Goal: Task Accomplishment & Management: Manage account settings

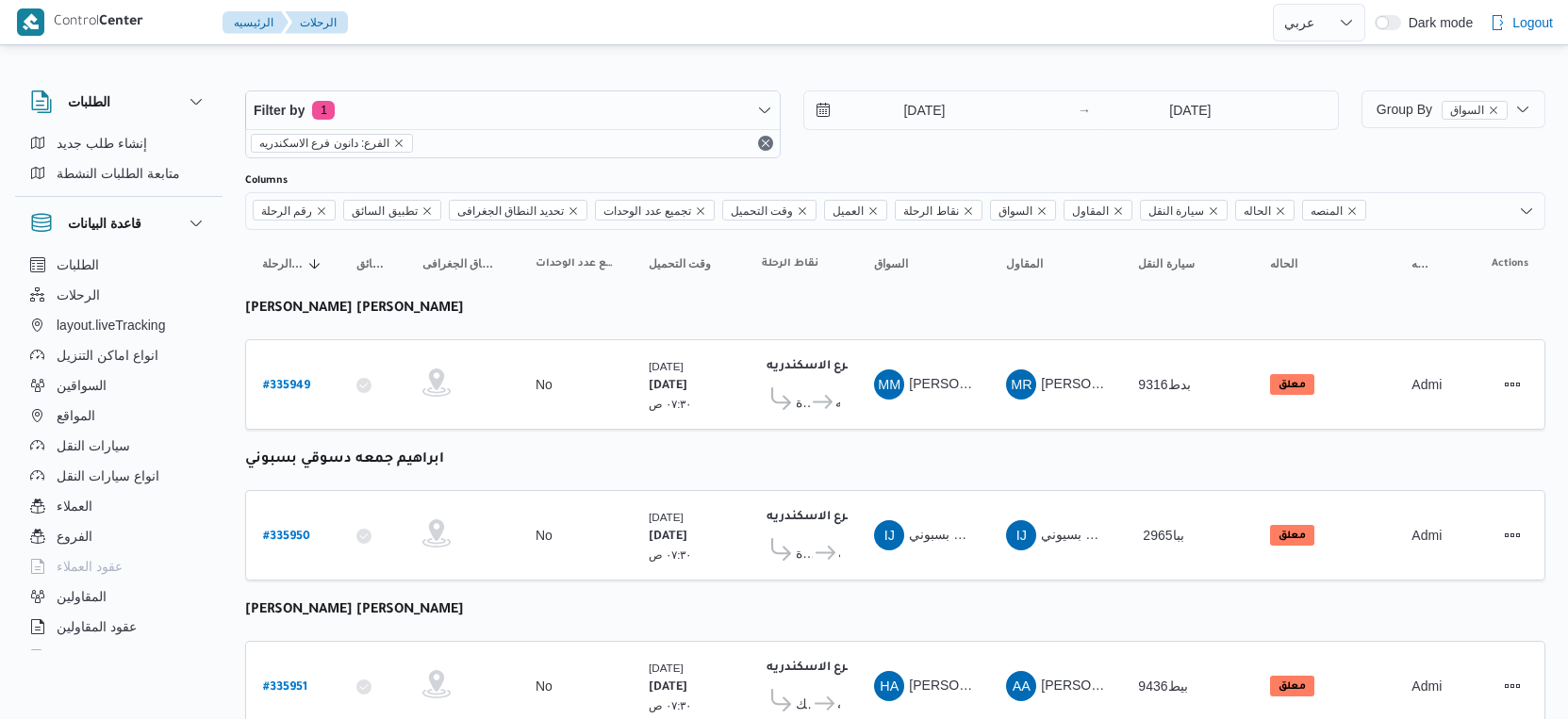
select select "ar"
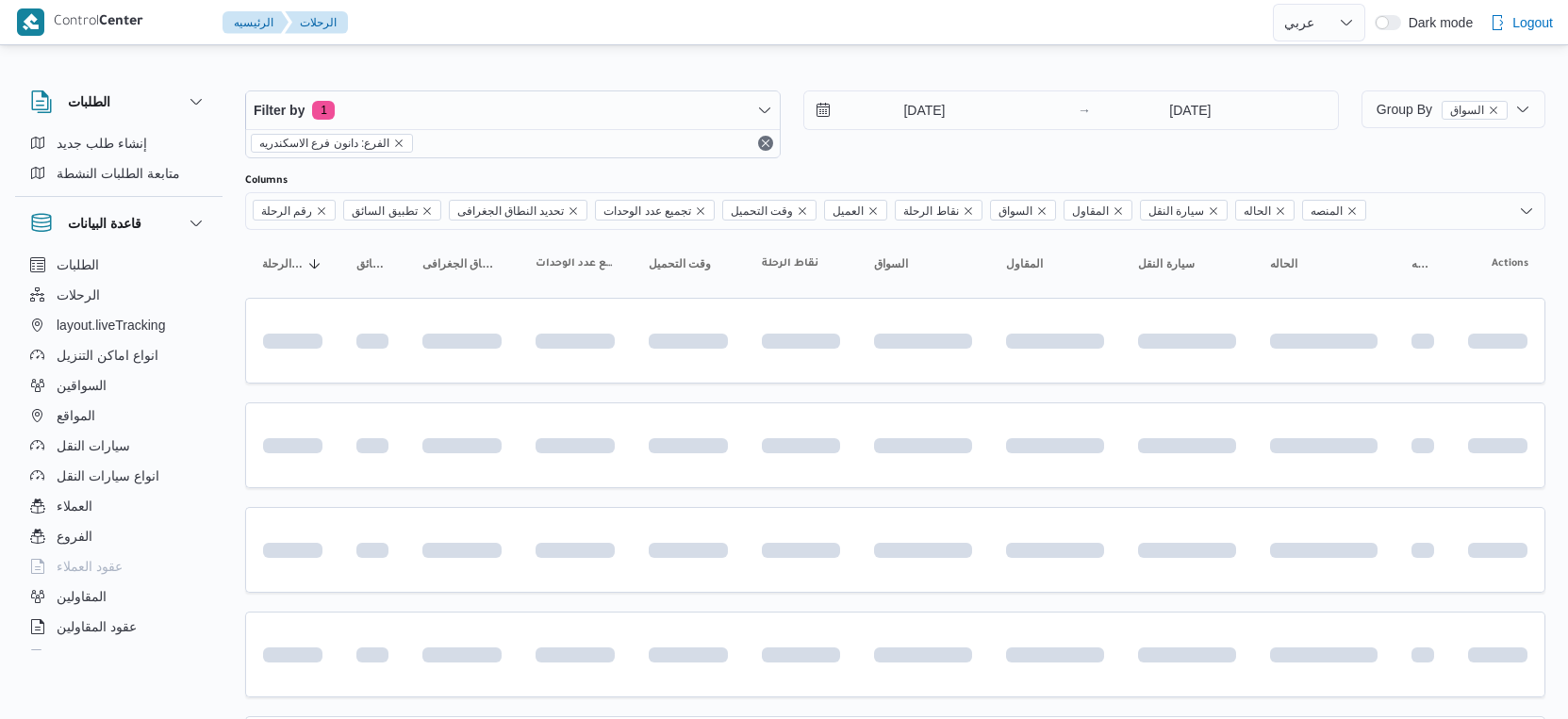
select select "ar"
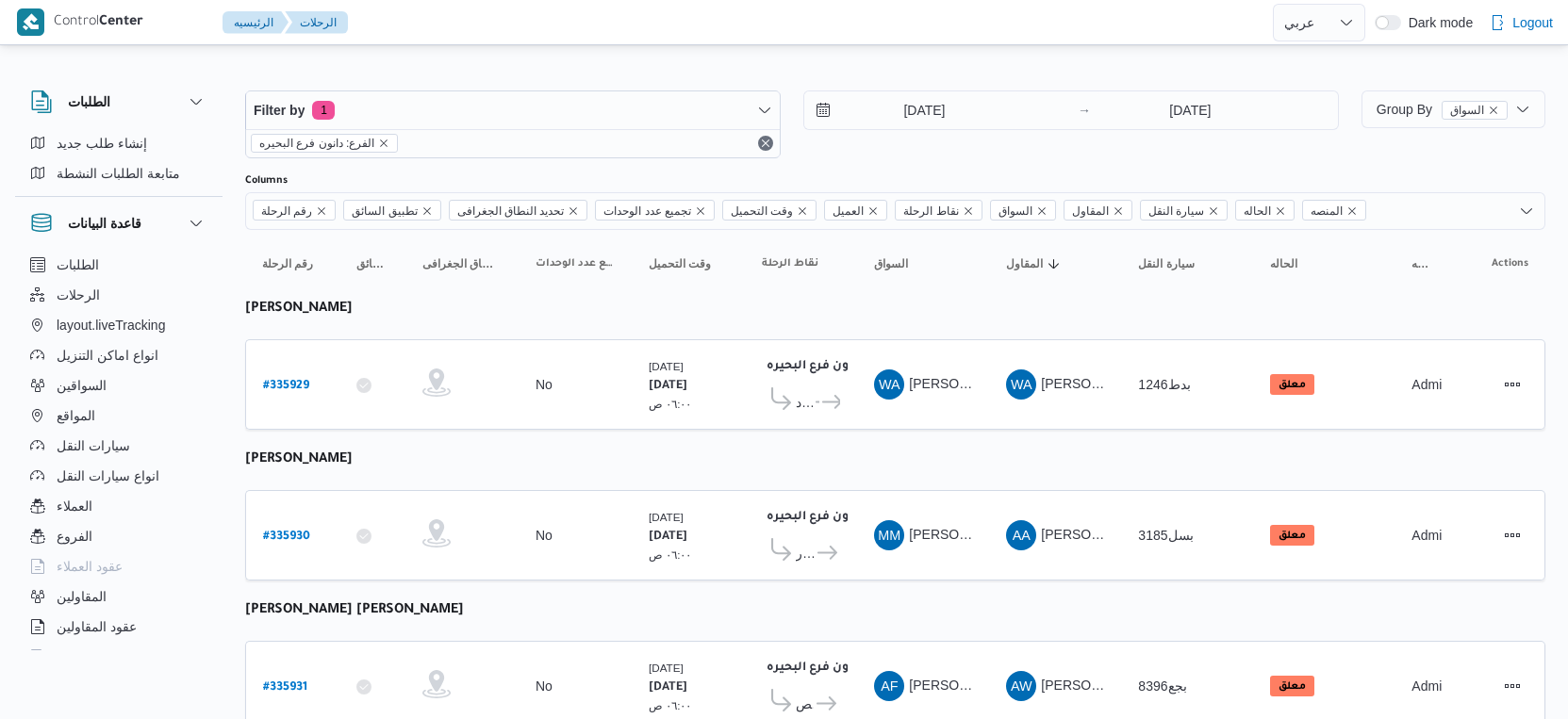
select select "ar"
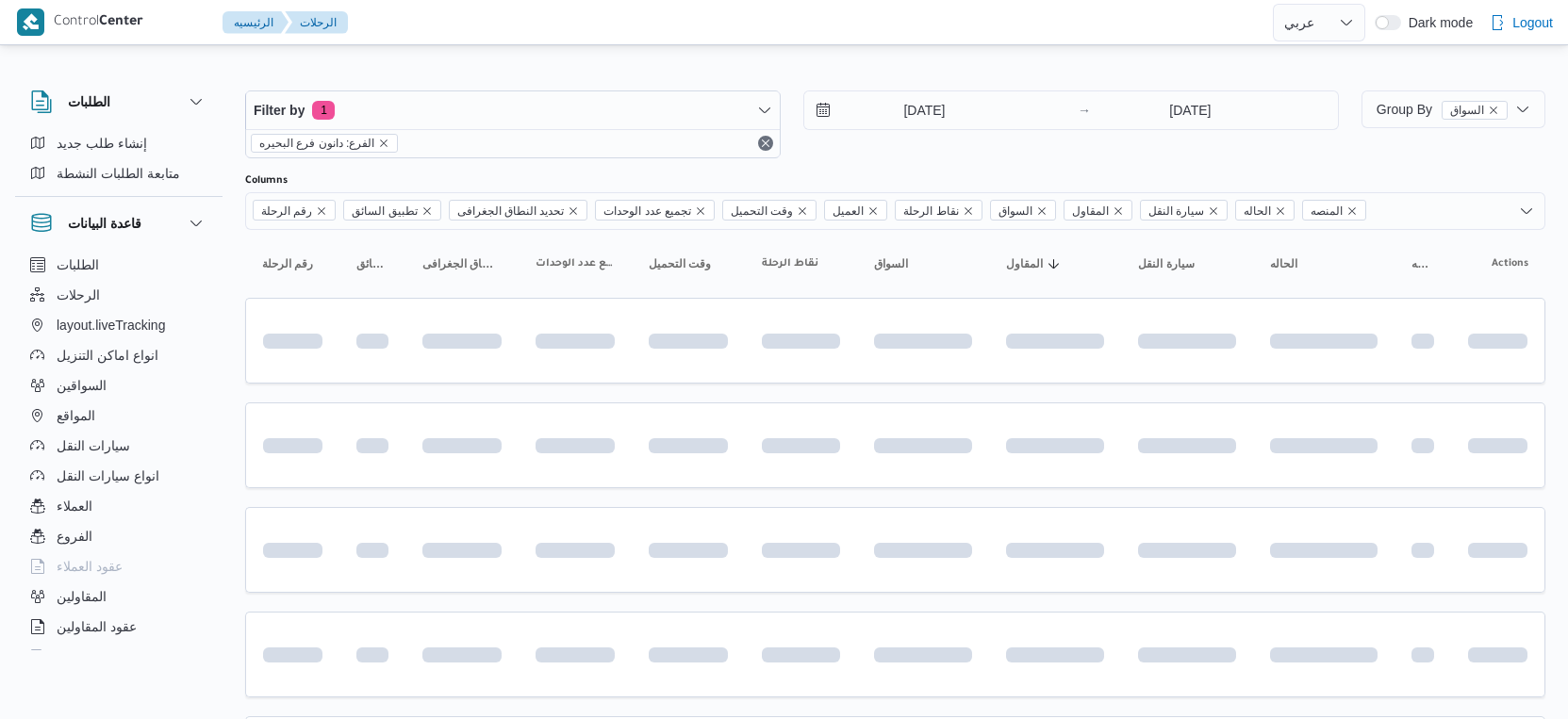
select select "ar"
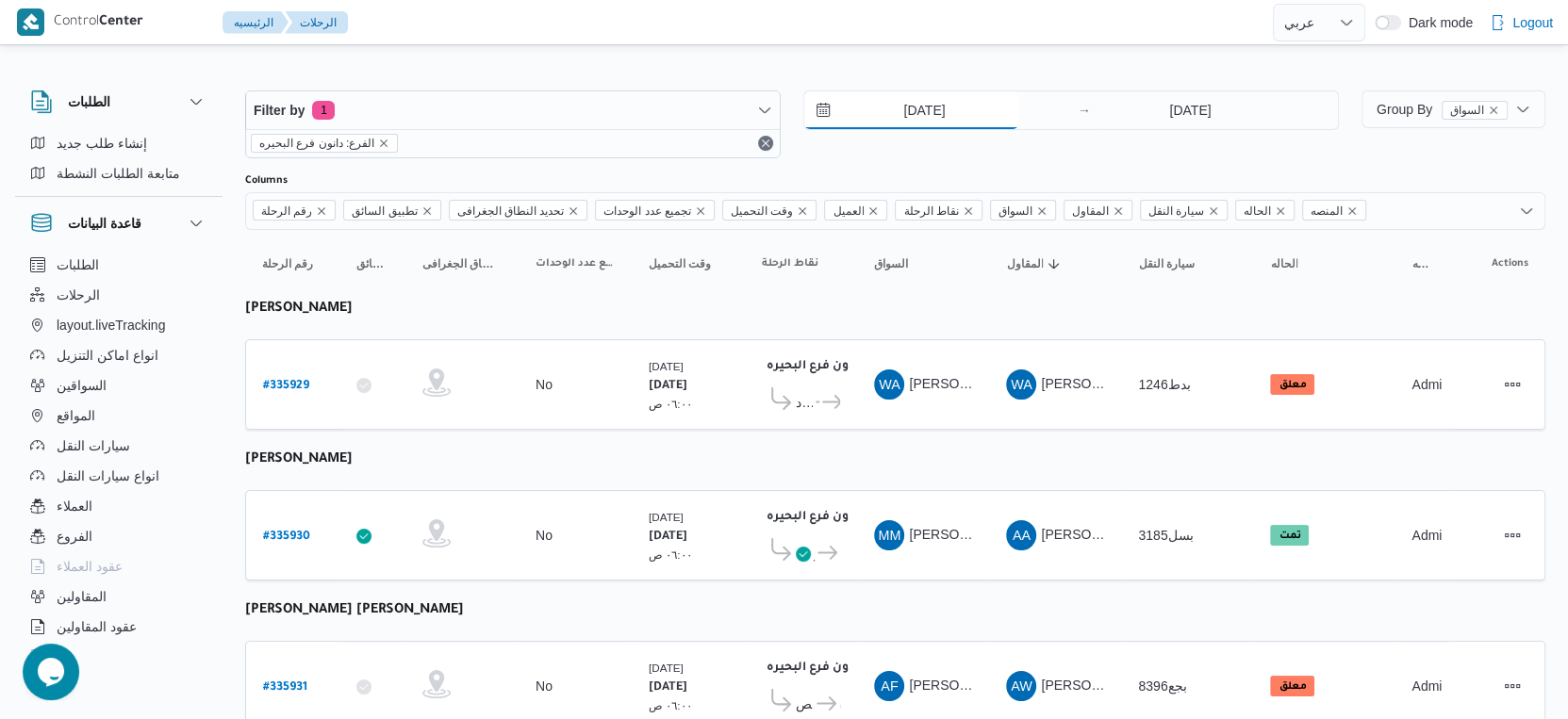
click at [963, 110] on input "[DATE]" at bounding box center [911, 110] width 214 height 37
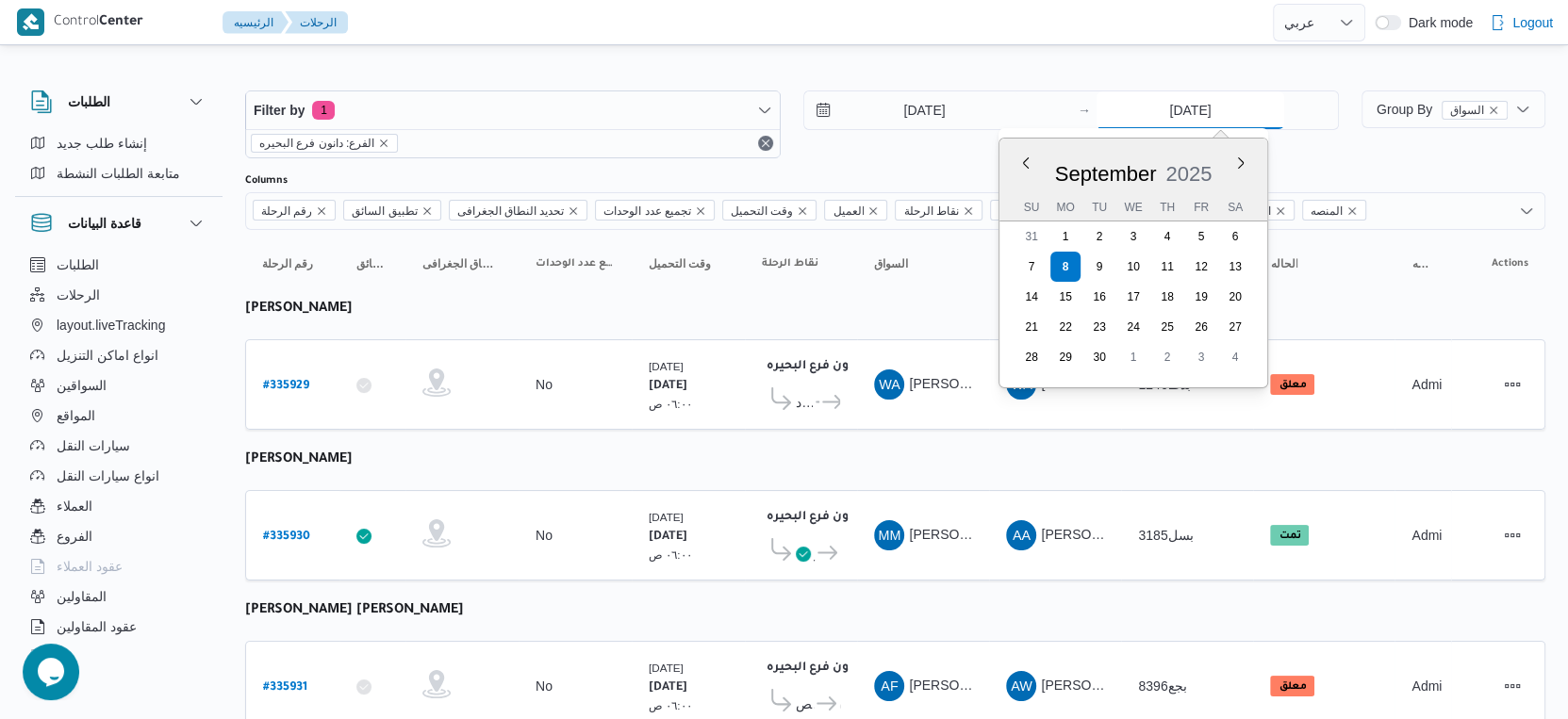
click at [1234, 114] on input "[DATE]" at bounding box center [1191, 110] width 188 height 37
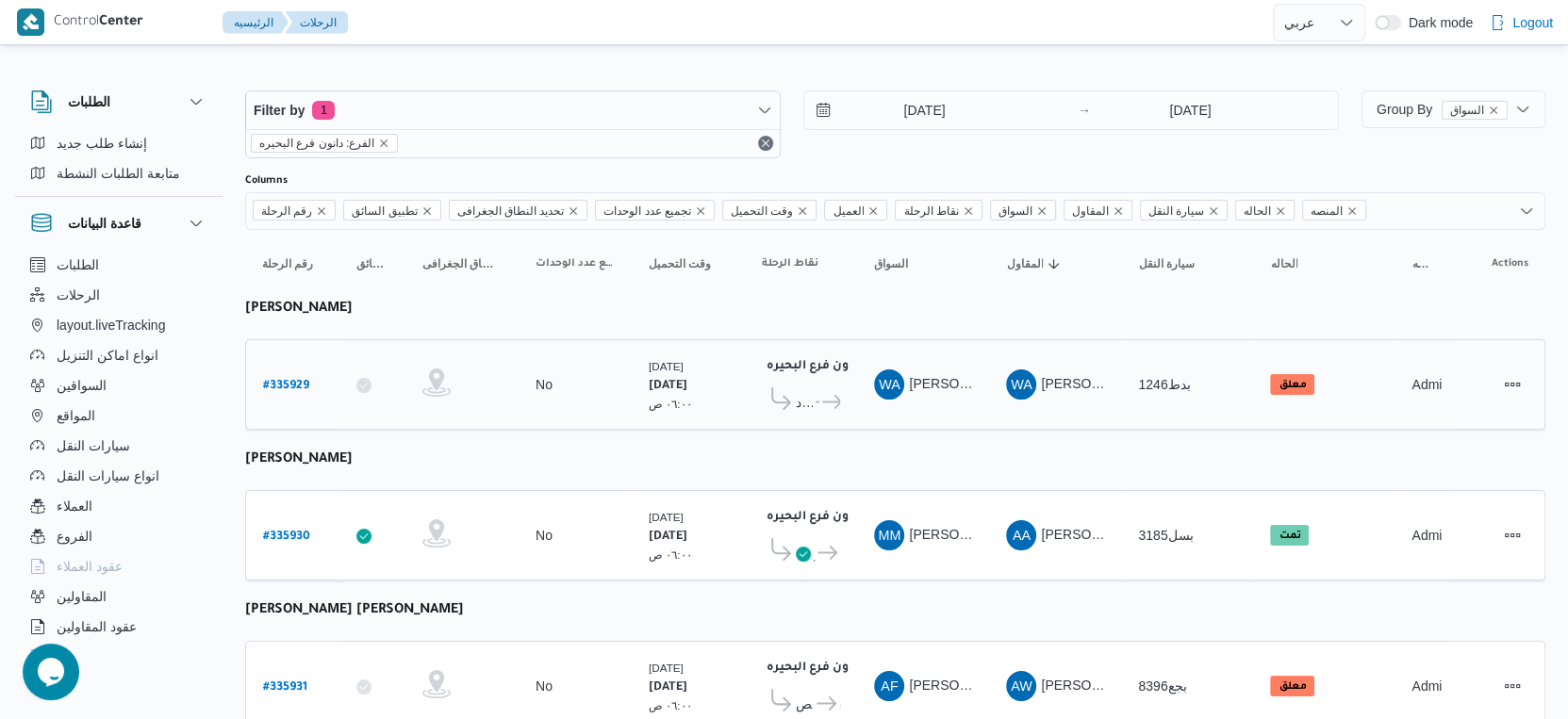
click at [853, 394] on td "نقاط الرحلة دانون فرع البحيره ٠٢:٠٢ م مركز إيتاى البارود ... دانون فرع البحيره" at bounding box center [801, 384] width 113 height 90
click at [843, 397] on div "دانون فرع البحيره ٠٢:٠٢ م مركز إيتاى البارود ... دانون فرع البحيره" at bounding box center [801, 384] width 93 height 79
click at [824, 396] on icon at bounding box center [832, 402] width 20 height 14
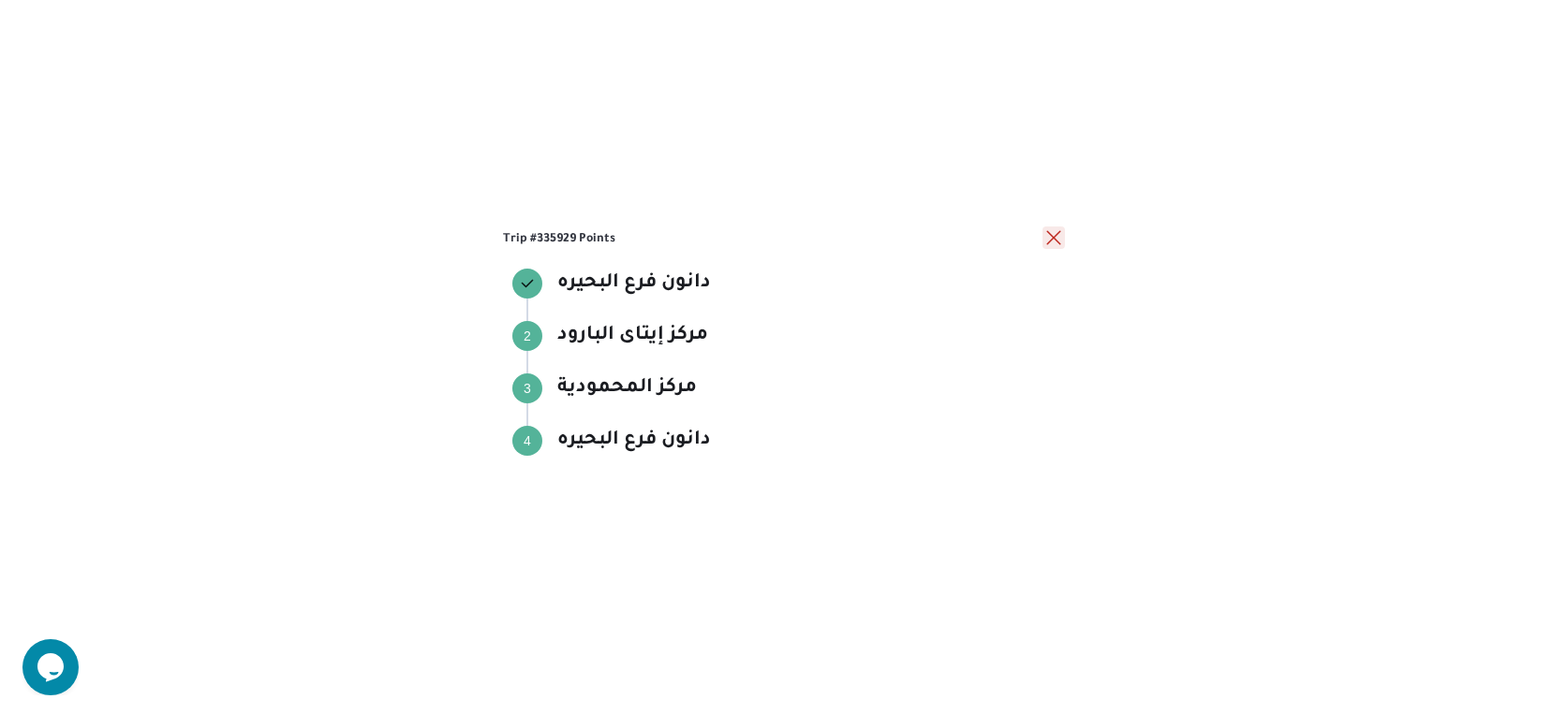
click at [1059, 236] on button "close" at bounding box center [1053, 237] width 22 height 22
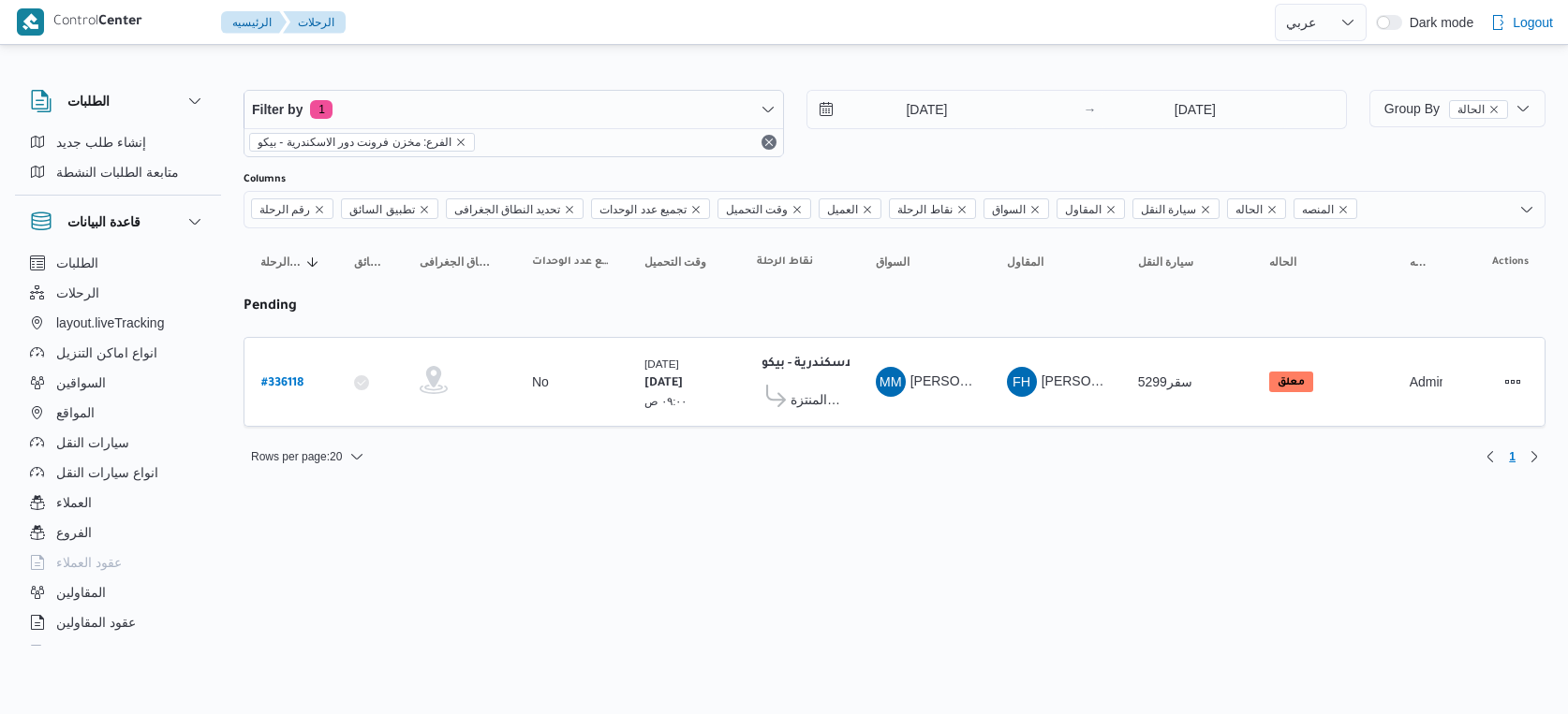
select select "ar"
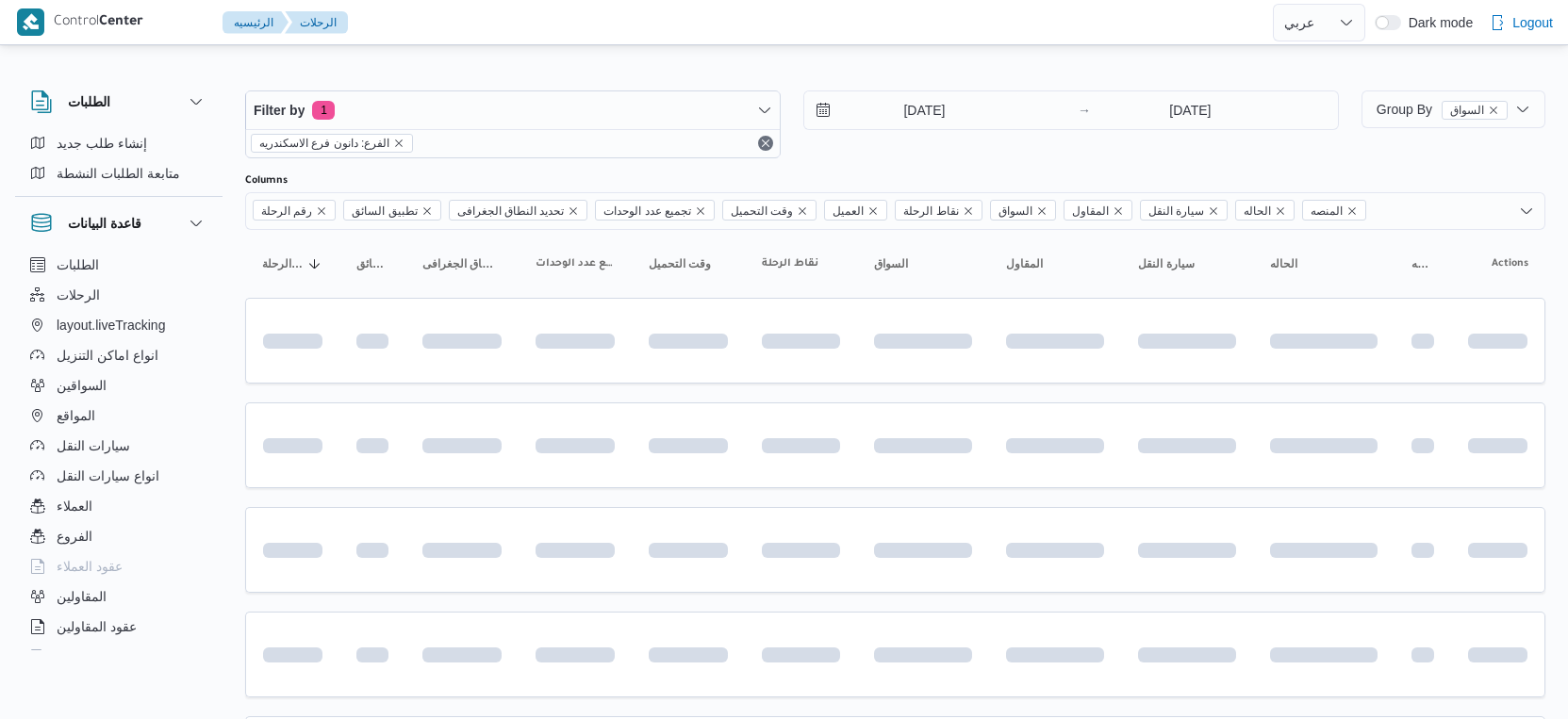
select select "ar"
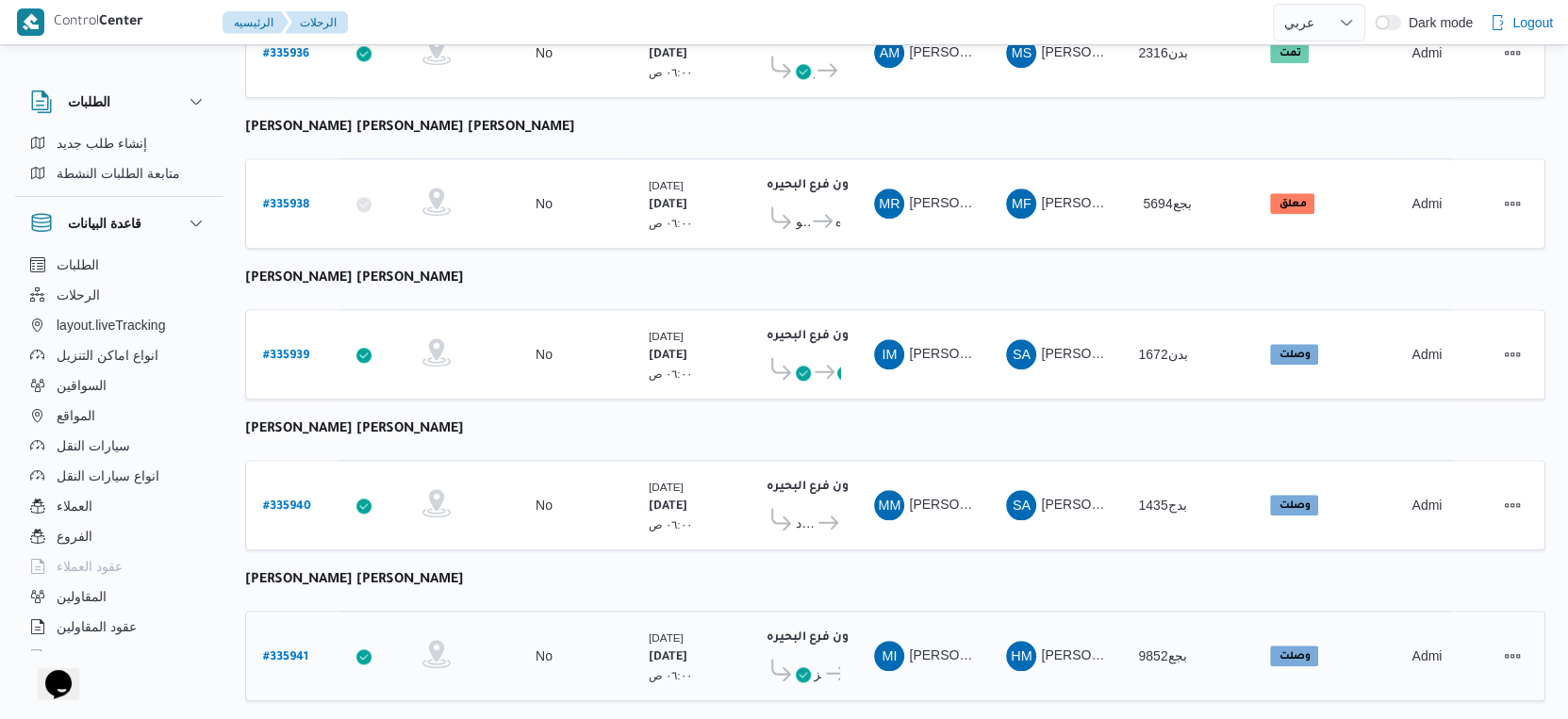
scroll to position [1329, 0]
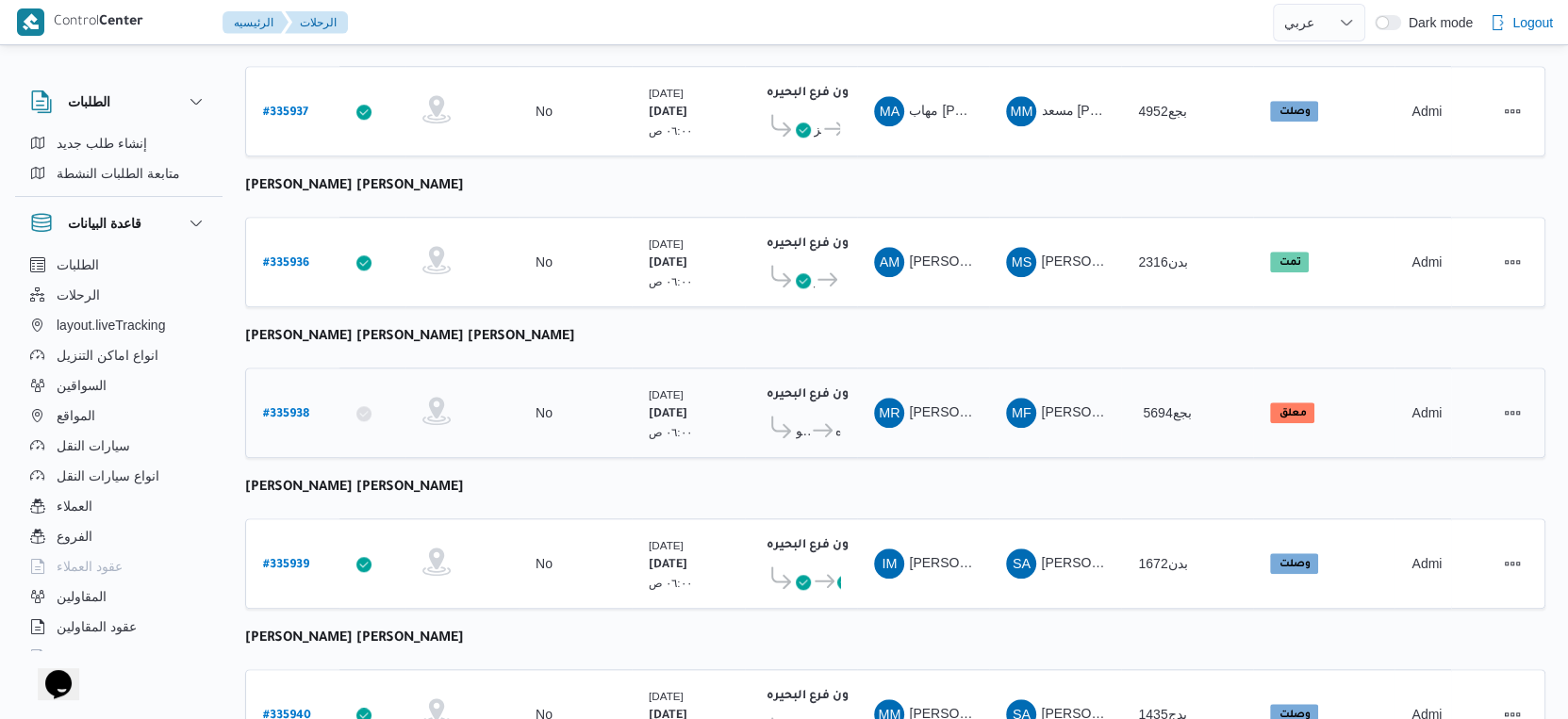
click at [278, 408] on b "# 335938" at bounding box center [286, 414] width 46 height 13
select select "ar"
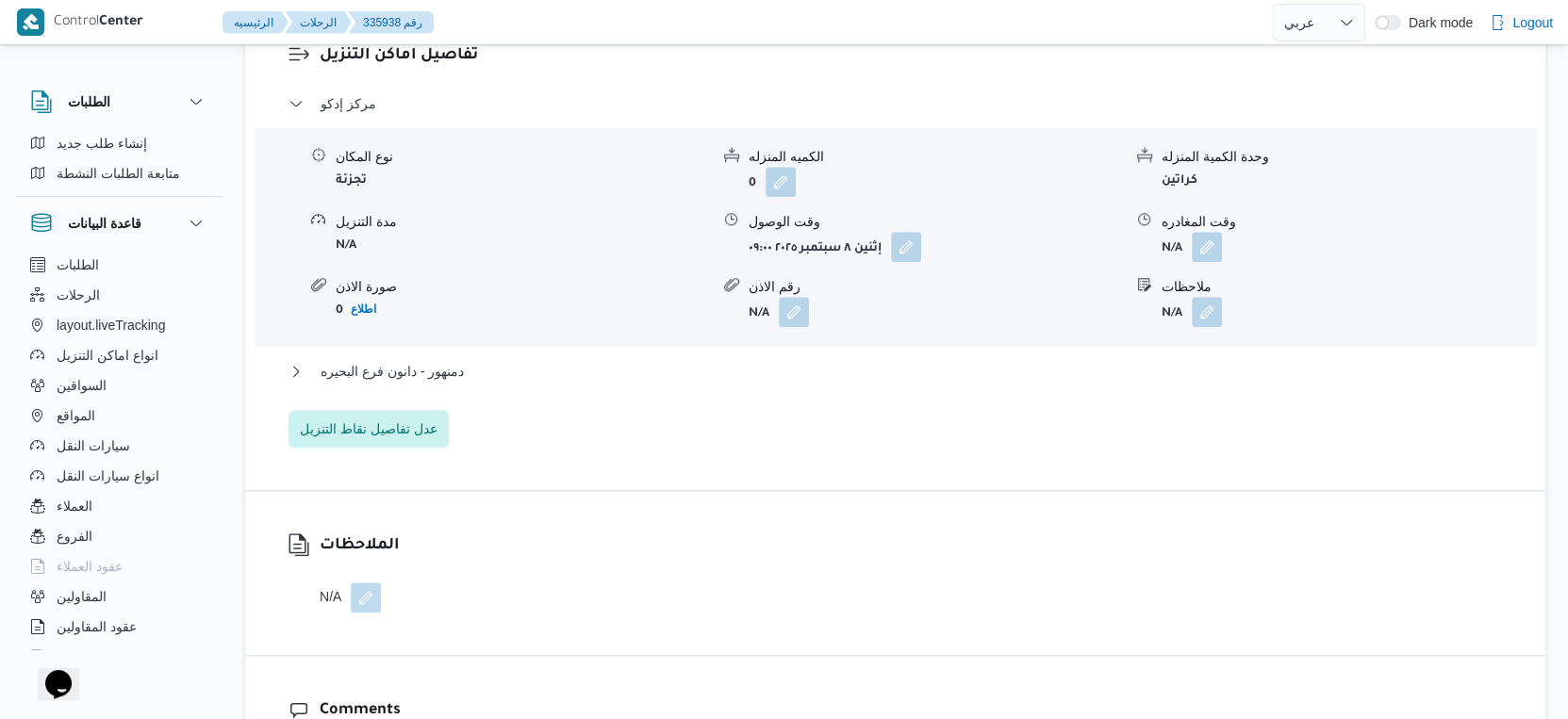
scroll to position [1622, 0]
click at [425, 368] on span "دمنهور - دانون فرع البحيره" at bounding box center [392, 372] width 143 height 23
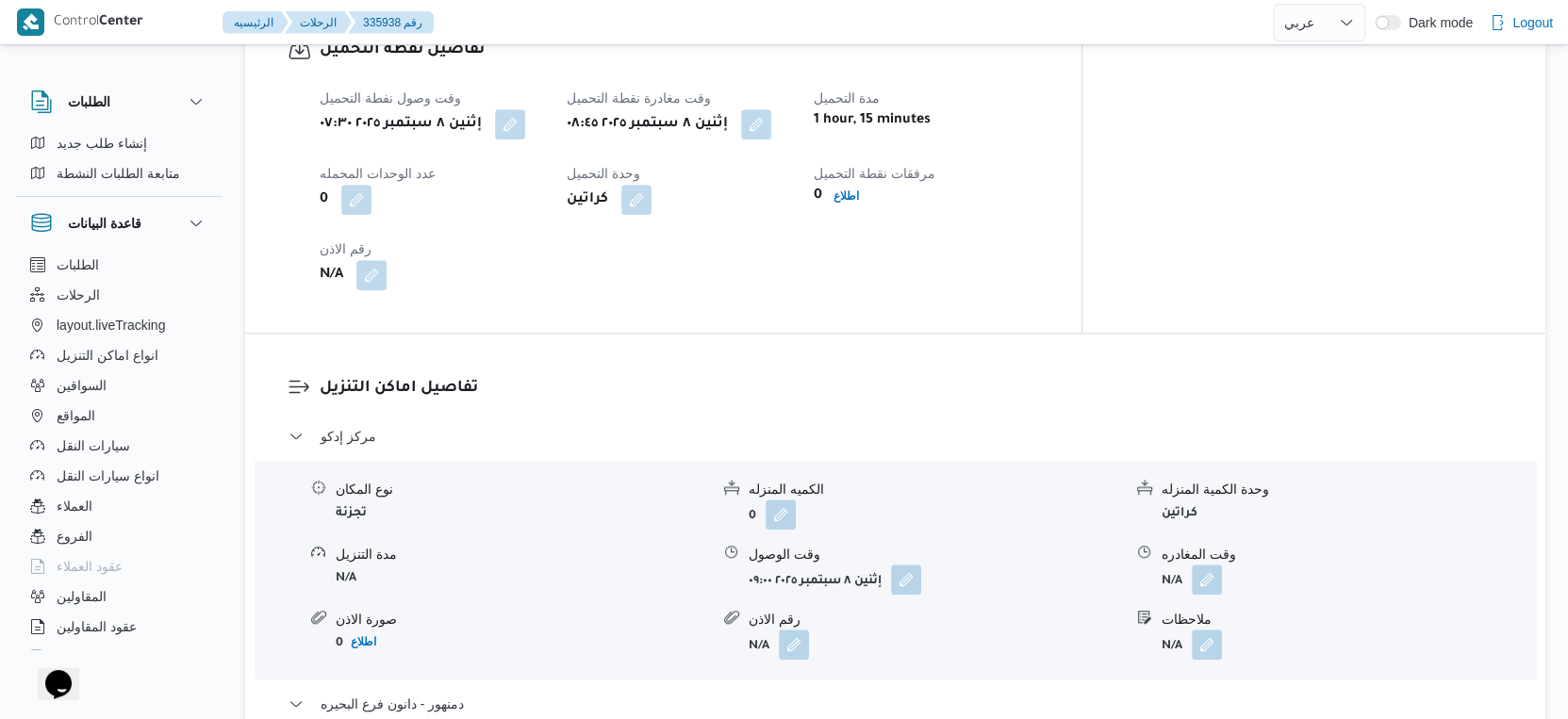
scroll to position [1309, 0]
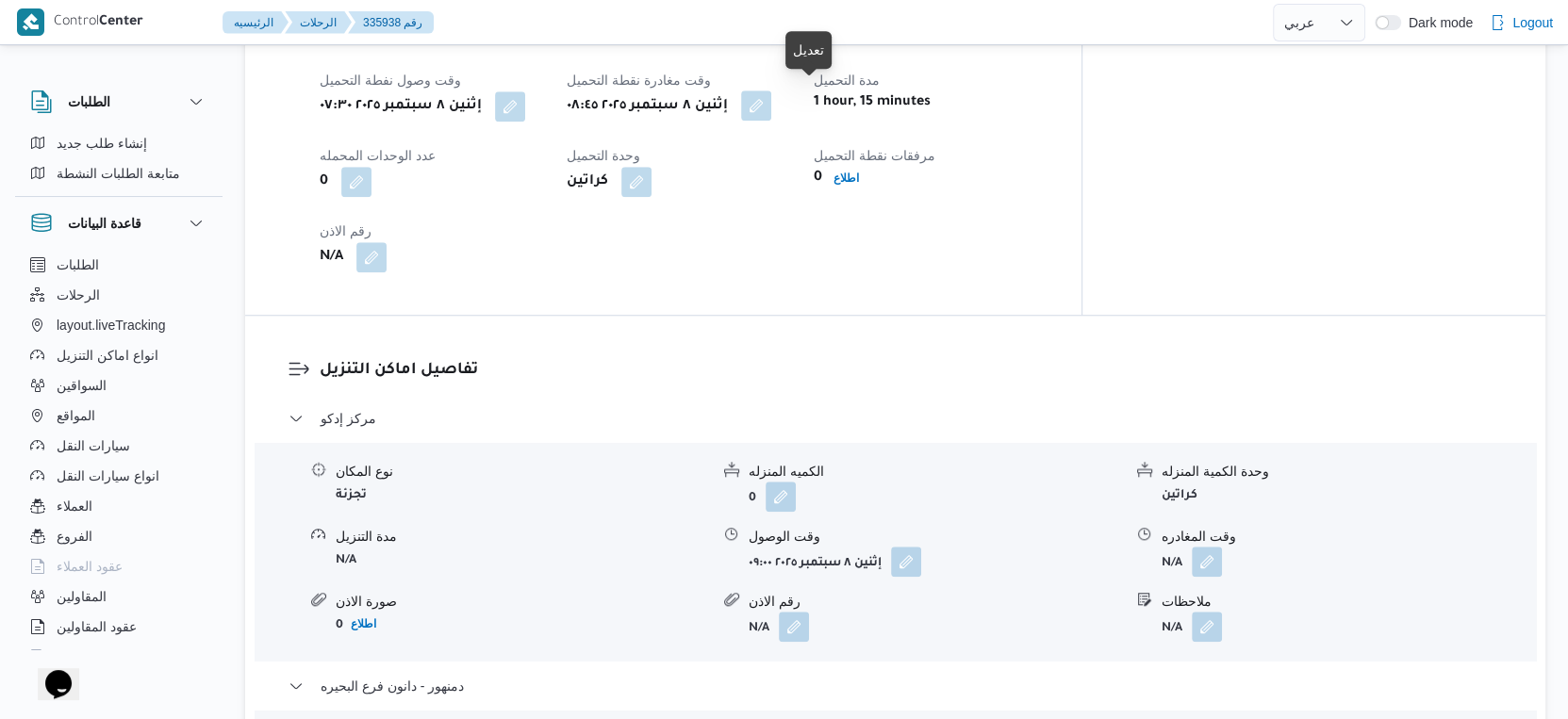
click at [771, 90] on button "button" at bounding box center [756, 105] width 30 height 30
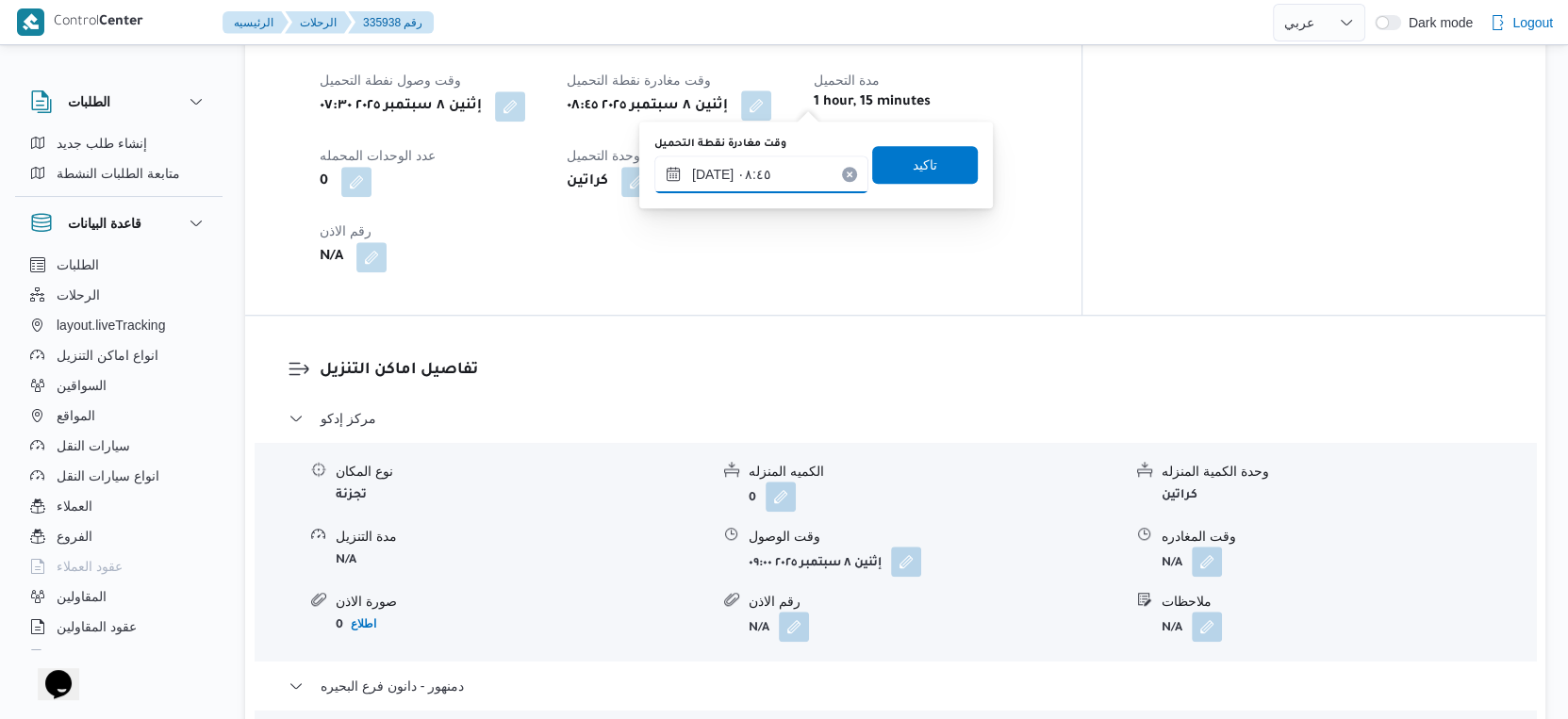
click at [792, 159] on input "٠٨/٠٩/٢٠٢٥ ٠٨:٤٥" at bounding box center [761, 174] width 214 height 37
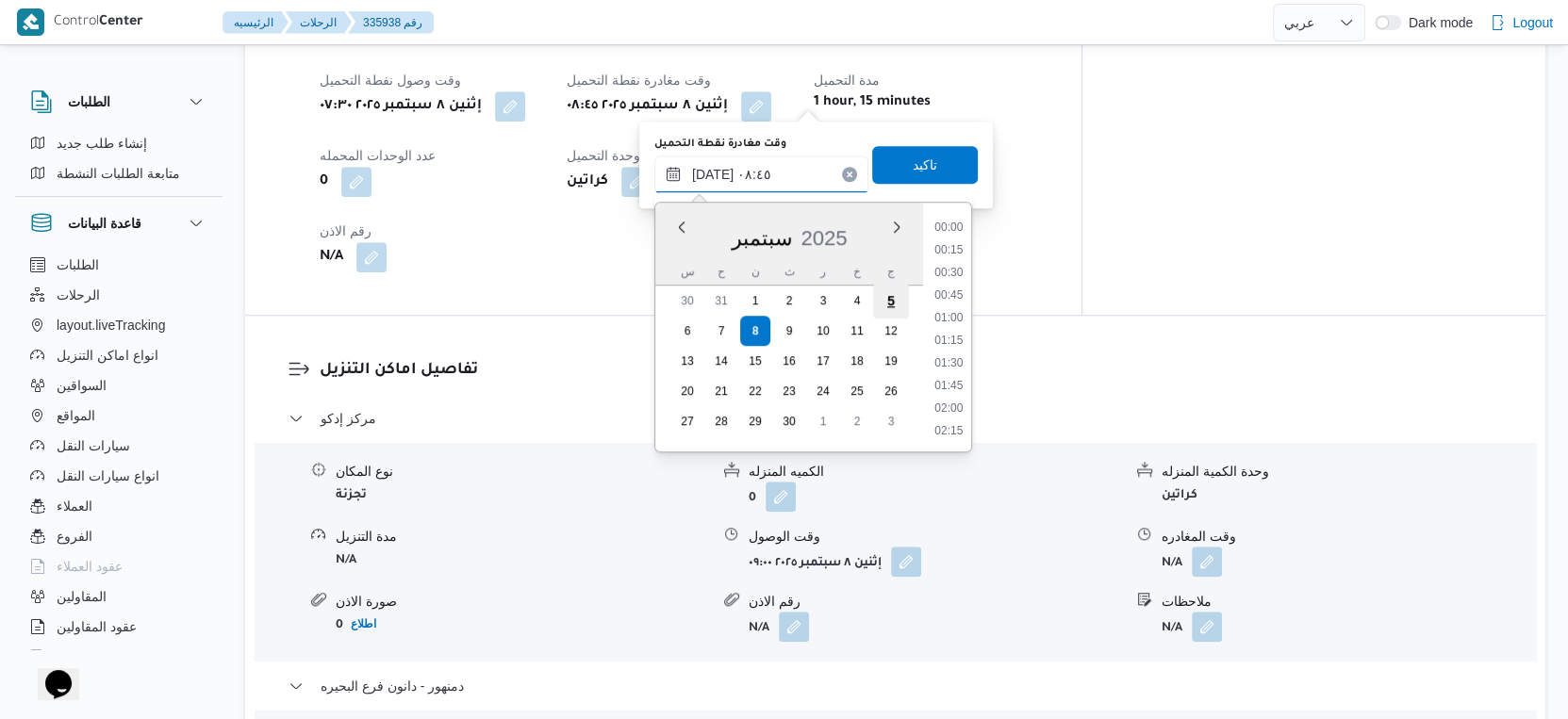
scroll to position [677, 0]
click at [945, 313] on li "08:30" at bounding box center [949, 319] width 43 height 19
type input "٠٨/٠٩/٢٠٢٥ ٠٨:٣٠"
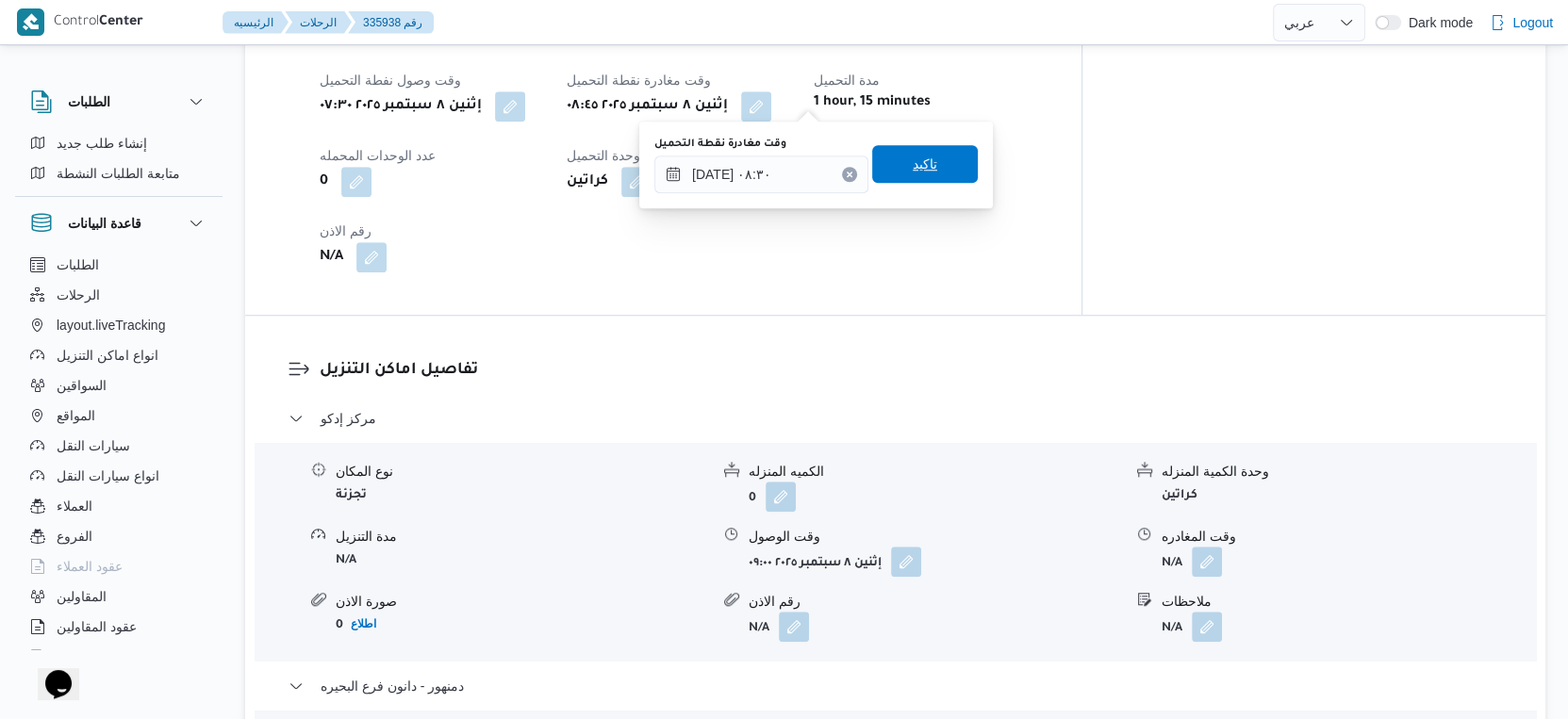
click at [913, 158] on span "تاكيد" at bounding box center [925, 164] width 24 height 23
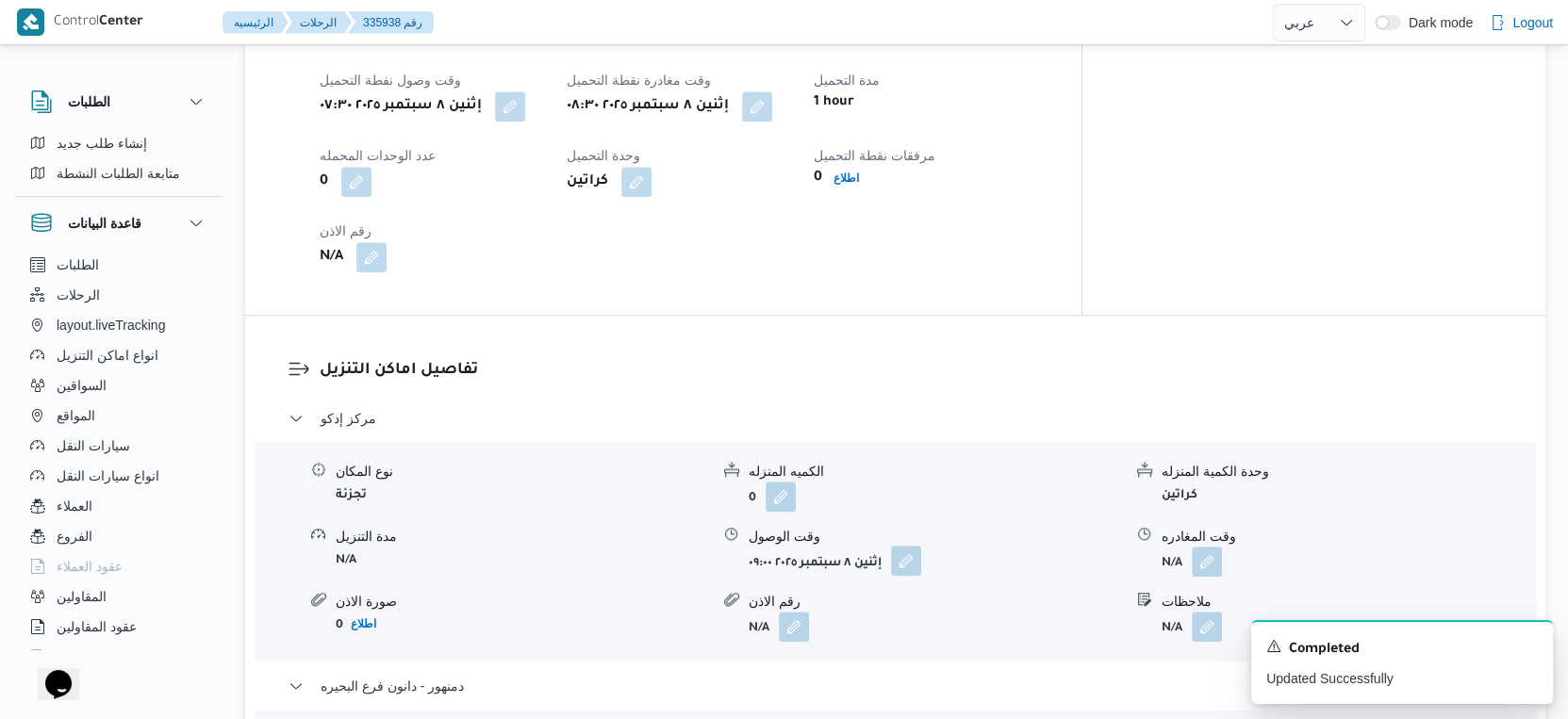
click at [902, 557] on button "button" at bounding box center [906, 560] width 30 height 30
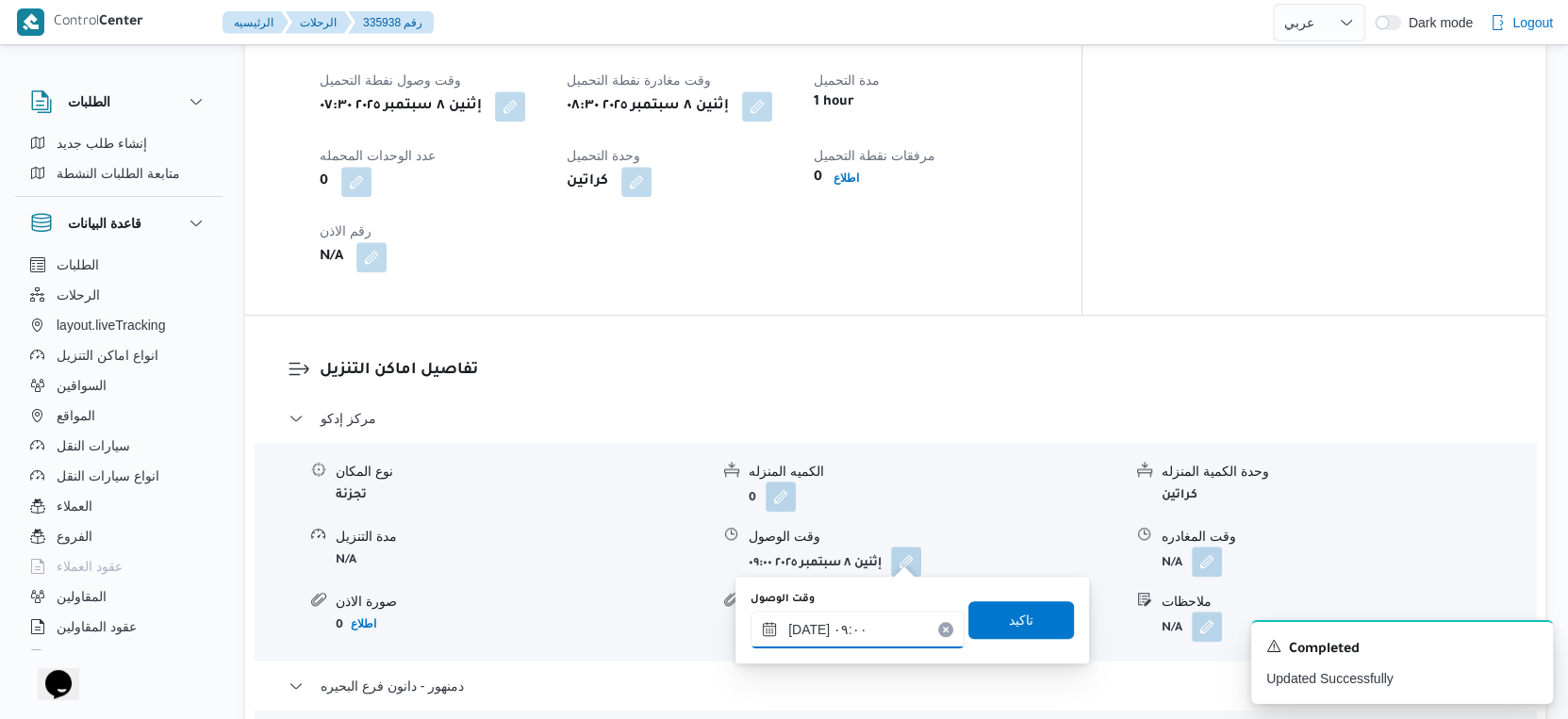
click at [861, 639] on input "٠٨/٠٩/٢٠٢٥ ٠٩:٠٠" at bounding box center [858, 630] width 214 height 37
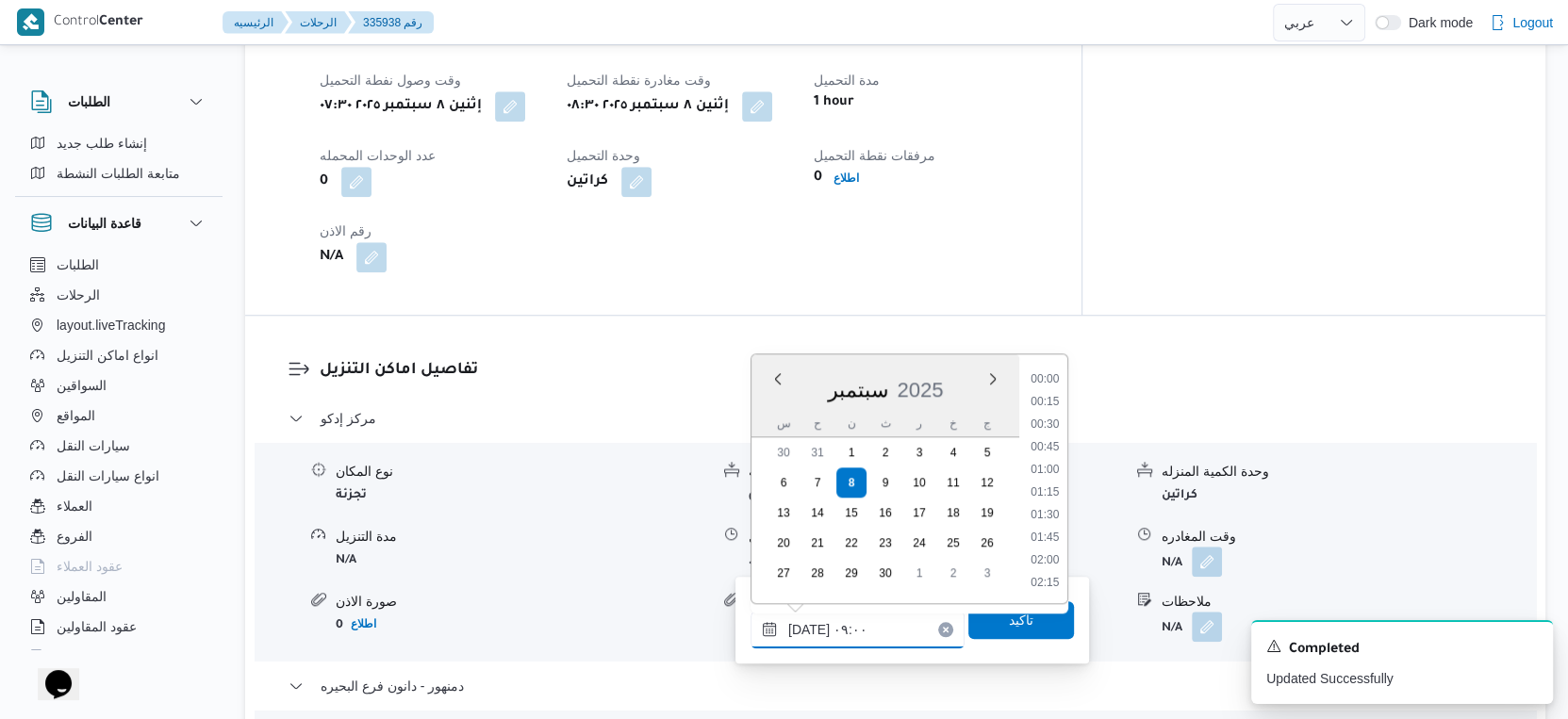
scroll to position [698, 0]
click at [1047, 580] on li "10:00" at bounding box center [1045, 585] width 43 height 19
type input "٠٨/٠٩/٢٠٢٥ ١٠:٠٠"
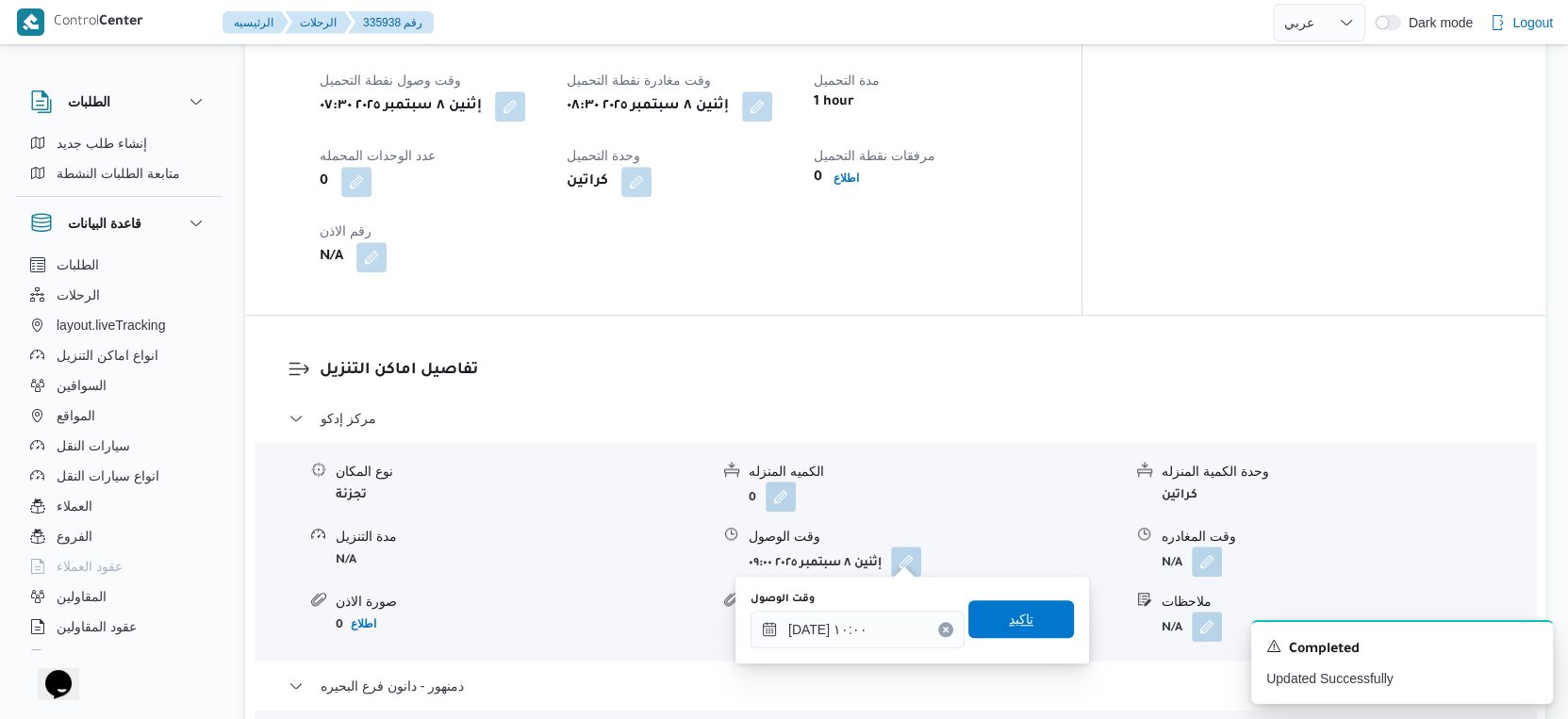
click at [1026, 611] on span "تاكيد" at bounding box center [1021, 619] width 106 height 37
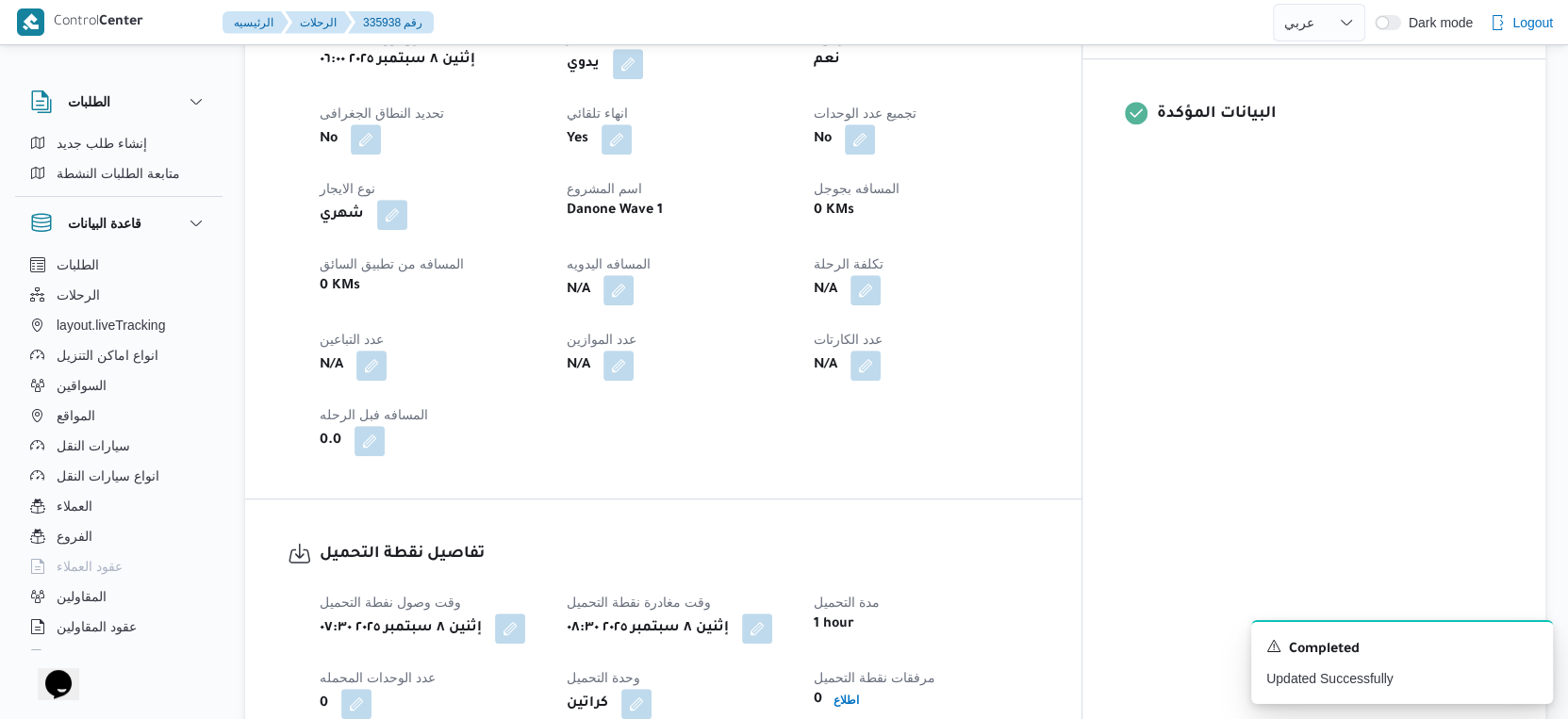
scroll to position [785, 0]
click at [634, 288] on button "button" at bounding box center [618, 291] width 30 height 30
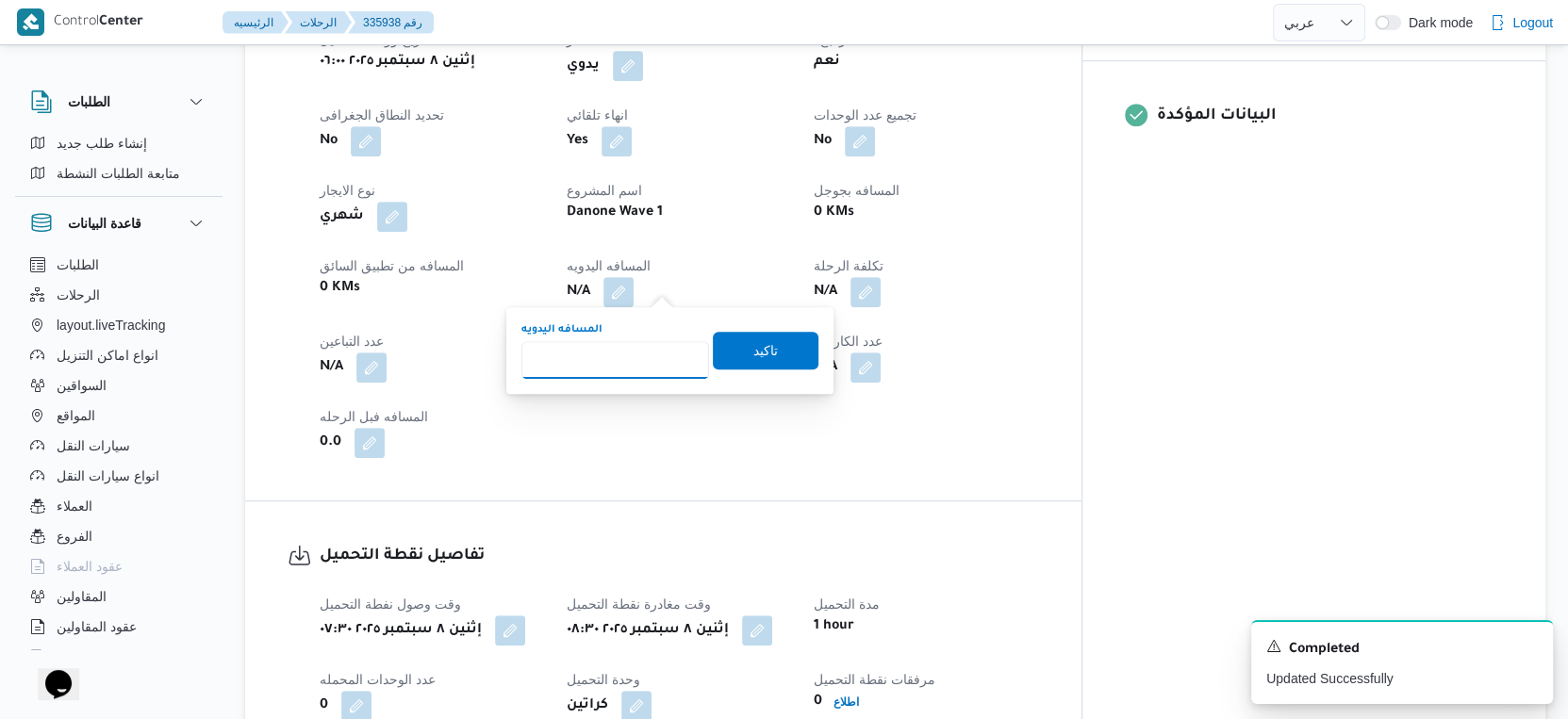
click at [612, 362] on input "المسافه اليدويه" at bounding box center [615, 360] width 188 height 37
type input "157"
click at [773, 358] on span "تاكيد" at bounding box center [766, 350] width 106 height 37
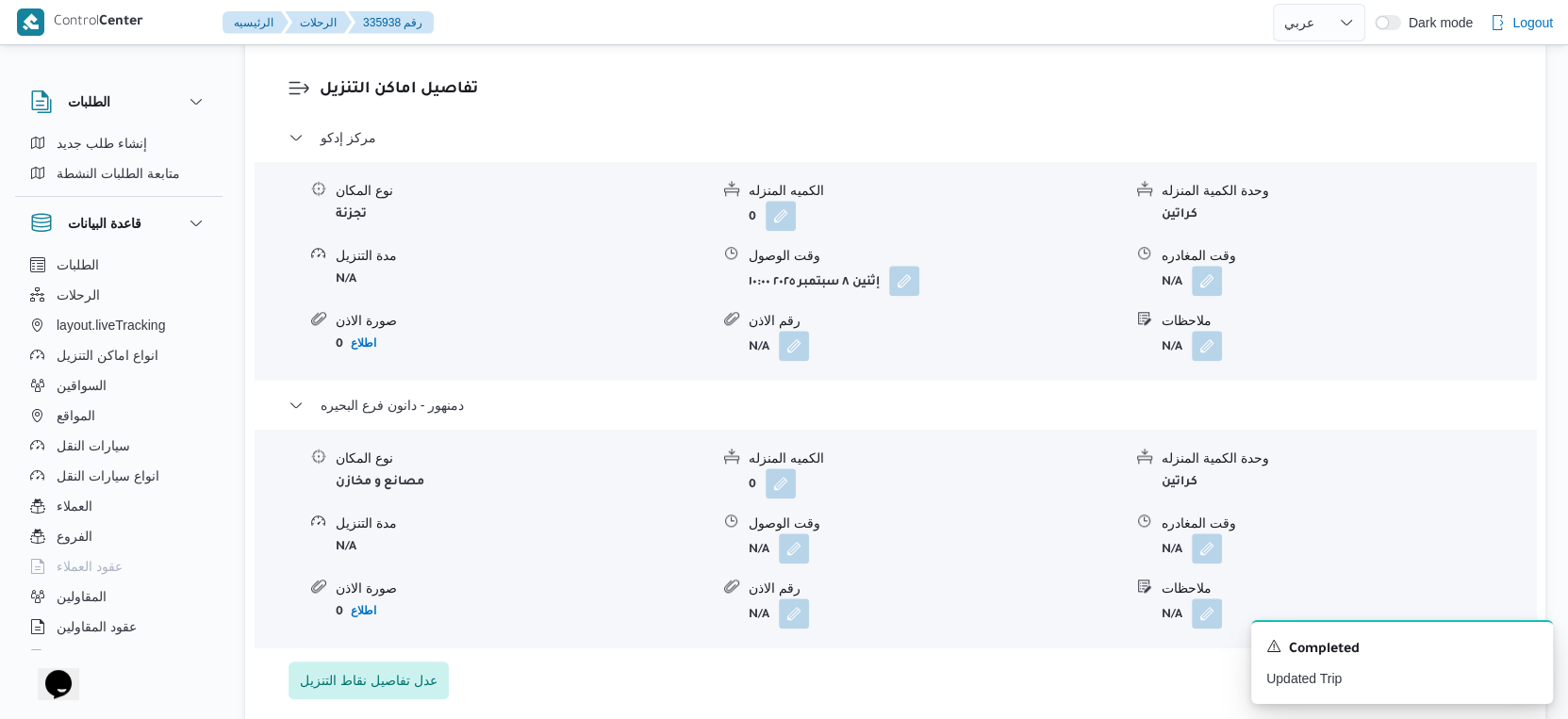
scroll to position [1622, 0]
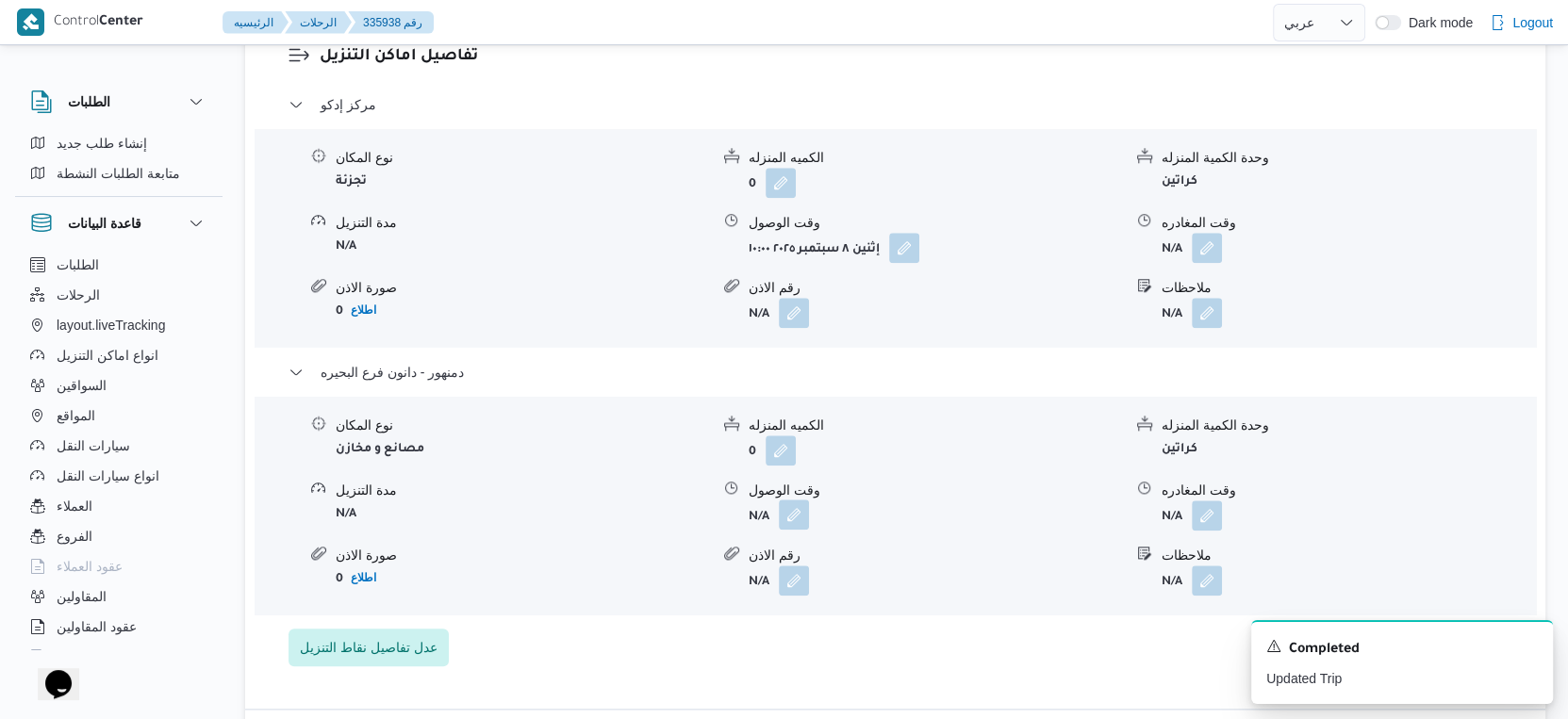
click at [804, 509] on button "button" at bounding box center [794, 514] width 30 height 30
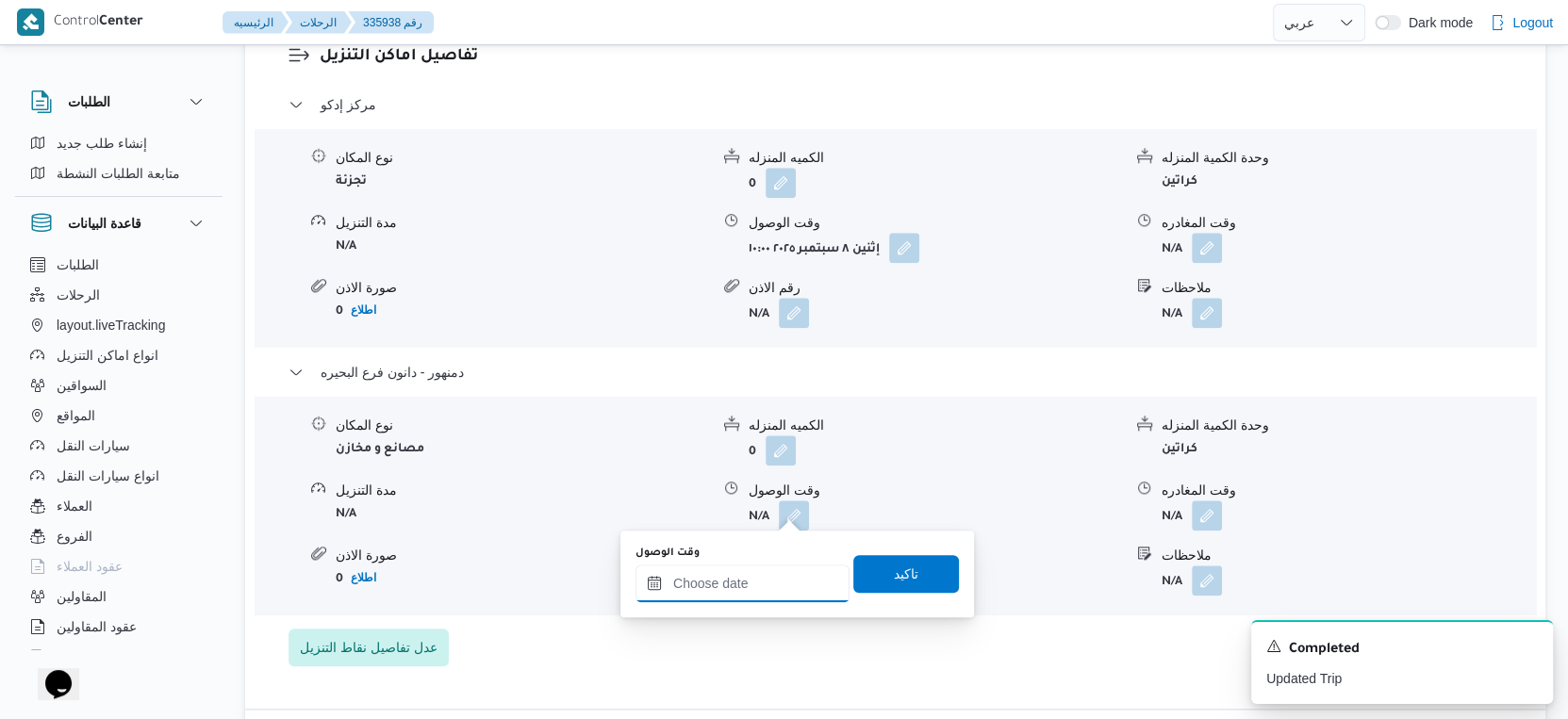
click at [771, 585] on input "وقت الوصول" at bounding box center [743, 583] width 214 height 37
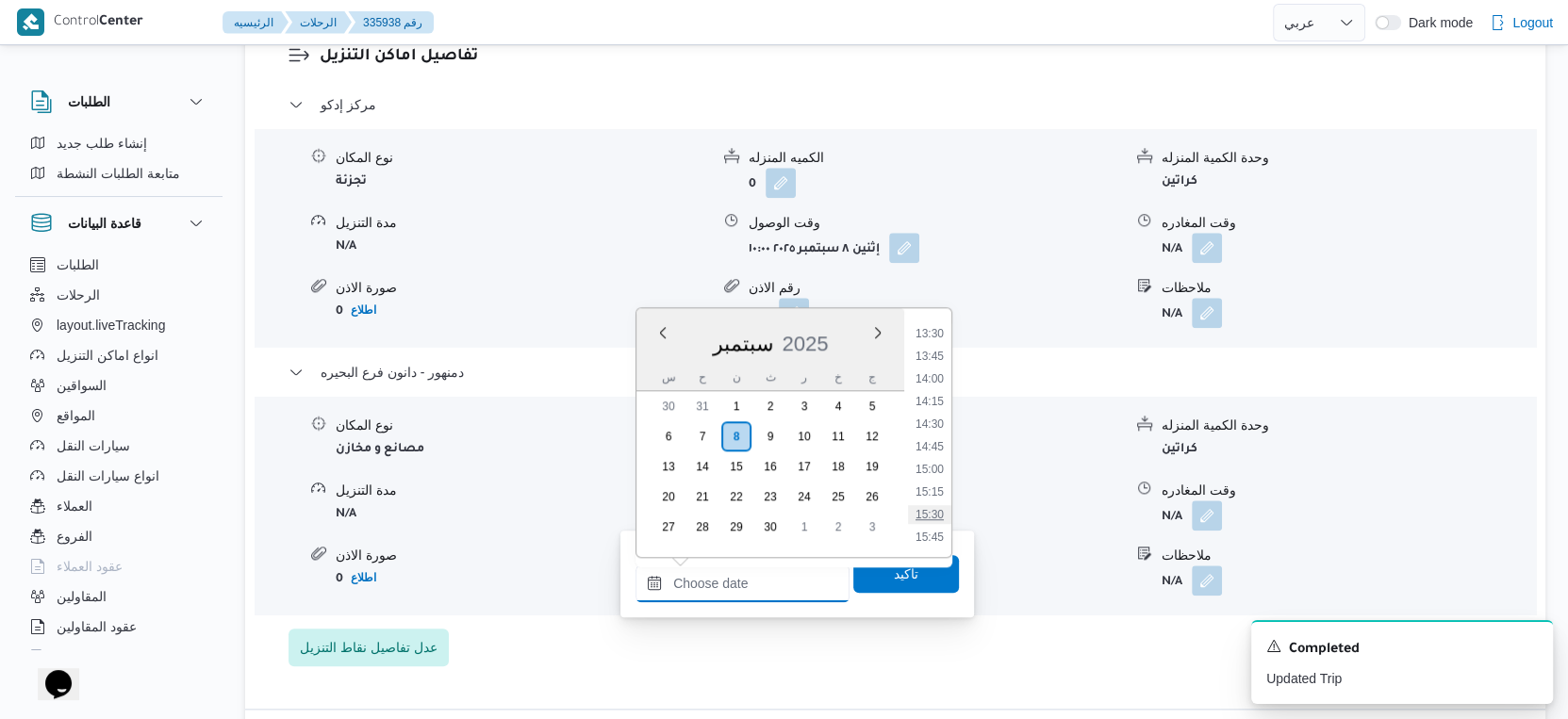
scroll to position [1325, 0]
drag, startPoint x: 929, startPoint y: 437, endPoint x: 920, endPoint y: 528, distance: 91.4
click at [929, 437] on li "15:45" at bounding box center [930, 432] width 43 height 19
type input "٠٨/٠٩/٢٠٢٥ ١٥:٤٥"
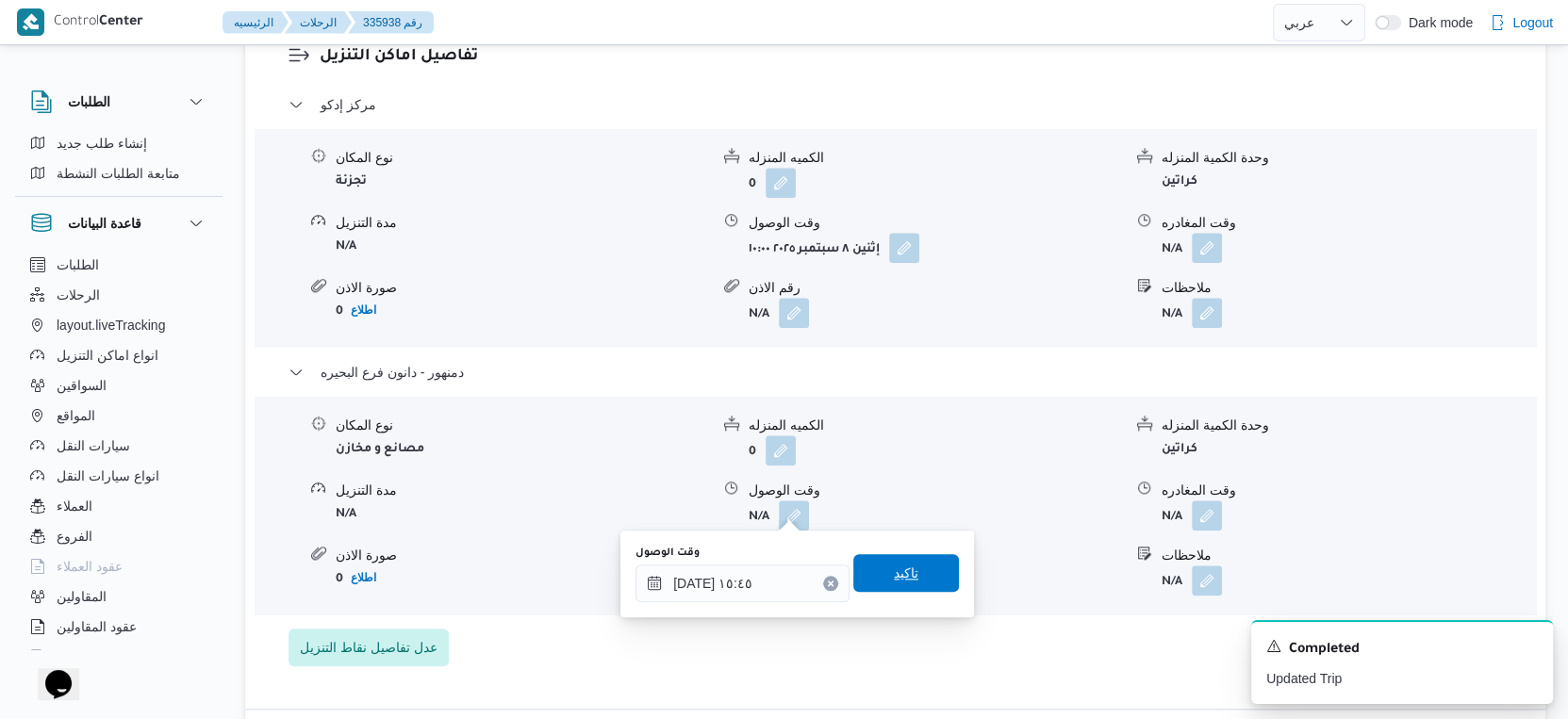
click at [913, 580] on span "تاكيد" at bounding box center [906, 573] width 106 height 37
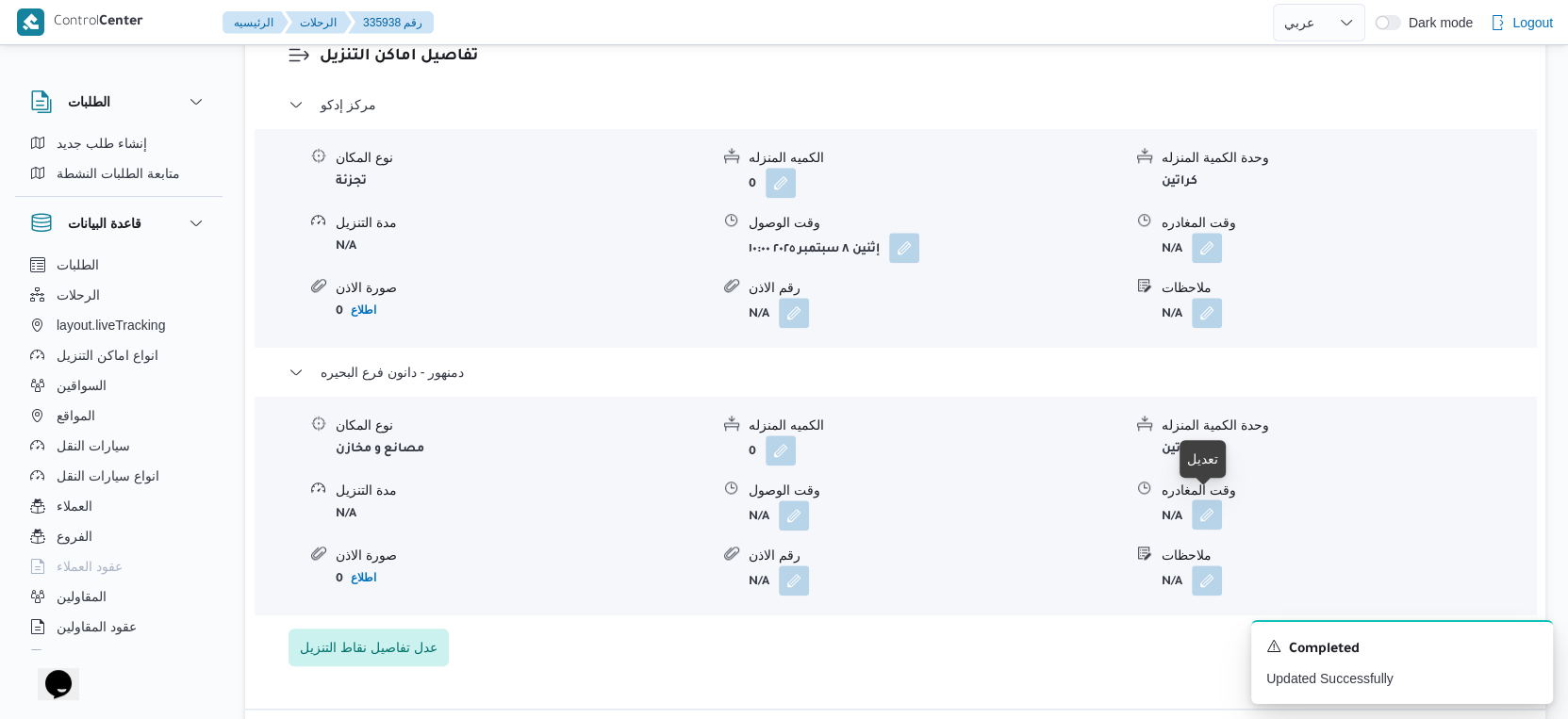
click at [1219, 500] on button "button" at bounding box center [1206, 514] width 30 height 30
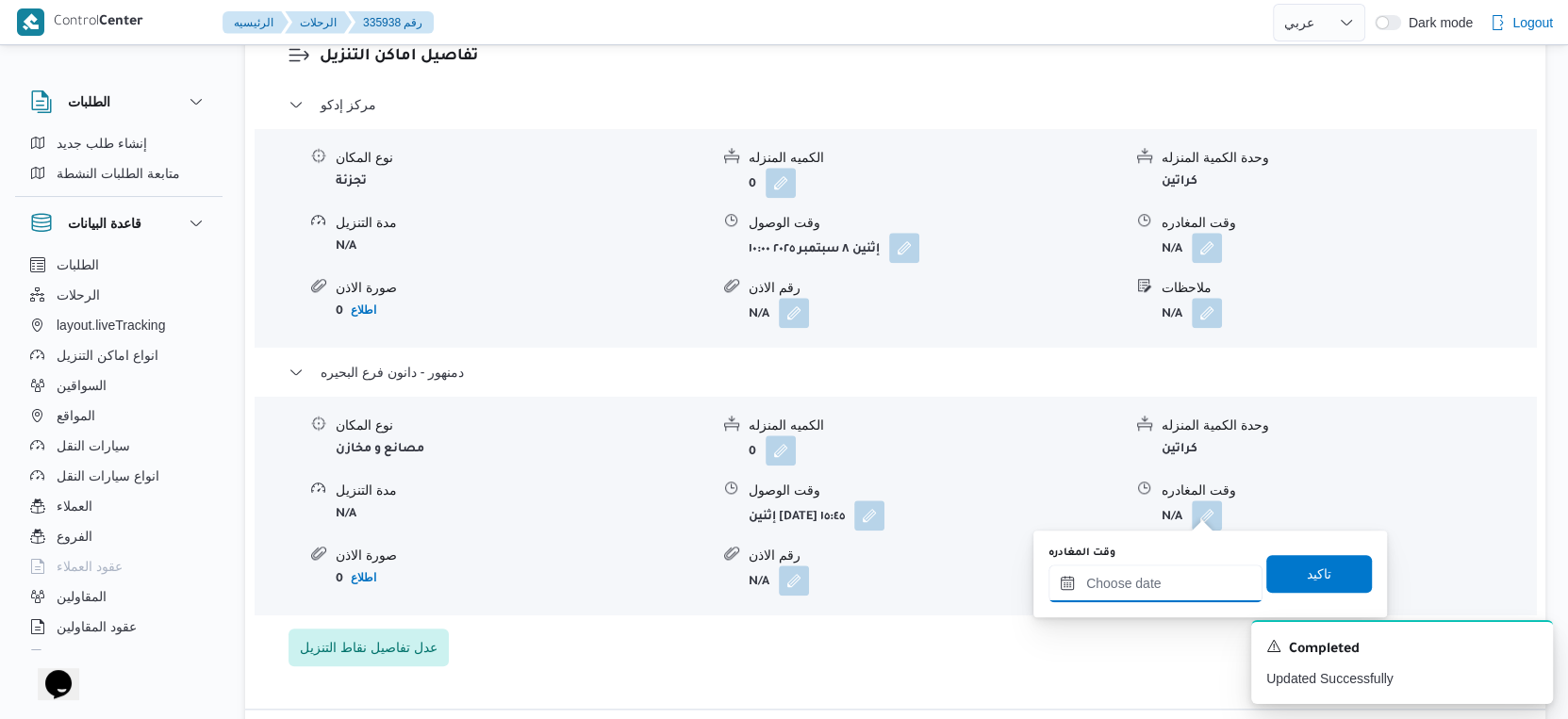
click at [1171, 567] on input "وقت المغادره" at bounding box center [1155, 583] width 214 height 37
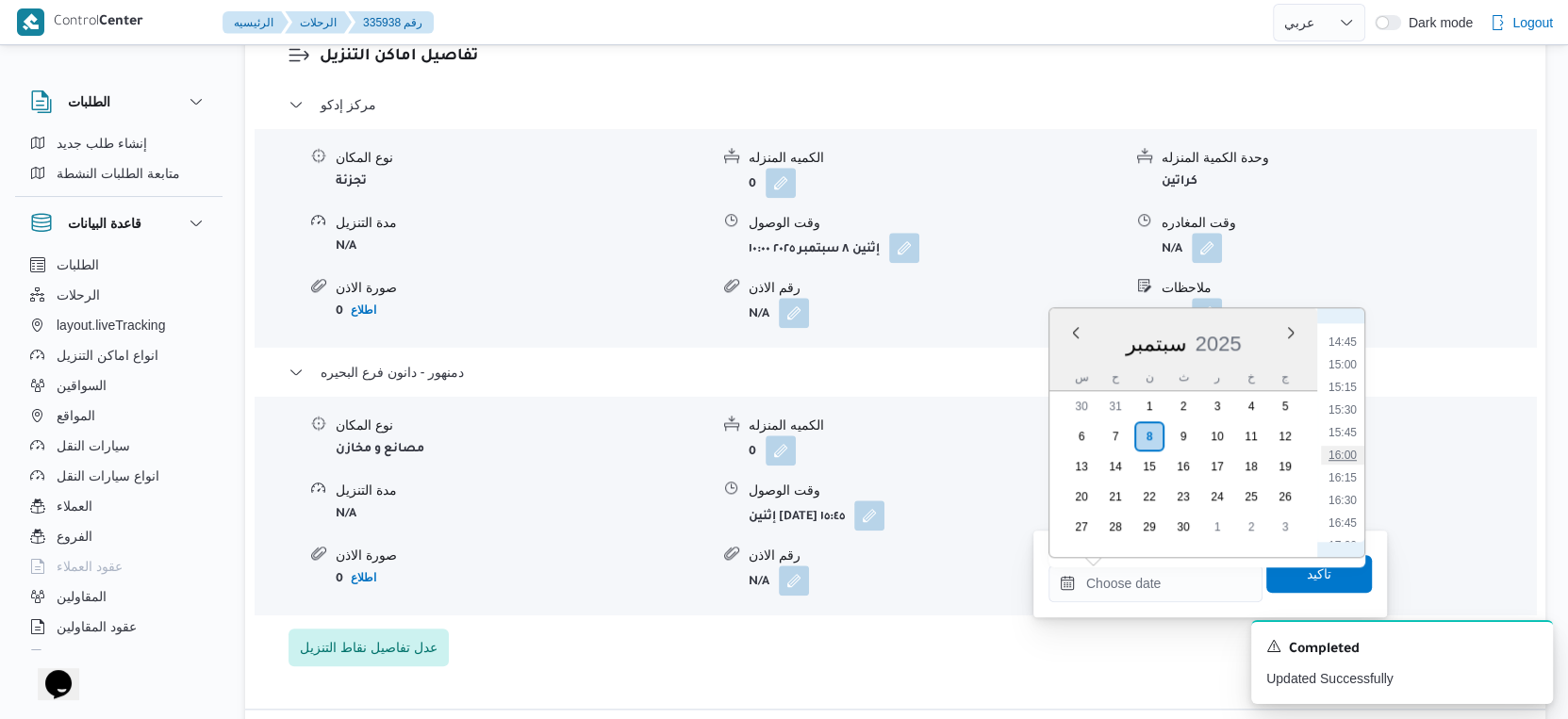
click at [1340, 449] on li "16:00" at bounding box center [1343, 455] width 43 height 19
type input "٠٨/٠٩/٢٠٢٥ ١٦:٠٠"
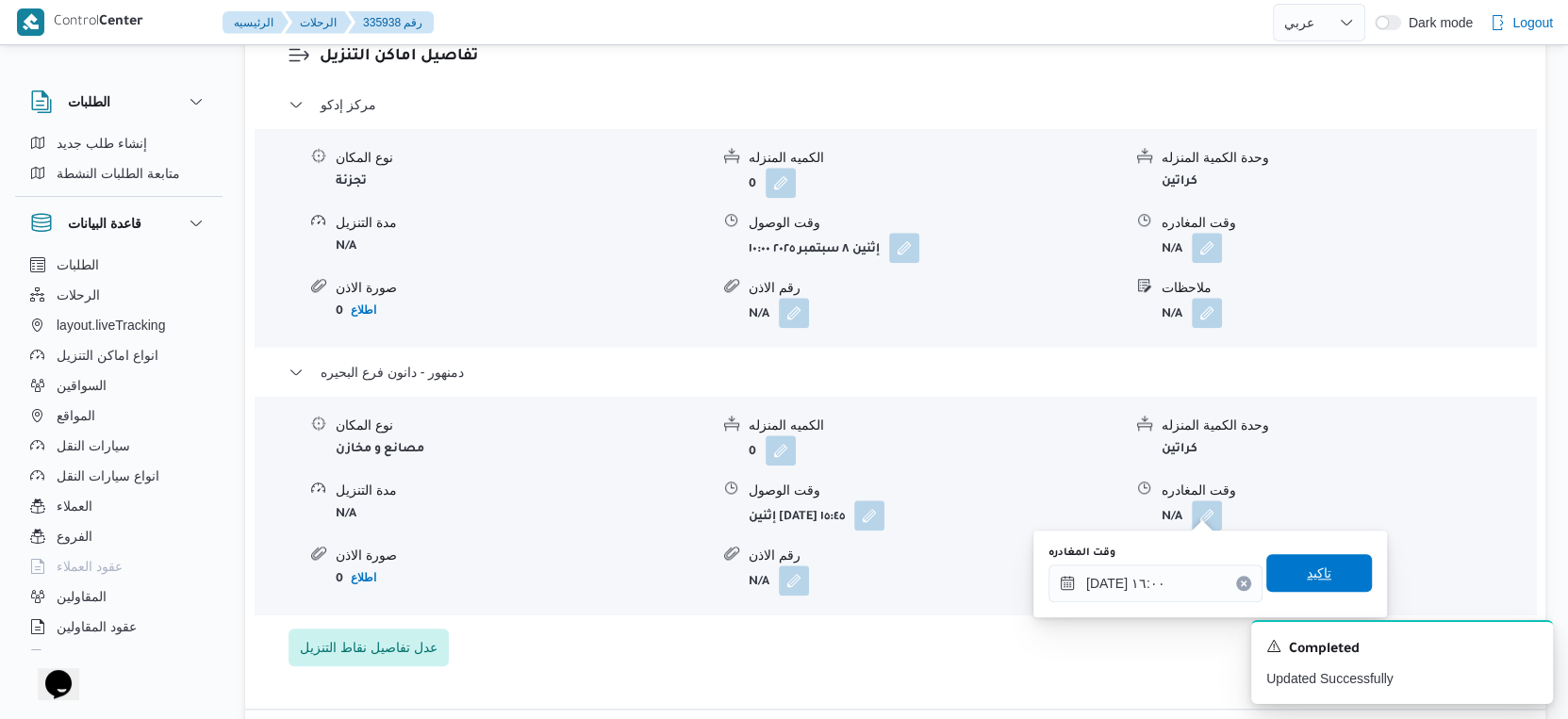
click at [1328, 589] on span "تاكيد" at bounding box center [1320, 573] width 106 height 37
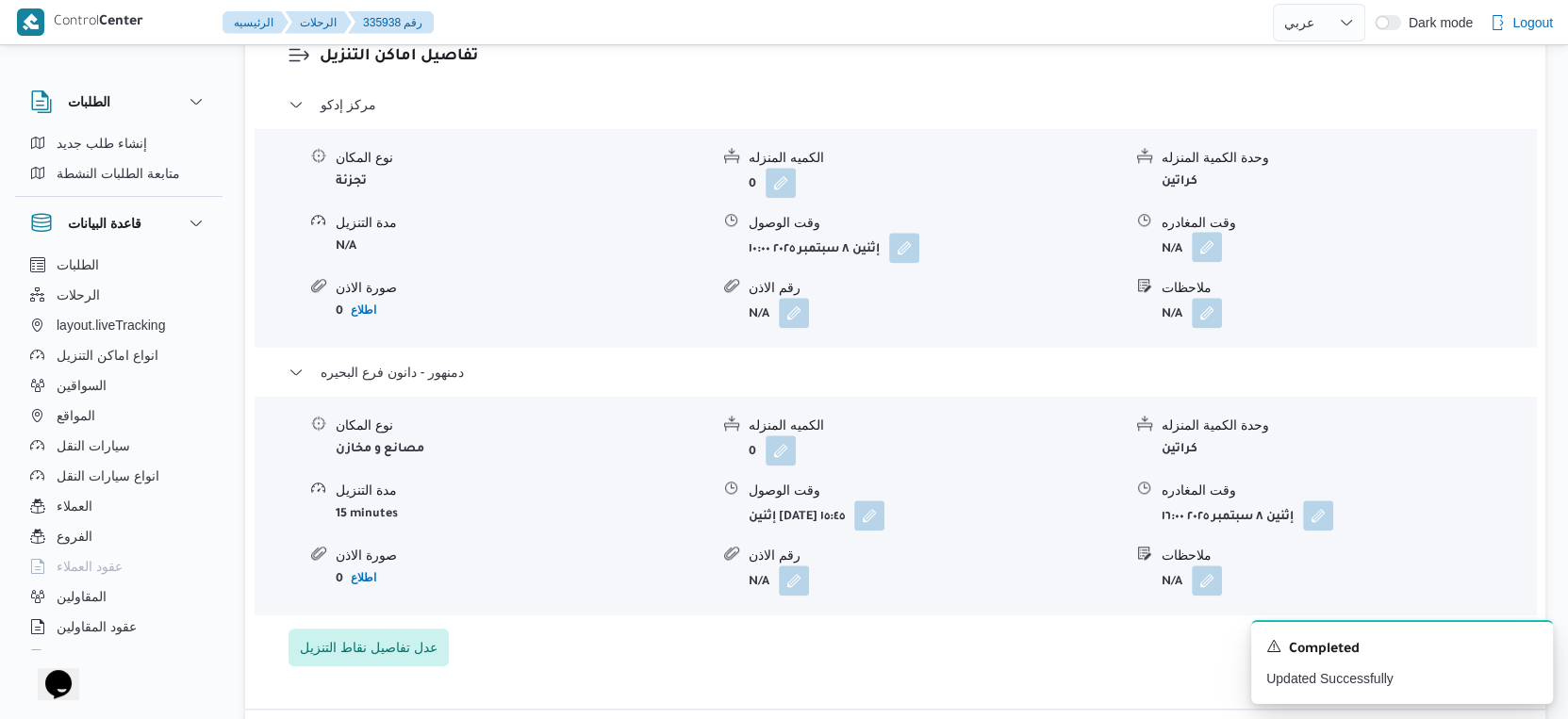
click at [1206, 242] on button "button" at bounding box center [1206, 247] width 30 height 30
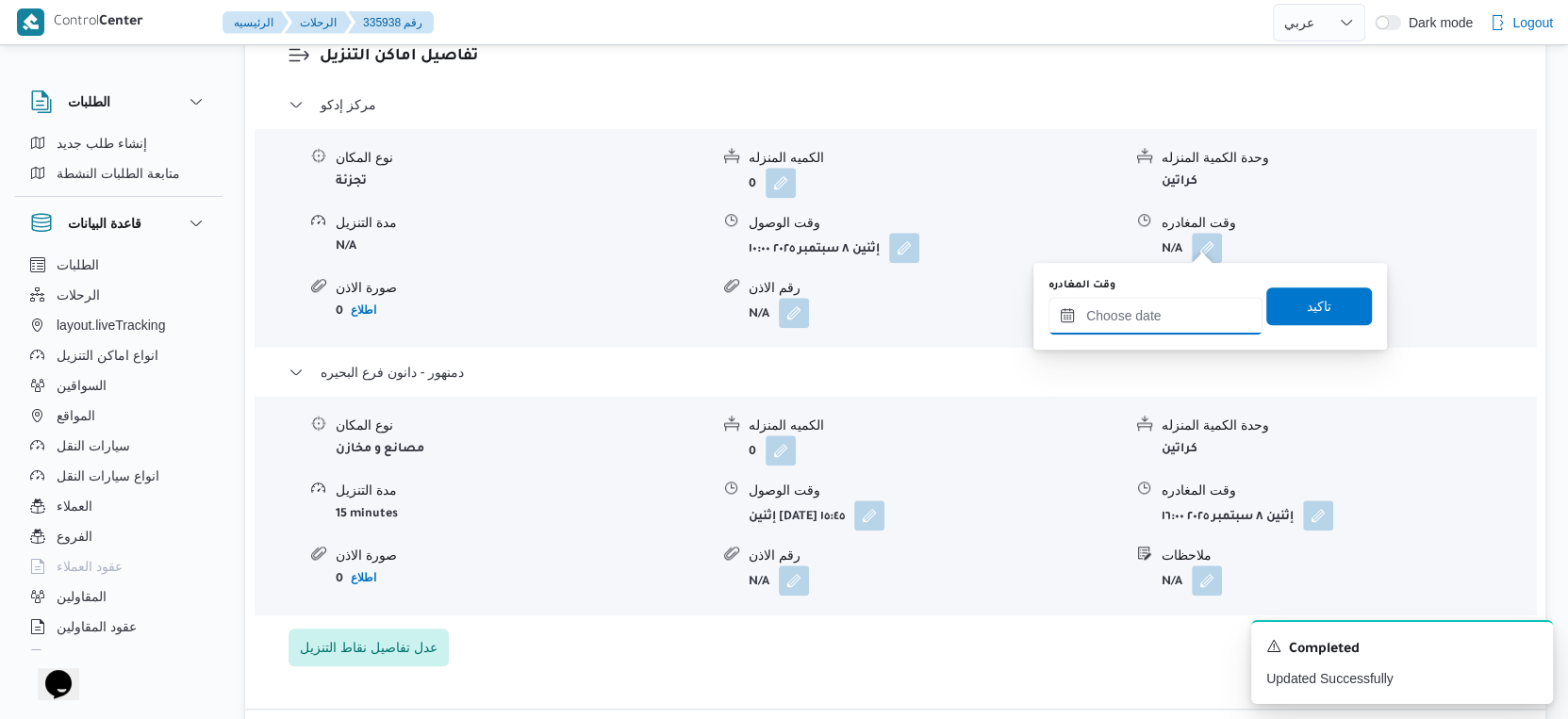
click at [1156, 311] on input "وقت المغادره" at bounding box center [1155, 315] width 214 height 37
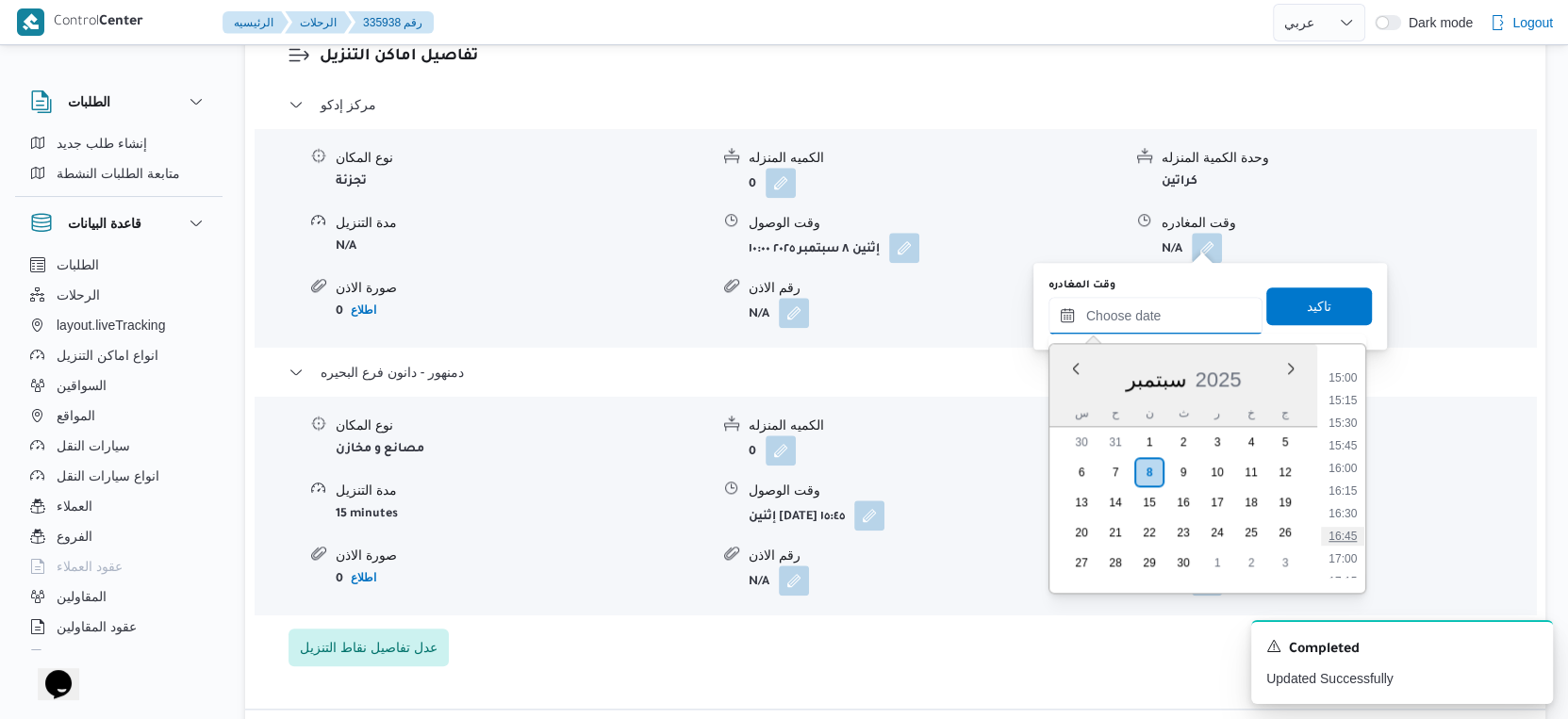
scroll to position [1243, 0]
click at [1342, 485] on li "15:00" at bounding box center [1343, 482] width 43 height 19
type input "٠٨/٠٩/٢٠٢٥ ١٥:٠٠"
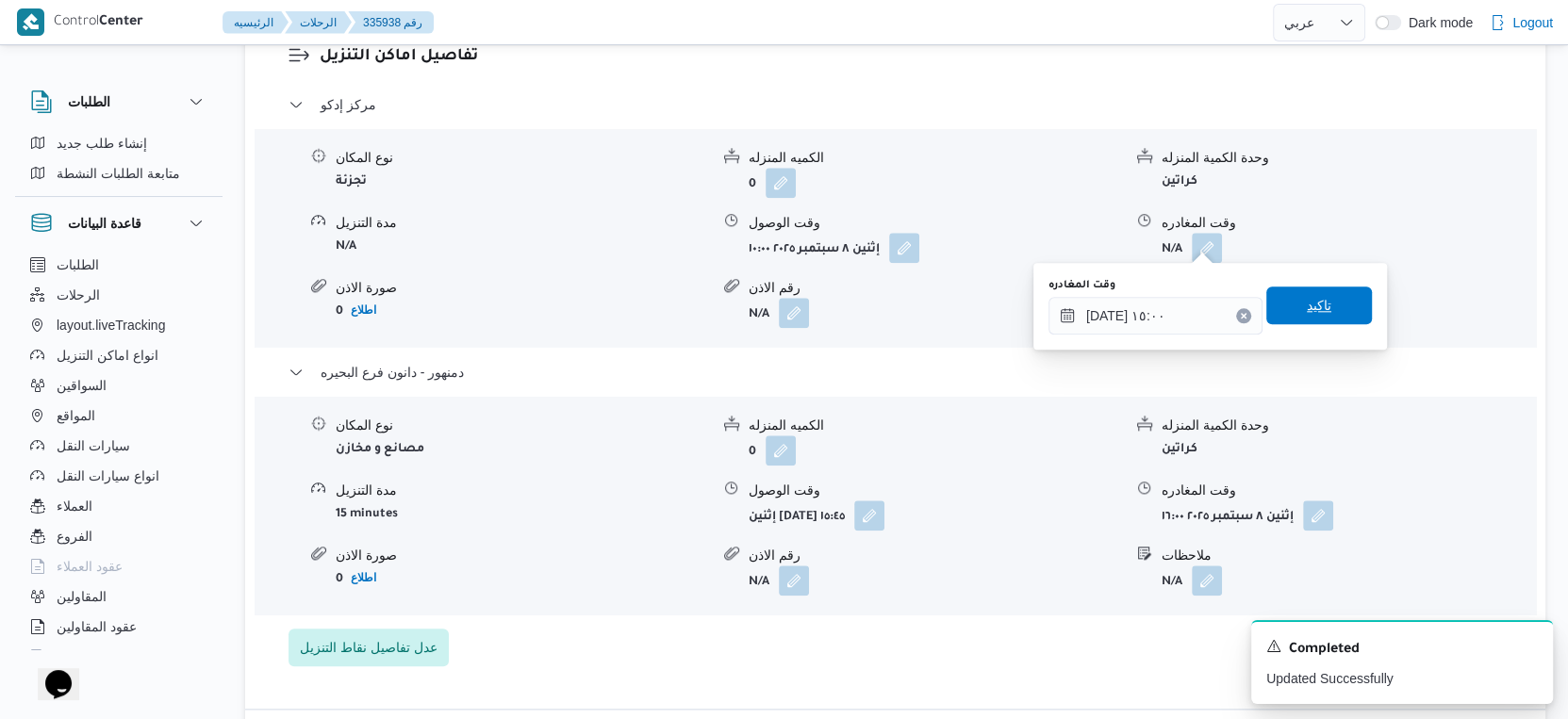
click at [1312, 299] on span "تاكيد" at bounding box center [1319, 305] width 24 height 23
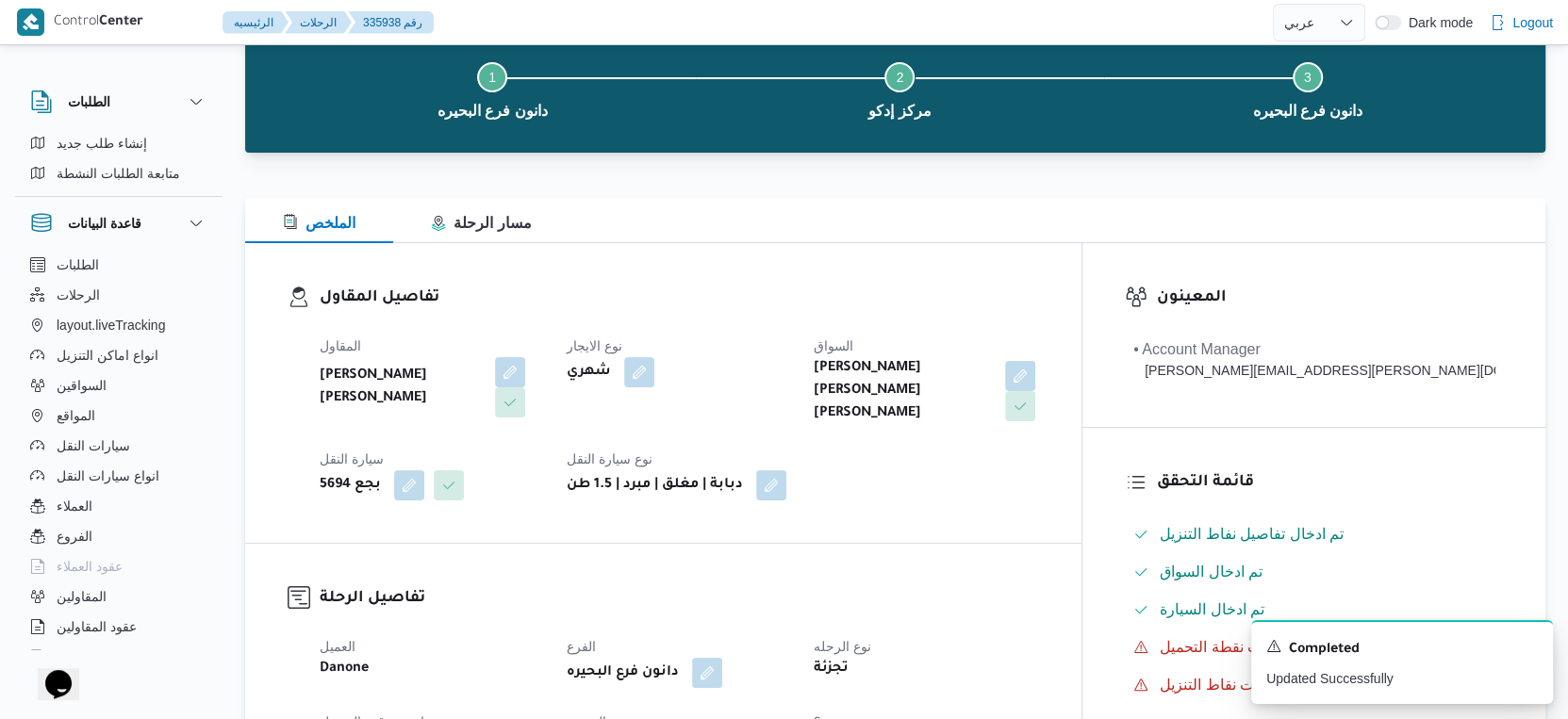
scroll to position [0, 0]
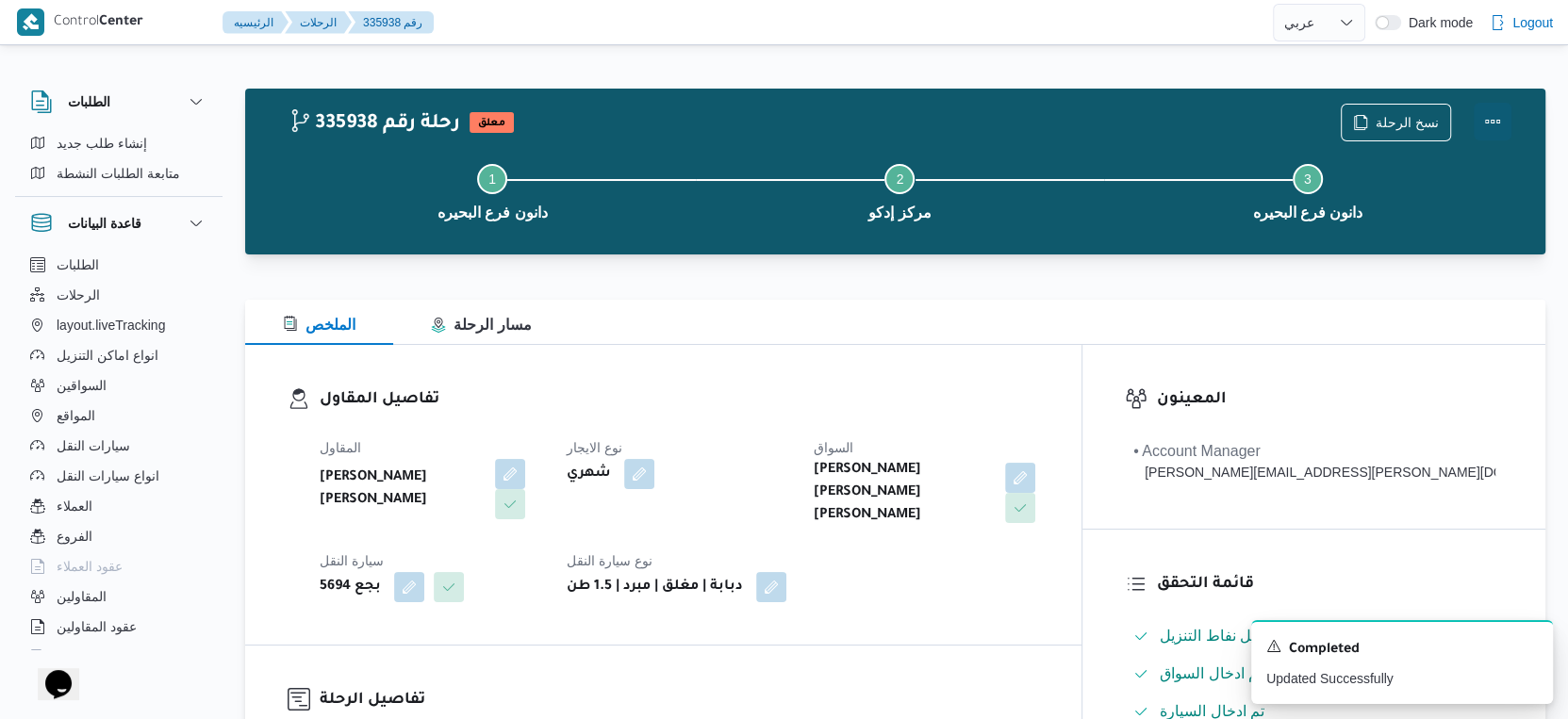
click at [1490, 118] on button "Actions" at bounding box center [1493, 121] width 37 height 37
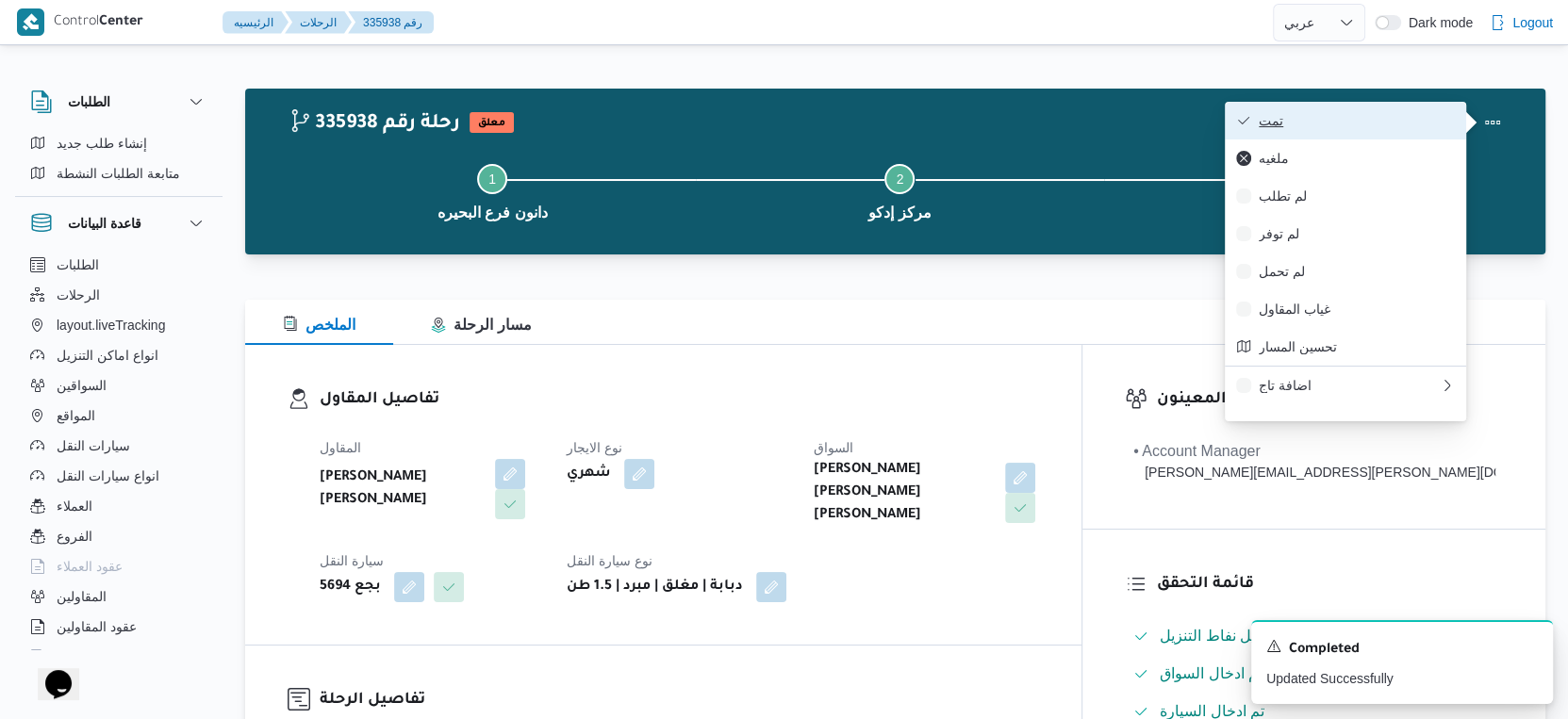
click at [1381, 119] on span "تمت" at bounding box center [1357, 120] width 196 height 15
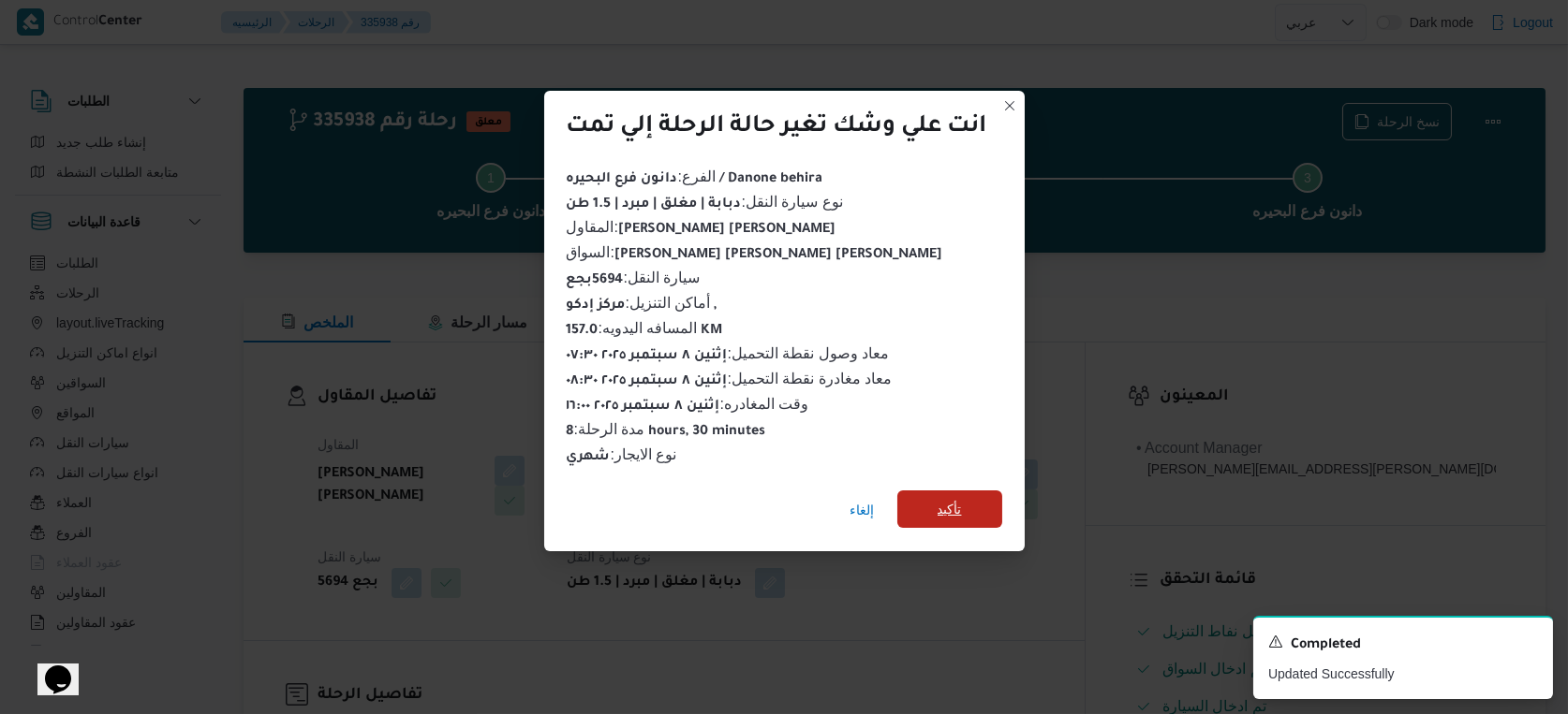
click at [968, 493] on span "تأكيد" at bounding box center [950, 509] width 105 height 37
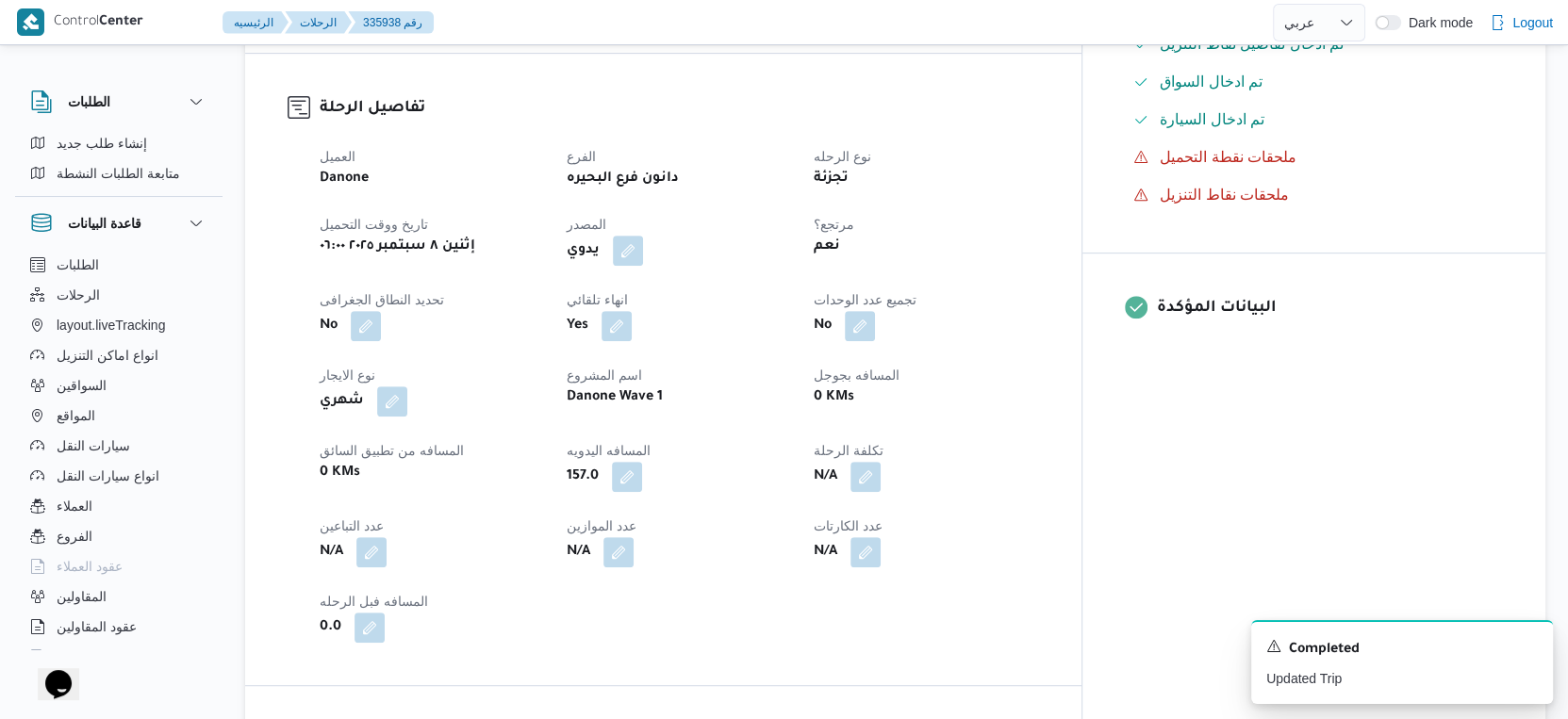
scroll to position [628, 0]
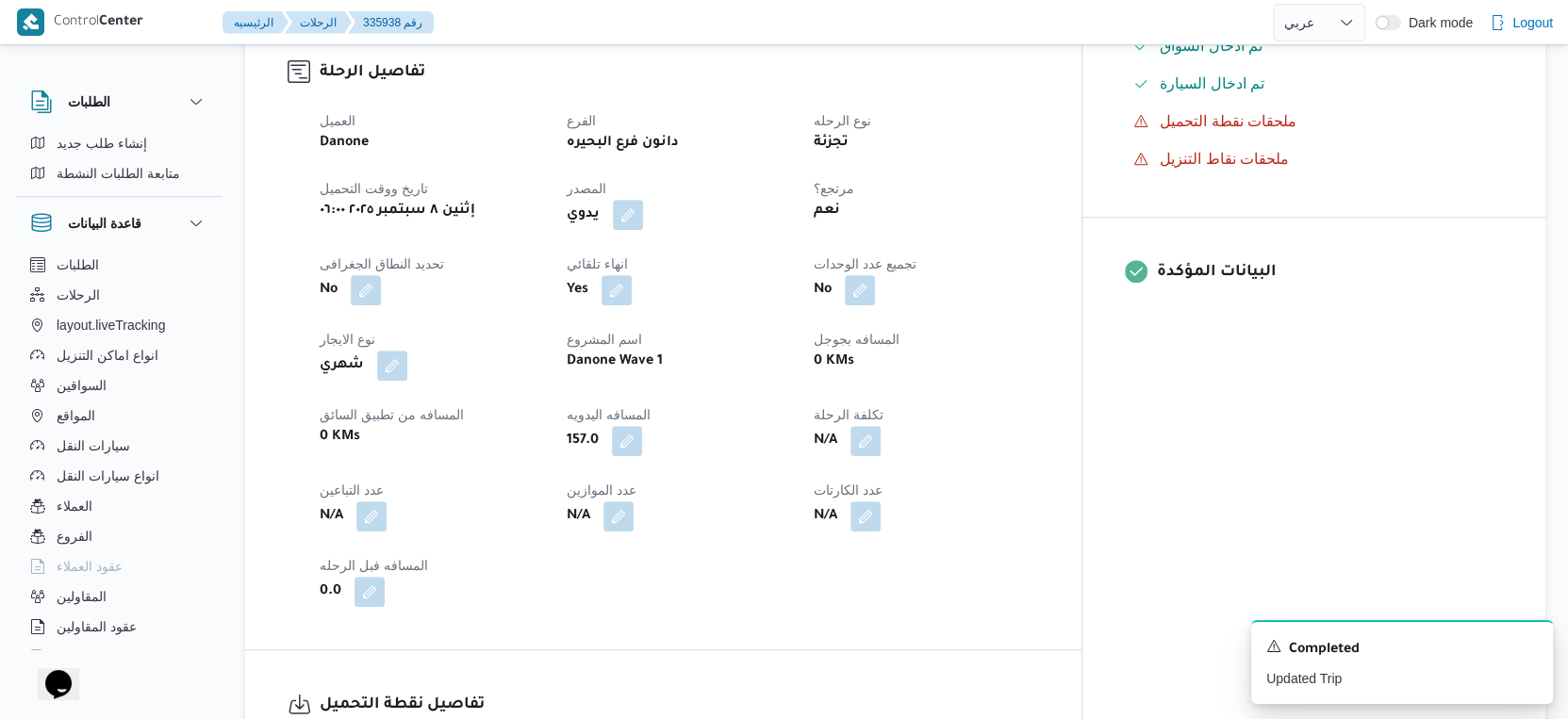
select select "ar"
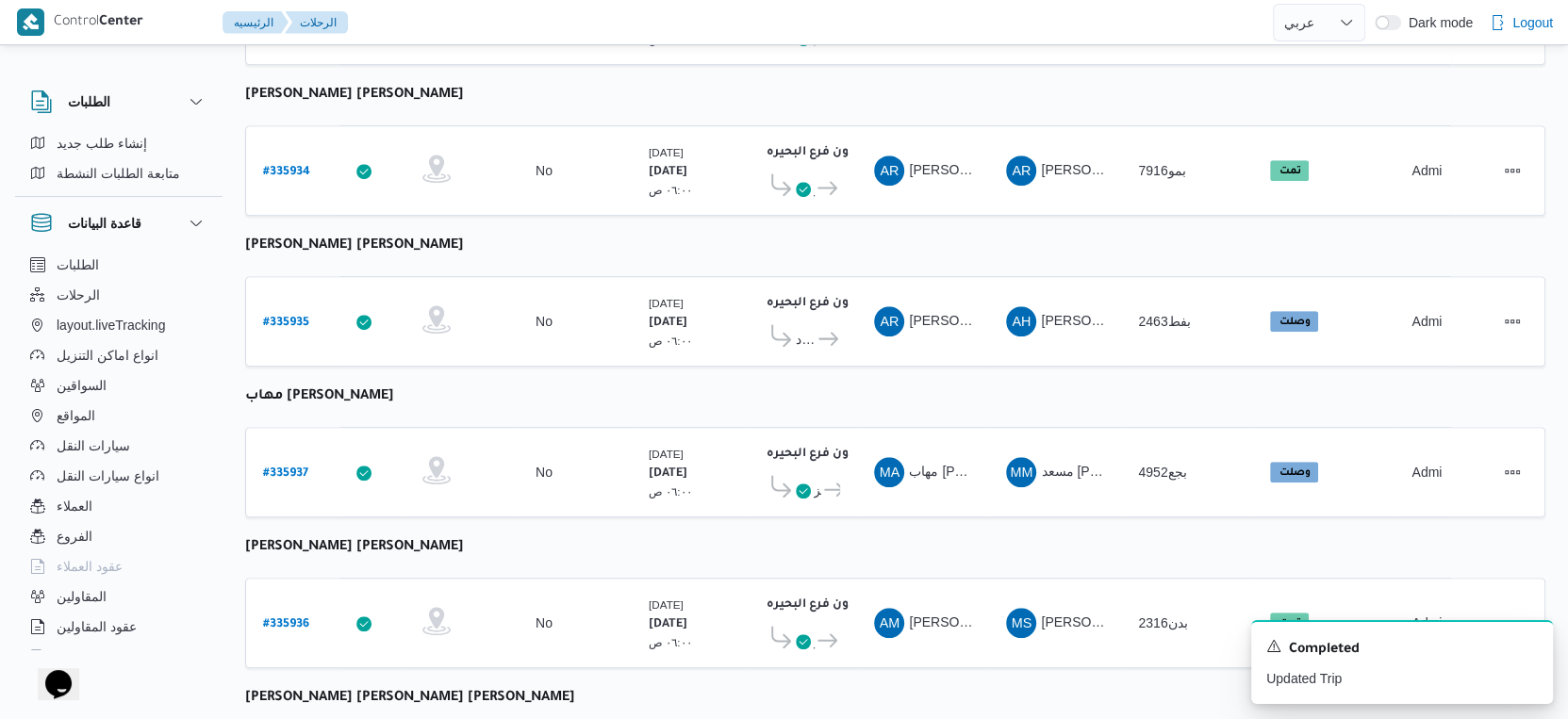
scroll to position [1269, 0]
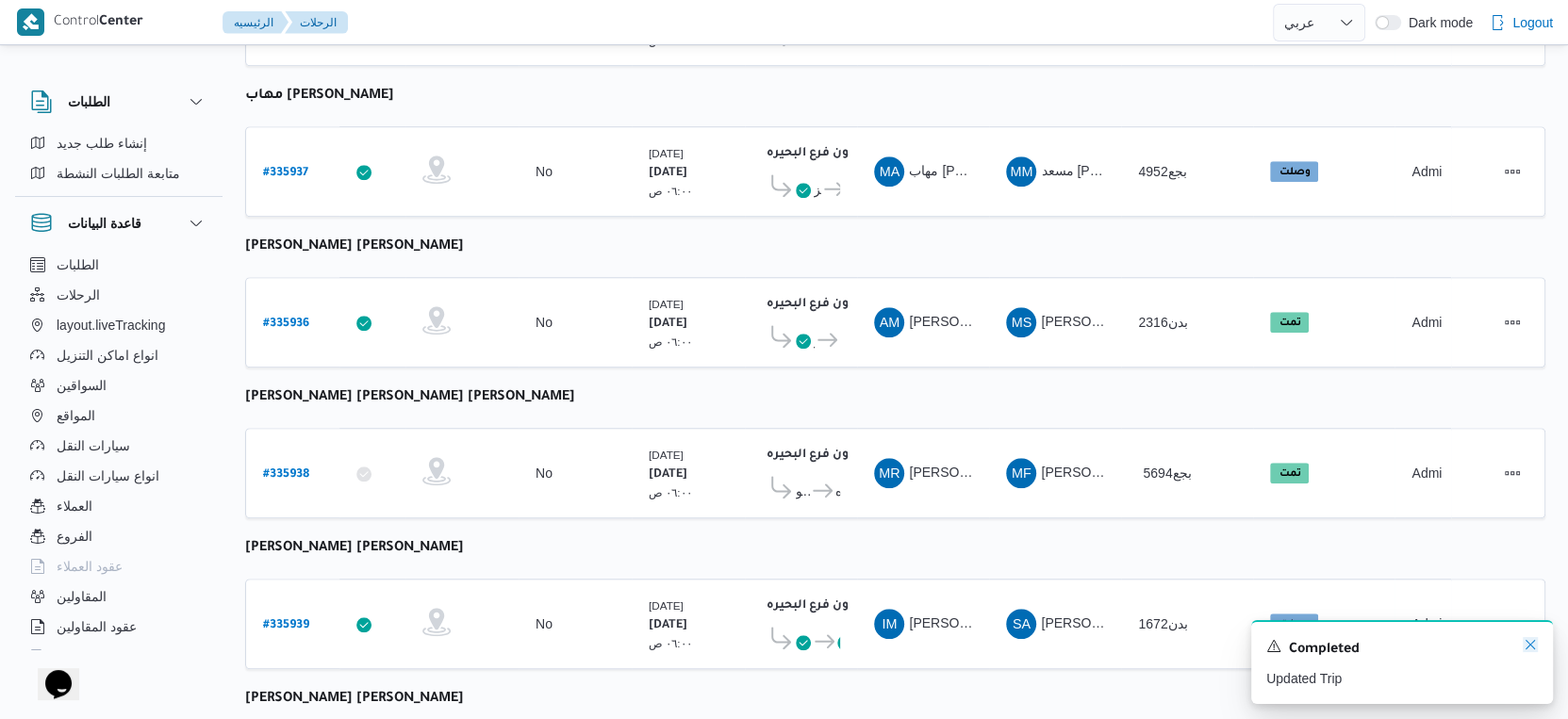
click at [1529, 640] on icon "Dismiss toast" at bounding box center [1530, 645] width 15 height 15
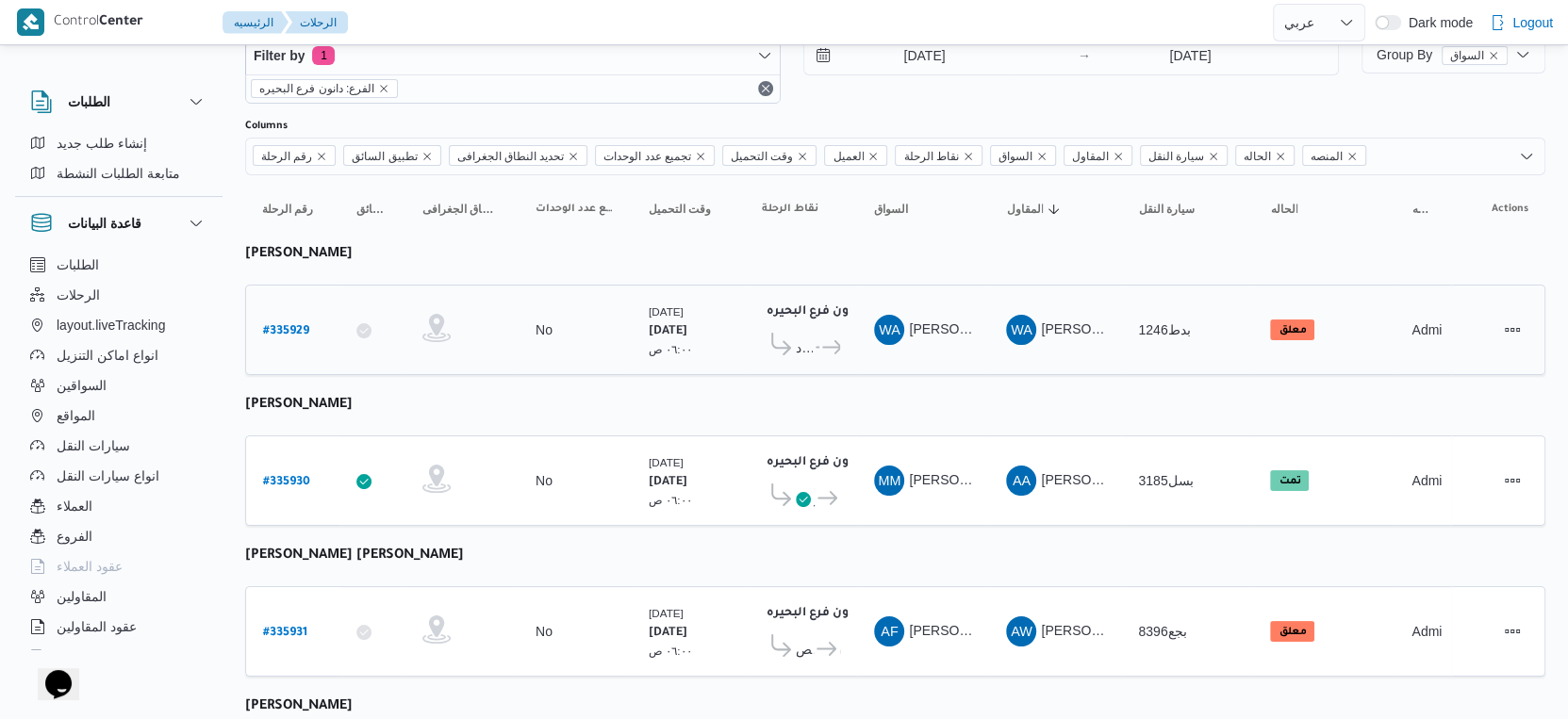
scroll to position [0, 0]
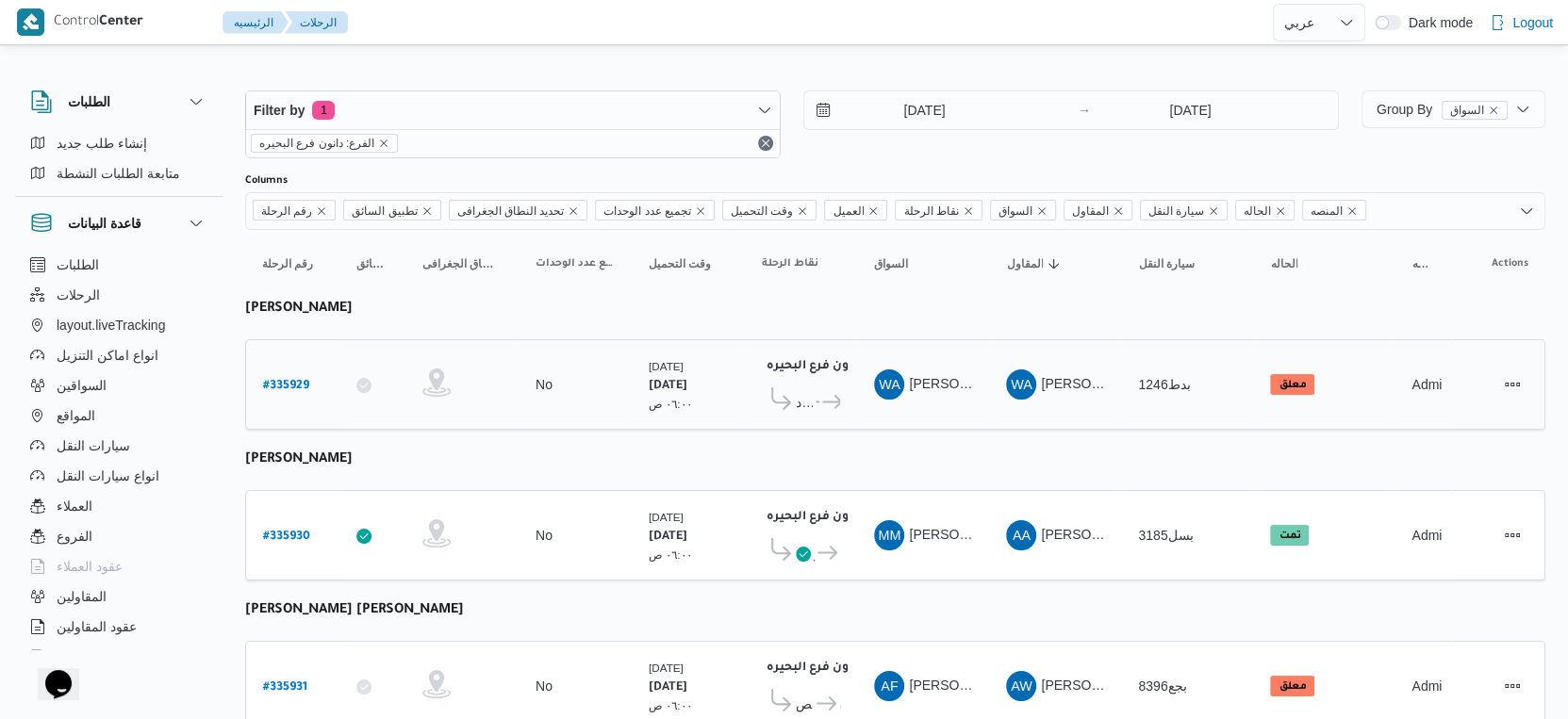
click at [288, 391] on link "# 335929" at bounding box center [286, 385] width 46 height 25
select select "ar"
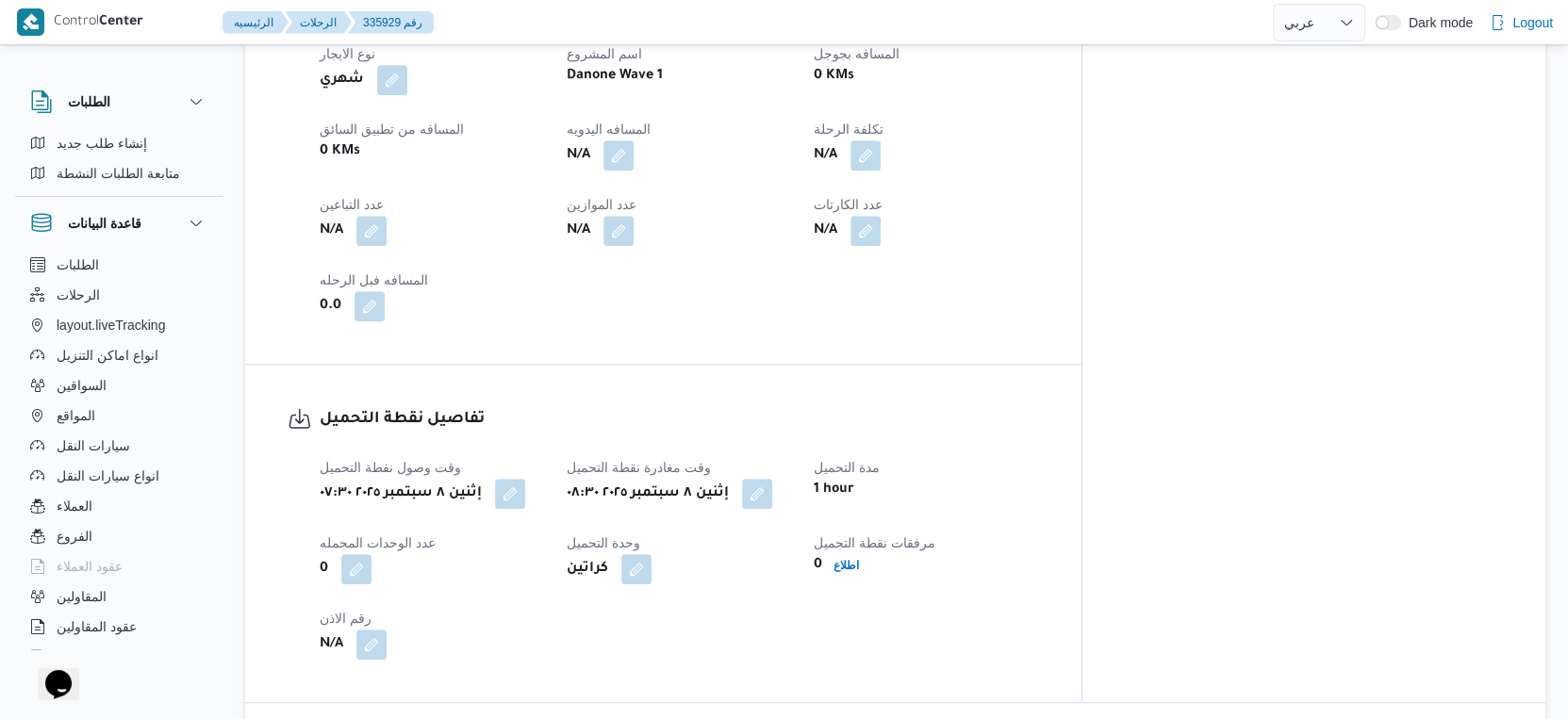
scroll to position [628, 0]
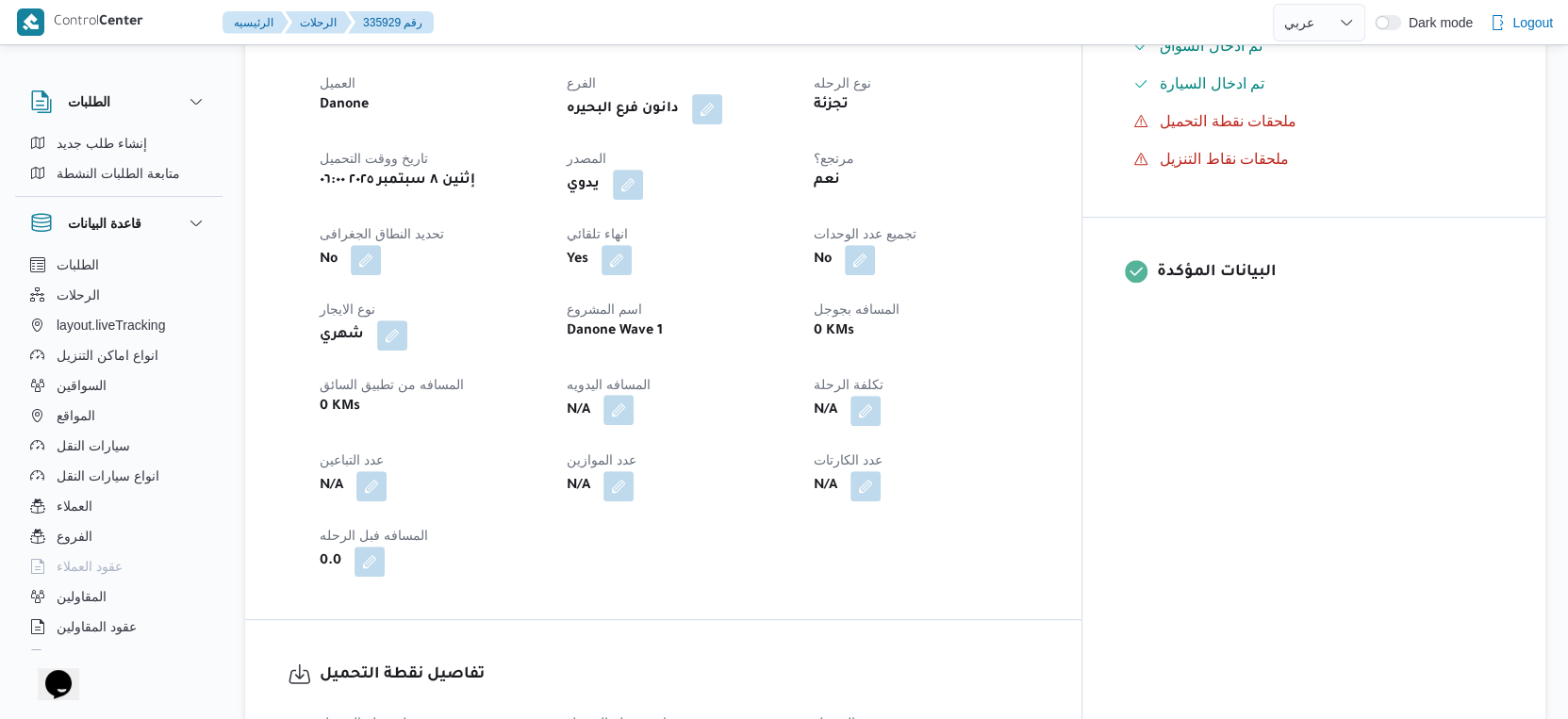
click at [634, 407] on button "button" at bounding box center [618, 409] width 30 height 30
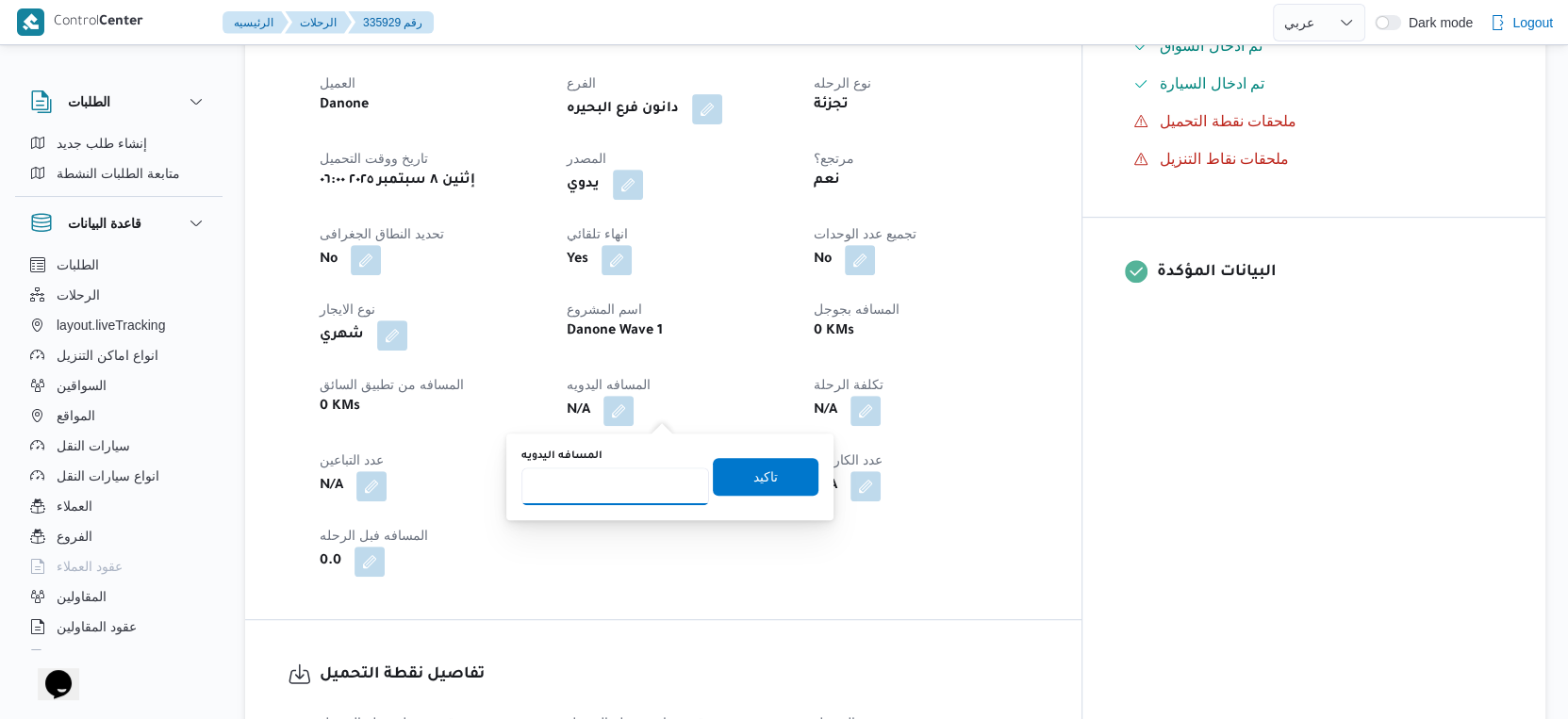
click at [606, 481] on input "المسافه اليدويه" at bounding box center [615, 486] width 188 height 37
type input "137"
click at [770, 470] on span "تاكيد" at bounding box center [766, 476] width 106 height 37
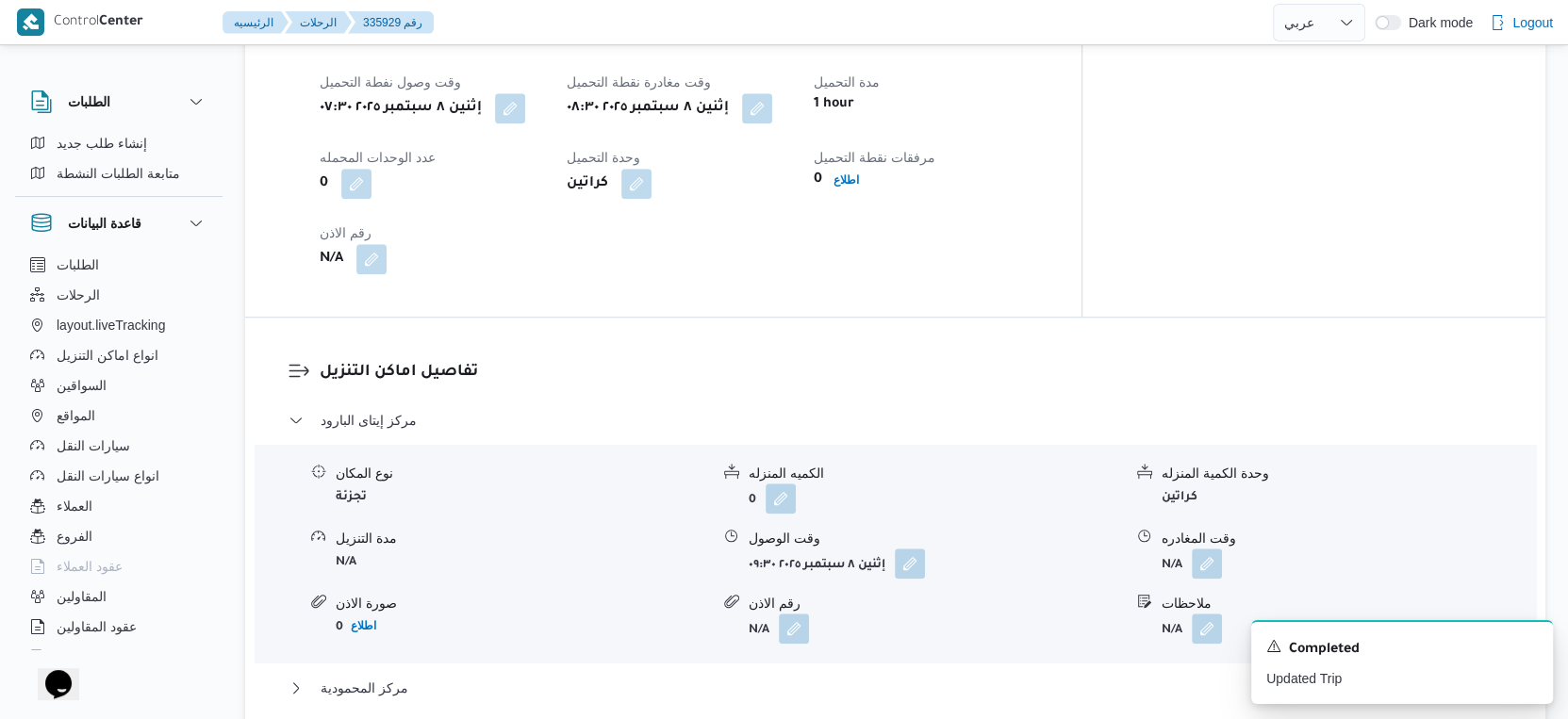
scroll to position [1257, 0]
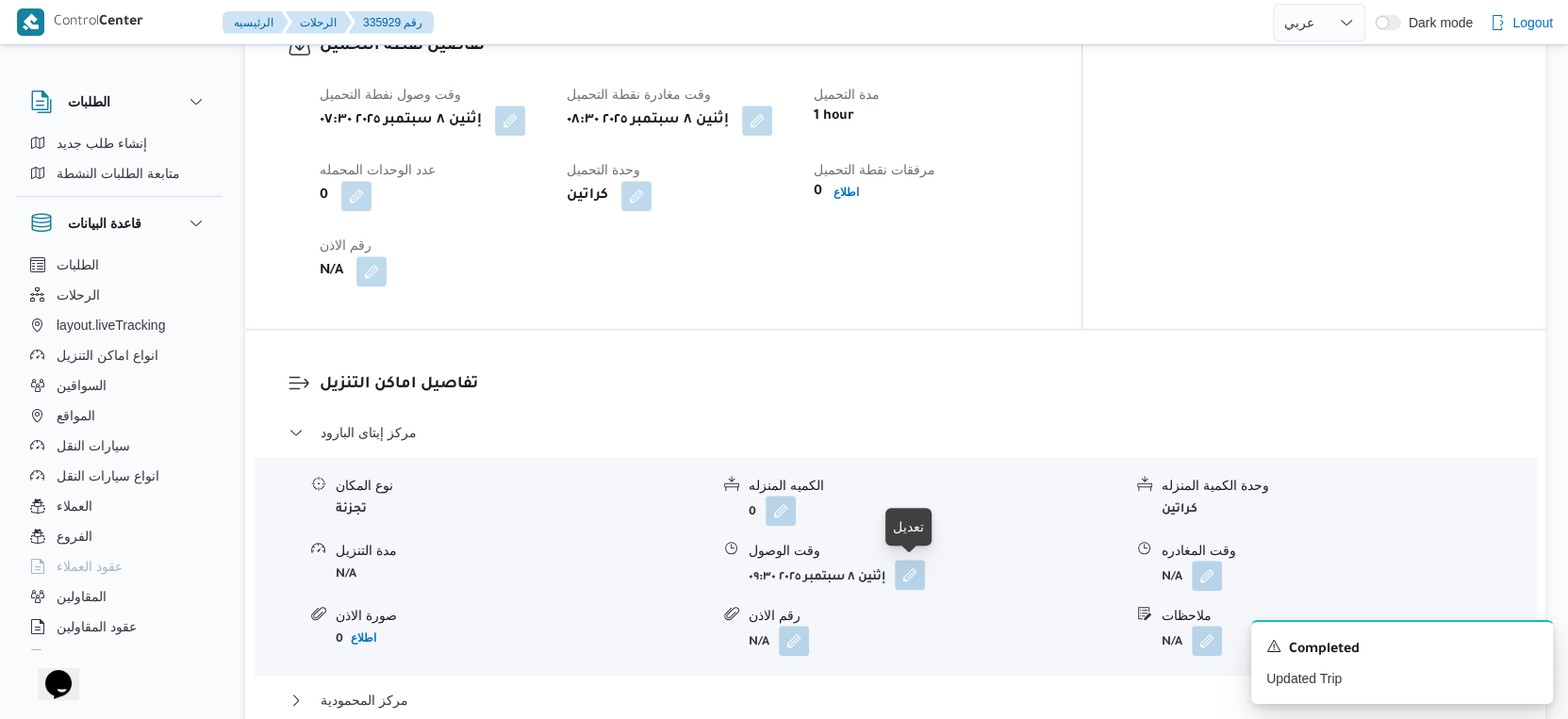
click at [913, 575] on button "button" at bounding box center [909, 575] width 30 height 30
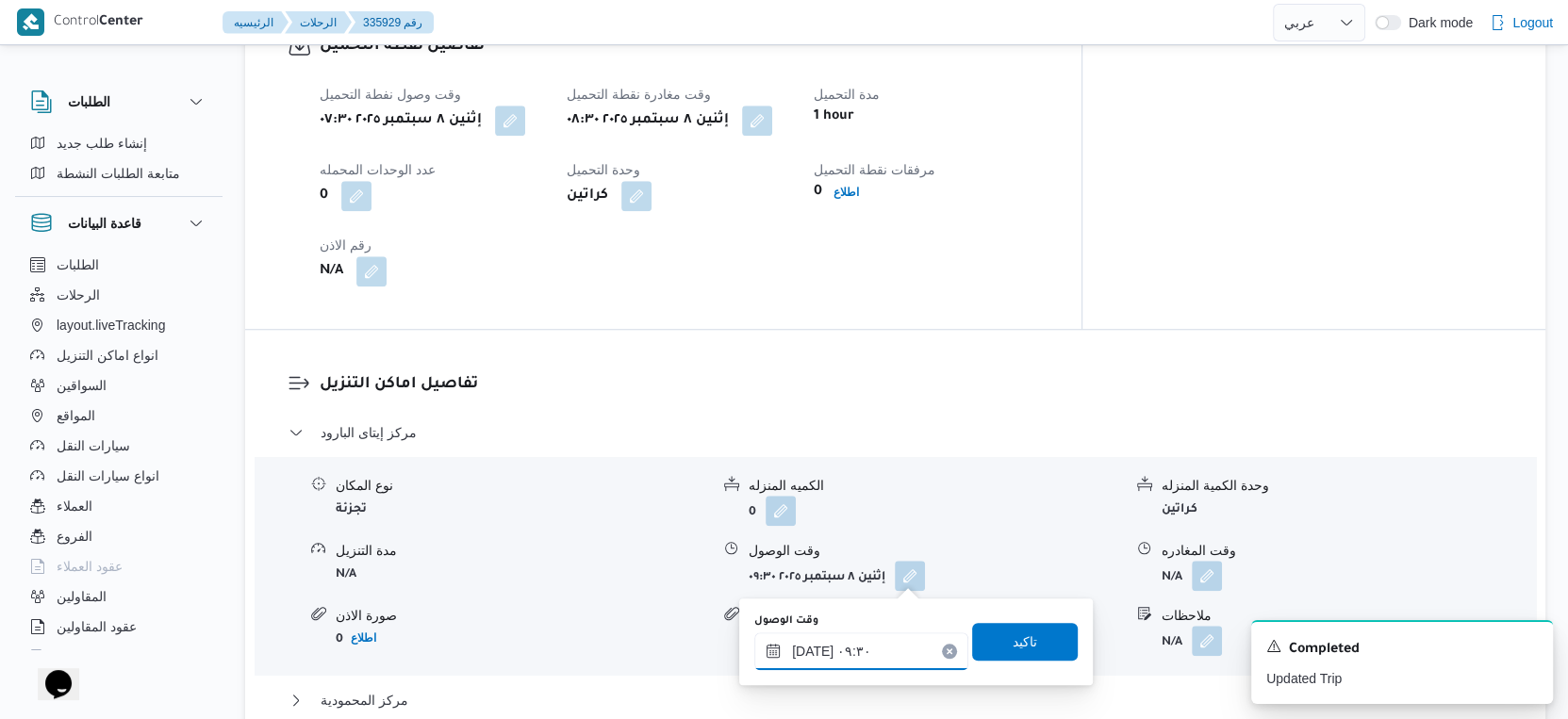
click at [874, 642] on input "٠٨/٠٩/٢٠٢٥ ٠٩:٣٠" at bounding box center [861, 651] width 214 height 37
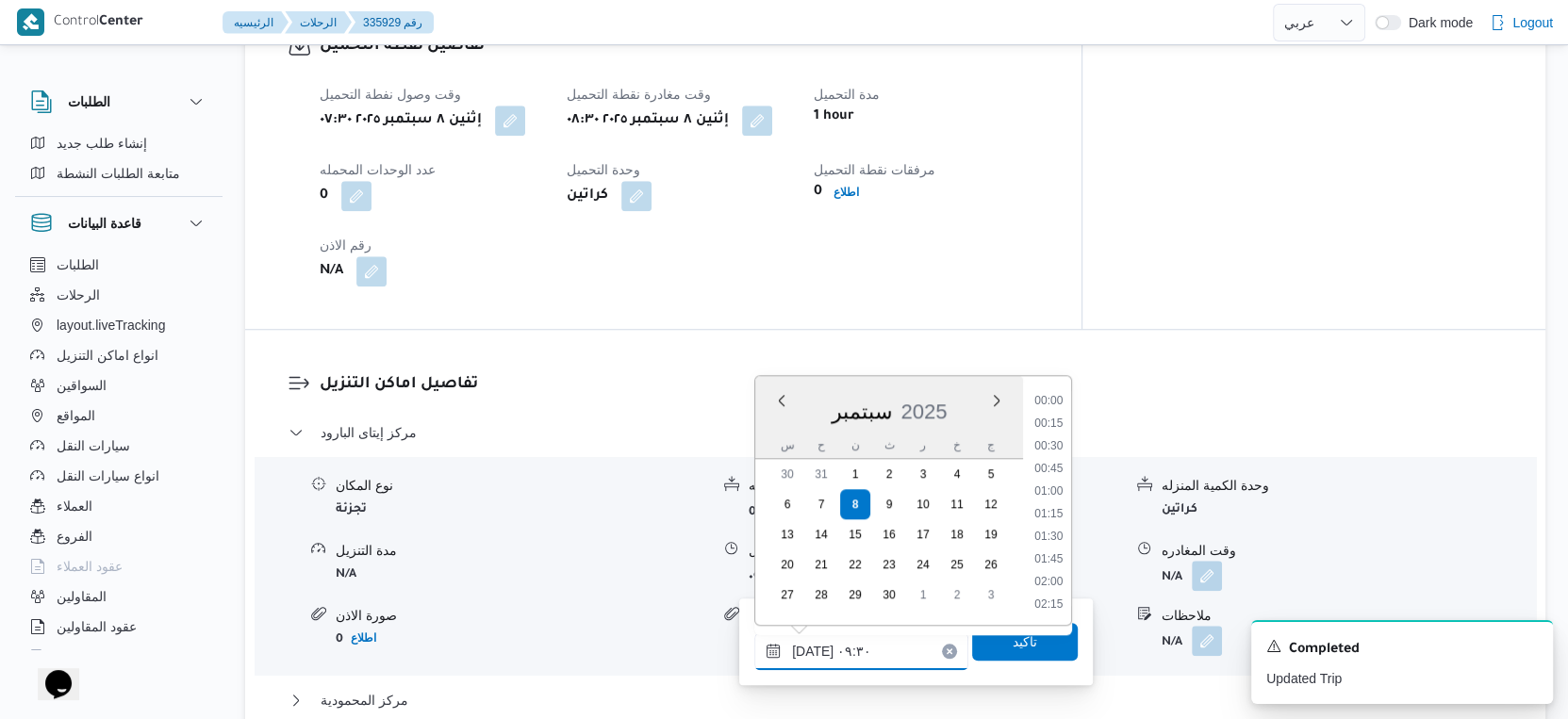
scroll to position [744, 0]
click at [1051, 468] on li "09:00" at bounding box center [1049, 470] width 43 height 19
type input "٠٨/٠٩/٢٠٢٥ ٠٩:٠٠"
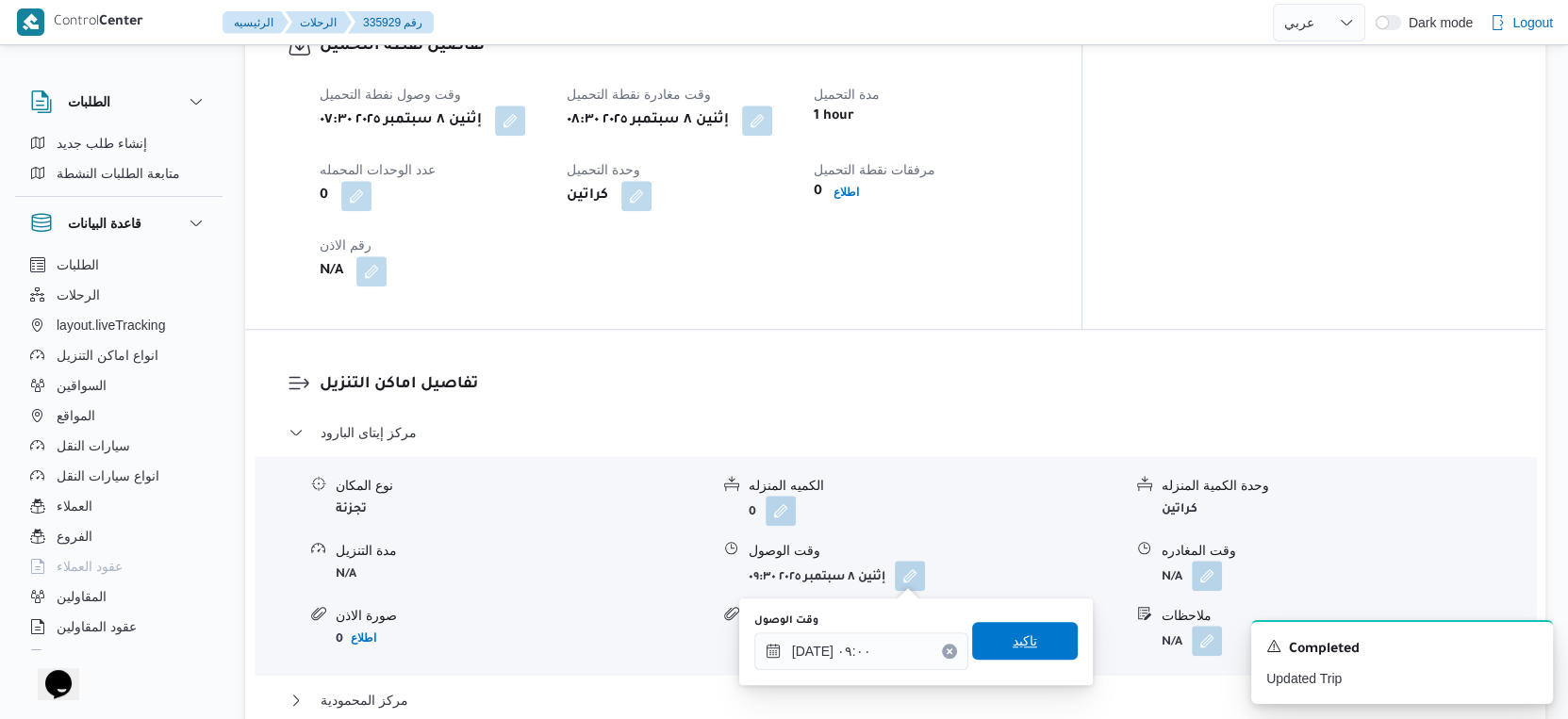
click at [1029, 648] on span "تاكيد" at bounding box center [1025, 641] width 106 height 37
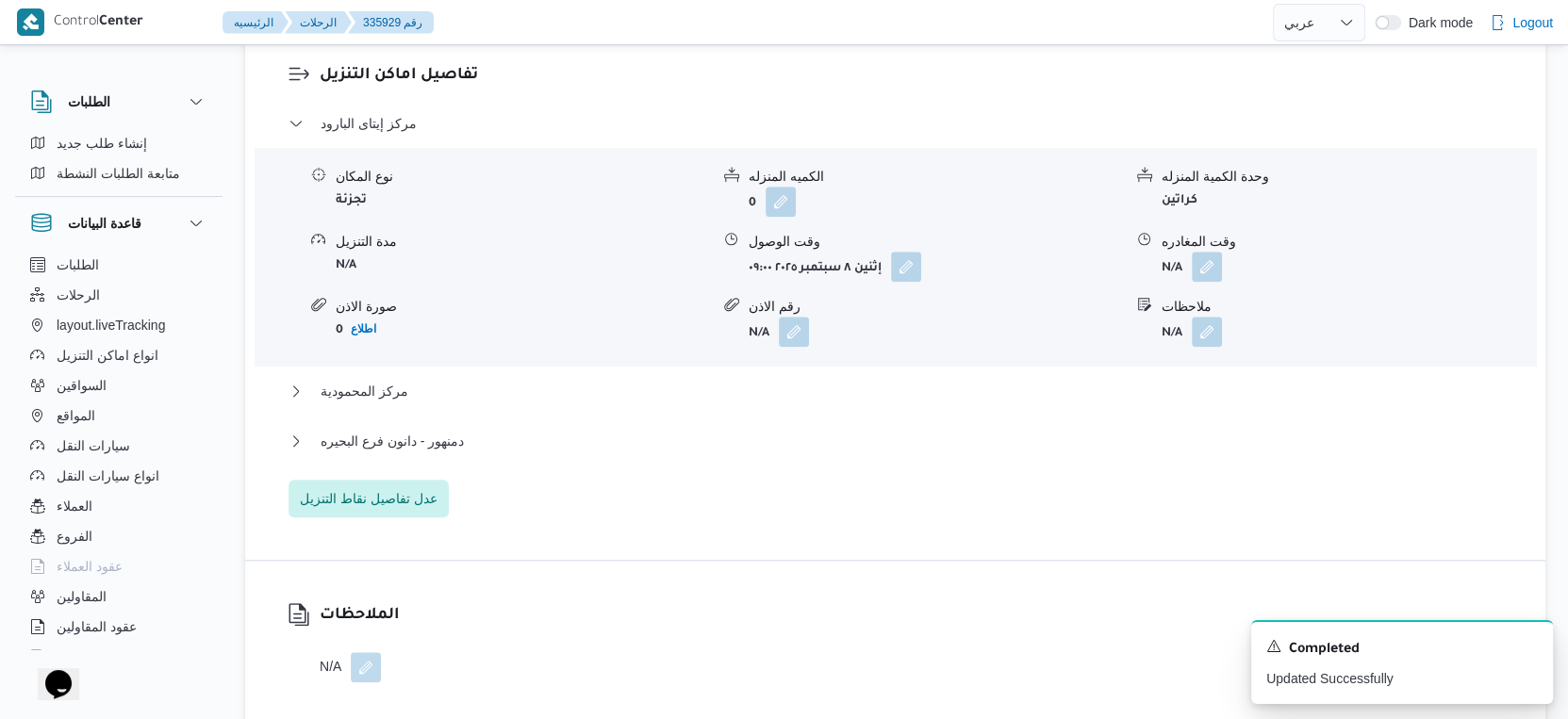
scroll to position [1675, 0]
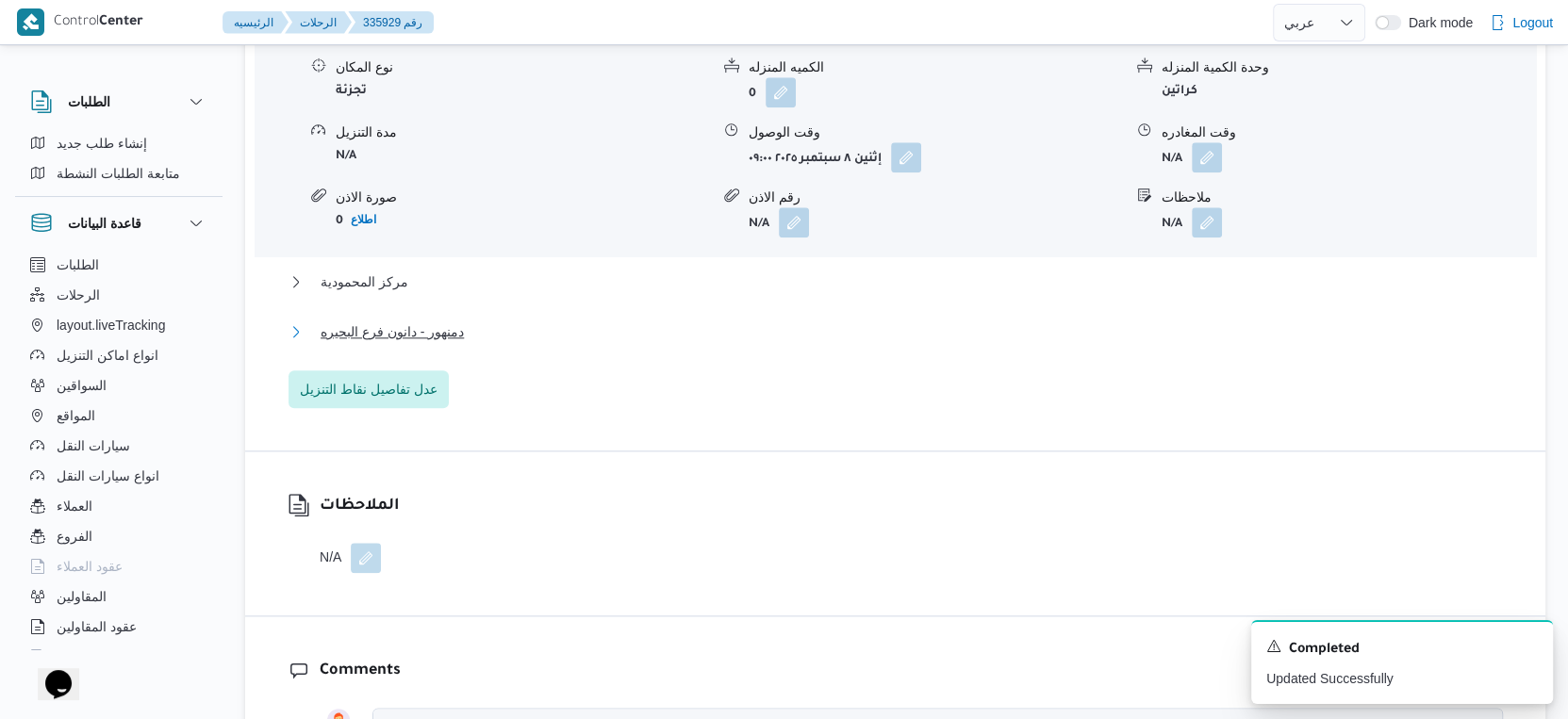
click at [449, 327] on span "دمنهور - دانون فرع البحيره" at bounding box center [392, 331] width 143 height 23
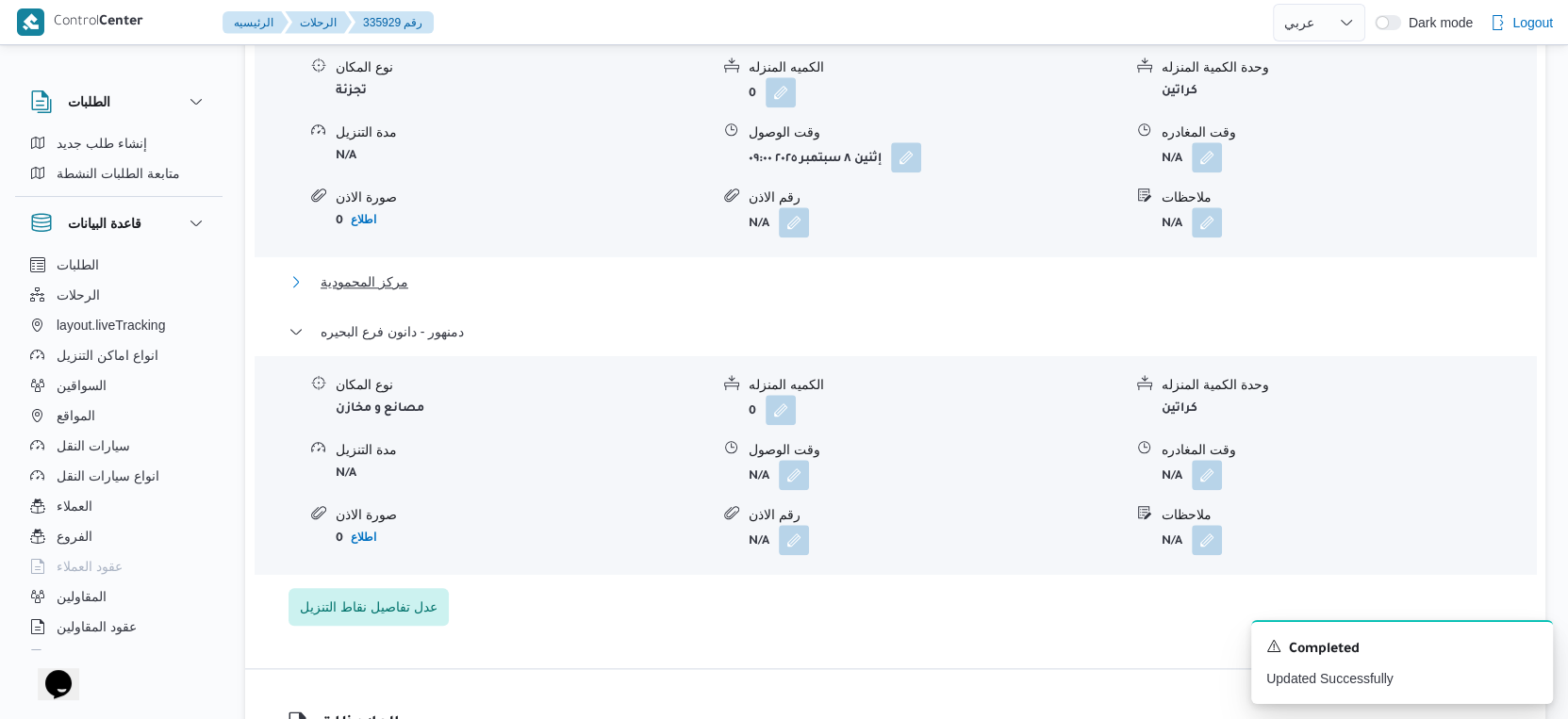
click at [421, 286] on button "مركز المحمودية" at bounding box center [896, 281] width 1215 height 23
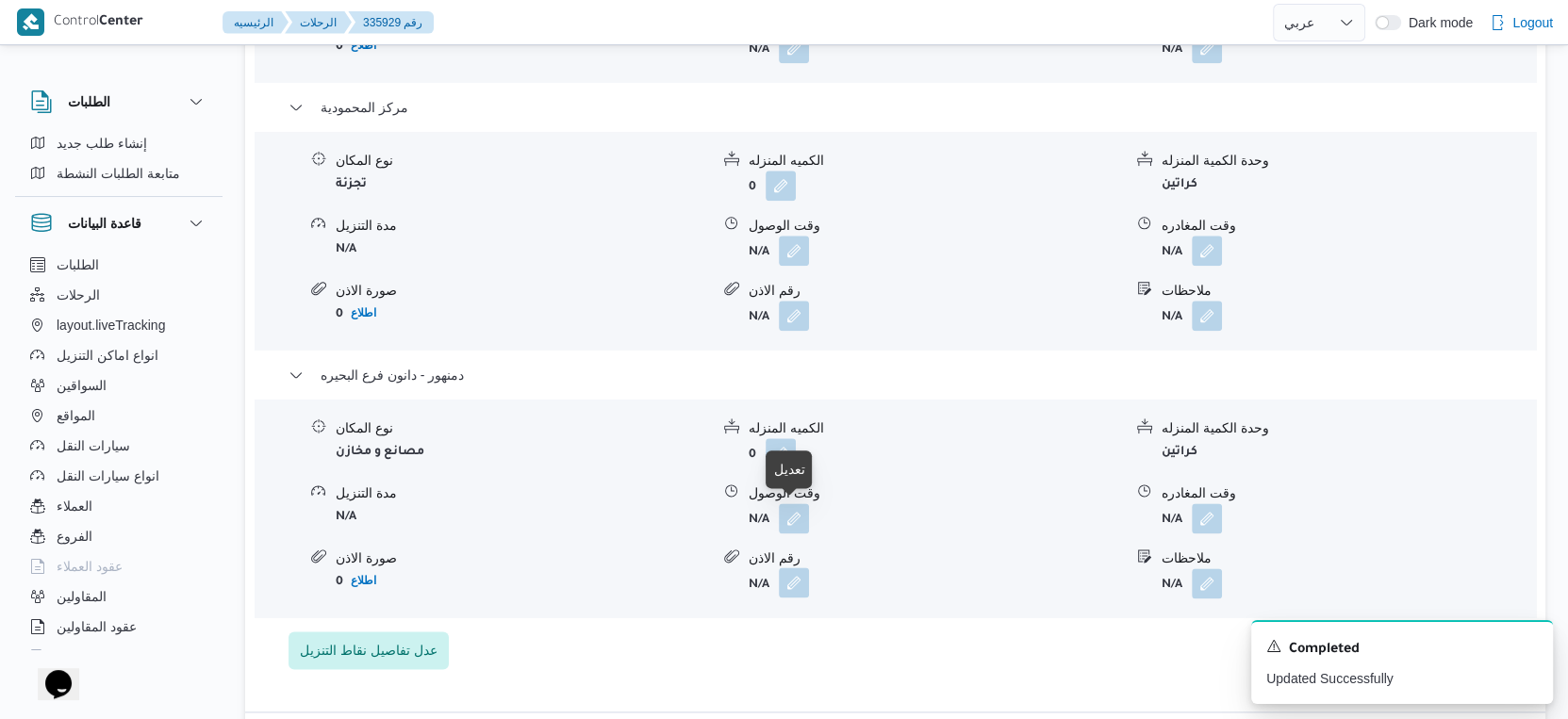
scroll to position [1886, 0]
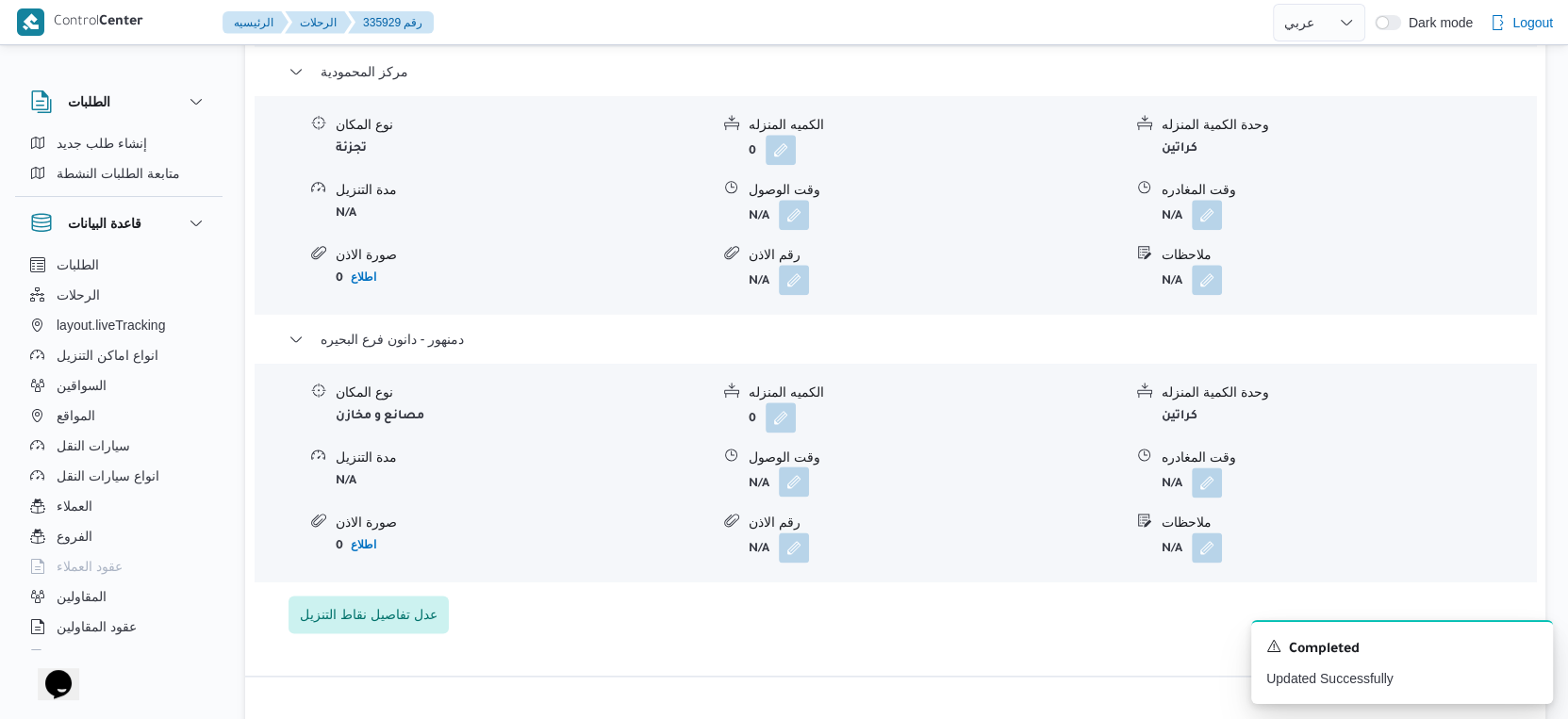
click at [790, 484] on button "button" at bounding box center [794, 481] width 30 height 30
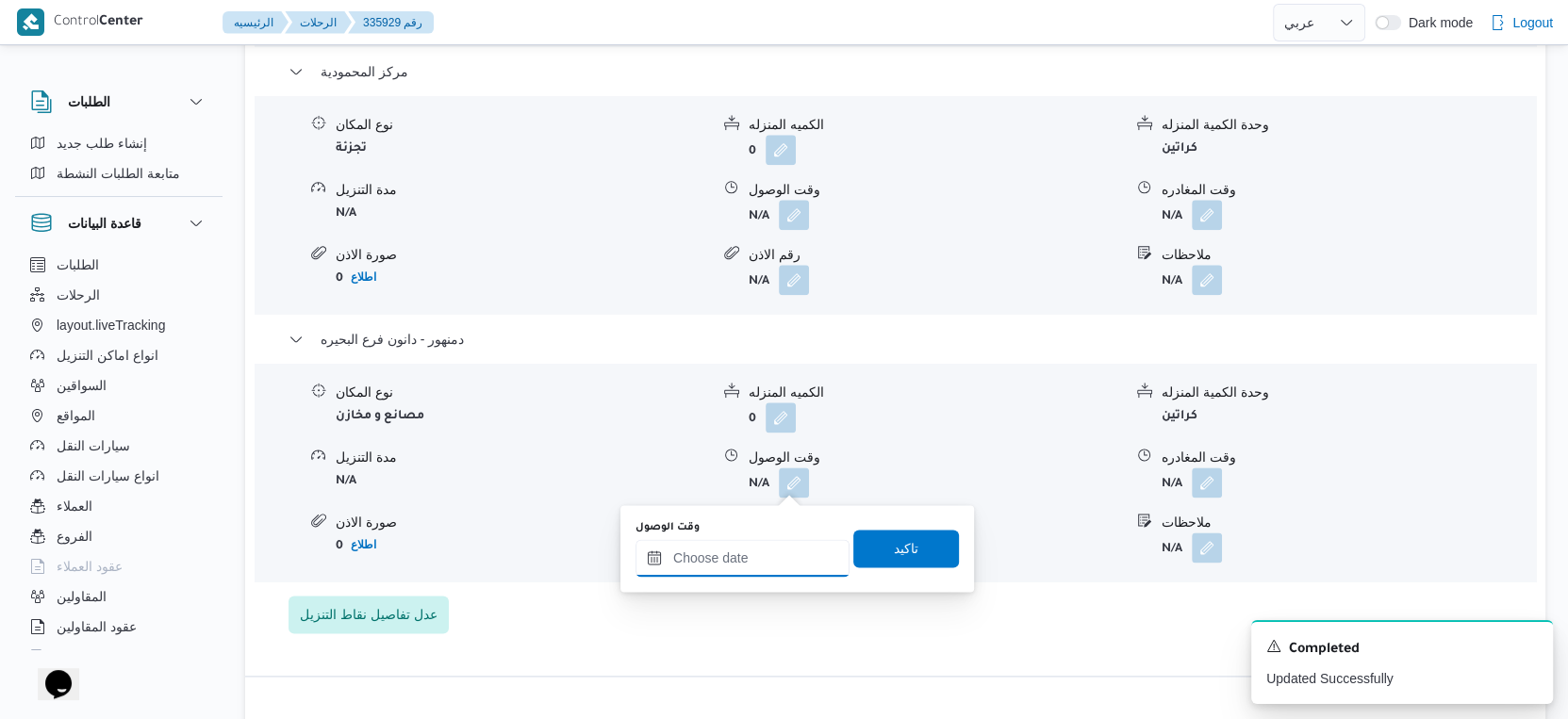
click at [772, 552] on input "وقت الوصول" at bounding box center [743, 557] width 214 height 37
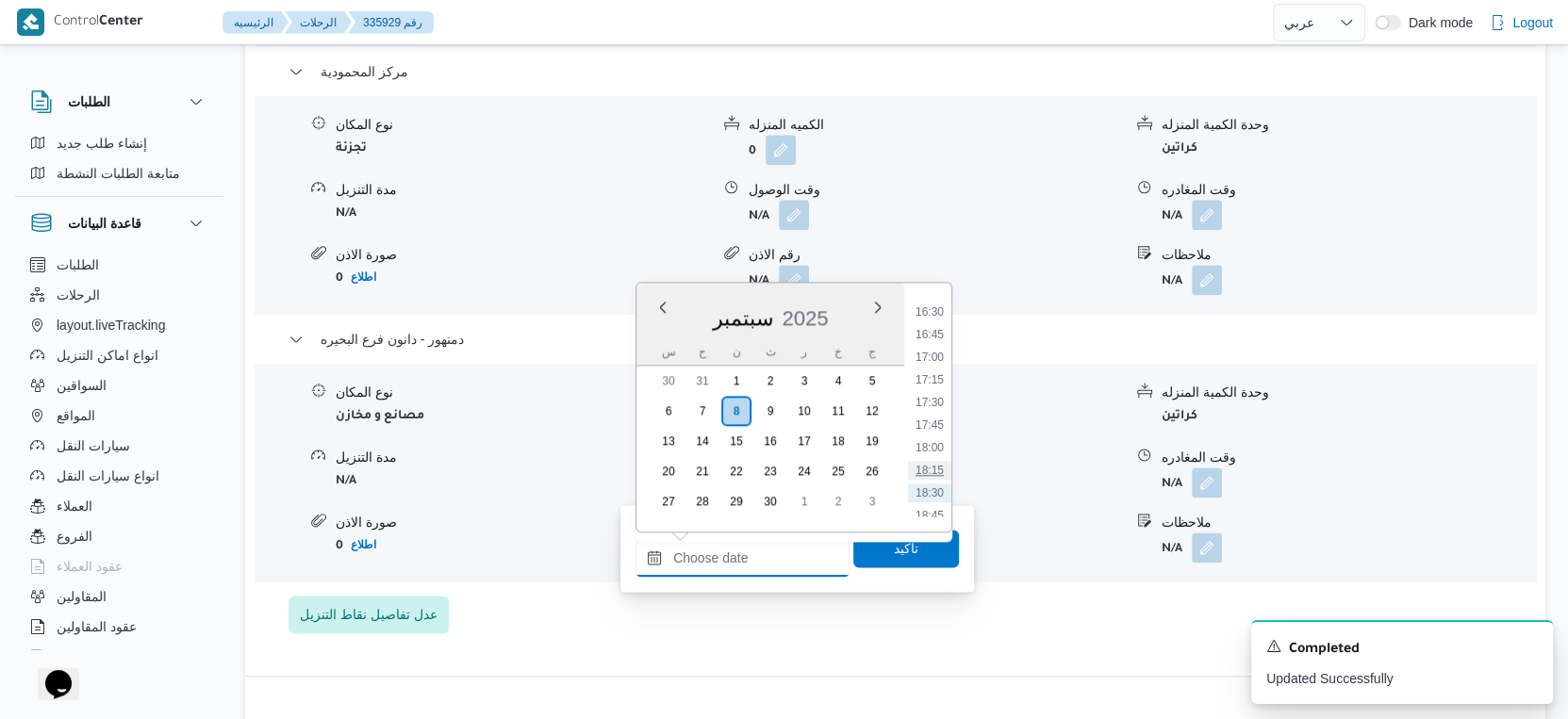
scroll to position [1453, 0]
click at [942, 462] on li "17:45" at bounding box center [930, 460] width 43 height 19
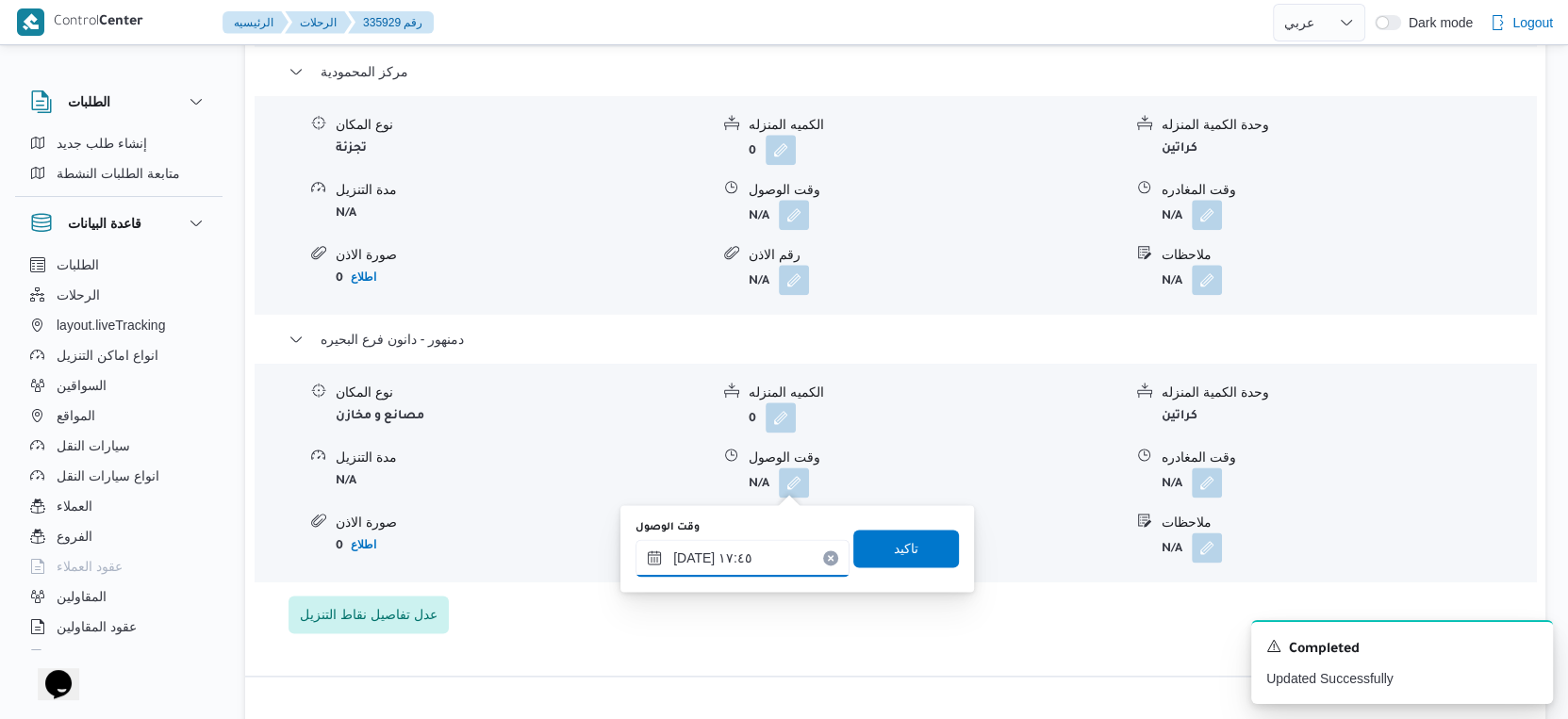
type input "٠٨/٠٩/٢٠٢٥ ١٧:٤٥"
click at [917, 559] on span "تاكيد" at bounding box center [906, 548] width 106 height 37
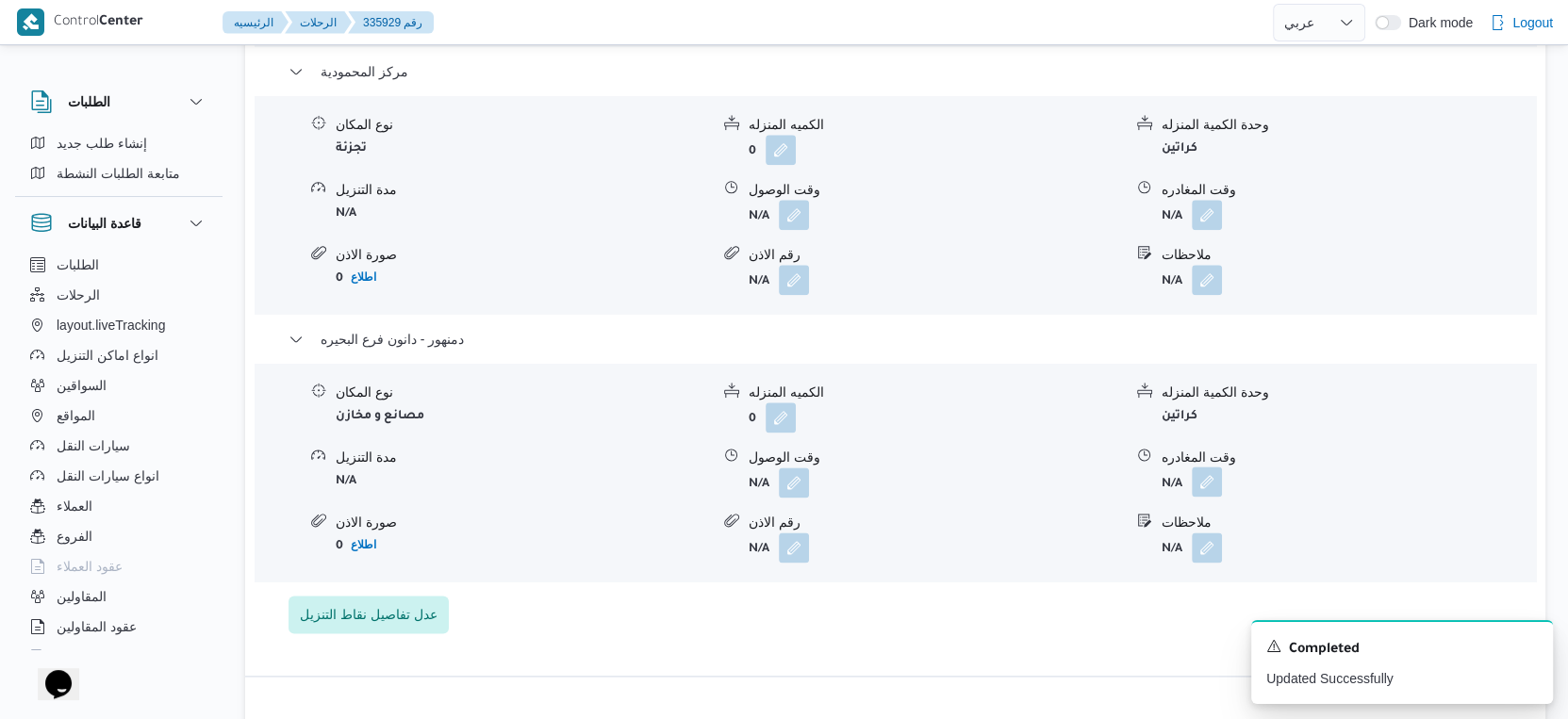
click at [1206, 485] on button "button" at bounding box center [1206, 481] width 30 height 30
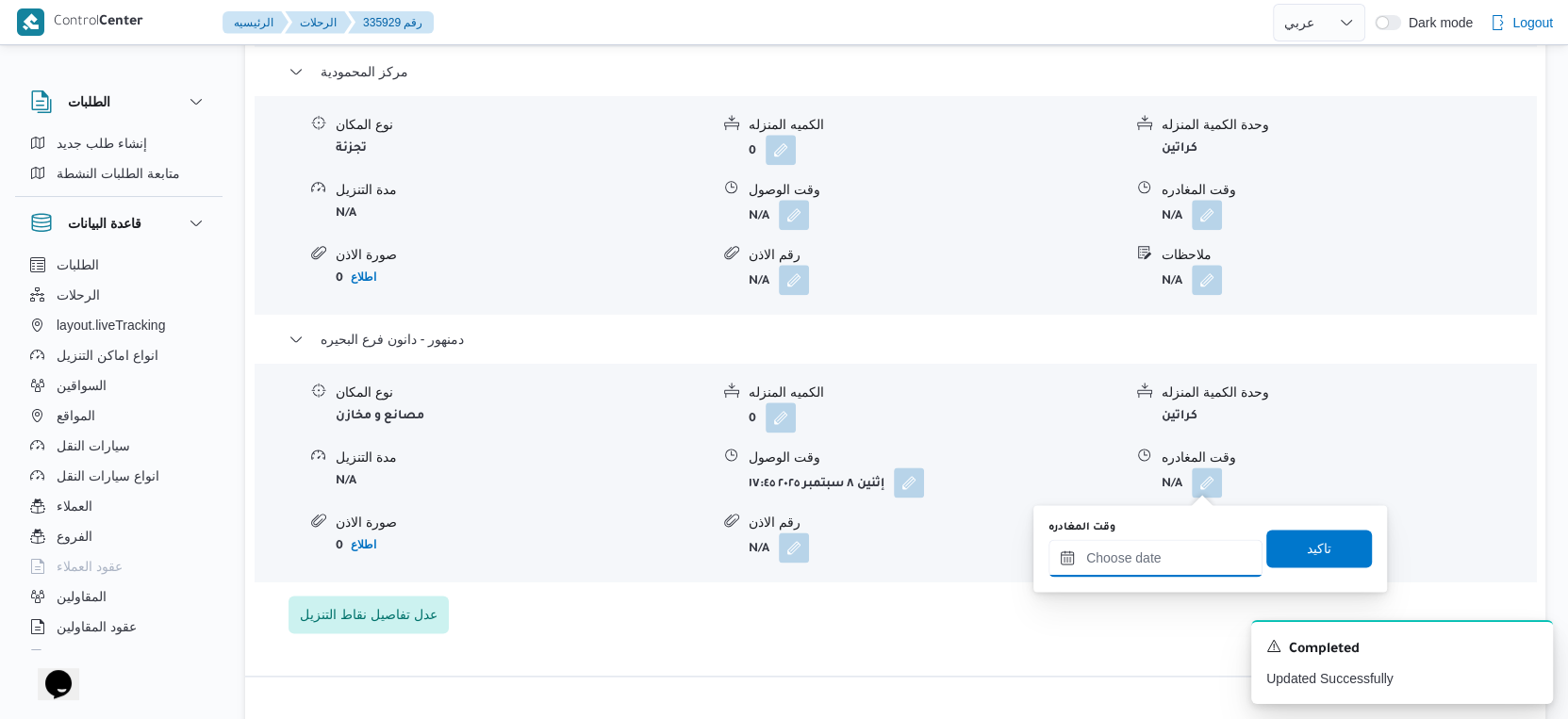
click at [1187, 553] on input "وقت المغادره" at bounding box center [1155, 557] width 214 height 37
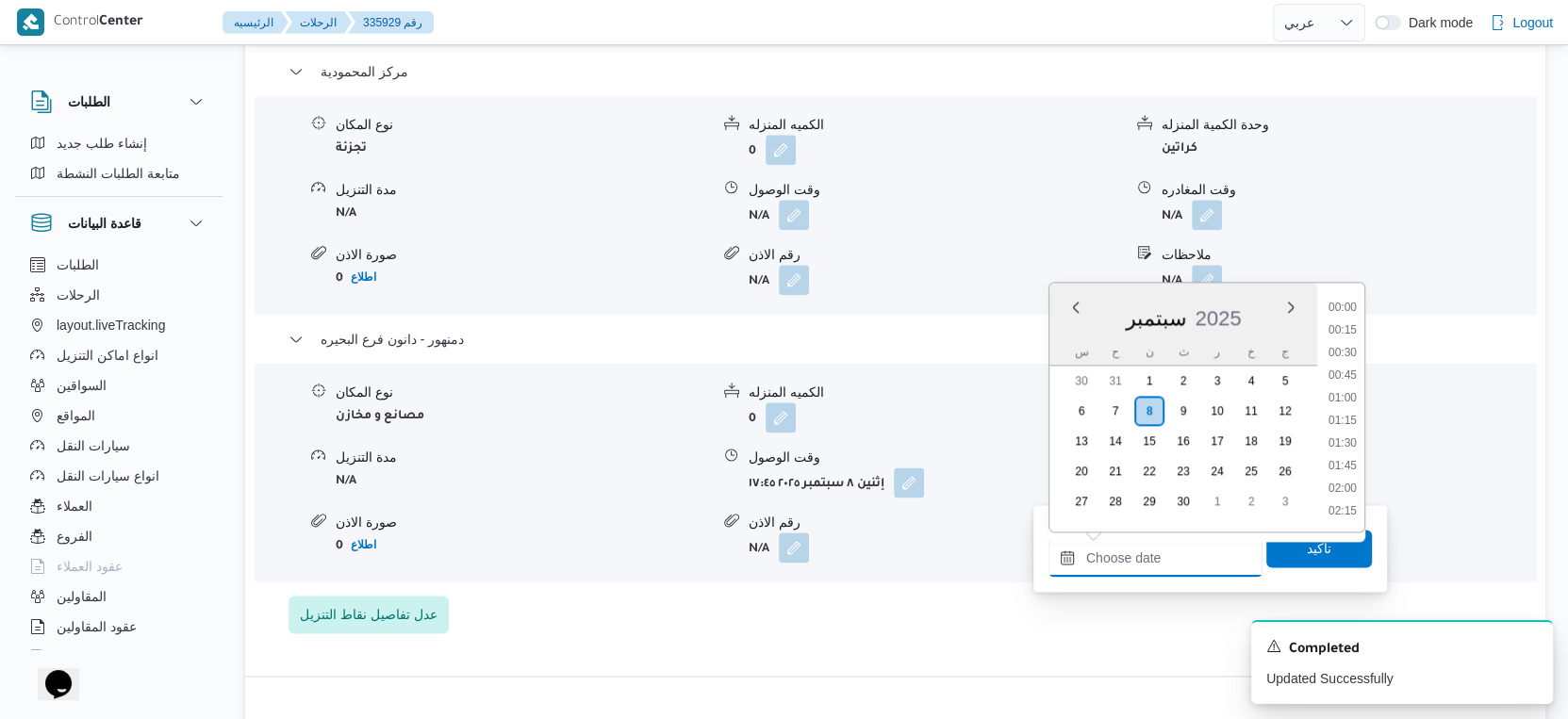
scroll to position [1558, 0]
click at [1342, 324] on li "17:30" at bounding box center [1343, 333] width 43 height 19
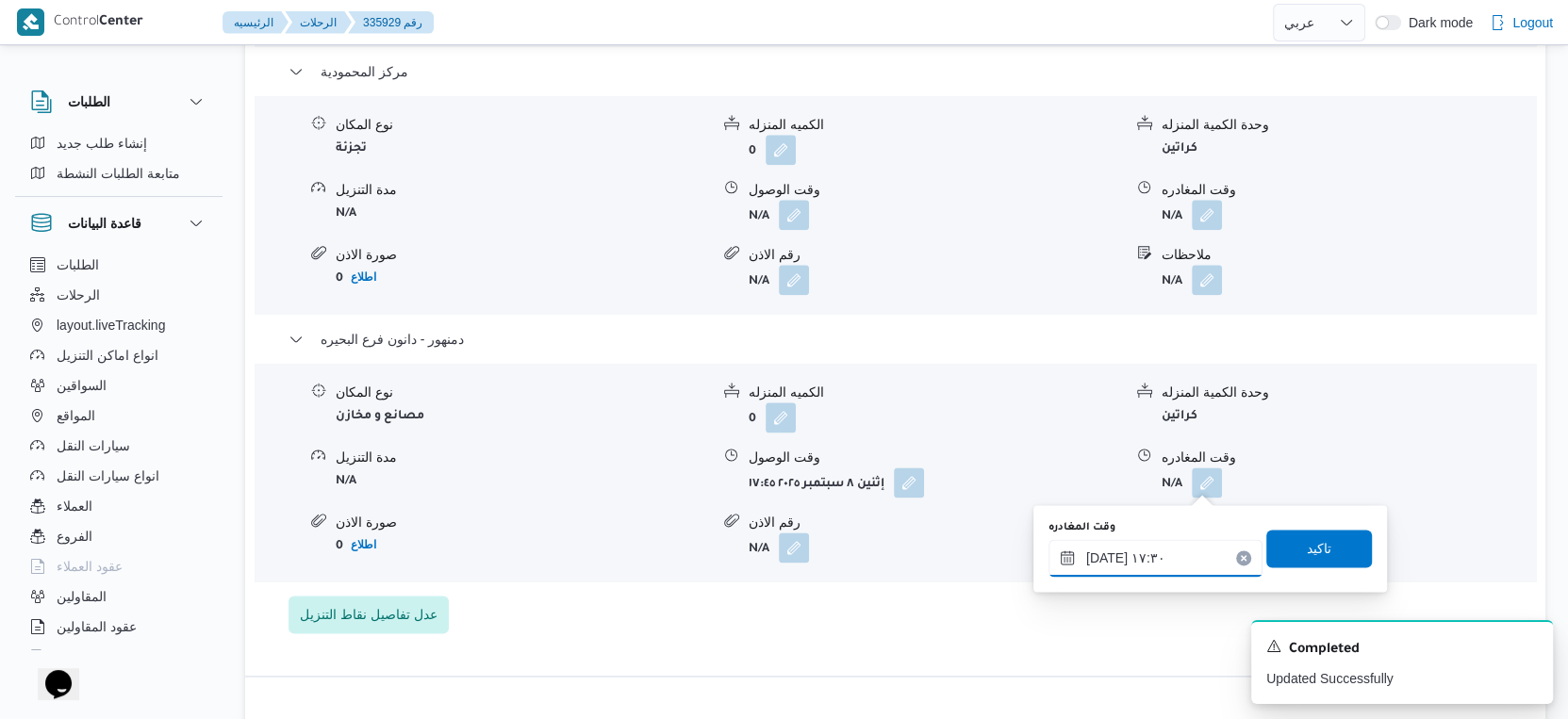
click at [1103, 553] on input "٠٨/٠٩/٢٠٢٥ ١٧:٣٠" at bounding box center [1155, 557] width 214 height 37
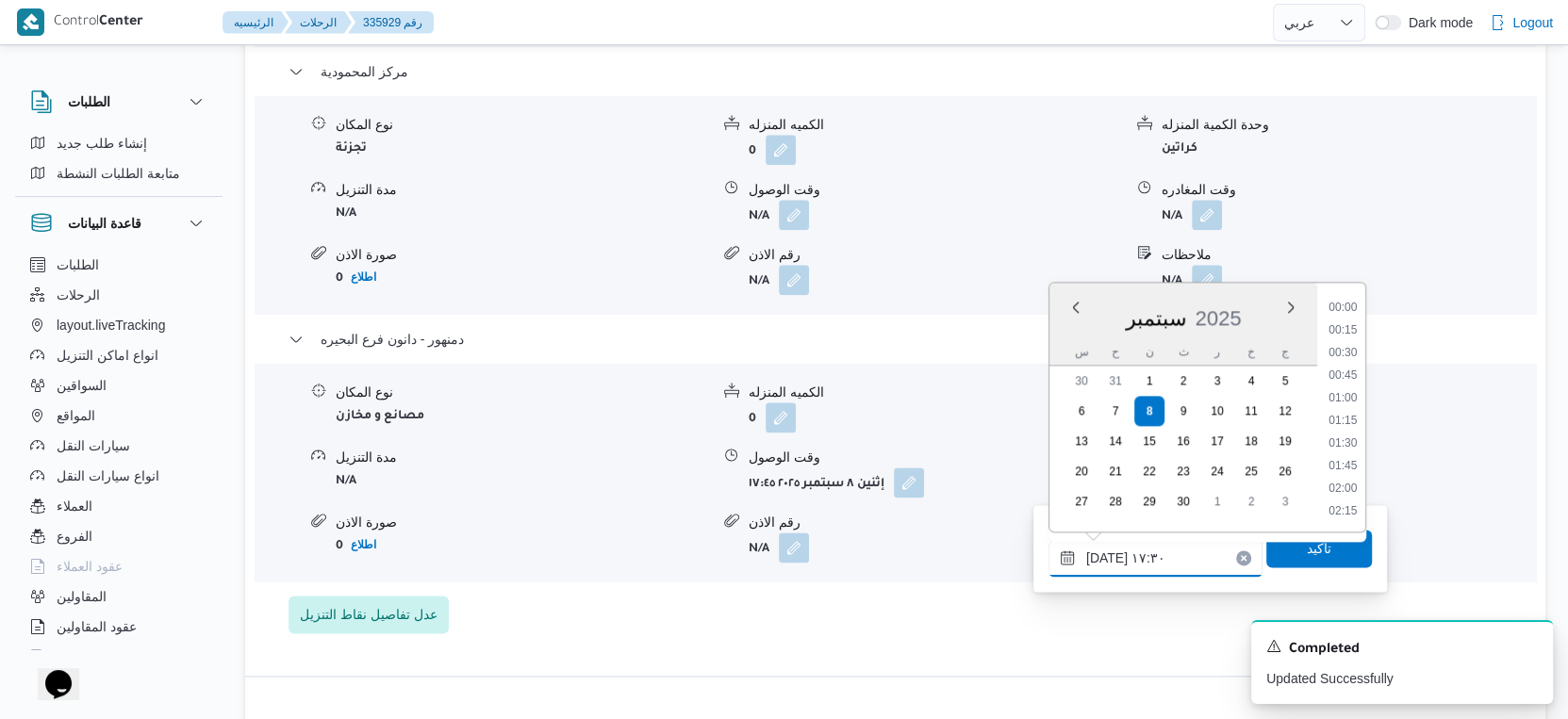
scroll to position [1467, 0]
type input "٠٨/٠٩/٢٠٢٥ ١٧:٥٠"
click at [1307, 551] on span "تاكيد" at bounding box center [1319, 548] width 24 height 23
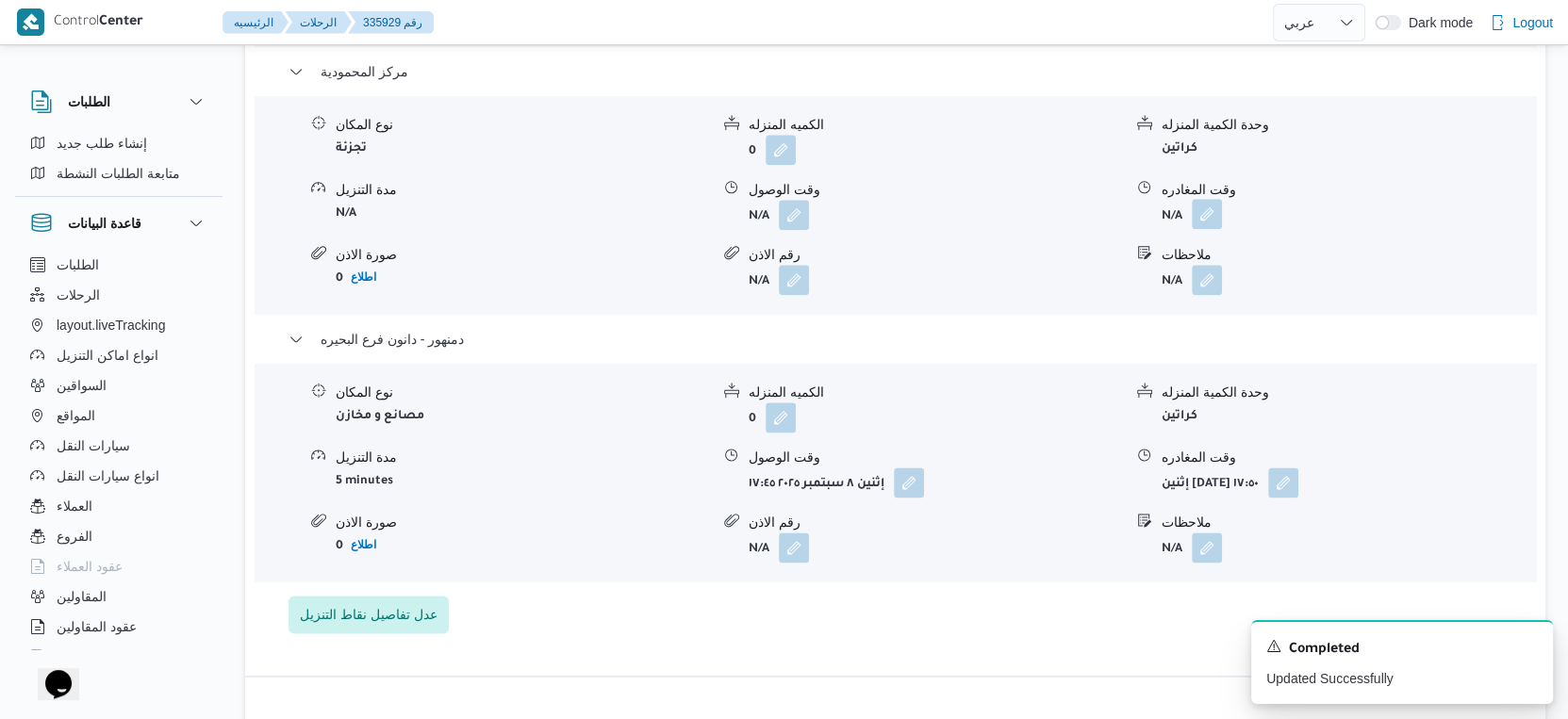
click at [1218, 221] on button "button" at bounding box center [1206, 214] width 30 height 30
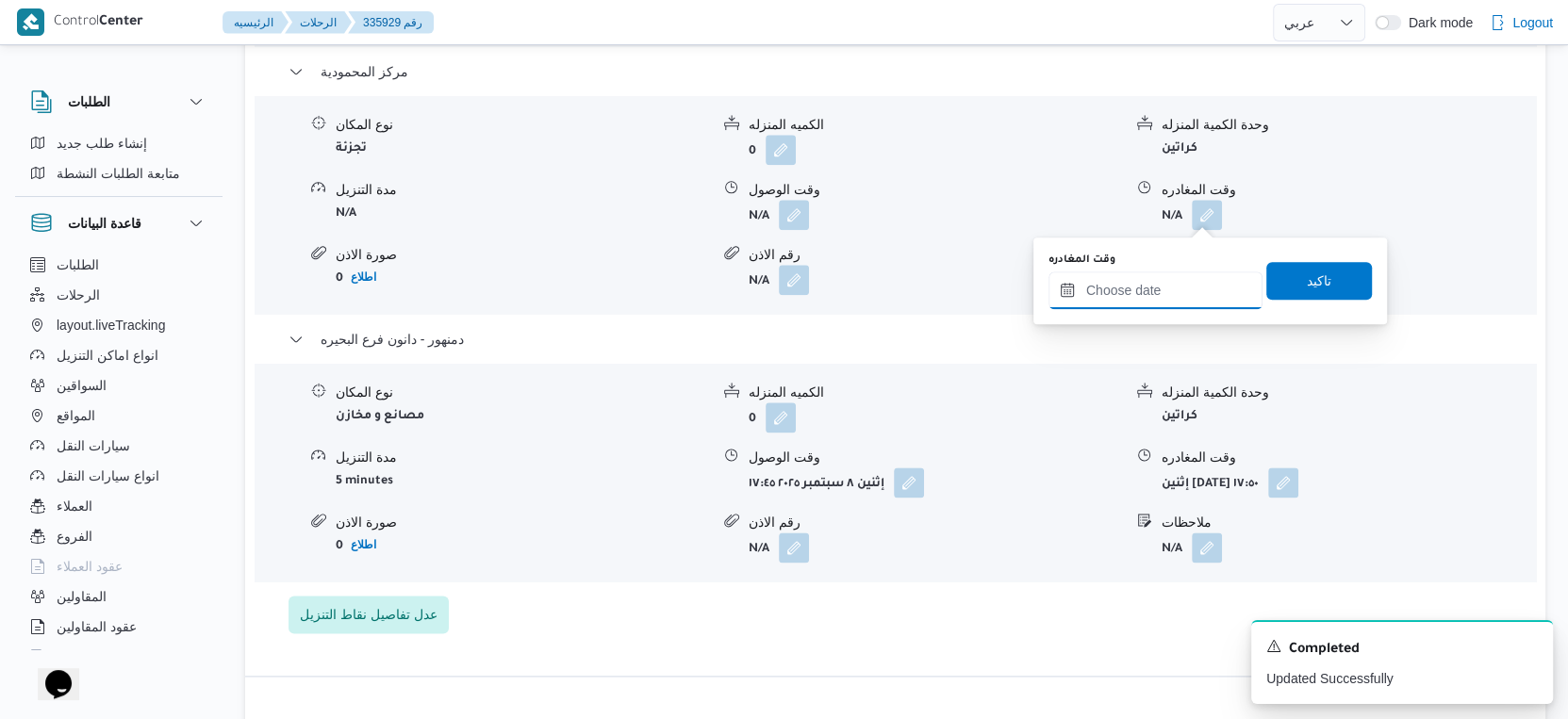
click at [1177, 288] on input "وقت المغادره" at bounding box center [1155, 290] width 214 height 37
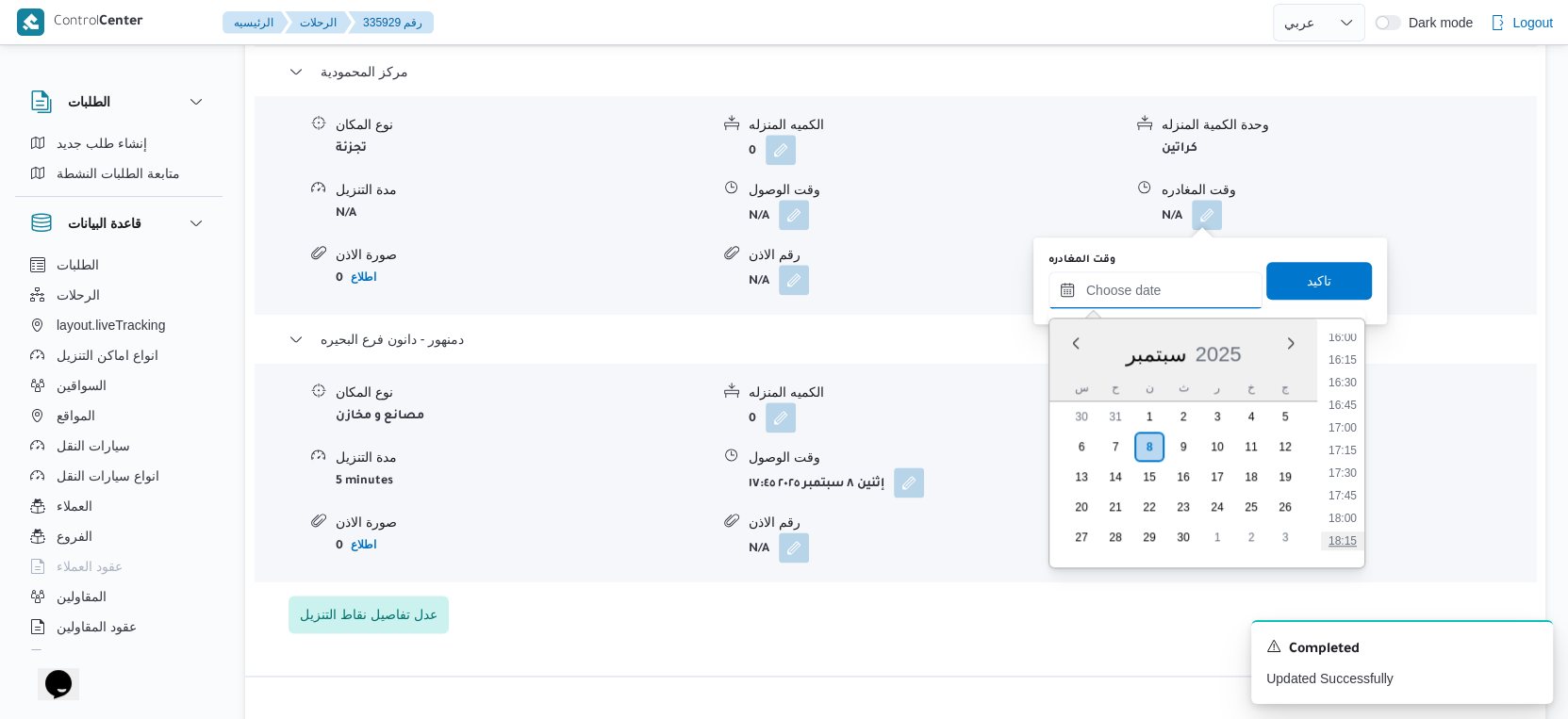
scroll to position [1453, 0]
drag, startPoint x: 1342, startPoint y: 422, endPoint x: 1347, endPoint y: 367, distance: 55.2
click at [1342, 422] on li "17:00" at bounding box center [1343, 428] width 43 height 19
type input "٠٨/٠٩/٢٠٢٥ ١٧:٠٠"
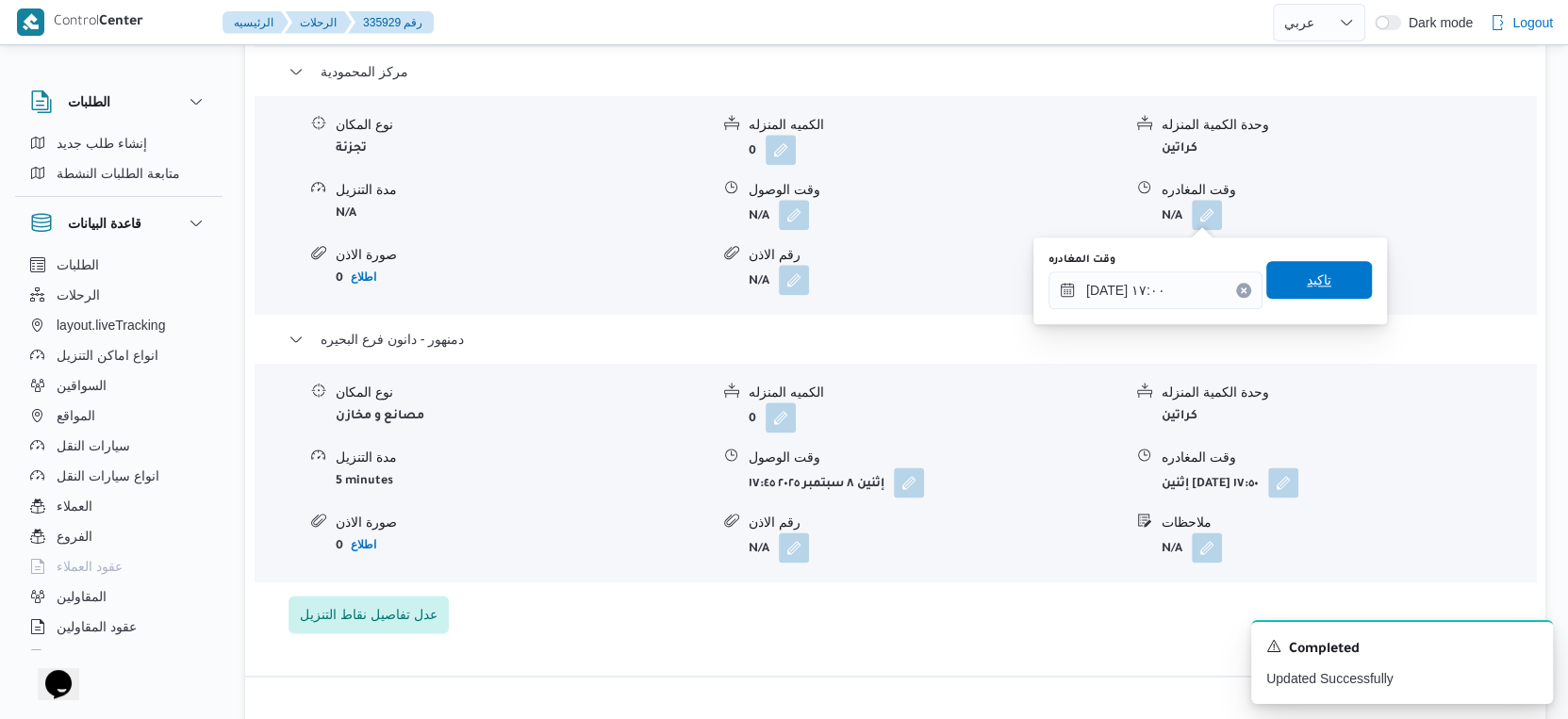
click at [1333, 285] on span "تاكيد" at bounding box center [1320, 280] width 106 height 37
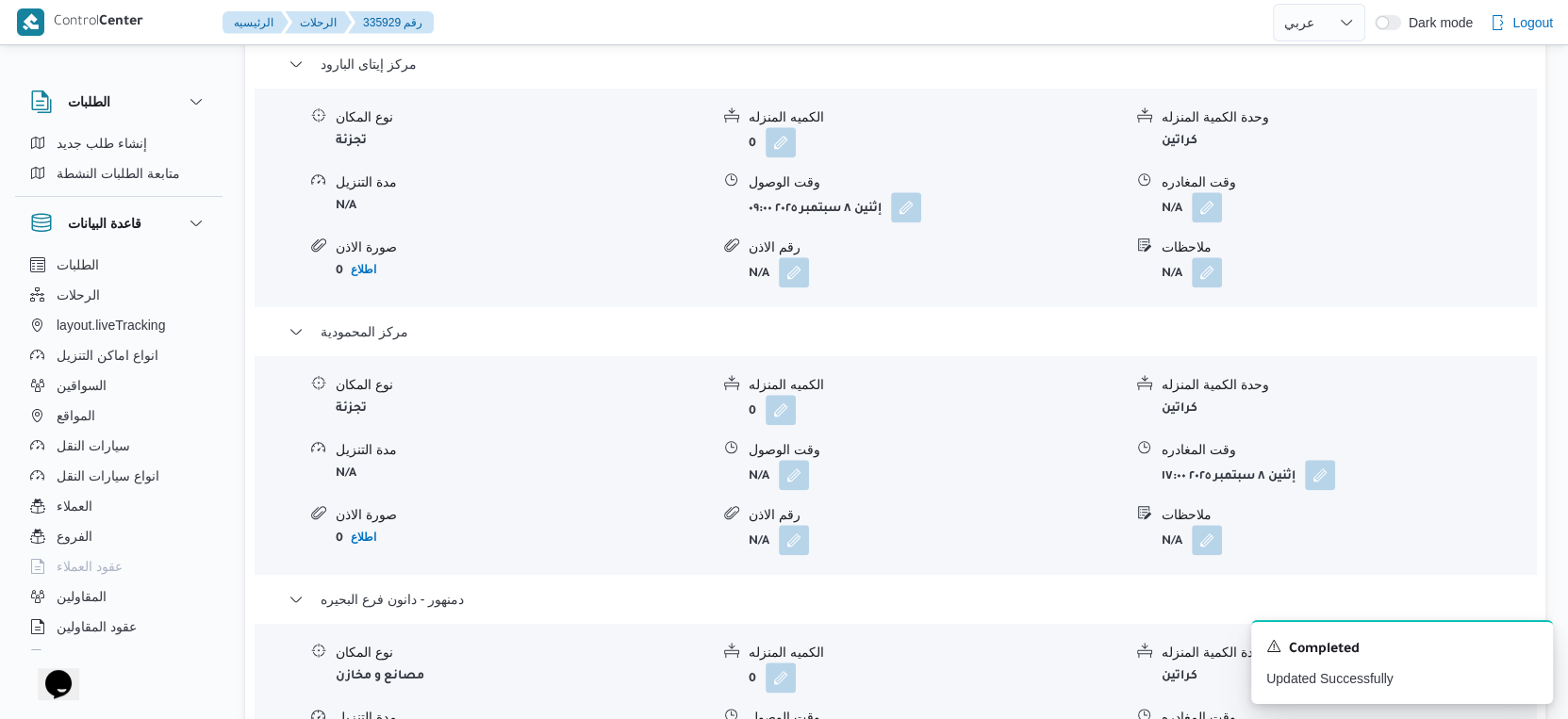
scroll to position [1571, 0]
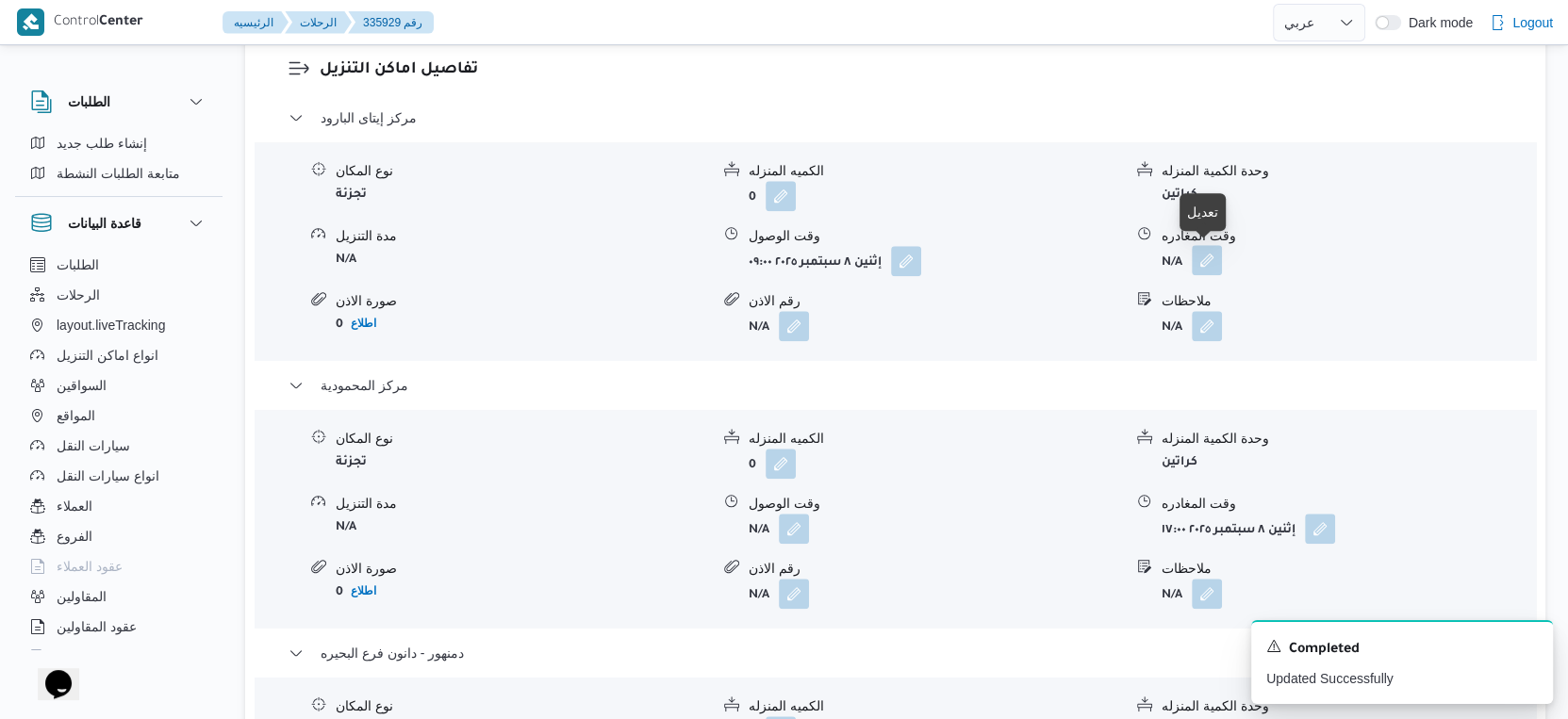
click at [1213, 250] on button "button" at bounding box center [1206, 260] width 30 height 30
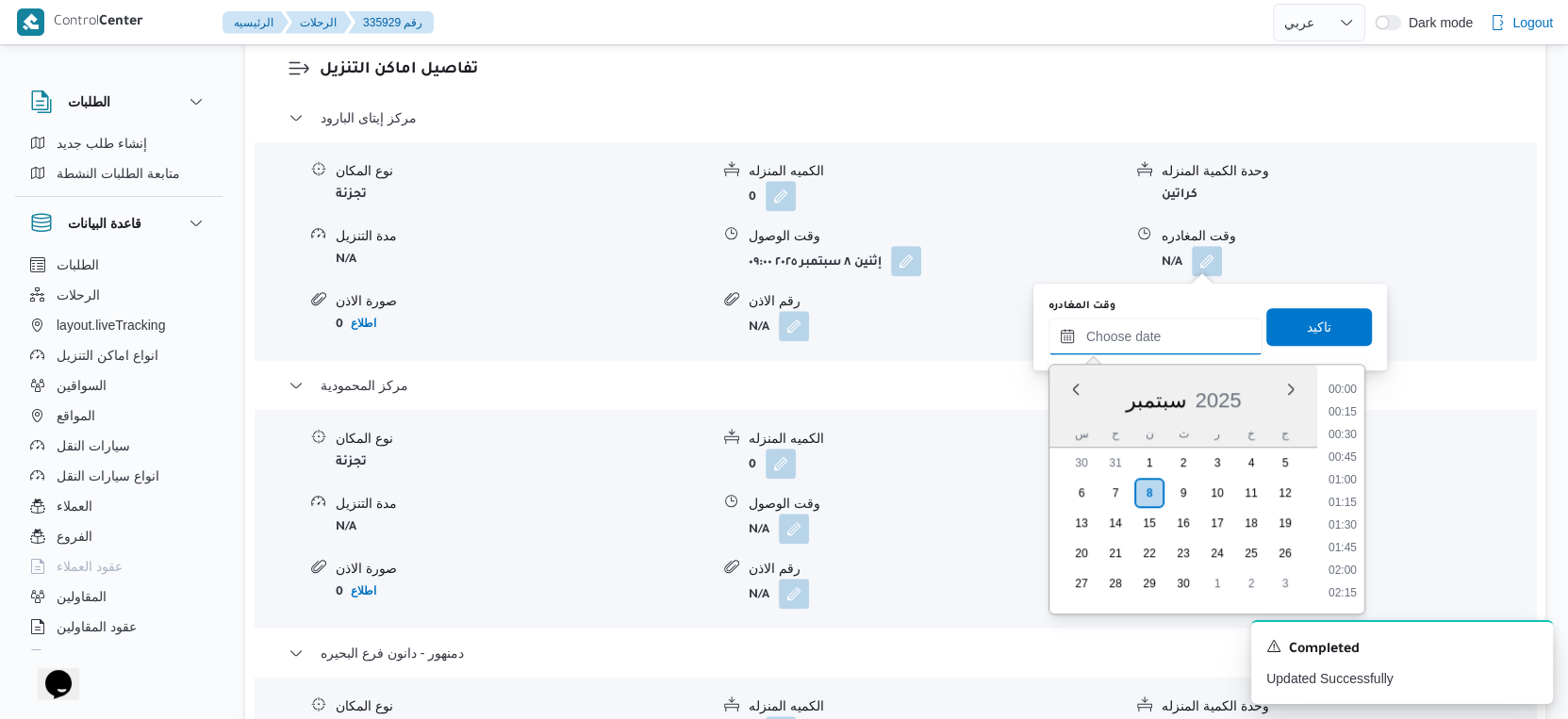
drag, startPoint x: 1168, startPoint y: 333, endPoint x: 1203, endPoint y: 353, distance: 40.3
click at [1168, 333] on input "وقت المغادره" at bounding box center [1155, 336] width 214 height 37
click at [1345, 413] on li "14:00" at bounding box center [1343, 412] width 43 height 19
type input "٠٨/٠٩/٢٠٢٥ ١٤:٠٠"
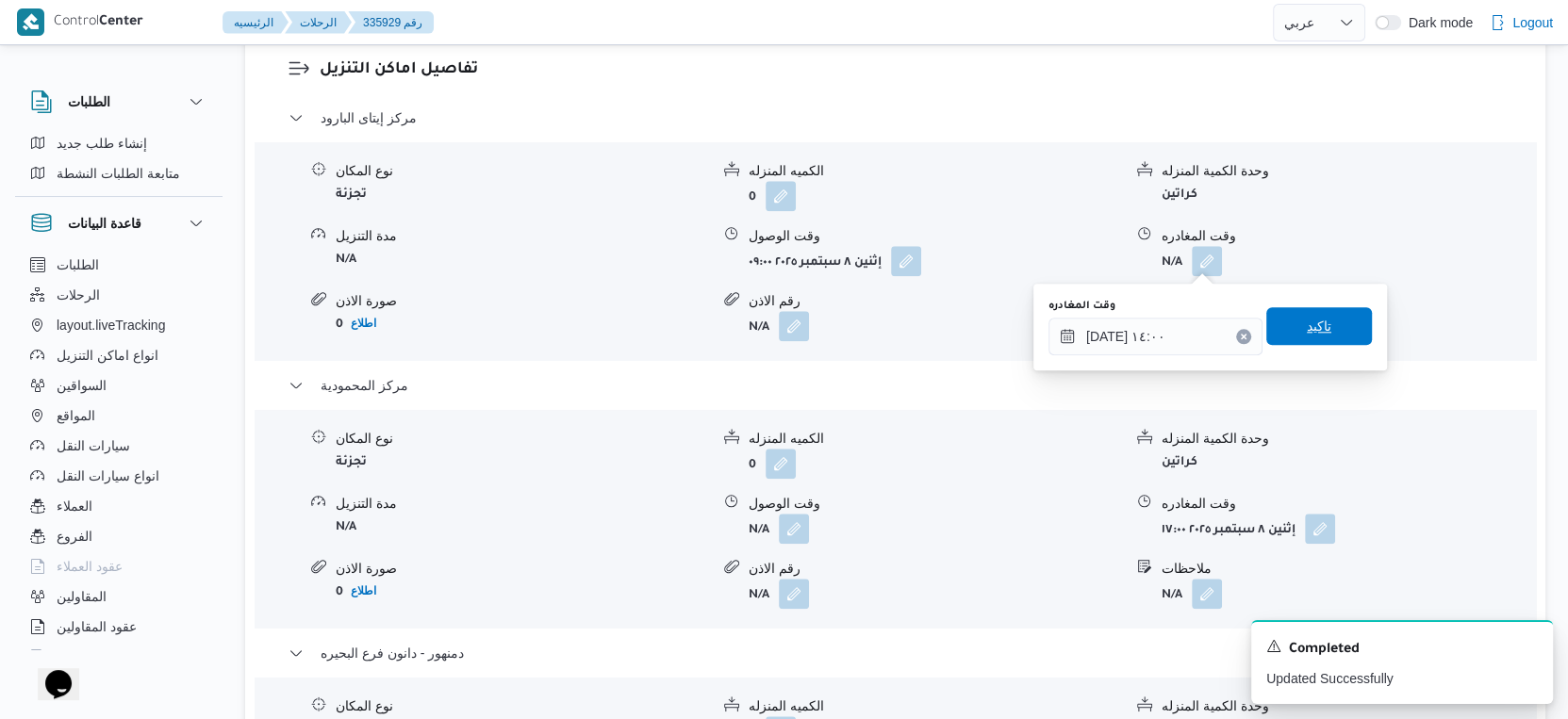
click at [1336, 339] on span "تاكيد" at bounding box center [1320, 326] width 106 height 37
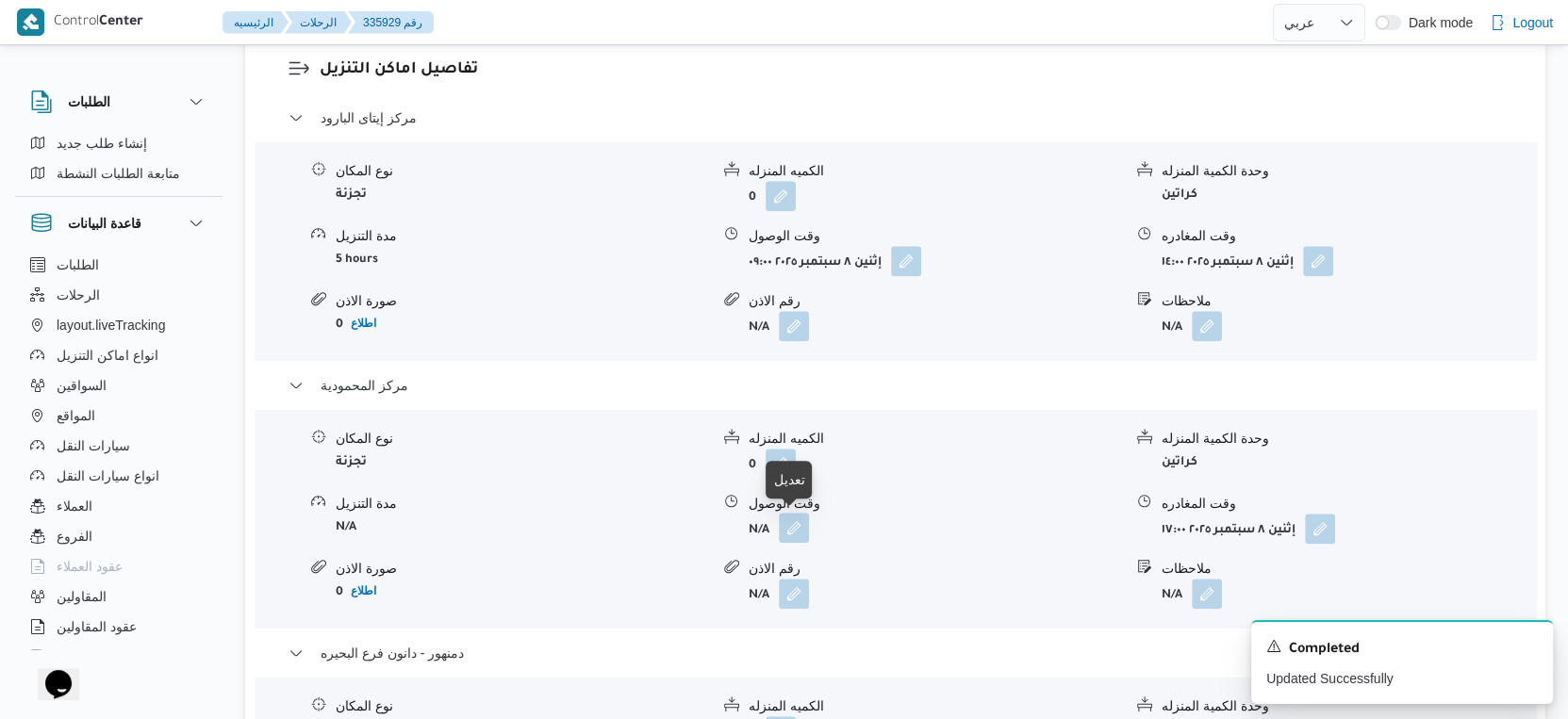
click at [787, 529] on button "button" at bounding box center [794, 528] width 30 height 30
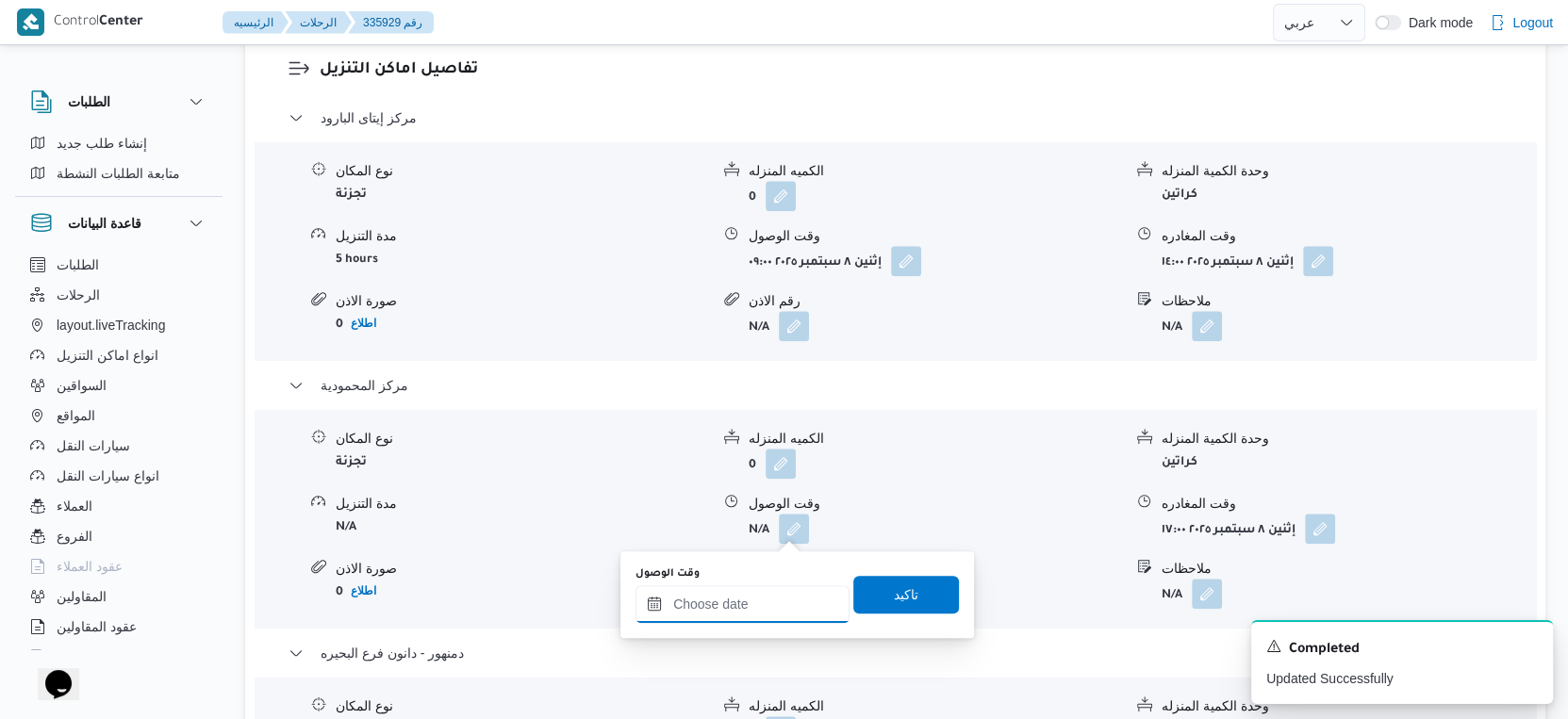
click at [764, 588] on input "وقت الوصول" at bounding box center [743, 604] width 214 height 37
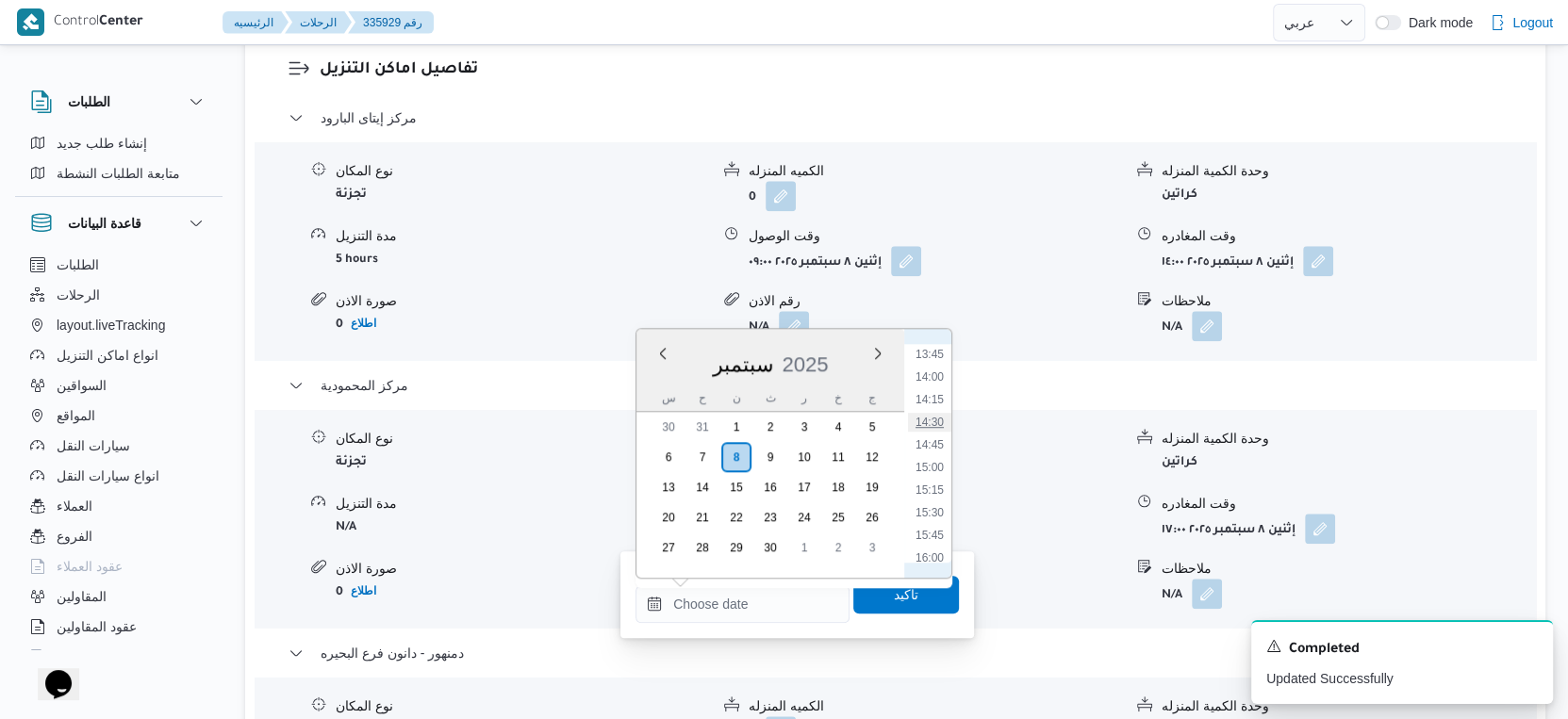
click at [932, 421] on li "14:30" at bounding box center [930, 422] width 43 height 19
type input "٠٨/٠٩/٢٠٢٥ ١٤:٣٠"
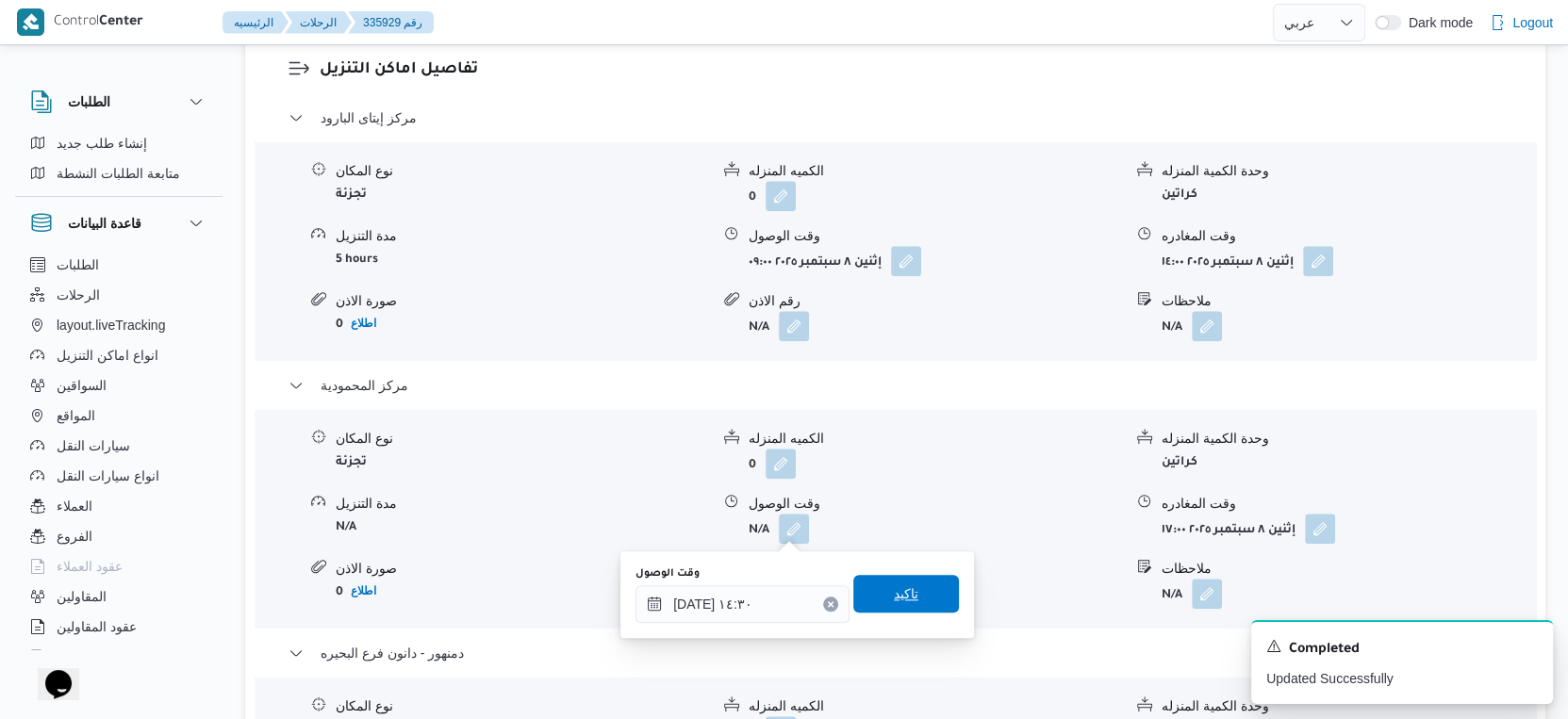
click at [914, 586] on span "تاكيد" at bounding box center [906, 594] width 106 height 37
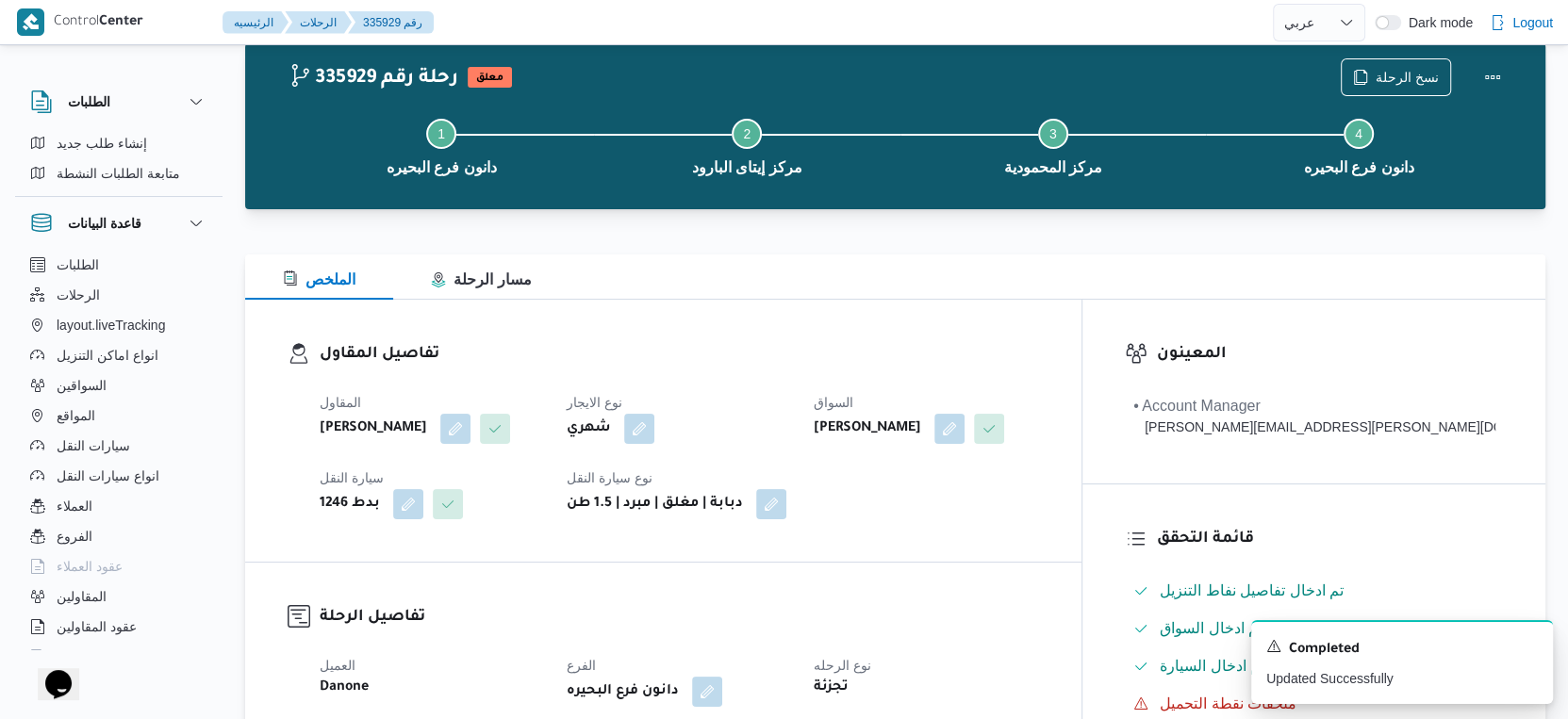
scroll to position [0, 0]
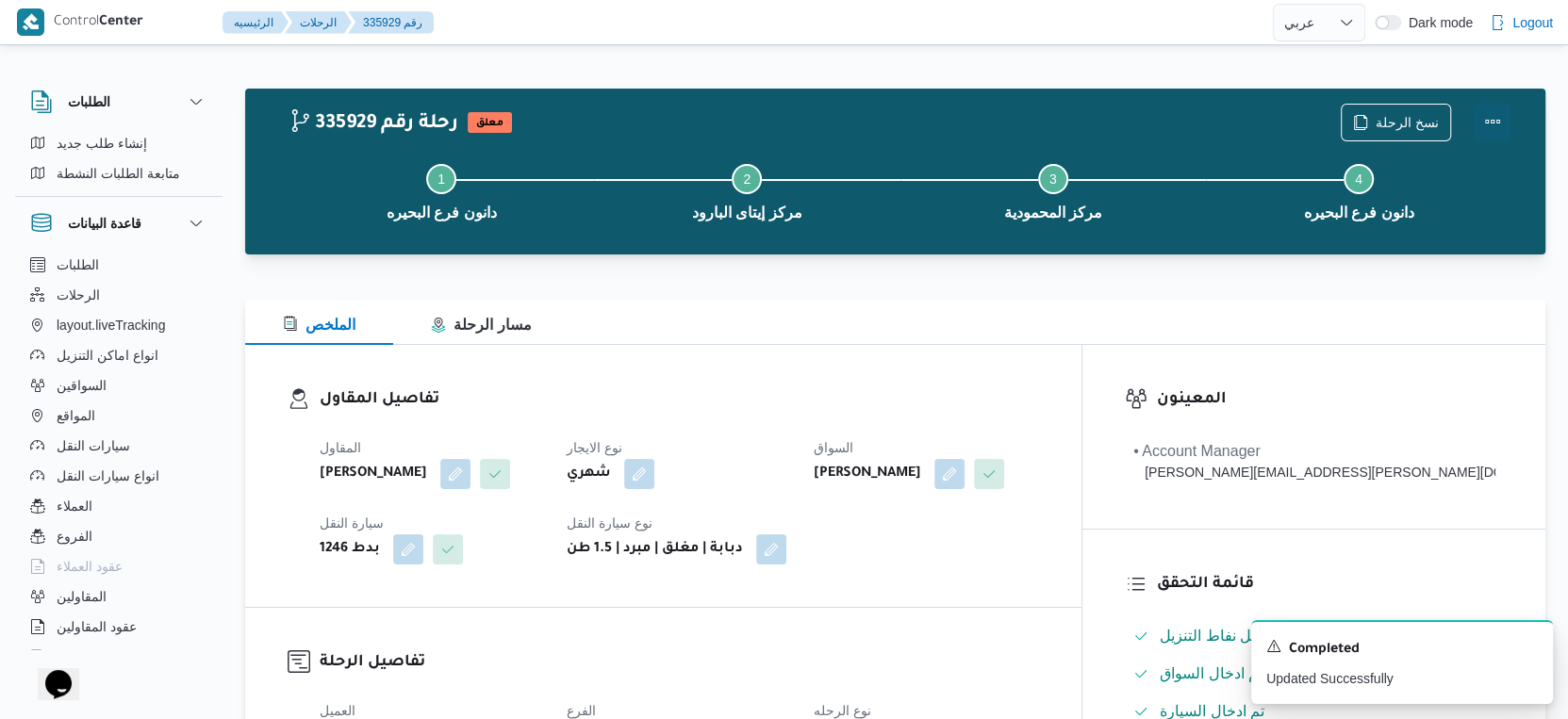
click at [1486, 117] on button "Actions" at bounding box center [1493, 121] width 37 height 37
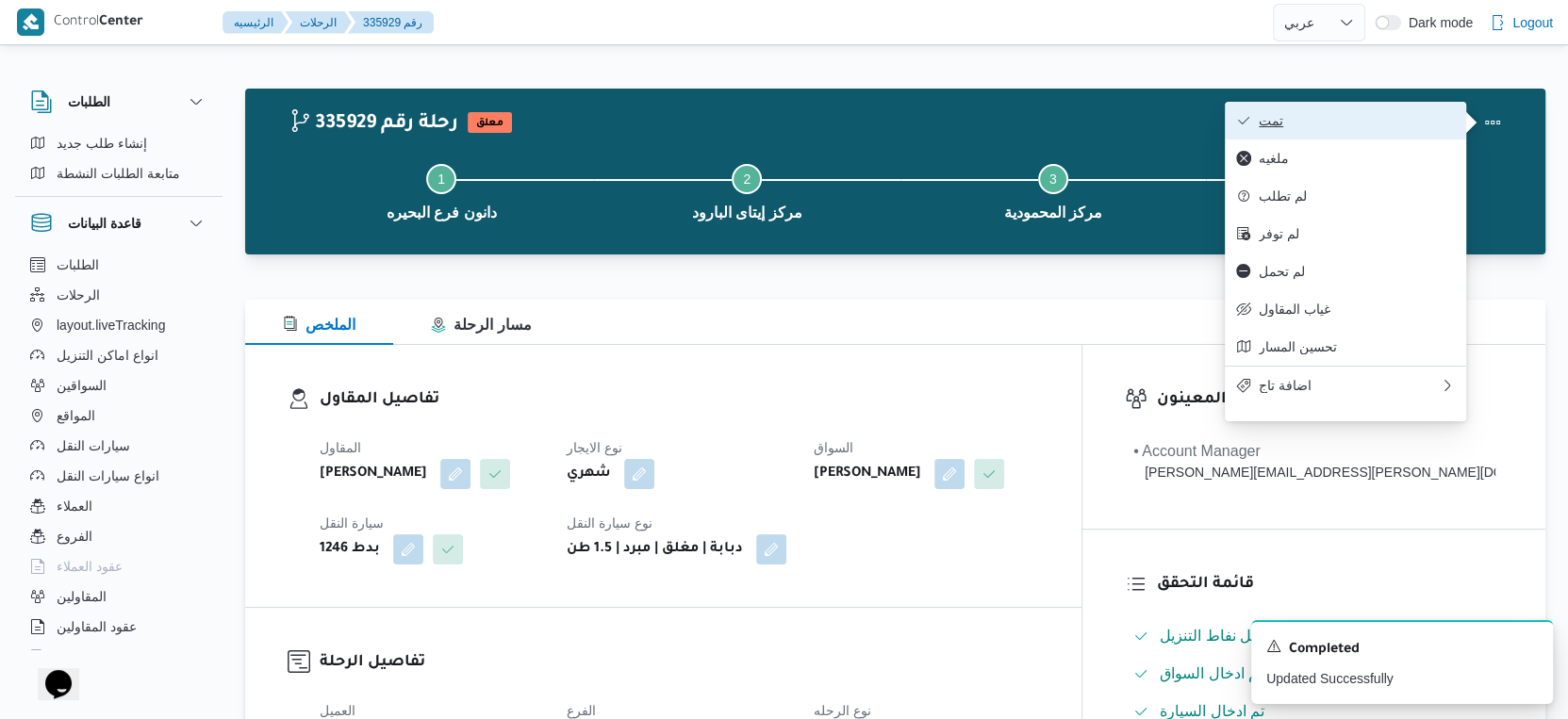
click at [1308, 128] on span "تمت" at bounding box center [1357, 120] width 196 height 15
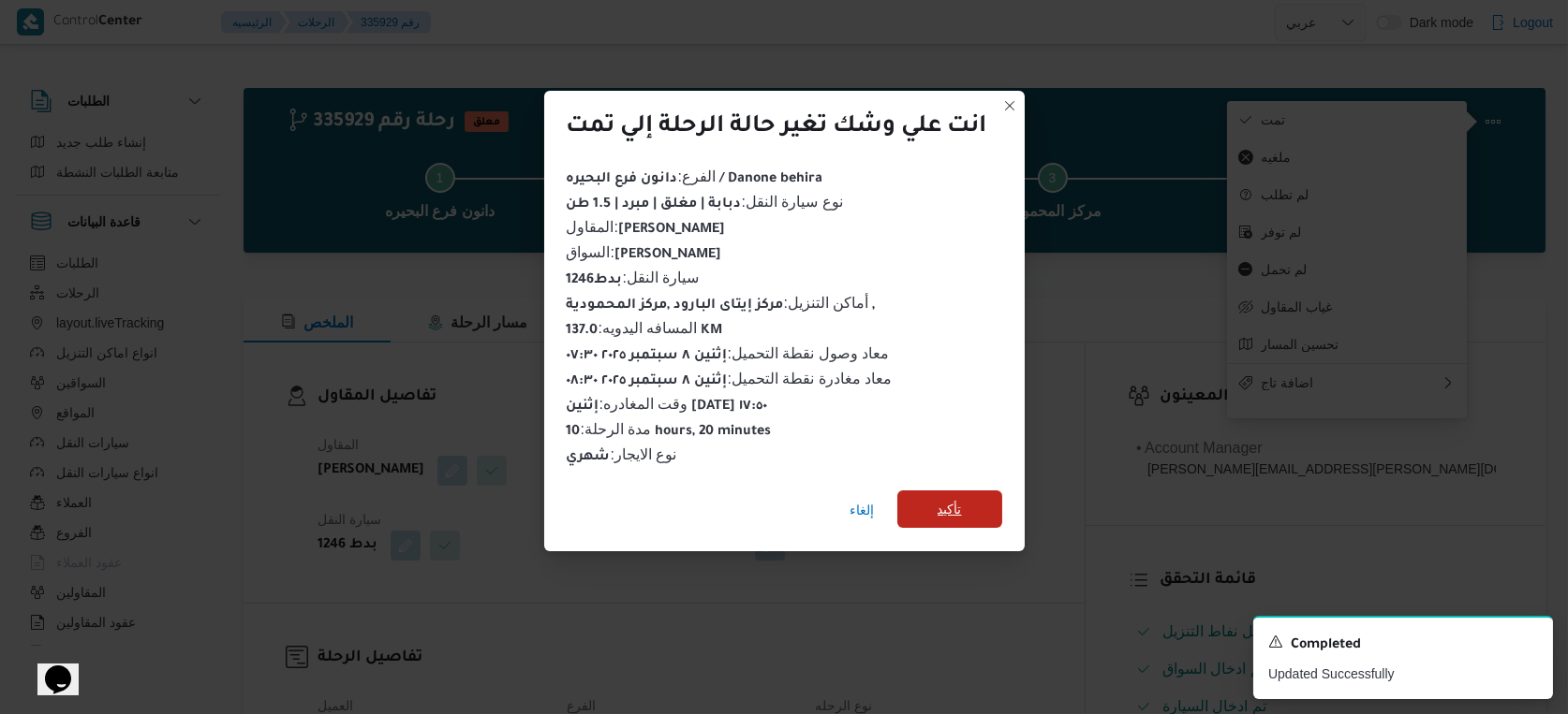
click at [1003, 494] on span "تأكيد" at bounding box center [950, 509] width 105 height 37
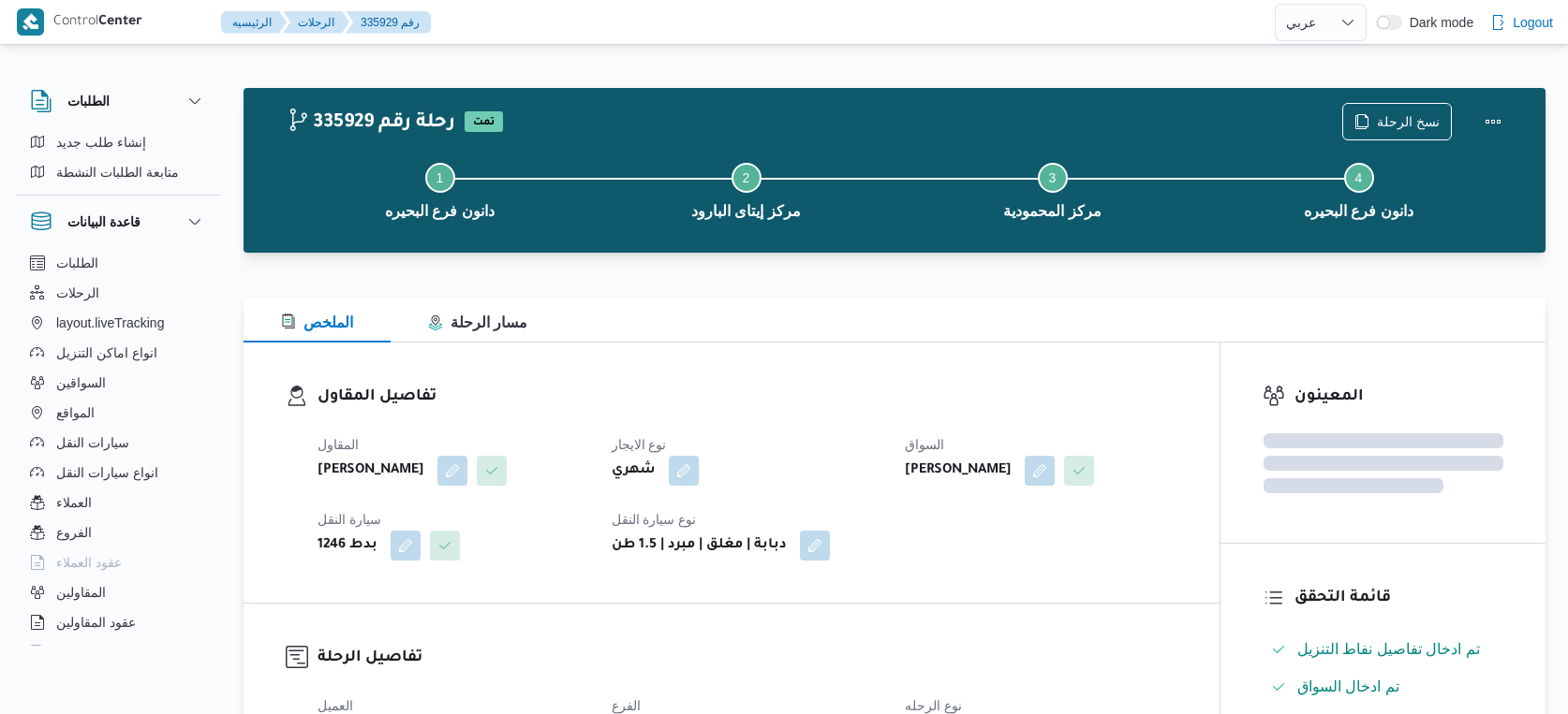
select select "ar"
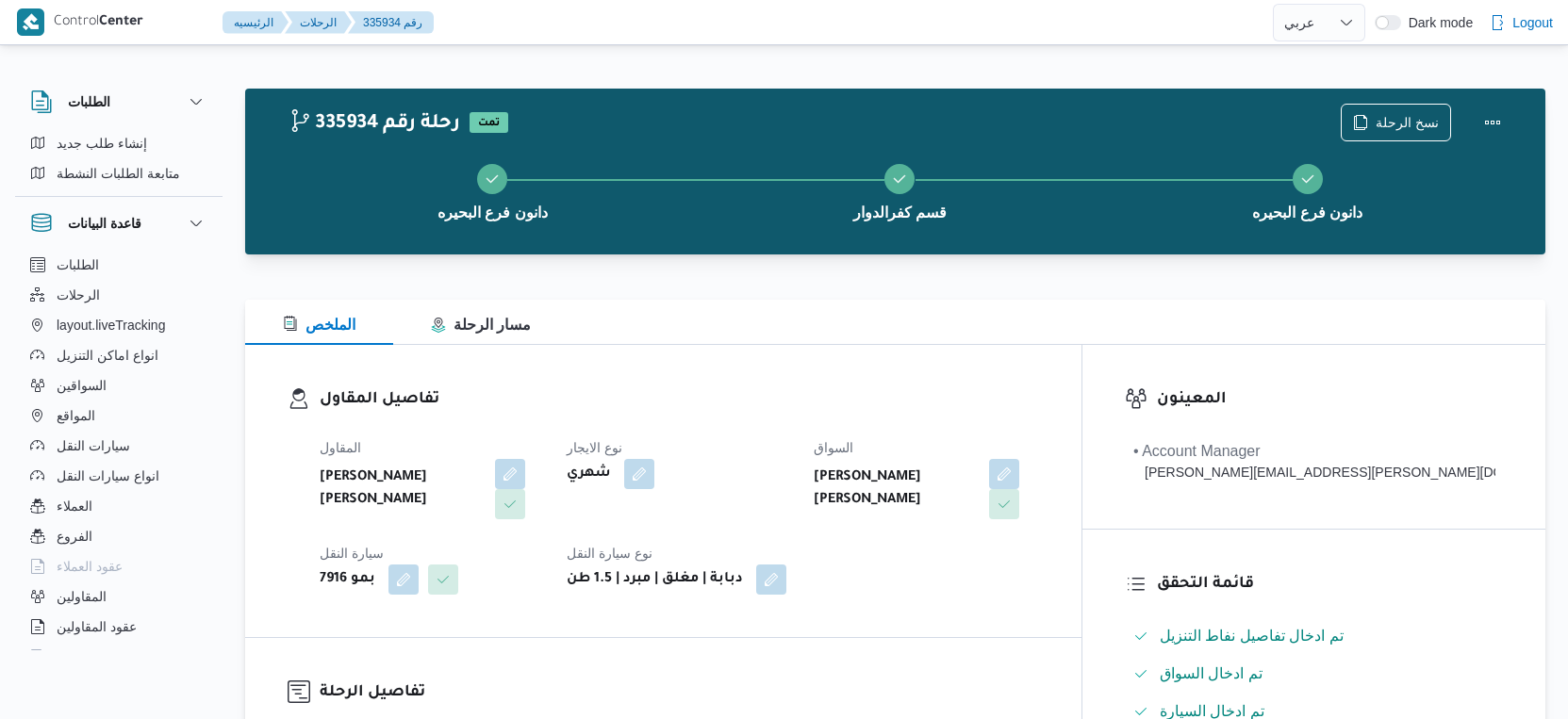
select select "ar"
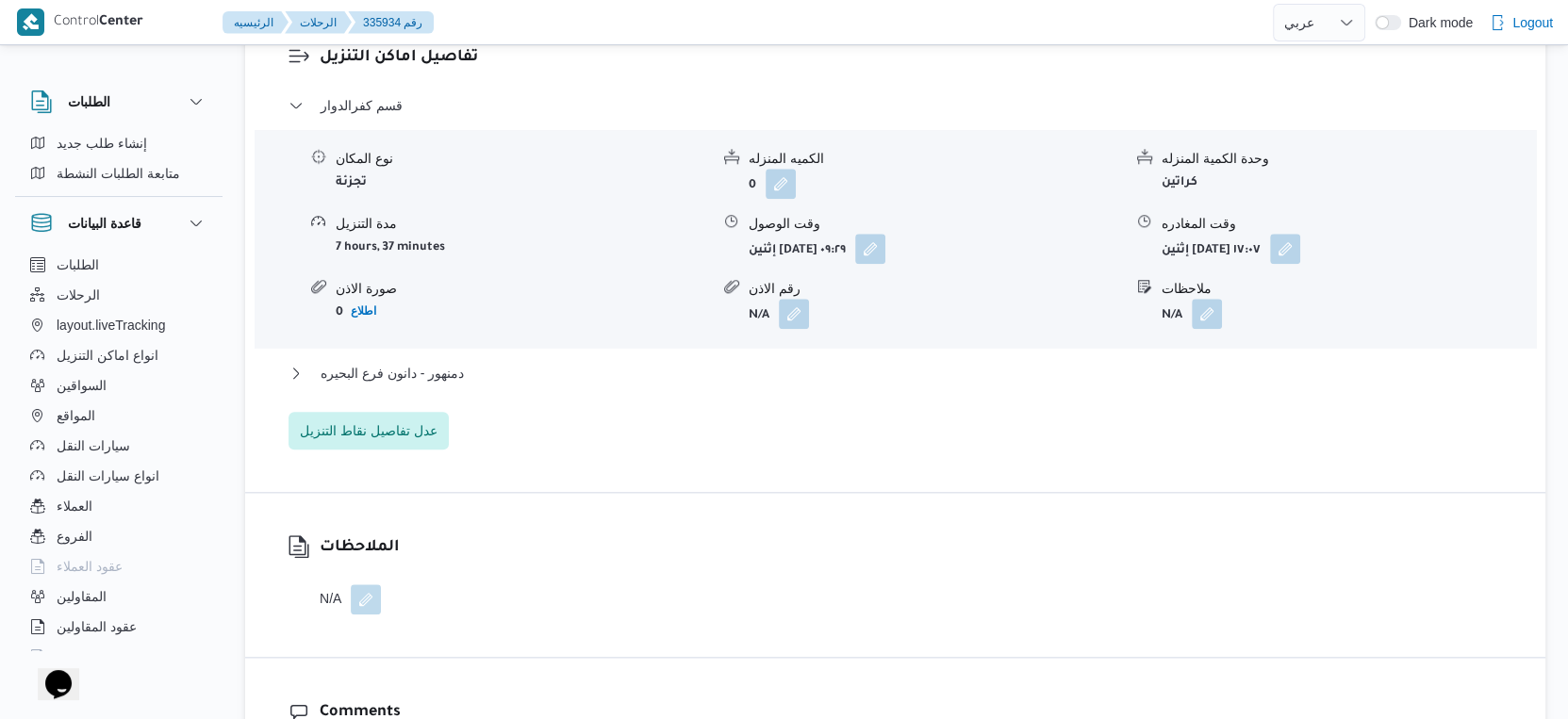
scroll to position [1622, 0]
click at [444, 361] on span "دمنهور - دانون فرع البحيره" at bounding box center [392, 372] width 143 height 23
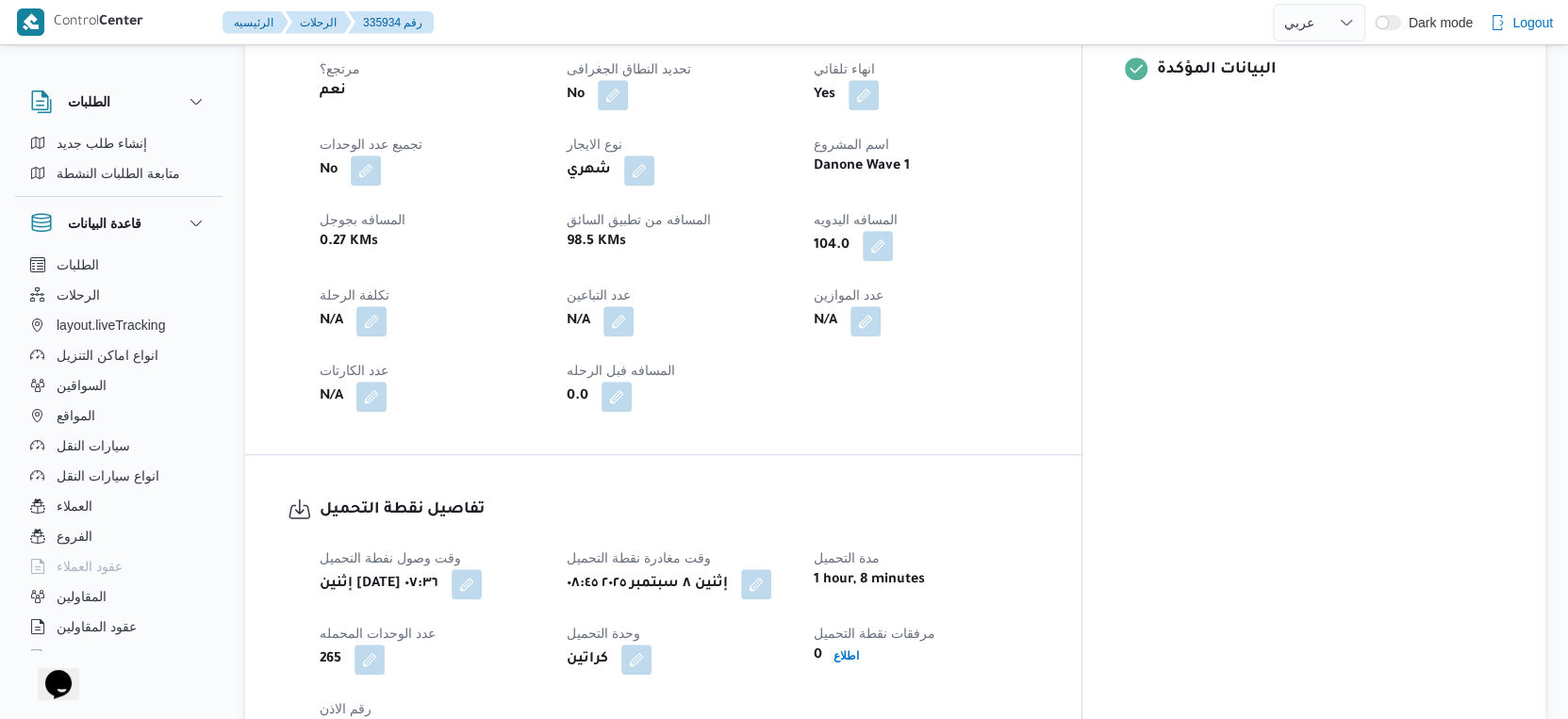
scroll to position [942, 0]
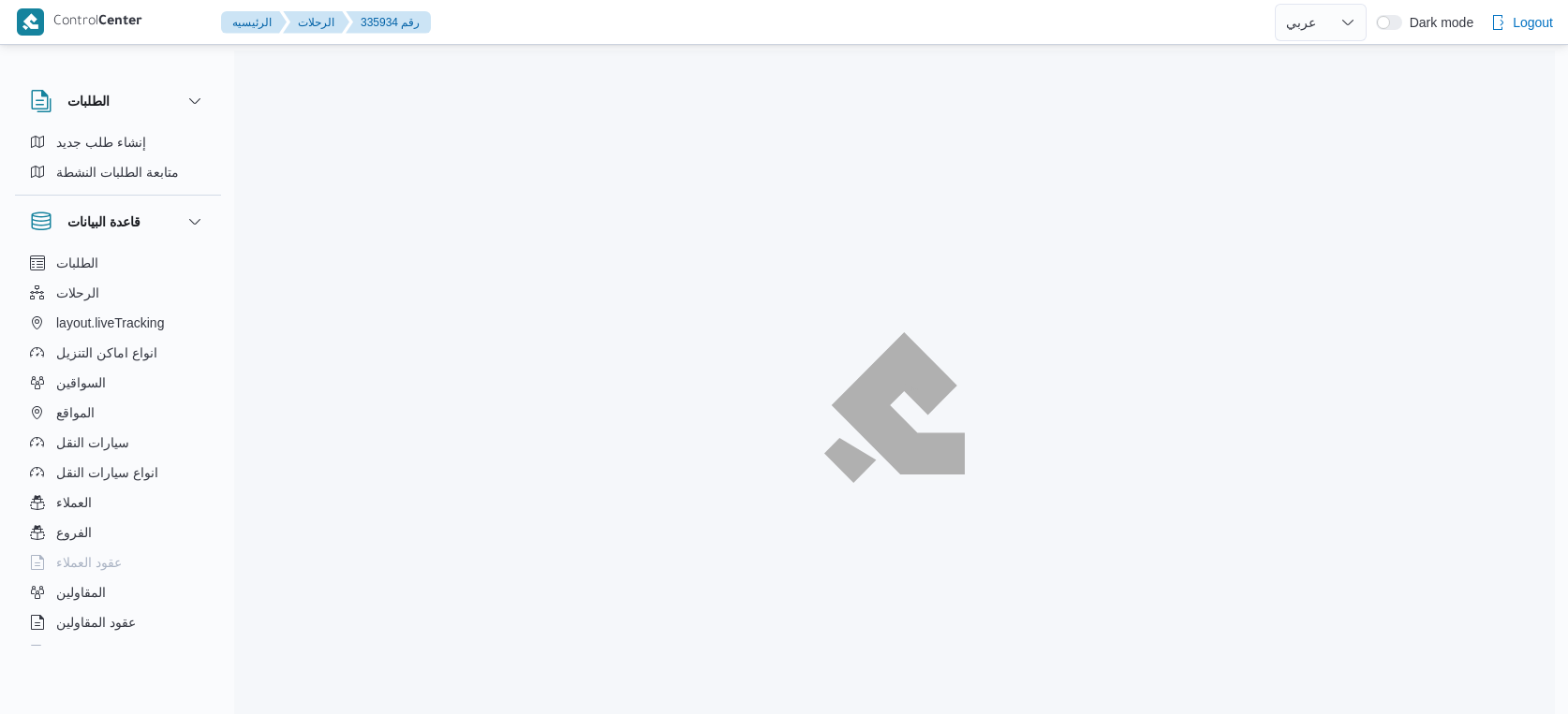
select select "ar"
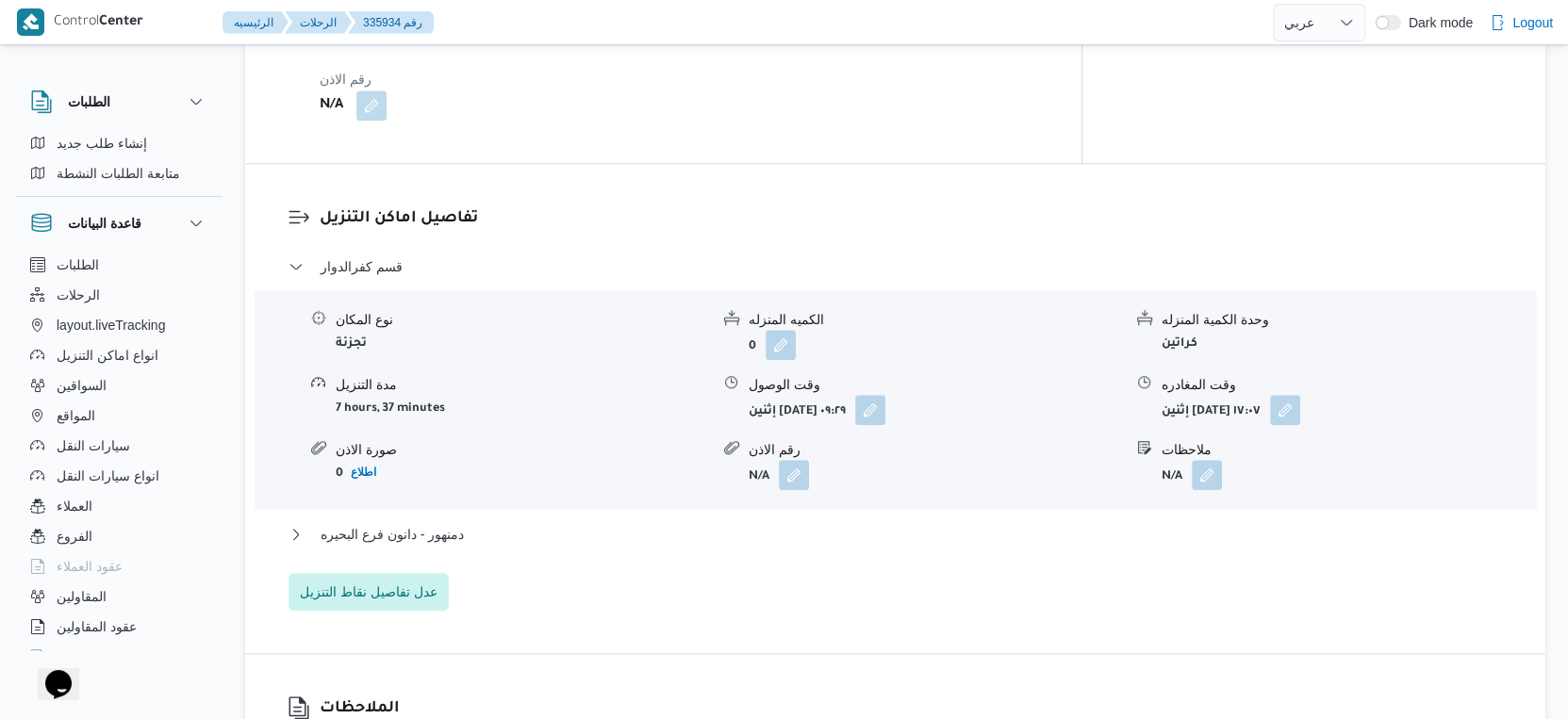
scroll to position [1466, 0]
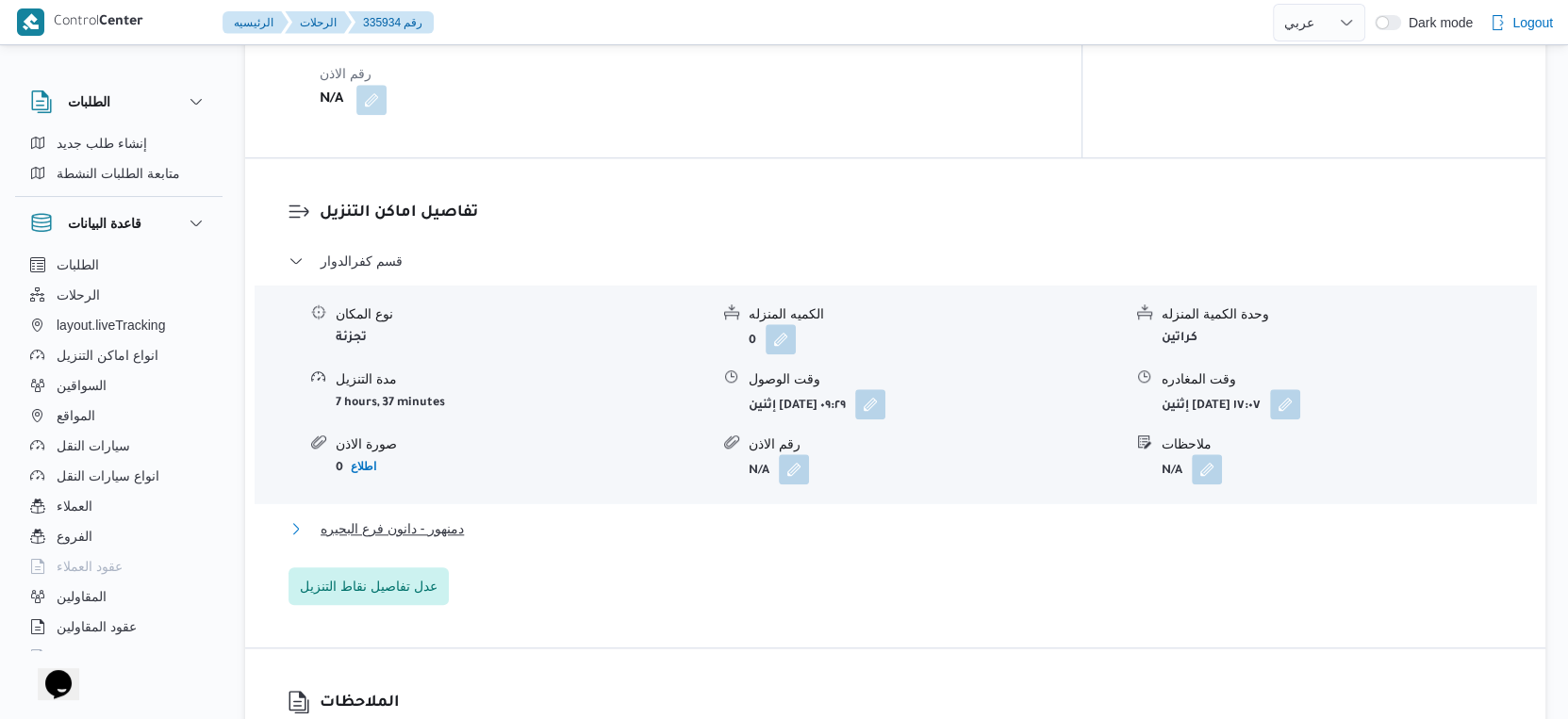
click at [514, 517] on button "دمنهور - دانون فرع البحيره" at bounding box center [896, 528] width 1215 height 23
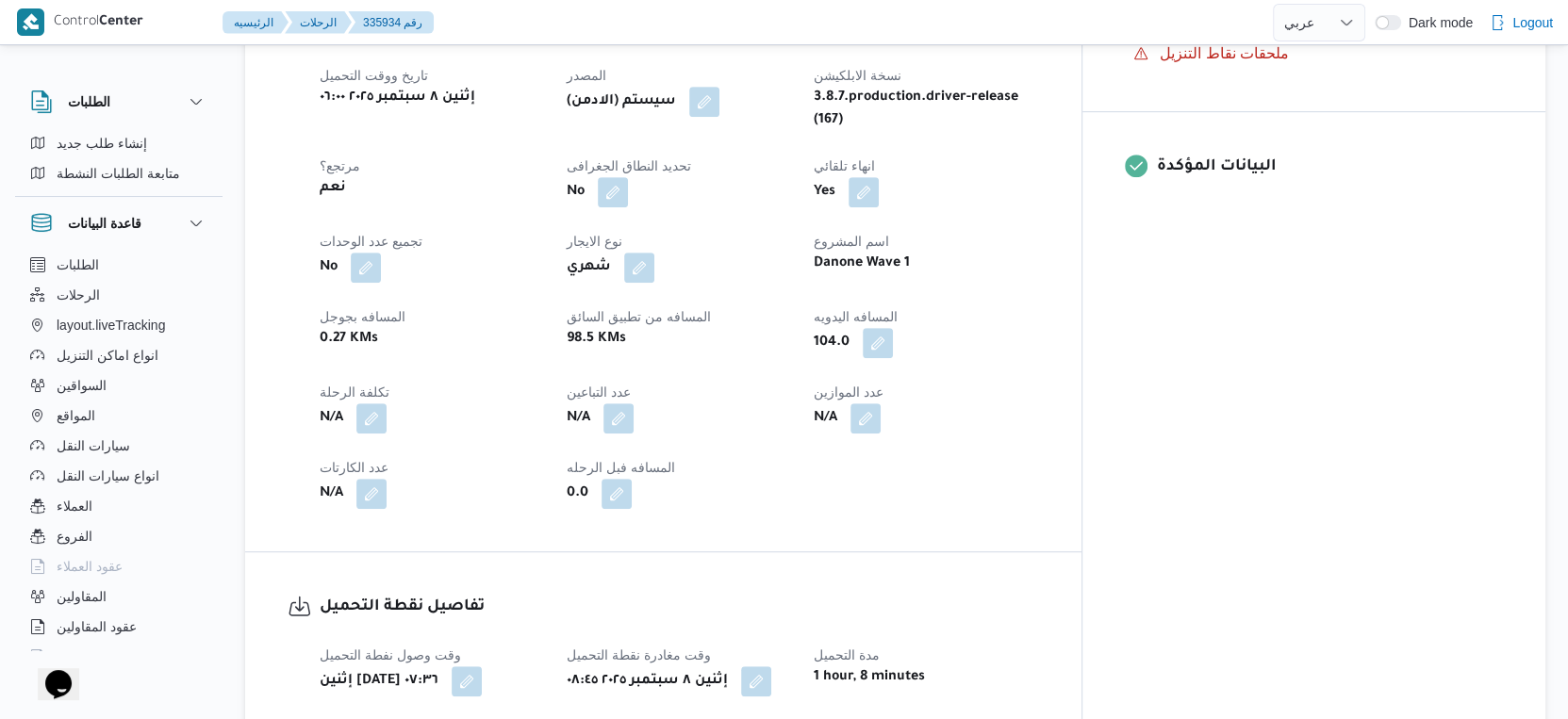
scroll to position [523, 0]
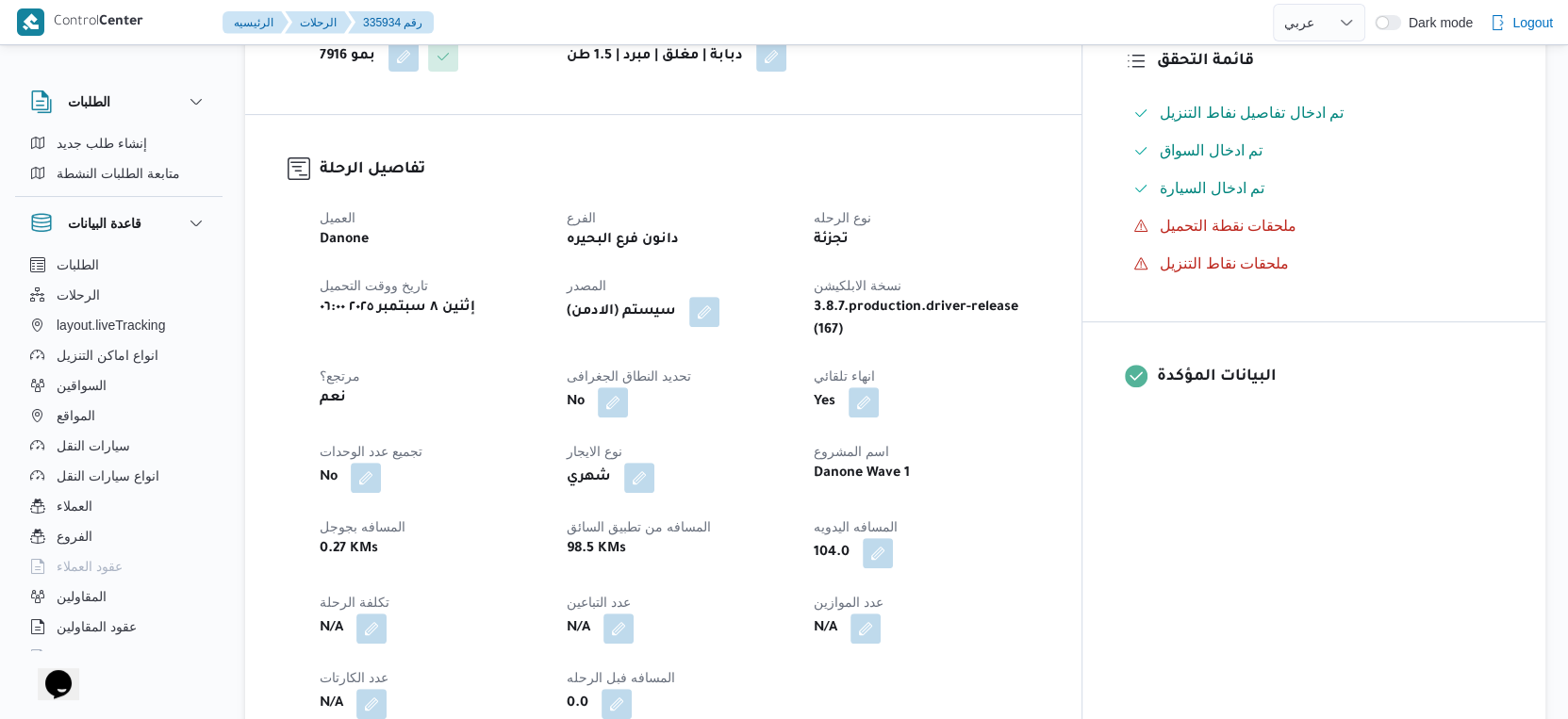
select select "ar"
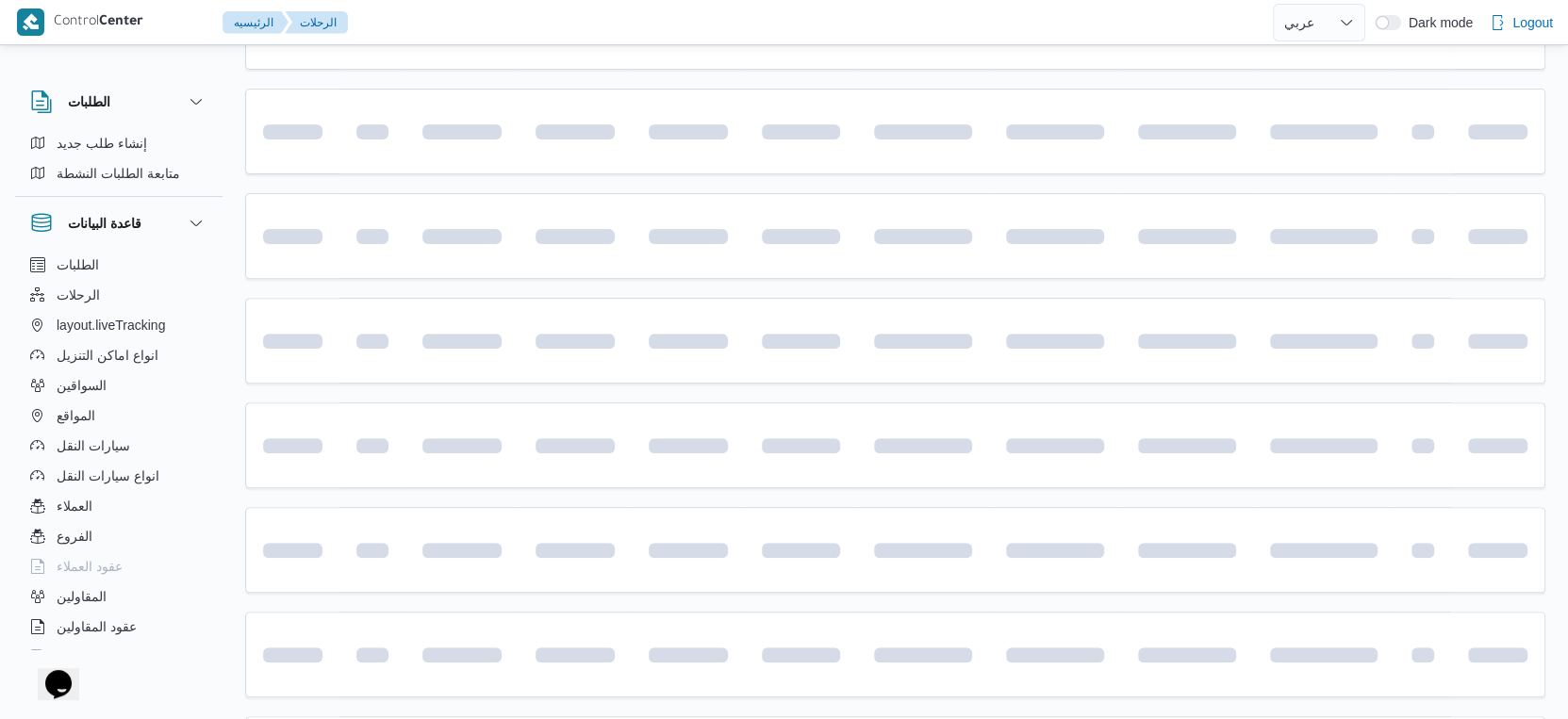
scroll to position [734, 0]
select select "ar"
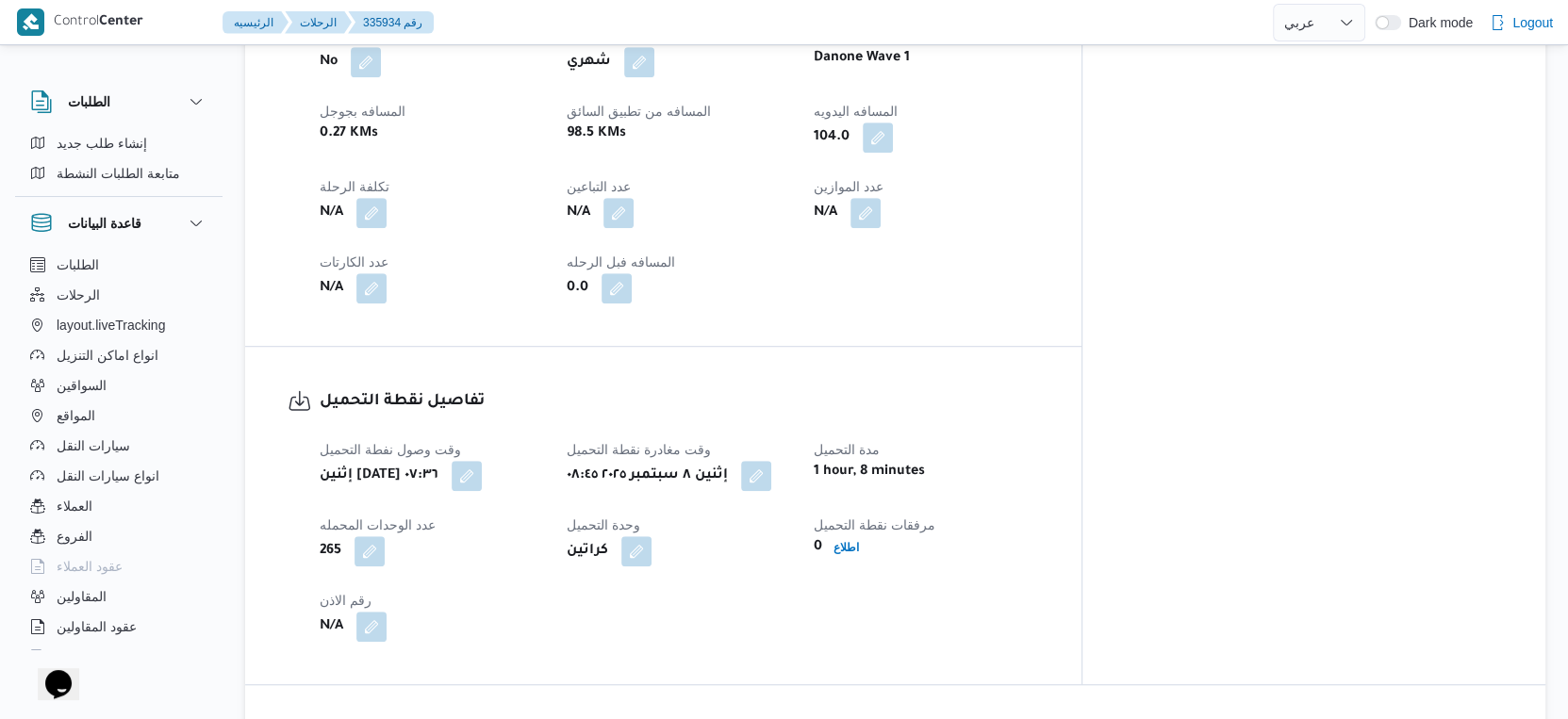
scroll to position [942, 0]
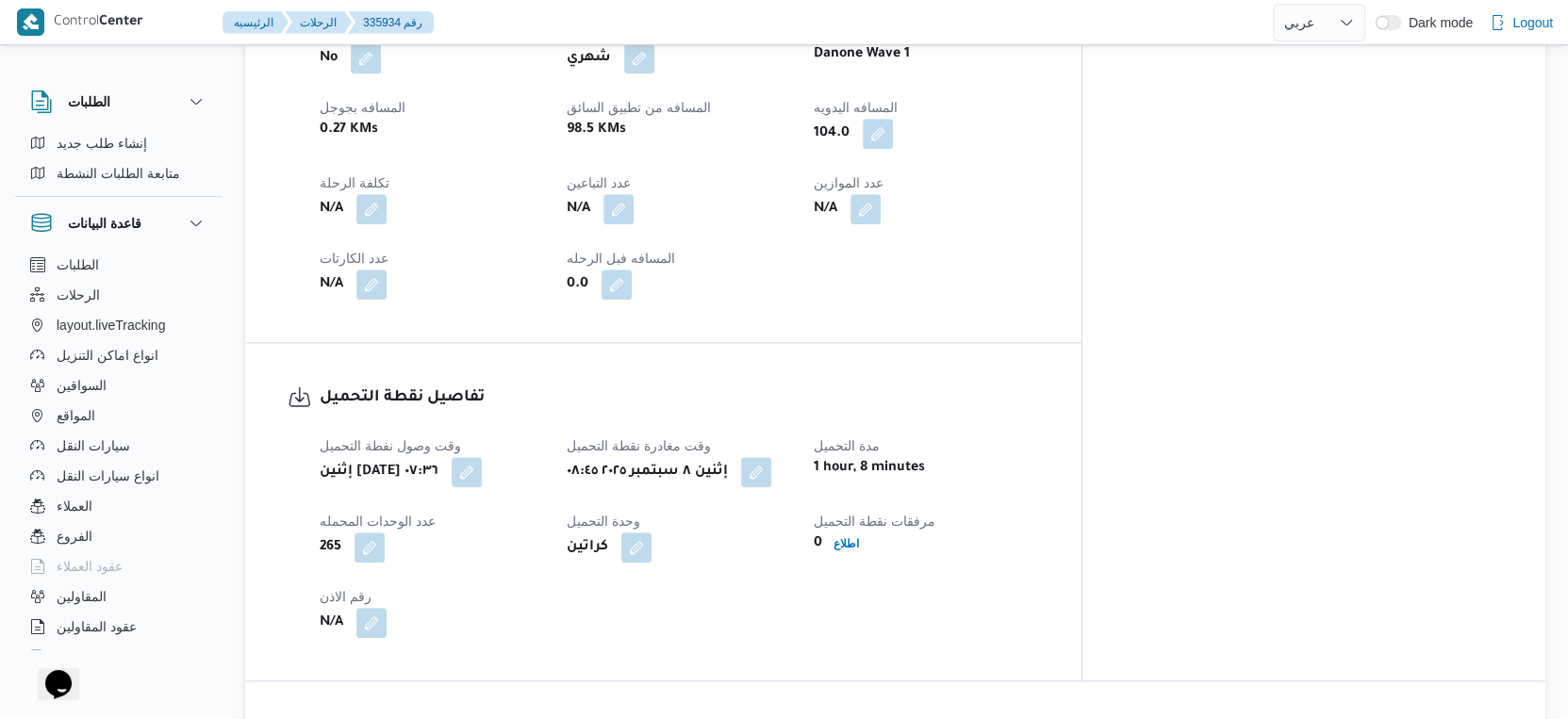
select select "ar"
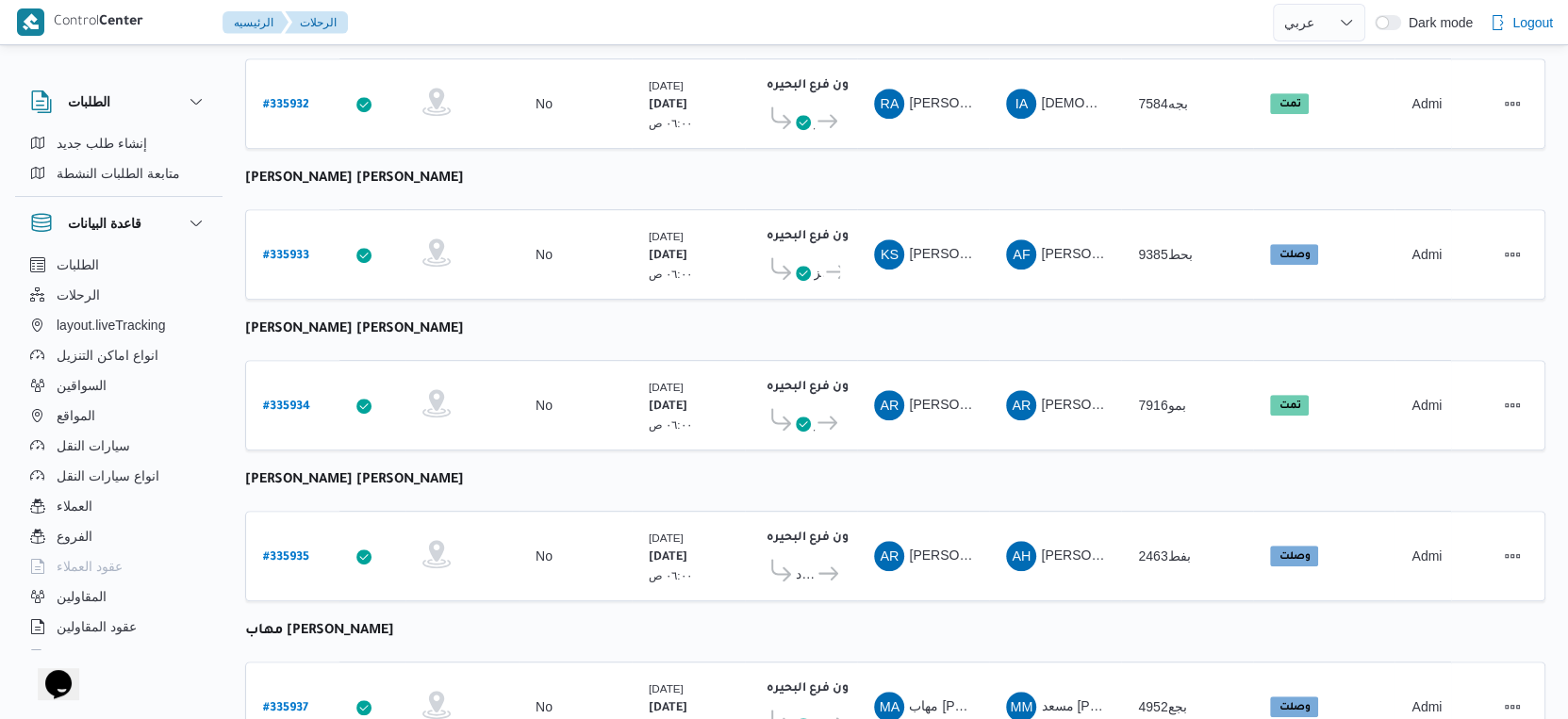
scroll to position [945, 0]
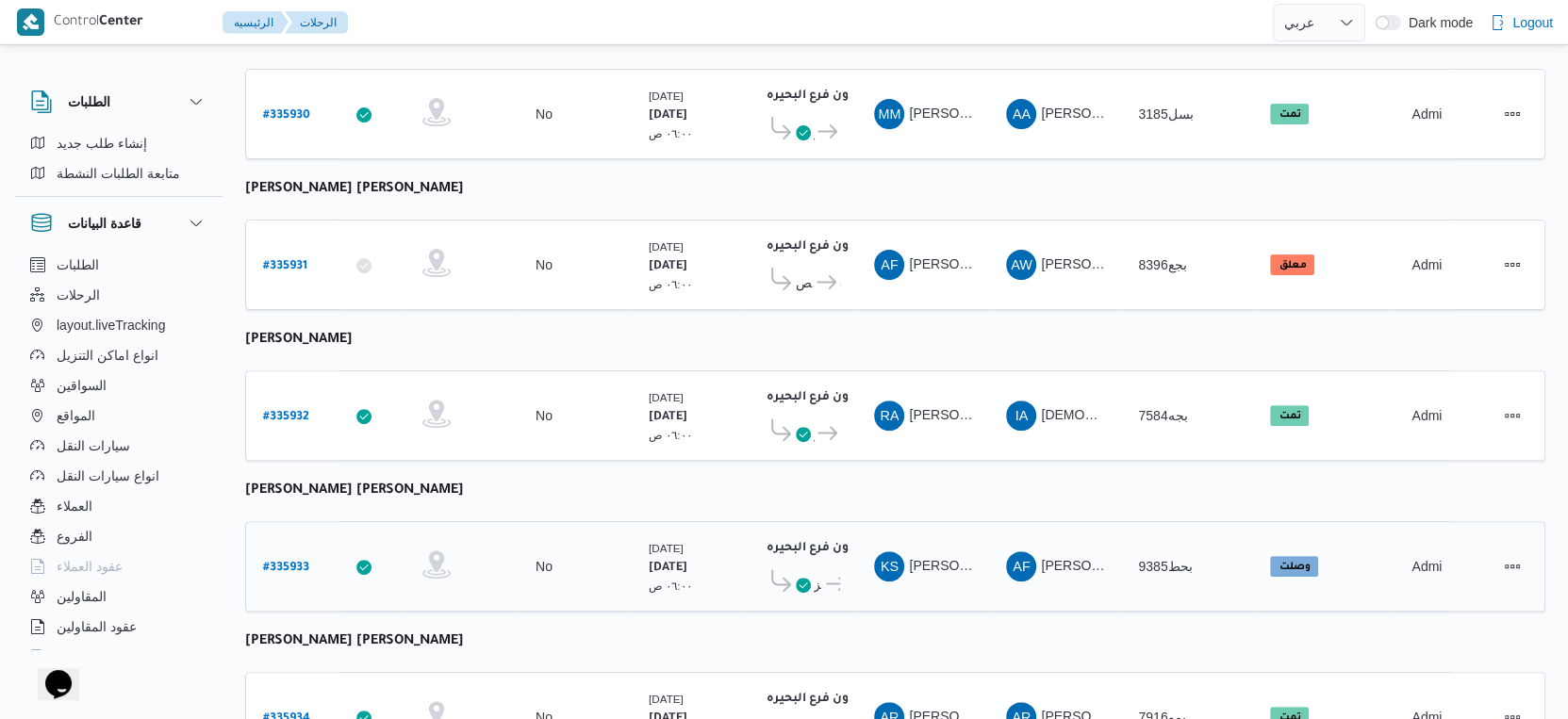
click at [272, 562] on b "# 335933" at bounding box center [286, 568] width 46 height 13
select select "ar"
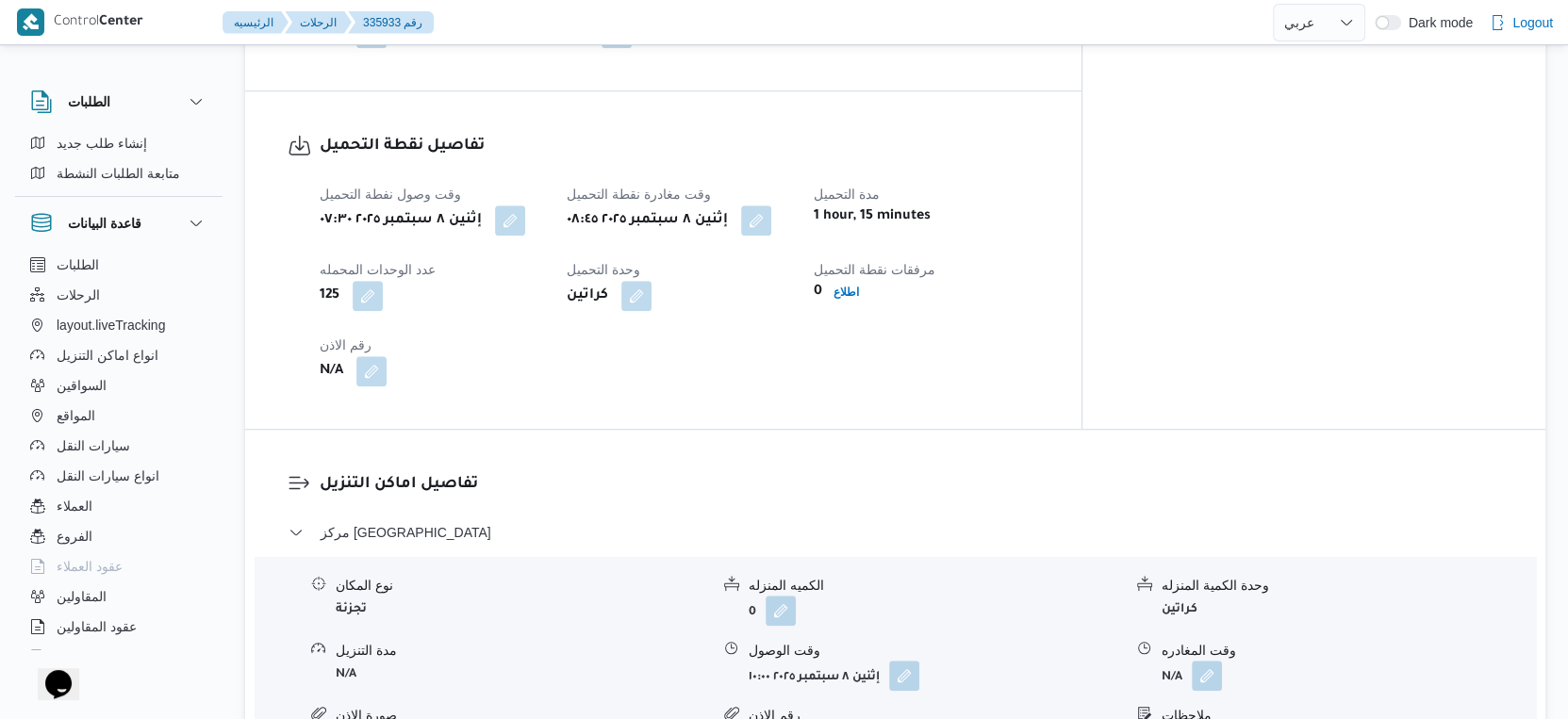
scroll to position [1366, 0]
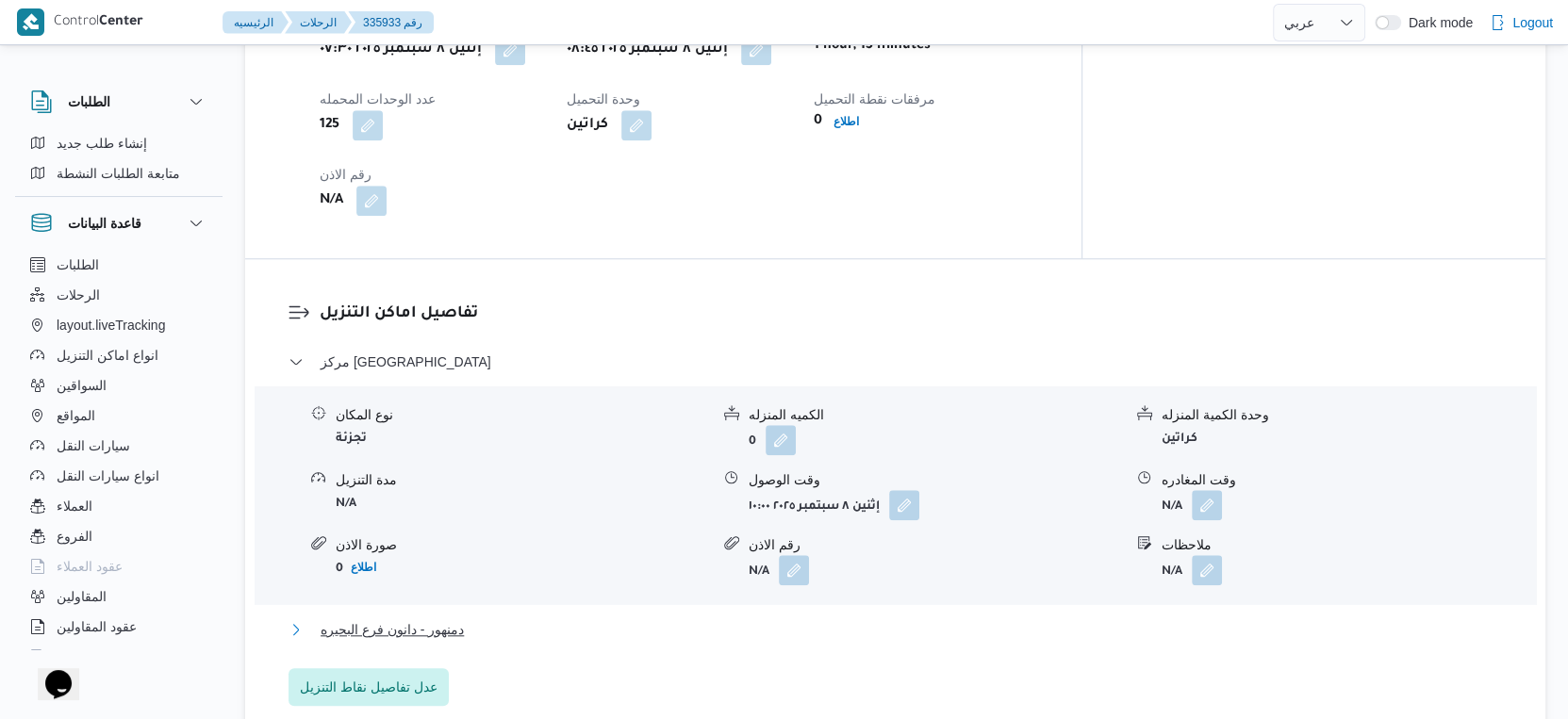
drag, startPoint x: 496, startPoint y: 617, endPoint x: 550, endPoint y: 599, distance: 56.9
click at [496, 618] on button "دمنهور - دانون فرع البحيره" at bounding box center [896, 629] width 1215 height 23
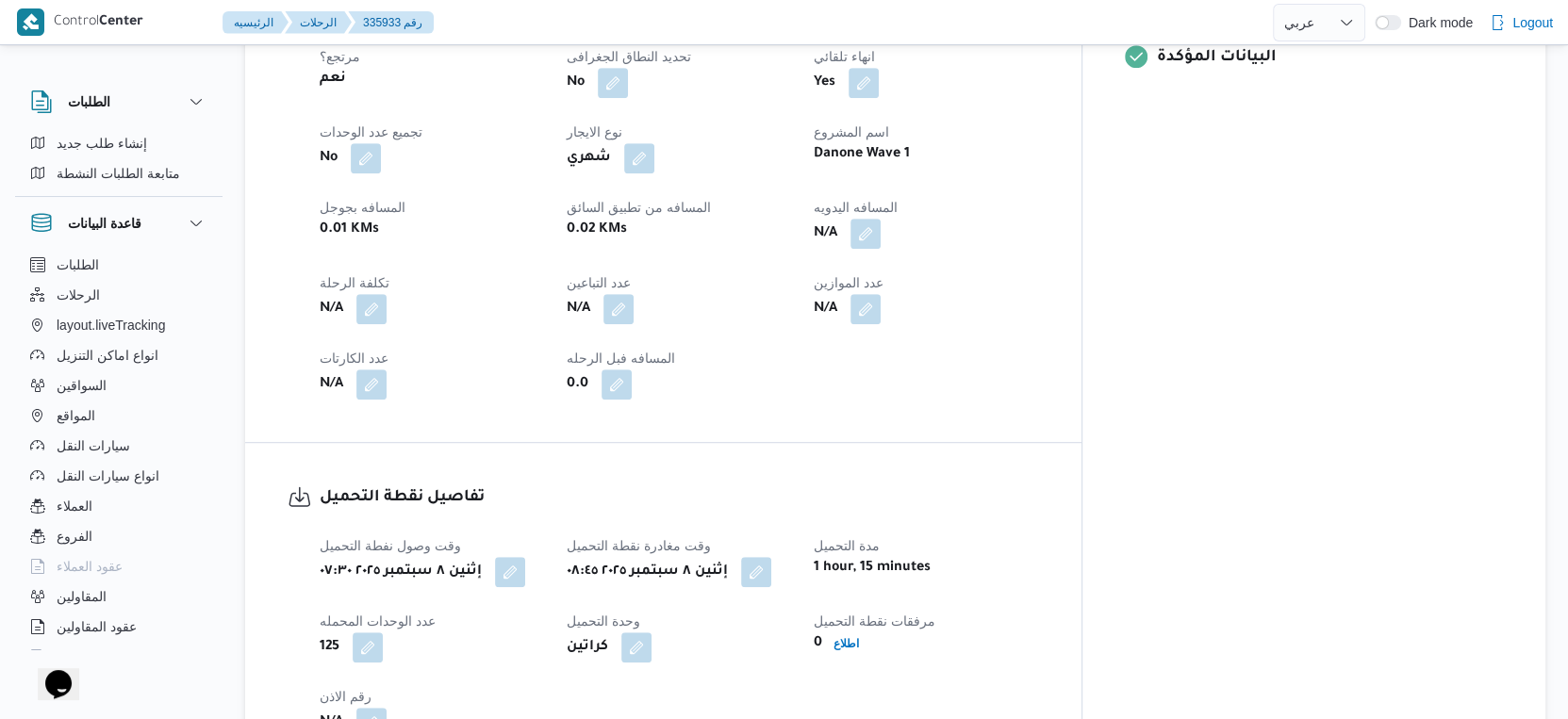
scroll to position [838, 0]
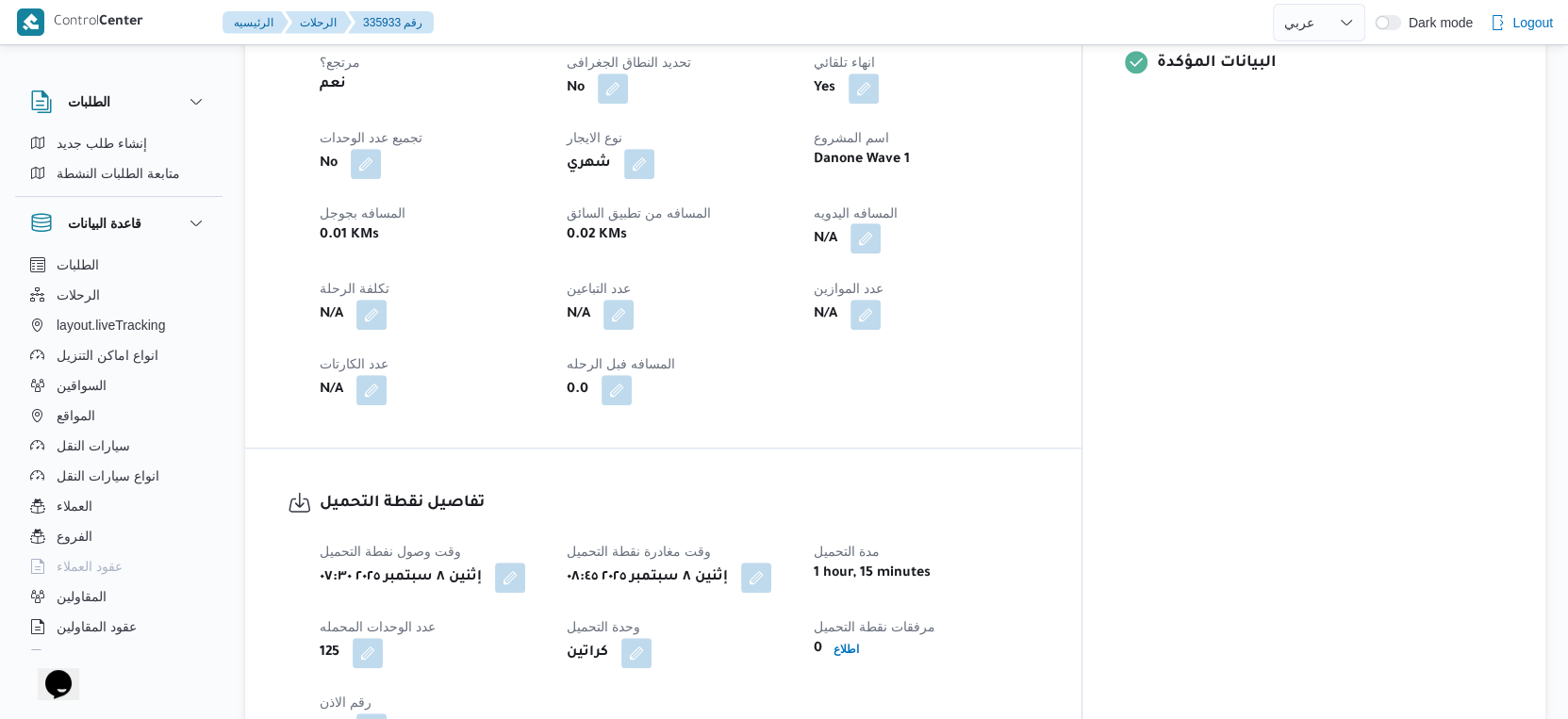
click at [881, 223] on button "button" at bounding box center [865, 238] width 30 height 30
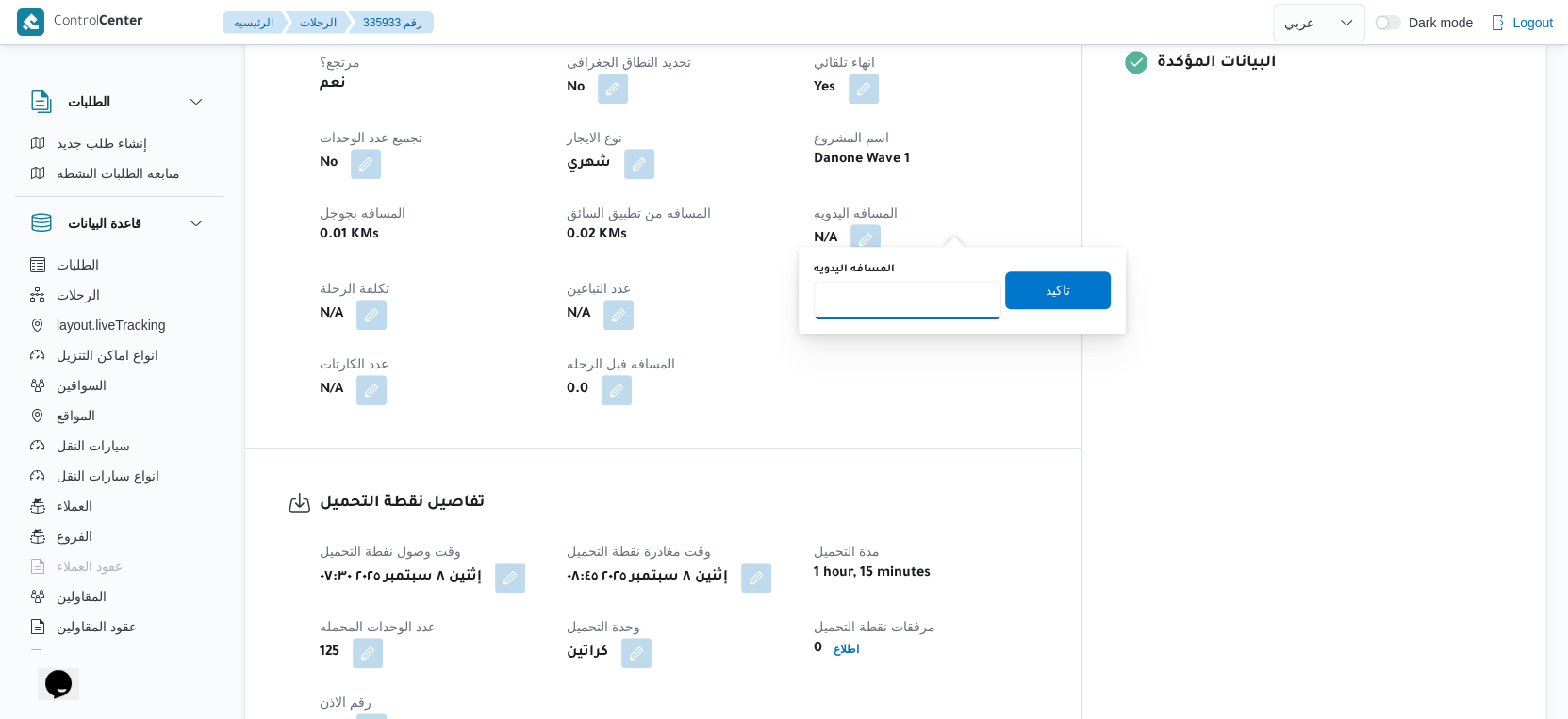
click at [922, 299] on input "المسافه اليدويه" at bounding box center [908, 300] width 188 height 37
type input "35"
click at [1046, 290] on span "تاكيد" at bounding box center [1057, 289] width 24 height 23
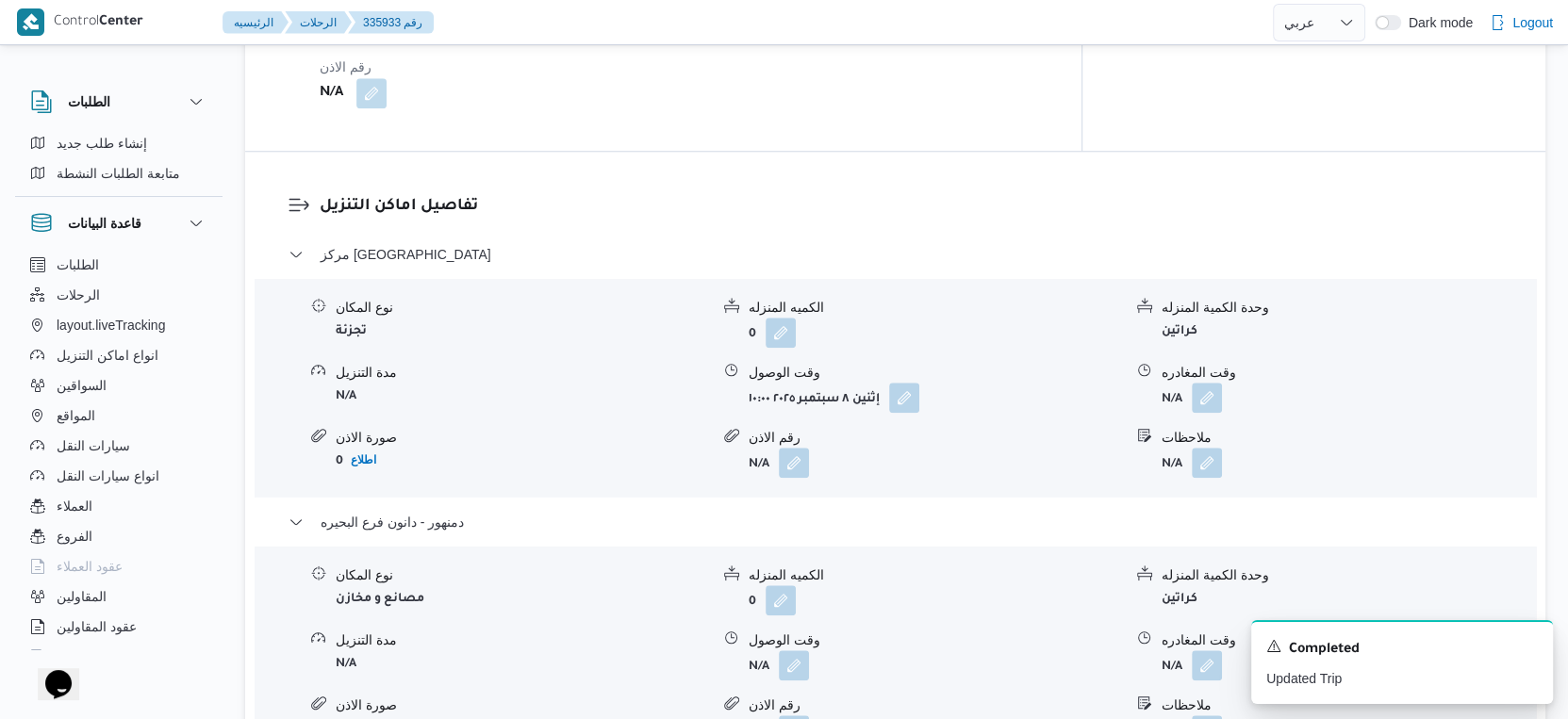
scroll to position [1781, 0]
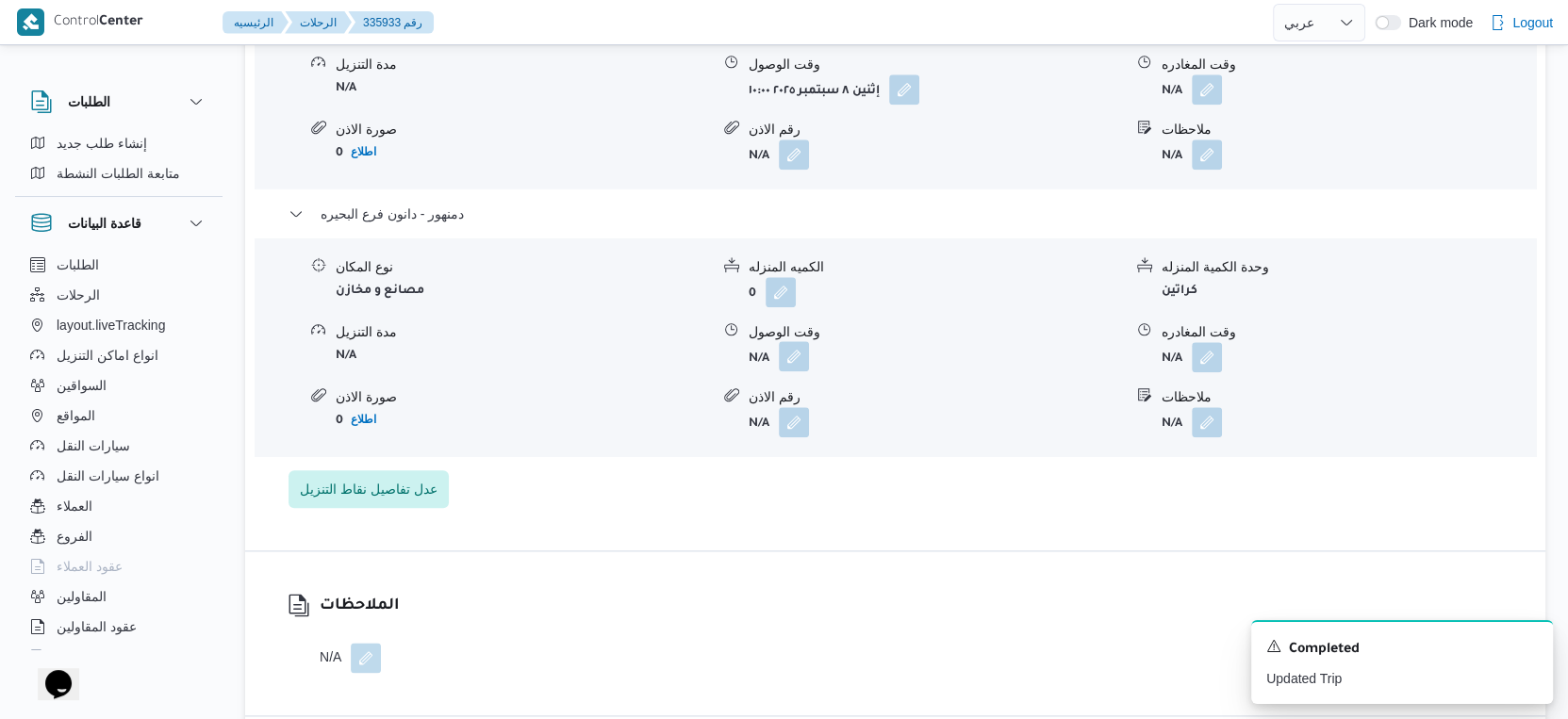
click at [802, 341] on button "button" at bounding box center [794, 356] width 30 height 30
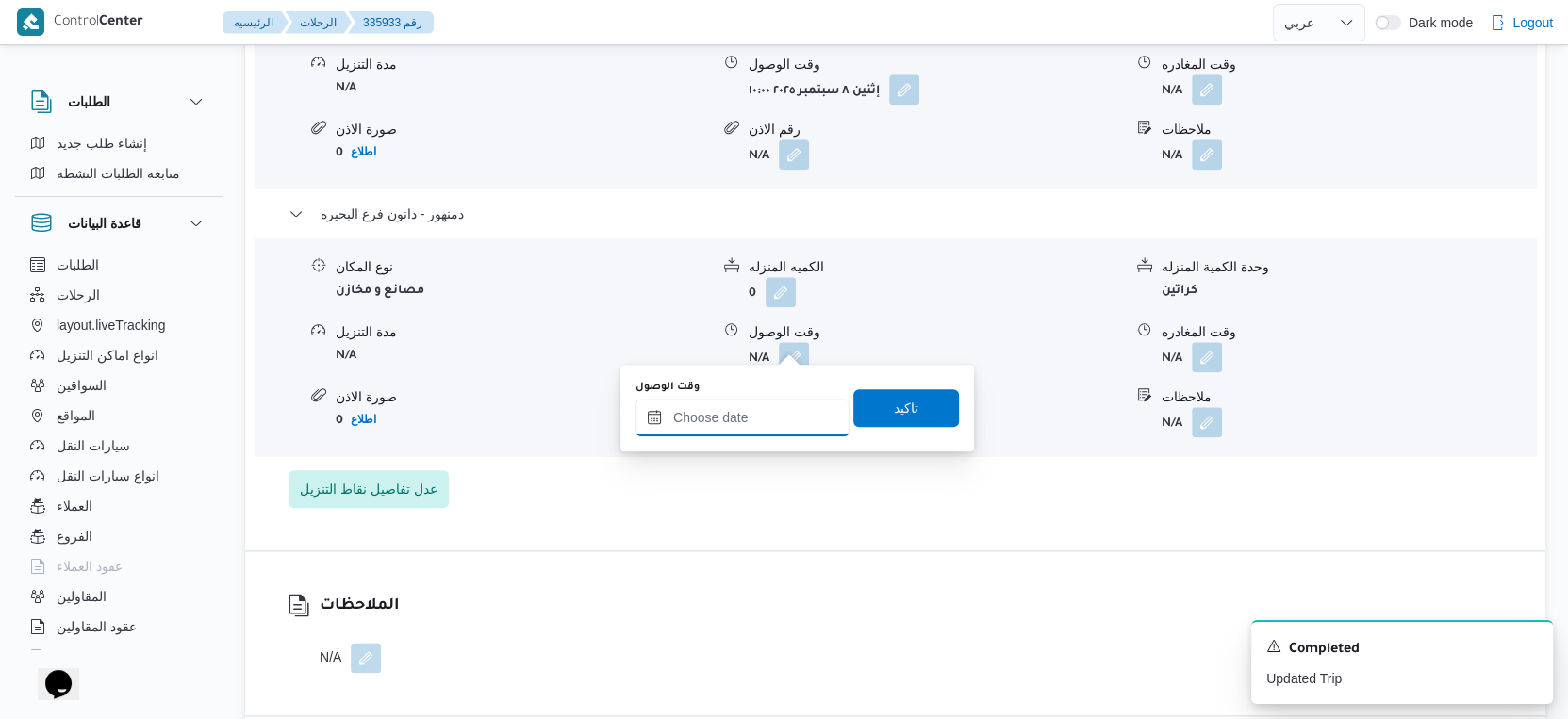
click at [732, 428] on input "وقت الوصول" at bounding box center [743, 417] width 214 height 37
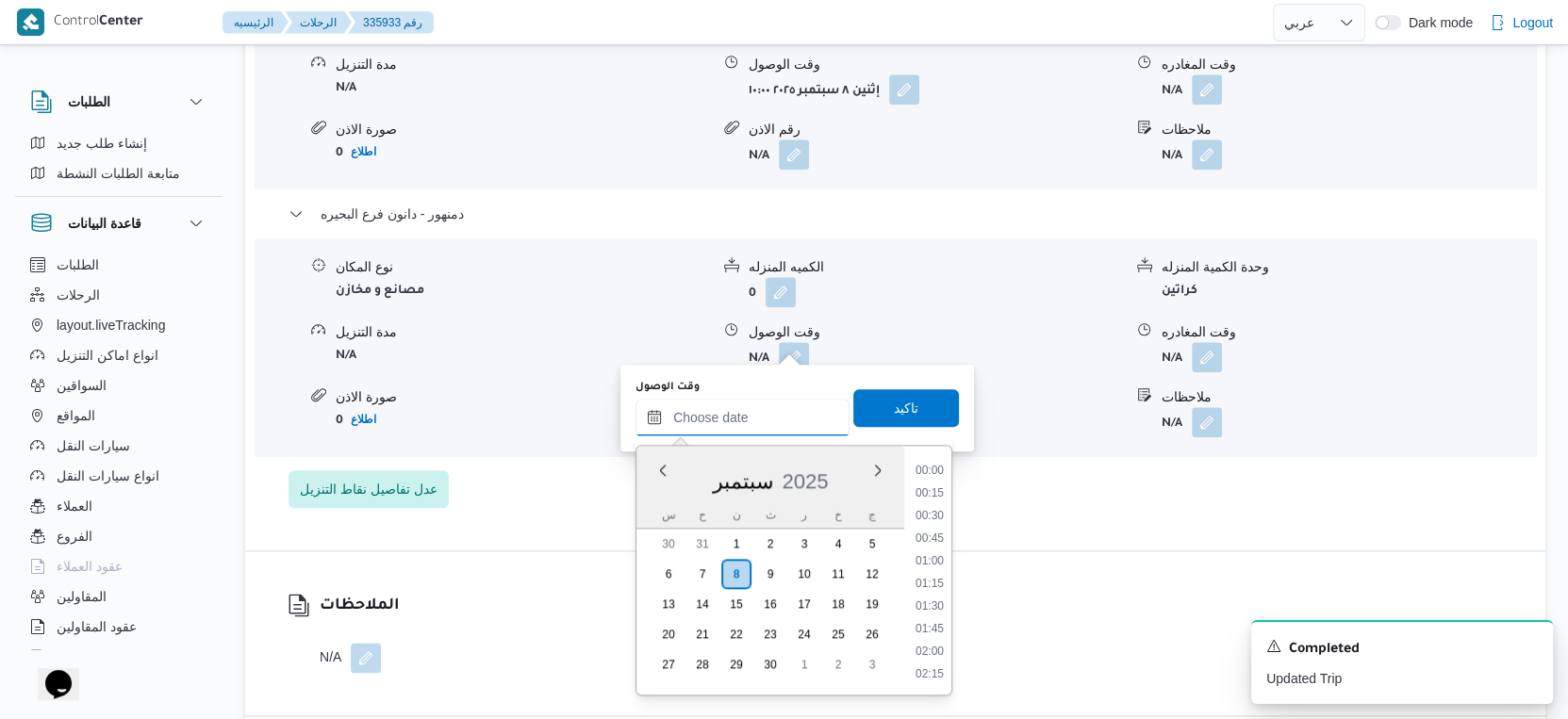
scroll to position [1558, 0]
click at [928, 474] on li "17:15" at bounding box center [930, 473] width 43 height 19
type input "٠٨/٠٩/٢٠٢٥ ١٧:١٥"
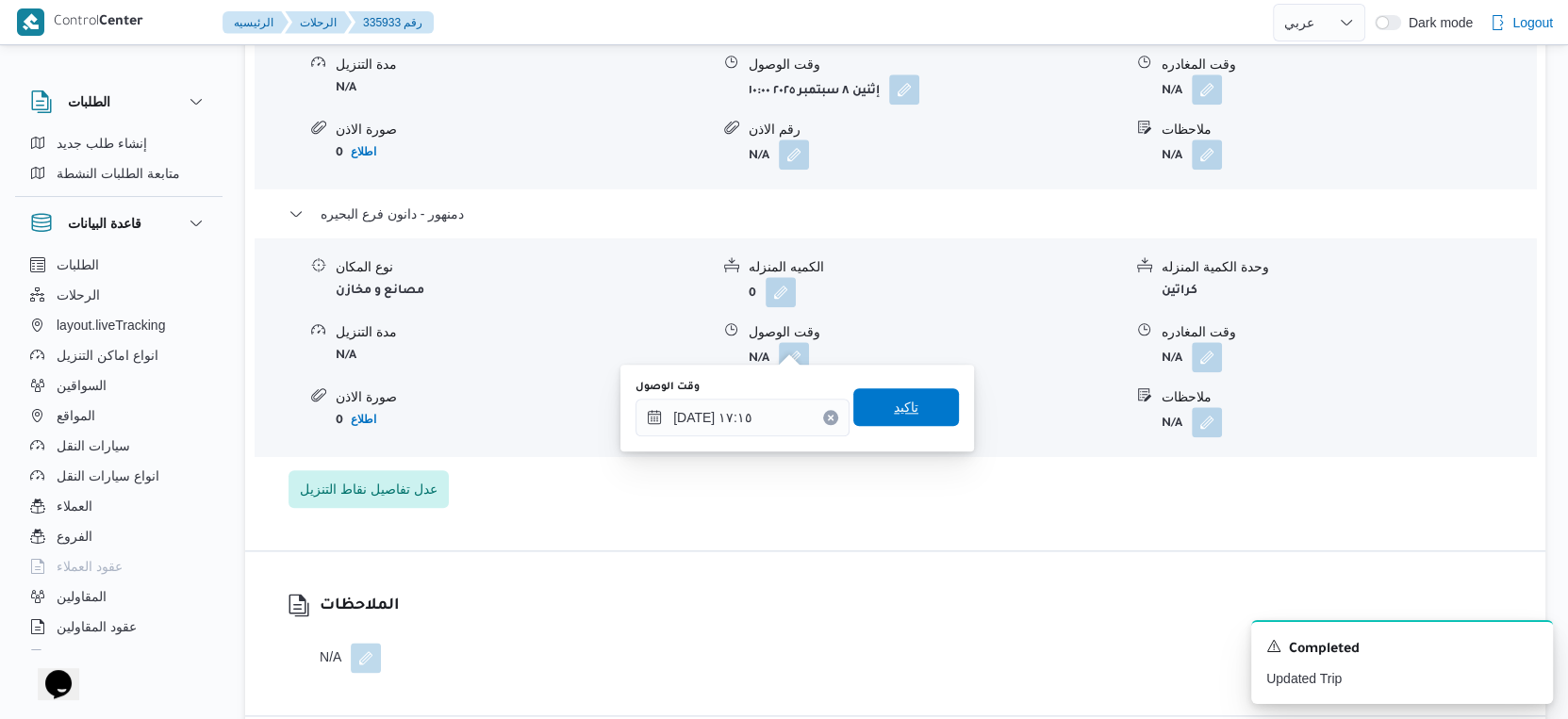
click at [909, 410] on span "تاكيد" at bounding box center [906, 407] width 106 height 37
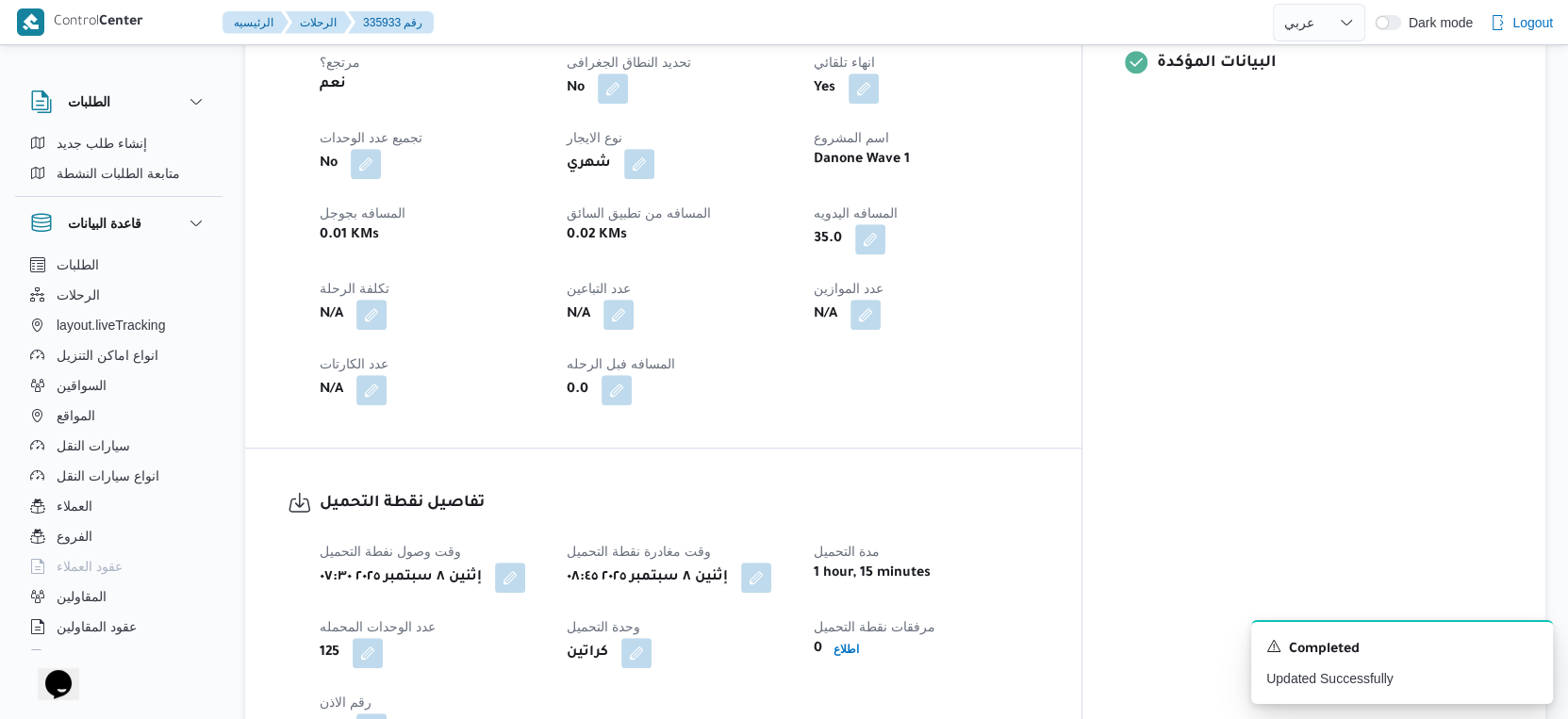
scroll to position [1257, 0]
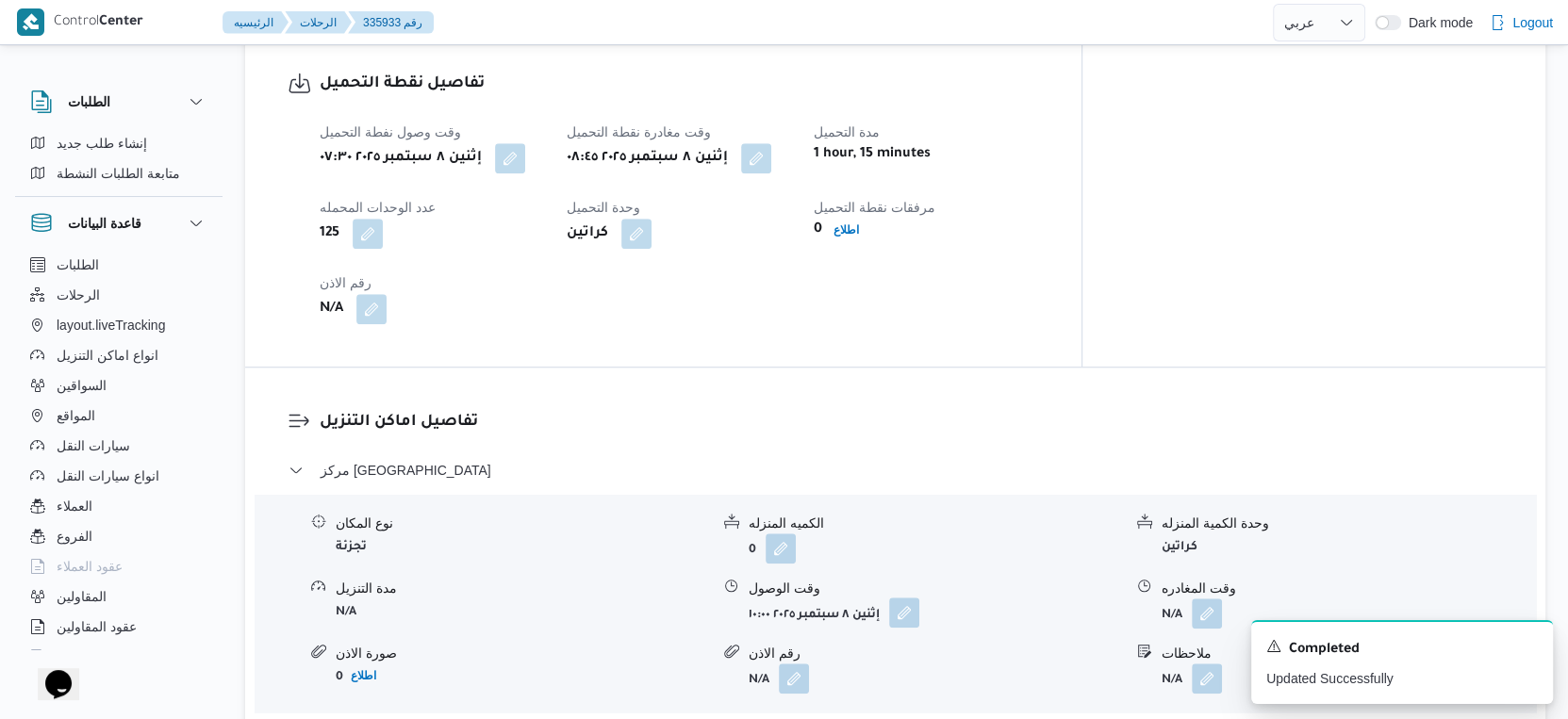
click at [908, 598] on button "button" at bounding box center [905, 612] width 30 height 30
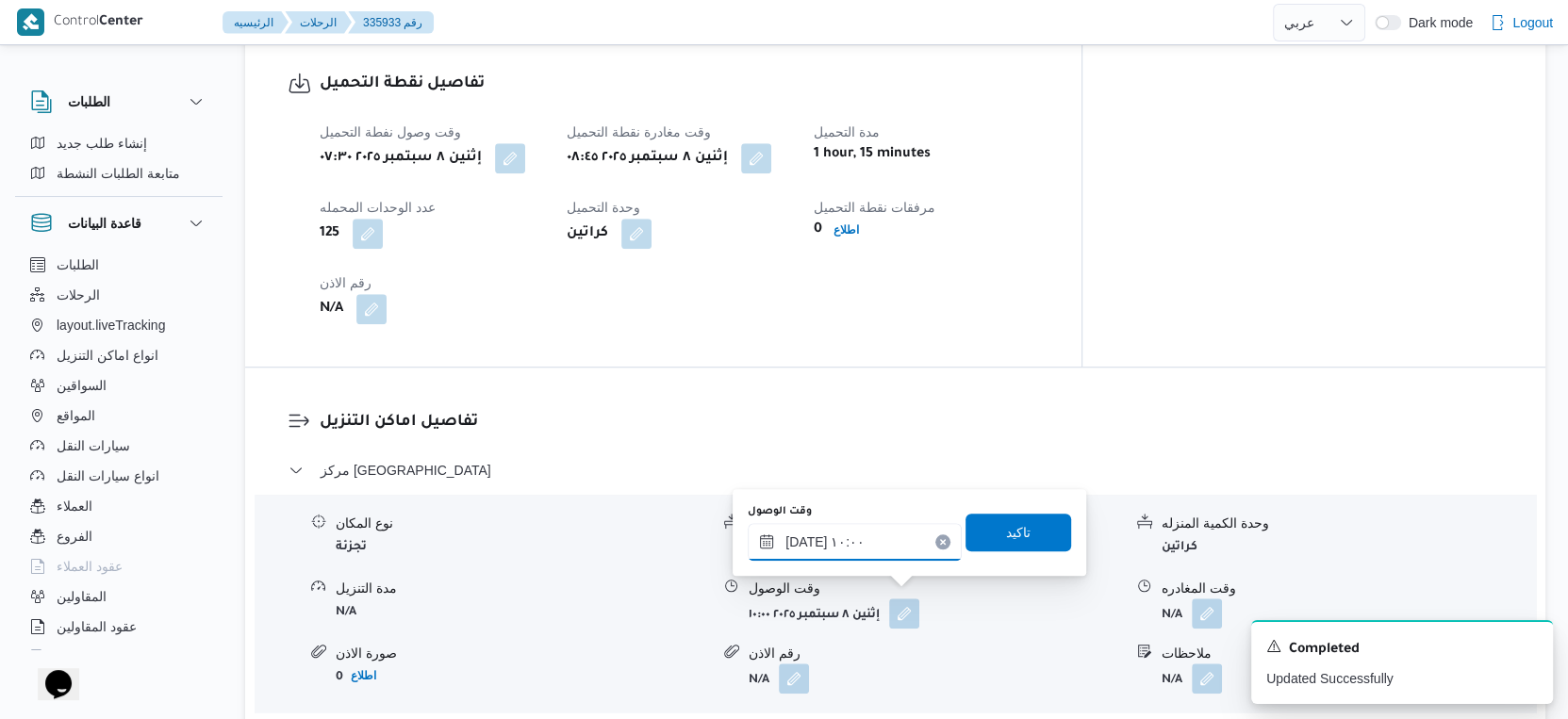
click at [852, 550] on input "٠٨/٠٩/٢٠٢٥ ١٠:٠٠" at bounding box center [855, 542] width 214 height 37
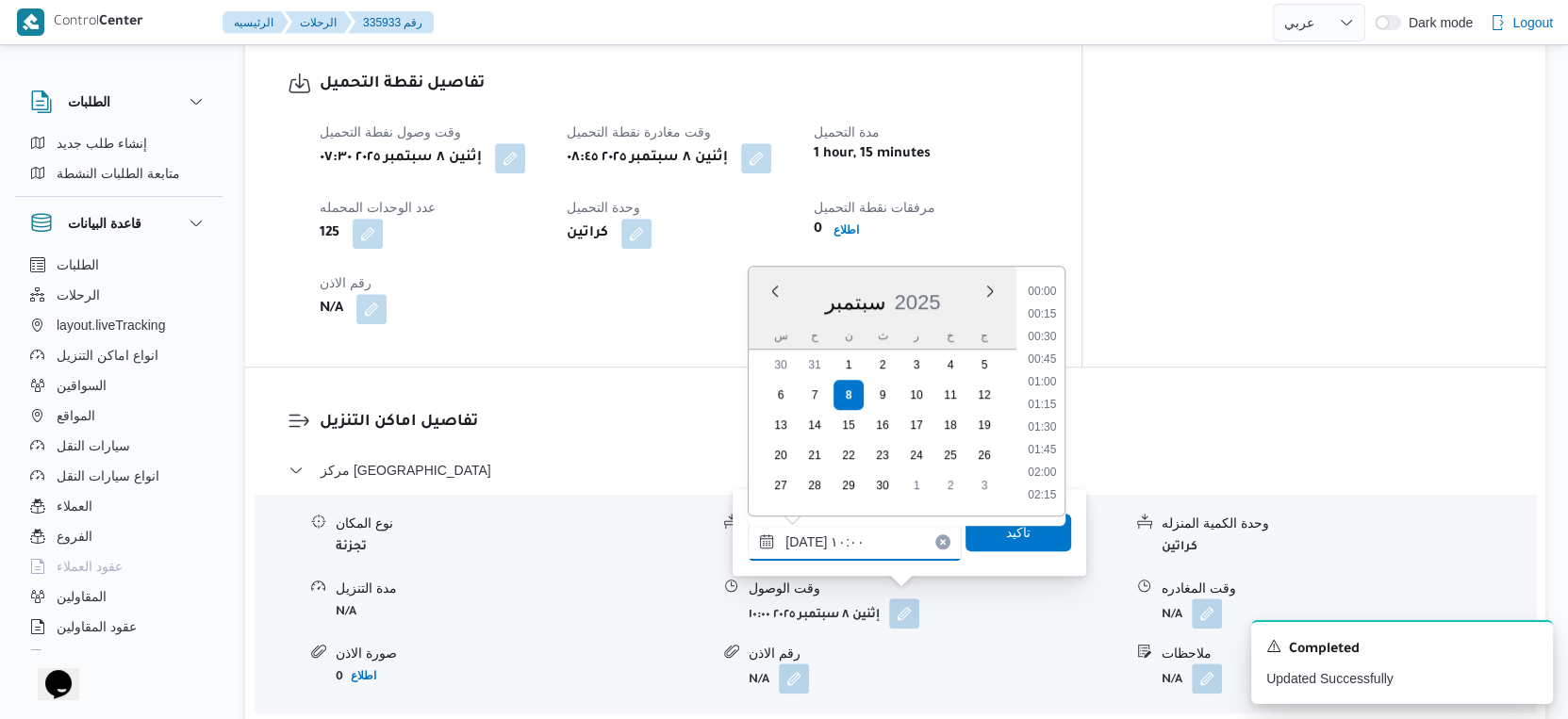
scroll to position [790, 0]
click at [1051, 317] on li "09:00" at bounding box center [1043, 315] width 43 height 19
type input "٠٨/٠٩/٢٠٢٥ ٠٩:٠٠"
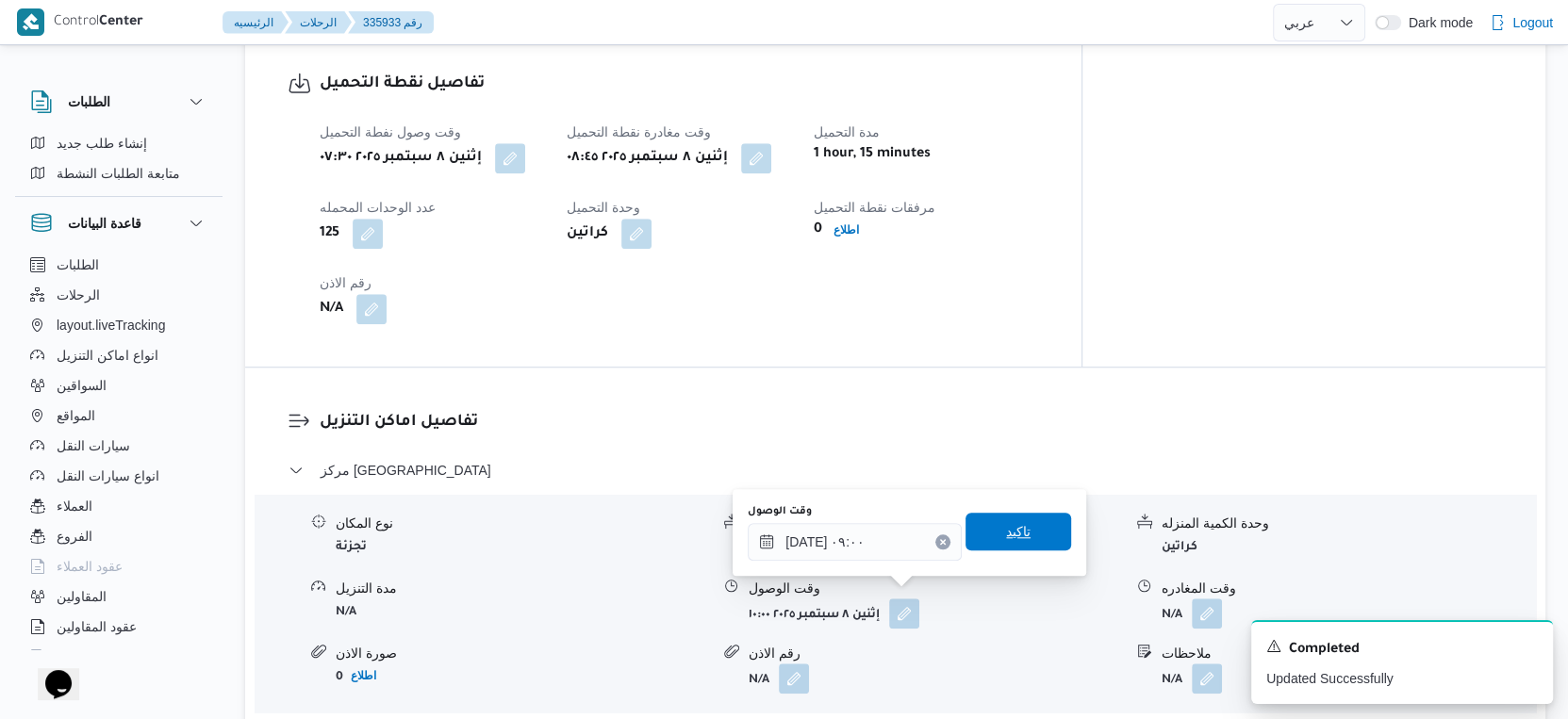
click at [1032, 538] on span "تاكيد" at bounding box center [1018, 532] width 106 height 37
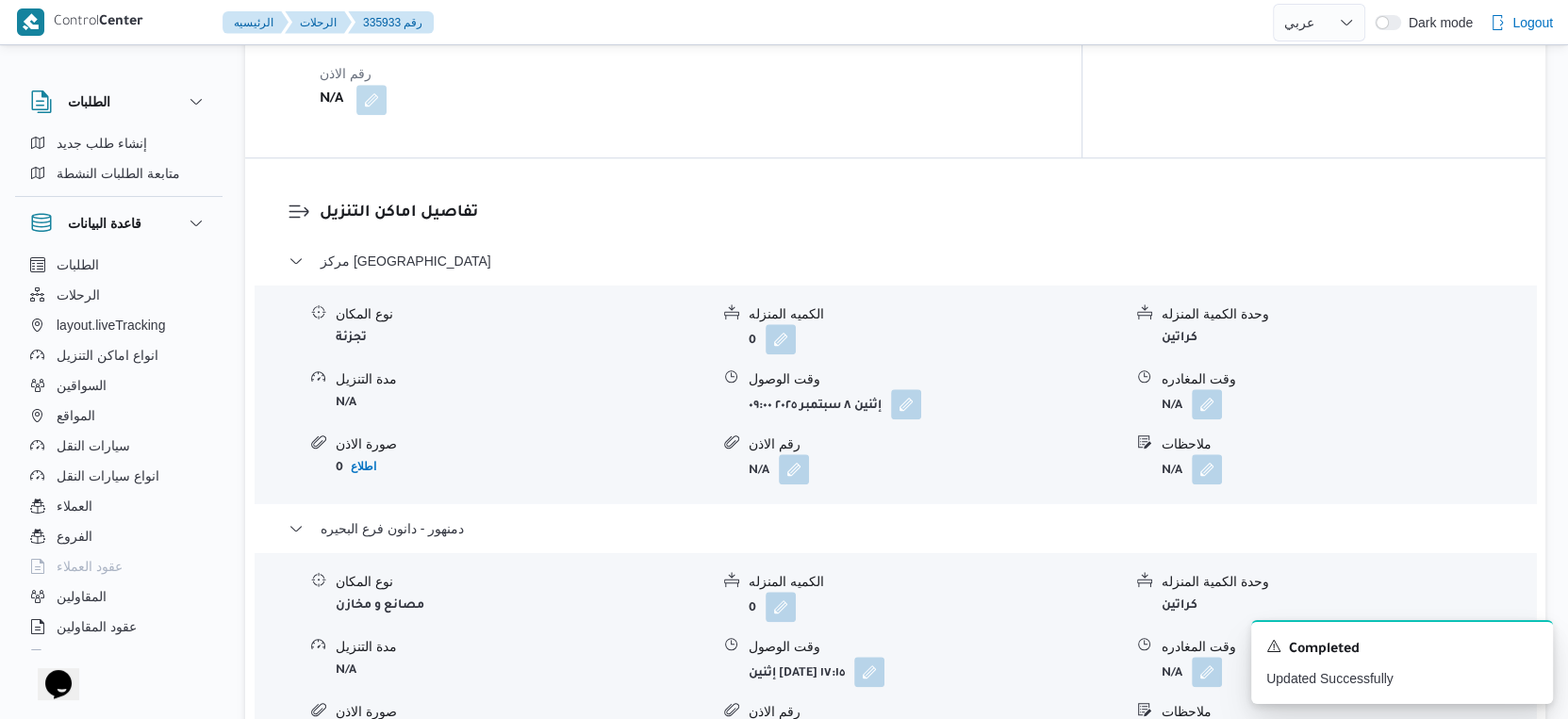
scroll to position [1571, 0]
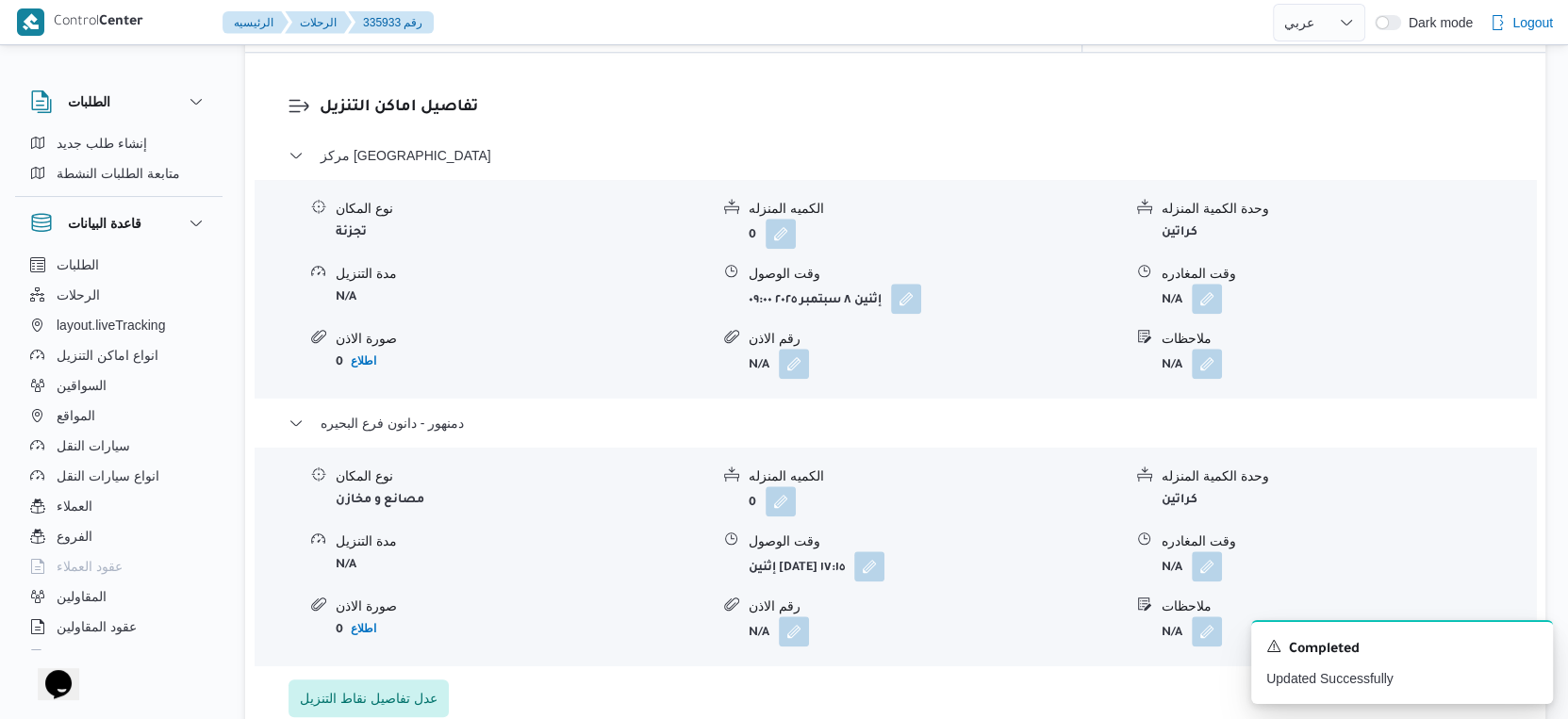
click at [1201, 300] on div "نوع المكان تجزئة الكميه المنزله 0 وحدة الكمية المنزله كراتين مدة التنزيل N/A وق…" at bounding box center [895, 289] width 1297 height 214
click at [1203, 294] on button "button" at bounding box center [1206, 298] width 30 height 30
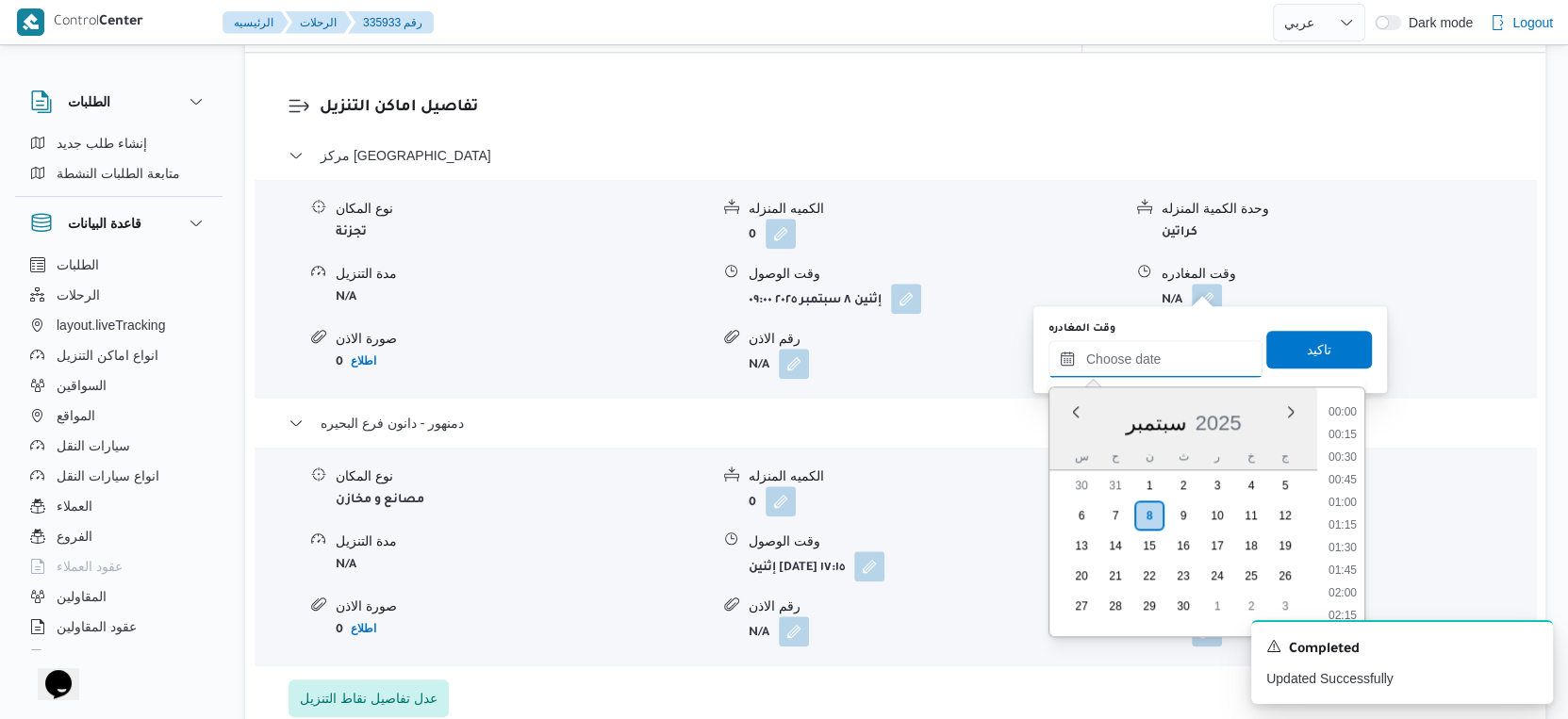
drag, startPoint x: 1169, startPoint y: 359, endPoint x: 1205, endPoint y: 376, distance: 39.8
click at [1169, 359] on input "وقت المغادره" at bounding box center [1155, 359] width 214 height 37
click at [1339, 492] on li "17:00" at bounding box center [1343, 498] width 43 height 19
type input "٠٨/٠٩/٢٠٢٥ ١٧:٠٠"
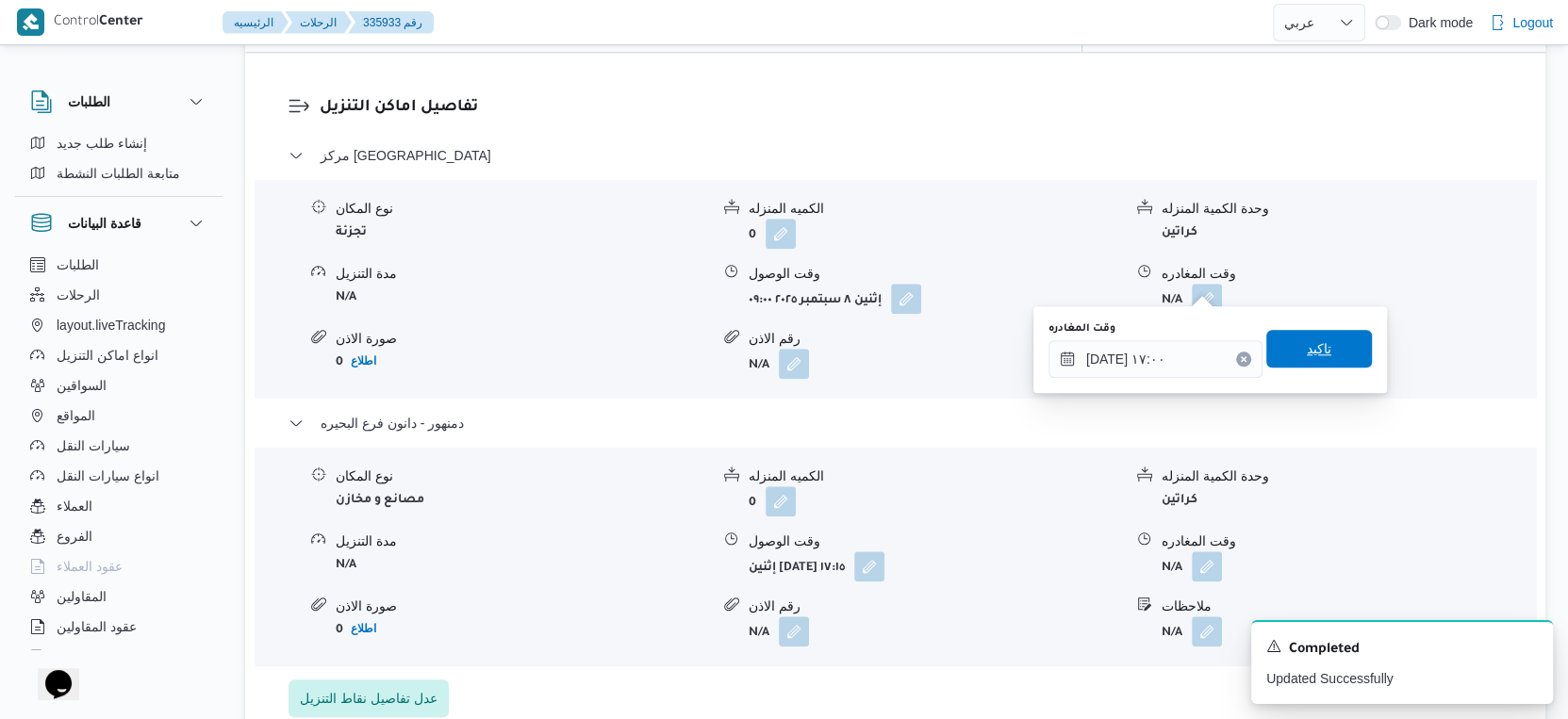
click at [1318, 349] on span "تاكيد" at bounding box center [1320, 349] width 106 height 37
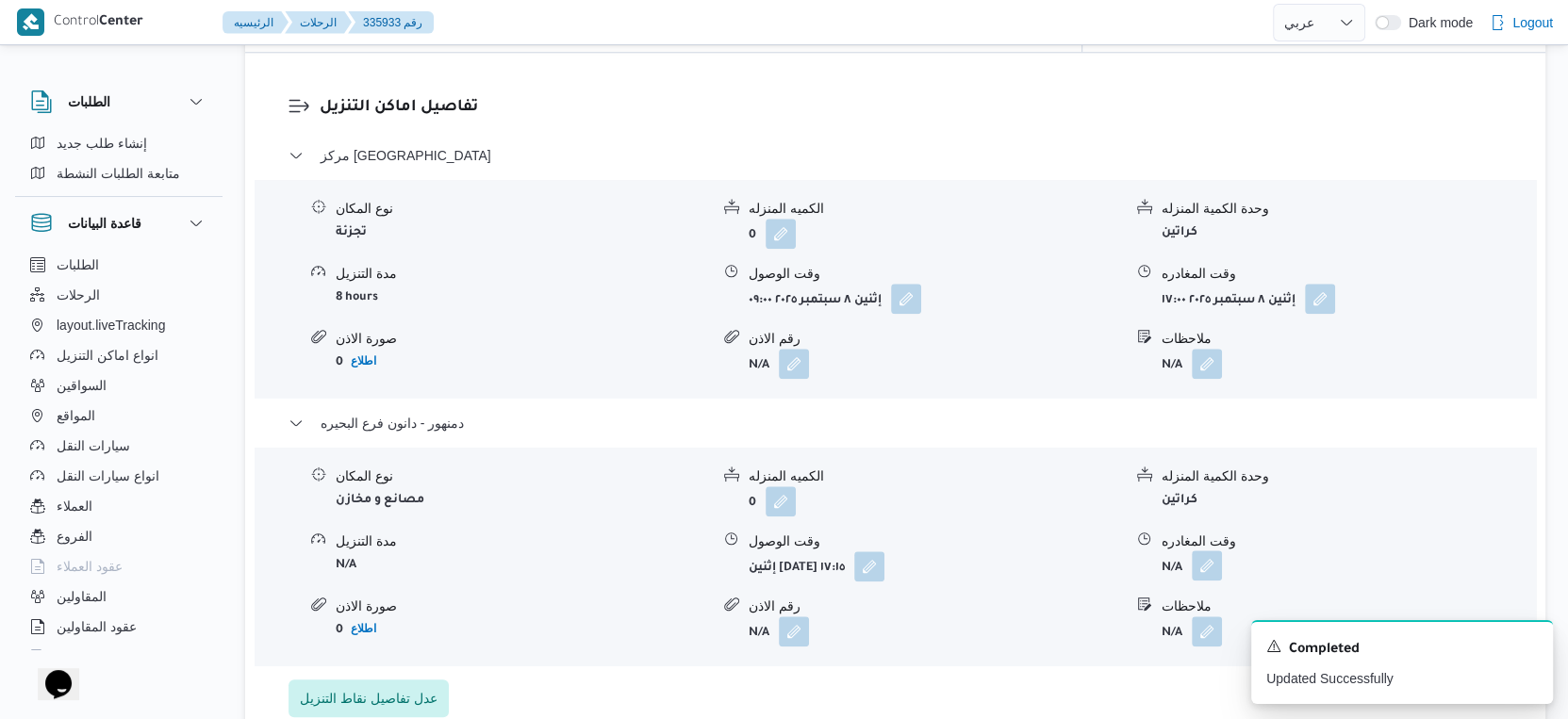
click at [1207, 551] on button "button" at bounding box center [1206, 565] width 30 height 30
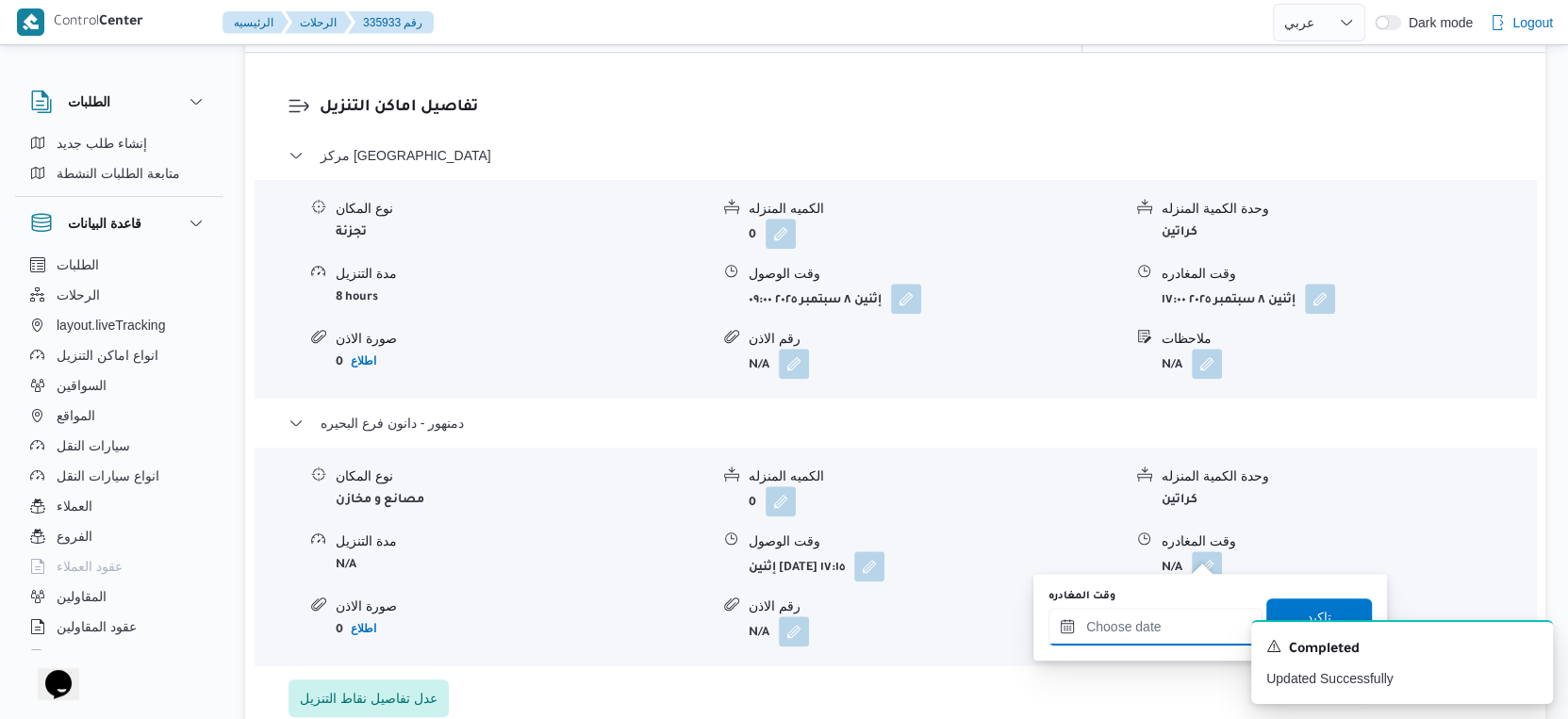
drag, startPoint x: 1169, startPoint y: 619, endPoint x: 1186, endPoint y: 612, distance: 18.4
click at [1169, 619] on input "وقت المغادره" at bounding box center [1155, 627] width 214 height 37
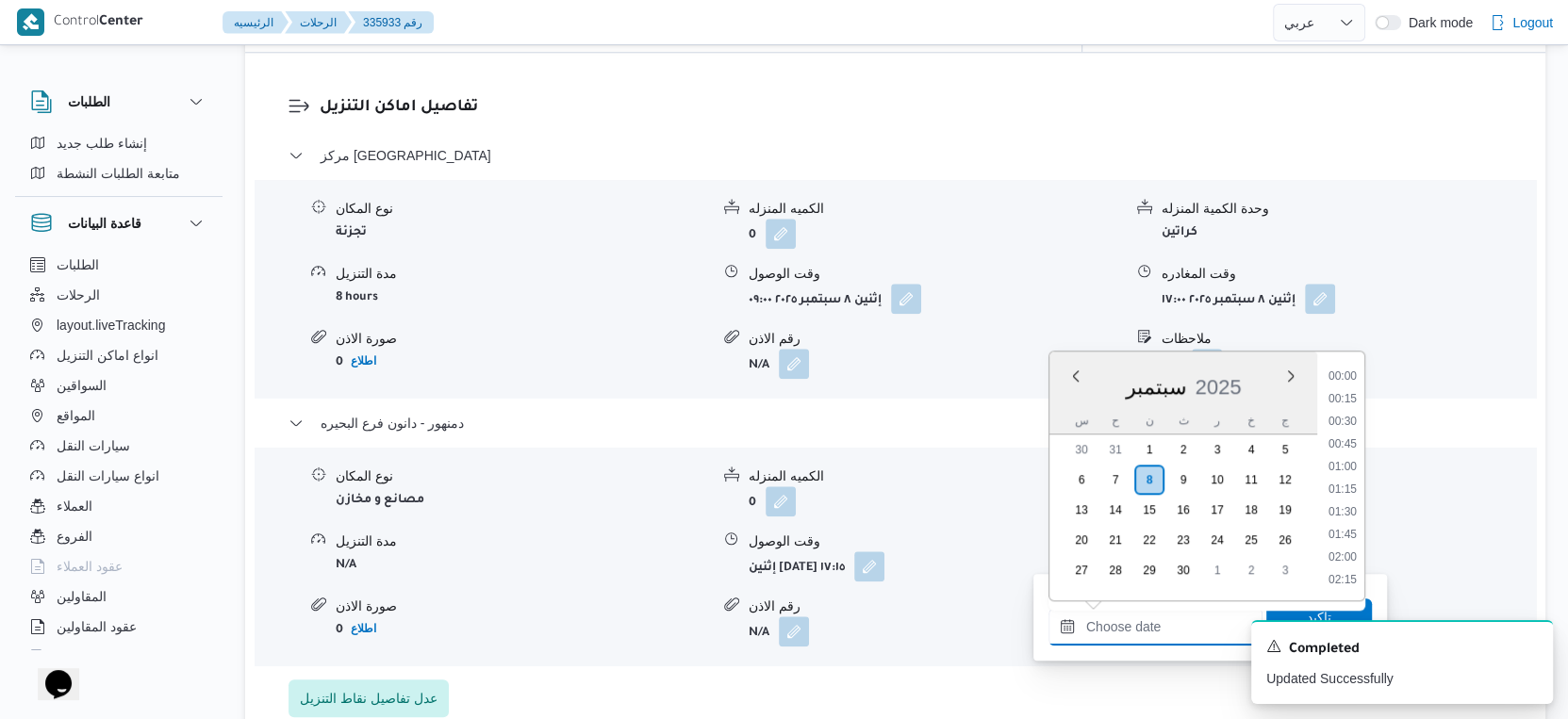
scroll to position [1558, 0]
drag, startPoint x: 1339, startPoint y: 403, endPoint x: 1334, endPoint y: 413, distance: 11.2
click at [1339, 403] on li "17:30" at bounding box center [1343, 402] width 43 height 19
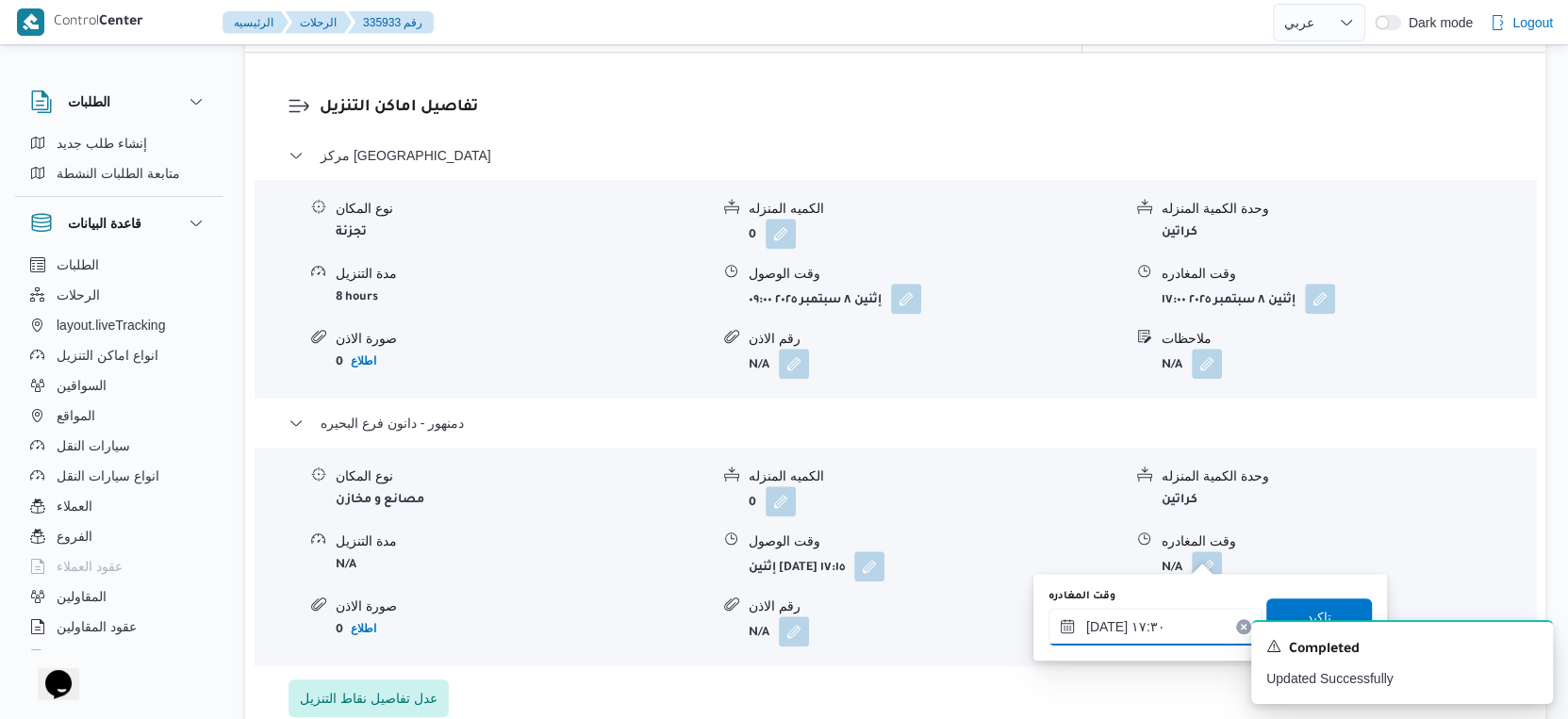
click at [1100, 627] on input "٠٨/٠٩/٢٠٢٥ ١٧:٣٠" at bounding box center [1155, 627] width 214 height 37
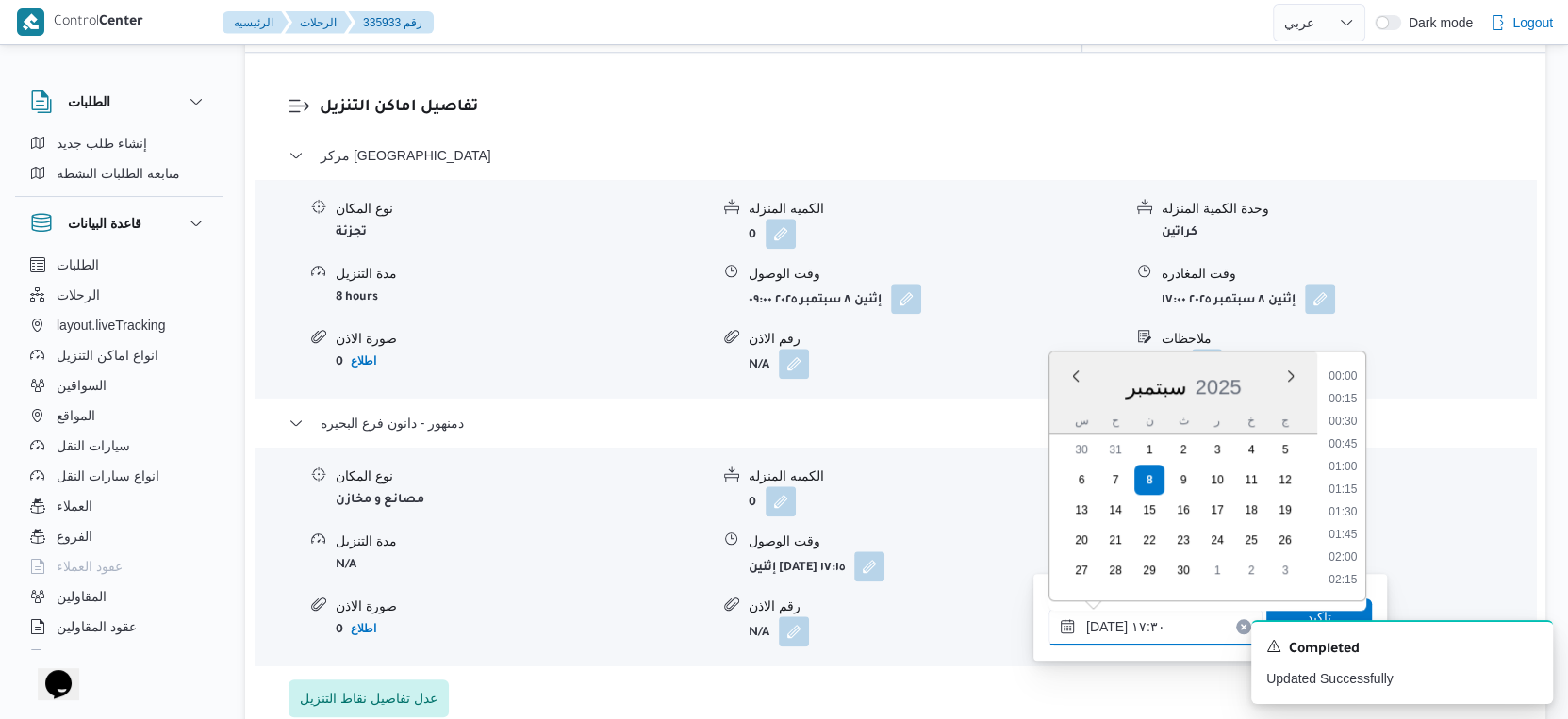
click at [1100, 627] on input "٠٨/٠٩/٢٠٢٥ ١٧:٣٠" at bounding box center [1155, 627] width 214 height 37
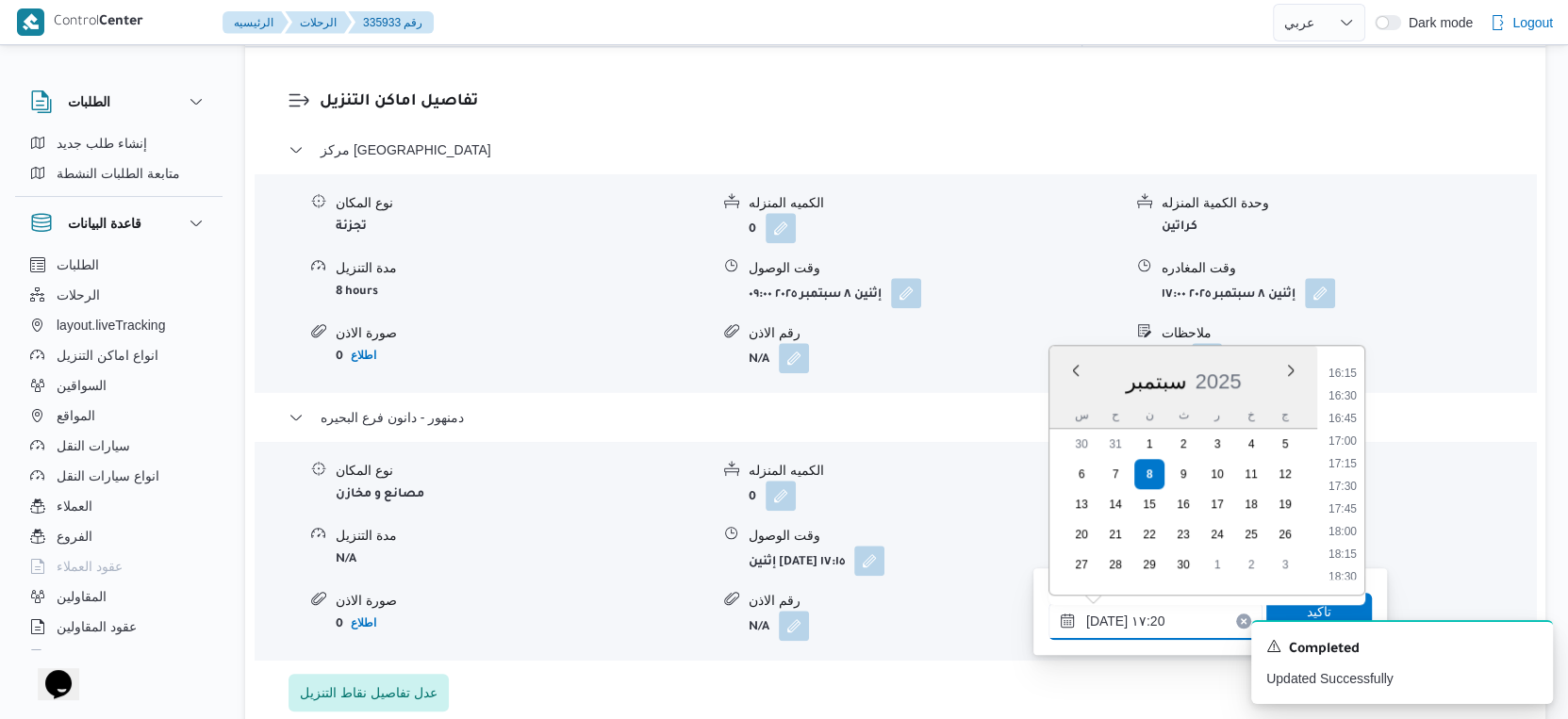
scroll to position [1675, 0]
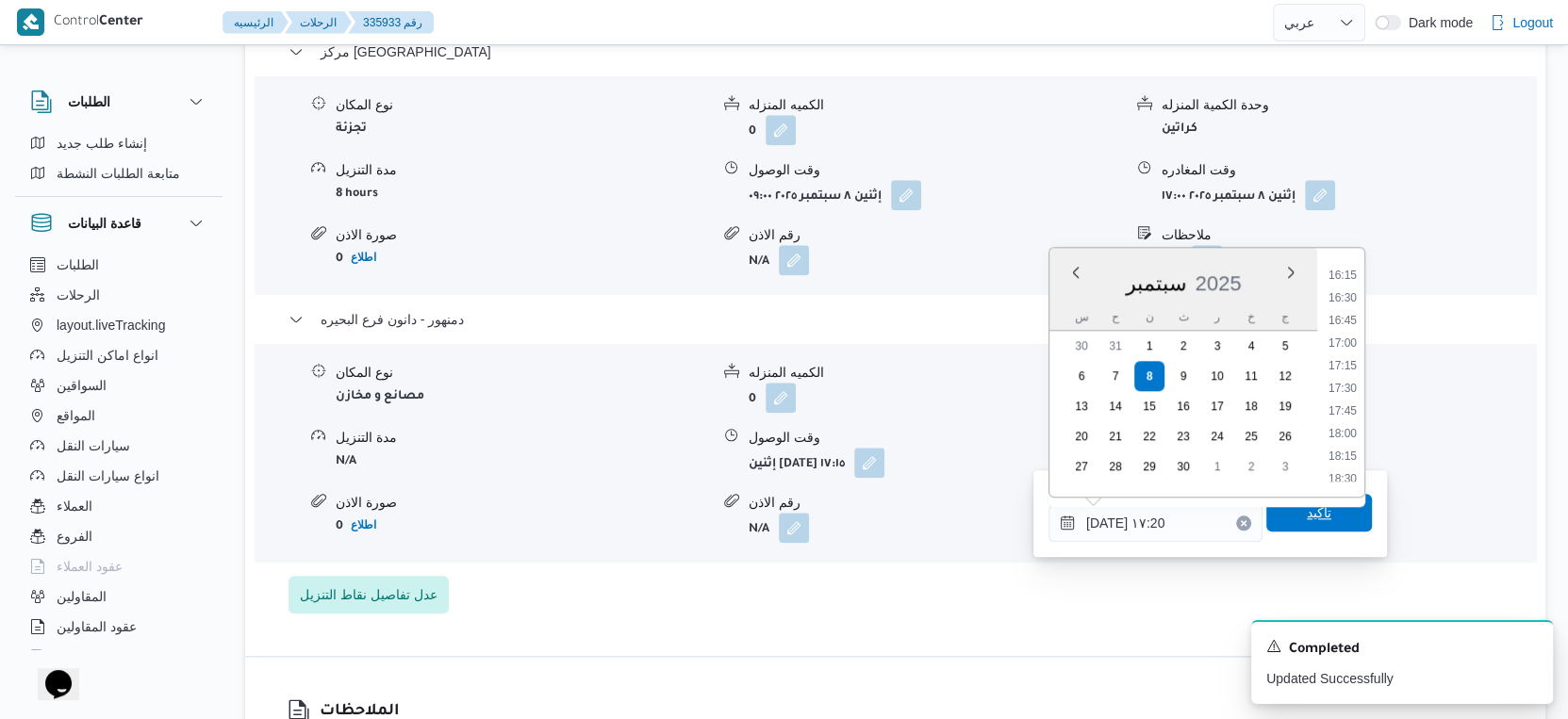
type input "٠٨/٠٩/٢٠٢٥ ١٧:٢٠"
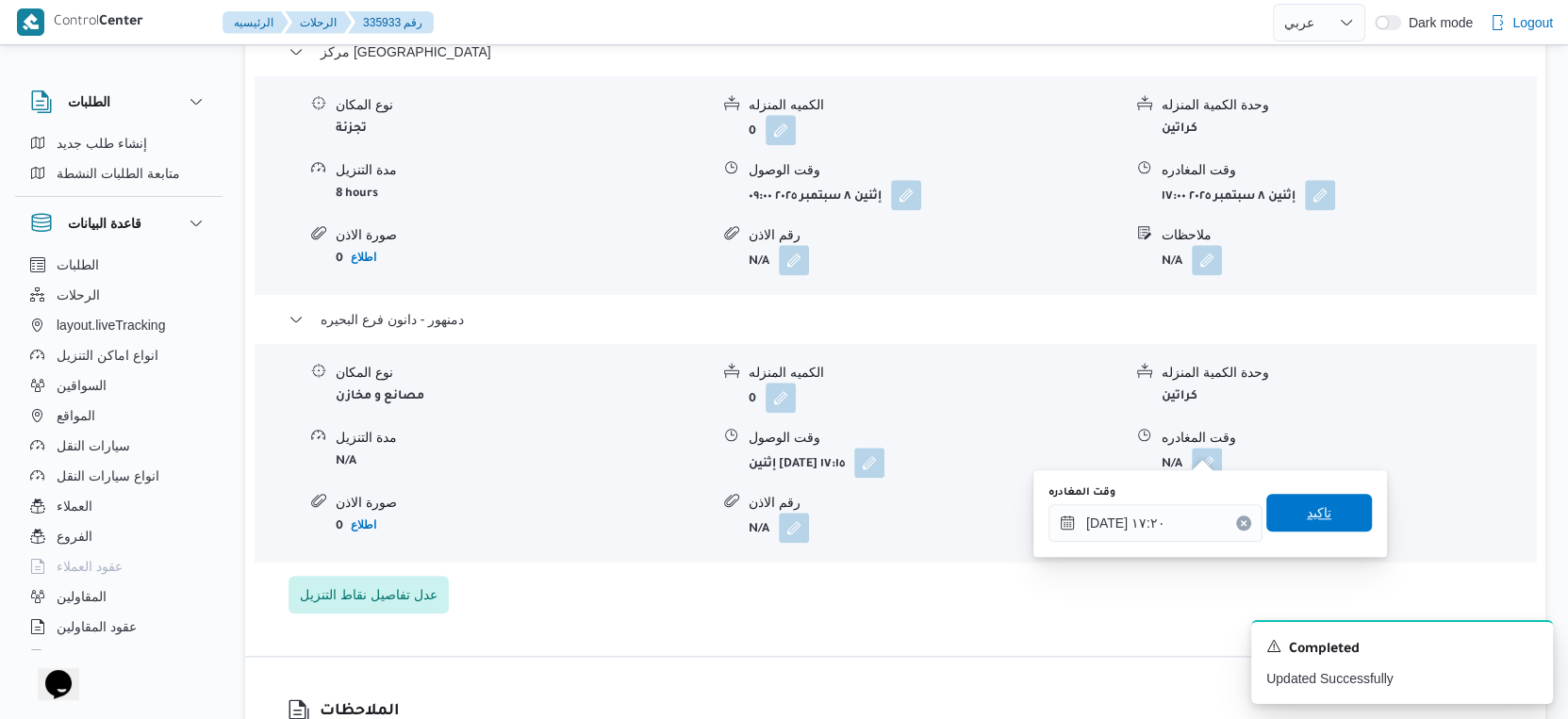
click at [1318, 509] on span "تاكيد" at bounding box center [1320, 512] width 106 height 37
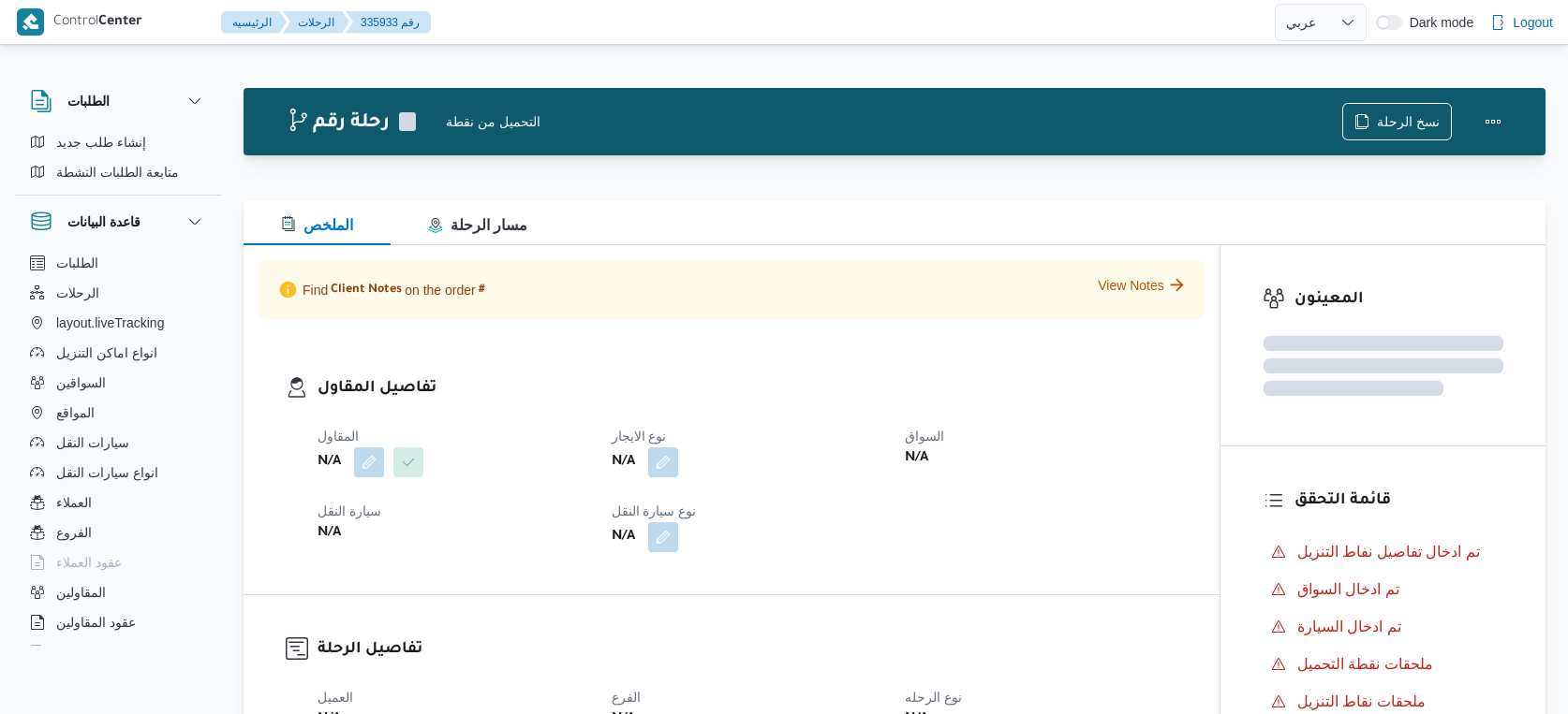
select select "ar"
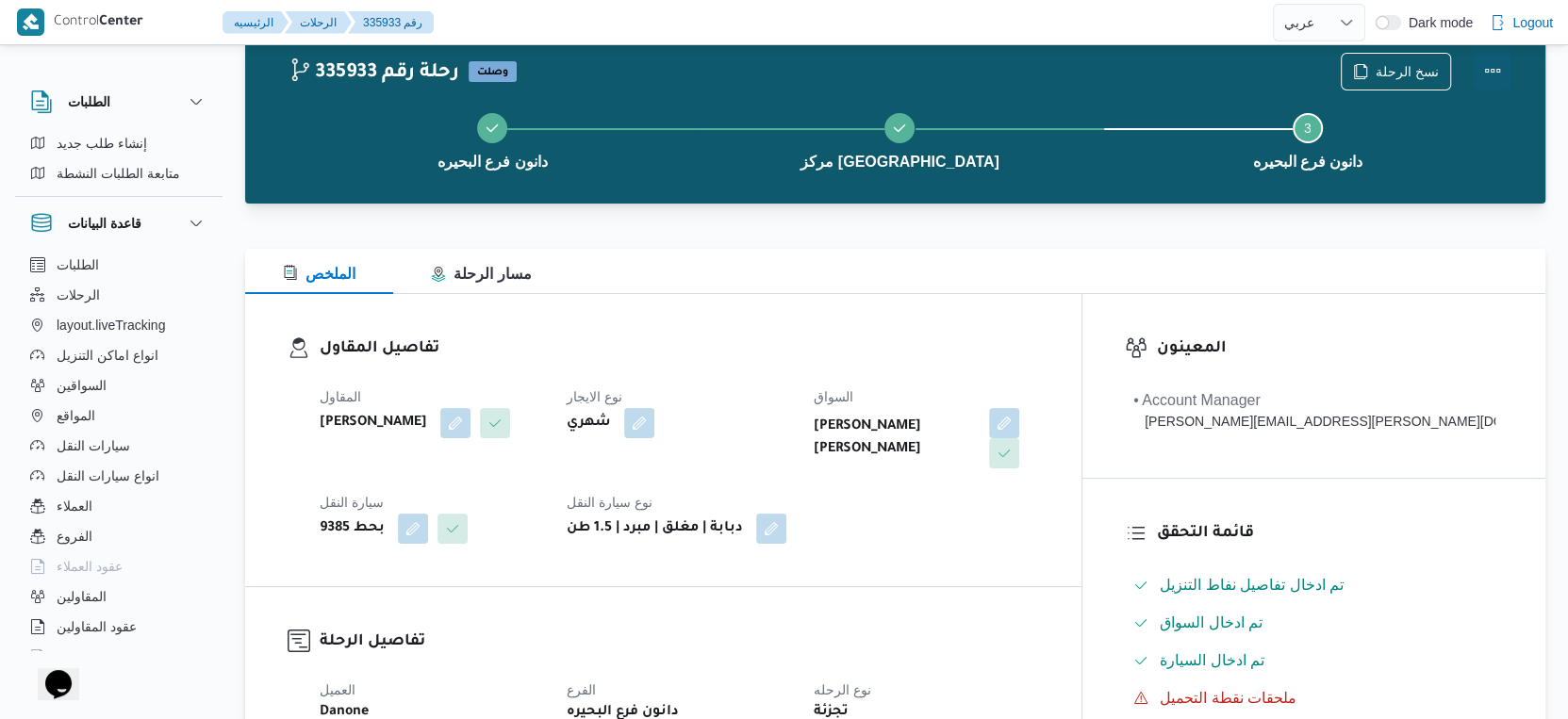
click at [1492, 68] on button "Actions" at bounding box center [1493, 71] width 37 height 37
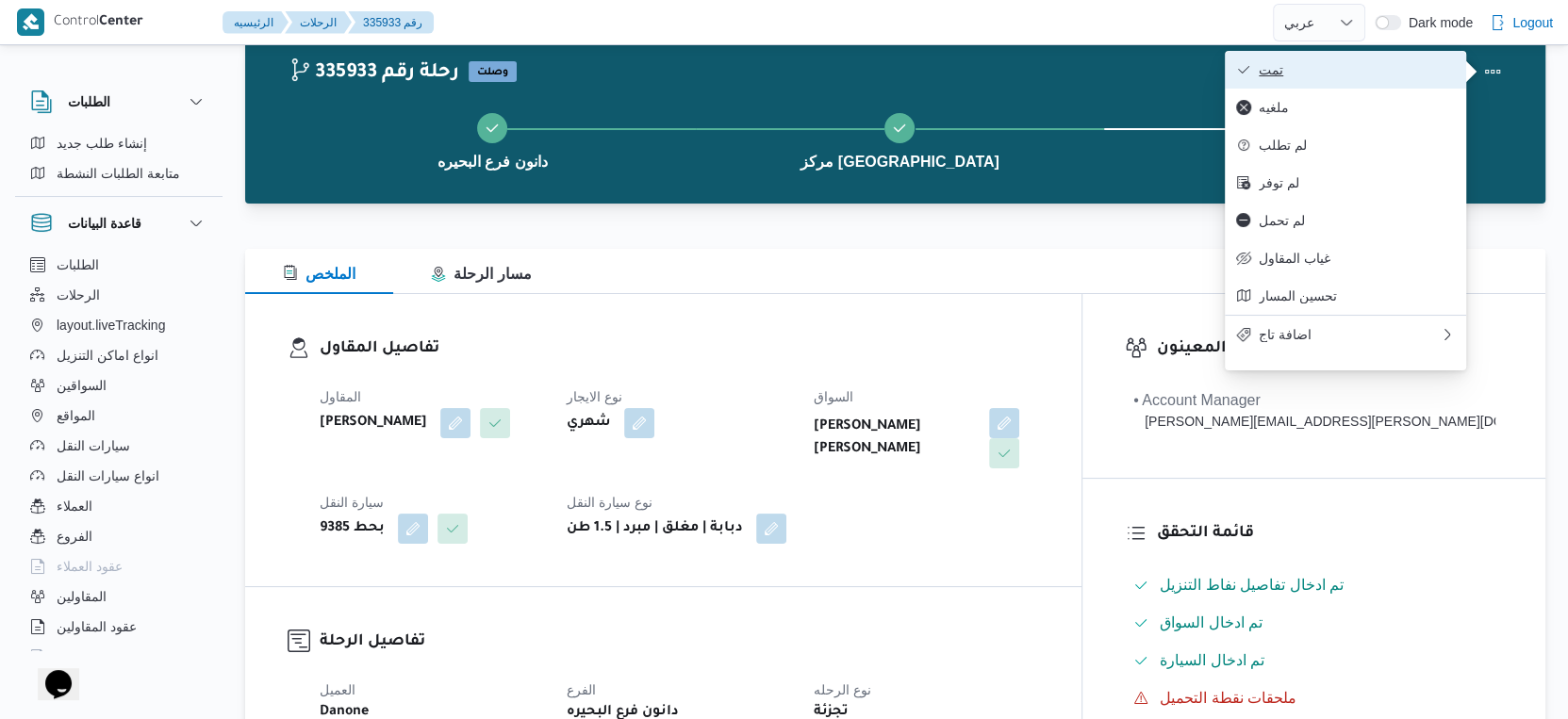
click at [1374, 71] on span "تمت" at bounding box center [1357, 70] width 196 height 15
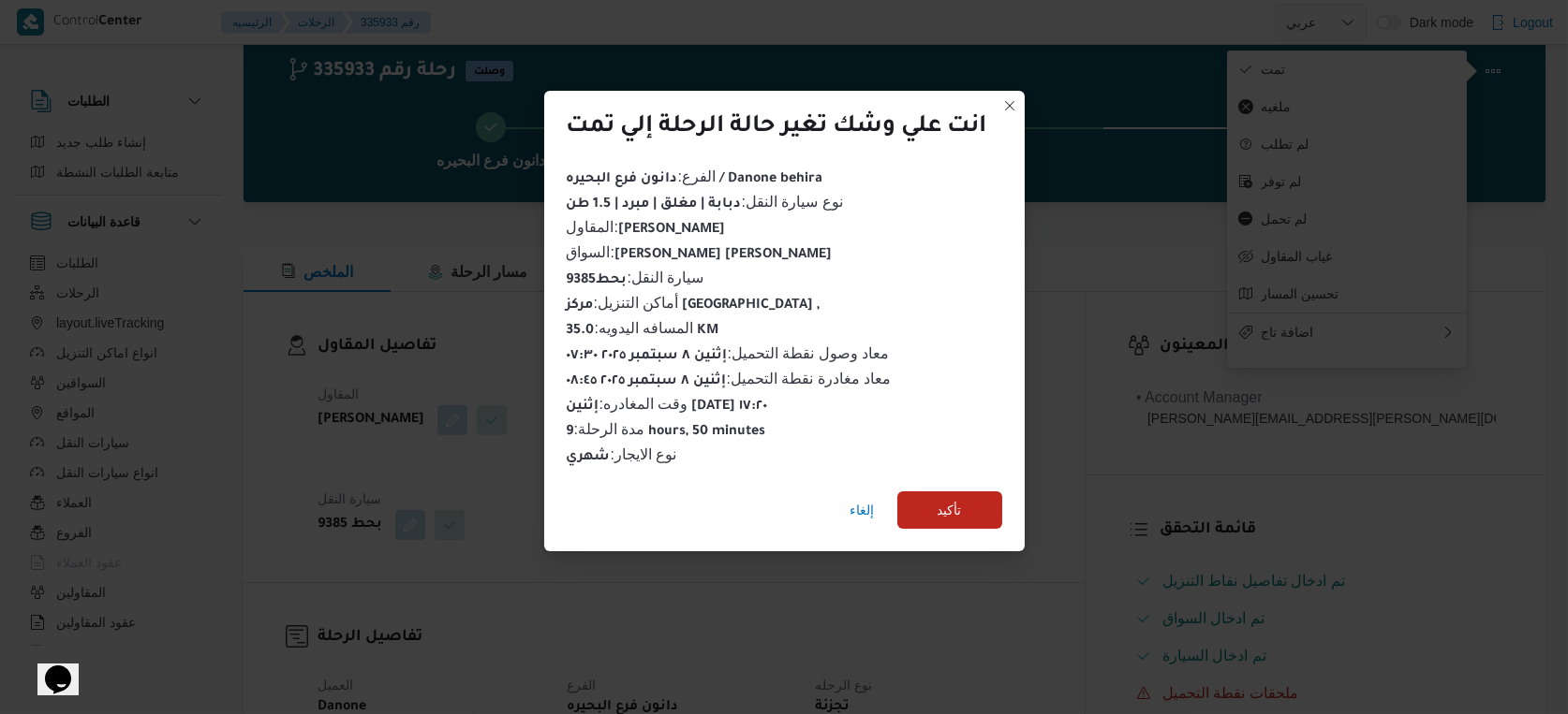
drag, startPoint x: 950, startPoint y: 479, endPoint x: 948, endPoint y: 496, distance: 17.1
click at [949, 479] on div "إلغاء تأكيد" at bounding box center [784, 514] width 481 height 75
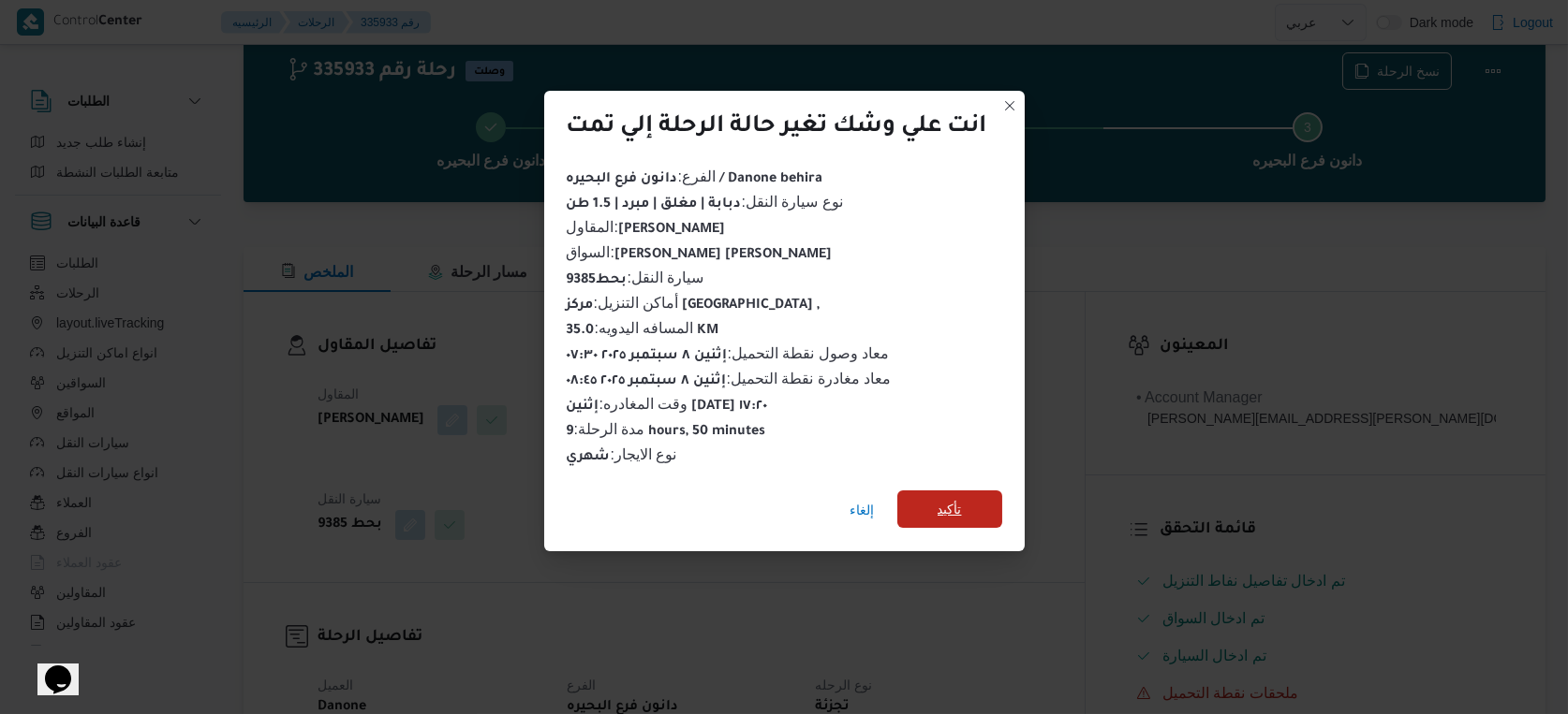
click at [950, 505] on span "تأكيد" at bounding box center [949, 509] width 24 height 22
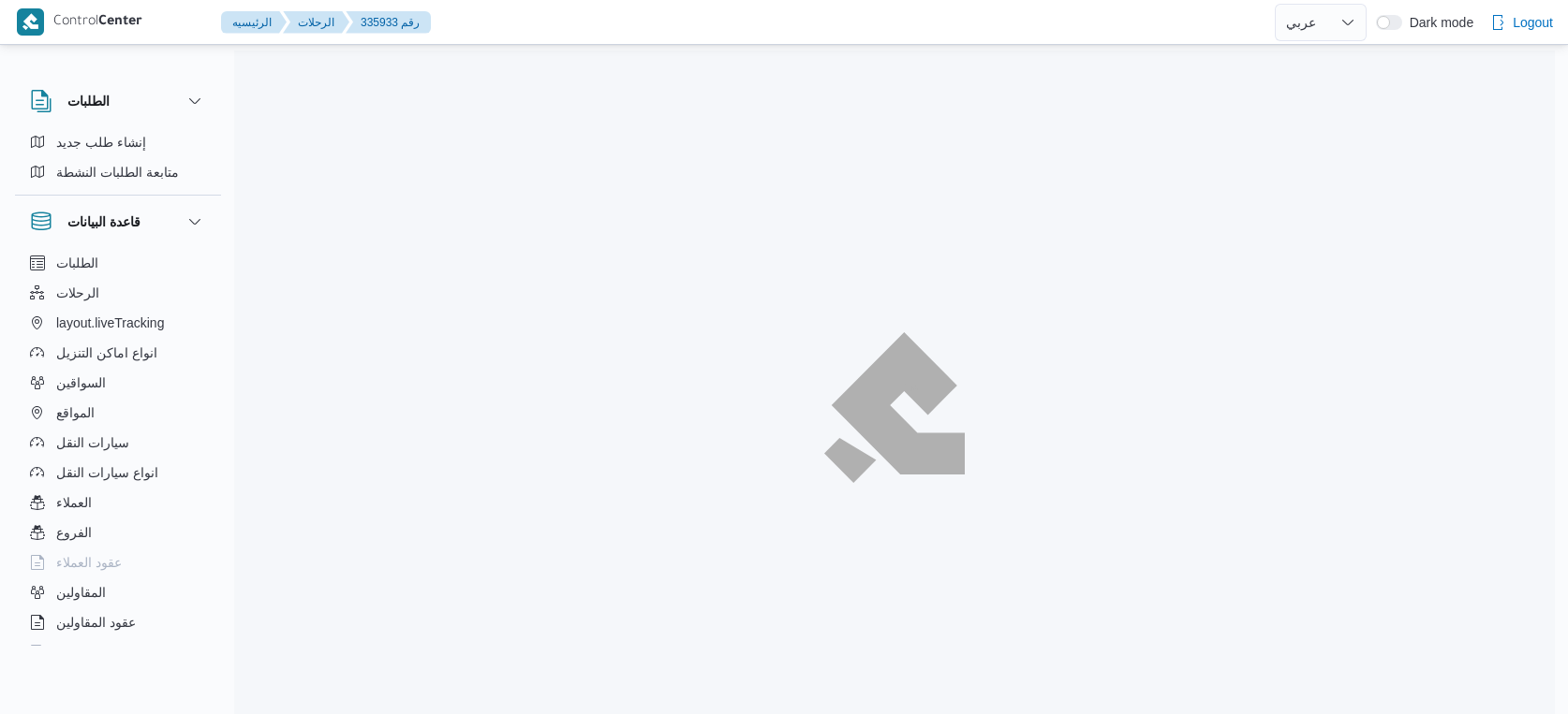
select select "ar"
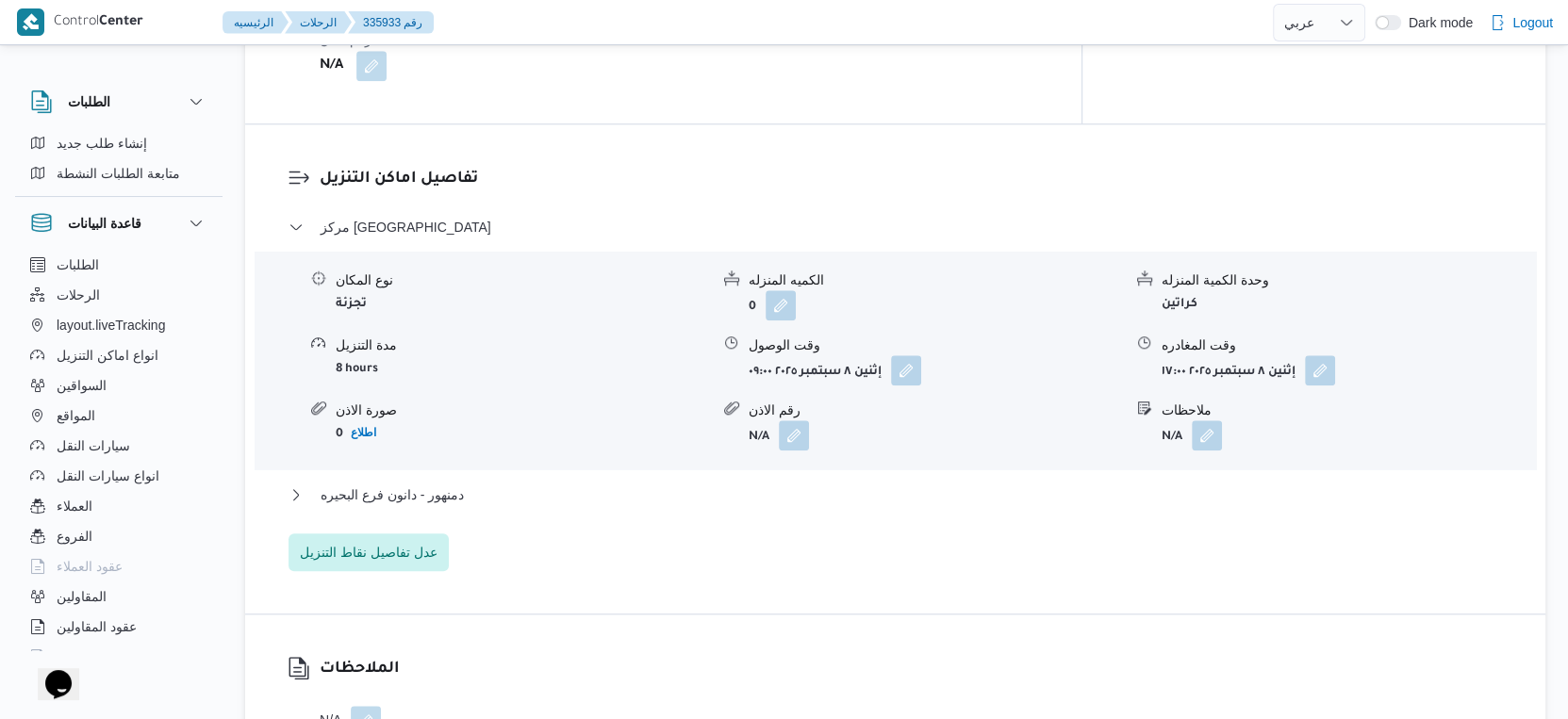
scroll to position [1571, 0]
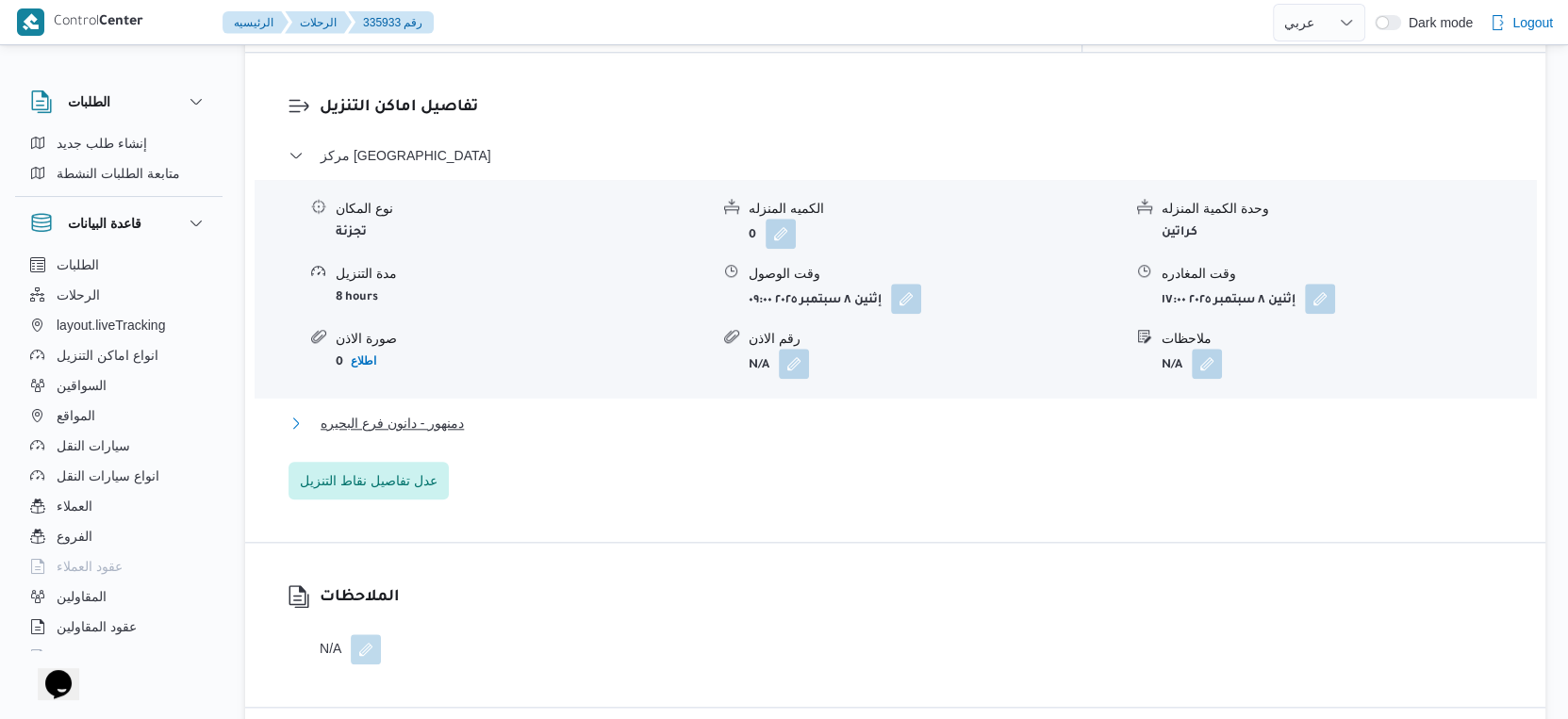
click at [494, 413] on button "دمنهور - دانون فرع البحيره" at bounding box center [896, 423] width 1215 height 23
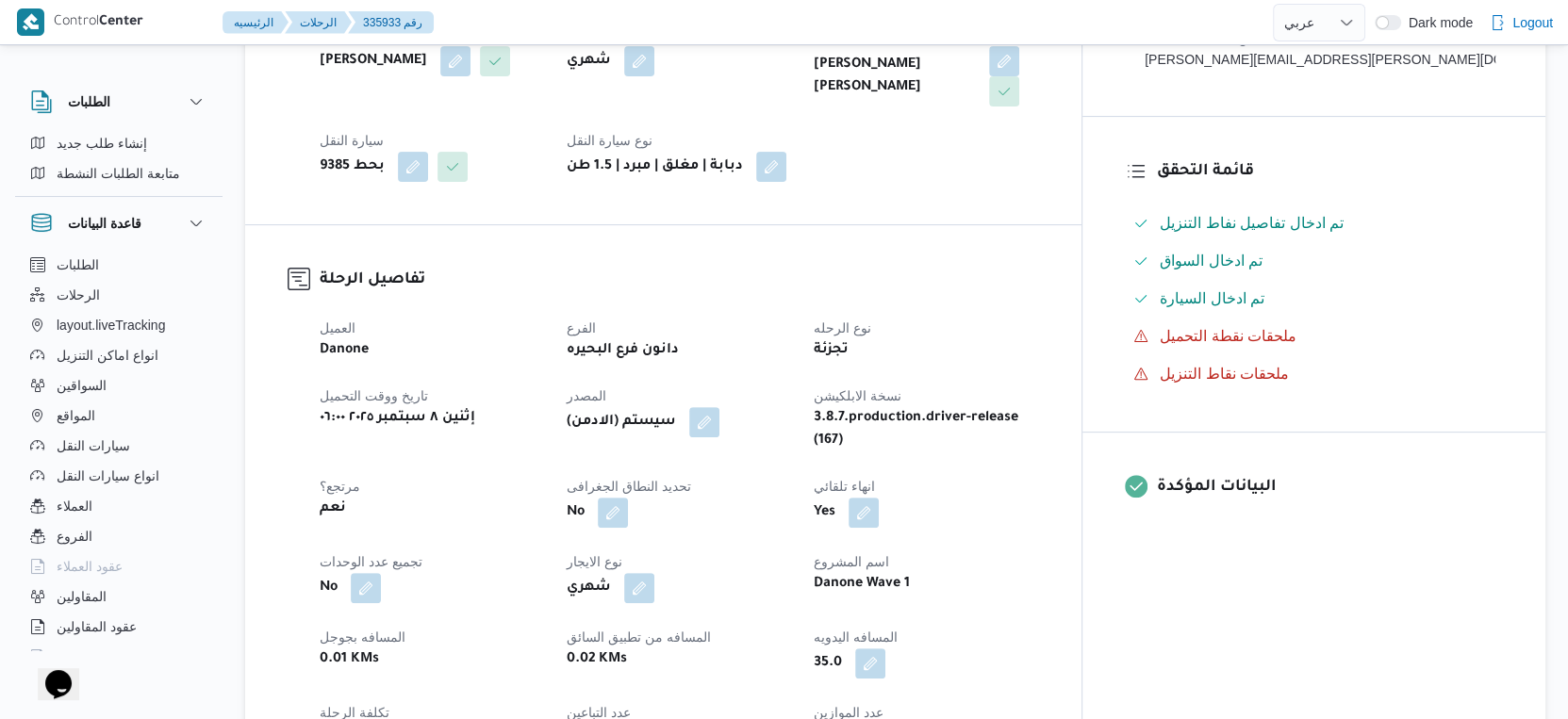
scroll to position [628, 0]
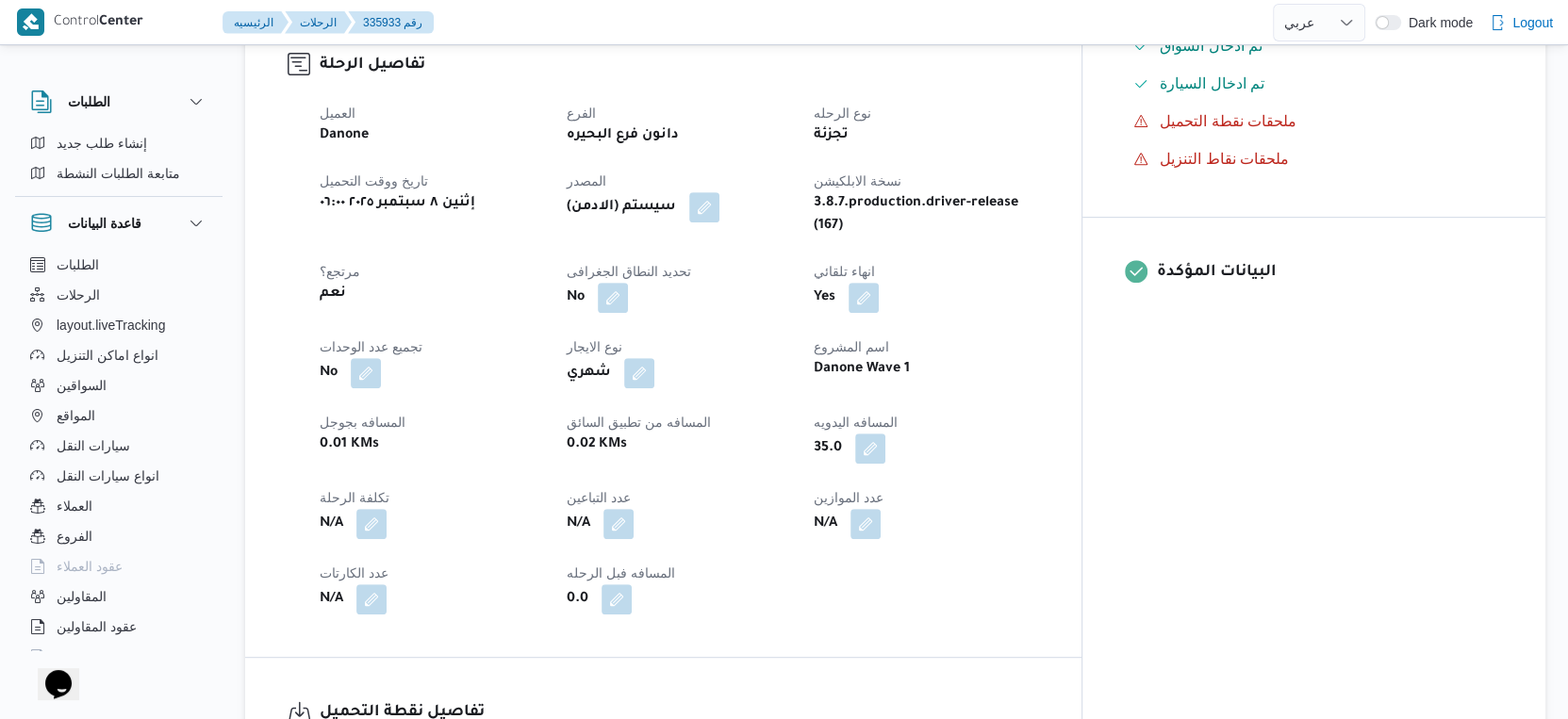
select select "ar"
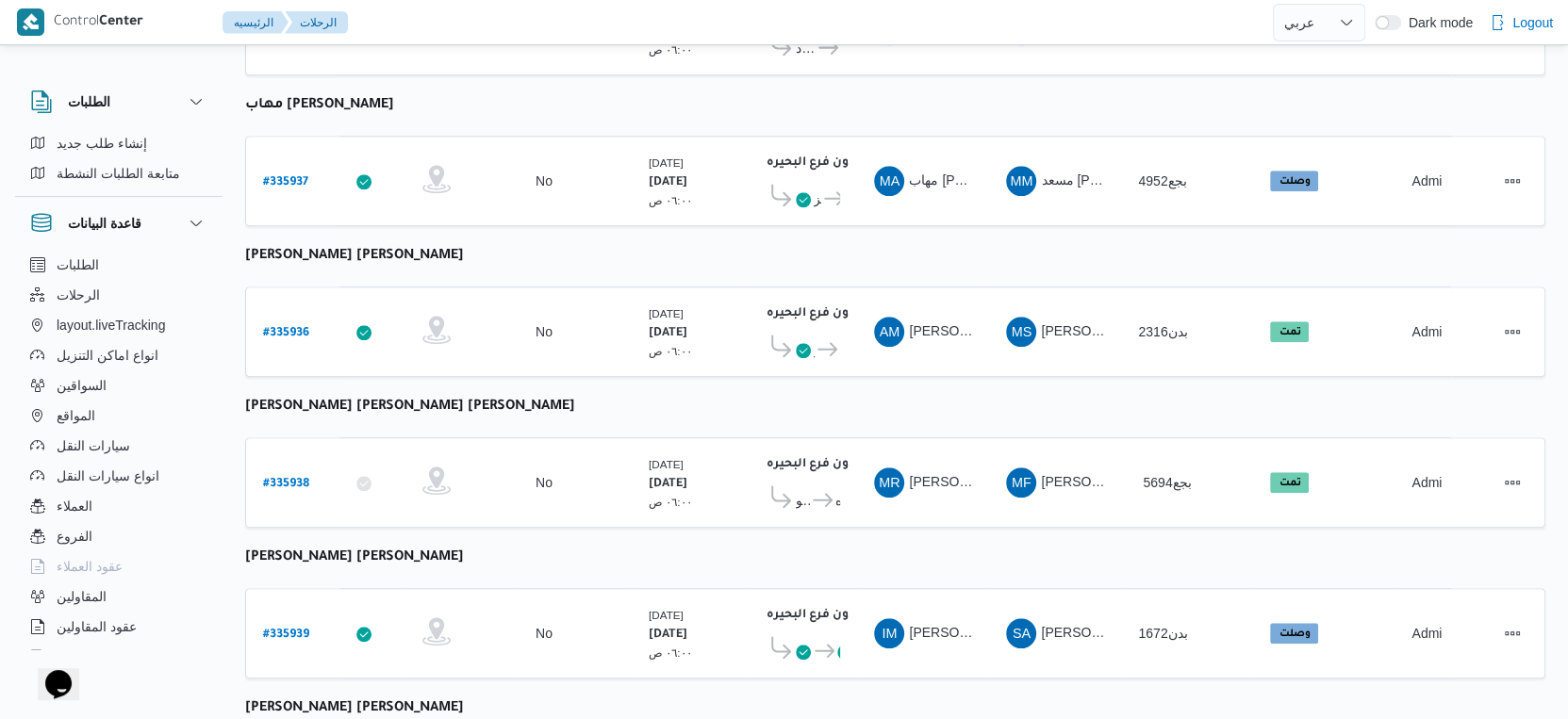
scroll to position [1539, 0]
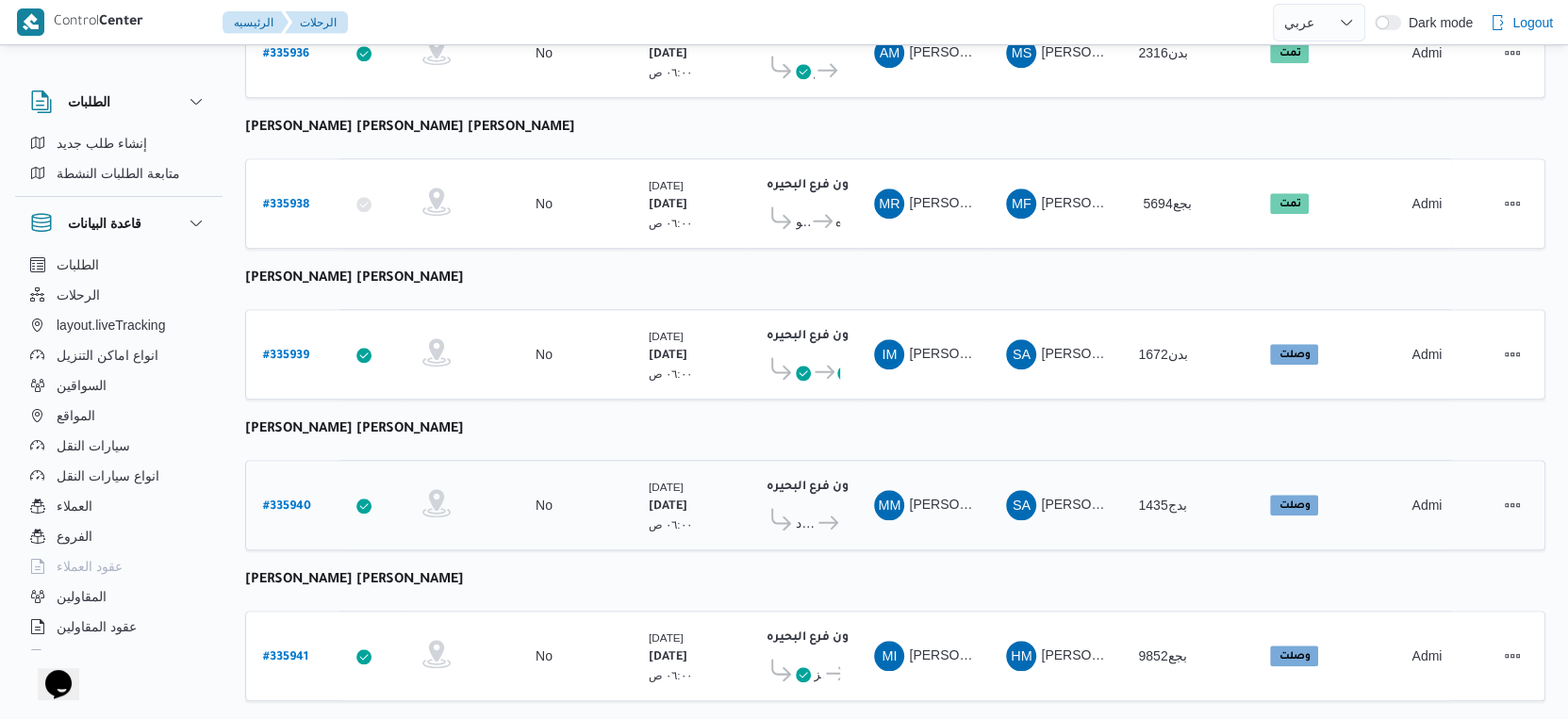
click at [295, 501] on b "# 335940" at bounding box center [287, 506] width 48 height 13
select select "ar"
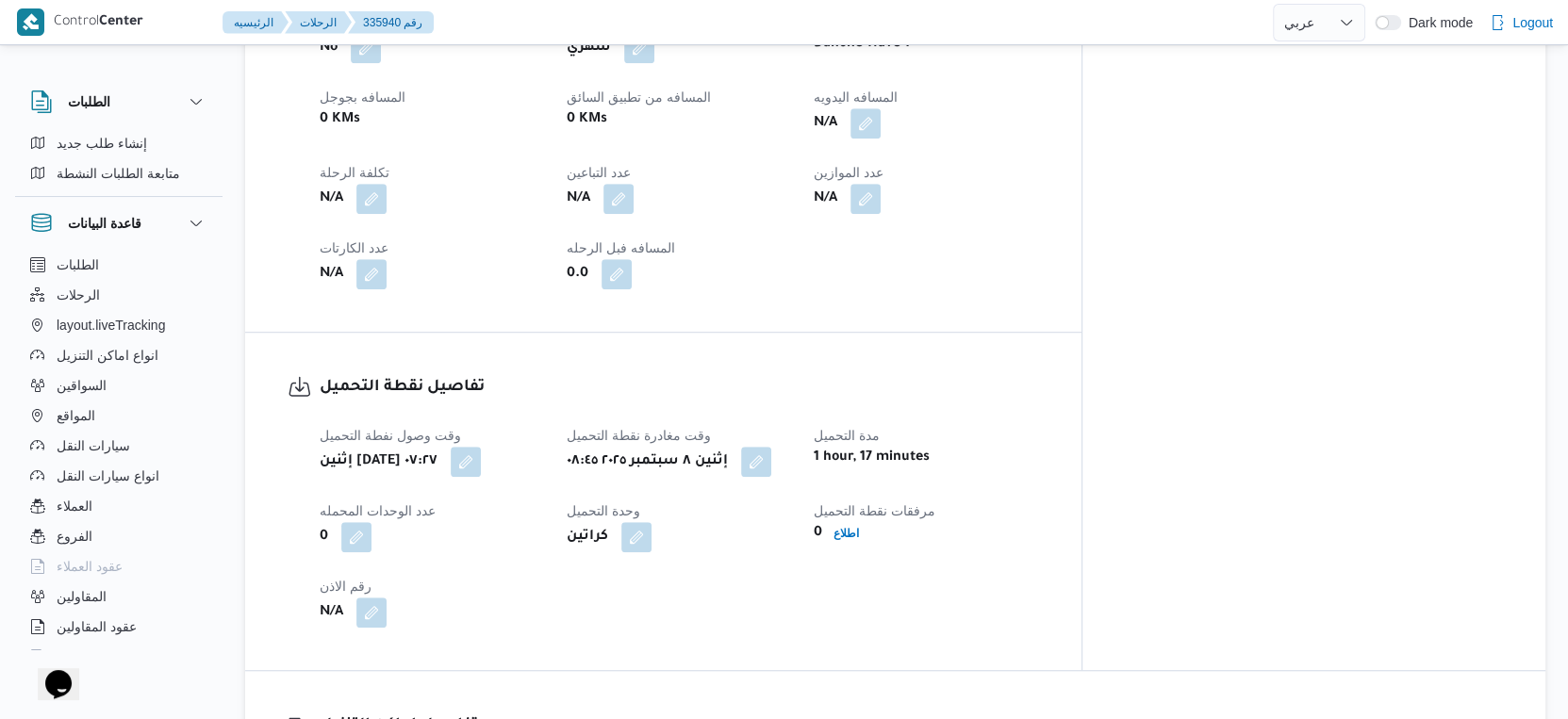
scroll to position [734, 0]
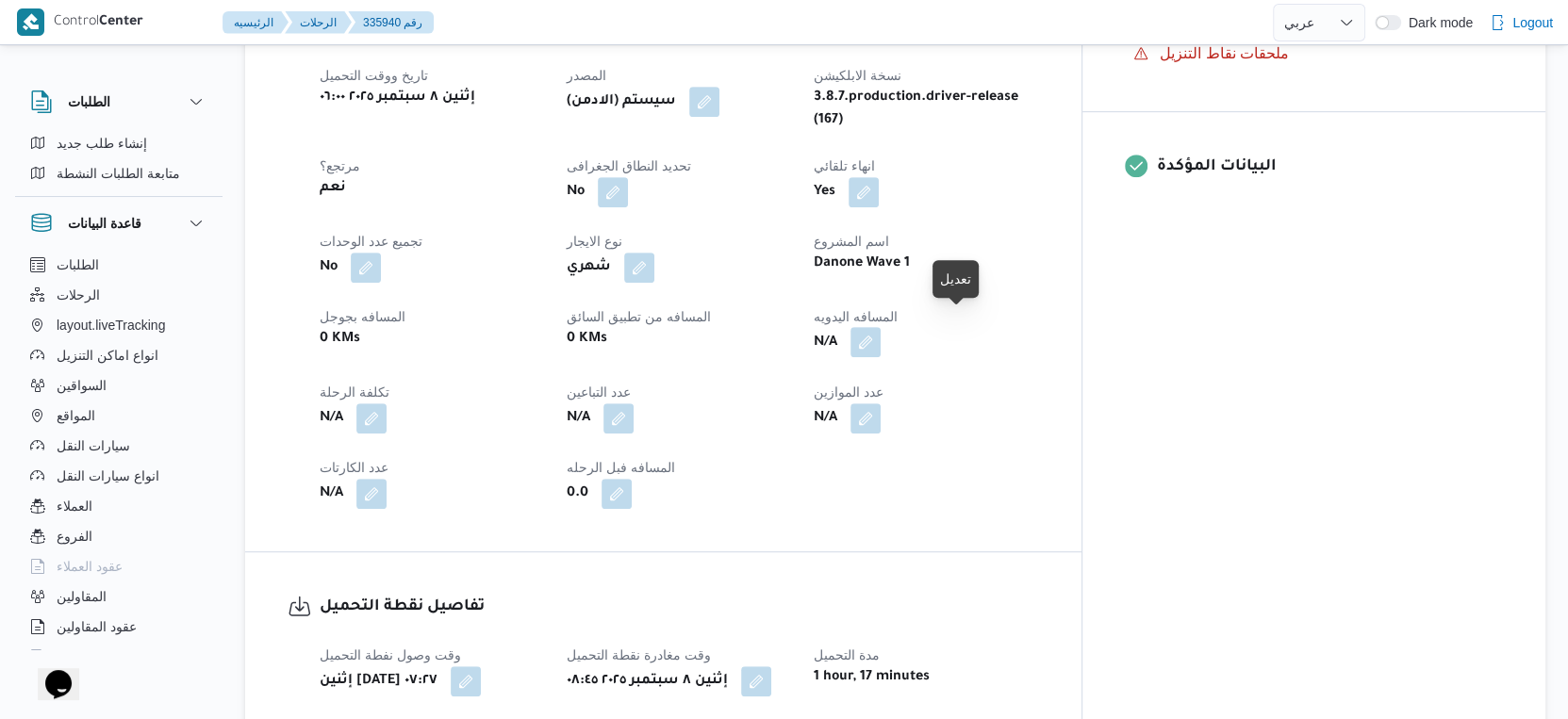
click at [881, 327] on button "button" at bounding box center [865, 342] width 30 height 30
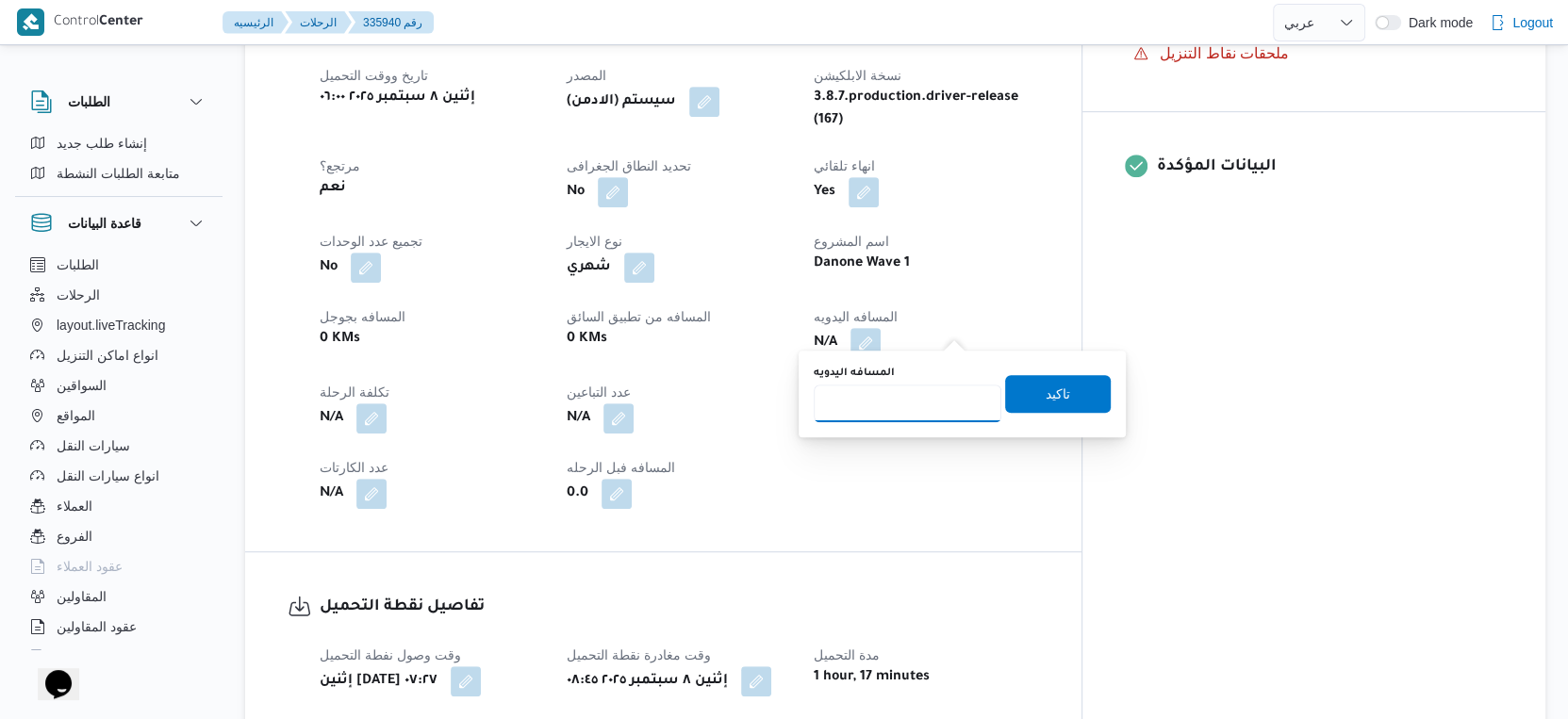
click at [890, 419] on input "المسافه اليدويه" at bounding box center [908, 404] width 188 height 37
type input "50"
click at [1055, 401] on span "تاكيد" at bounding box center [1058, 393] width 106 height 37
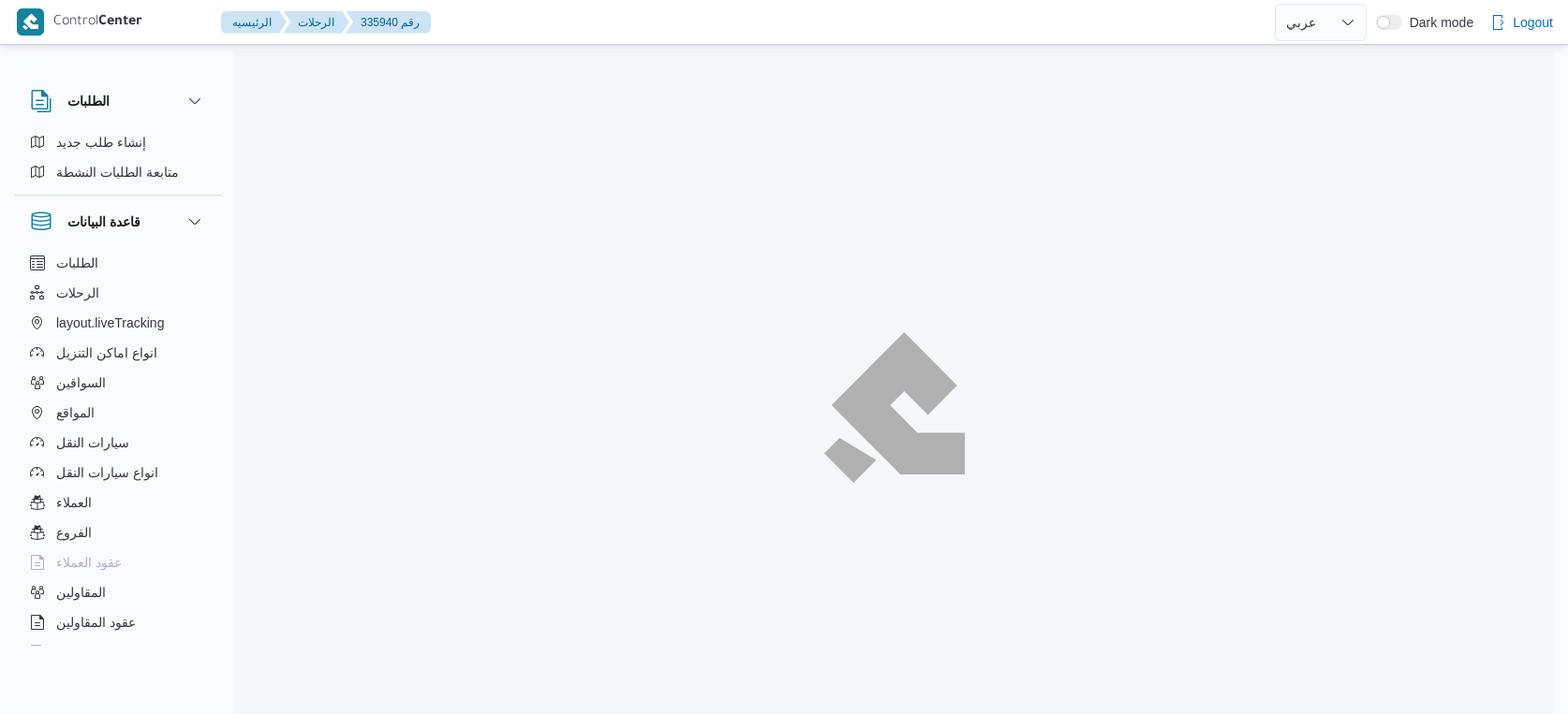
select select "ar"
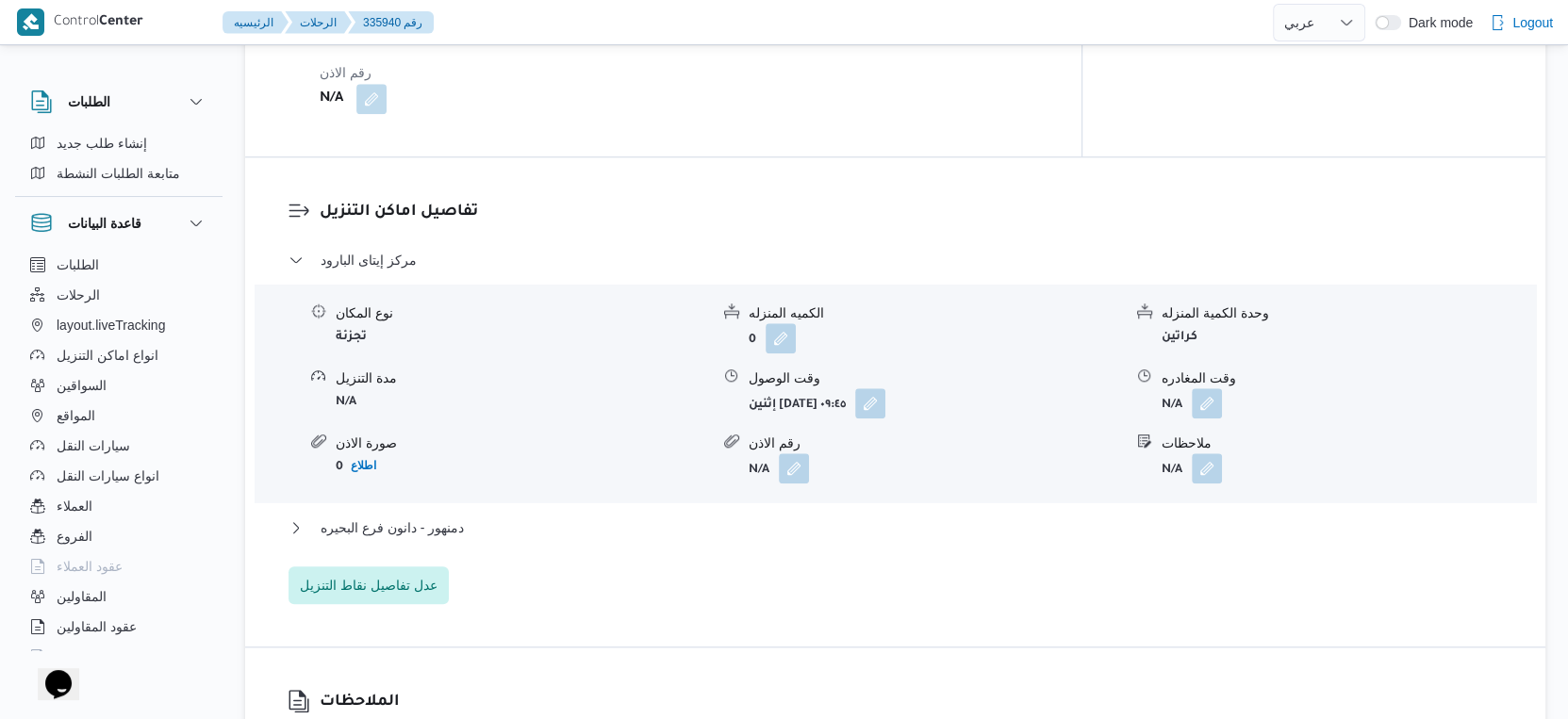
scroll to position [1517, 0]
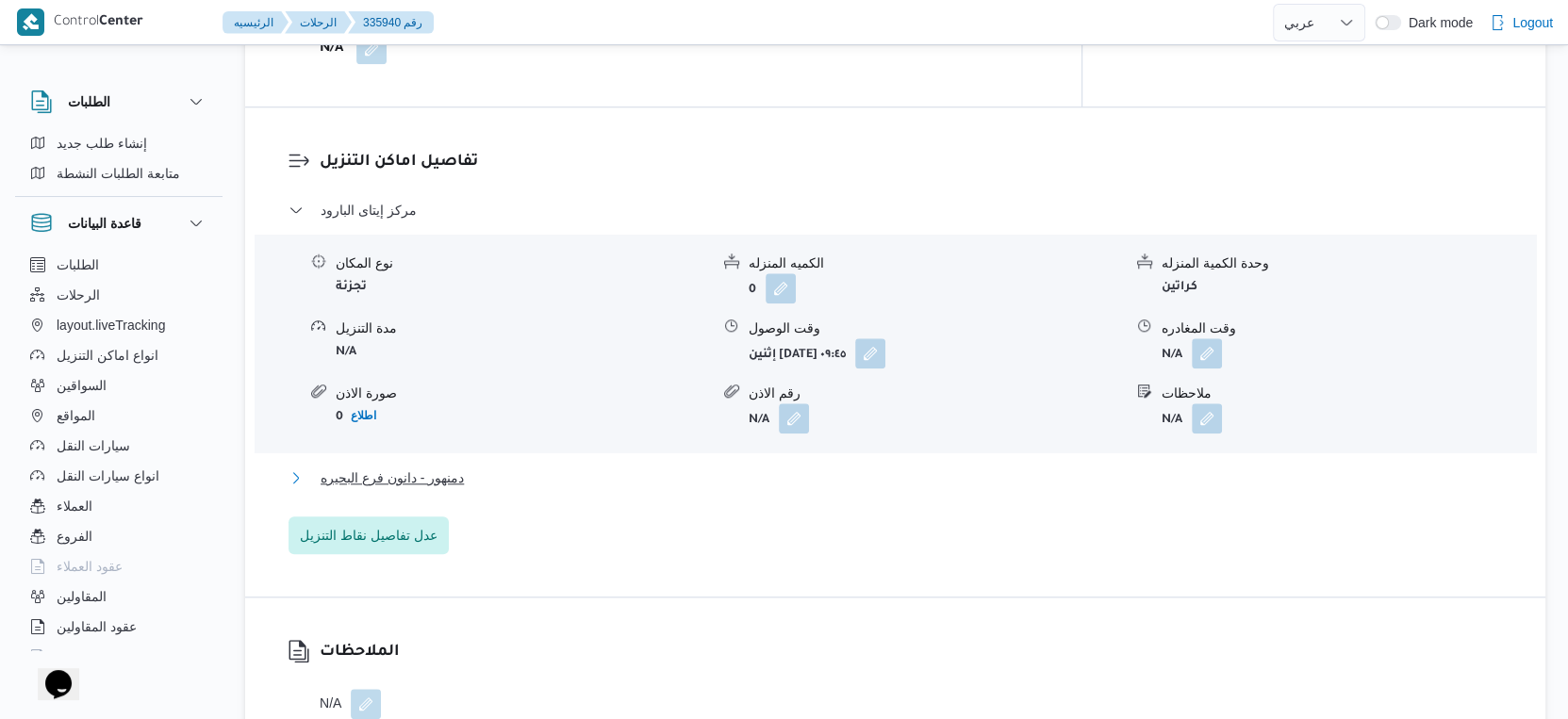
click at [441, 466] on span "دمنهور - دانون فرع البحيره" at bounding box center [392, 477] width 143 height 23
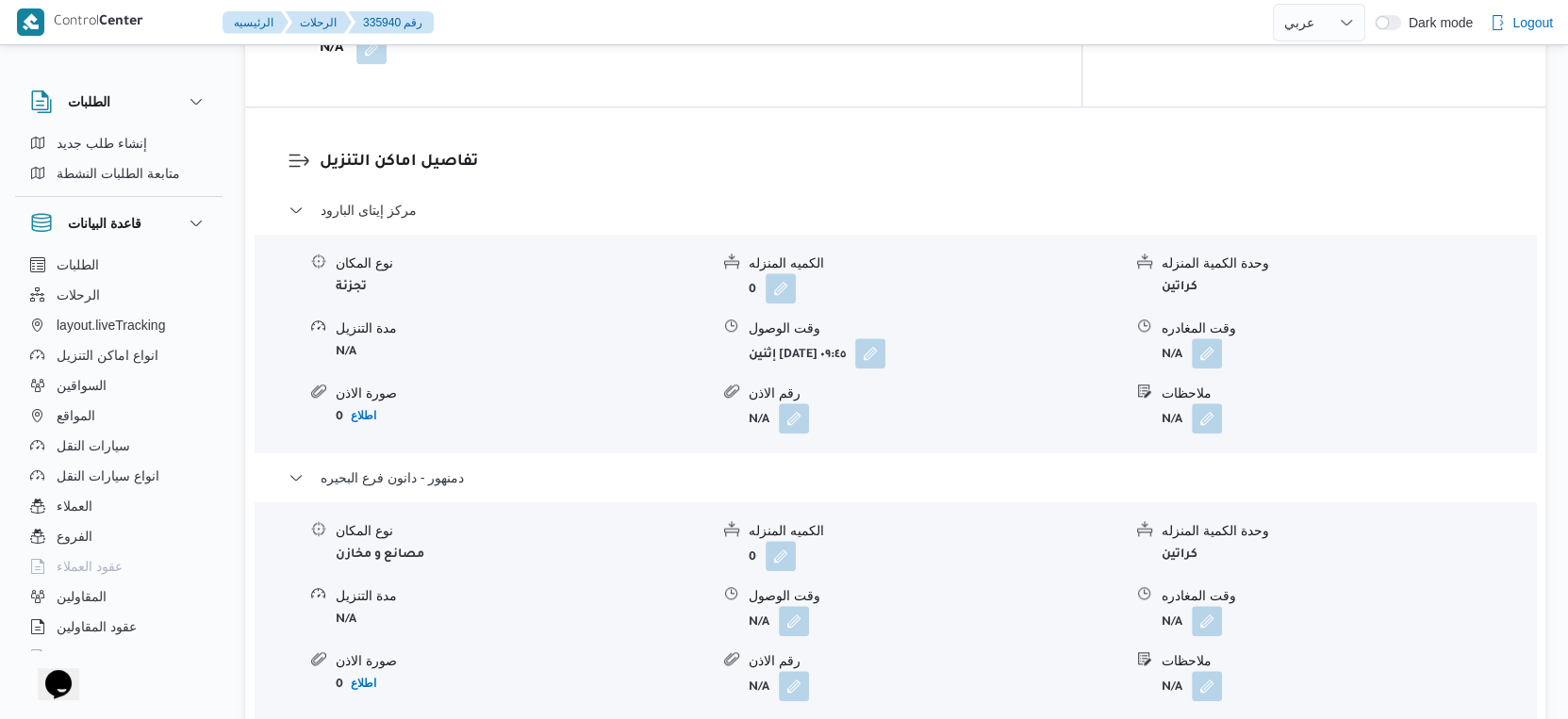
click at [442, 587] on div "مدة التنزيل" at bounding box center [522, 597] width 373 height 20
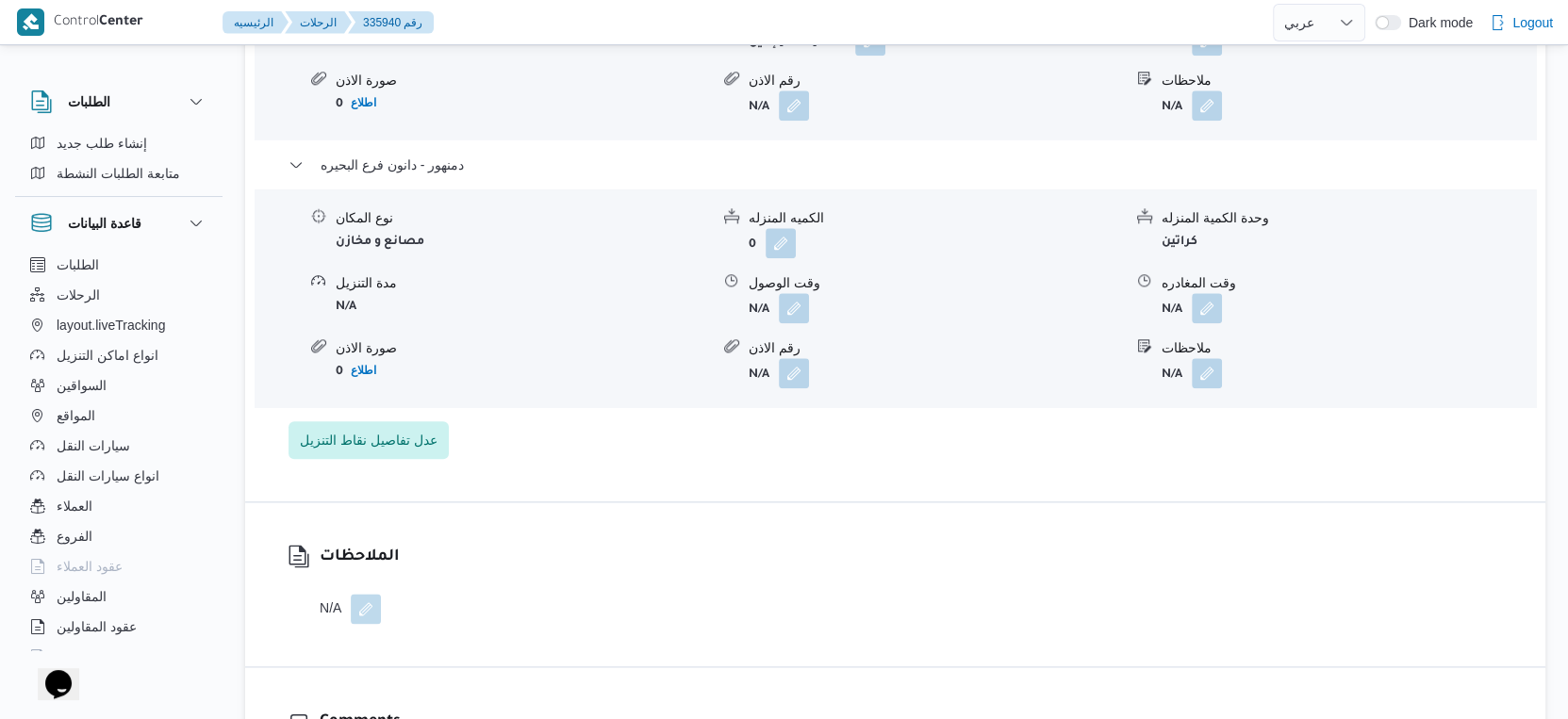
scroll to position [1832, 0]
click at [1201, 290] on button "button" at bounding box center [1206, 305] width 30 height 30
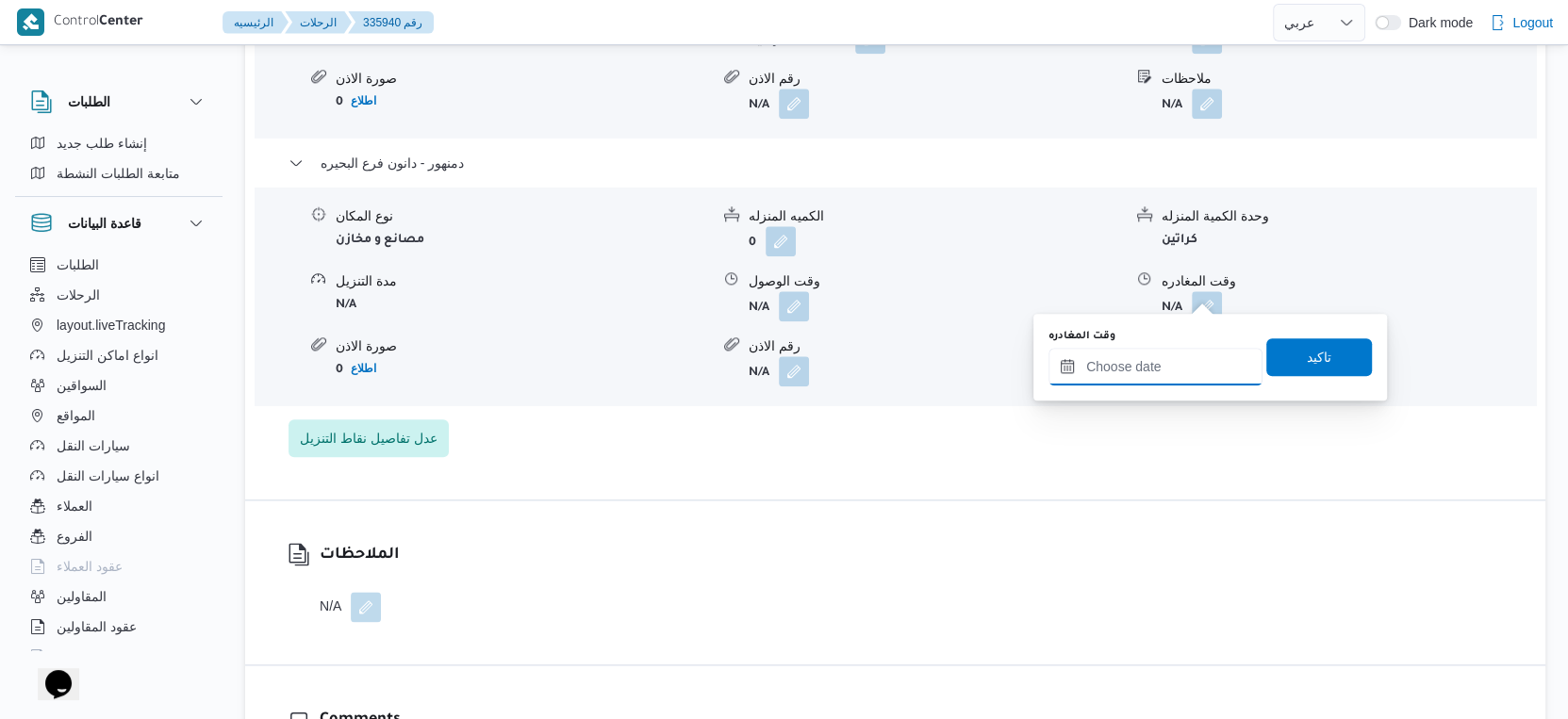
click at [1163, 374] on input "وقت المغادره" at bounding box center [1155, 366] width 214 height 37
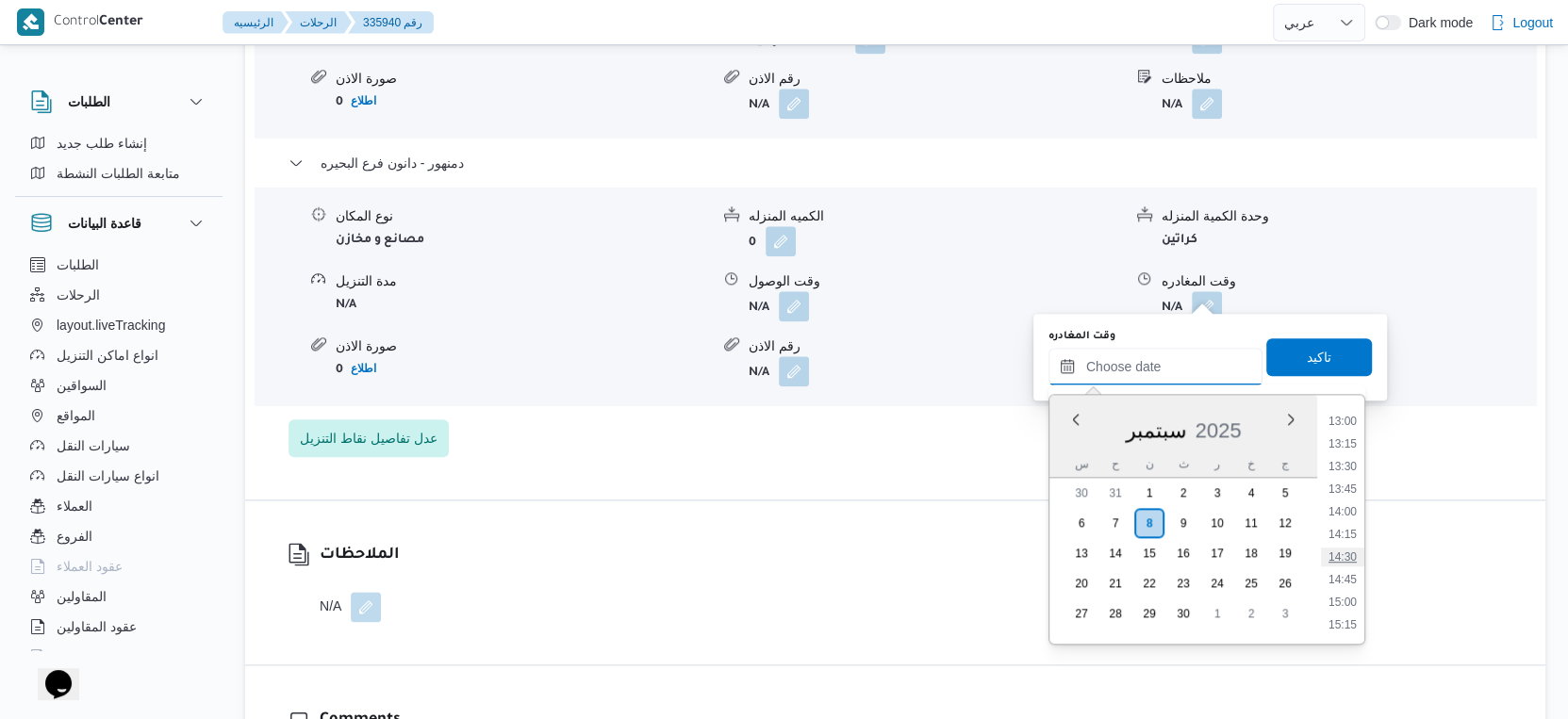
scroll to position [1138, 0]
click at [1353, 522] on li "13:45" at bounding box center [1343, 525] width 43 height 19
type input "[DATE] ١٣:٤٥"
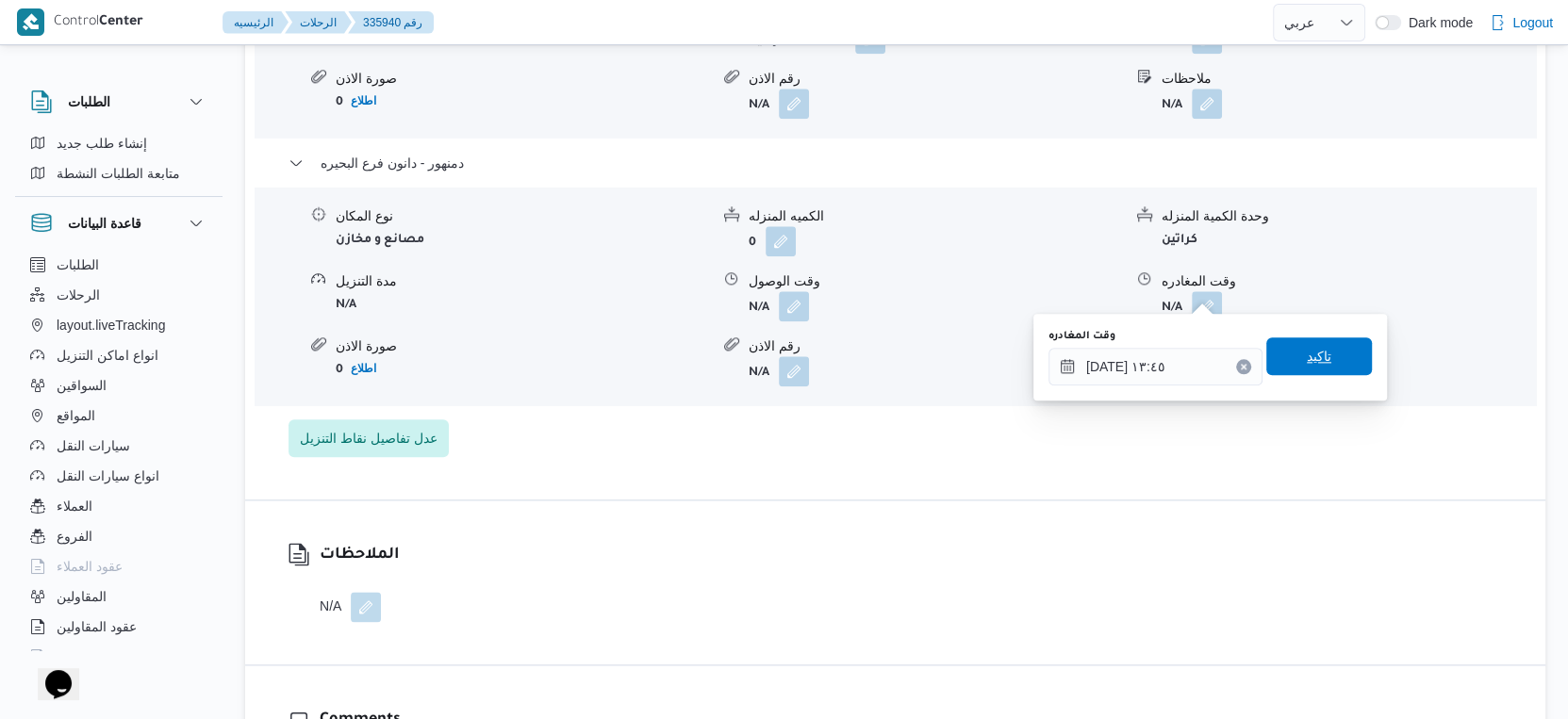
click at [1341, 354] on span "تاكيد" at bounding box center [1320, 357] width 106 height 37
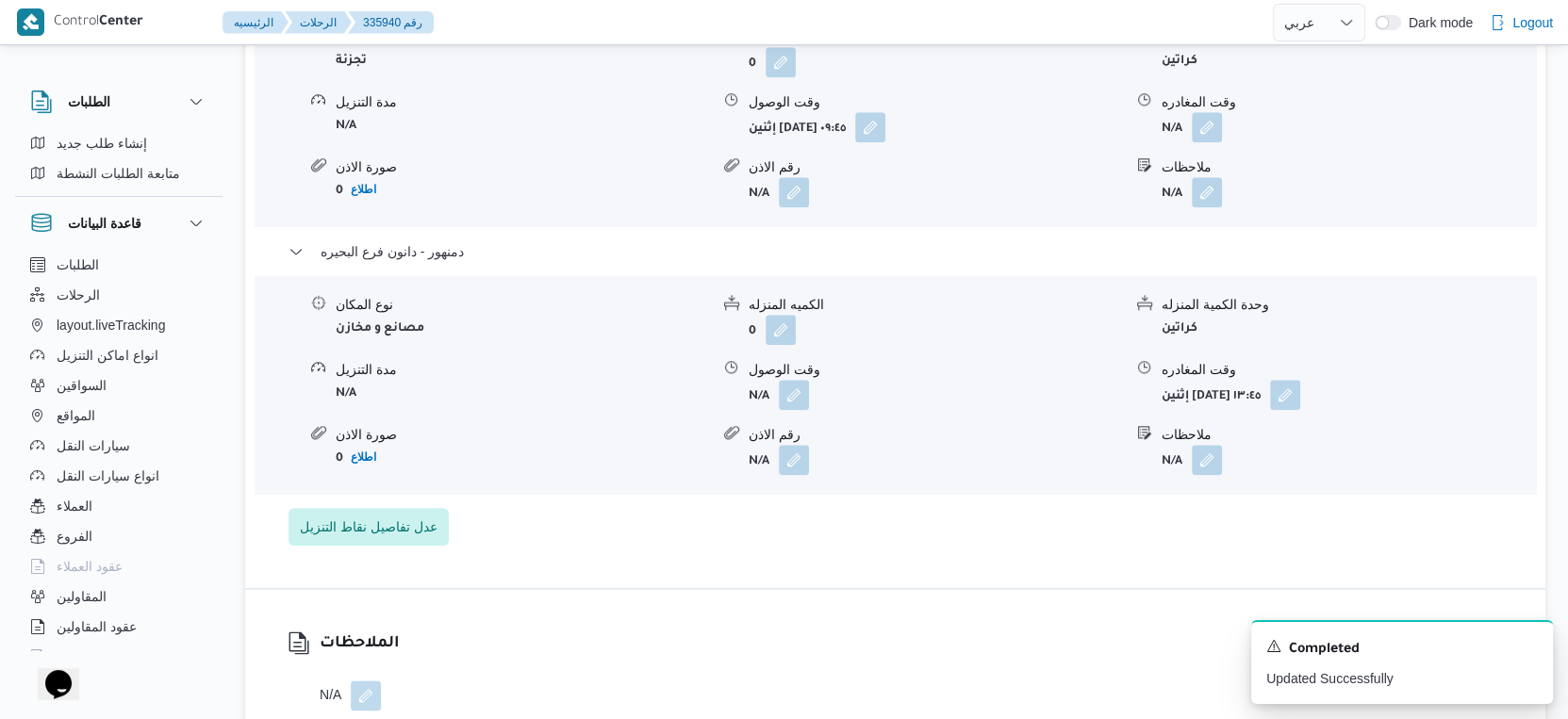
scroll to position [1622, 0]
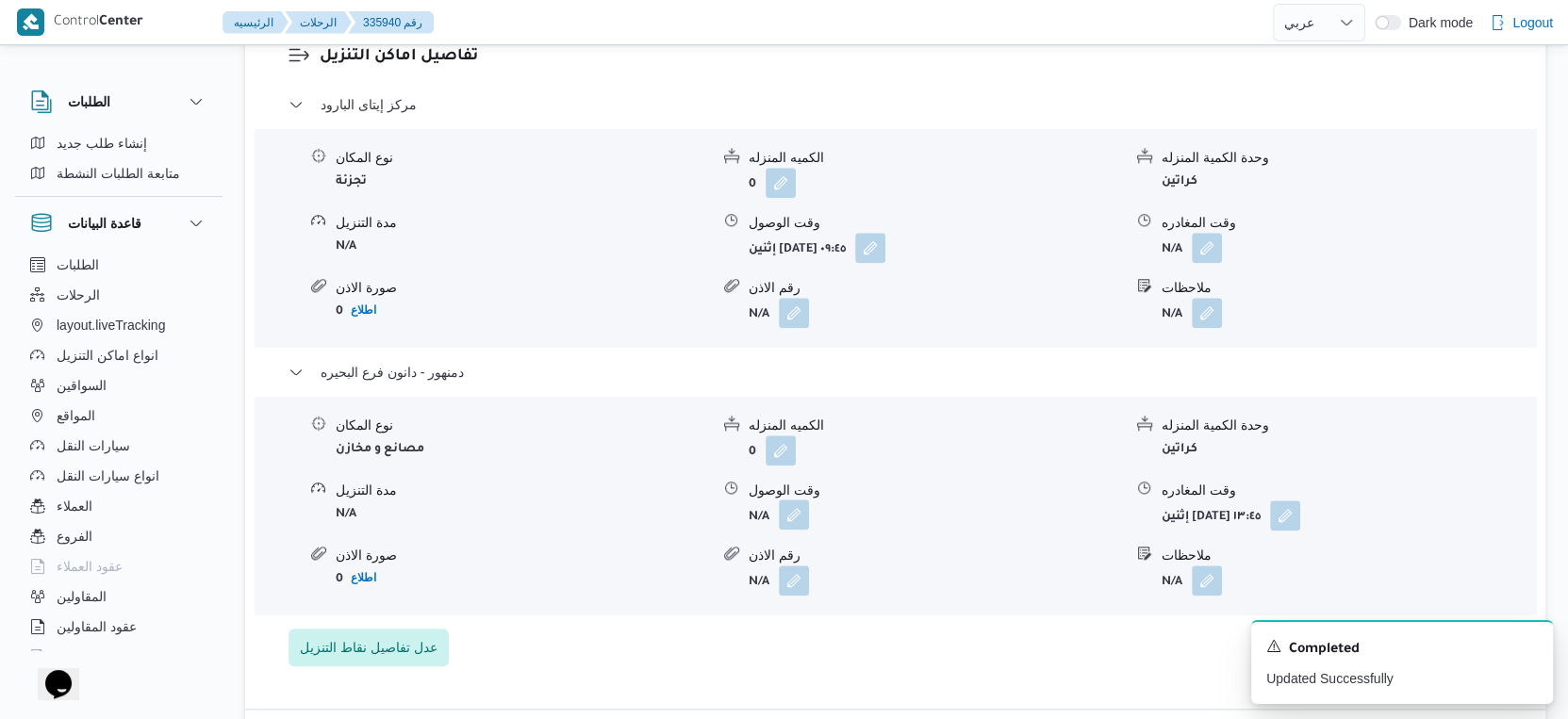
click at [793, 500] on button "button" at bounding box center [794, 514] width 30 height 30
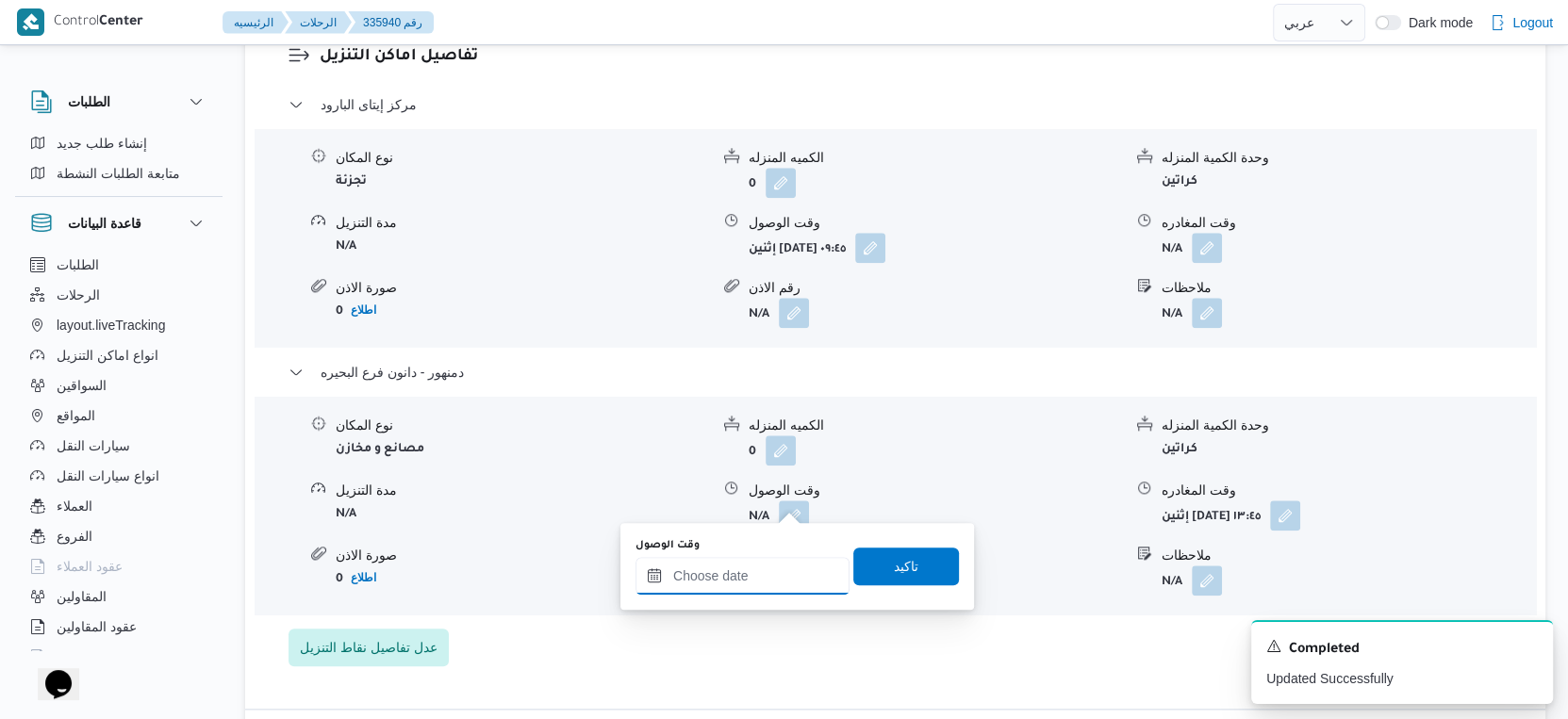
click at [763, 568] on input "وقت الوصول" at bounding box center [743, 576] width 214 height 37
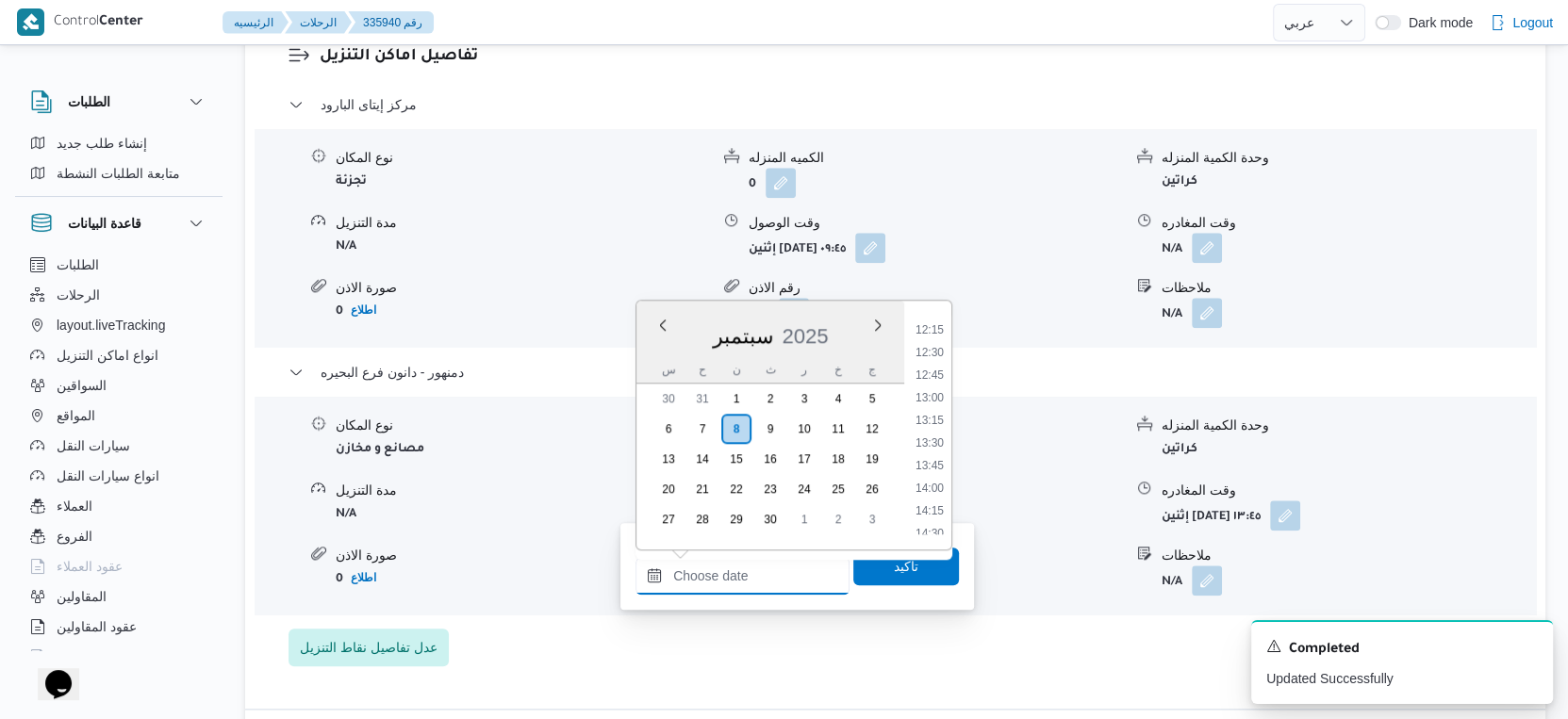
scroll to position [1138, 0]
click at [932, 406] on li "13:30" at bounding box center [930, 408] width 43 height 19
type input "[DATE] ١٣:٣٠"
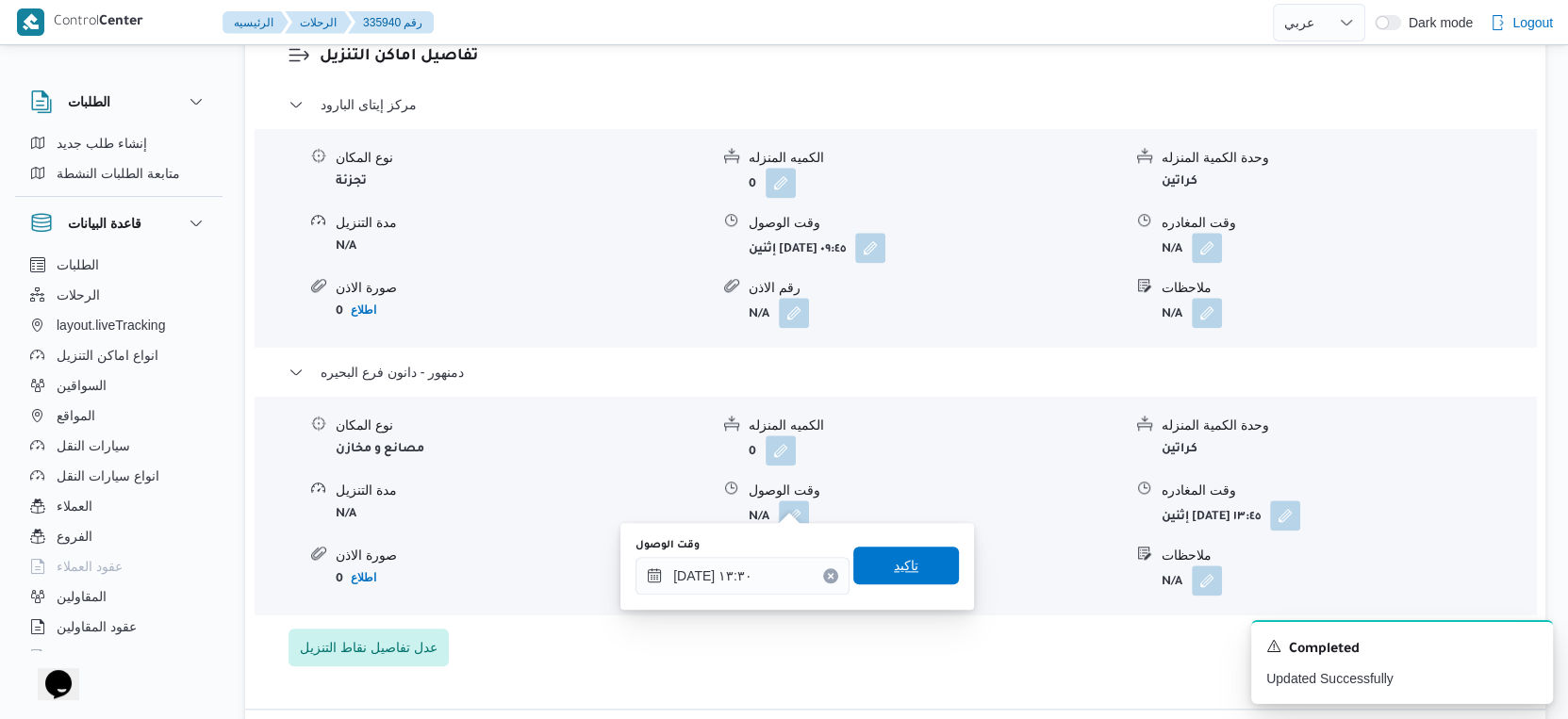
click at [915, 558] on span "تاكيد" at bounding box center [906, 565] width 106 height 37
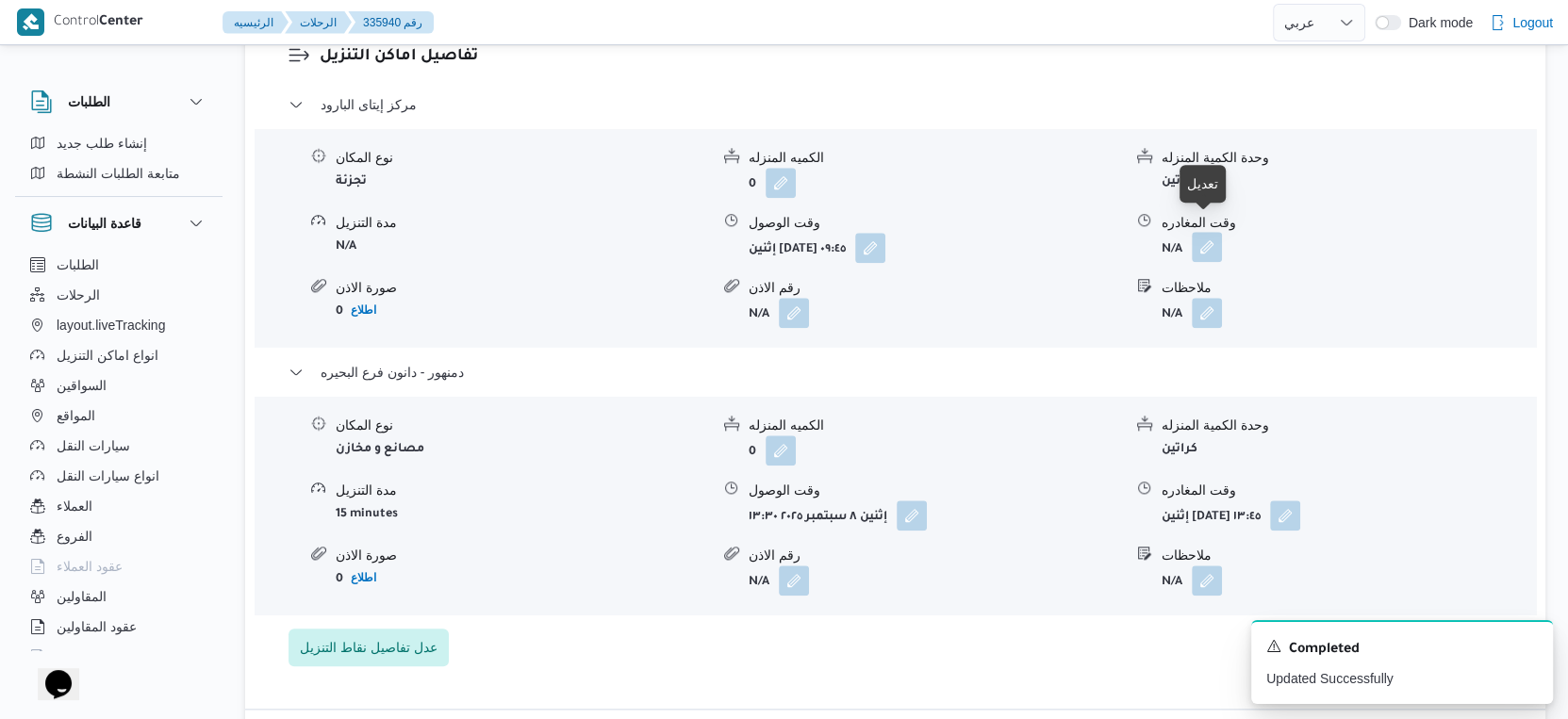
click at [1210, 232] on button "button" at bounding box center [1206, 247] width 30 height 30
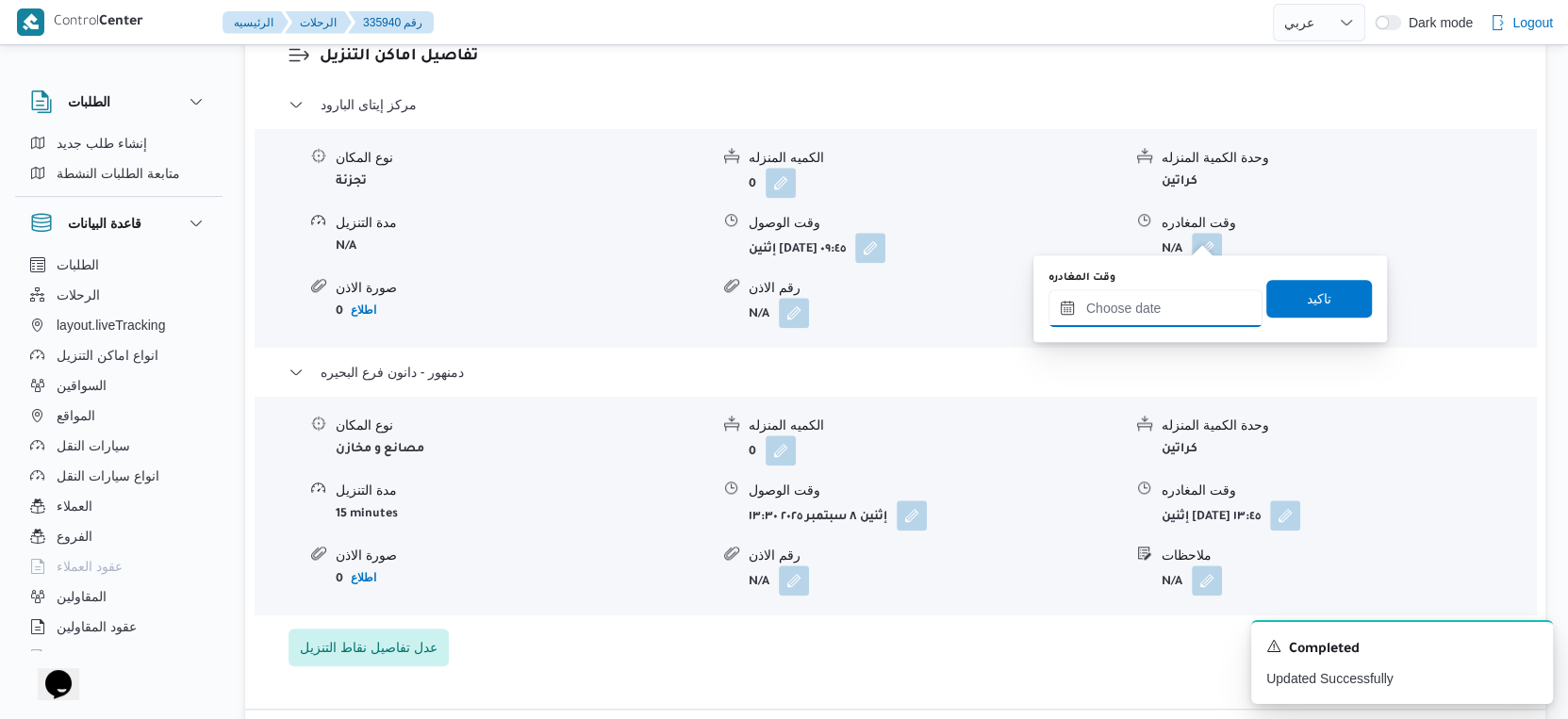
click at [1174, 309] on input "وقت المغادره" at bounding box center [1155, 308] width 214 height 37
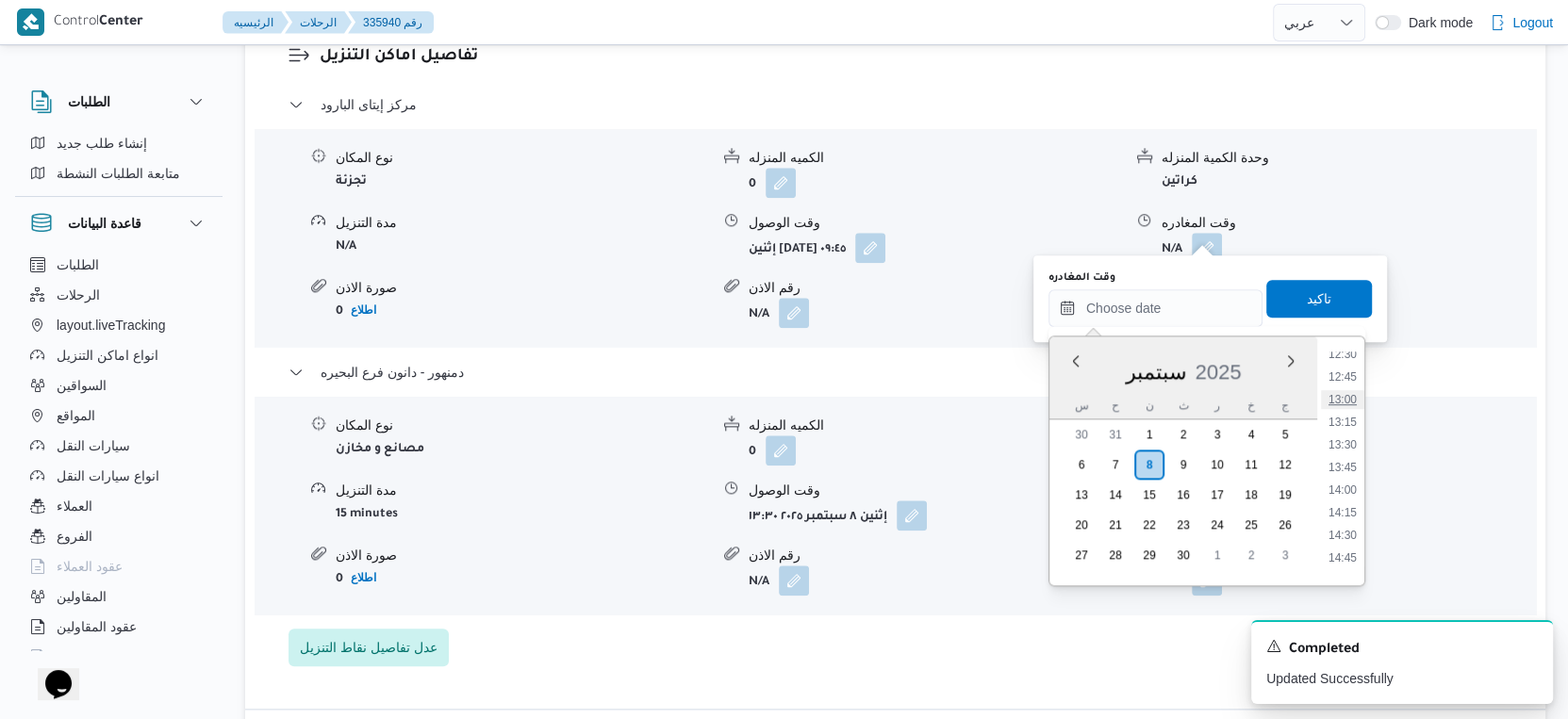
click at [1341, 397] on li "13:00" at bounding box center [1343, 399] width 43 height 19
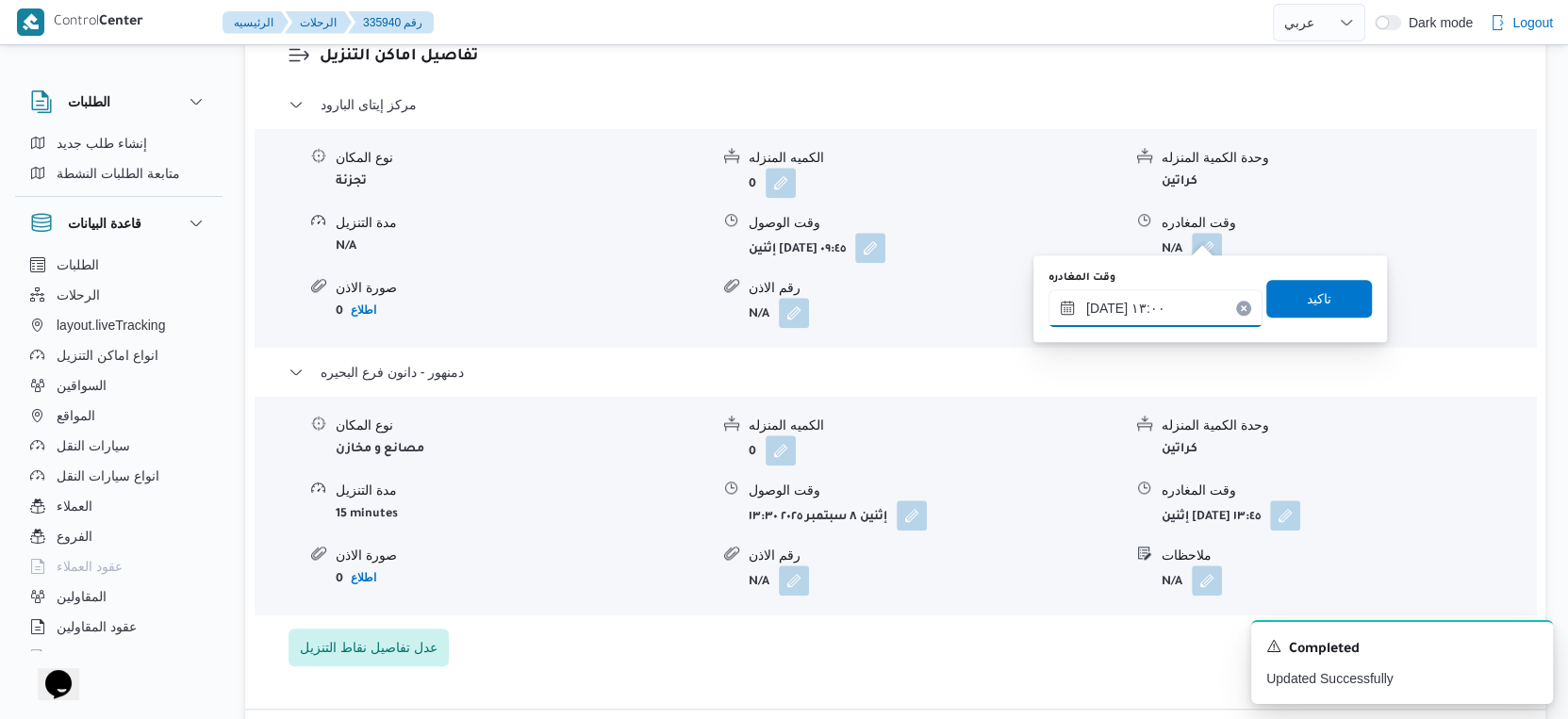
type input "[DATE] ١٣:٠٠"
click at [1323, 291] on span "تاكيد" at bounding box center [1320, 299] width 106 height 37
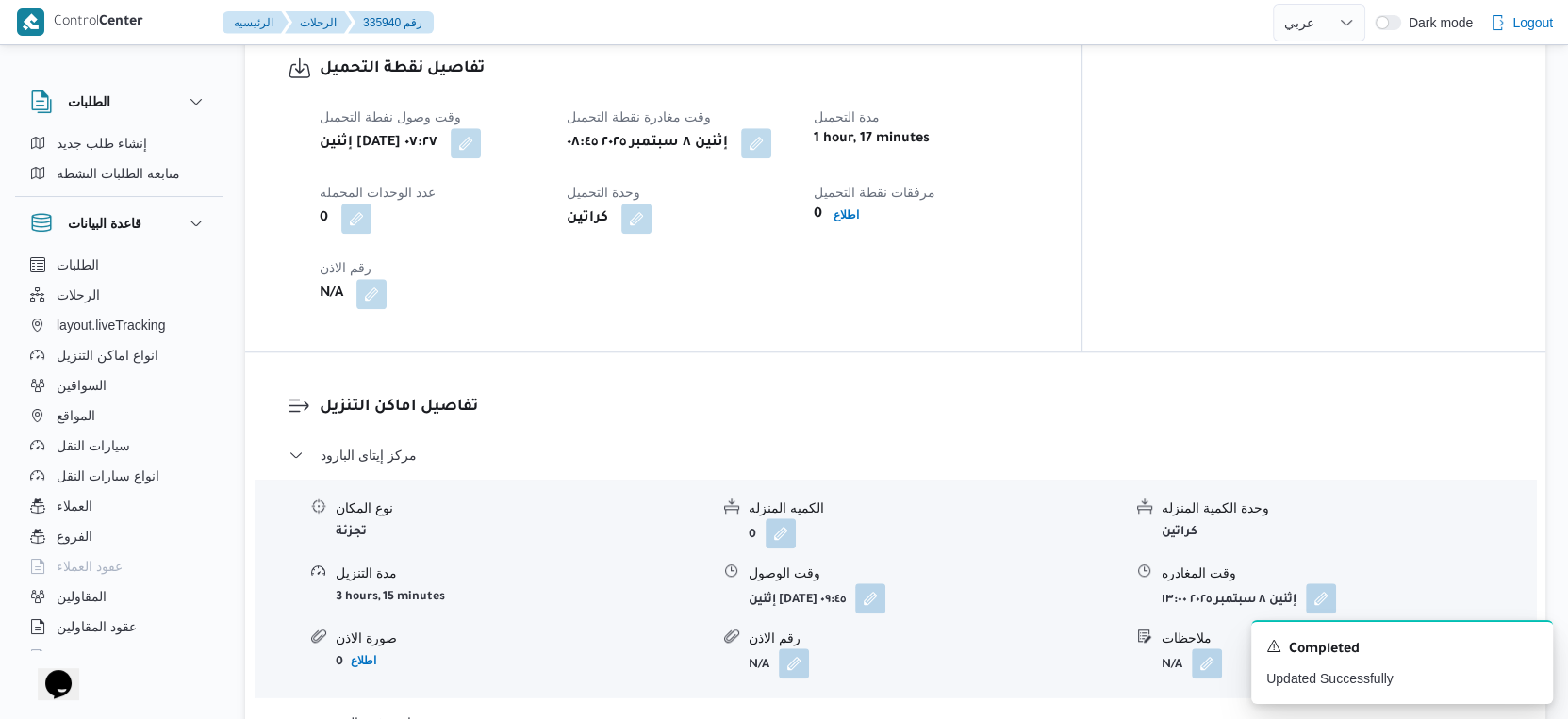
scroll to position [1308, 0]
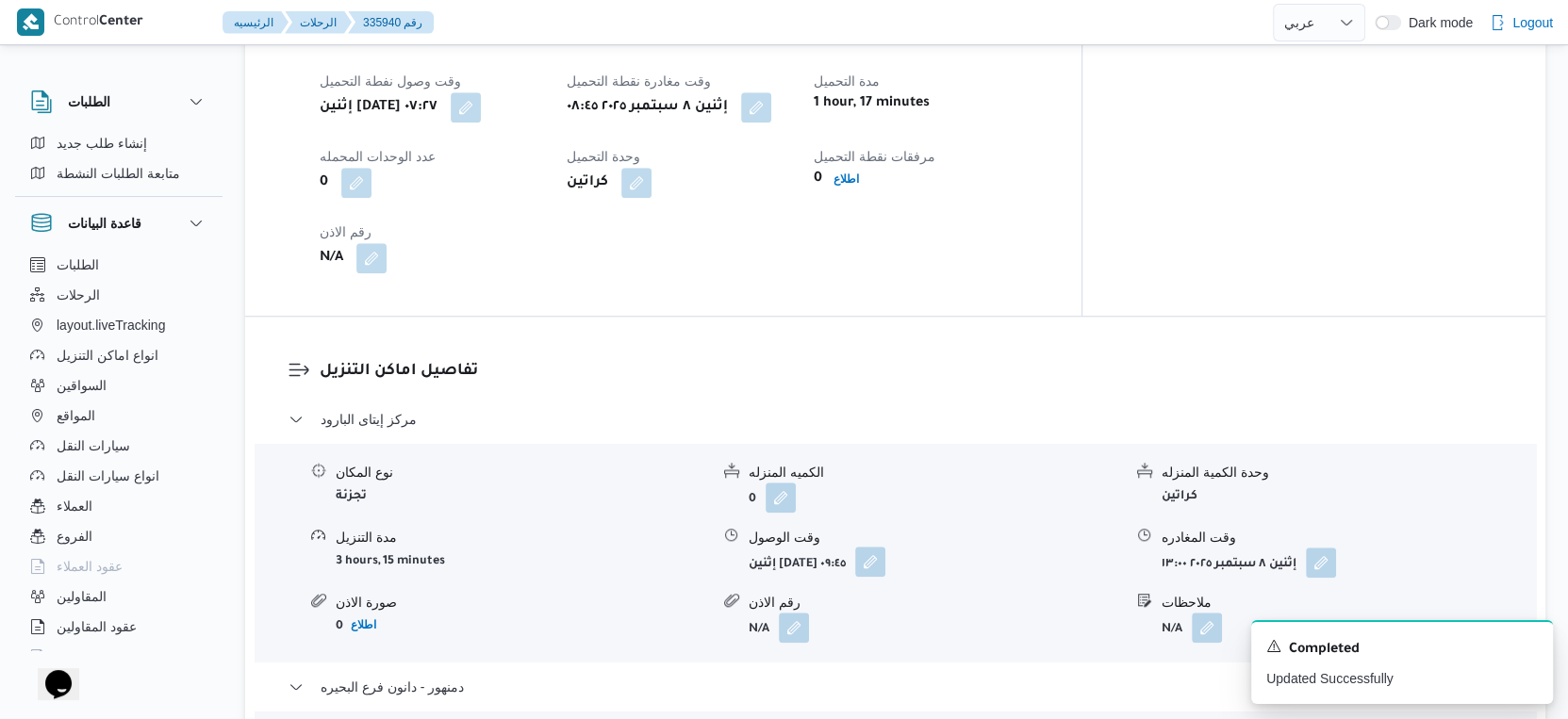
click at [886, 551] on button "button" at bounding box center [870, 561] width 30 height 30
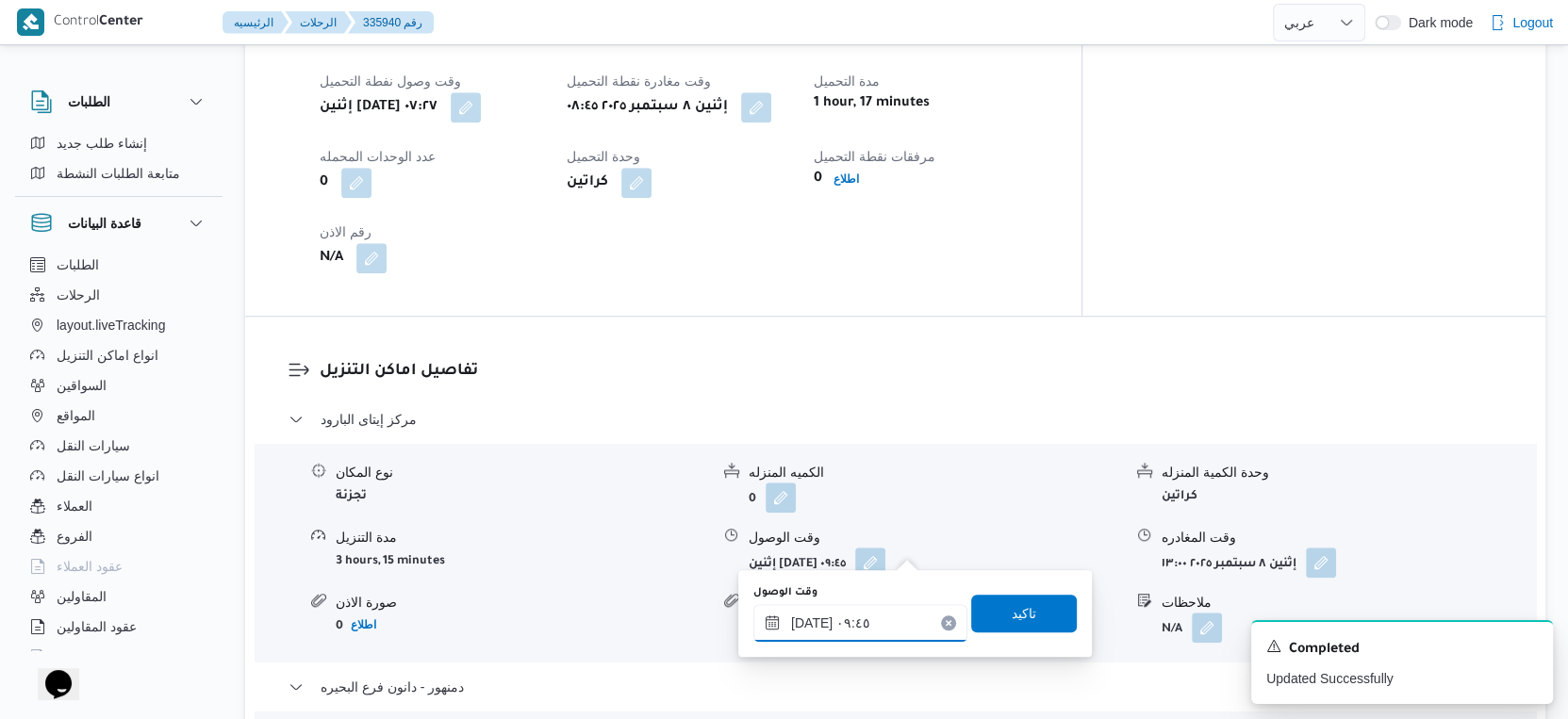
click at [885, 605] on input "٠٨/٠٩/٢٠٢٥ ٠٩:٤٥" at bounding box center [860, 623] width 214 height 37
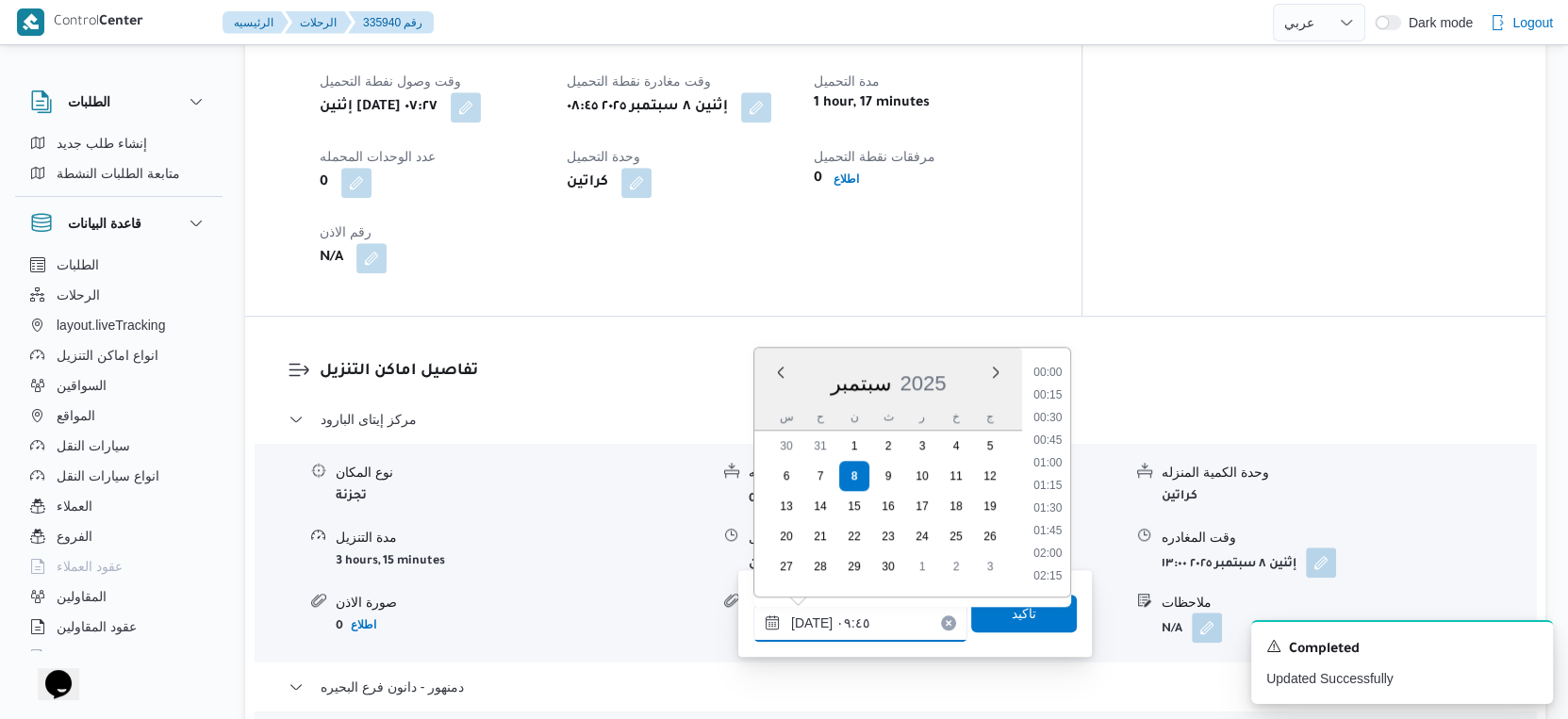
scroll to position [766, 0]
click at [771, 91] on button "button" at bounding box center [756, 106] width 30 height 30
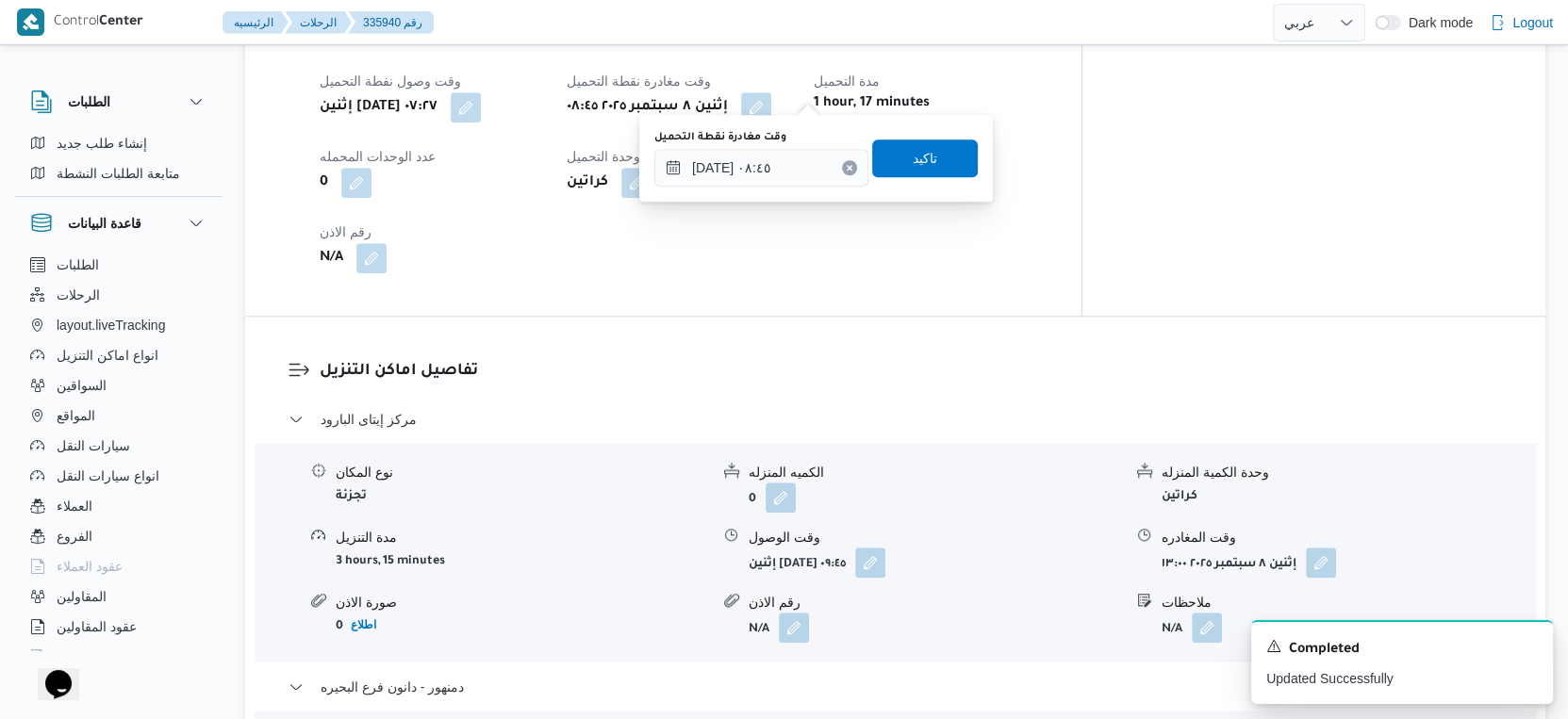
click at [786, 186] on div "وقت مغادرة نقطة التحميل ٠٨/٠٩/٢٠٢٥ ٠٨:٤٥ تاكيد" at bounding box center [816, 159] width 327 height 61
click at [787, 179] on input "٠٨/٠٩/٢٠٢٥ ٠٨:٤٥" at bounding box center [761, 168] width 214 height 37
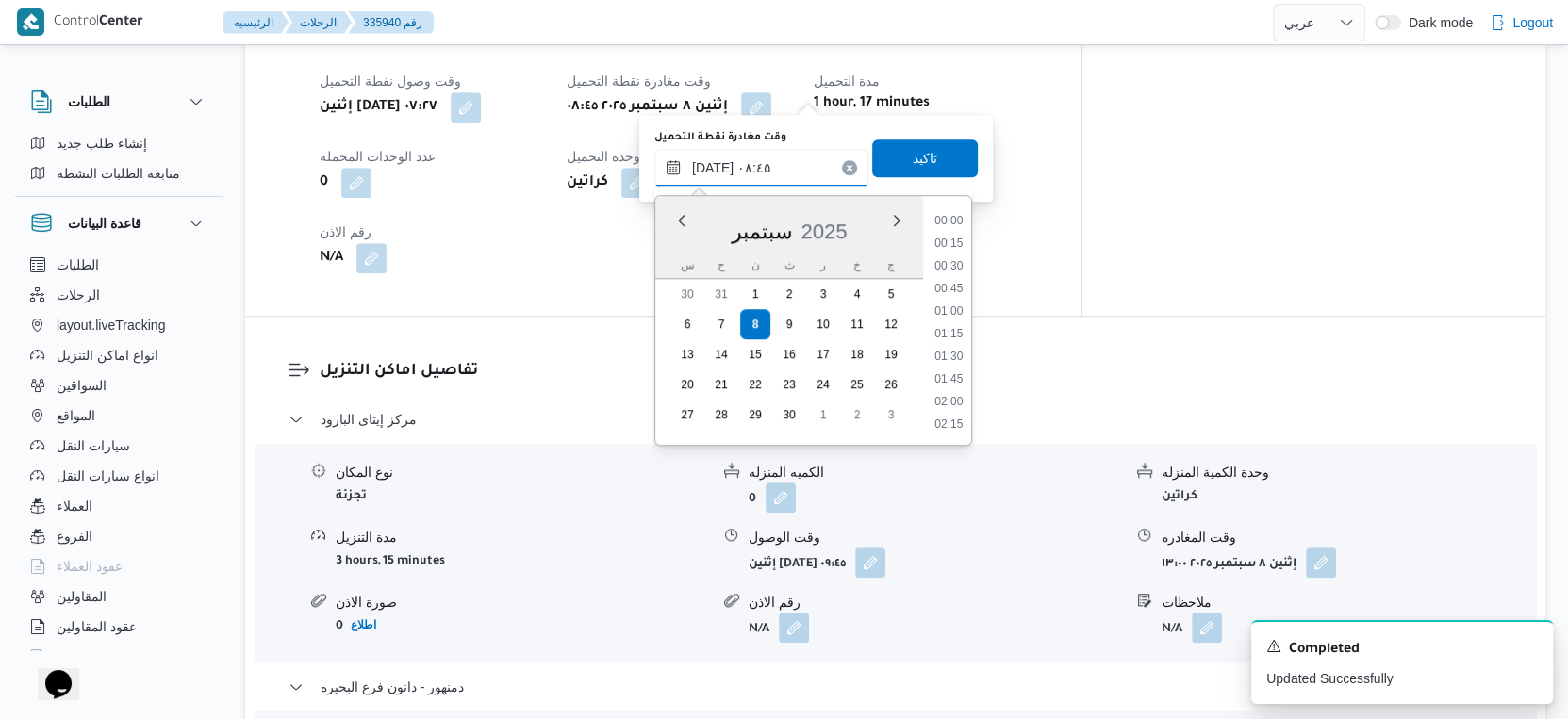
scroll to position [677, 0]
click at [952, 295] on li "08:15" at bounding box center [949, 290] width 43 height 19
type input "٠٨/٠٩/٢٠٢٥ ٠٨:١٥"
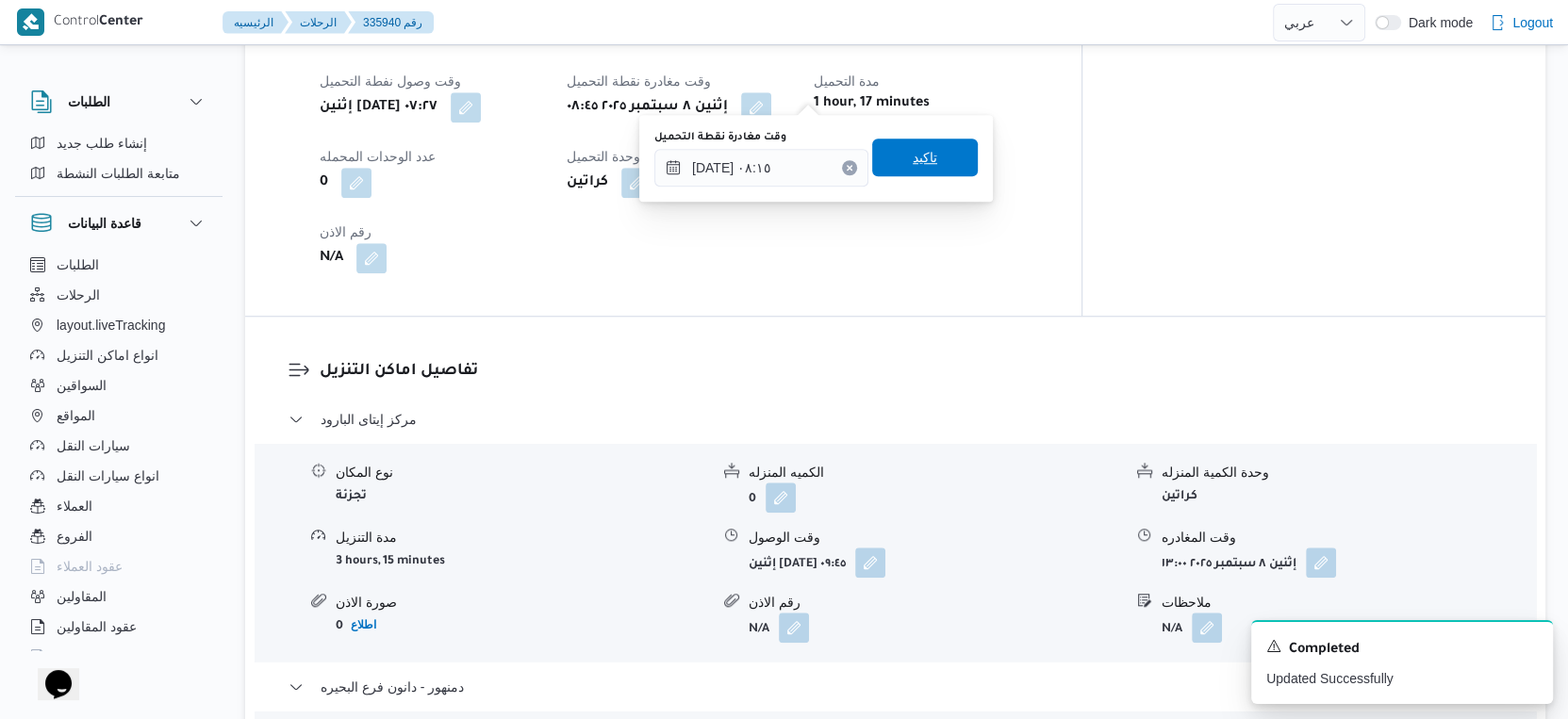
click at [915, 151] on span "تاكيد" at bounding box center [925, 157] width 24 height 23
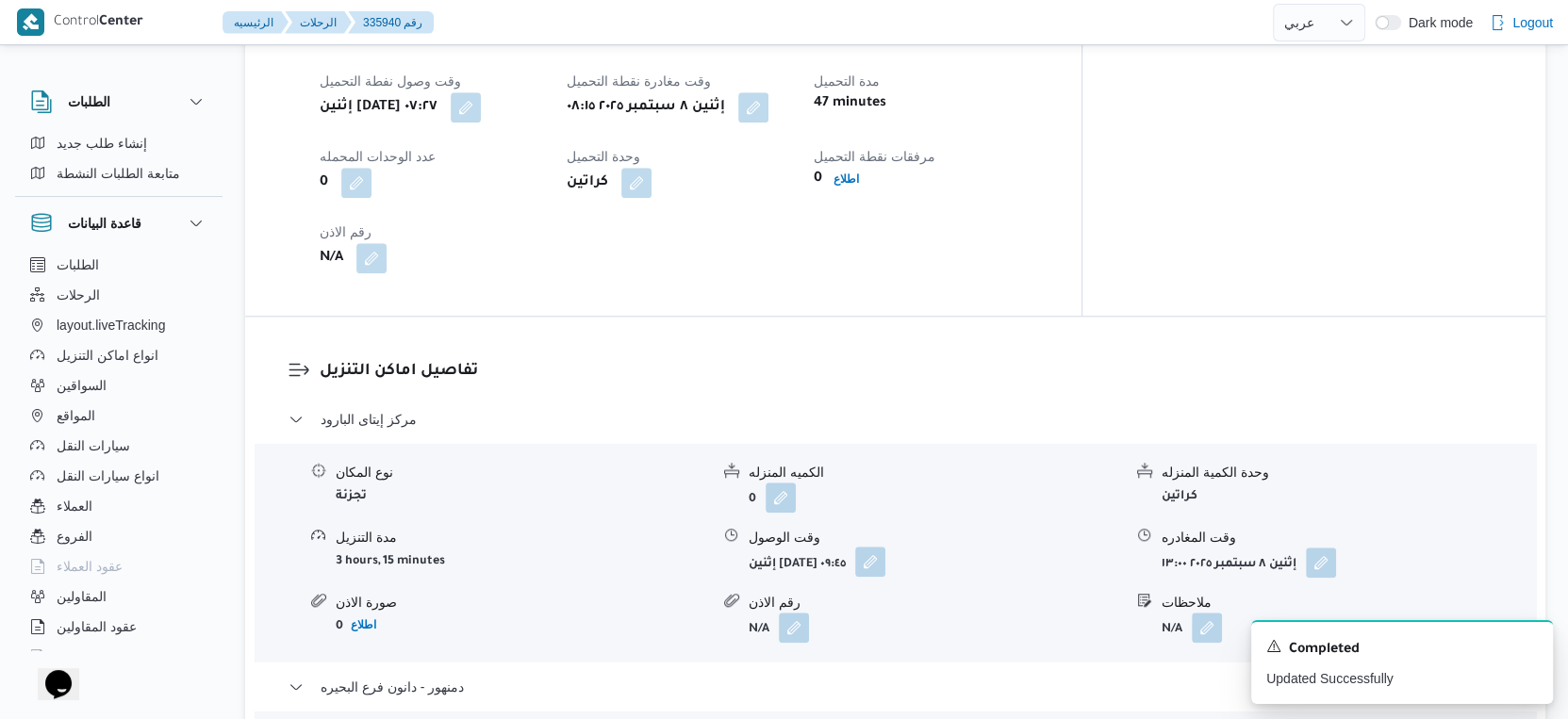
click at [886, 547] on button "button" at bounding box center [870, 561] width 30 height 30
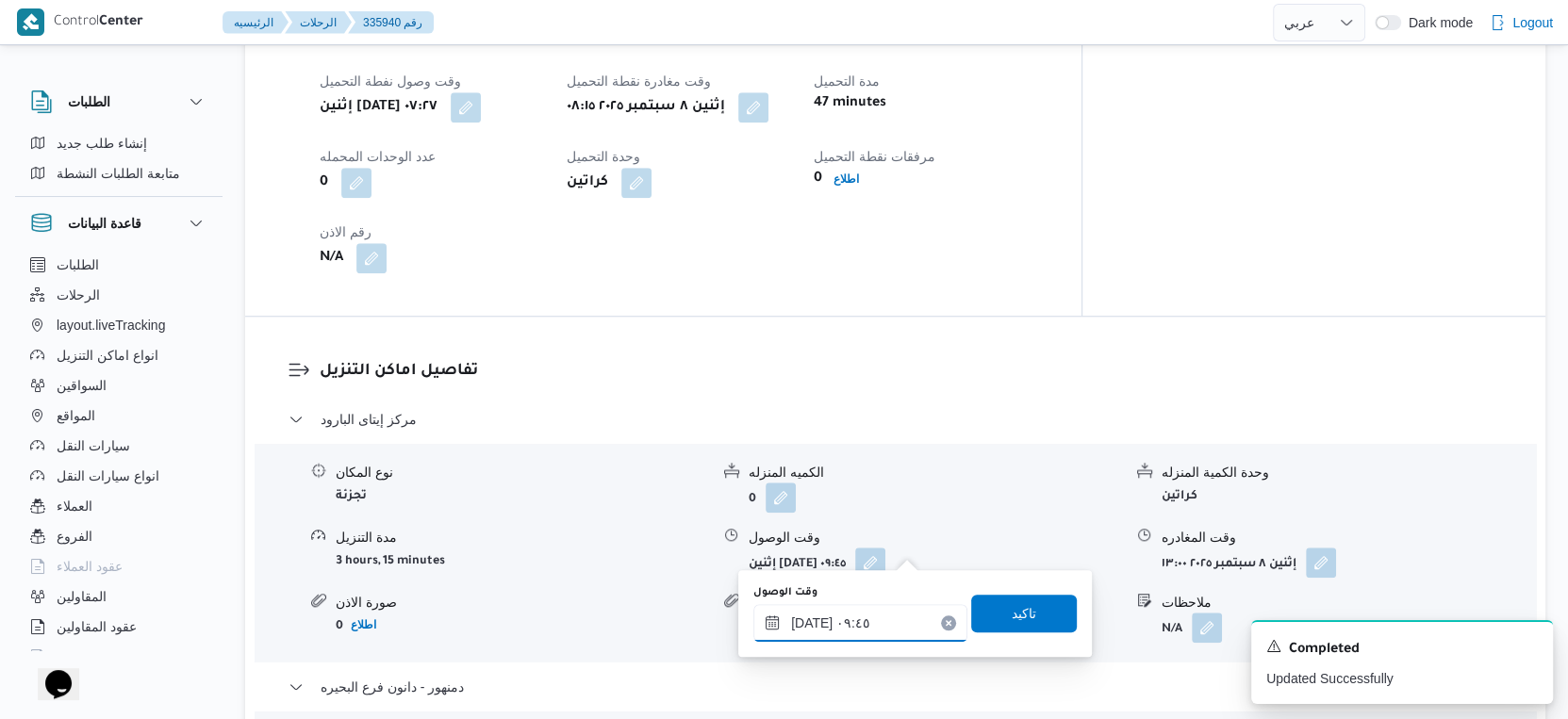
click at [869, 620] on input "٠٨/٠٩/٢٠٢٥ ٠٩:٤٥" at bounding box center [860, 623] width 214 height 37
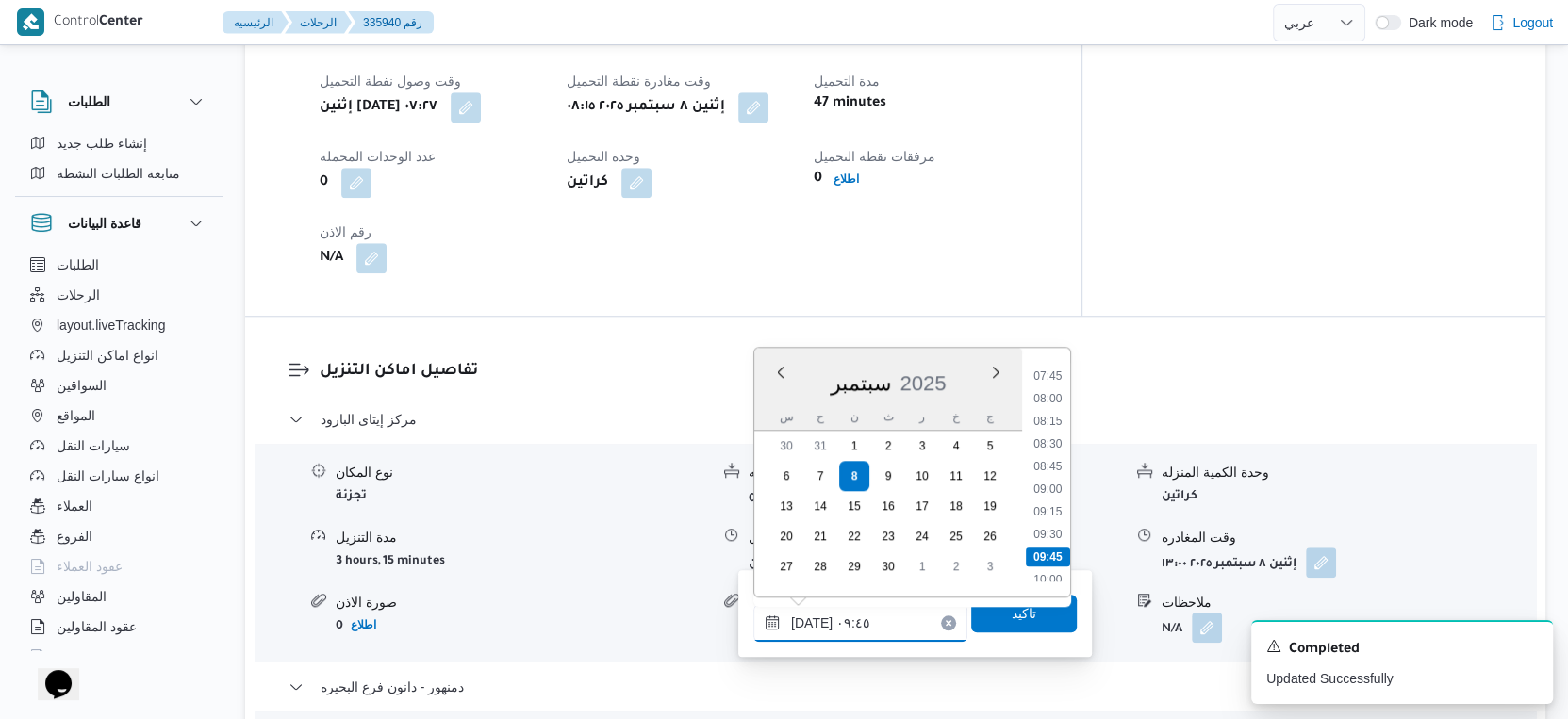
scroll to position [663, 0]
click at [1055, 498] on li "08:45" at bounding box center [1048, 501] width 43 height 19
type input "٠٨/٠٩/٢٠٢٥ ٠٨:٤٥"
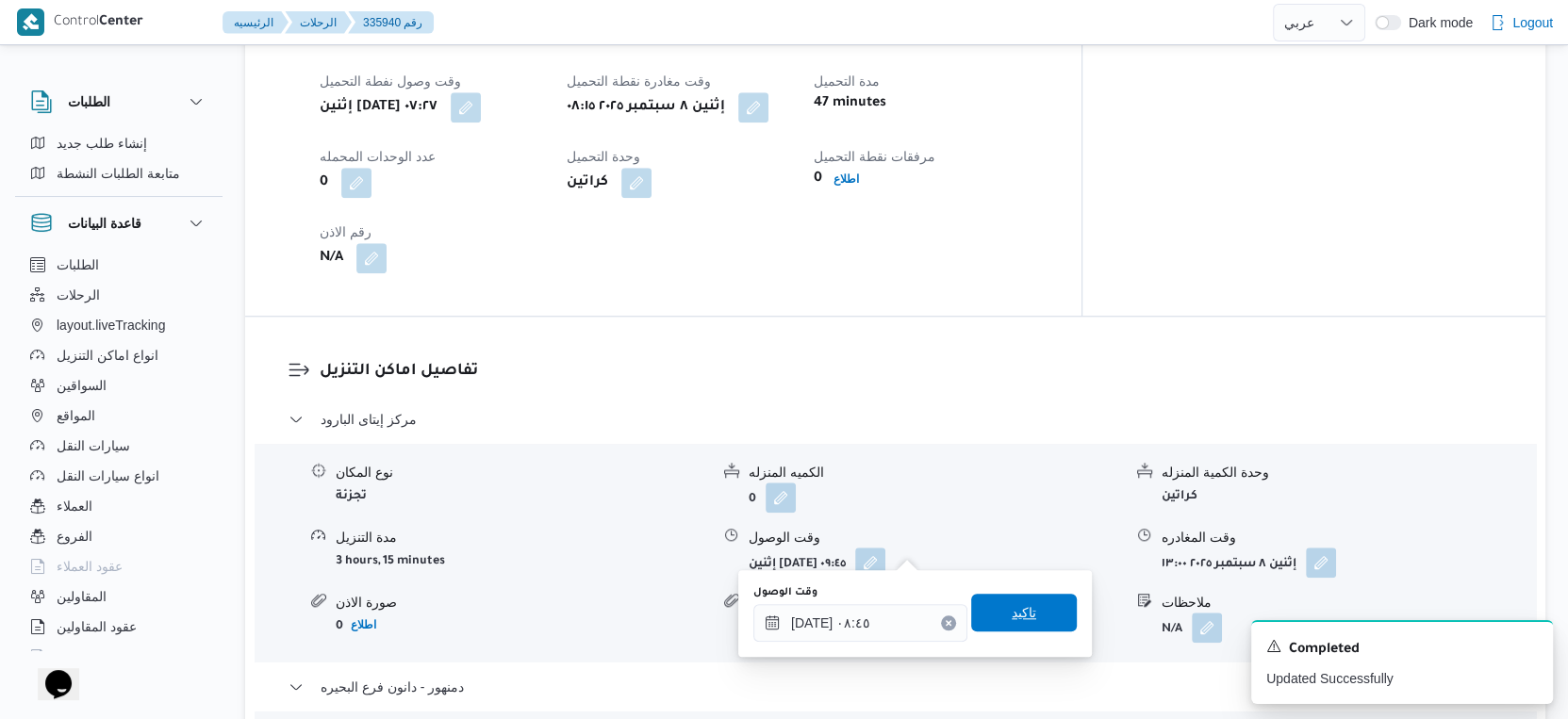
click at [1032, 611] on span "تاكيد" at bounding box center [1024, 612] width 106 height 37
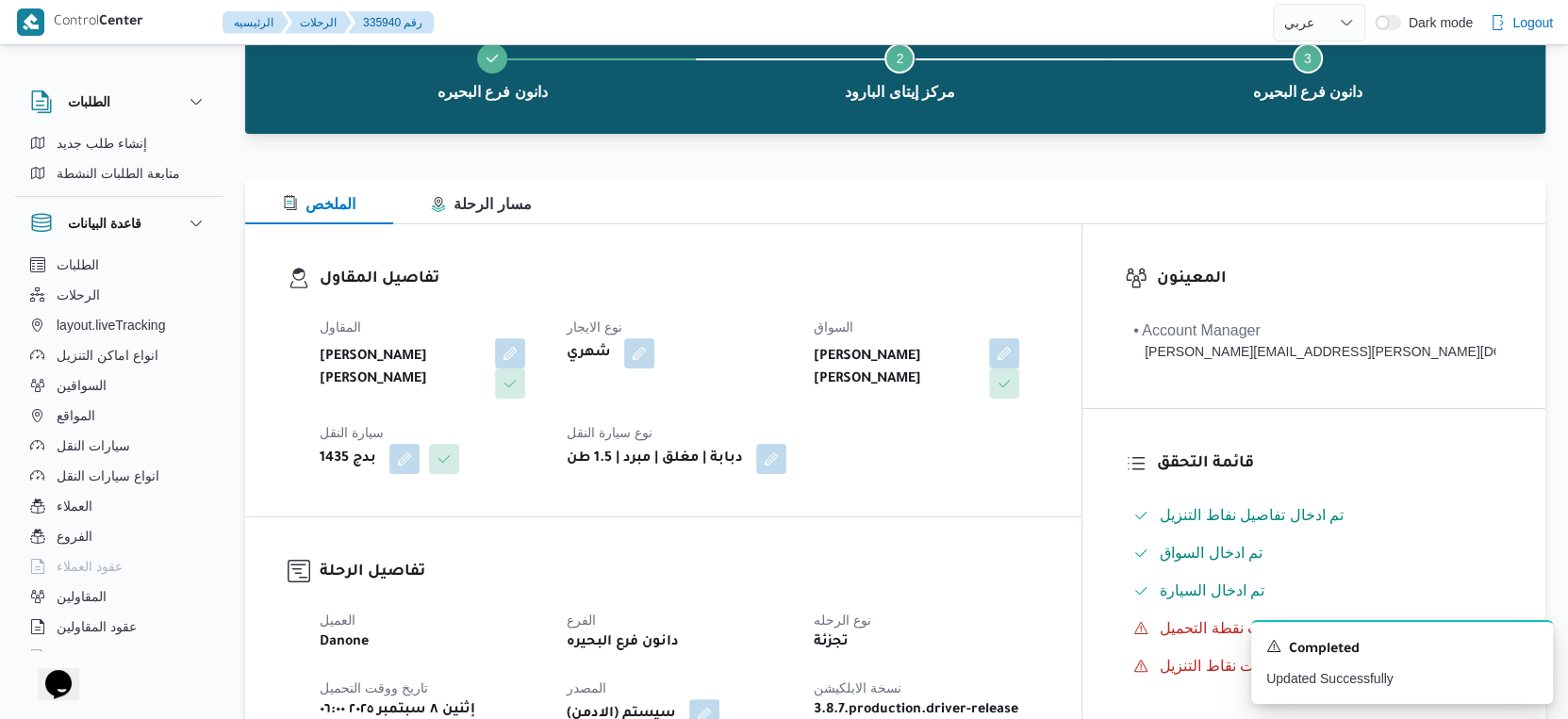
scroll to position [0, 0]
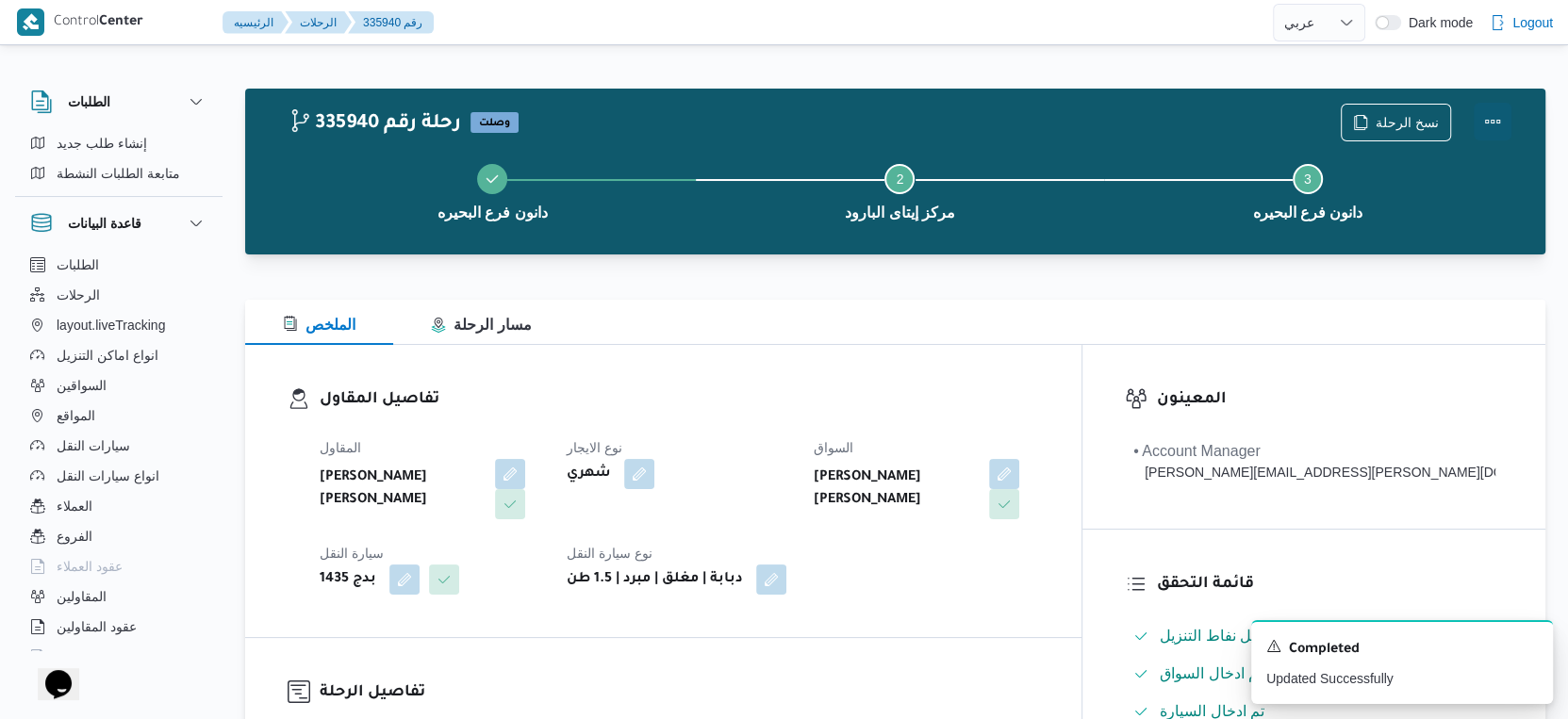
click at [1492, 115] on button "Actions" at bounding box center [1493, 121] width 37 height 37
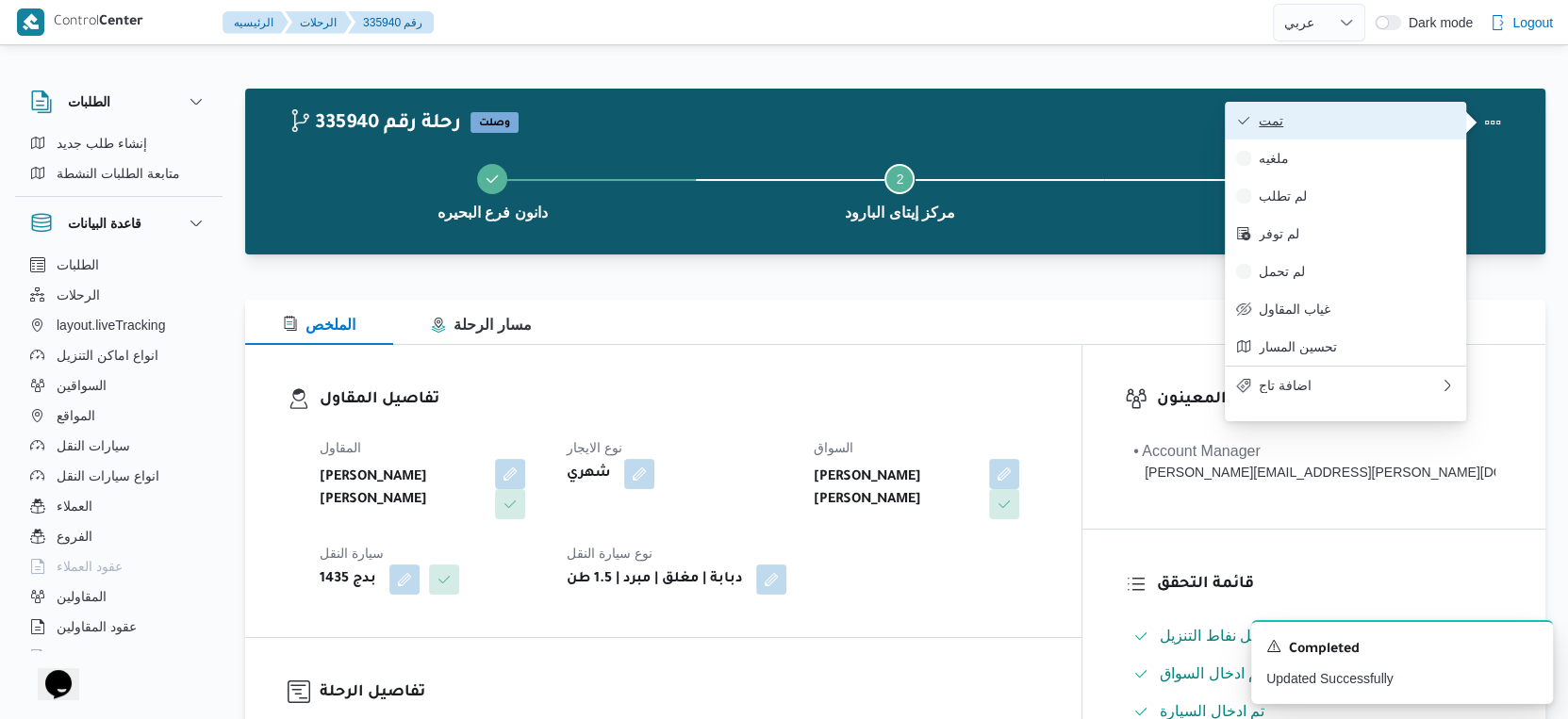
click at [1376, 125] on span "تمت" at bounding box center [1357, 120] width 196 height 15
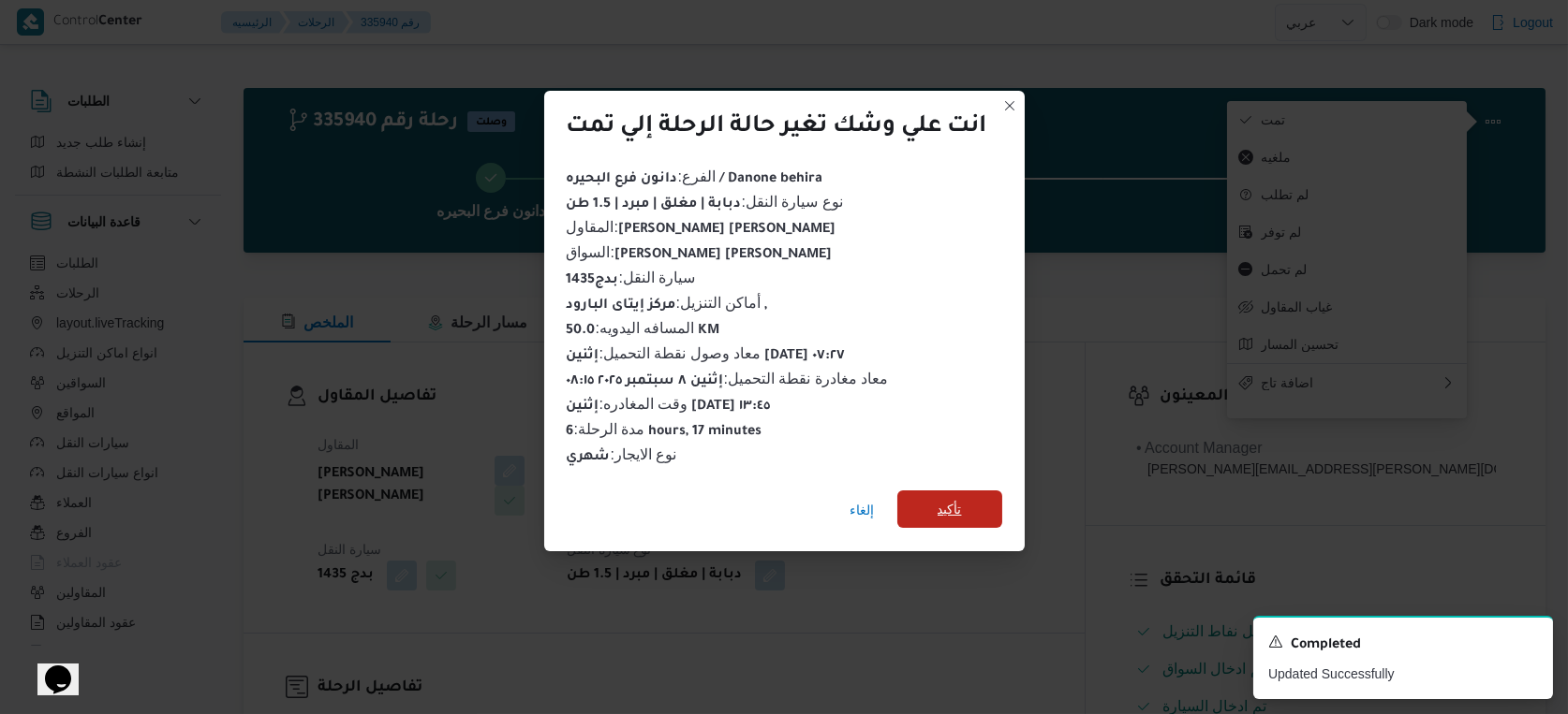
click at [987, 502] on span "تأكيد" at bounding box center [950, 509] width 105 height 37
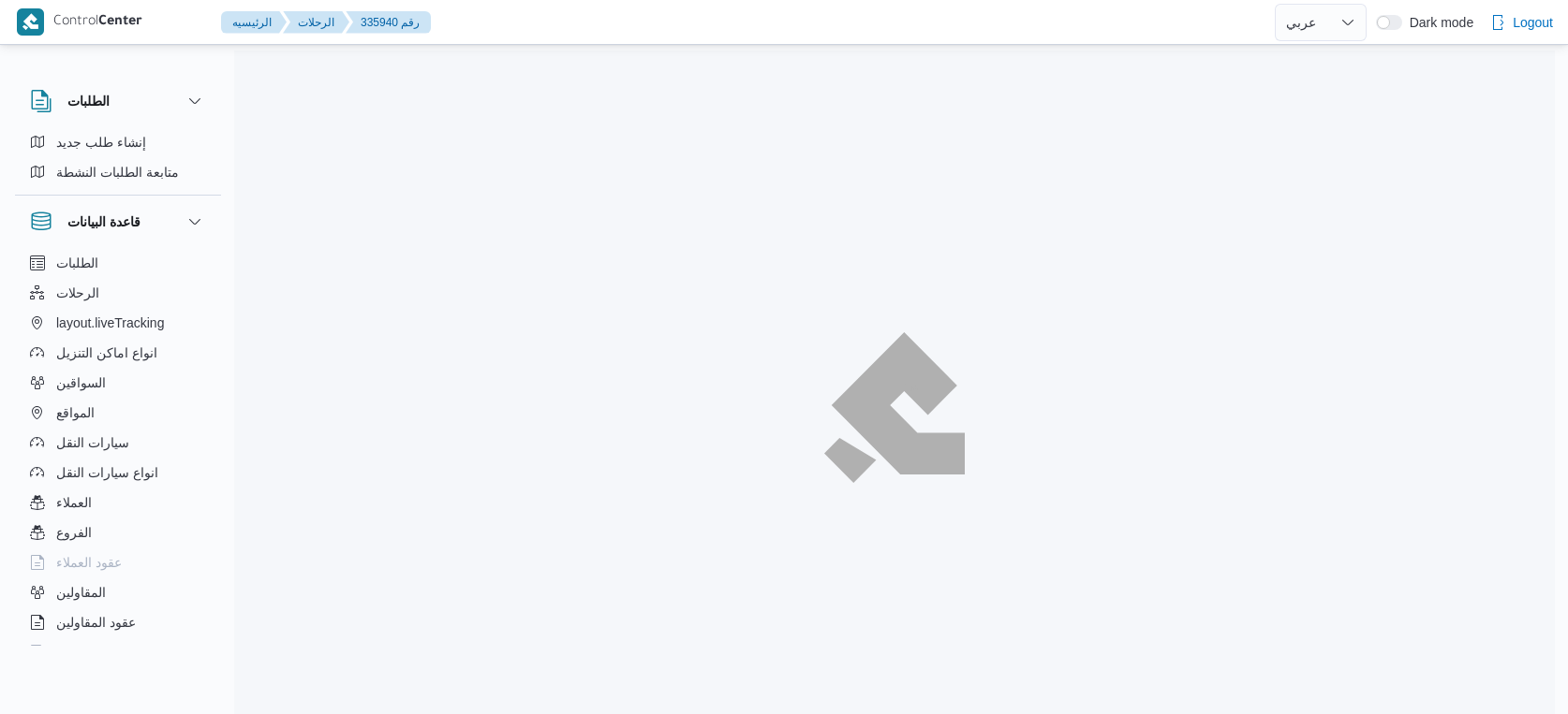
select select "ar"
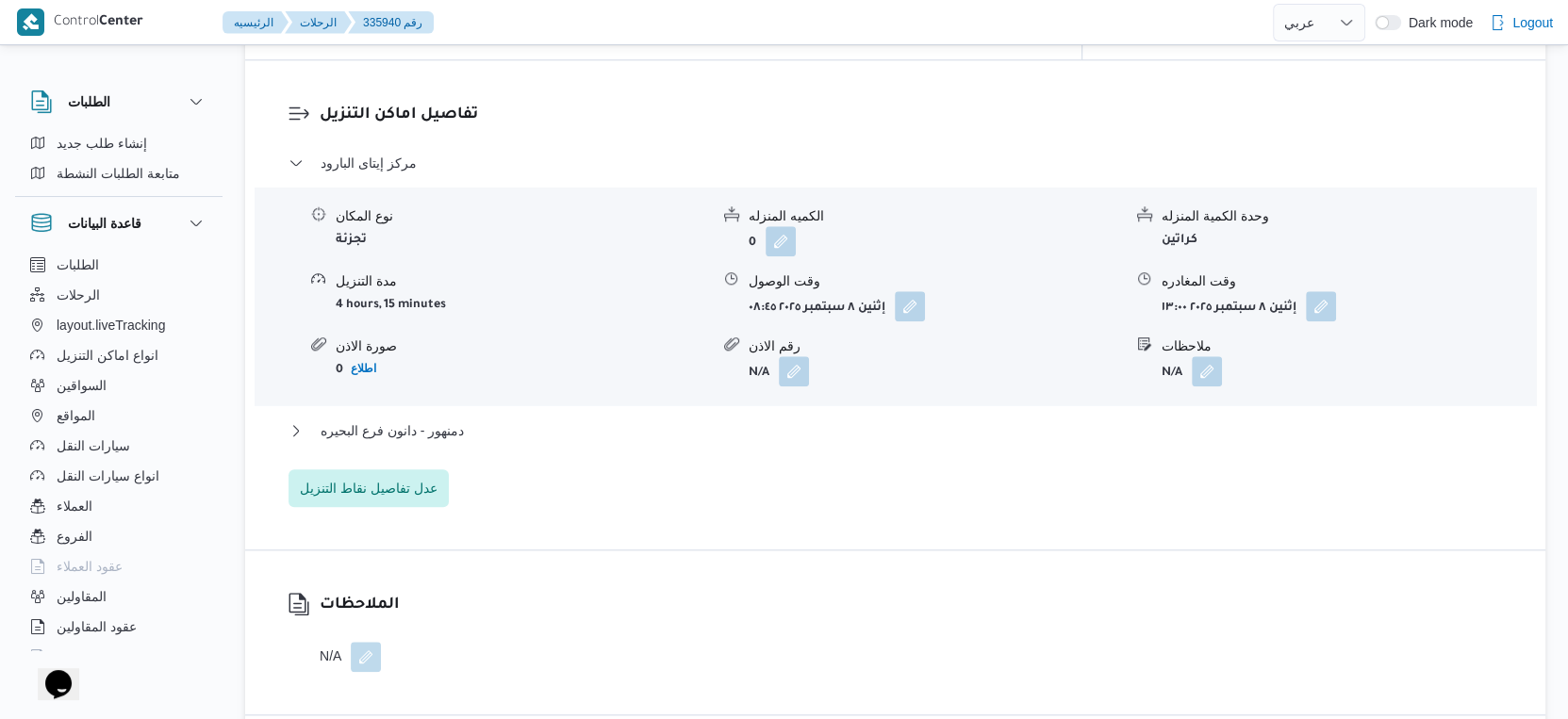
scroll to position [1571, 0]
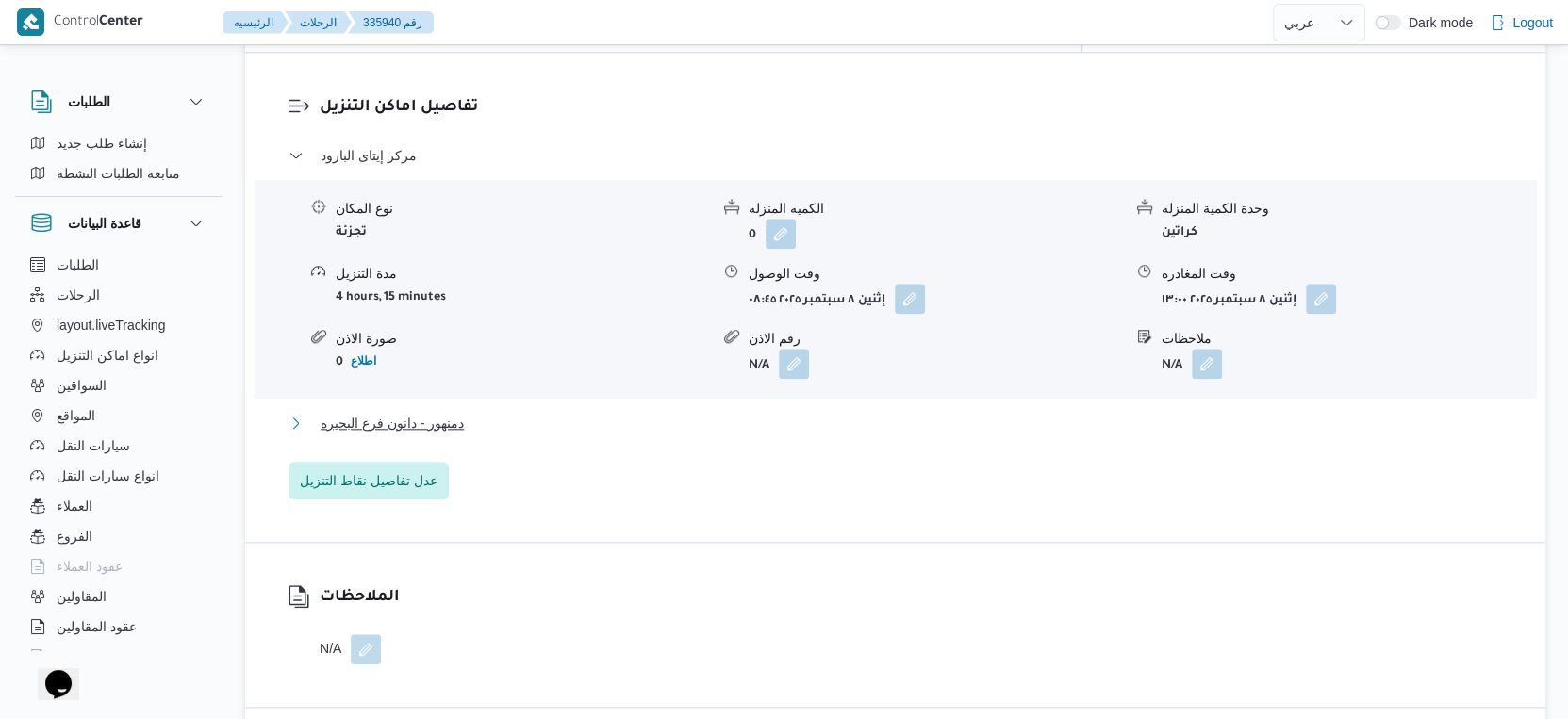
click at [492, 413] on button "دمنهور - دانون فرع البحيره" at bounding box center [896, 423] width 1215 height 23
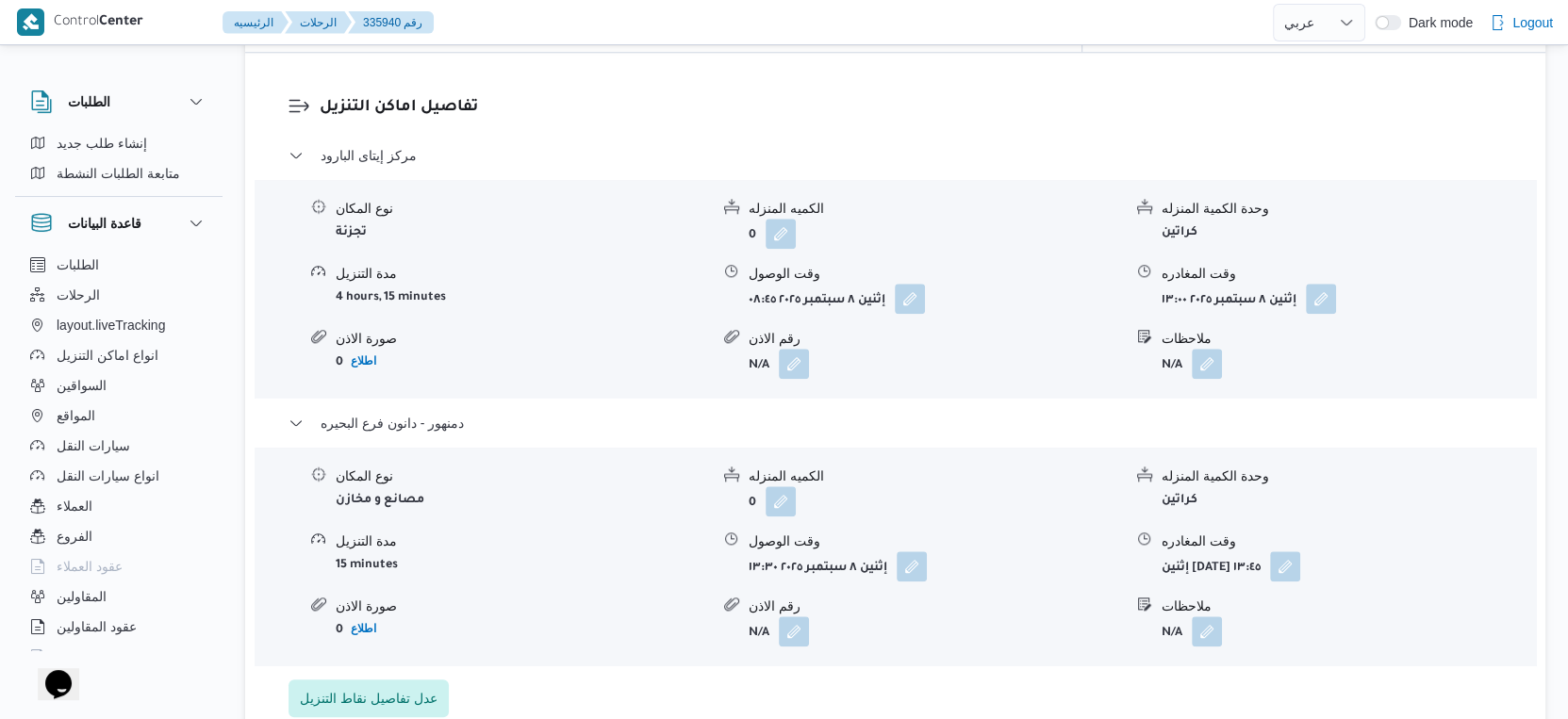
click at [656, 551] on form "15 minutes" at bounding box center [522, 564] width 373 height 25
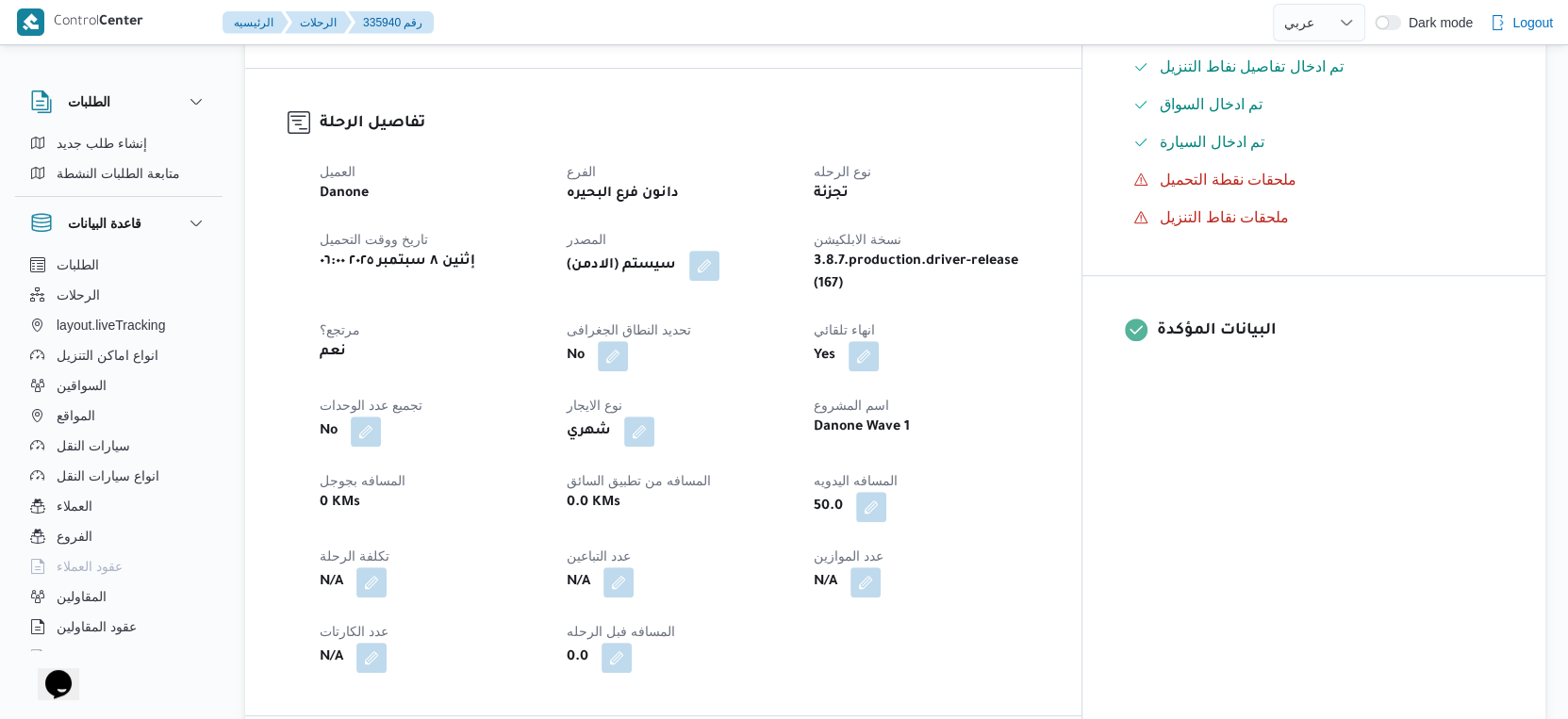
scroll to position [418, 0]
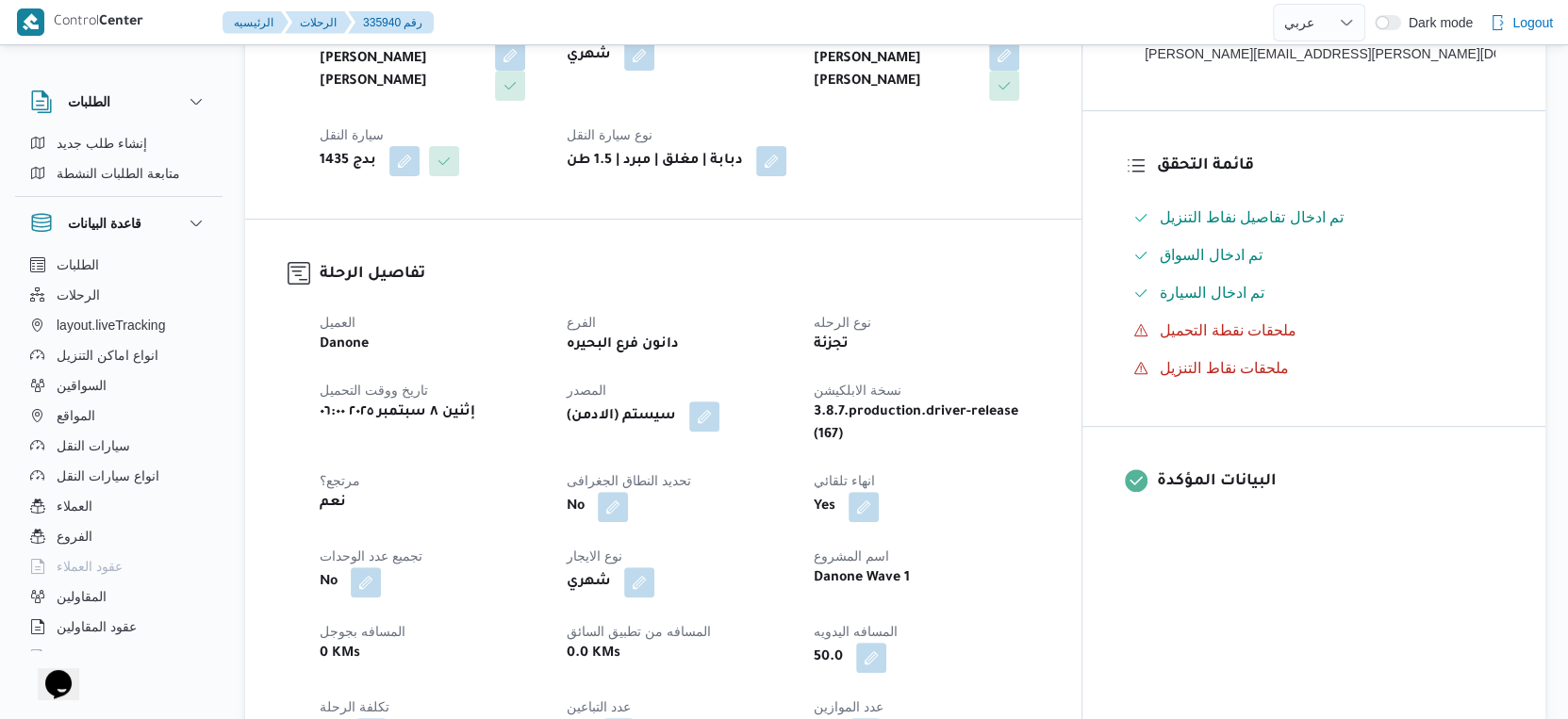
select select "ar"
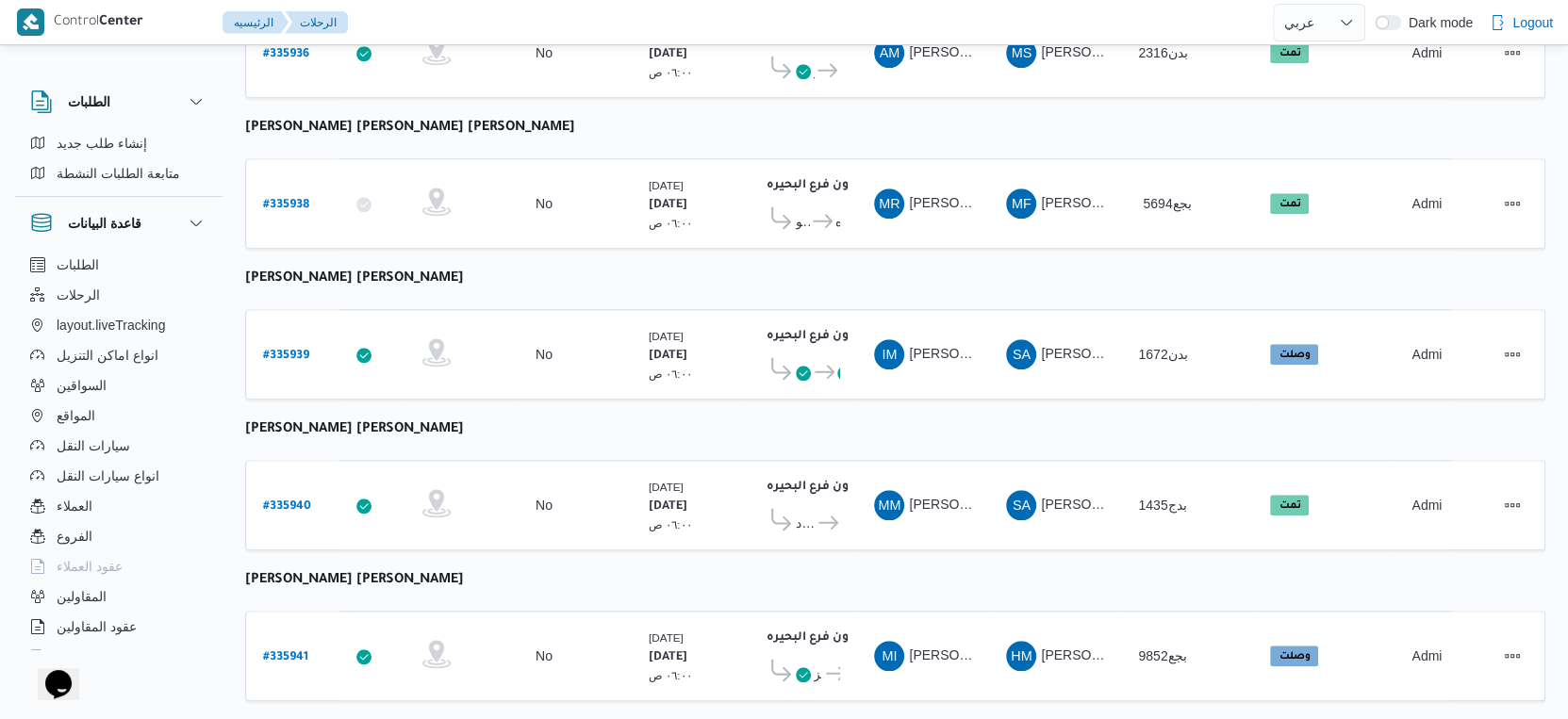
scroll to position [1119, 0]
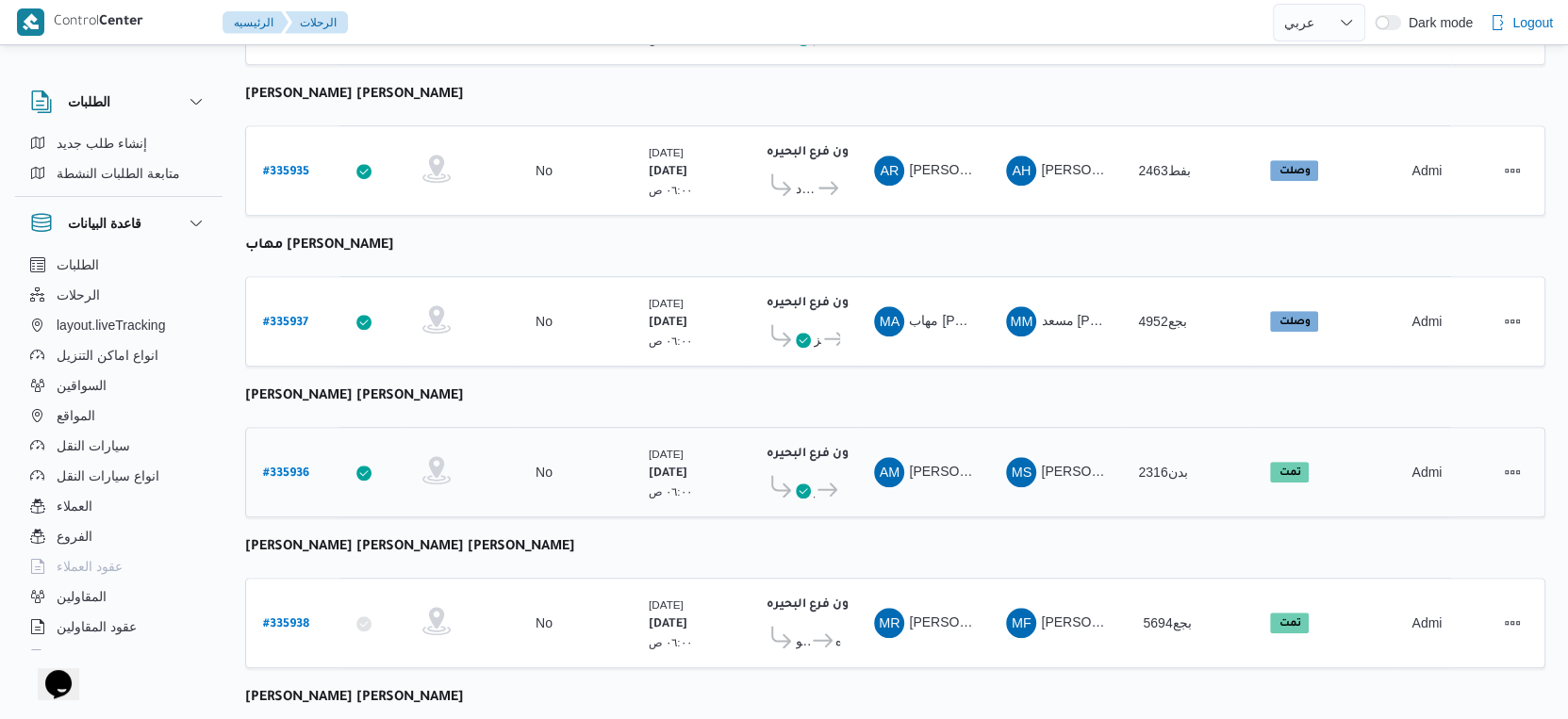
click at [291, 467] on b "# 335936" at bounding box center [286, 473] width 46 height 13
select select "ar"
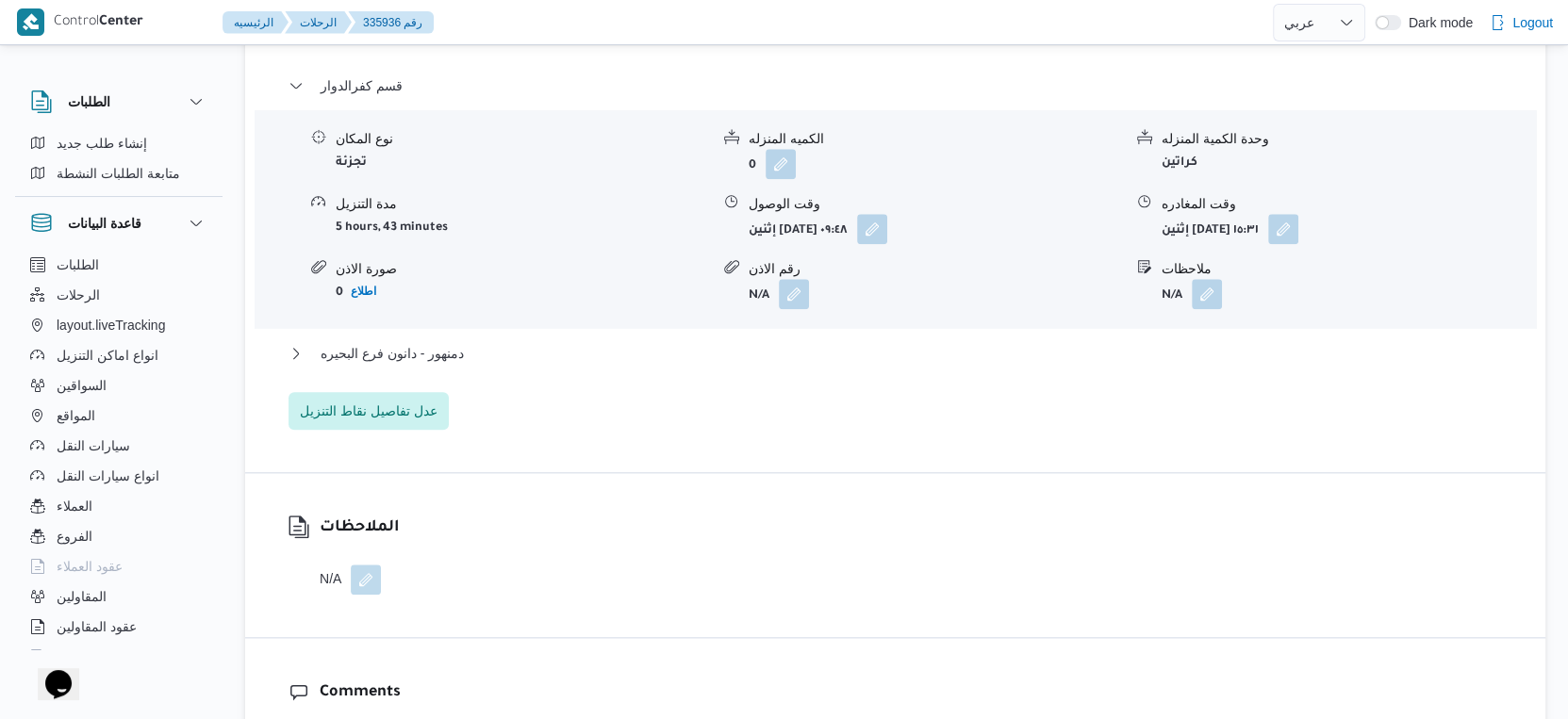
scroll to position [1643, 0]
click at [475, 340] on button "دمنهور - دانون فرع البحيره" at bounding box center [896, 351] width 1215 height 23
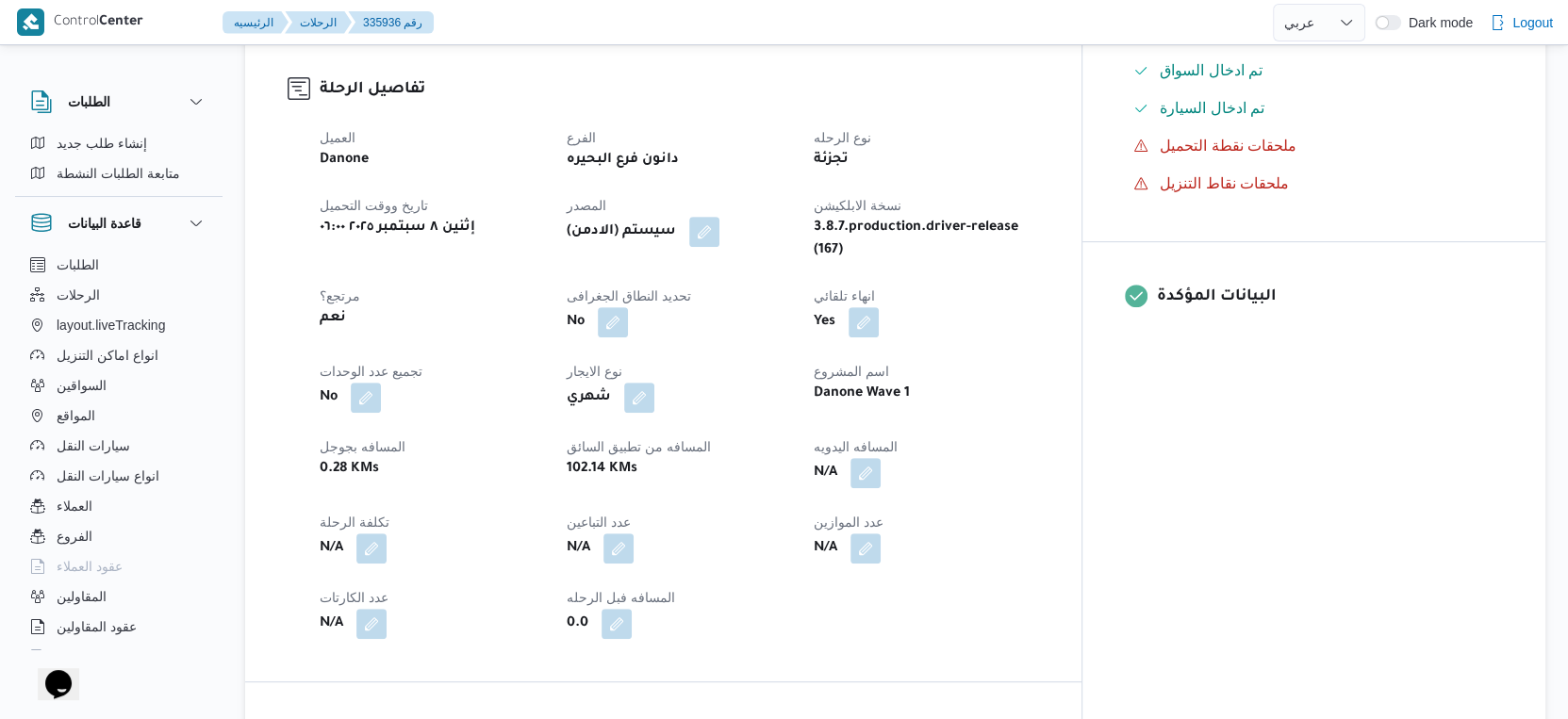
scroll to position [596, 0]
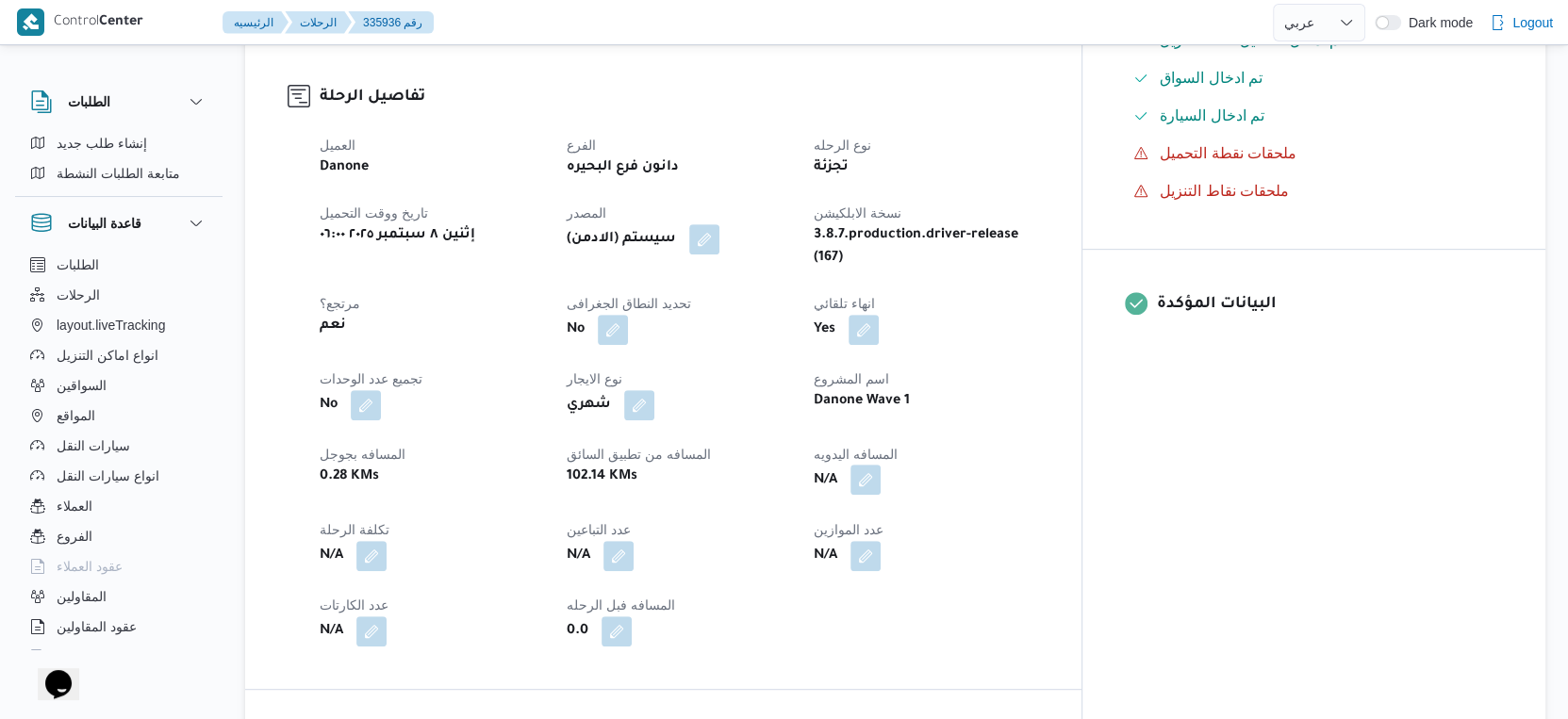
click at [881, 467] on button "button" at bounding box center [865, 479] width 30 height 30
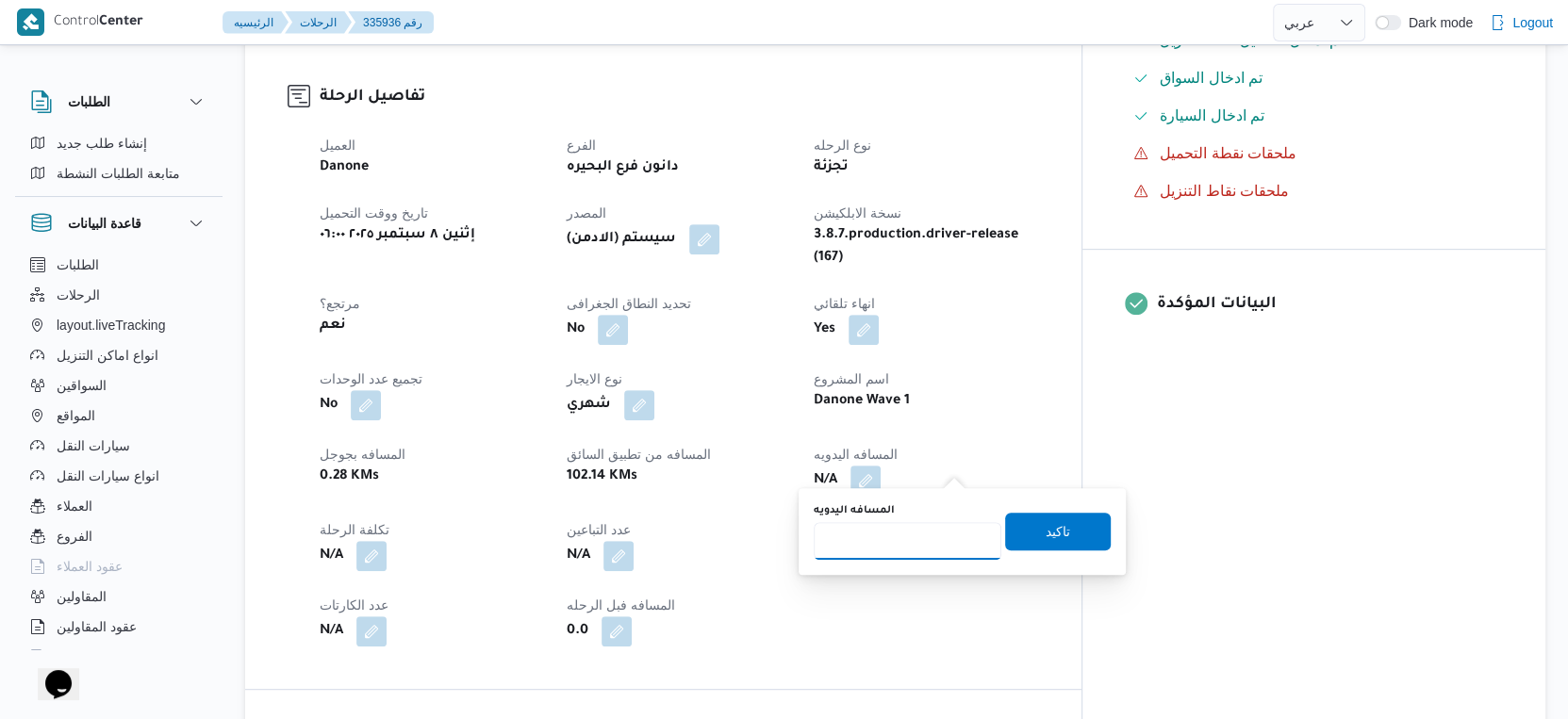
click at [905, 535] on input "المسافه اليدويه" at bounding box center [908, 541] width 188 height 37
type input "112"
click at [1071, 542] on span "تاكيد" at bounding box center [1058, 531] width 106 height 37
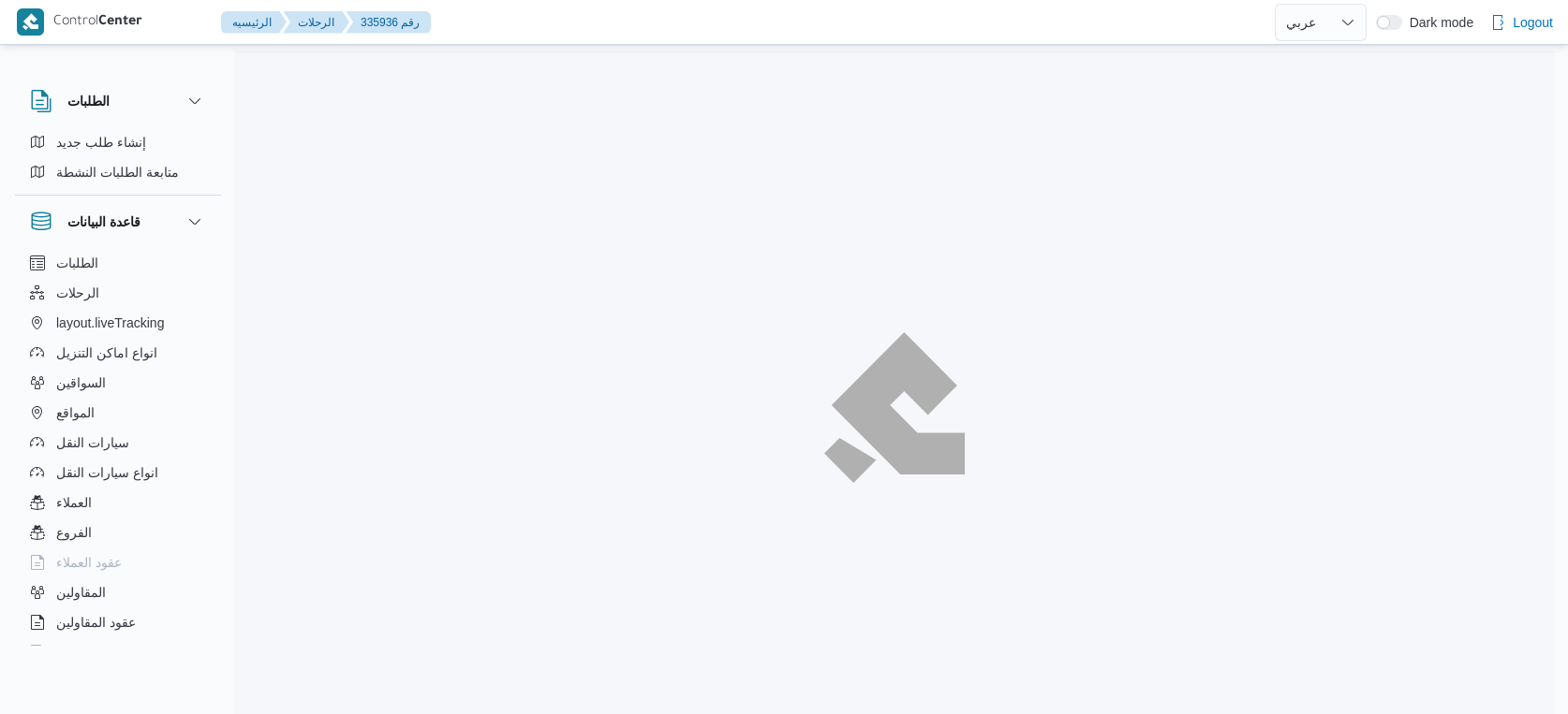
select select "ar"
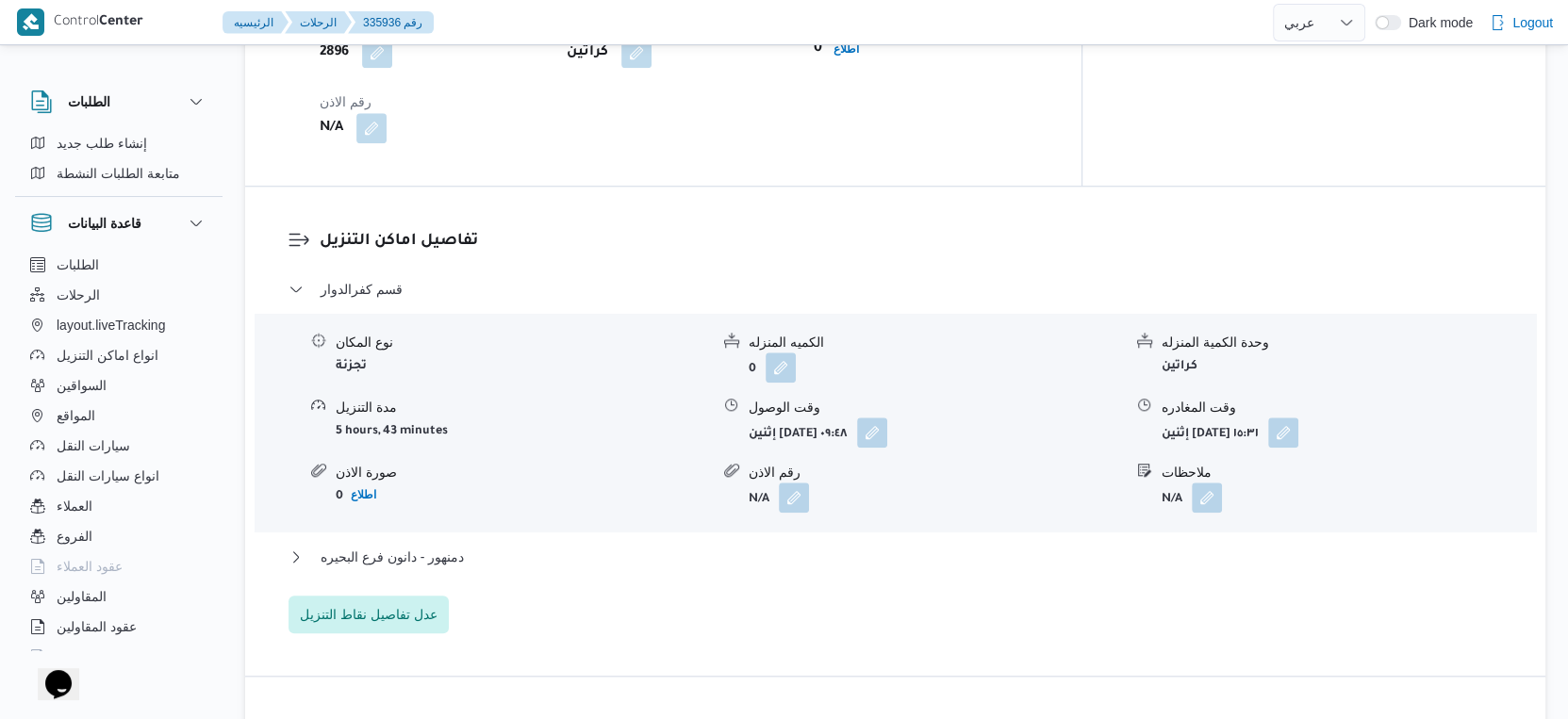
scroll to position [1466, 0]
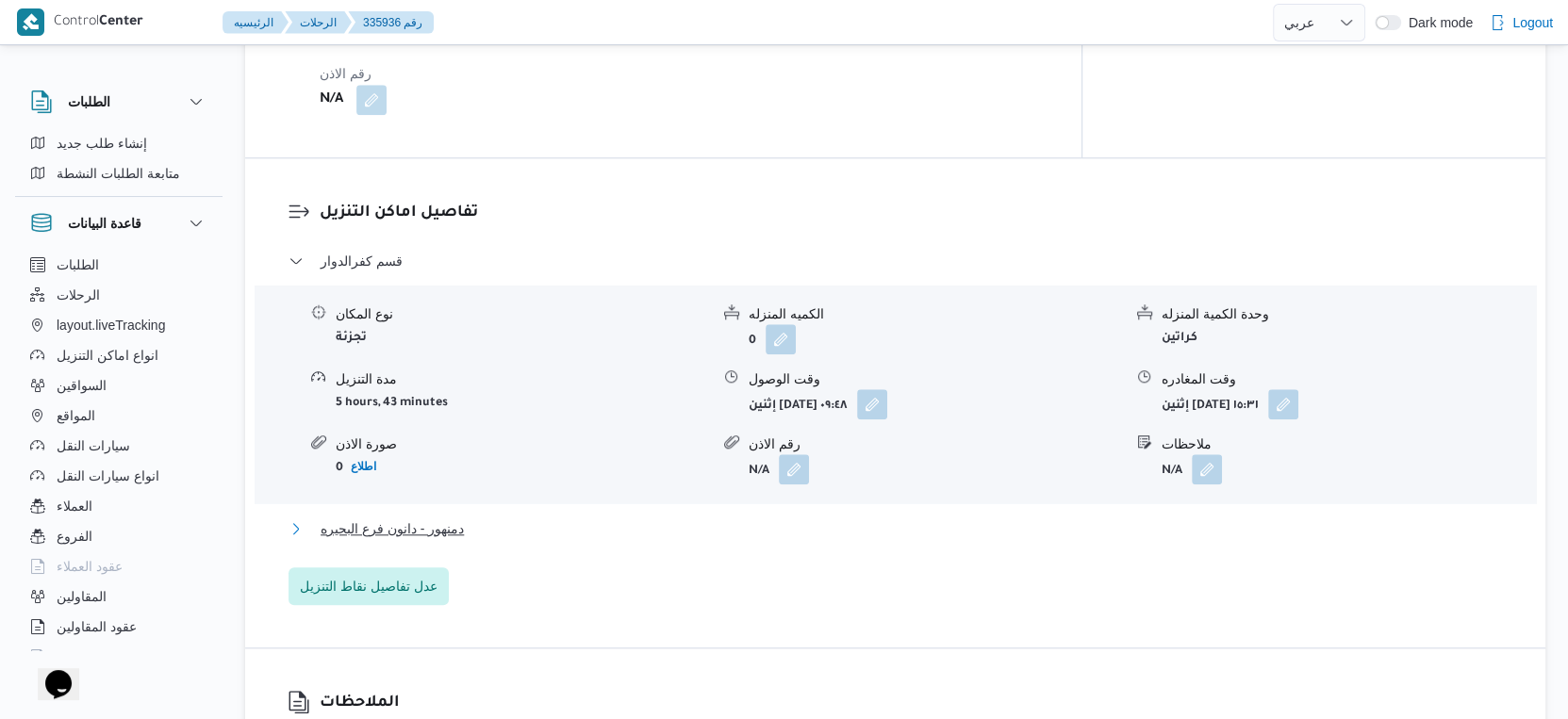
click at [477, 517] on button "دمنهور - دانون فرع البحيره" at bounding box center [896, 528] width 1215 height 23
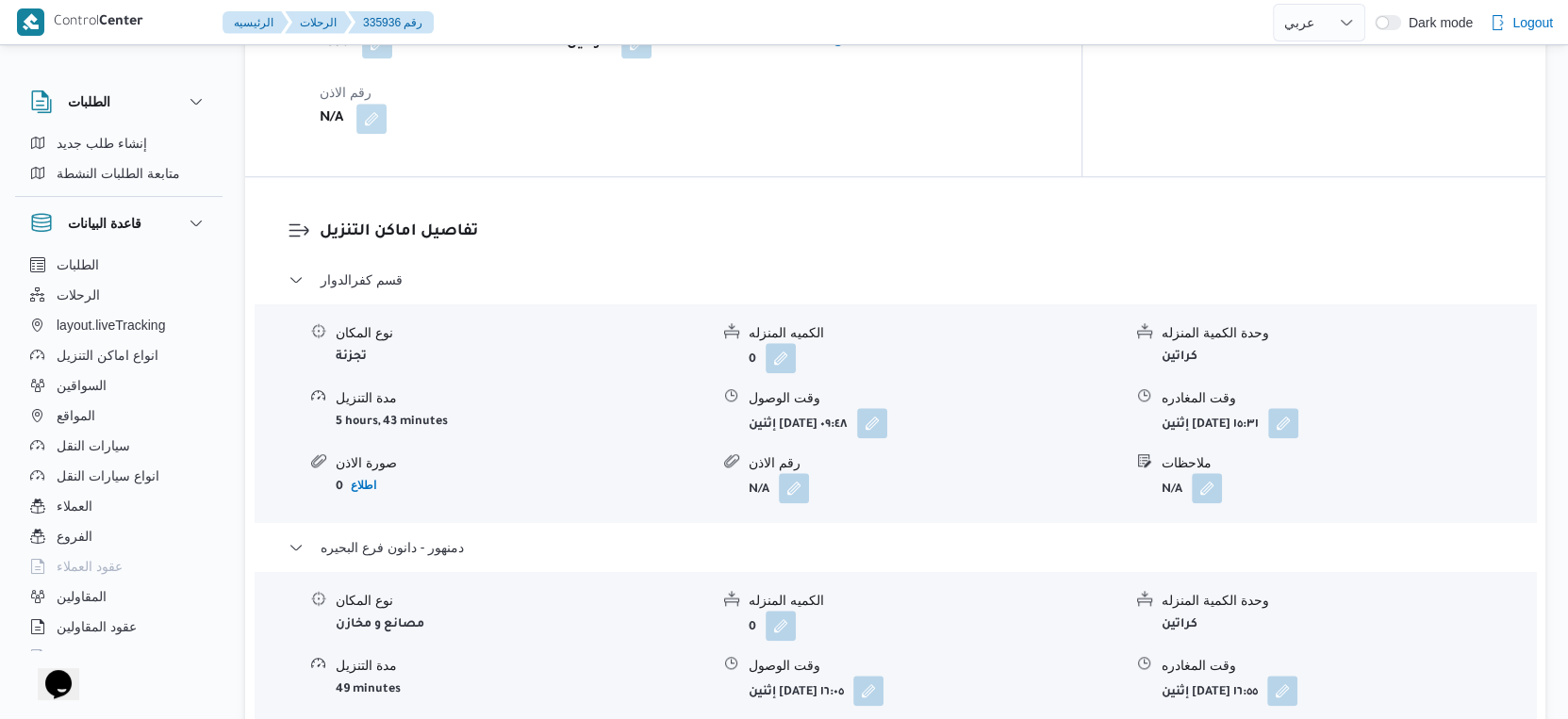
scroll to position [1571, 0]
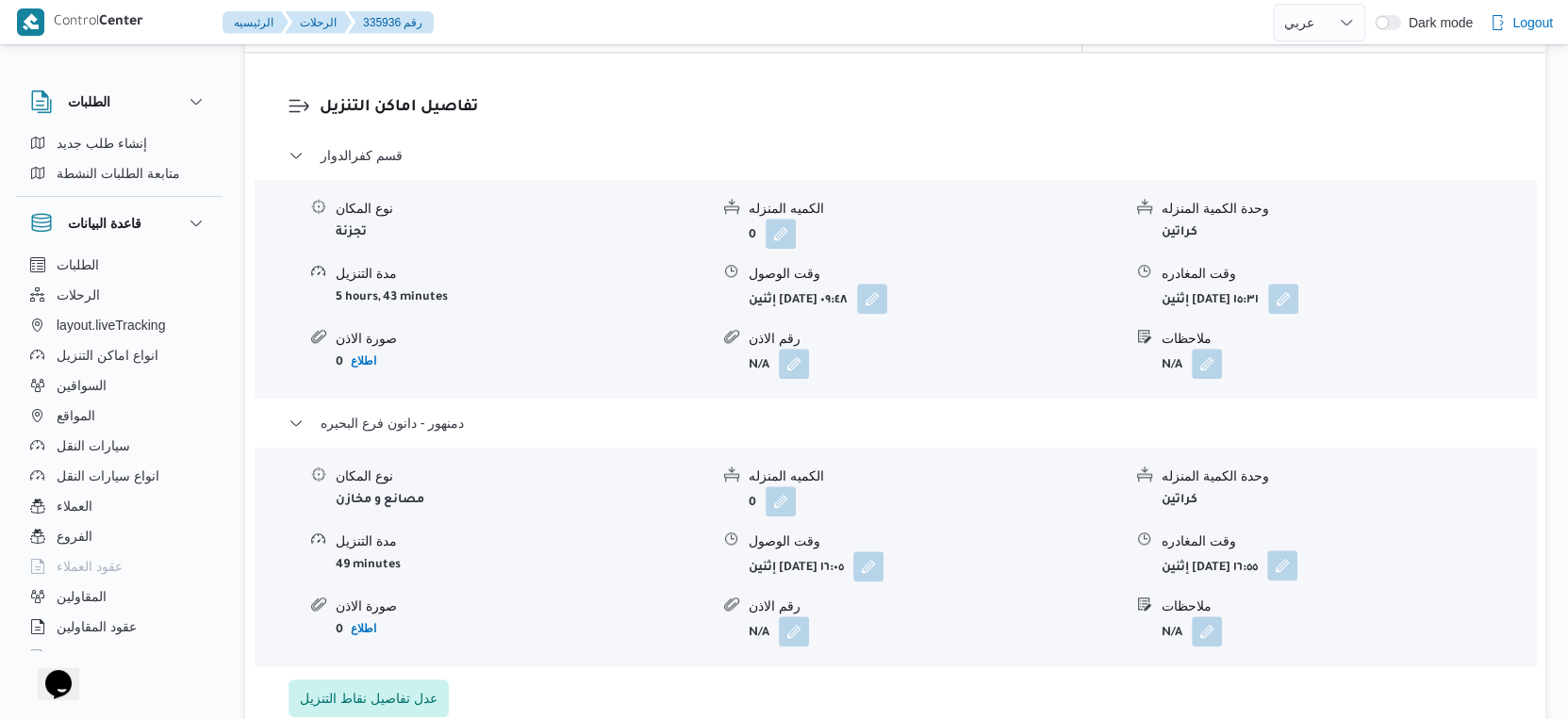
click at [1298, 555] on button "button" at bounding box center [1282, 565] width 30 height 30
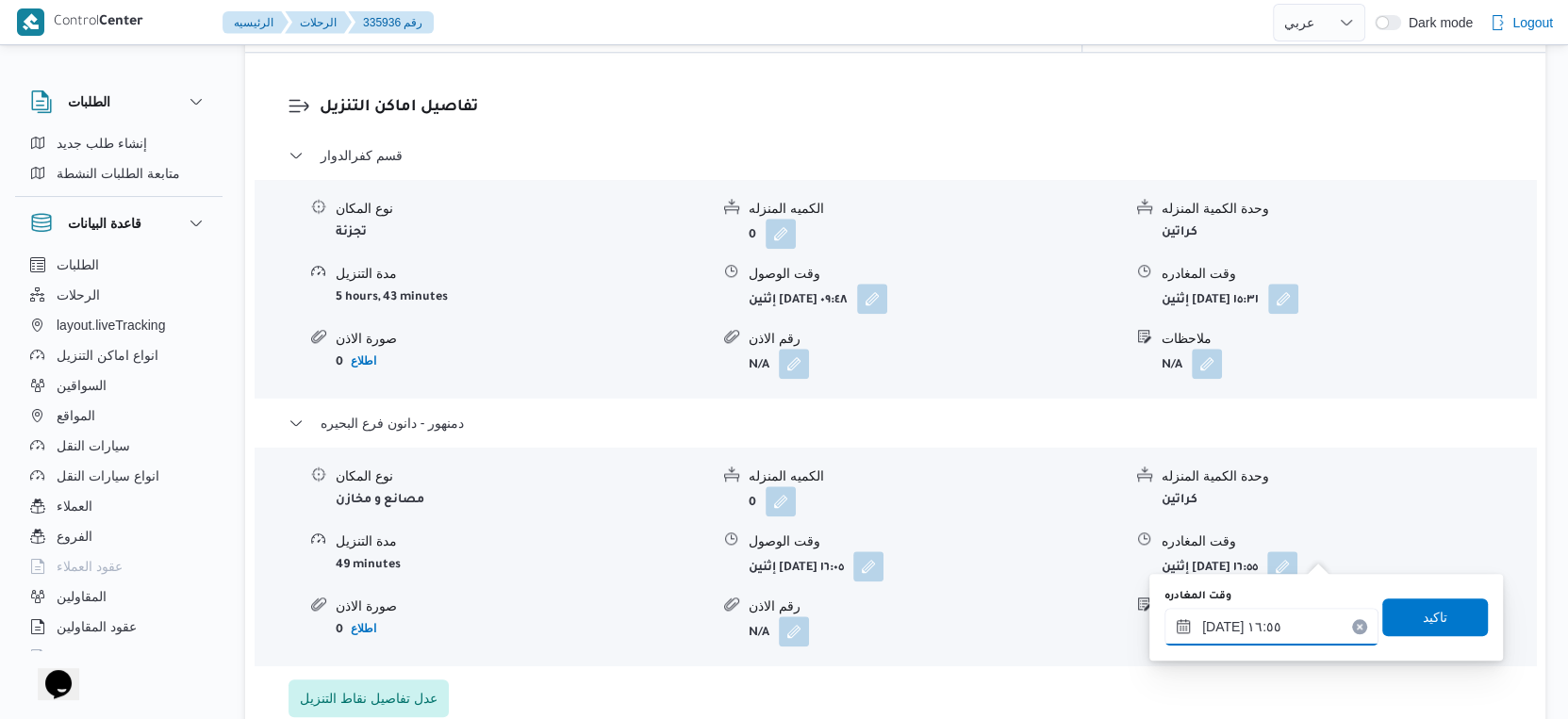
click at [1283, 617] on input "[DATE] ١٦:٥٥" at bounding box center [1272, 627] width 214 height 37
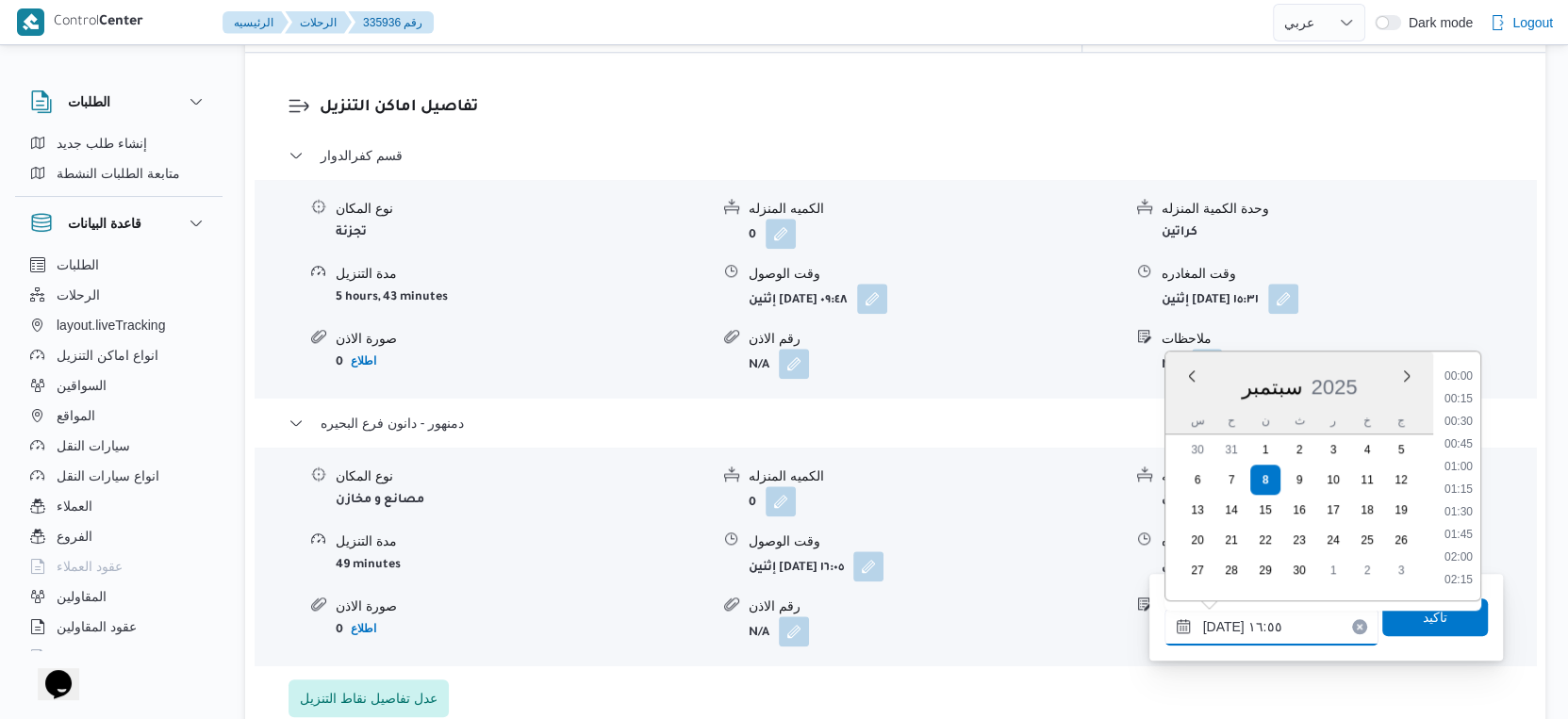
scroll to position [1399, 0]
click at [1464, 419] on li "16:00" at bounding box center [1459, 424] width 43 height 19
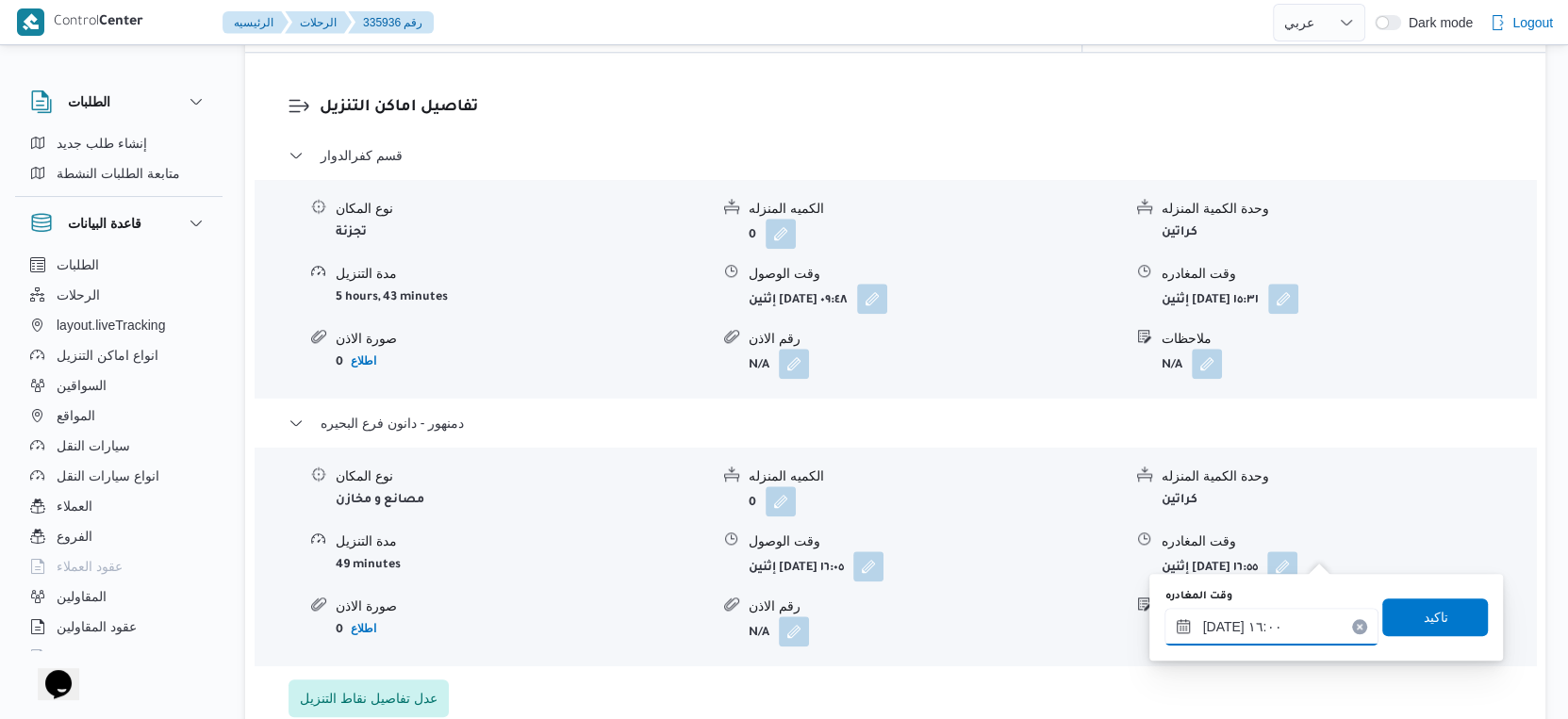
click at [1220, 624] on input "[DATE] ١٦:٠٠" at bounding box center [1272, 627] width 214 height 37
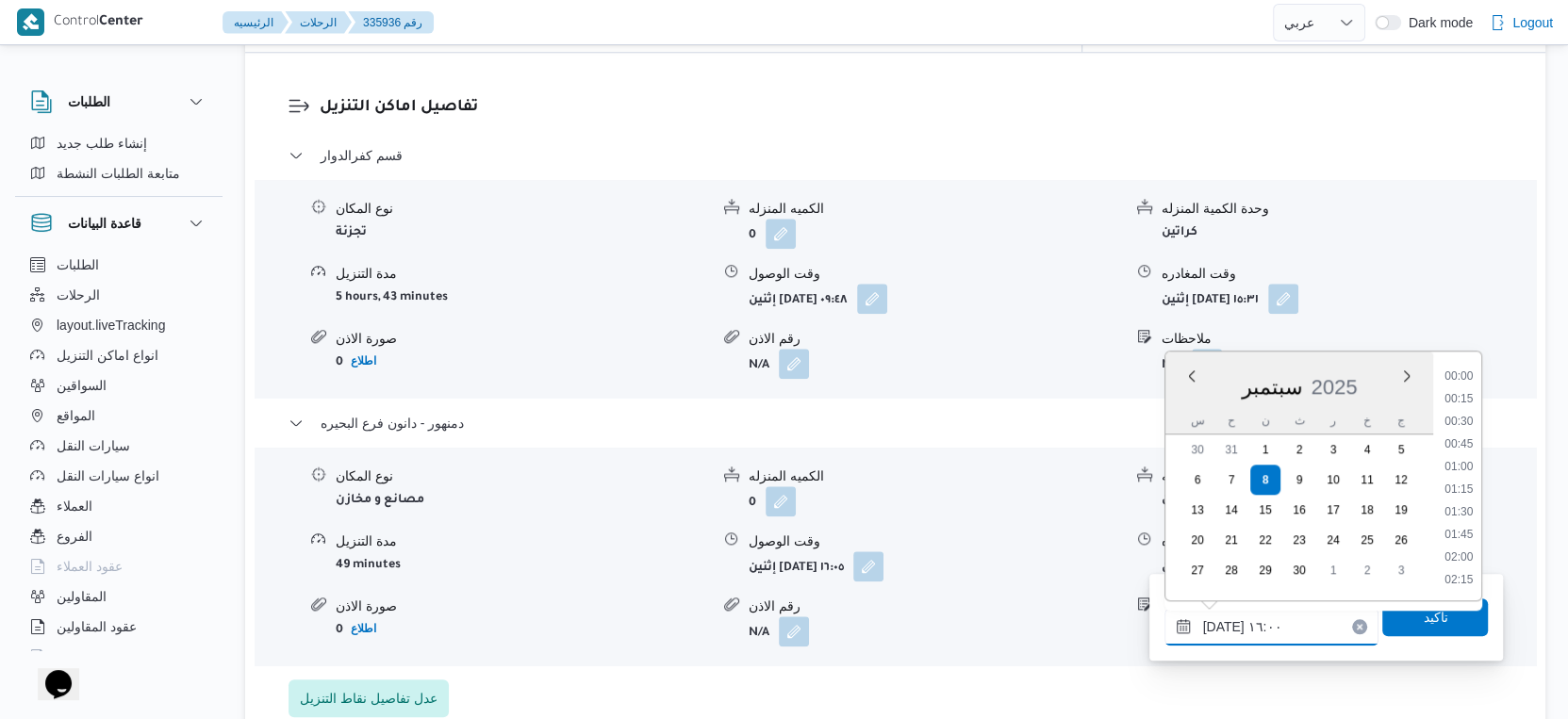
scroll to position [1331, 0]
click at [1220, 624] on input "[DATE] ١٦:٠٠" at bounding box center [1272, 627] width 214 height 37
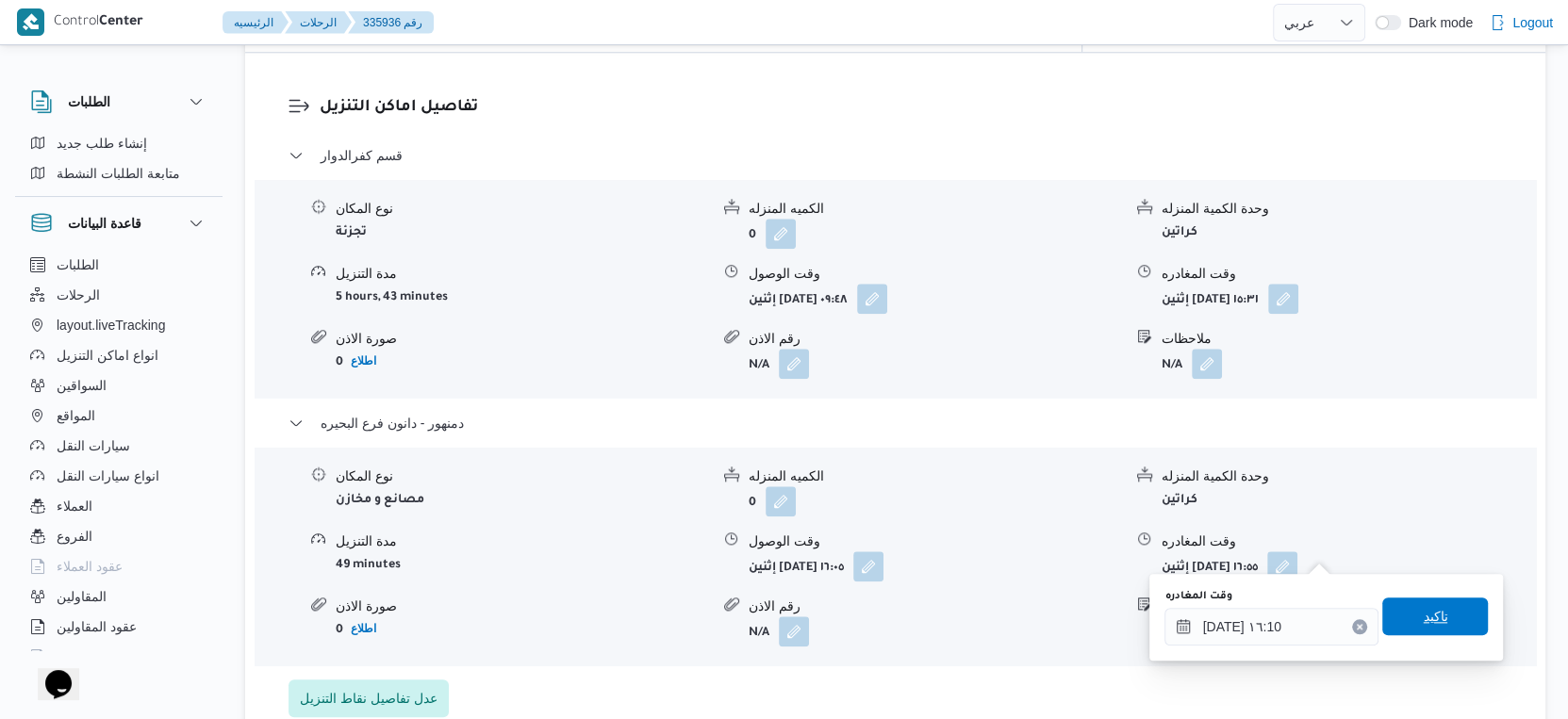
type input "[DATE] ١٦:١٠"
click at [1449, 619] on span "تاكيد" at bounding box center [1436, 616] width 106 height 37
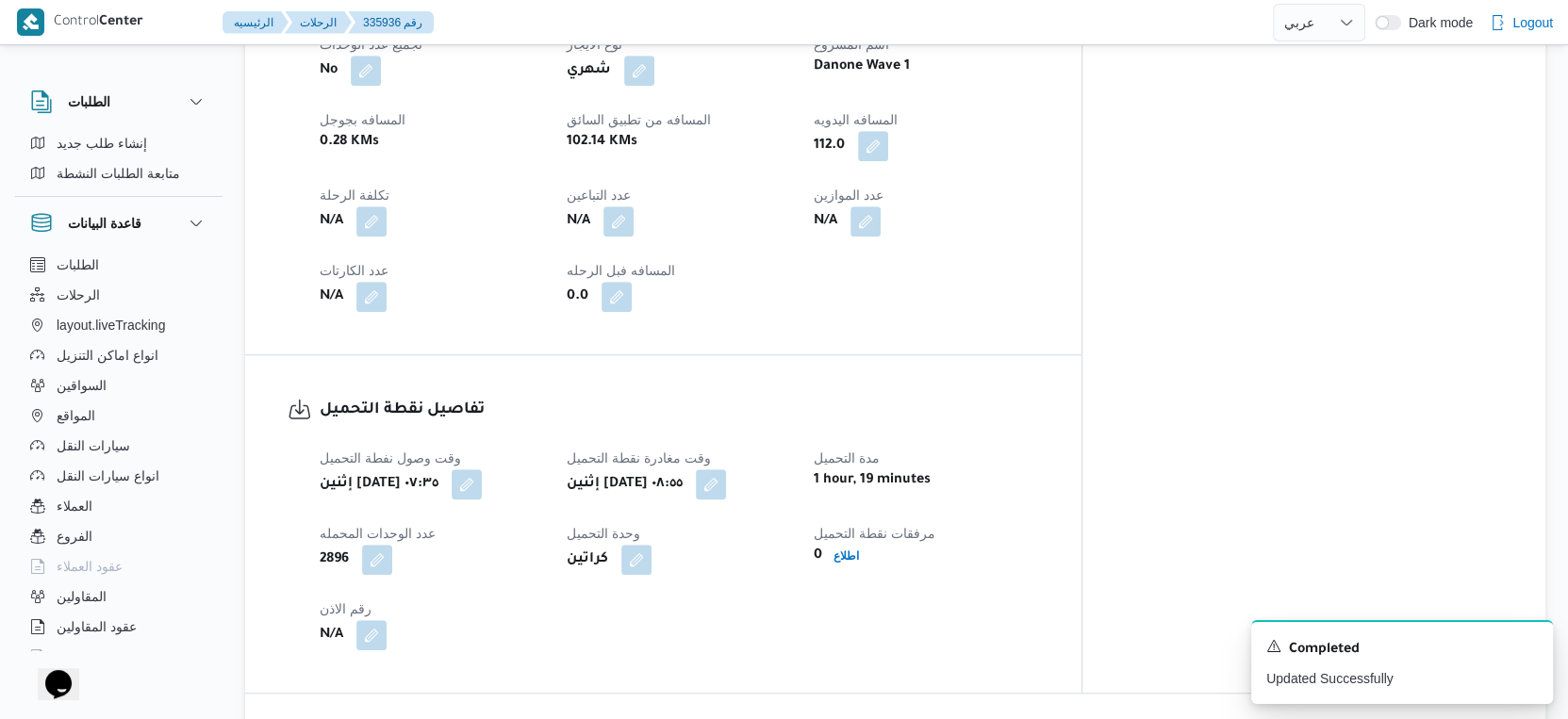
scroll to position [942, 0]
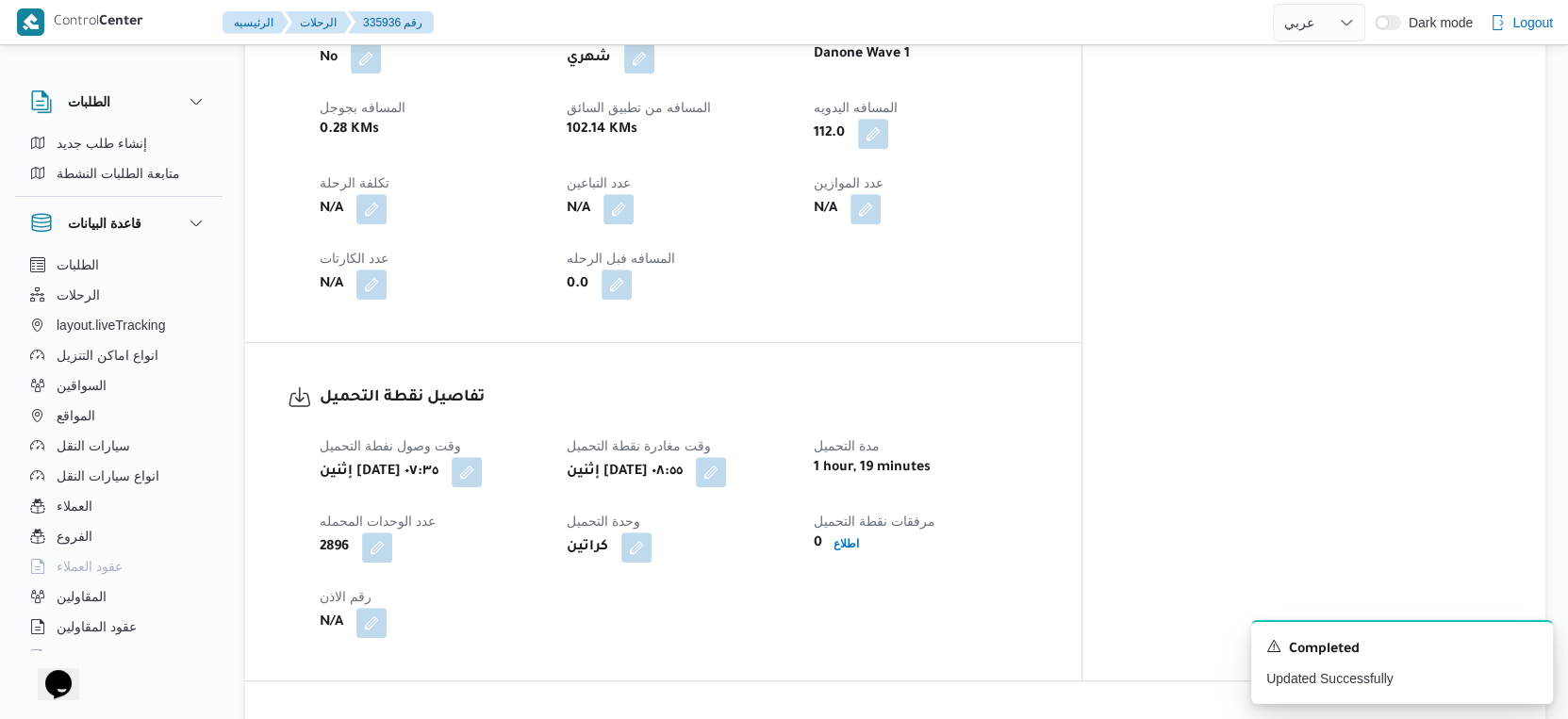
select select "ar"
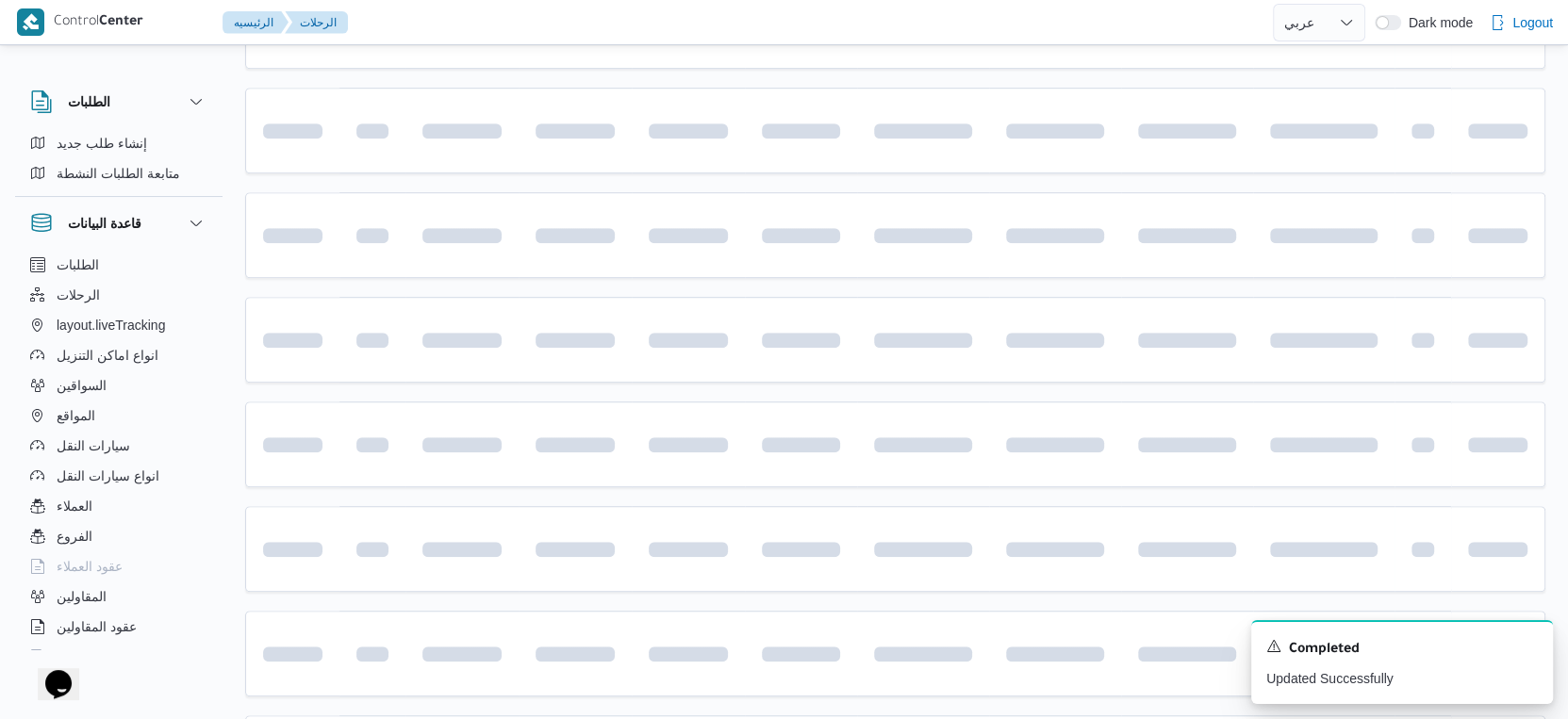
scroll to position [1119, 0]
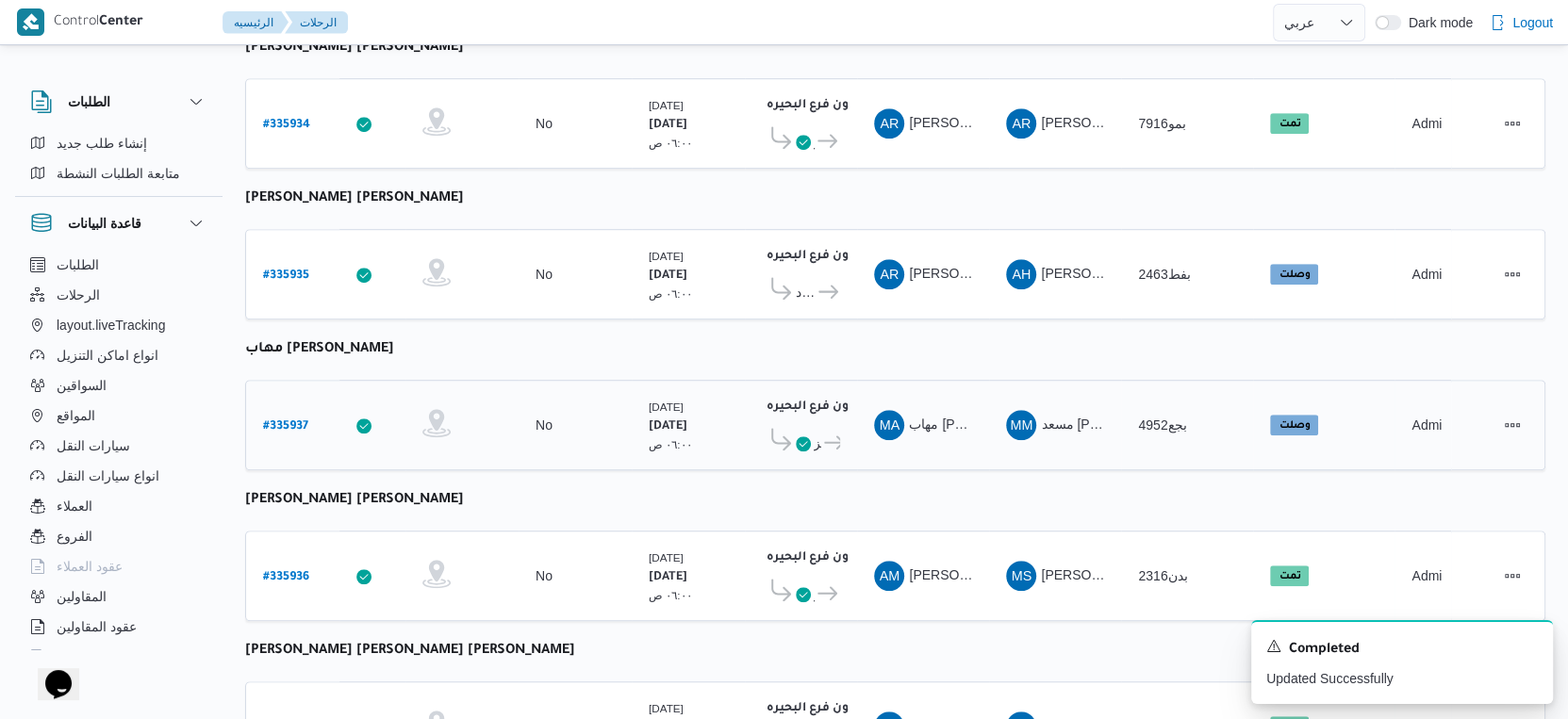
click at [288, 420] on b "# 335937" at bounding box center [286, 426] width 45 height 13
select select "ar"
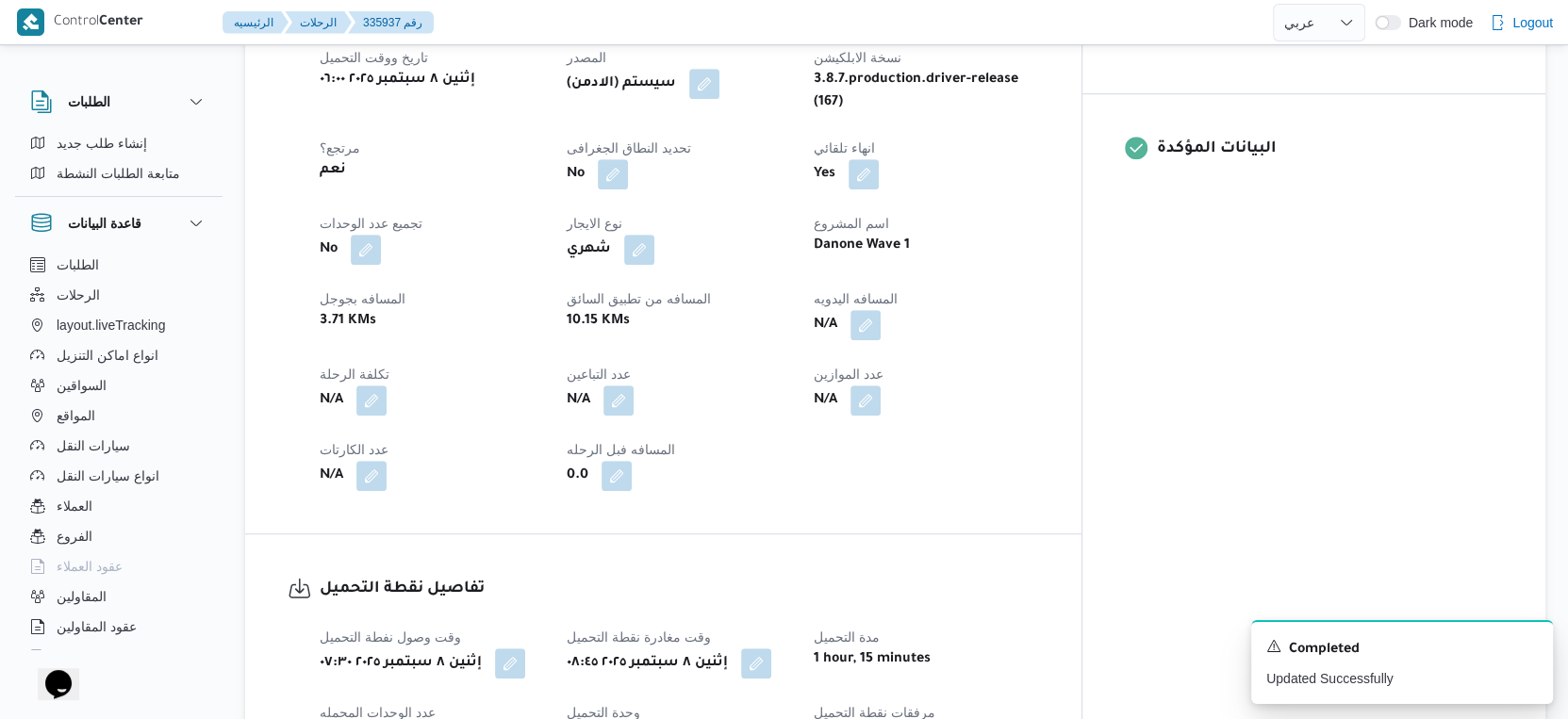
scroll to position [734, 0]
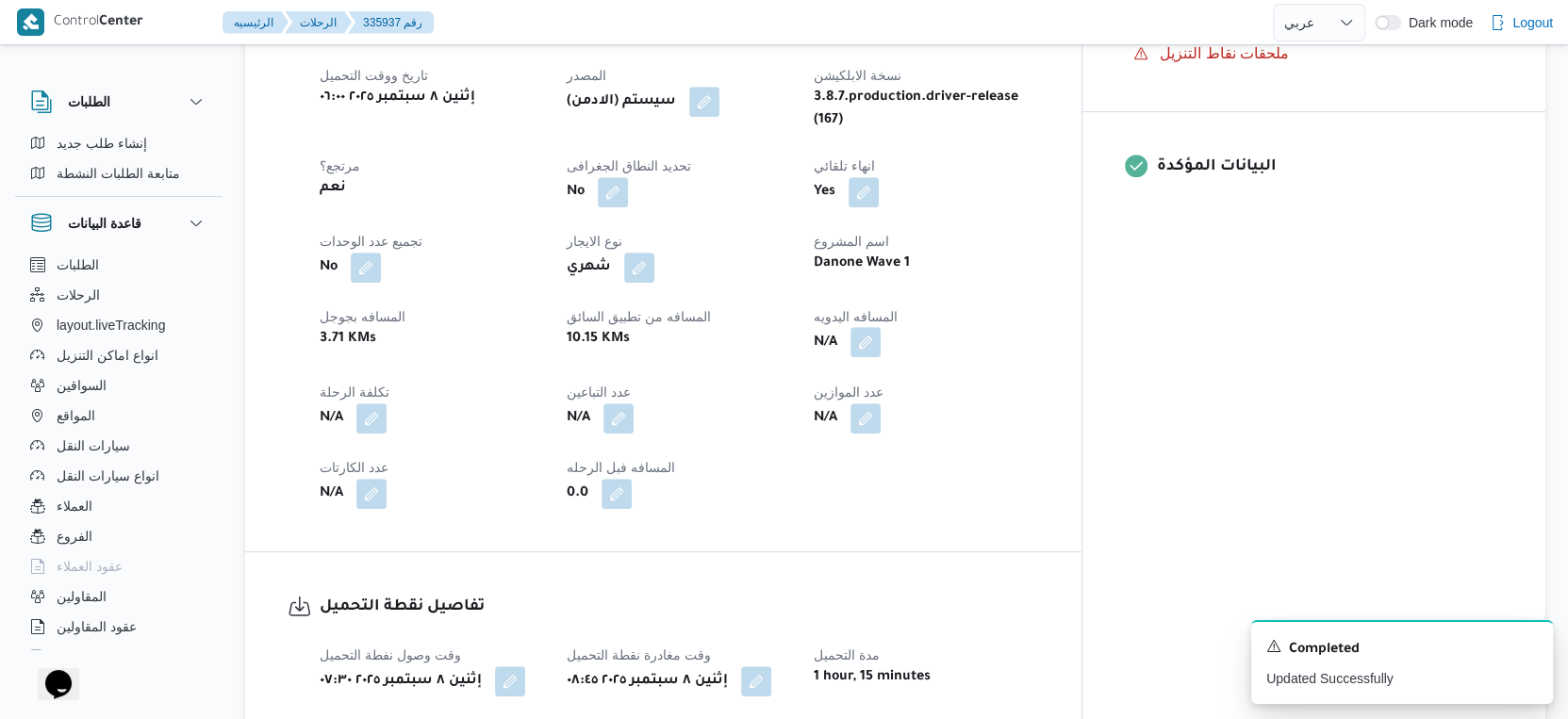
click at [881, 327] on button "button" at bounding box center [865, 342] width 30 height 30
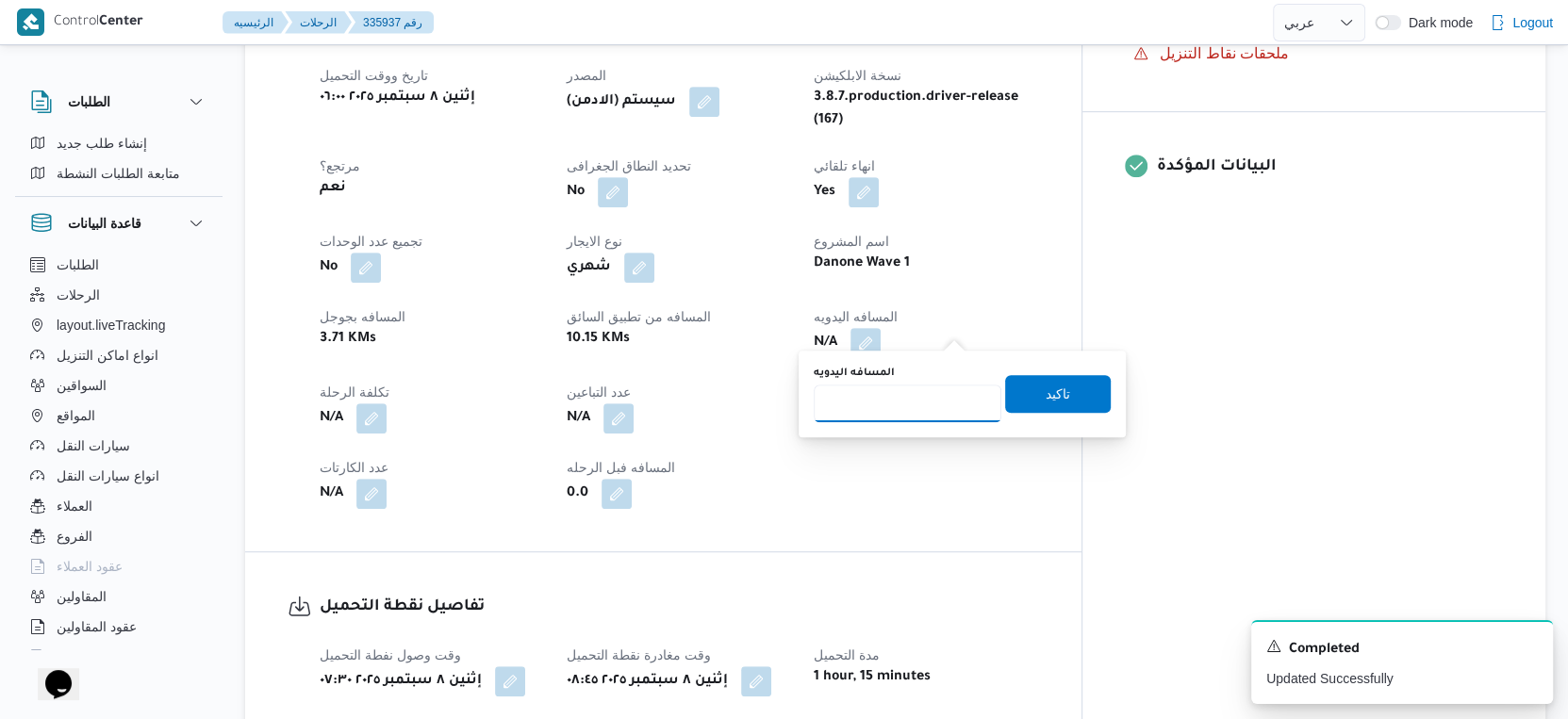
click at [913, 405] on input "المسافه اليدويه" at bounding box center [908, 404] width 188 height 37
type input "54"
click at [1047, 396] on span "تاكيد" at bounding box center [1057, 393] width 24 height 23
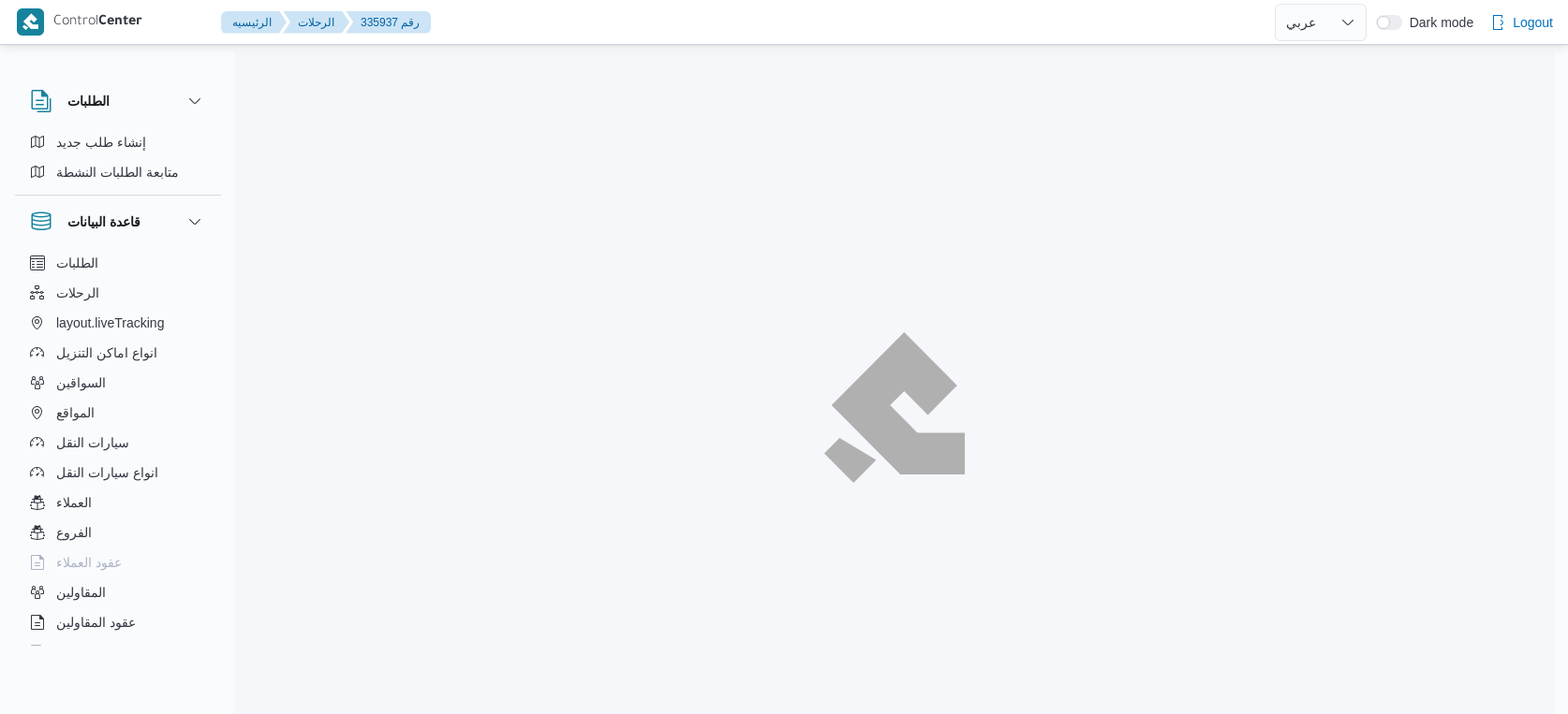
select select "ar"
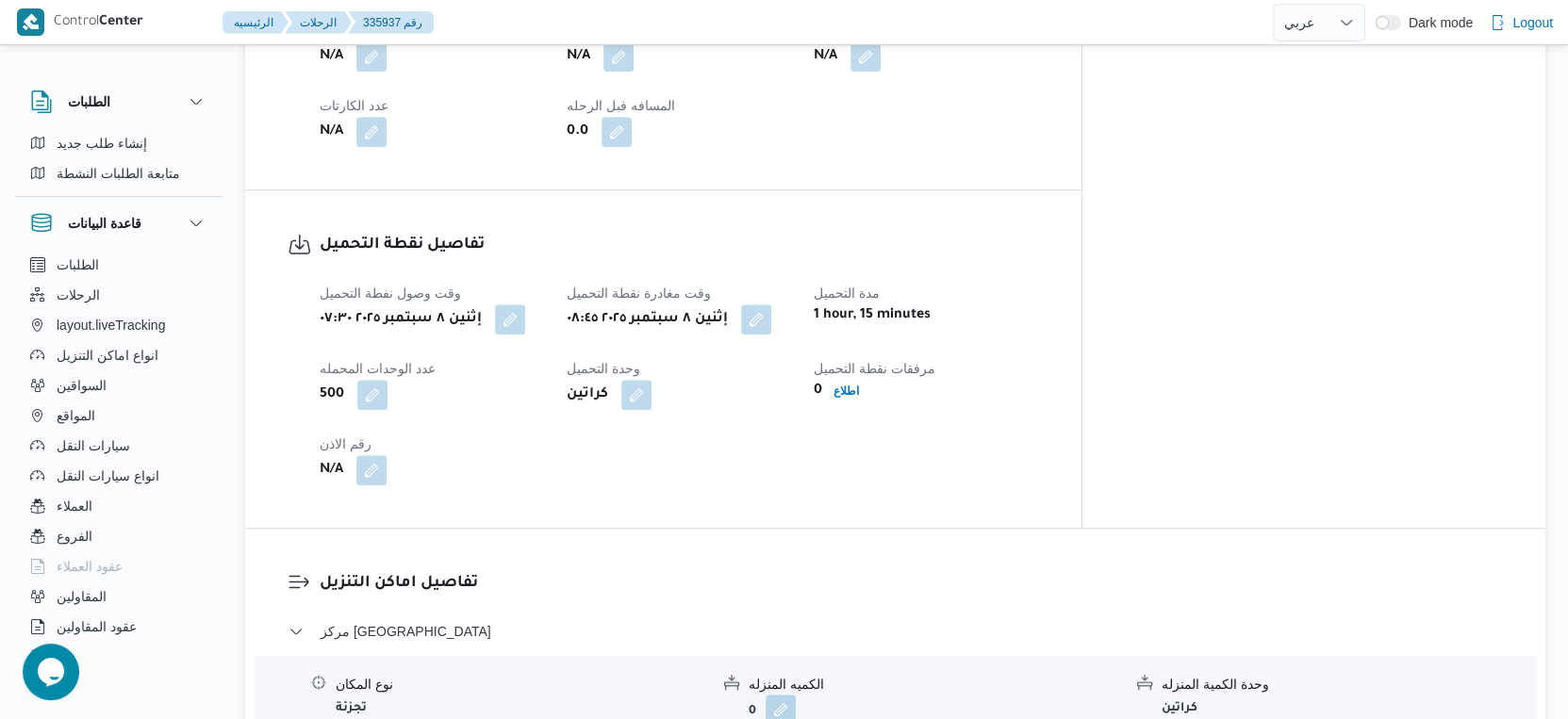
scroll to position [1098, 0]
click at [771, 301] on button "button" at bounding box center [756, 315] width 30 height 30
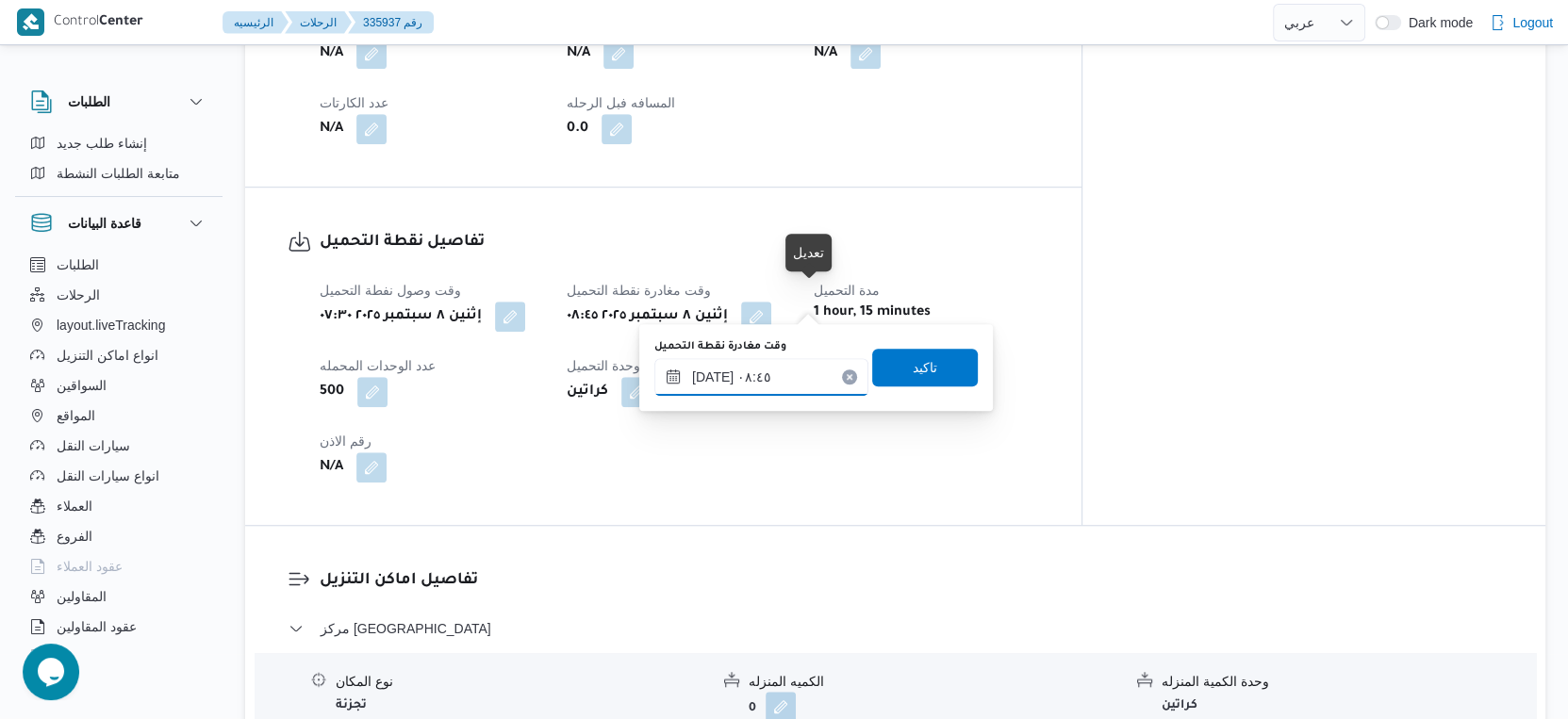
click at [767, 383] on input "[DATE] ٠٨:٤٥" at bounding box center [761, 377] width 214 height 37
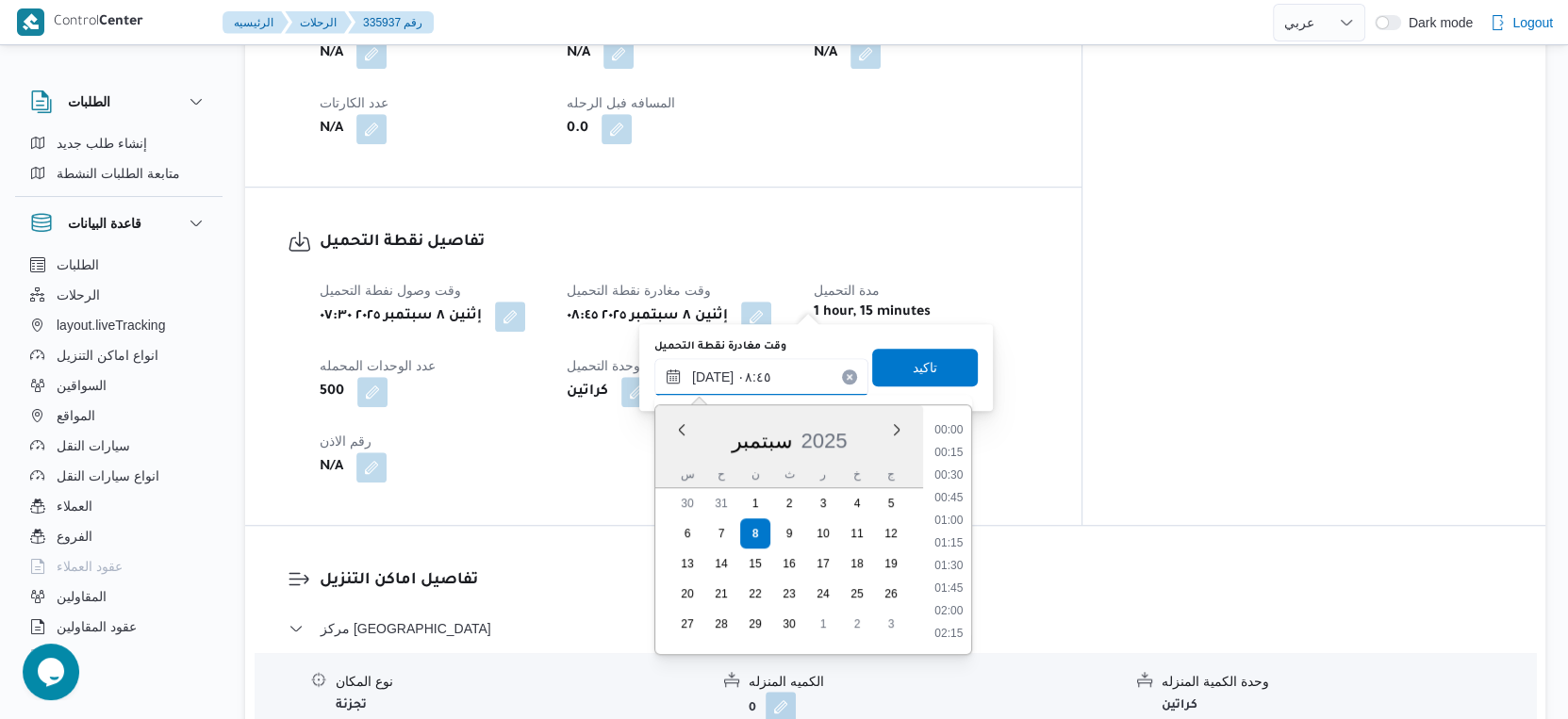
scroll to position [677, 0]
drag, startPoint x: 952, startPoint y: 520, endPoint x: 944, endPoint y: 420, distance: 100.3
click at [952, 517] on li "08:30" at bounding box center [949, 522] width 43 height 19
type input "[DATE] ٠٨:٣٠"
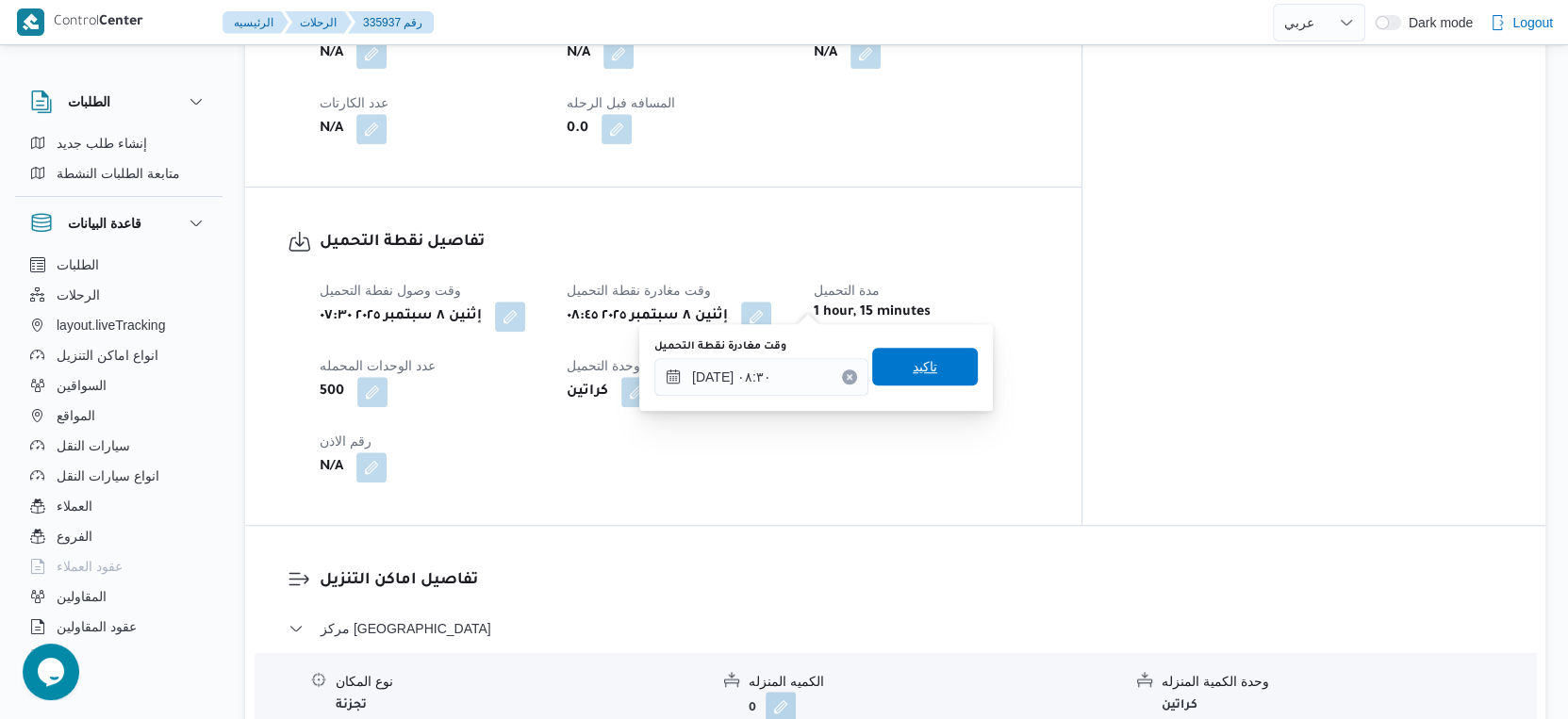
click at [931, 366] on span "تاكيد" at bounding box center [925, 366] width 106 height 37
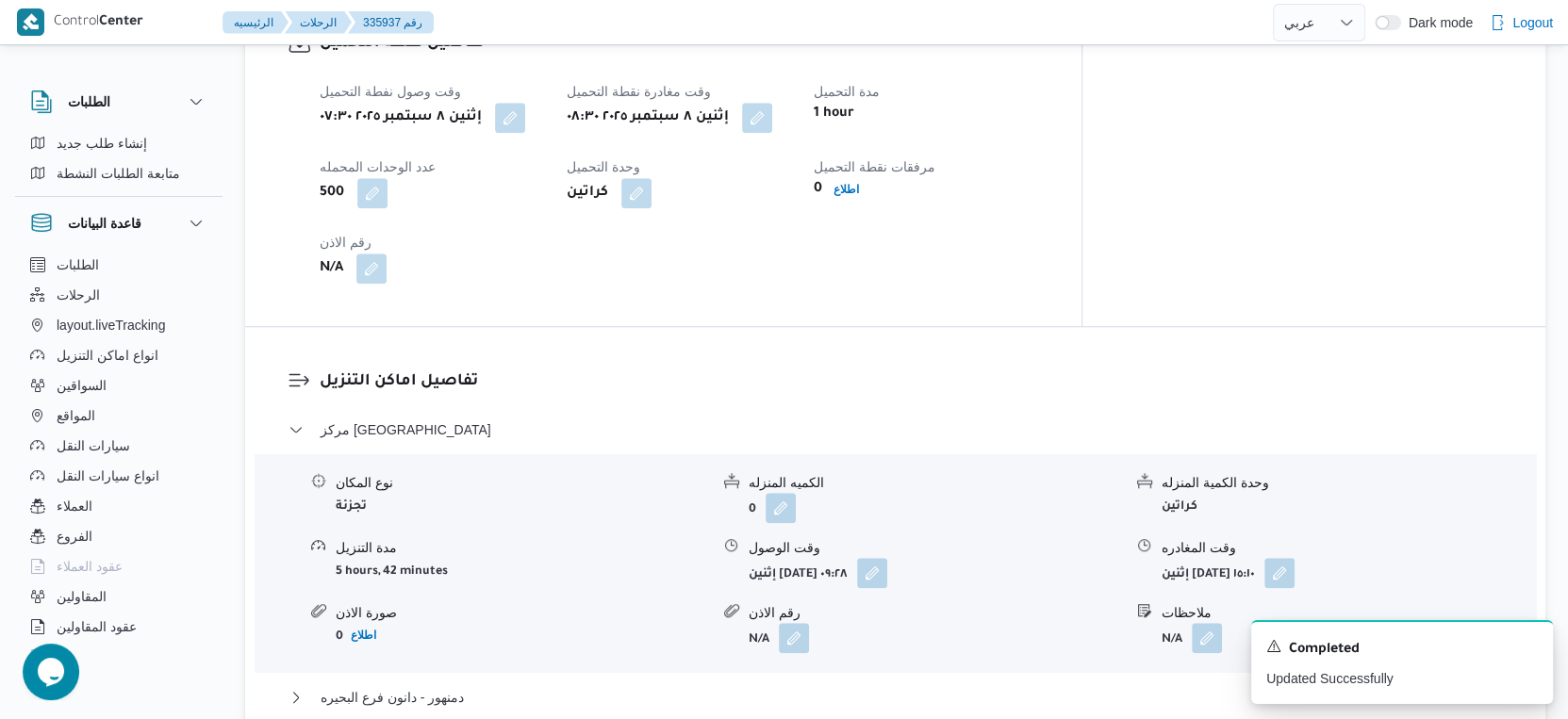
scroll to position [1308, 0]
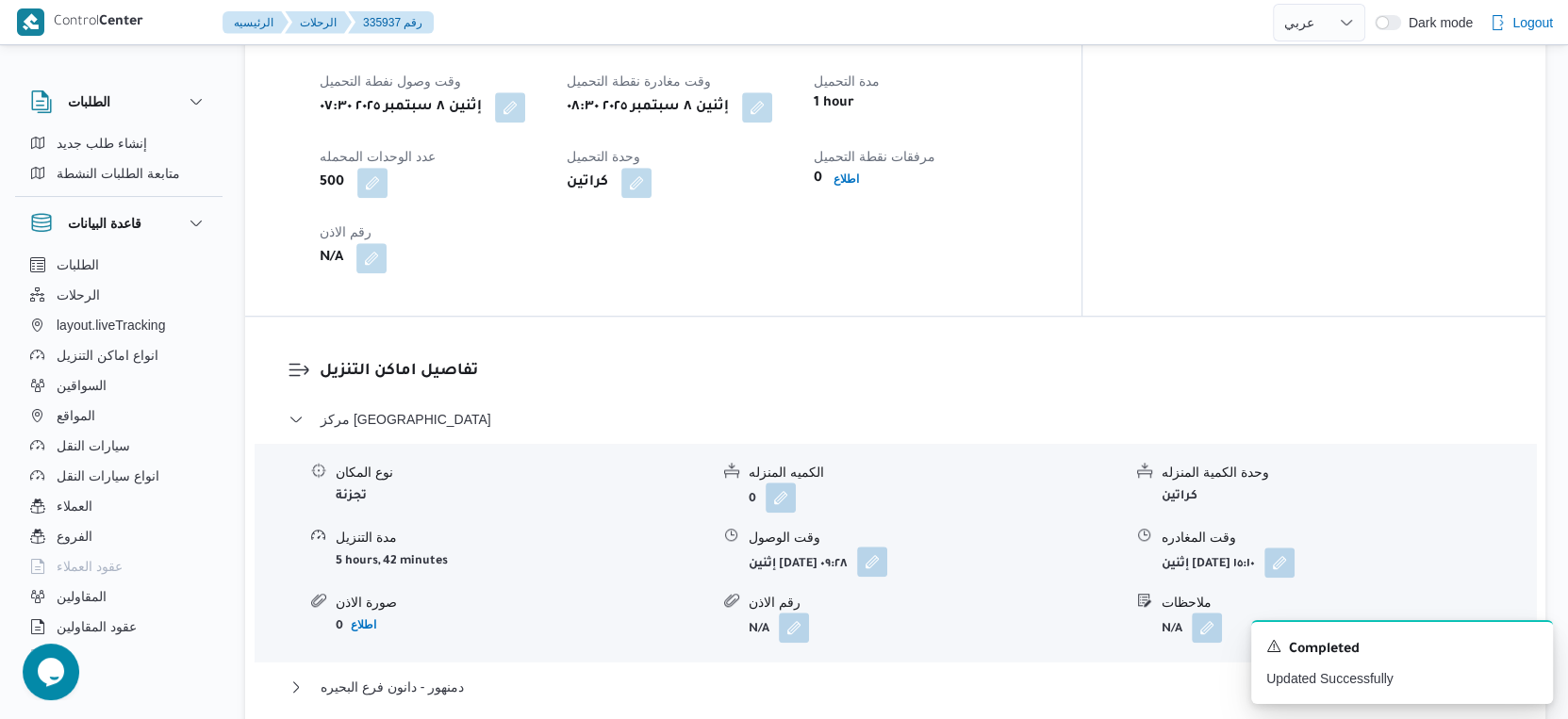
click at [888, 553] on button "button" at bounding box center [872, 561] width 30 height 30
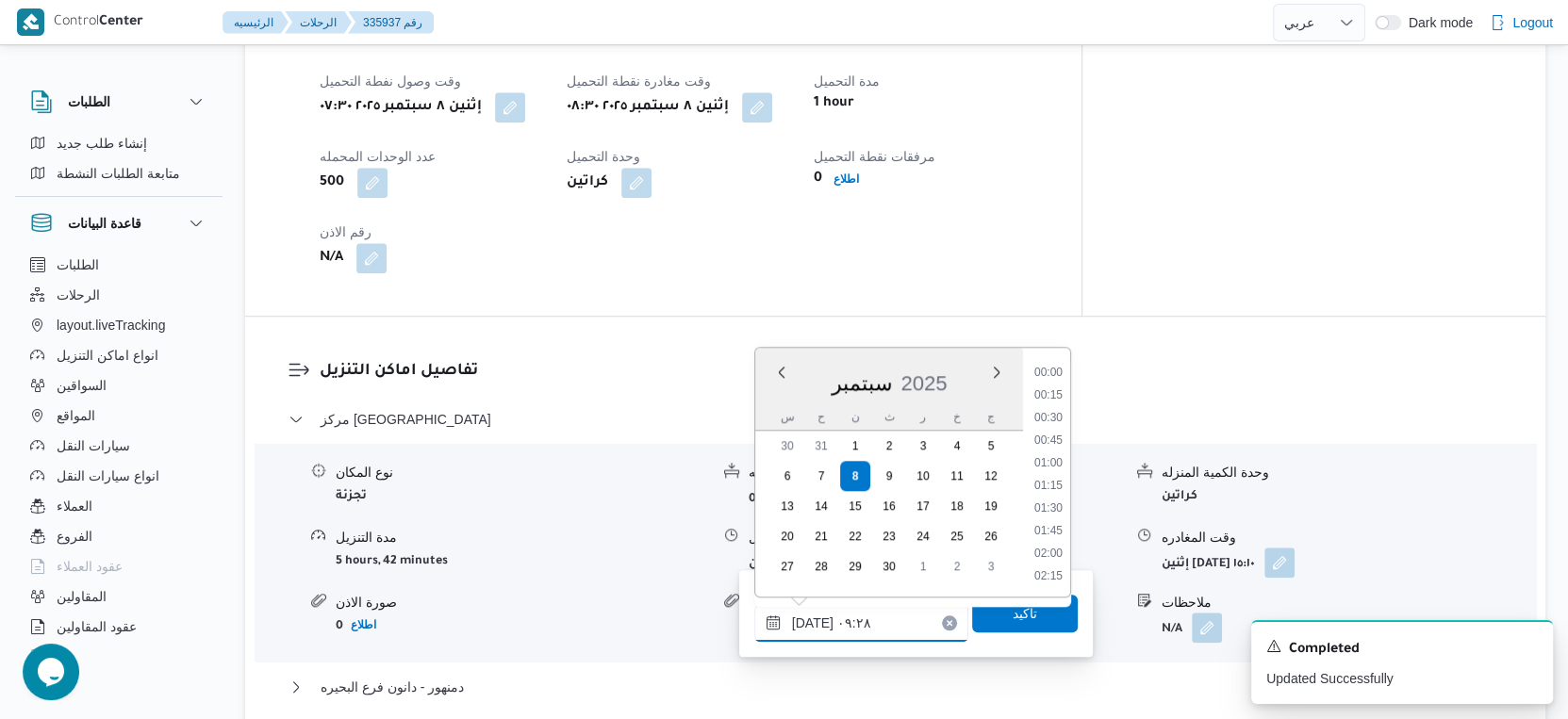
click at [863, 616] on input "[DATE] ٠٩:٢٨" at bounding box center [861, 623] width 214 height 37
click at [1042, 560] on li "09:00" at bounding box center [1049, 569] width 43 height 19
type input "[DATE] ٠٩:٠٠"
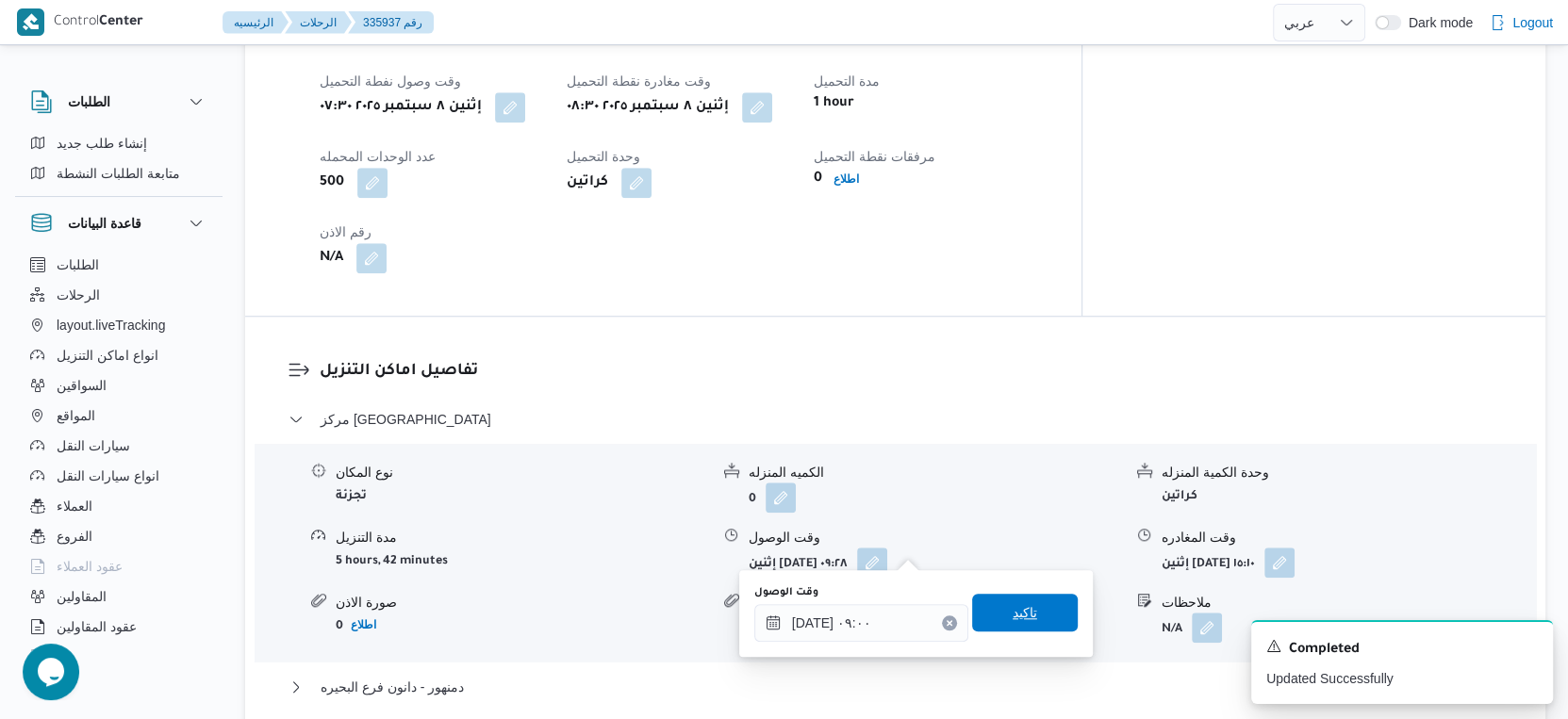
click at [1021, 611] on span "تاكيد" at bounding box center [1025, 612] width 24 height 23
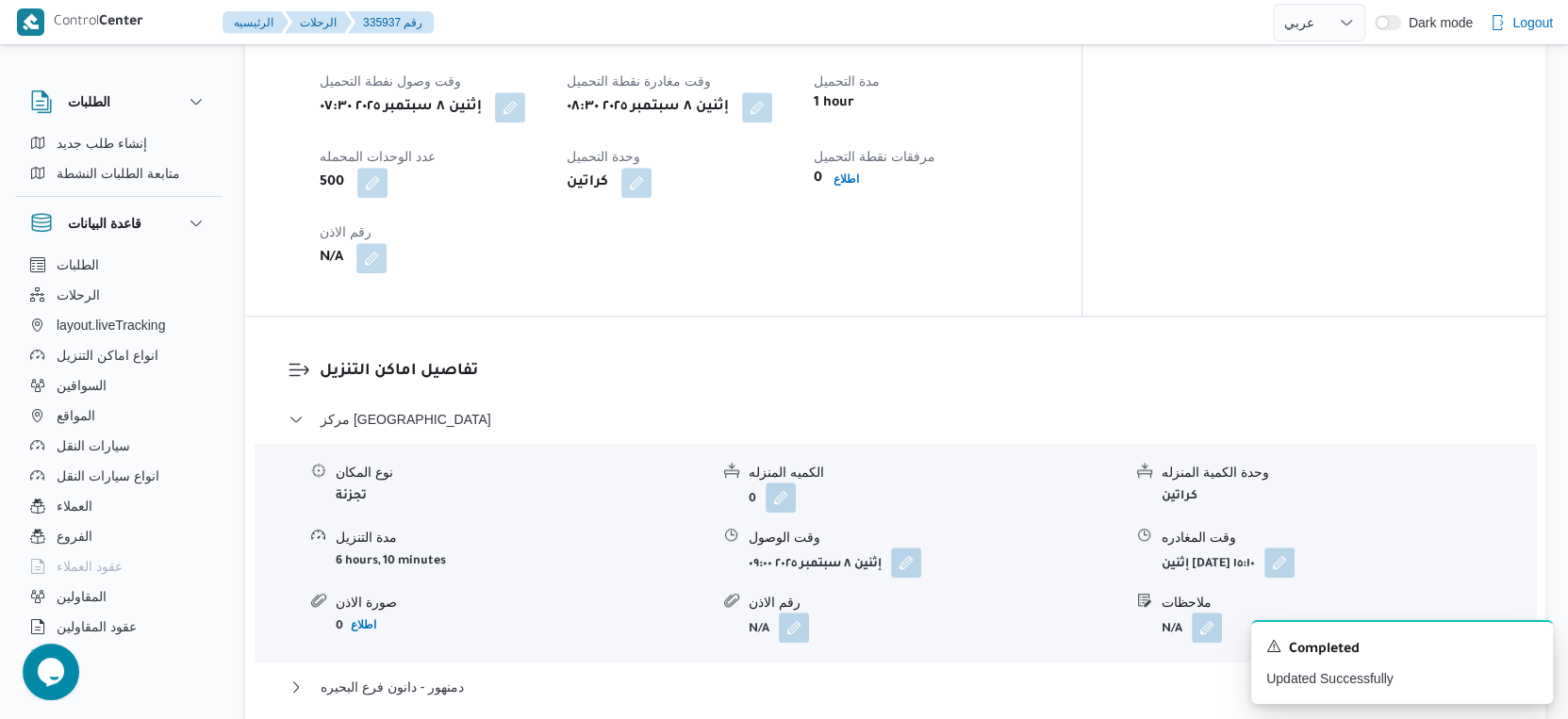
scroll to position [1622, 0]
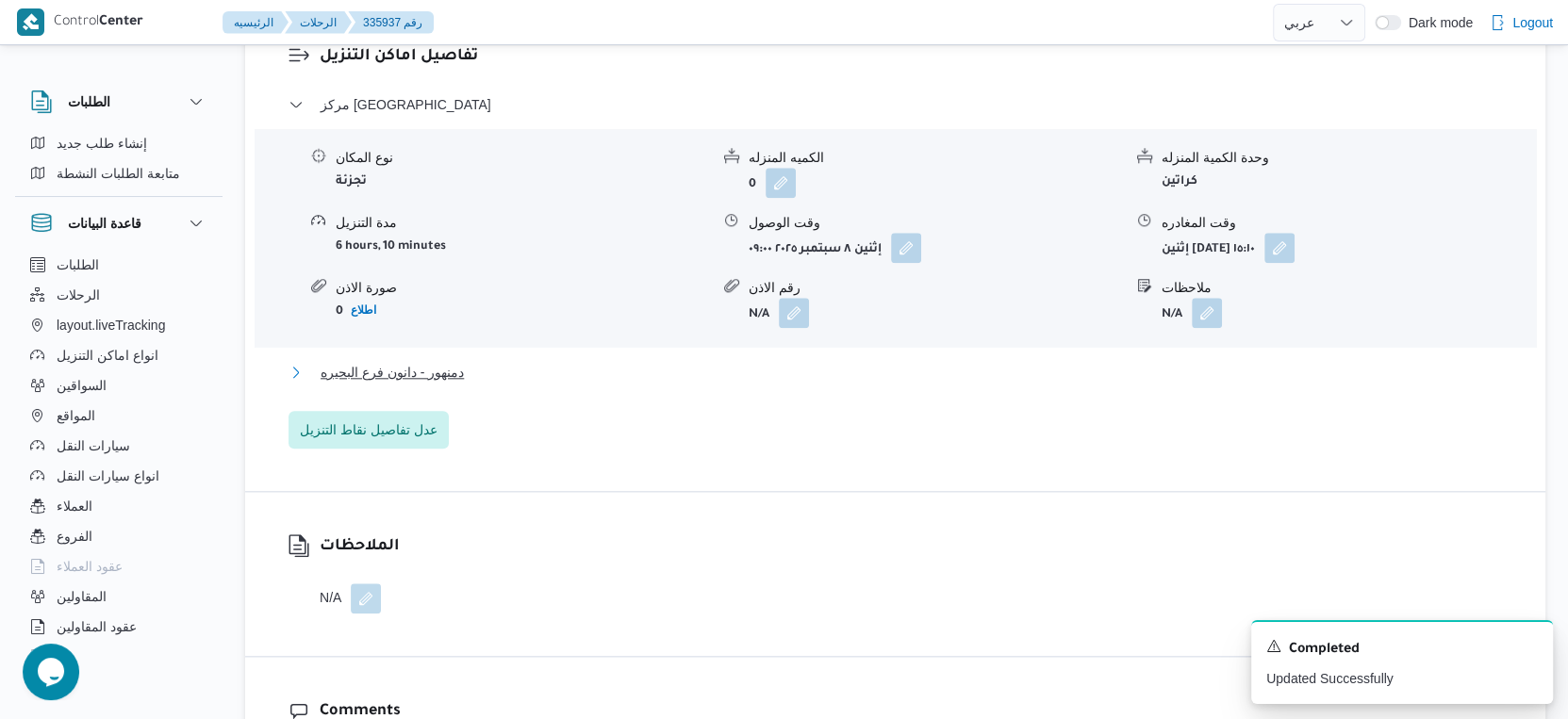
click at [500, 361] on button "دمنهور - دانون فرع البحيره" at bounding box center [896, 372] width 1215 height 23
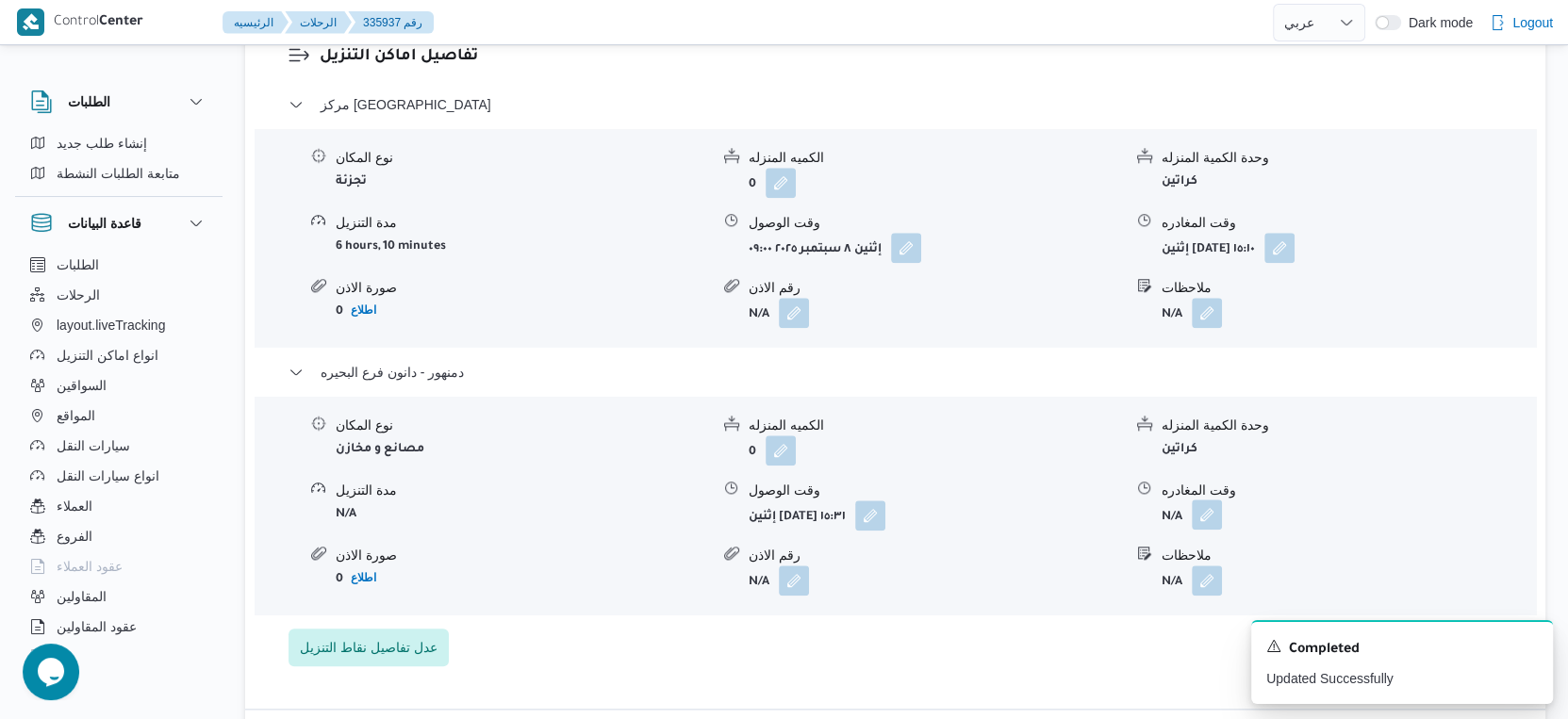
click at [1208, 500] on button "button" at bounding box center [1206, 514] width 30 height 30
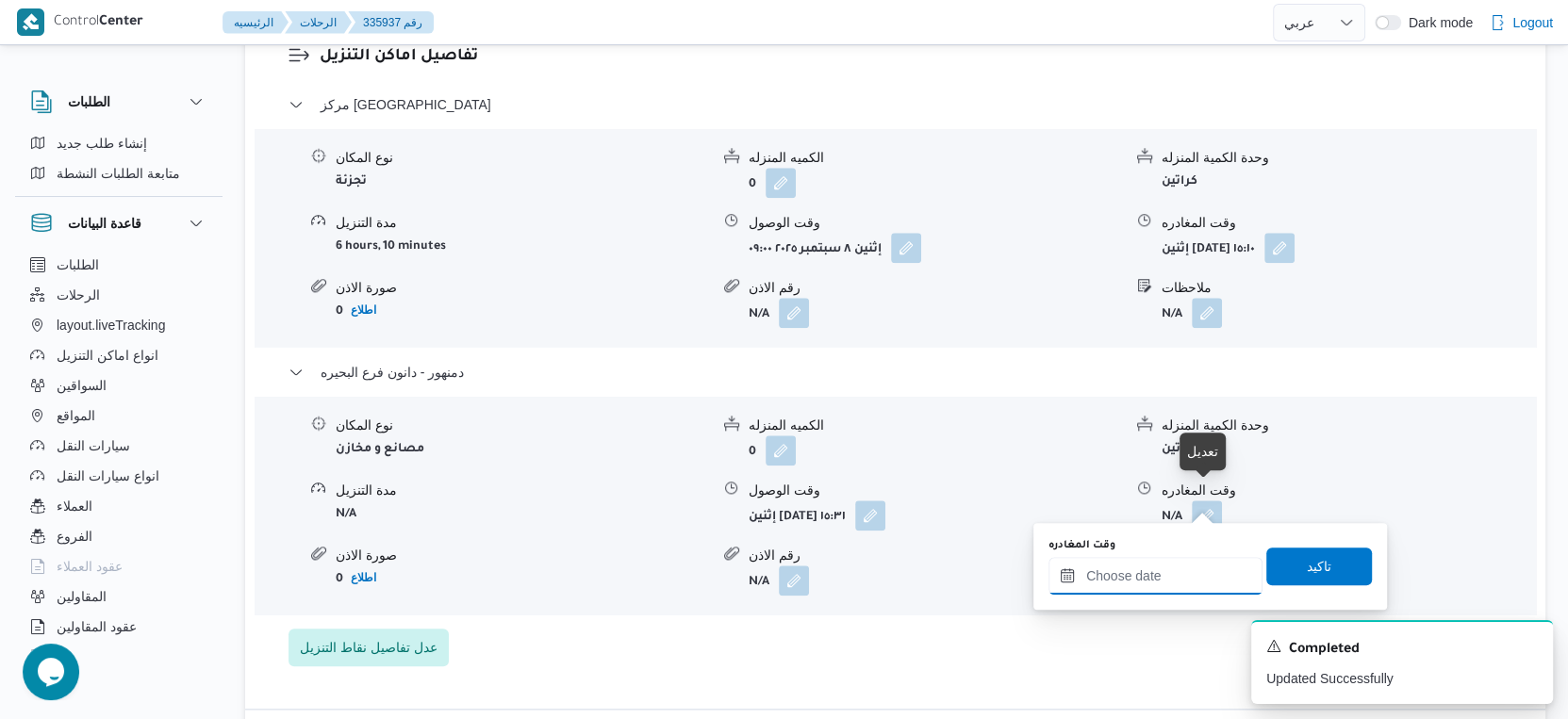
click at [1172, 569] on input "وقت المغادره" at bounding box center [1155, 576] width 214 height 37
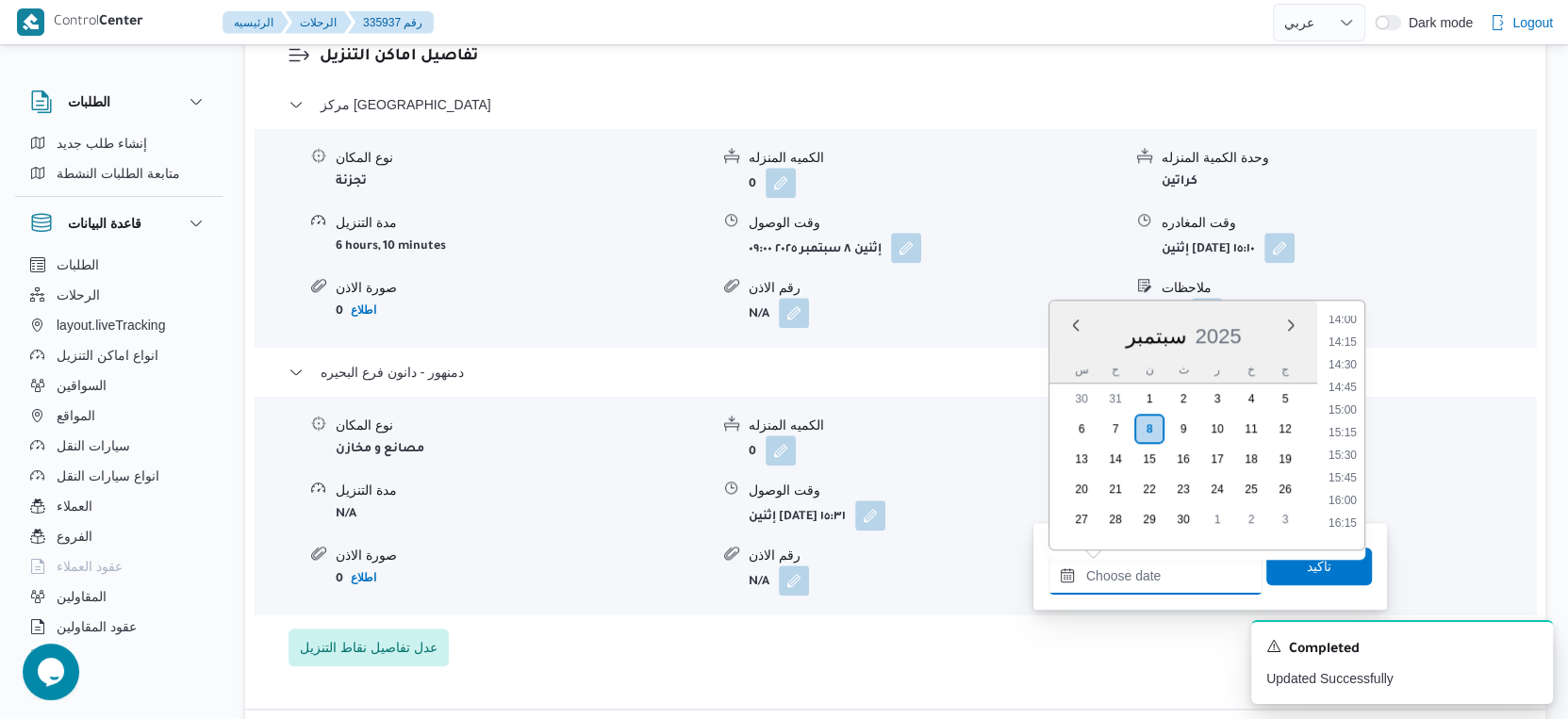
scroll to position [1267, 0]
click at [1348, 458] on li "15:30" at bounding box center [1343, 461] width 43 height 19
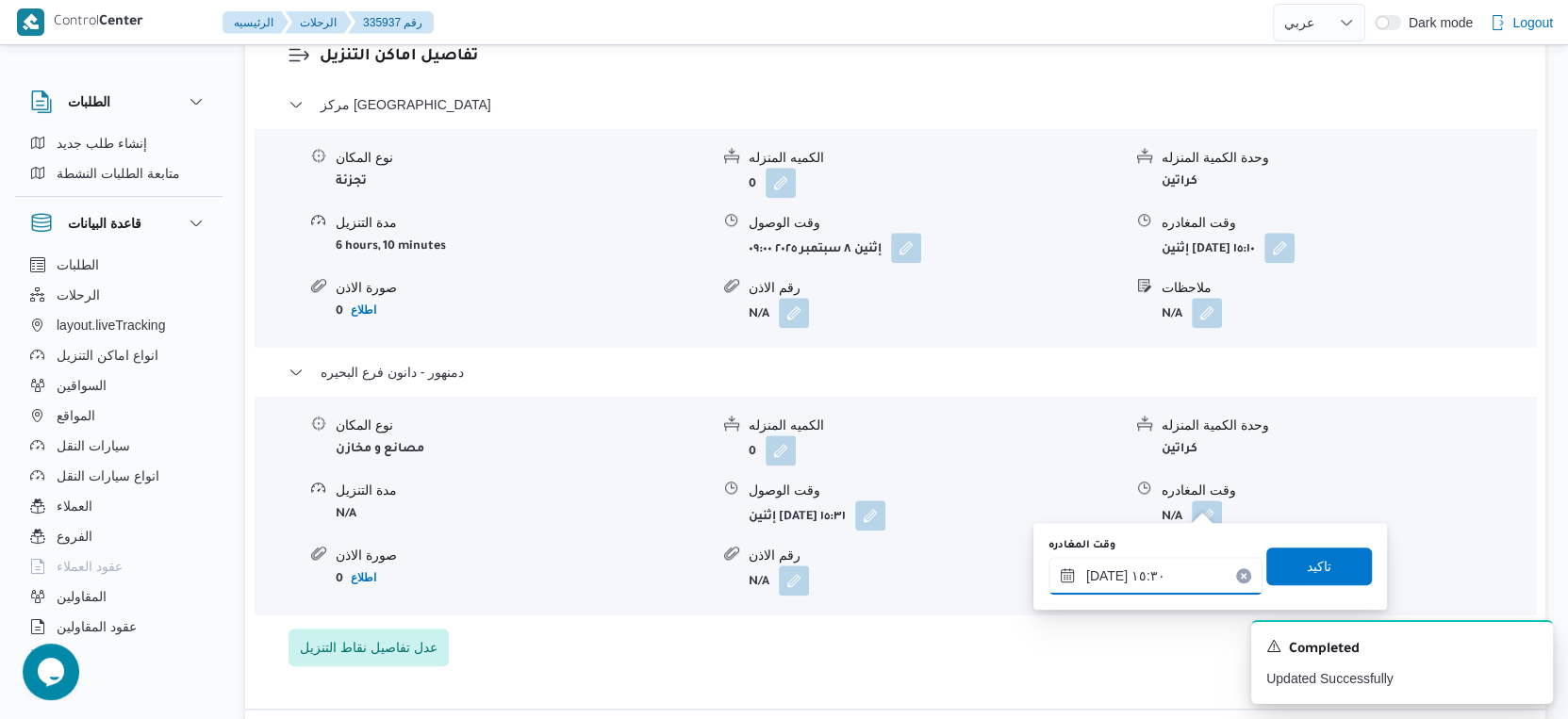
click at [1105, 573] on input "[DATE] ١٥:٣٠" at bounding box center [1155, 576] width 214 height 37
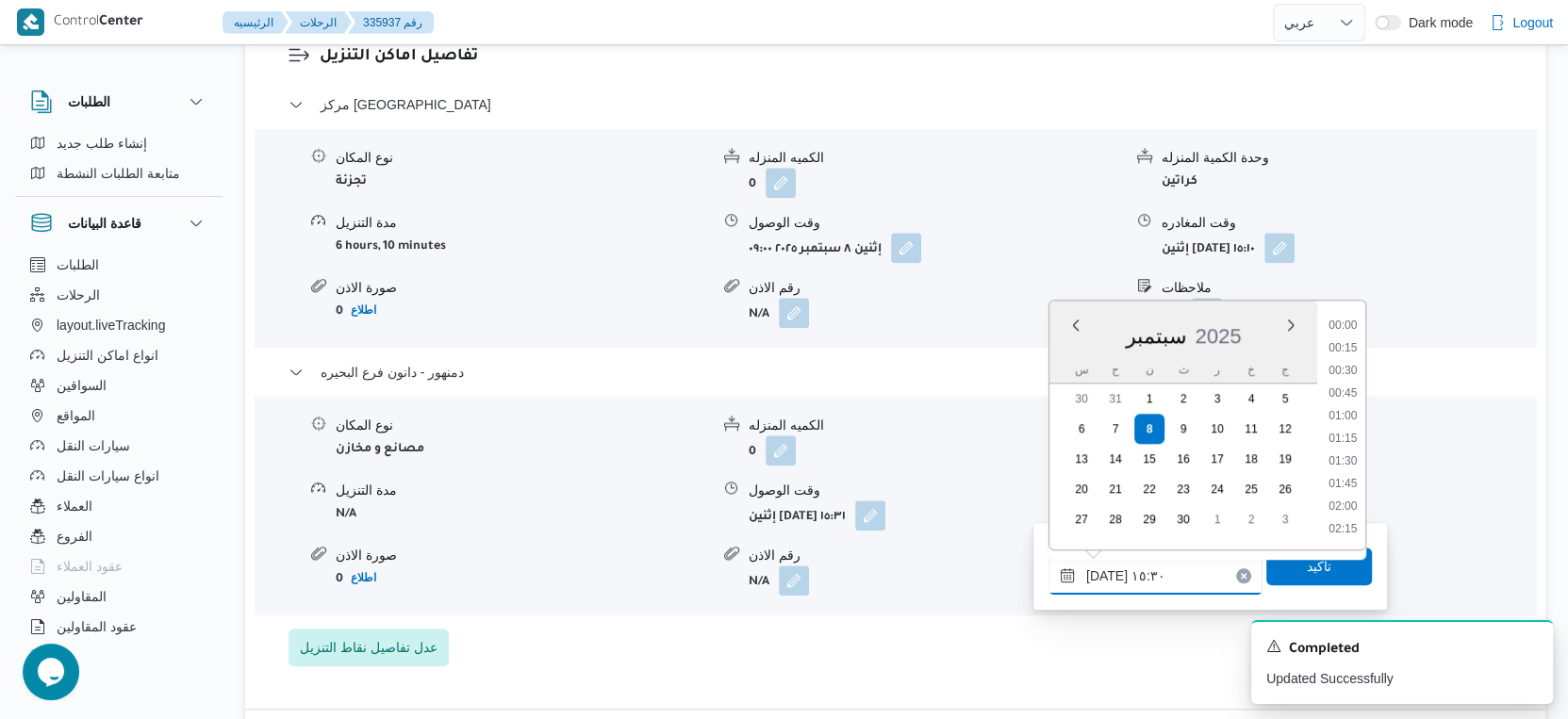
click at [1105, 573] on input "[DATE] ١٥:٣٠" at bounding box center [1155, 576] width 214 height 37
type input "[DATE] ١٥:٣٥"
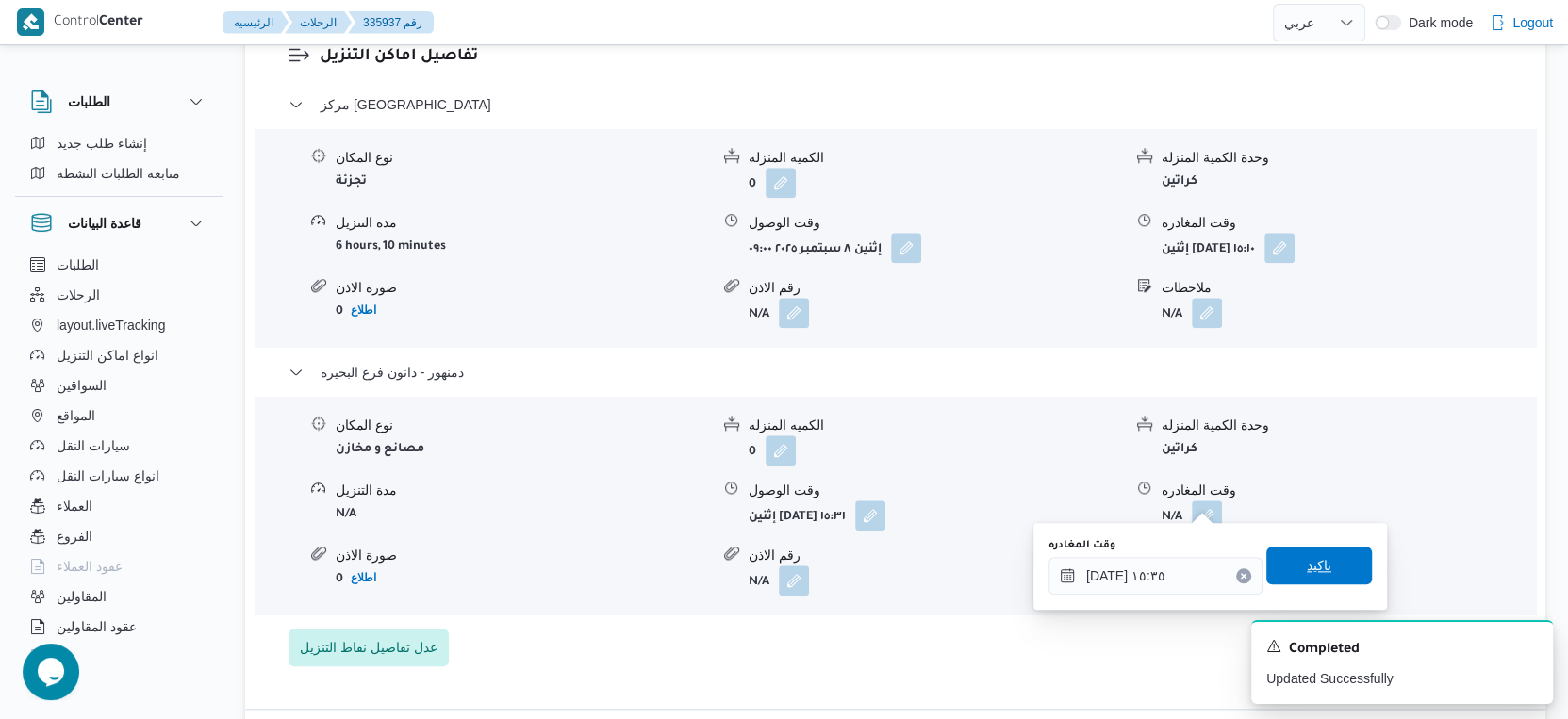
click at [1307, 565] on span "تاكيد" at bounding box center [1319, 565] width 24 height 23
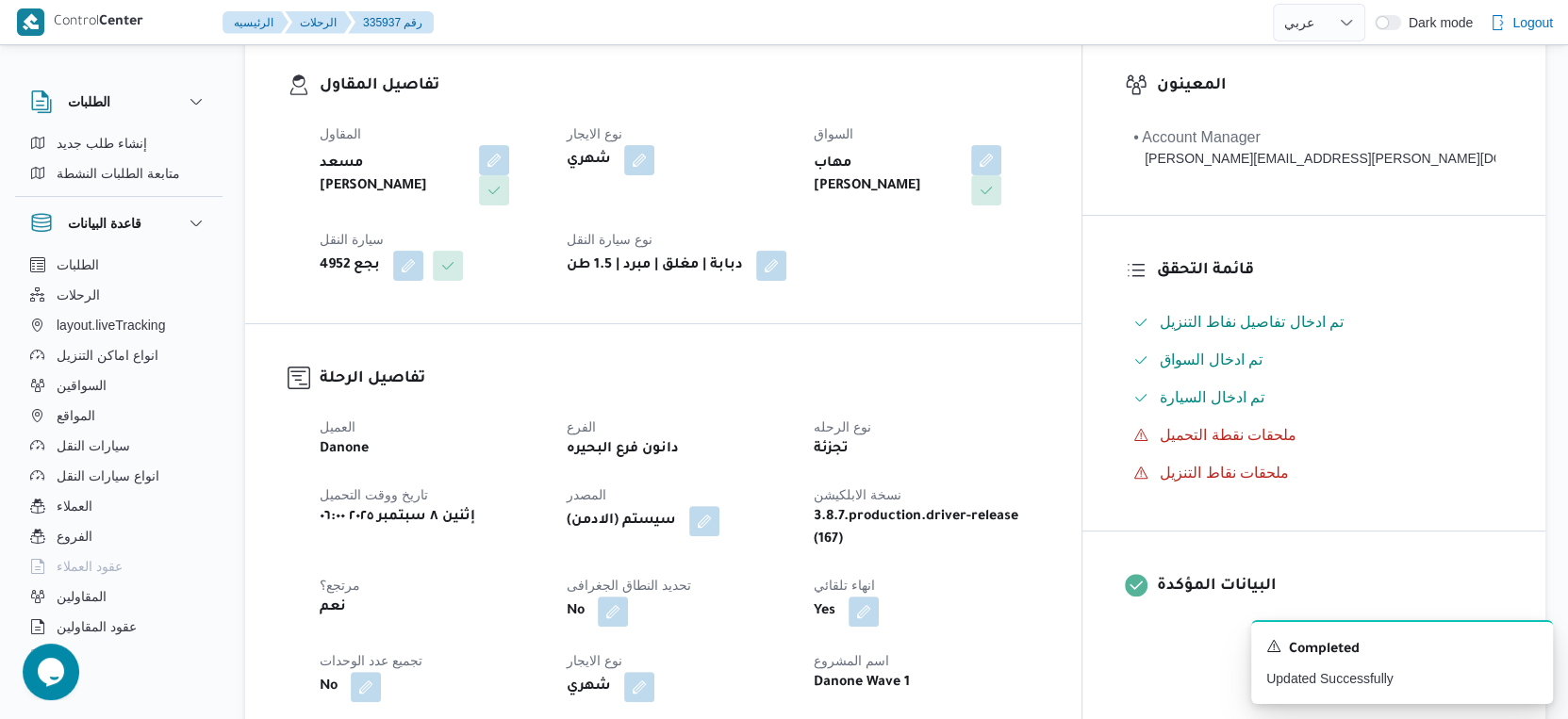
scroll to position [0, 0]
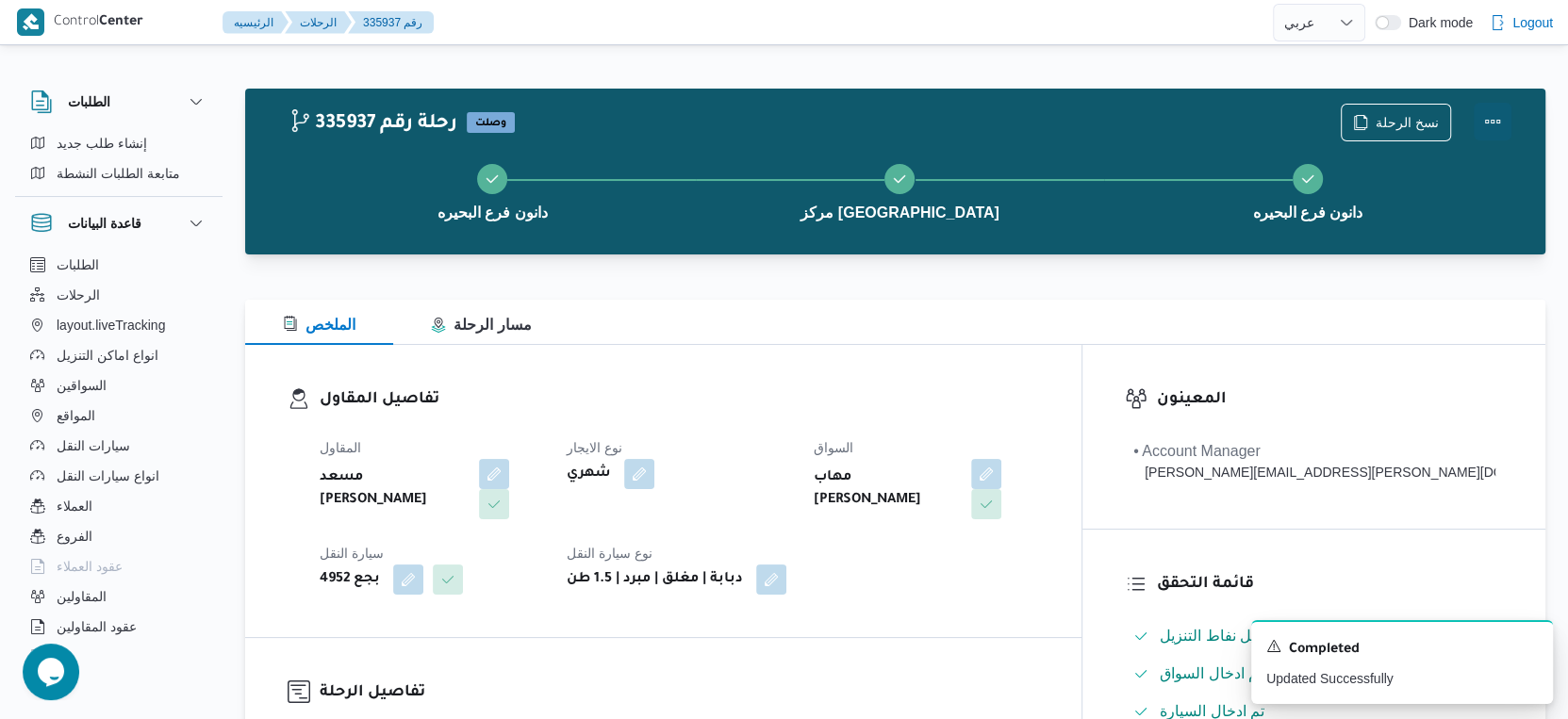
click at [1475, 115] on button "Actions" at bounding box center [1493, 121] width 37 height 37
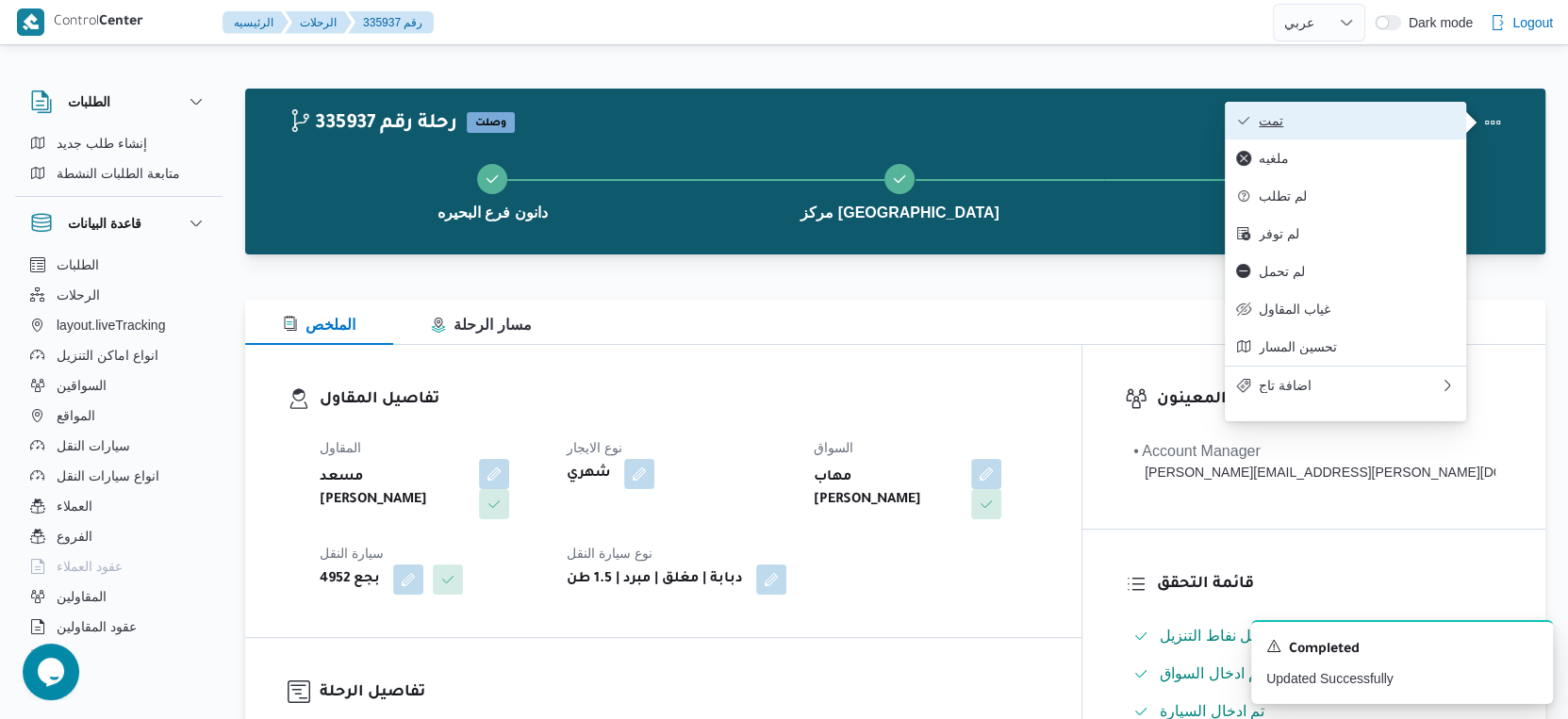
click at [1351, 113] on span "تمت" at bounding box center [1357, 120] width 196 height 15
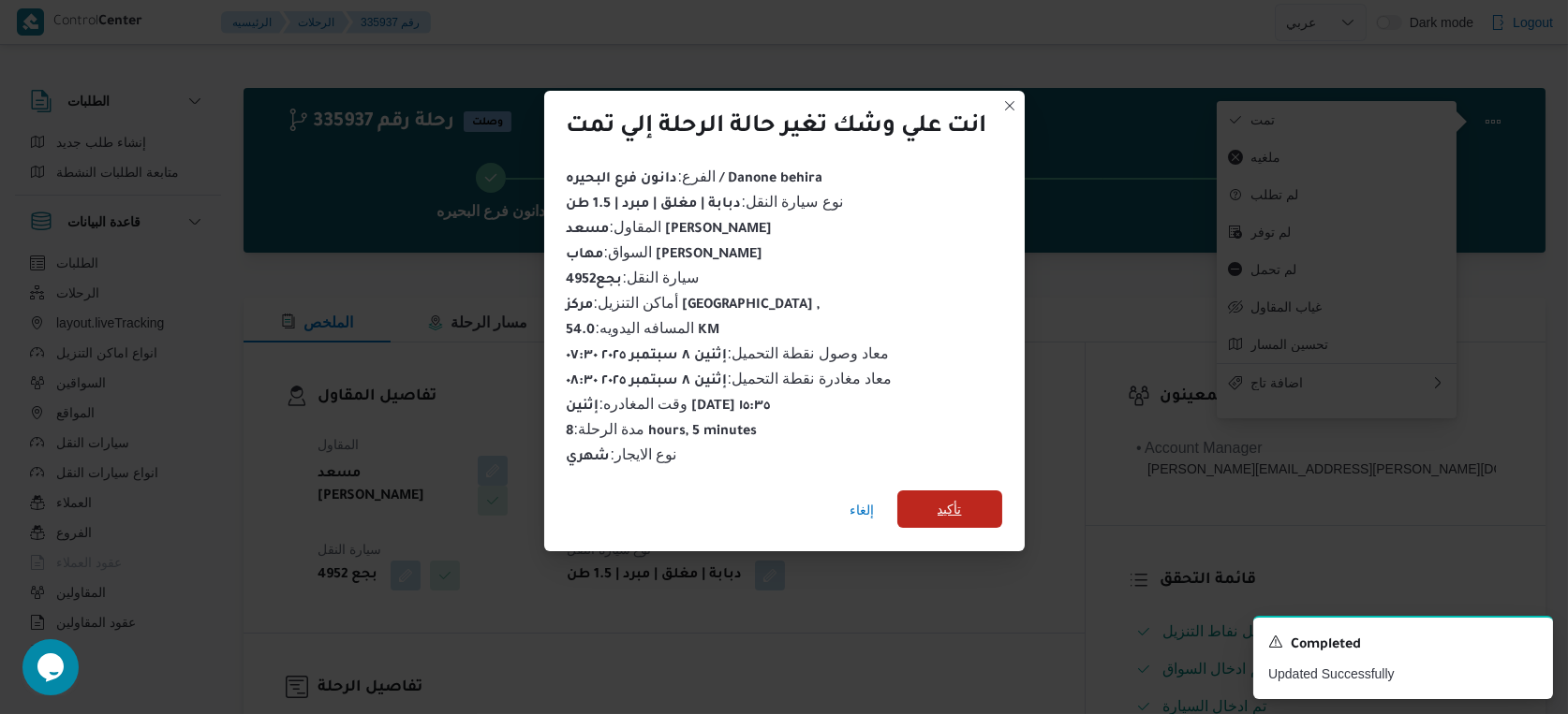
click at [934, 499] on span "تأكيد" at bounding box center [950, 509] width 105 height 37
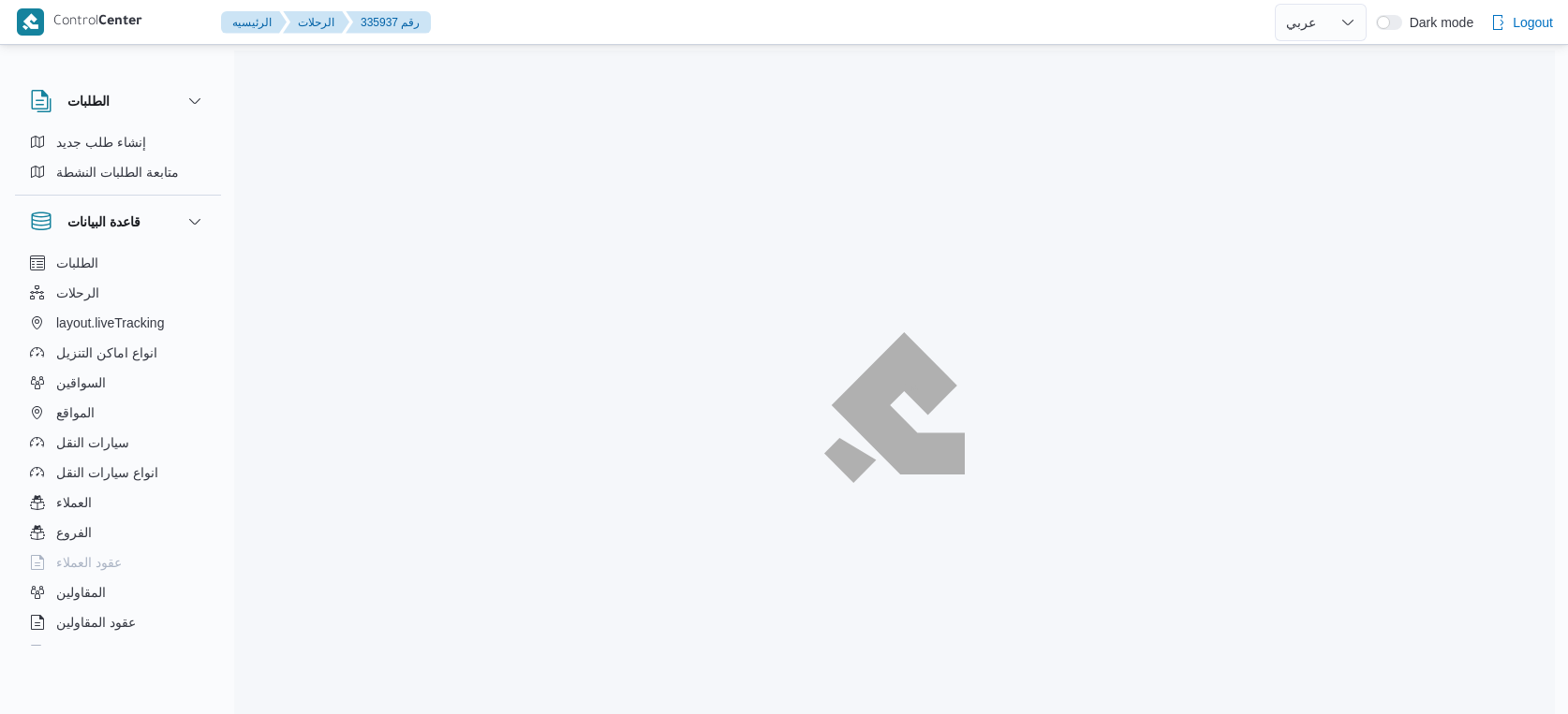
select select "ar"
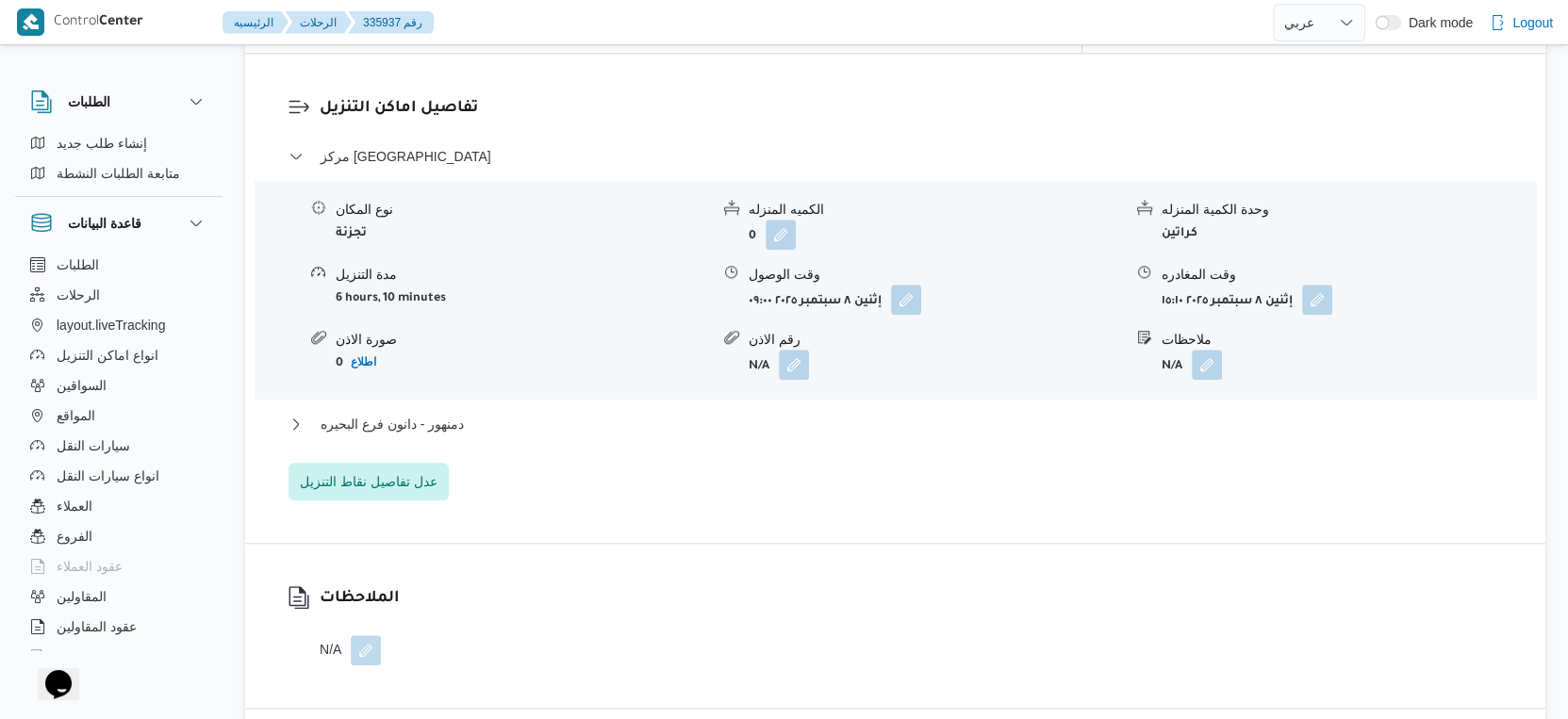
scroll to position [1571, 0]
click at [455, 412] on span "دمنهور - دانون فرع البحيره" at bounding box center [392, 423] width 143 height 23
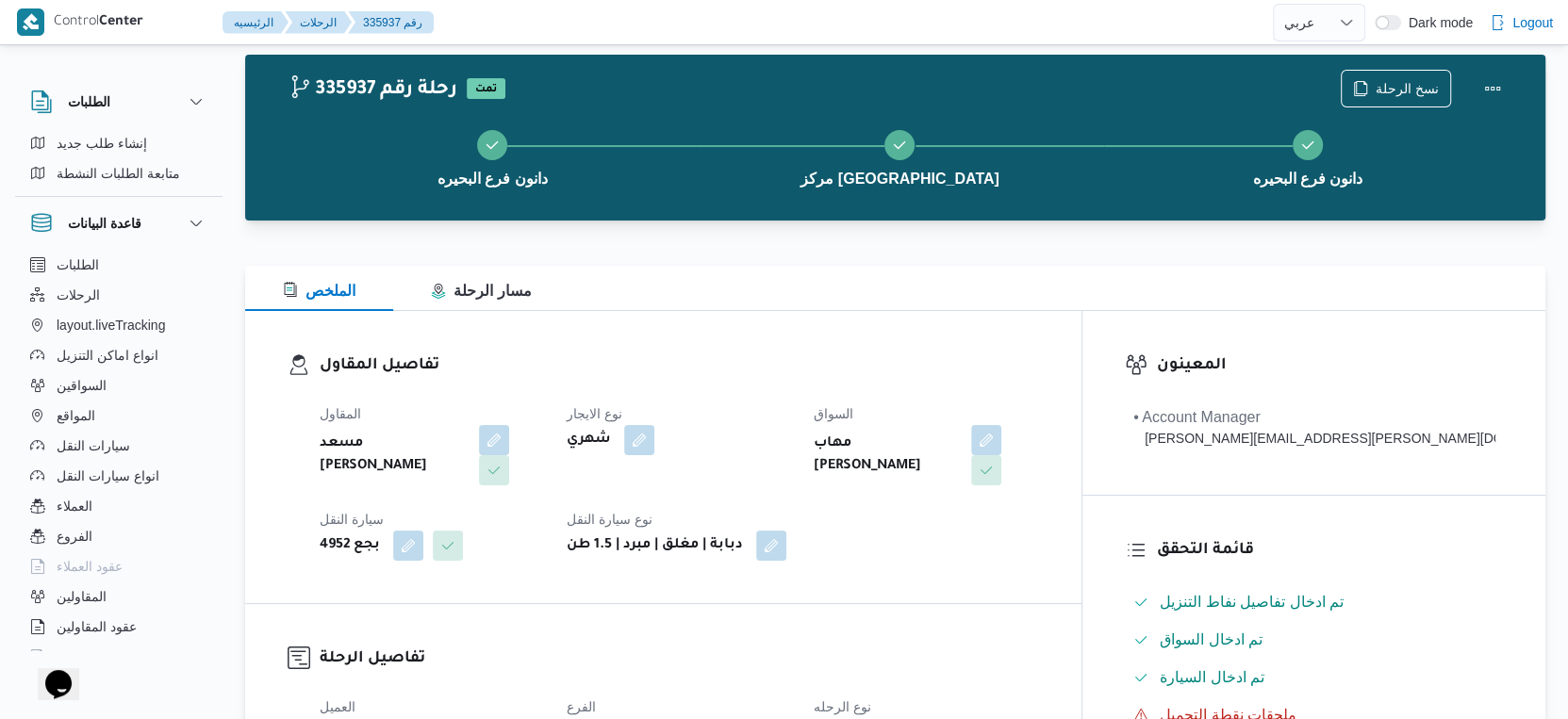
scroll to position [0, 0]
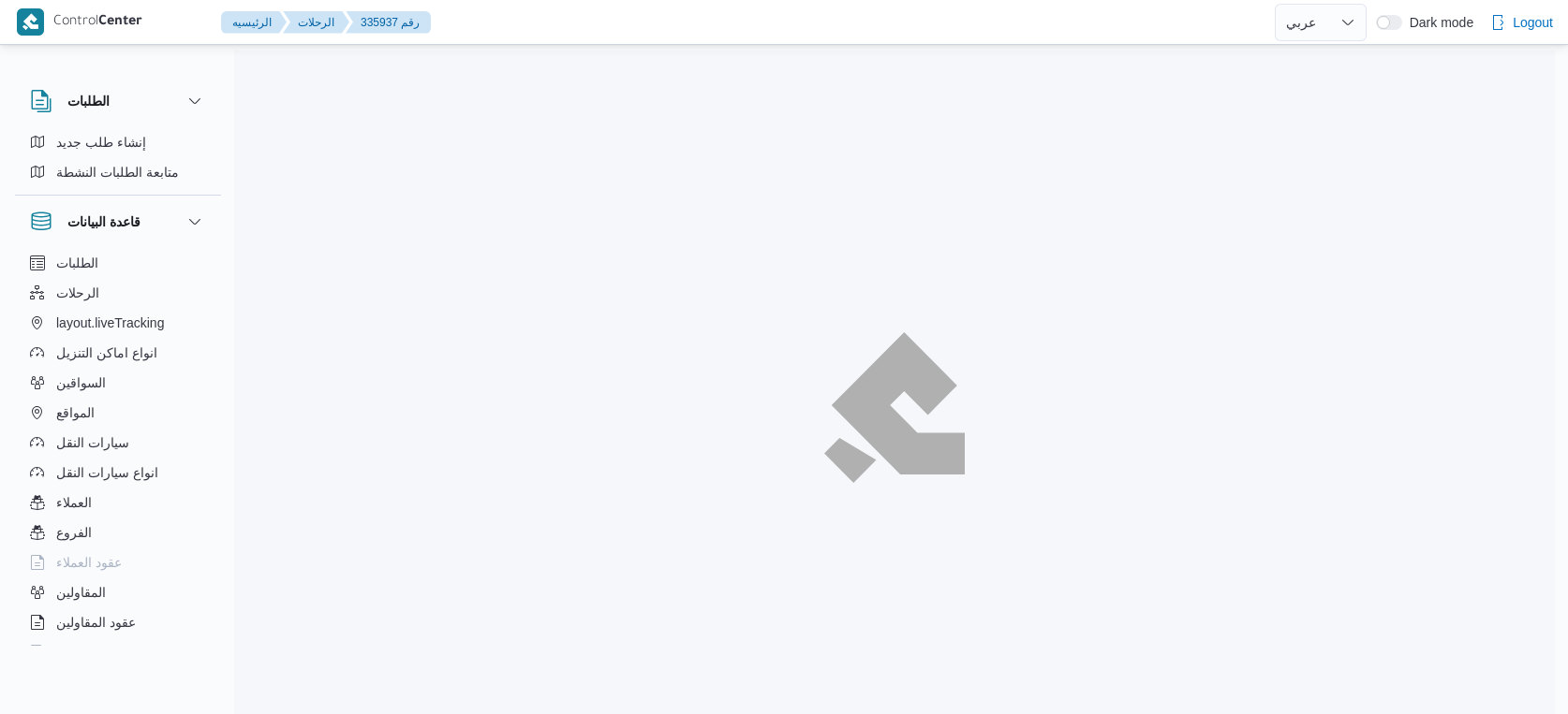
select select "ar"
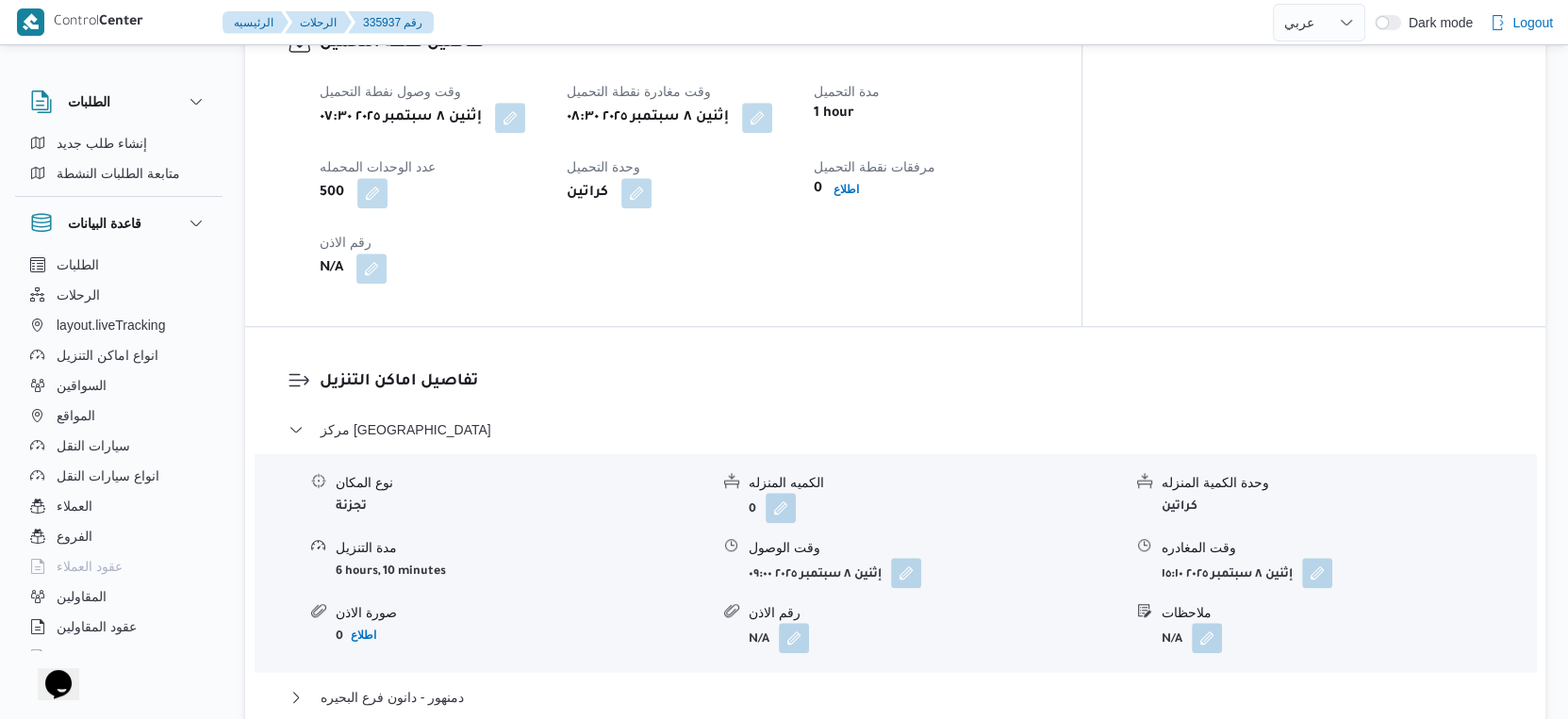
scroll to position [1571, 0]
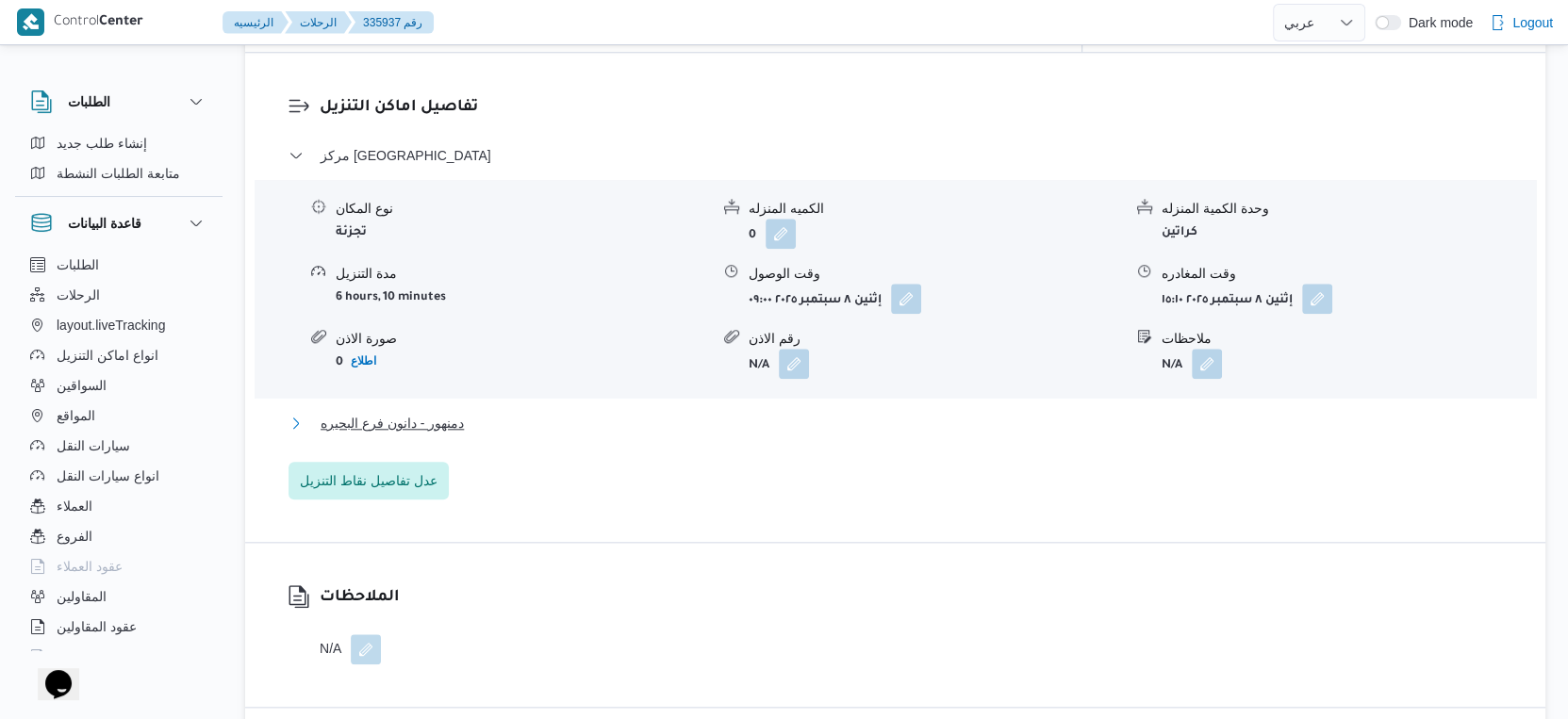
click at [465, 412] on button "دمنهور - دانون فرع البحيره" at bounding box center [896, 423] width 1215 height 23
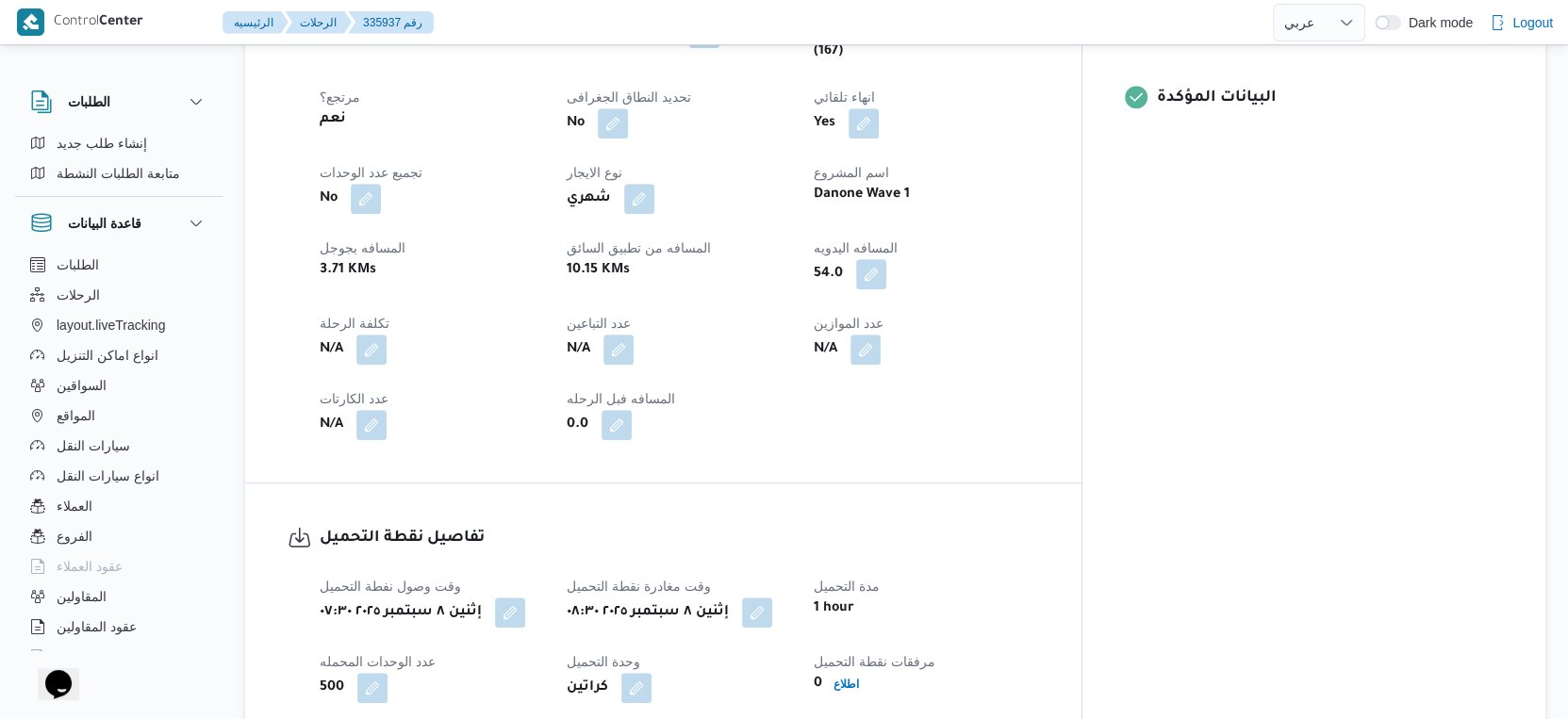
scroll to position [838, 0]
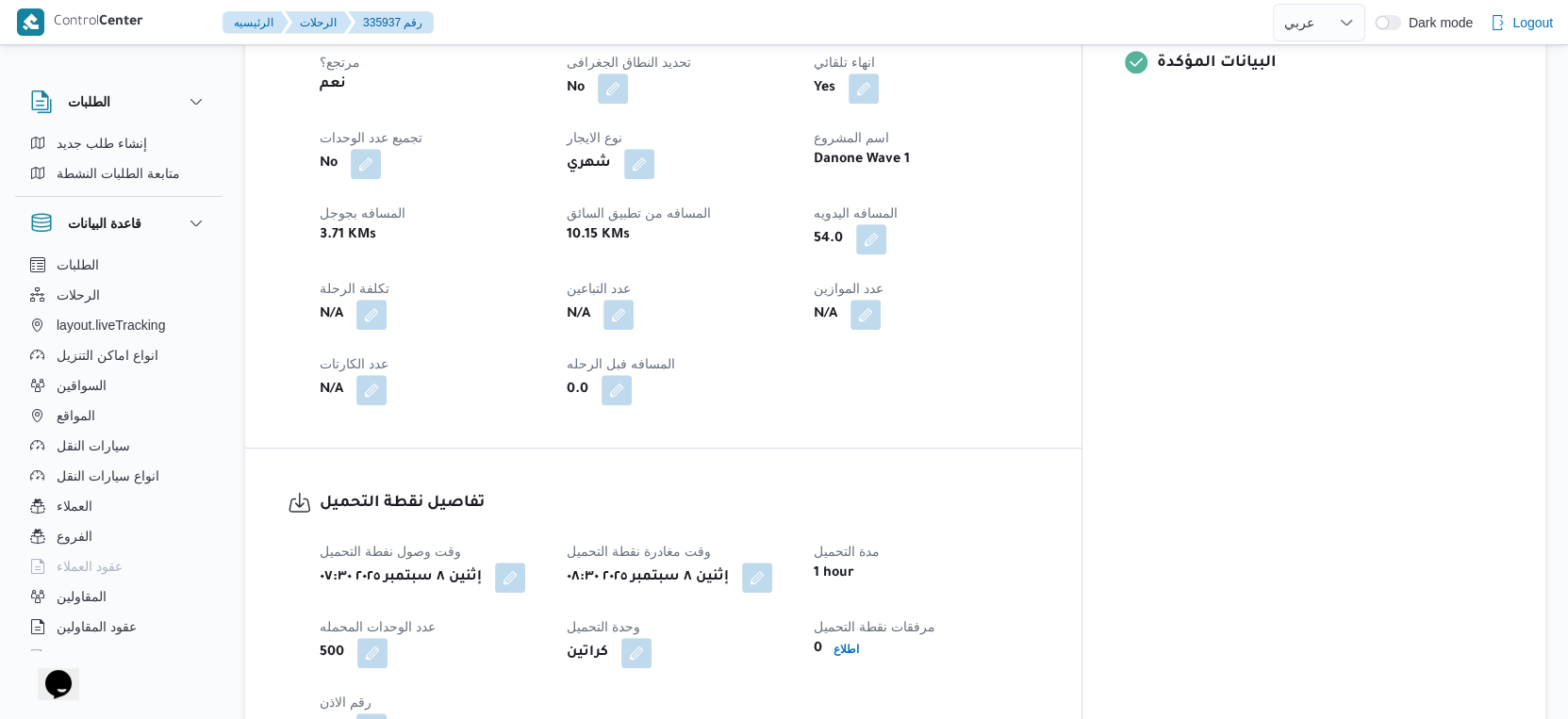
scroll to position [1016, 0]
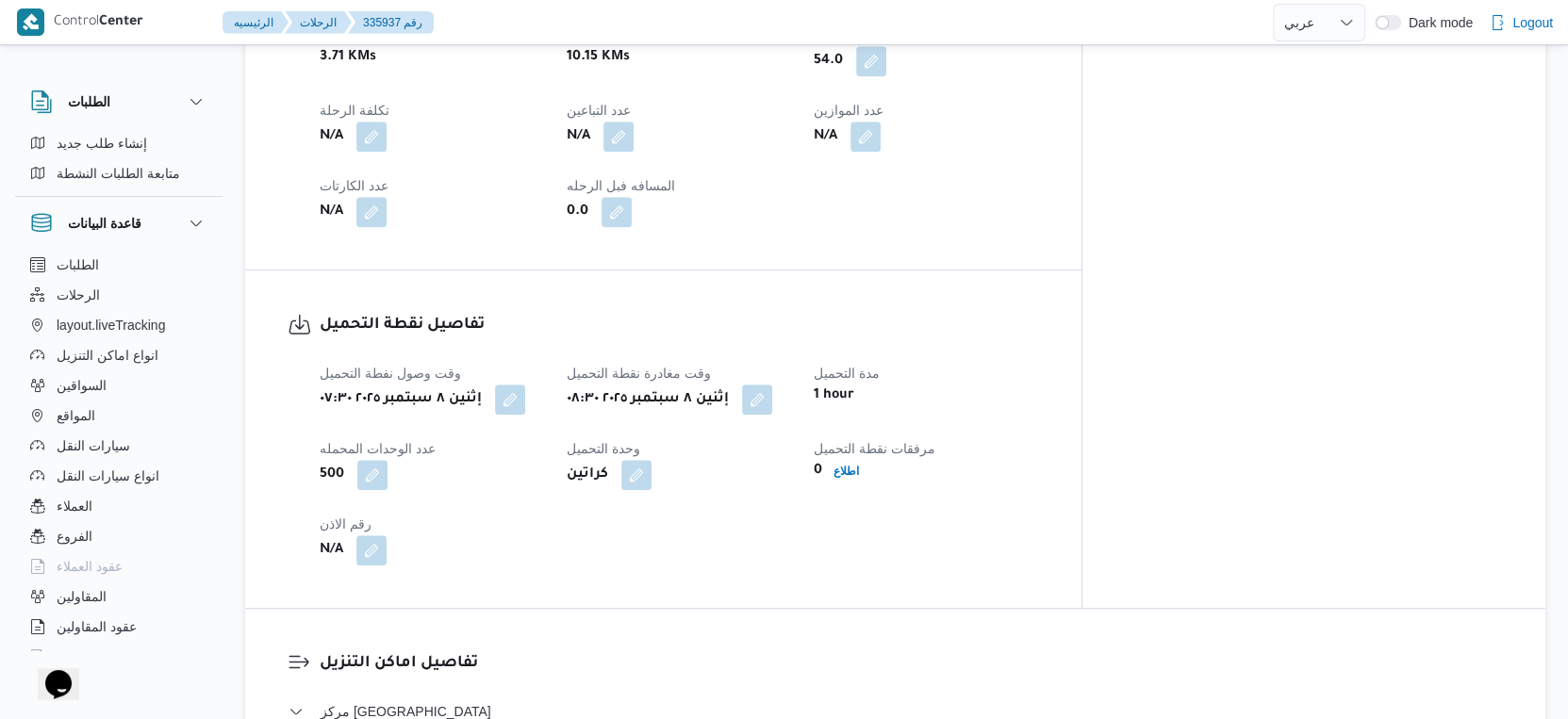
select select "ar"
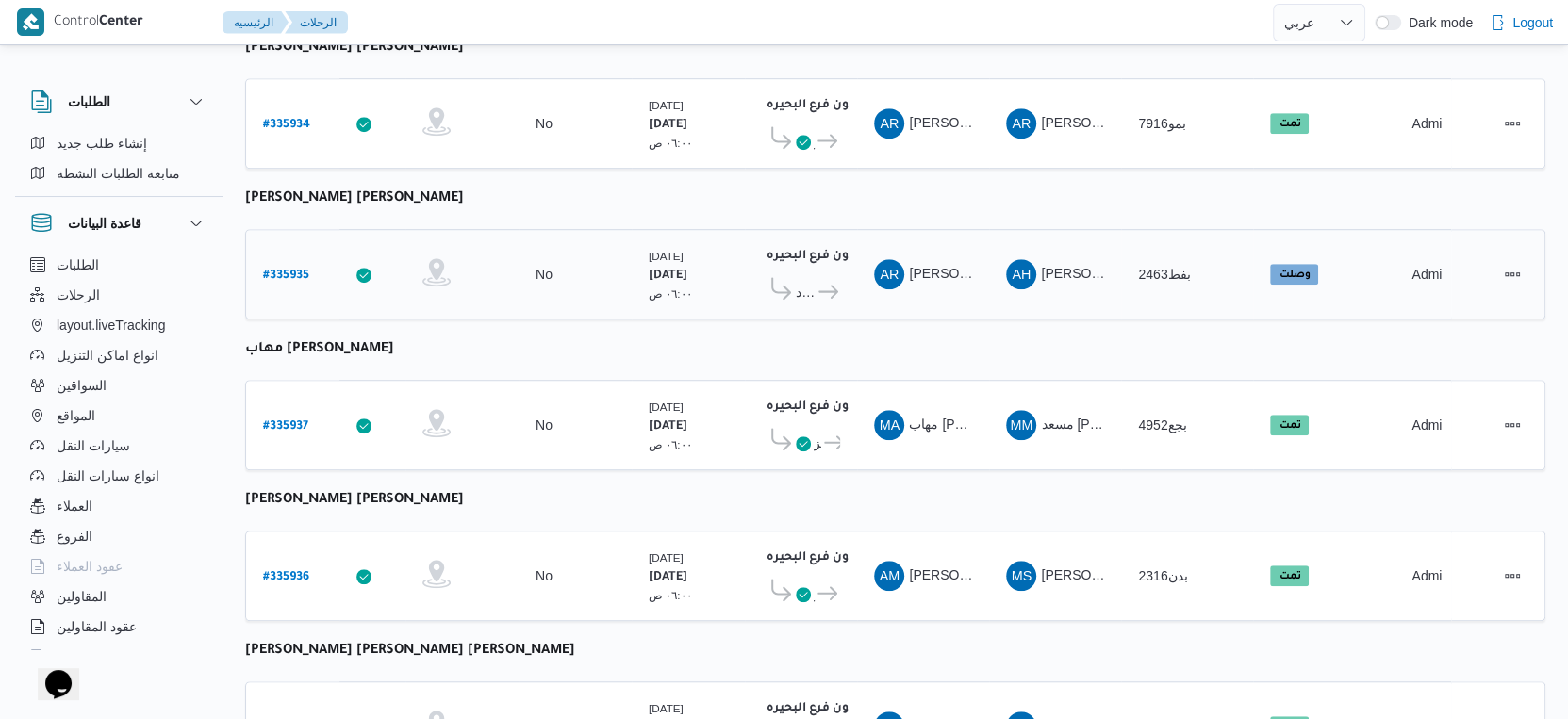
click at [288, 263] on link "# 335935" at bounding box center [286, 275] width 46 height 25
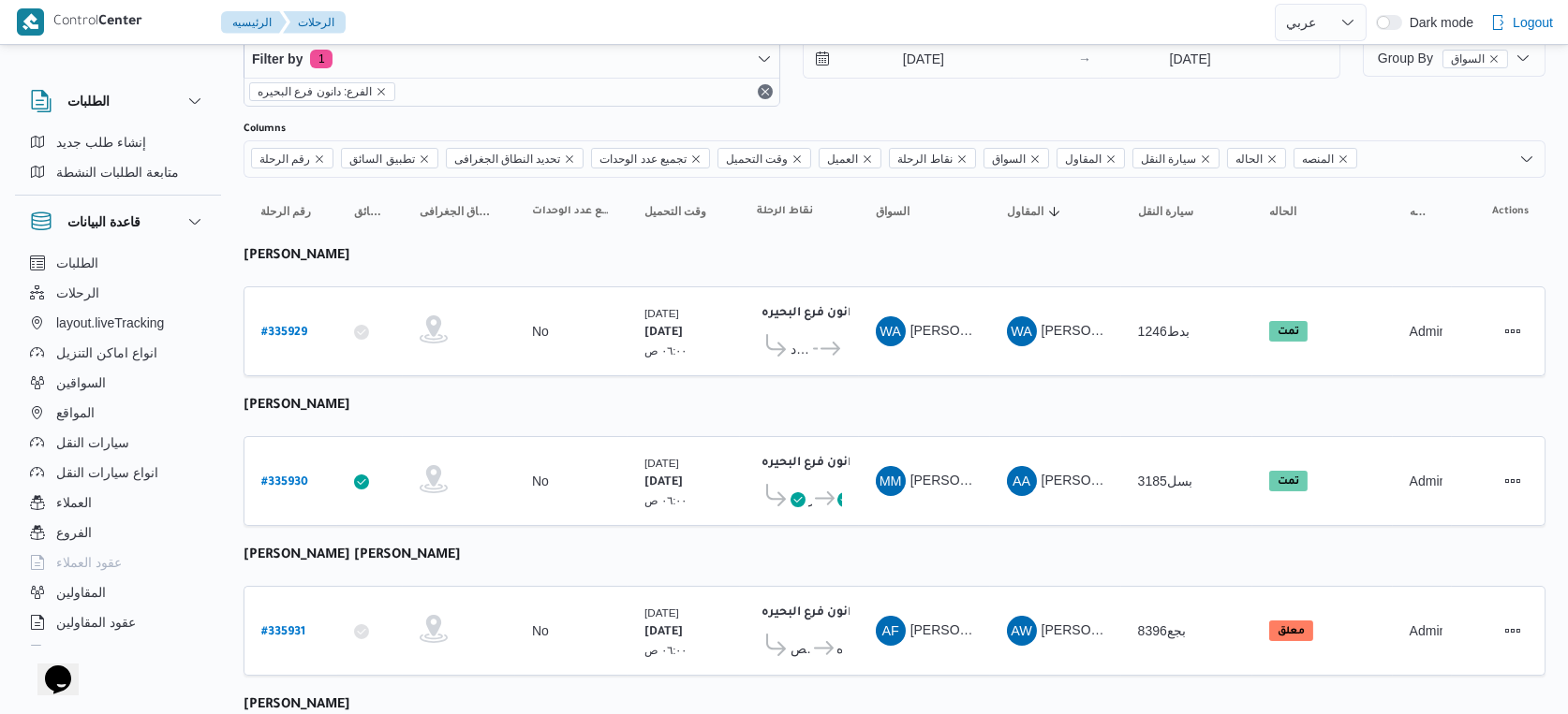
select select "ar"
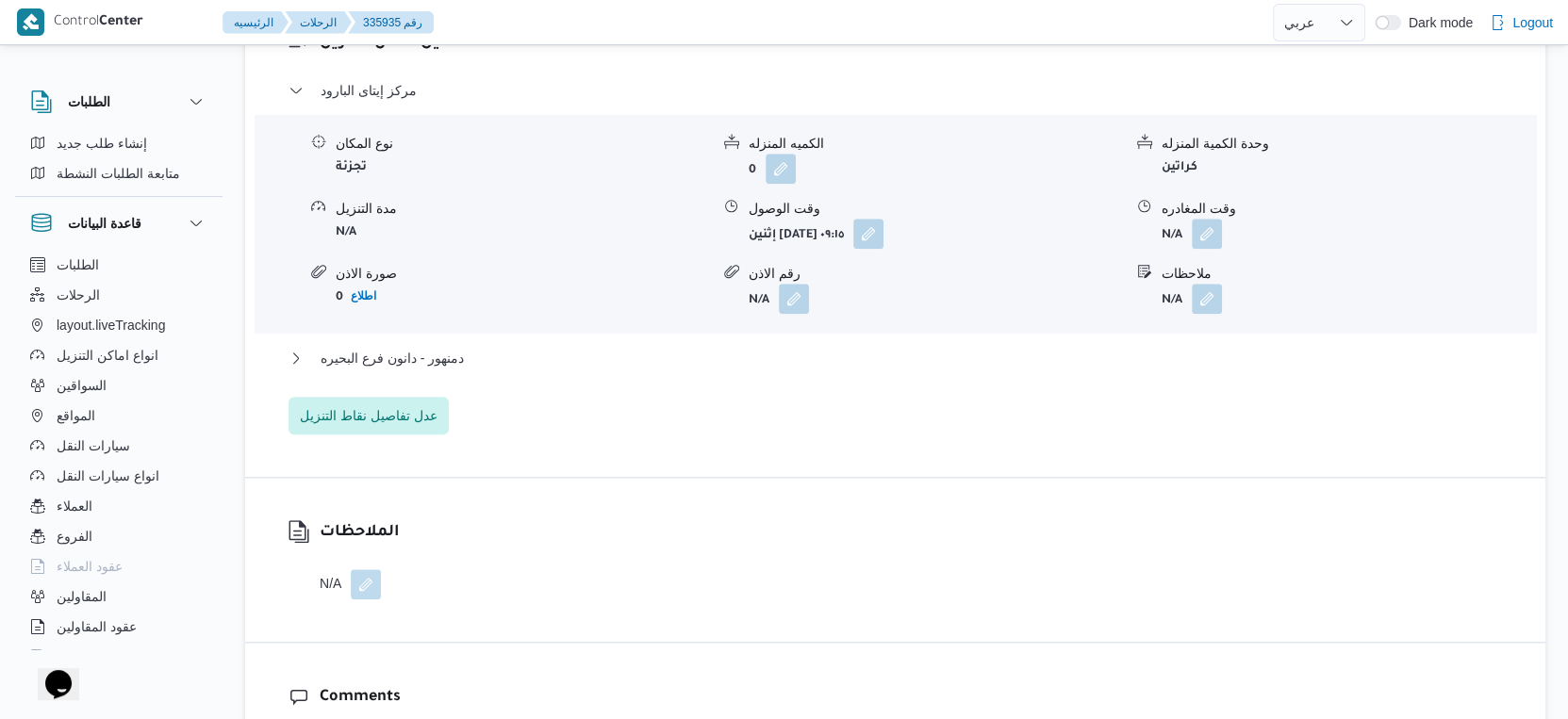
scroll to position [1643, 0]
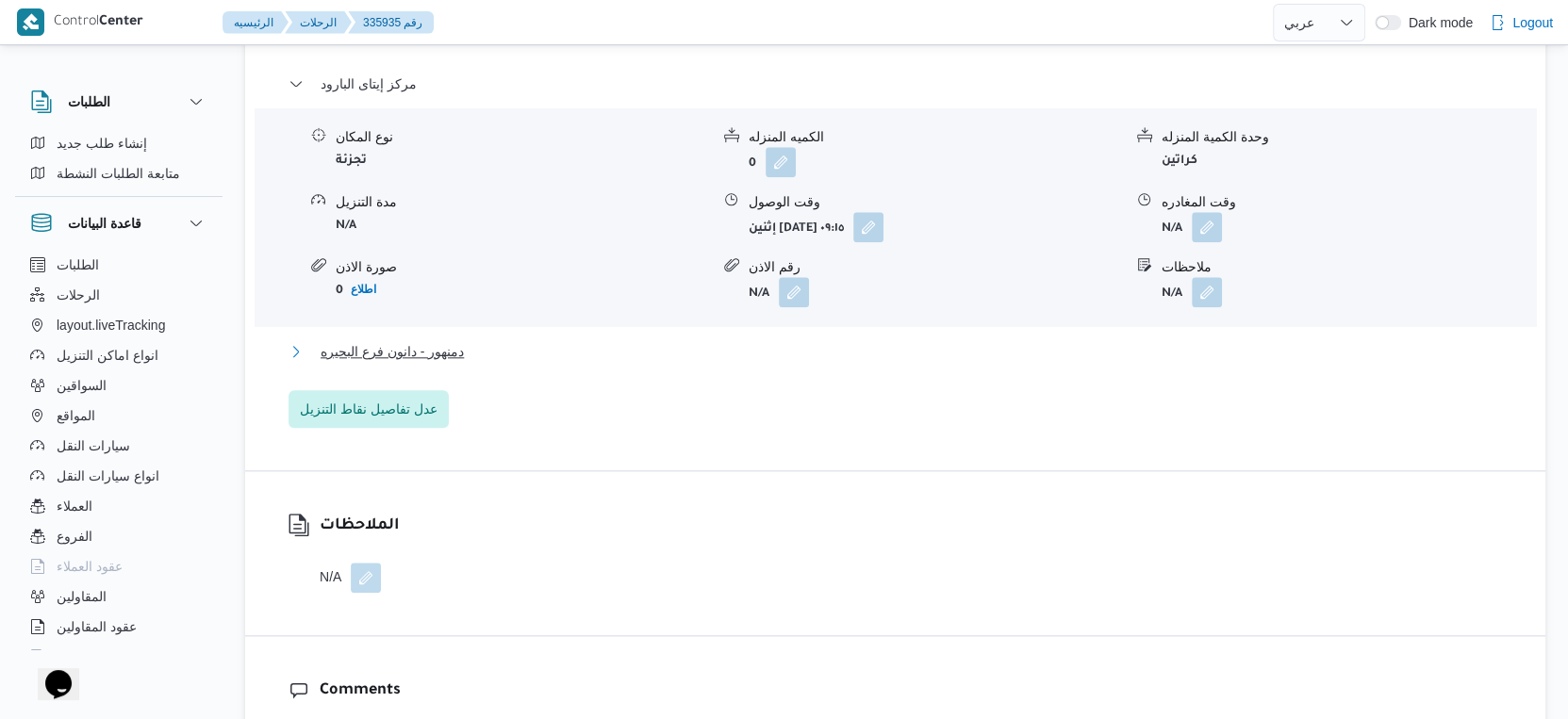
click at [419, 340] on span "دمنهور - دانون فرع البحيره" at bounding box center [392, 351] width 143 height 23
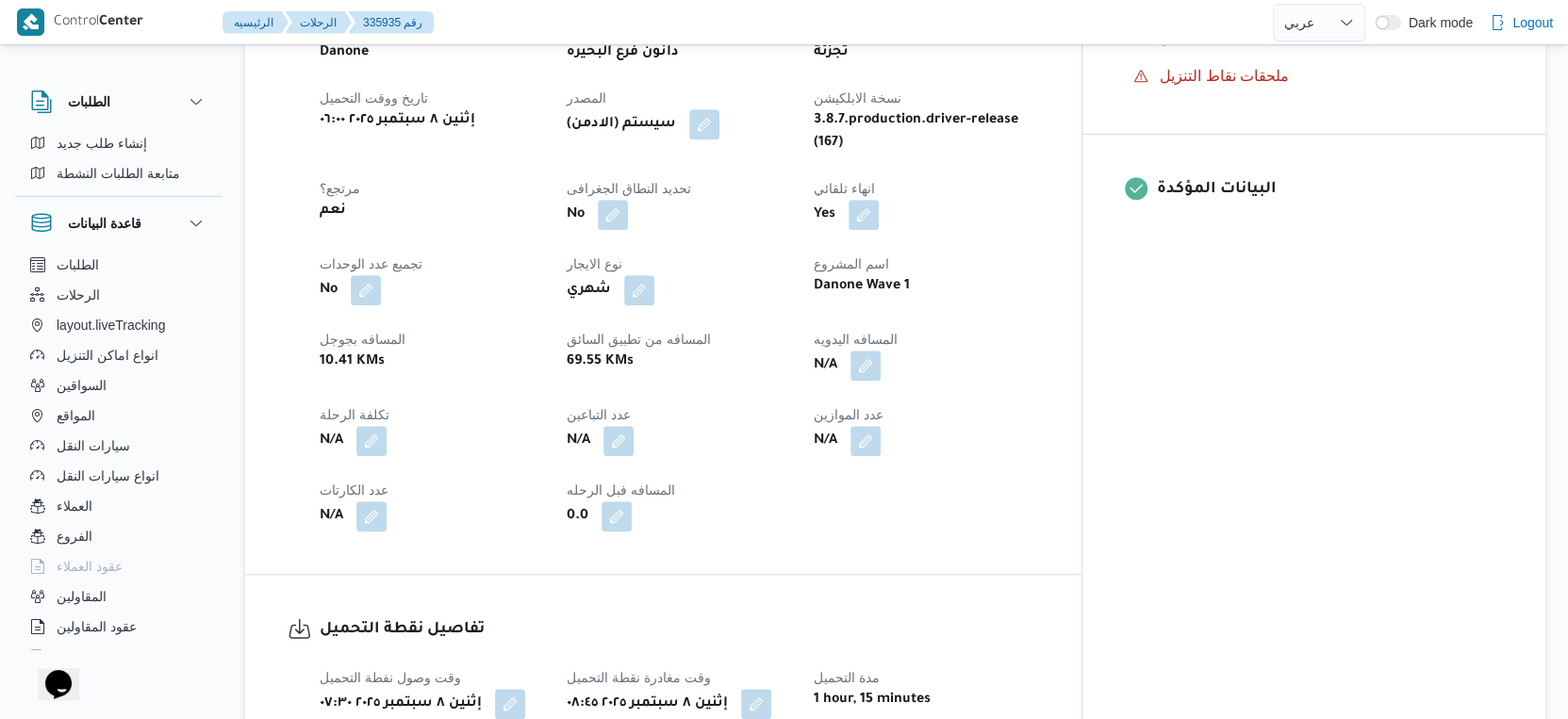
scroll to position [701, 0]
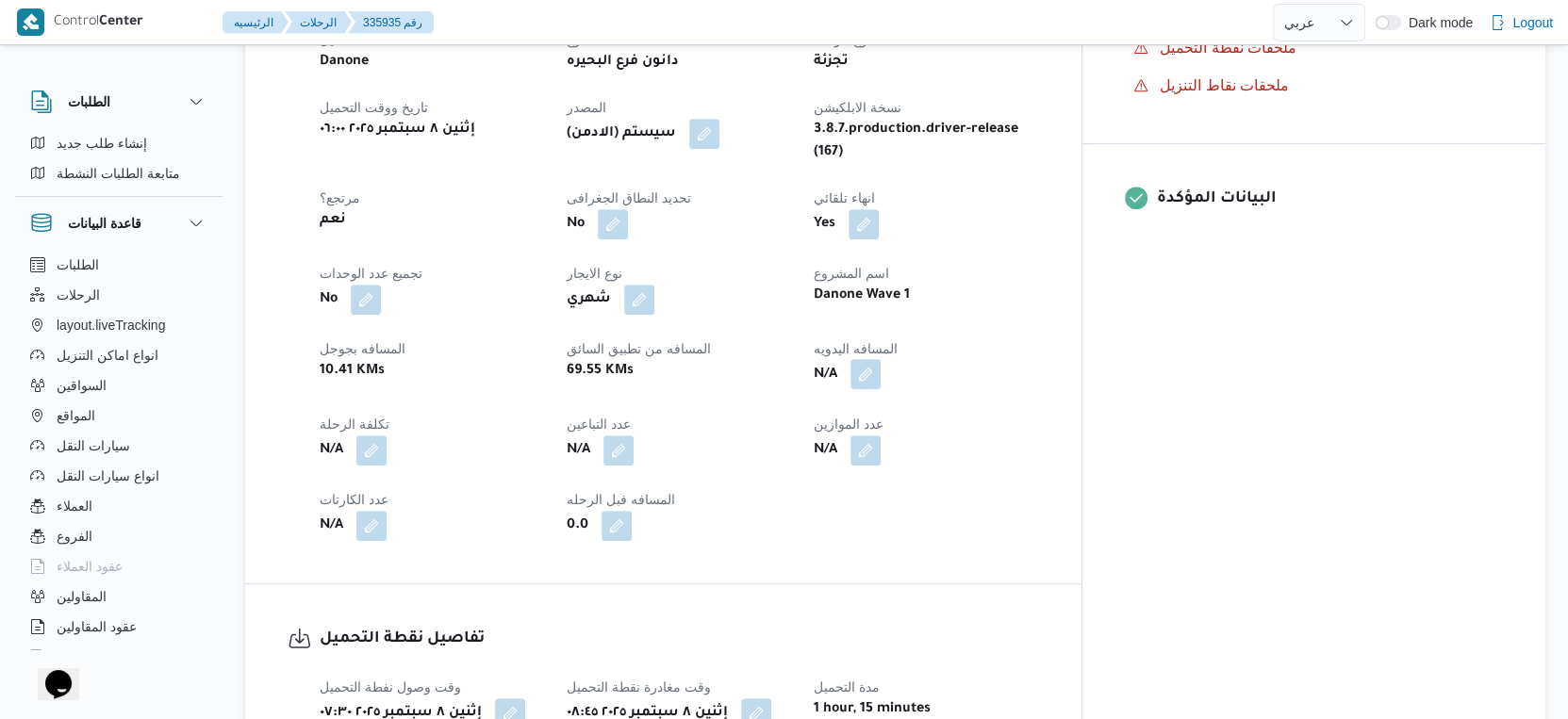
drag, startPoint x: 961, startPoint y: 357, endPoint x: 948, endPoint y: 367, distance: 16.4
click at [881, 360] on button "button" at bounding box center [865, 374] width 30 height 30
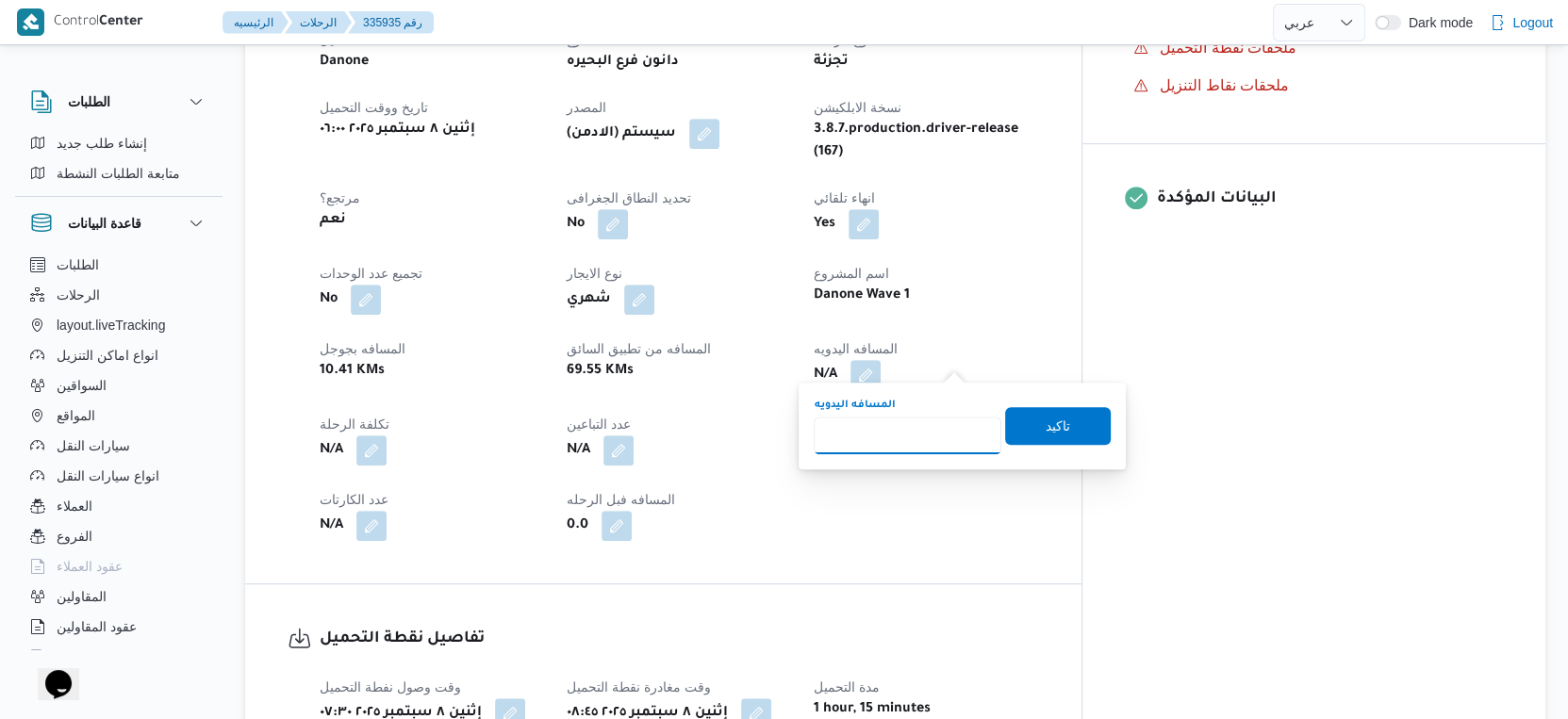
click at [891, 430] on input "المسافه اليدويه" at bounding box center [908, 435] width 188 height 37
type input "71"
click at [1070, 418] on span "تاكيد" at bounding box center [1058, 425] width 106 height 37
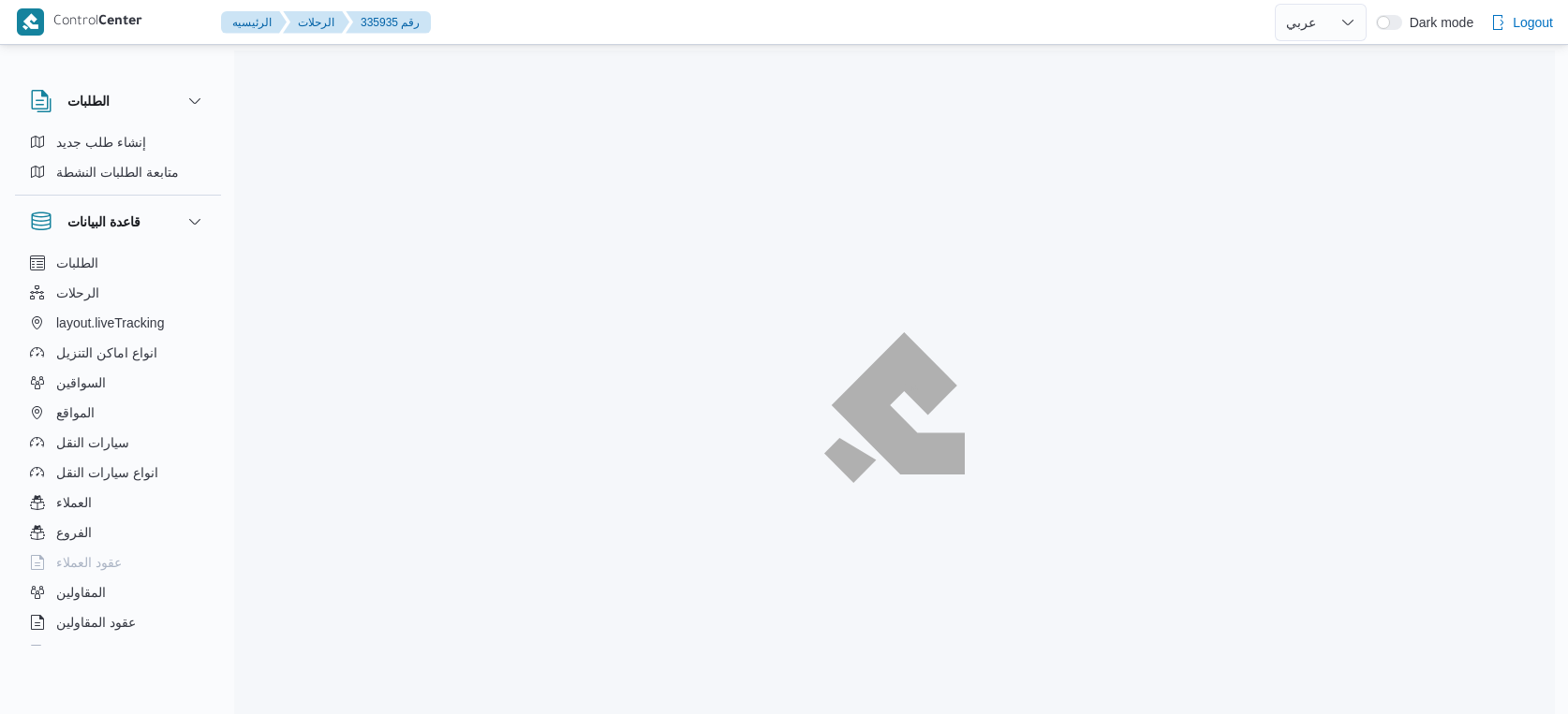
select select "ar"
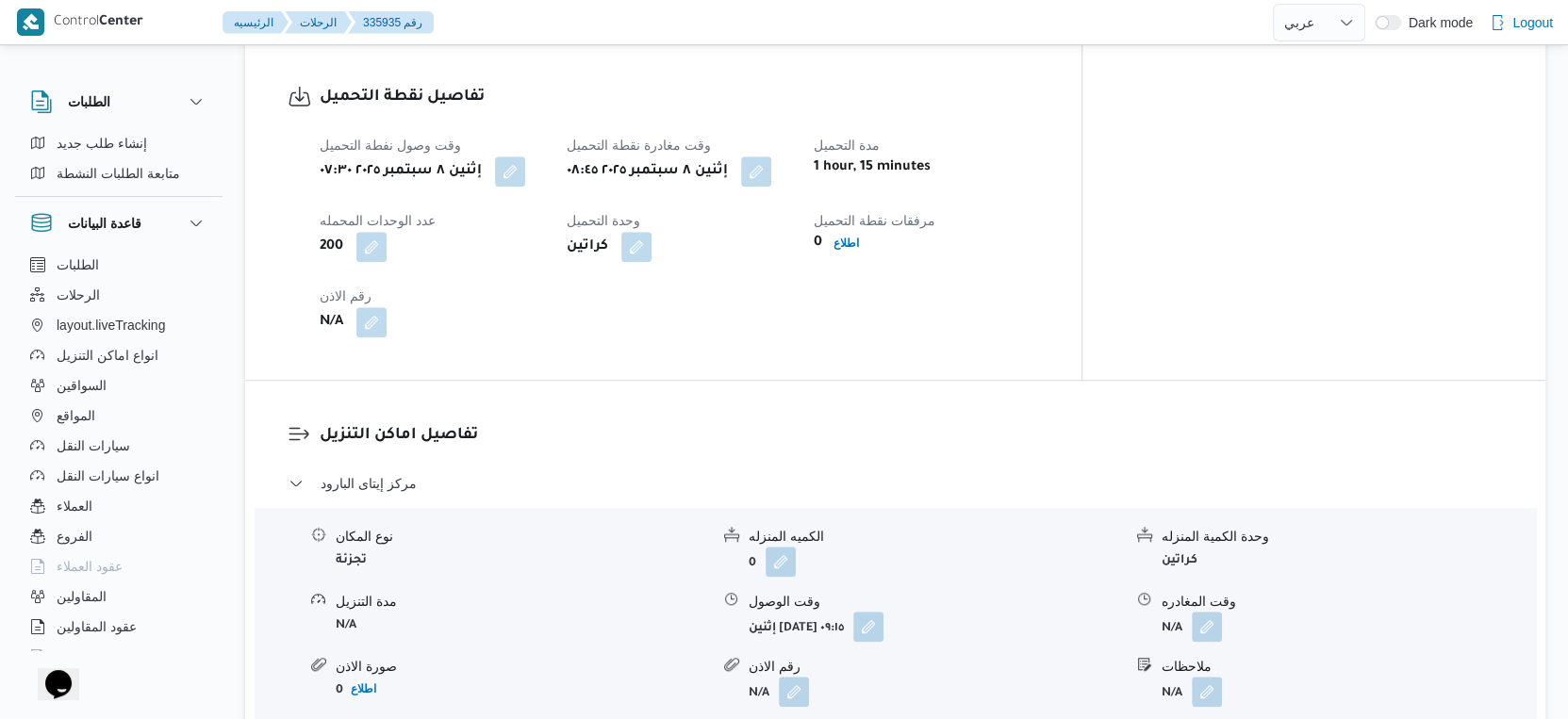
scroll to position [1308, 0]
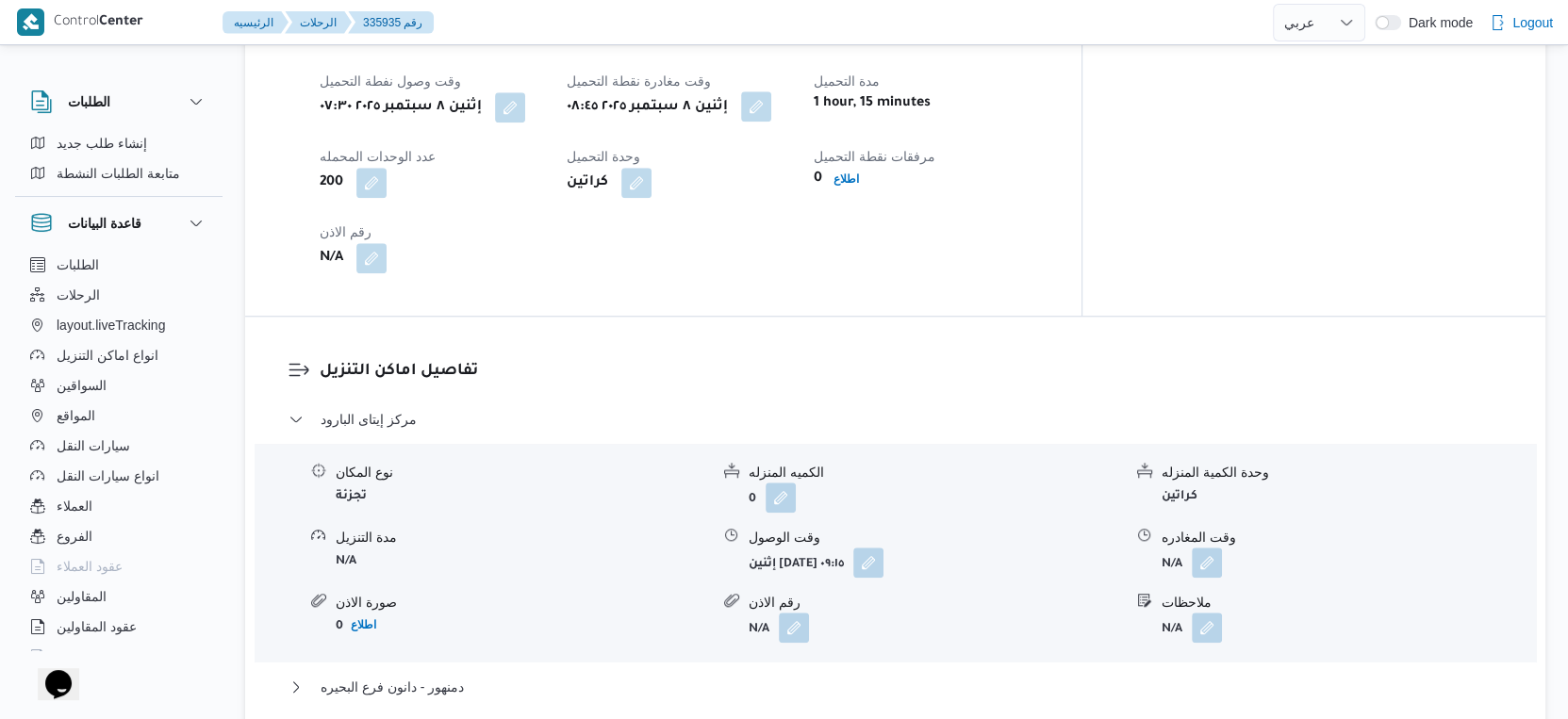
click at [771, 95] on button "button" at bounding box center [756, 106] width 30 height 30
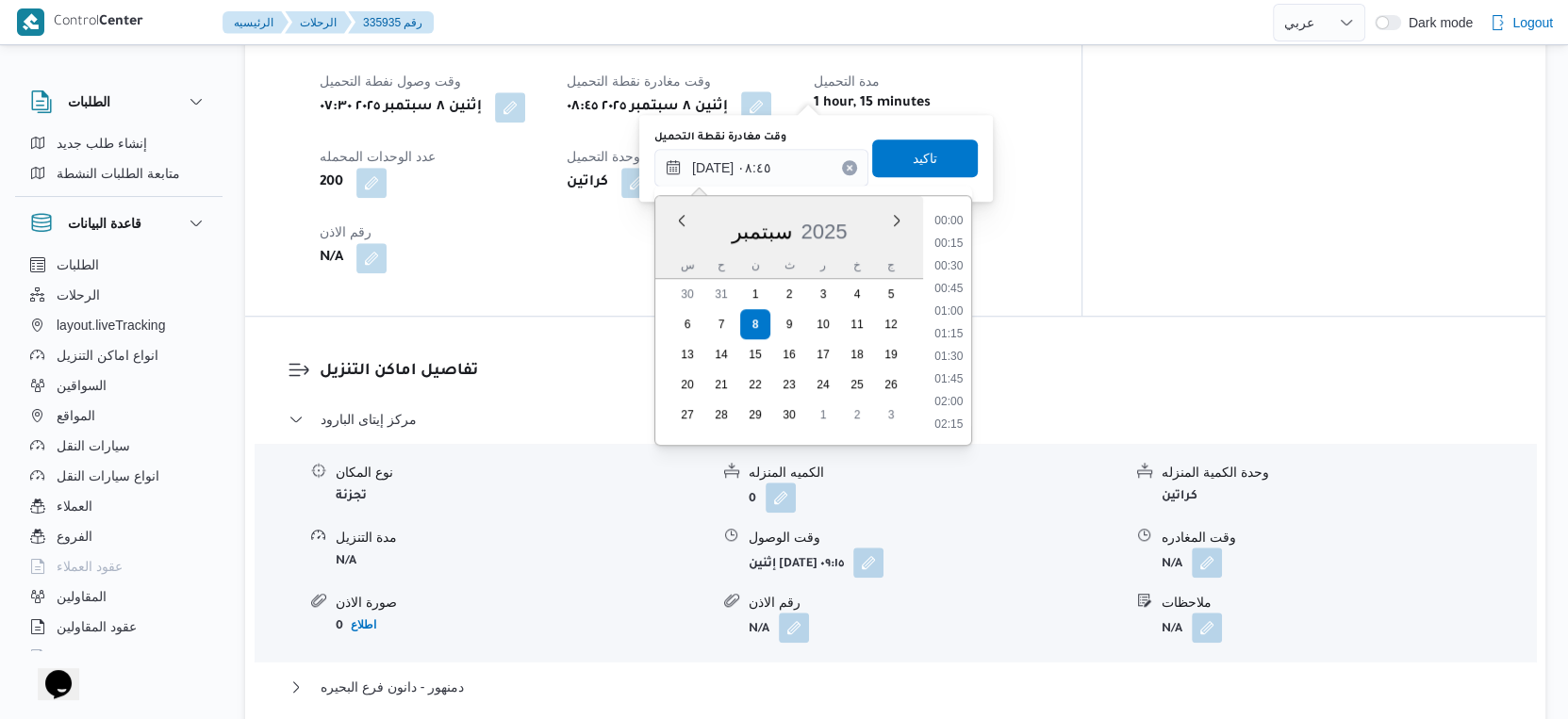
click at [763, 158] on input "٠٨/٠٩/٢٠٢٥ ٠٨:٤٥" at bounding box center [761, 168] width 214 height 37
click at [959, 269] on li "08:00" at bounding box center [949, 267] width 43 height 19
type input "٠٨/٠٩/٢٠٢٥ ٠٨:٠٠"
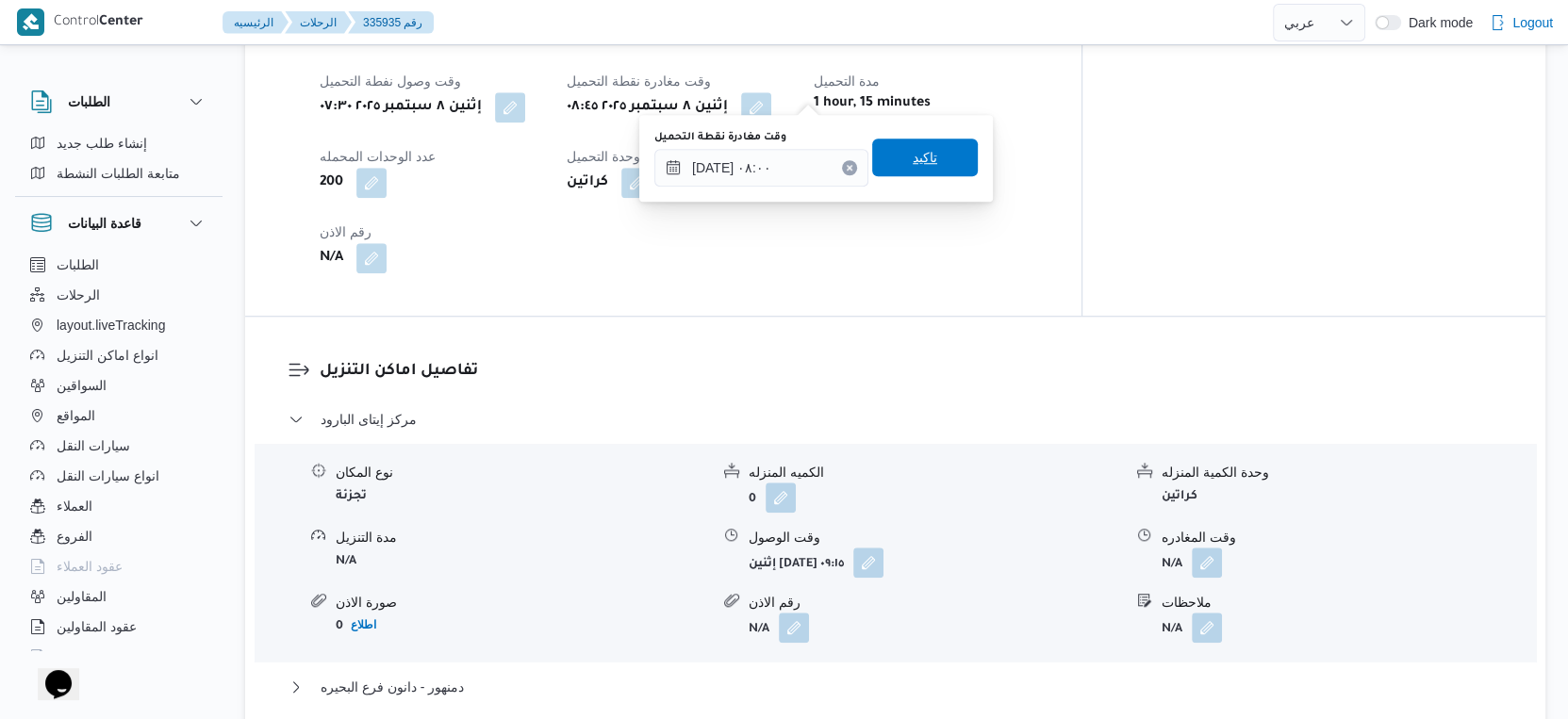
click at [913, 164] on span "تاكيد" at bounding box center [925, 157] width 24 height 23
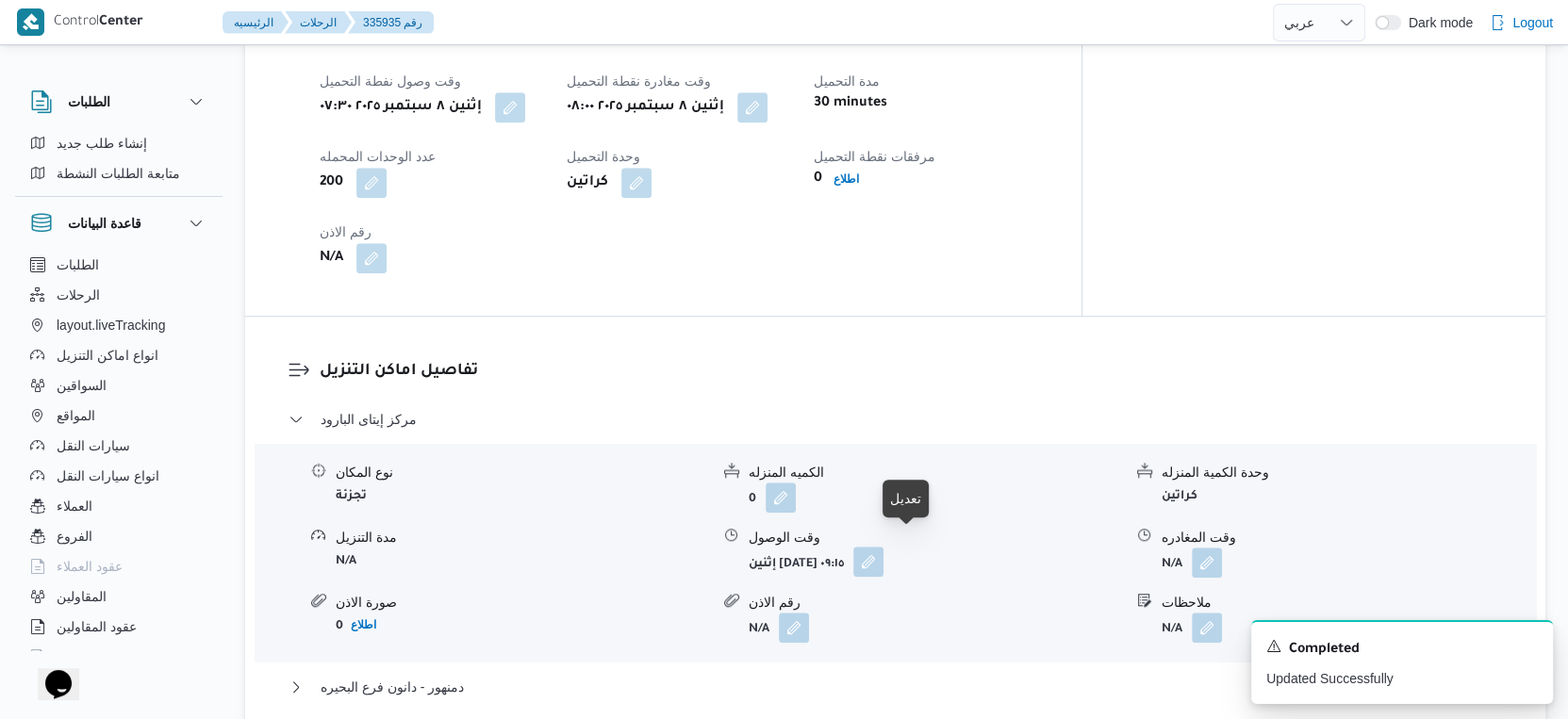
click at [884, 547] on button "button" at bounding box center [868, 561] width 30 height 30
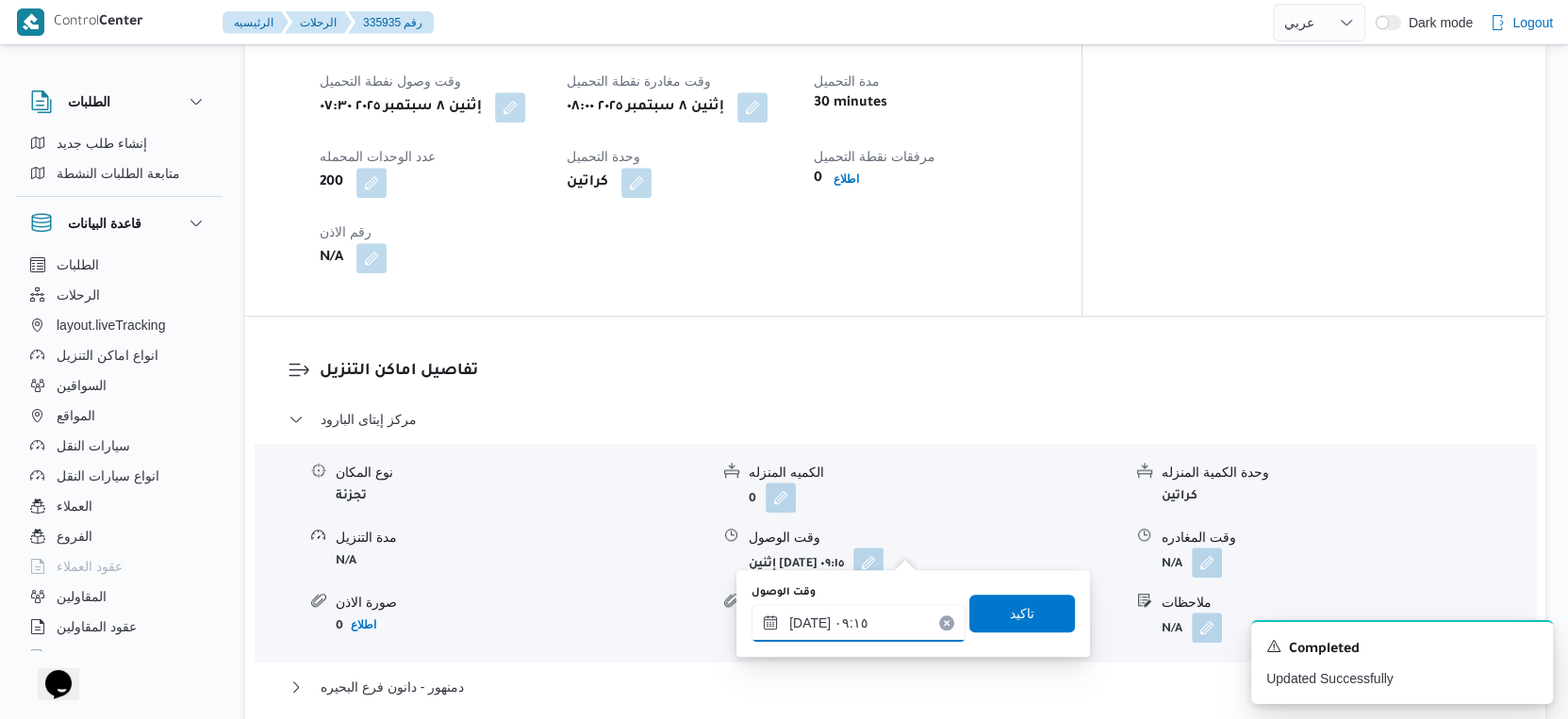
click at [859, 634] on input "٠٨/٠٩/٢٠٢٥ ٠٩:١٥" at bounding box center [858, 623] width 214 height 37
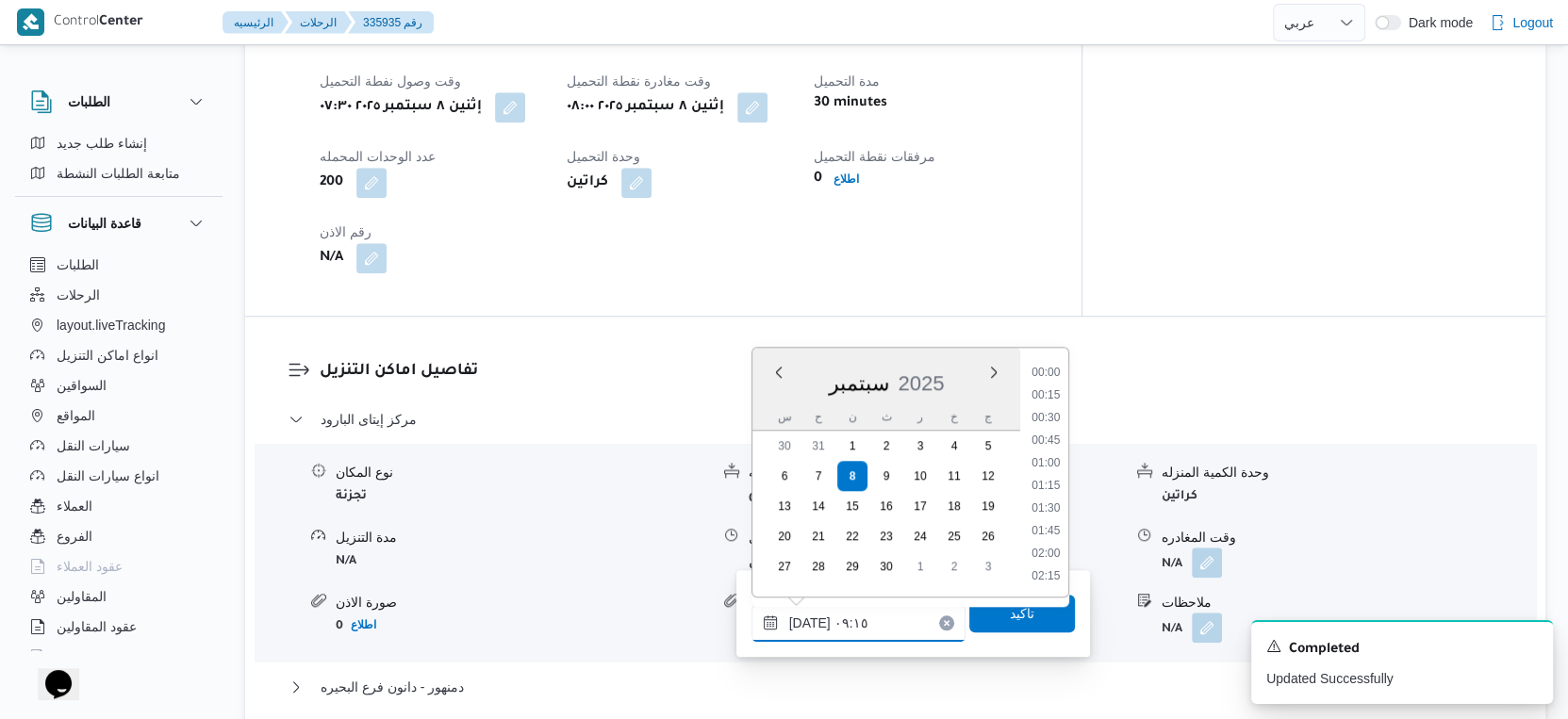
scroll to position [722, 0]
click at [1049, 421] on li "08:30" at bounding box center [1046, 419] width 43 height 19
type input "٠٨/٠٩/٢٠٢٥ ٠٨:٣٠"
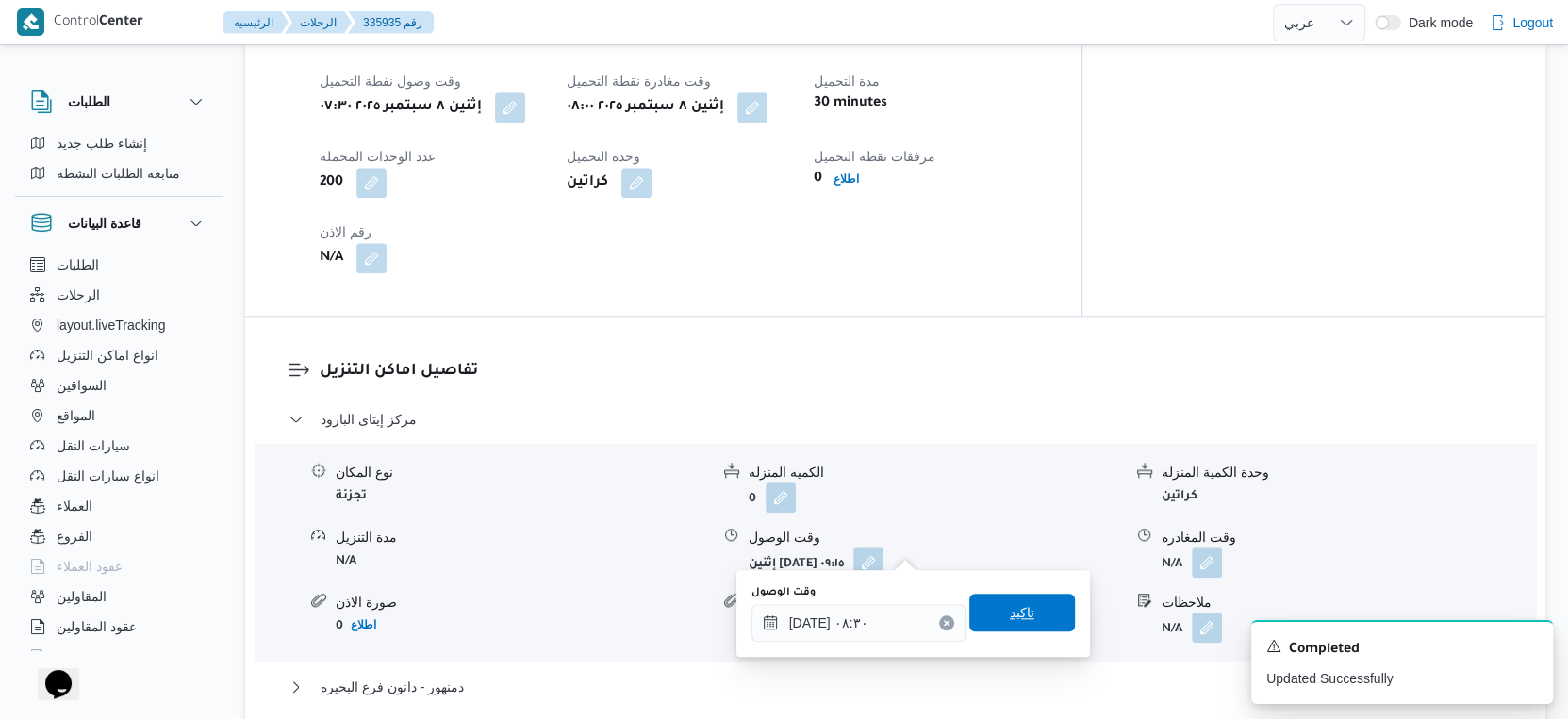
click at [1019, 611] on span "تاكيد" at bounding box center [1022, 612] width 106 height 37
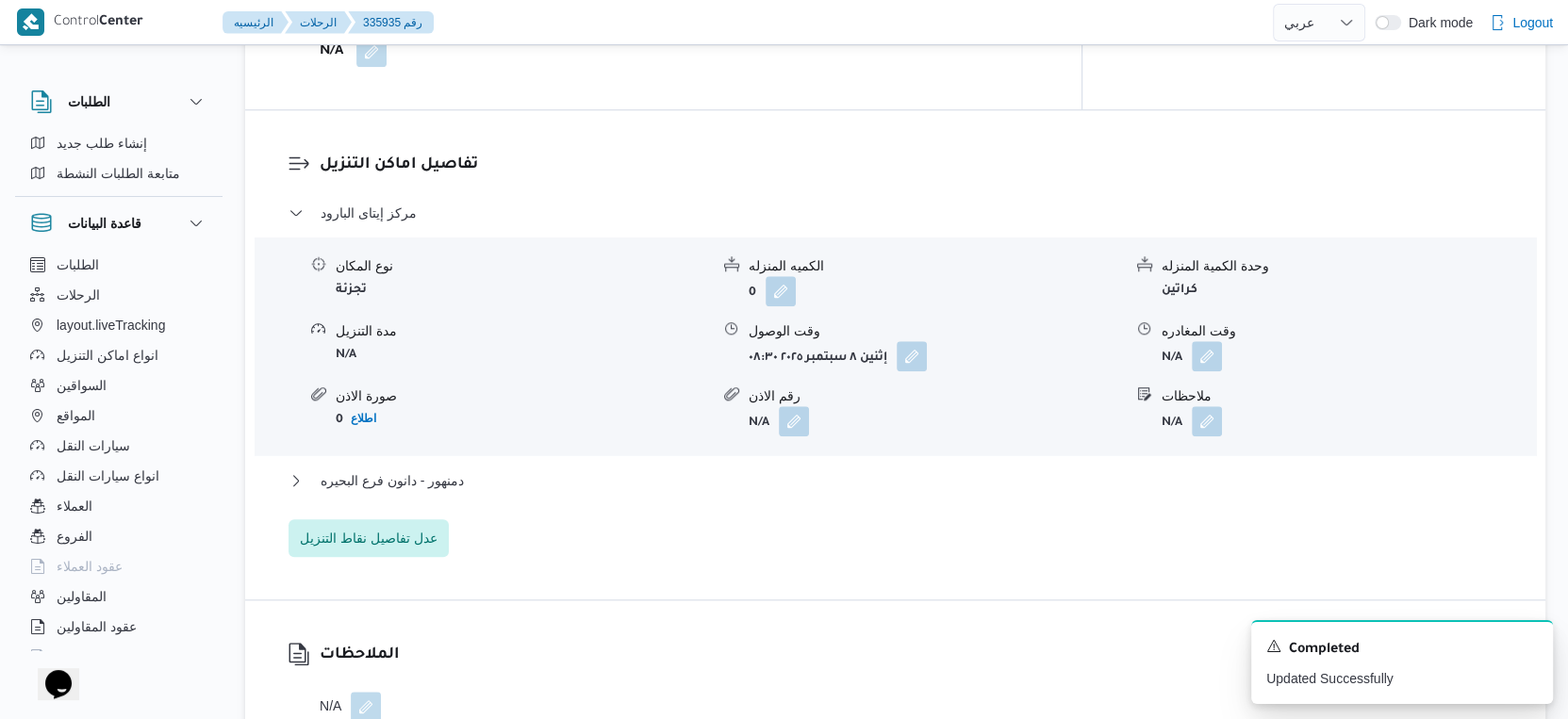
scroll to position [1517, 0]
drag, startPoint x: 487, startPoint y: 440, endPoint x: 487, endPoint y: 461, distance: 21.0
click at [487, 442] on div "مركز إيتاى البارود نوع المكان تجزئة الكميه المنزله 0 وحدة الكمية المنزله كراتين…" at bounding box center [896, 376] width 1215 height 356
click at [487, 466] on button "دمنهور - دانون فرع البحيره" at bounding box center [896, 477] width 1215 height 23
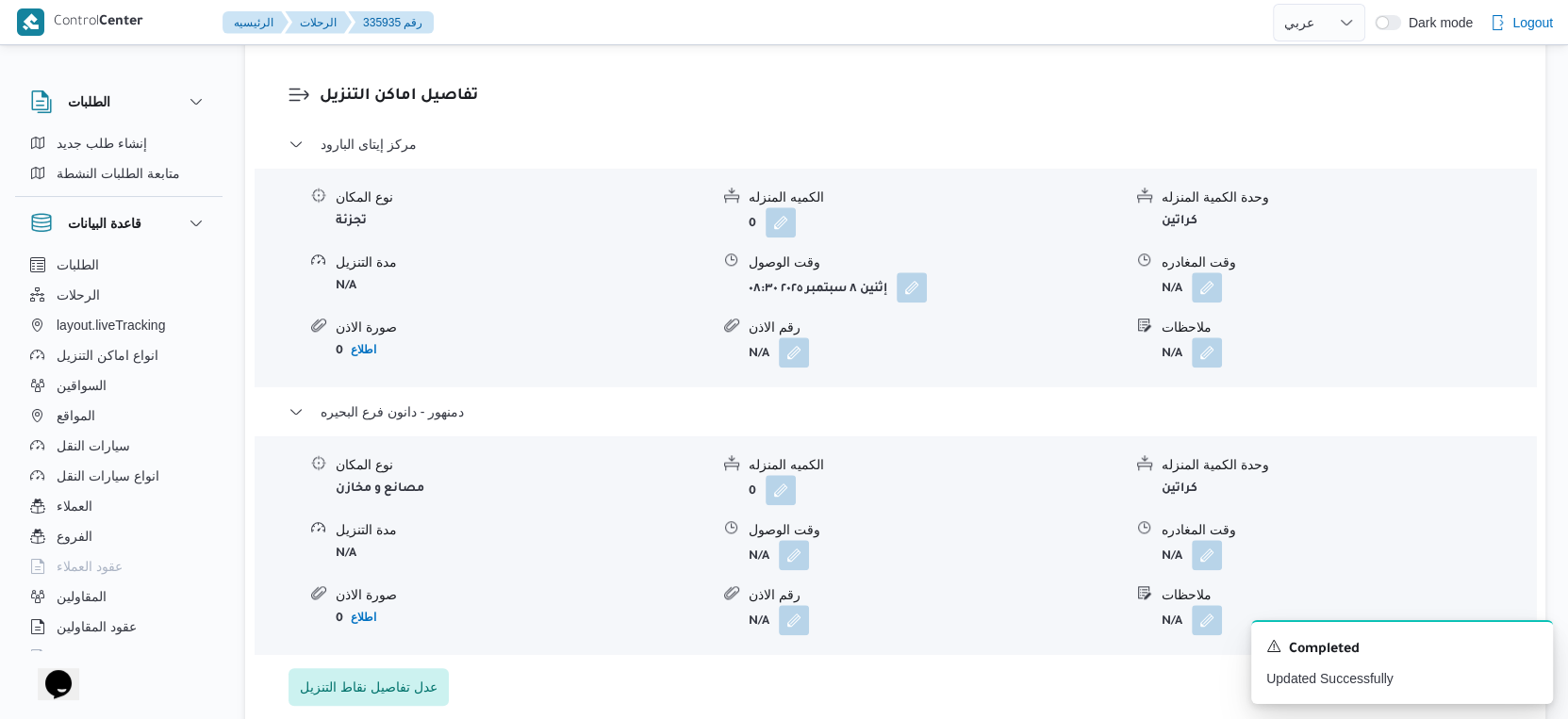
scroll to position [1622, 0]
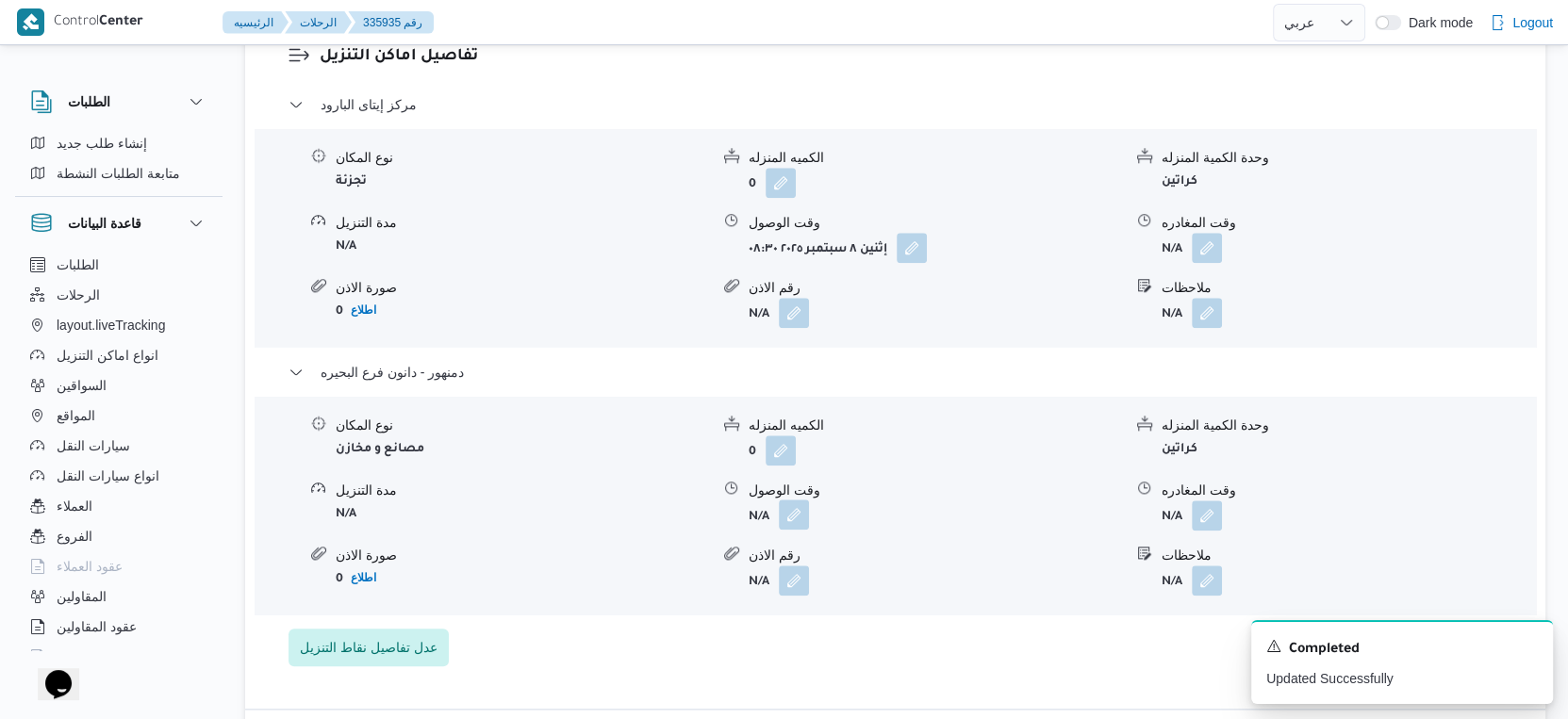
click at [796, 500] on button "button" at bounding box center [794, 514] width 30 height 30
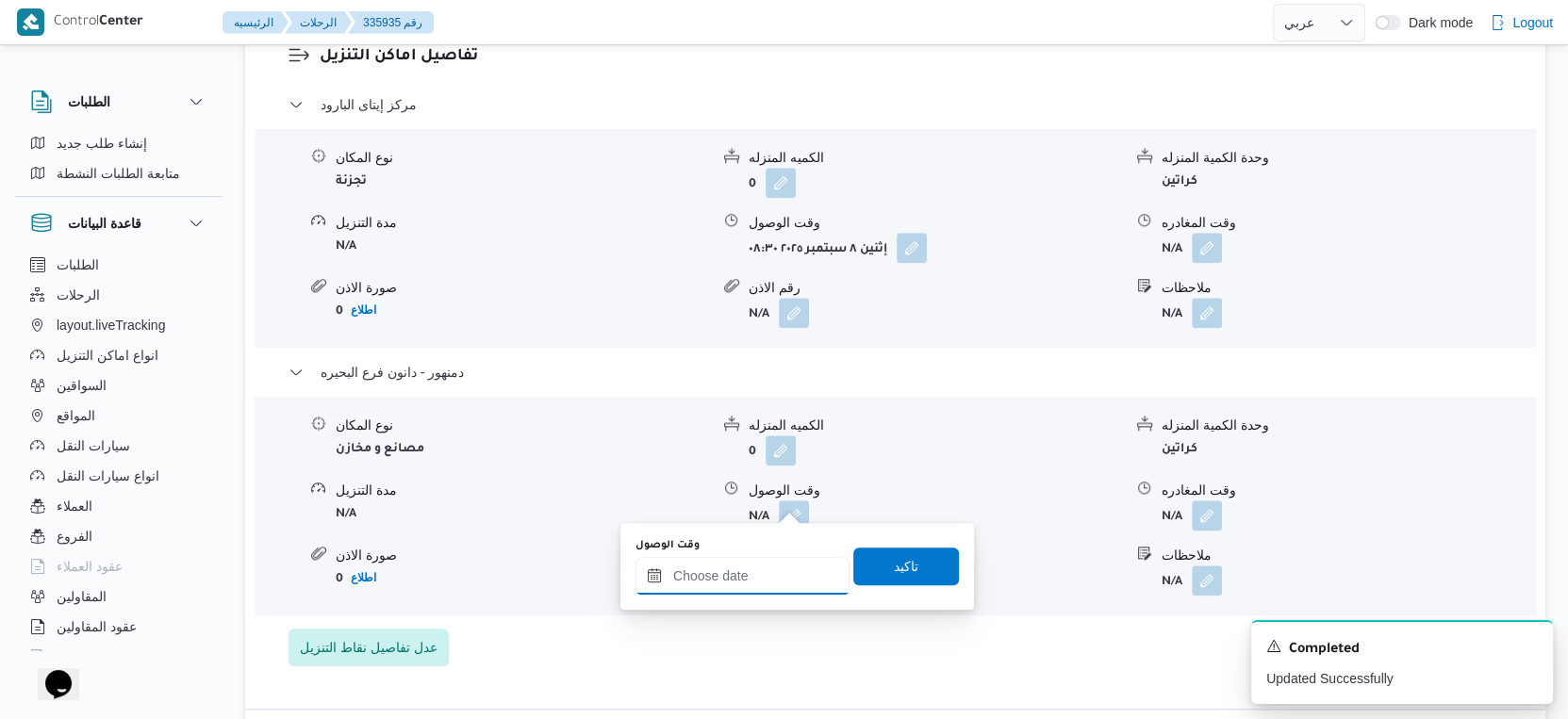
click at [773, 584] on input "وقت الوصول" at bounding box center [743, 576] width 214 height 37
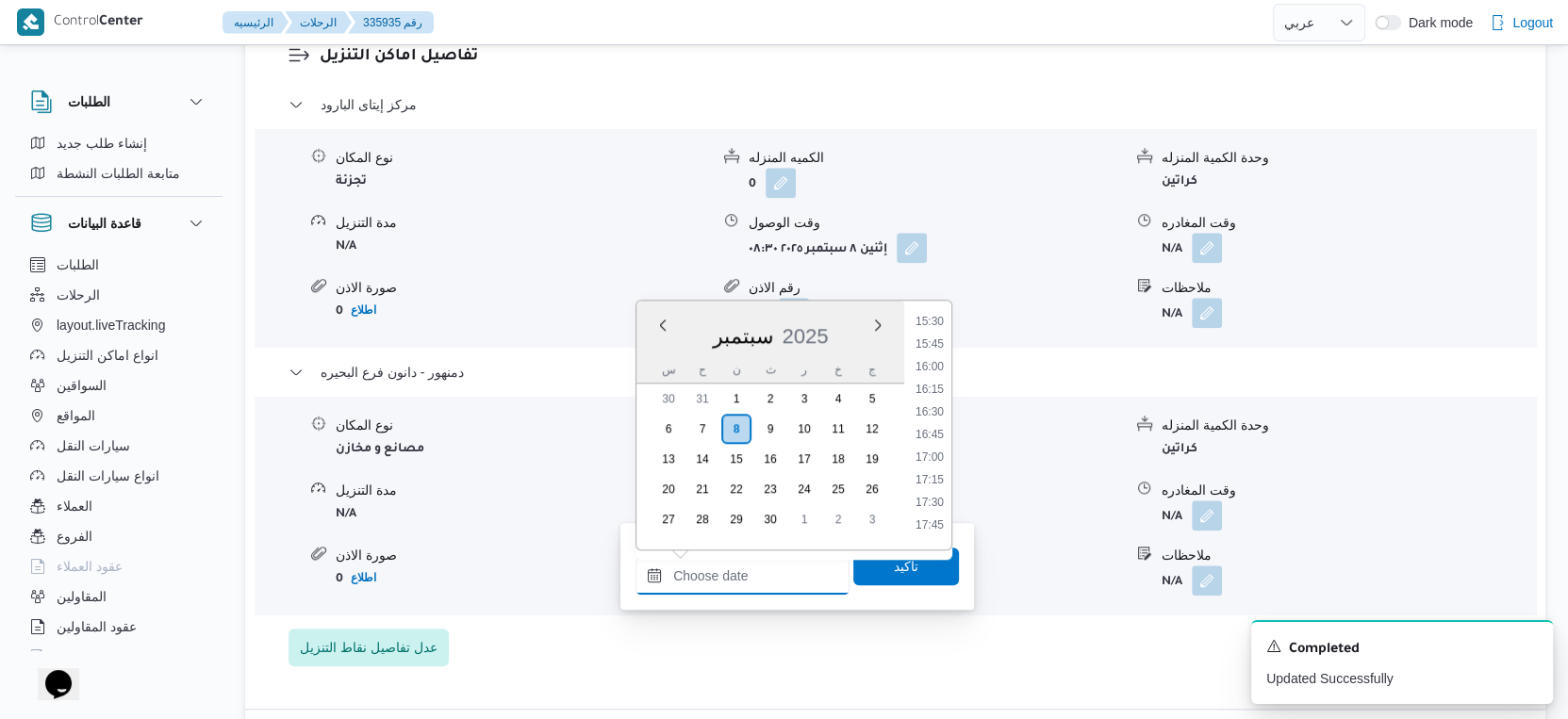
scroll to position [1370, 0]
click at [934, 379] on li "15:45" at bounding box center [930, 379] width 43 height 19
type input "٠٨/٠٩/٢٠٢٥ ١٥:٤٥"
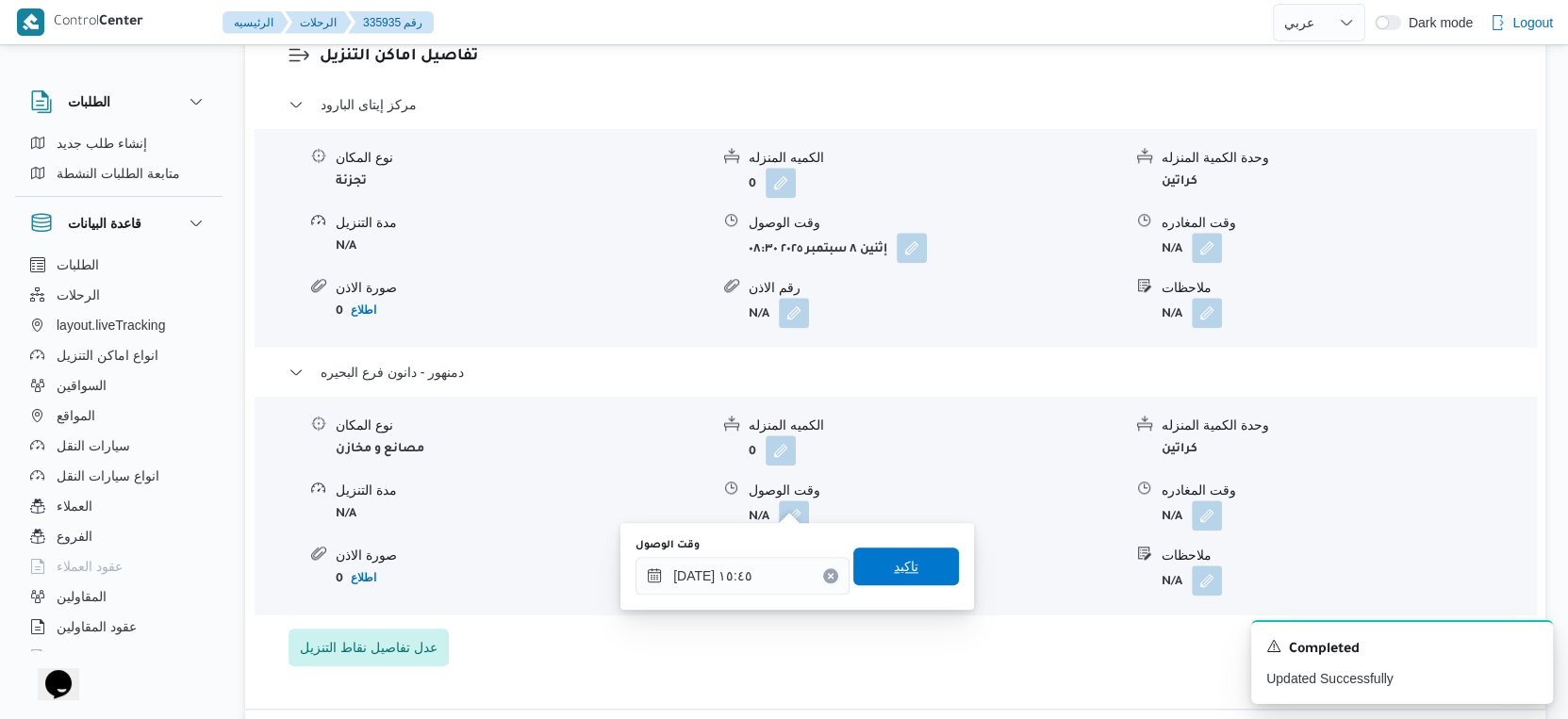
drag, startPoint x: 906, startPoint y: 556, endPoint x: 1173, endPoint y: 529, distance: 268.4
click at [906, 556] on span "تاكيد" at bounding box center [906, 566] width 106 height 37
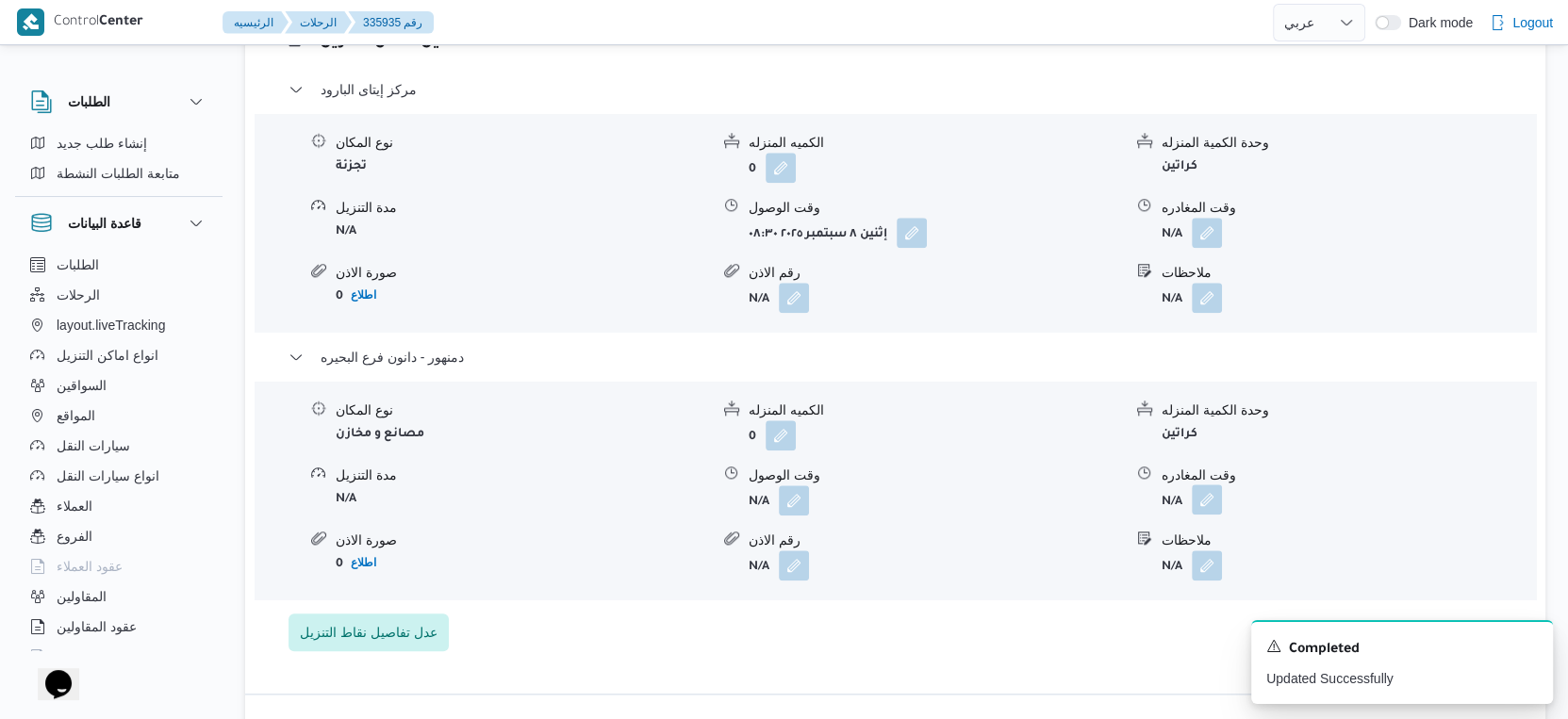
click at [1212, 503] on button "button" at bounding box center [1206, 500] width 30 height 30
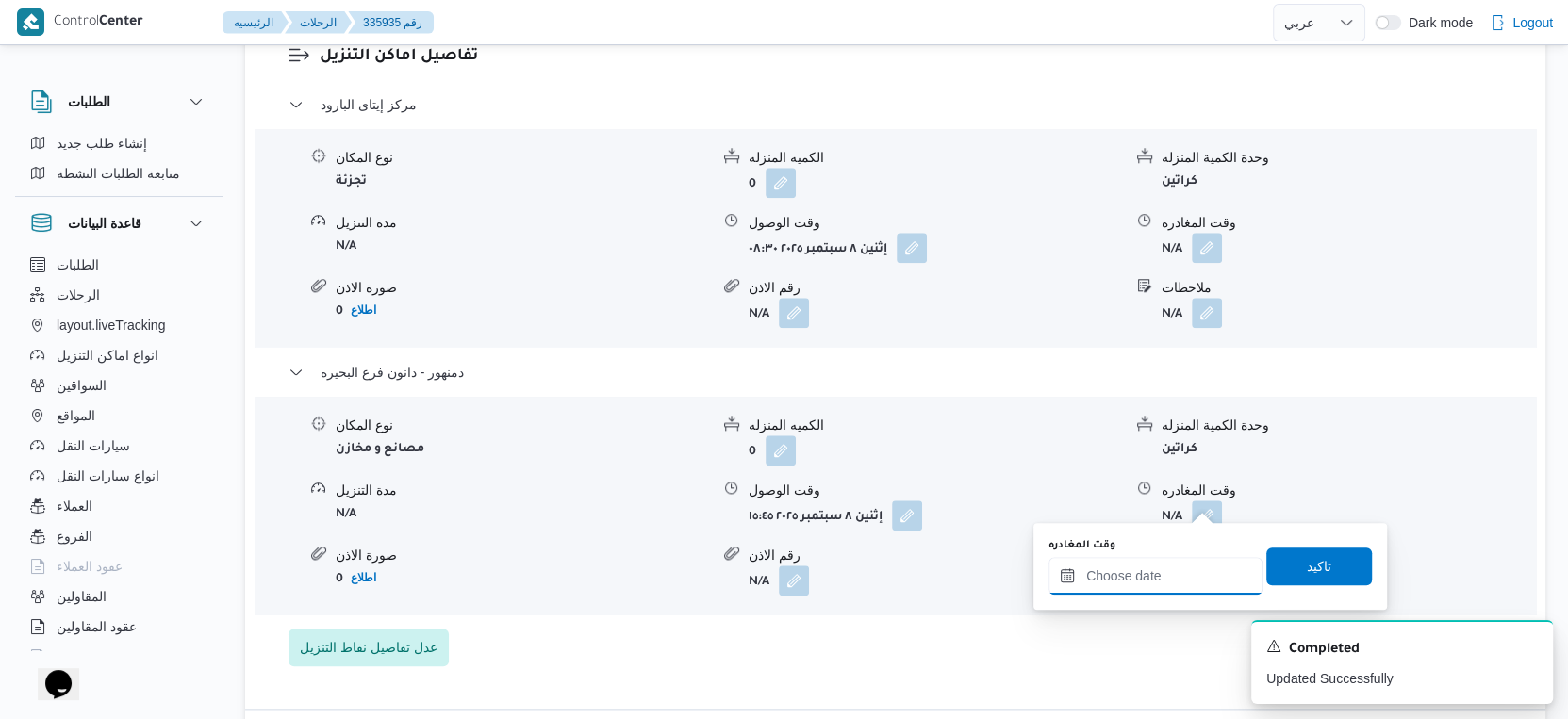
click at [1181, 572] on input "وقت المغادره" at bounding box center [1155, 576] width 214 height 37
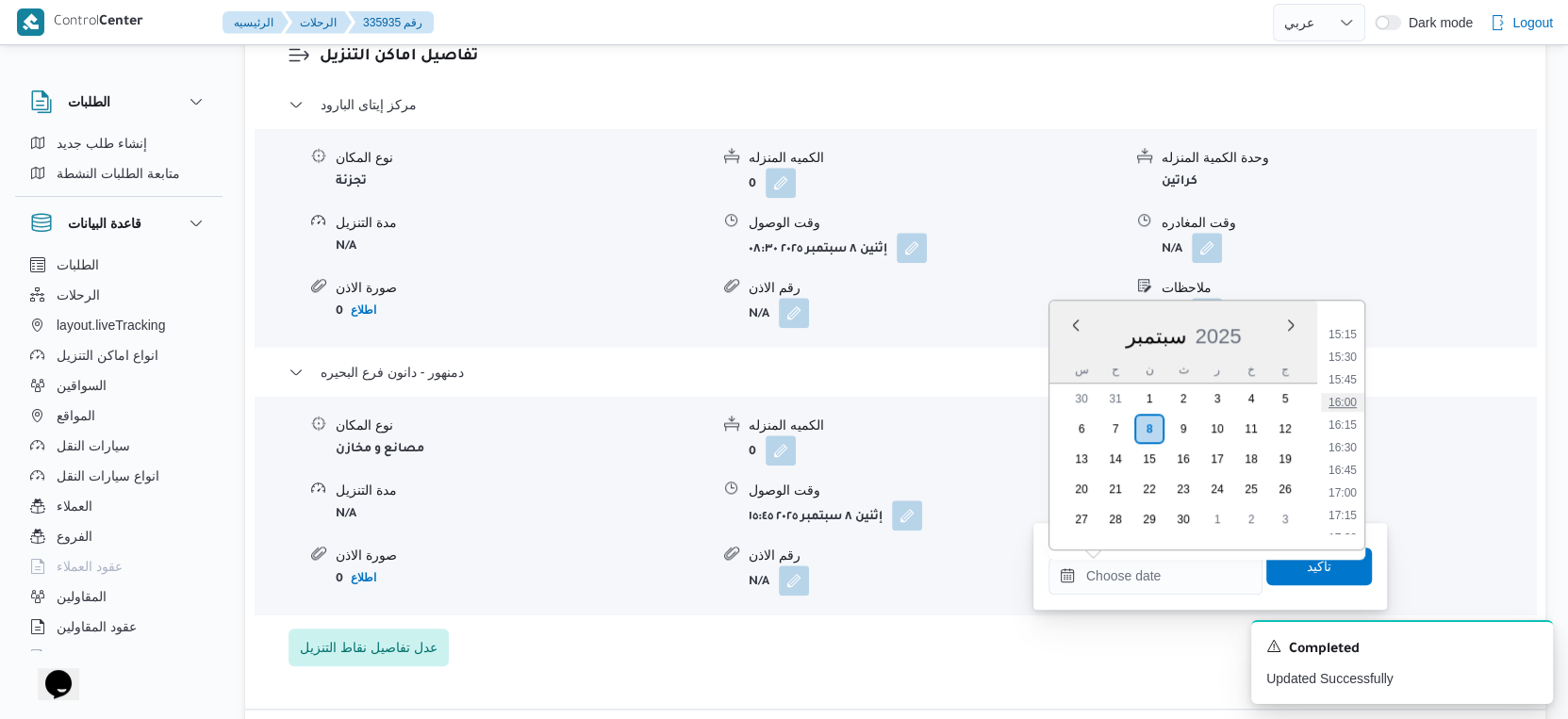
click at [1342, 400] on li "16:00" at bounding box center [1343, 402] width 43 height 19
type input "٠٨/٠٩/٢٠٢٥ ١٦:٠٠"
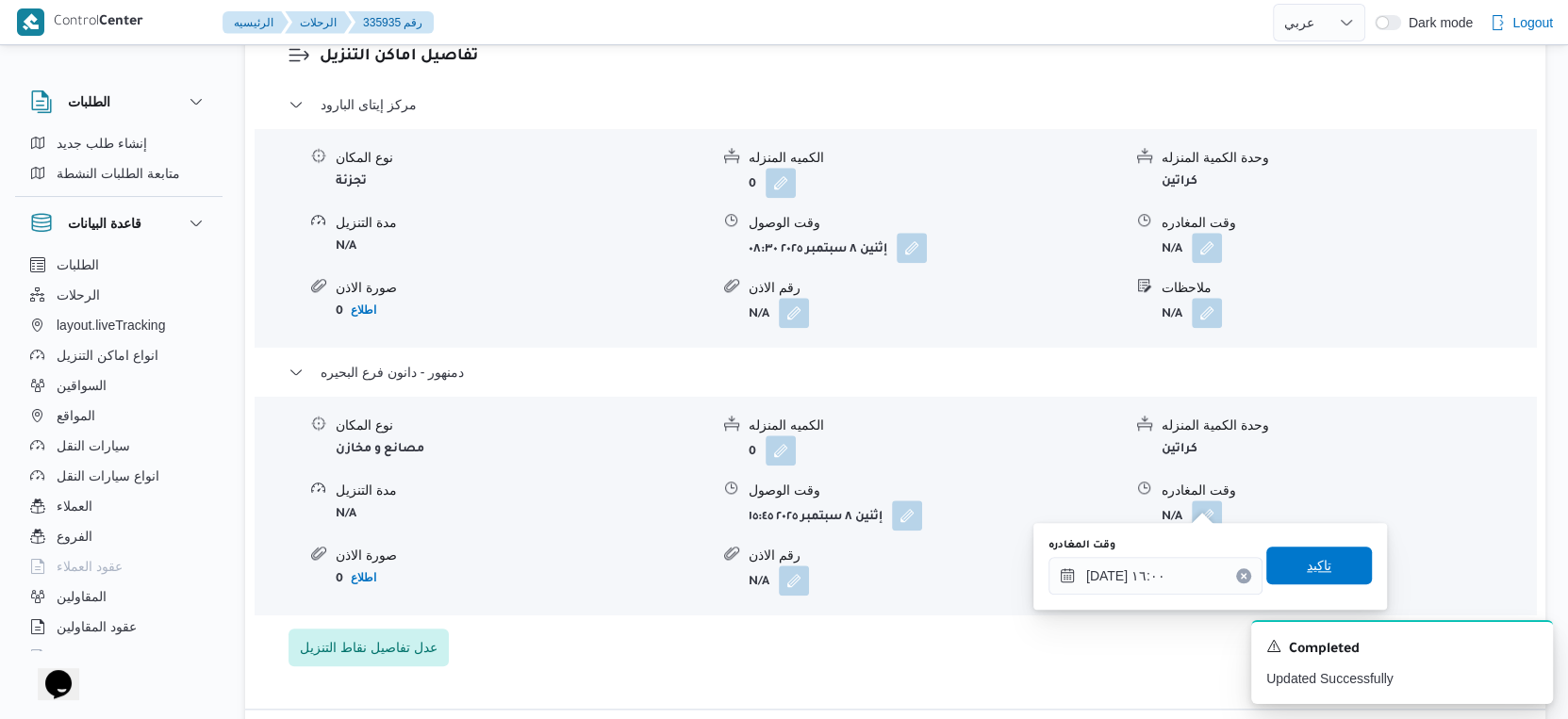
click at [1337, 564] on span "تاكيد" at bounding box center [1320, 565] width 106 height 37
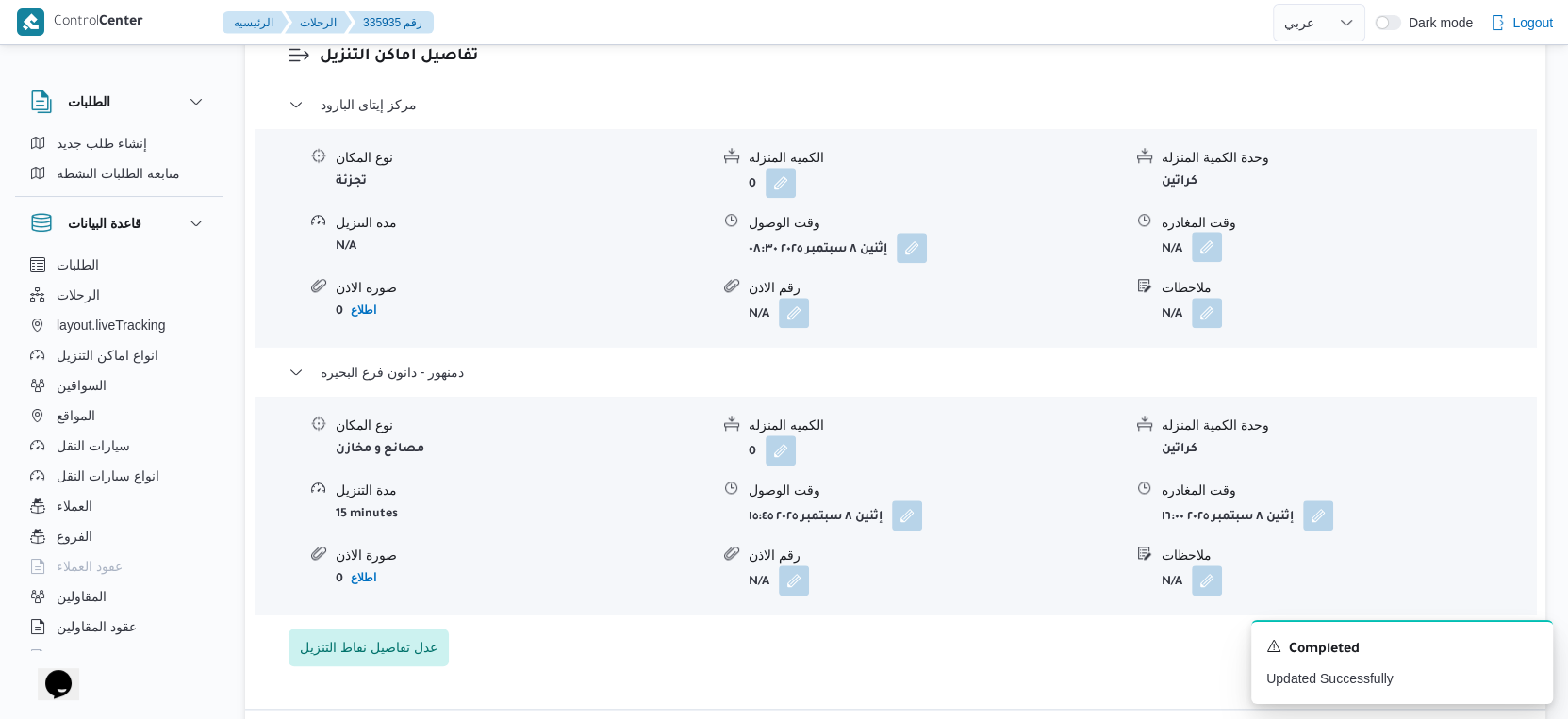
click at [1210, 232] on button "button" at bounding box center [1206, 247] width 30 height 30
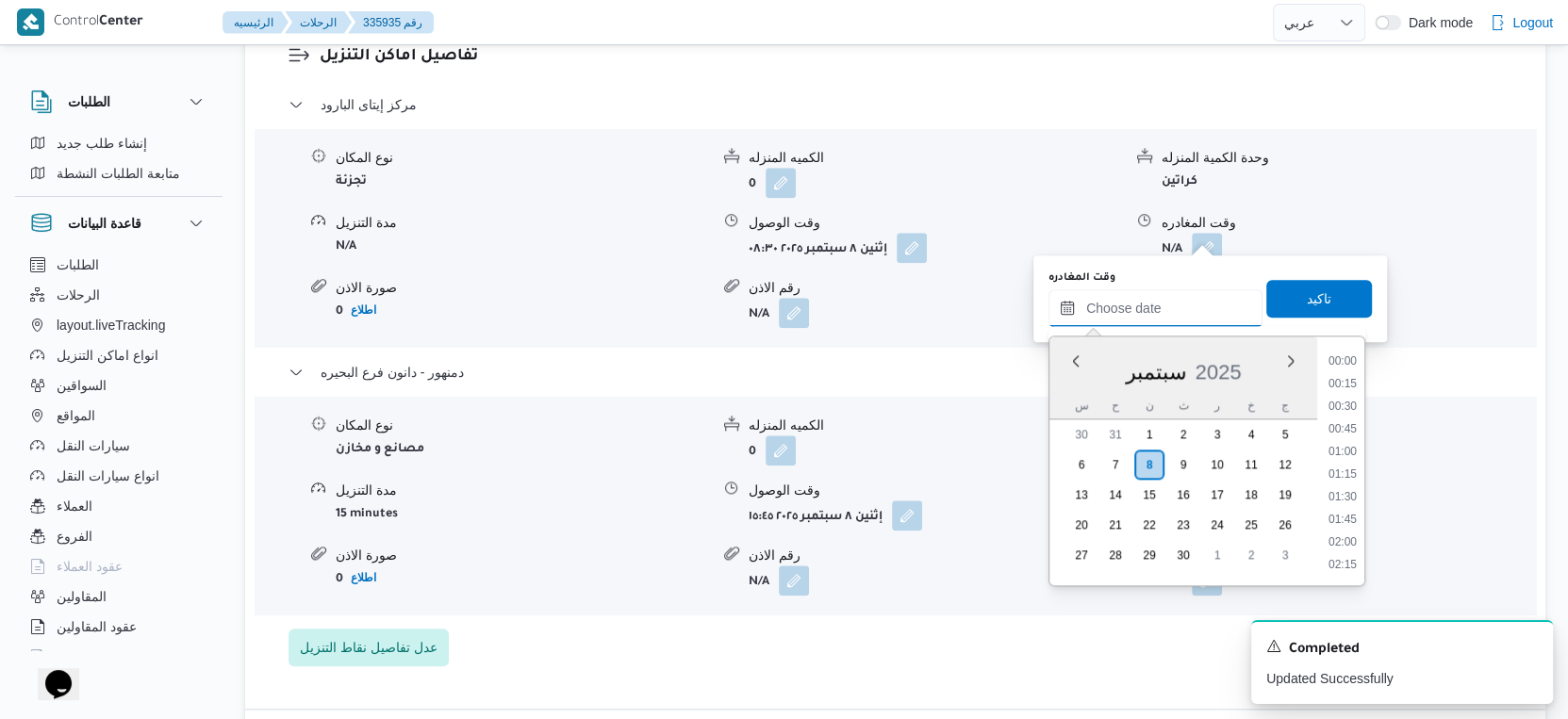
click at [1174, 313] on input "وقت المغادره" at bounding box center [1155, 308] width 214 height 37
click at [1349, 369] on li "15:15" at bounding box center [1343, 370] width 43 height 19
type input "٠٨/٠٩/٢٠٢٥ ١٥:١٥"
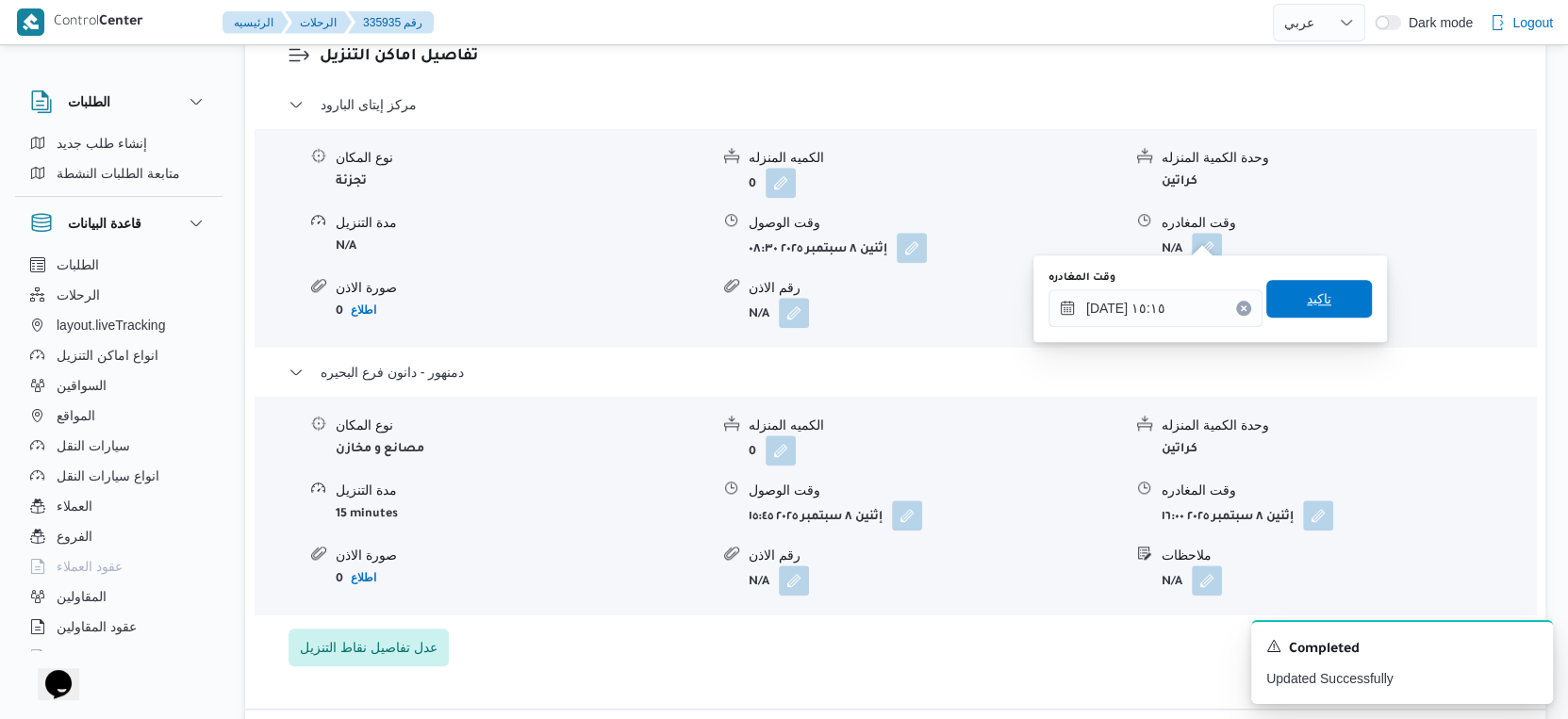
click at [1322, 301] on span "تاكيد" at bounding box center [1320, 299] width 106 height 37
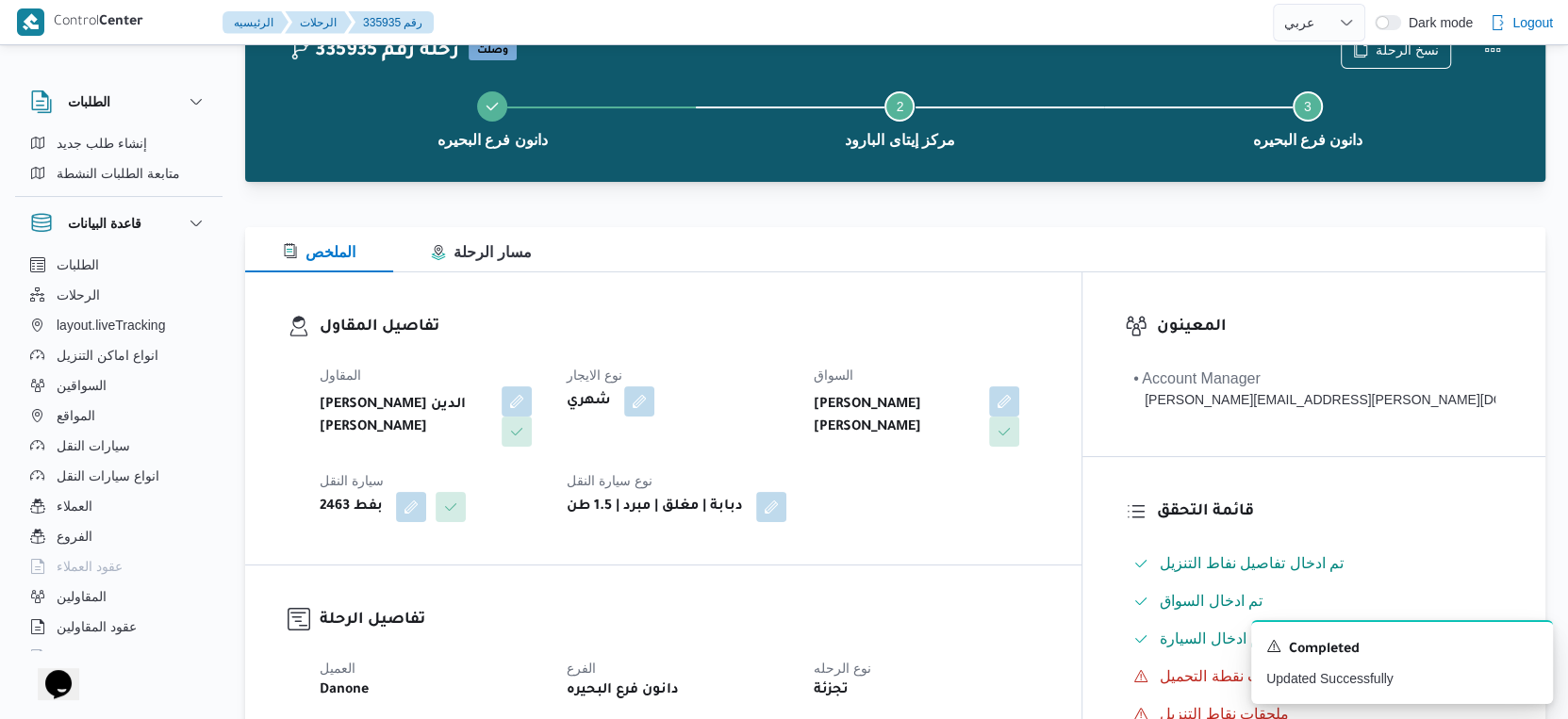
scroll to position [0, 0]
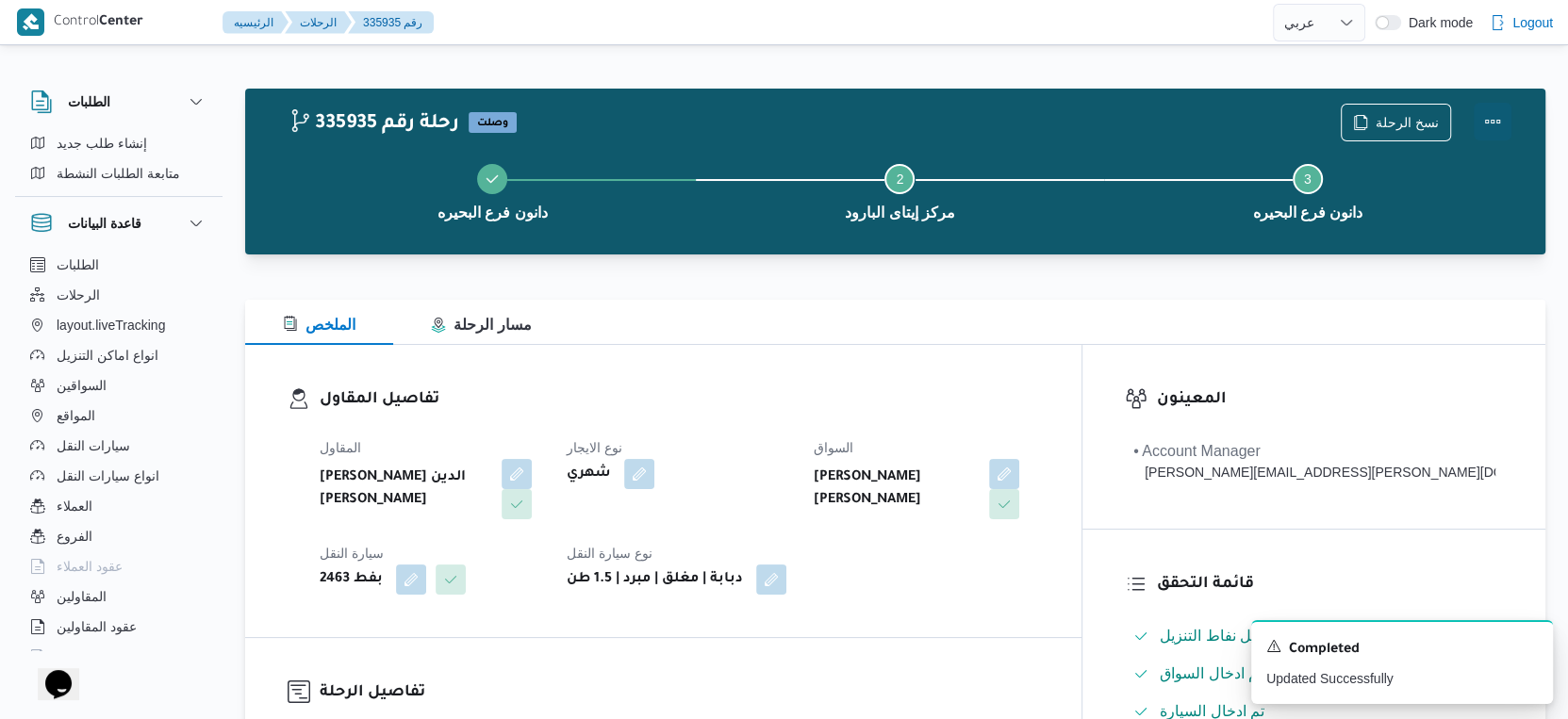
click at [1494, 119] on button "Actions" at bounding box center [1493, 121] width 37 height 37
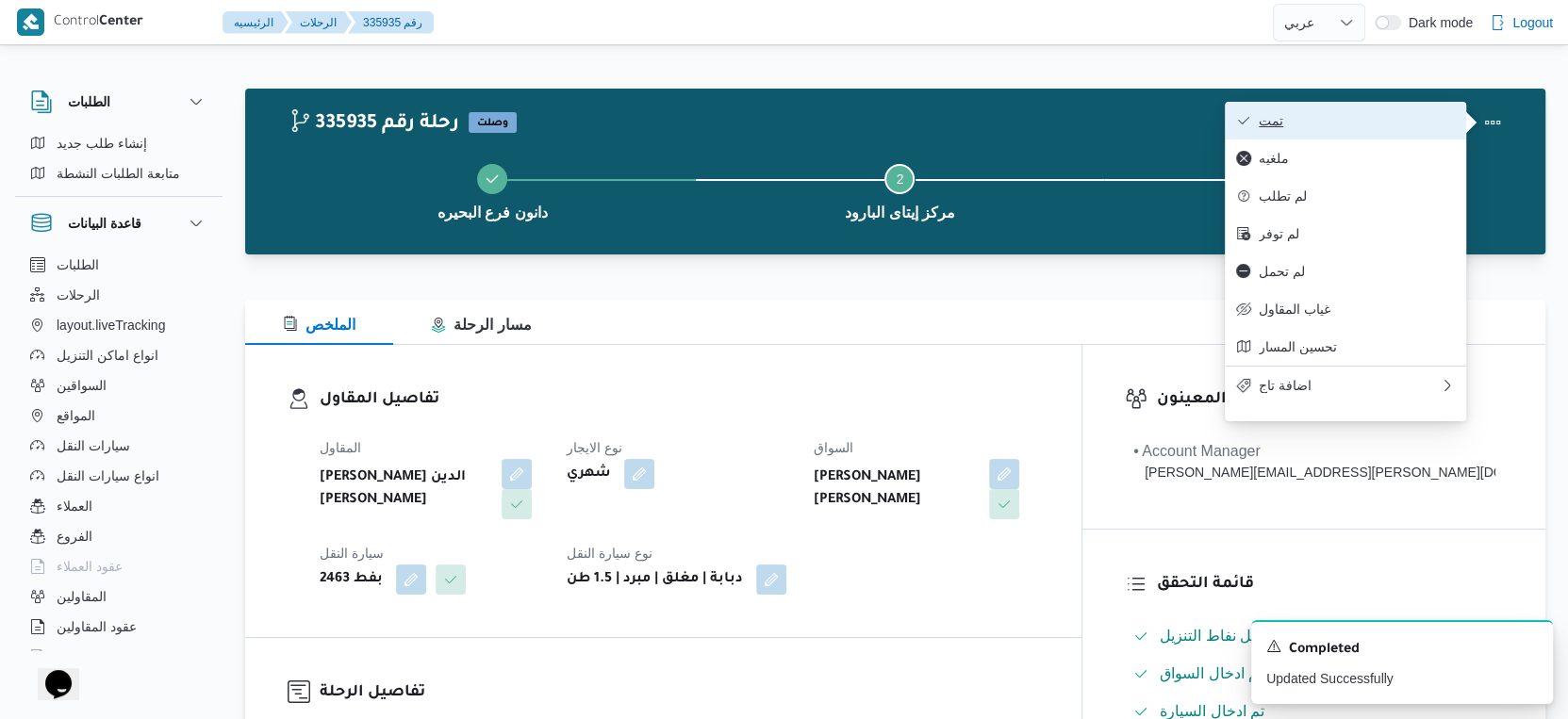
click at [1364, 119] on span "تمت" at bounding box center [1357, 120] width 196 height 15
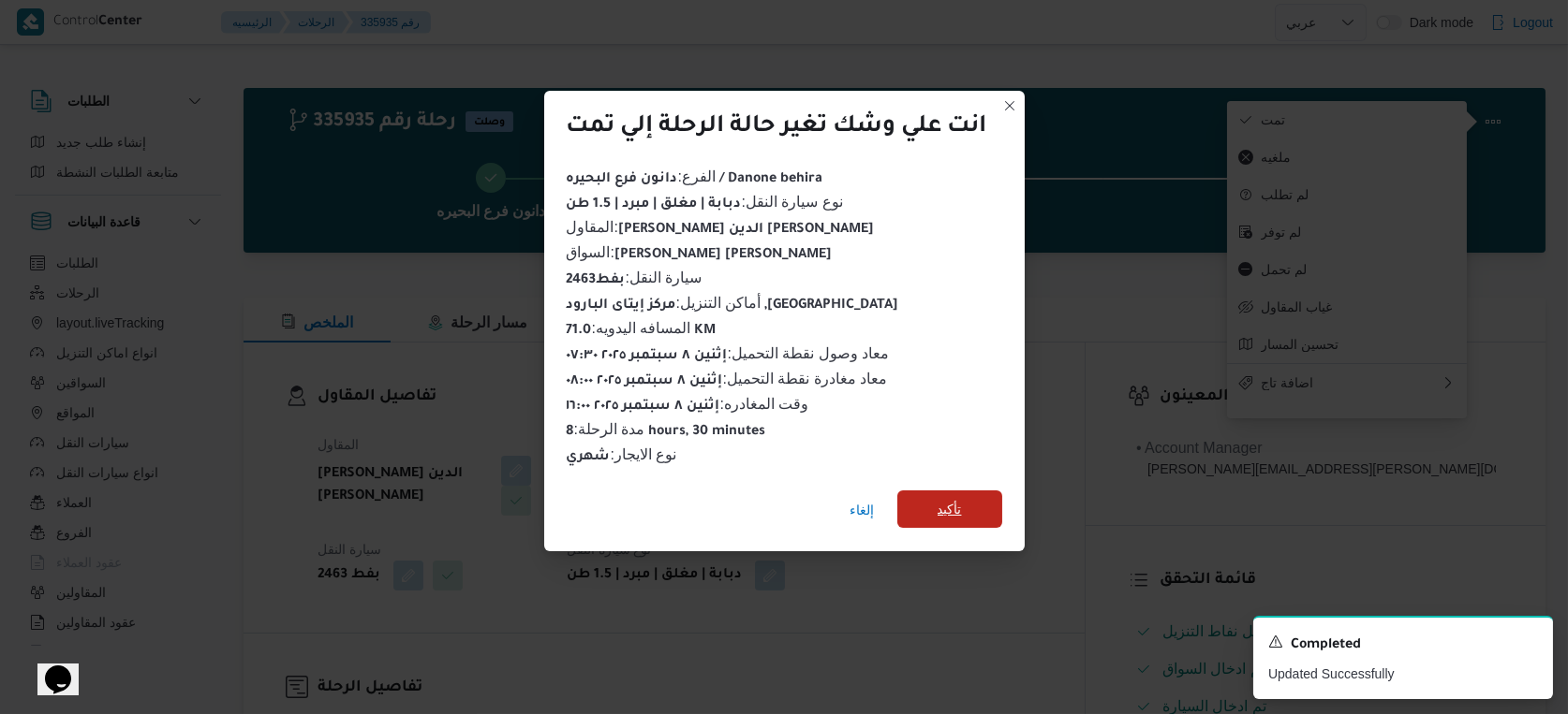
click at [951, 499] on span "تأكيد" at bounding box center [949, 509] width 24 height 22
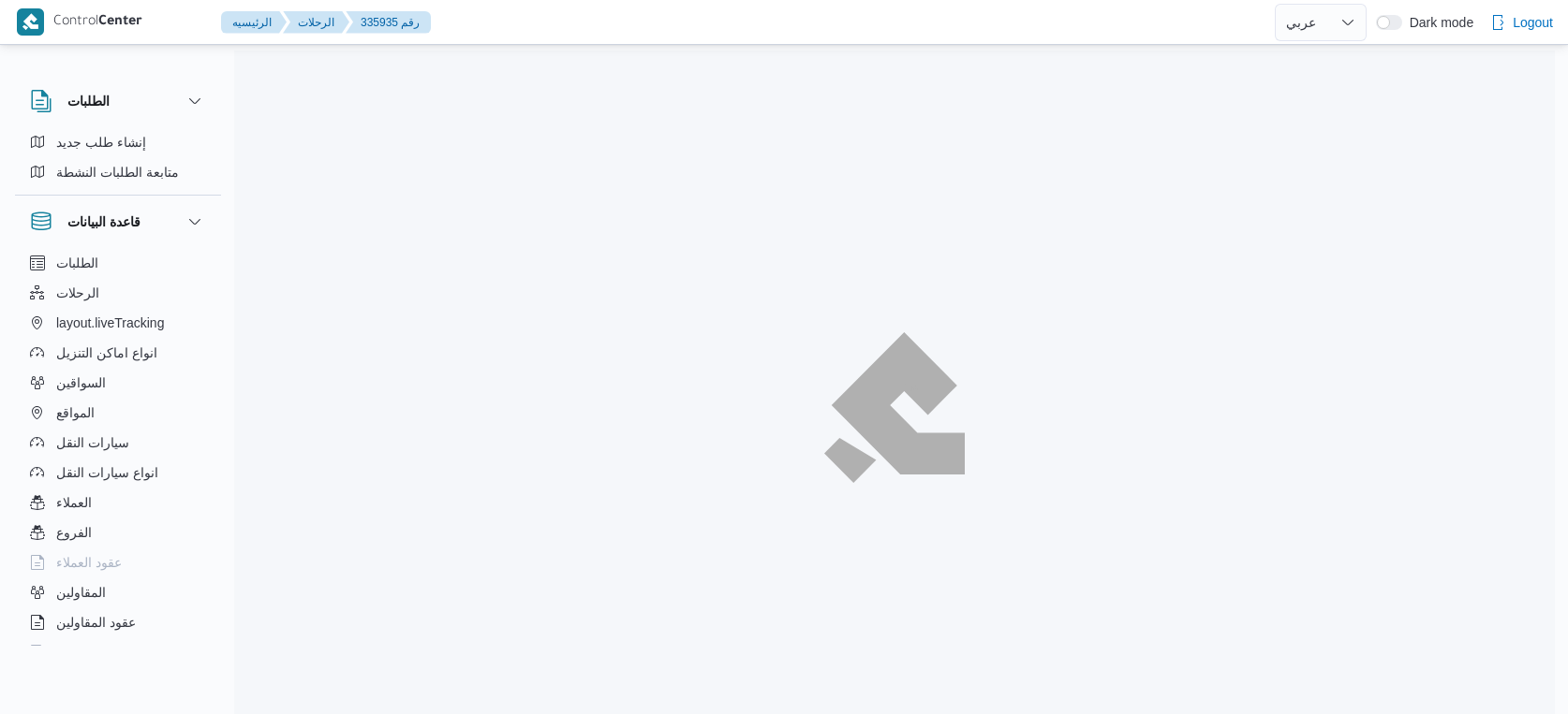
select select "ar"
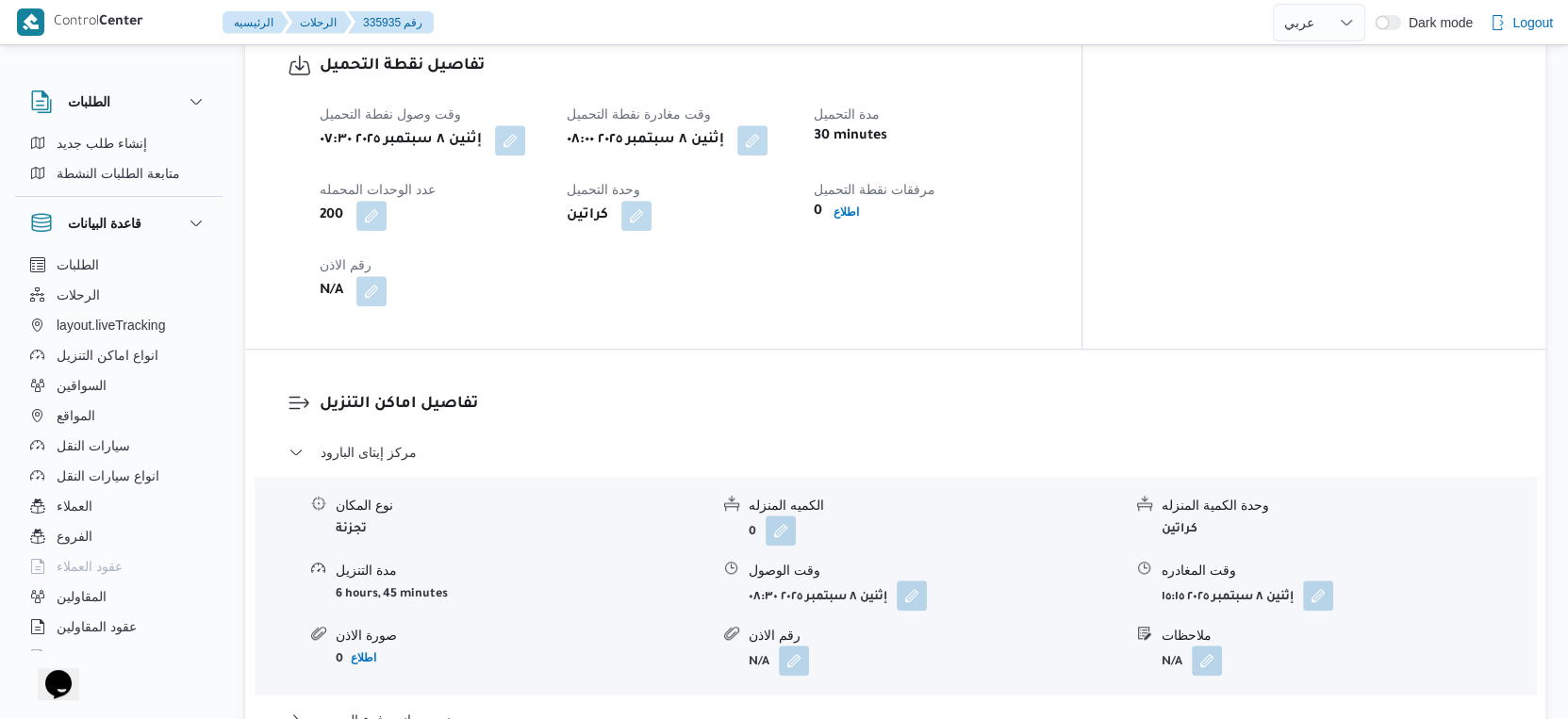
scroll to position [1571, 0]
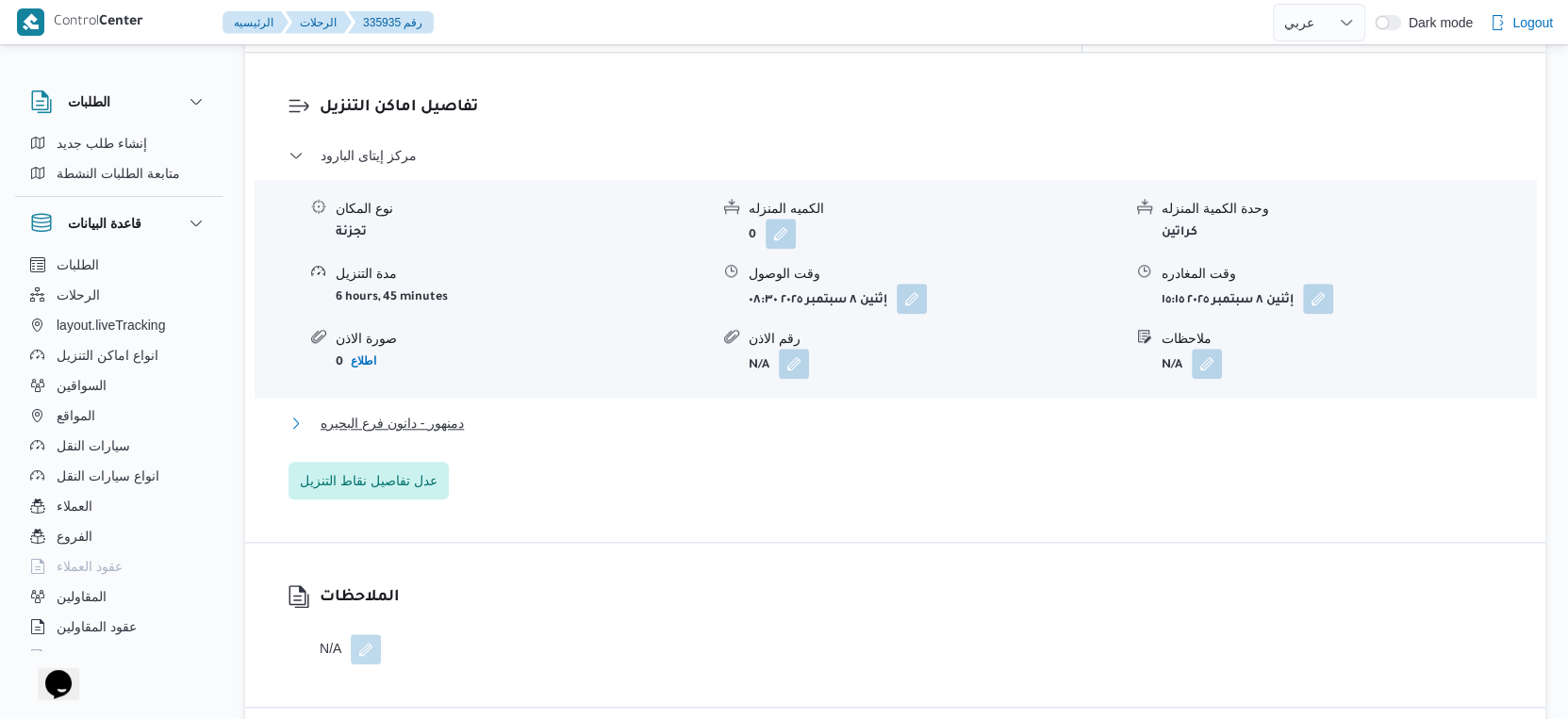
click at [472, 412] on button "دمنهور - دانون فرع البحيره" at bounding box center [896, 423] width 1215 height 23
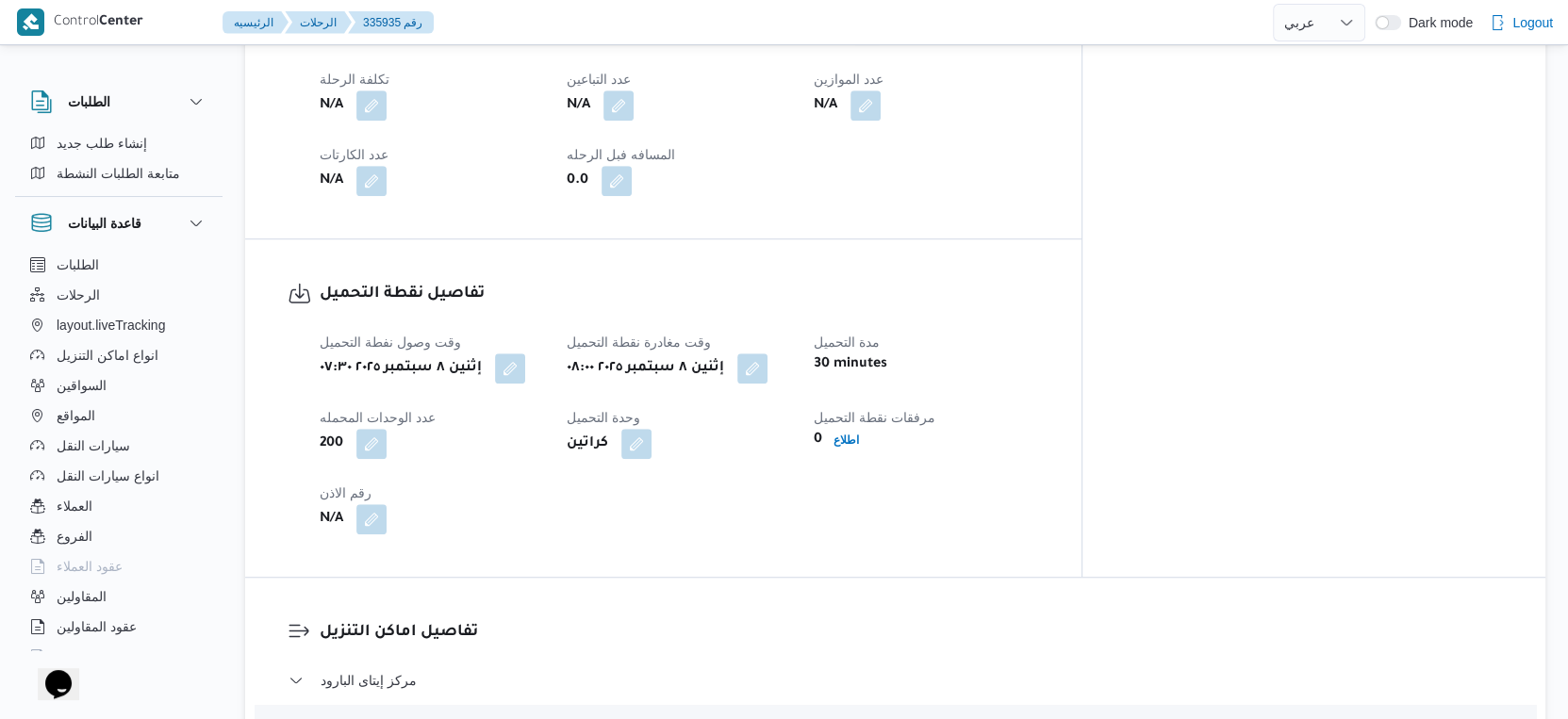
scroll to position [1047, 0]
select select "ar"
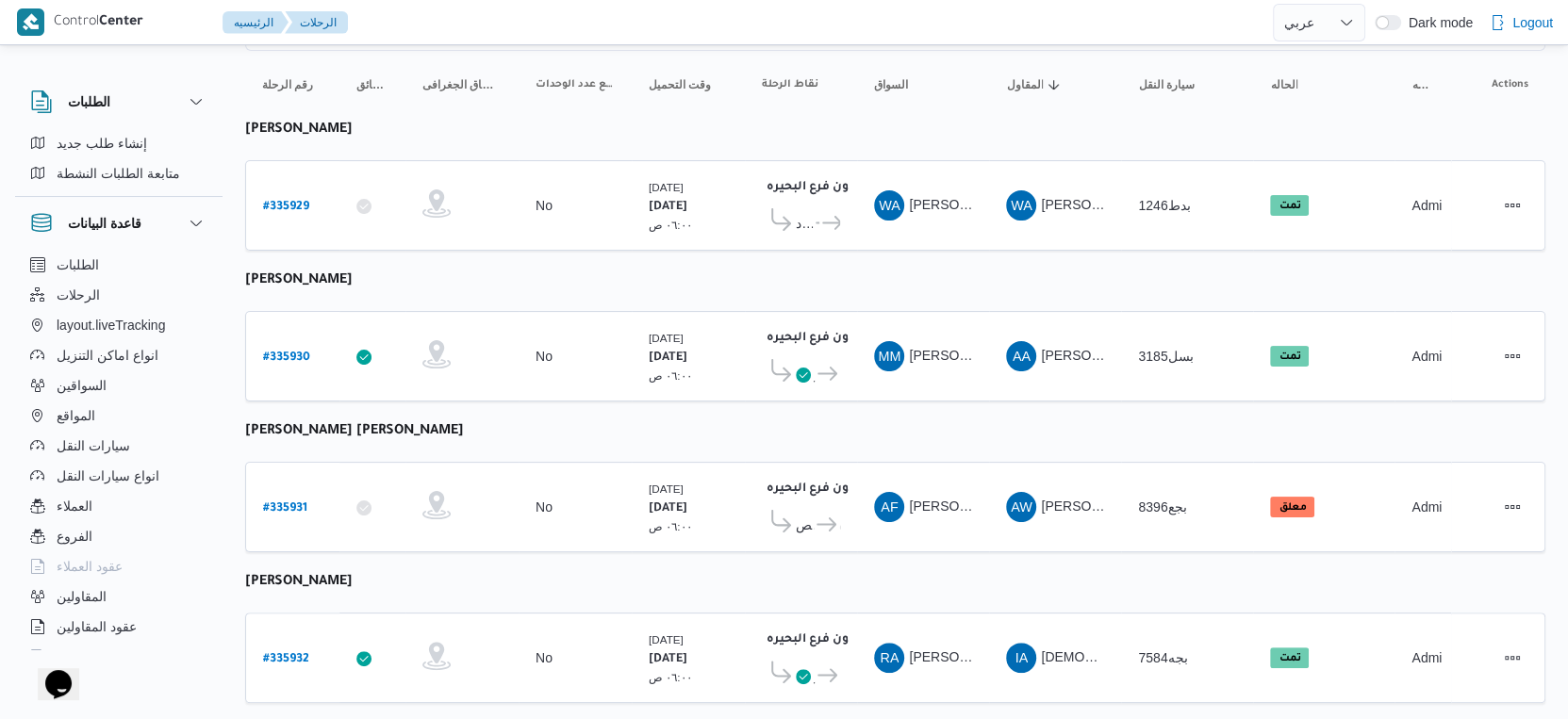
scroll to position [72, 0]
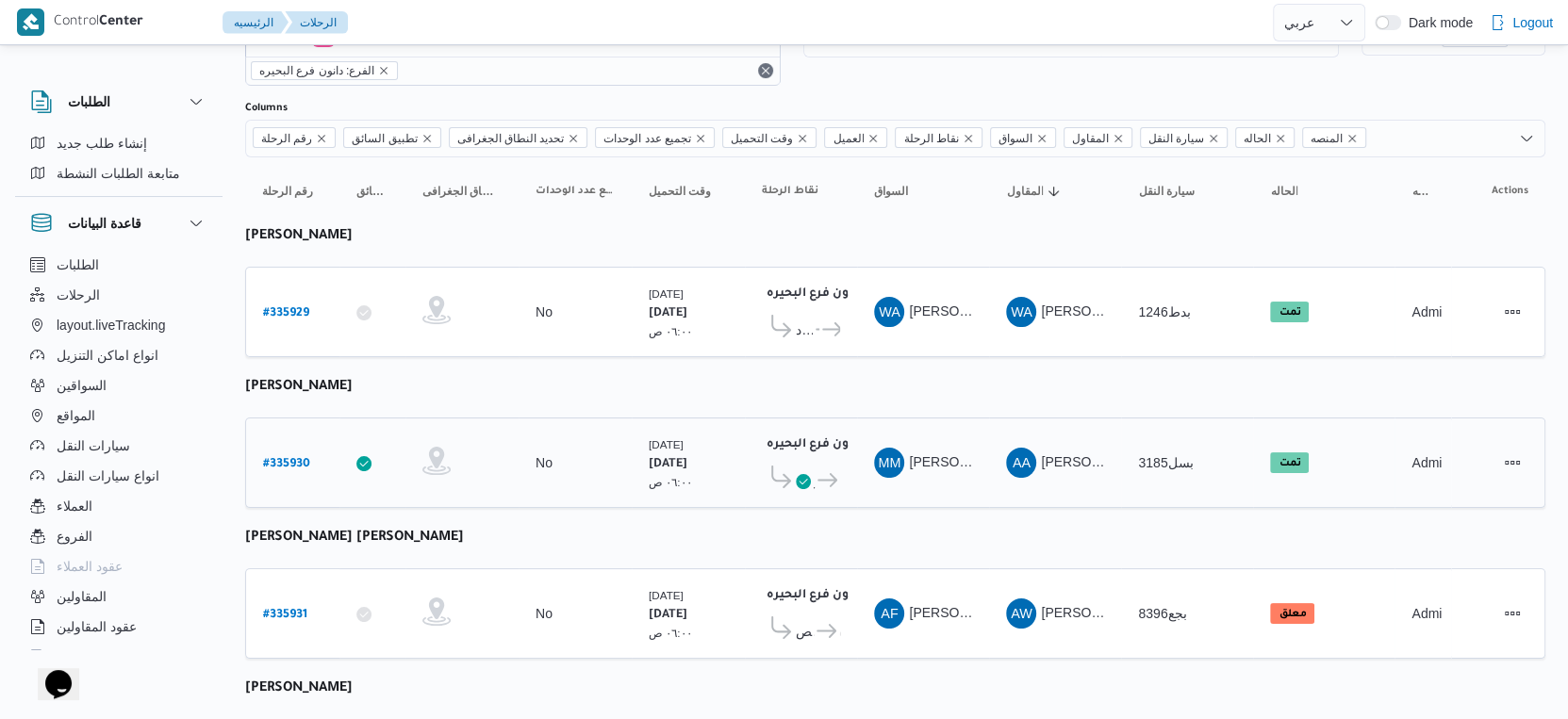
click at [292, 458] on b "# 335930" at bounding box center [287, 464] width 47 height 13
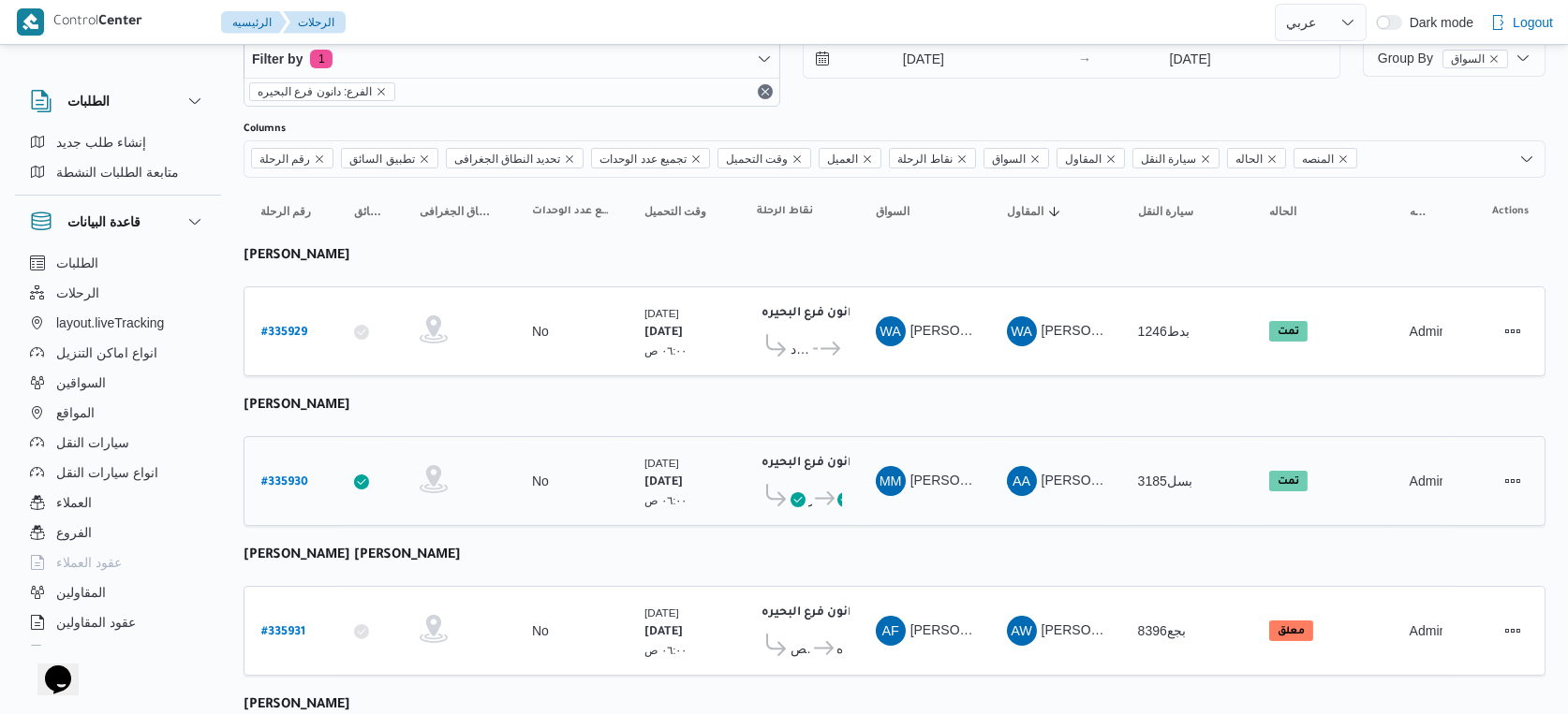
select select "ar"
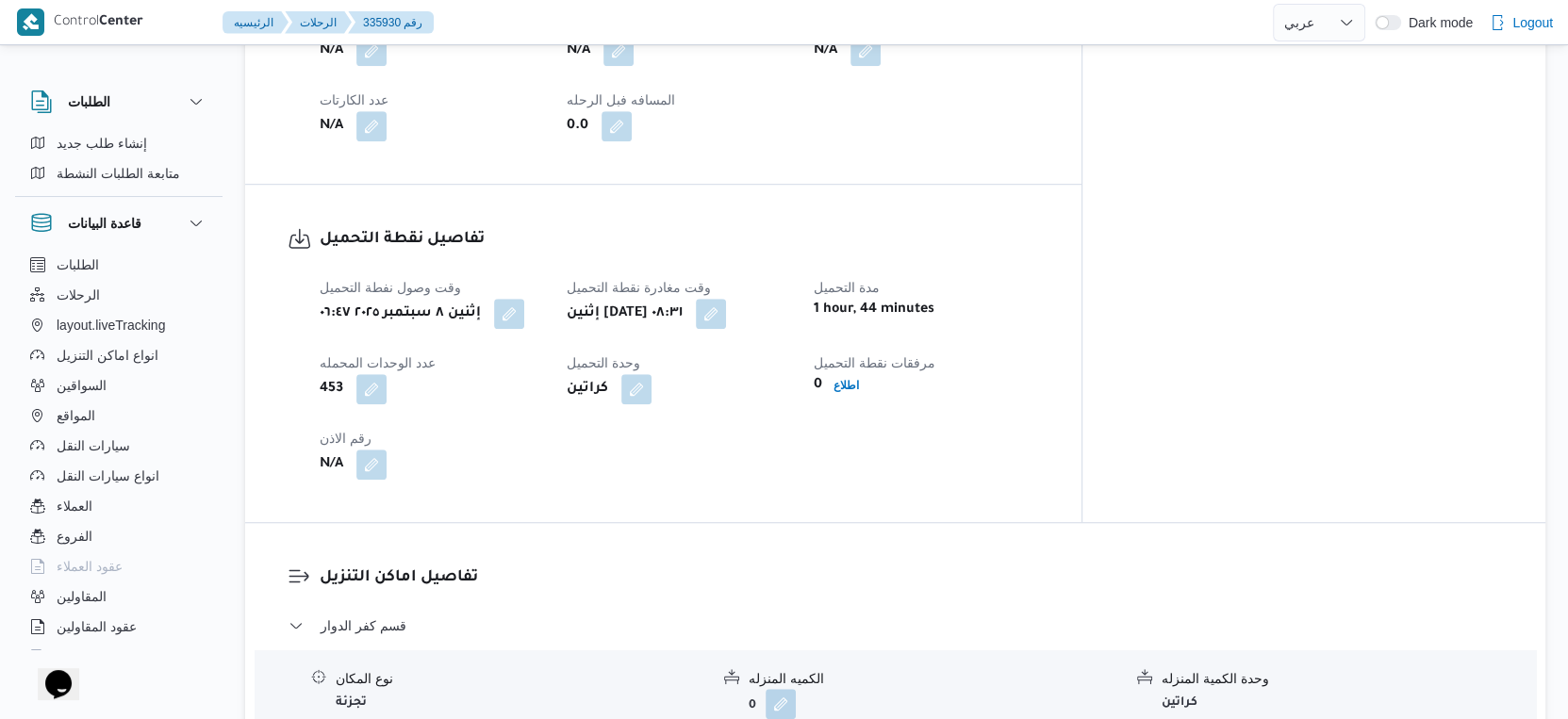
scroll to position [701, 0]
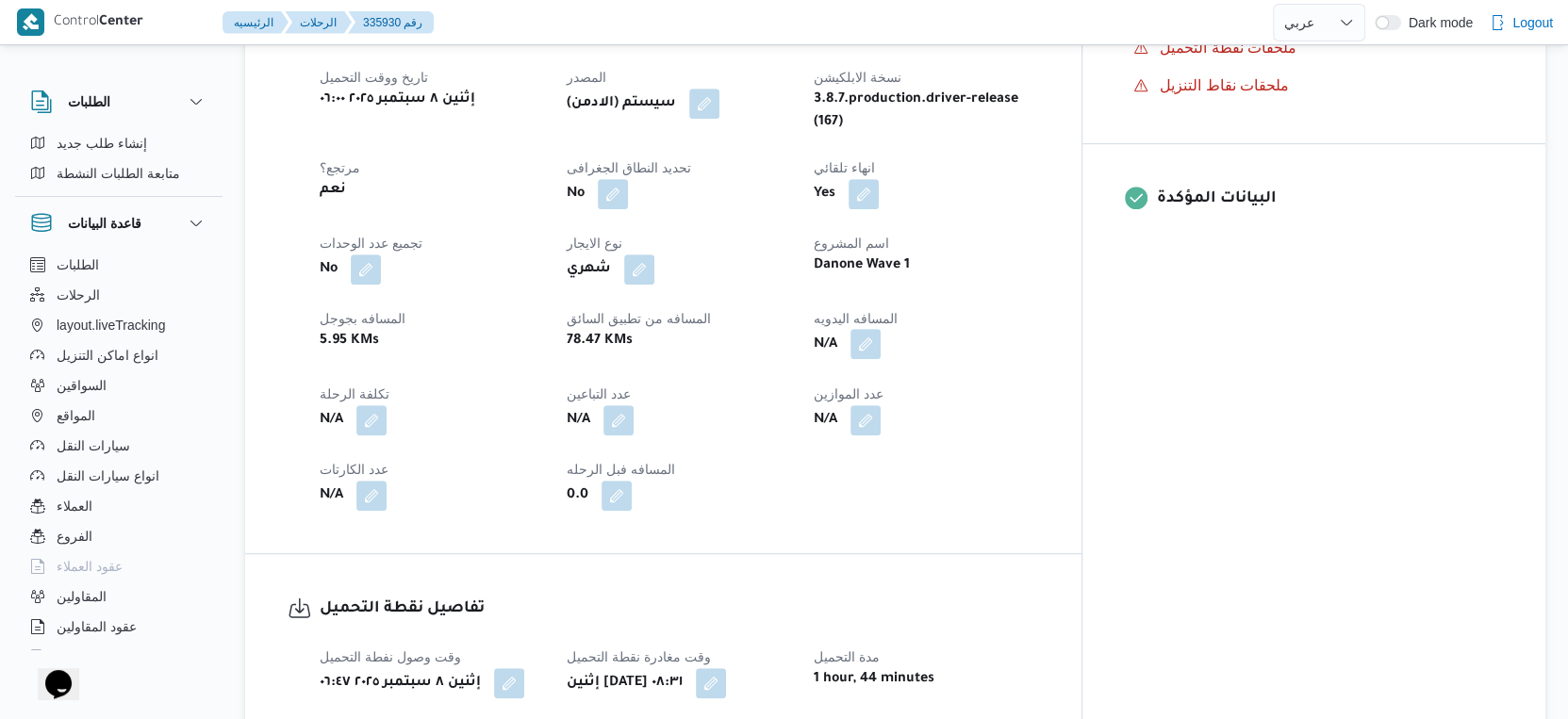
click at [881, 360] on button "button" at bounding box center [865, 344] width 30 height 30
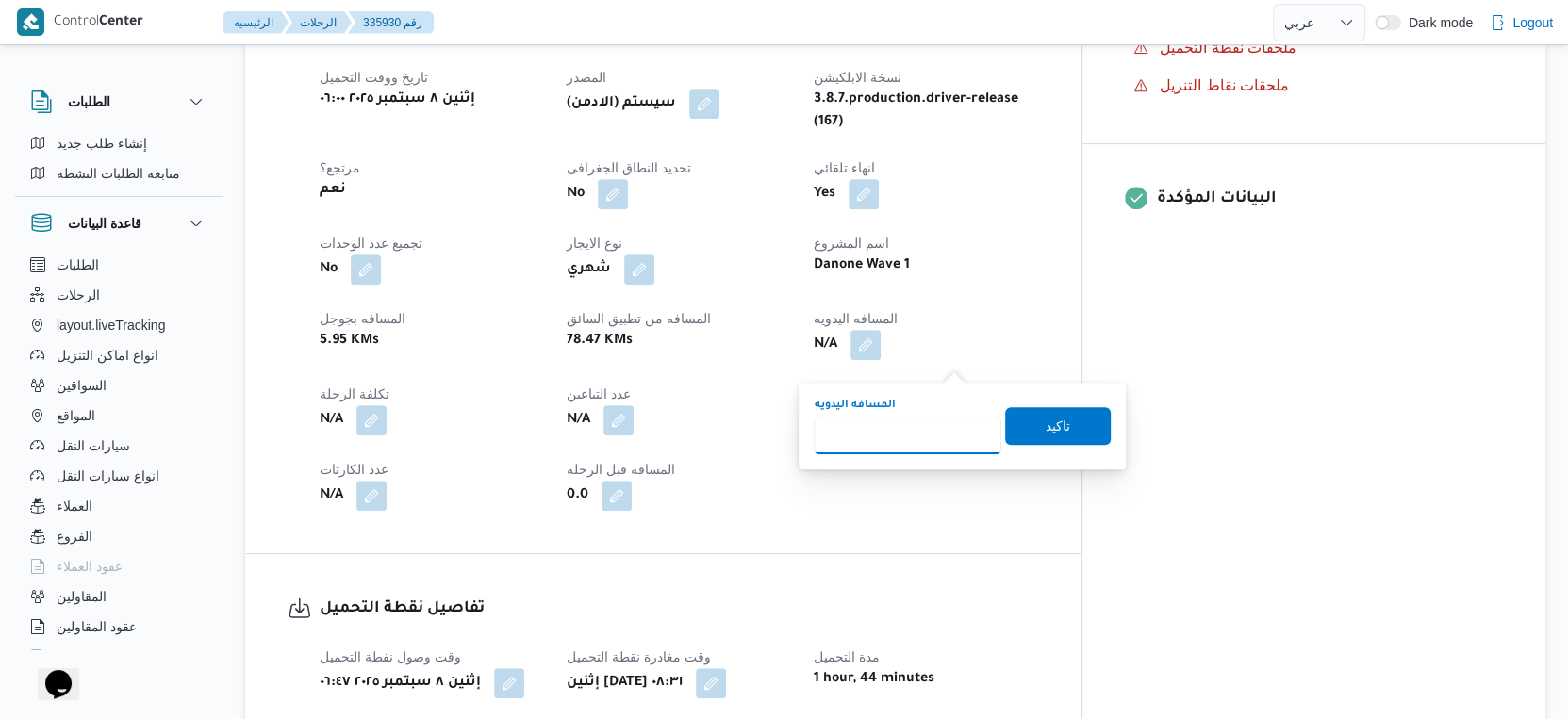
click at [910, 421] on input "المسافه اليدويه" at bounding box center [908, 435] width 188 height 37
type input "99"
click at [1046, 417] on span "تاكيد" at bounding box center [1057, 424] width 24 height 23
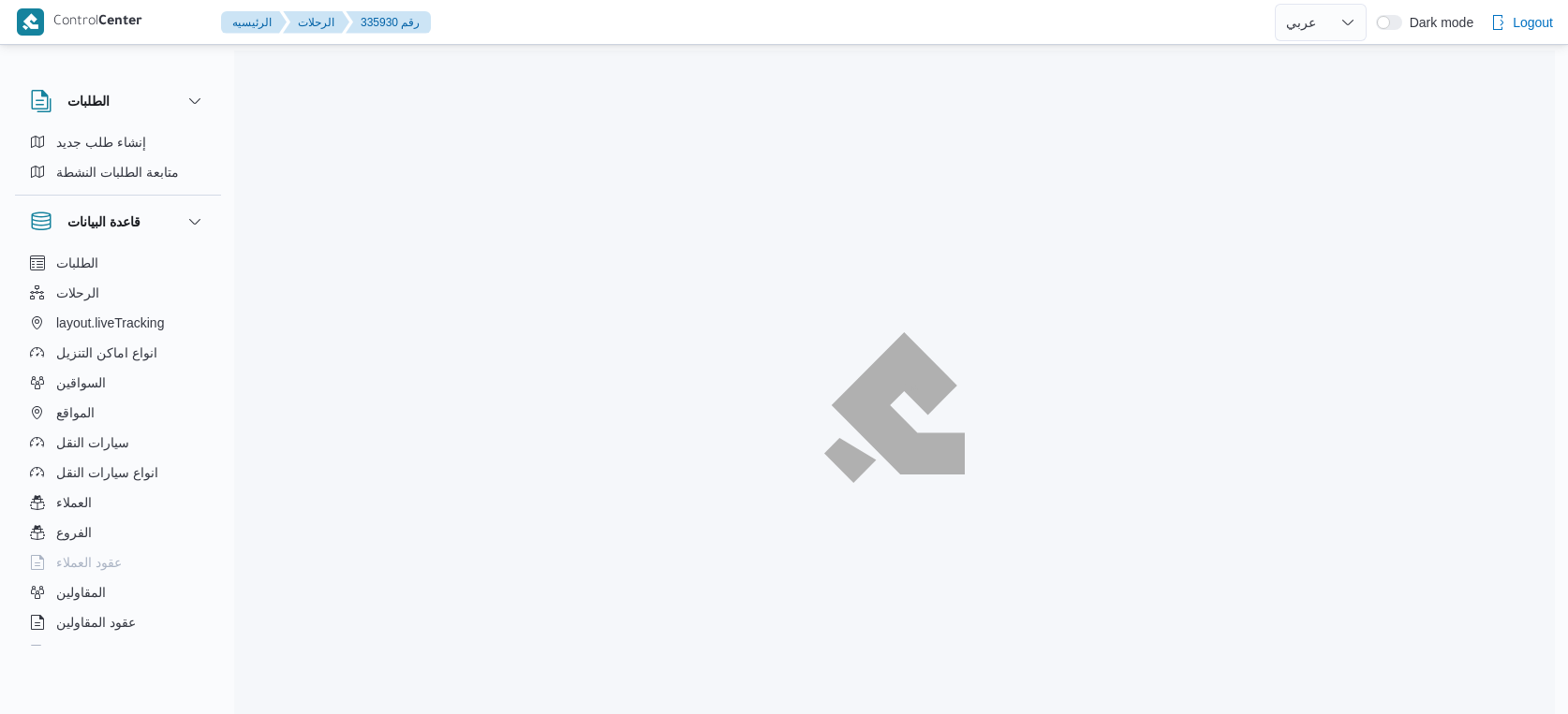
select select "ar"
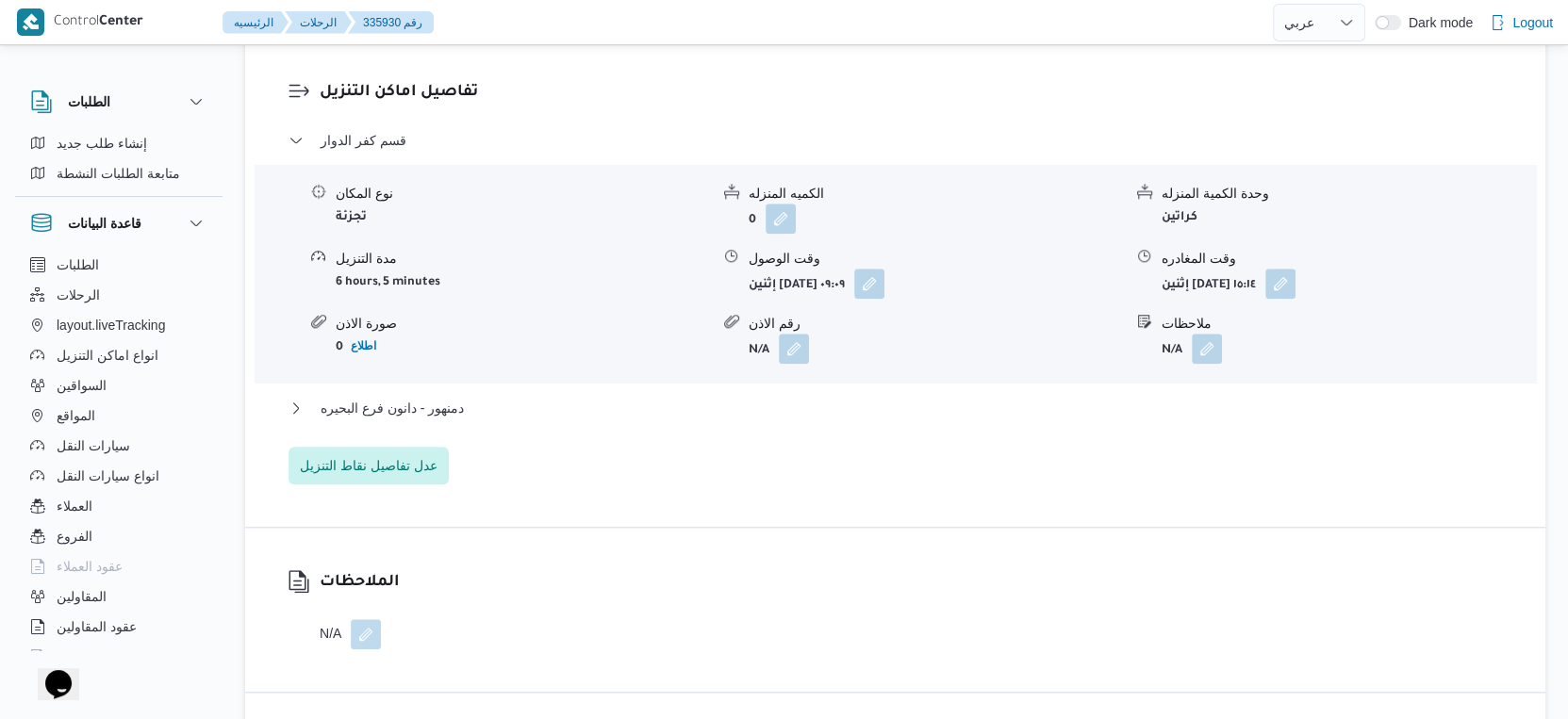
scroll to position [1571, 0]
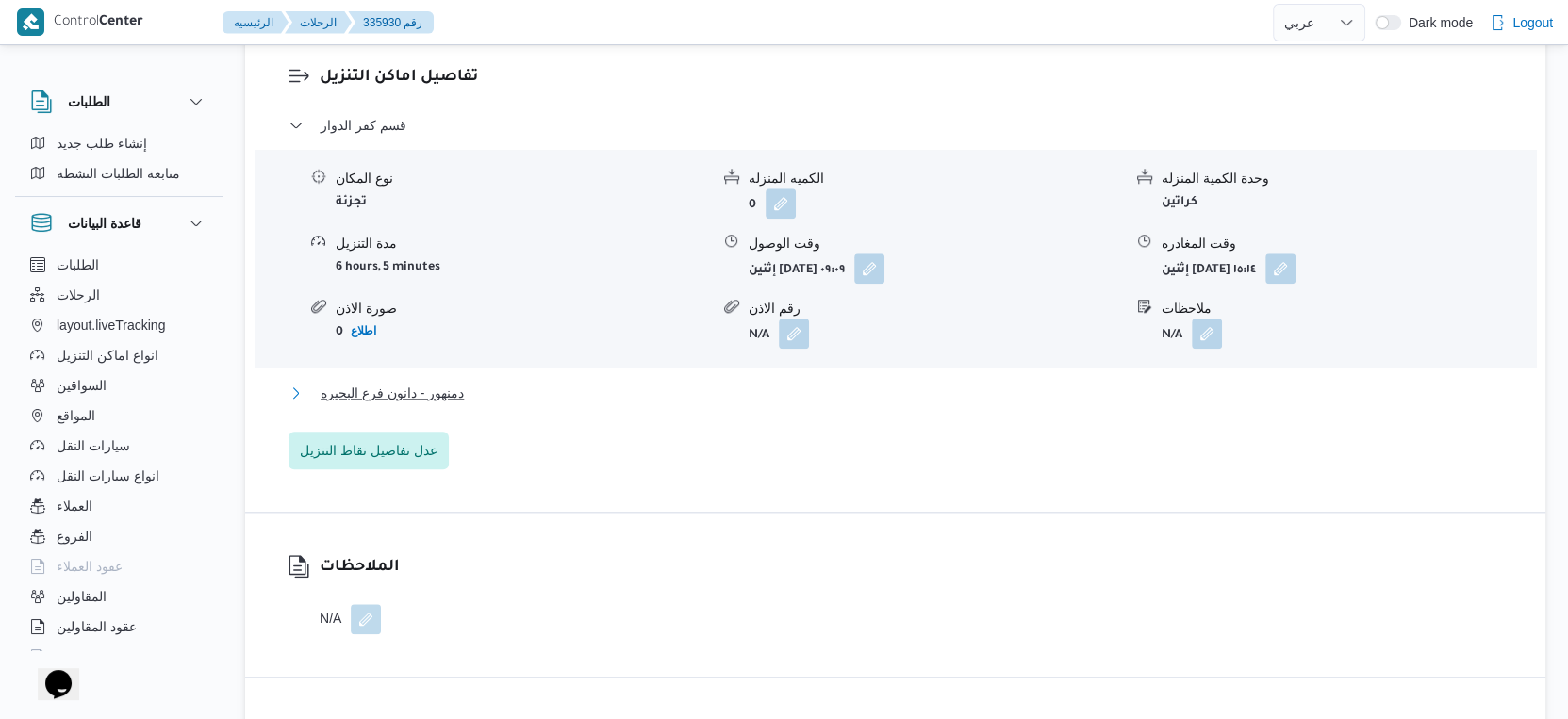
click at [468, 405] on button "دمنهور - دانون فرع البحيره" at bounding box center [896, 393] width 1215 height 23
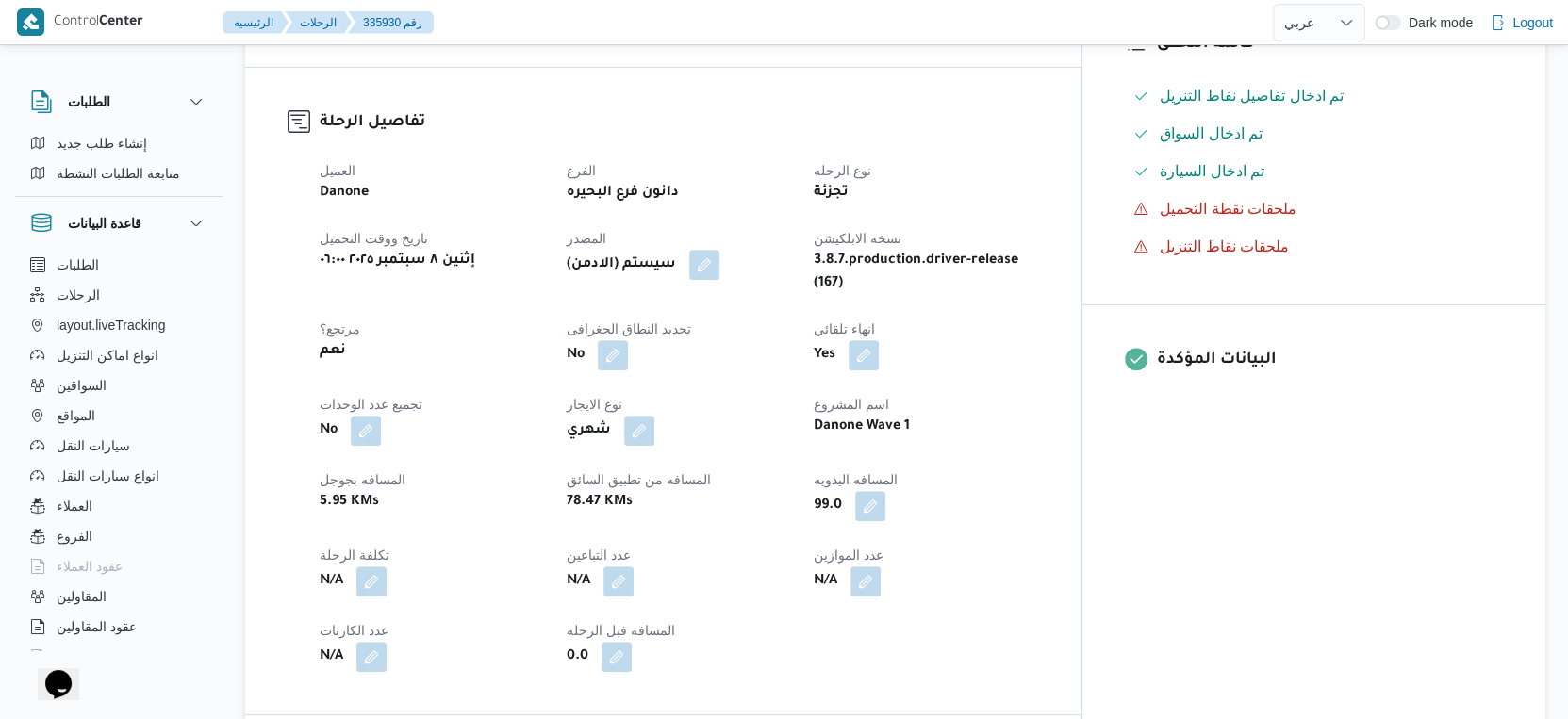
scroll to position [523, 0]
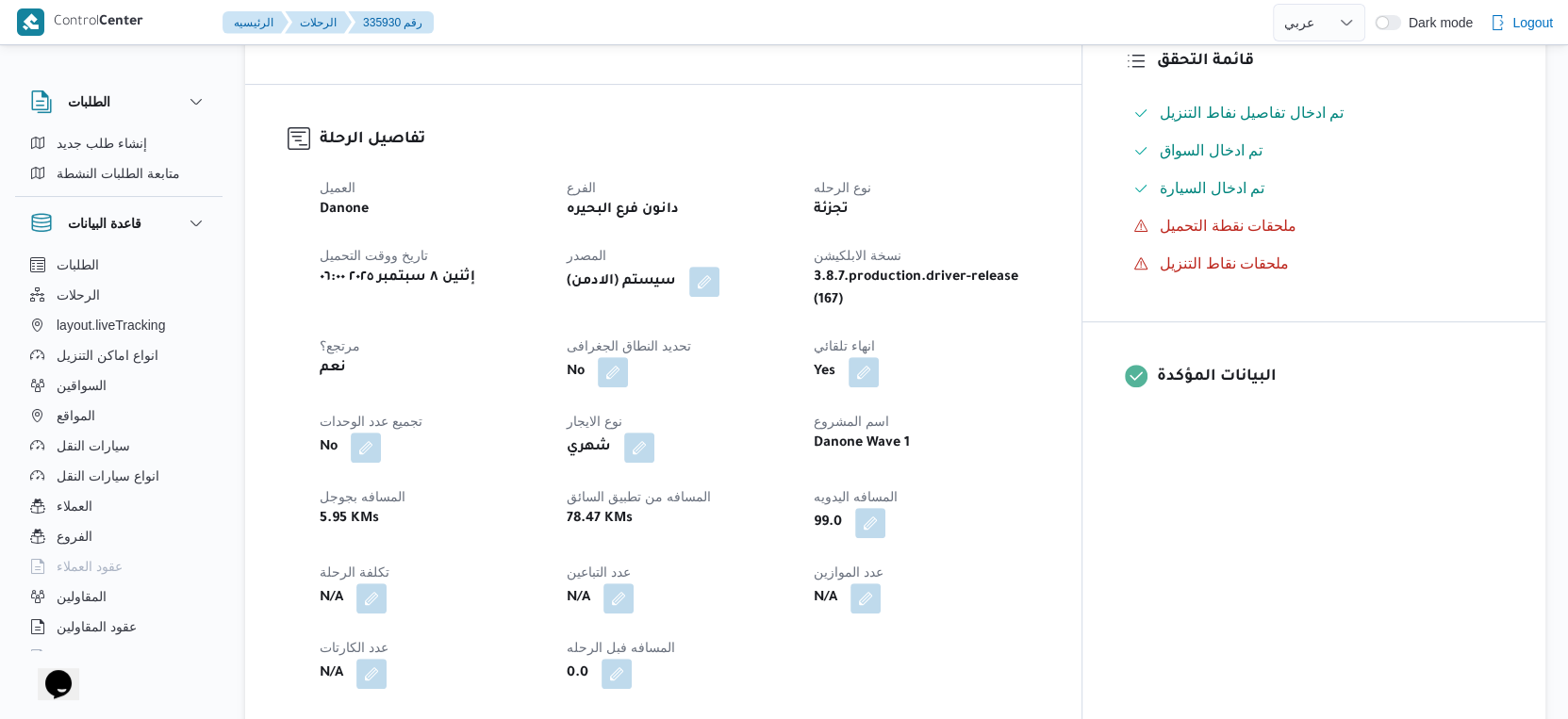
select select "ar"
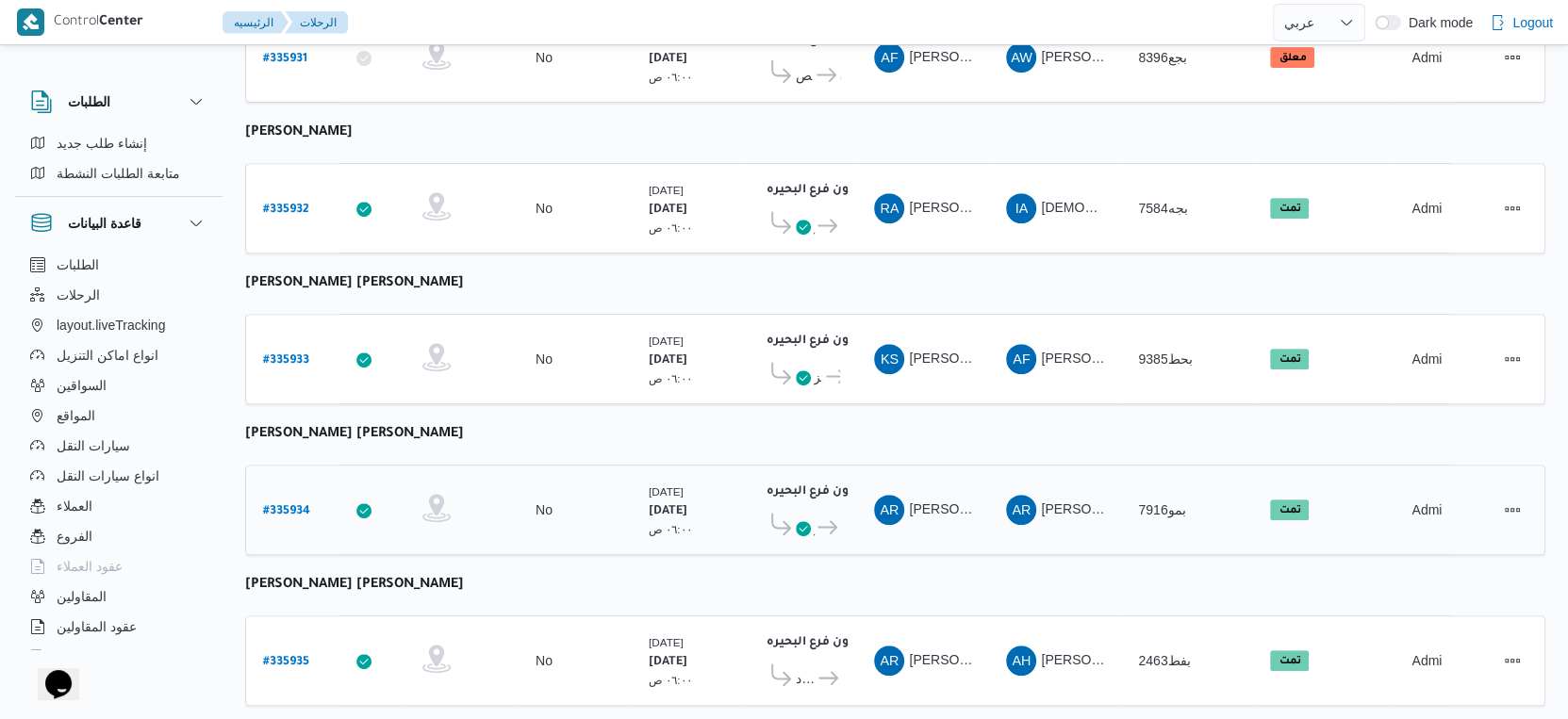
scroll to position [596, 0]
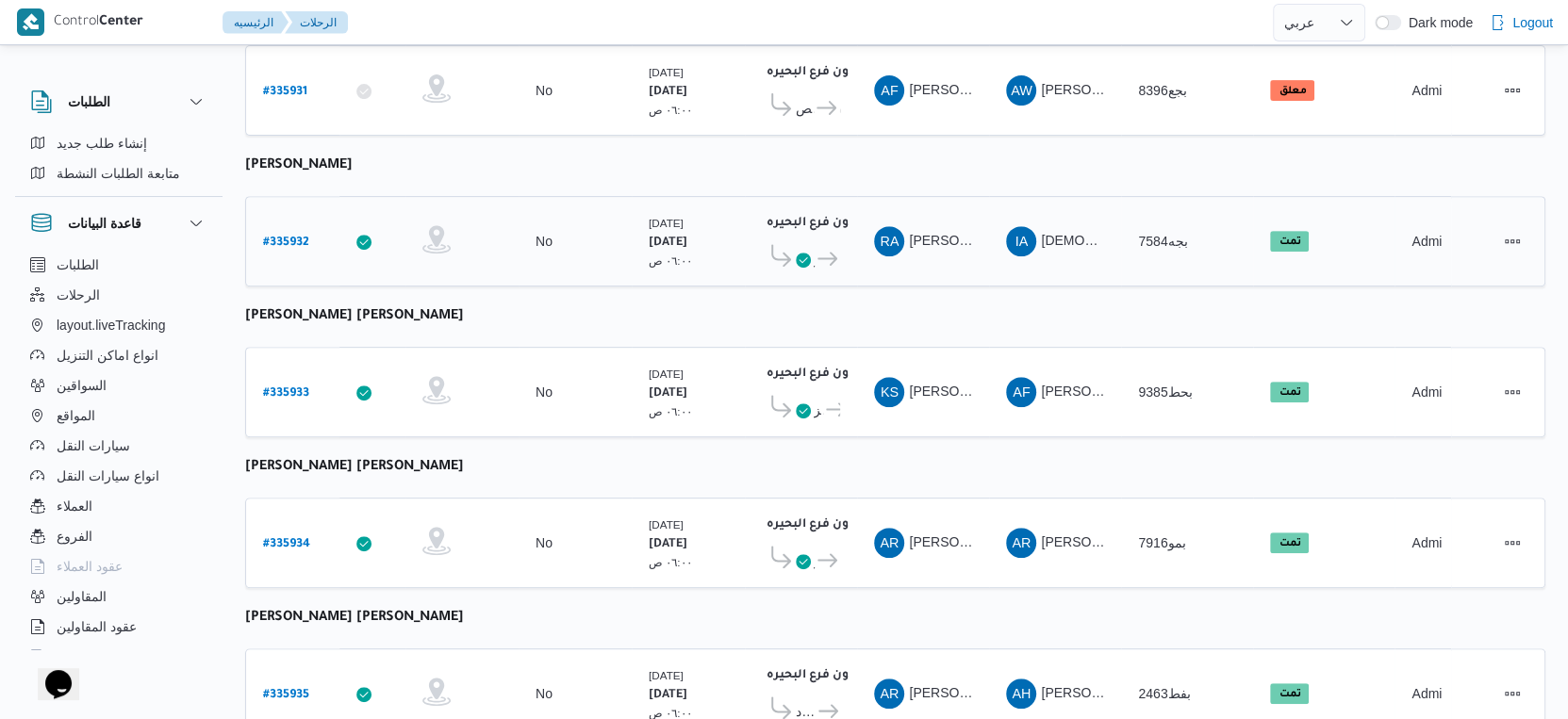
click at [289, 237] on b "# 335932" at bounding box center [286, 243] width 46 height 13
select select "ar"
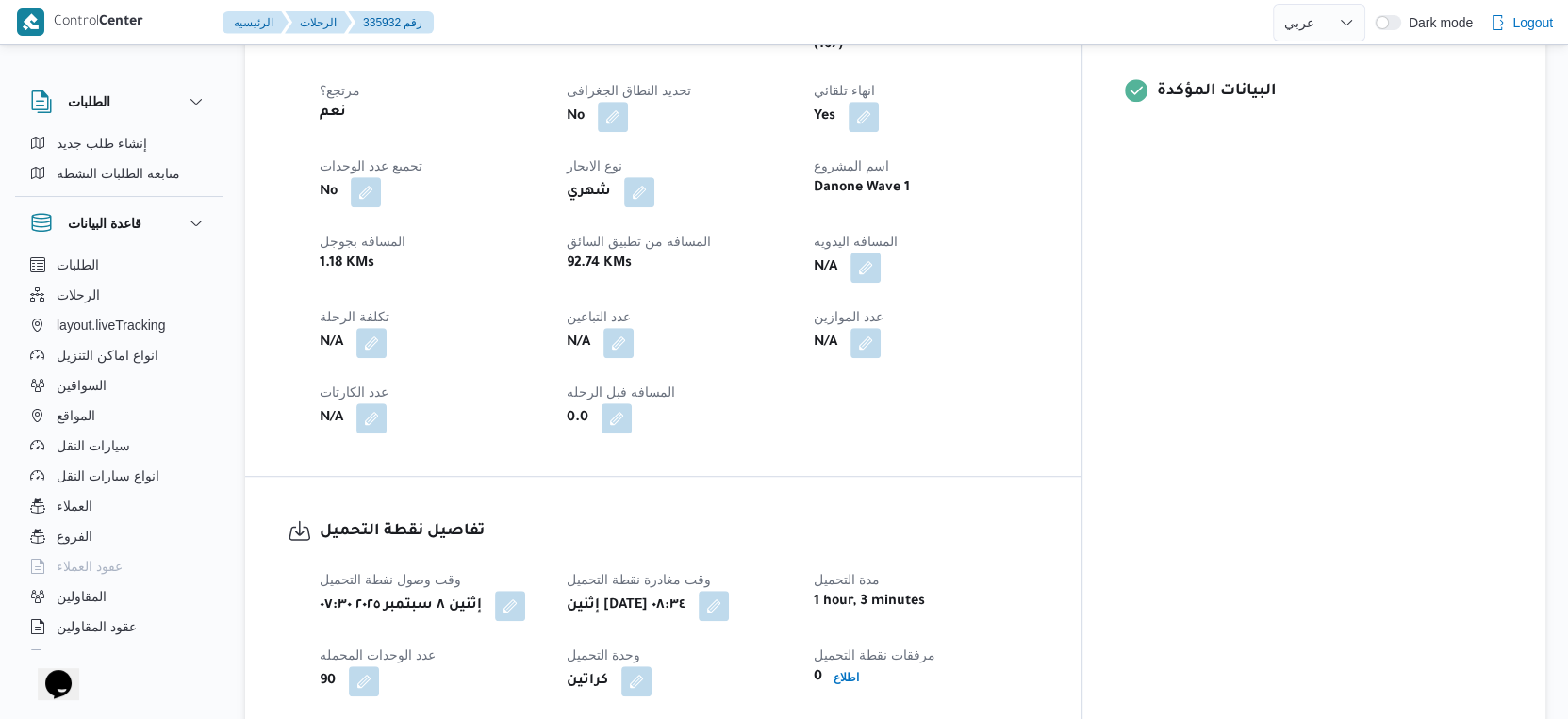
scroll to position [805, 0]
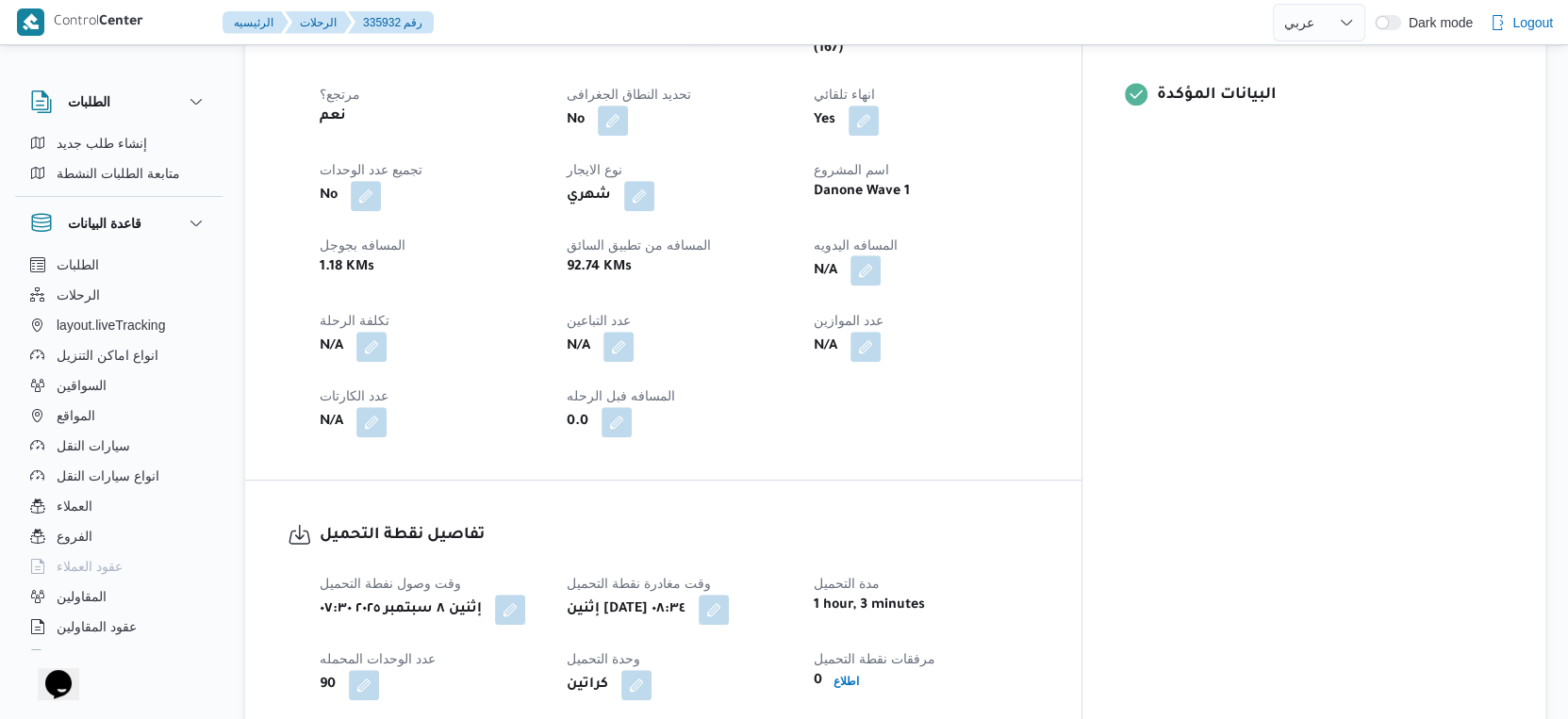
click at [881, 256] on button "button" at bounding box center [865, 270] width 30 height 30
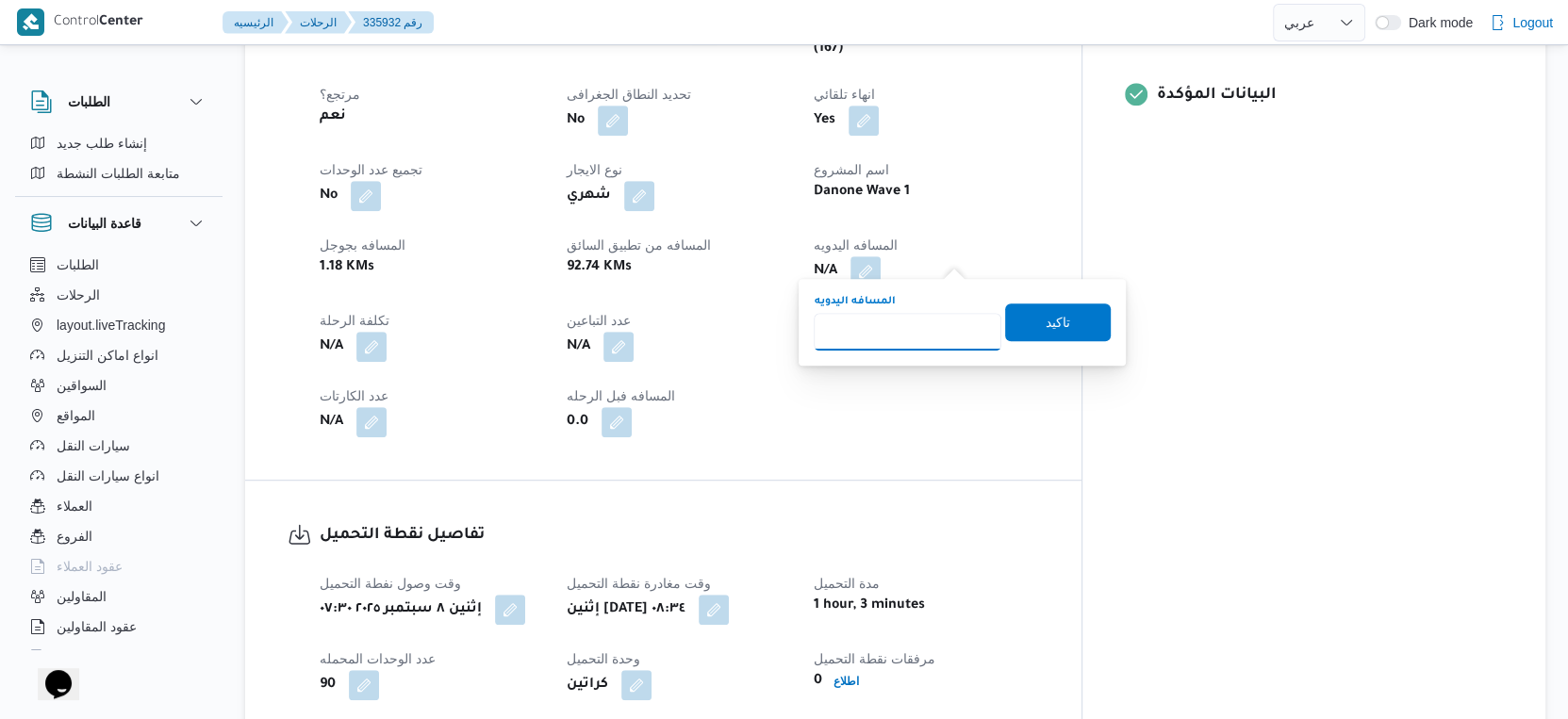
click at [920, 346] on input "المسافه اليدويه" at bounding box center [908, 332] width 188 height 37
type input "113"
click at [1072, 321] on span "تاكيد" at bounding box center [1058, 321] width 106 height 37
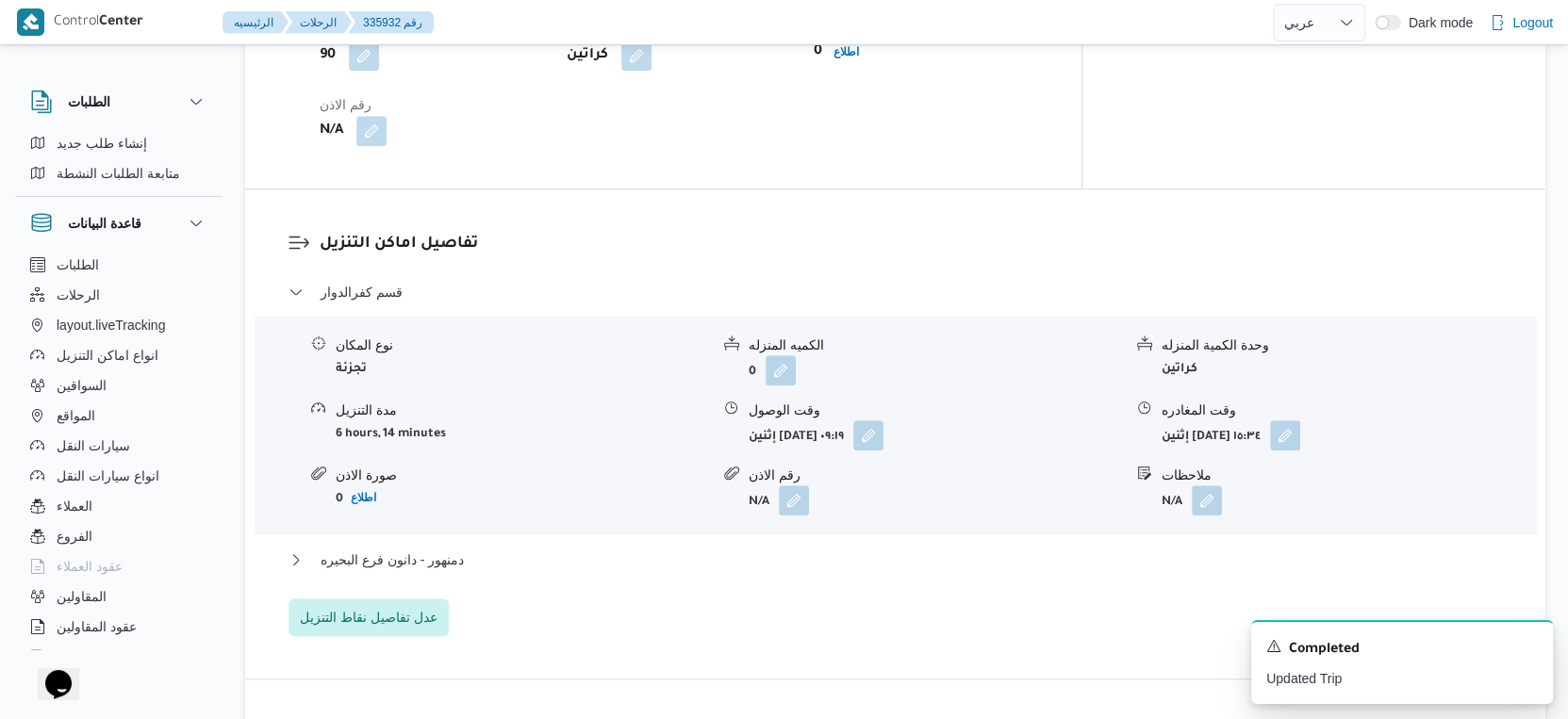
scroll to position [1466, 0]
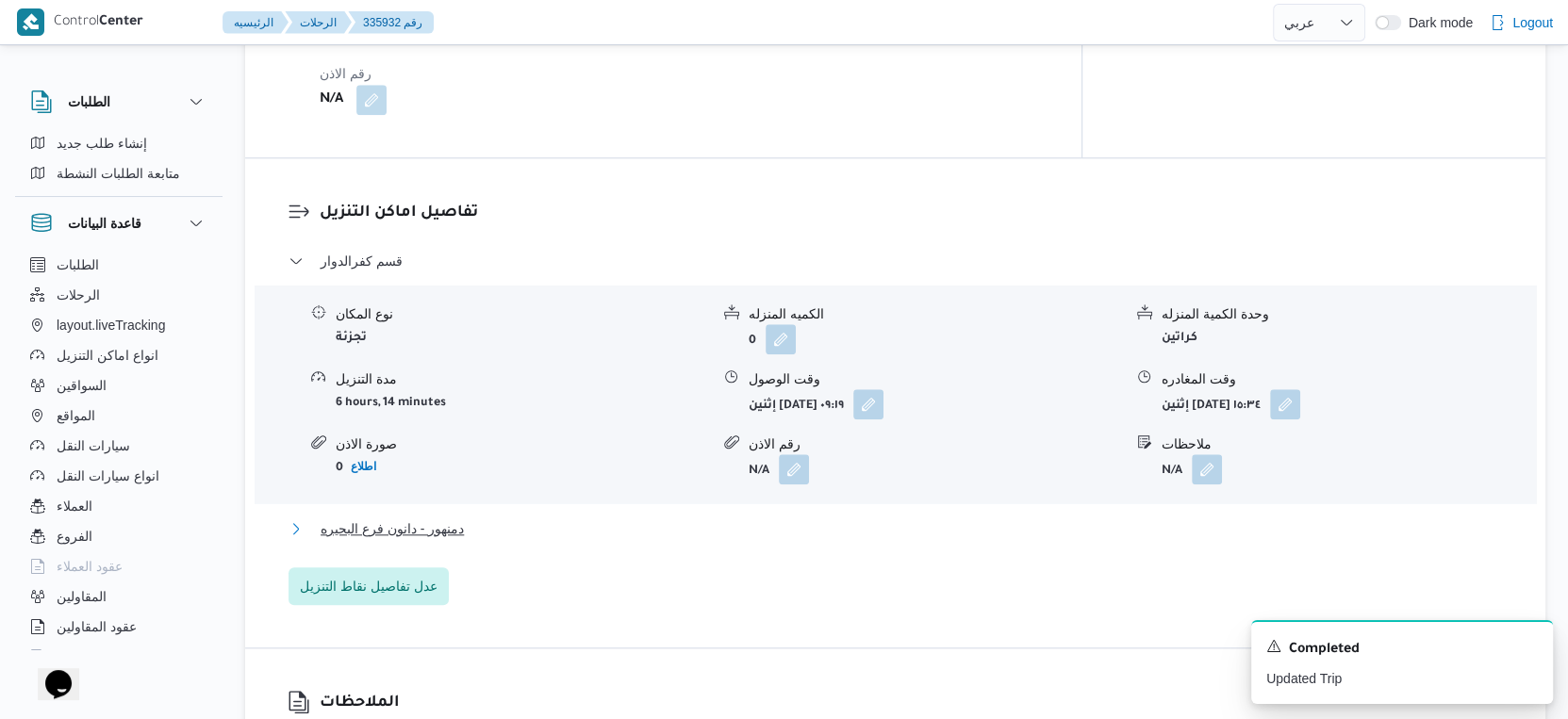
click at [497, 517] on button "دمنهور - دانون فرع البحيره" at bounding box center [896, 528] width 1215 height 23
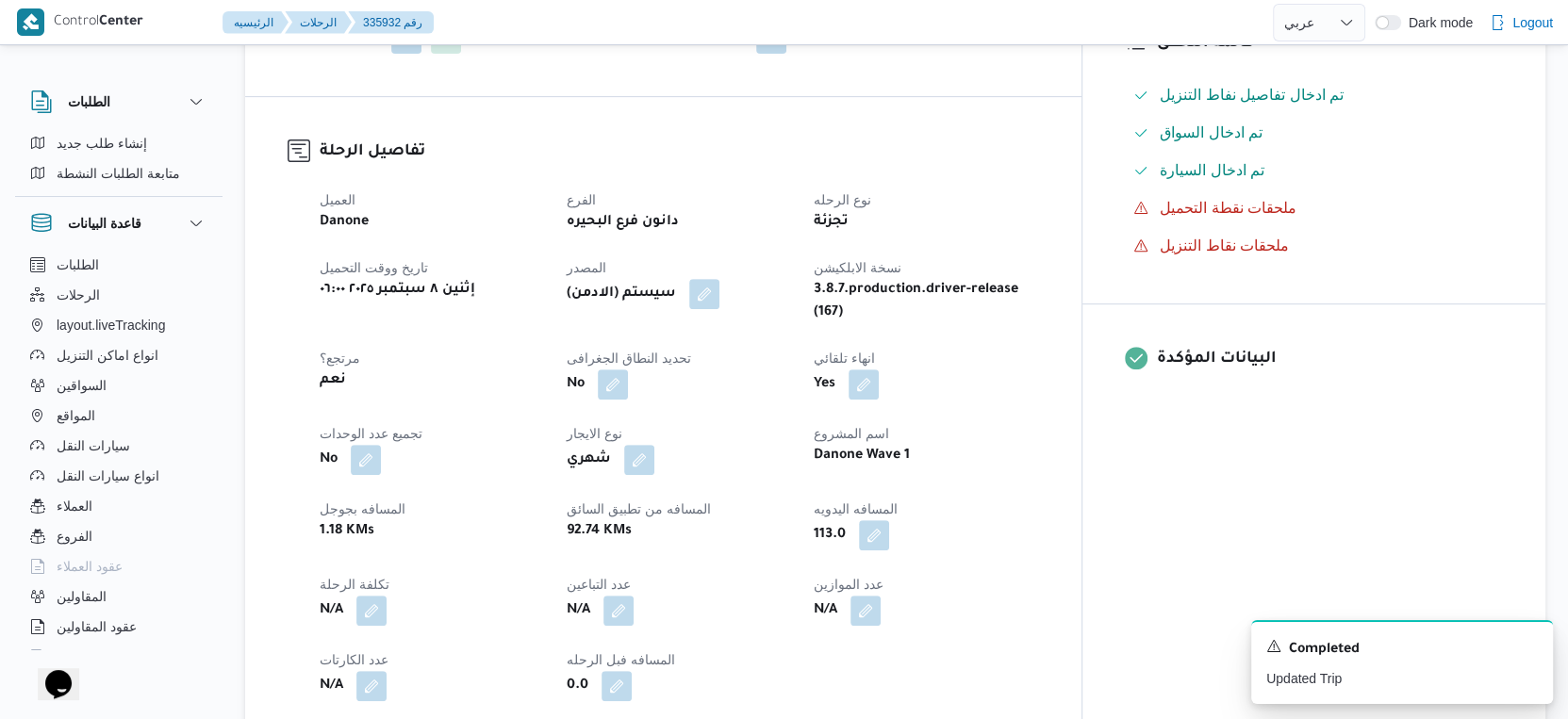
scroll to position [523, 0]
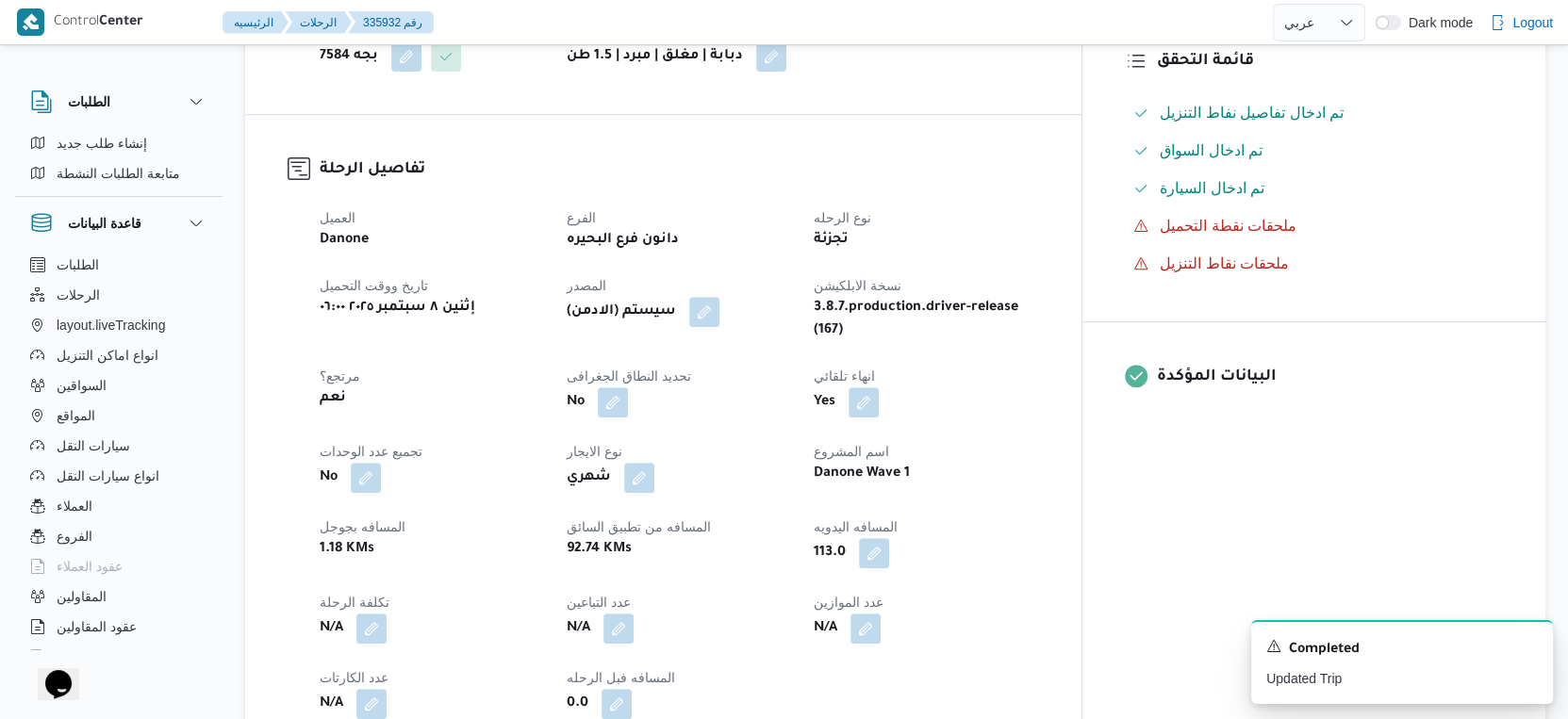
select select "ar"
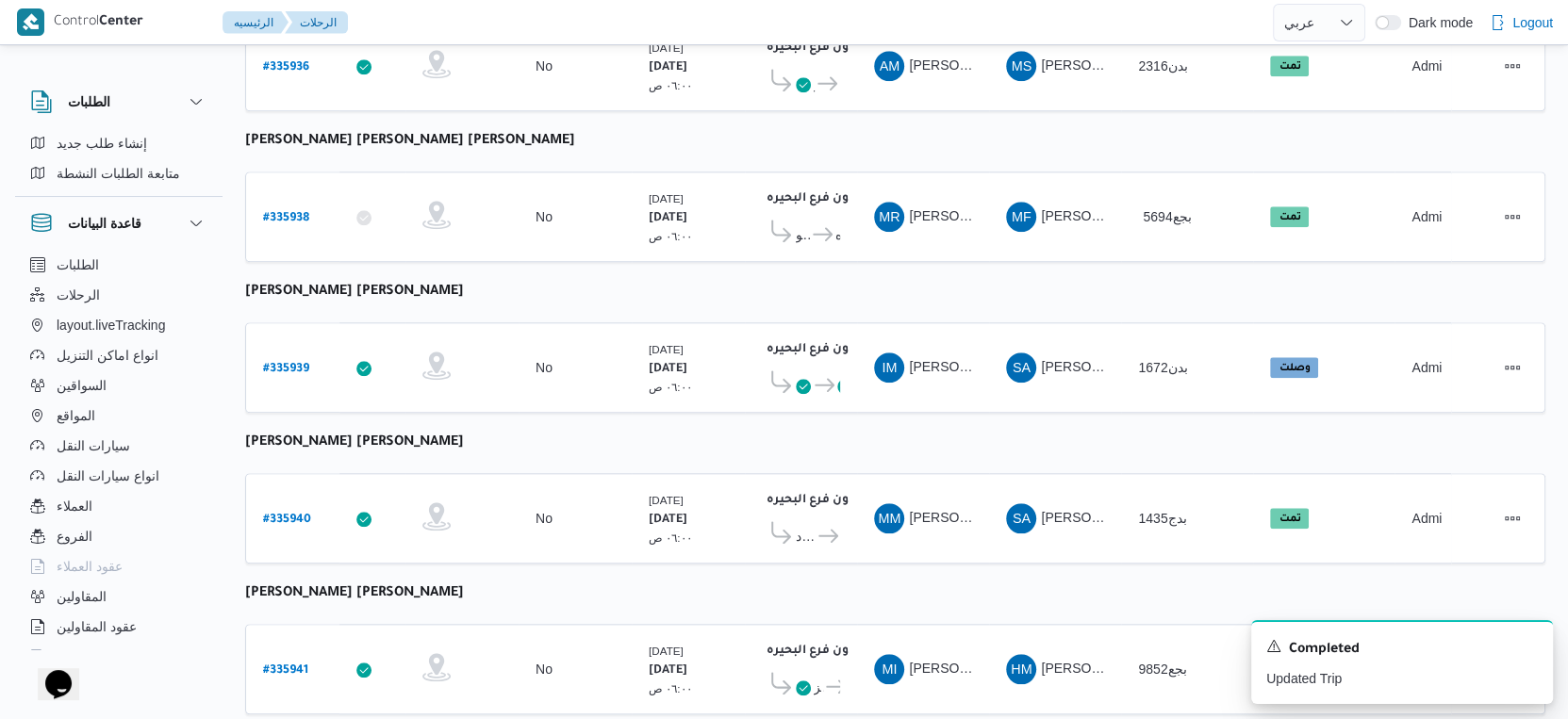
scroll to position [1539, 0]
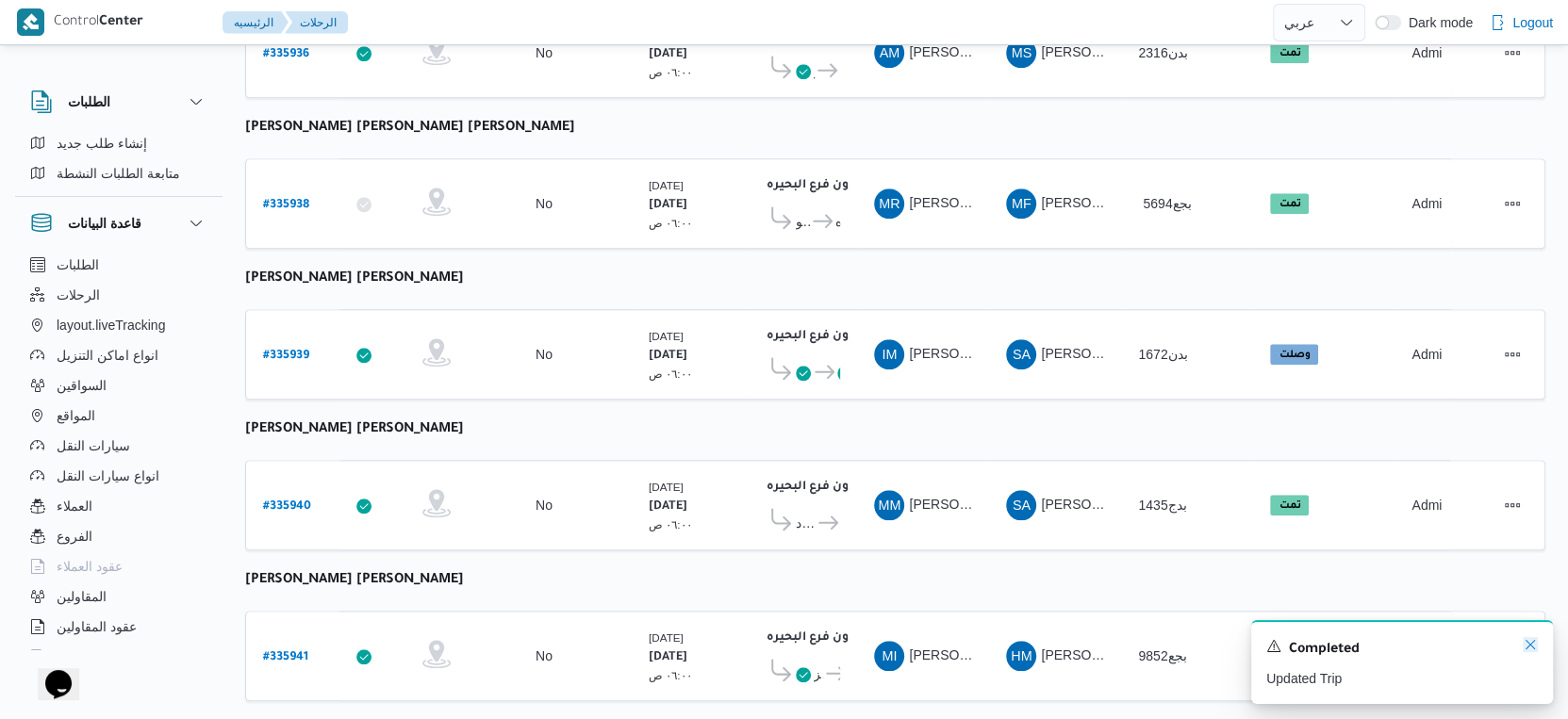
click at [1537, 649] on icon "Dismiss toast" at bounding box center [1530, 645] width 15 height 15
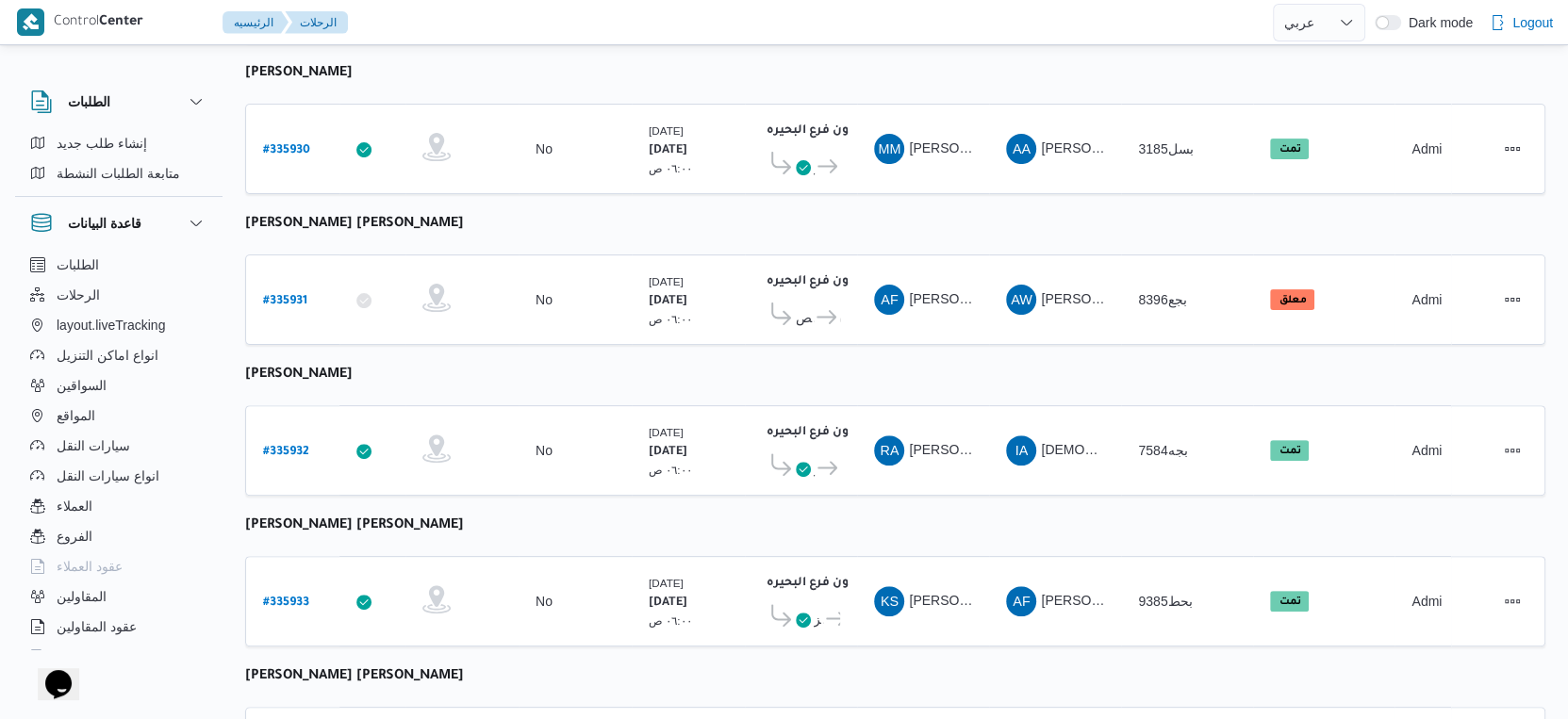
scroll to position [281, 0]
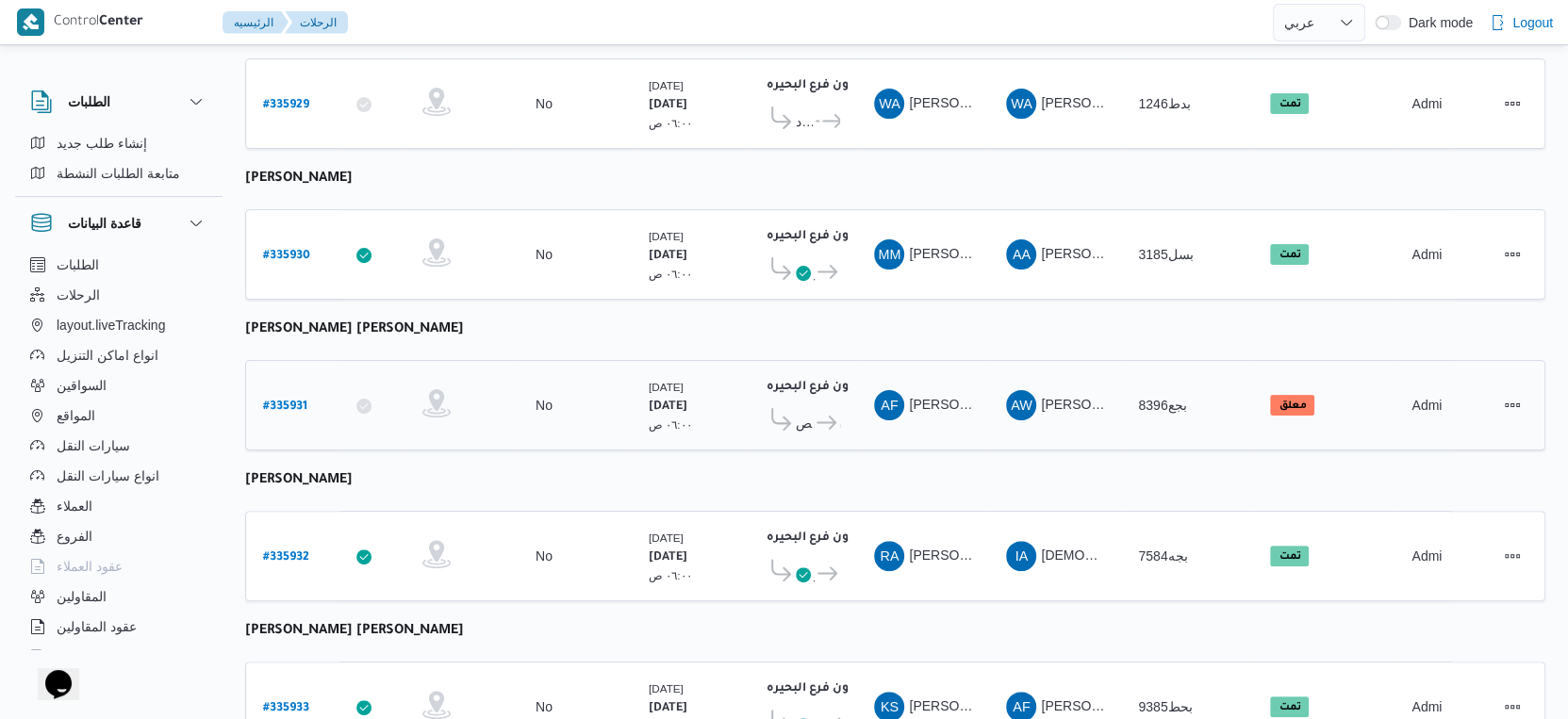
click at [283, 401] on b "# 335931" at bounding box center [285, 407] width 44 height 13
select select "ar"
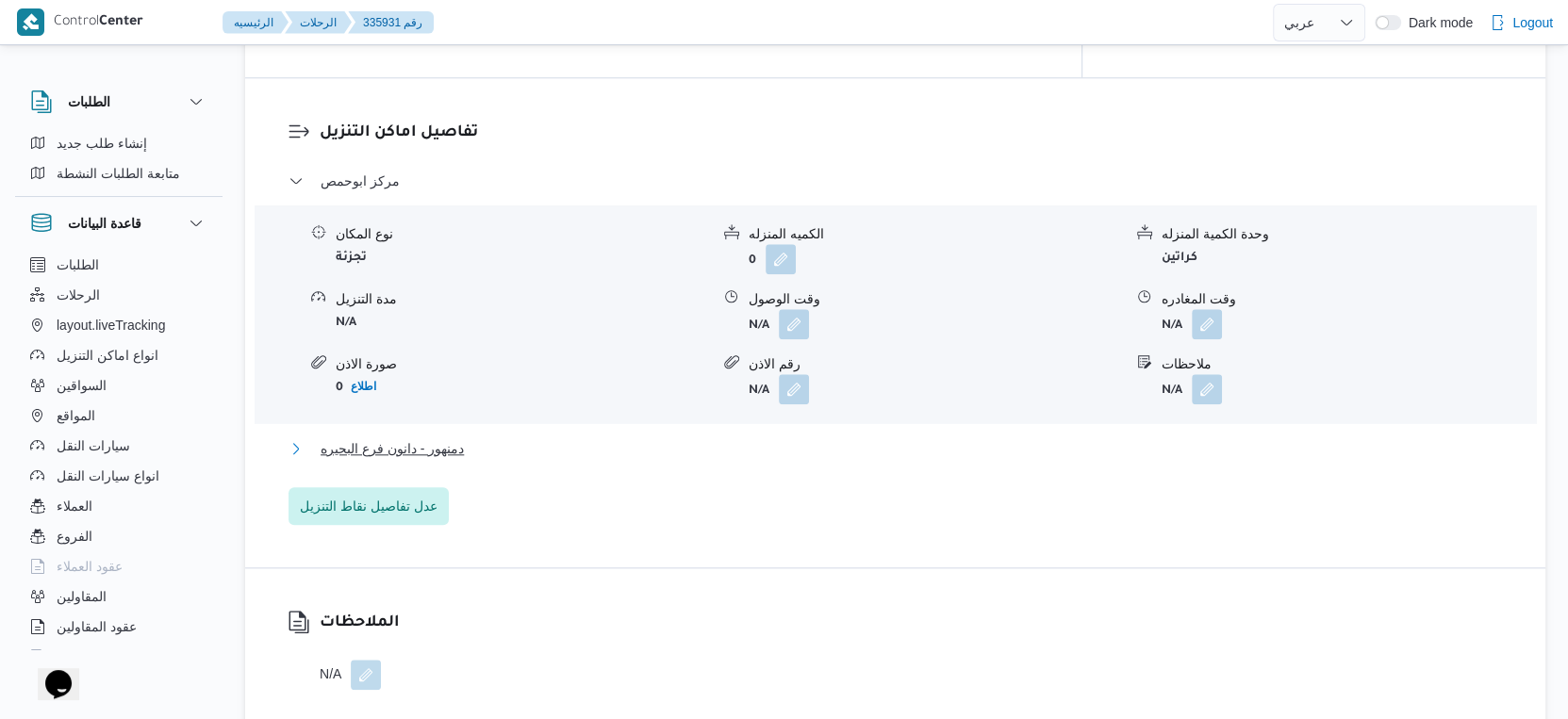
click at [474, 438] on button "دمنهور - دانون فرع البحيره" at bounding box center [896, 449] width 1215 height 23
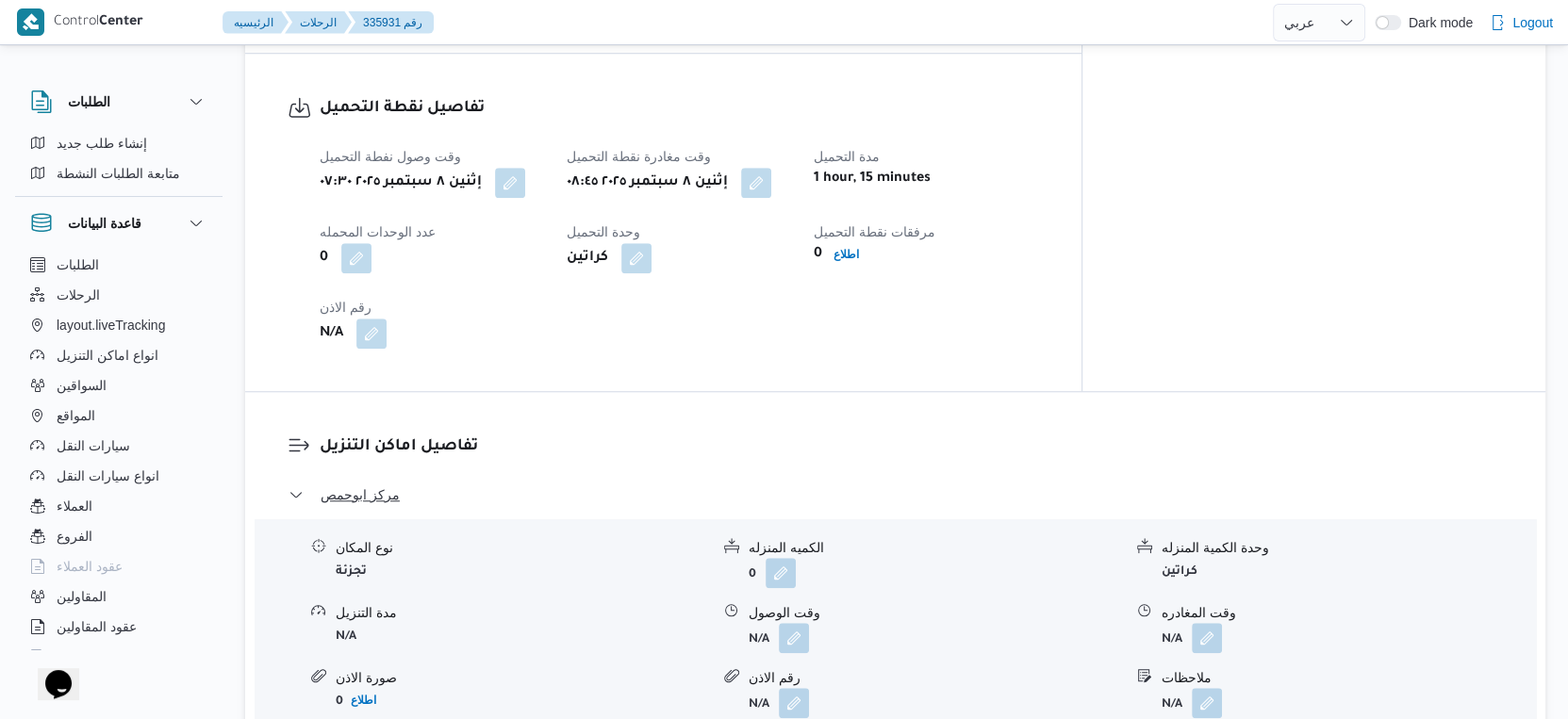
scroll to position [700, 0]
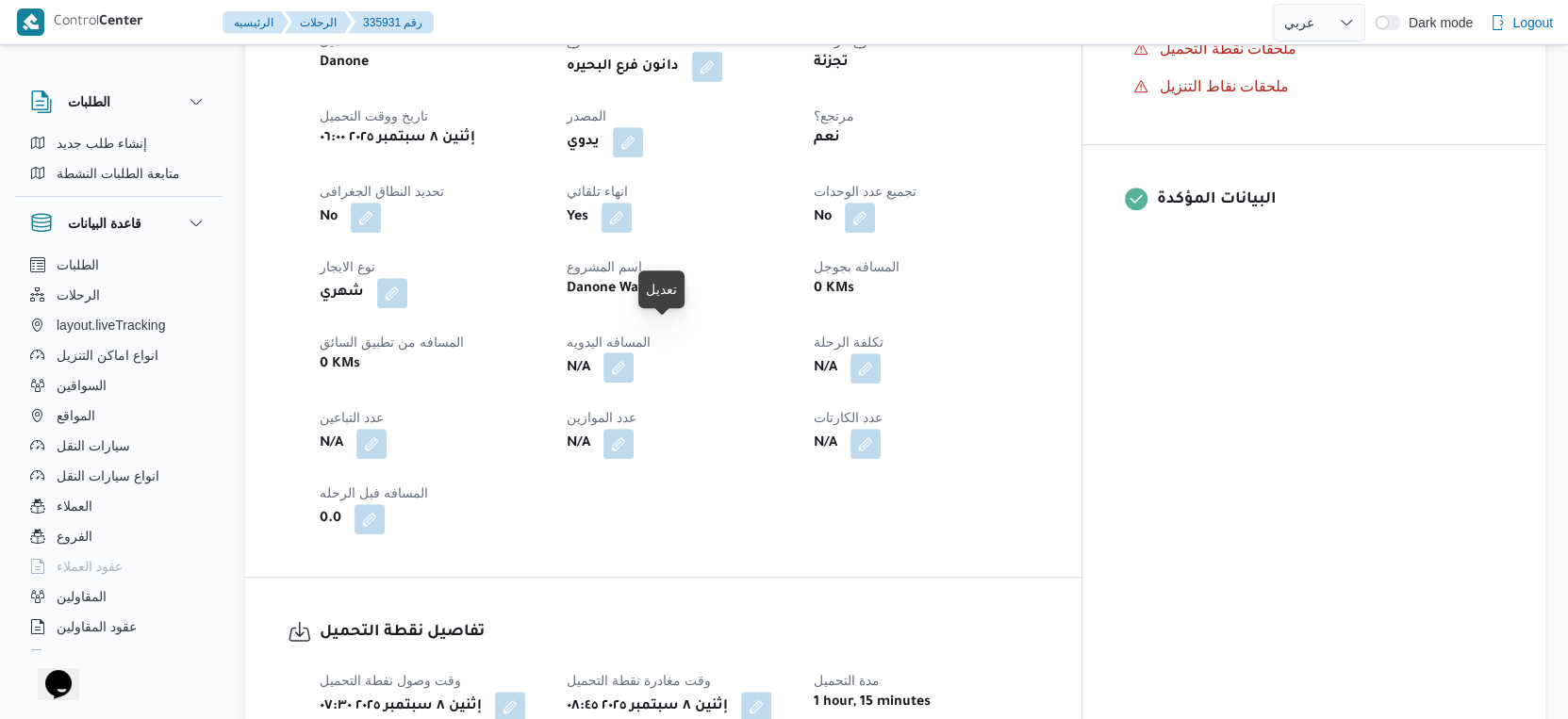
click at [634, 353] on button "button" at bounding box center [618, 367] width 30 height 30
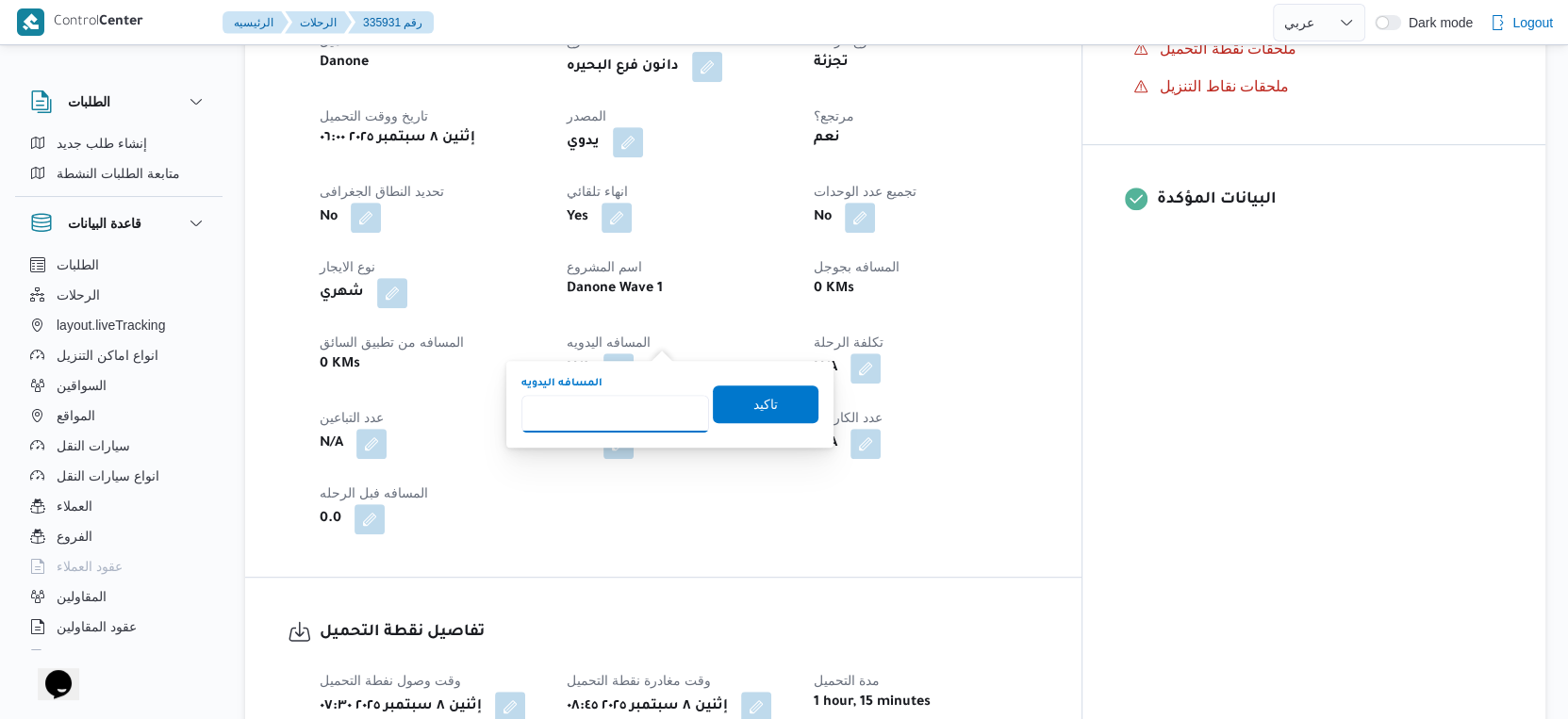
click at [612, 403] on input "المسافه اليدويه" at bounding box center [615, 413] width 188 height 37
type input "66"
click at [754, 409] on span "تاكيد" at bounding box center [765, 403] width 24 height 23
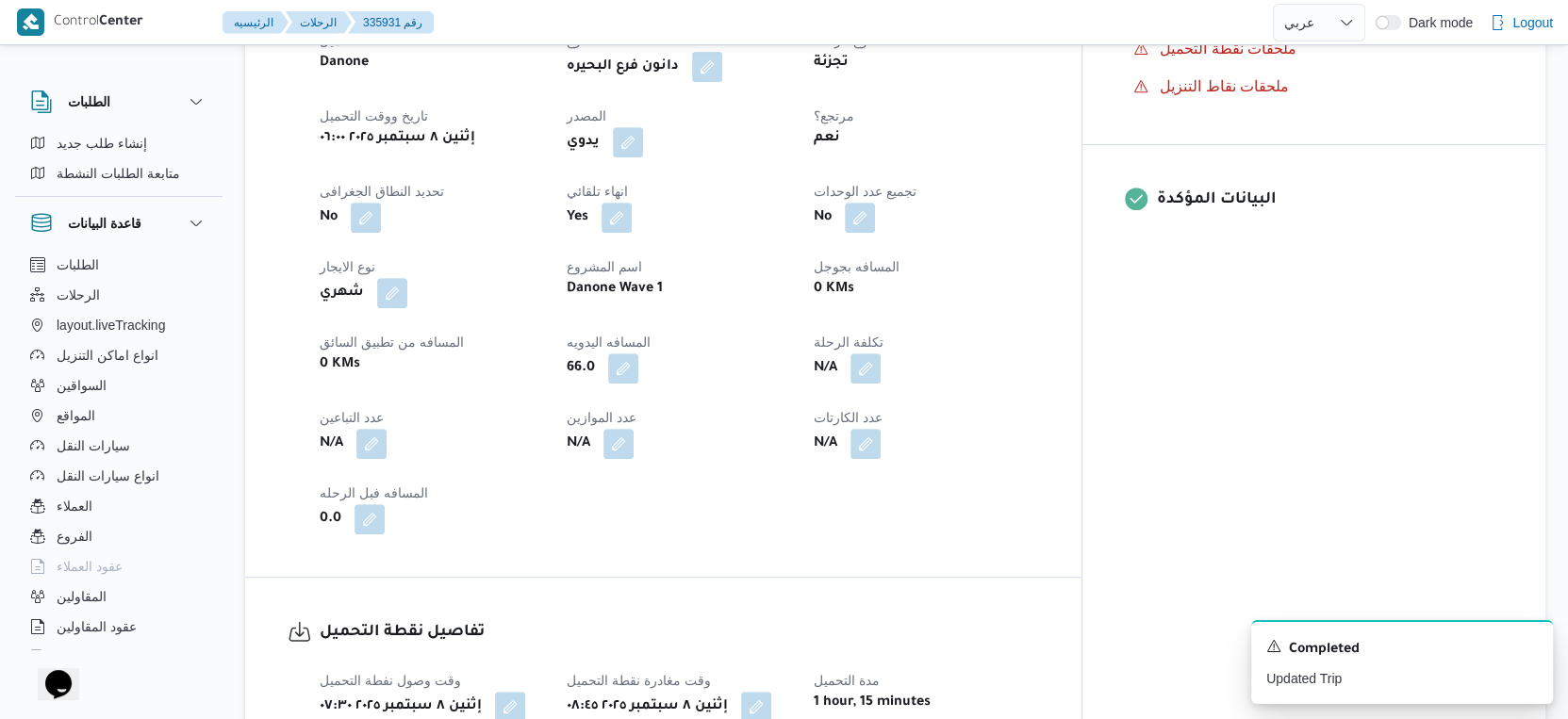
scroll to position [1224, 0]
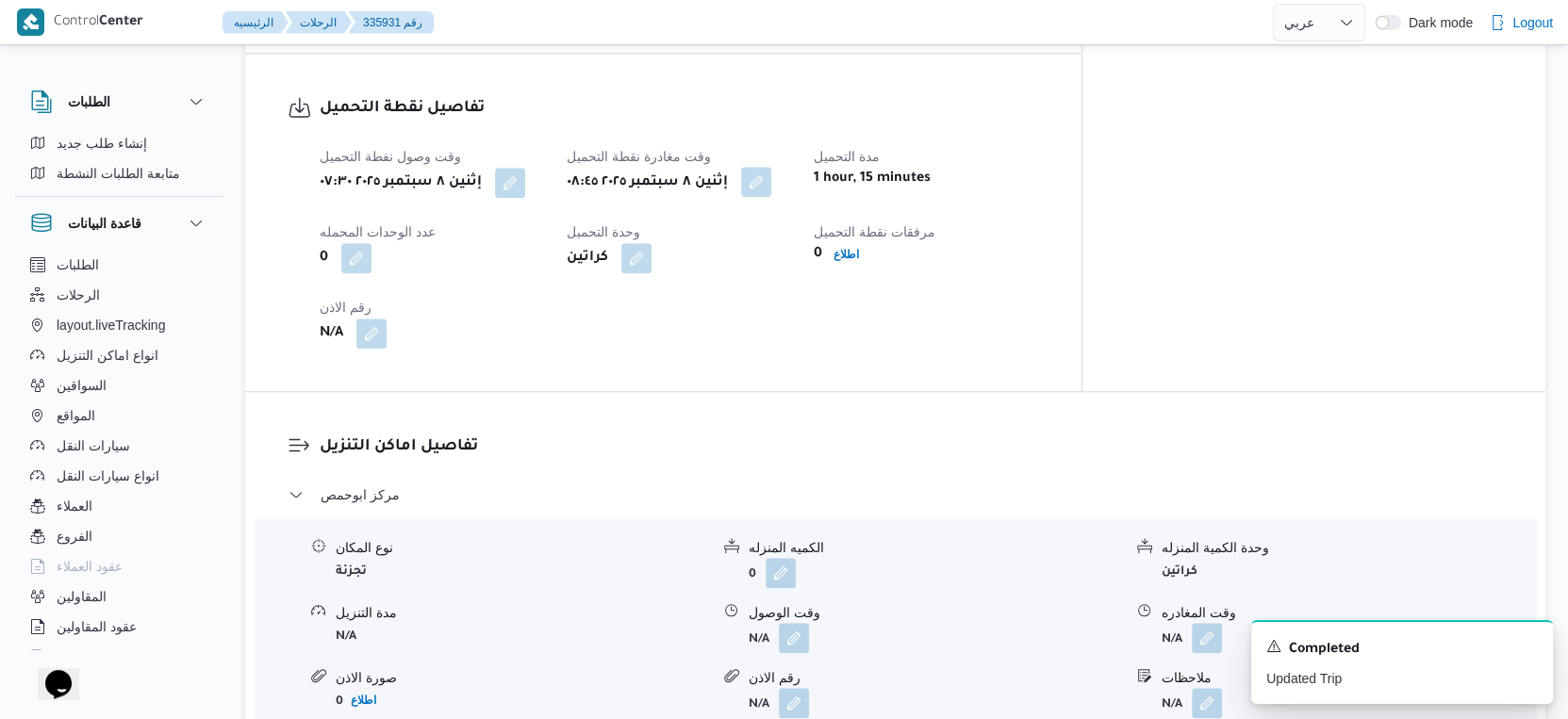
click at [771, 167] on button "button" at bounding box center [756, 181] width 30 height 30
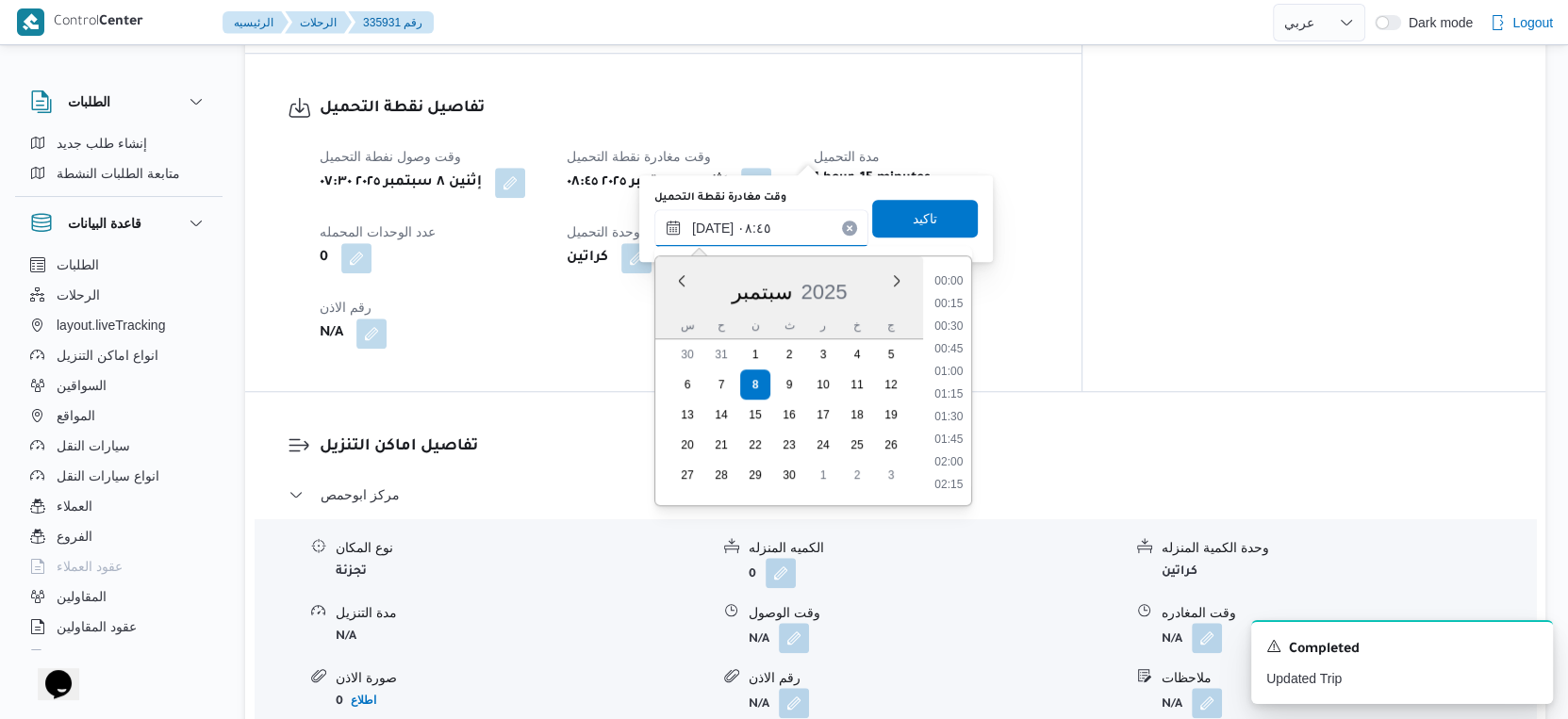
click at [777, 220] on input "٠٨/٠٩/٢٠٢٥ ٠٨:٤٥" at bounding box center [761, 228] width 214 height 37
click at [942, 369] on li "08:30" at bounding box center [949, 372] width 43 height 19
type input "٠٨/٠٩/٢٠٢٥ ٠٨:٣٠"
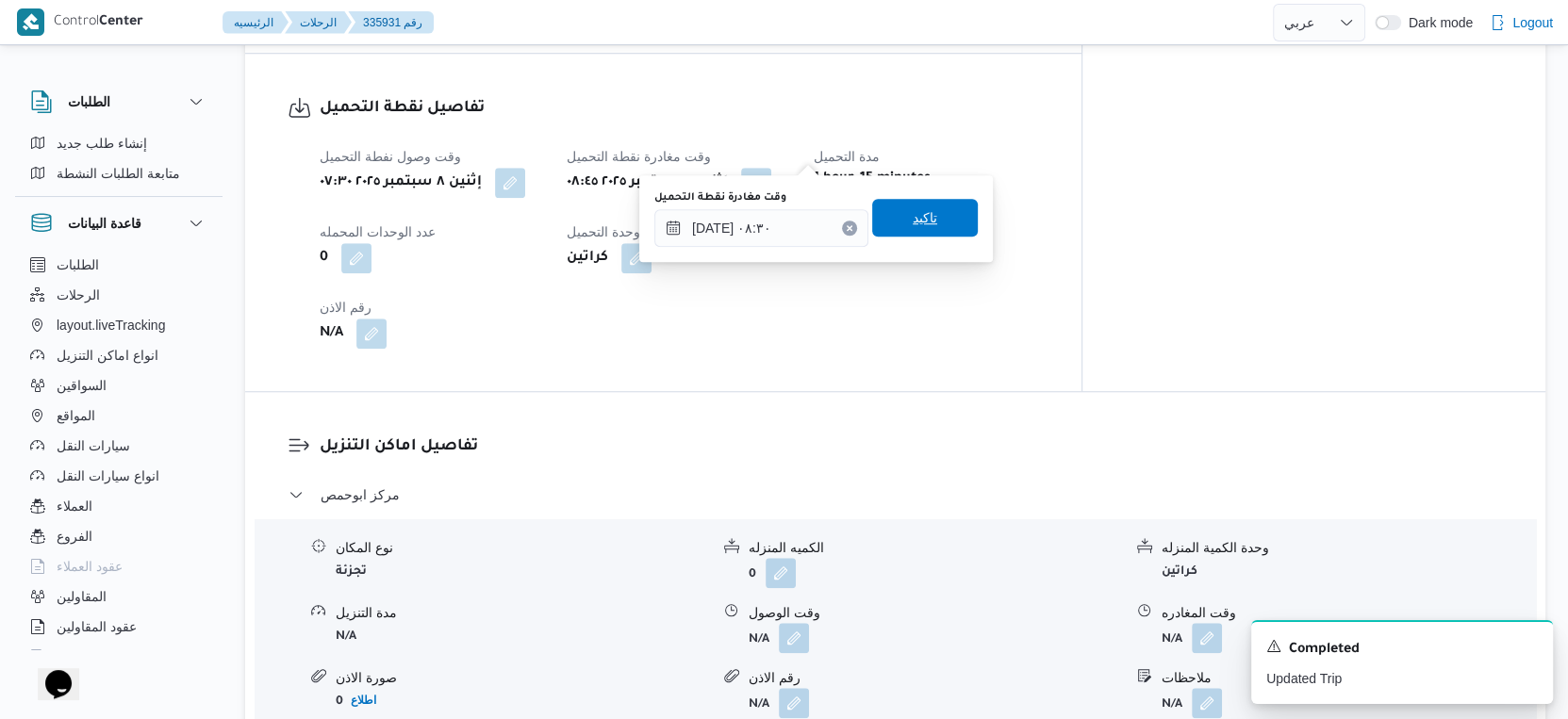
click at [925, 230] on span "تاكيد" at bounding box center [925, 217] width 106 height 37
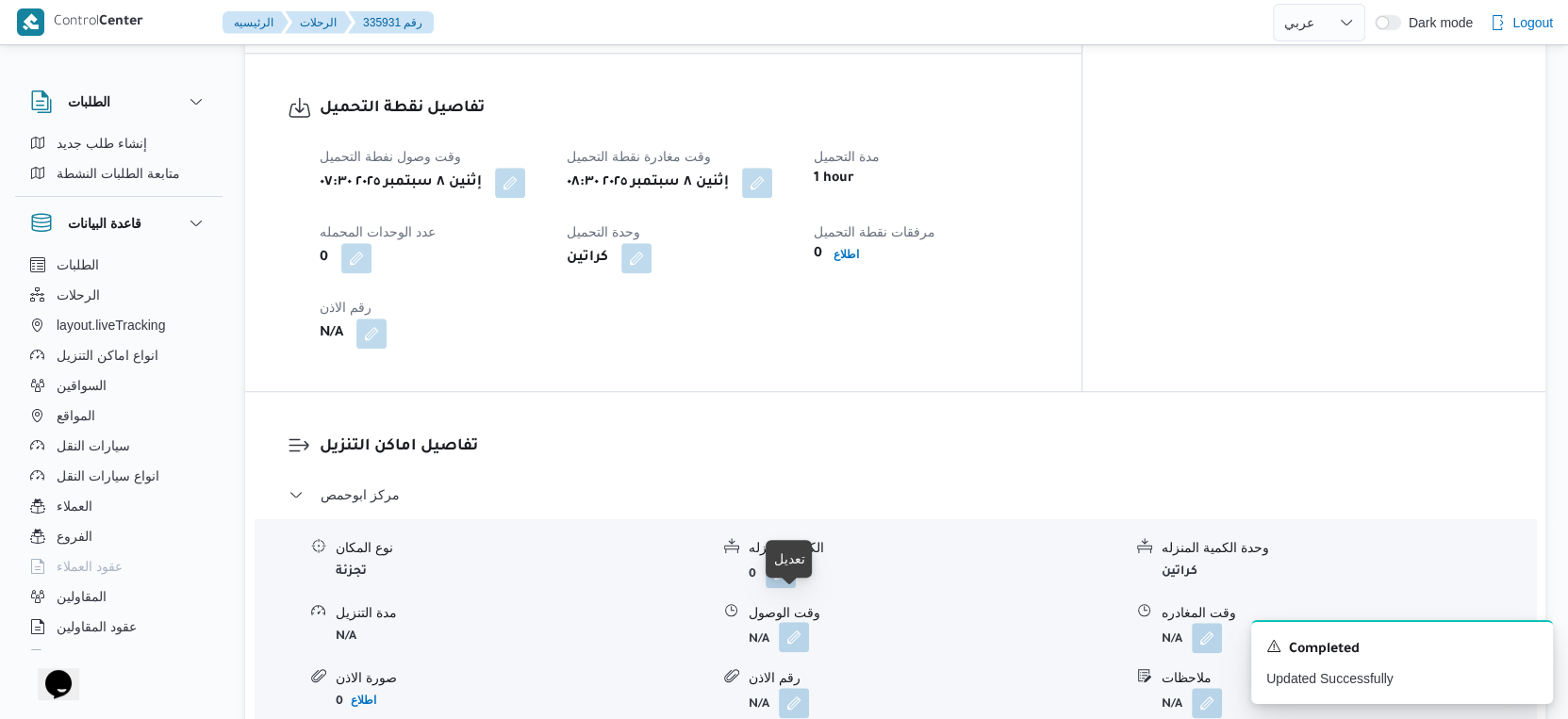
click at [785, 622] on button "button" at bounding box center [794, 637] width 30 height 30
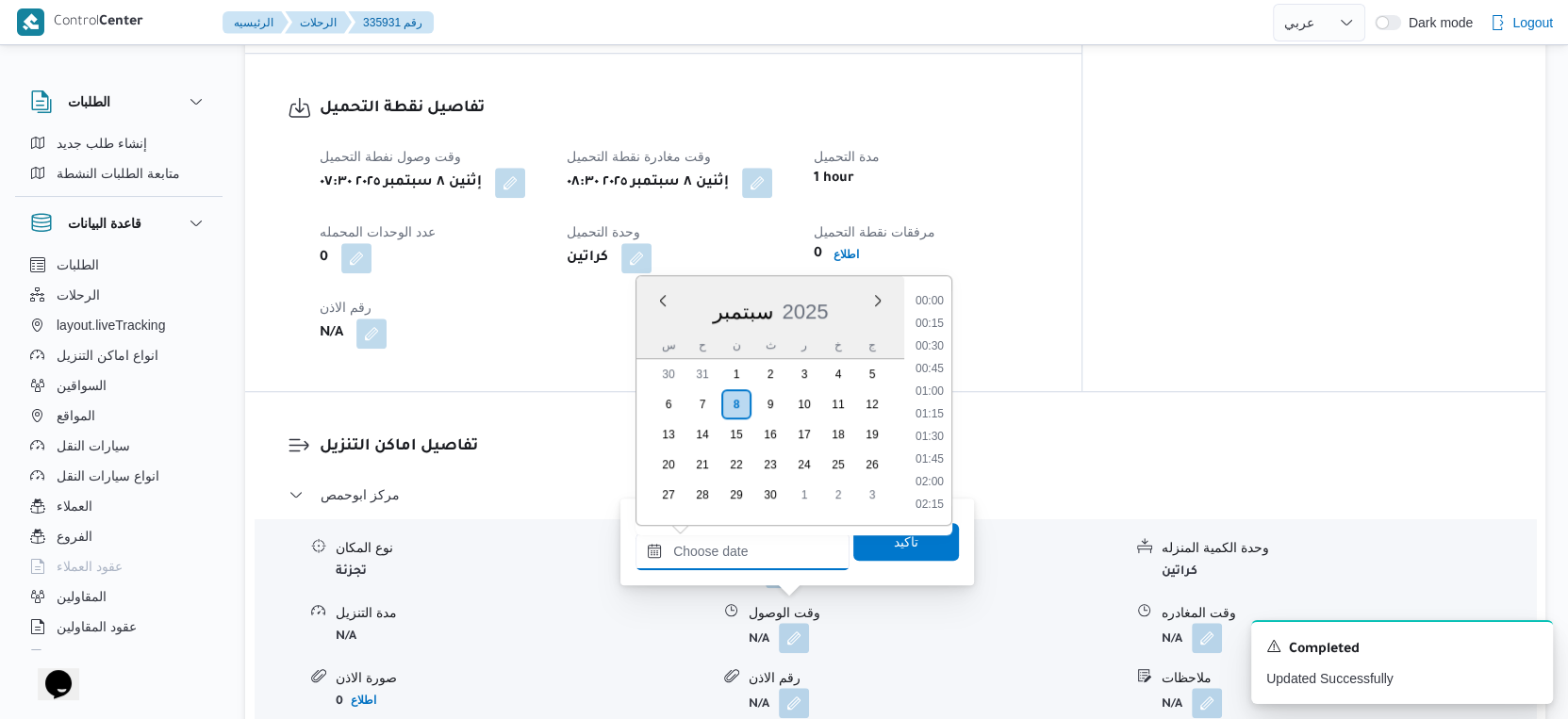
drag, startPoint x: 760, startPoint y: 547, endPoint x: 808, endPoint y: 532, distance: 50.3
click at [760, 548] on input "وقت الوصول" at bounding box center [743, 551] width 214 height 37
click at [934, 369] on li "09:00" at bounding box center [930, 372] width 43 height 19
type input "٠٨/٠٩/٢٠٢٥ ٠٩:٠٠"
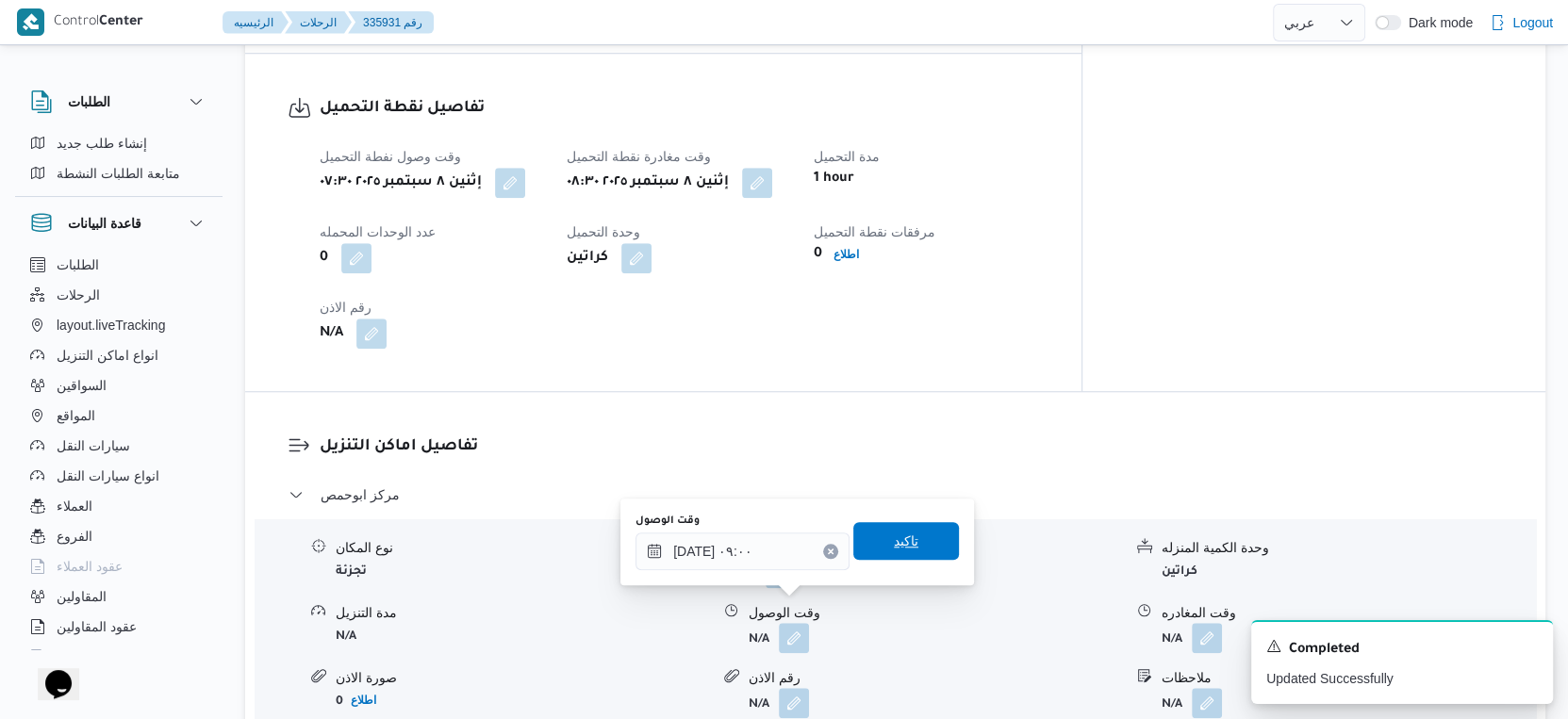
click at [909, 530] on span "تاكيد" at bounding box center [906, 541] width 106 height 37
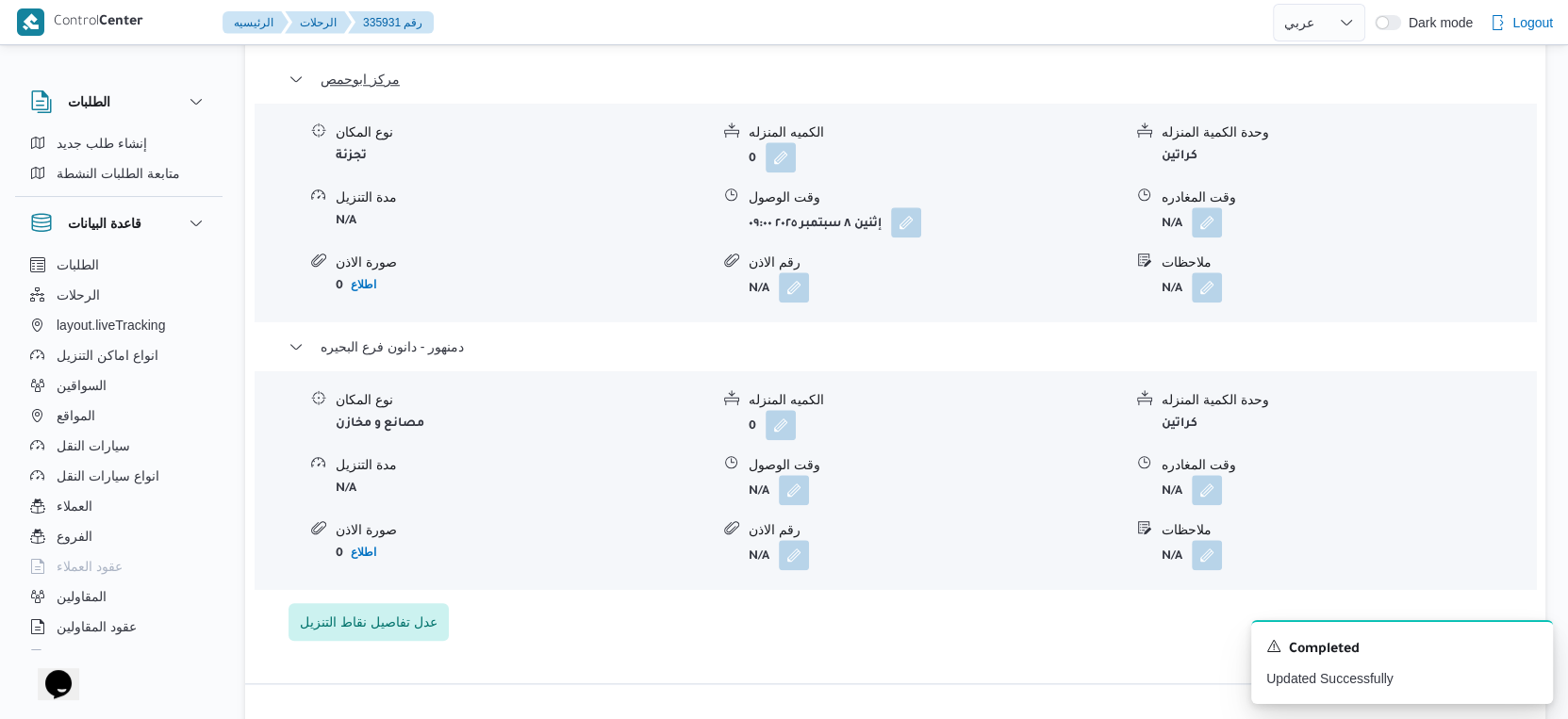
scroll to position [1643, 0]
click at [793, 471] on button "button" at bounding box center [794, 486] width 30 height 30
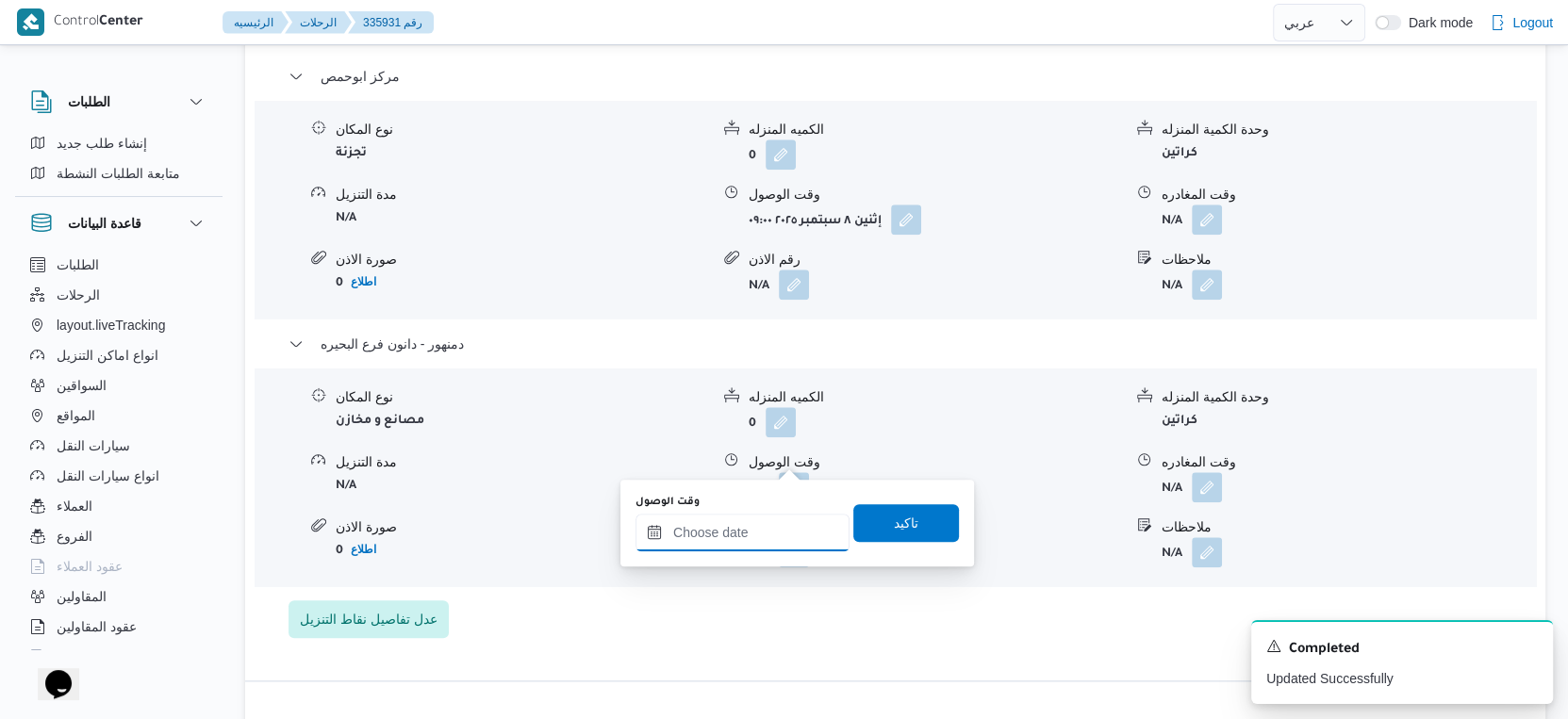
click at [757, 535] on input "وقت الوصول" at bounding box center [743, 533] width 214 height 37
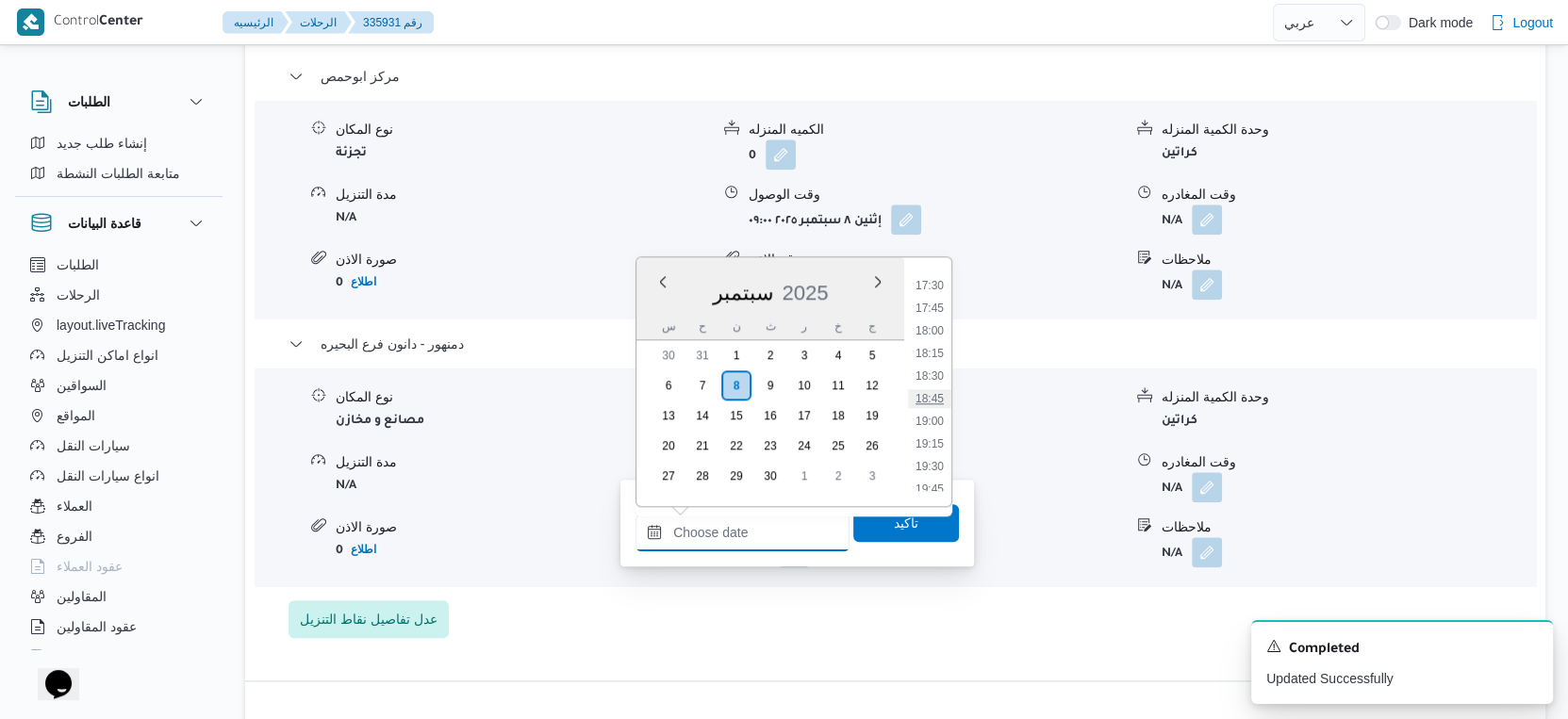
scroll to position [1267, 0]
drag, startPoint x: 937, startPoint y: 365, endPoint x: 911, endPoint y: 488, distance: 125.7
click at [937, 365] on li "15:00" at bounding box center [930, 372] width 43 height 19
type input "٠٨/٠٩/٢٠٢٥ ١٥:٠٠"
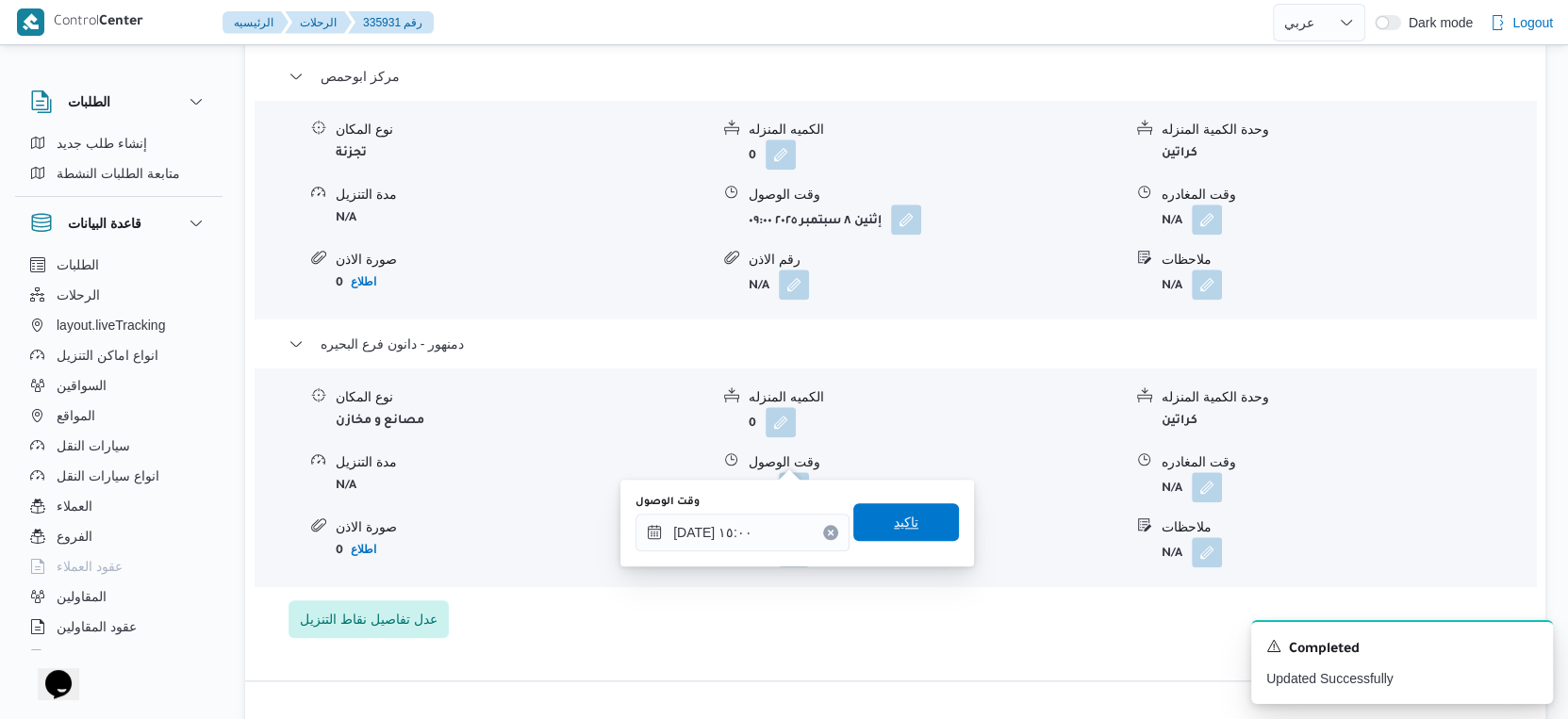
click at [908, 534] on span "تاكيد" at bounding box center [906, 522] width 106 height 37
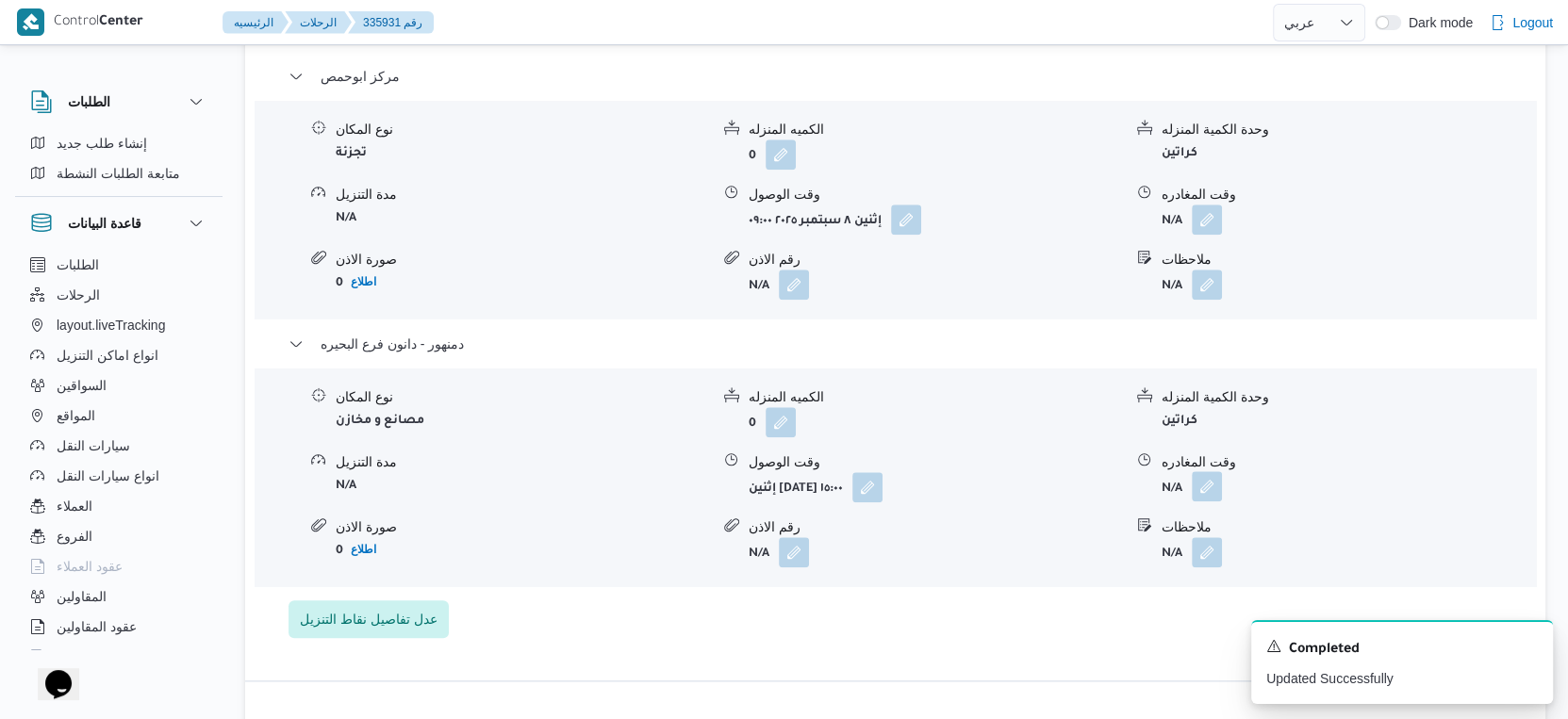
click at [1196, 471] on button "button" at bounding box center [1206, 486] width 30 height 30
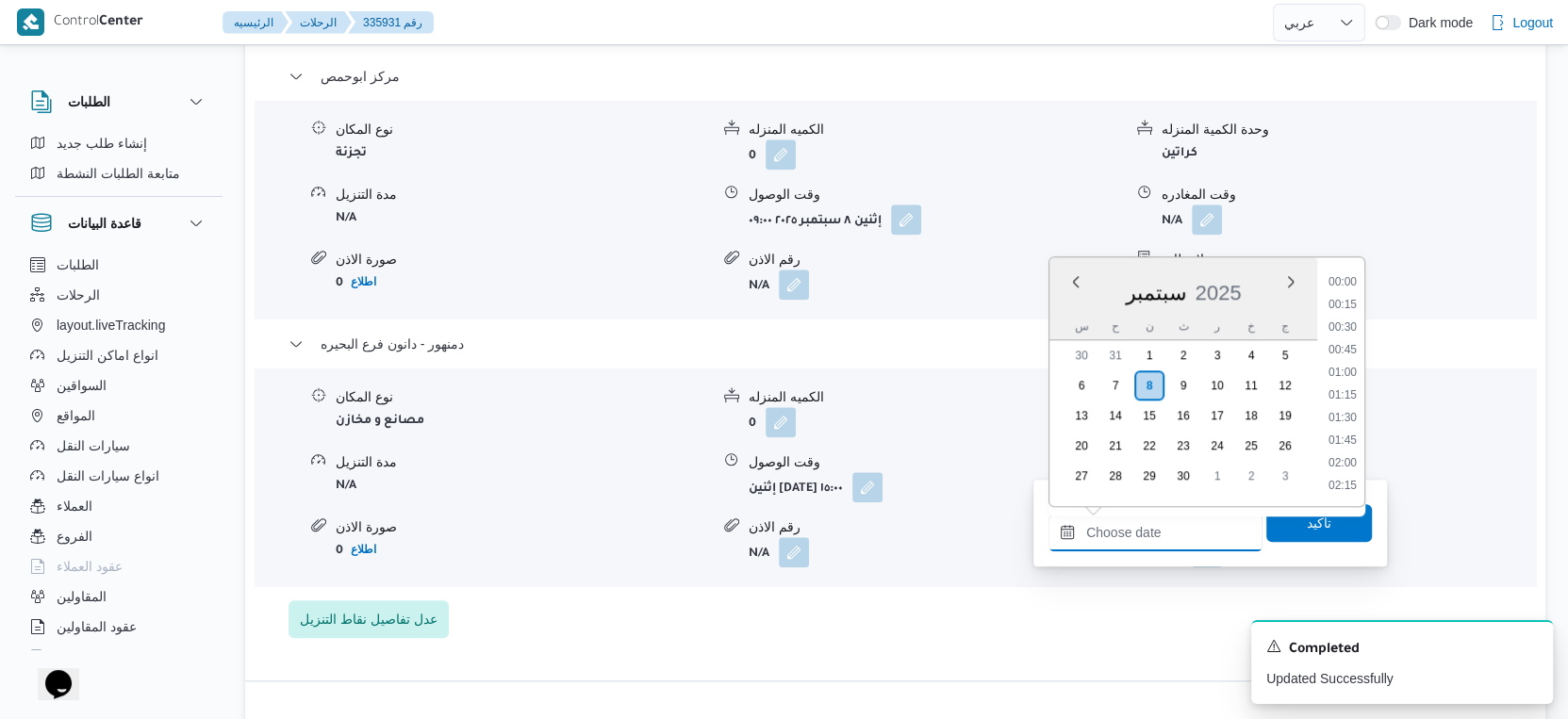
click at [1162, 535] on input "وقت المغادره" at bounding box center [1155, 533] width 214 height 37
click at [1348, 371] on li "15:00" at bounding box center [1343, 372] width 43 height 19
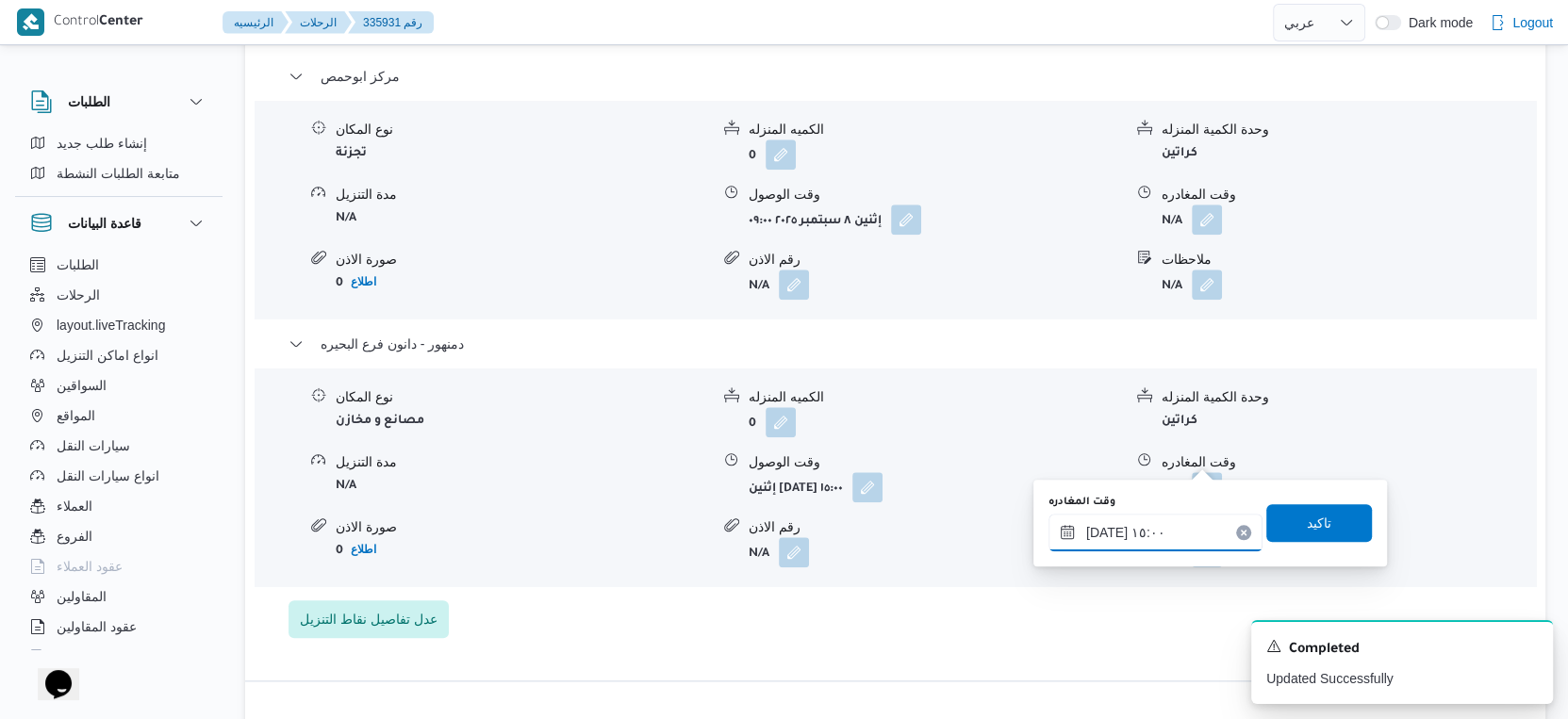
click at [1102, 531] on input "٠٨/٠٩/٢٠٢٥ ١٥:٠٠" at bounding box center [1155, 533] width 214 height 37
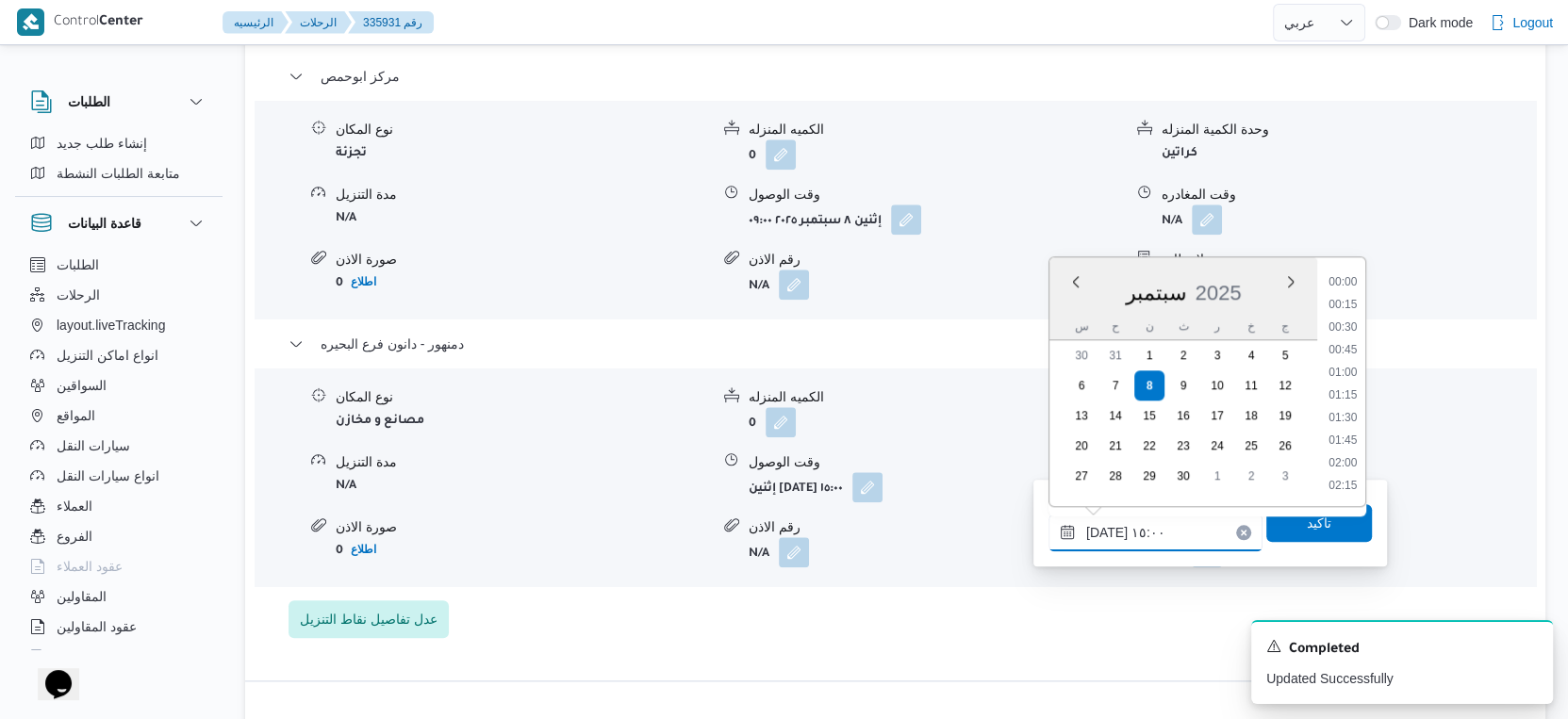
scroll to position [1241, 0]
type input "٠٨/٠٩/٢٠٢٥ ١٥:١٠"
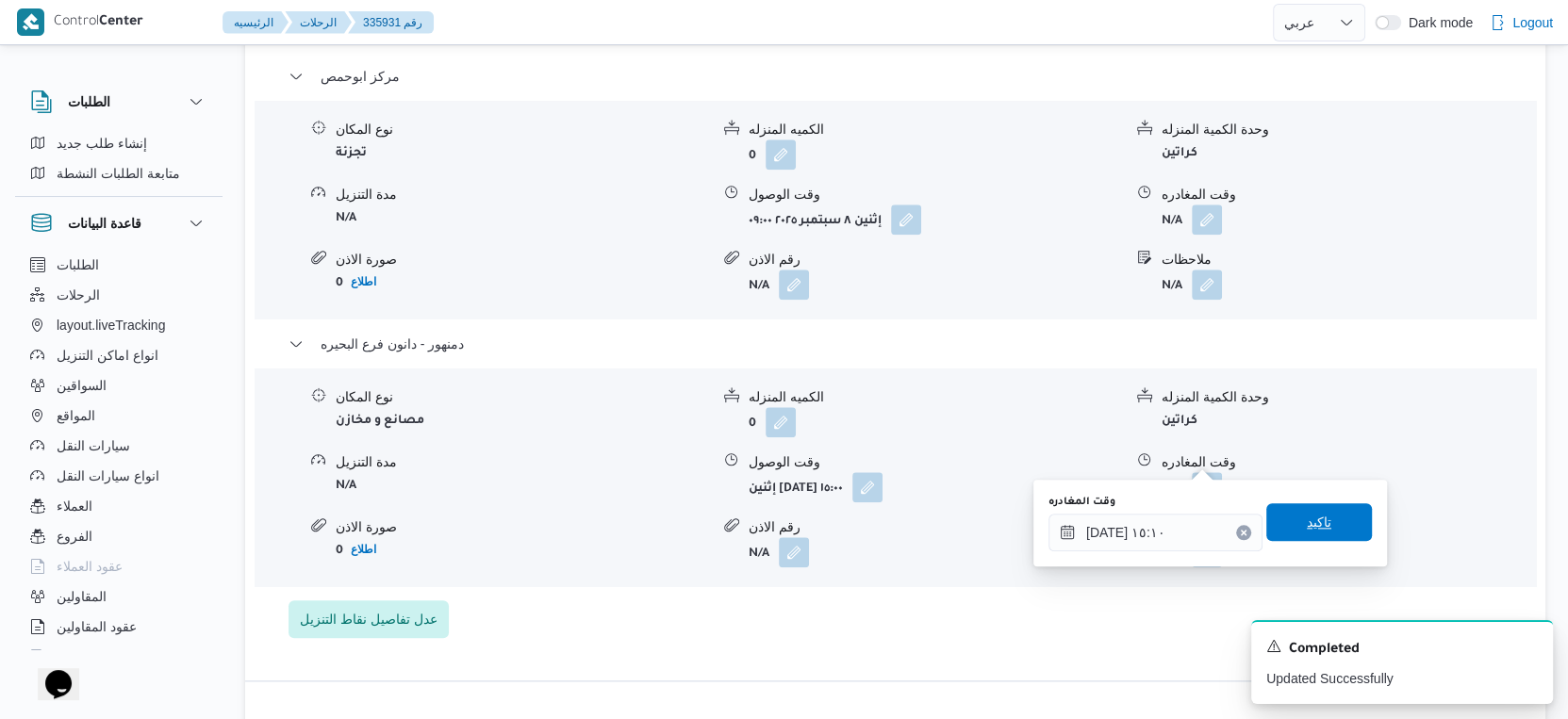
click at [1332, 528] on span "تاكيد" at bounding box center [1320, 522] width 106 height 37
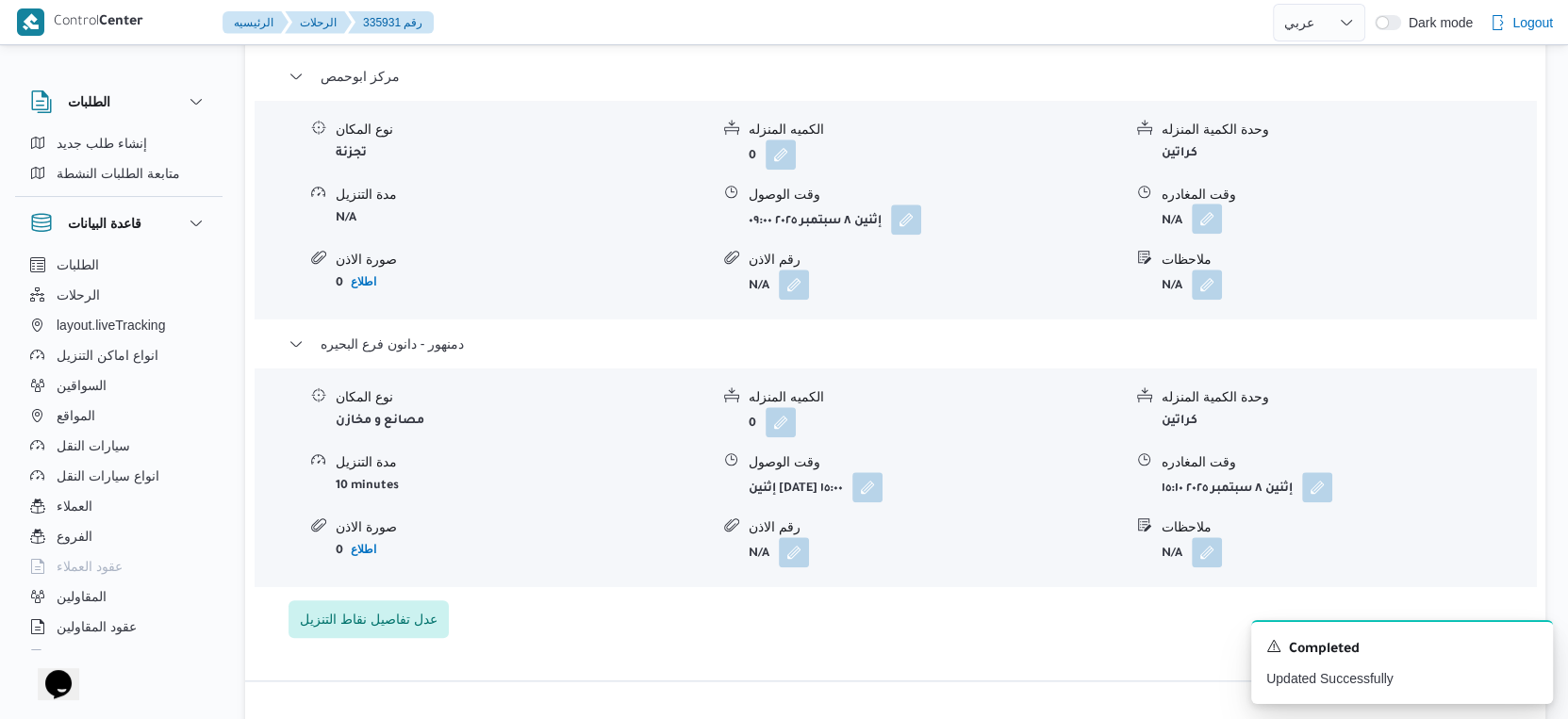
click at [1205, 204] on button "button" at bounding box center [1206, 218] width 30 height 30
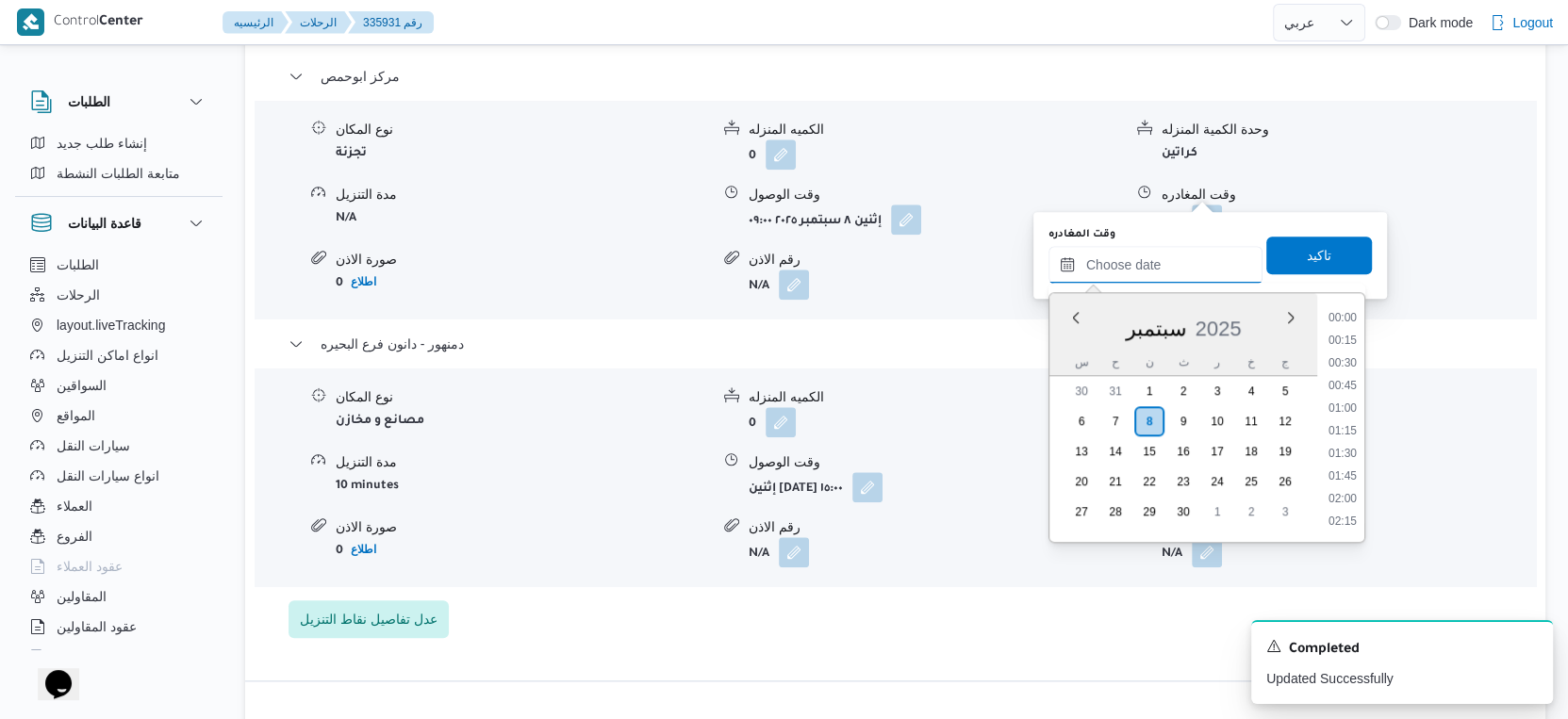
click at [1166, 280] on input "وقت المغادره" at bounding box center [1155, 264] width 214 height 37
click at [1343, 360] on li "14:30" at bounding box center [1343, 363] width 43 height 19
type input "٠٨/٠٩/٢٠٢٥ ١٤:٣٠"
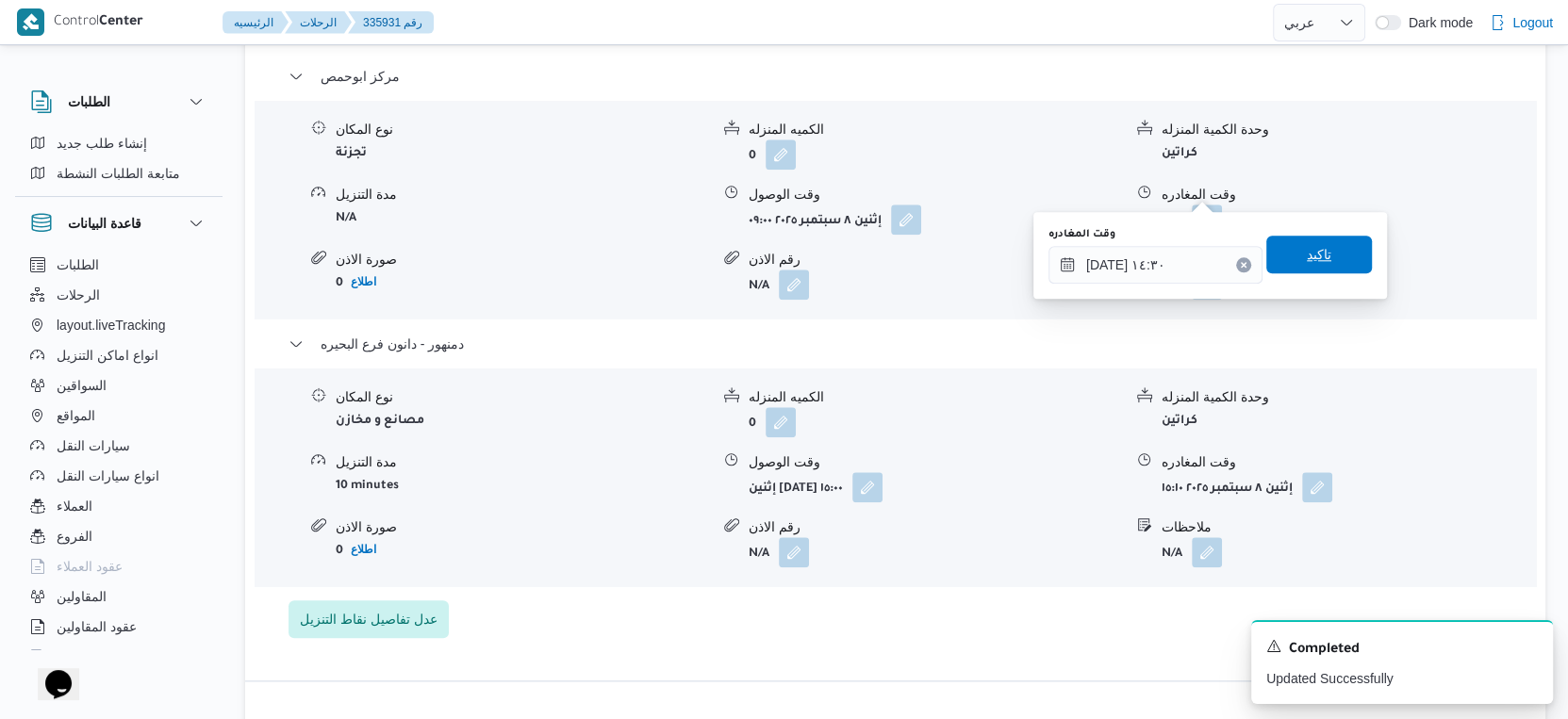
click at [1323, 244] on span "تاكيد" at bounding box center [1320, 255] width 106 height 37
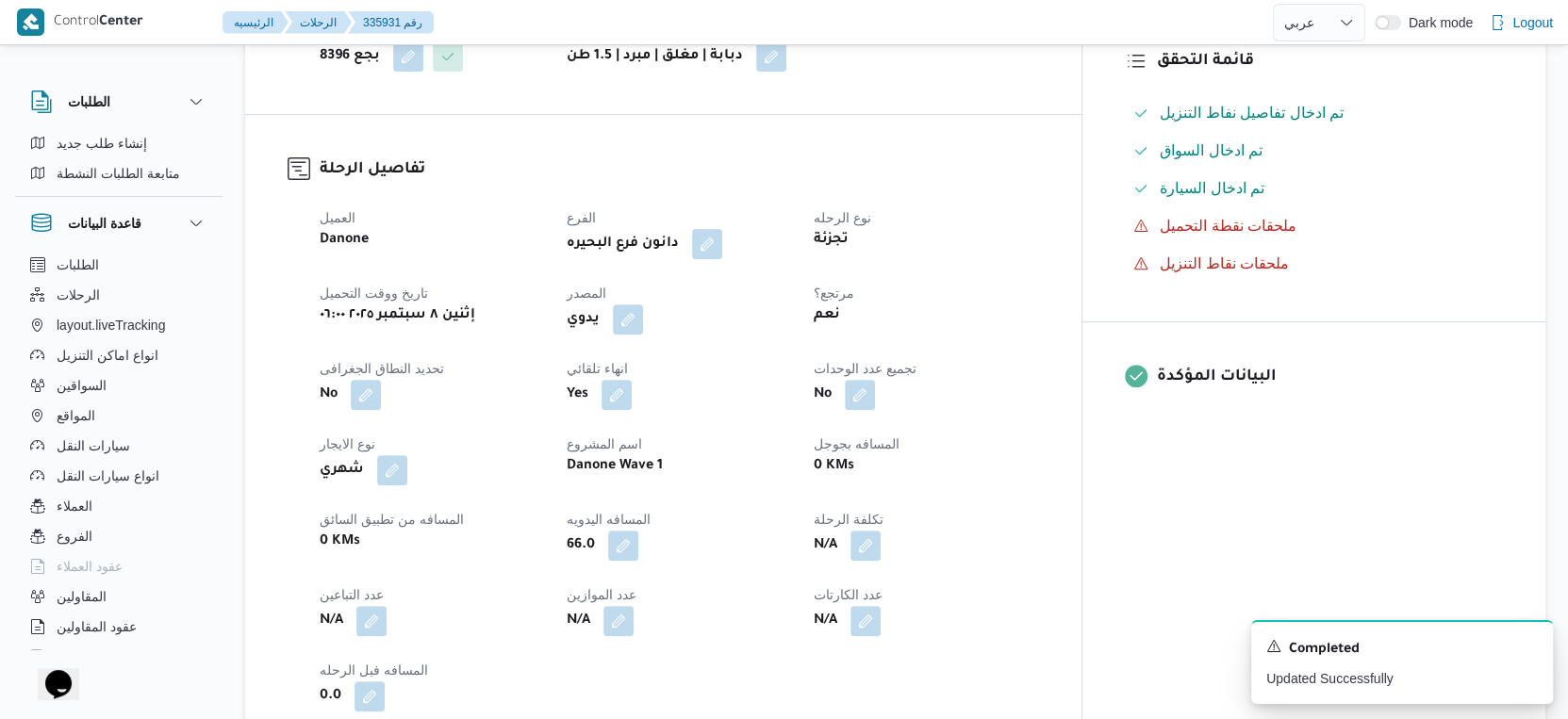
scroll to position [0, 0]
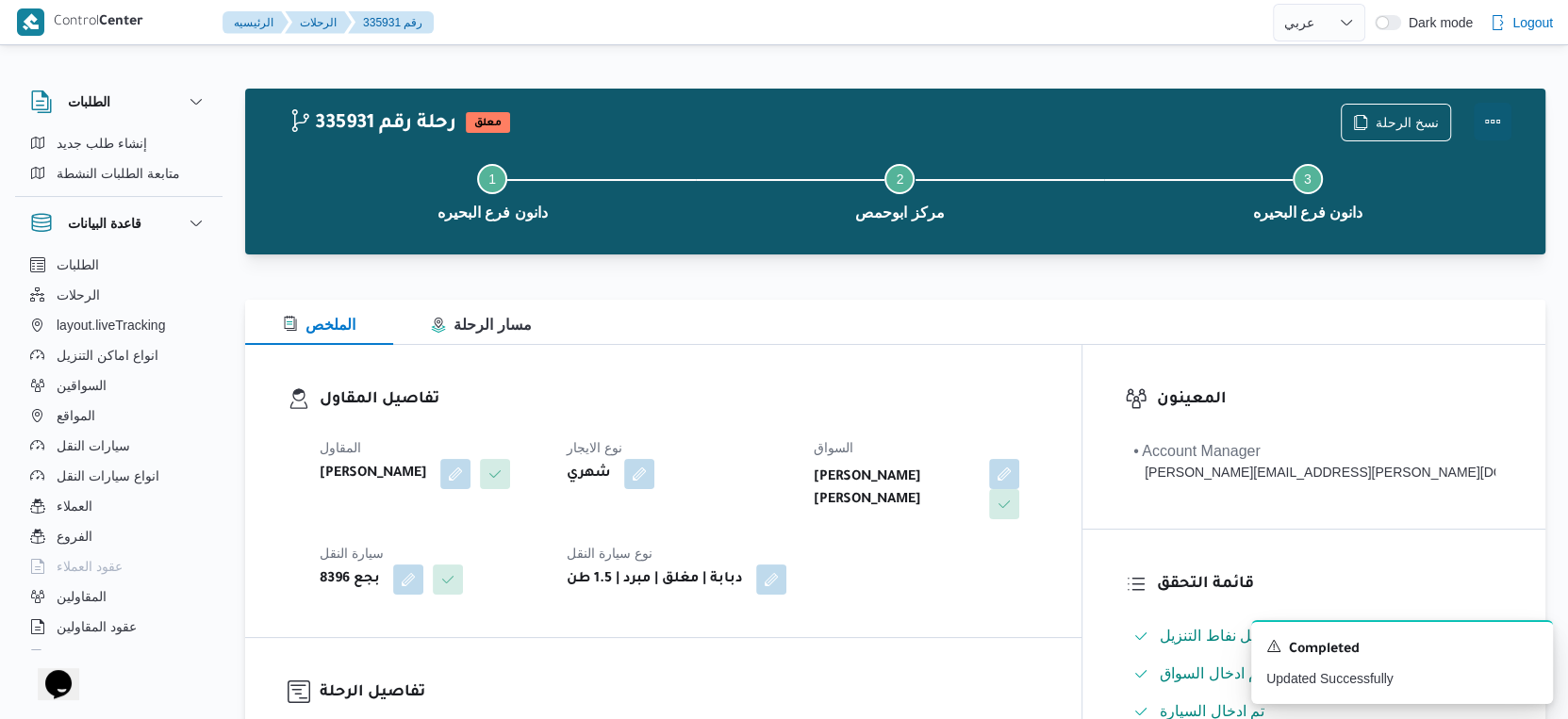
click at [1492, 119] on button "Actions" at bounding box center [1493, 121] width 37 height 37
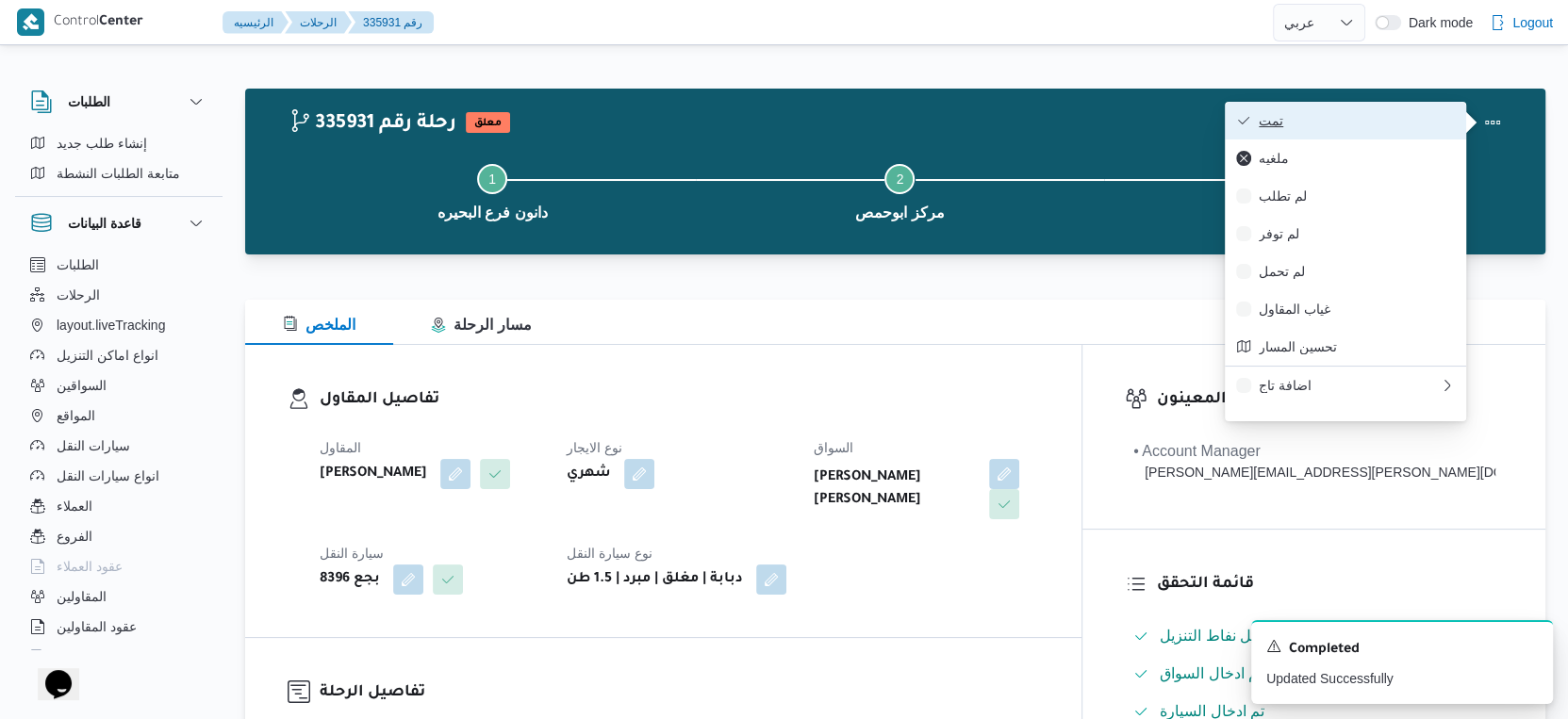
click at [1376, 120] on span "تمت" at bounding box center [1357, 120] width 196 height 15
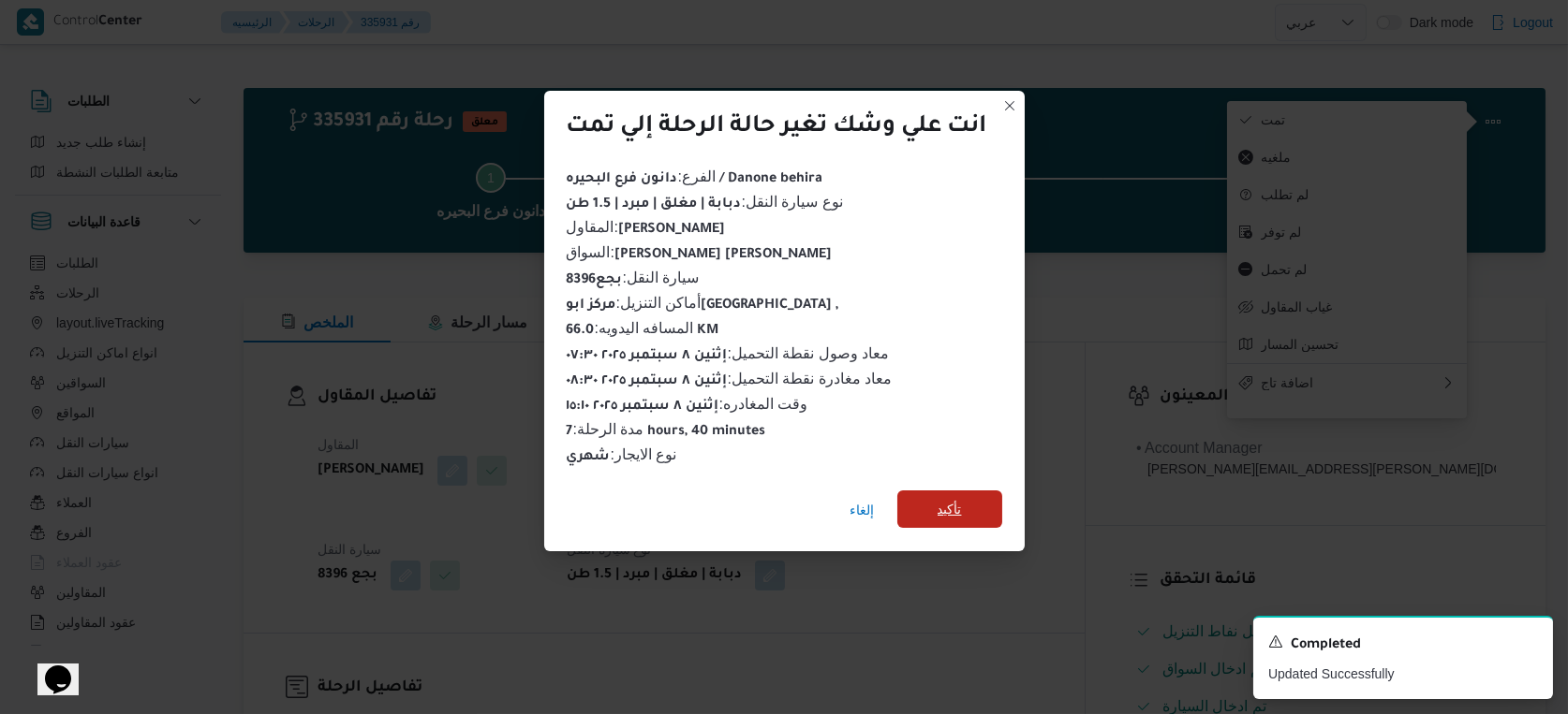
click at [946, 515] on span "تأكيد" at bounding box center [950, 509] width 105 height 37
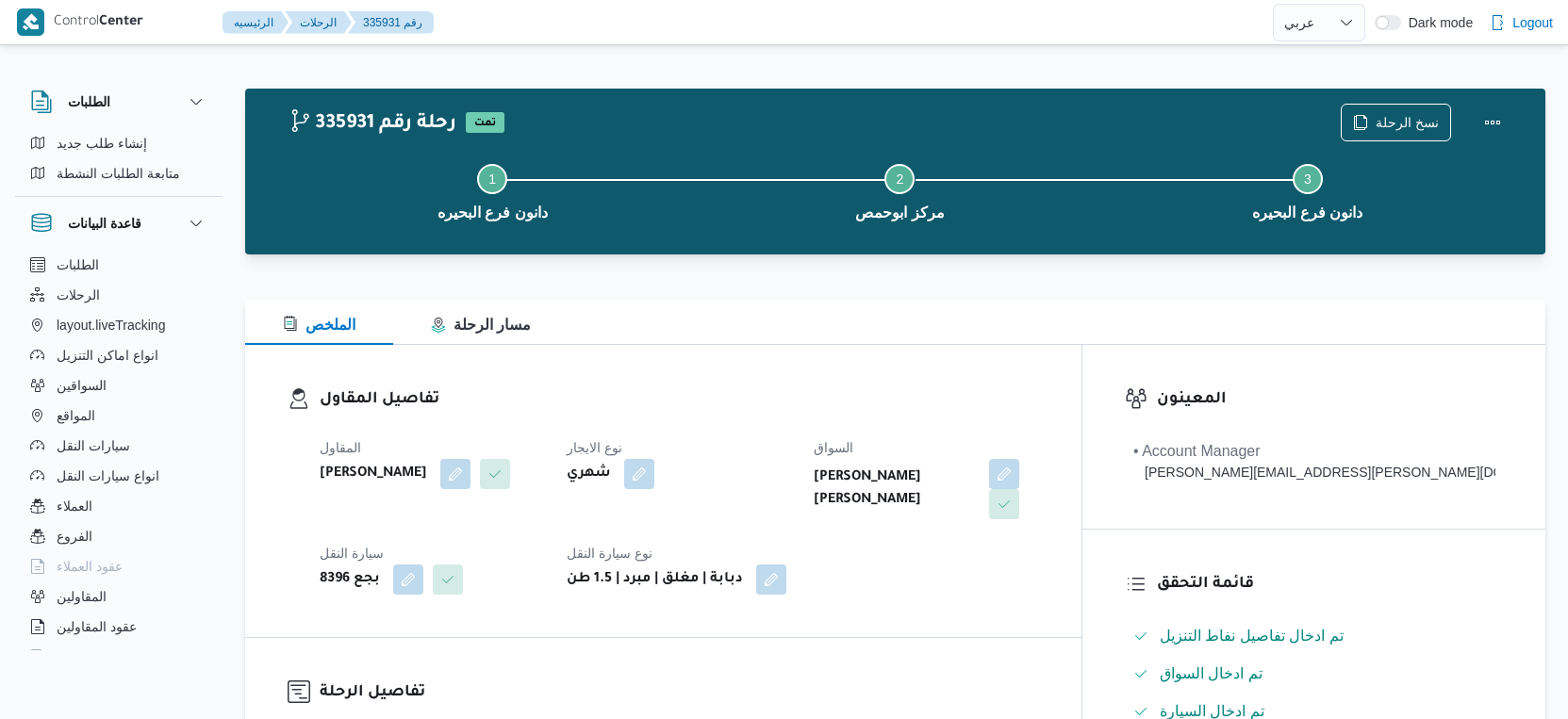
select select "ar"
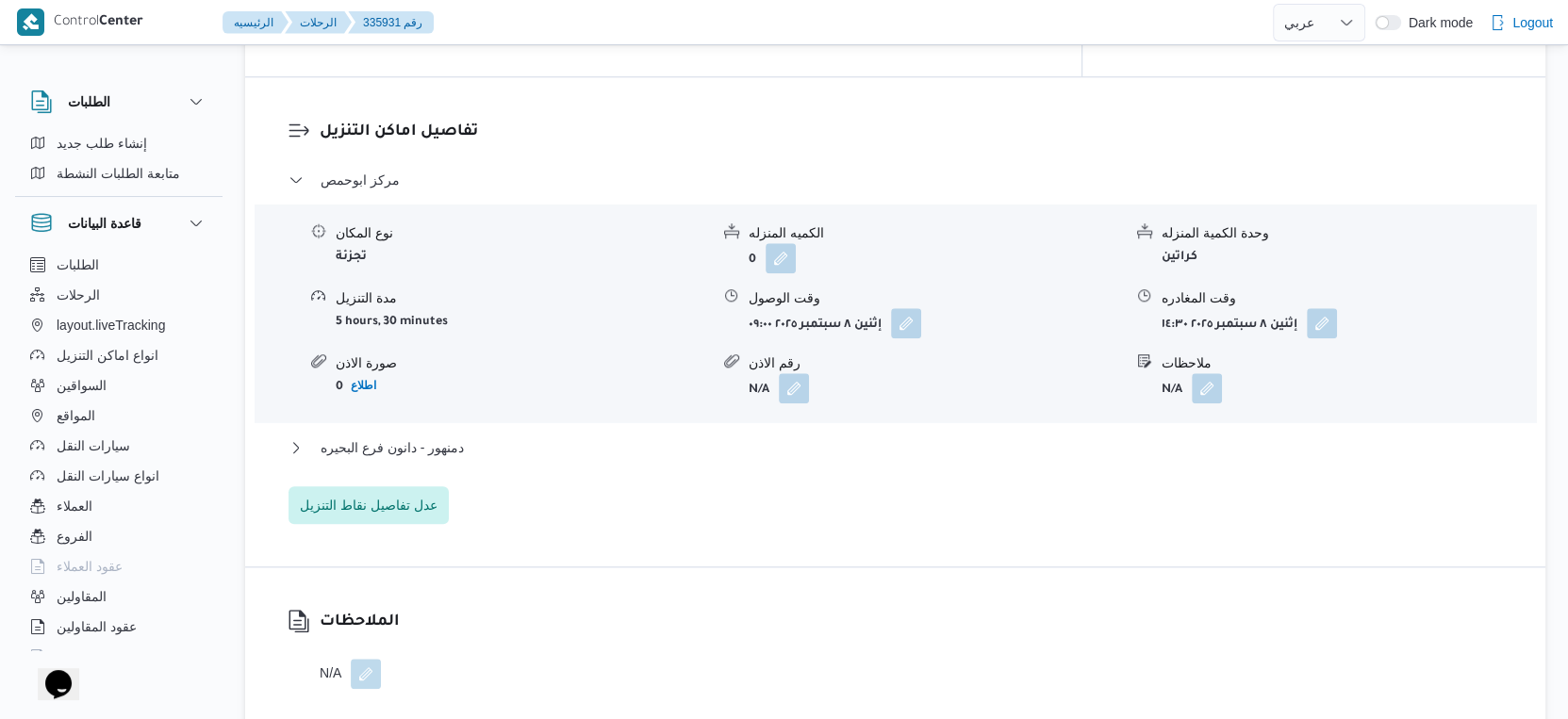
scroll to position [1675, 0]
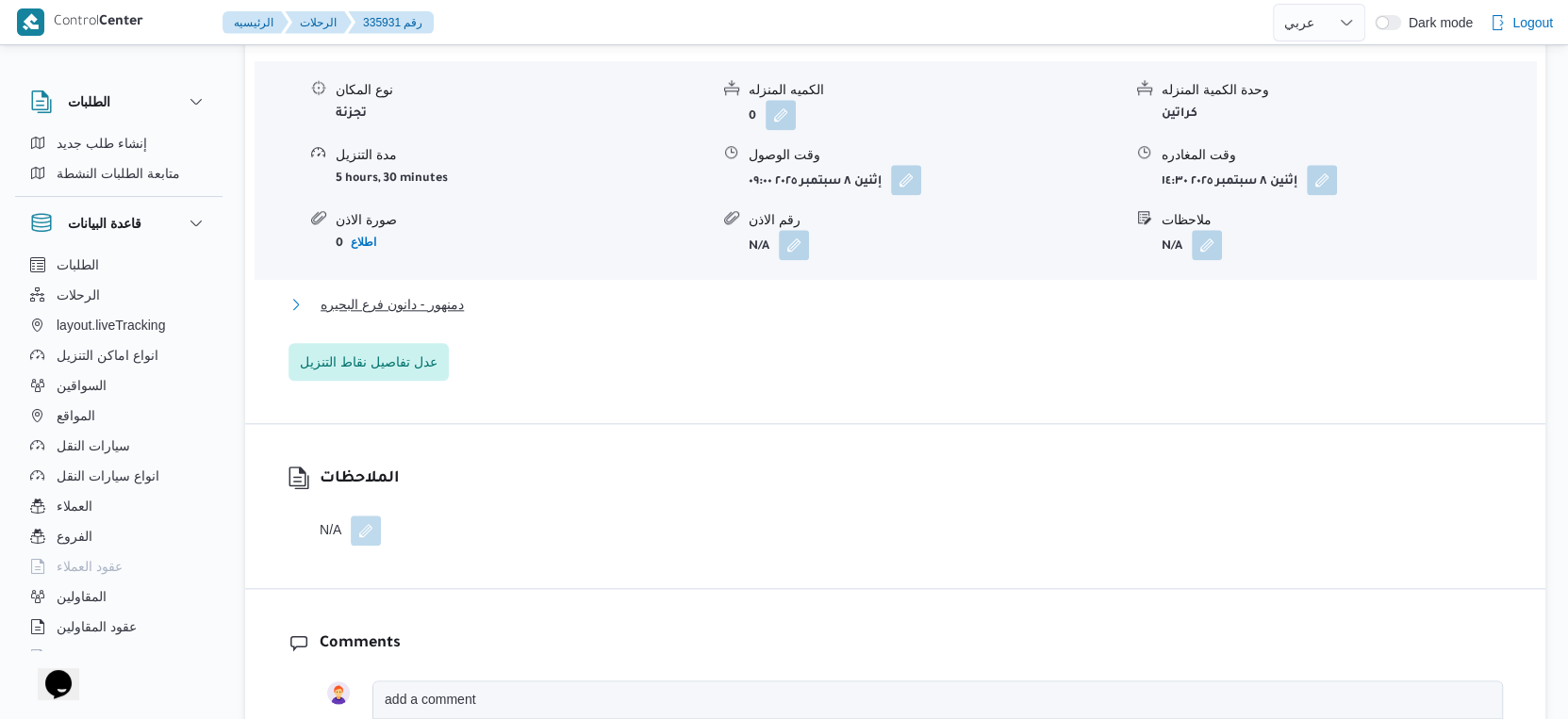
click at [465, 293] on button "دمنهور - دانون فرع البحيره" at bounding box center [896, 304] width 1215 height 23
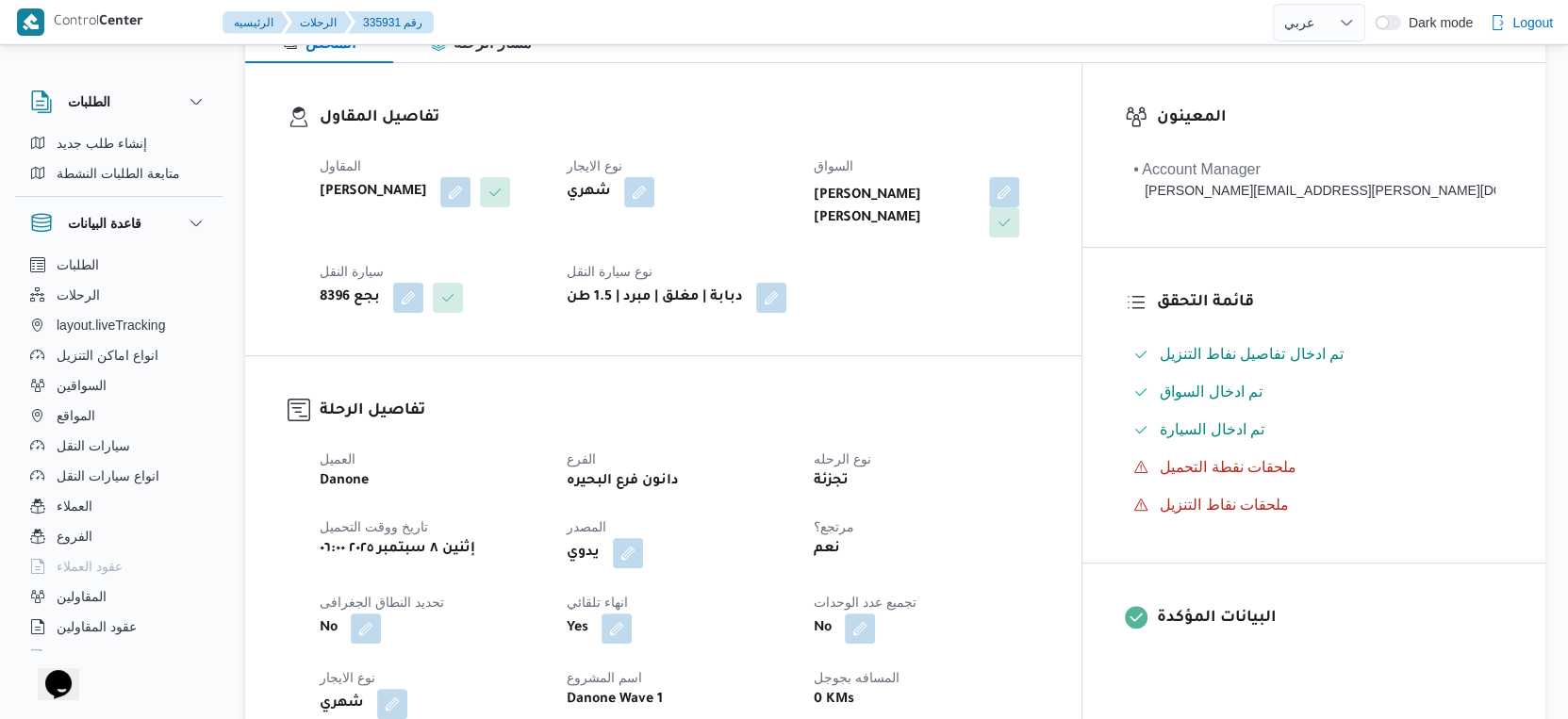
scroll to position [523, 0]
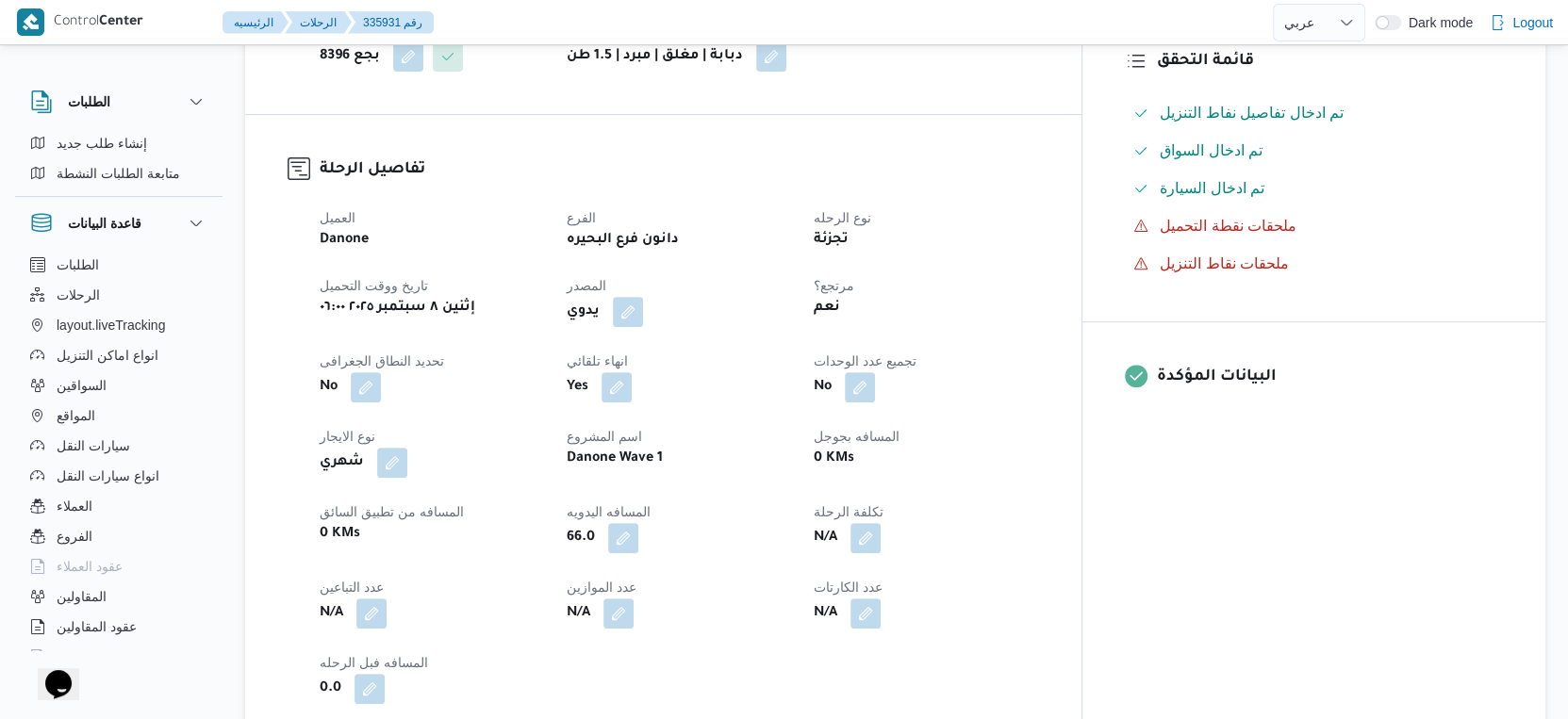
select select "ar"
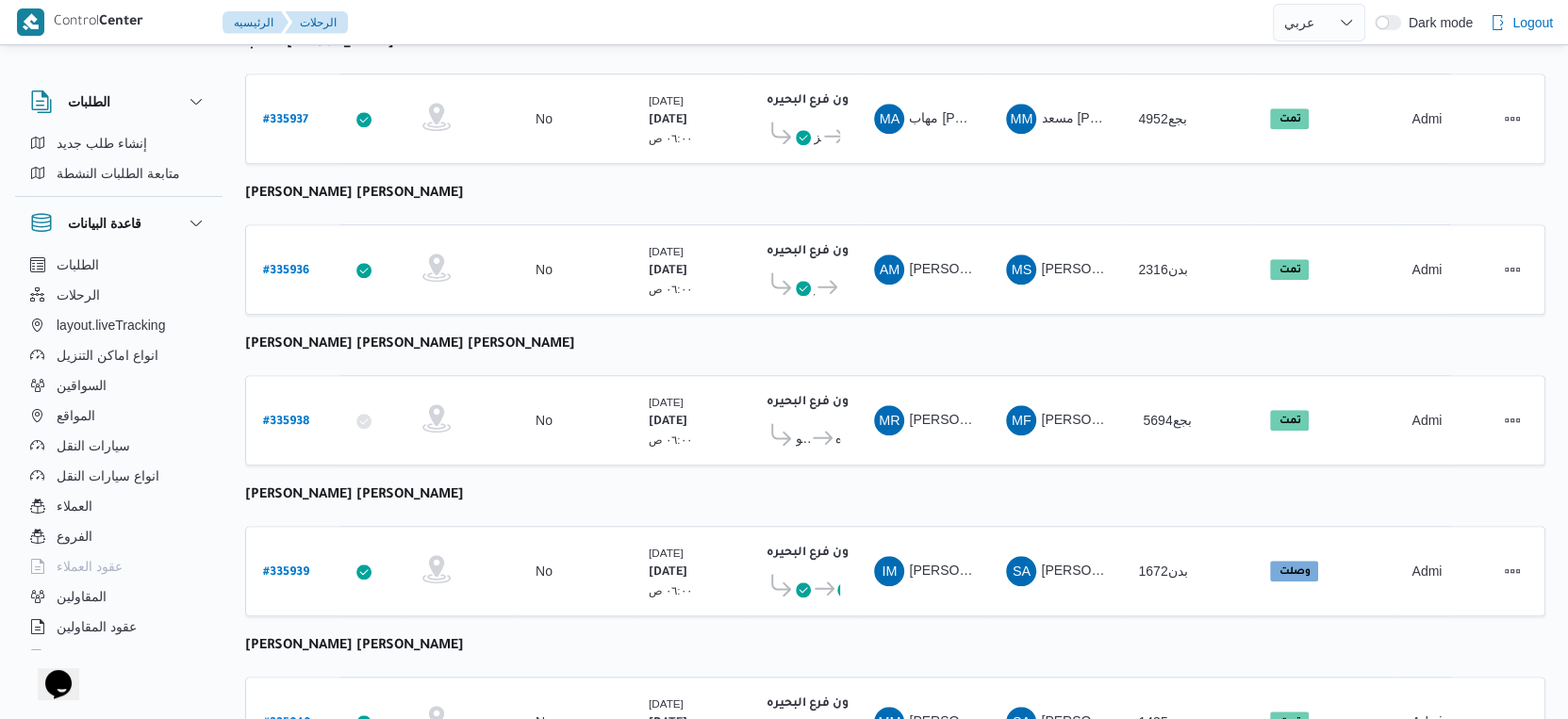
scroll to position [1539, 0]
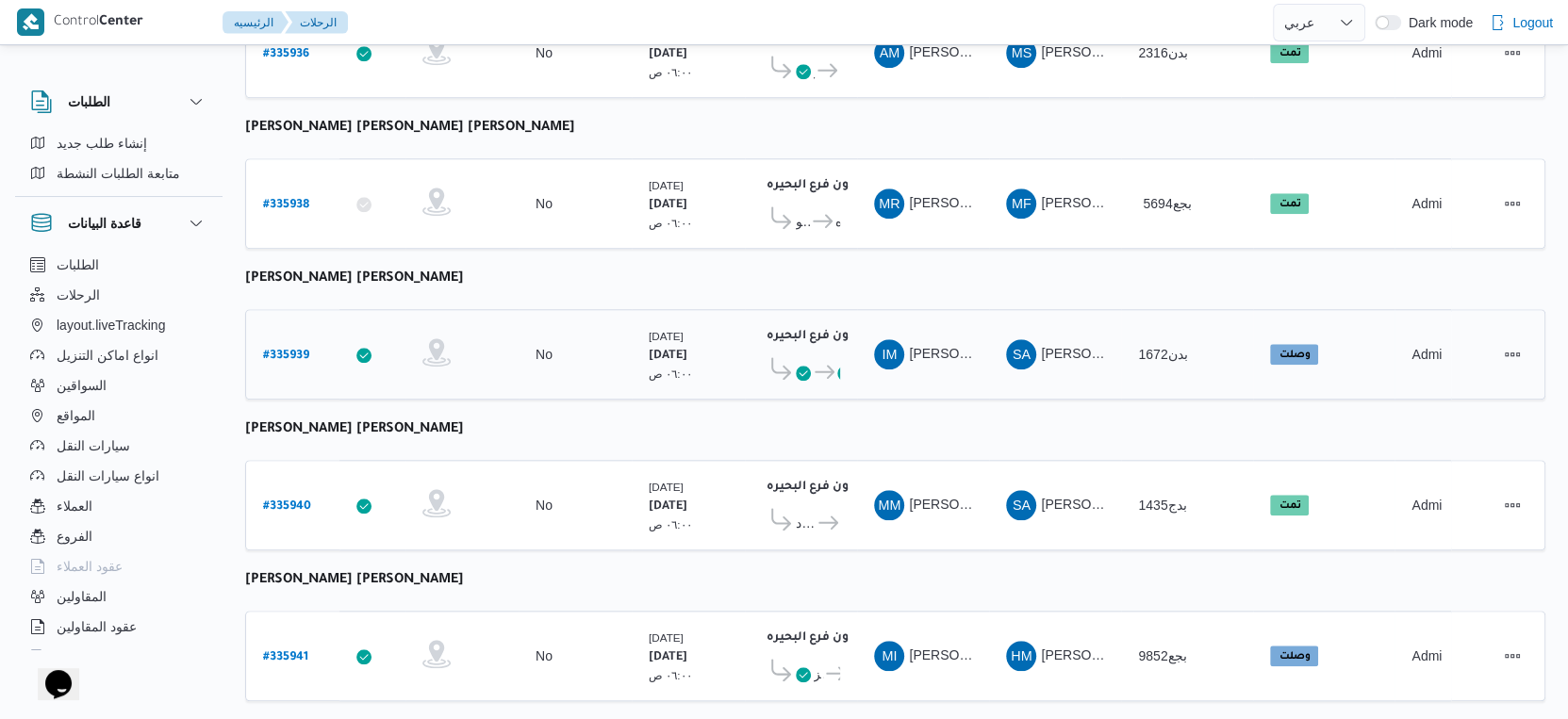
click at [285, 350] on b "# 335939" at bounding box center [286, 356] width 46 height 13
select select "ar"
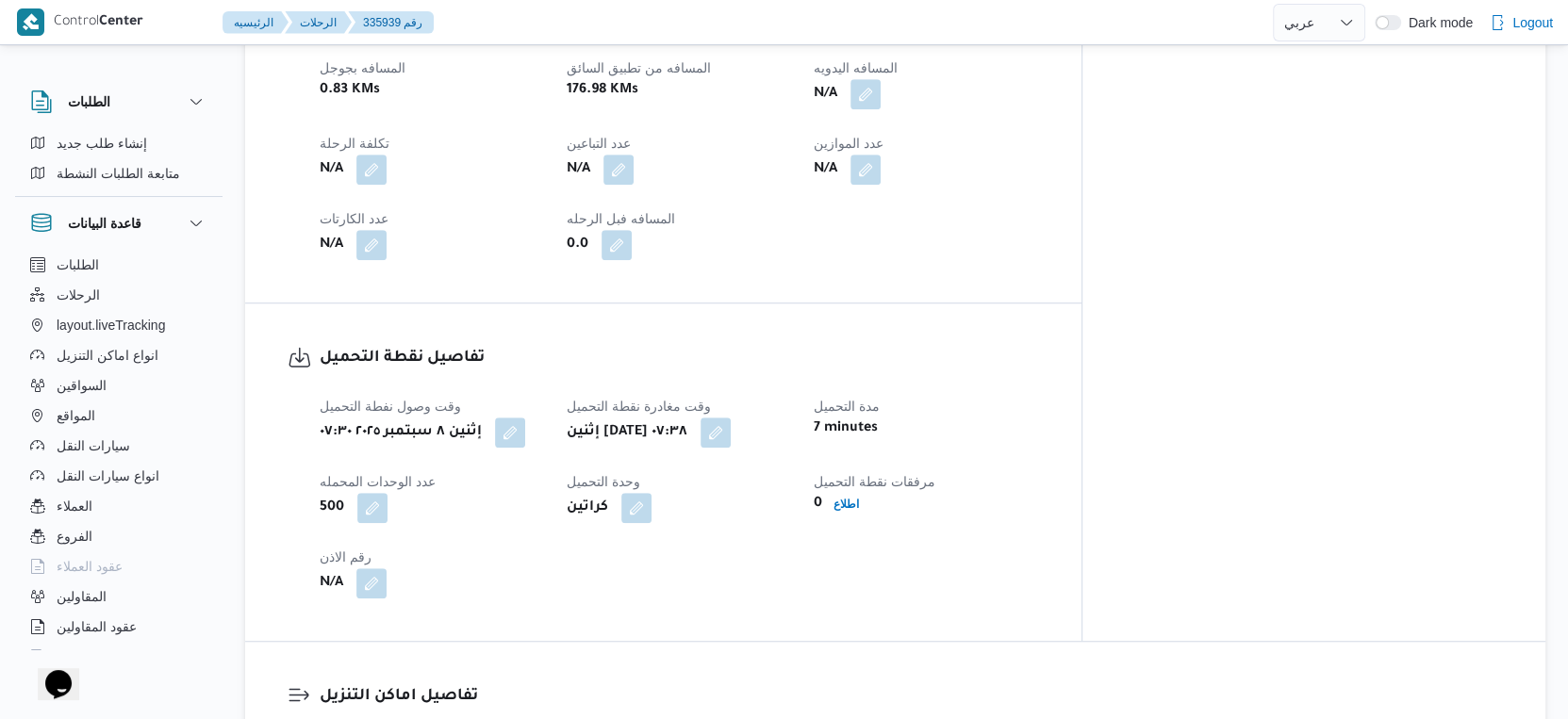
scroll to position [1152, 0]
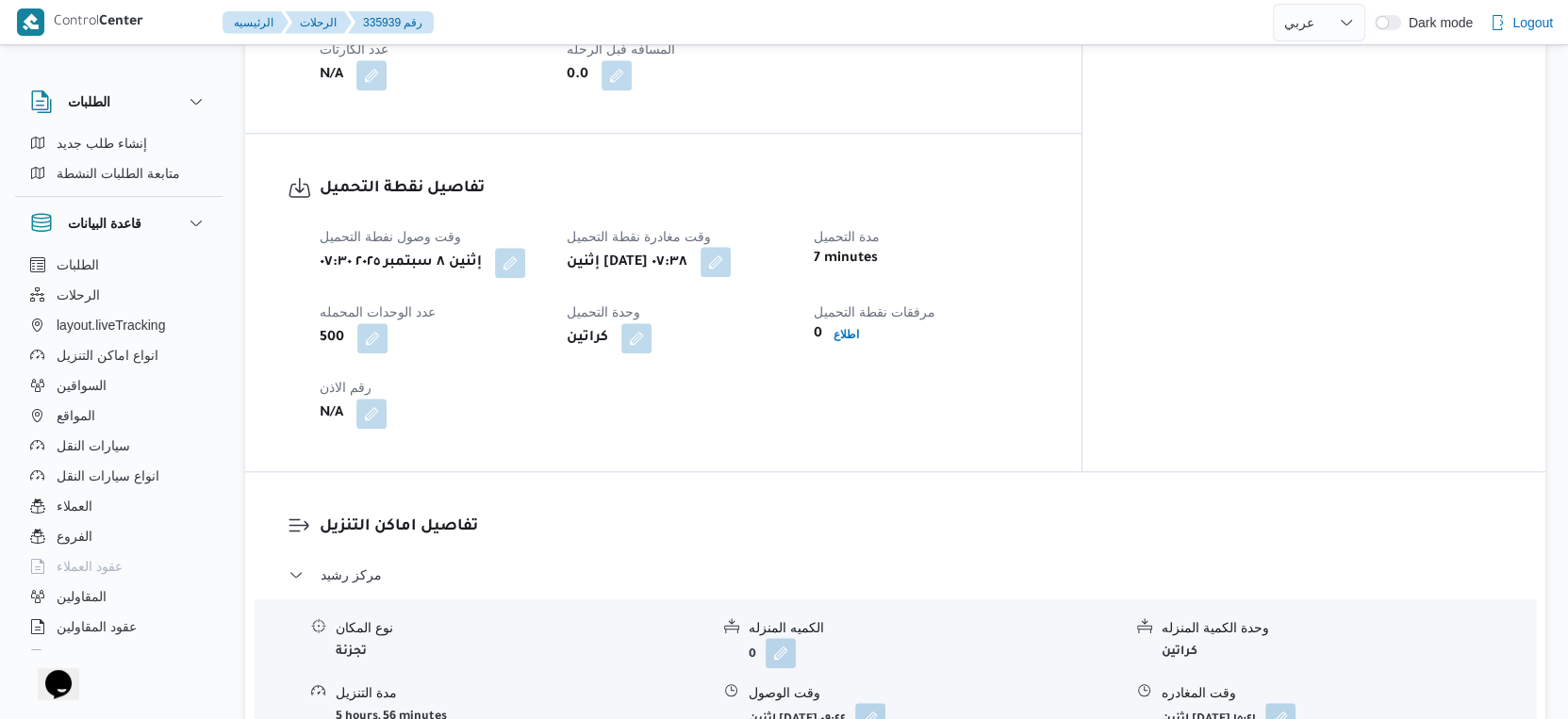
click at [731, 247] on button "button" at bounding box center [715, 262] width 30 height 30
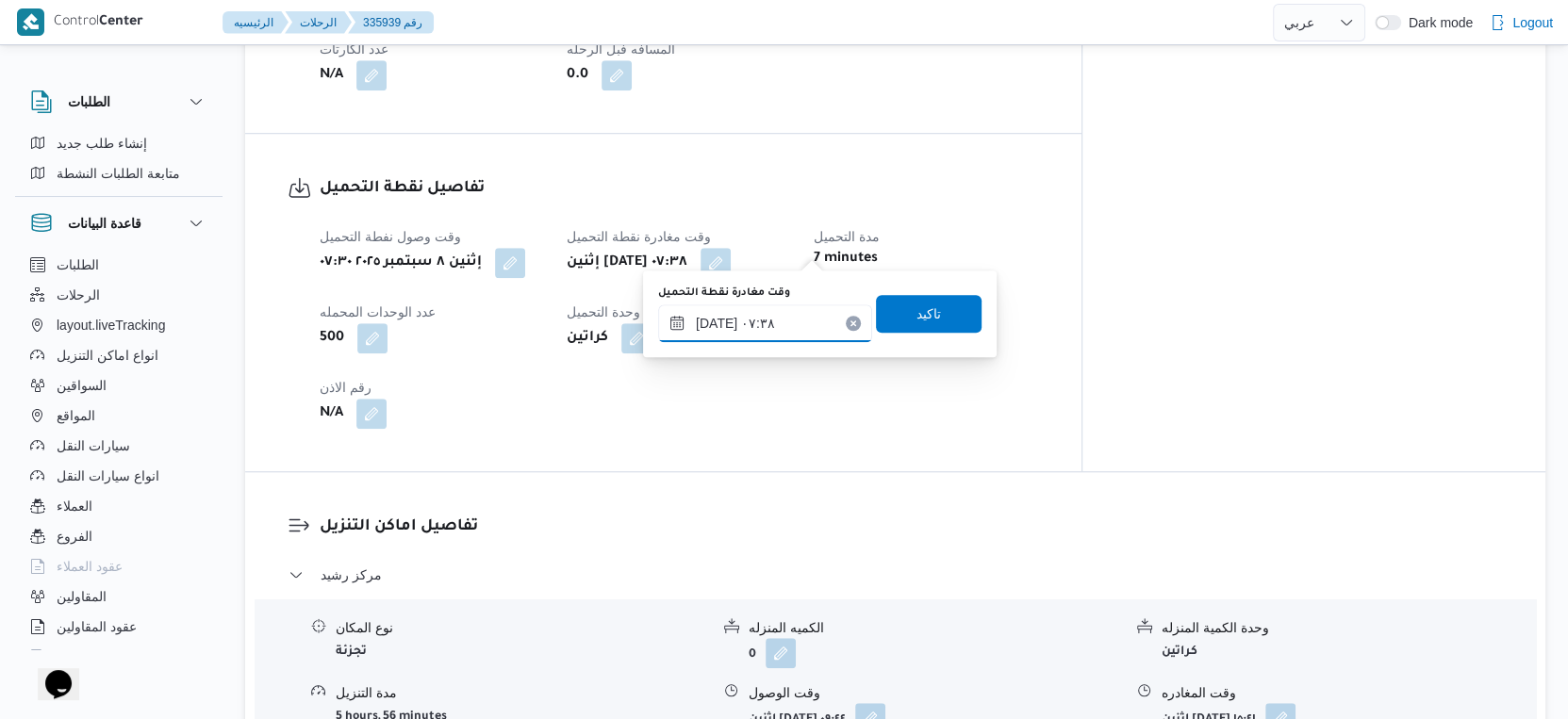
click at [771, 311] on input "٠٨/٠٩/٢٠٢٥ ٠٧:٣٨" at bounding box center [765, 323] width 214 height 37
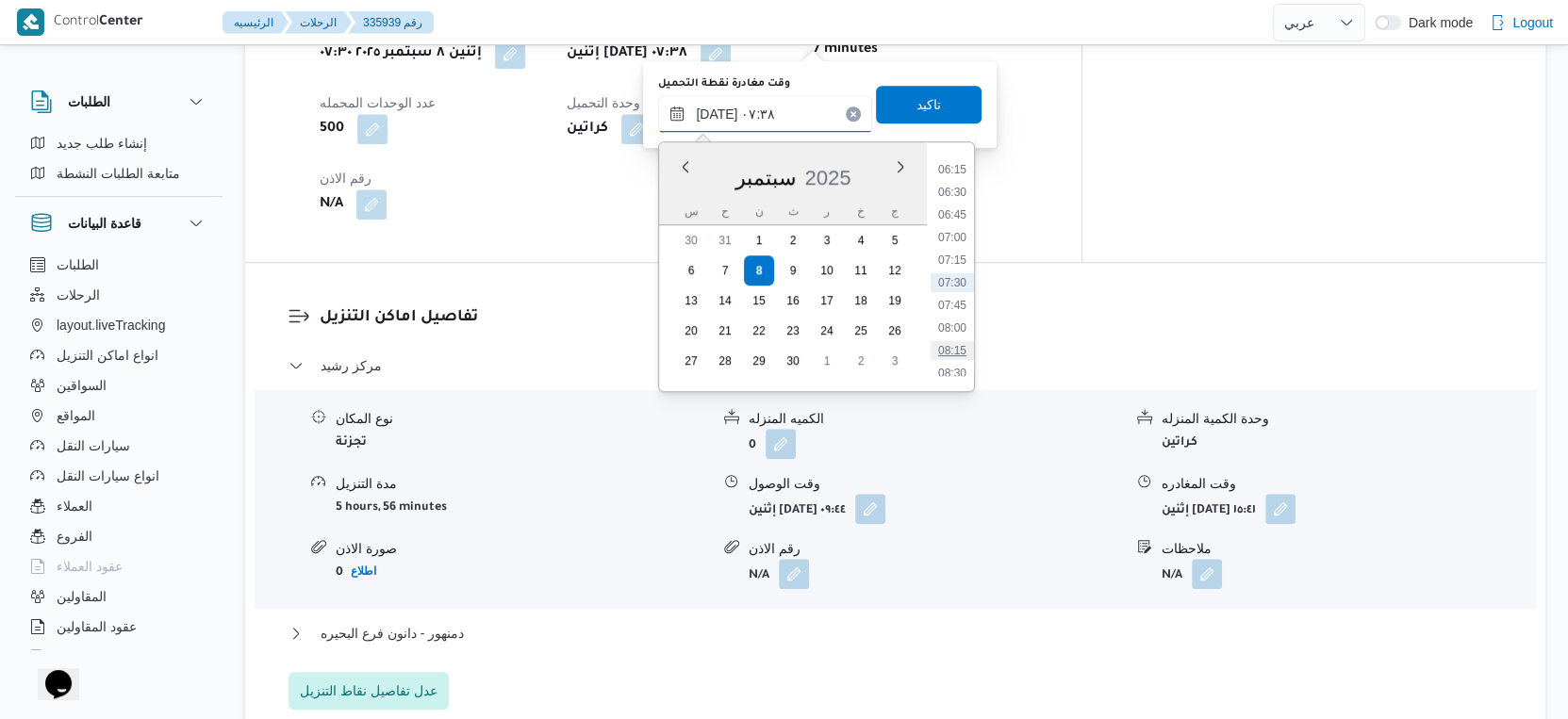
scroll to position [668, 0]
click at [950, 264] on li "08:30" at bounding box center [953, 267] width 43 height 19
type input "٠٨/٠٩/٢٠٢٥ ٠٨:٣٠"
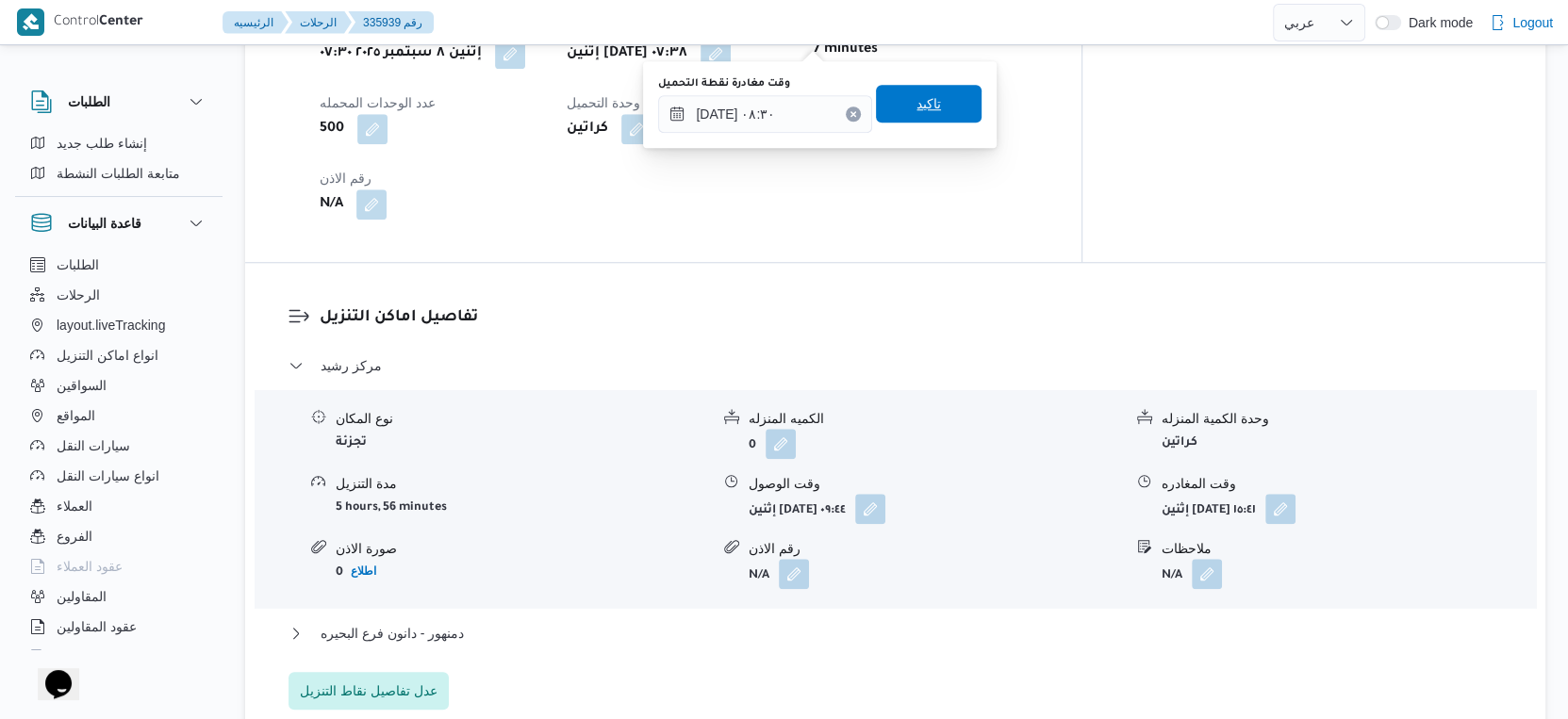
click at [926, 92] on span "تاكيد" at bounding box center [928, 103] width 24 height 23
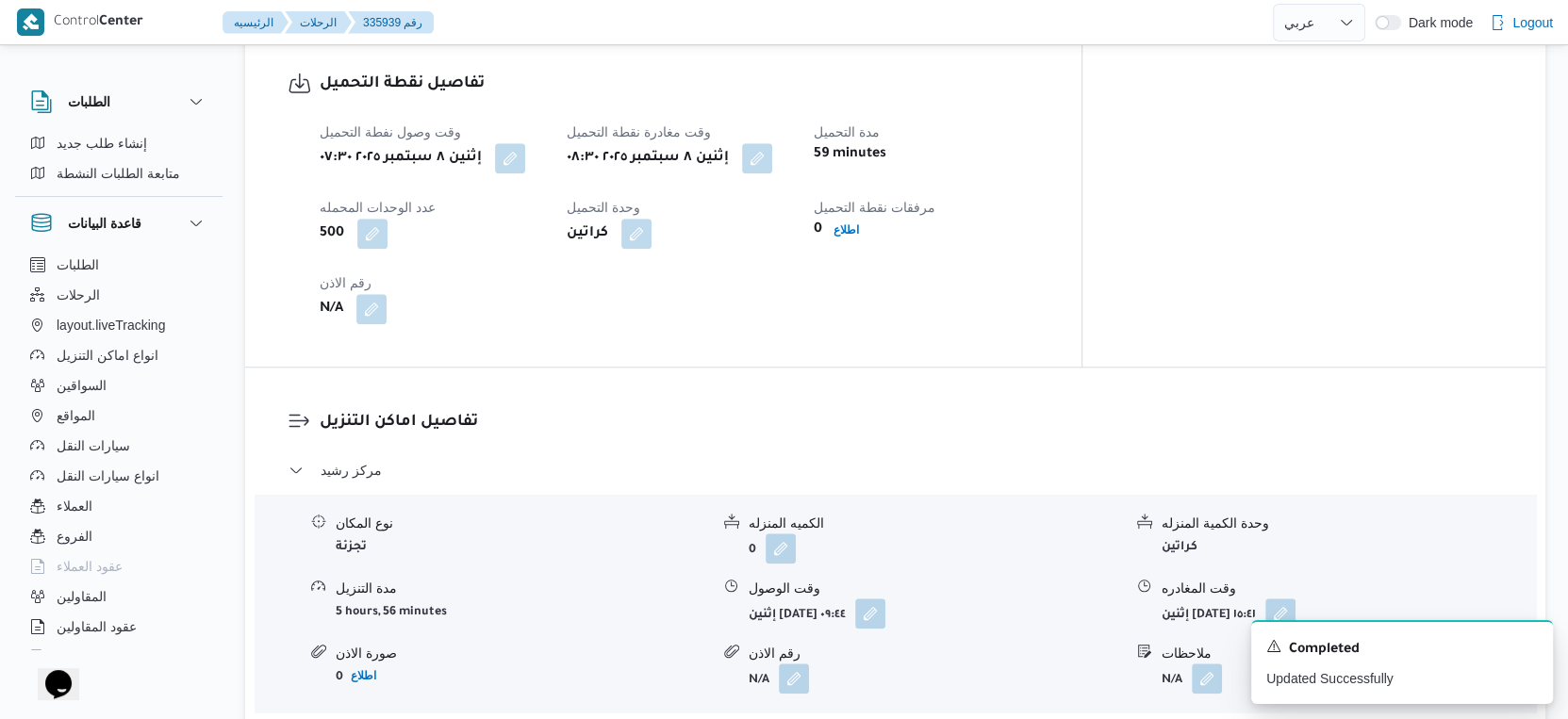
scroll to position [1362, 0]
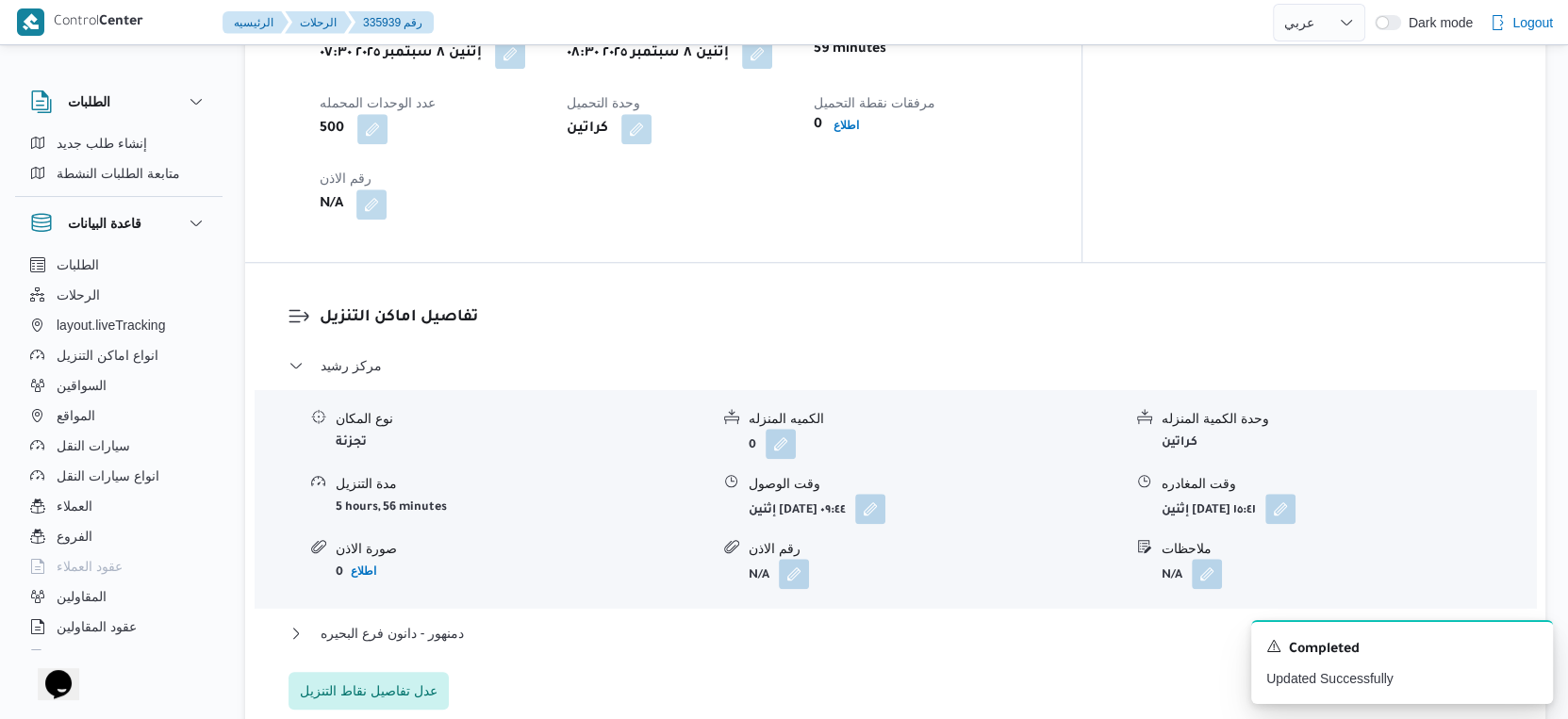
click at [409, 629] on div "دمنهور - دانون فرع البحيره" at bounding box center [896, 640] width 1215 height 36
click at [417, 622] on span "دمنهور - دانون فرع البحيره" at bounding box center [392, 633] width 143 height 23
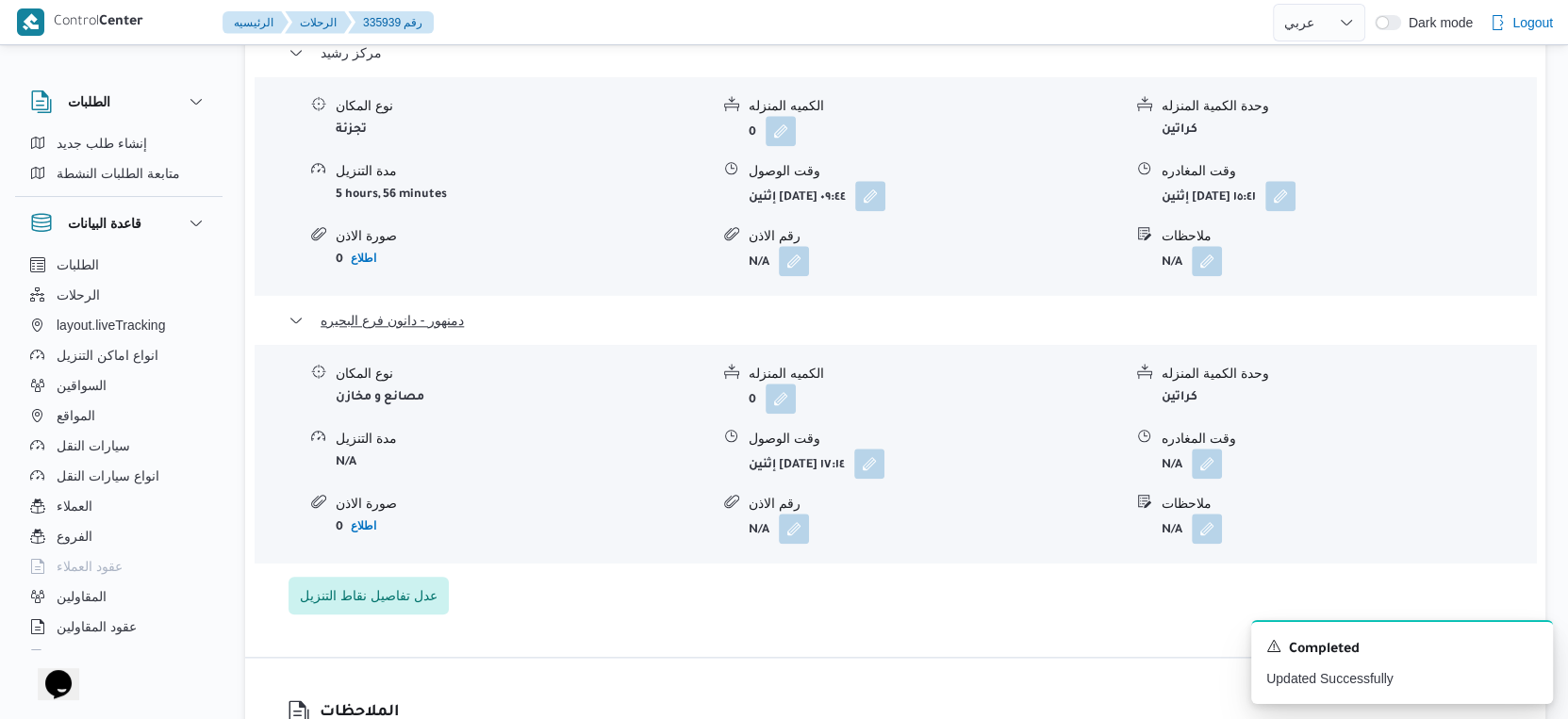
scroll to position [1675, 0]
click at [885, 448] on button "button" at bounding box center [869, 461] width 30 height 30
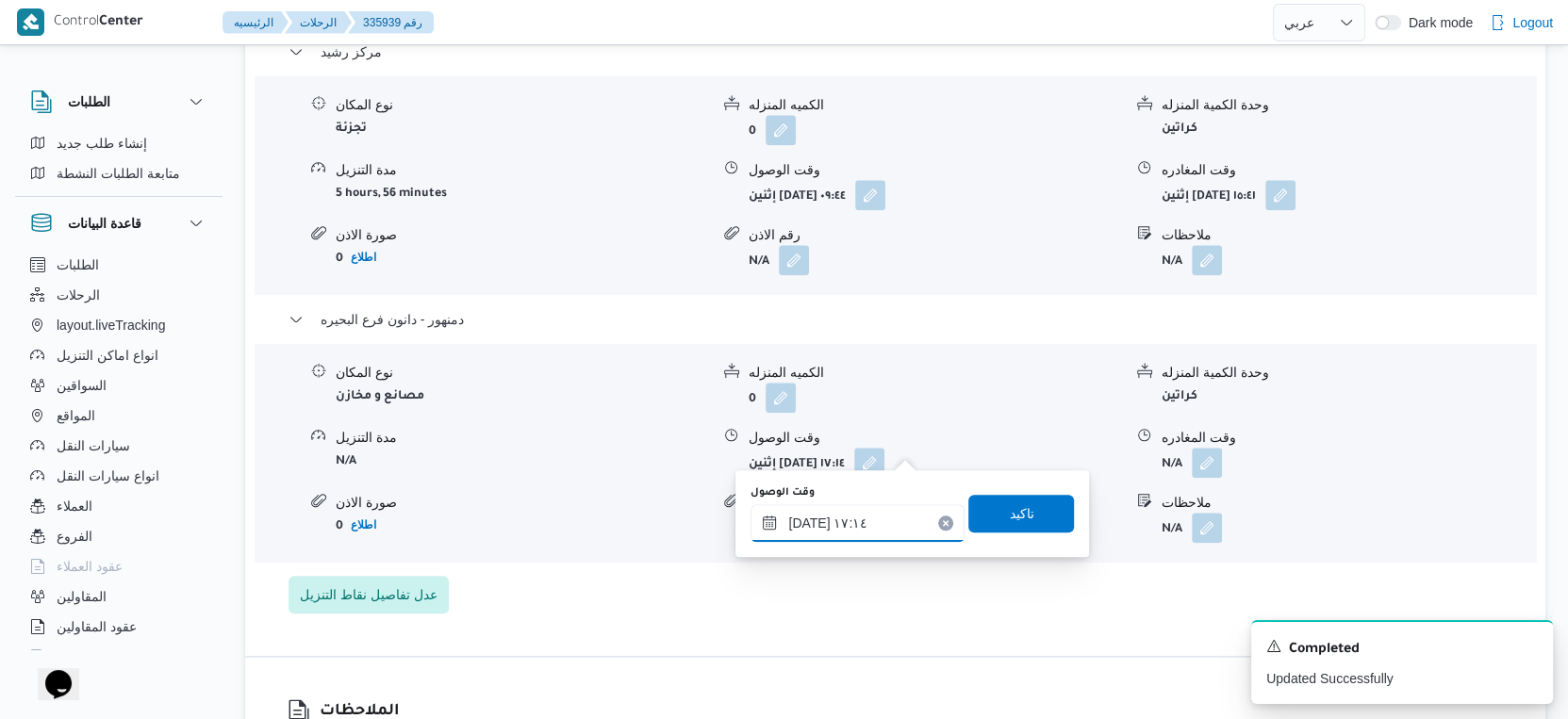
click at [869, 525] on input "٠٨/٠٩/٢٠٢٥ ١٧:١٤" at bounding box center [858, 523] width 214 height 37
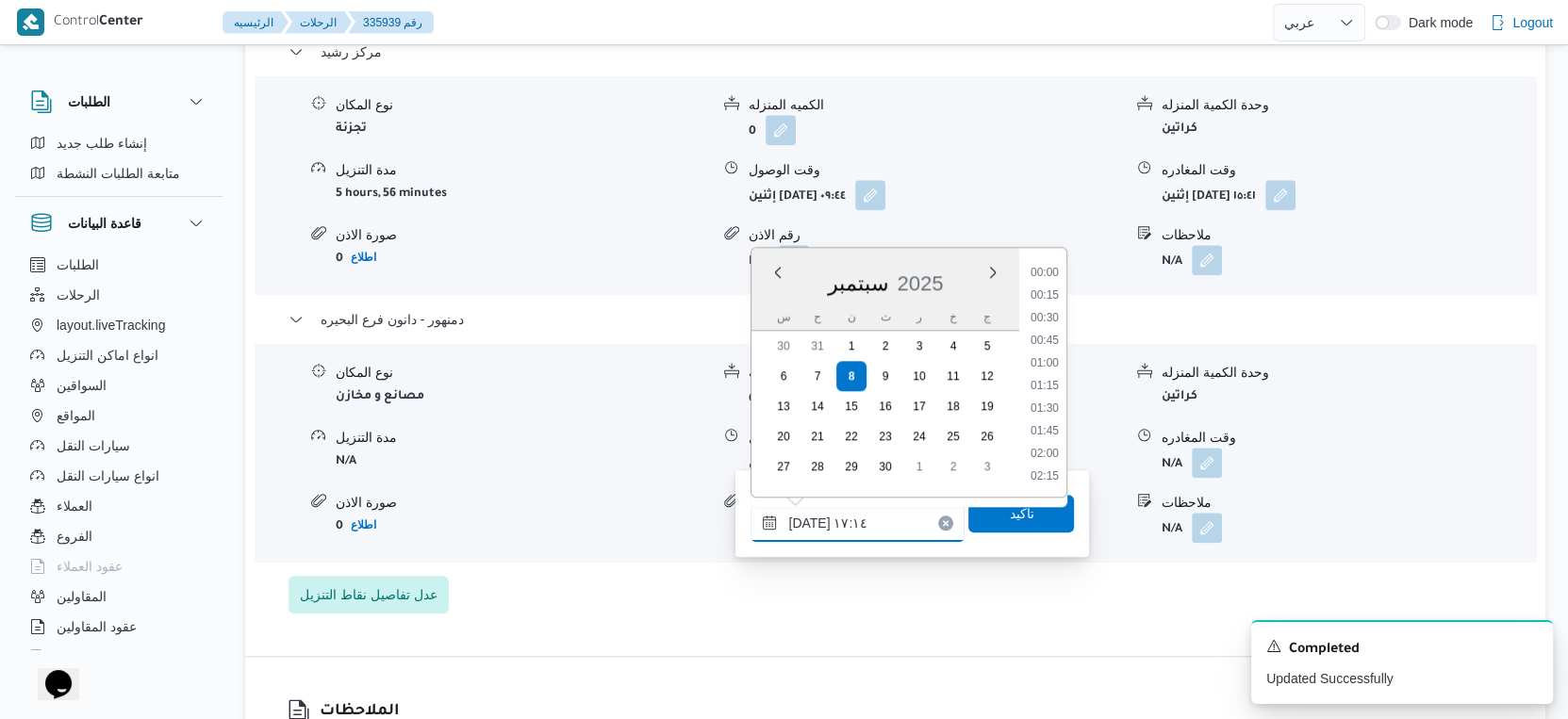
scroll to position [1422, 0]
click at [1054, 343] on li "16:30" at bounding box center [1045, 343] width 43 height 19
type input "٠٨/٠٩/٢٠٢٥ ١٦:٣٠"
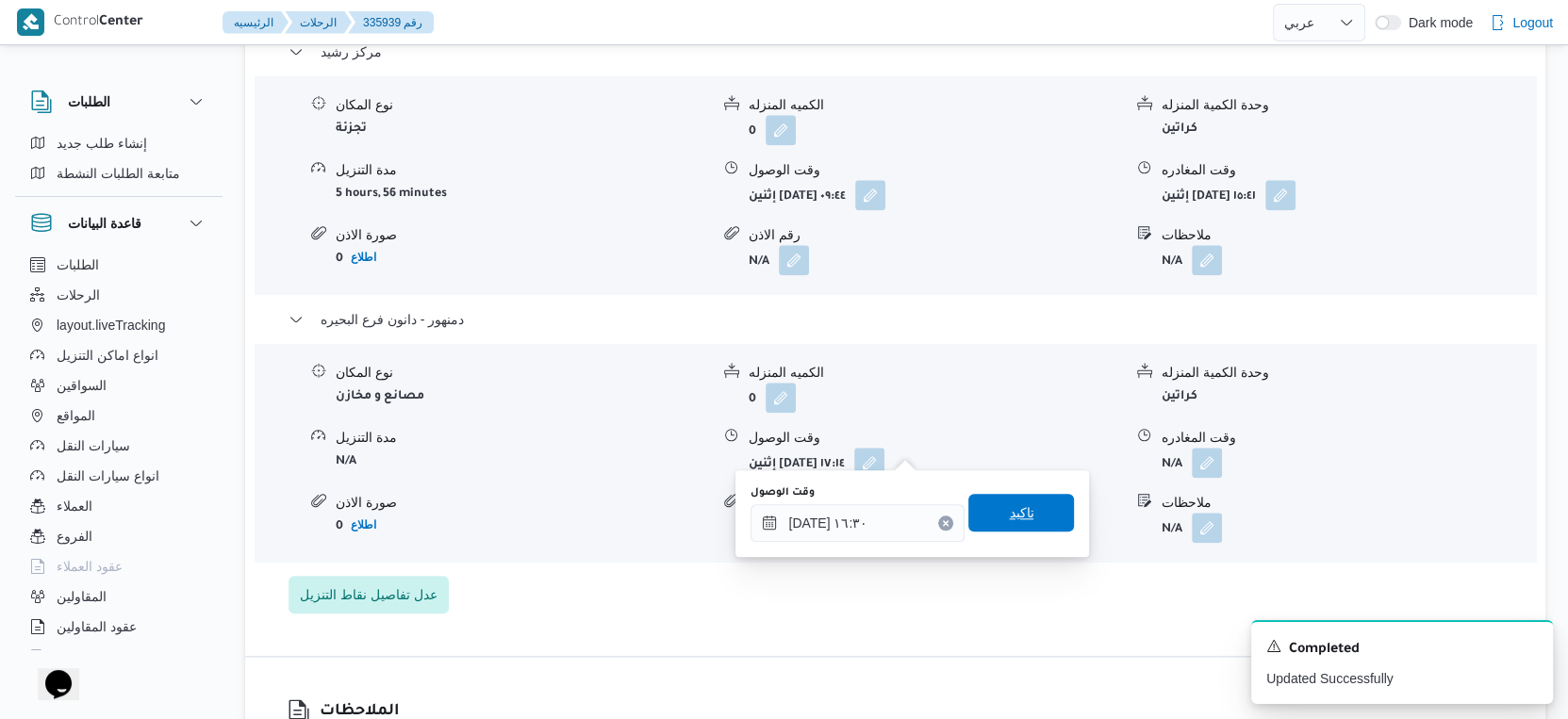
click at [1009, 510] on span "تاكيد" at bounding box center [1021, 512] width 24 height 23
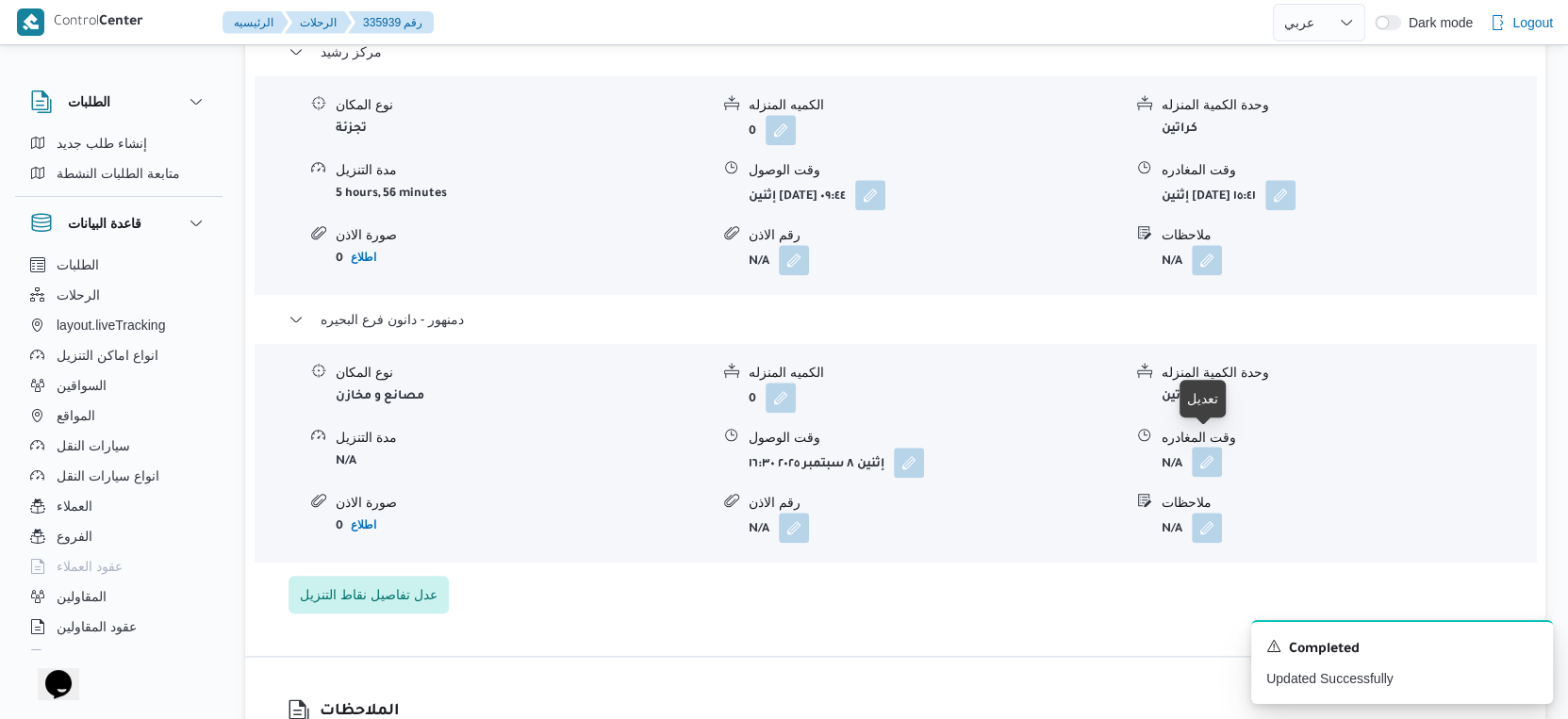
click at [1211, 447] on button "button" at bounding box center [1206, 461] width 30 height 30
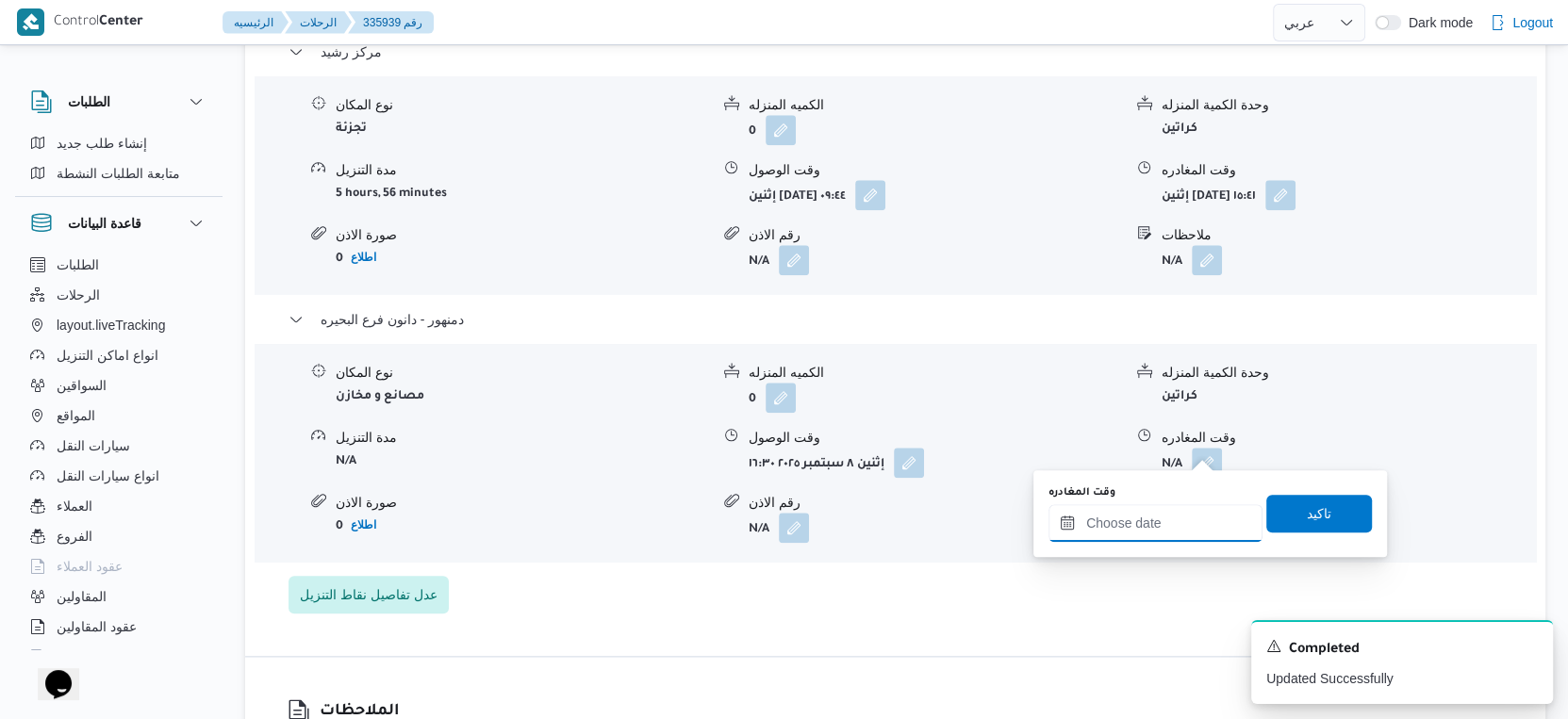
drag, startPoint x: 1178, startPoint y: 512, endPoint x: 1188, endPoint y: 507, distance: 11.2
click at [1178, 512] on input "وقت المغادره" at bounding box center [1155, 523] width 214 height 37
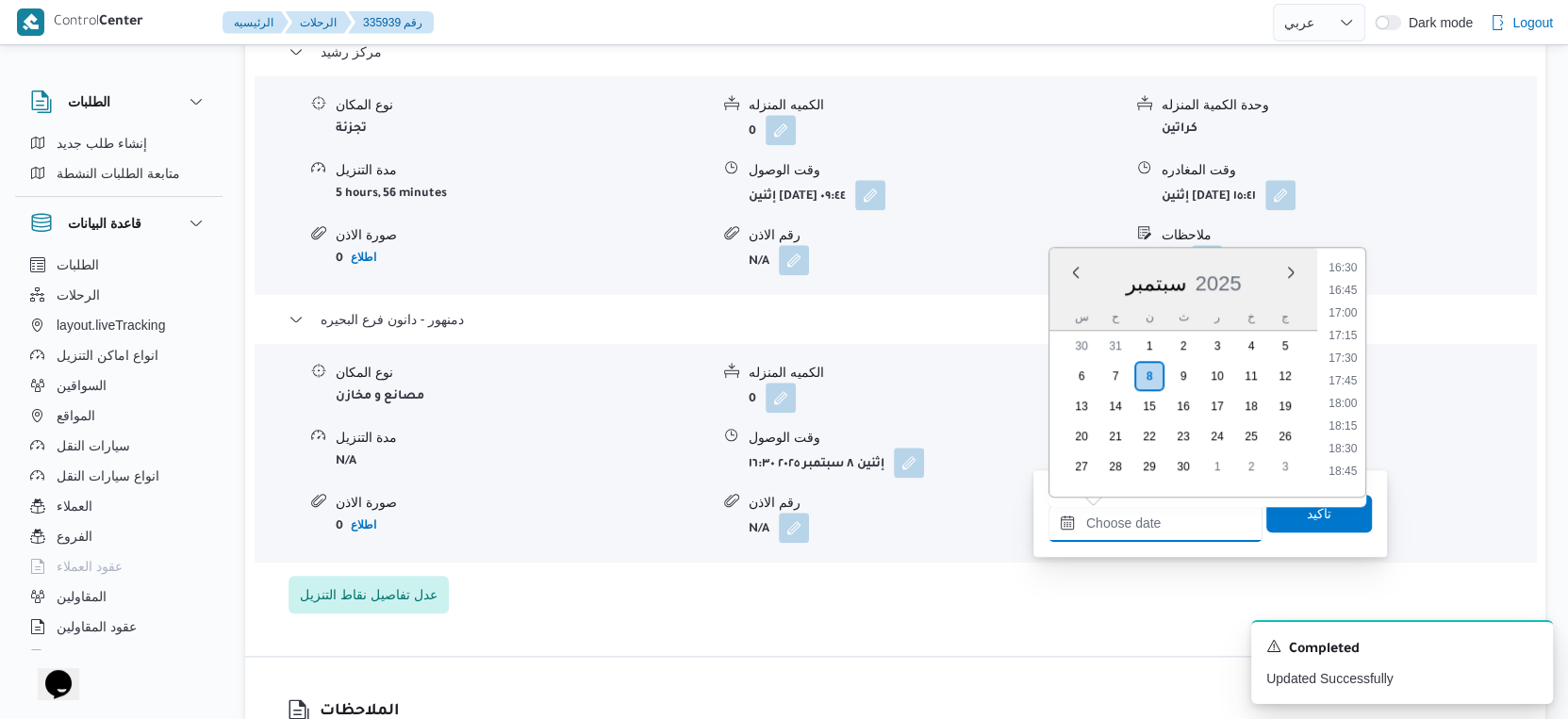
scroll to position [1392, 0]
drag, startPoint x: 1347, startPoint y: 391, endPoint x: 1324, endPoint y: 439, distance: 53.2
click at [1347, 391] on li "16:45" at bounding box center [1343, 396] width 43 height 19
type input "٠٨/٠٩/٢٠٢٥ ١٦:٤٥"
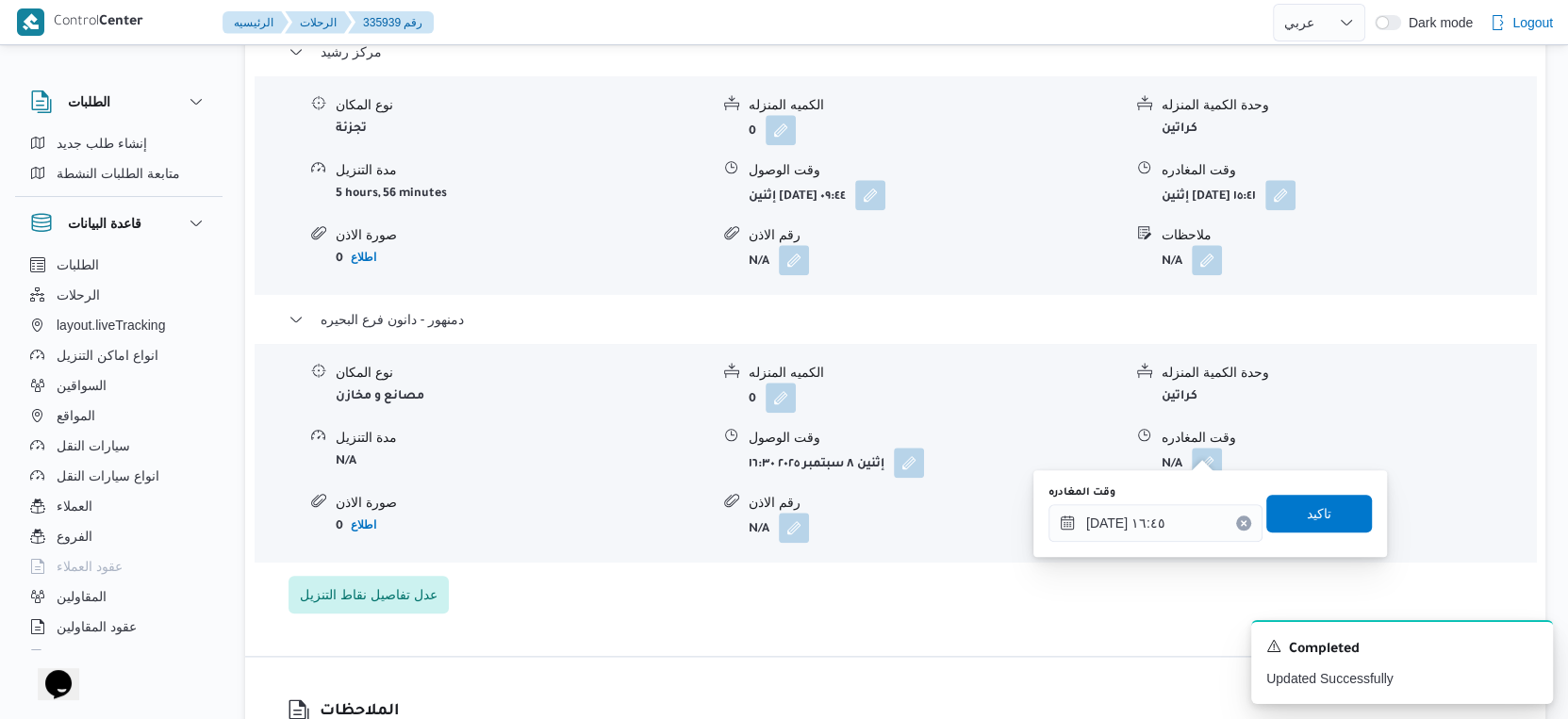
click at [1302, 533] on div "وقت المغادره ٠٨/٠٩/٢٠٢٥ ١٦:٤٥ تاكيد" at bounding box center [1210, 514] width 327 height 61
click at [1310, 516] on span "تاكيد" at bounding box center [1319, 512] width 24 height 23
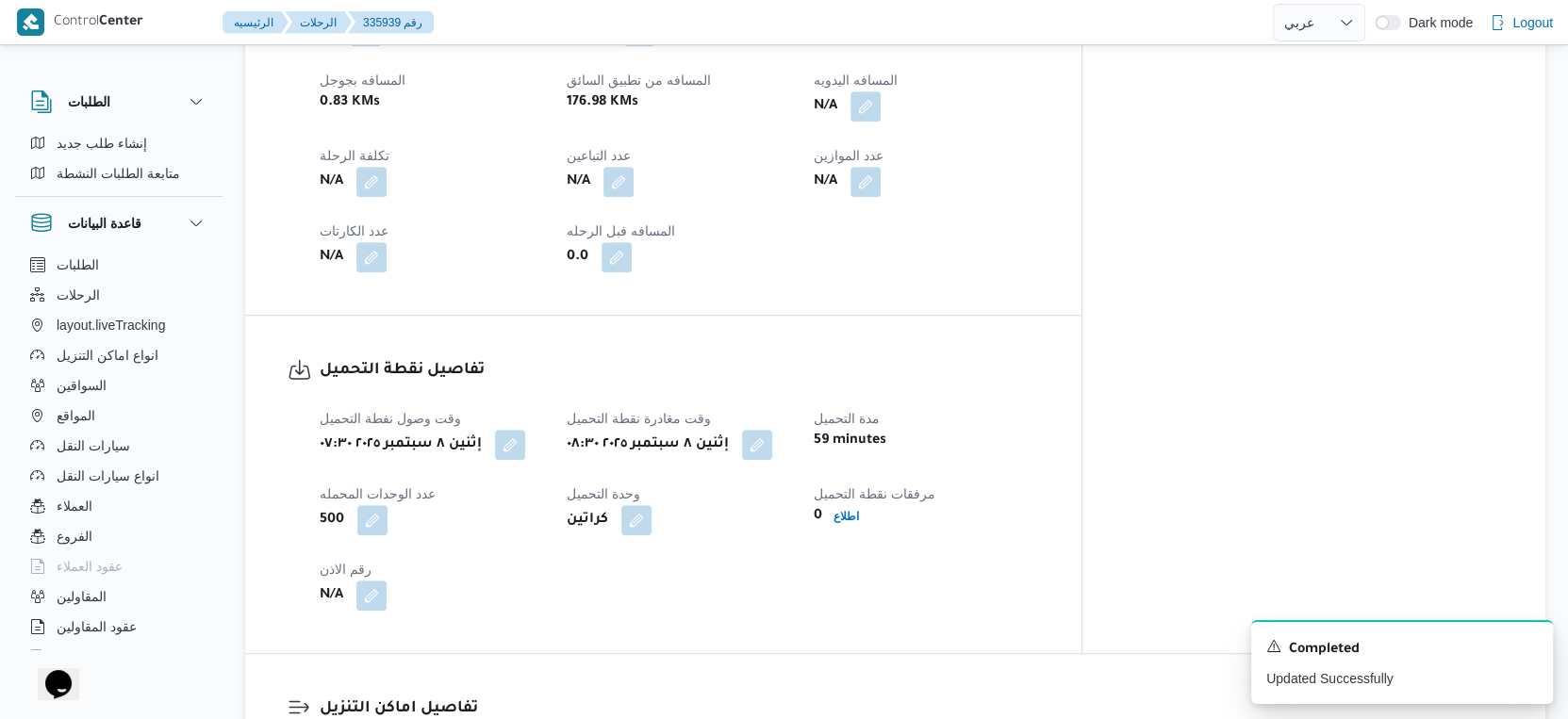
scroll to position [628, 0]
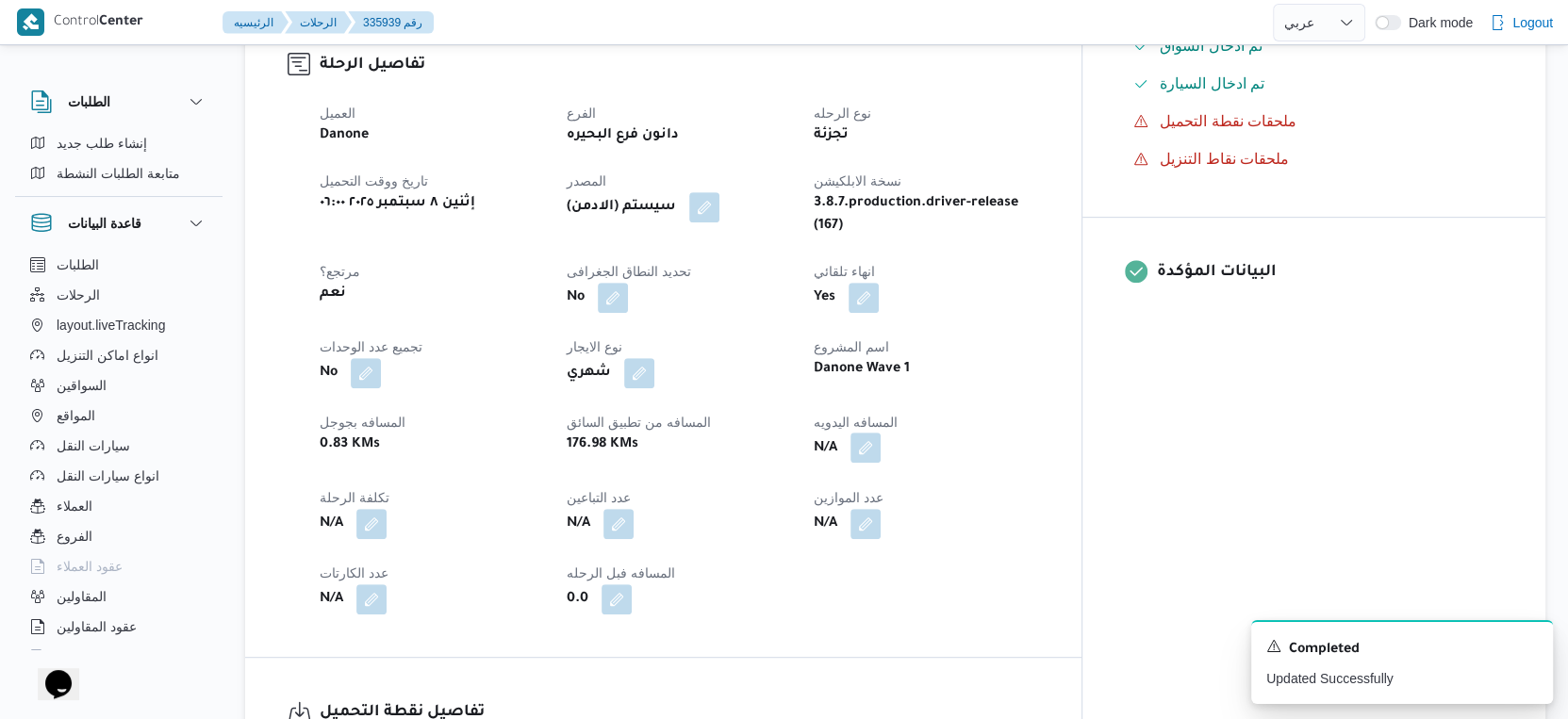
click at [881, 433] on button "button" at bounding box center [865, 448] width 30 height 30
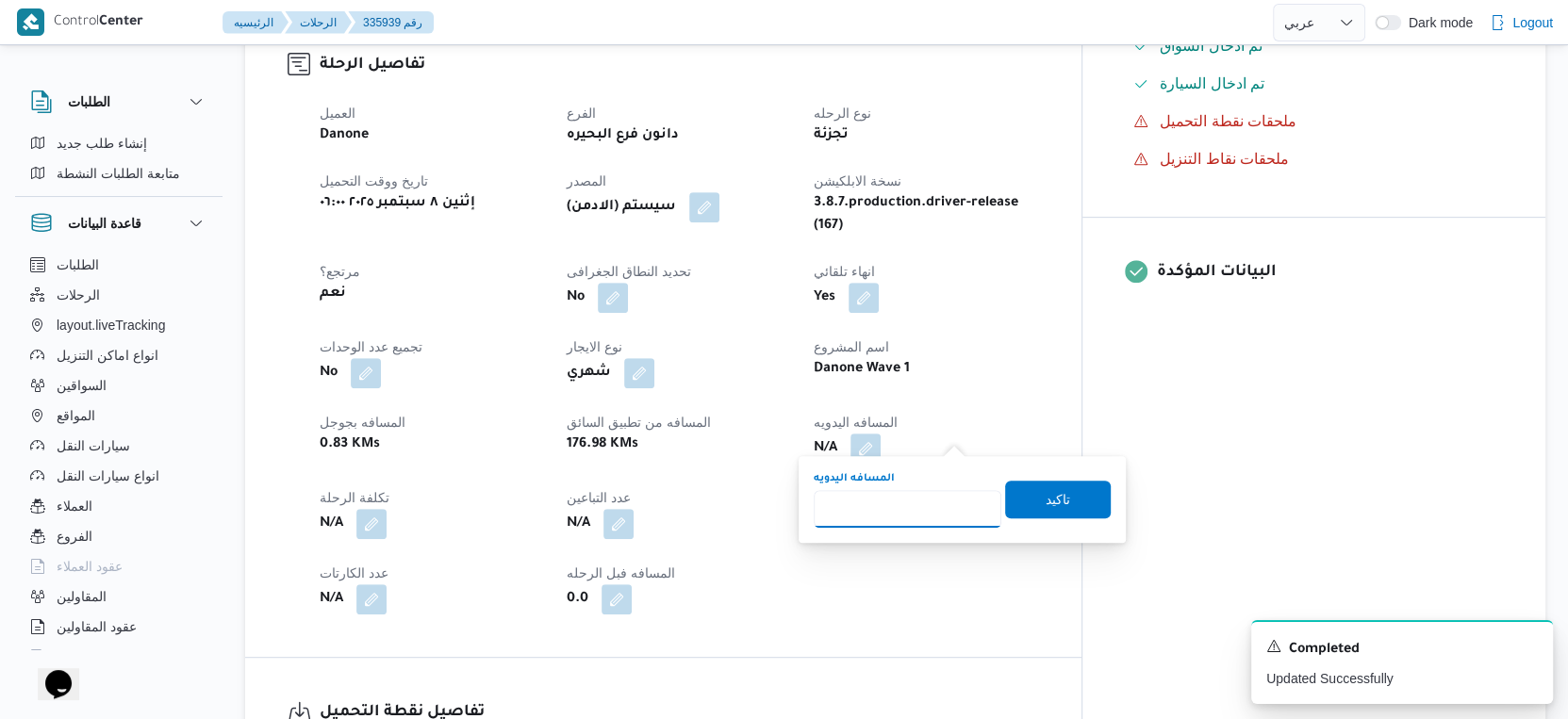
click at [908, 490] on input "المسافه اليدويه" at bounding box center [908, 508] width 188 height 37
type input "175"
click at [1060, 482] on span "تاكيد" at bounding box center [1058, 499] width 106 height 37
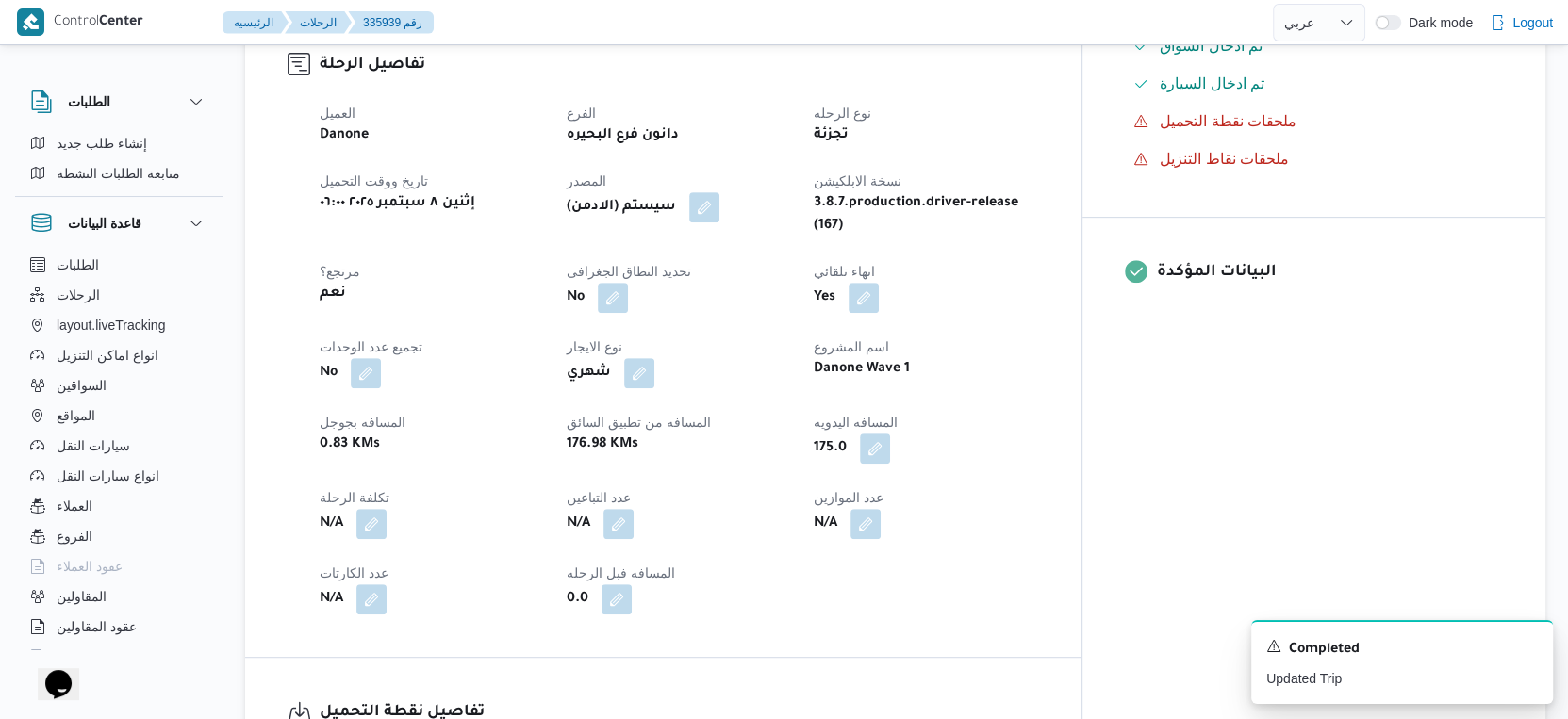
scroll to position [0, 0]
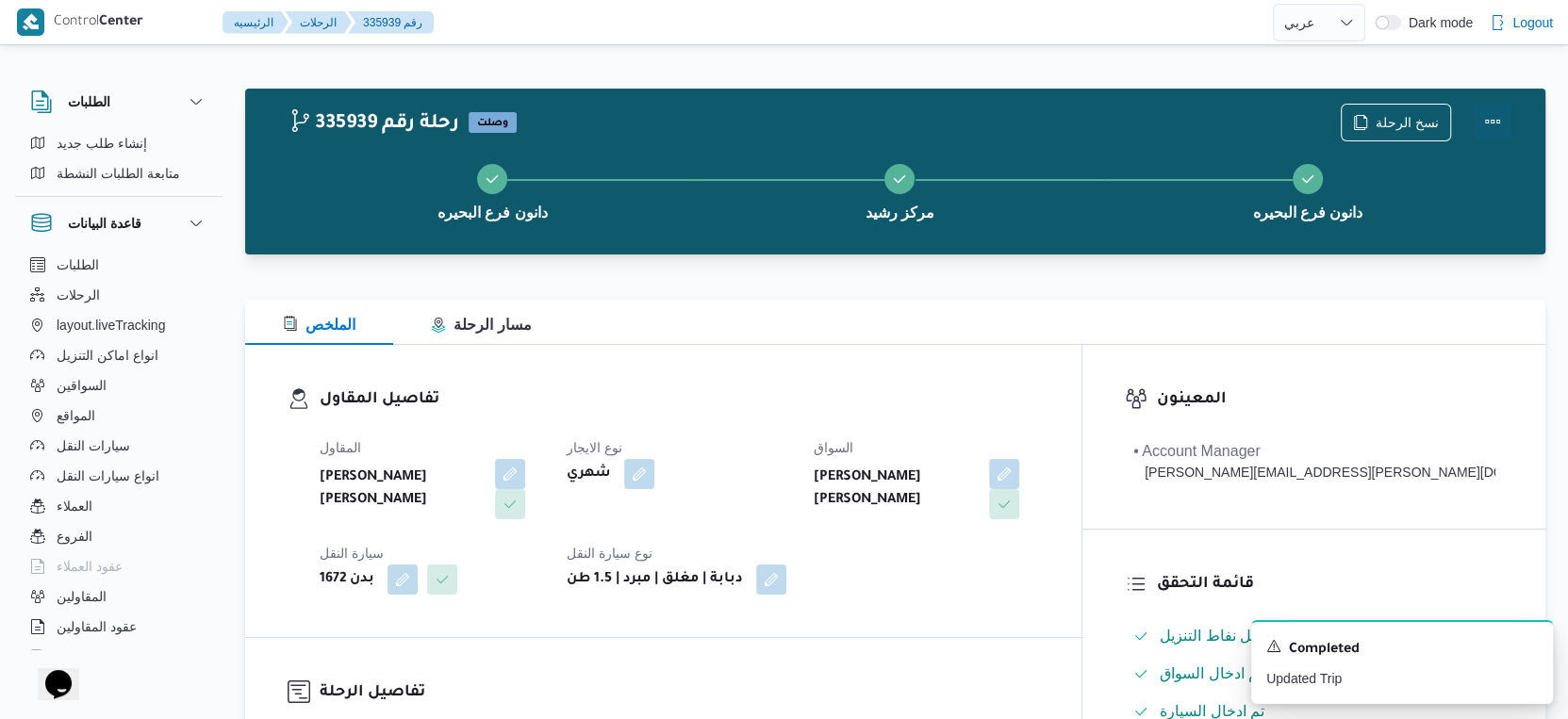
click at [1494, 119] on button "Actions" at bounding box center [1493, 121] width 37 height 37
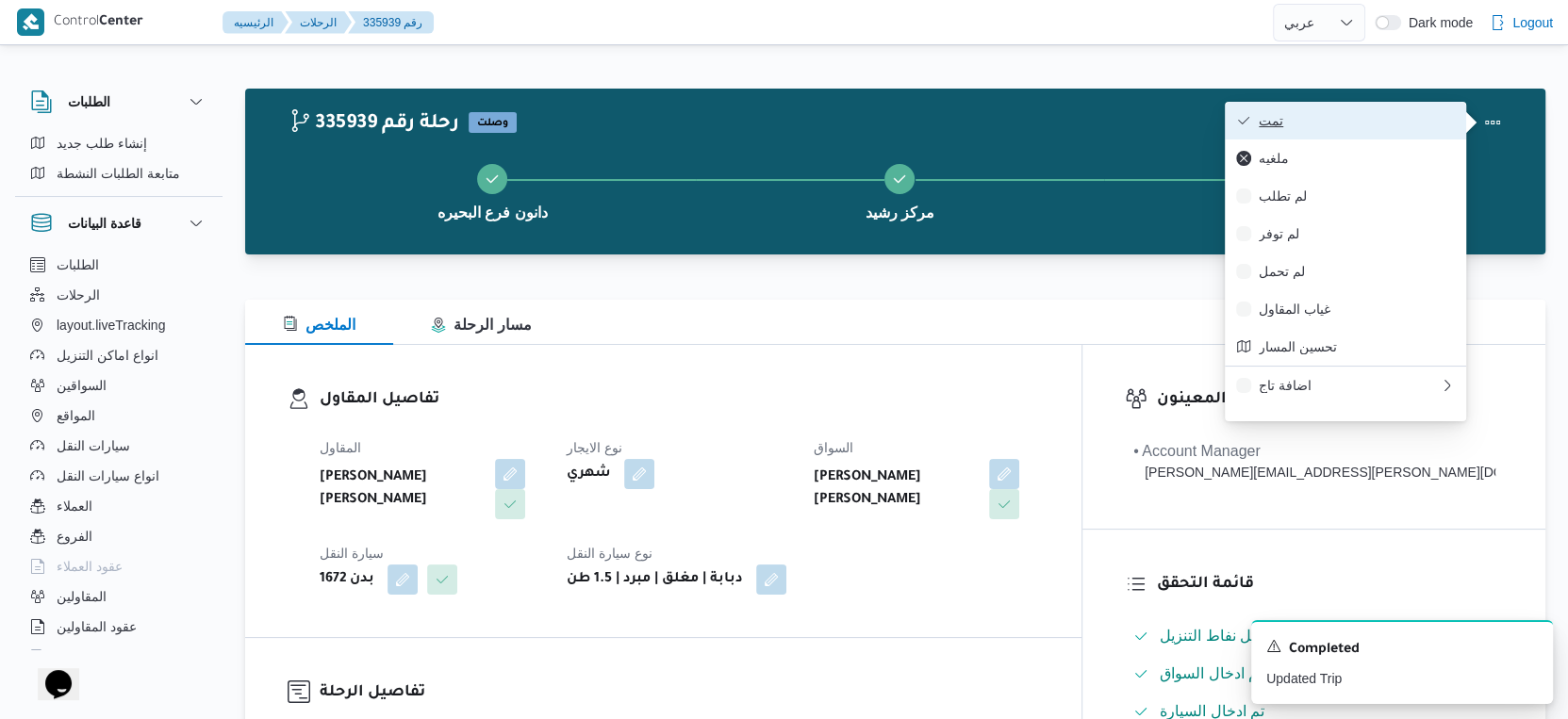
click at [1382, 118] on span "تمت" at bounding box center [1357, 120] width 196 height 15
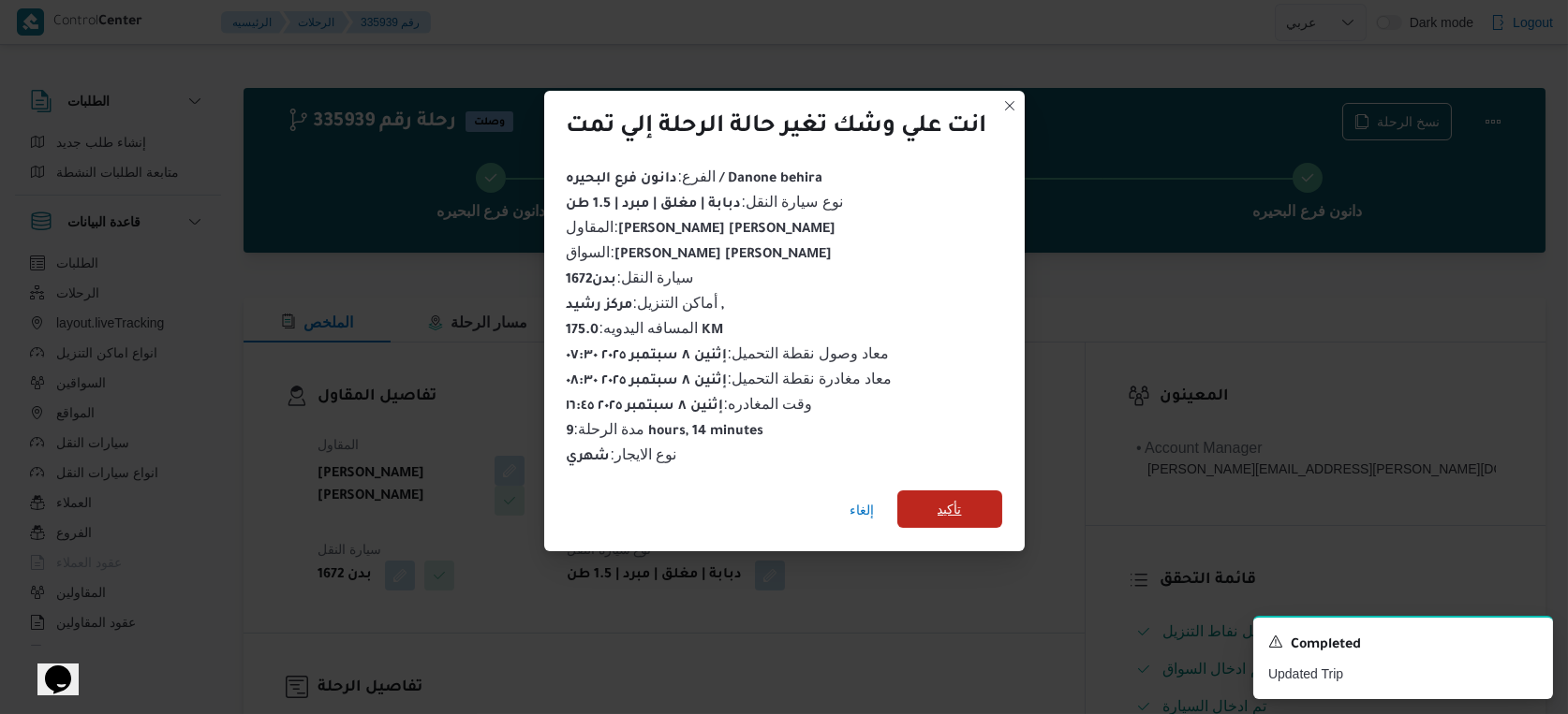
click at [966, 494] on span "تأكيد" at bounding box center [950, 509] width 105 height 37
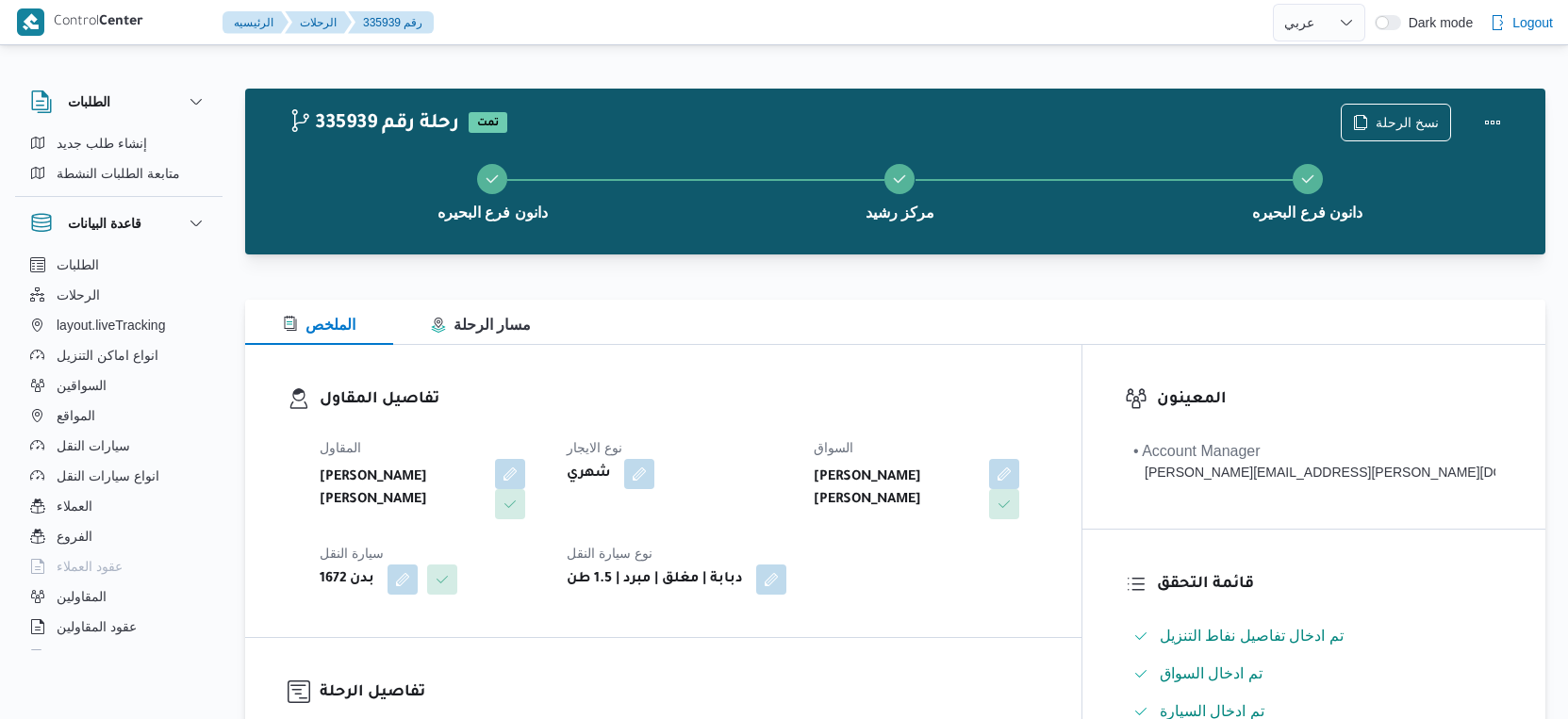
select select "ar"
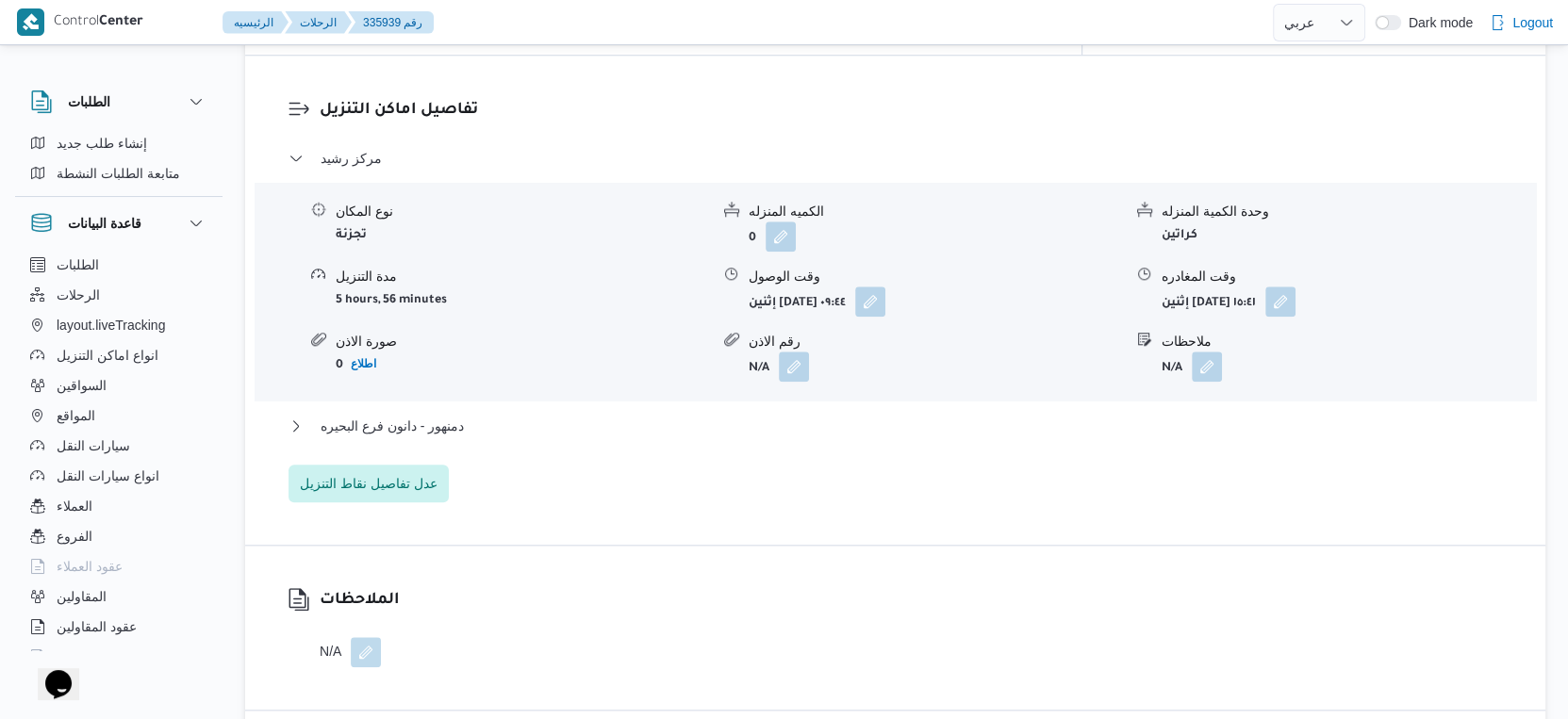
scroll to position [1571, 0]
click at [487, 412] on button "دمنهور - دانون فرع البحيره" at bounding box center [896, 423] width 1215 height 23
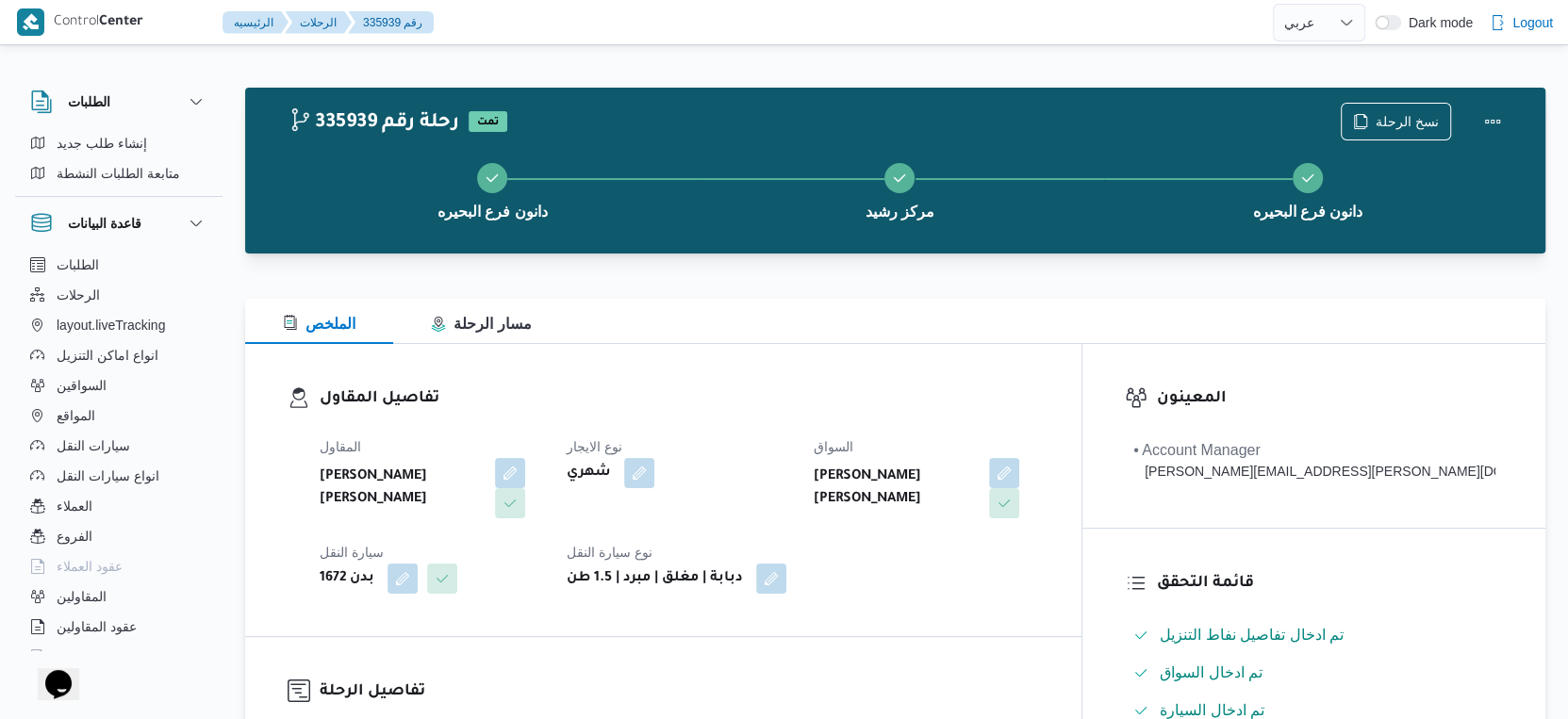
scroll to position [0, 0]
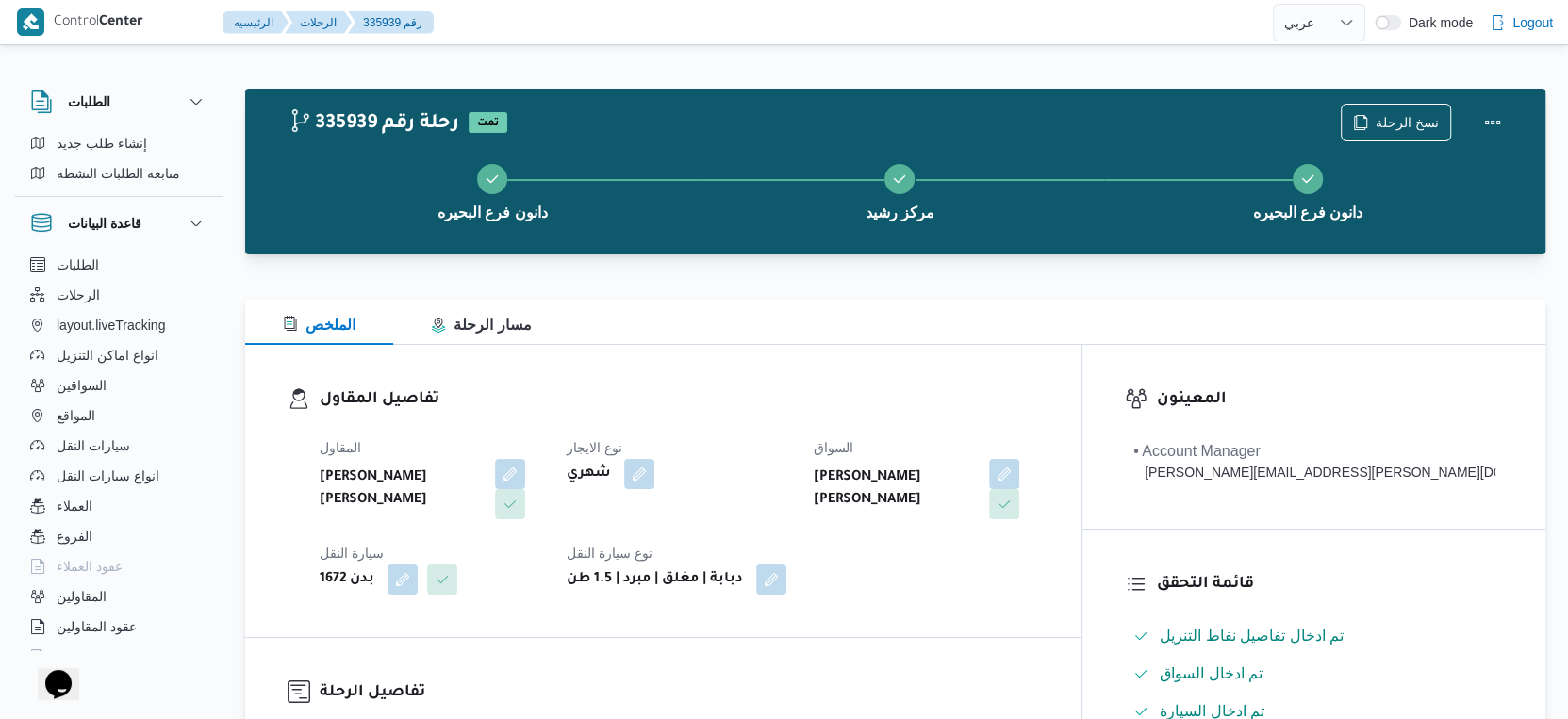
select select "ar"
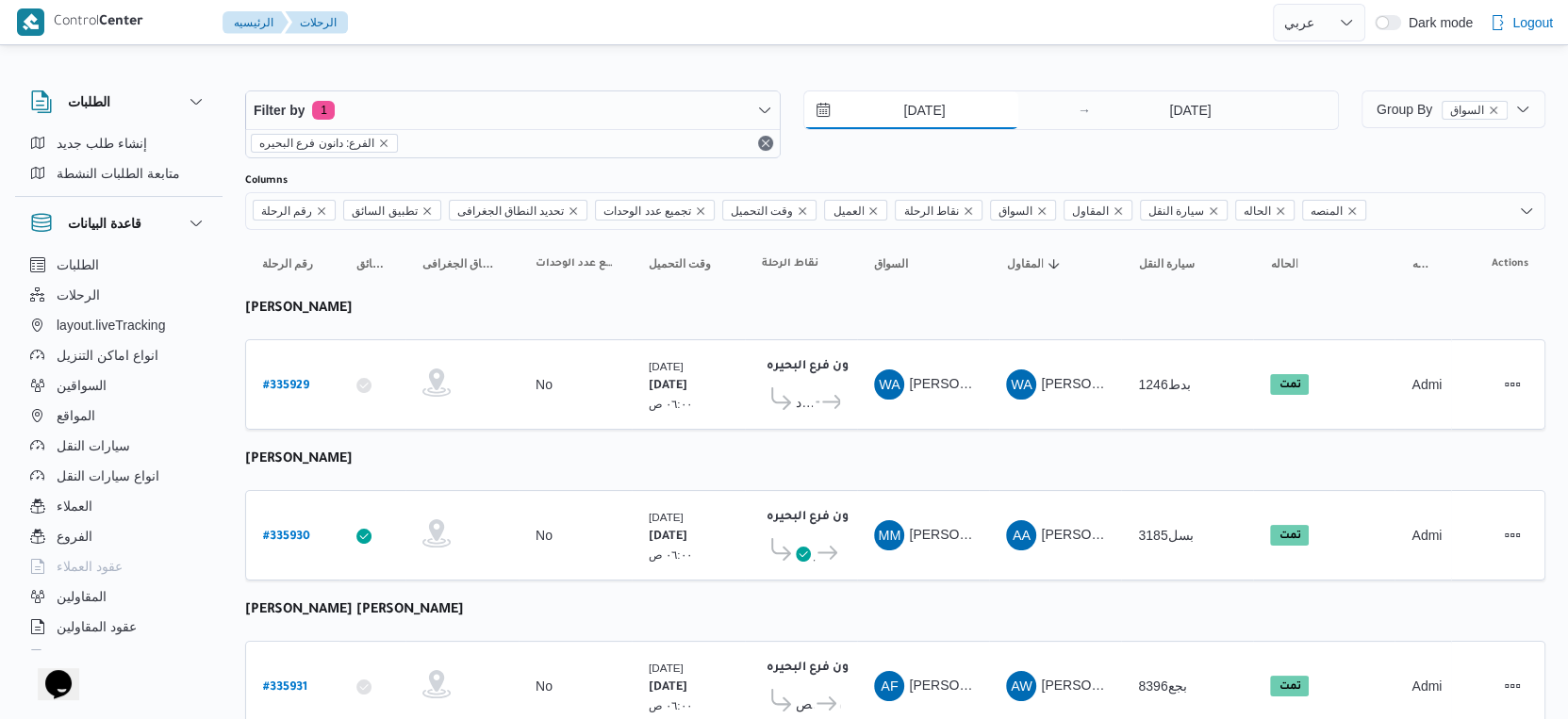
click at [944, 107] on input "[DATE]" at bounding box center [911, 110] width 214 height 37
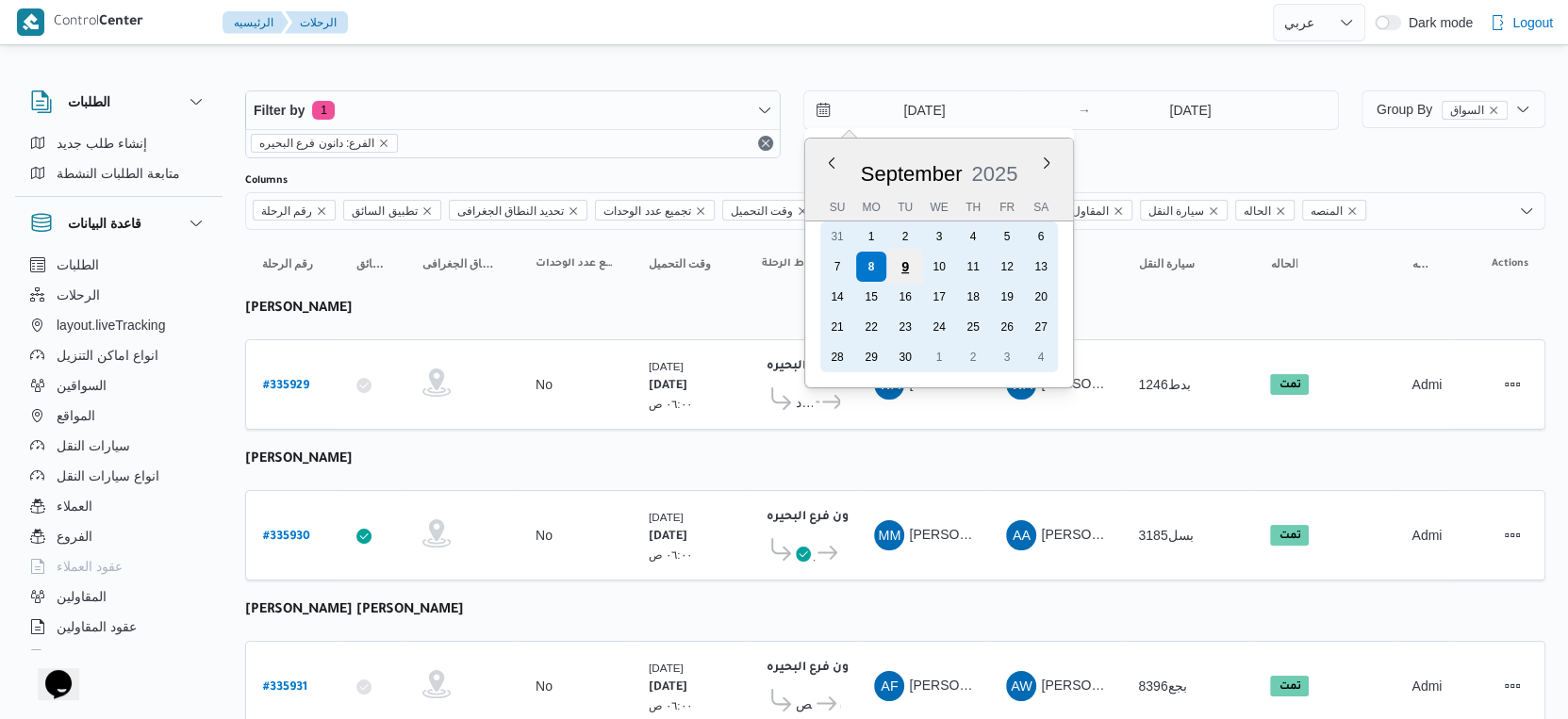
click at [904, 271] on div "9" at bounding box center [906, 266] width 36 height 36
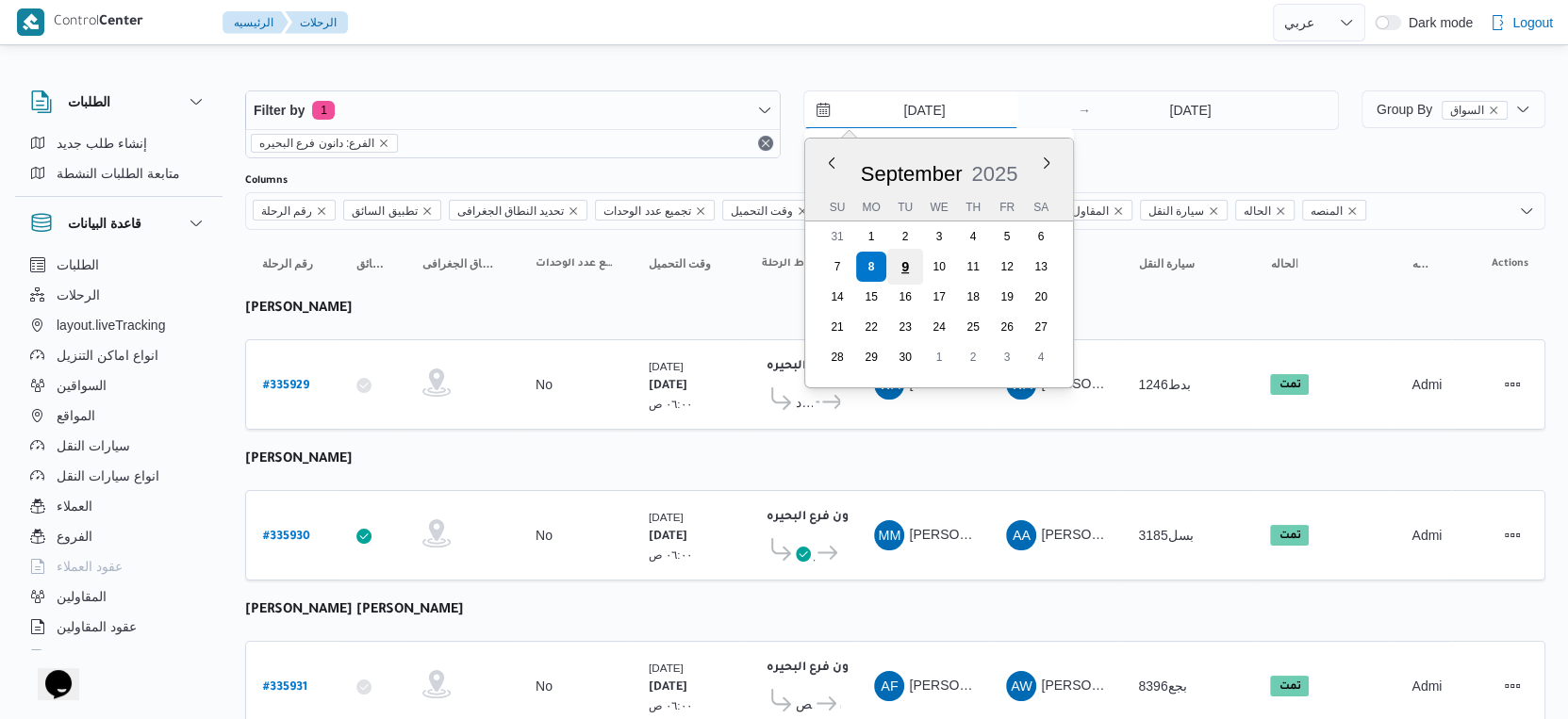
type input "[DATE]"
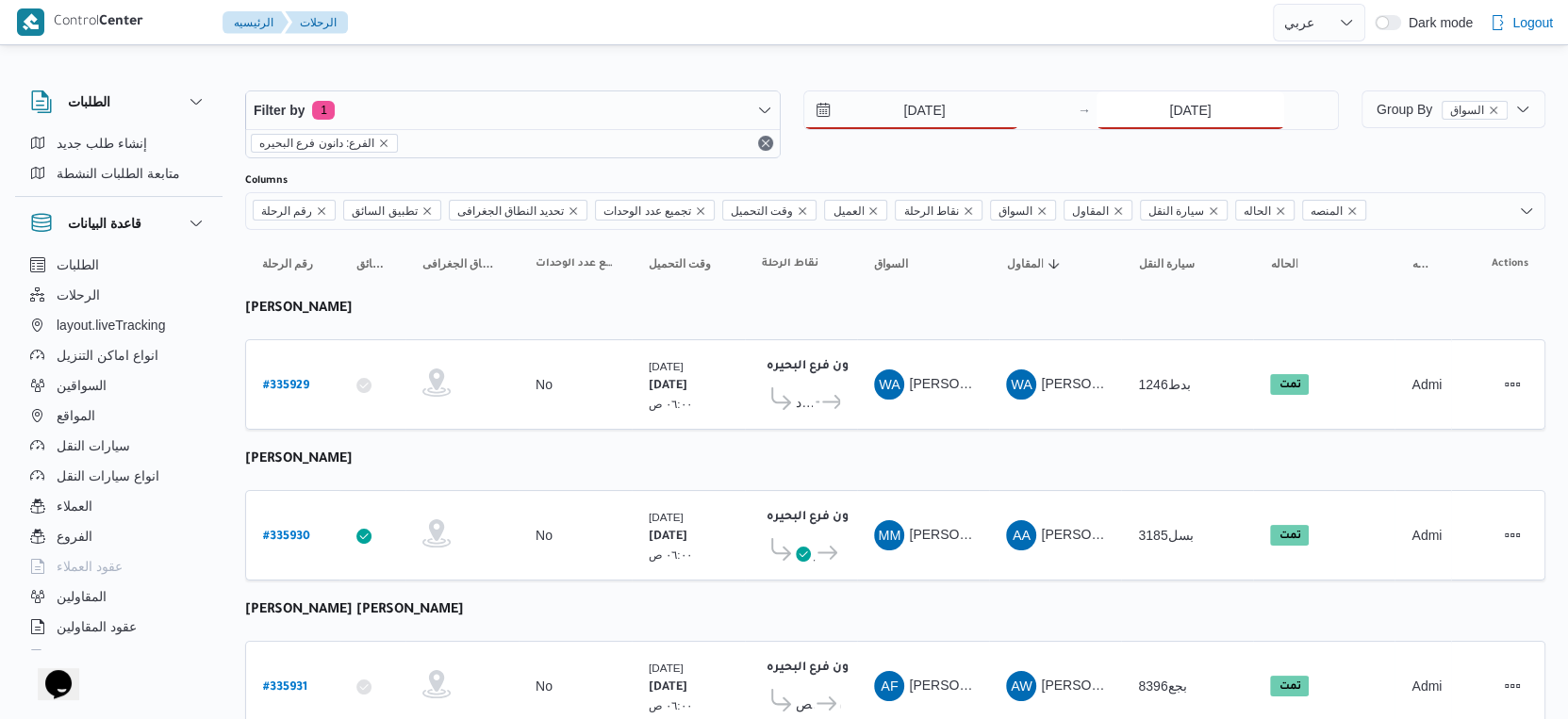
click at [1185, 115] on input "[DATE]" at bounding box center [1191, 110] width 188 height 37
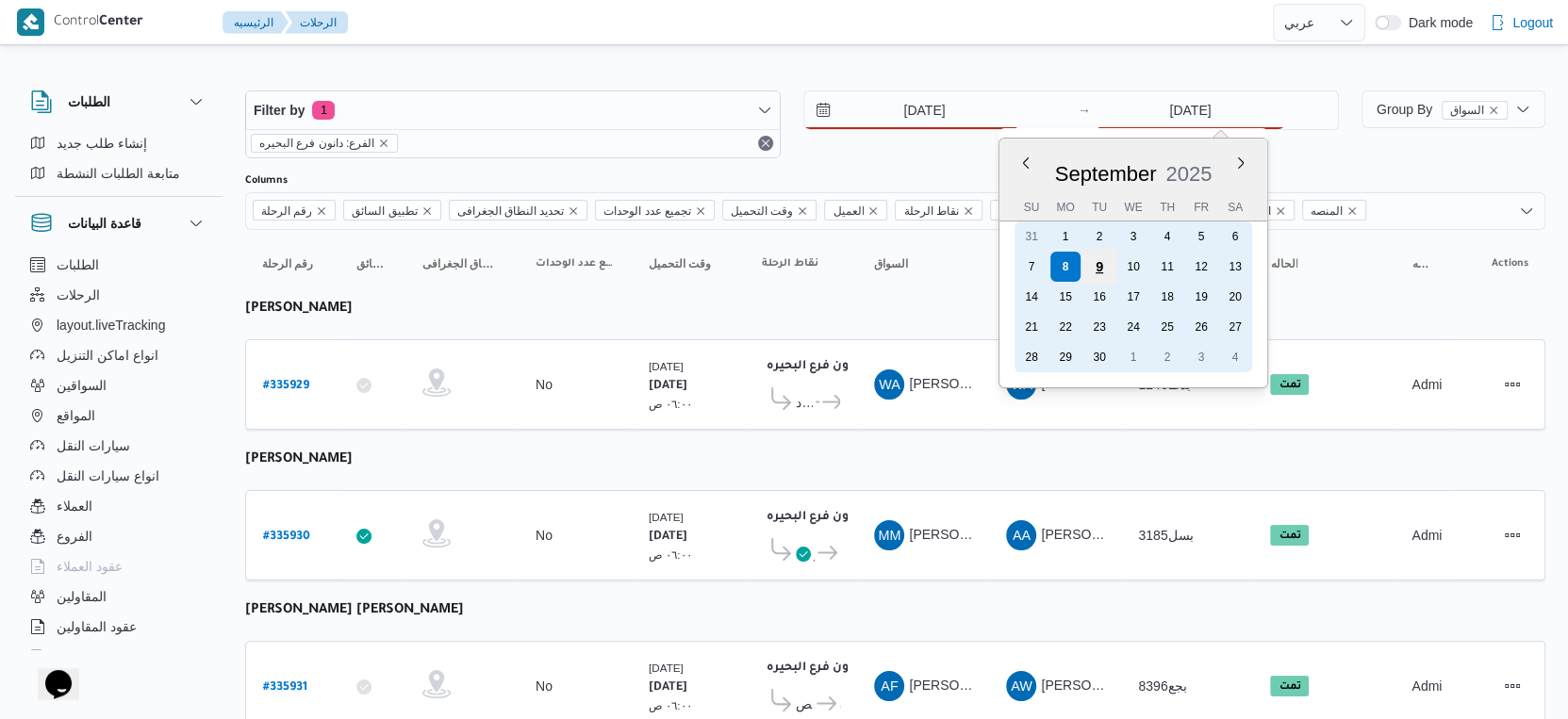
click at [1089, 265] on div "9" at bounding box center [1100, 266] width 36 height 36
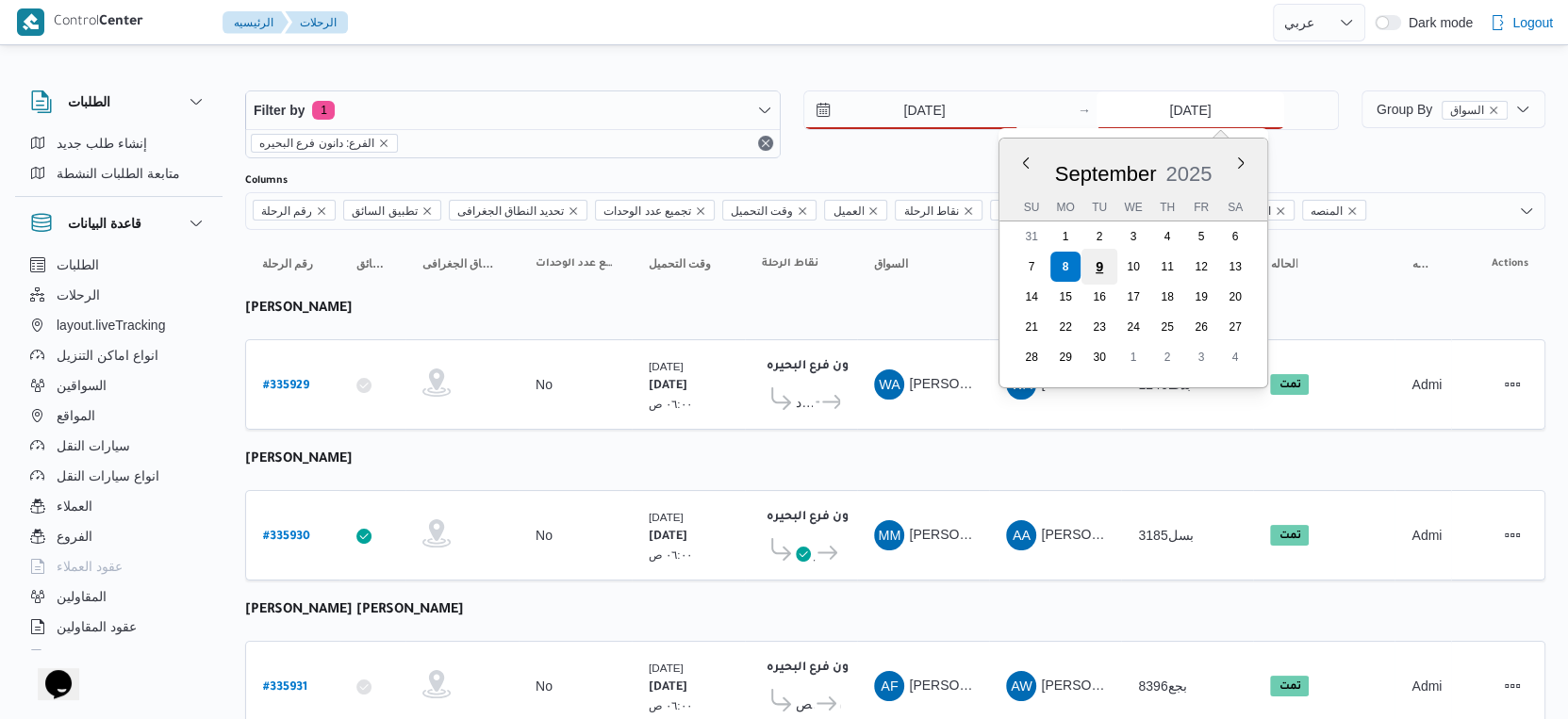
type input "[DATE]"
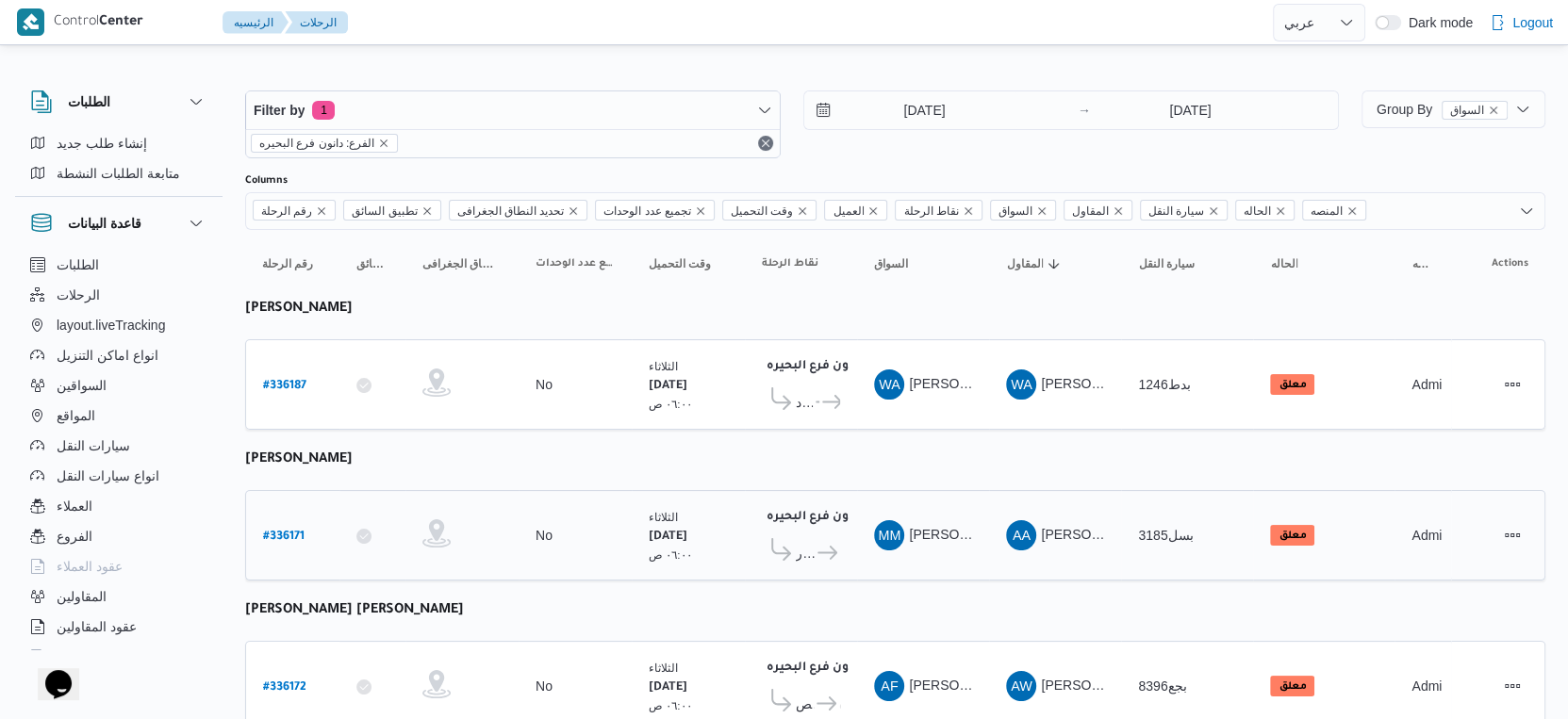
click at [778, 490] on td "نقاط الرحلة دانون فرع البحيره ٠٢:٠٢ م قسم [GEOGRAPHIC_DATA] فرع البحيره" at bounding box center [801, 535] width 113 height 90
click at [923, 103] on input "[DATE]" at bounding box center [911, 110] width 214 height 37
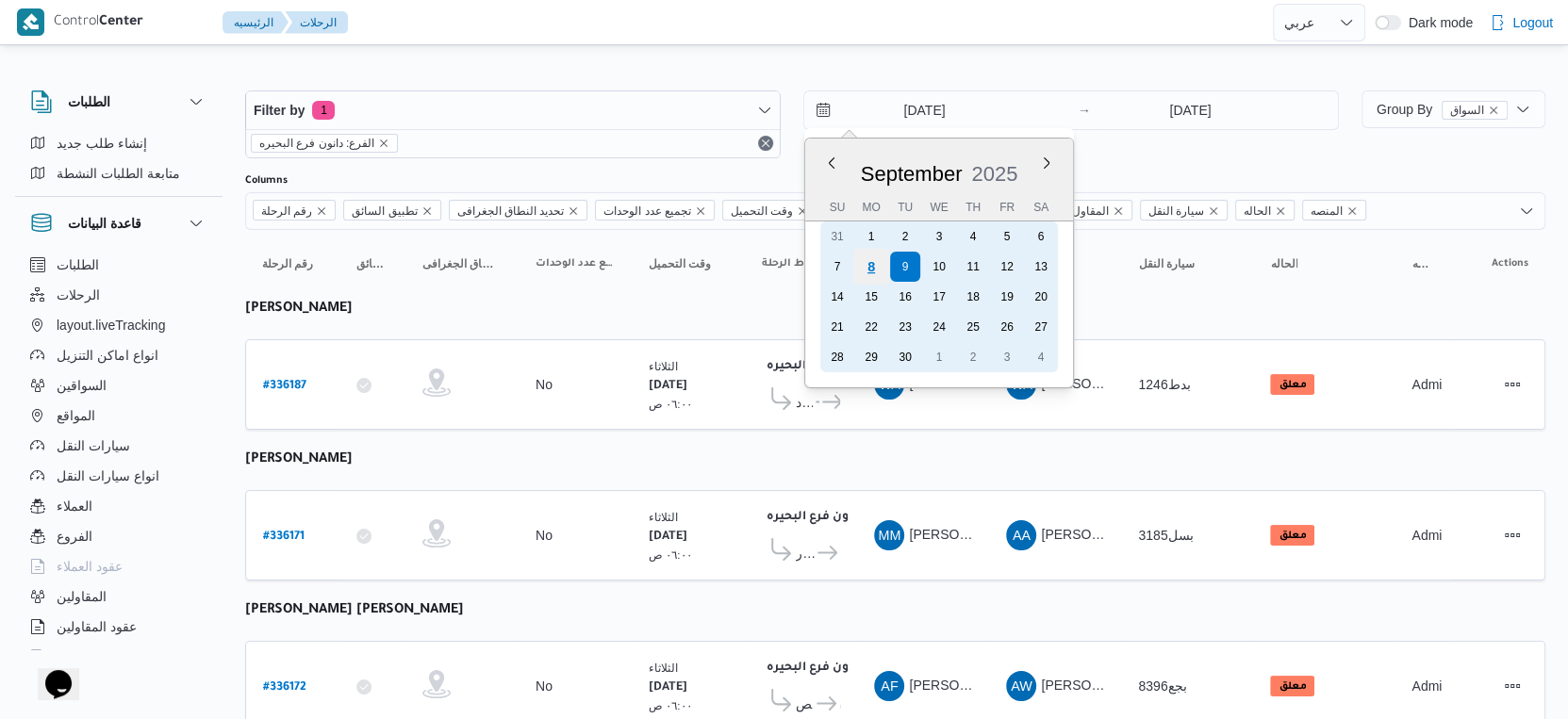
click at [863, 259] on div "8" at bounding box center [871, 266] width 36 height 36
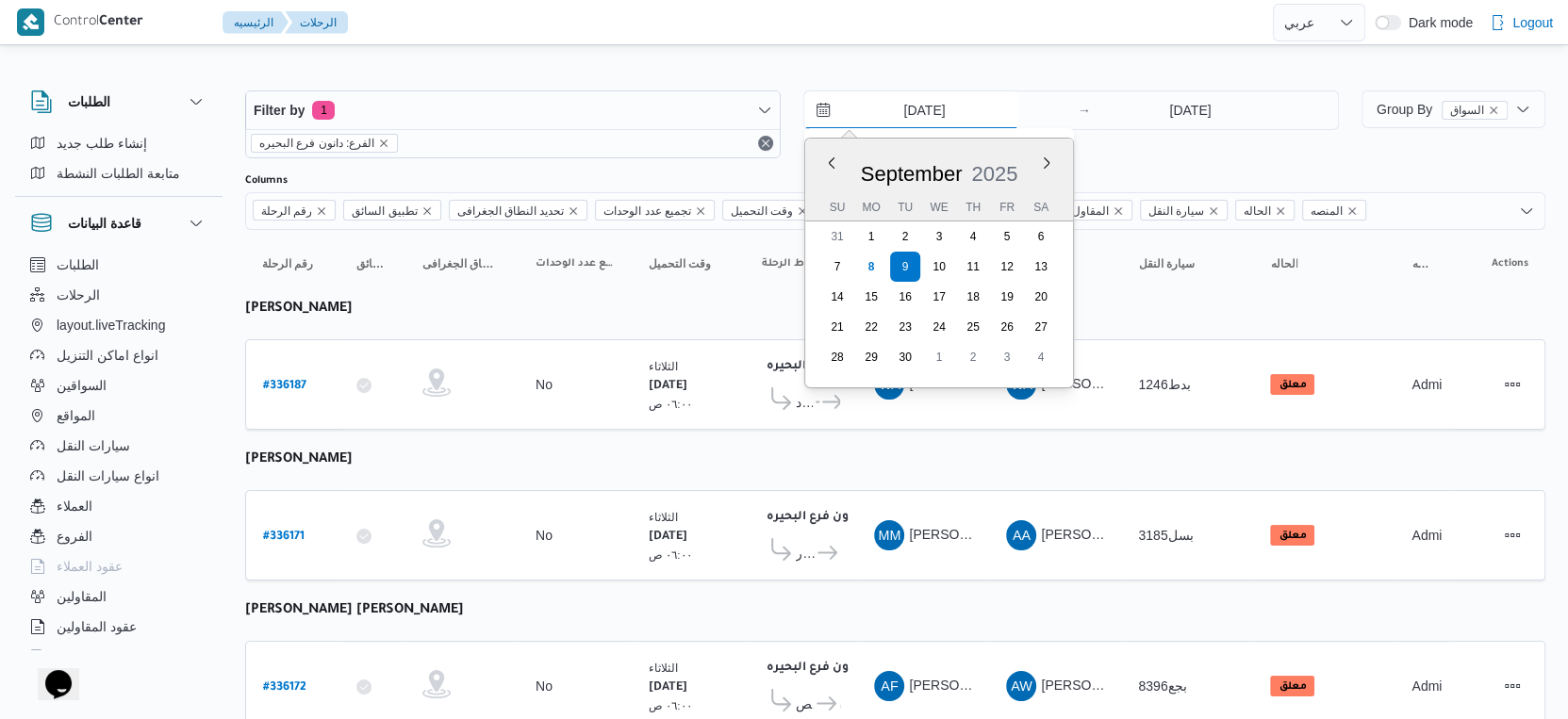
type input "[DATE]"
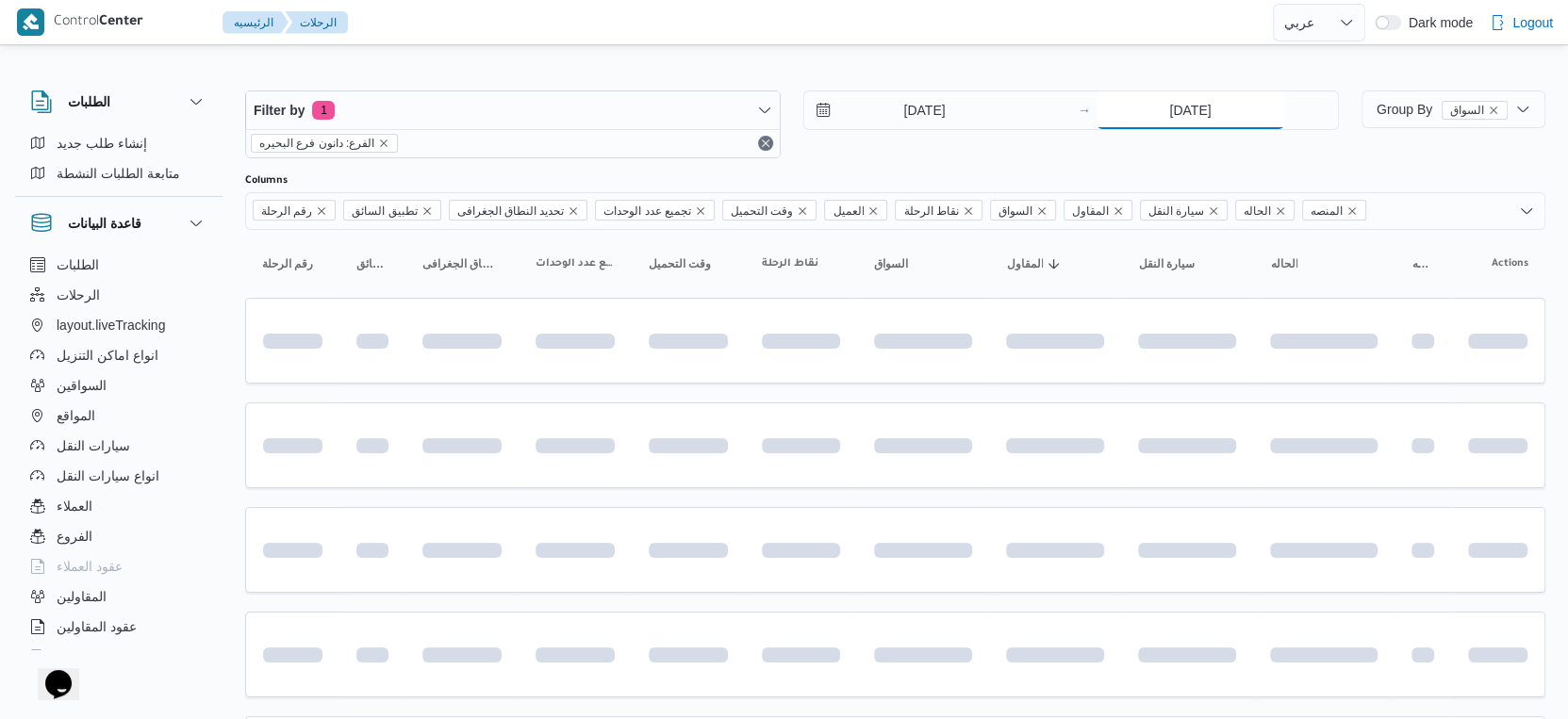
click at [1193, 118] on input "[DATE]" at bounding box center [1191, 110] width 188 height 37
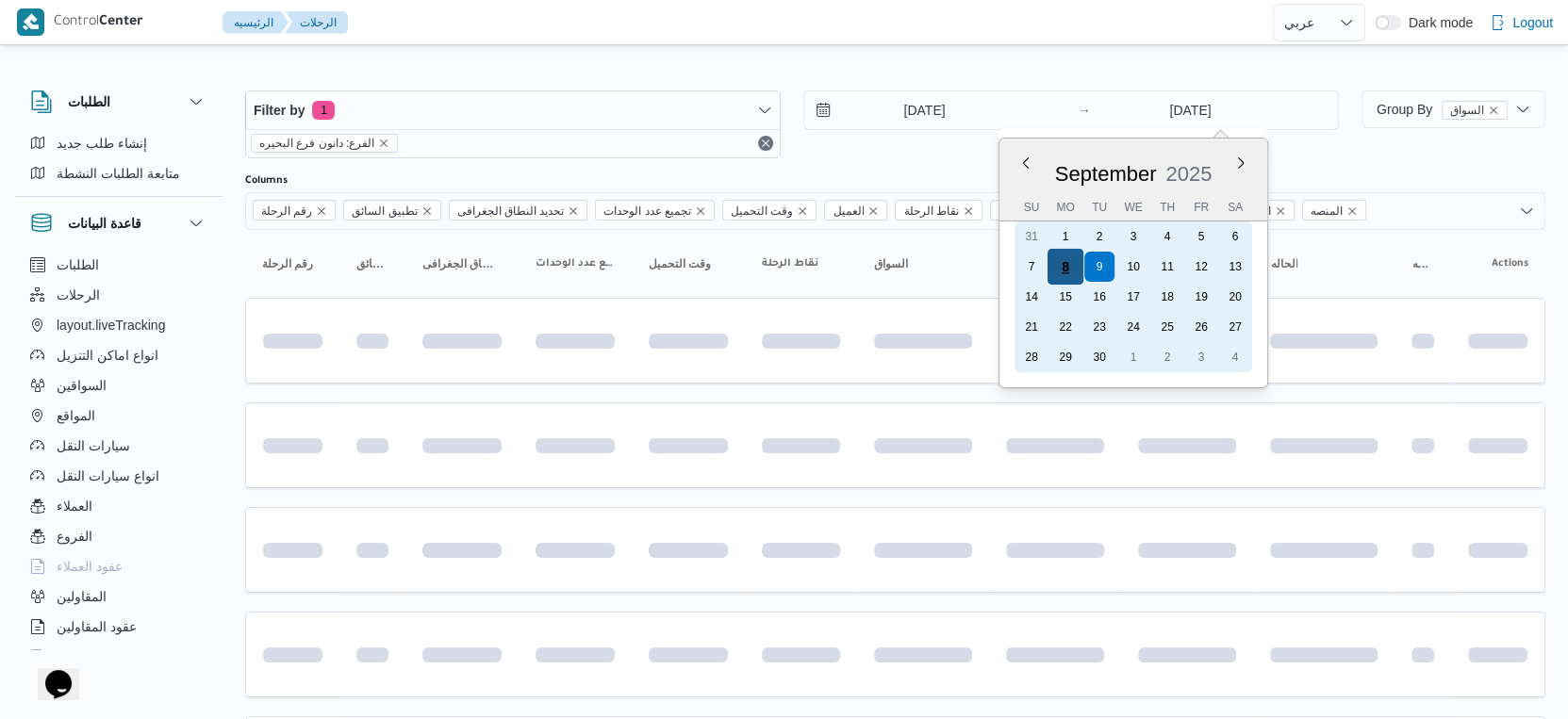
click at [1069, 259] on div "8" at bounding box center [1065, 266] width 36 height 36
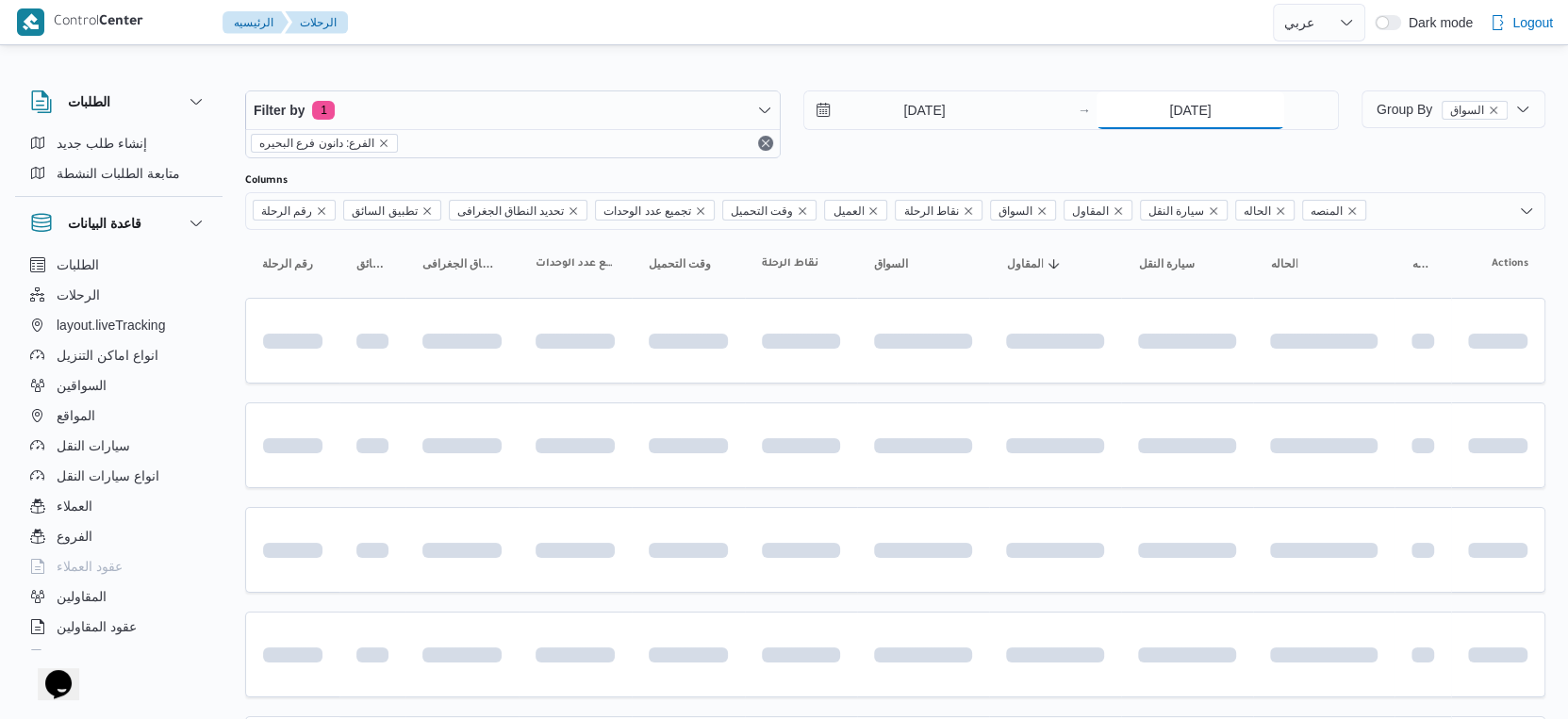
type input "[DATE]"
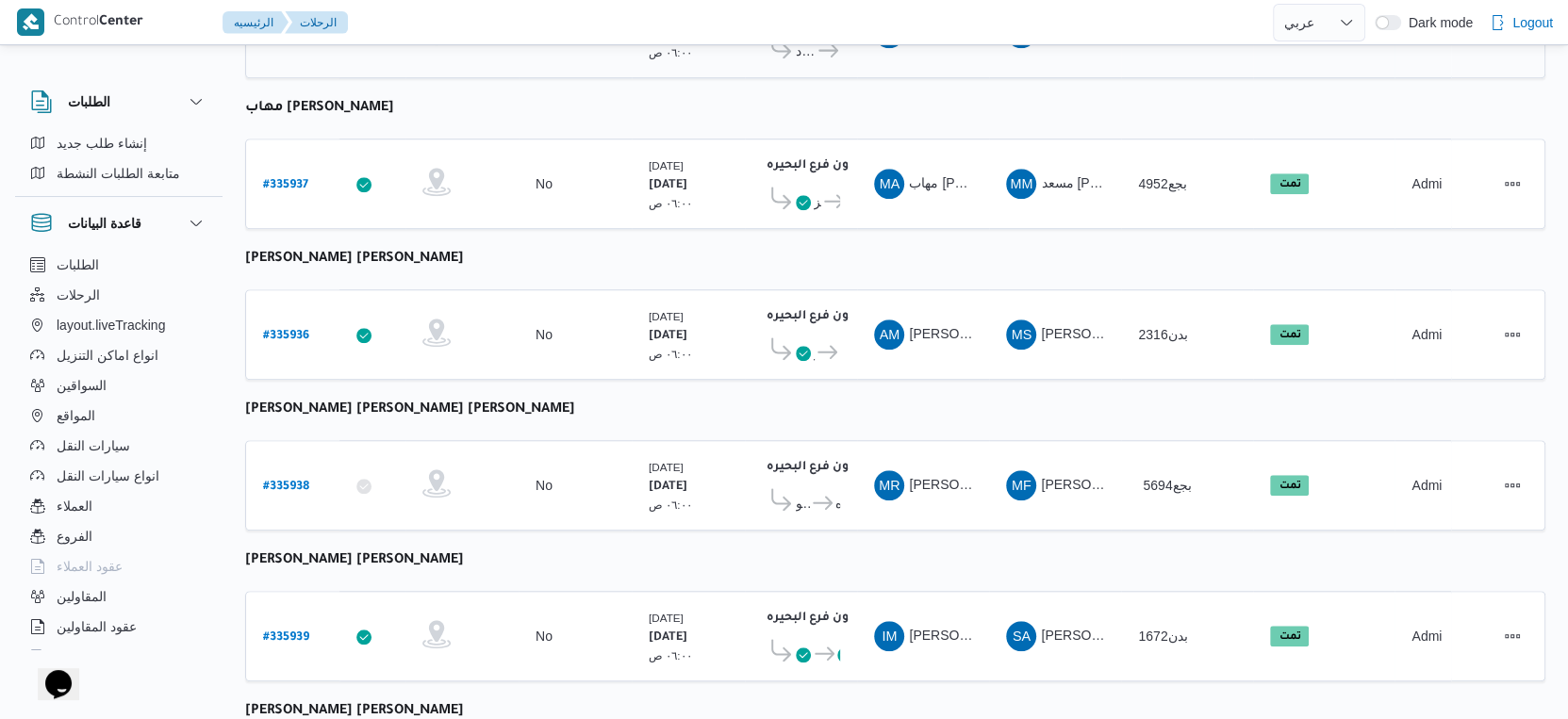
click at [863, 480] on td "السواق MR [PERSON_NAME] [PERSON_NAME] [PERSON_NAME]" at bounding box center [923, 485] width 132 height 90
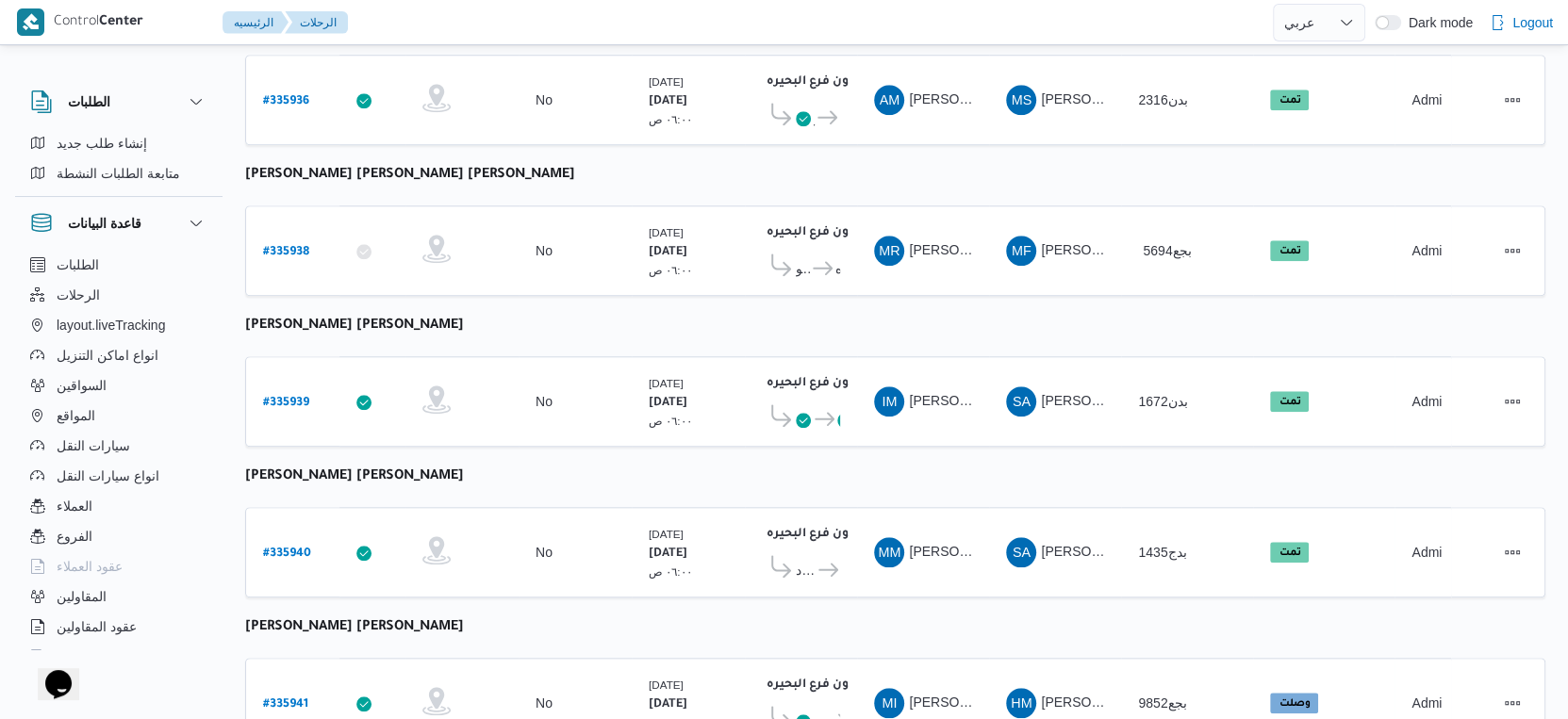
scroll to position [1539, 0]
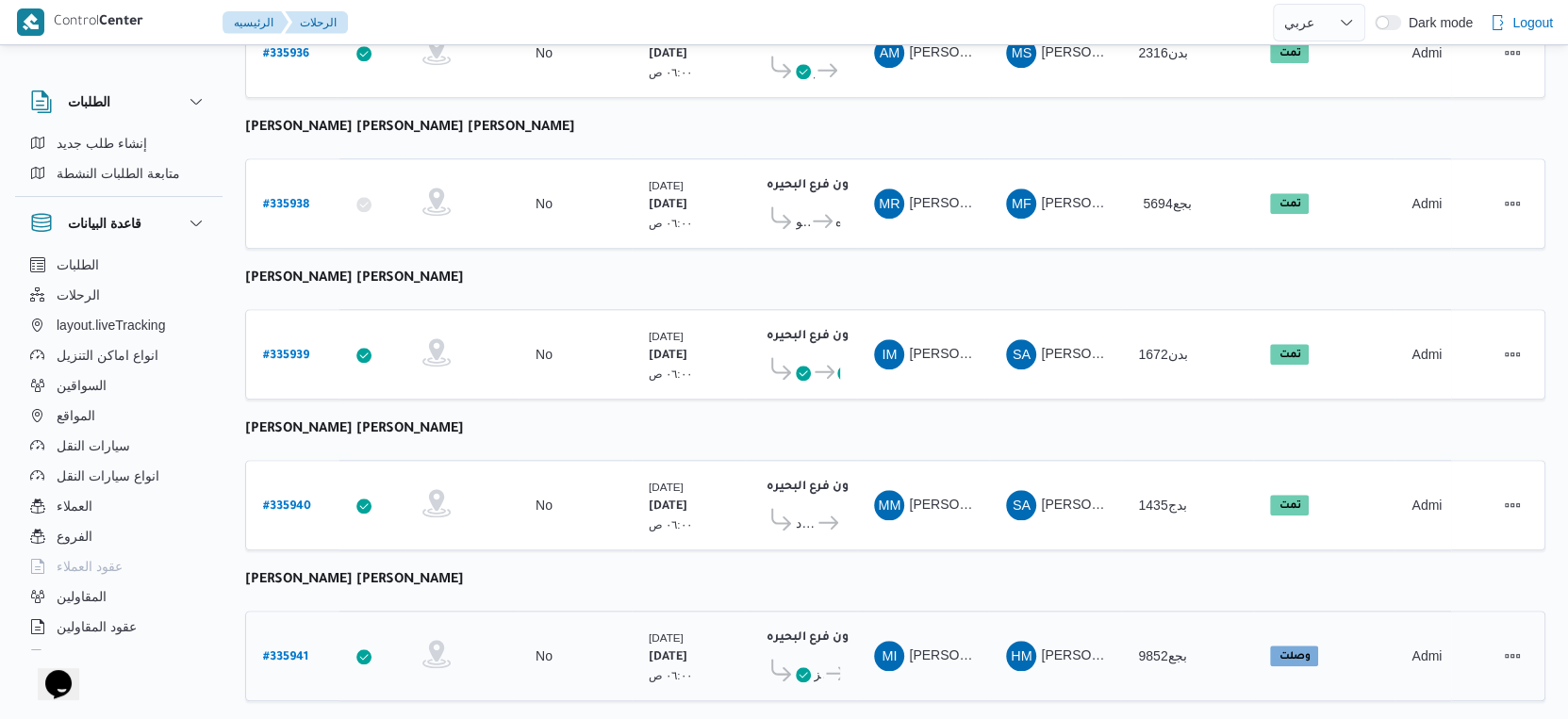
click at [293, 651] on b "# 335941" at bounding box center [286, 657] width 45 height 13
select select "ar"
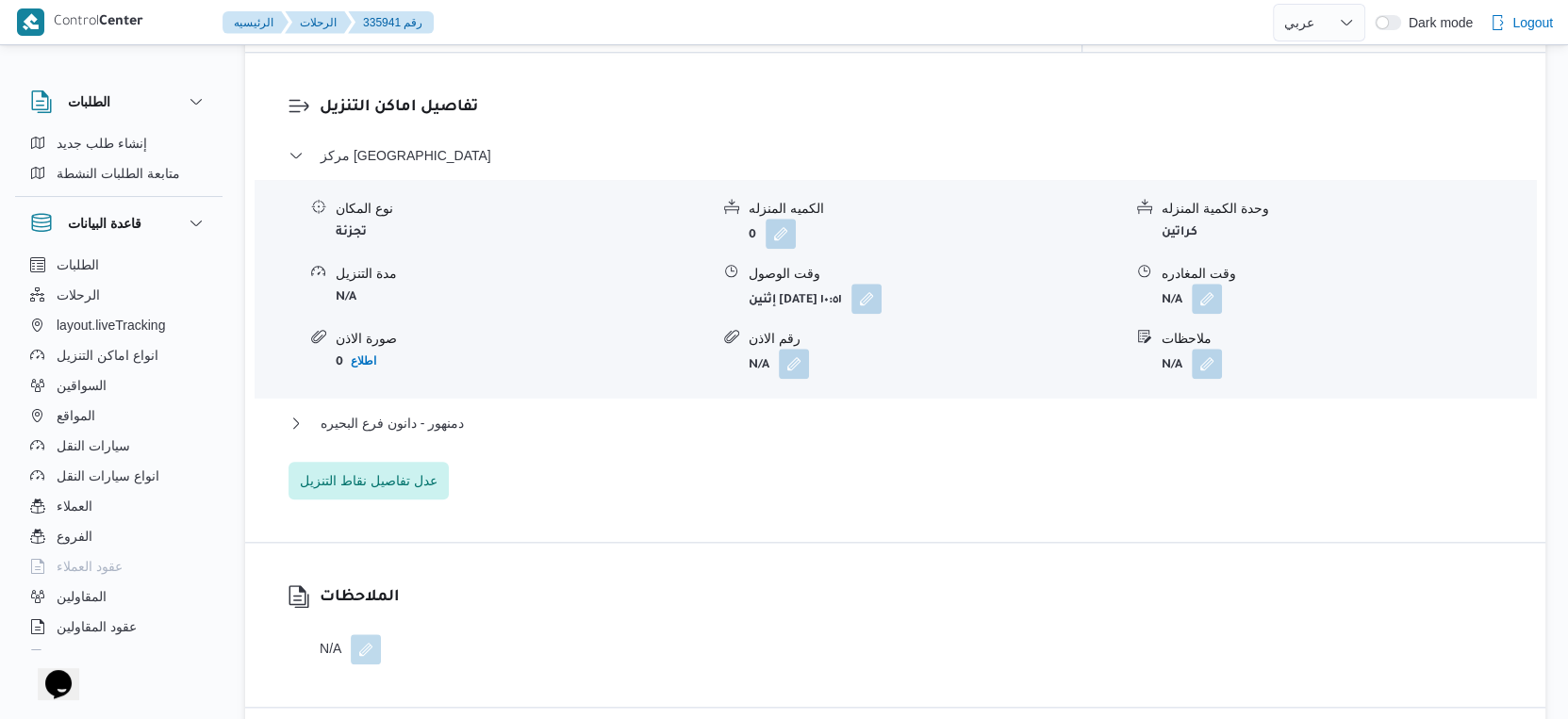
scroll to position [1257, 0]
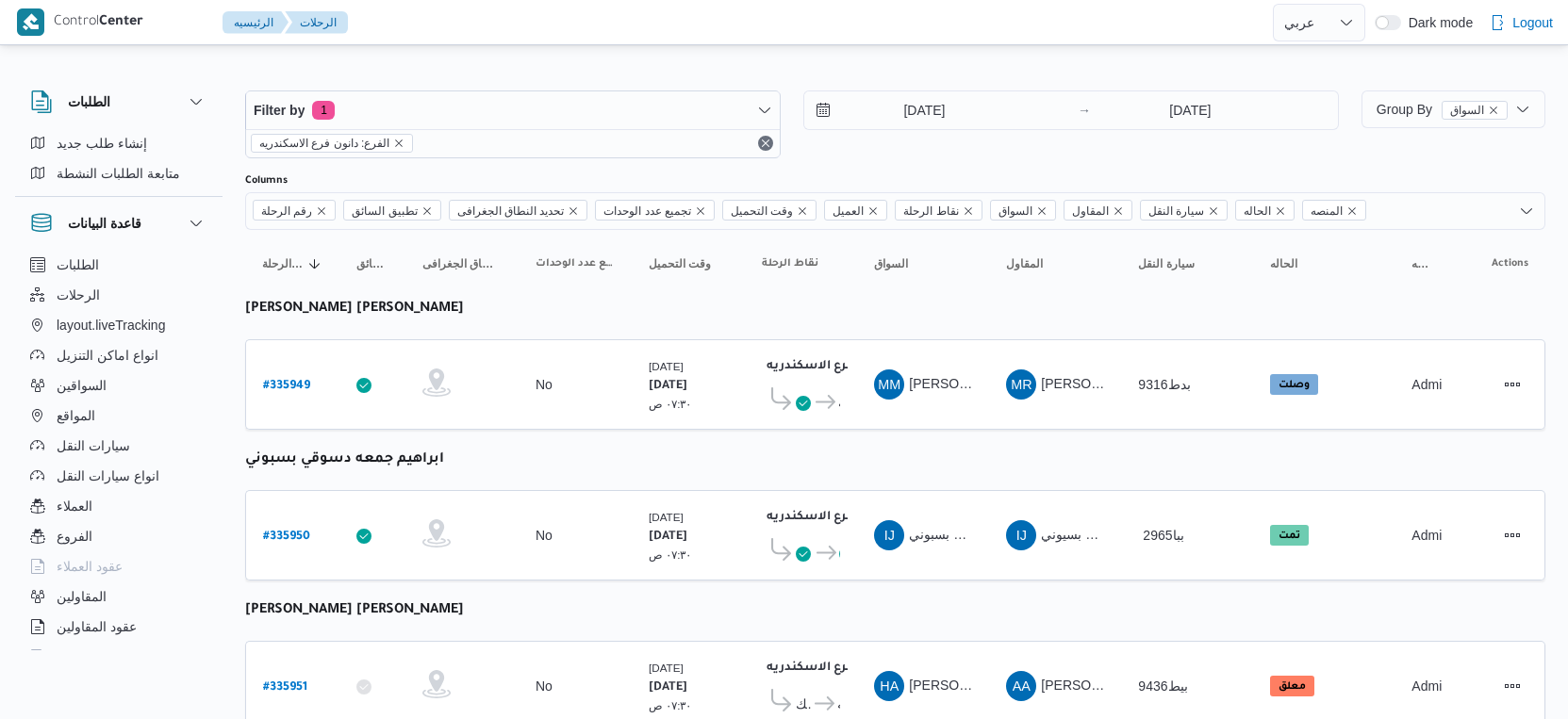
select select "ar"
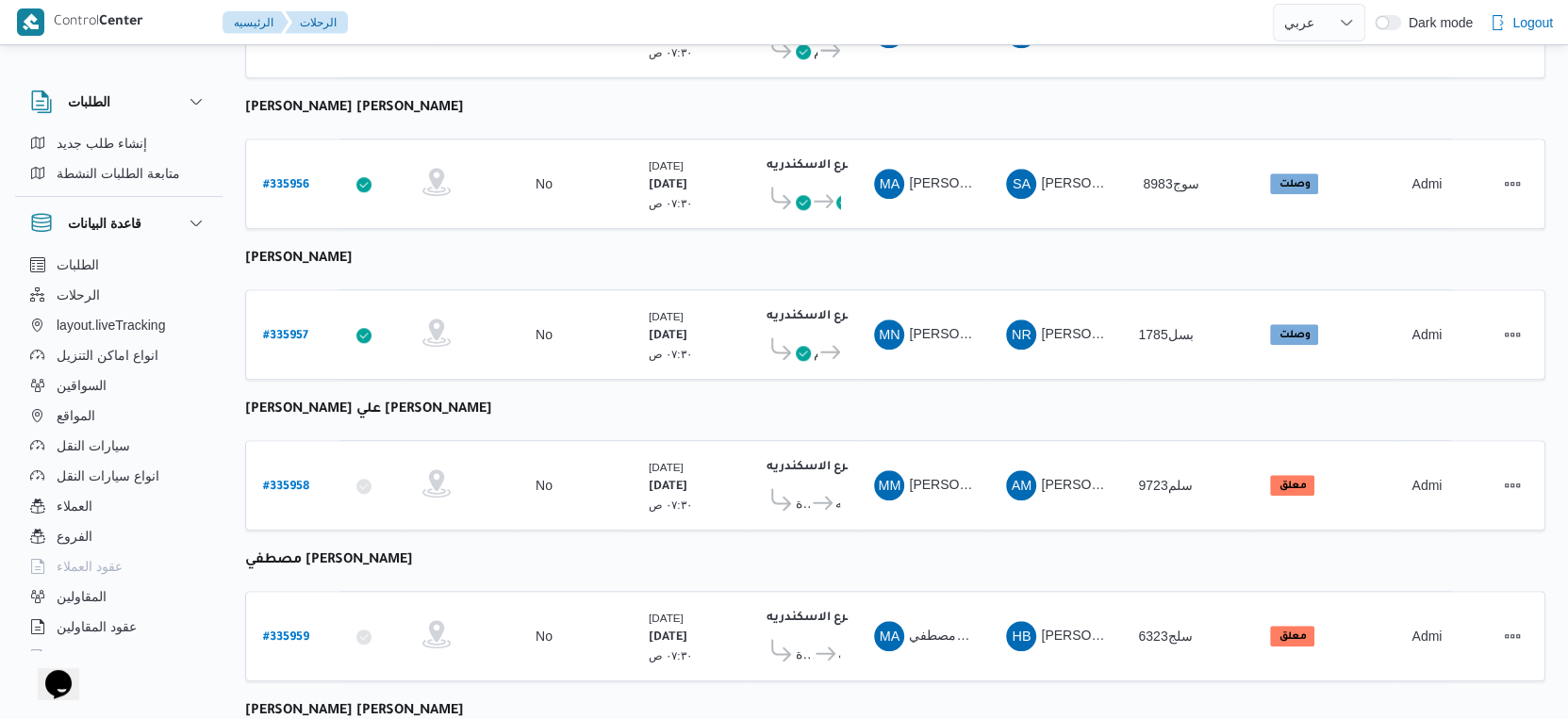
scroll to position [1539, 0]
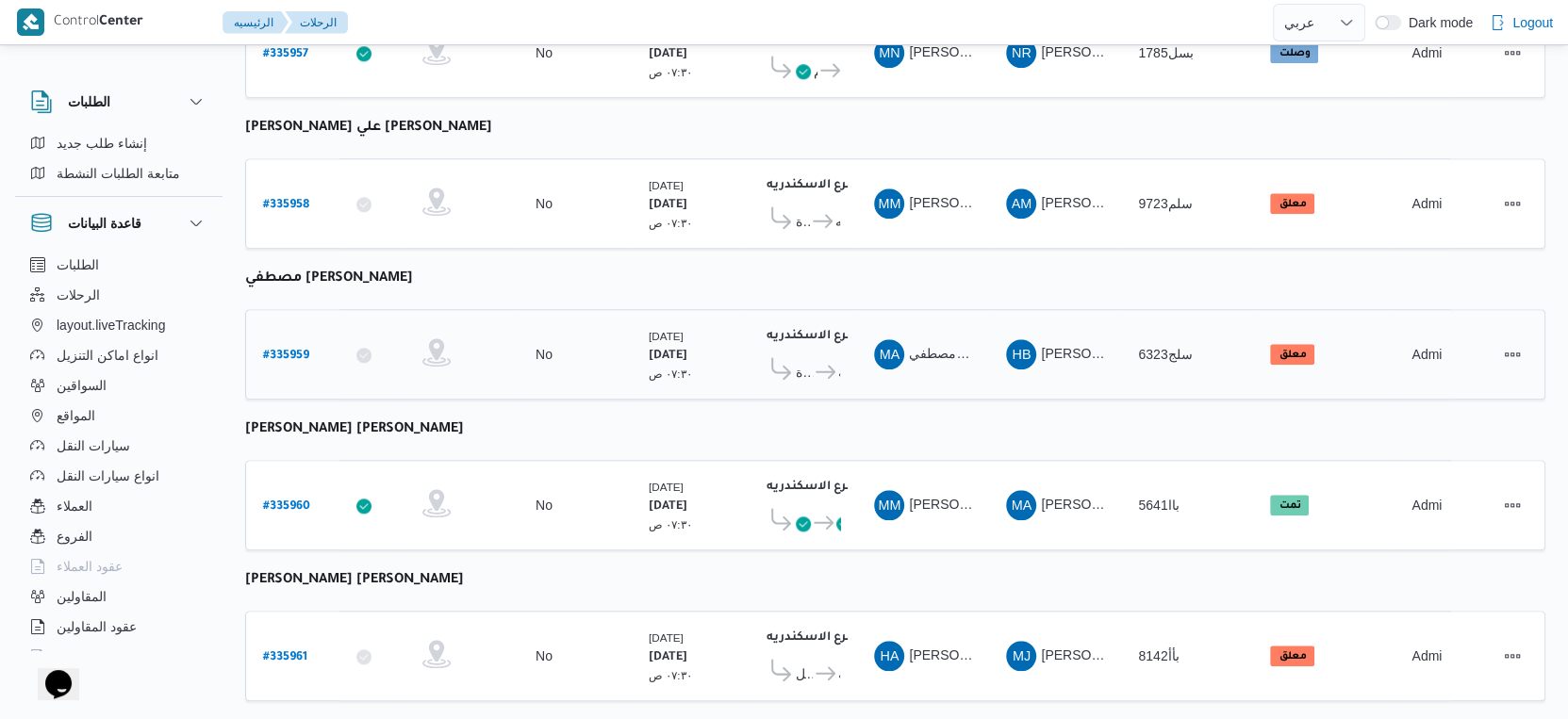
click at [287, 350] on b "# 335959" at bounding box center [286, 356] width 46 height 13
select select "ar"
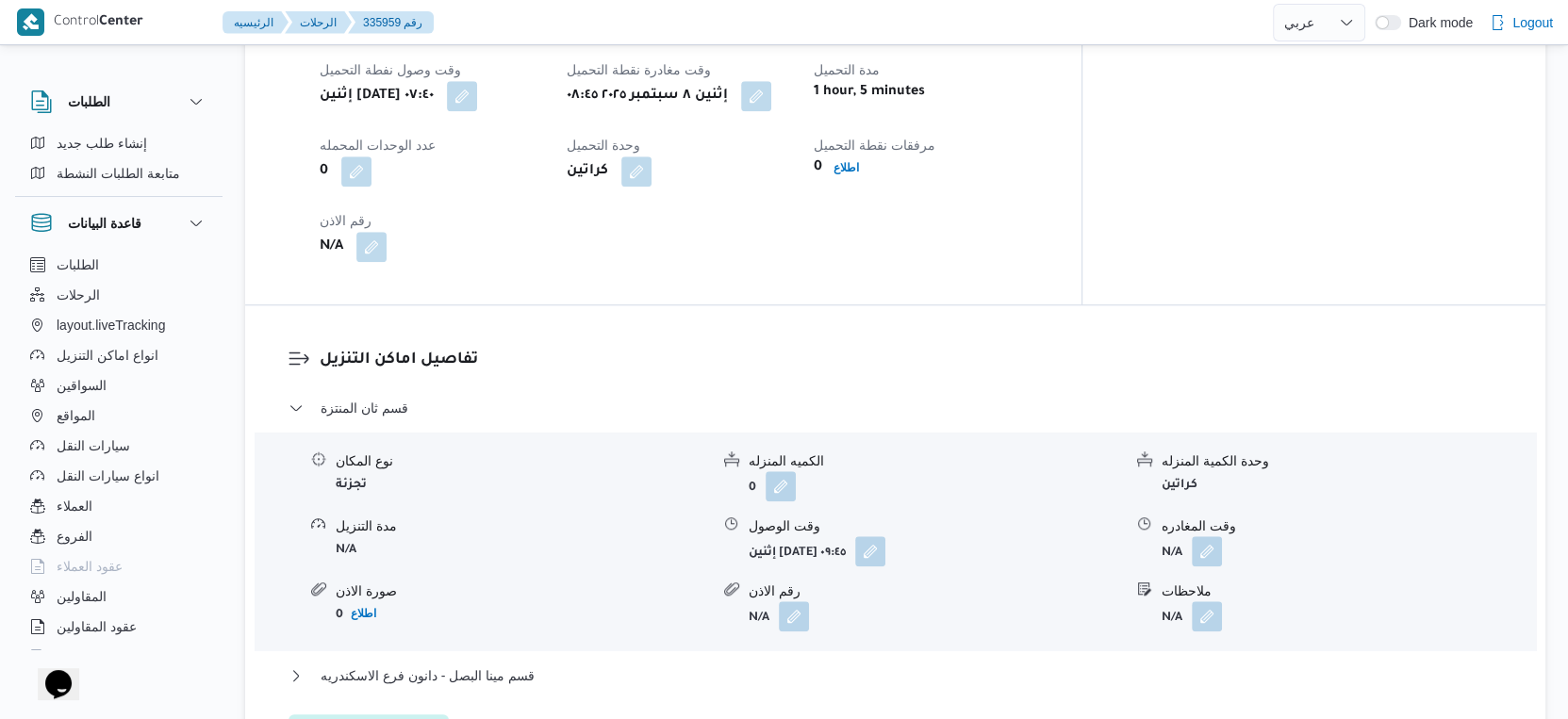
scroll to position [1152, 0]
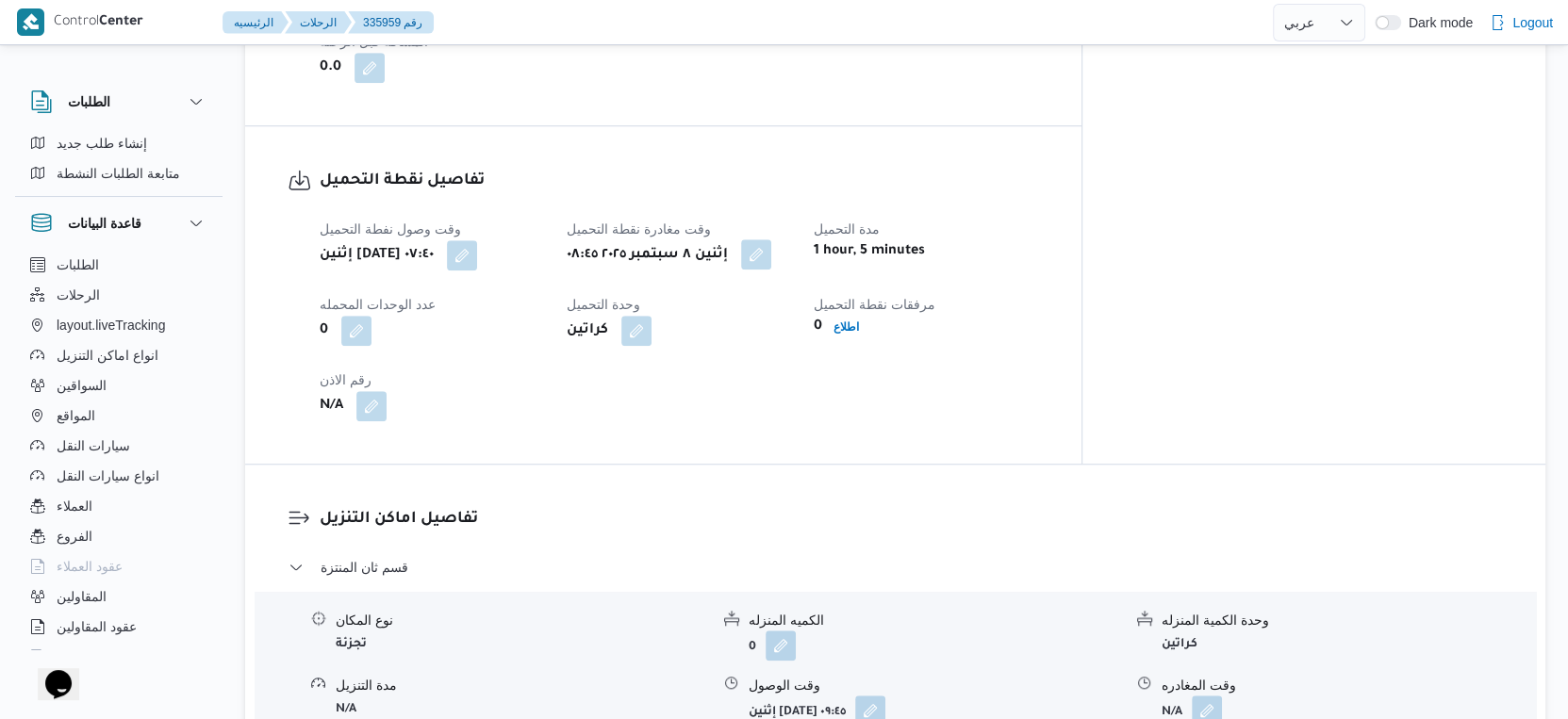
click at [771, 254] on button "button" at bounding box center [756, 254] width 30 height 30
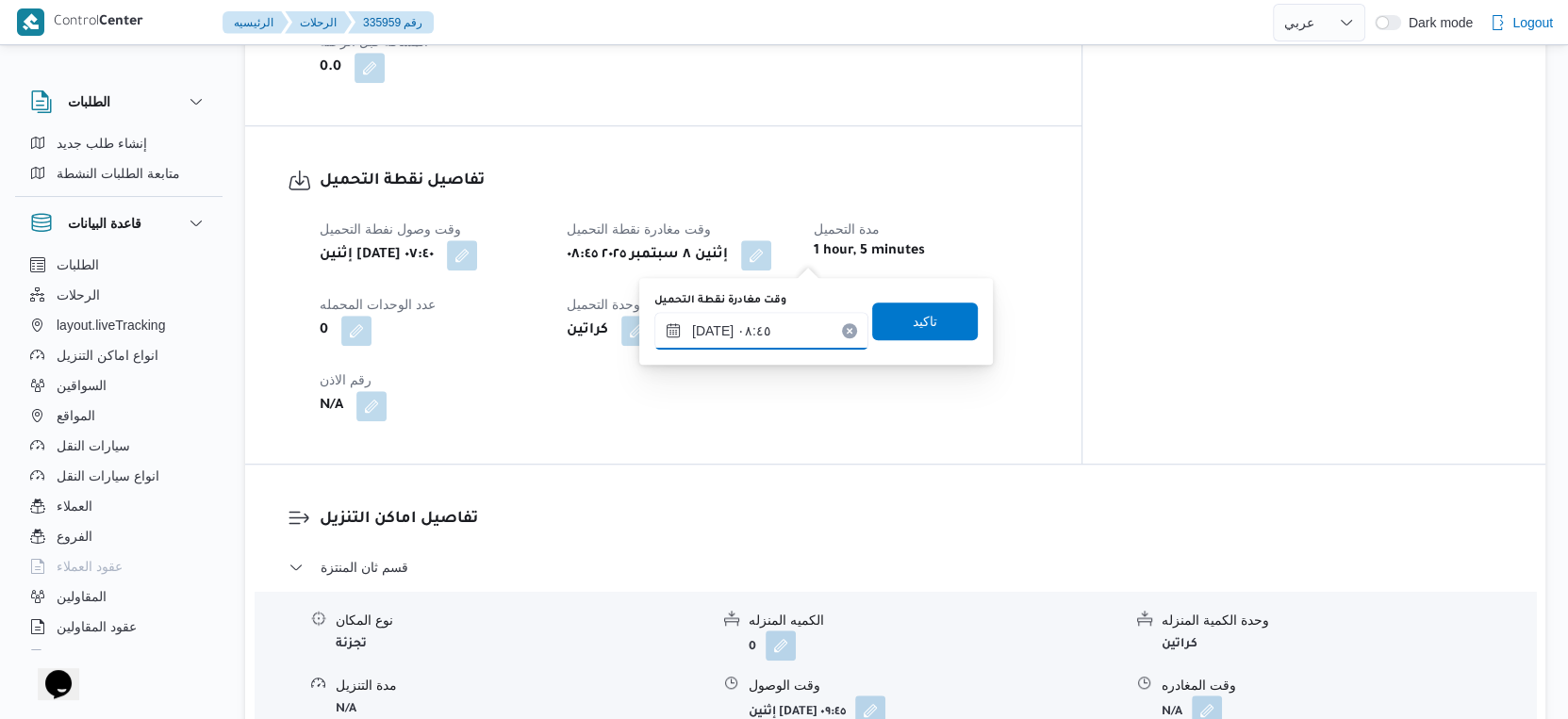
click at [771, 324] on input "[DATE] ٠٨:٤٥" at bounding box center [761, 331] width 214 height 37
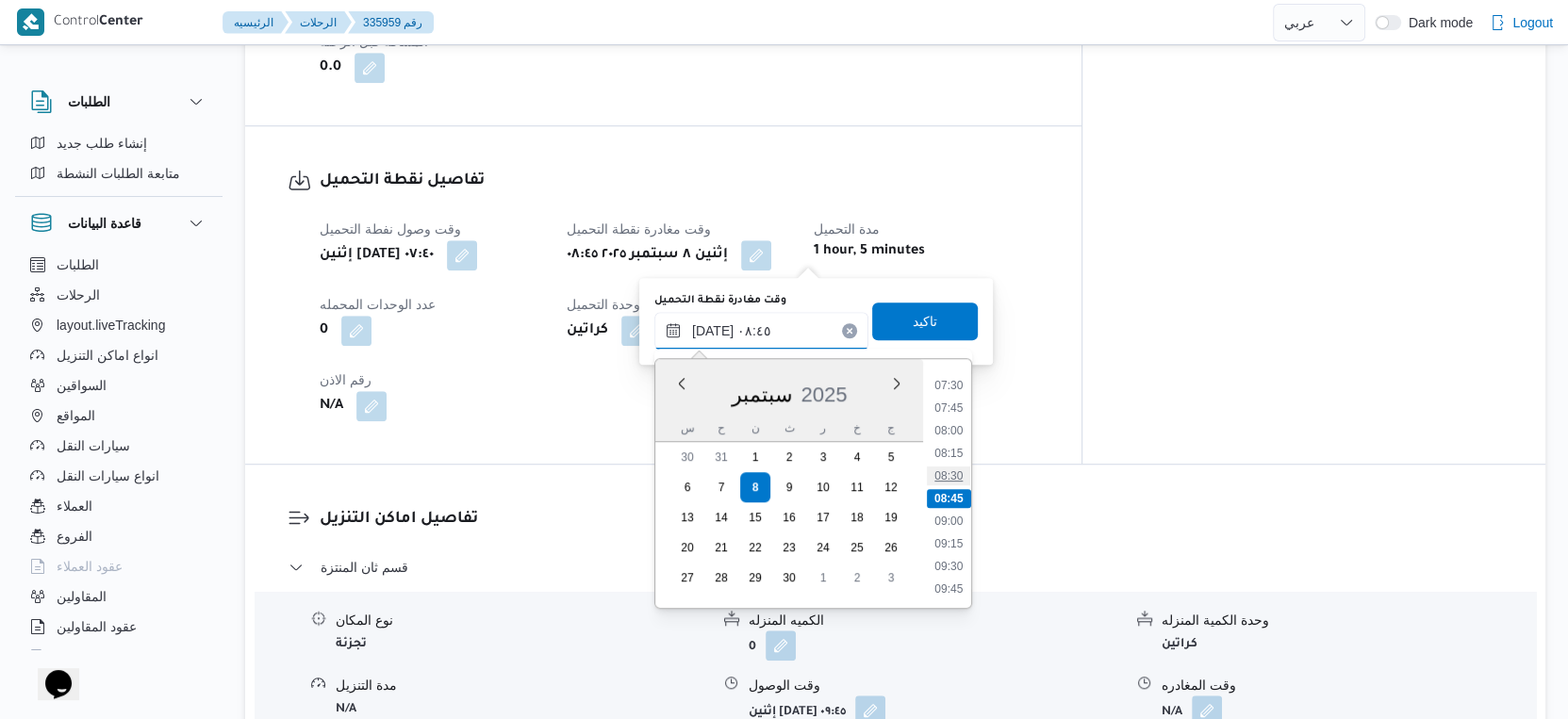
scroll to position [782, 0]
click at [957, 445] on li "09:15" at bounding box center [949, 439] width 43 height 19
type input "٠٨/٠٩/٢٠٢٥ ٠٩:١٥"
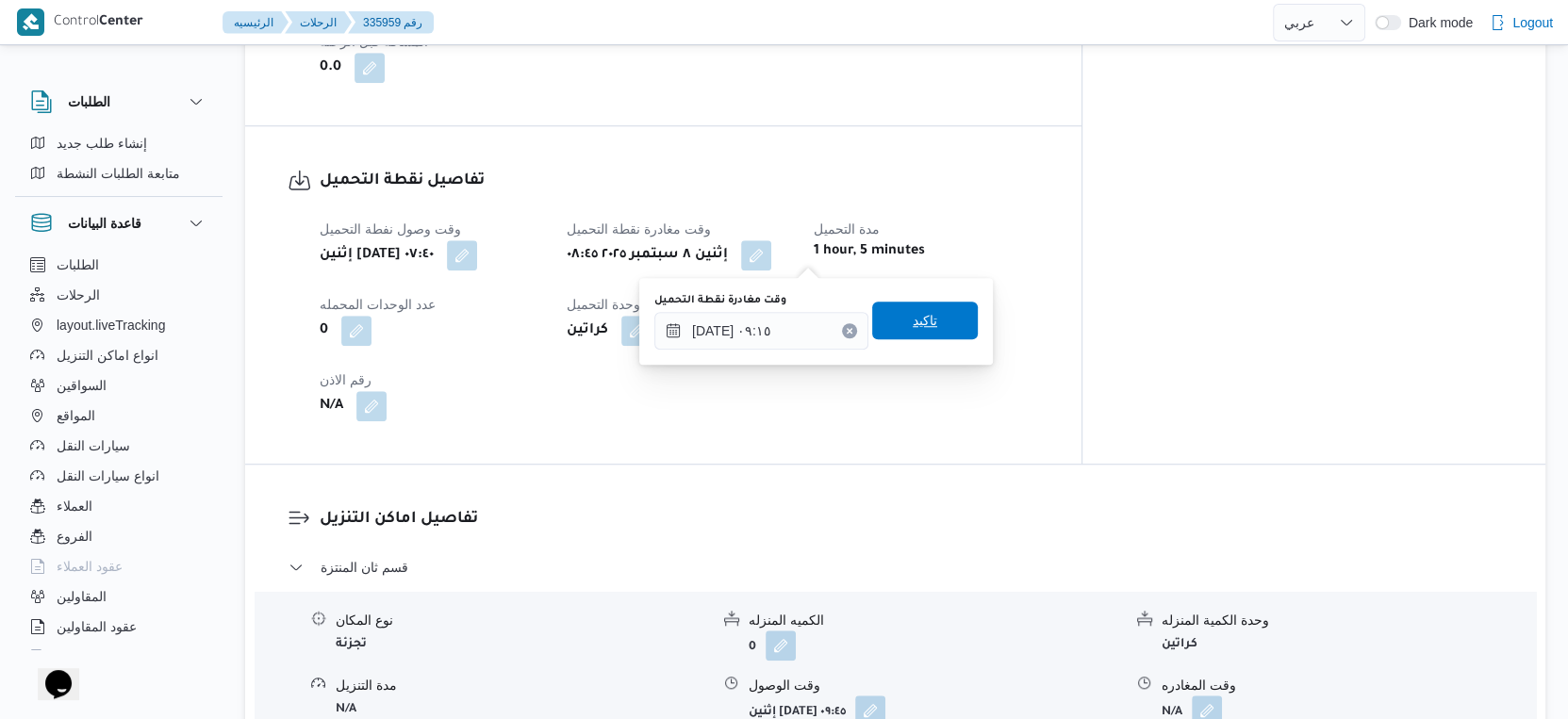
click at [941, 329] on span "تاكيد" at bounding box center [925, 320] width 106 height 37
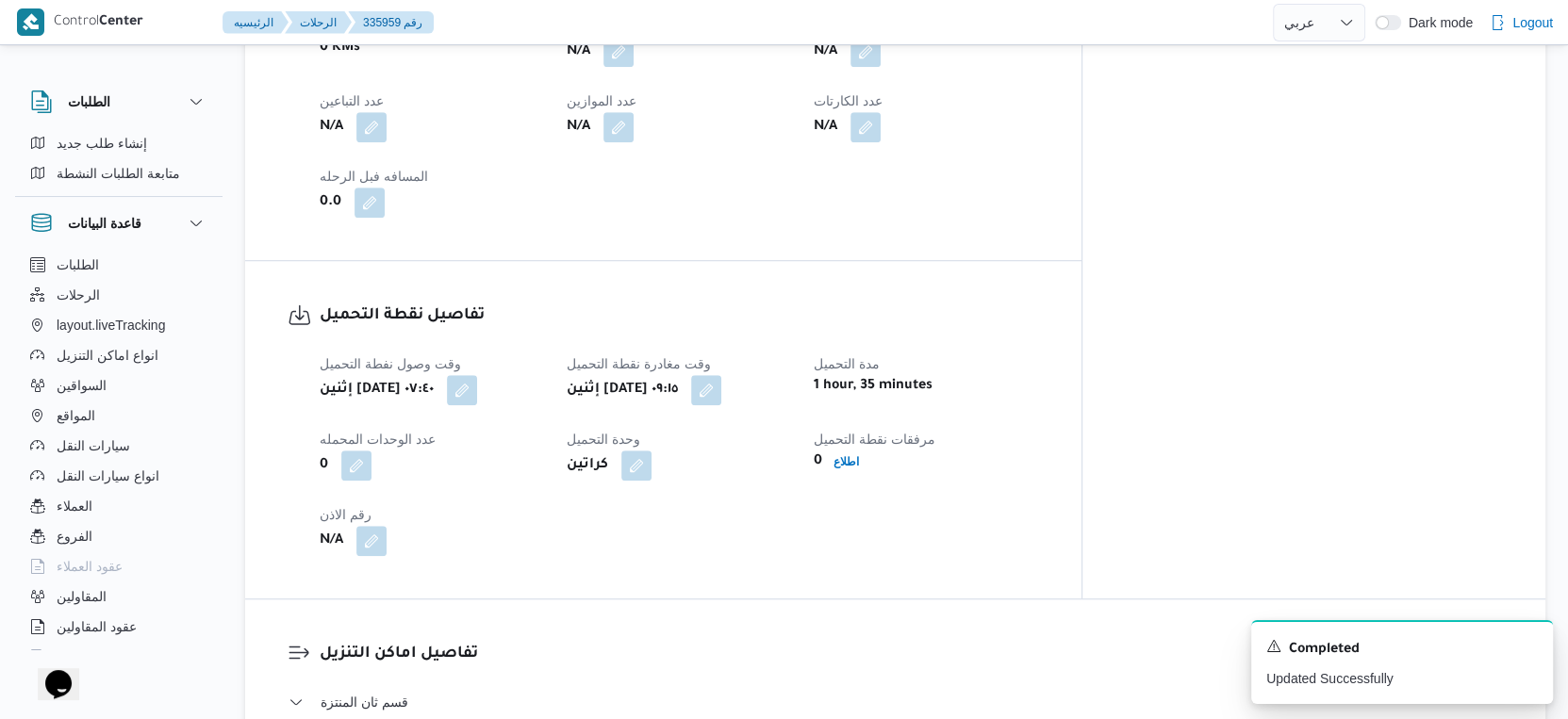
scroll to position [734, 0]
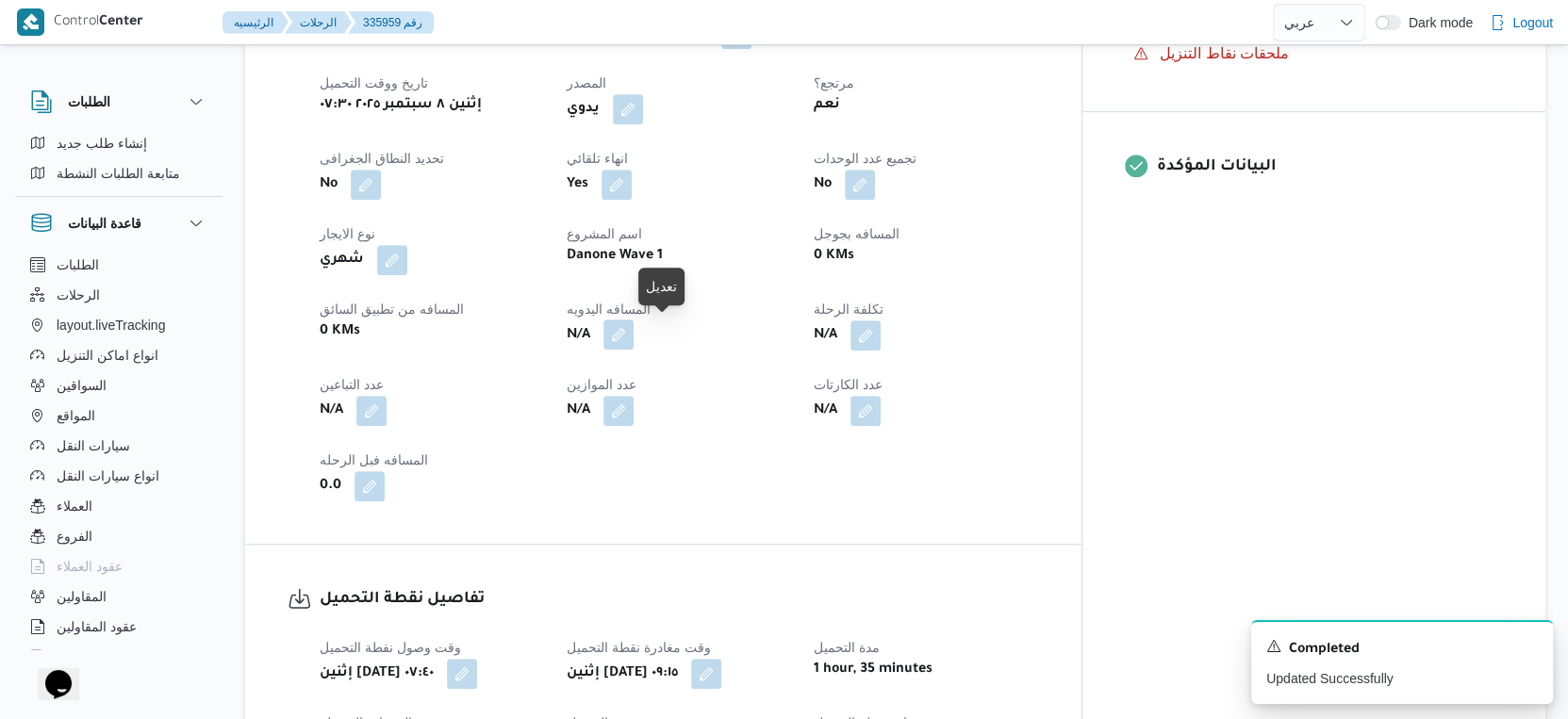
click at [634, 337] on button "button" at bounding box center [618, 334] width 30 height 30
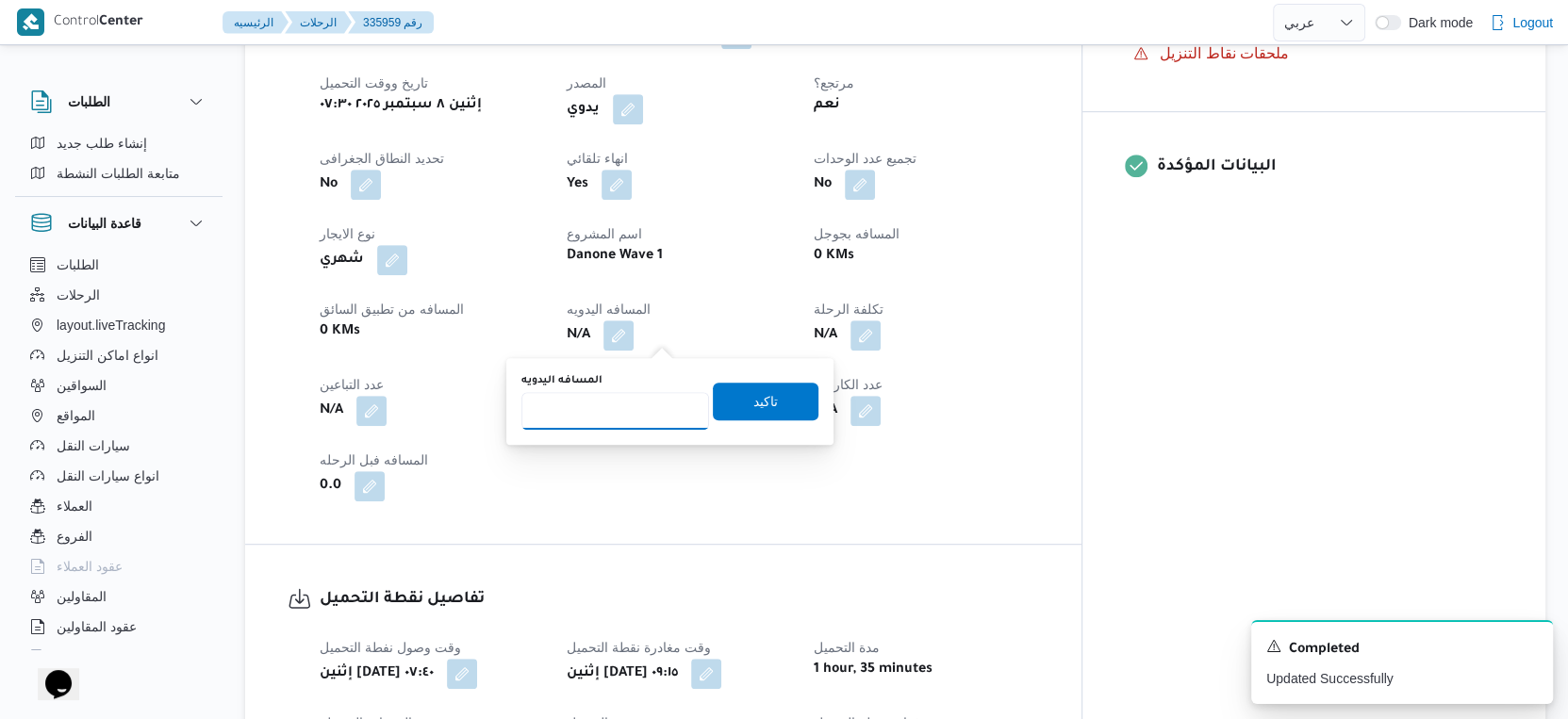
click at [623, 408] on input "المسافه اليدويه" at bounding box center [615, 410] width 188 height 37
type input "85"
click at [763, 401] on span "تاكيد" at bounding box center [766, 401] width 106 height 37
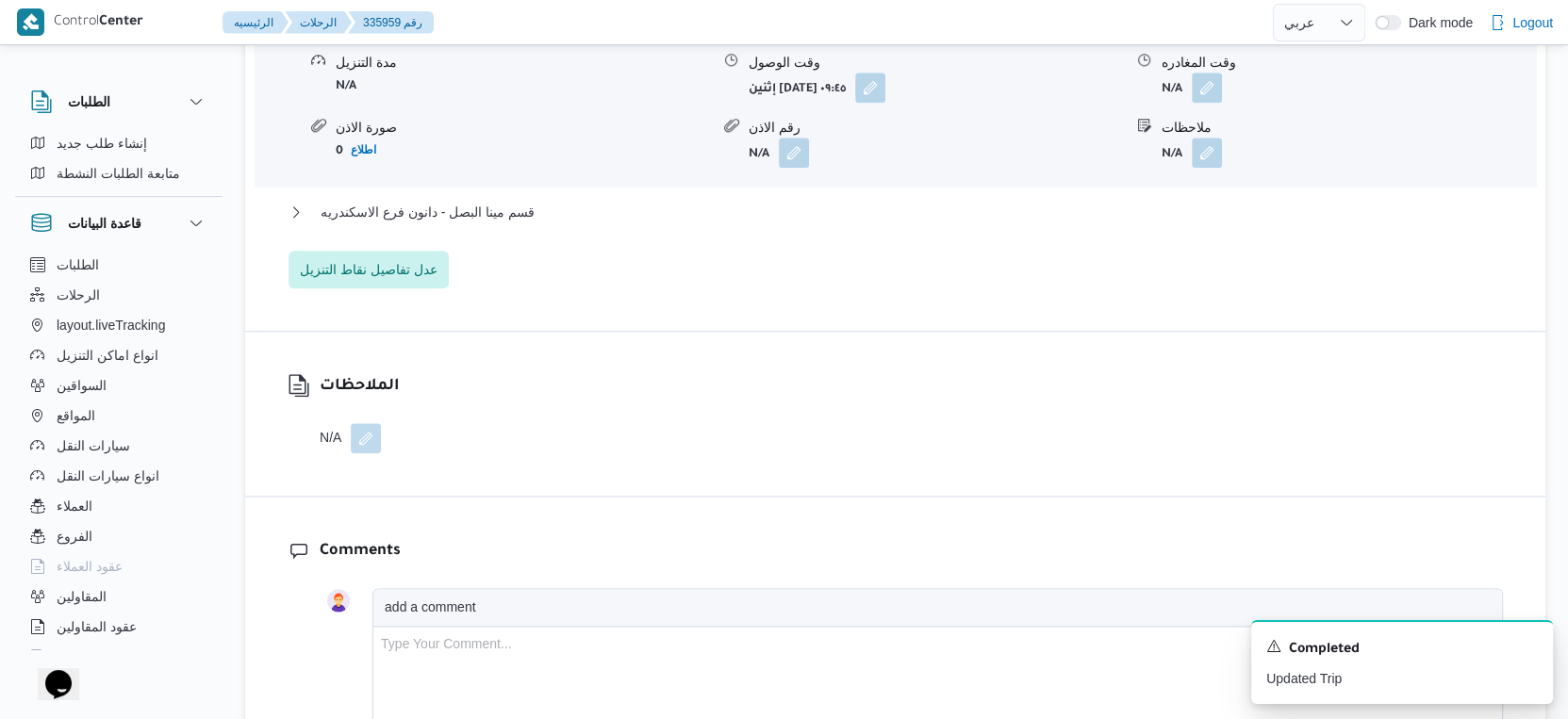
scroll to position [1781, 0]
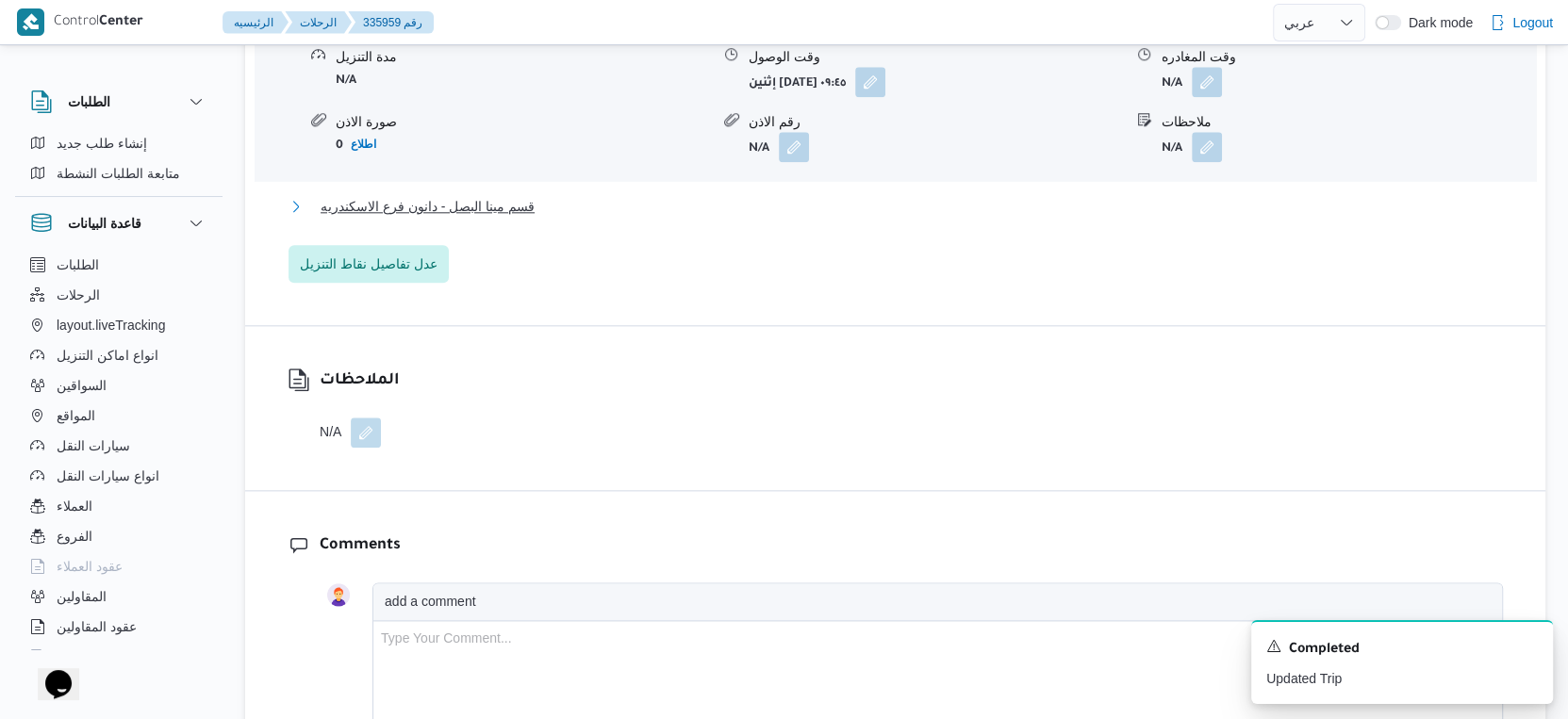
click at [523, 205] on span "قسم مينا البصل - دانون فرع الاسكندريه" at bounding box center [427, 206] width 214 height 23
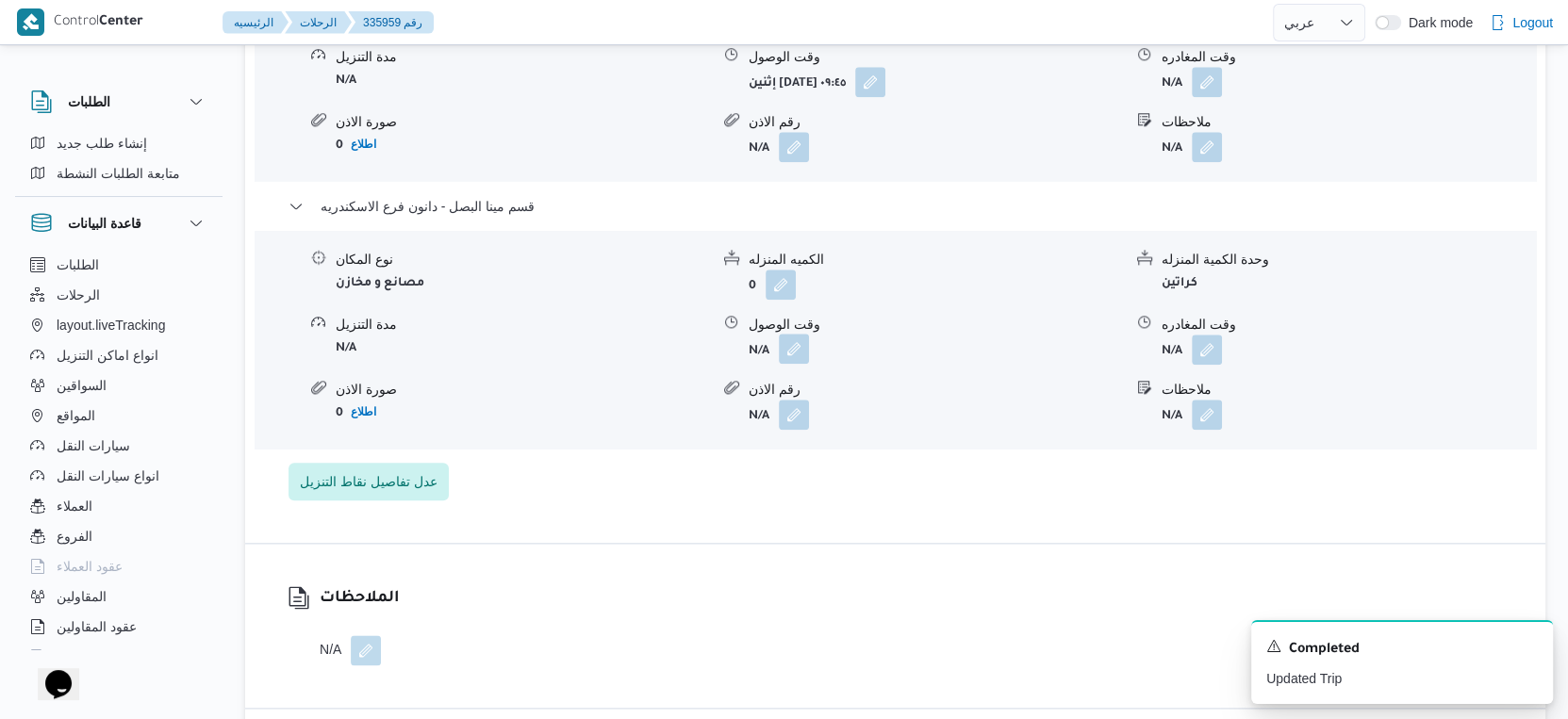
click at [795, 344] on button "button" at bounding box center [794, 349] width 30 height 30
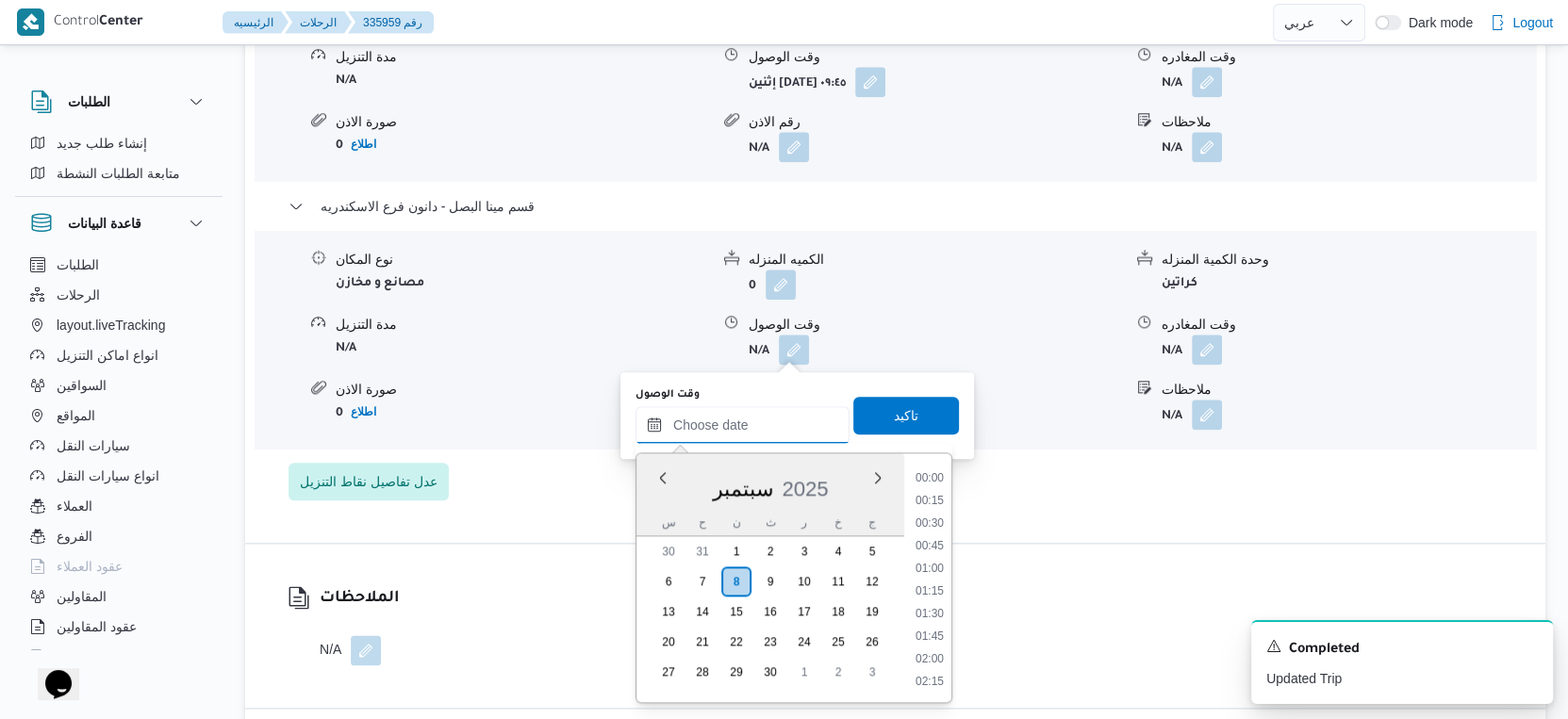
drag, startPoint x: 758, startPoint y: 423, endPoint x: 768, endPoint y: 425, distance: 10.2
click at [758, 423] on input "وقت الوصول" at bounding box center [743, 425] width 214 height 37
click at [935, 565] on li "18:45" at bounding box center [930, 572] width 43 height 19
type input "٠٨/٠٩/٢٠٢٥ ١٨:٤٥"
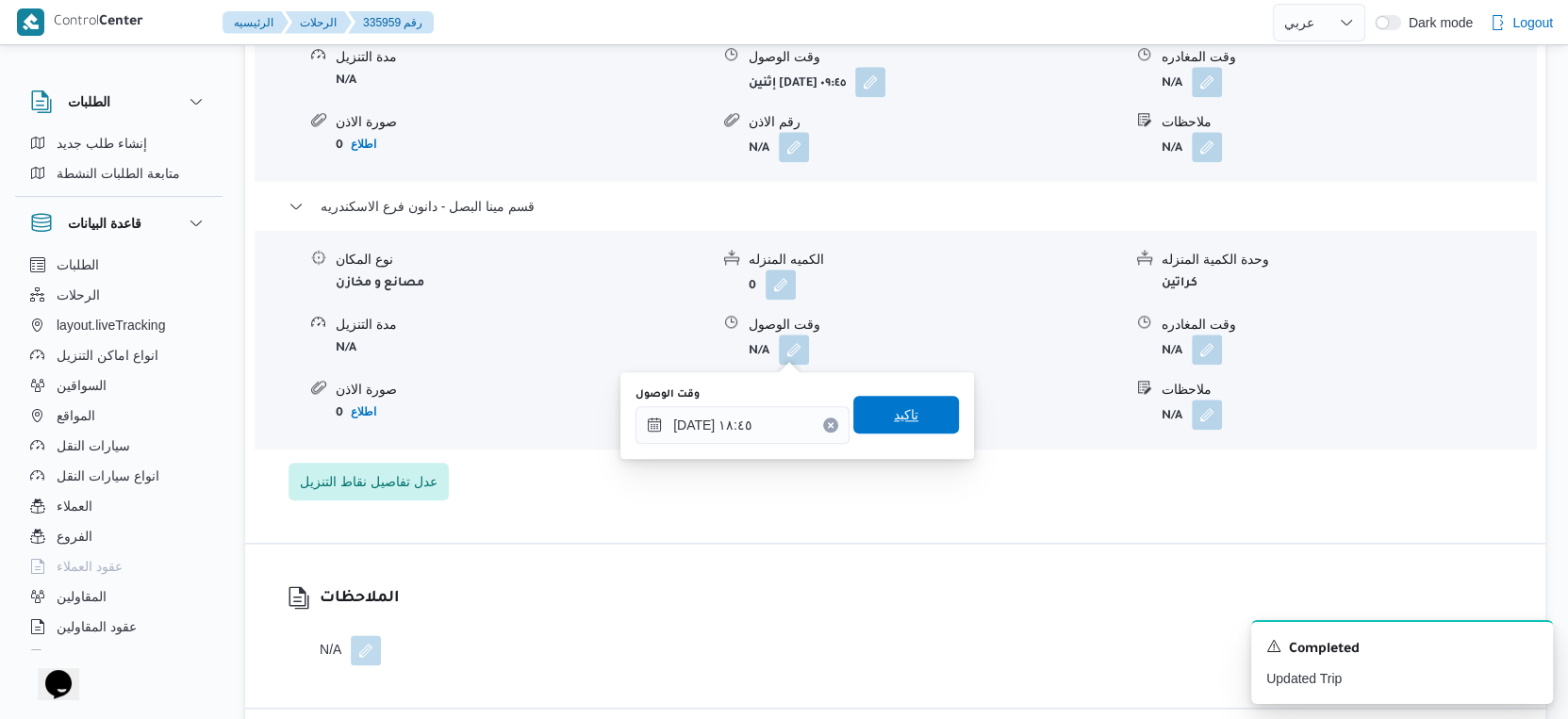
click at [932, 413] on span "تاكيد" at bounding box center [906, 414] width 106 height 37
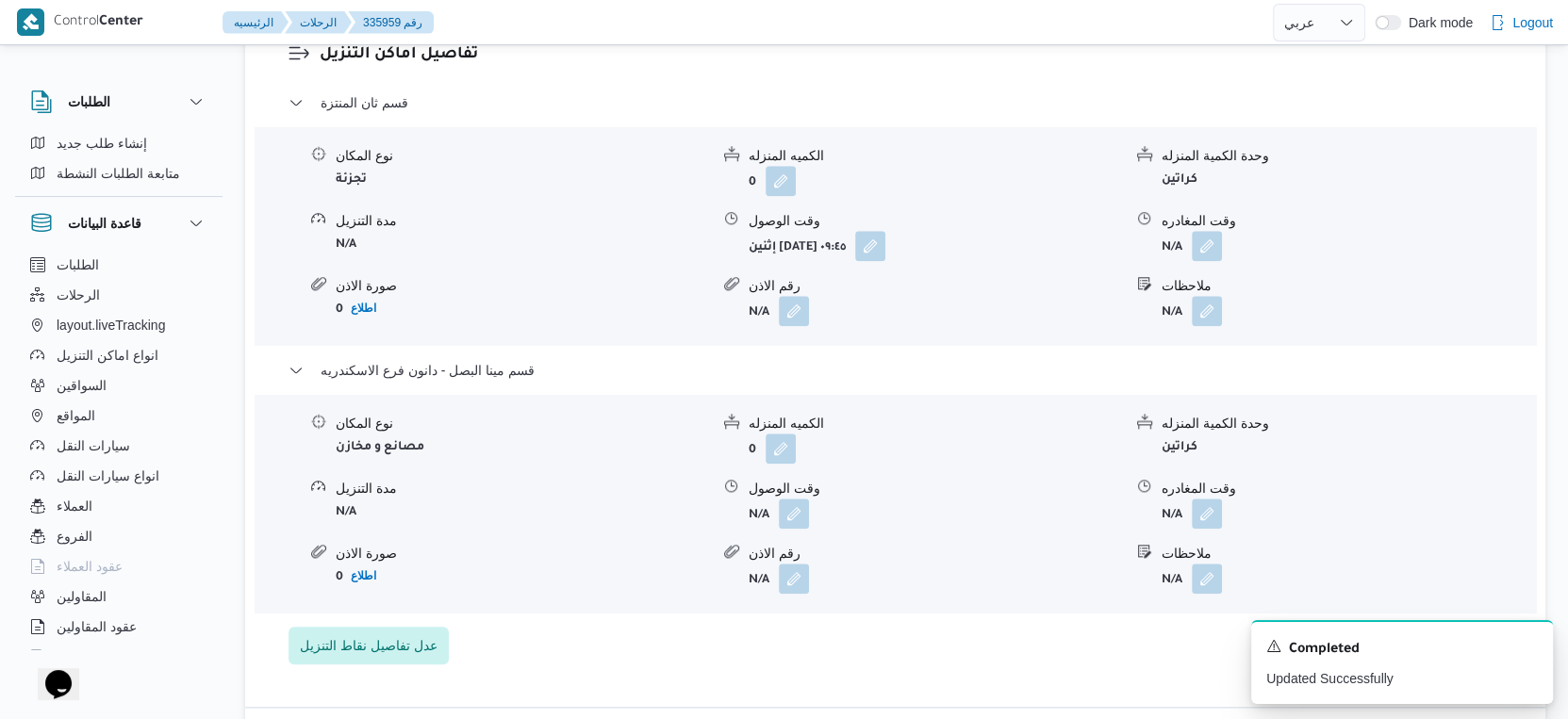
scroll to position [1571, 0]
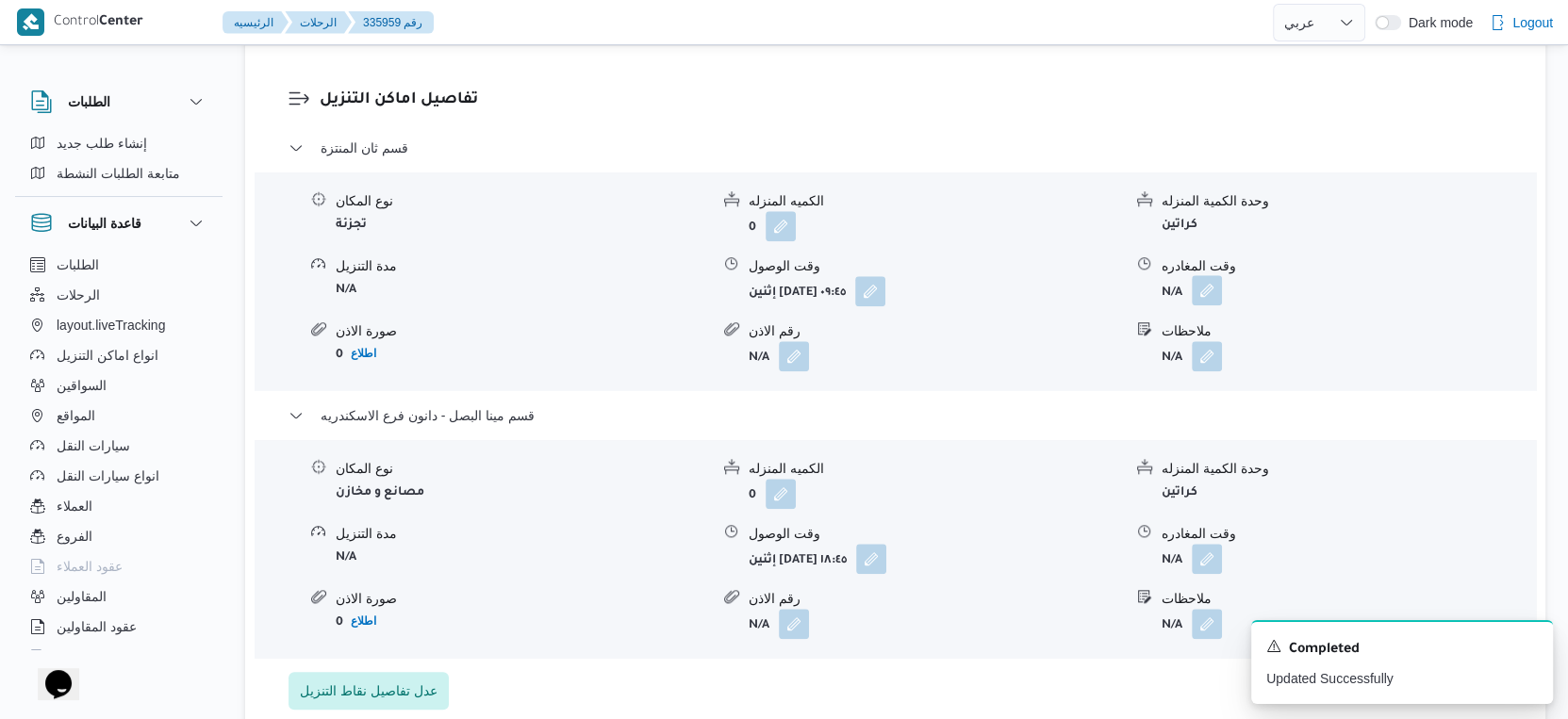
click at [1206, 304] on button "button" at bounding box center [1206, 290] width 30 height 30
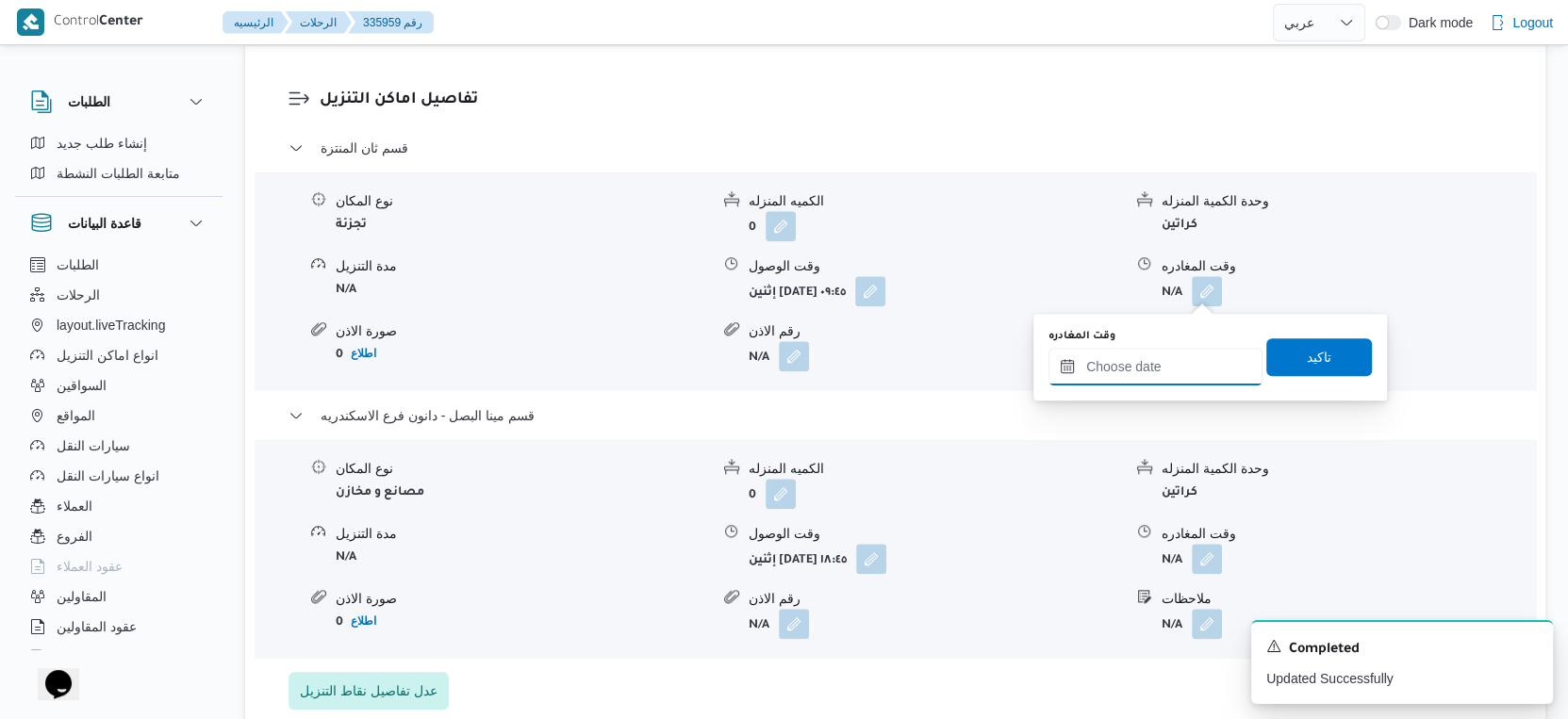
click at [1183, 369] on input "وقت المغادره" at bounding box center [1155, 366] width 214 height 37
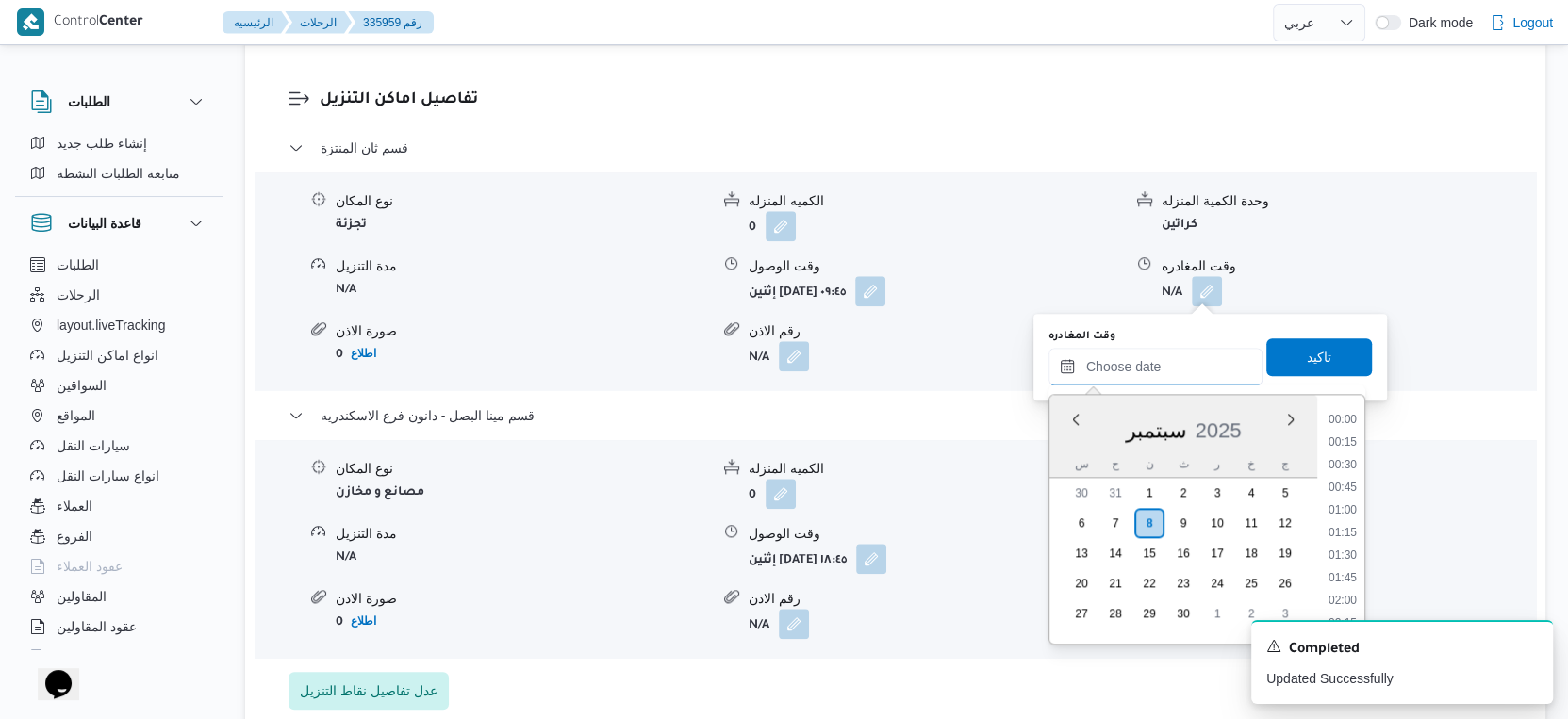
scroll to position [1603, 0]
click at [1348, 446] on li "18:00" at bounding box center [1343, 446] width 43 height 19
type input "[DATE] ١٨:٠٠"
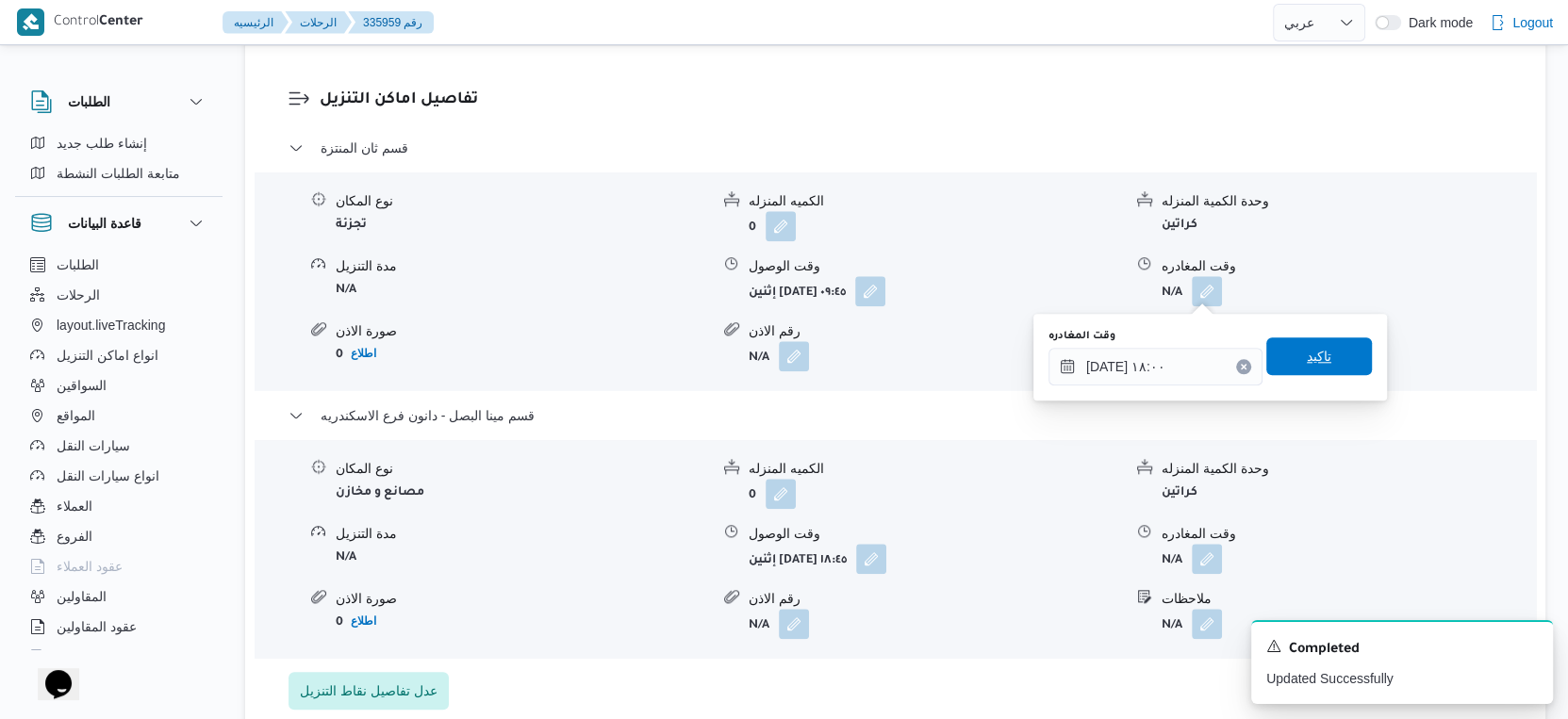
click at [1326, 343] on span "تاكيد" at bounding box center [1320, 357] width 106 height 37
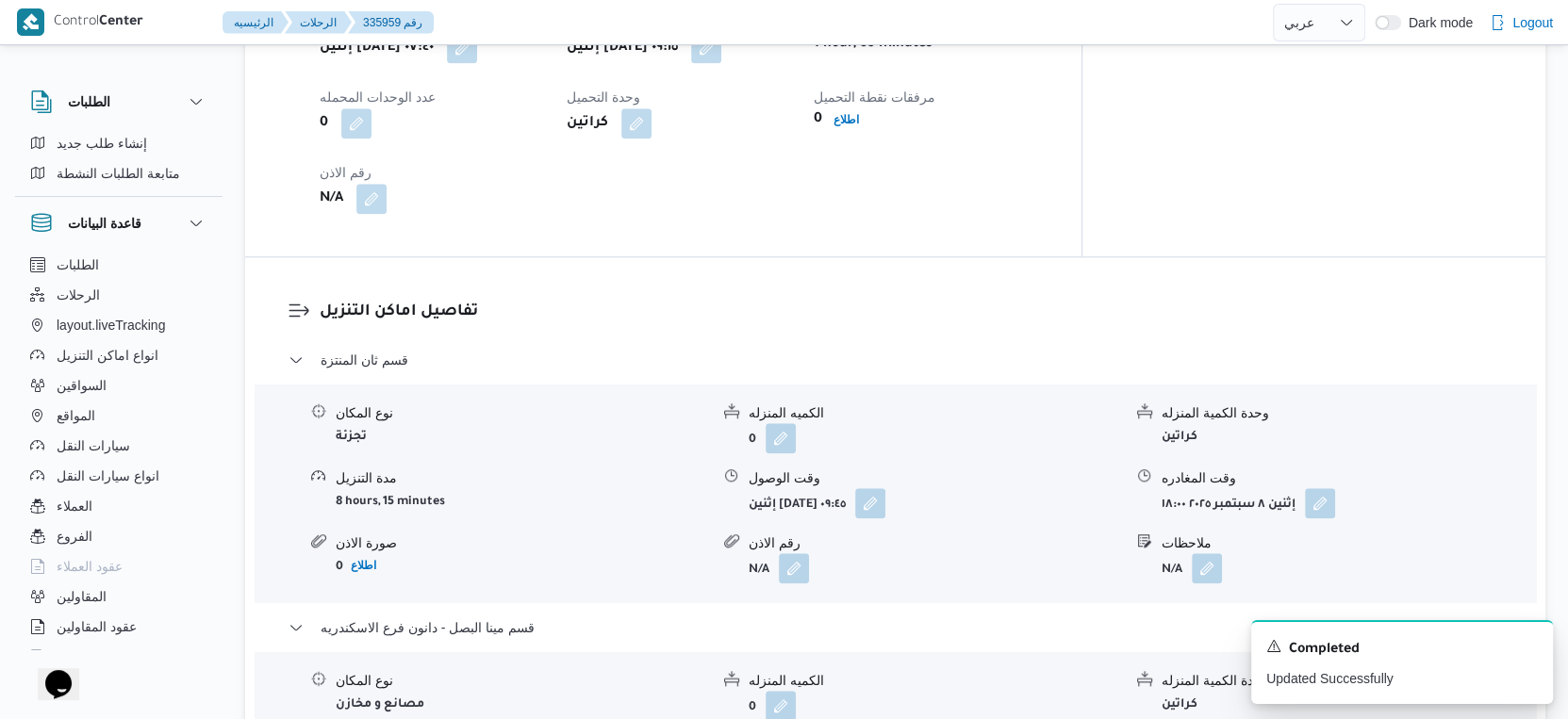
scroll to position [1362, 0]
click at [1524, 646] on icon "Dismiss toast" at bounding box center [1530, 645] width 15 height 15
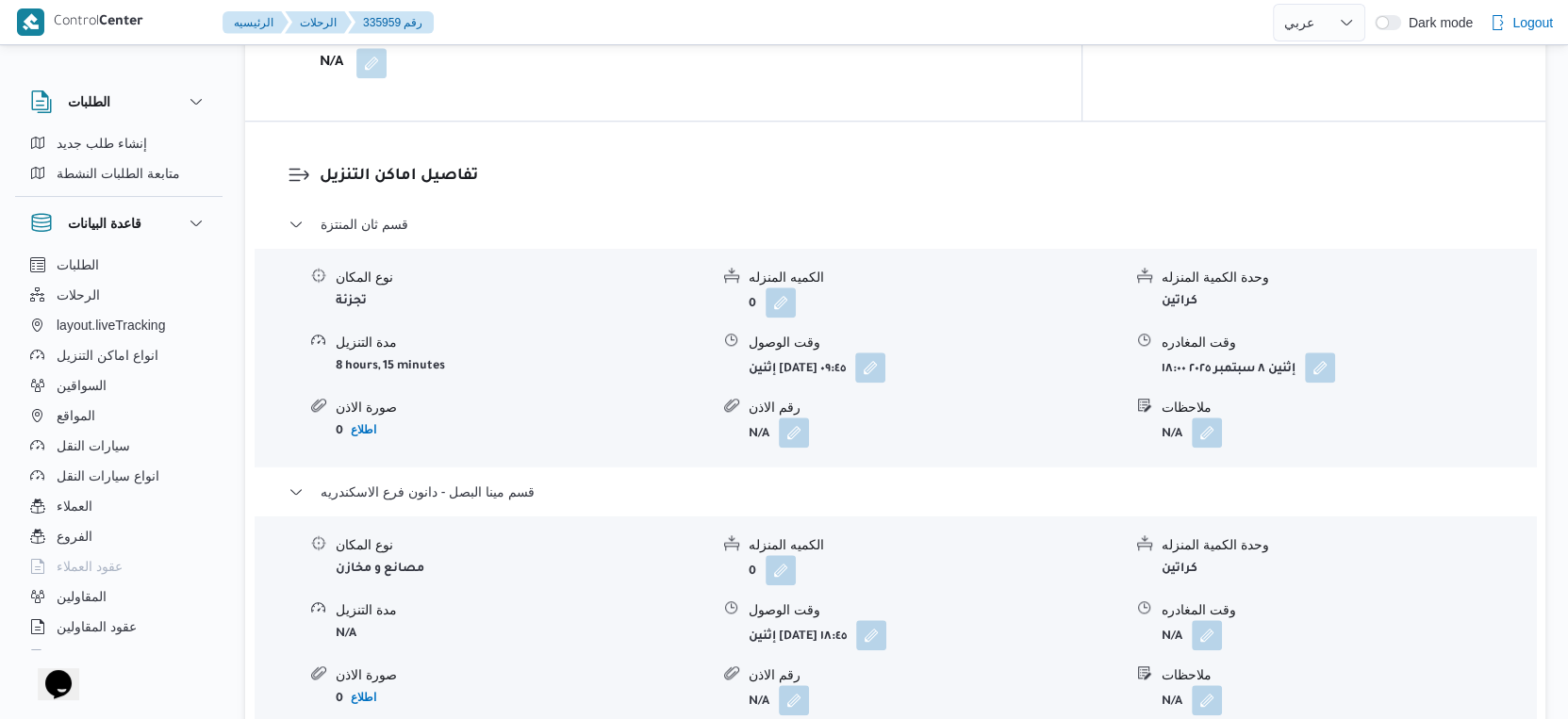
scroll to position [1675, 0]
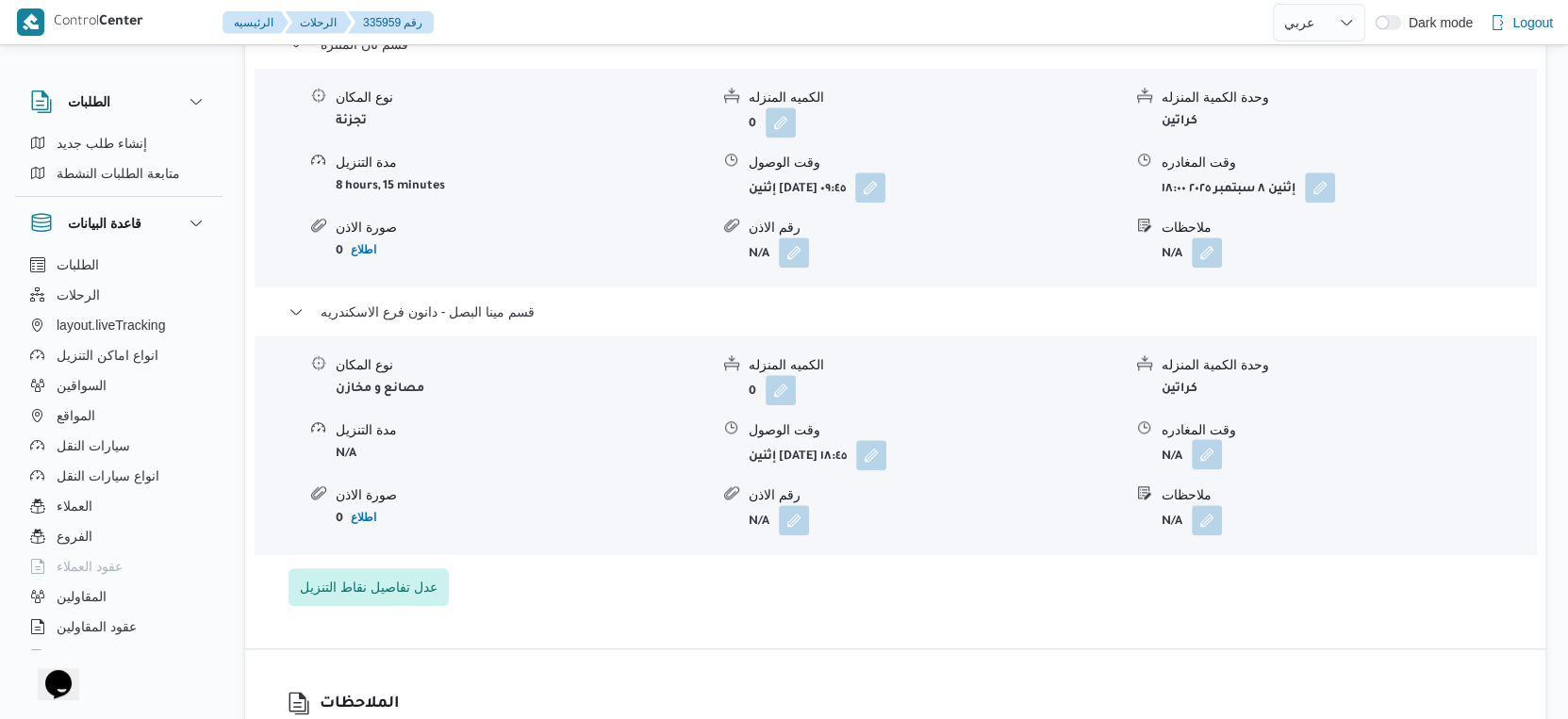
click at [1213, 447] on button "button" at bounding box center [1206, 454] width 30 height 30
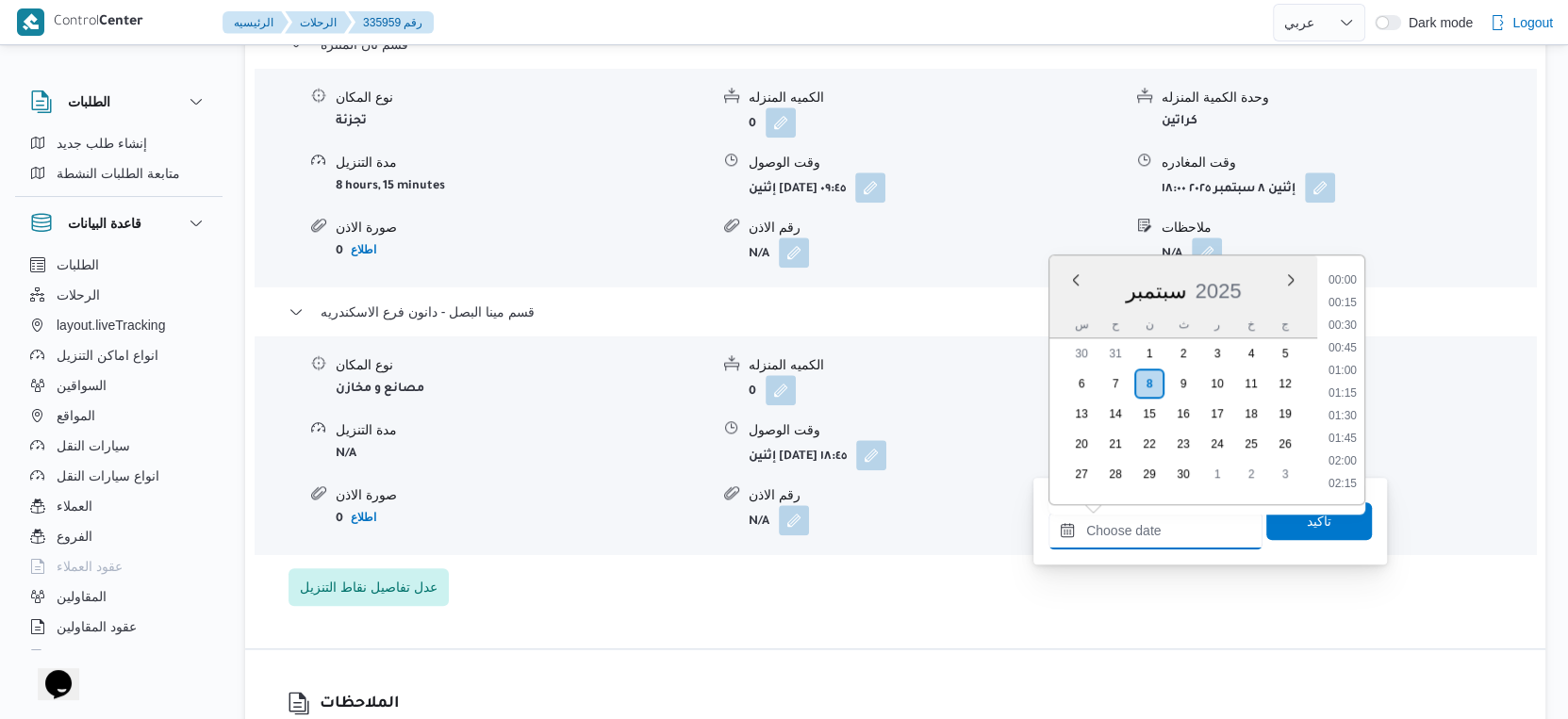
drag, startPoint x: 1169, startPoint y: 539, endPoint x: 1216, endPoint y: 512, distance: 54.2
click at [1169, 539] on input "وقت المغادره" at bounding box center [1155, 531] width 214 height 37
drag, startPoint x: 1345, startPoint y: 414, endPoint x: 1301, endPoint y: 428, distance: 46.2
click at [1345, 414] on li "19:15" at bounding box center [1343, 419] width 43 height 19
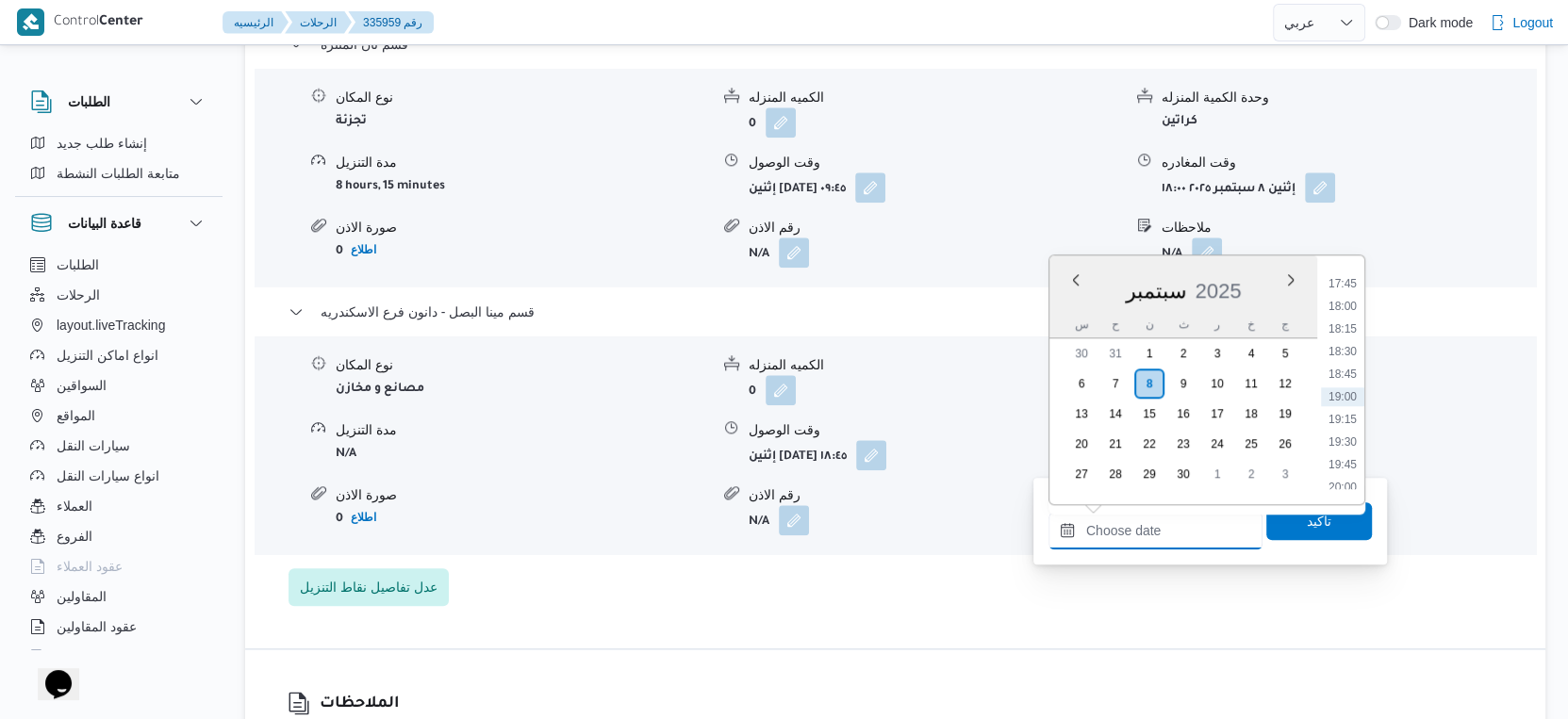
type input "٠٨/٠٩/٢٠٢٥ ١٩:١٥"
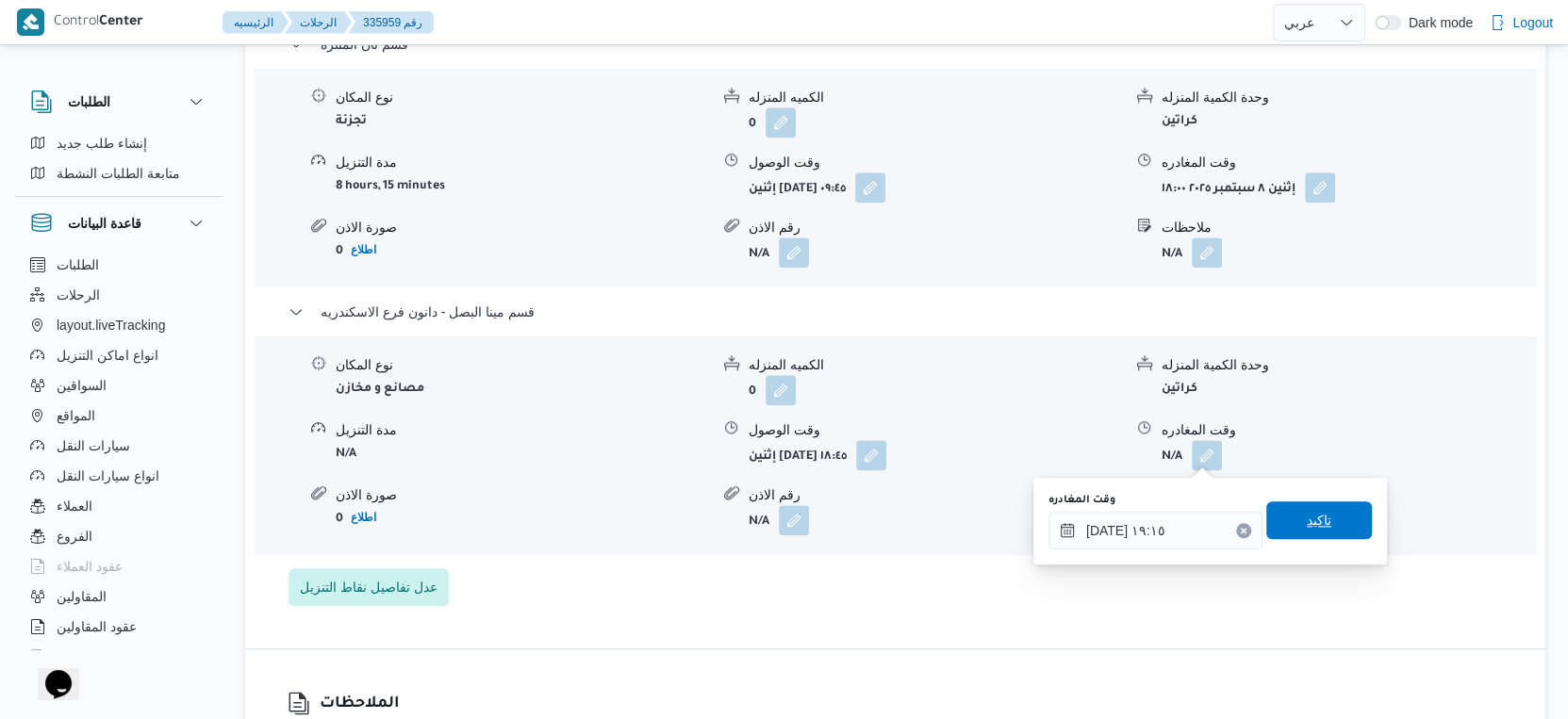
click at [1308, 514] on span "تاكيد" at bounding box center [1319, 520] width 24 height 23
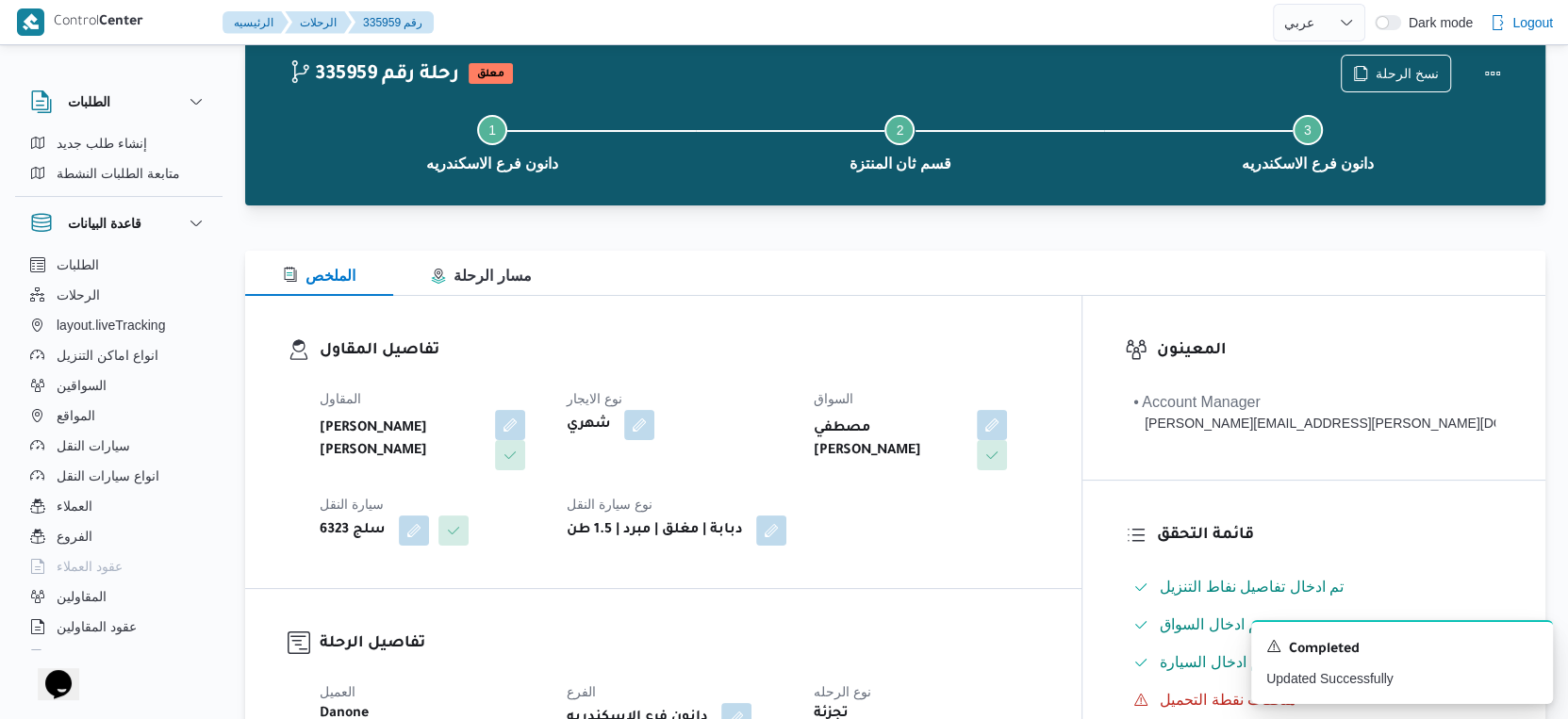
scroll to position [0, 0]
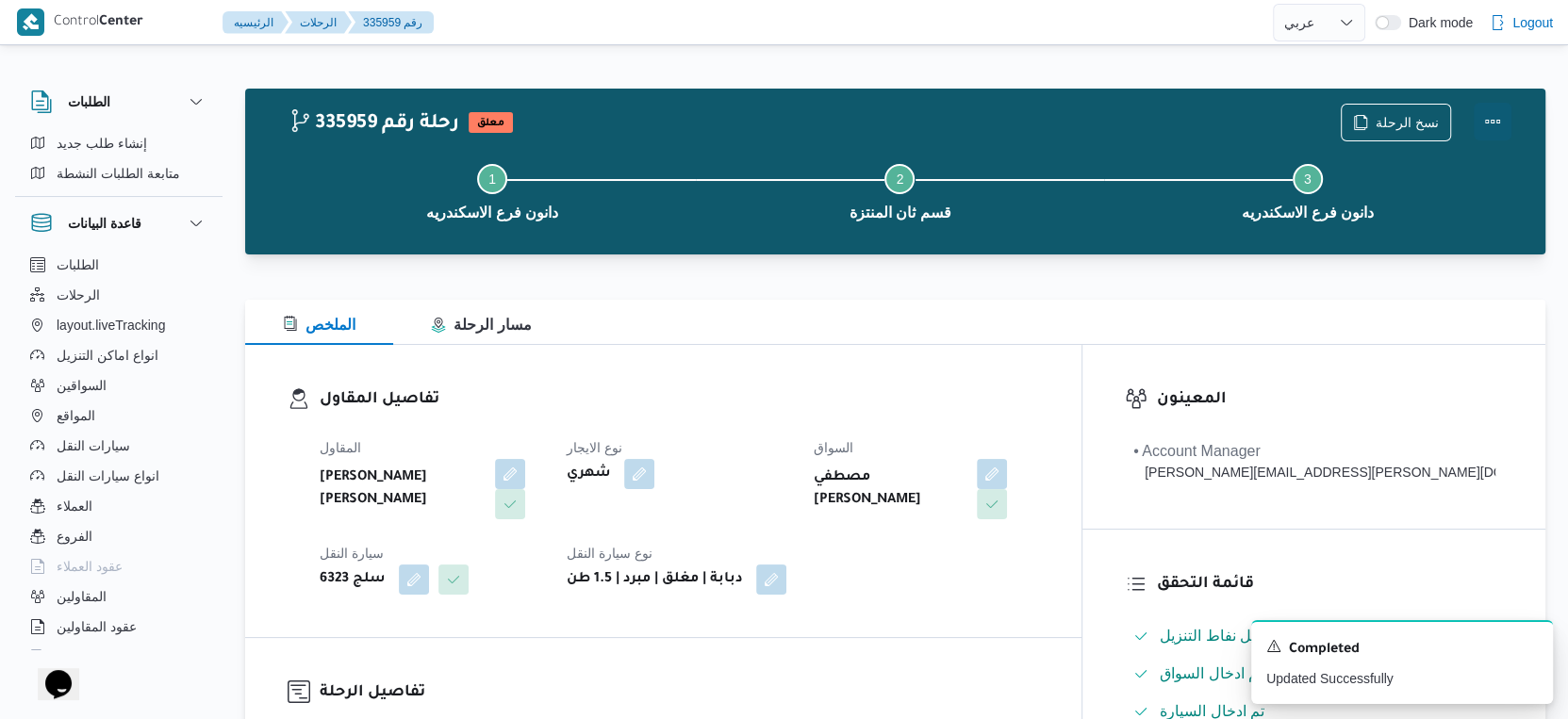
click at [1490, 119] on button "Actions" at bounding box center [1493, 121] width 37 height 37
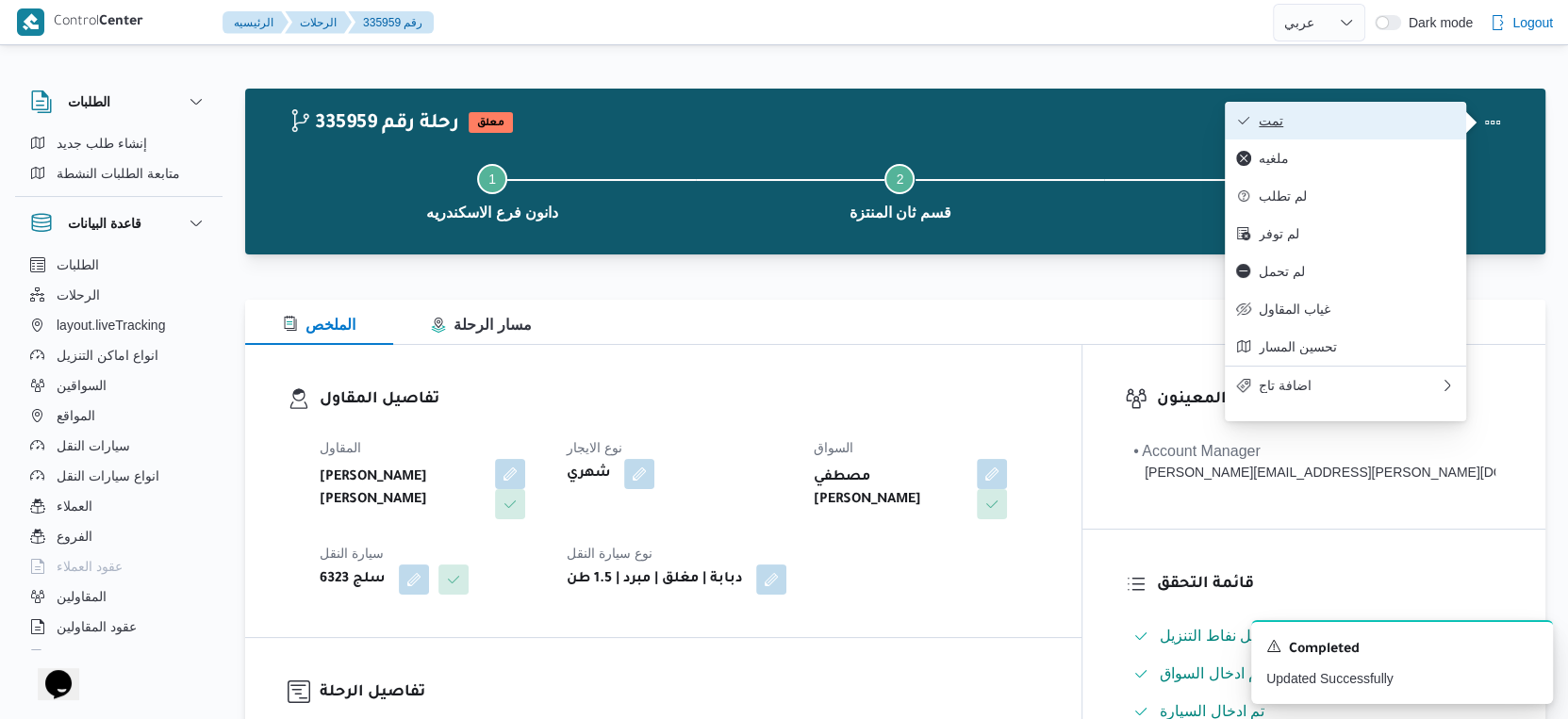
click at [1336, 119] on span "تمت" at bounding box center [1357, 120] width 196 height 15
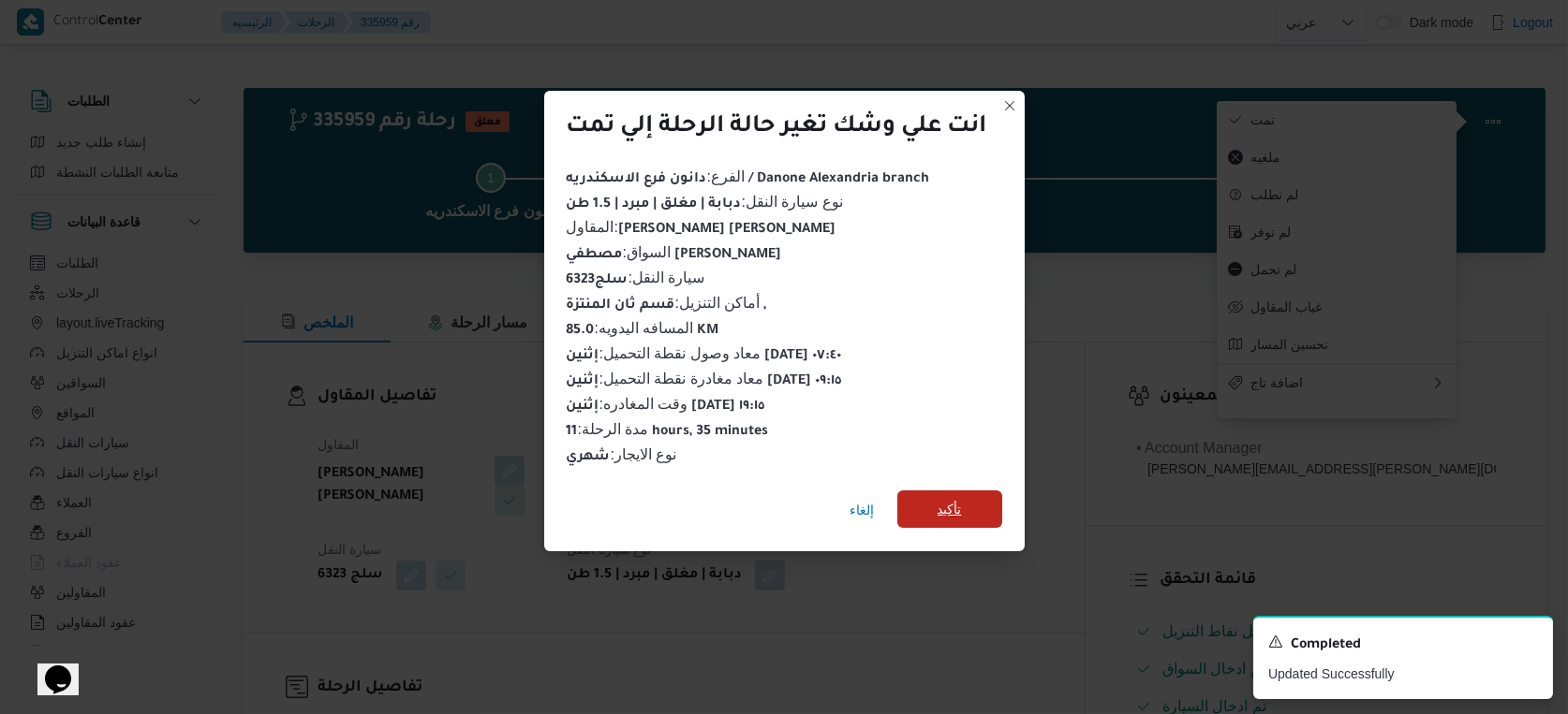
click at [942, 505] on span "تأكيد" at bounding box center [949, 509] width 24 height 22
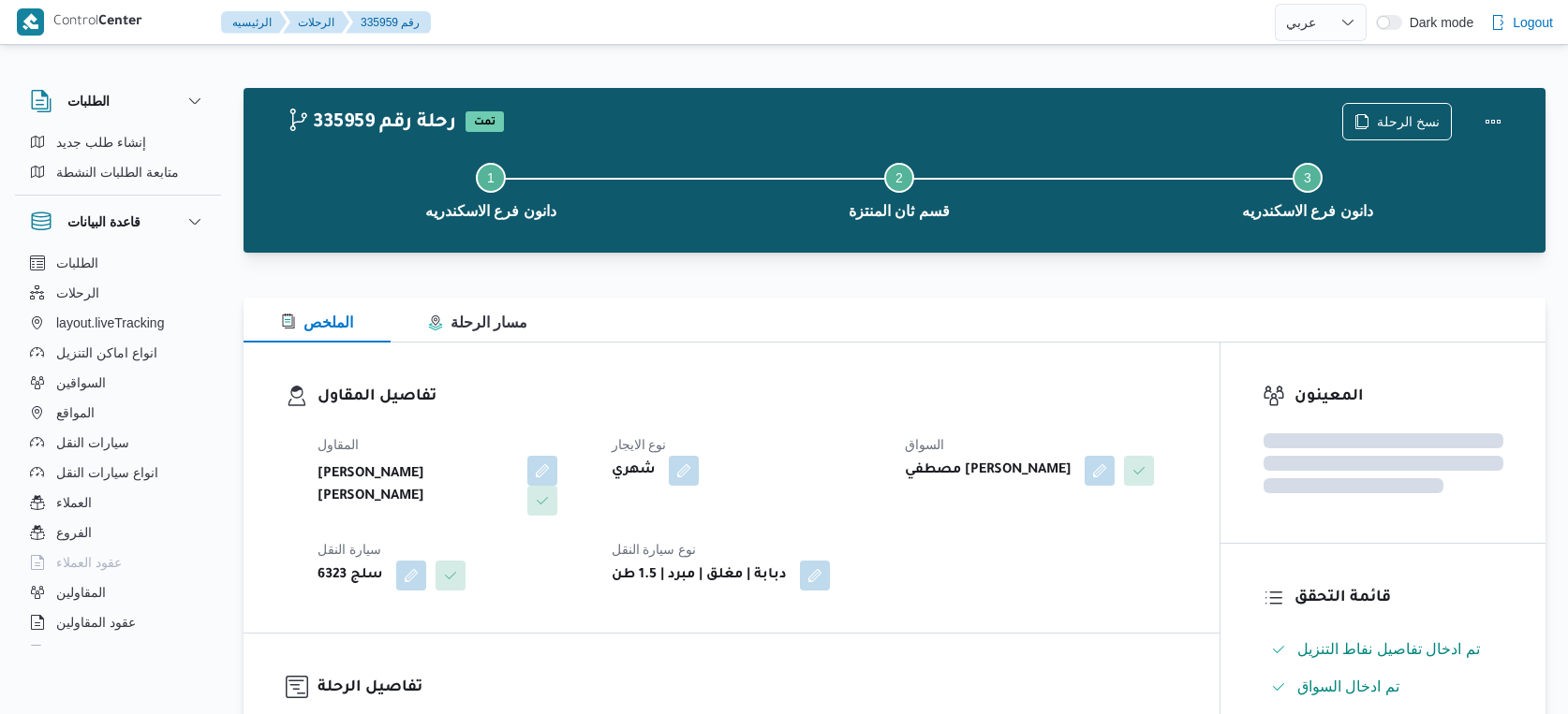
select select "ar"
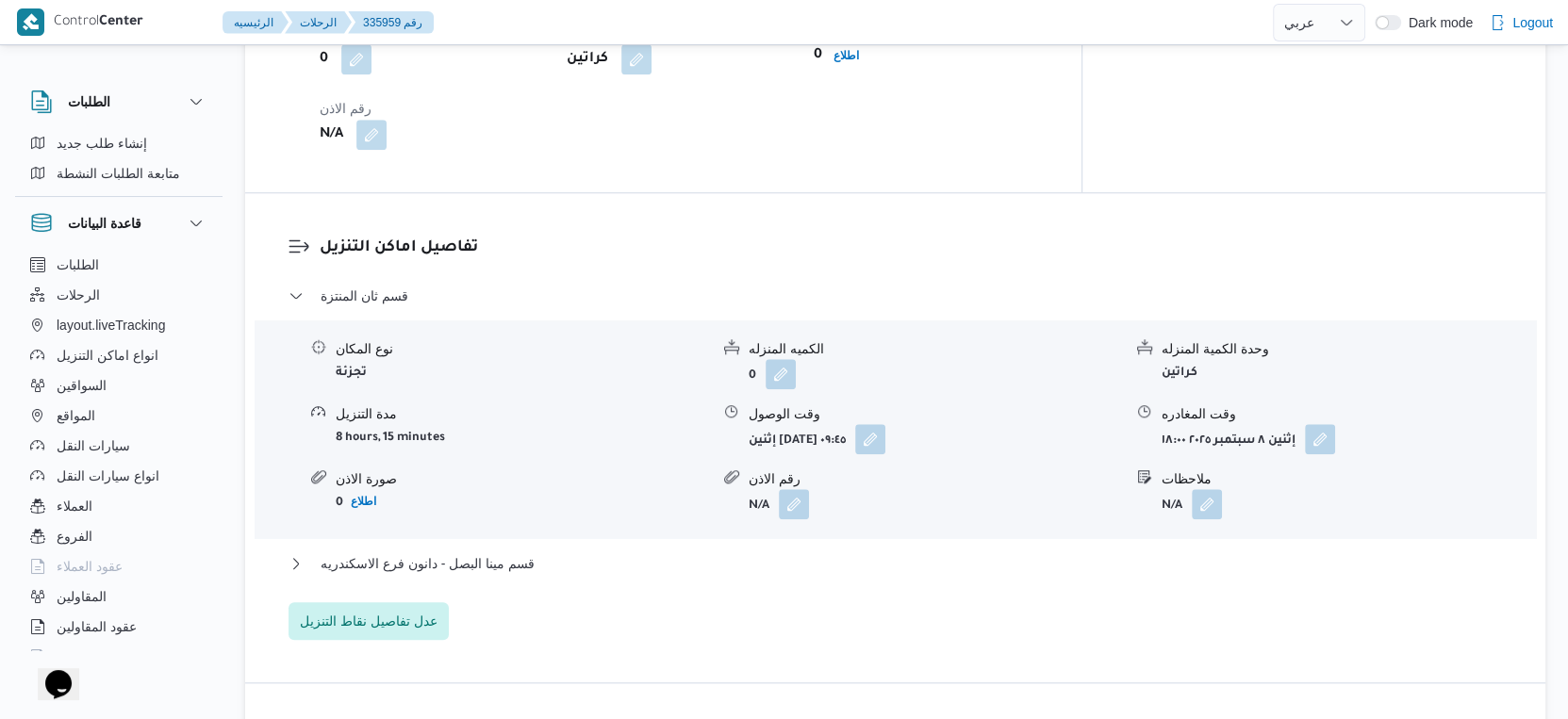
scroll to position [1675, 0]
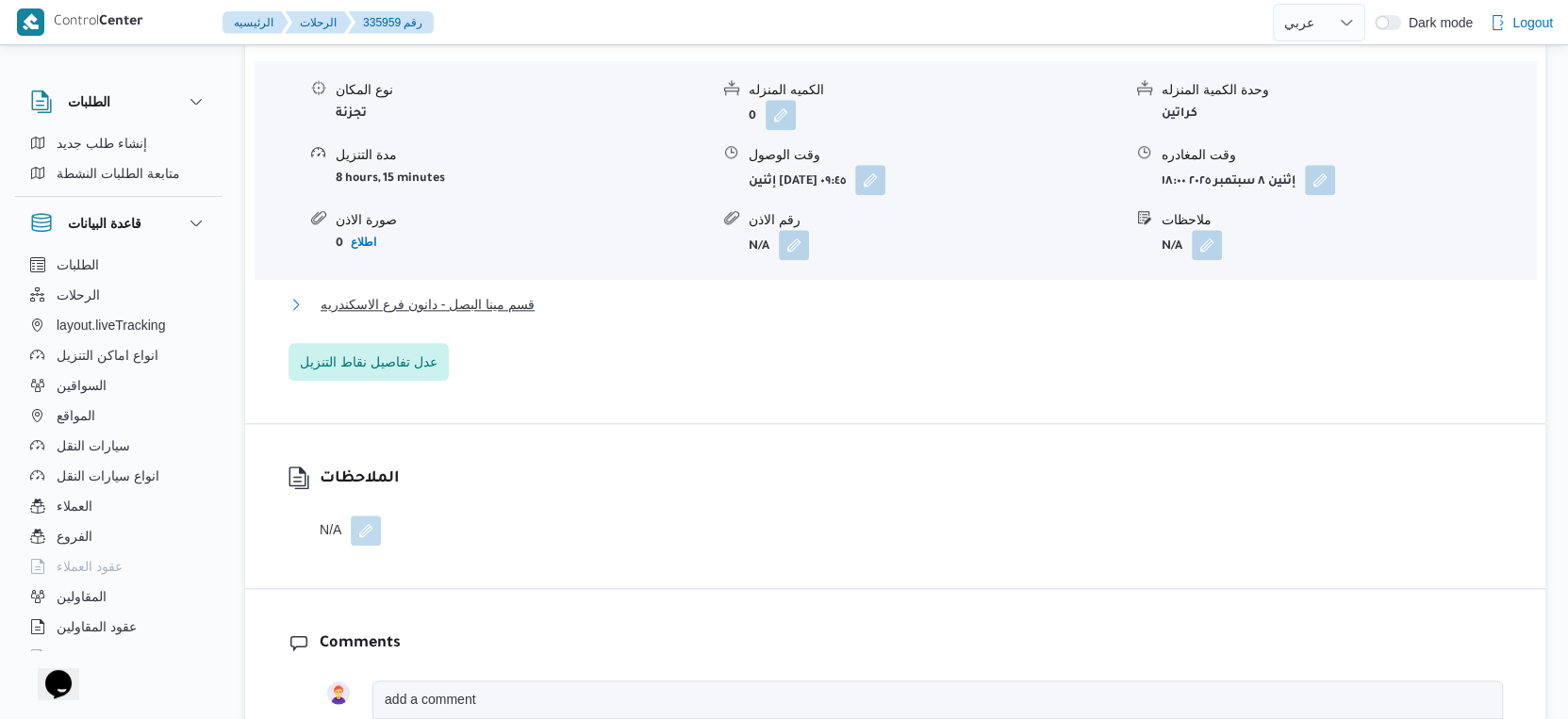
click at [504, 298] on span "قسم مينا البصل - دانون فرع الاسكندريه" at bounding box center [427, 304] width 214 height 23
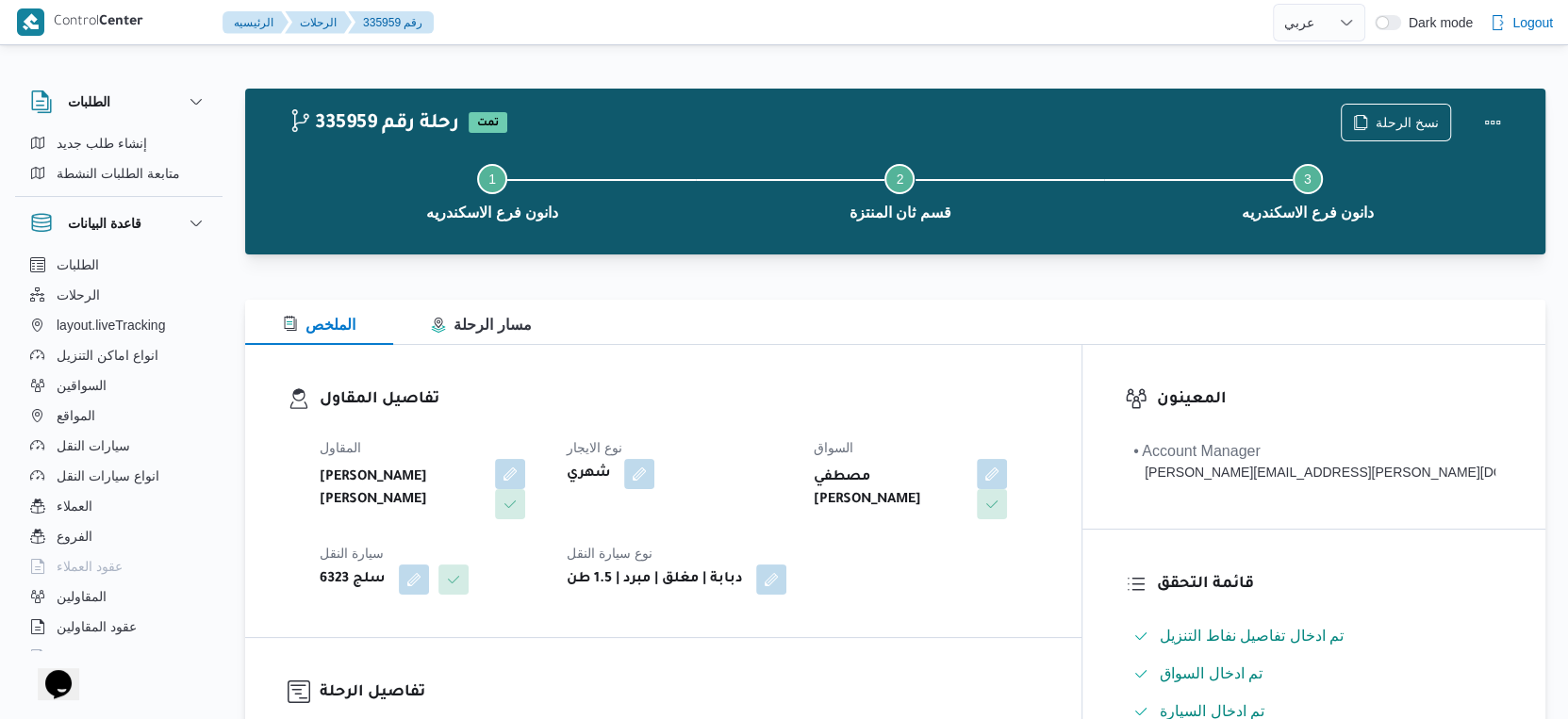
scroll to position [628, 0]
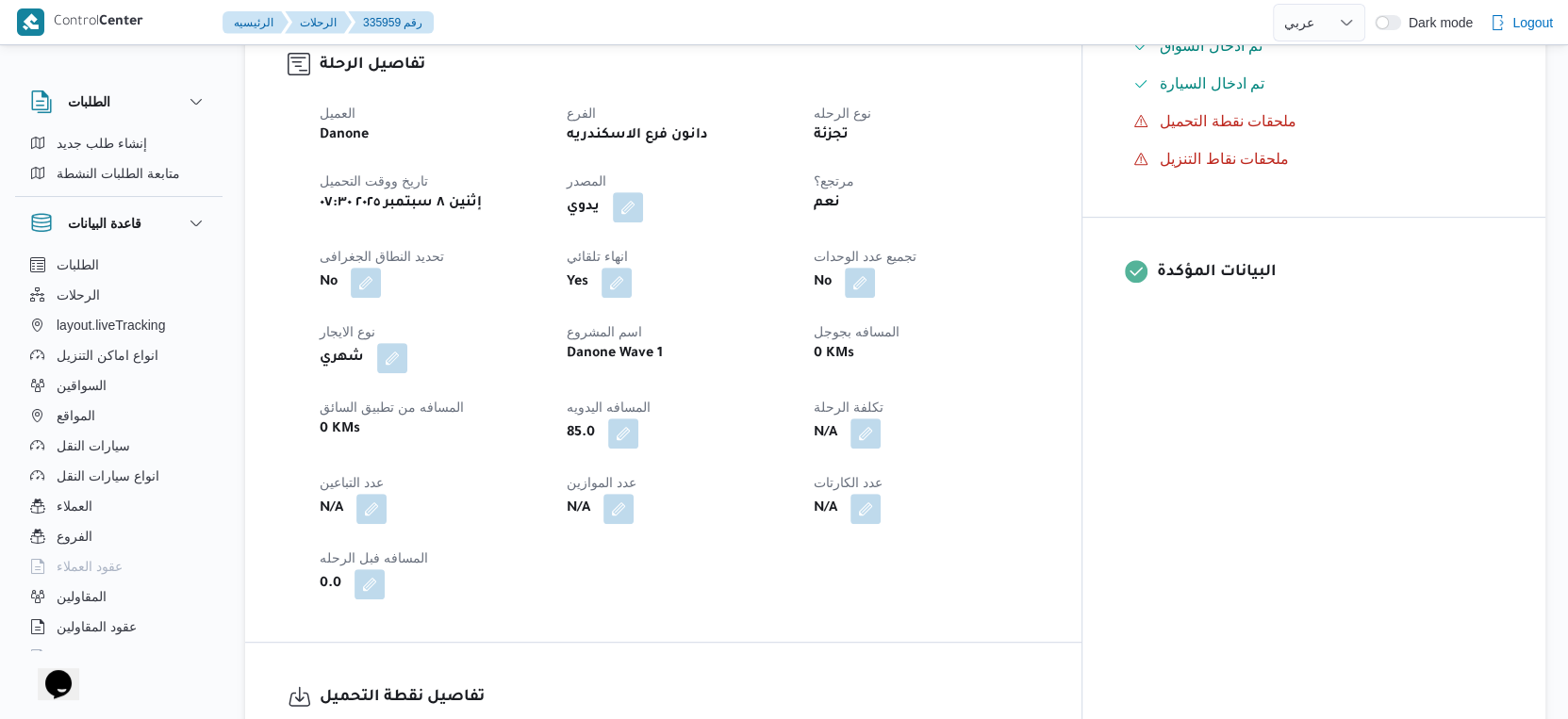
select select "ar"
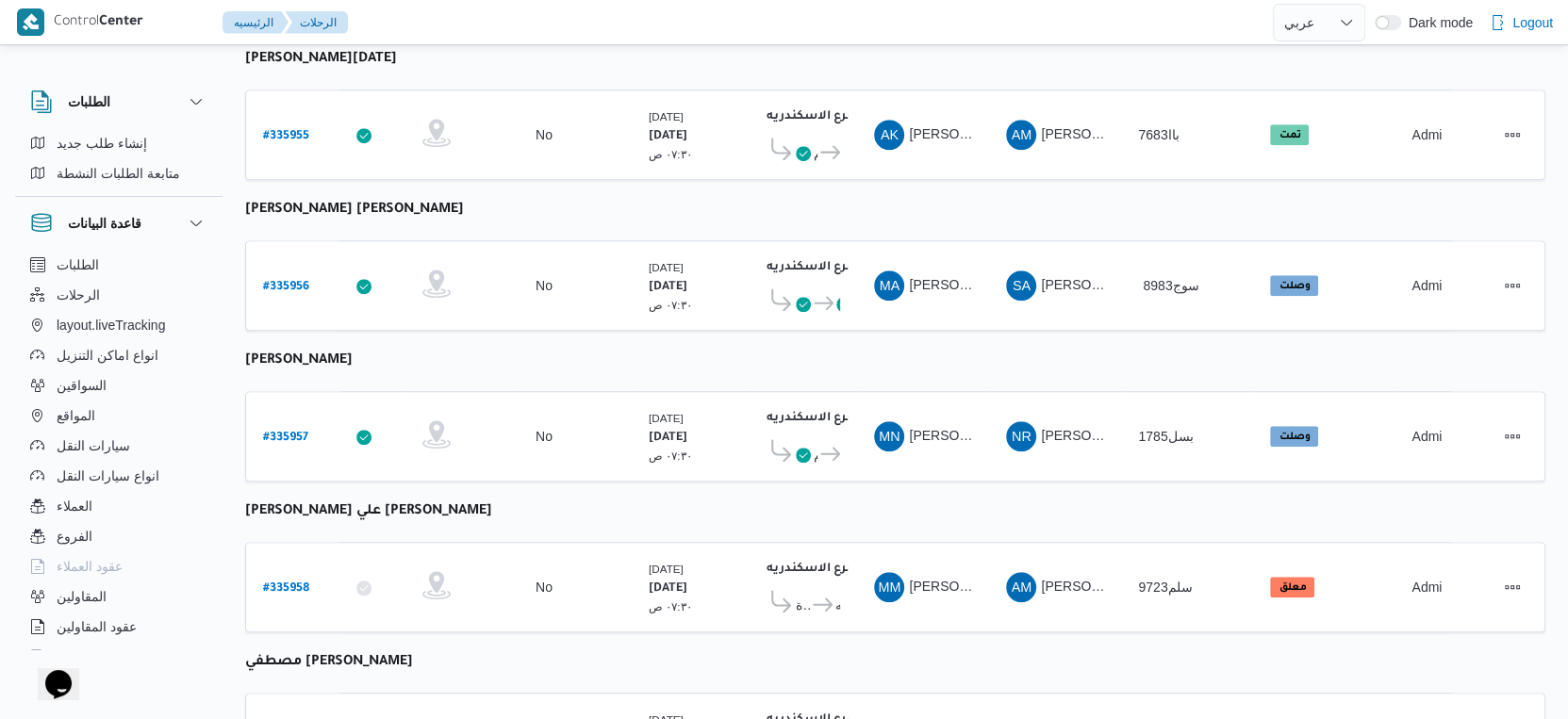
scroll to position [1119, 0]
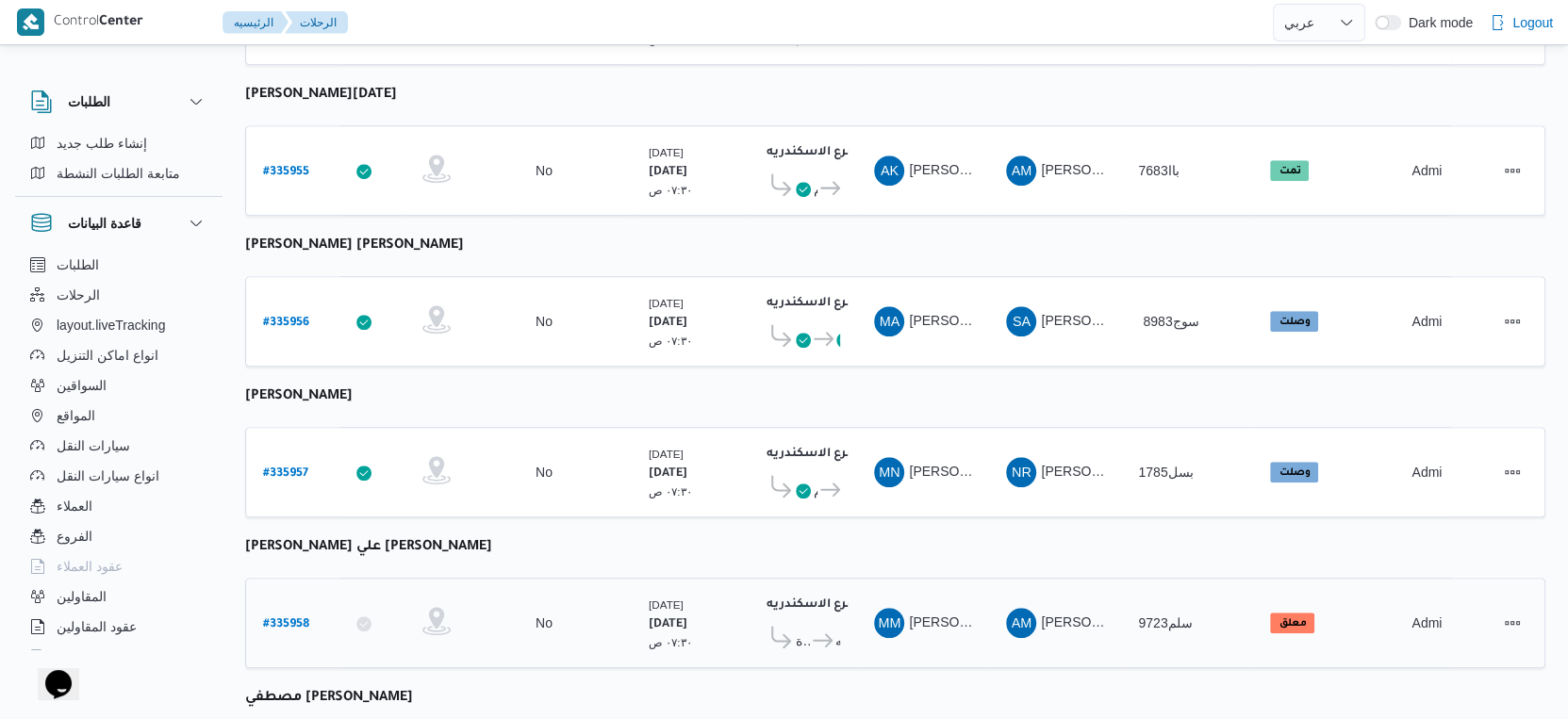
click at [284, 618] on b "# 335958" at bounding box center [286, 624] width 46 height 13
select select "ar"
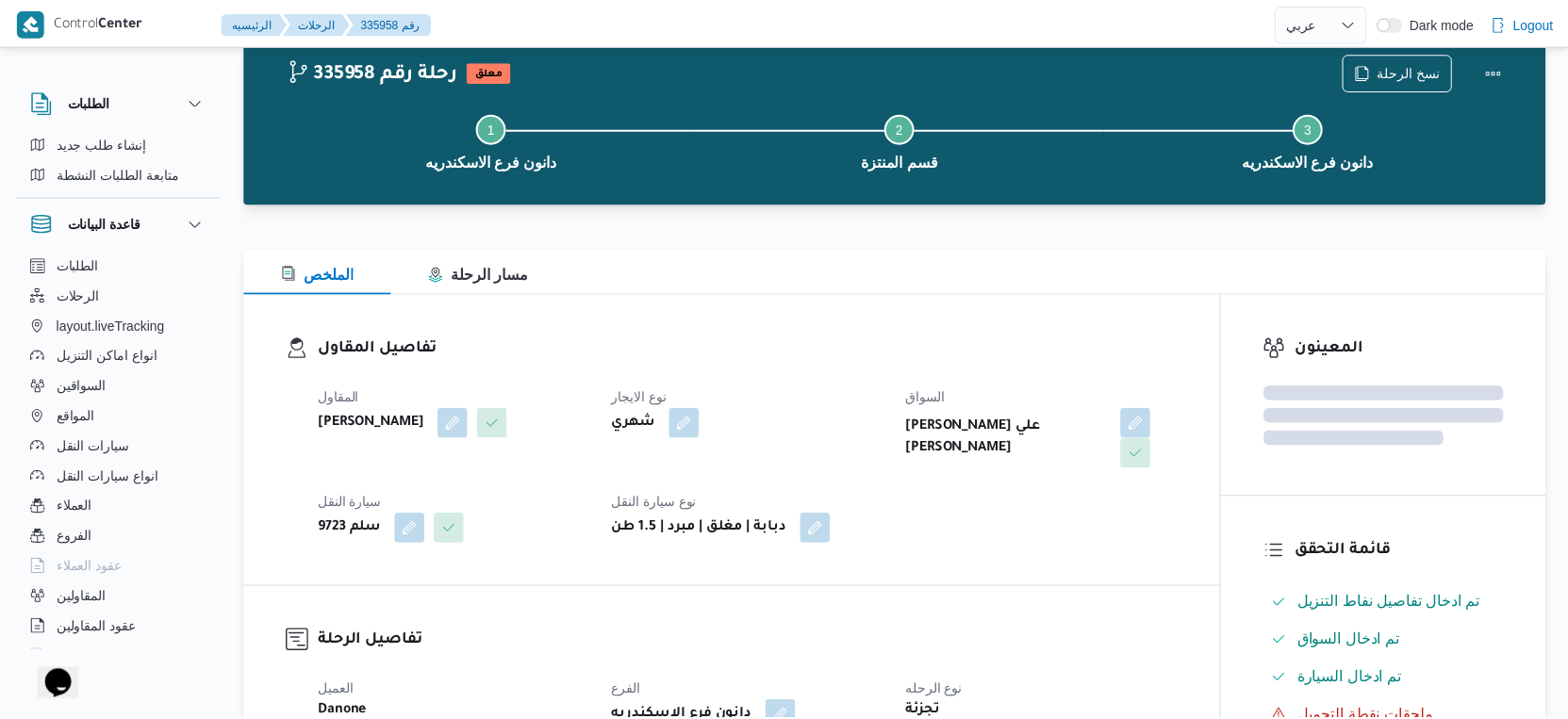
scroll to position [1119, 0]
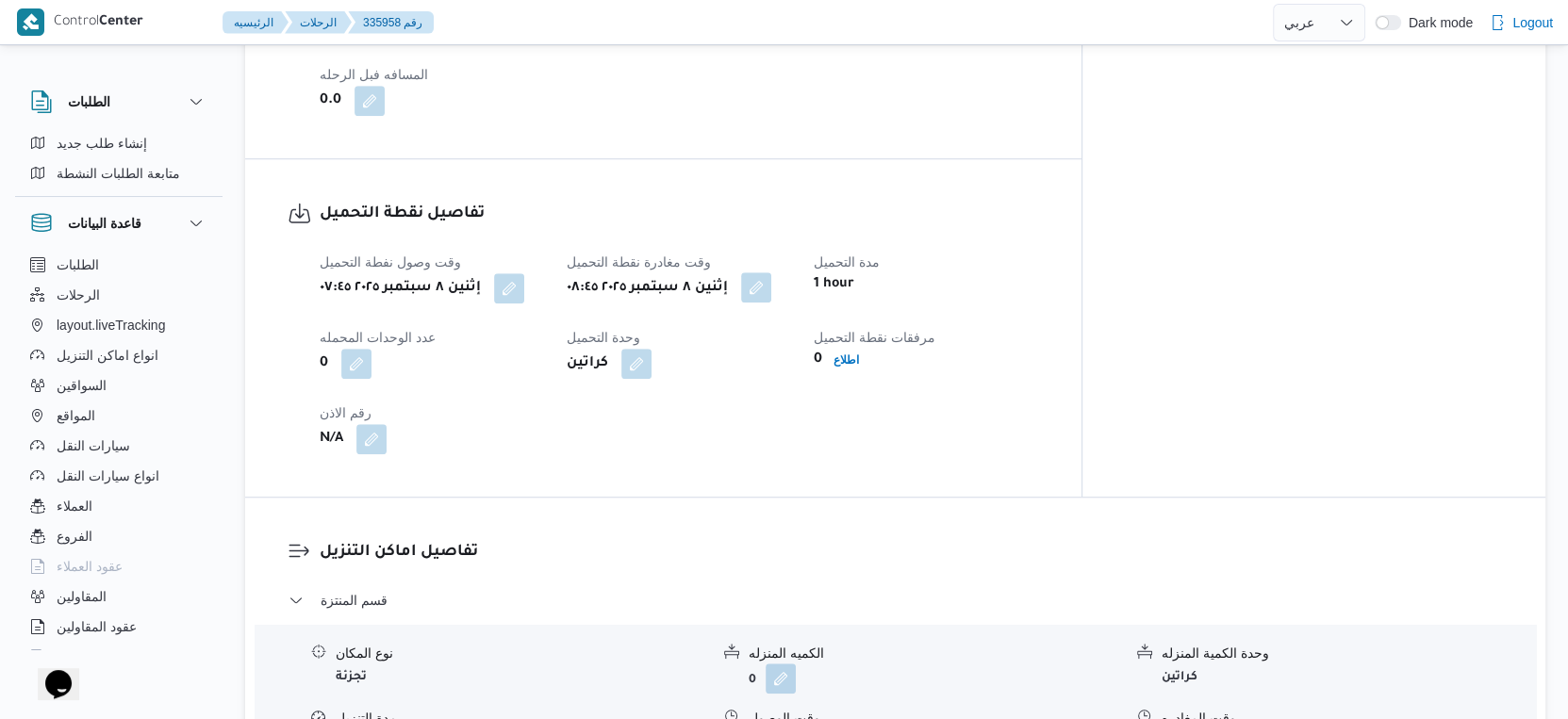
click at [771, 285] on button "button" at bounding box center [756, 287] width 30 height 30
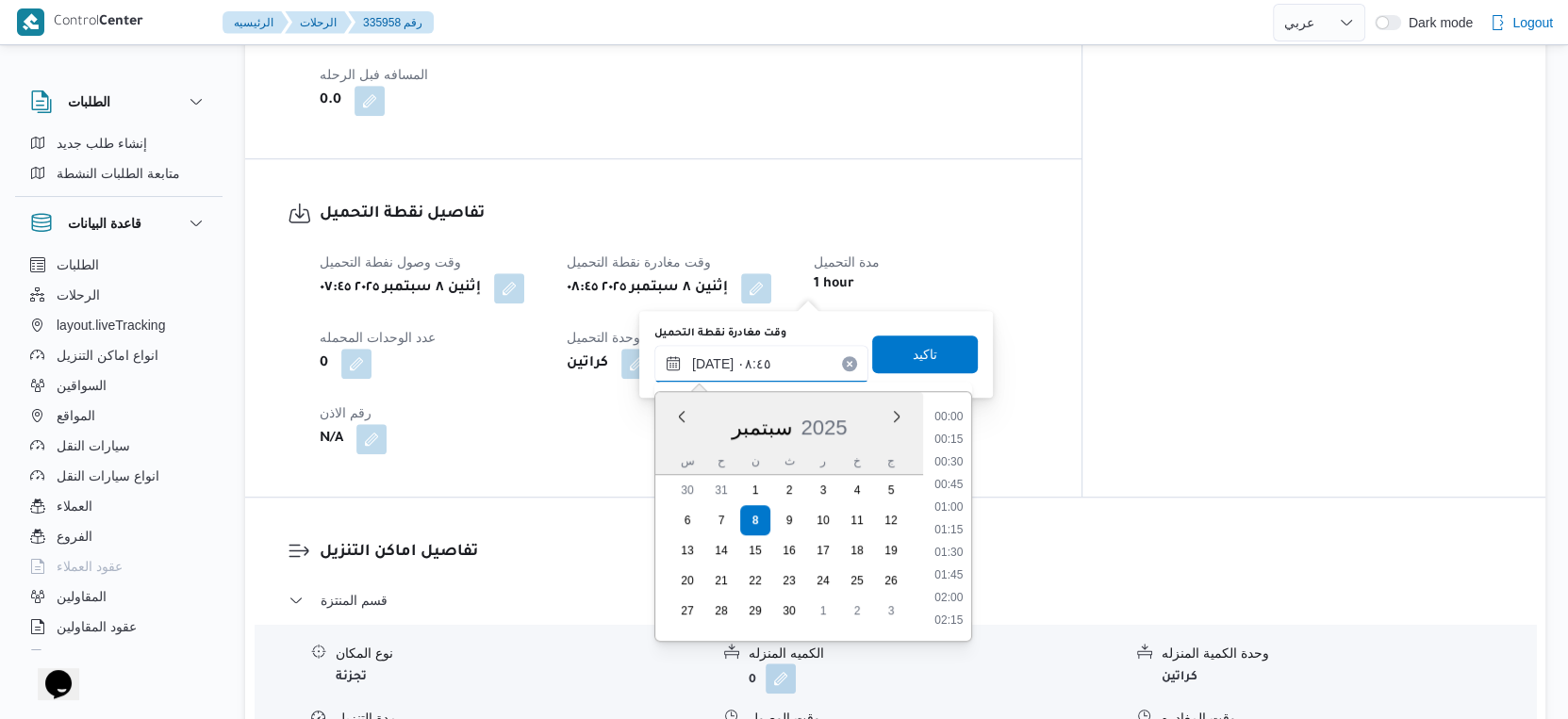
click at [786, 358] on input "[DATE] ٠٨:٤٥" at bounding box center [761, 363] width 214 height 37
click at [953, 576] on li "09:15" at bounding box center [949, 576] width 43 height 19
type input "٠٨/٠٩/٢٠٢٥ ٠٩:١٥"
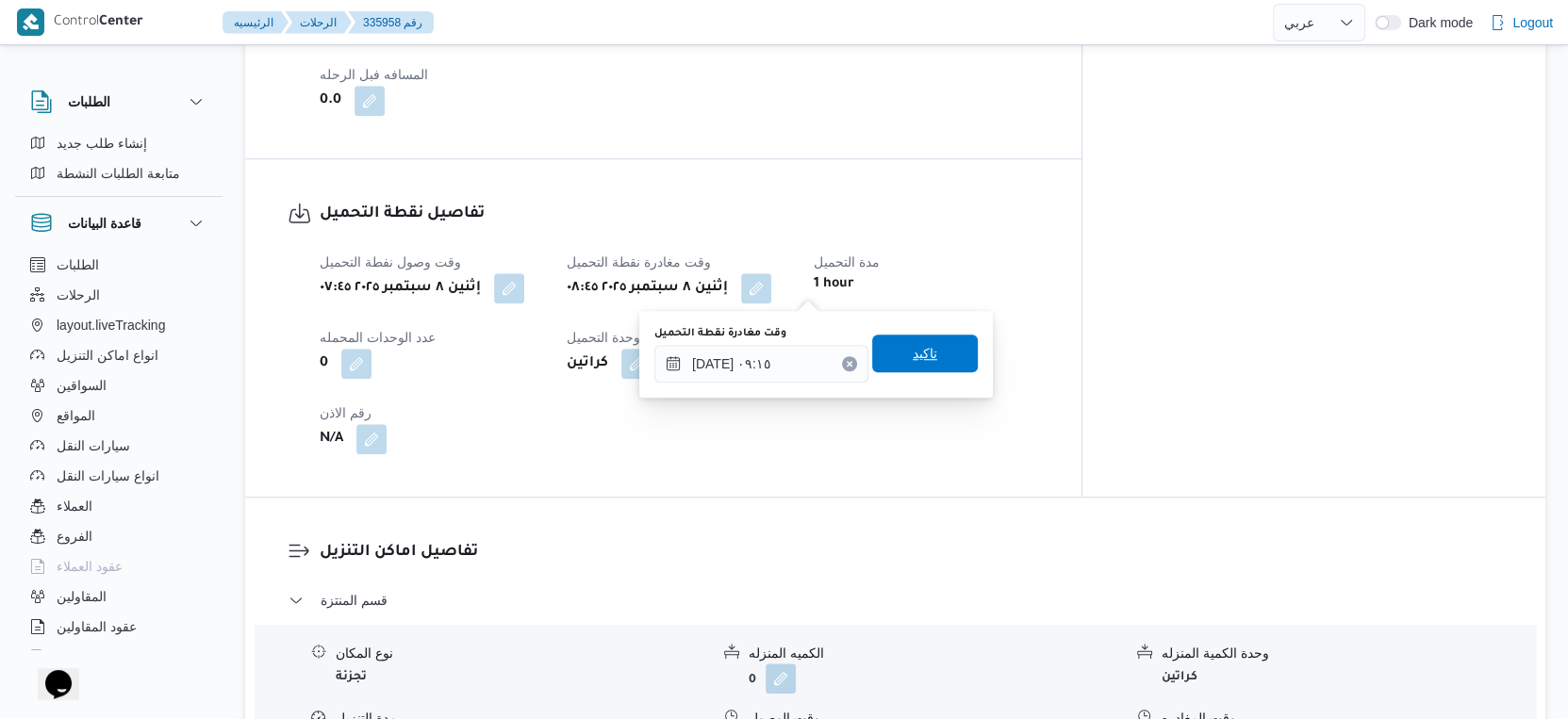
click at [942, 362] on span "تاكيد" at bounding box center [925, 354] width 106 height 37
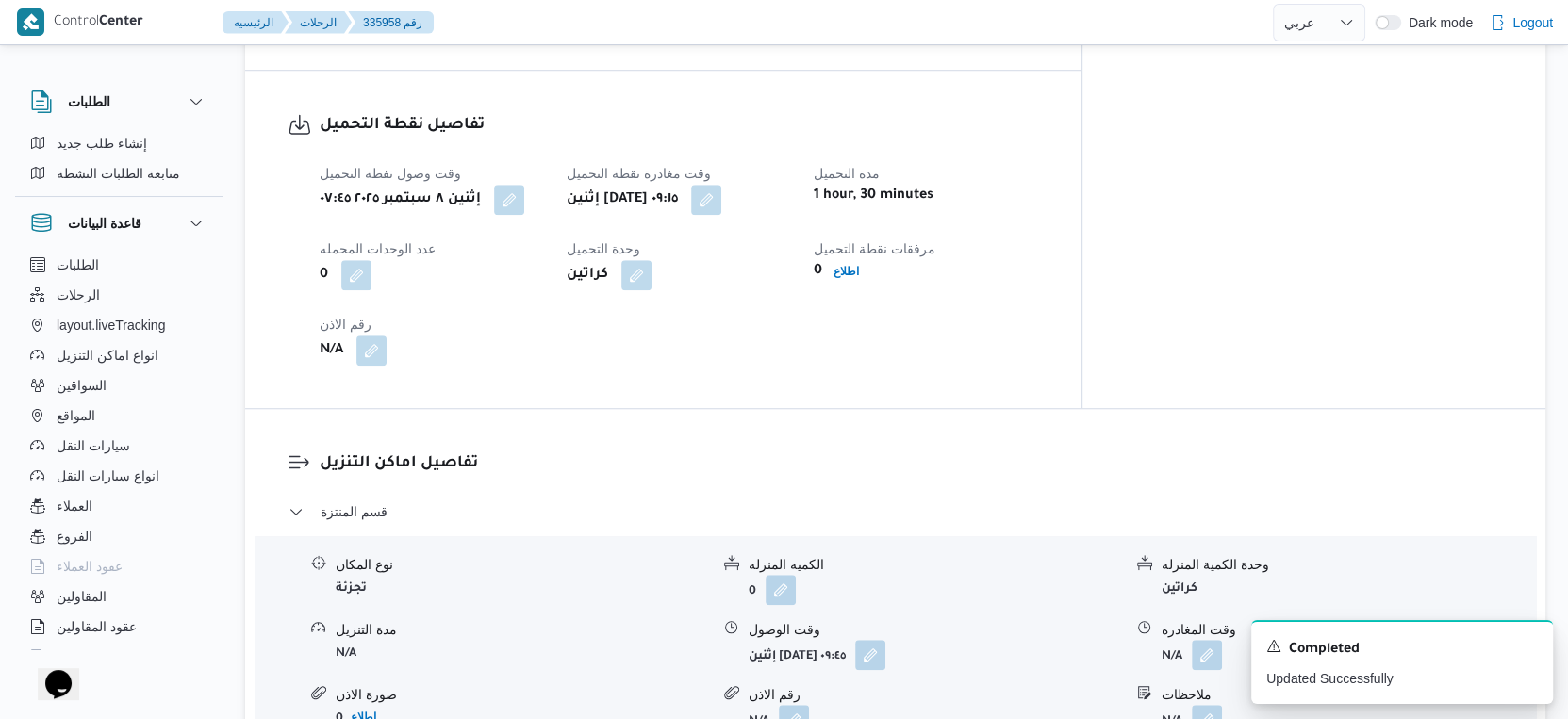
scroll to position [1329, 0]
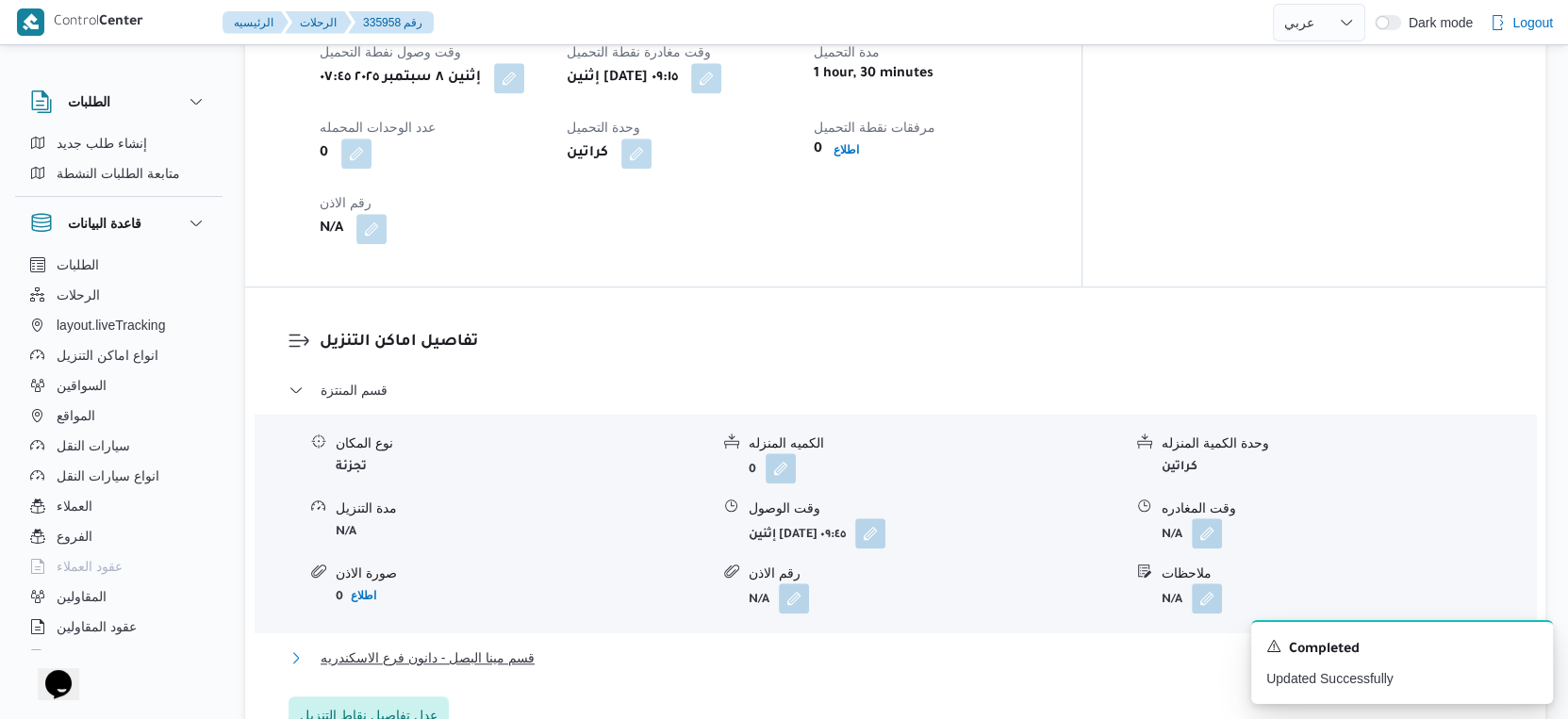
click at [498, 654] on span "قسم مينا البصل - دانون فرع الاسكندريه" at bounding box center [427, 657] width 214 height 23
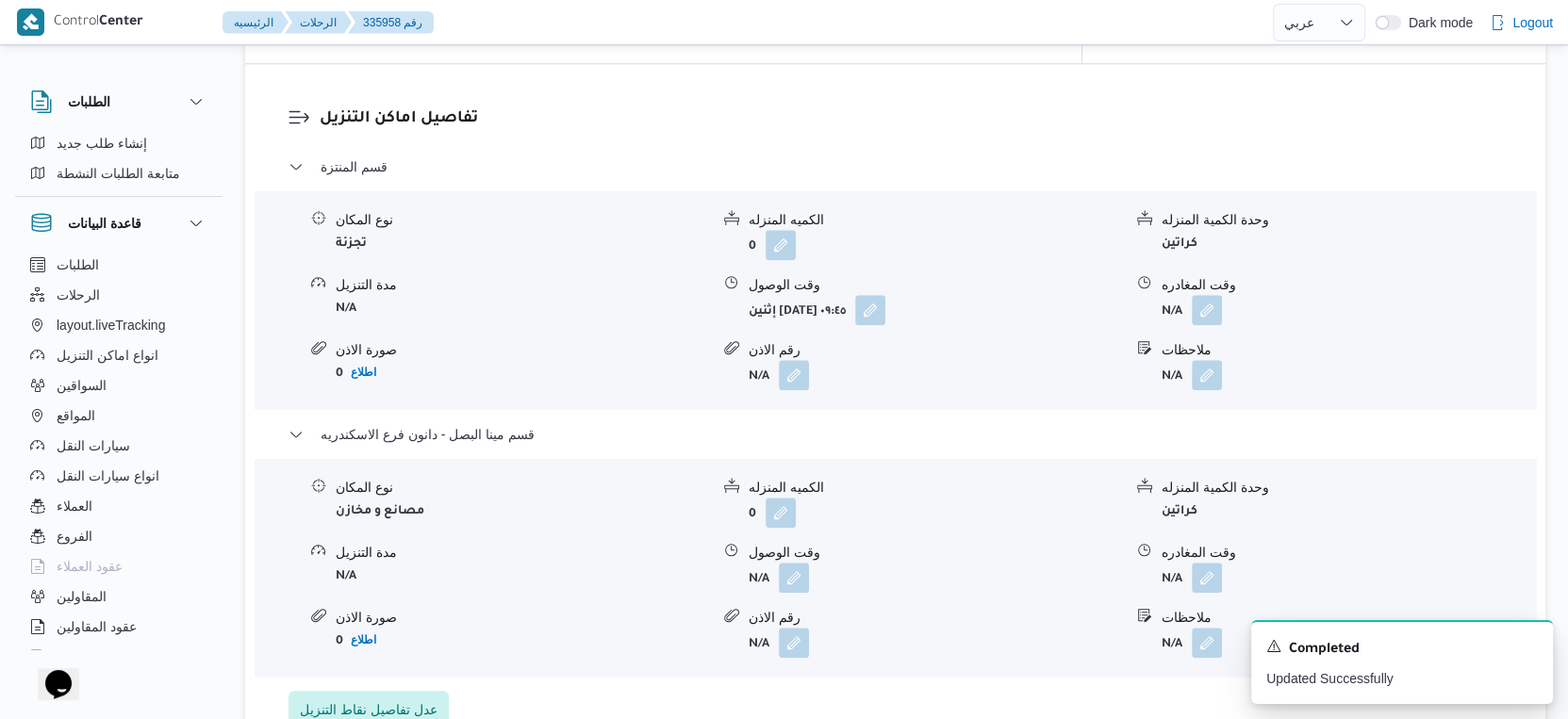
scroll to position [1675, 0]
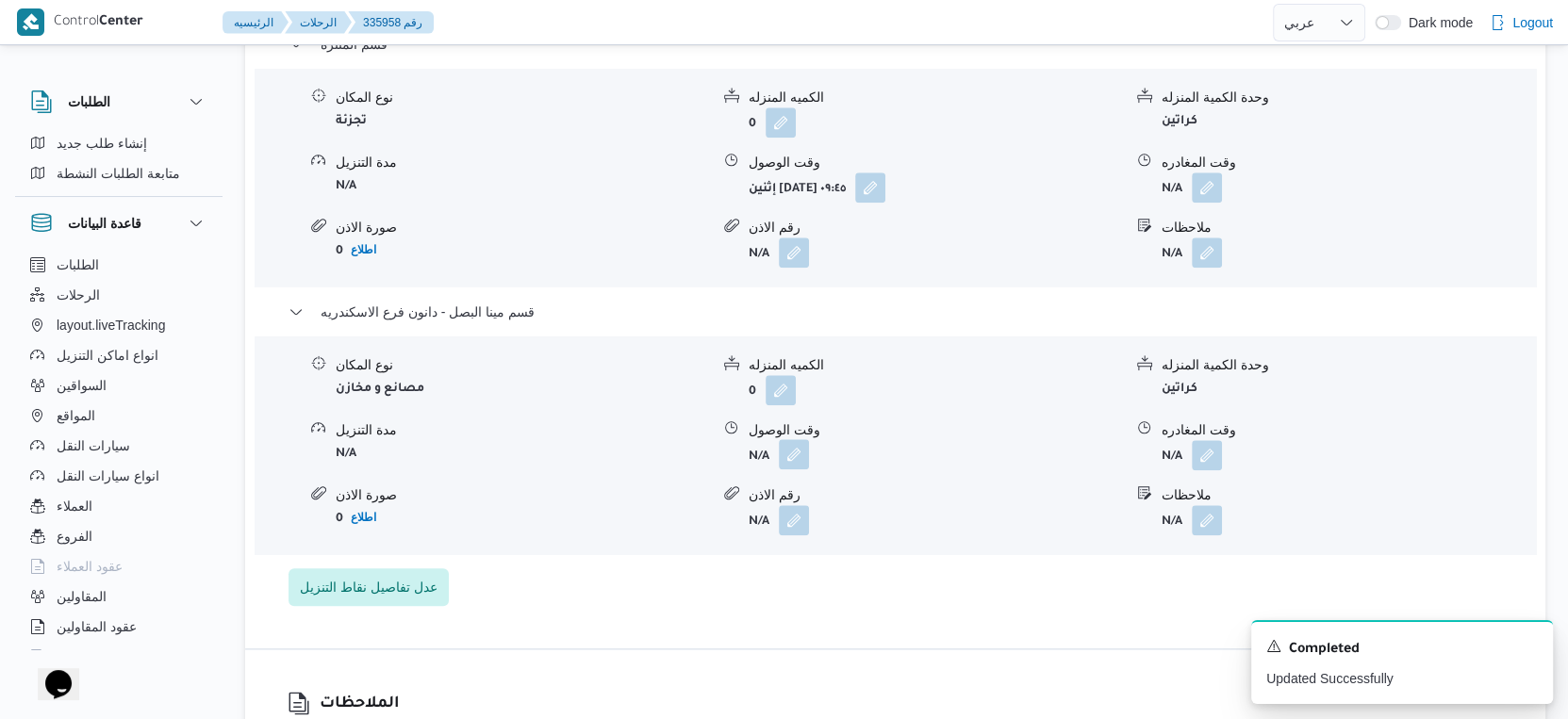
click at [799, 452] on button "button" at bounding box center [794, 454] width 30 height 30
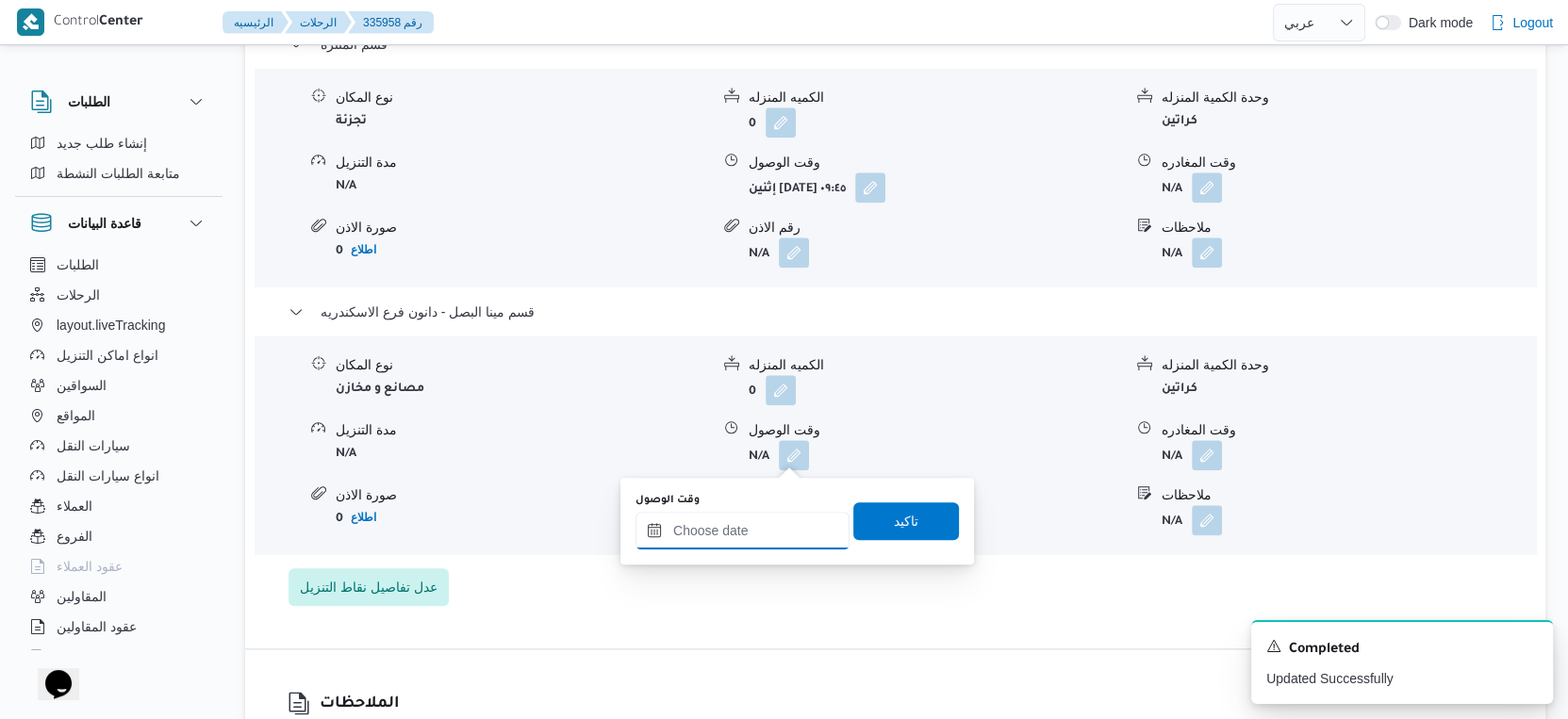
drag, startPoint x: 798, startPoint y: 466, endPoint x: 758, endPoint y: 515, distance: 63.3
click at [758, 515] on input "وقت الوصول" at bounding box center [743, 531] width 214 height 37
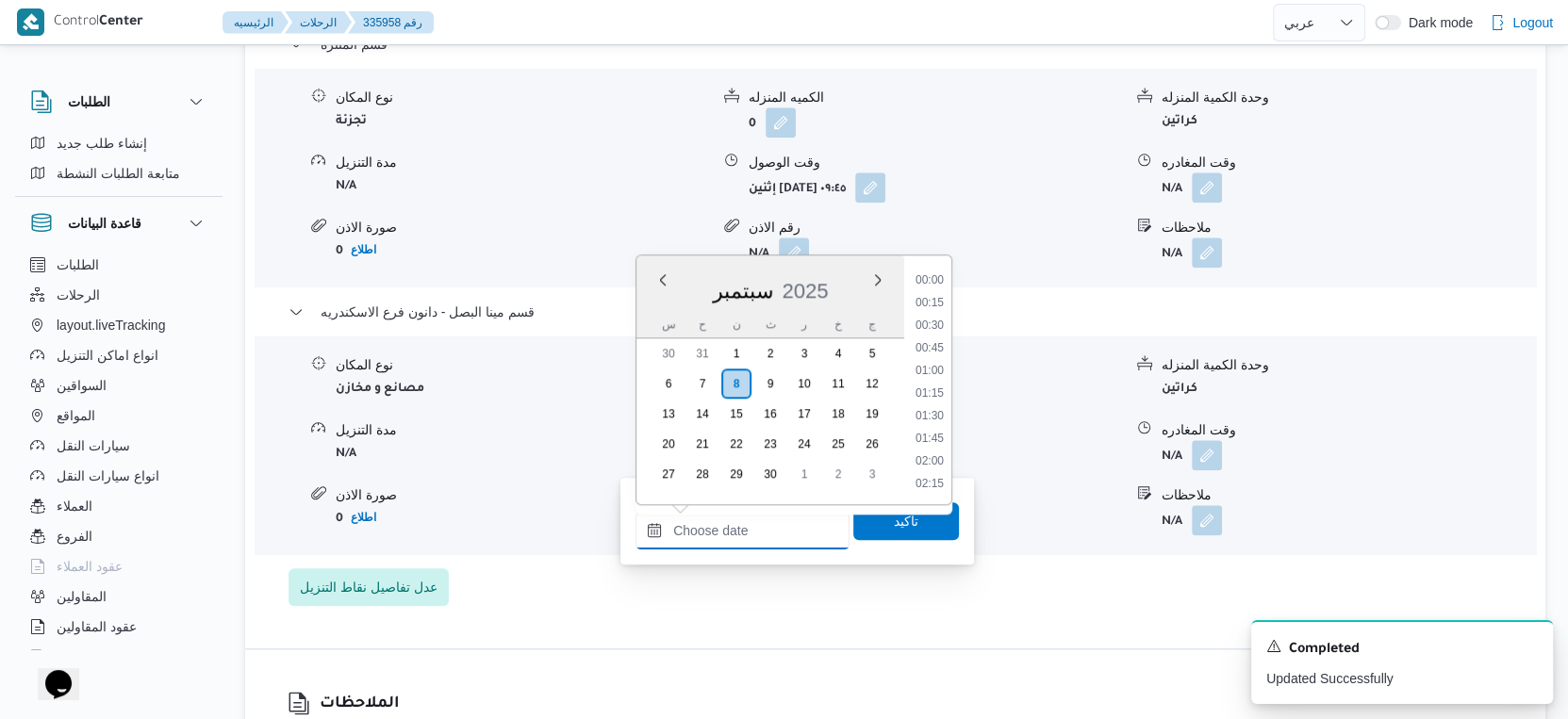
scroll to position [1603, 0]
drag, startPoint x: 944, startPoint y: 395, endPoint x: 940, endPoint y: 415, distance: 20.4
click at [944, 396] on li "19:00" at bounding box center [930, 397] width 43 height 19
type input "٠٨/٠٩/٢٠٢٥ ١٩:٠٠"
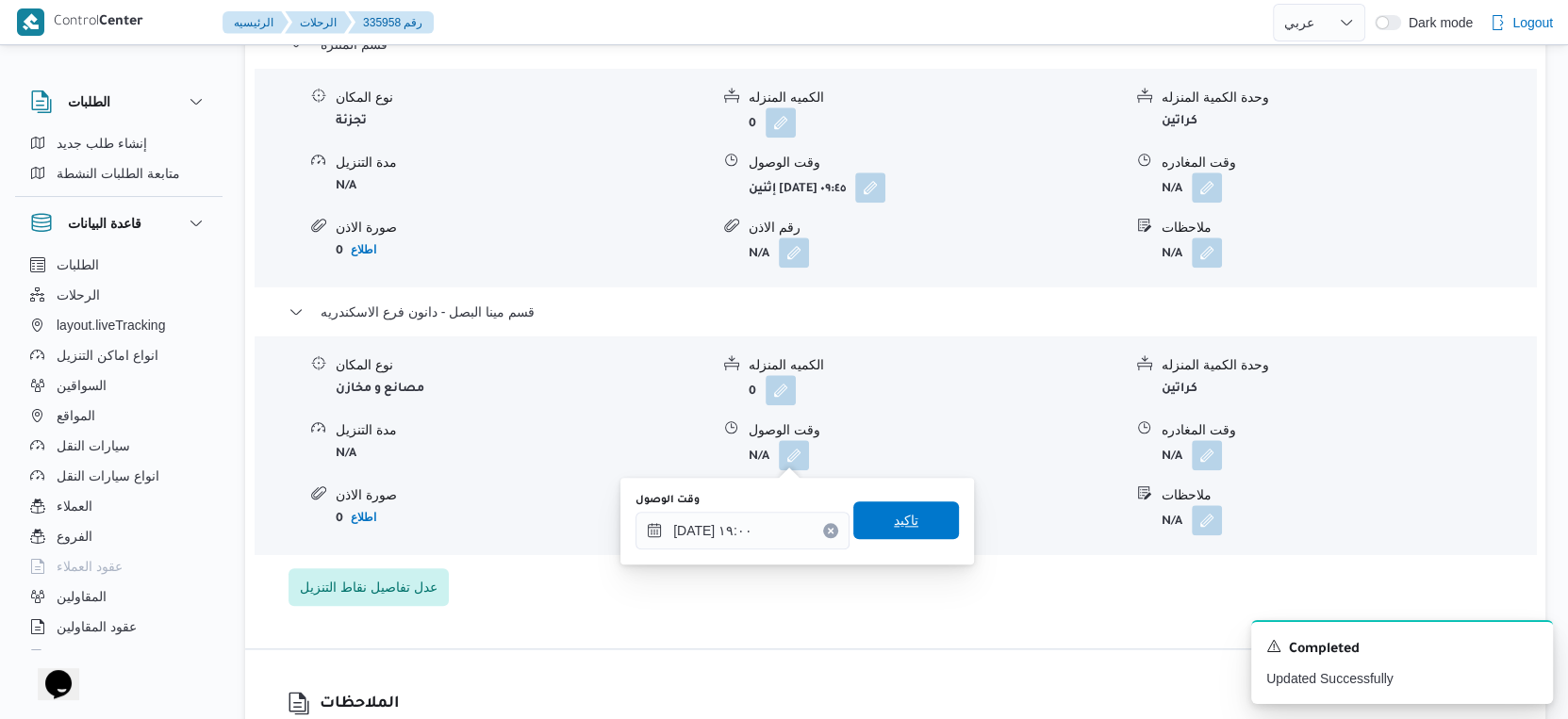
drag, startPoint x: 906, startPoint y: 514, endPoint x: 1142, endPoint y: 487, distance: 237.5
click at [907, 514] on span "تاكيد" at bounding box center [906, 521] width 106 height 37
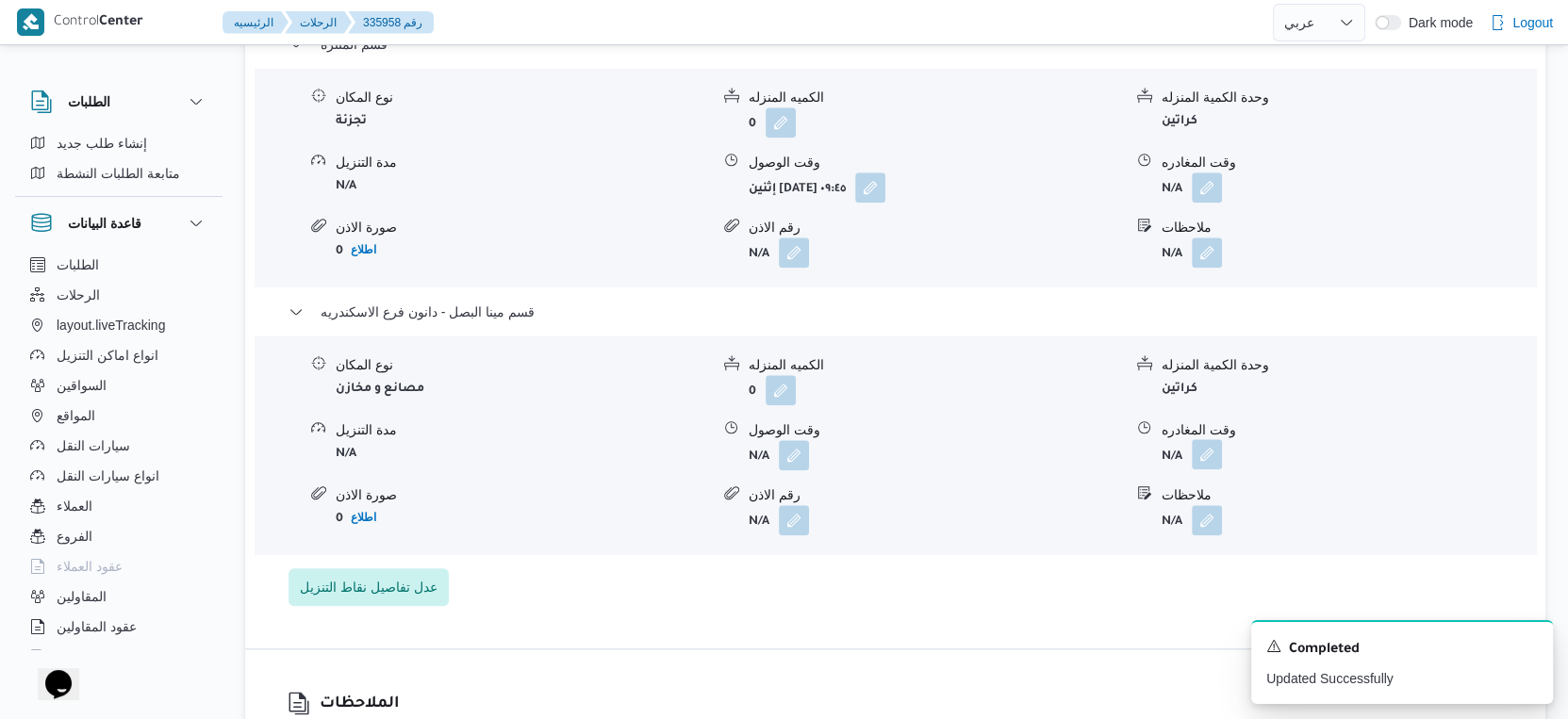
click at [1197, 464] on button "button" at bounding box center [1206, 454] width 30 height 30
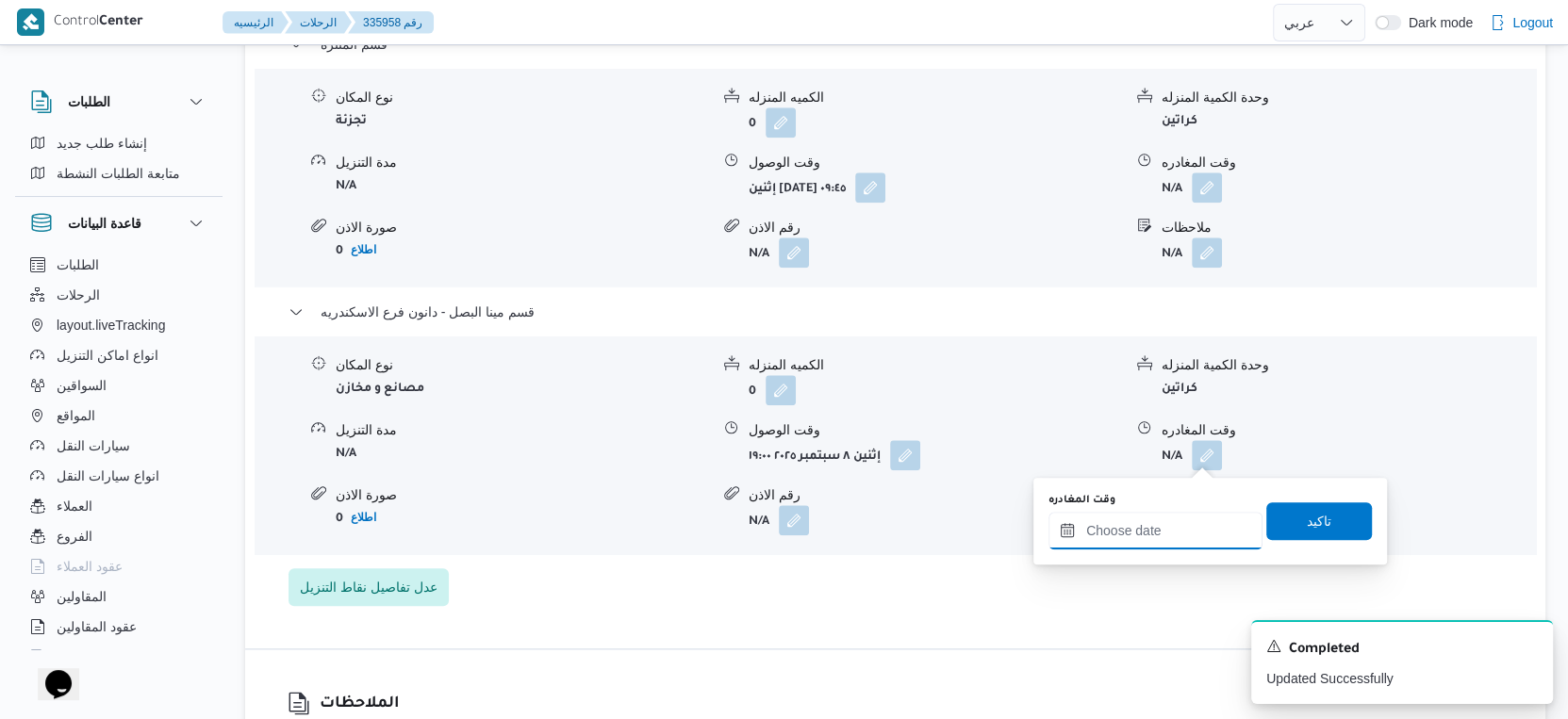
click at [1169, 521] on input "وقت المغادره" at bounding box center [1155, 531] width 214 height 37
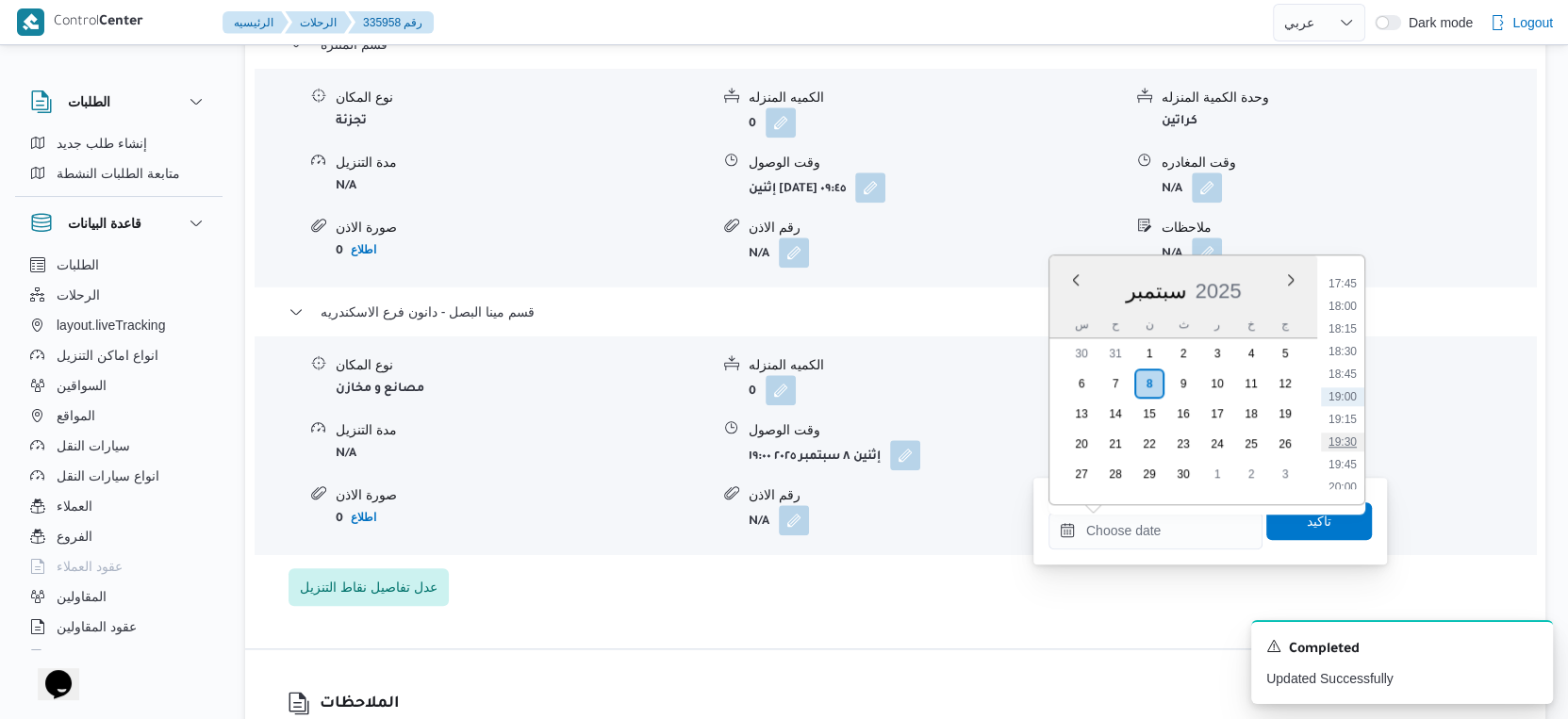
click at [1351, 439] on li "19:30" at bounding box center [1343, 442] width 43 height 19
type input "٠٨/٠٩/٢٠٢٥ ١٩:٣٠"
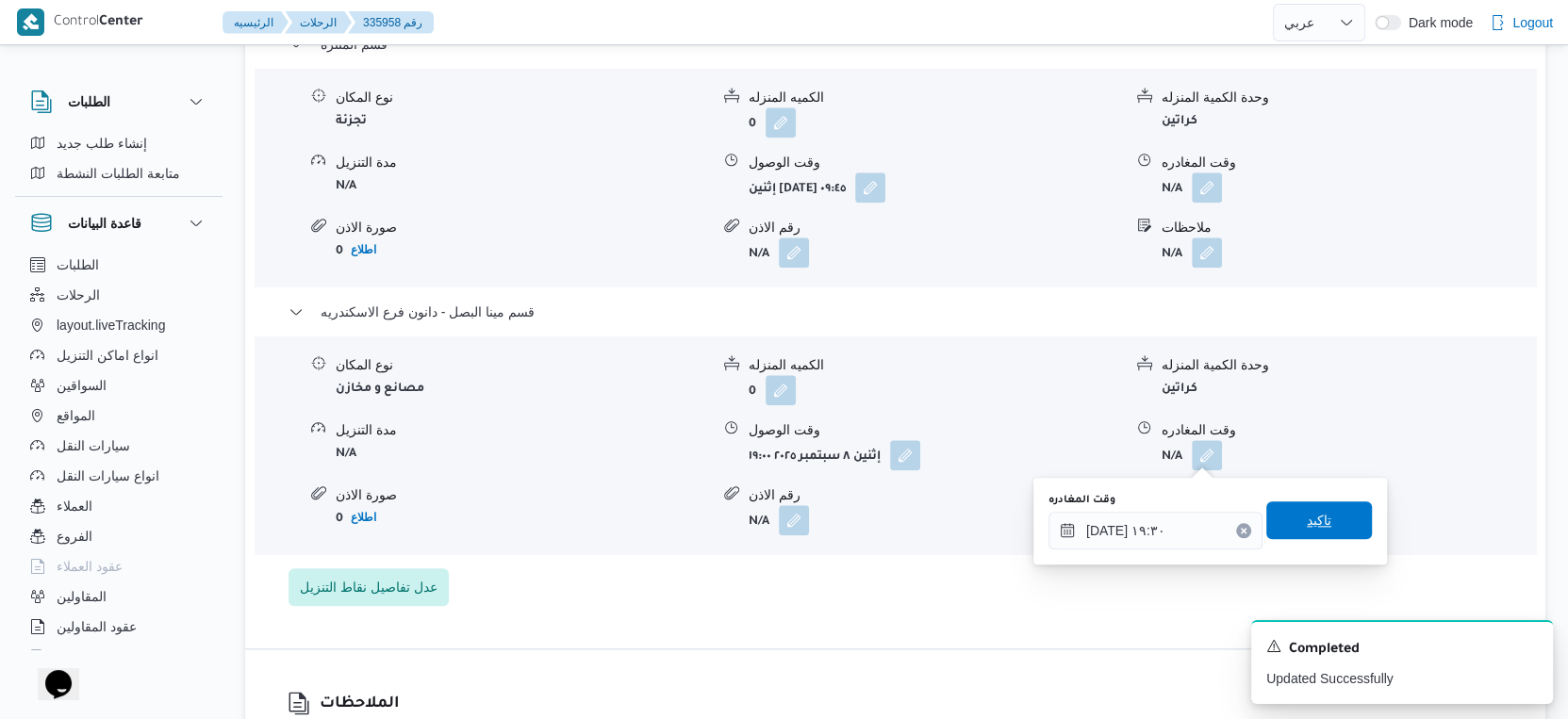
click at [1324, 525] on span "تاكيد" at bounding box center [1320, 520] width 106 height 37
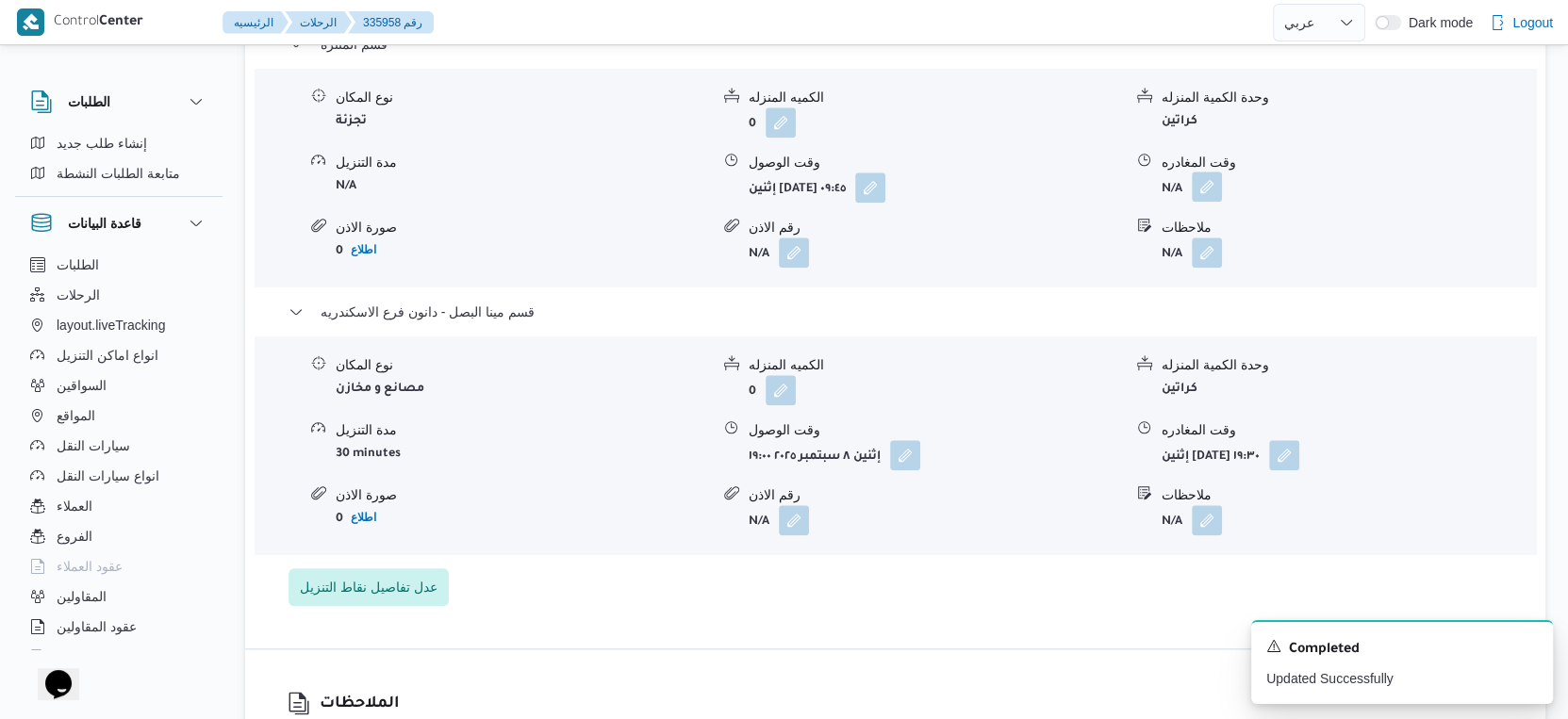
click at [1210, 194] on button "button" at bounding box center [1206, 186] width 30 height 30
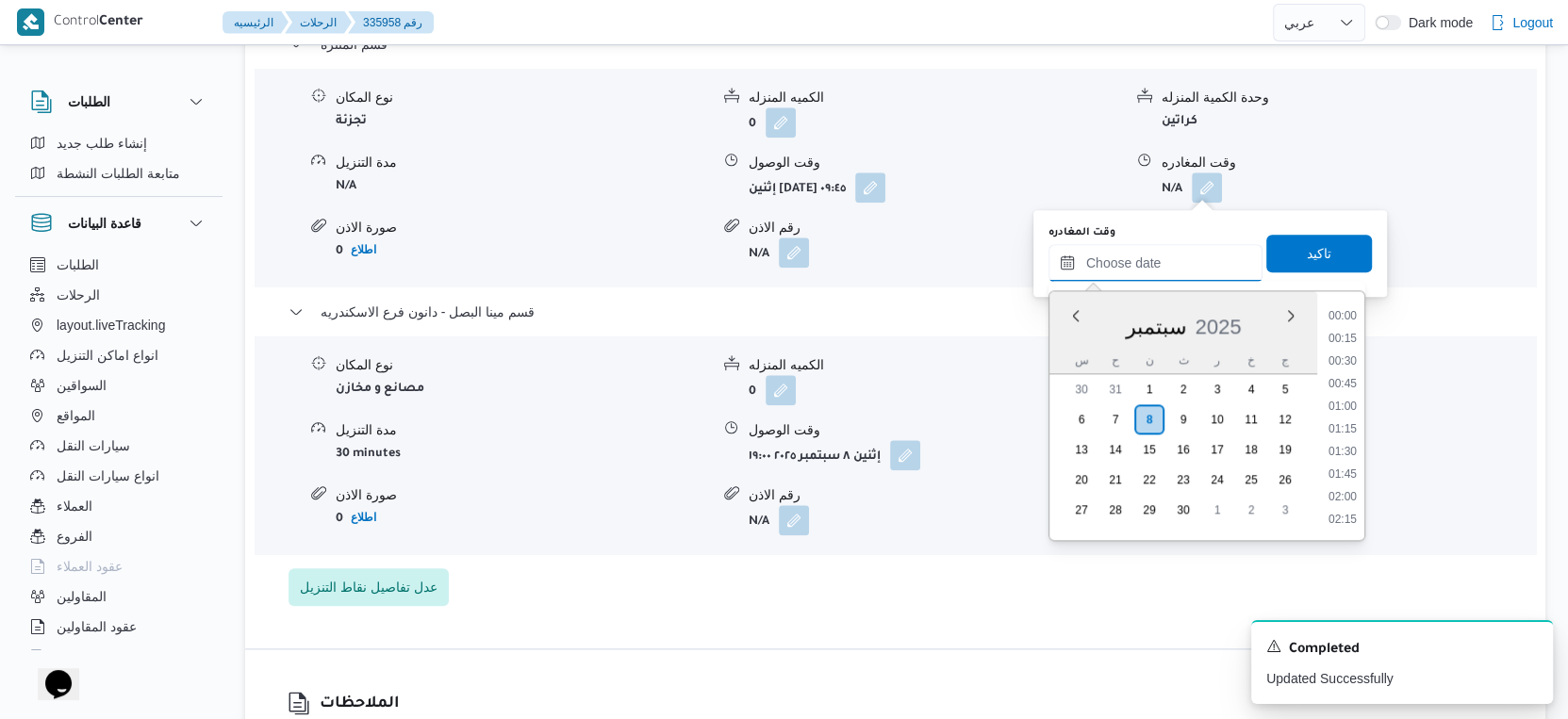
drag, startPoint x: 1171, startPoint y: 262, endPoint x: 1190, endPoint y: 275, distance: 23.0
click at [1171, 262] on input "وقت المغادره" at bounding box center [1155, 263] width 214 height 37
drag, startPoint x: 1348, startPoint y: 363, endPoint x: 1334, endPoint y: 307, distance: 57.7
click at [1348, 363] on li "18:15" at bounding box center [1343, 364] width 43 height 19
type input "٠٨/٠٩/٢٠٢٥ ١٨:١٥"
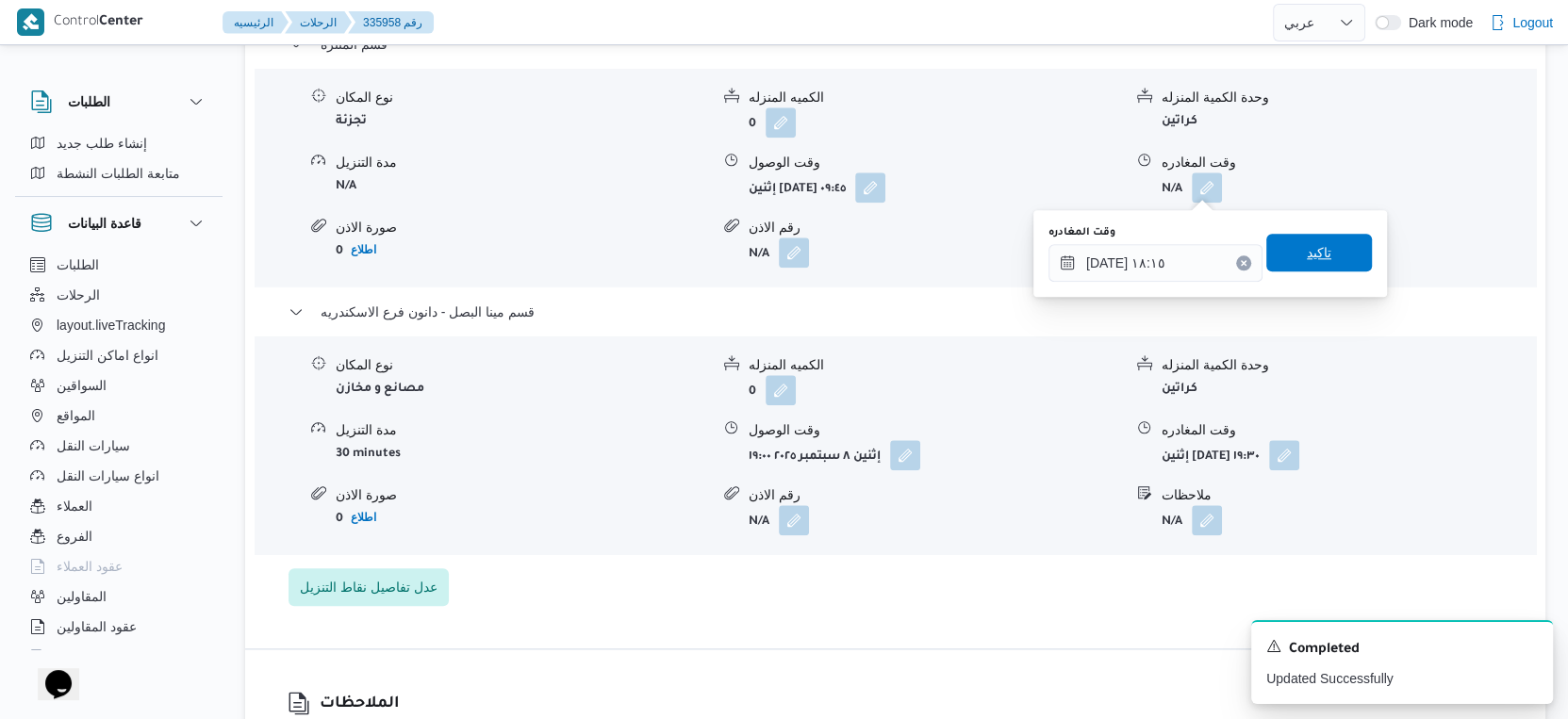
click at [1328, 241] on span "تاكيد" at bounding box center [1320, 253] width 106 height 37
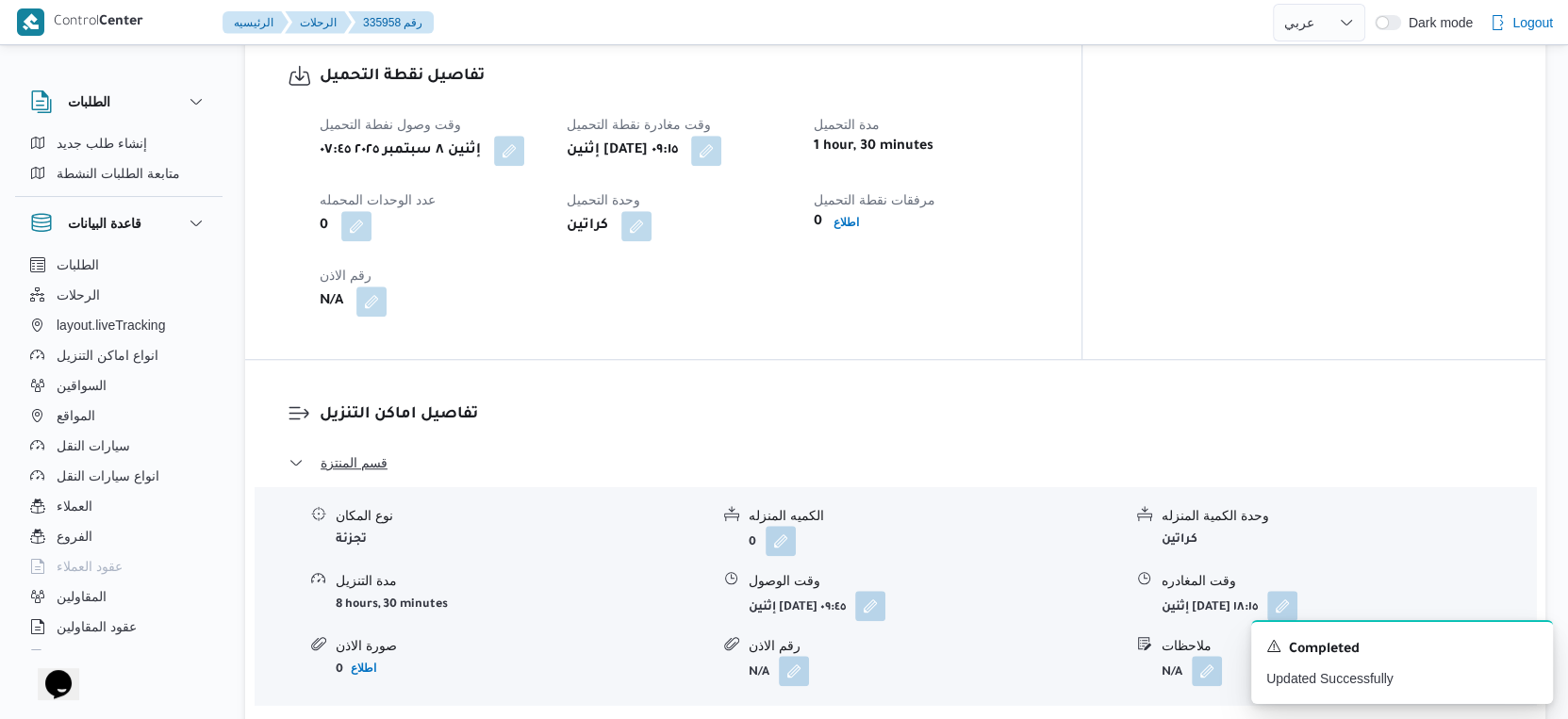
scroll to position [838, 0]
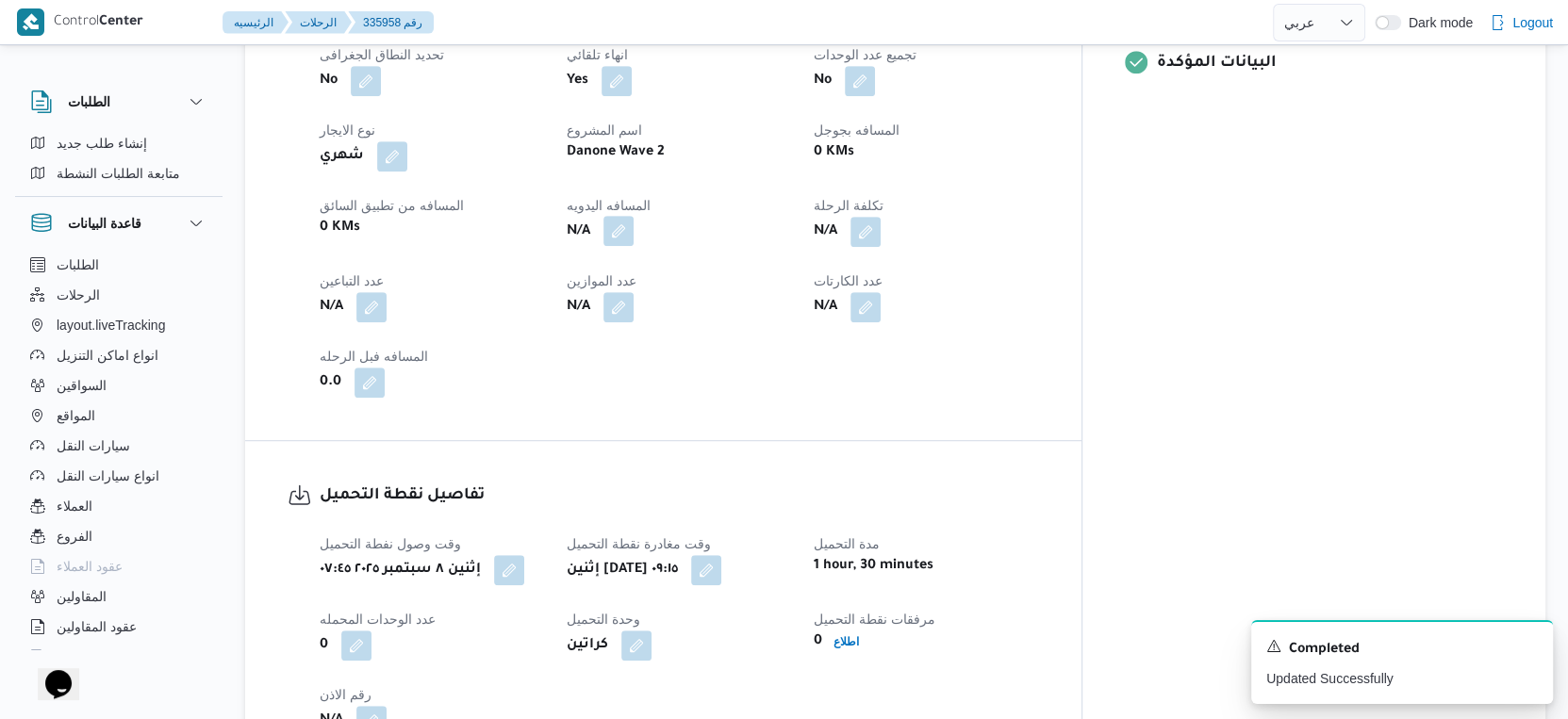
click at [634, 234] on button "button" at bounding box center [618, 230] width 30 height 30
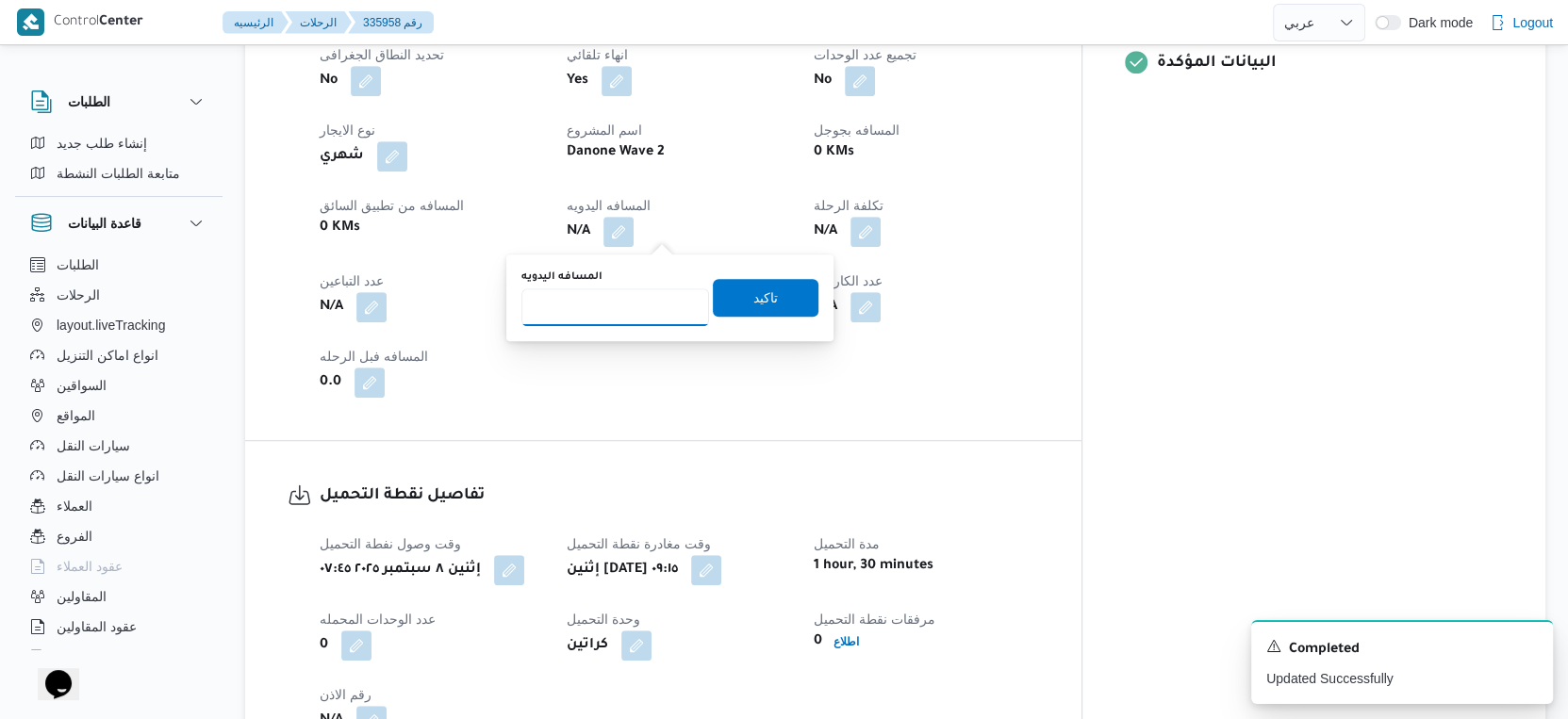
click at [612, 310] on input "المسافه اليدويه" at bounding box center [615, 307] width 188 height 37
type input "47"
click at [776, 301] on span "تاكيد" at bounding box center [766, 297] width 106 height 37
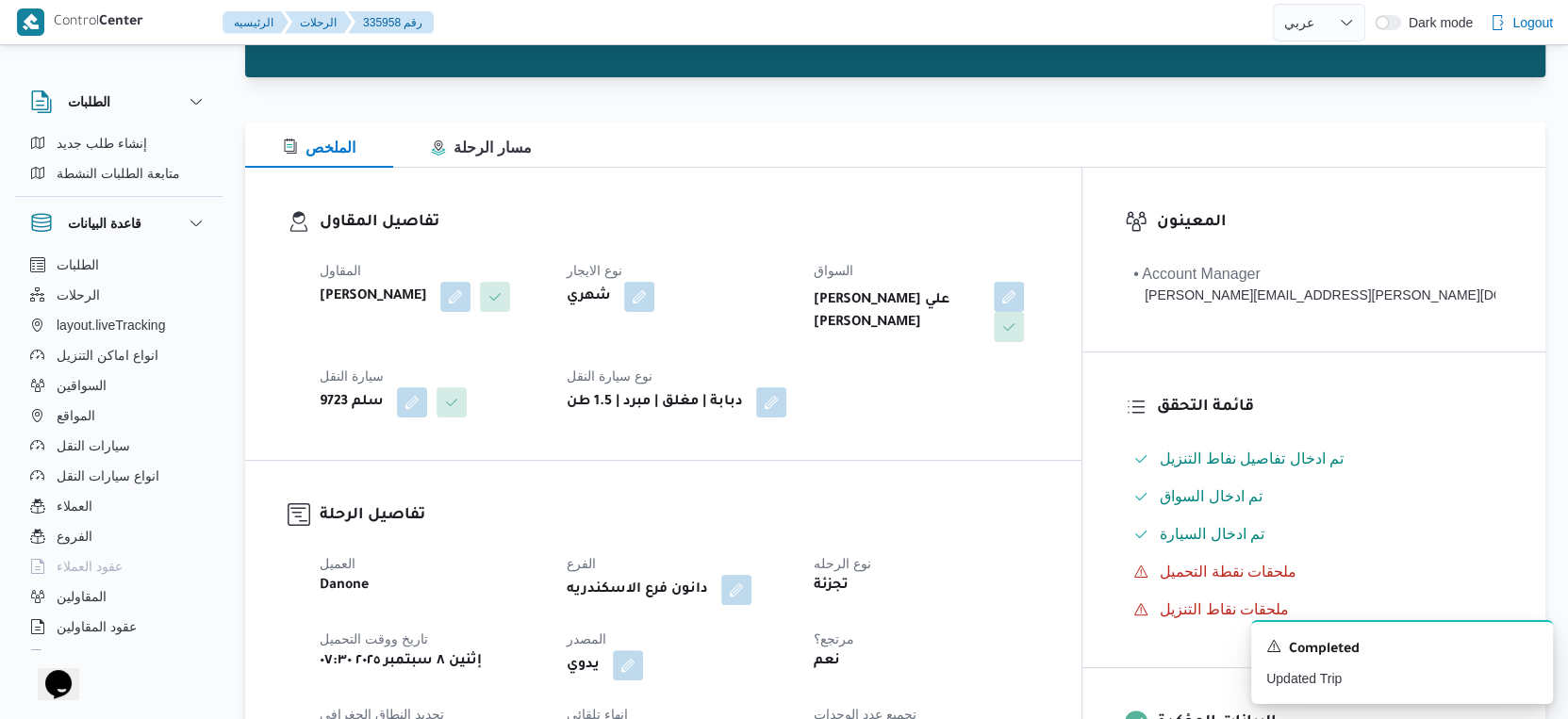
scroll to position [0, 0]
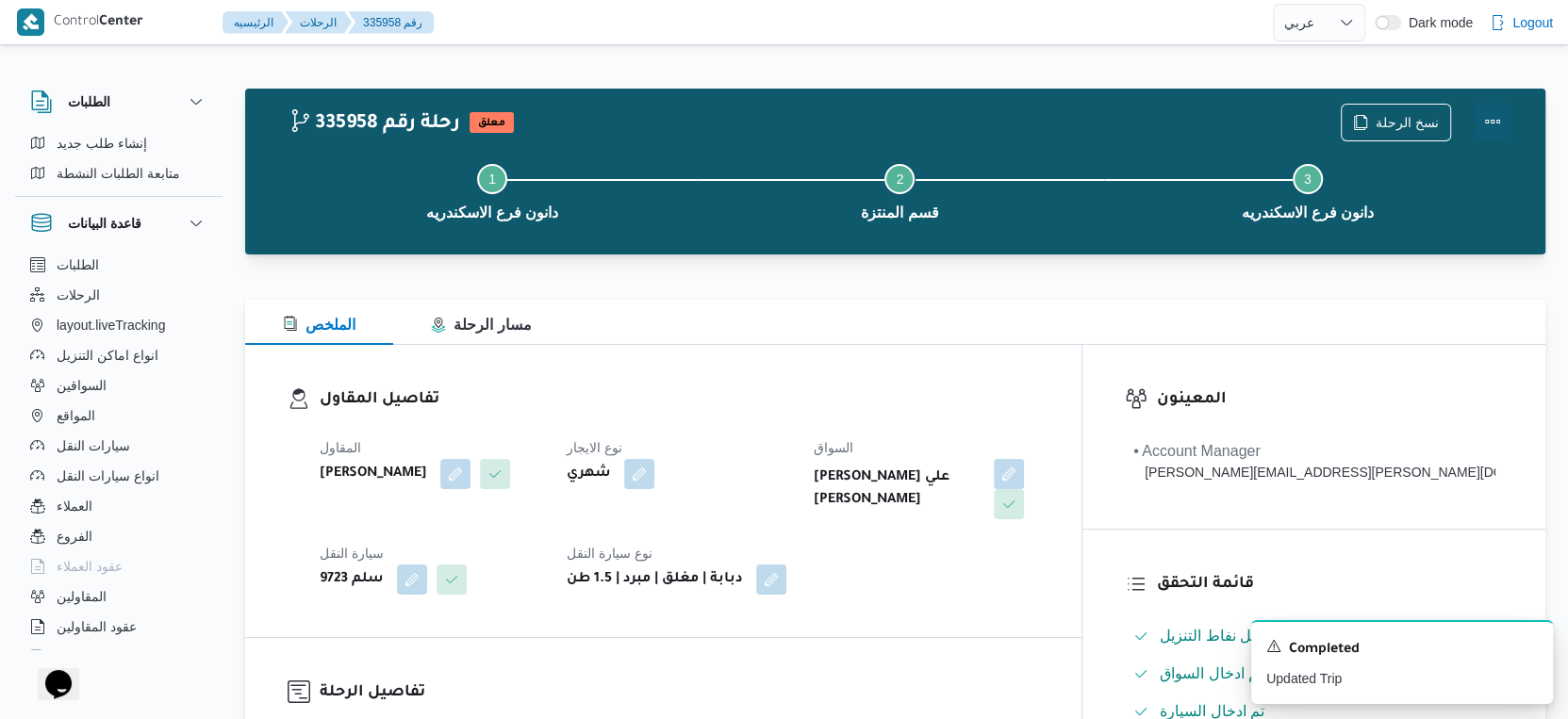
click at [1488, 115] on button "Actions" at bounding box center [1493, 121] width 37 height 37
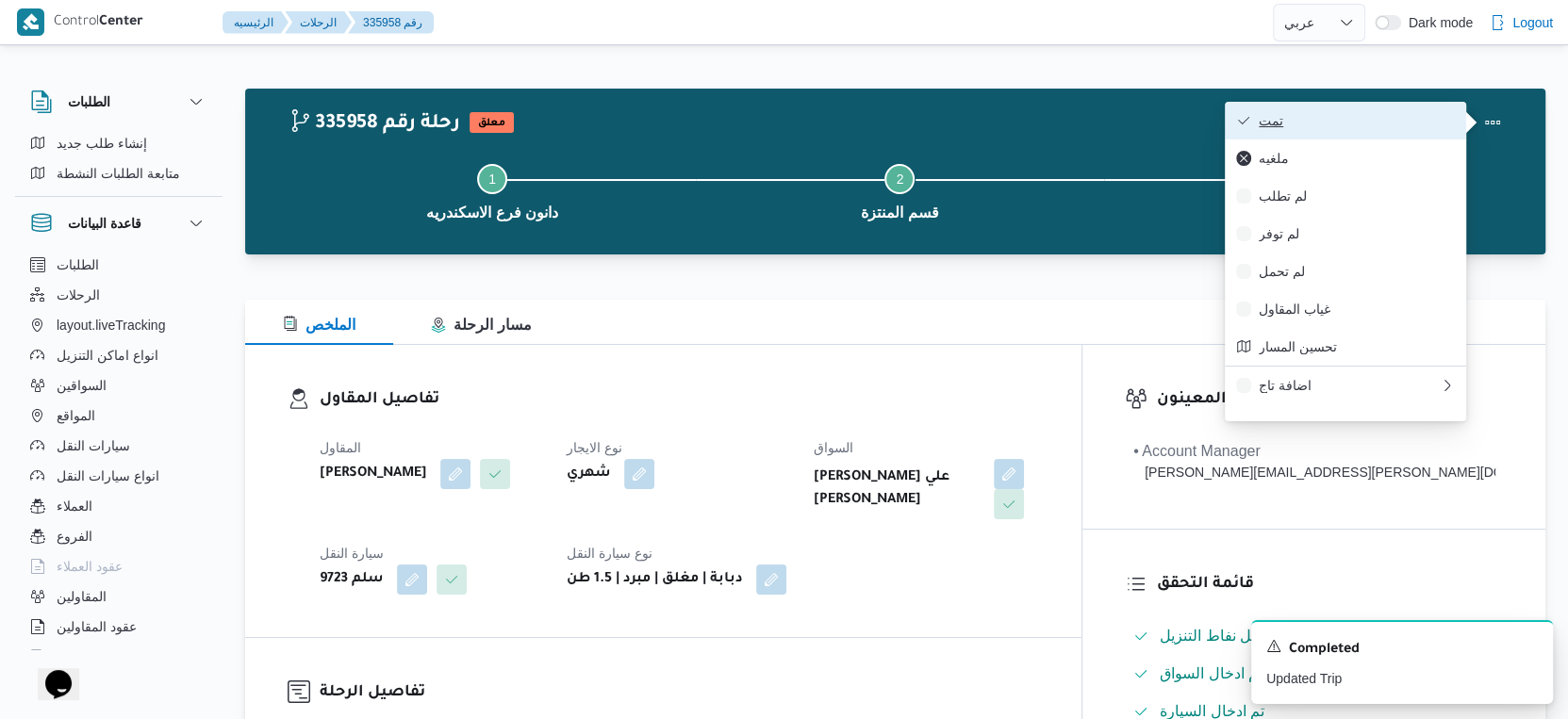
click at [1327, 110] on button "تمت" at bounding box center [1346, 120] width 241 height 37
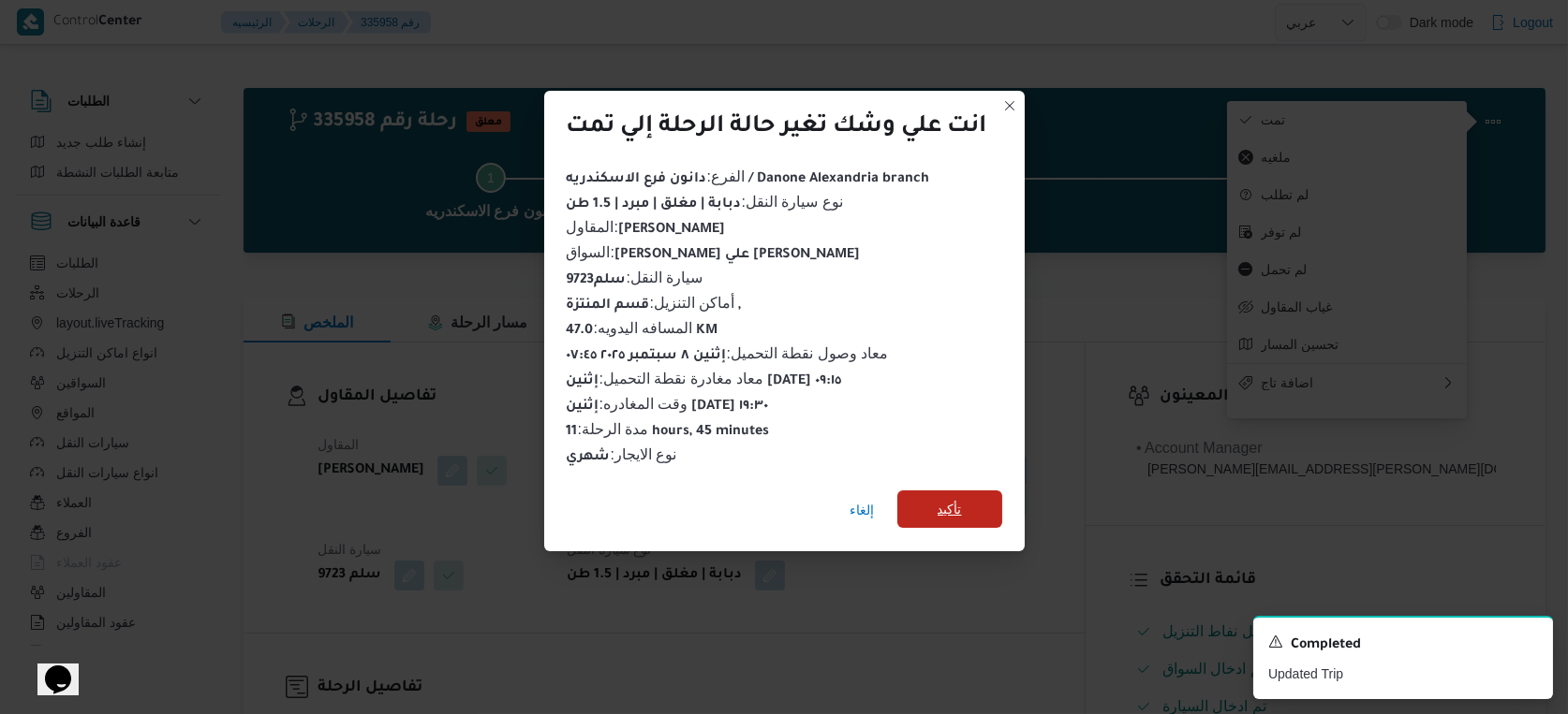
click at [940, 490] on span "تأكيد" at bounding box center [950, 509] width 105 height 37
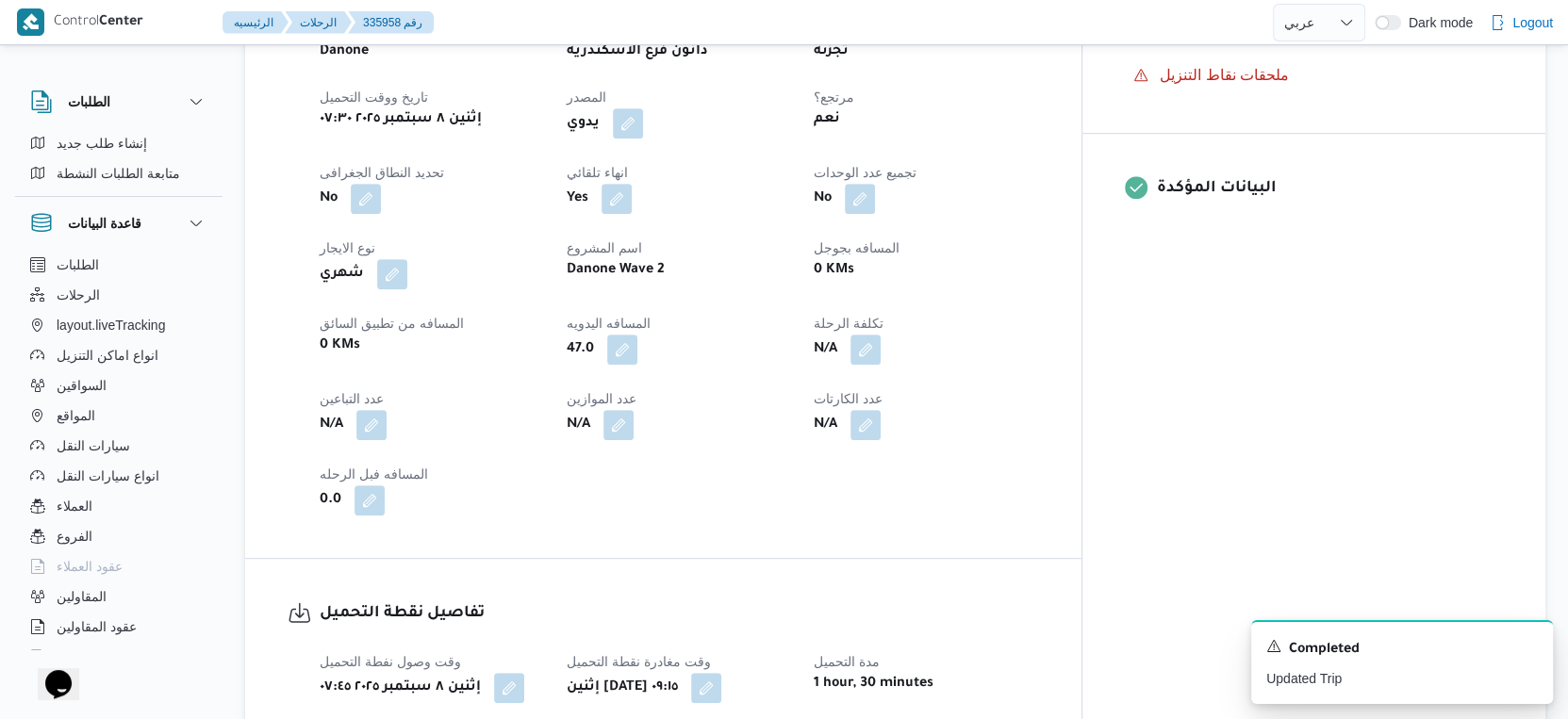
scroll to position [942, 0]
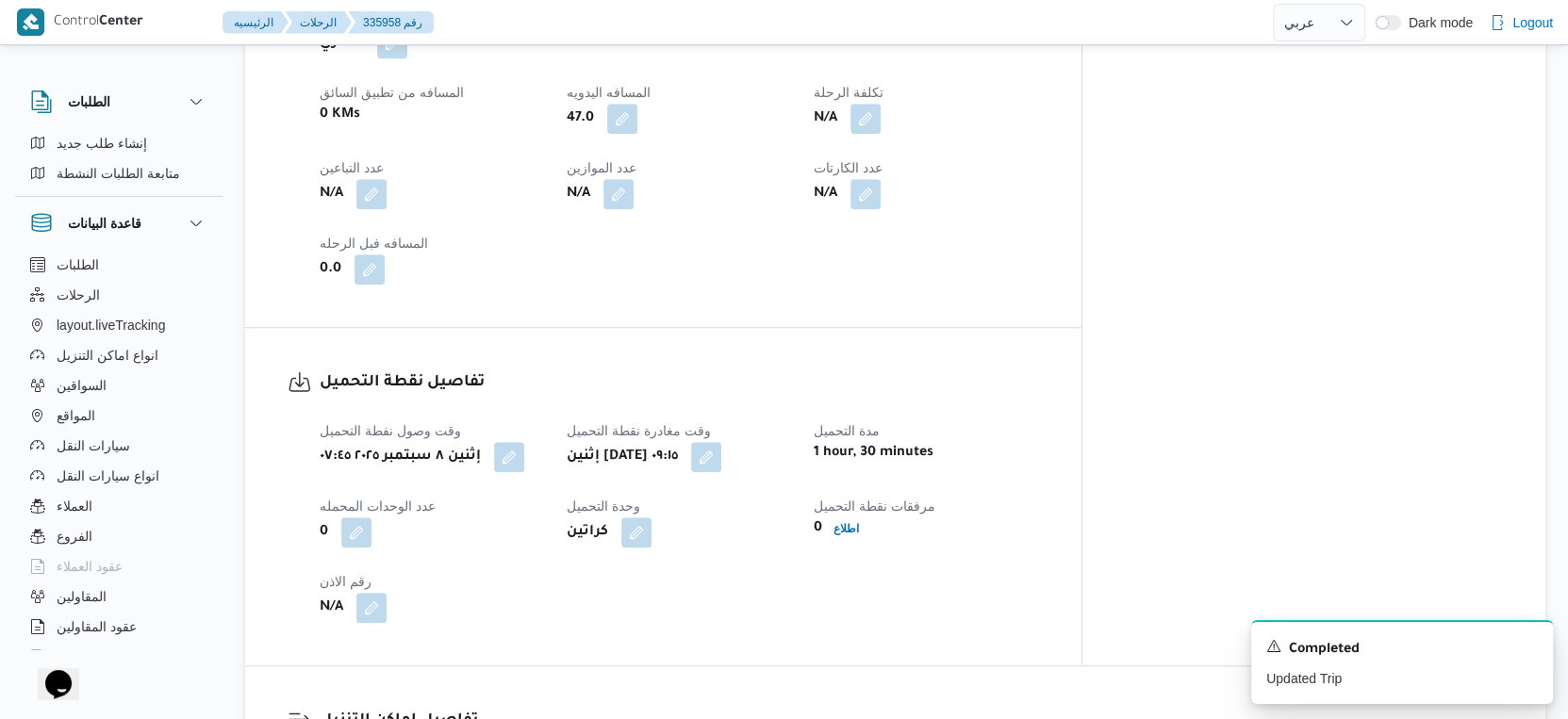
select select "ar"
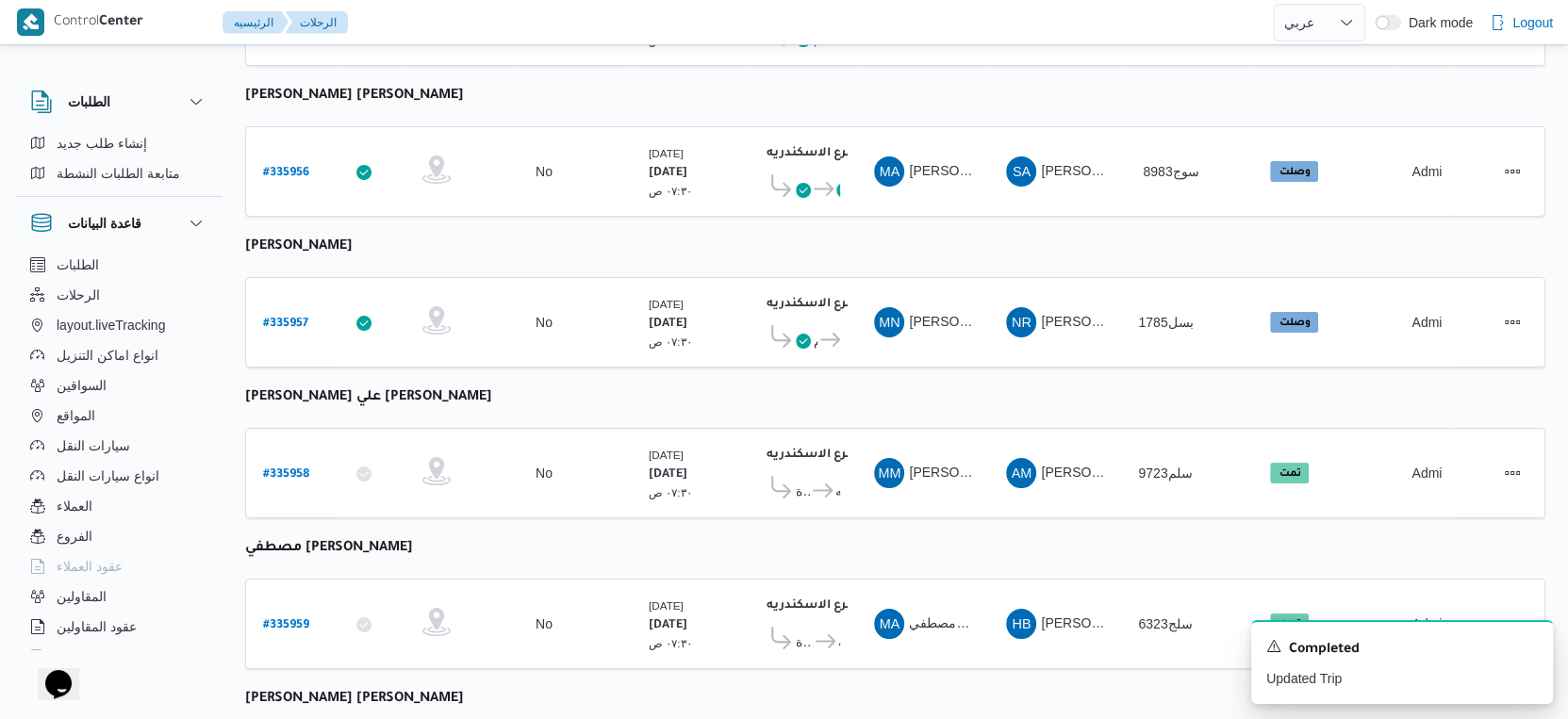
select select "ar"
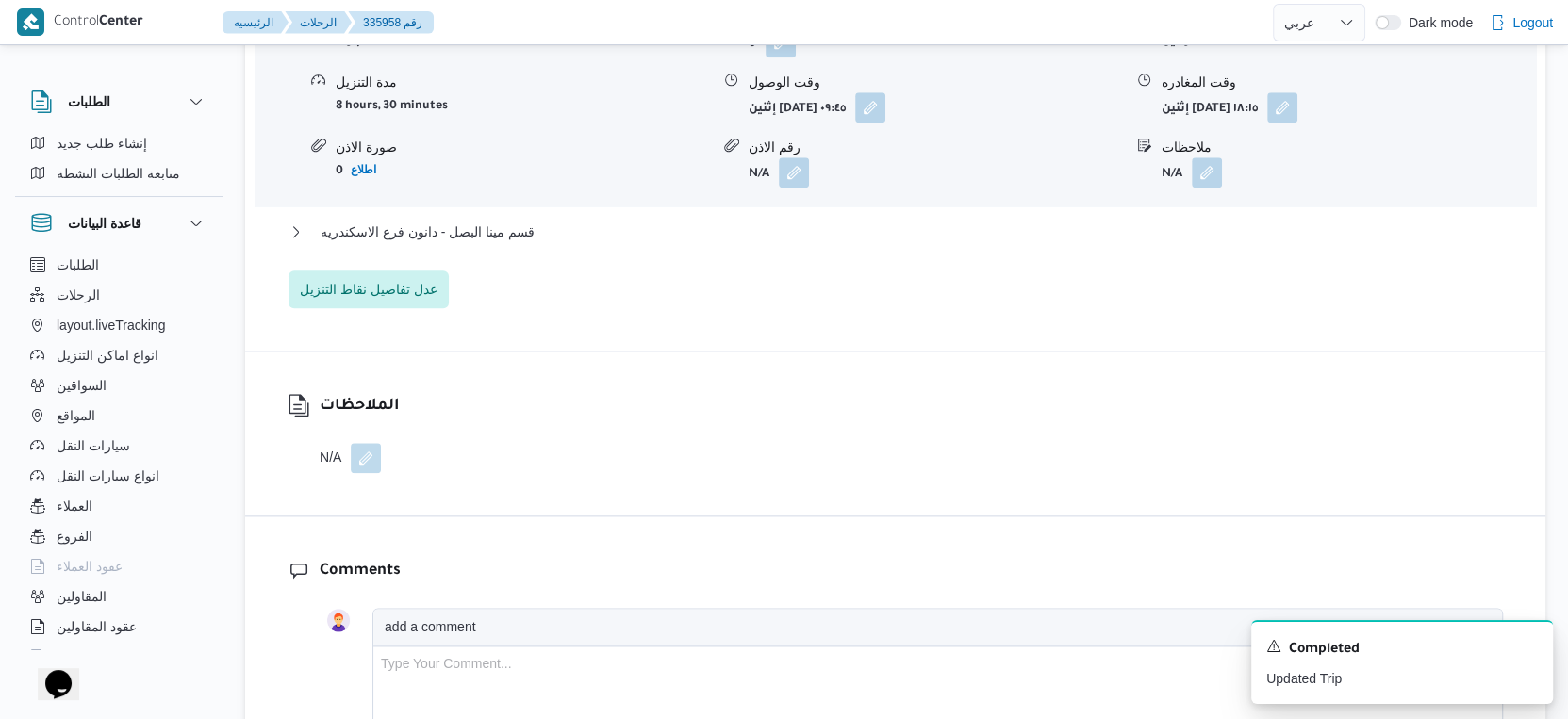
scroll to position [1583, 0]
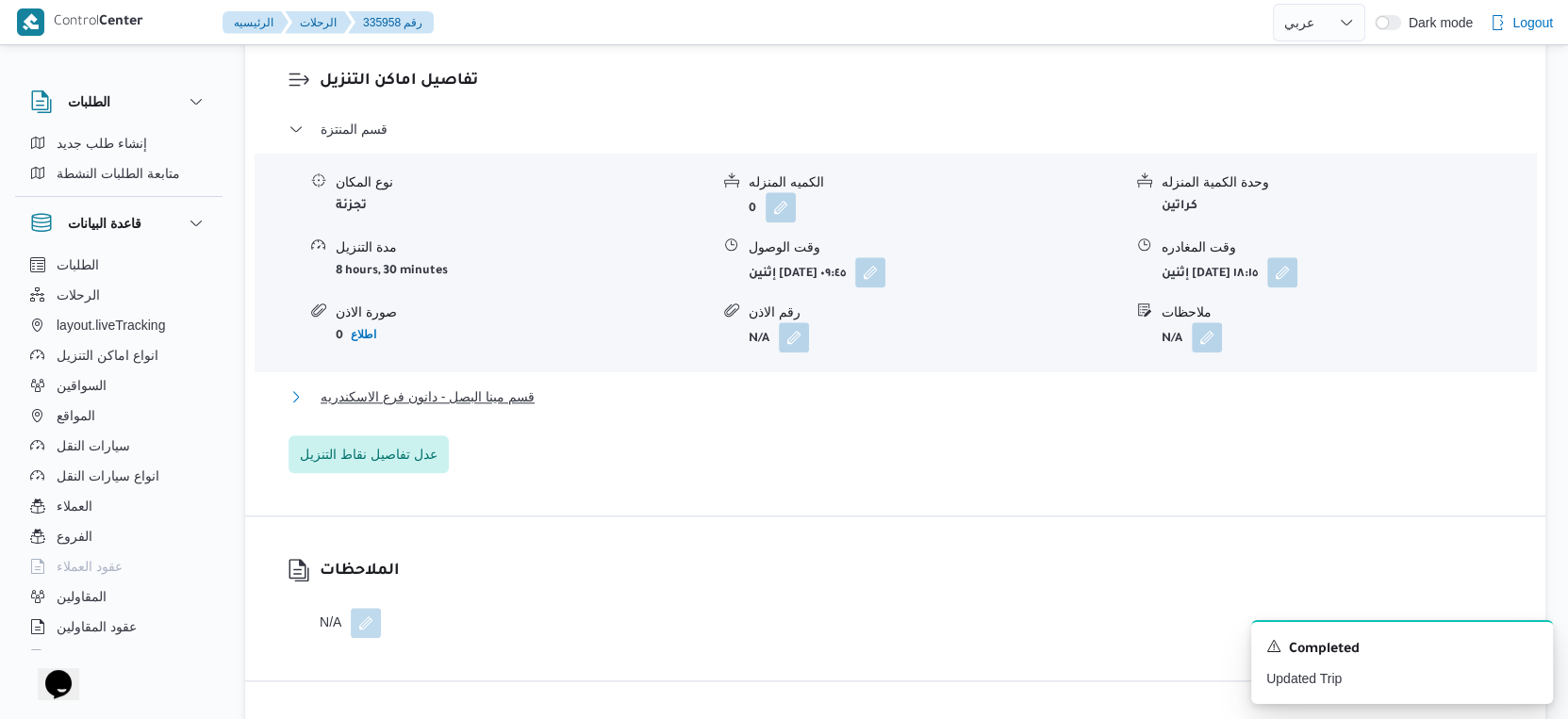
click at [466, 391] on span "قسم مينا البصل - دانون فرع الاسكندريه" at bounding box center [427, 397] width 214 height 23
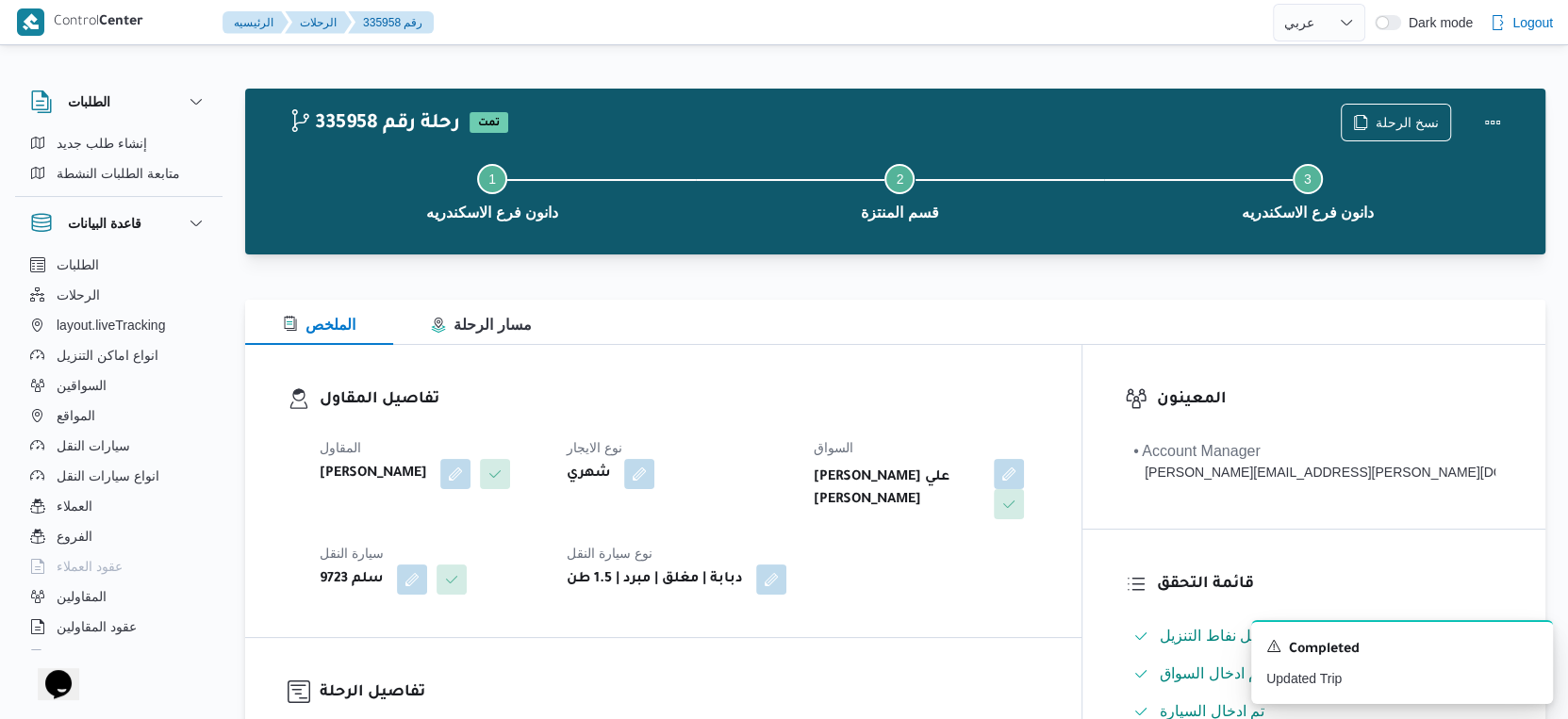
scroll to position [628, 0]
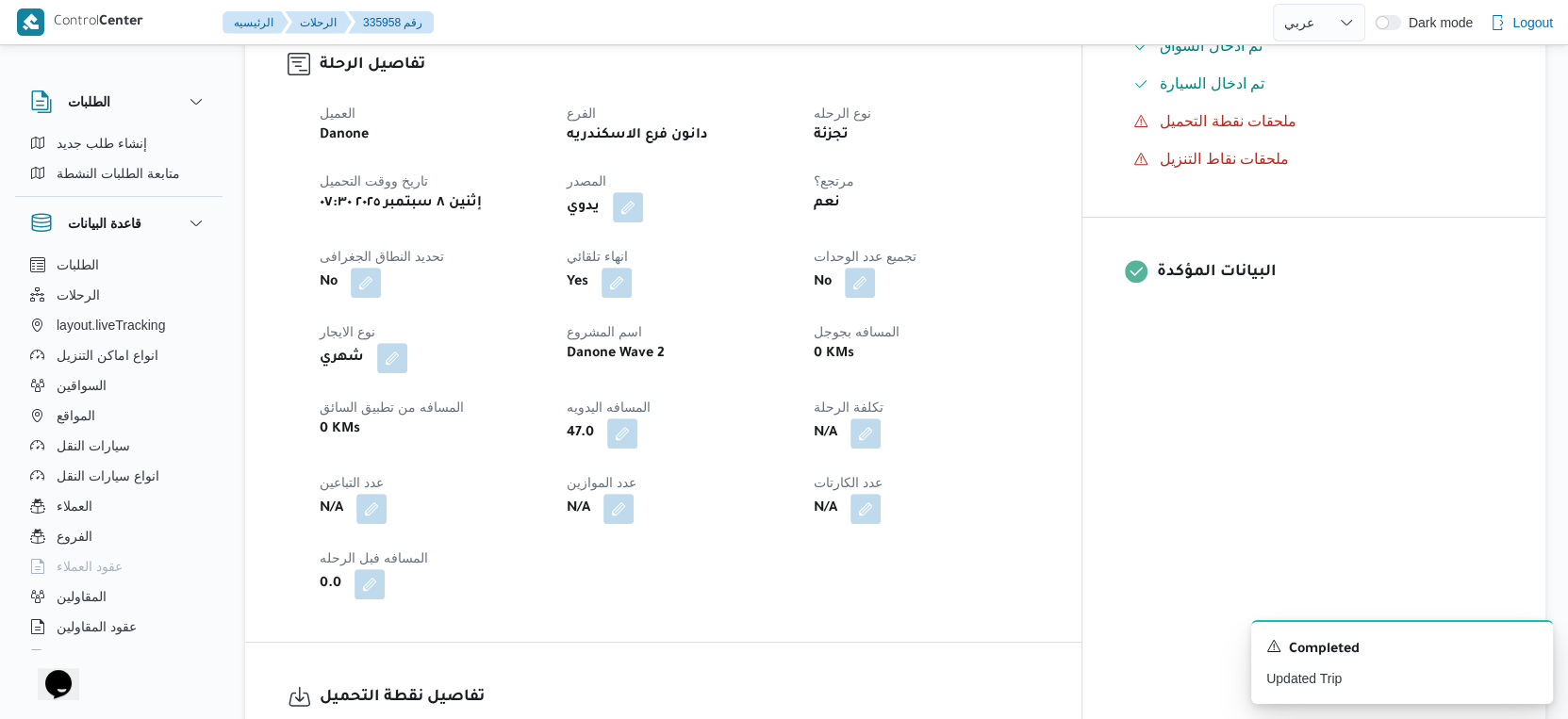
select select "ar"
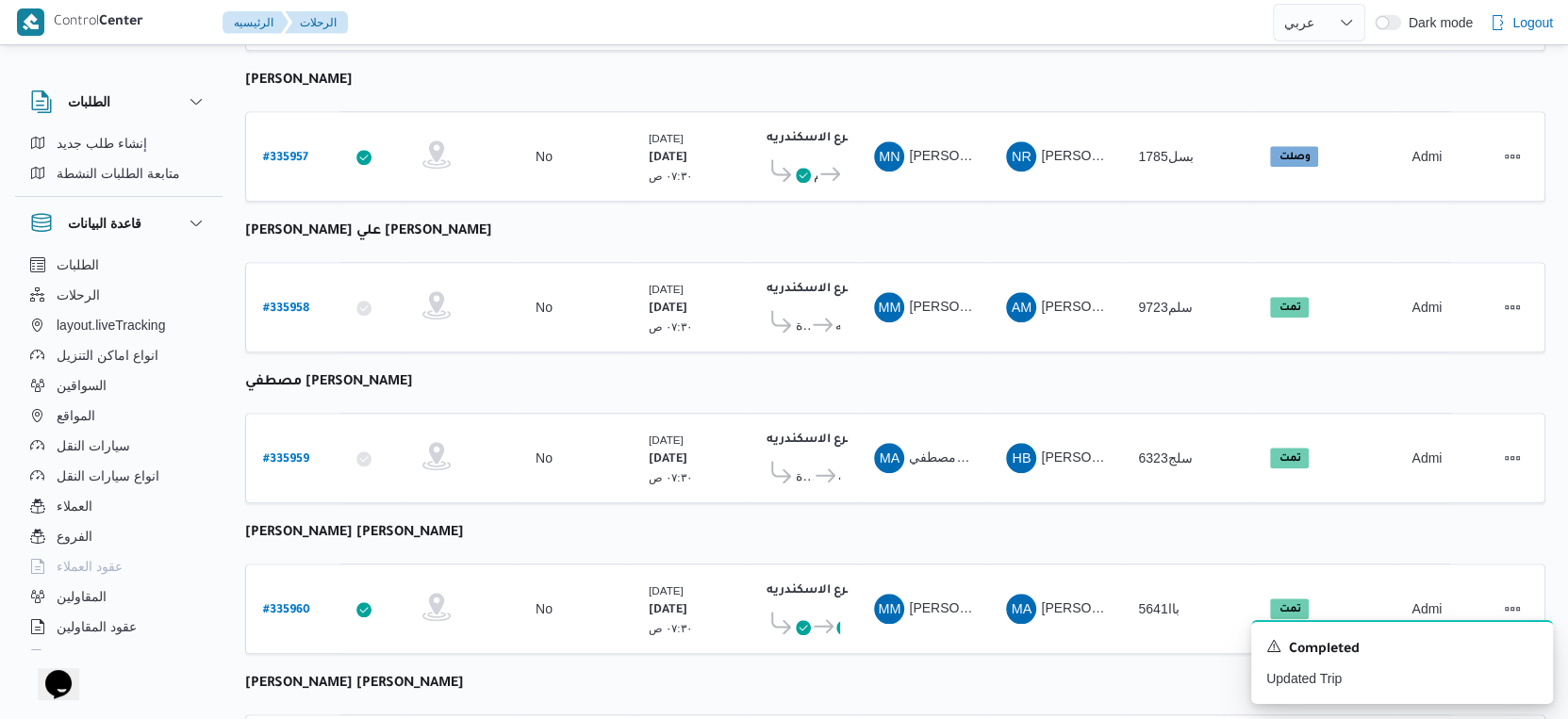
scroll to position [1539, 0]
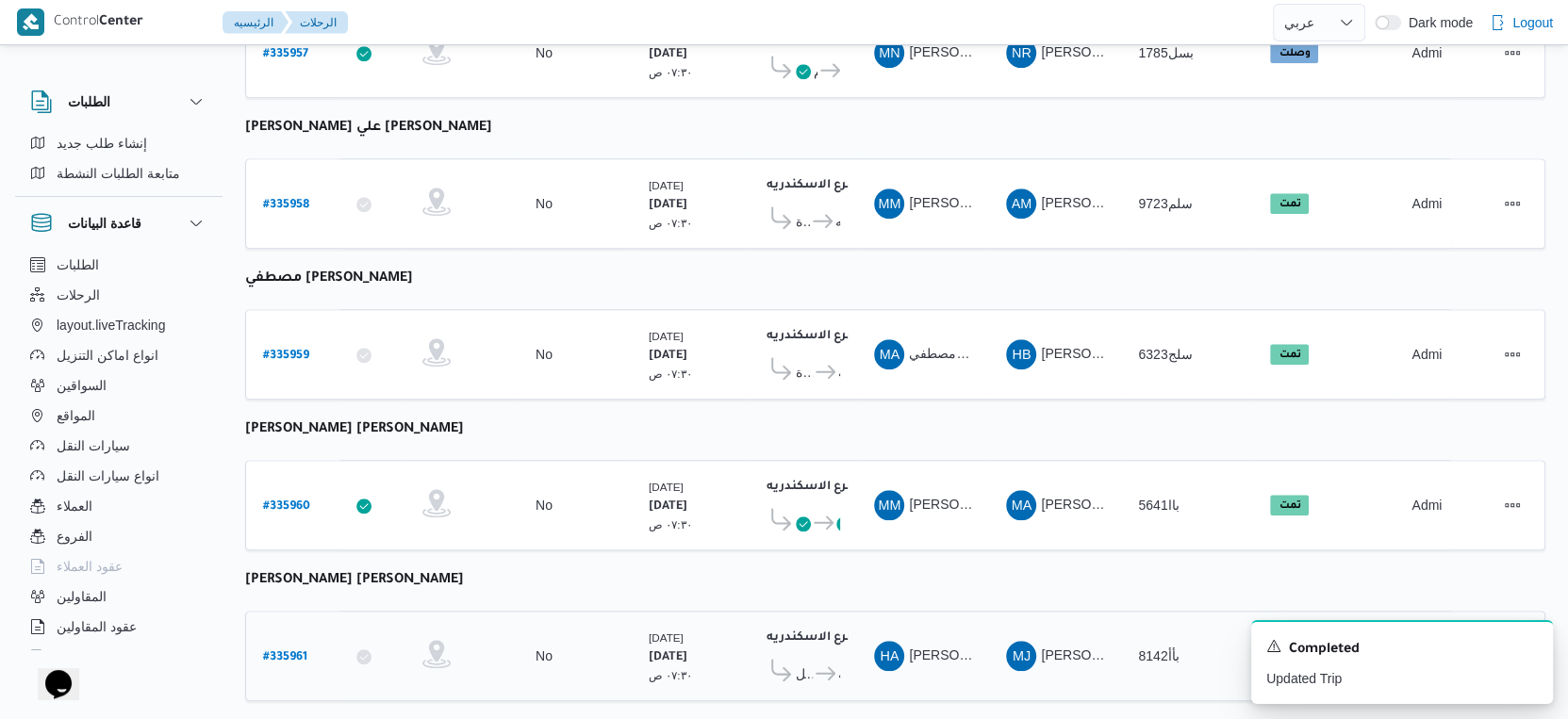
click at [298, 651] on b "# 335961" at bounding box center [285, 657] width 44 height 13
select select "ar"
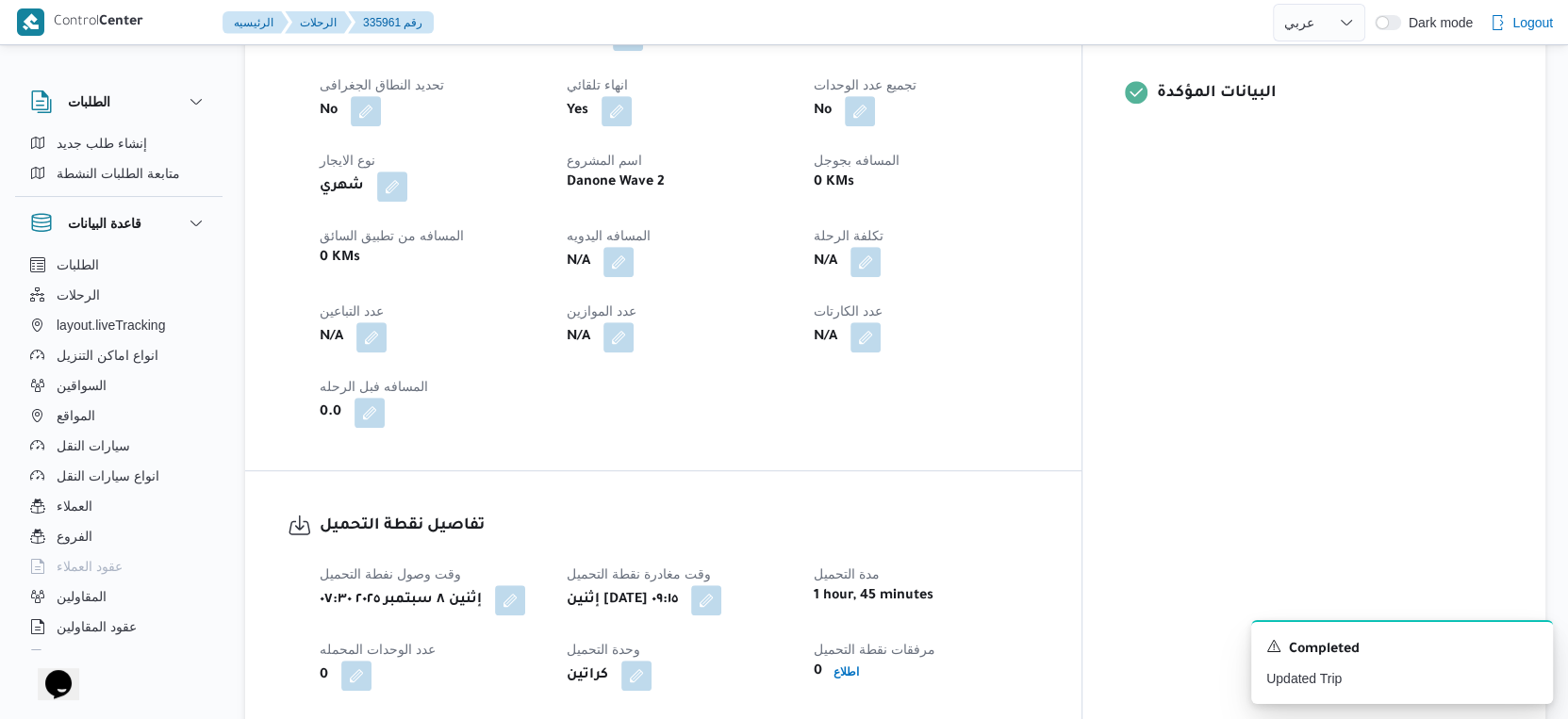
scroll to position [838, 0]
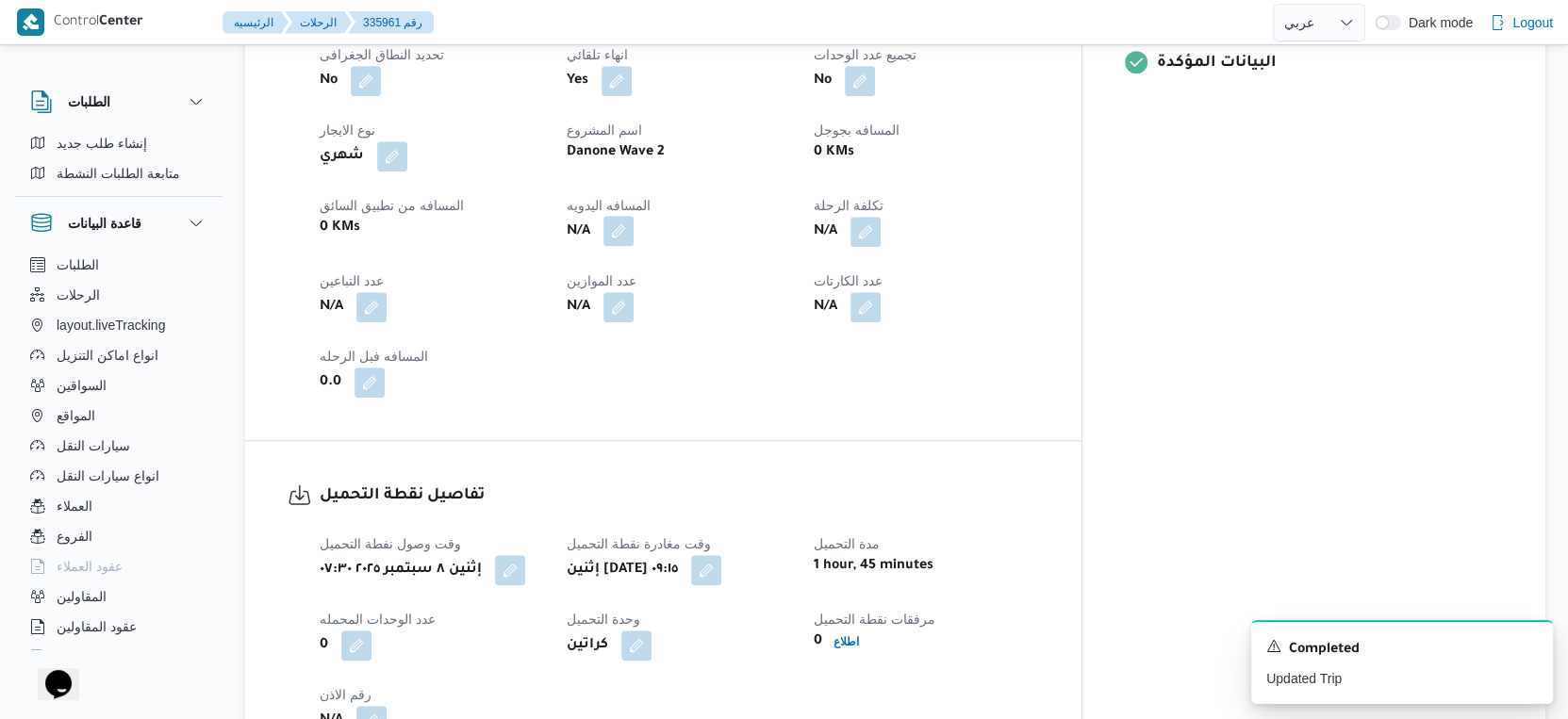
click at [634, 228] on button "button" at bounding box center [618, 230] width 30 height 30
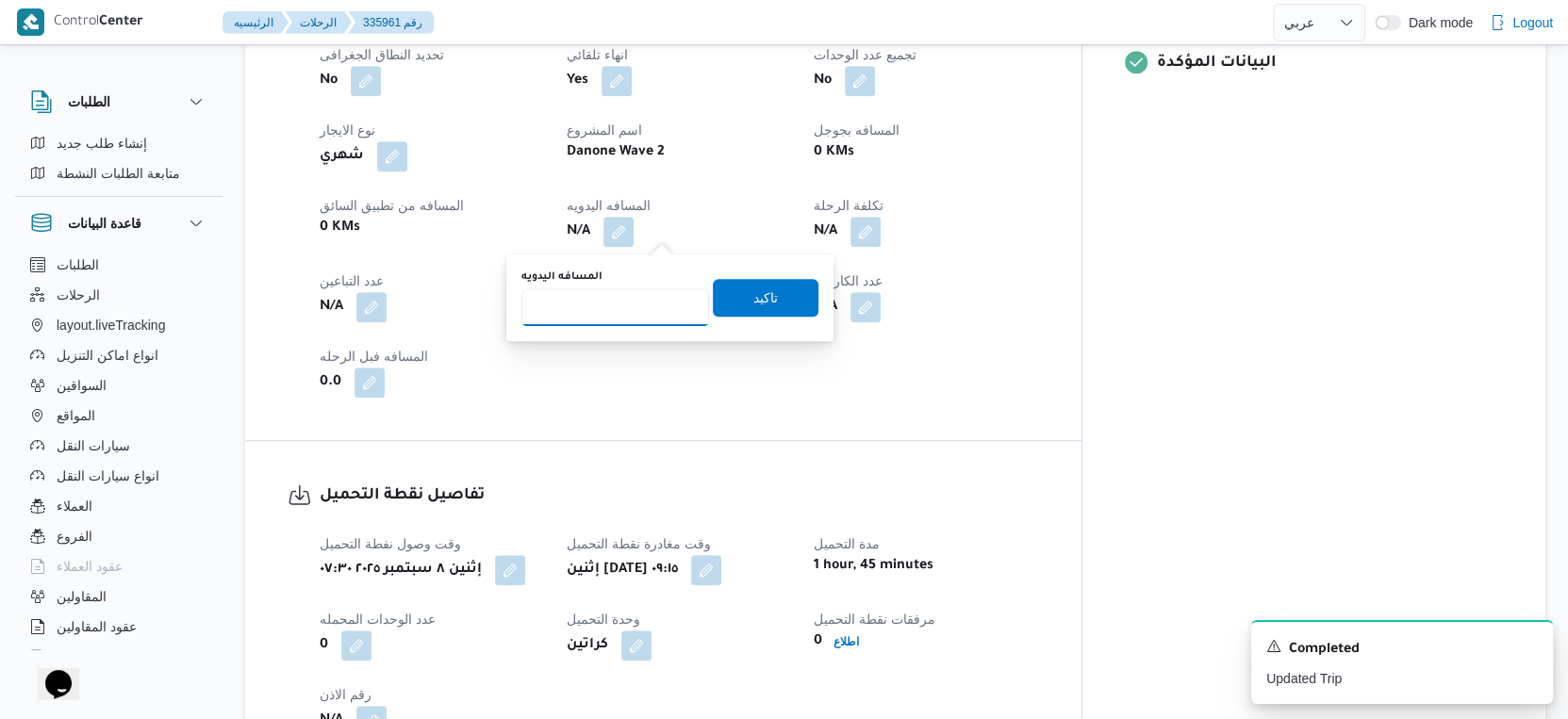
click at [622, 308] on input "المسافه اليدويه" at bounding box center [615, 307] width 188 height 37
type input "49"
click at [754, 296] on span "تاكيد" at bounding box center [765, 297] width 24 height 23
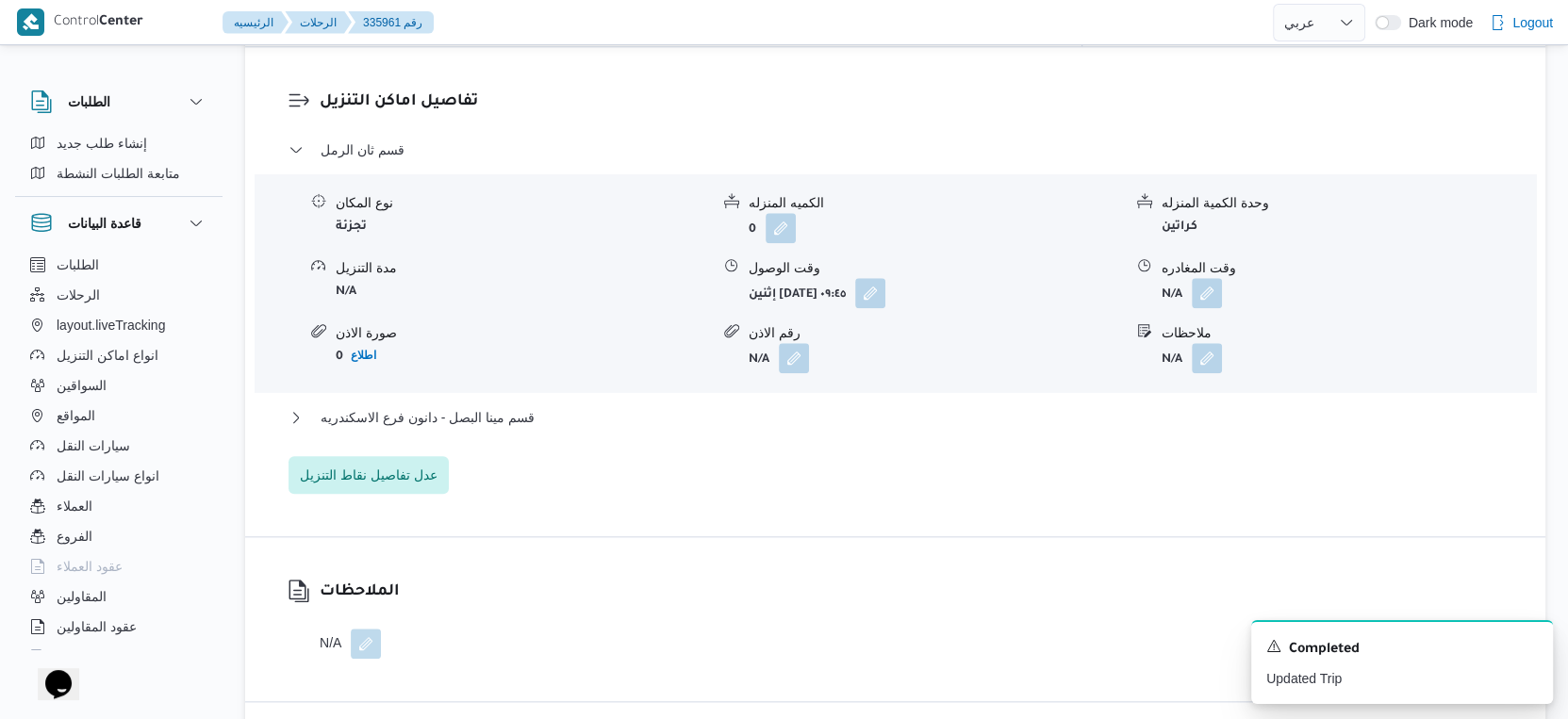
scroll to position [1571, 0]
click at [578, 417] on button "قسم مينا البصل - دانون فرع الاسكندريه" at bounding box center [896, 415] width 1215 height 23
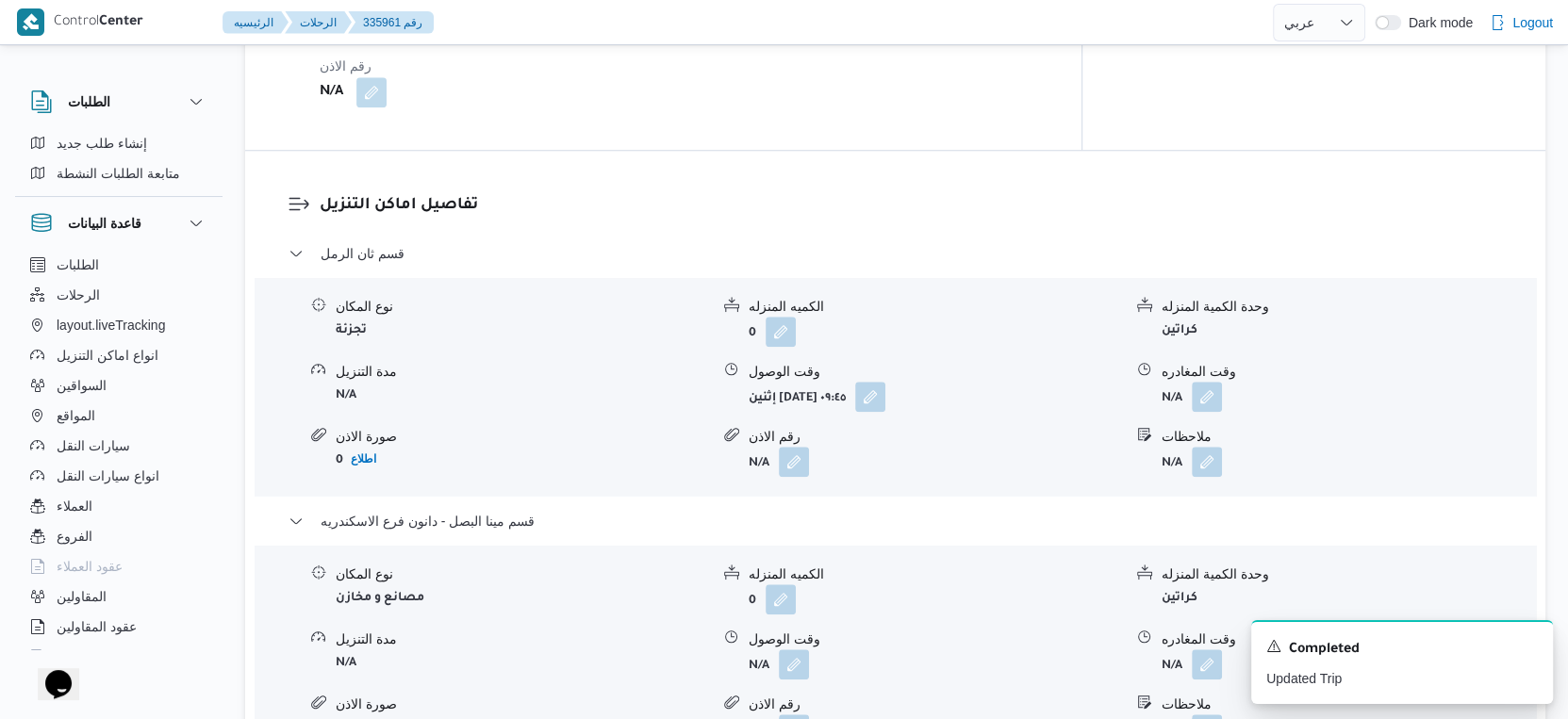
scroll to position [1675, 0]
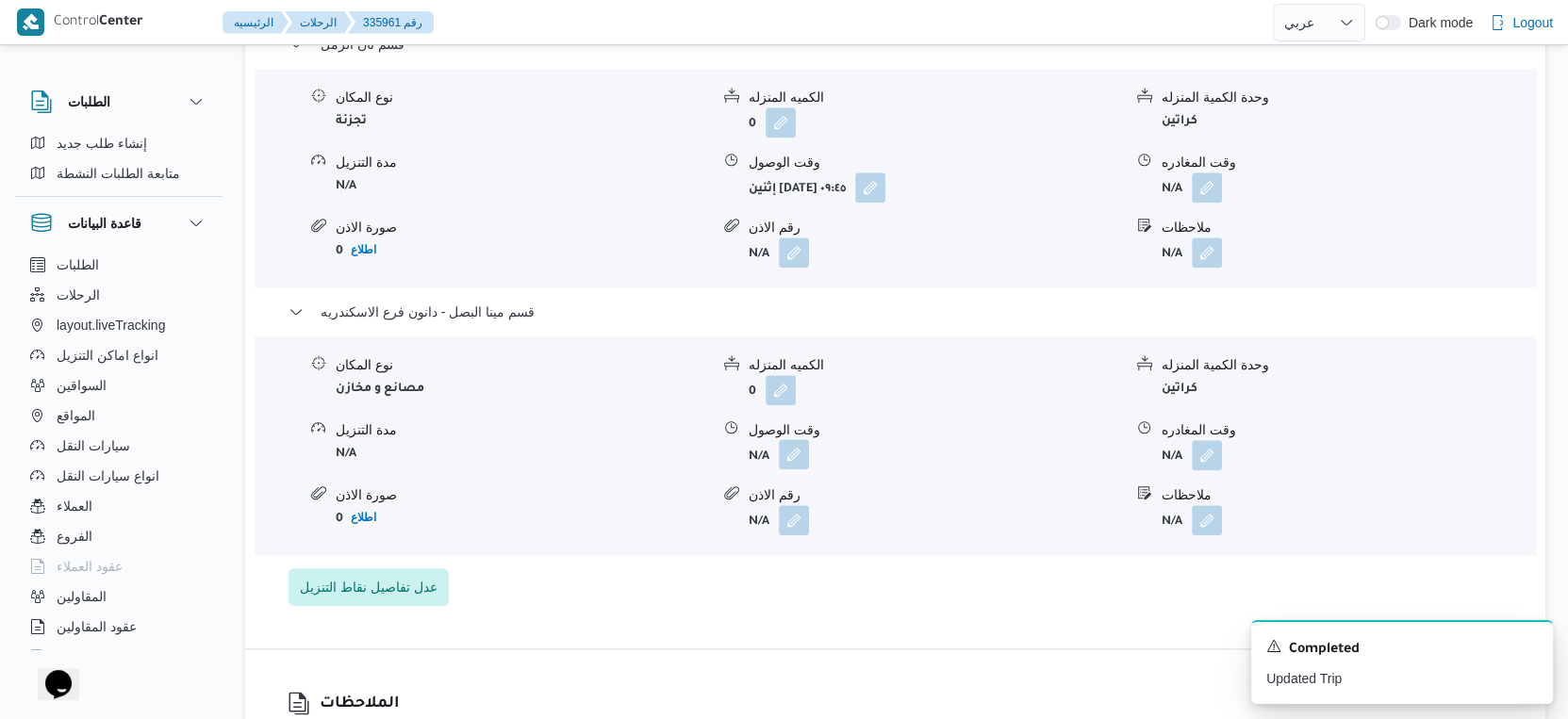
click at [786, 460] on button "button" at bounding box center [794, 454] width 30 height 30
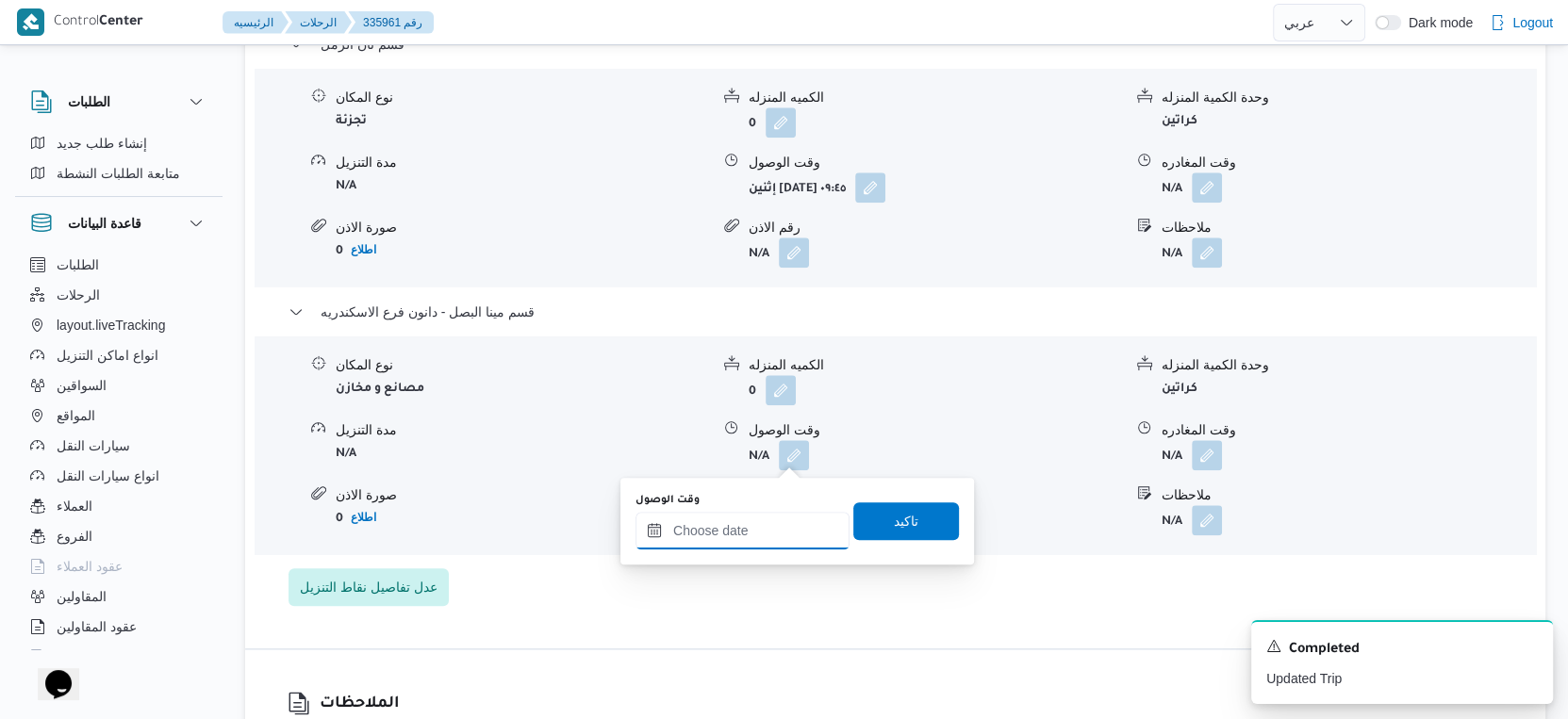
click at [755, 515] on input "وقت الوصول" at bounding box center [743, 531] width 214 height 37
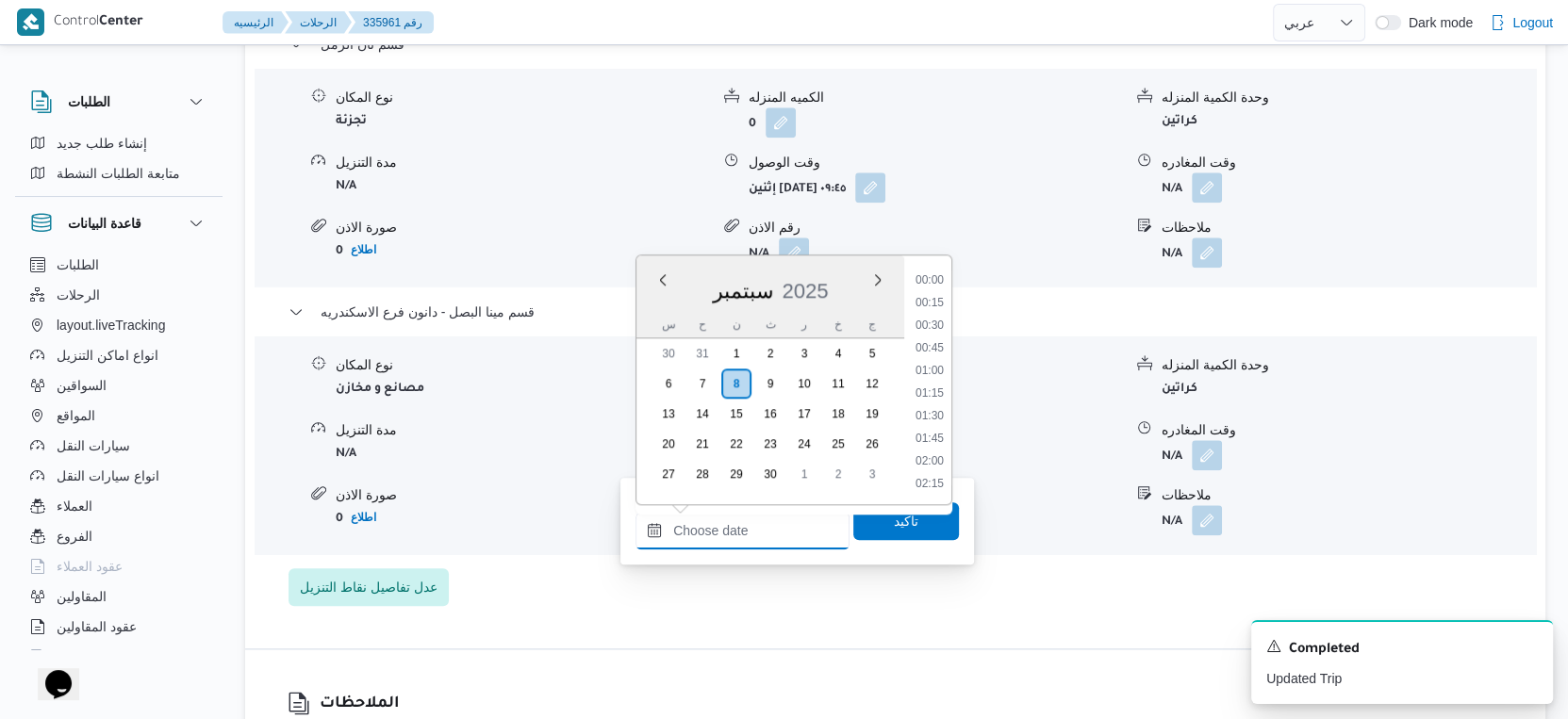
scroll to position [1603, 0]
click at [943, 366] on li "18:45" at bounding box center [930, 373] width 43 height 19
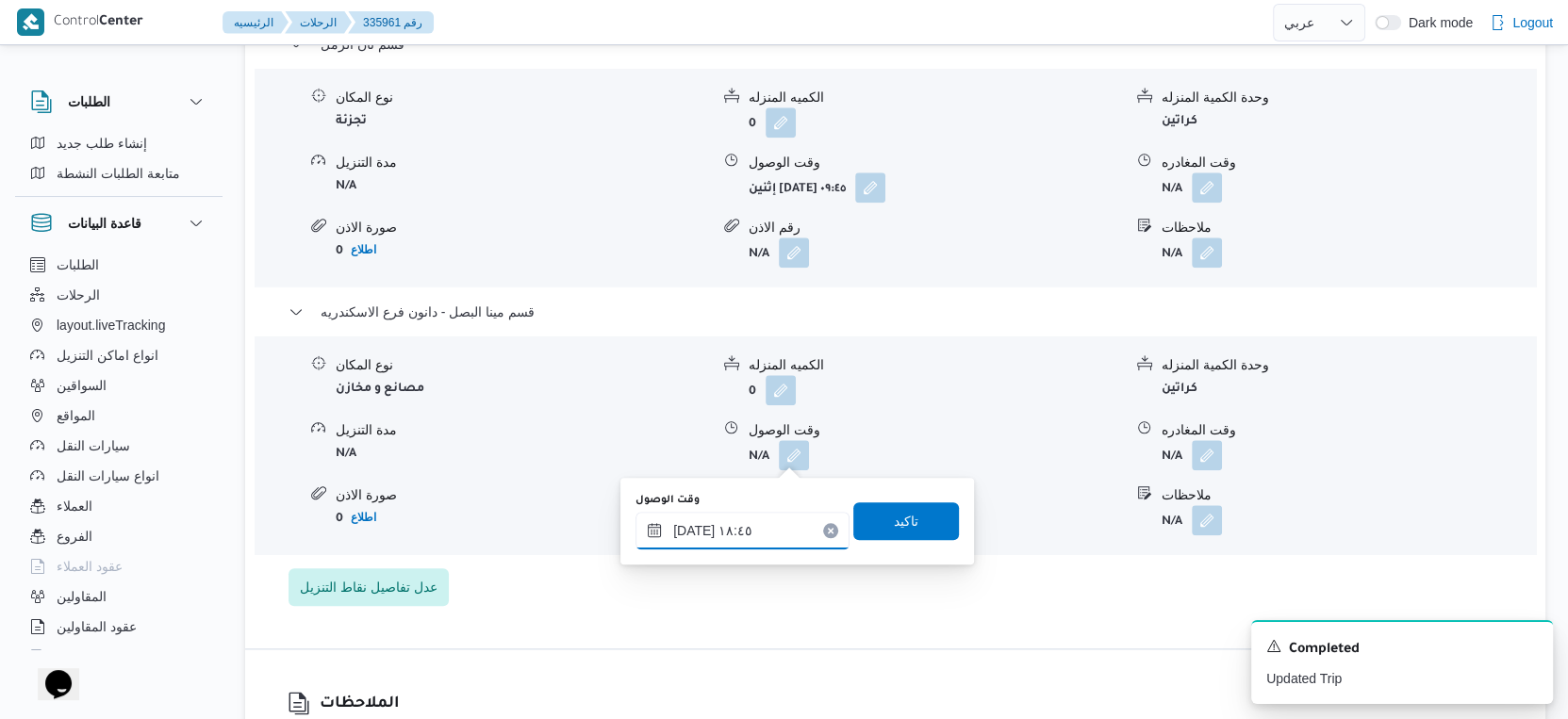
click at [765, 522] on input "٠٨/٠٩/٢٠٢٥ ١٨:٤٥" at bounding box center [743, 531] width 214 height 37
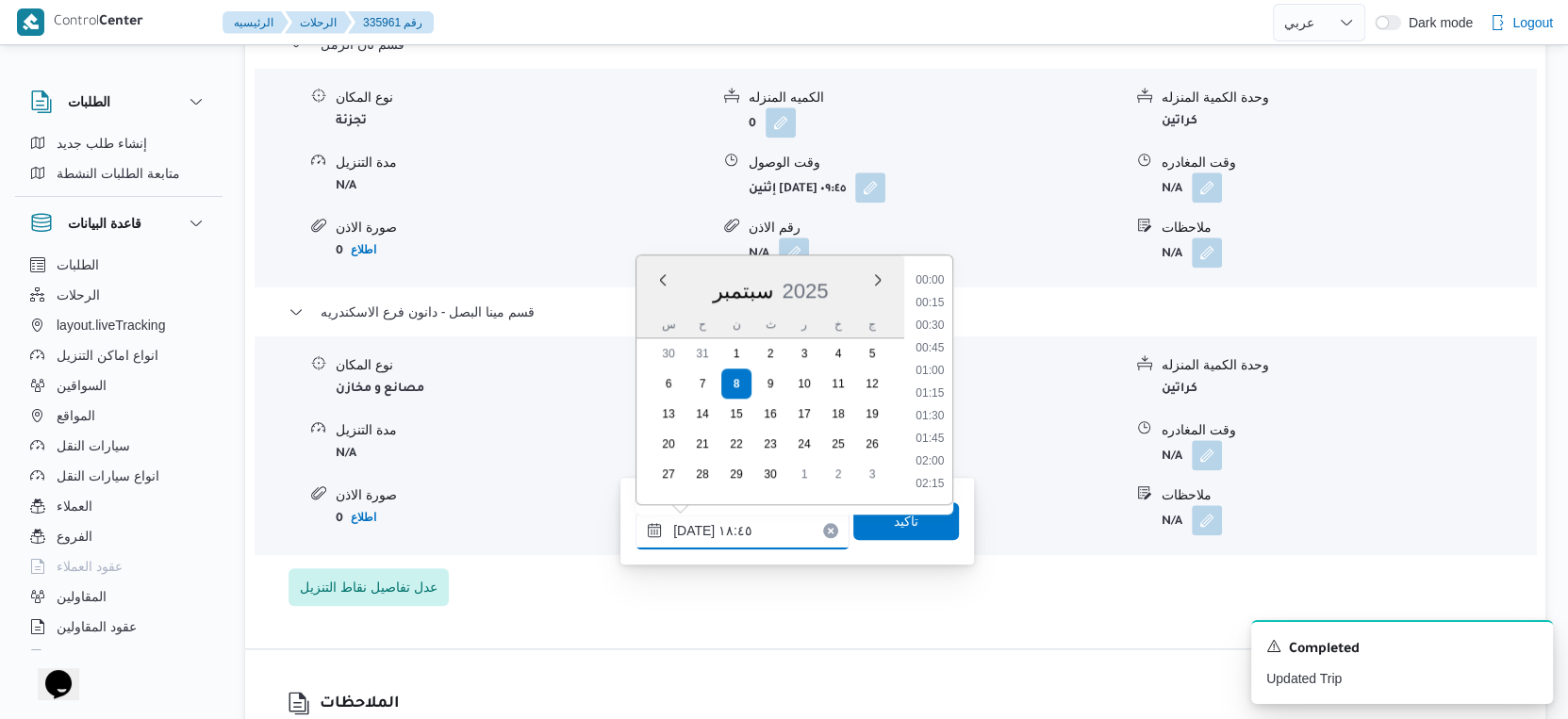
scroll to position [1579, 0]
click at [933, 351] on li "18:15" at bounding box center [930, 352] width 43 height 19
type input "٠٨/٠٩/٢٠٢٥ ١٨:١٥"
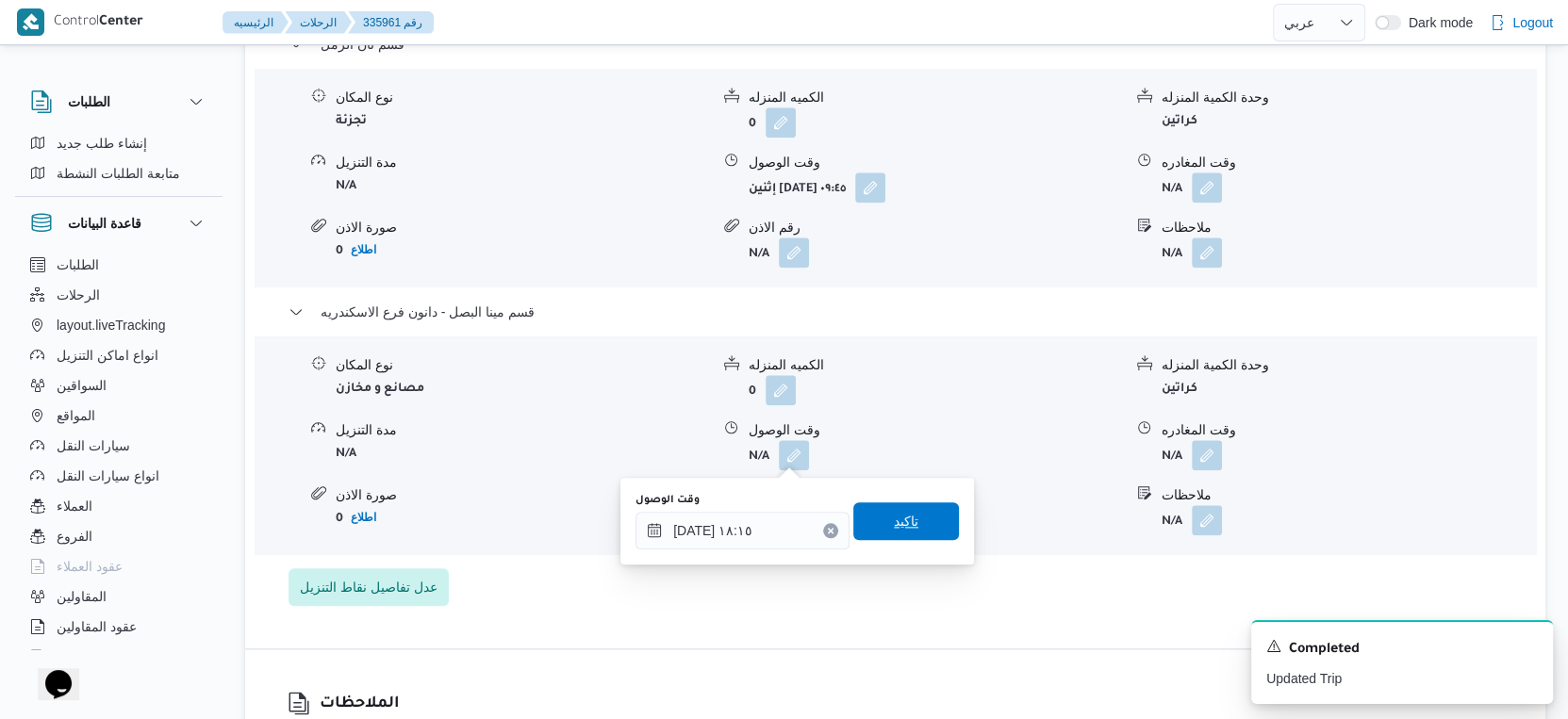
drag, startPoint x: 913, startPoint y: 510, endPoint x: 1159, endPoint y: 483, distance: 247.5
click at [914, 510] on span "تاكيد" at bounding box center [906, 521] width 106 height 37
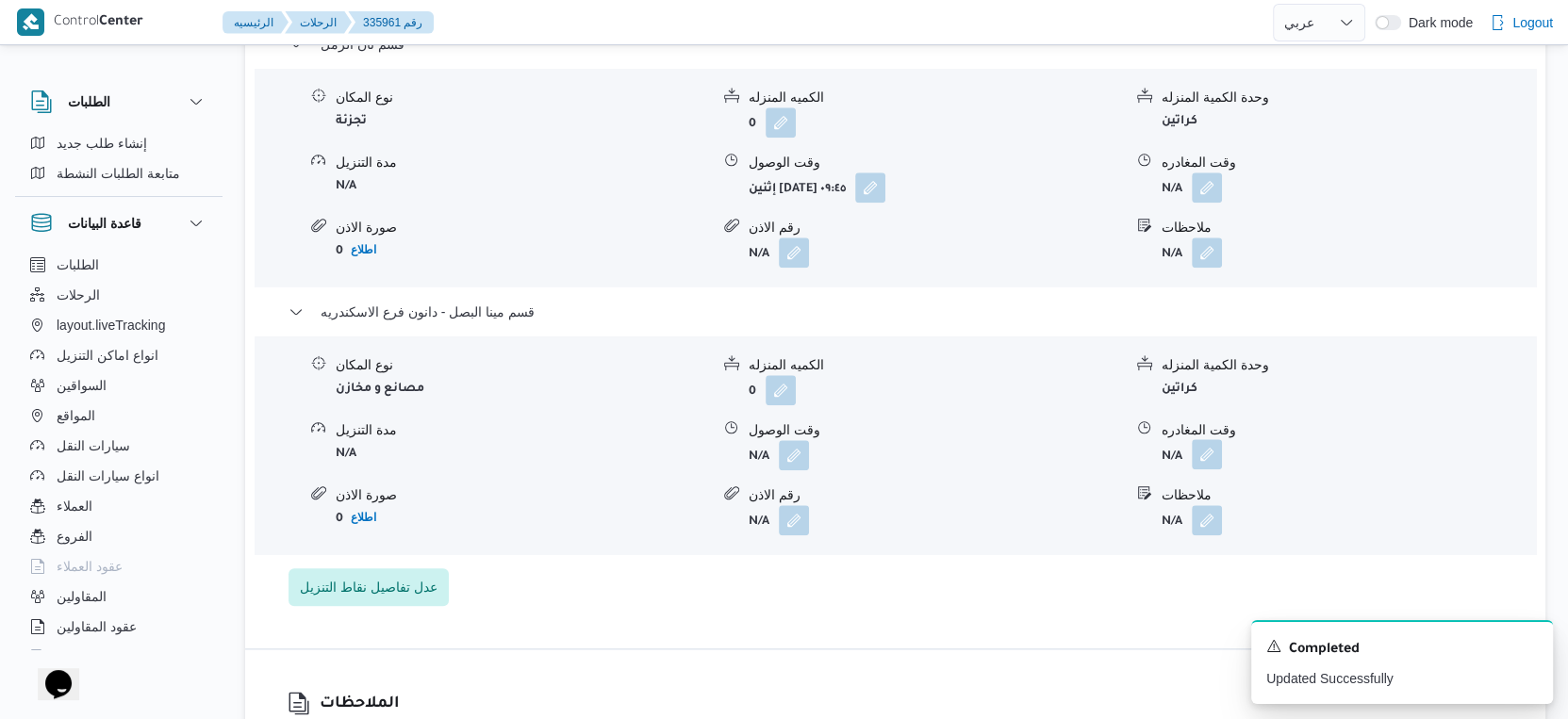
drag, startPoint x: 1200, startPoint y: 445, endPoint x: 1201, endPoint y: 465, distance: 20.0
click at [1201, 445] on button "button" at bounding box center [1206, 454] width 30 height 30
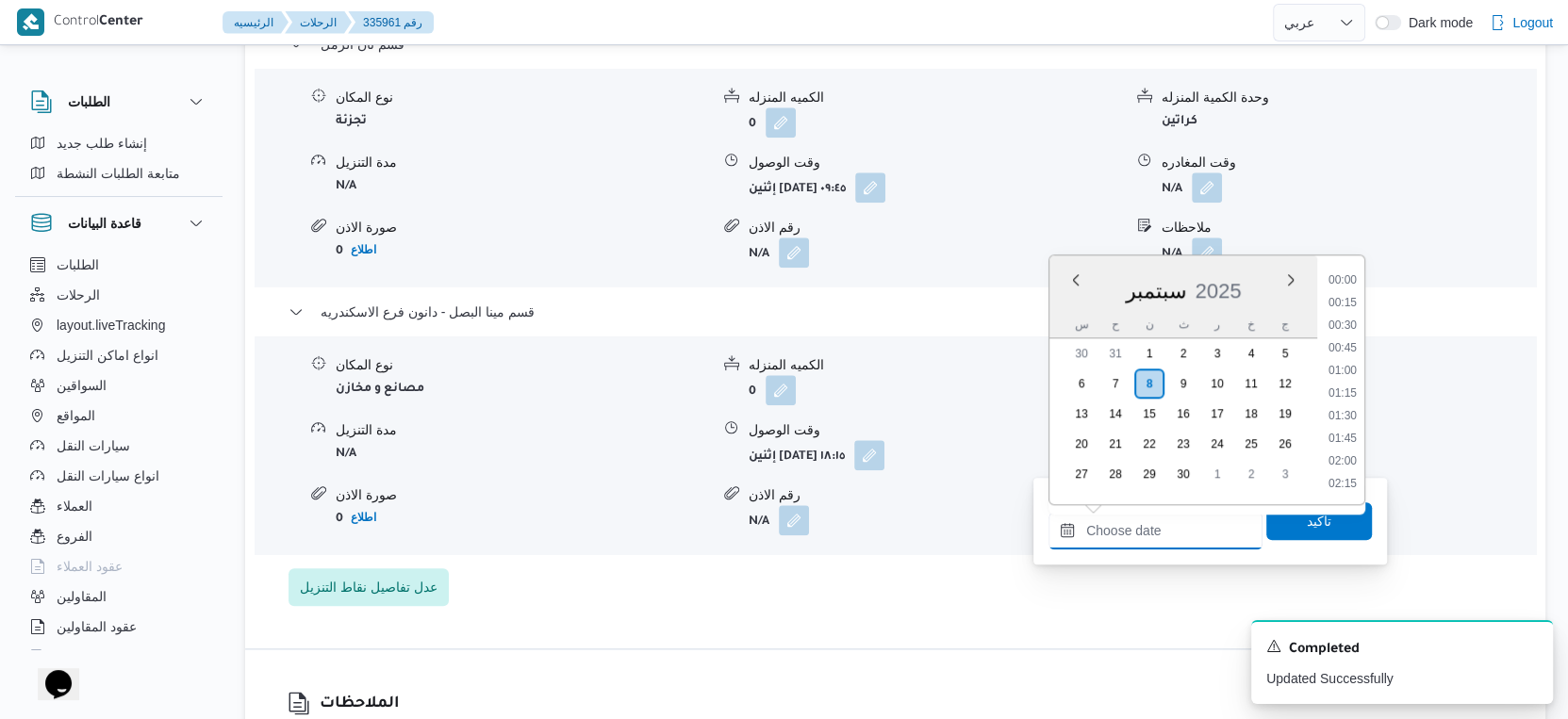
drag, startPoint x: 1183, startPoint y: 528, endPoint x: 1346, endPoint y: 455, distance: 178.6
click at [1183, 528] on input "وقت المغادره" at bounding box center [1155, 531] width 214 height 37
drag, startPoint x: 1347, startPoint y: 387, endPoint x: 1342, endPoint y: 439, distance: 52.2
click at [1347, 388] on li "19:00" at bounding box center [1343, 397] width 43 height 19
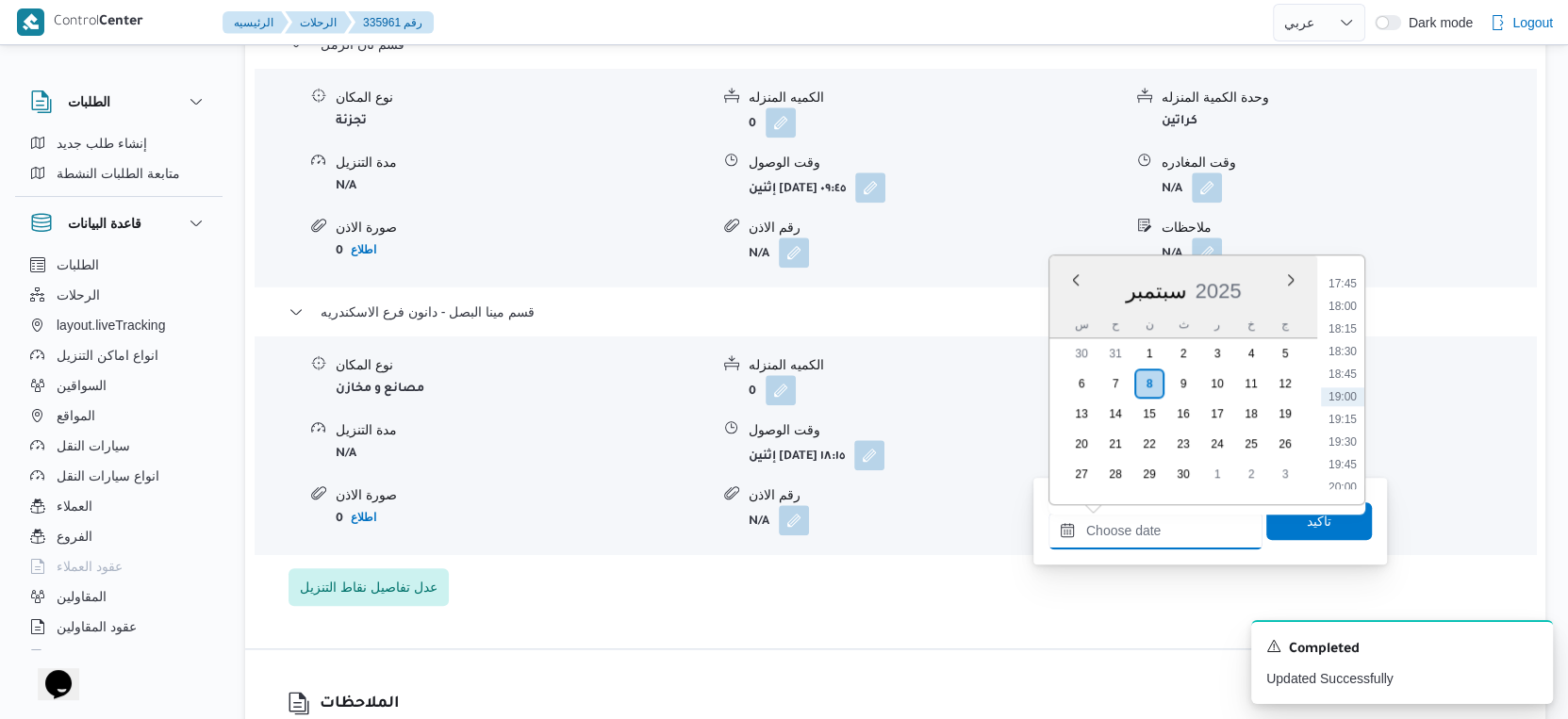
type input "٠٨/٠٩/٢٠٢٥ ١٩:٠٠"
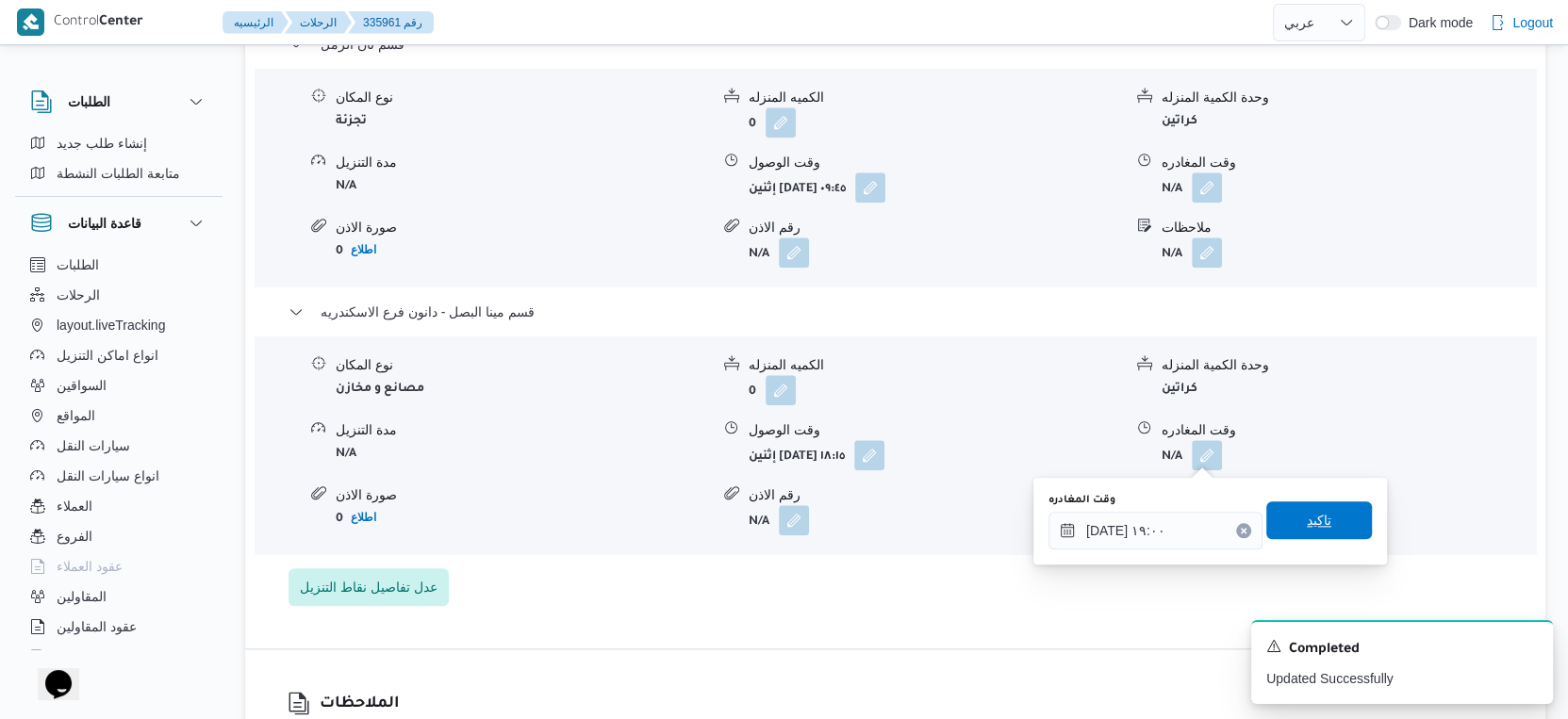
click at [1321, 514] on span "تاكيد" at bounding box center [1320, 520] width 106 height 37
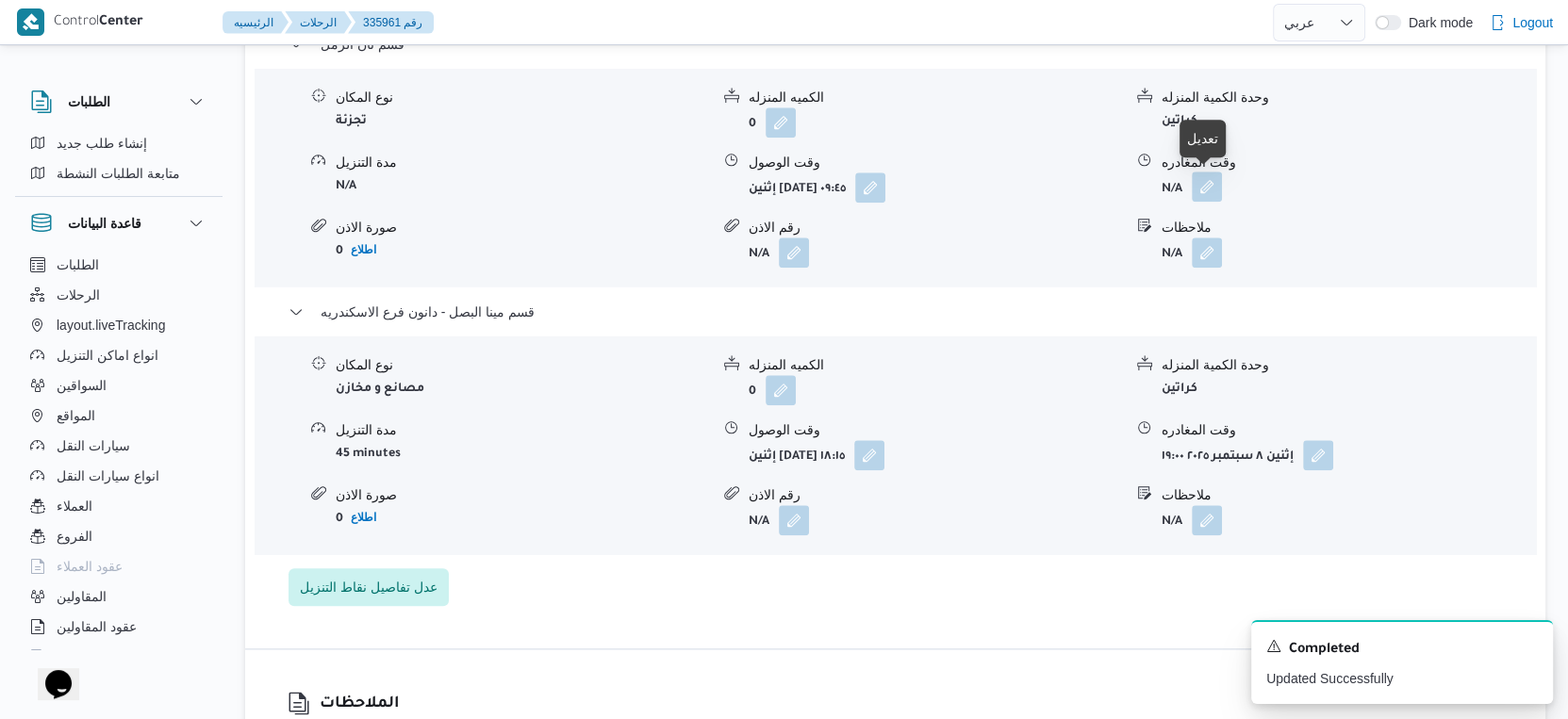
click at [1206, 191] on button "button" at bounding box center [1206, 186] width 30 height 30
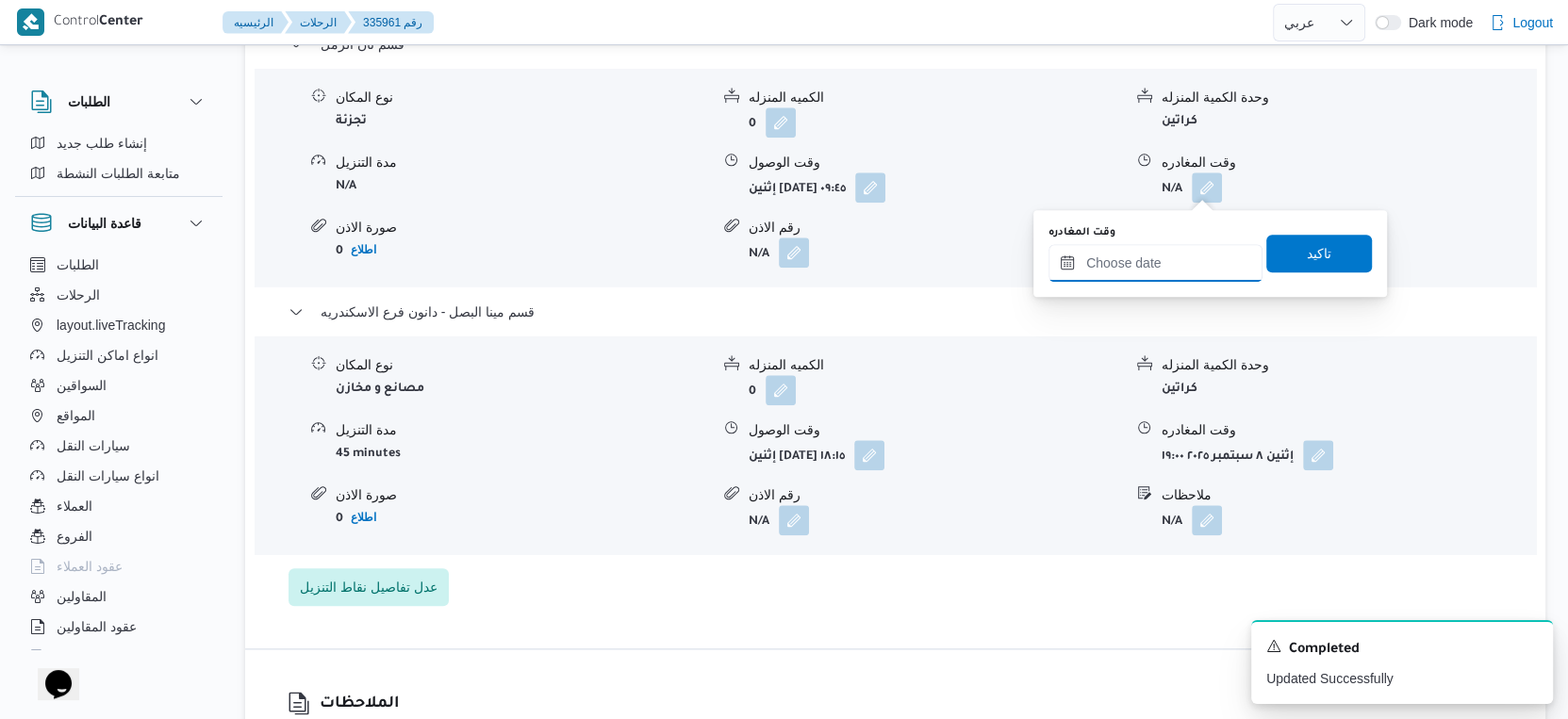
click at [1166, 261] on input "وقت المغادره" at bounding box center [1155, 263] width 214 height 37
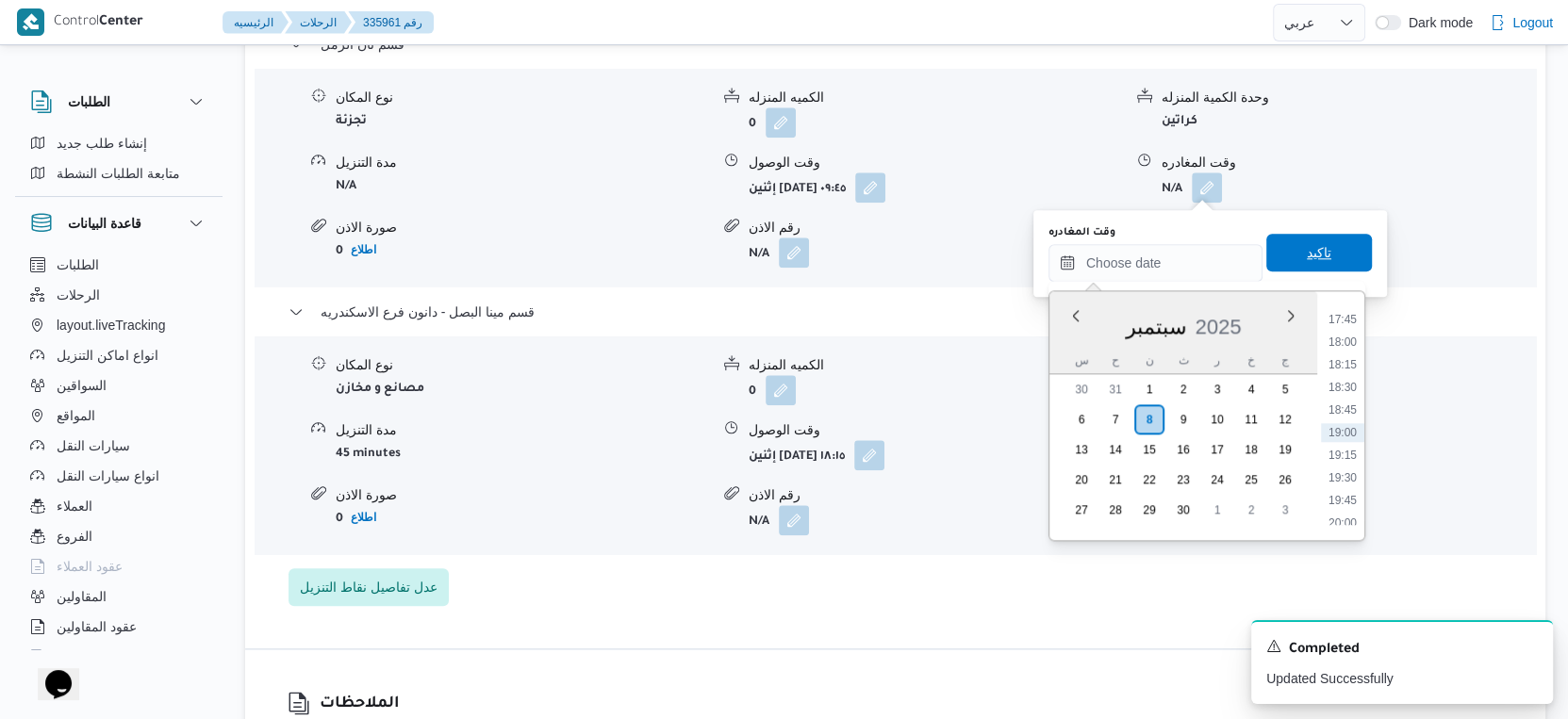
drag, startPoint x: 1350, startPoint y: 318, endPoint x: 1328, endPoint y: 261, distance: 61.1
click at [1350, 318] on li "17:45" at bounding box center [1343, 319] width 43 height 19
type input "٠٨/٠٩/٢٠٢٥ ١٧:٤٥"
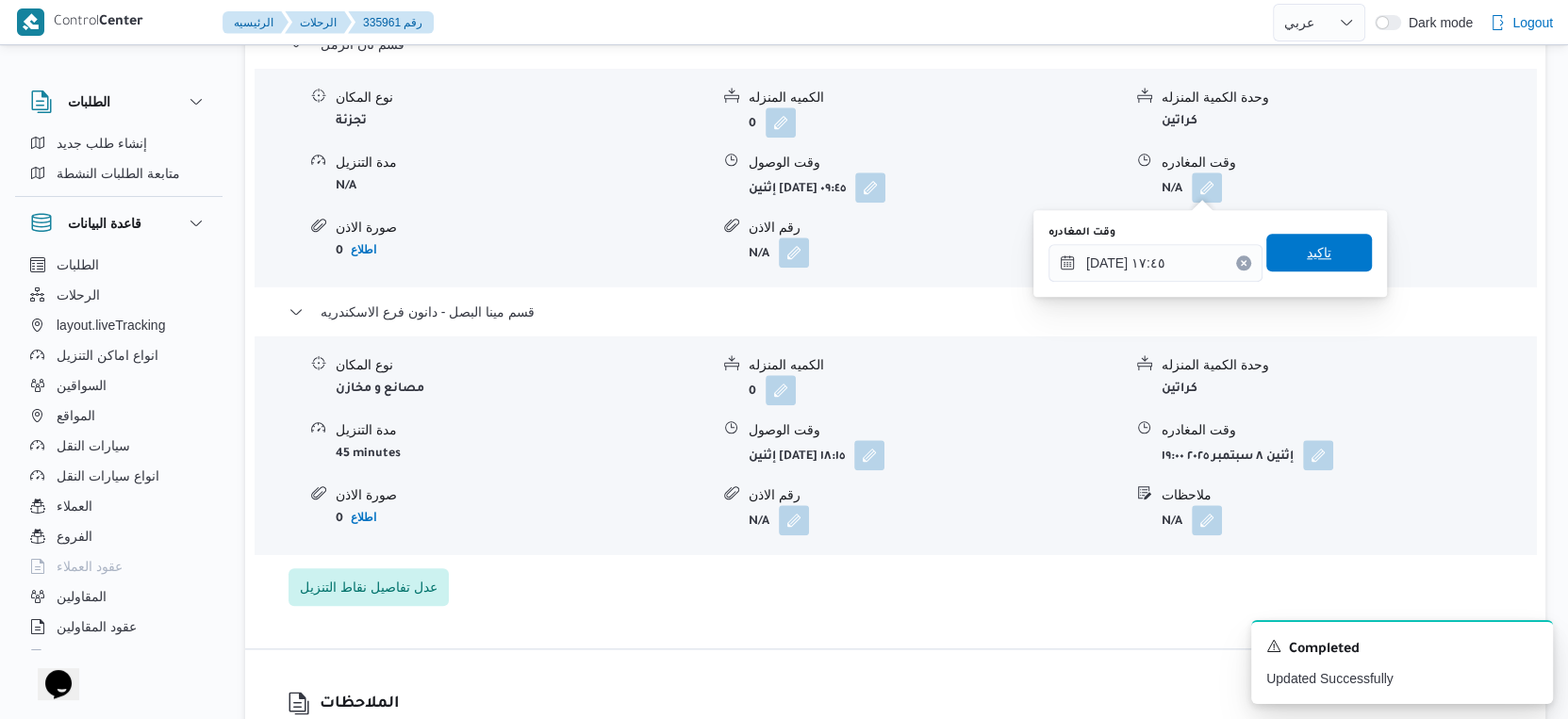
click at [1319, 240] on span "تاكيد" at bounding box center [1320, 253] width 106 height 37
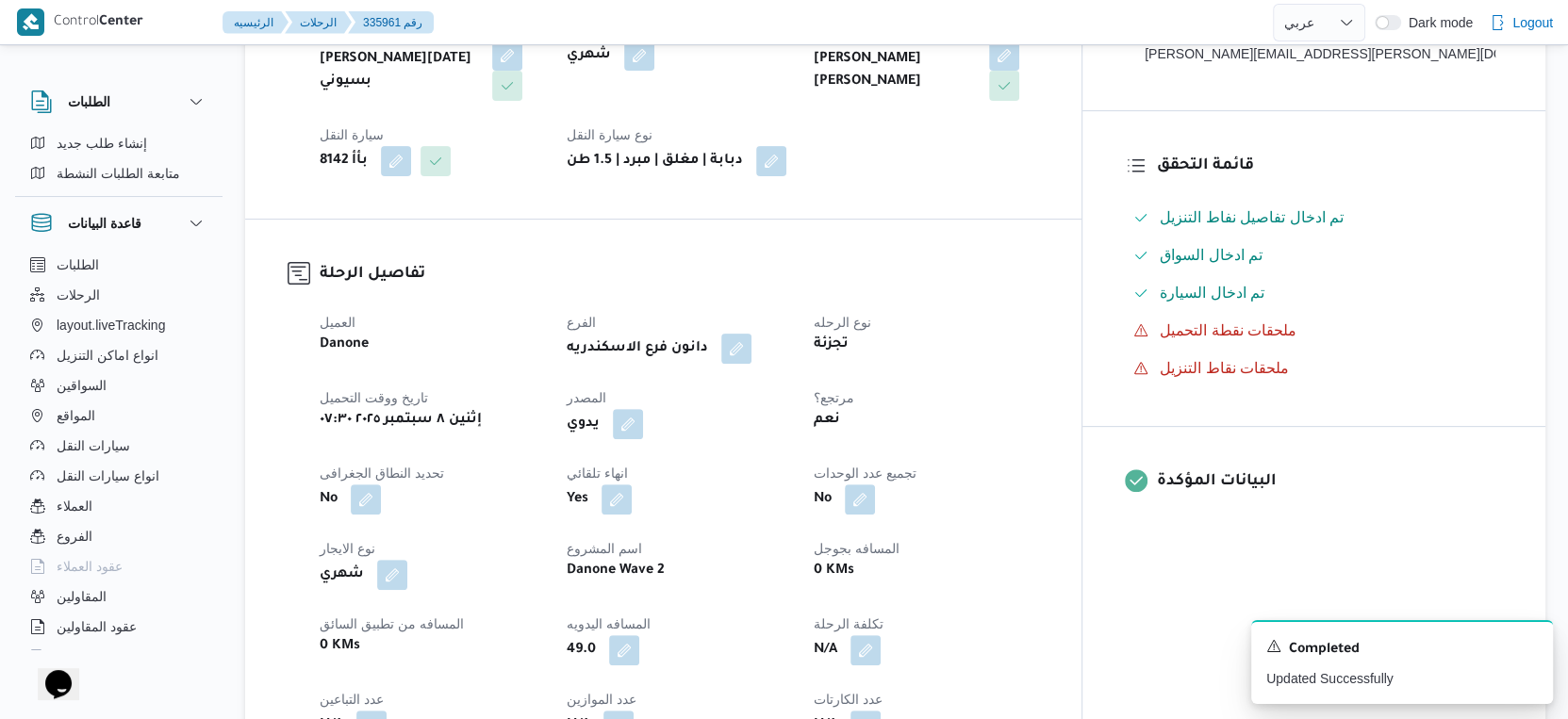
scroll to position [0, 0]
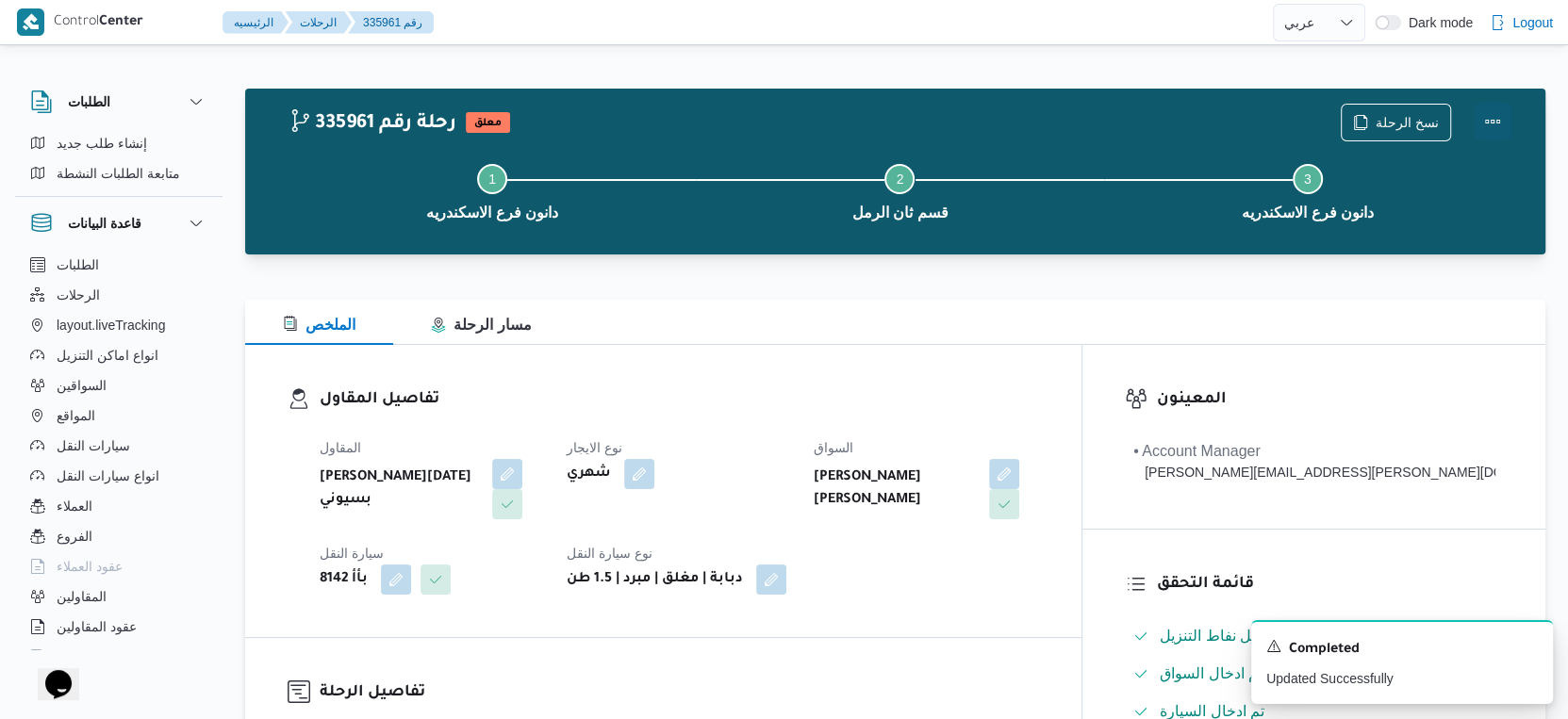
click at [1494, 114] on button "Actions" at bounding box center [1493, 121] width 37 height 37
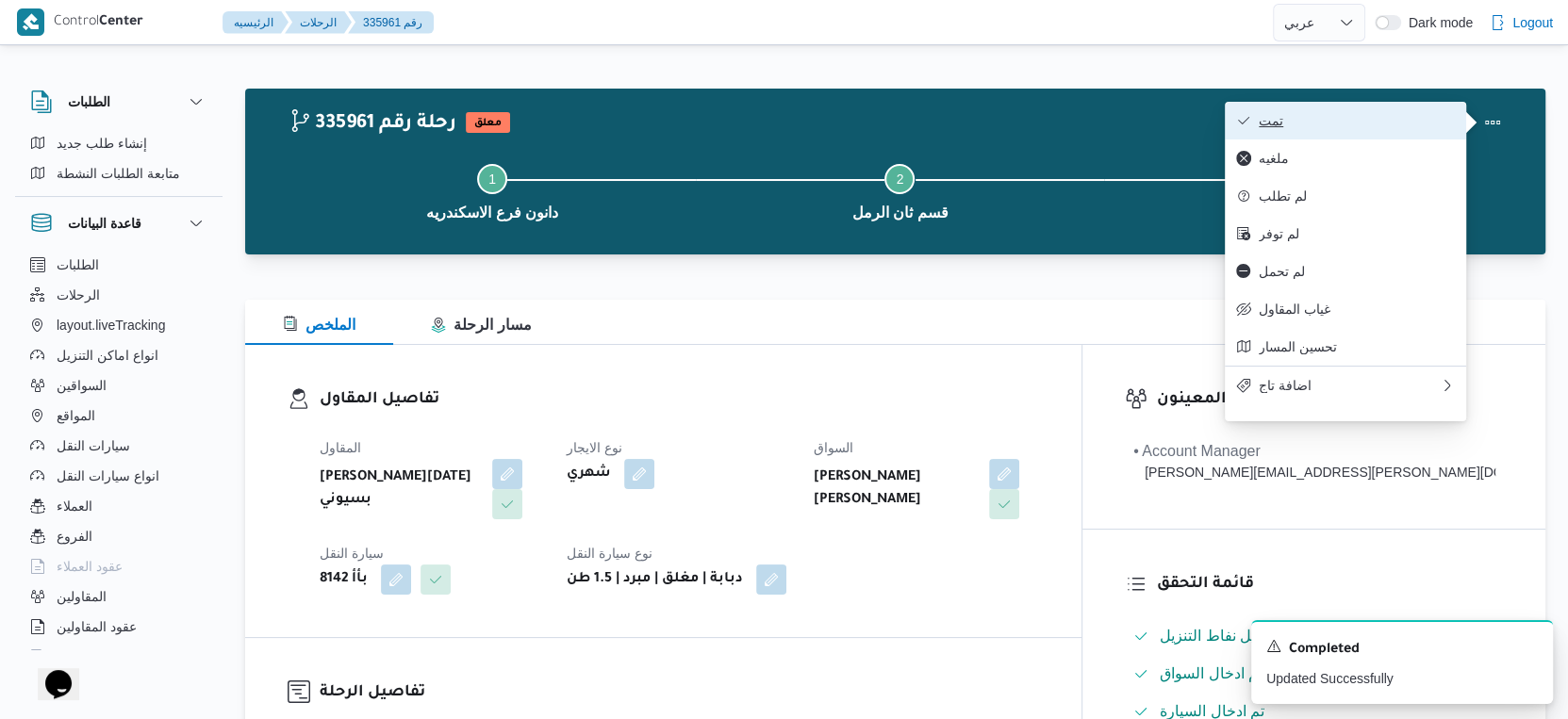
click at [1388, 117] on span "تمت" at bounding box center [1357, 120] width 196 height 15
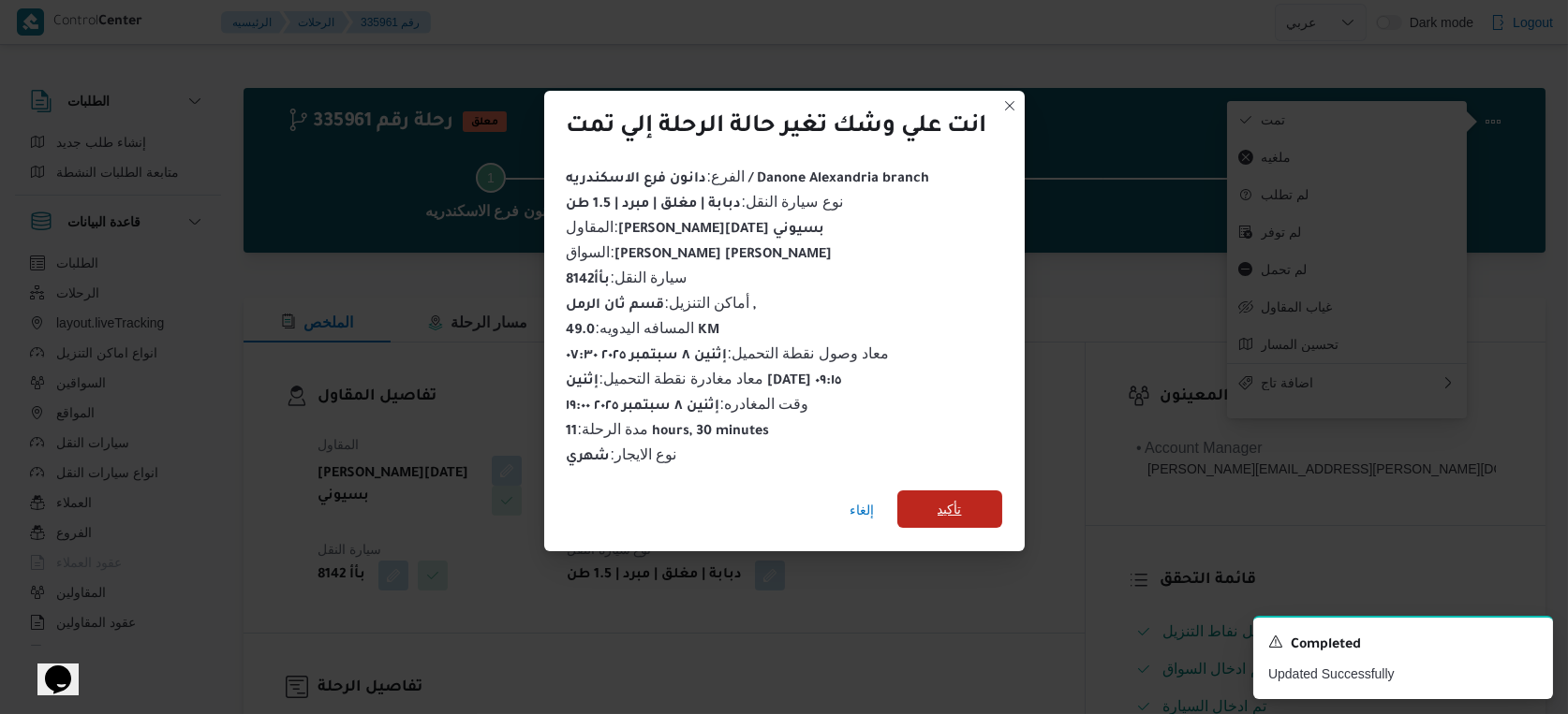
click at [962, 510] on span "تأكيد" at bounding box center [949, 509] width 24 height 22
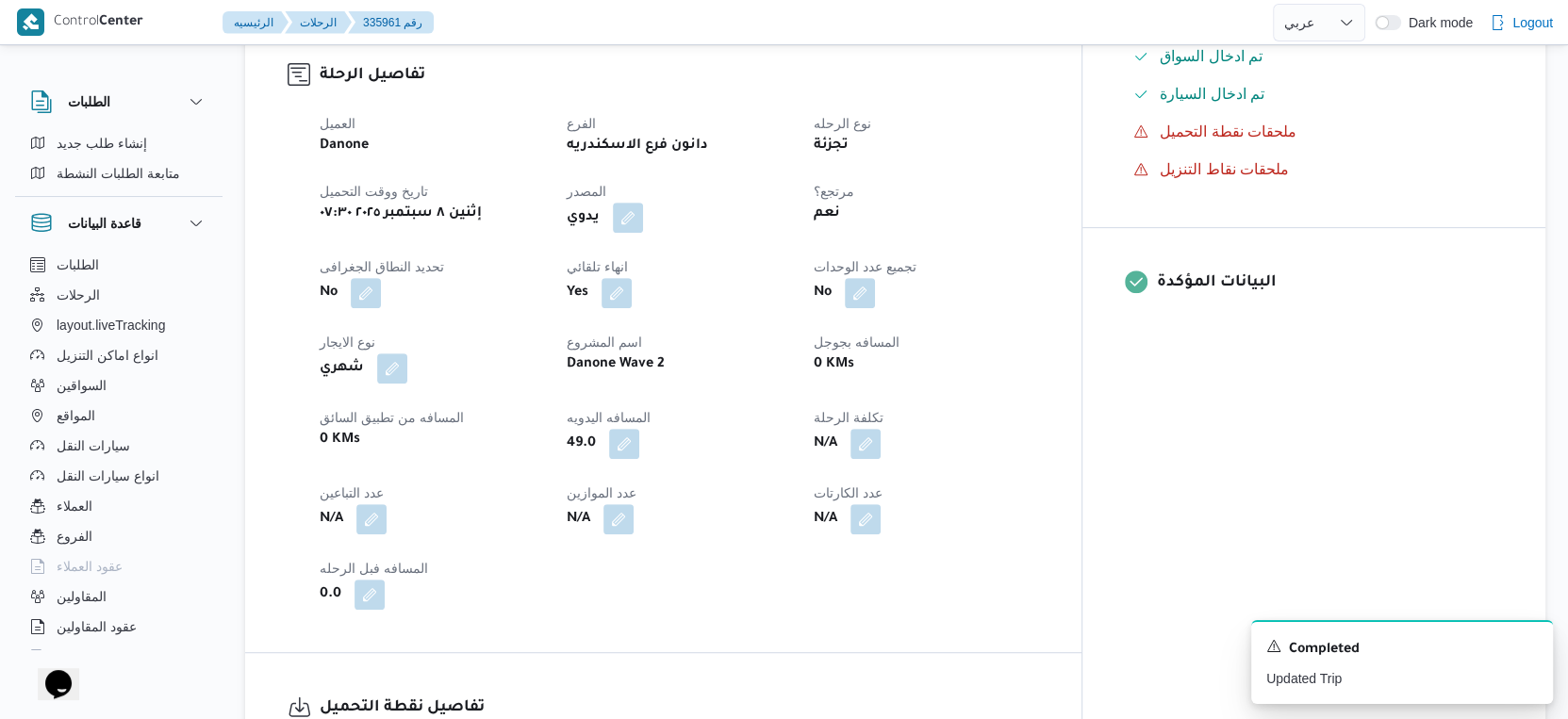
scroll to position [628, 0]
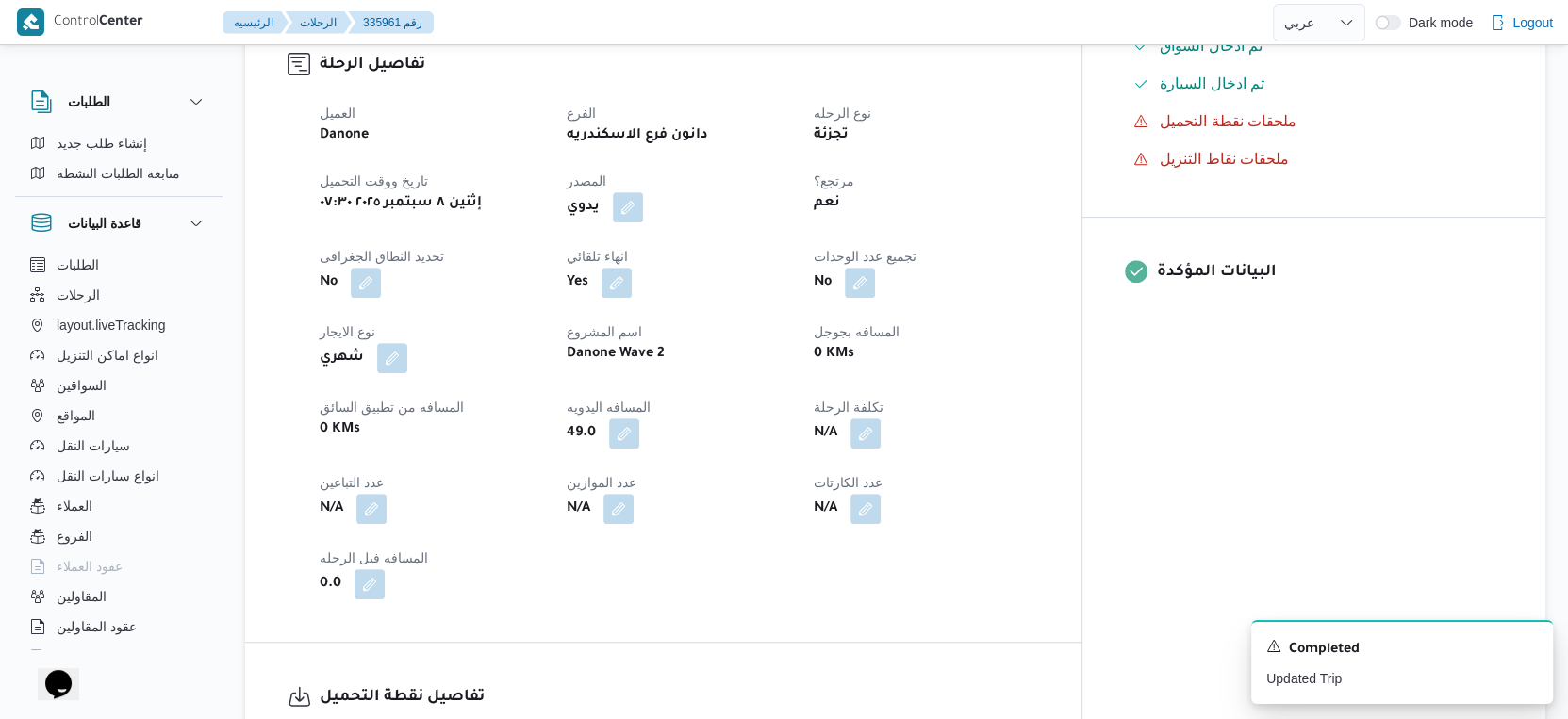
select select "ar"
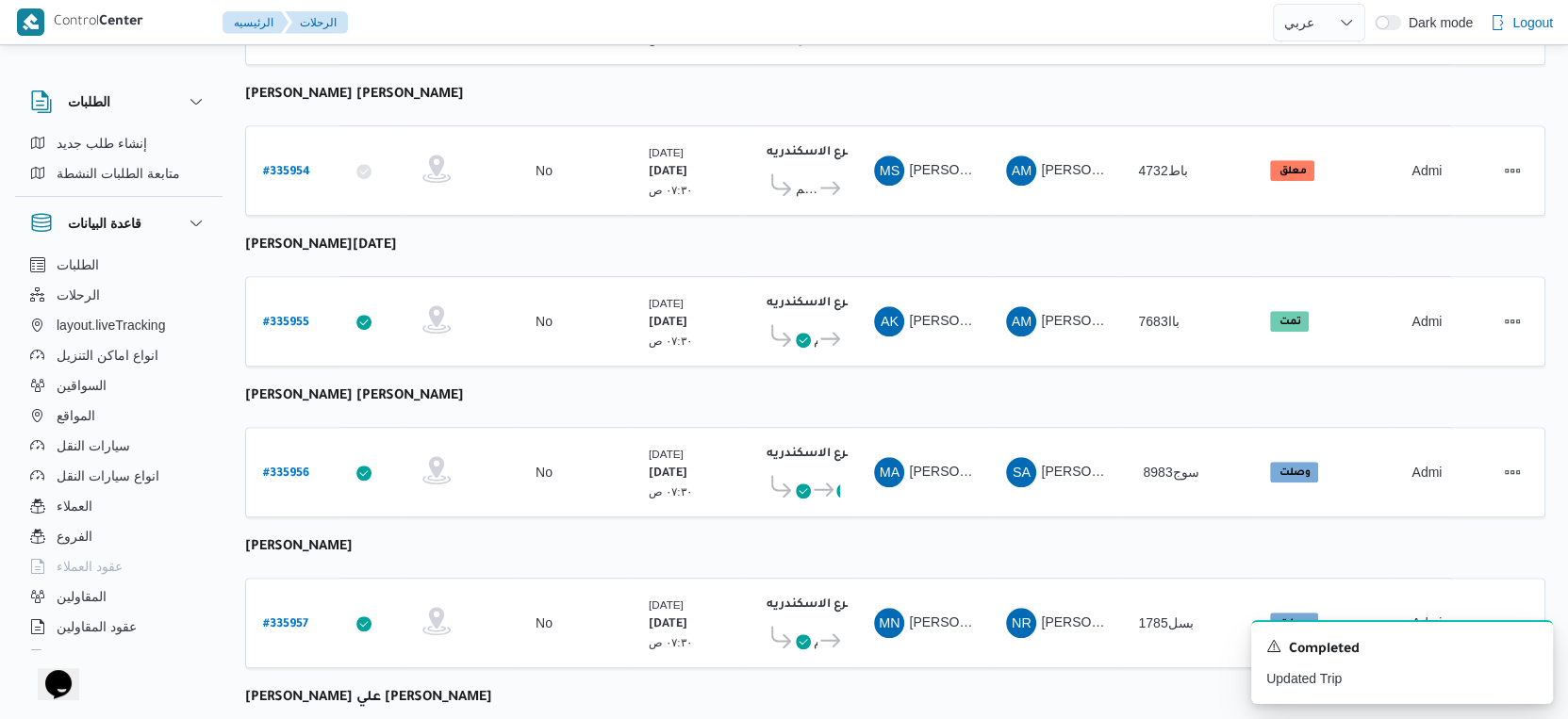
scroll to position [1269, 0]
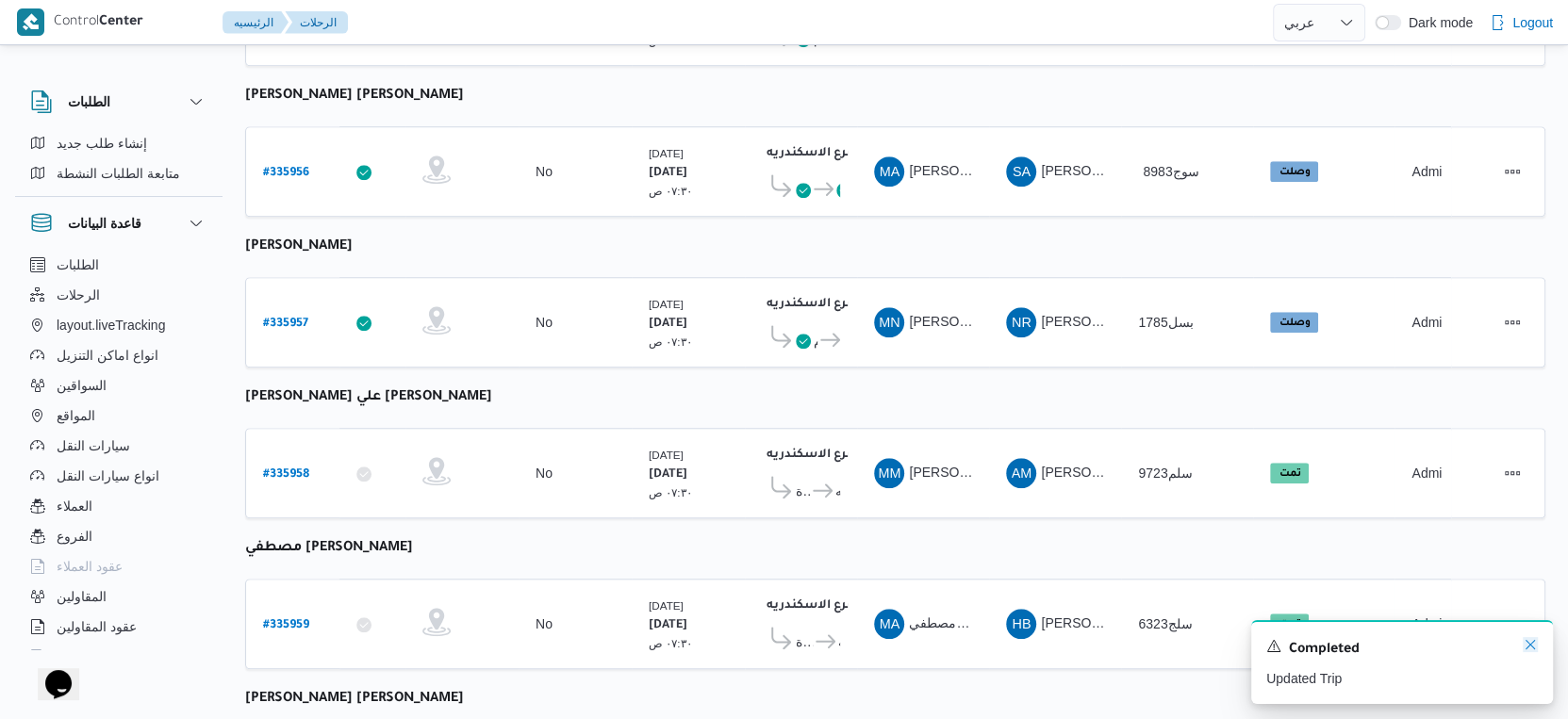
click at [1529, 645] on icon "Dismiss toast" at bounding box center [1530, 645] width 15 height 15
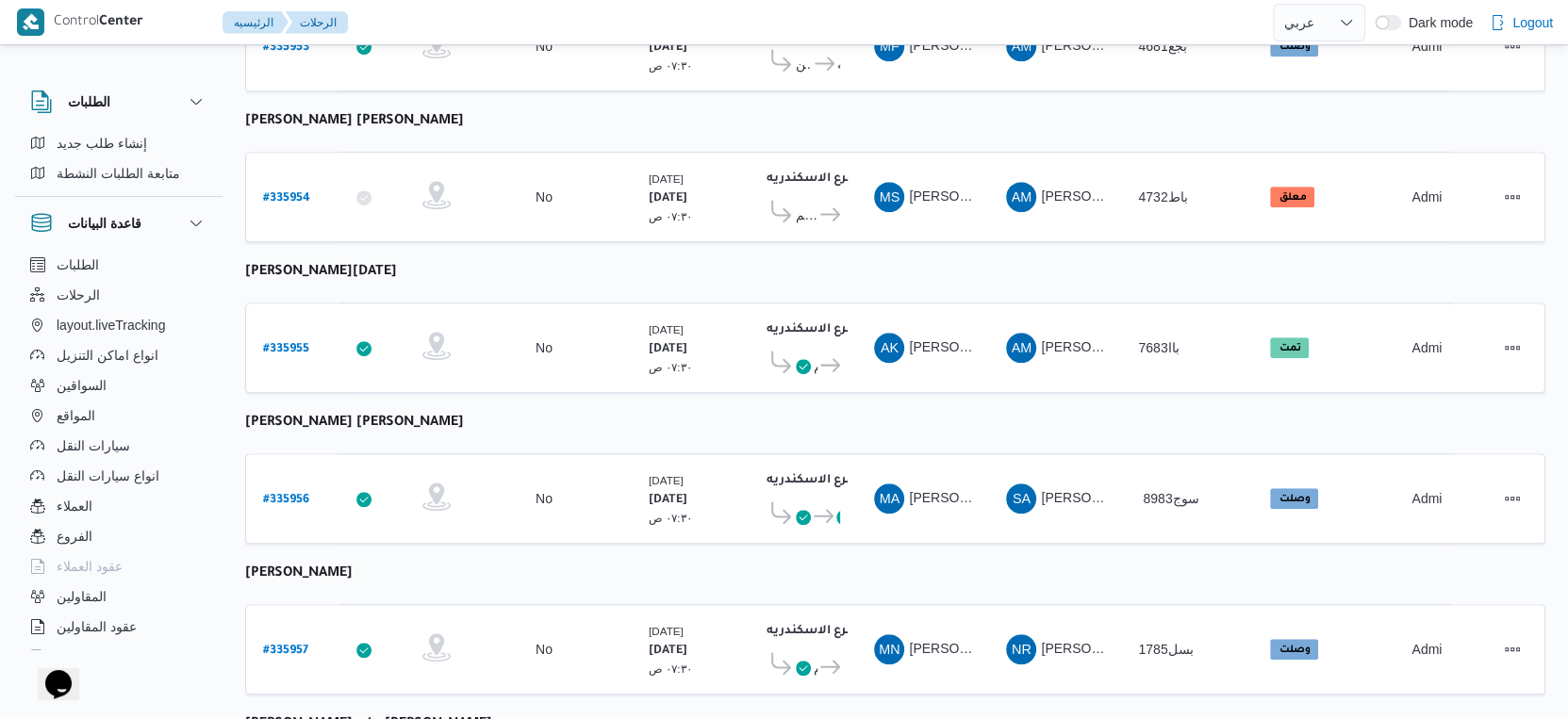
scroll to position [910, 0]
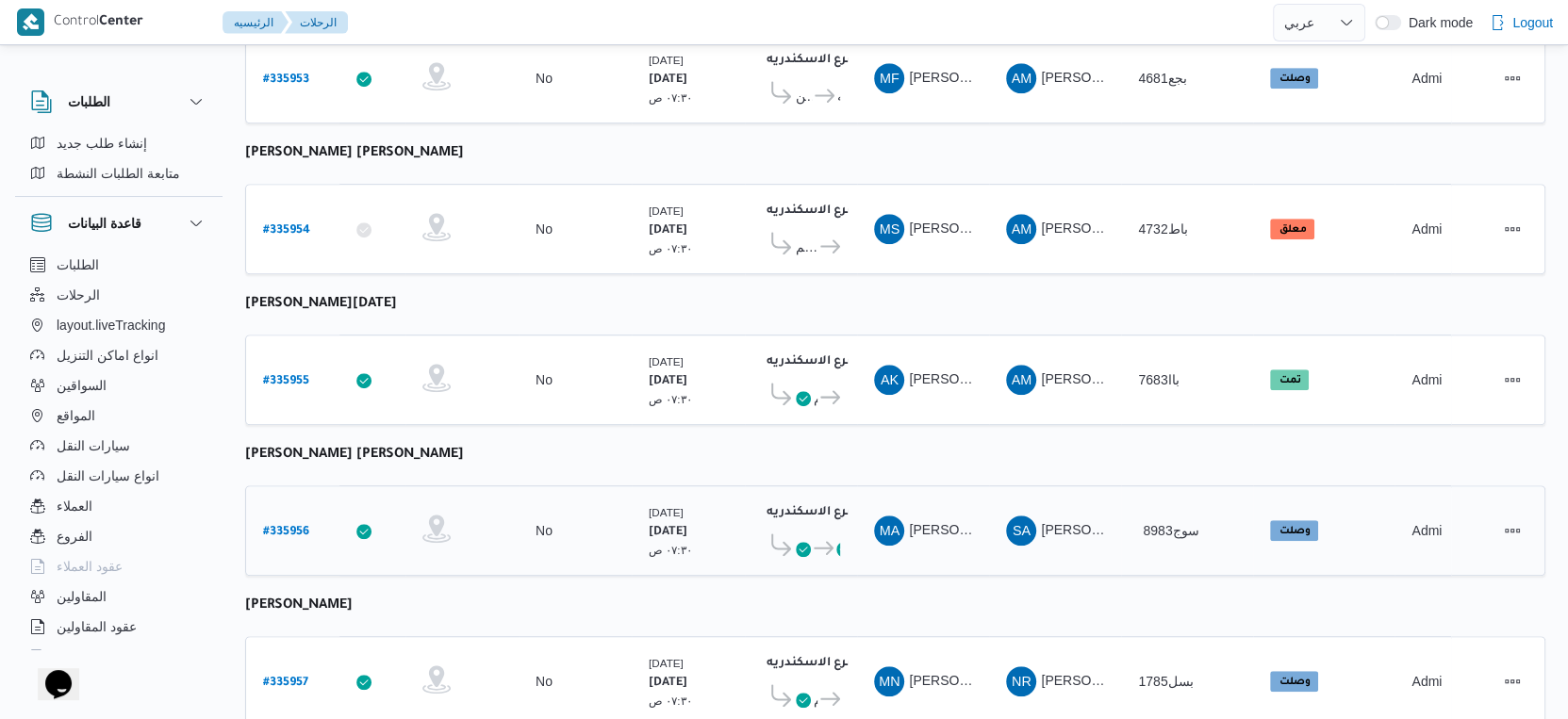
click at [291, 526] on b "# 335956" at bounding box center [286, 532] width 46 height 13
select select "ar"
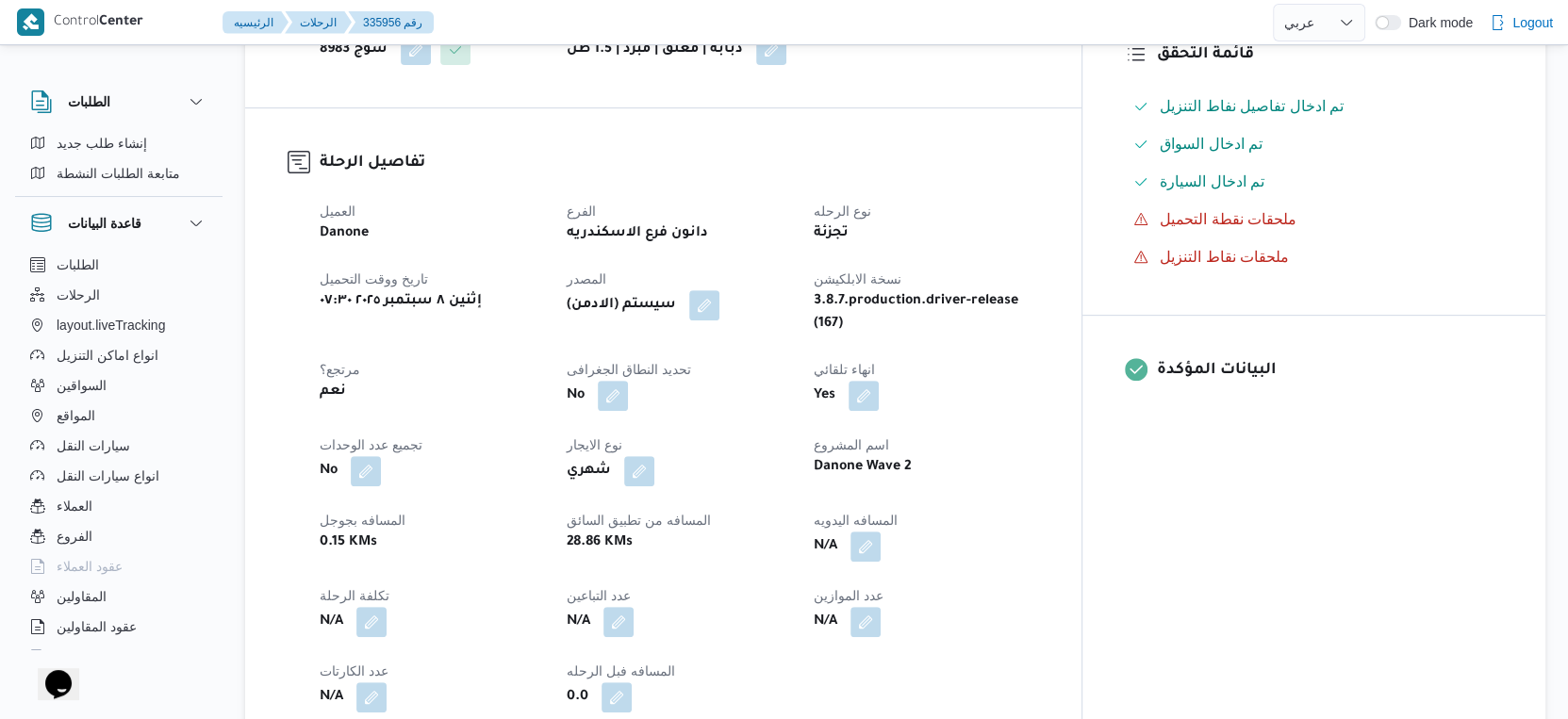
scroll to position [734, 0]
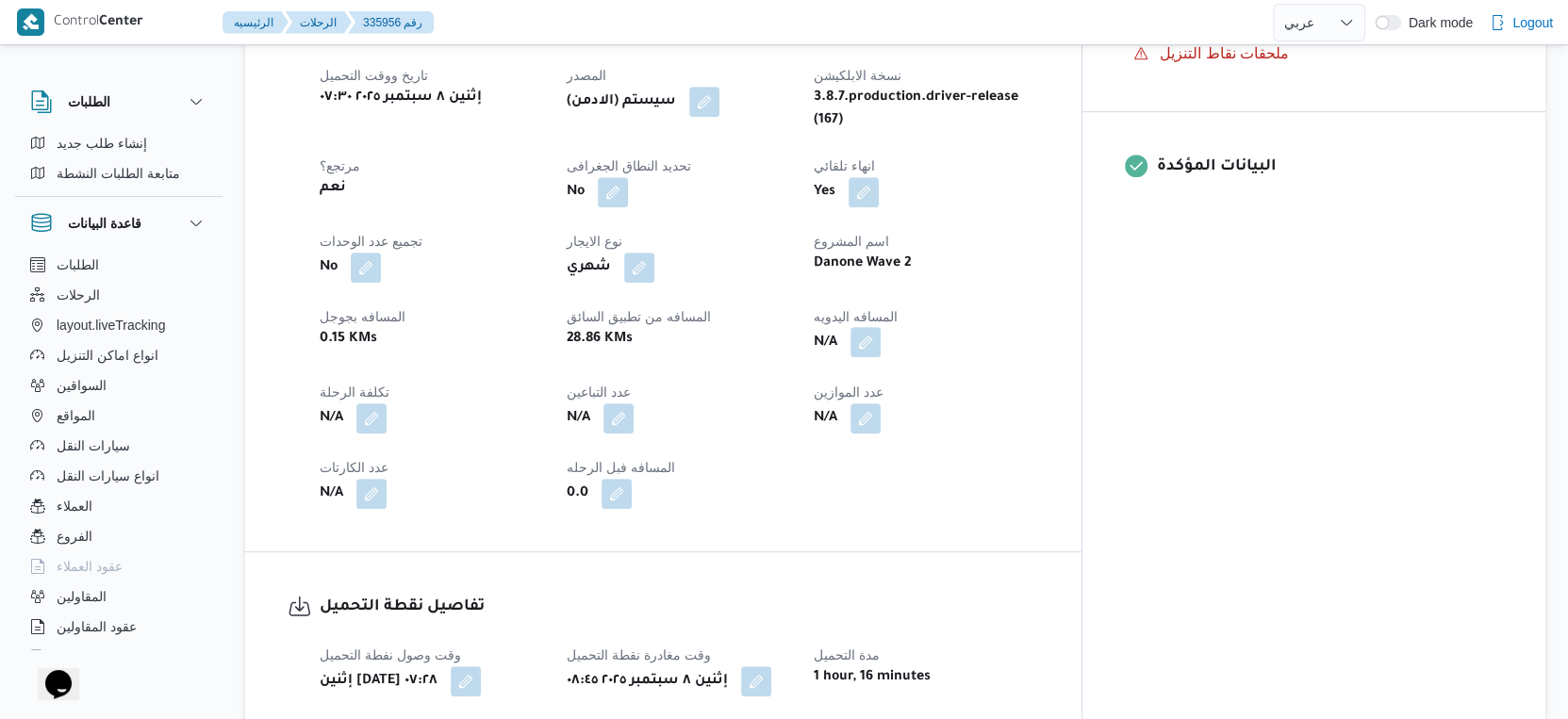
click at [881, 327] on button "button" at bounding box center [865, 342] width 30 height 30
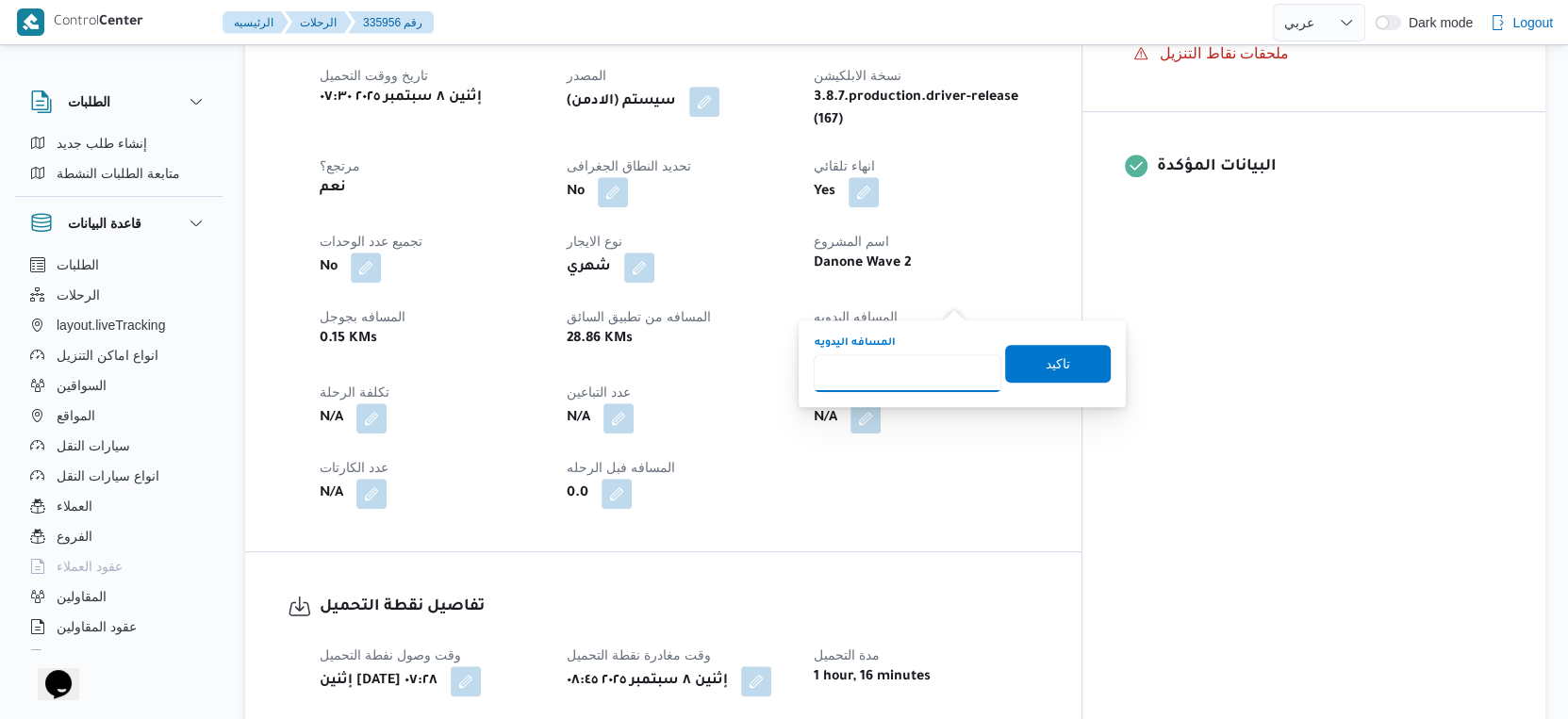
click at [919, 359] on input "المسافه اليدويه" at bounding box center [908, 373] width 188 height 37
type input "40"
click at [1061, 362] on span "تاكيد" at bounding box center [1058, 362] width 106 height 37
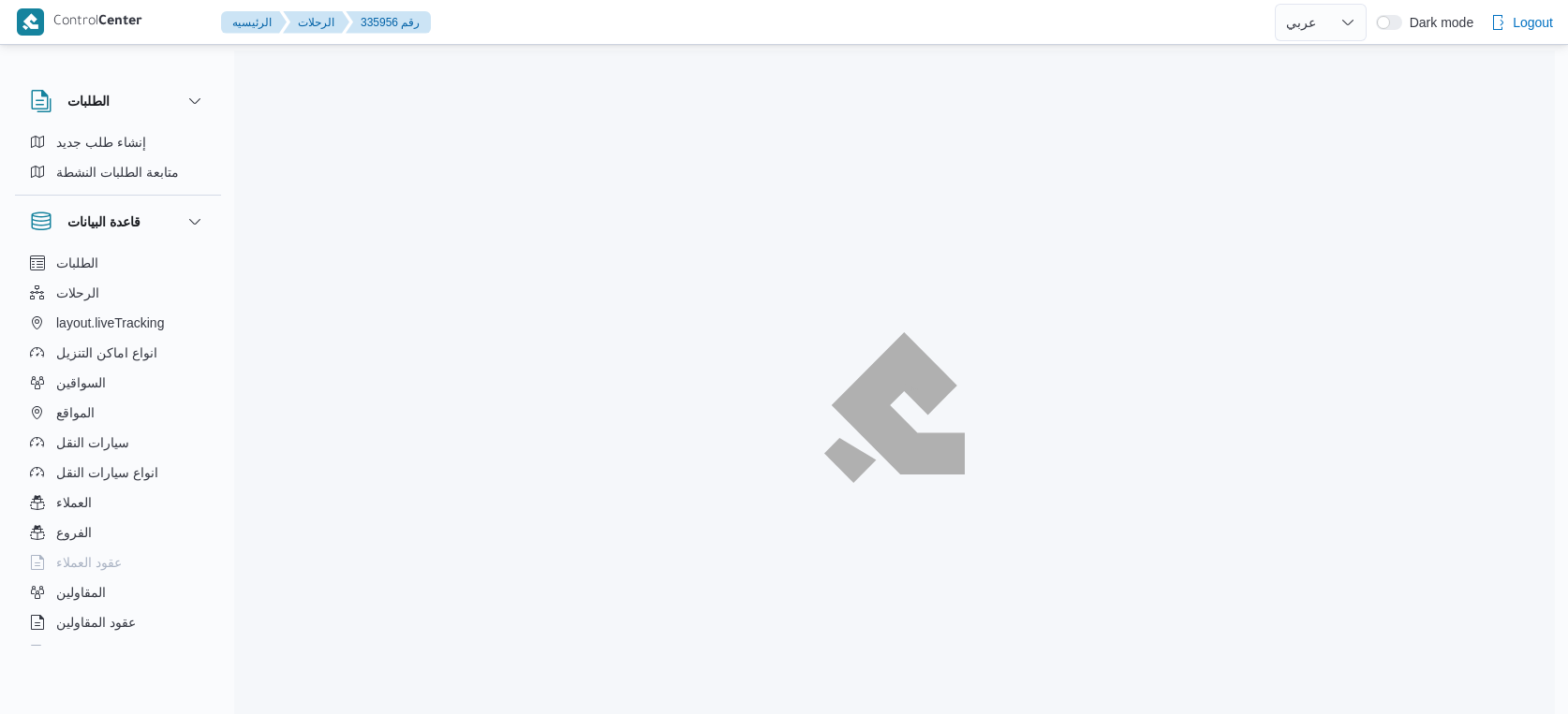
select select "ar"
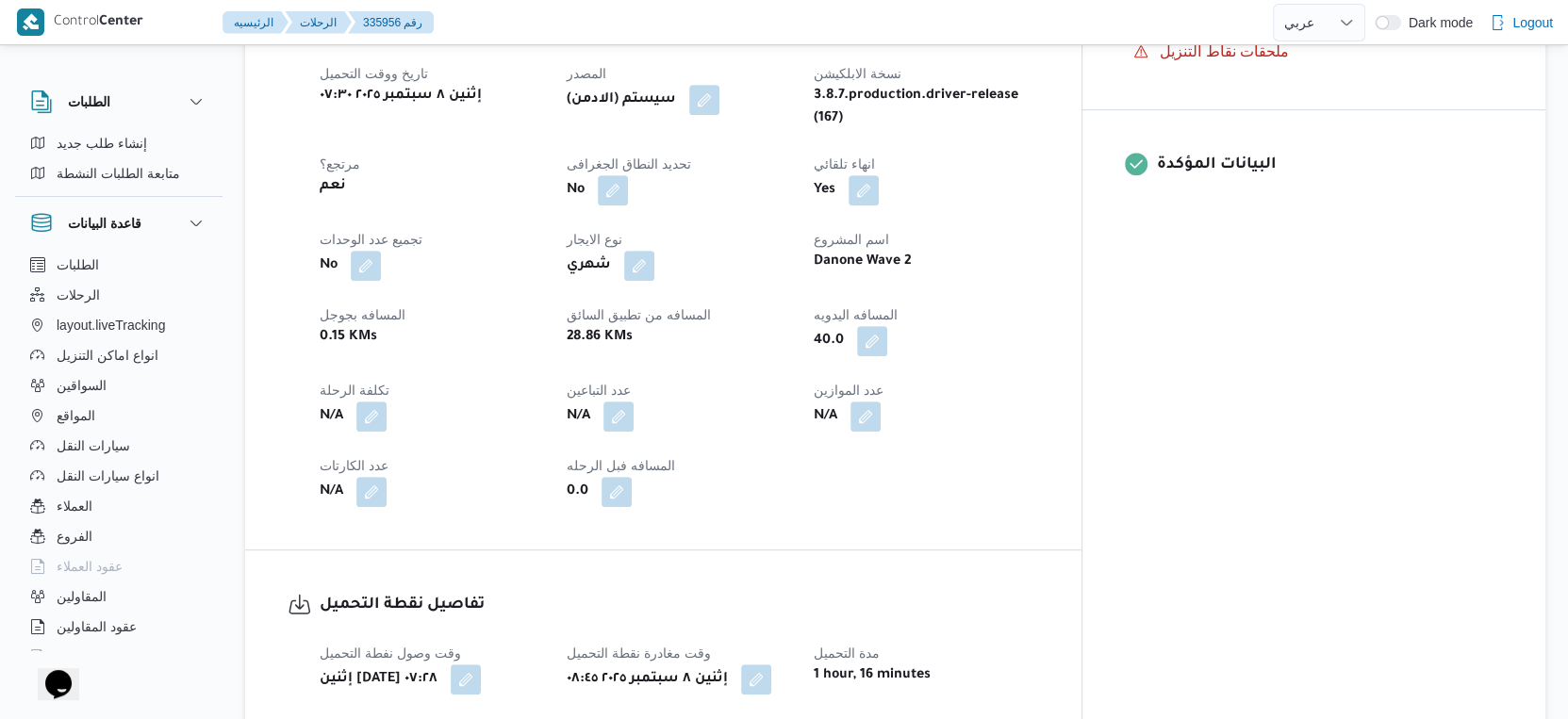
scroll to position [993, 0]
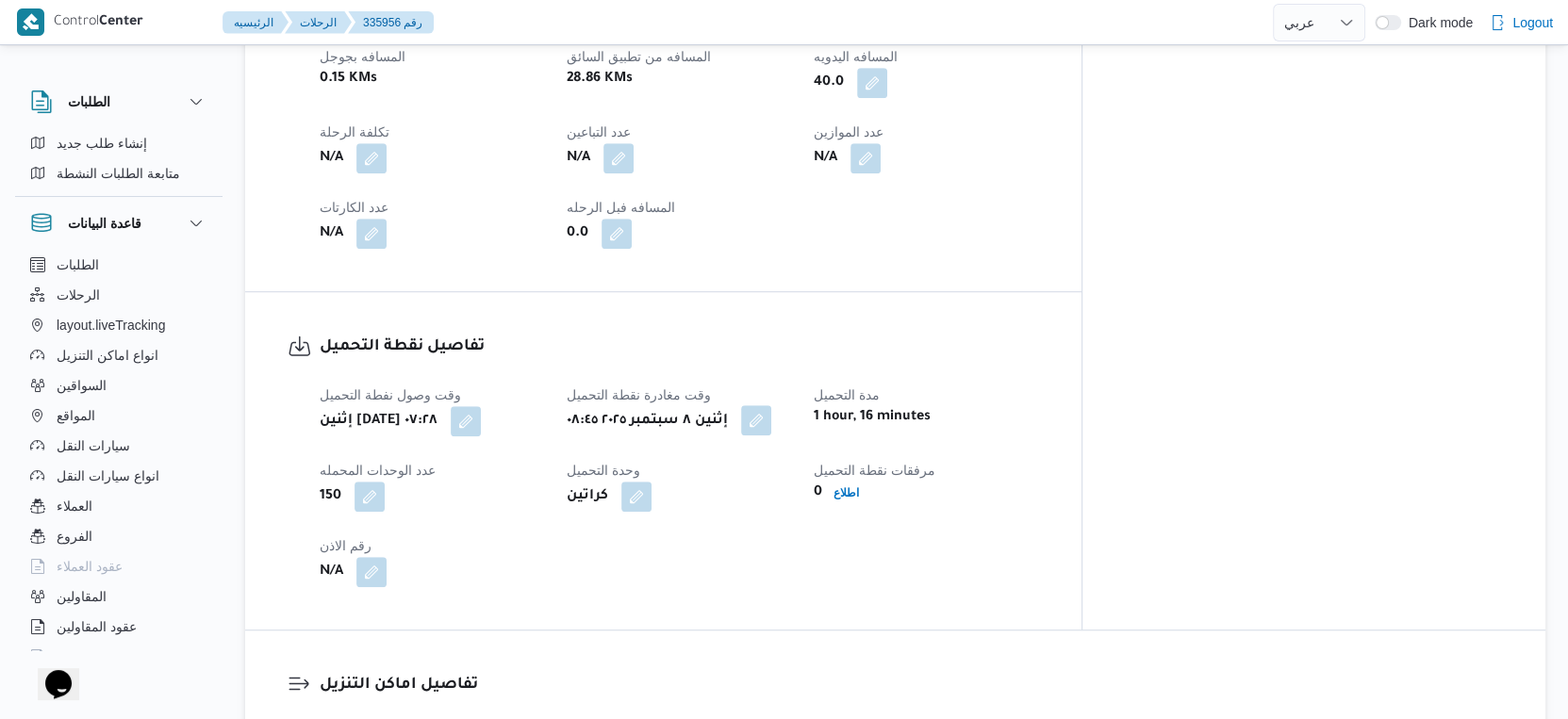
click at [771, 406] on button "button" at bounding box center [756, 420] width 30 height 30
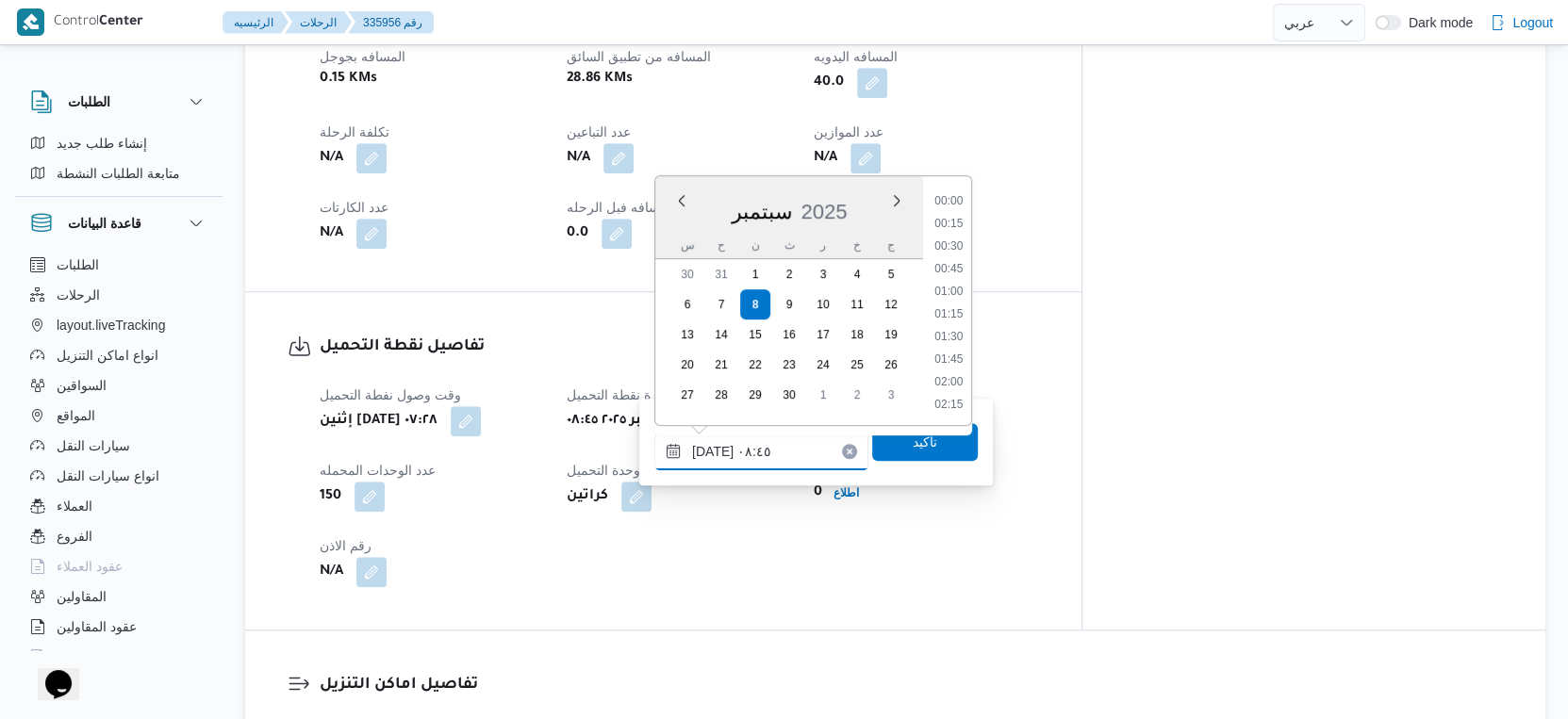
click at [773, 444] on input "٠٨/٠٩/٢٠٢٥ ٠٨:٤٥" at bounding box center [761, 452] width 214 height 37
drag, startPoint x: 950, startPoint y: 332, endPoint x: 950, endPoint y: 439, distance: 107.0
click at [951, 332] on li "09:00" at bounding box center [949, 338] width 43 height 19
type input "[DATE] ٠٩:٠٠"
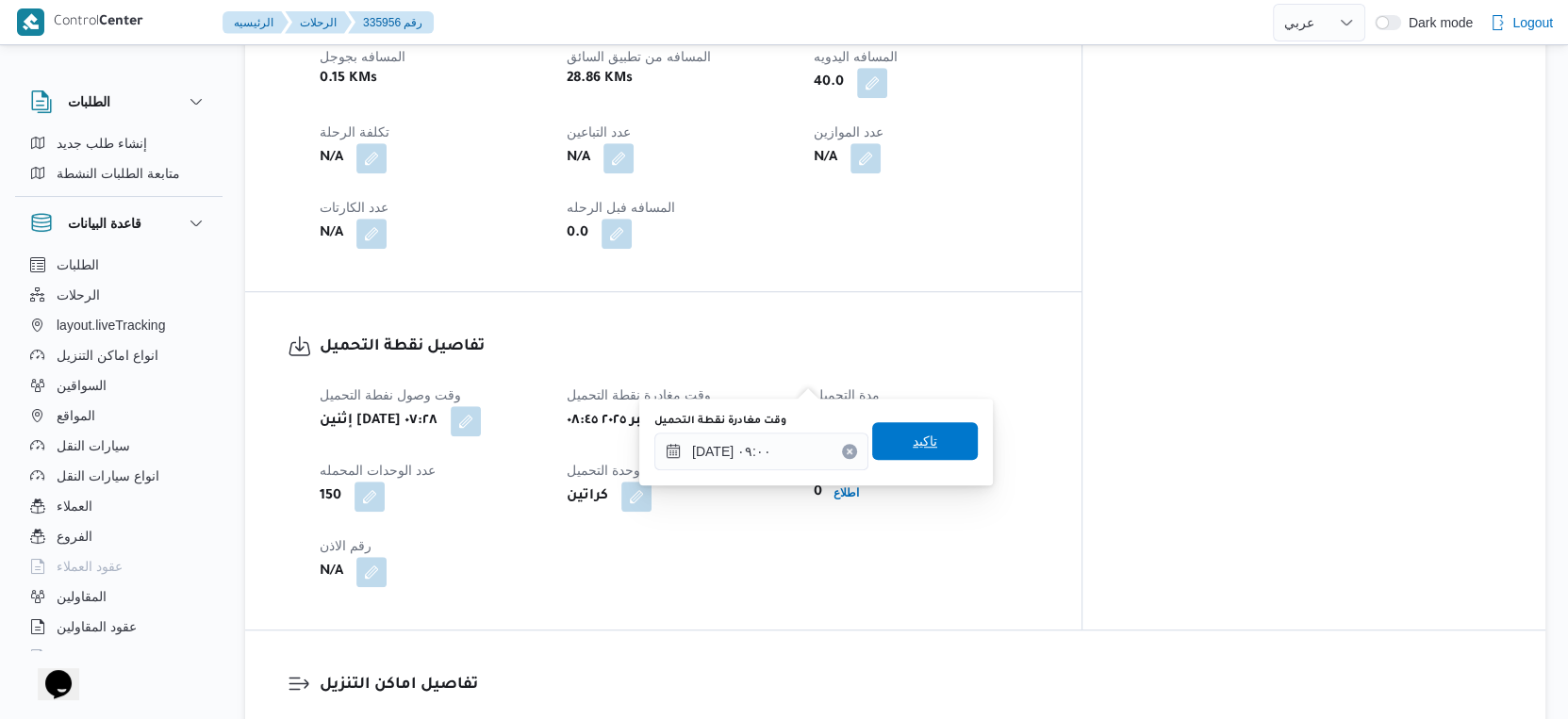
click at [950, 439] on span "تاكيد" at bounding box center [925, 441] width 106 height 37
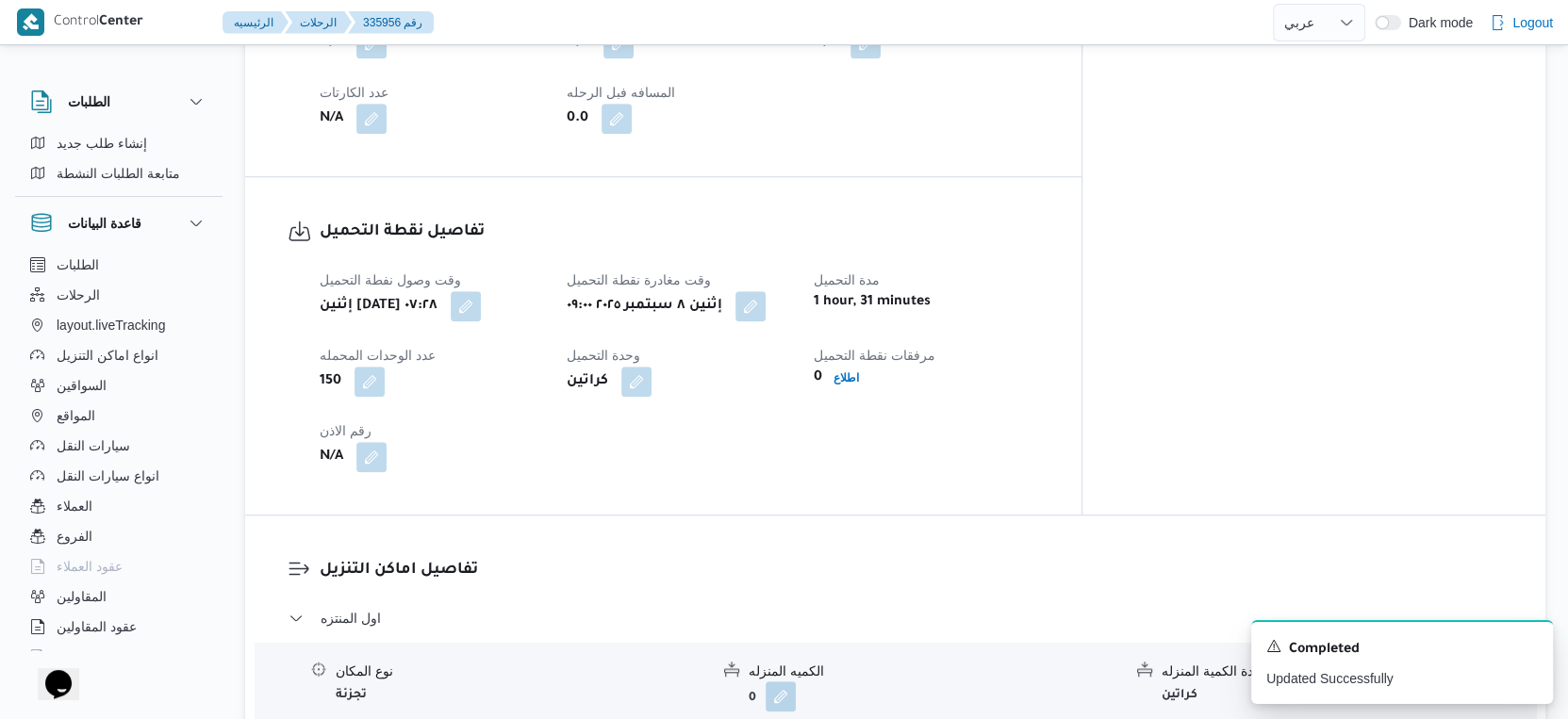
scroll to position [1308, 0]
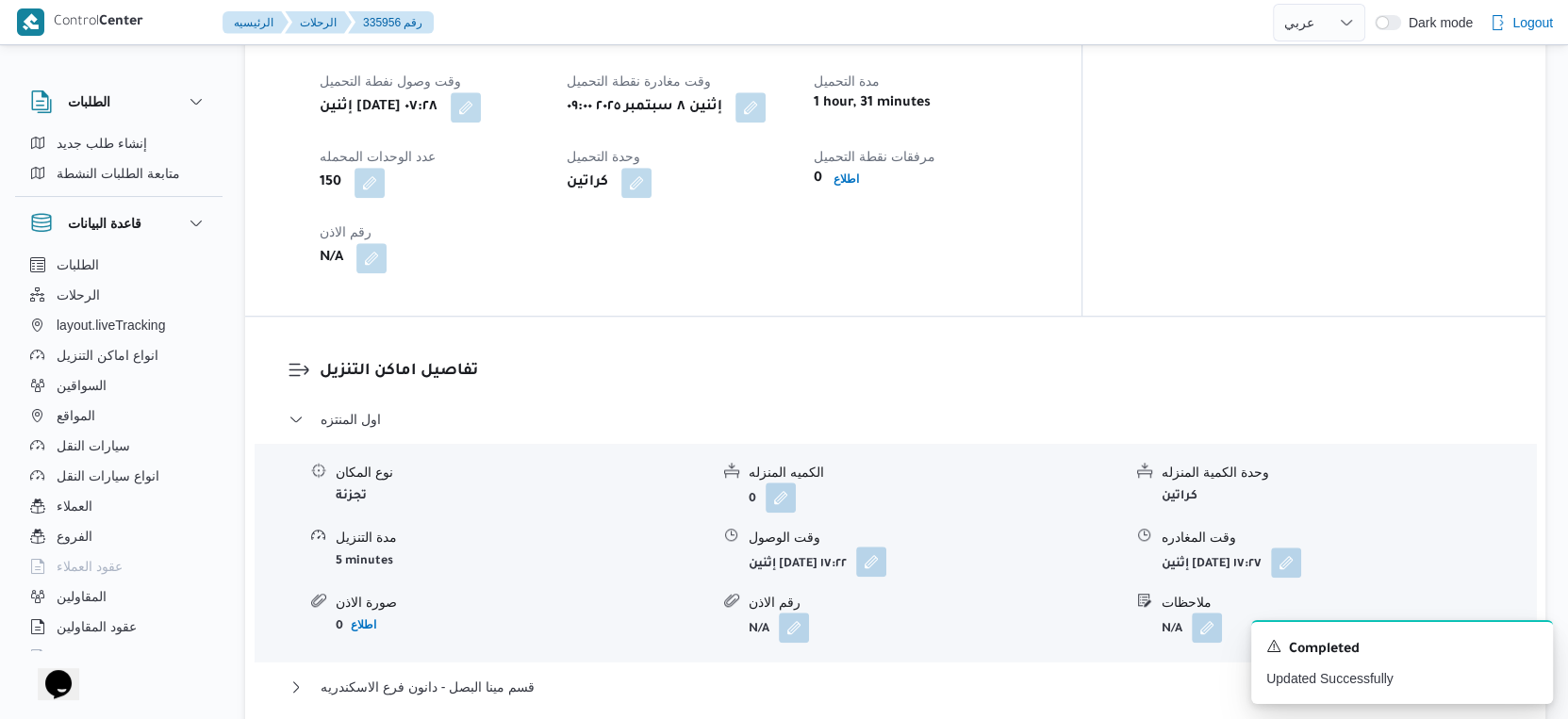
click at [887, 547] on button "button" at bounding box center [871, 561] width 30 height 30
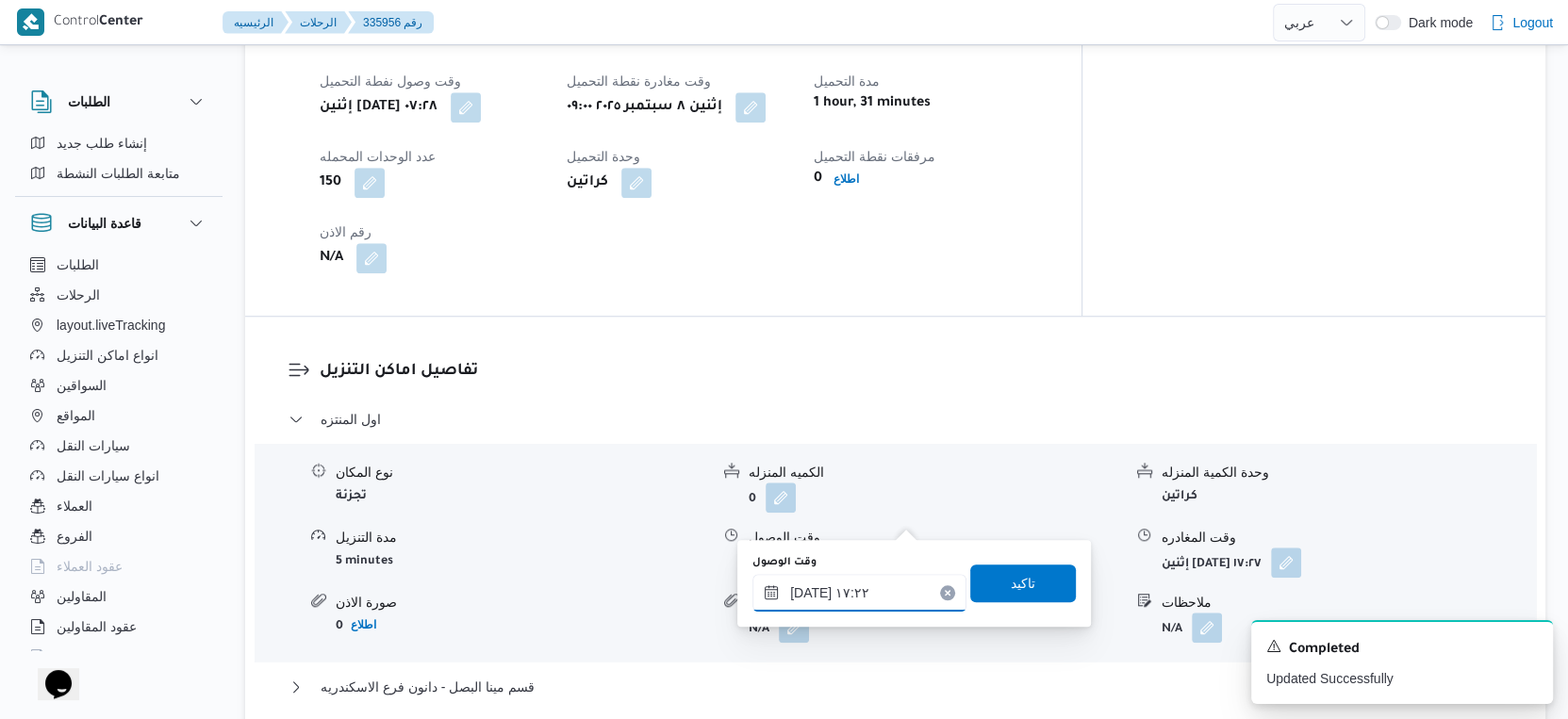
click at [880, 574] on input "٠٨/٠٩/٢٠٢٥ ١٧:٢٢" at bounding box center [859, 593] width 214 height 37
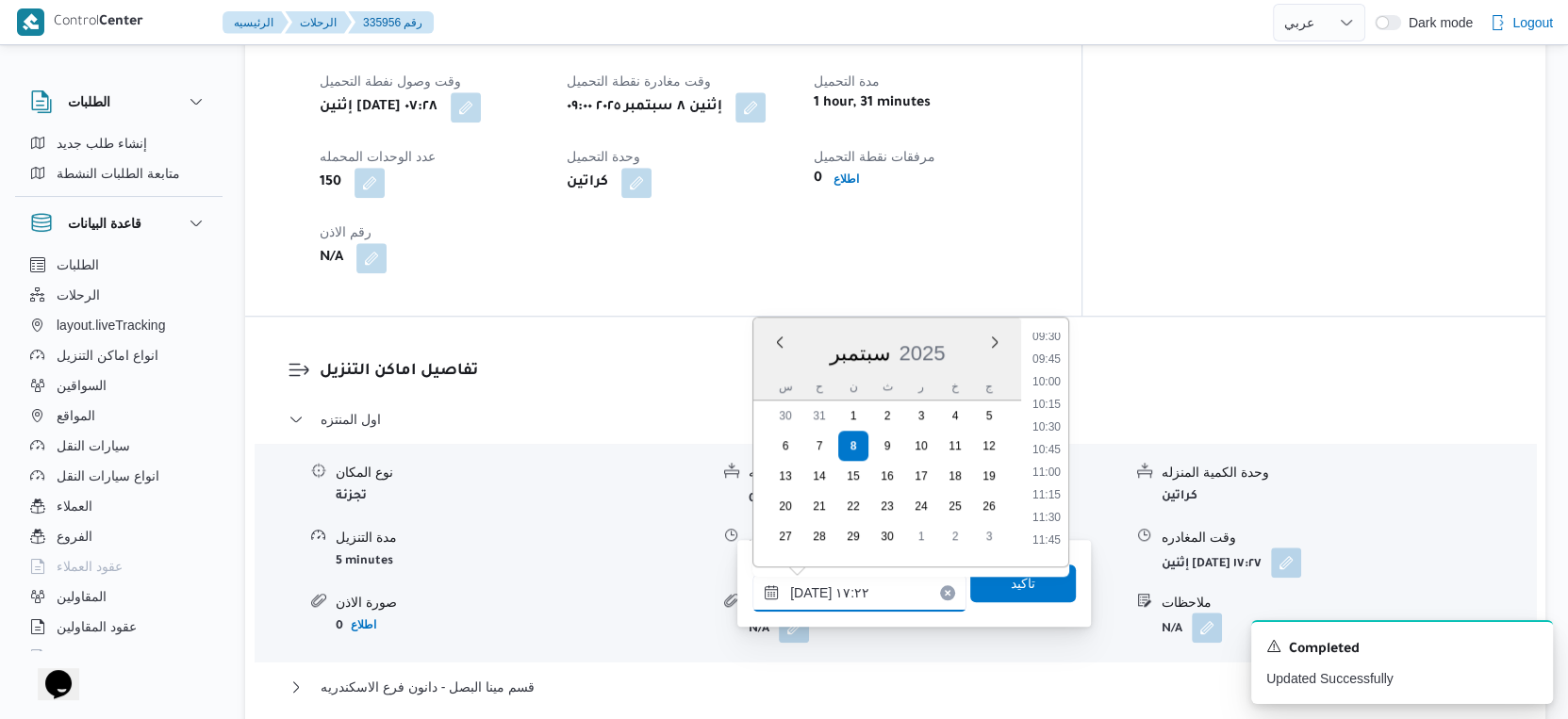
scroll to position [816, 0]
click at [1042, 384] on li "09:30" at bounding box center [1047, 385] width 43 height 19
type input "[DATE] ٠٩:٣٠"
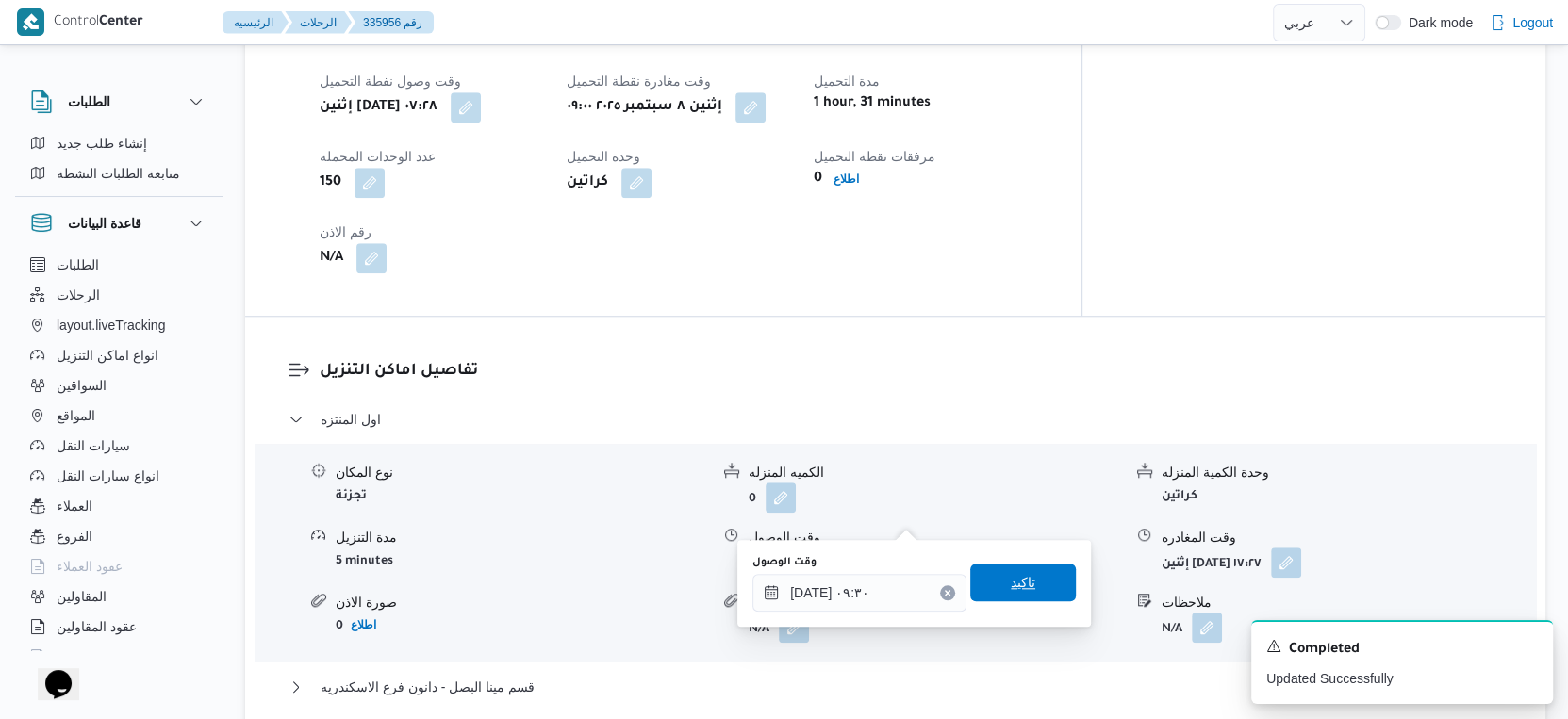
click at [1016, 588] on span "تاكيد" at bounding box center [1023, 582] width 24 height 23
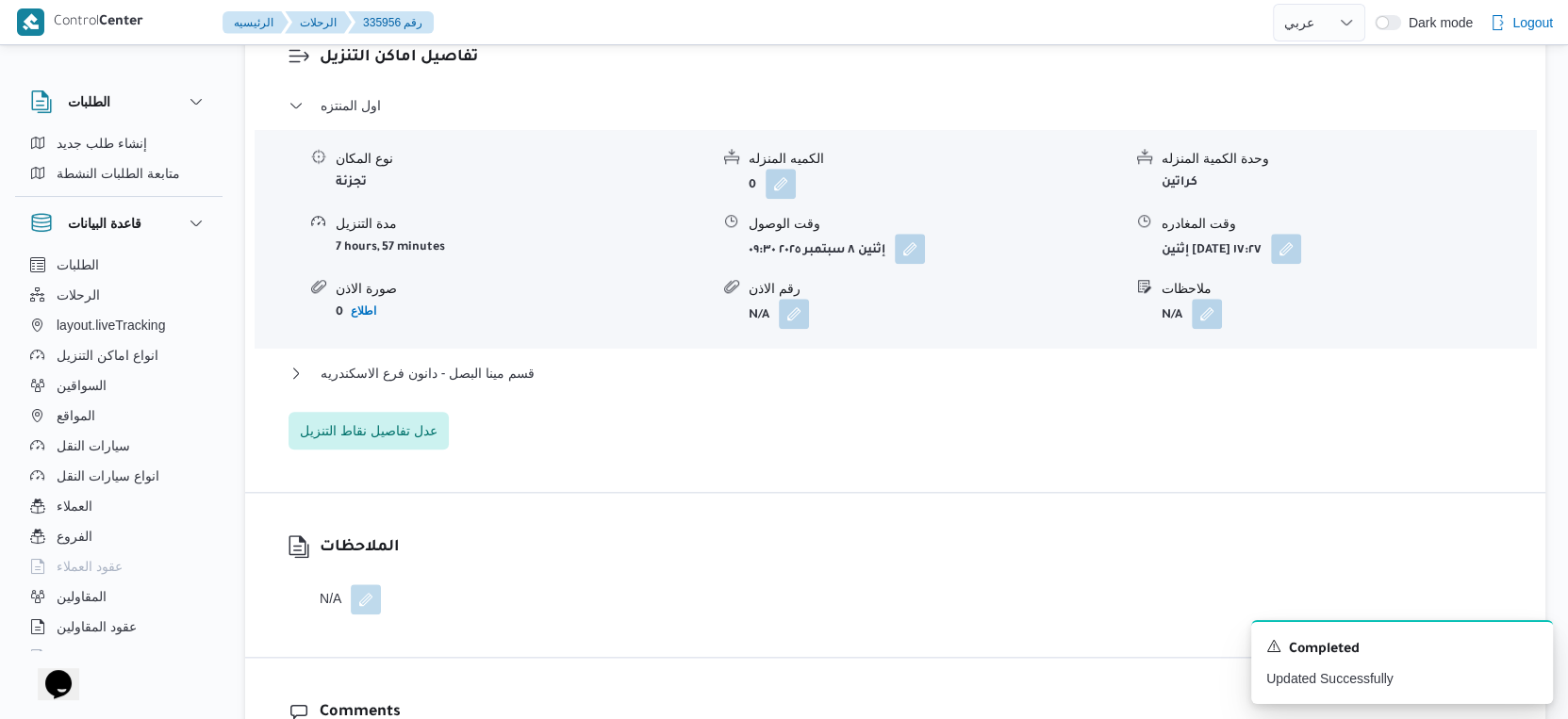
scroll to position [1622, 0]
click at [600, 361] on button "قسم مينا البصل - دانون فرع الاسكندريه" at bounding box center [896, 372] width 1215 height 23
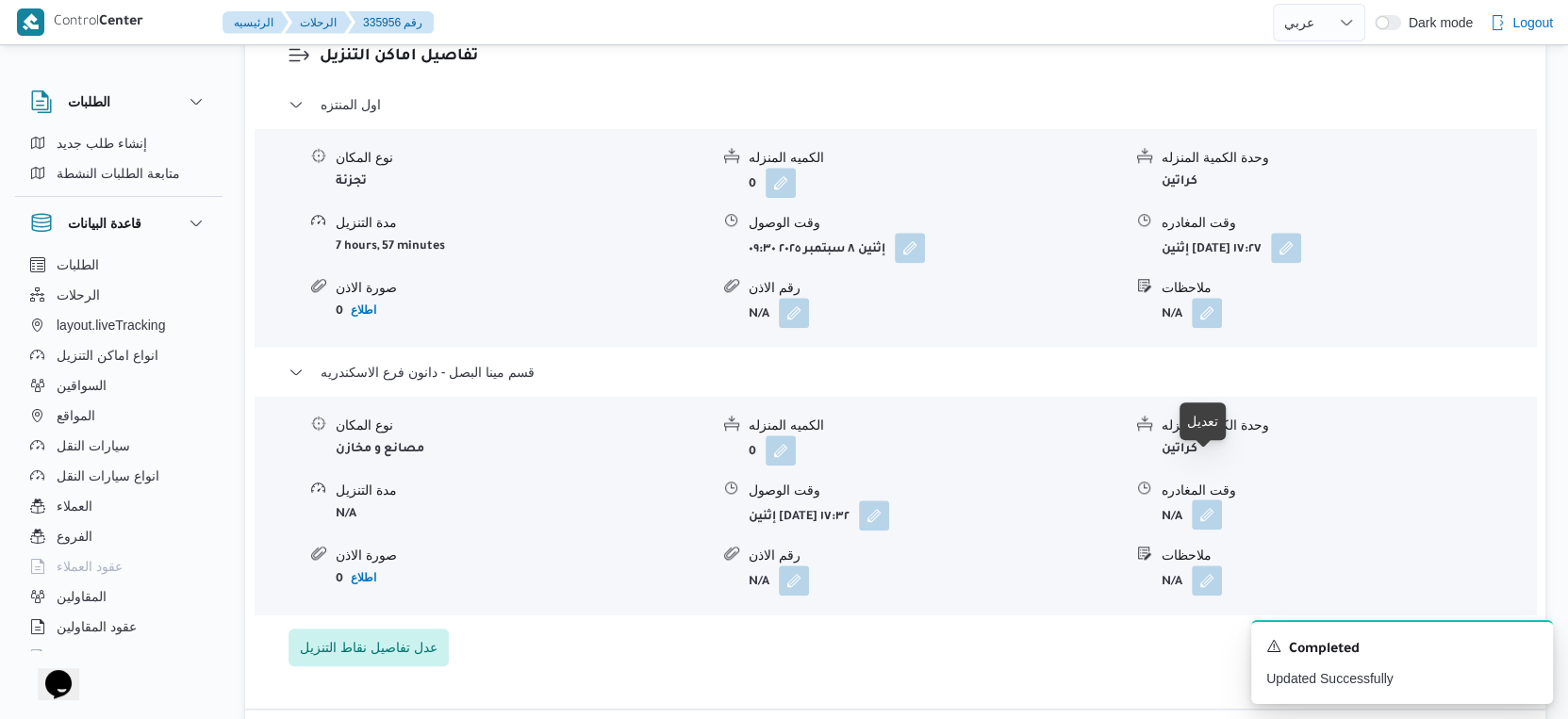
click at [1200, 500] on button "button" at bounding box center [1206, 514] width 30 height 30
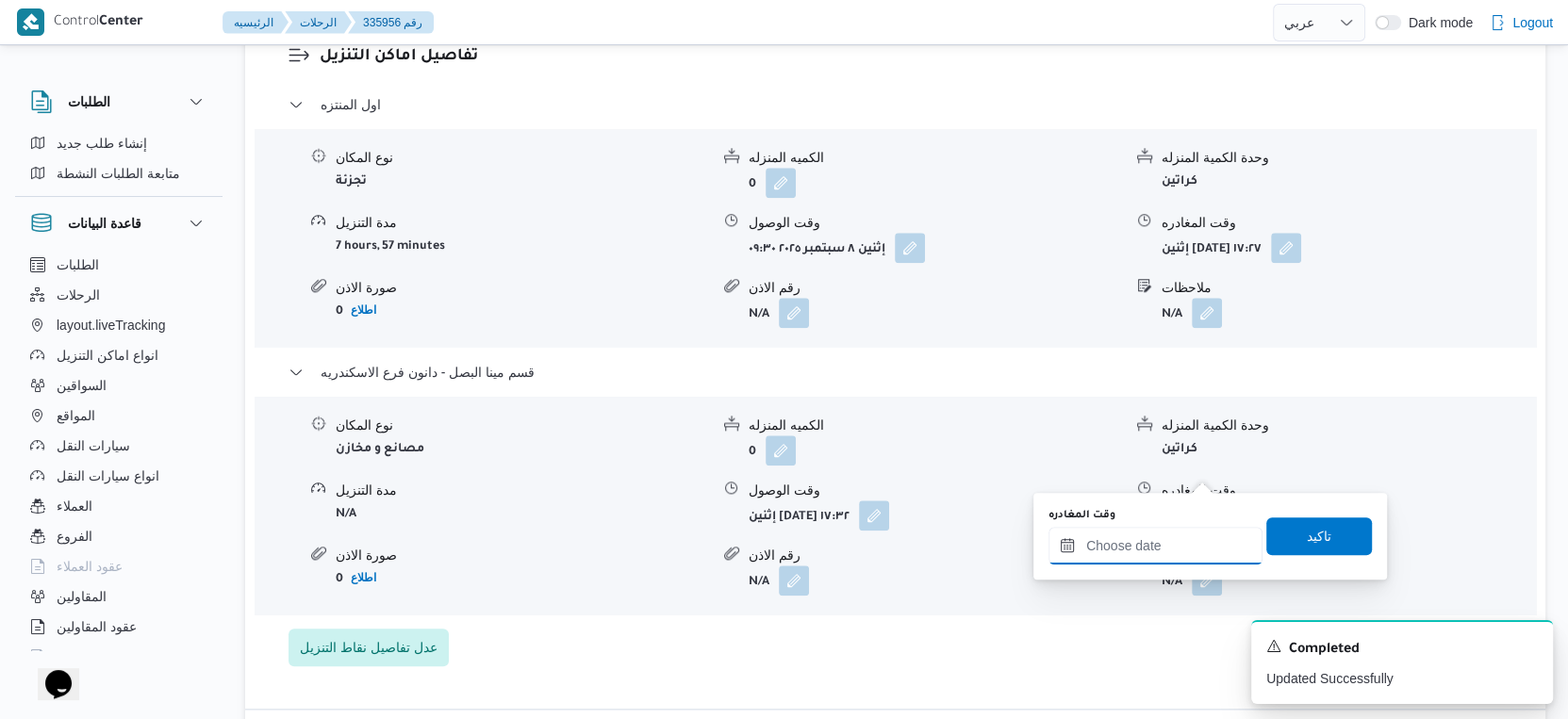
click at [1193, 551] on input "وقت المغادره" at bounding box center [1155, 546] width 214 height 37
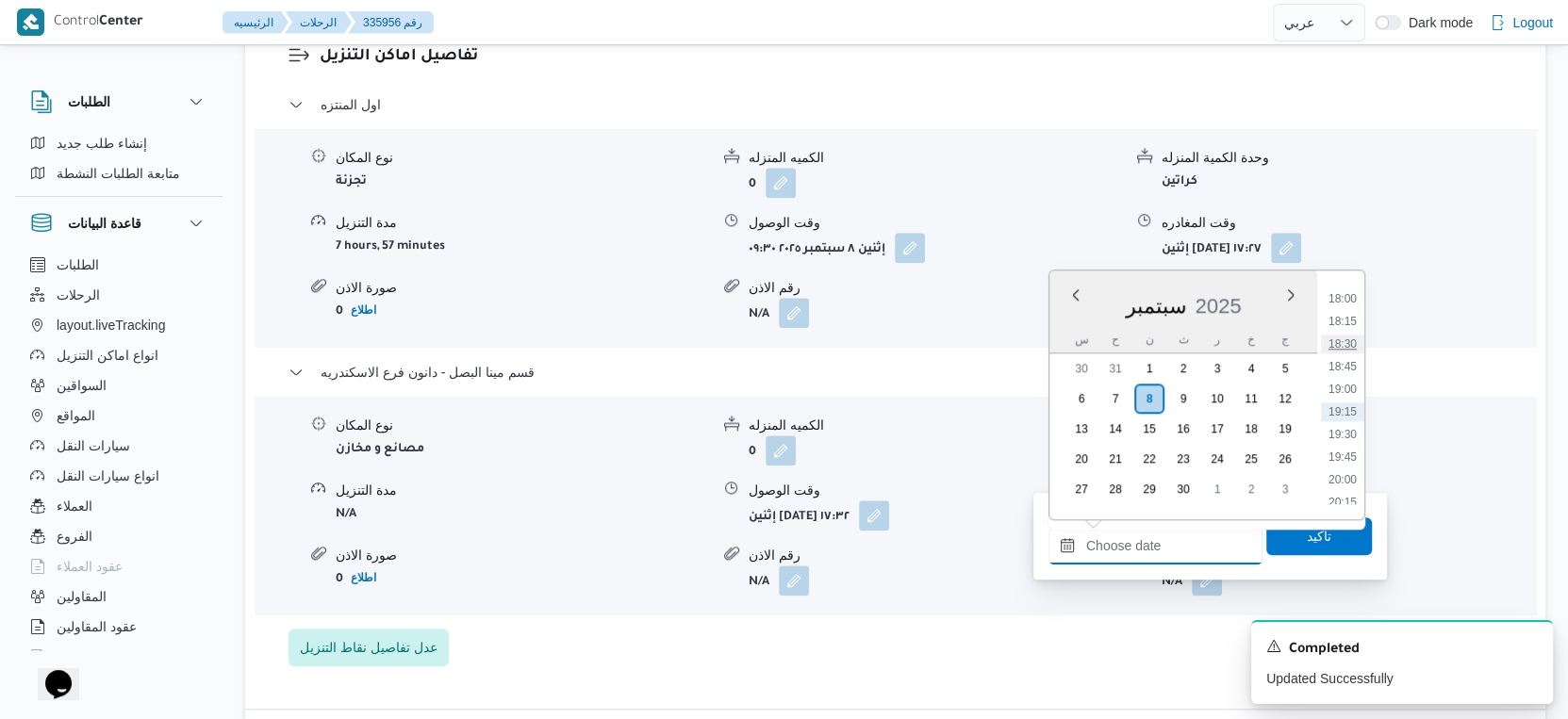
scroll to position [1520, 0]
drag, startPoint x: 1353, startPoint y: 347, endPoint x: 1320, endPoint y: 402, distance: 64.1
click at [1353, 349] on li "17:30" at bounding box center [1343, 358] width 43 height 19
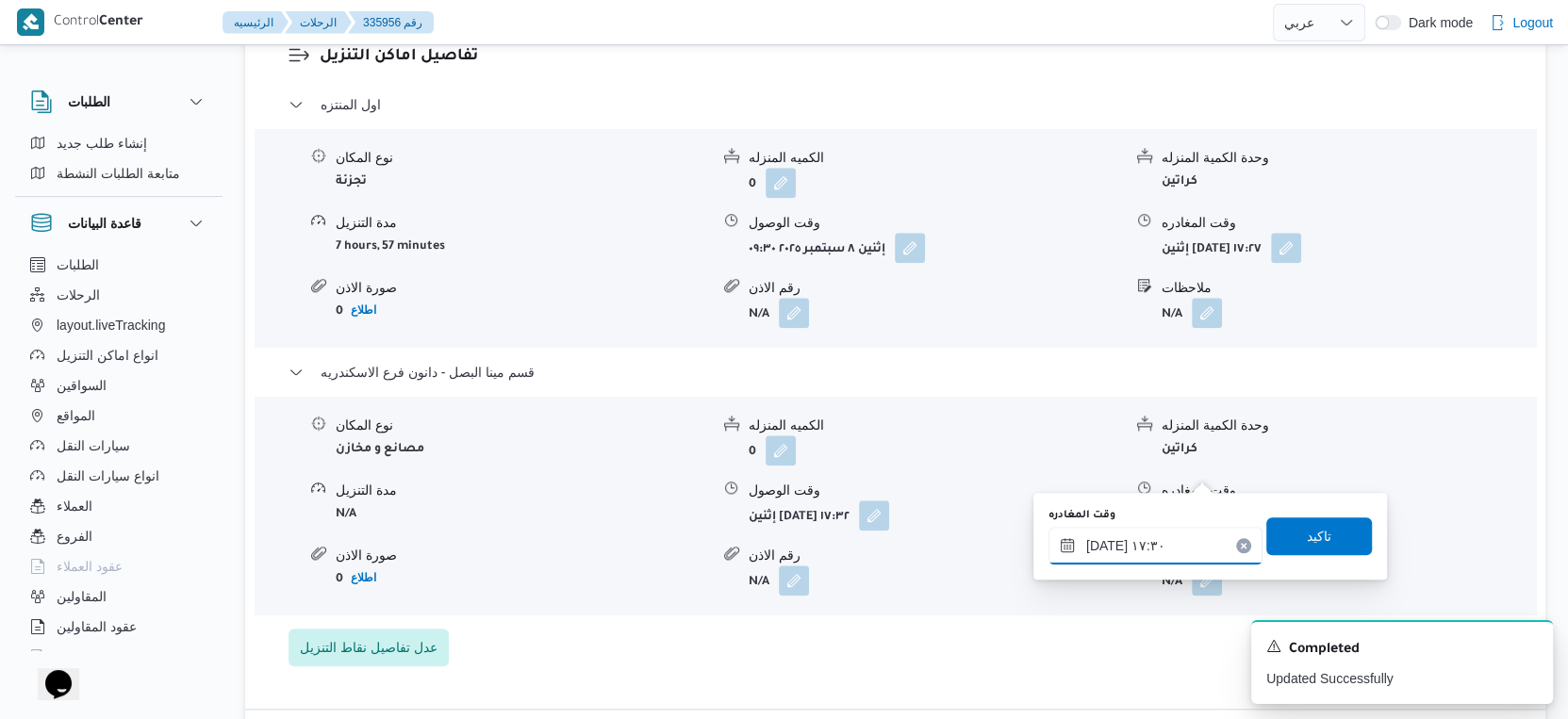
click at [1104, 542] on input "[DATE] ١٧:٣٠" at bounding box center [1155, 546] width 214 height 37
click at [1104, 542] on input "٠٨/٠٩/٢٠٢٥ ١٧:٣٠" at bounding box center [1155, 546] width 214 height 37
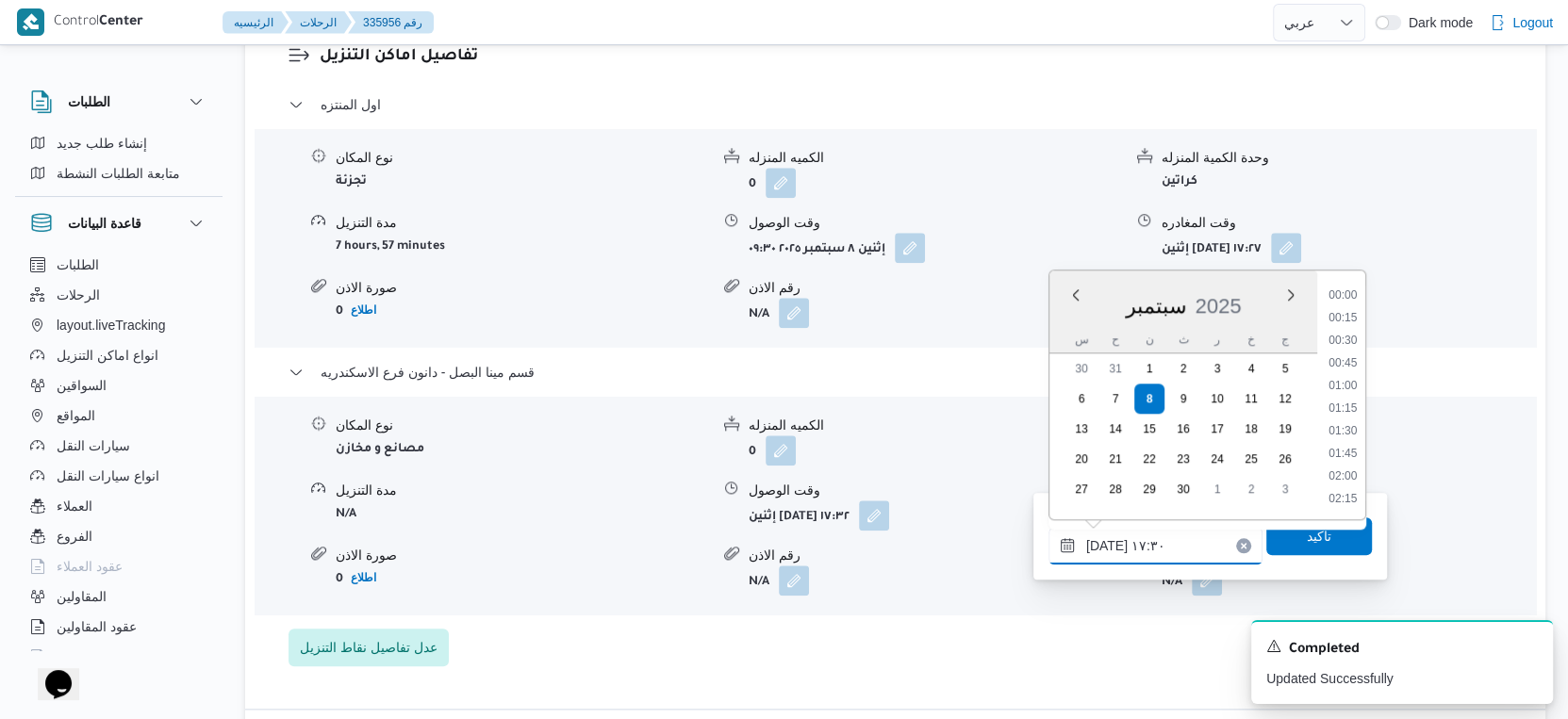
scroll to position [1467, 0]
type input "٠٨/٠٩/٢٠٢٥ ١٧:٤٠"
click at [1287, 542] on span "تاكيد" at bounding box center [1320, 535] width 106 height 37
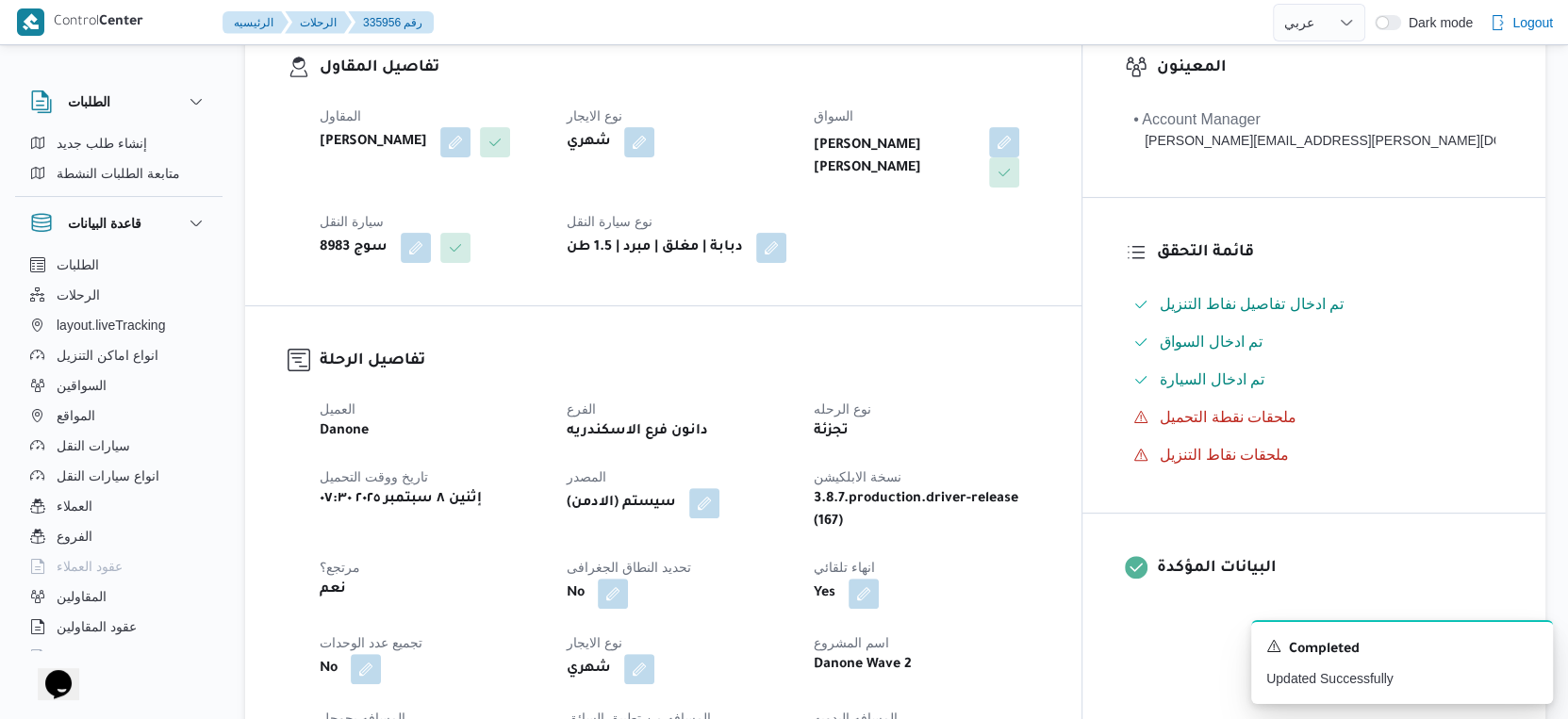
scroll to position [0, 0]
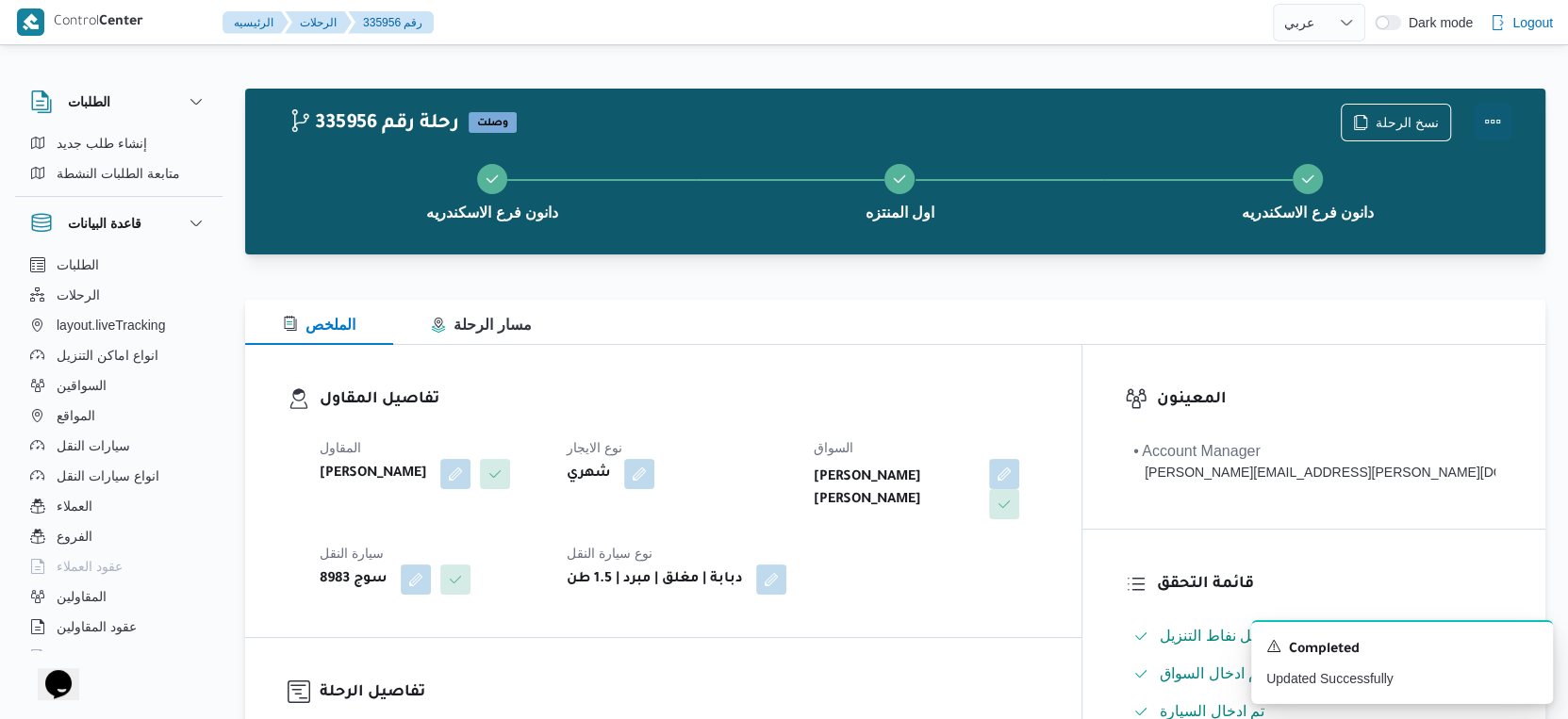
click at [1488, 119] on button "Actions" at bounding box center [1493, 121] width 37 height 37
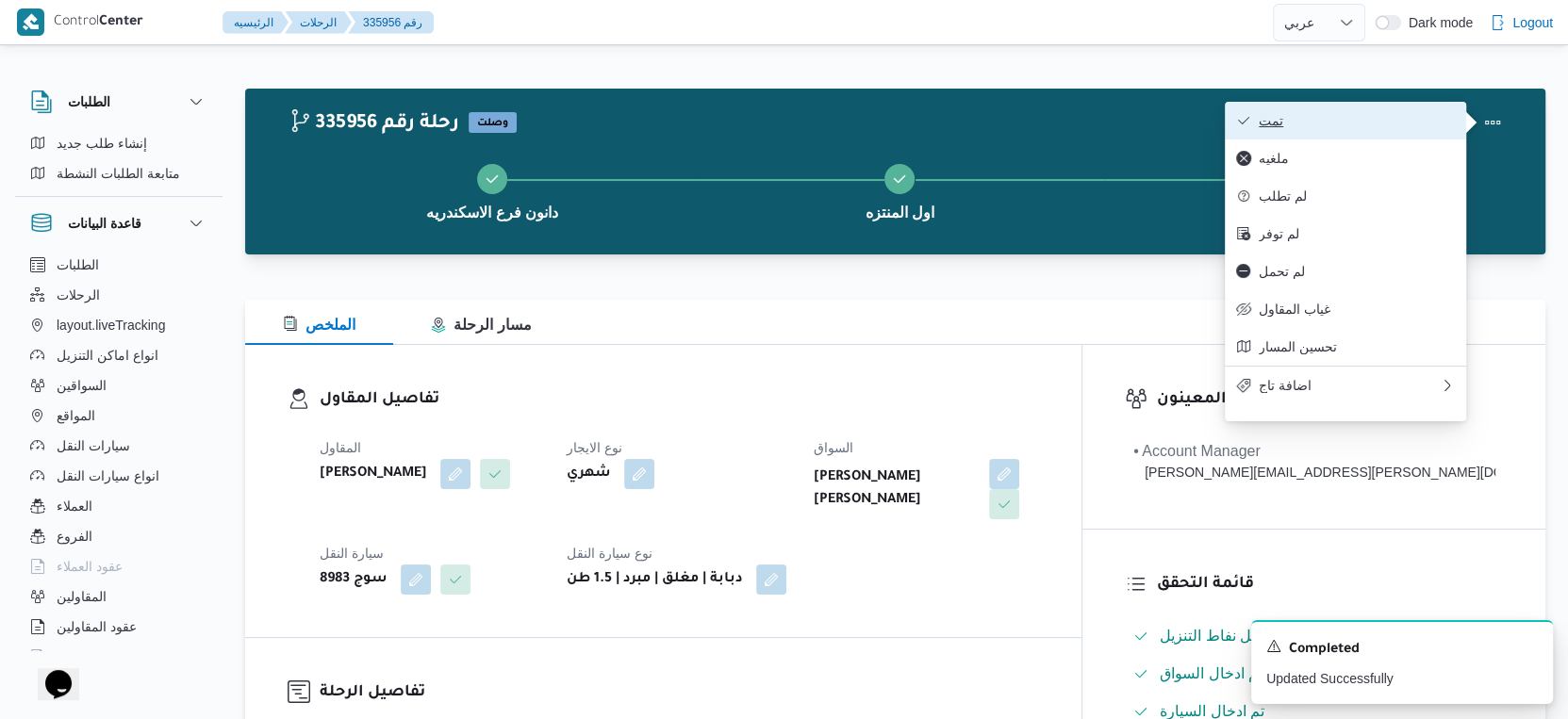
click at [1343, 119] on span "تمت" at bounding box center [1357, 120] width 196 height 15
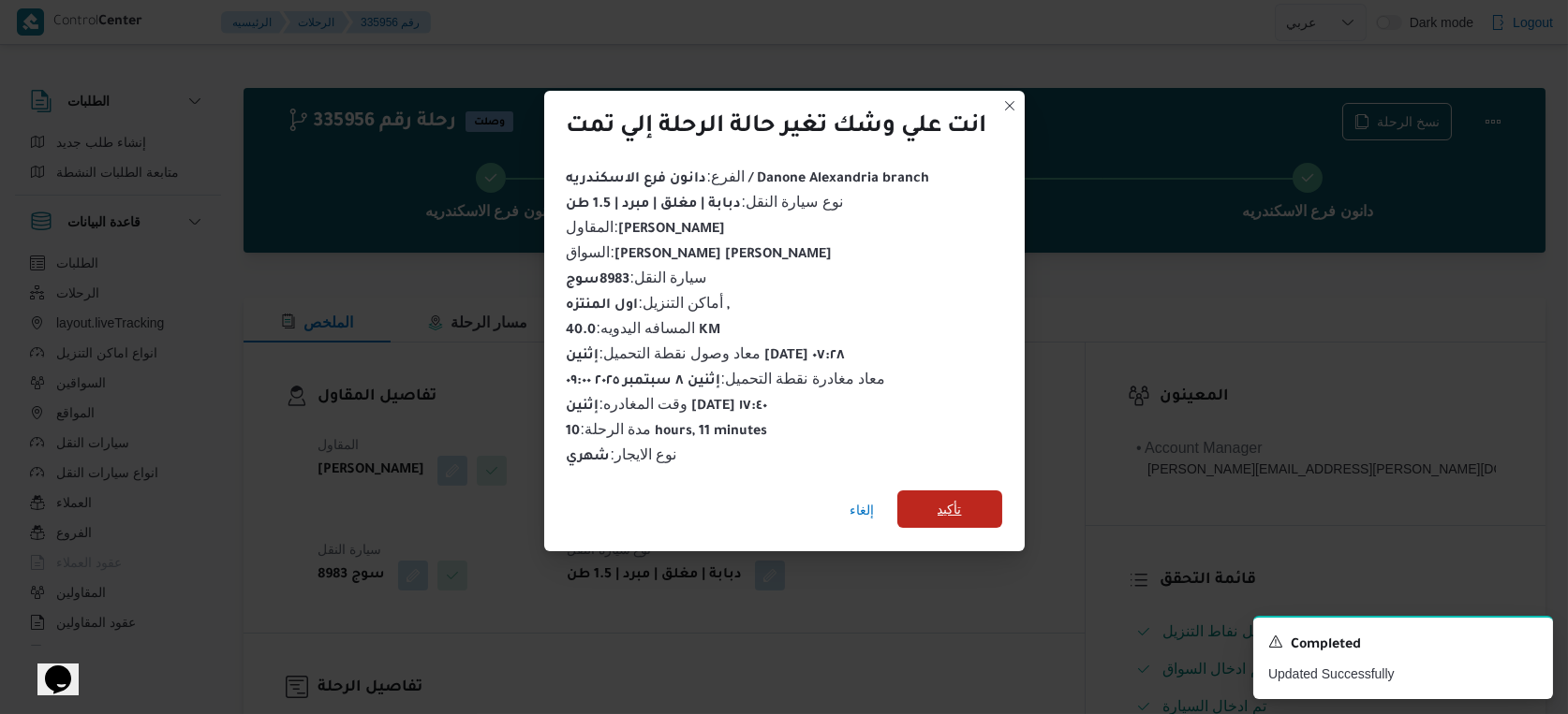
click at [979, 492] on span "تأكيد" at bounding box center [950, 509] width 105 height 37
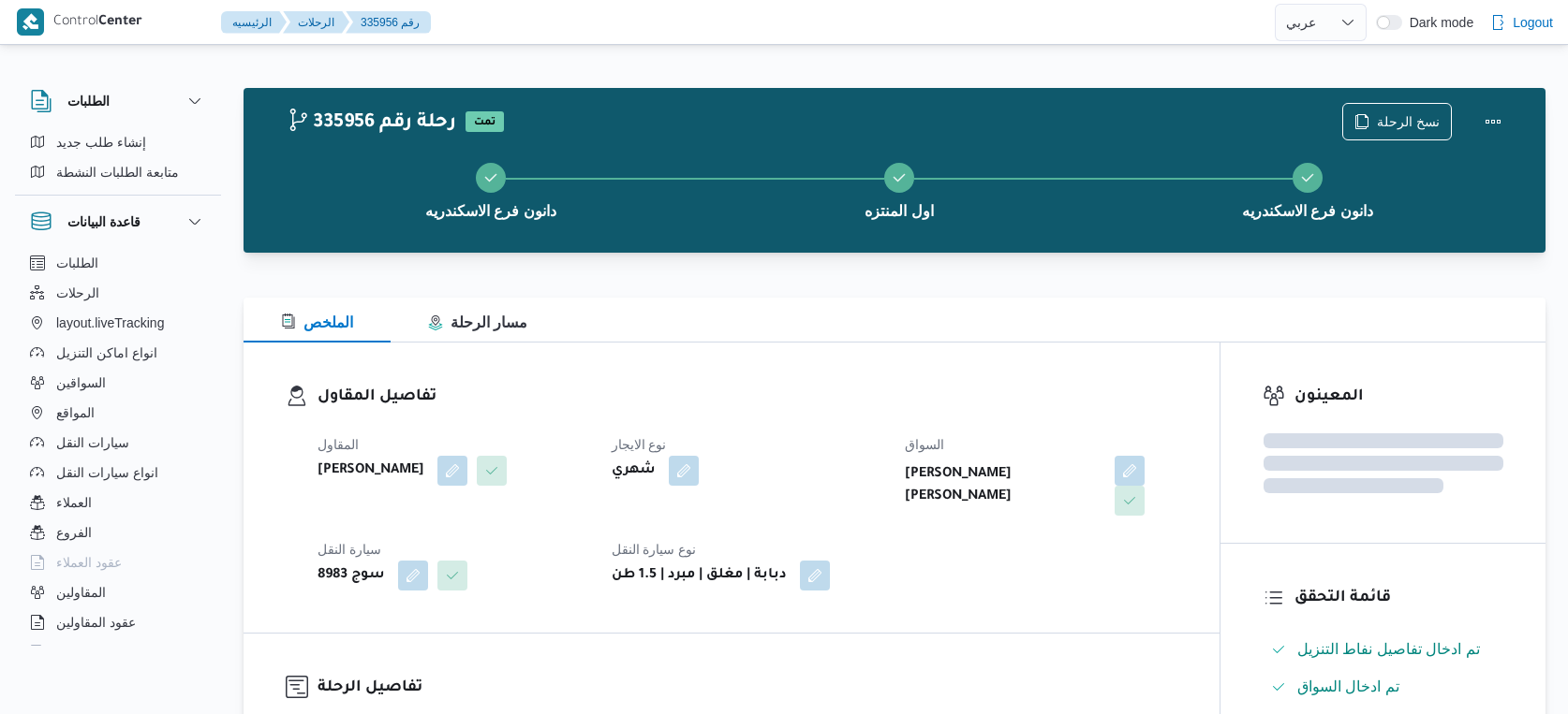
select select "ar"
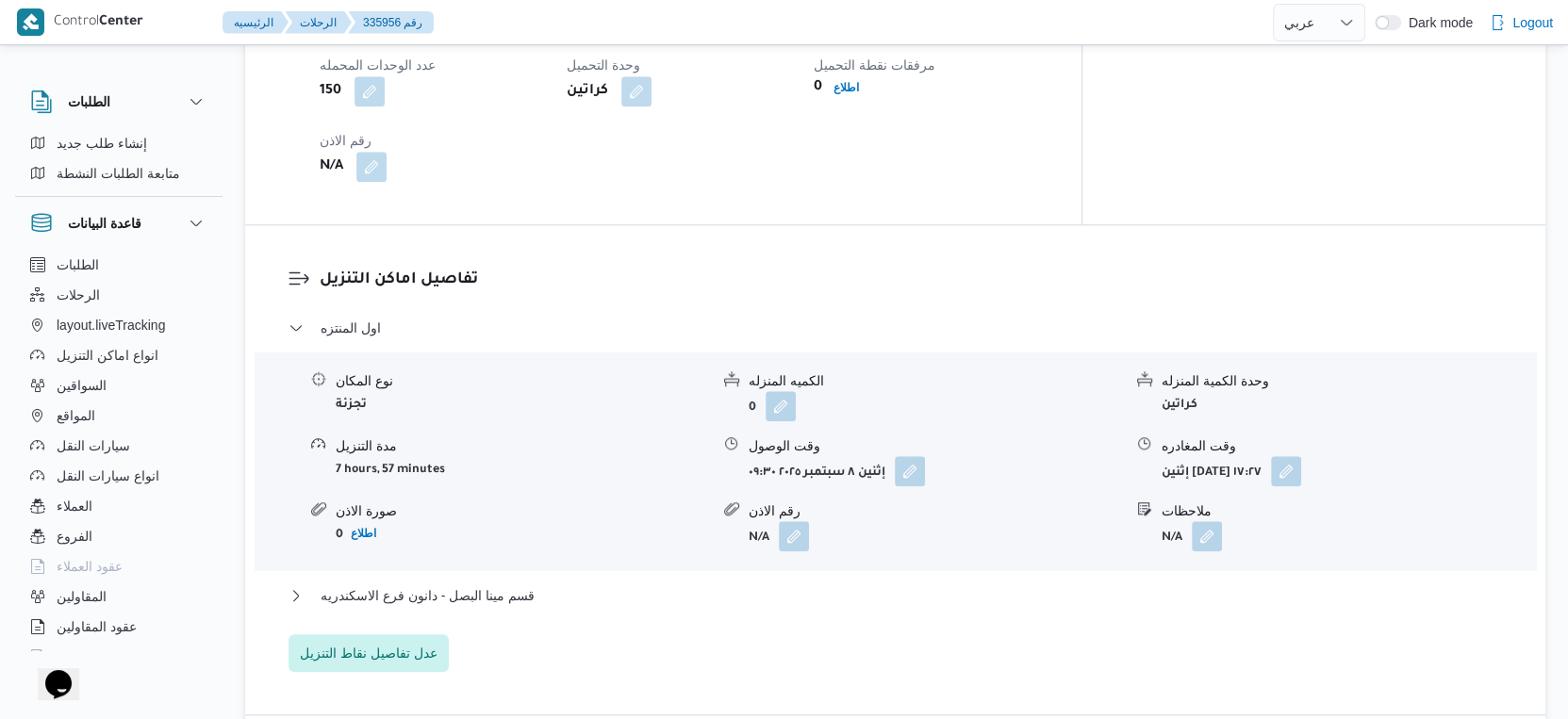
scroll to position [1675, 0]
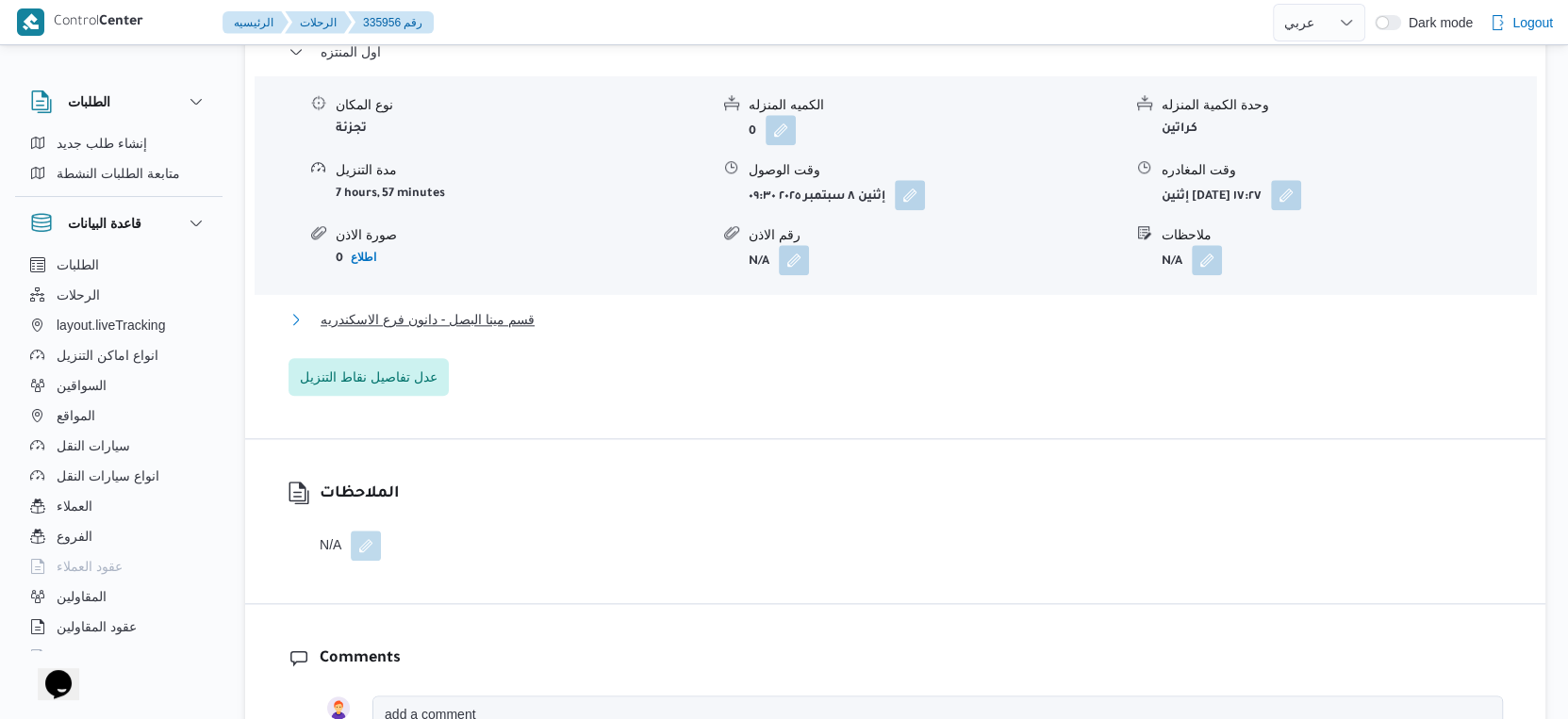
click at [539, 309] on button "قسم مينا البصل - دانون فرع الاسكندريه" at bounding box center [896, 319] width 1215 height 23
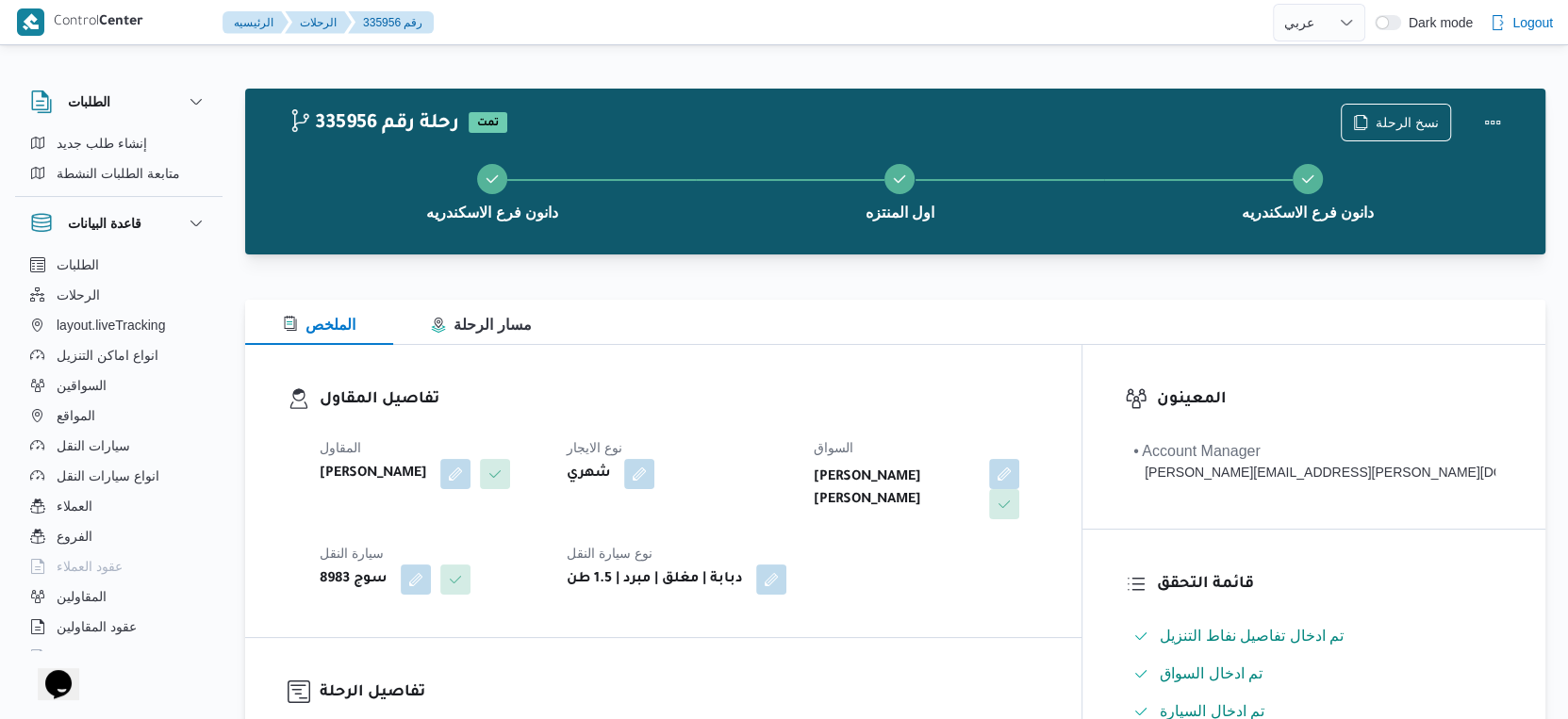
scroll to position [734, 0]
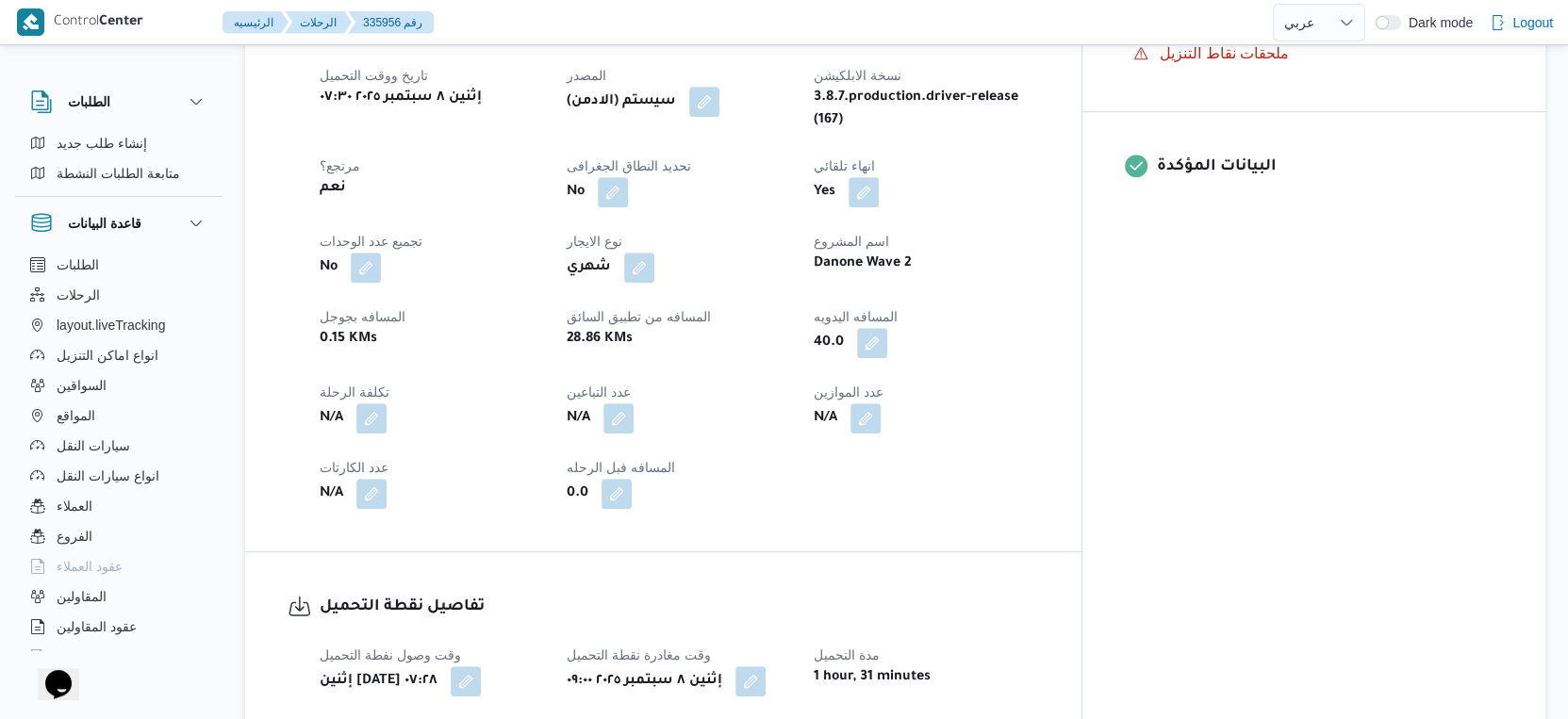
select select "ar"
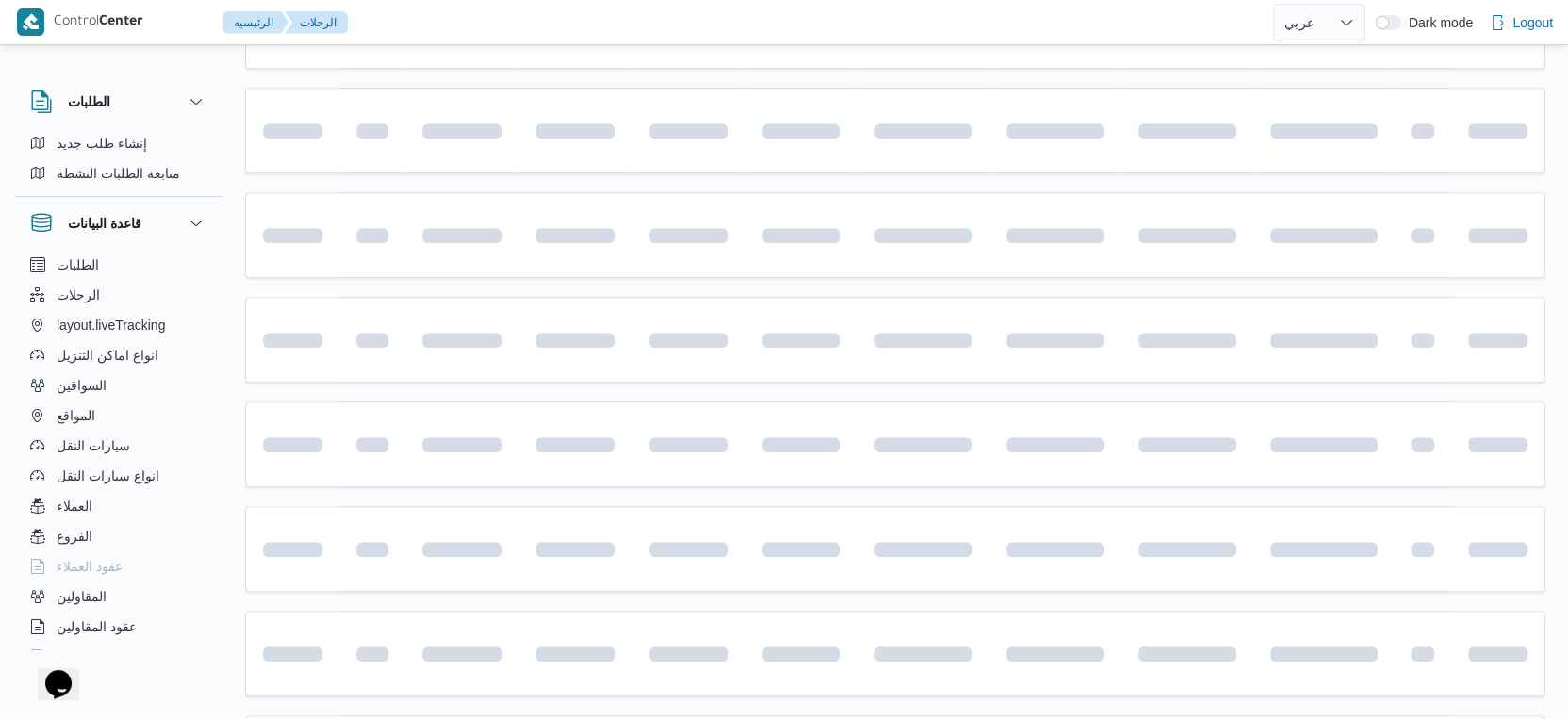
scroll to position [910, 0]
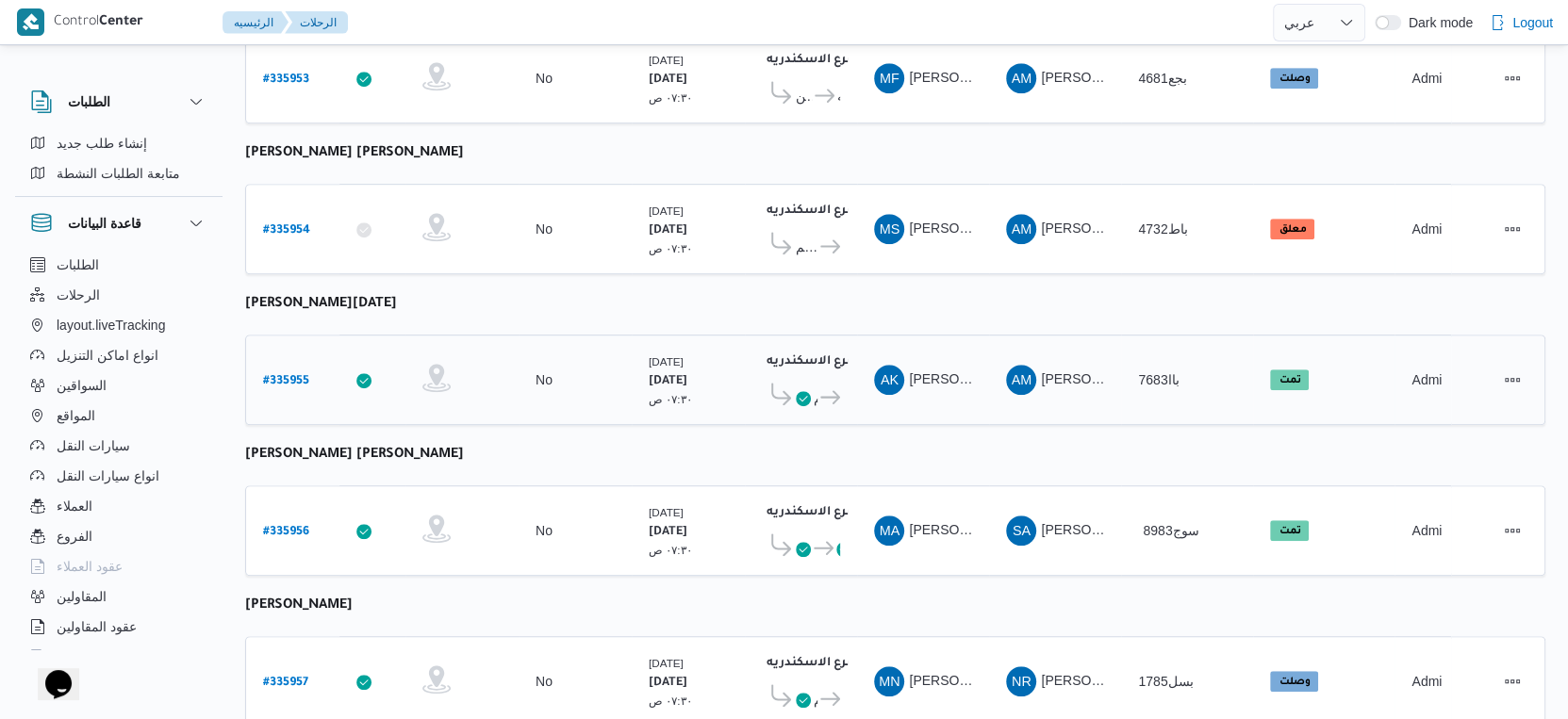
click at [303, 375] on b "# 335955" at bounding box center [286, 381] width 46 height 13
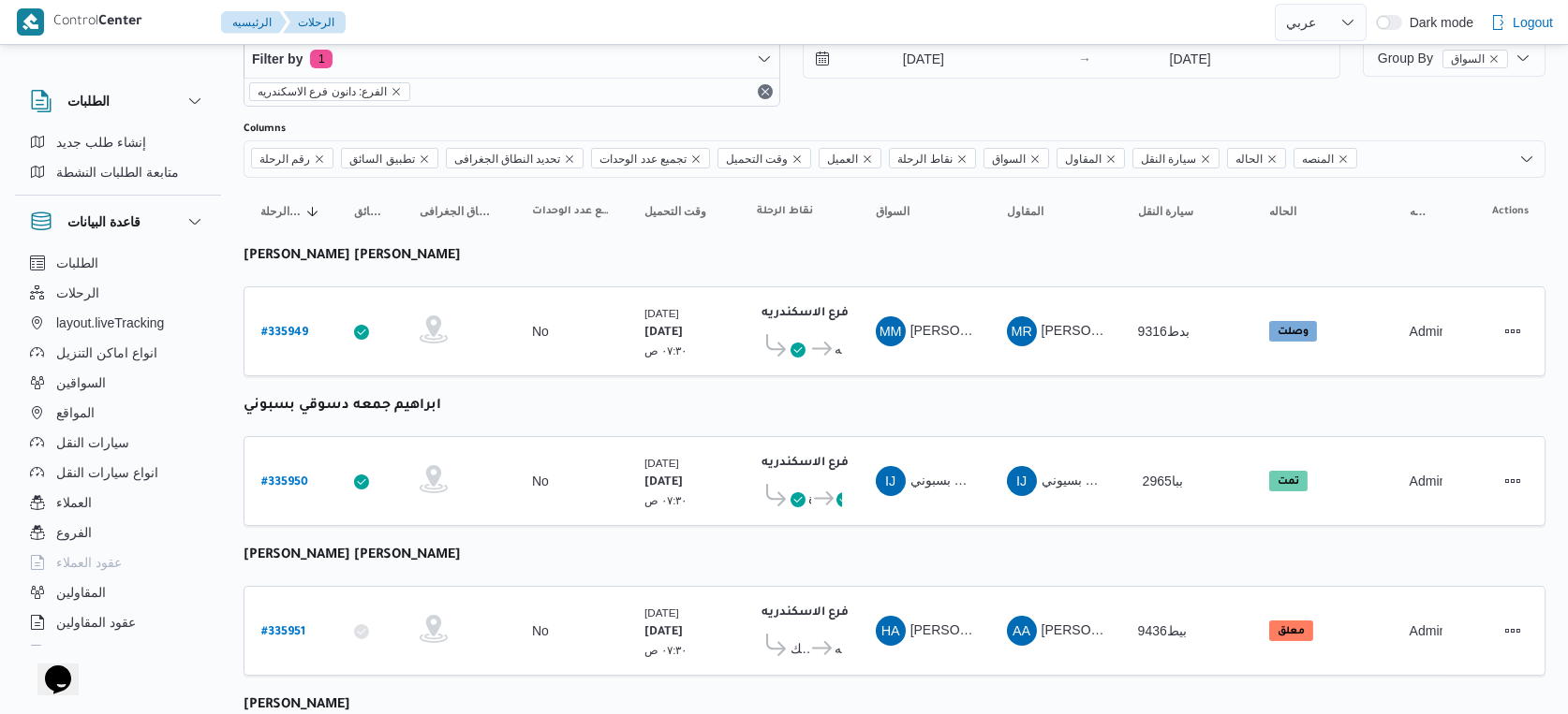
select select "ar"
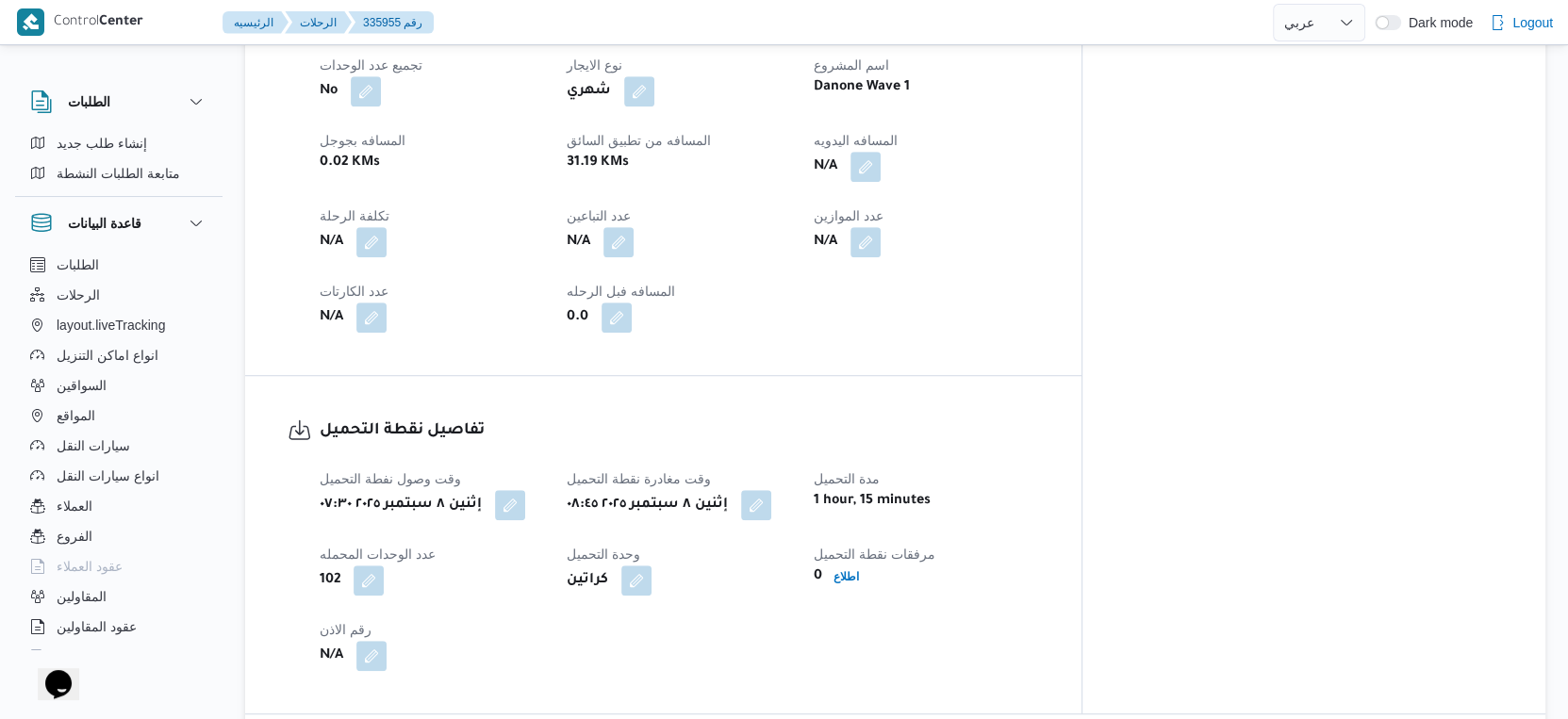
scroll to position [1539, 0]
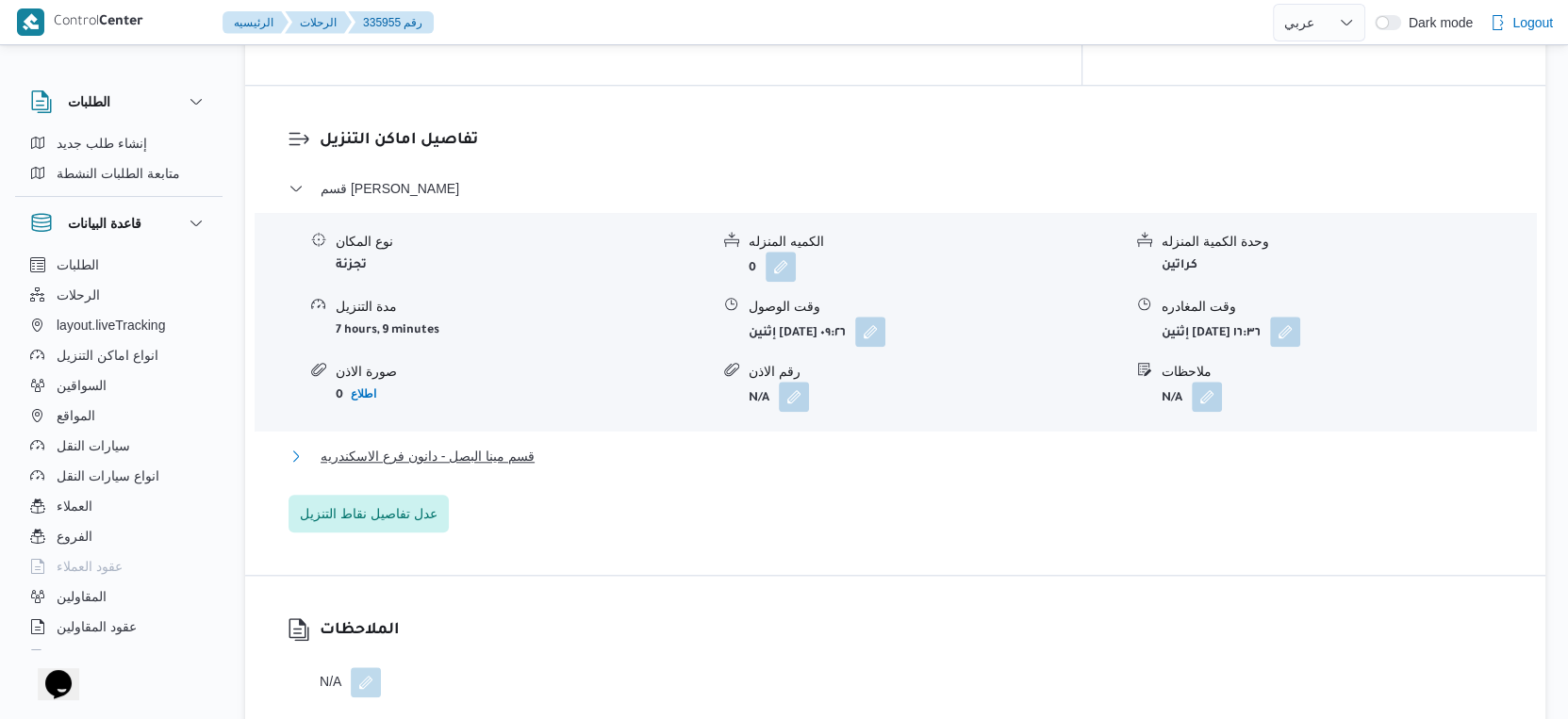
click at [543, 445] on button "قسم مينا البصل - دانون فرع الاسكندريه" at bounding box center [896, 455] width 1215 height 23
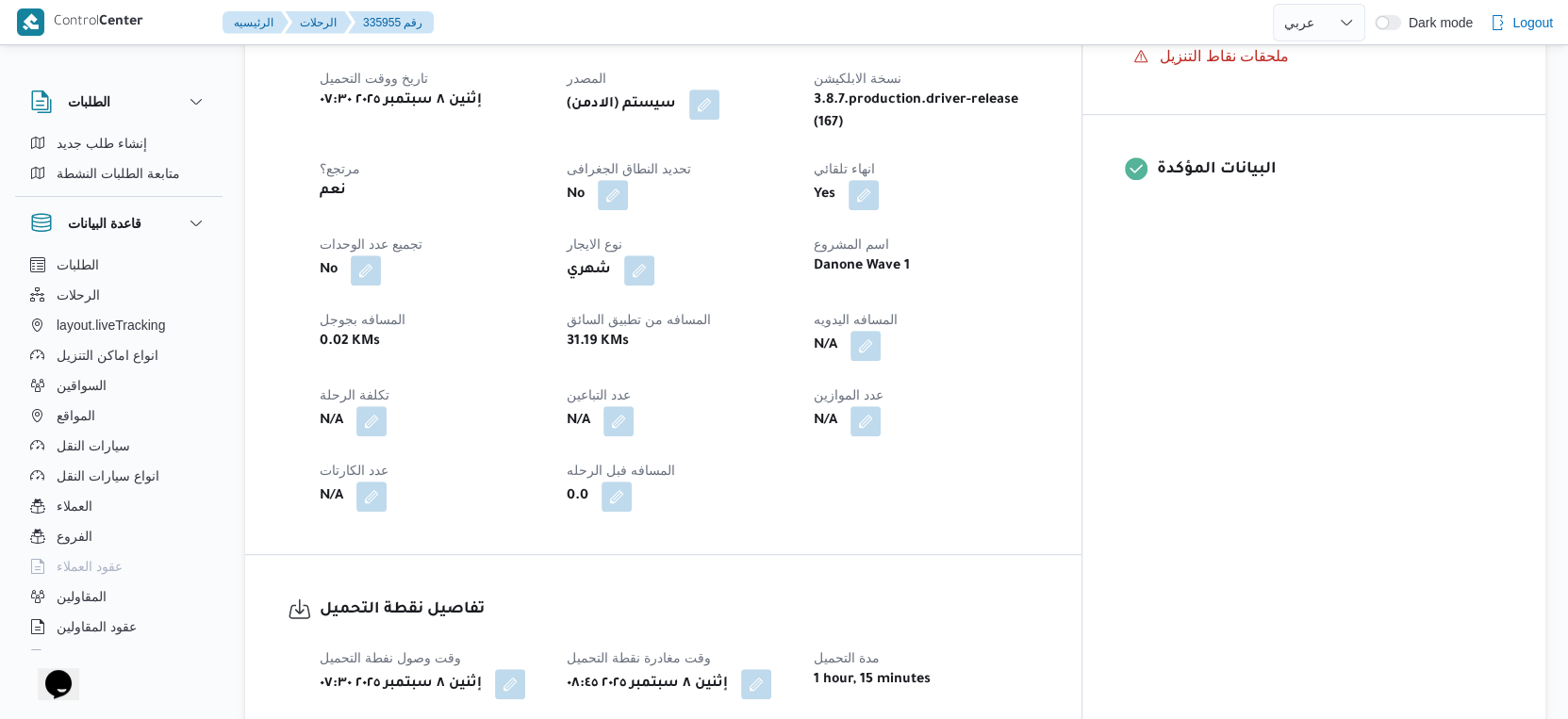
scroll to position [734, 0]
click at [881, 327] on button "button" at bounding box center [865, 342] width 30 height 30
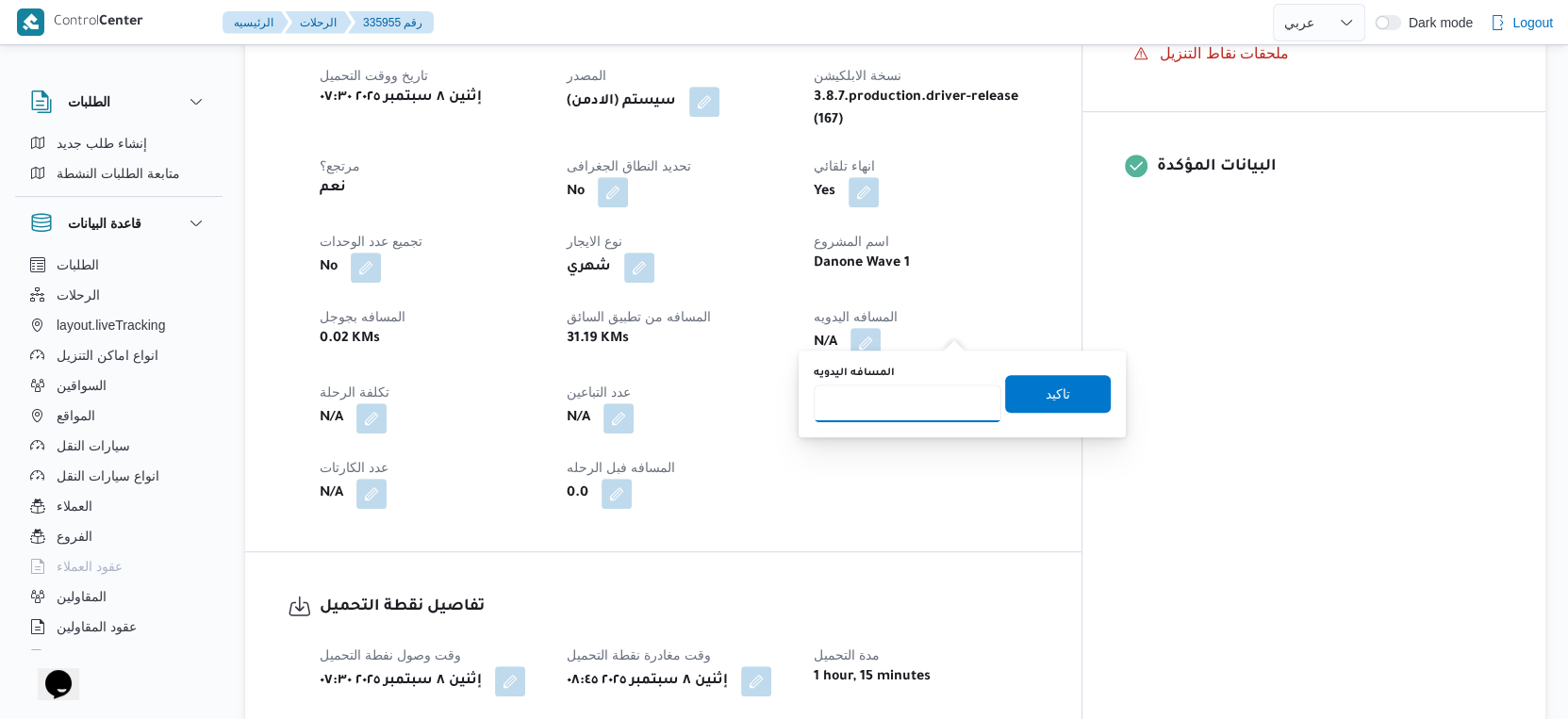
click at [917, 407] on input "المسافه اليدويه" at bounding box center [908, 404] width 188 height 37
type input "32"
click at [1080, 397] on span "تاكيد" at bounding box center [1058, 393] width 106 height 37
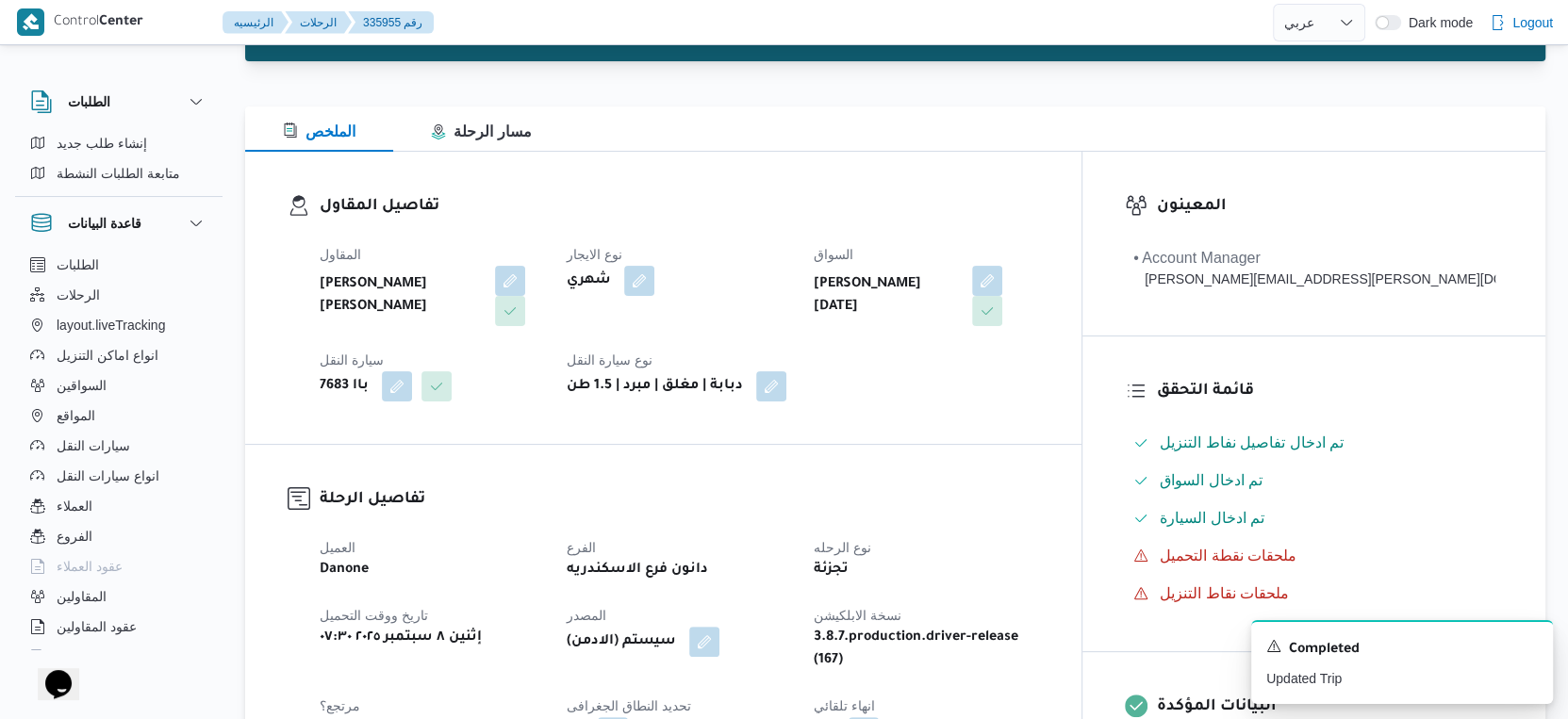
scroll to position [0, 0]
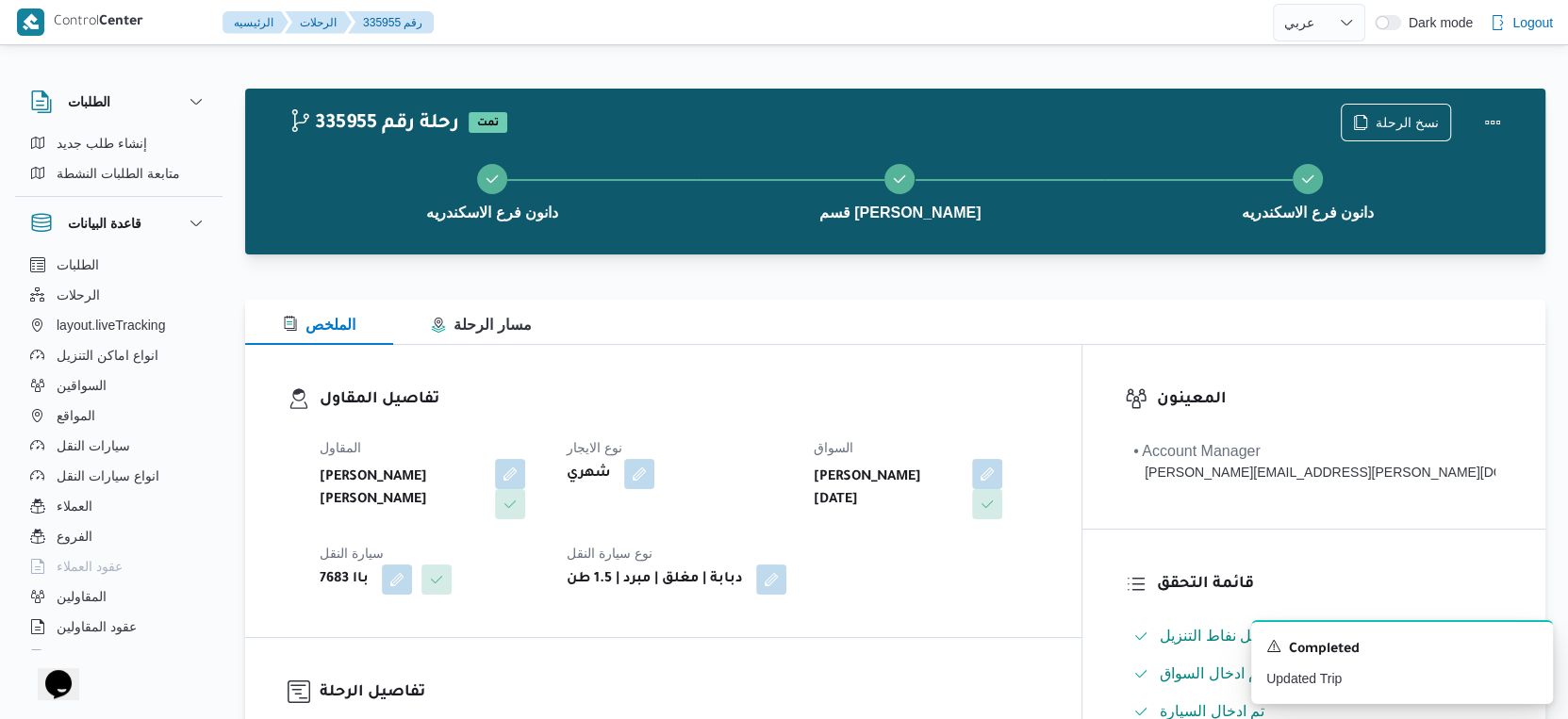
select select "ar"
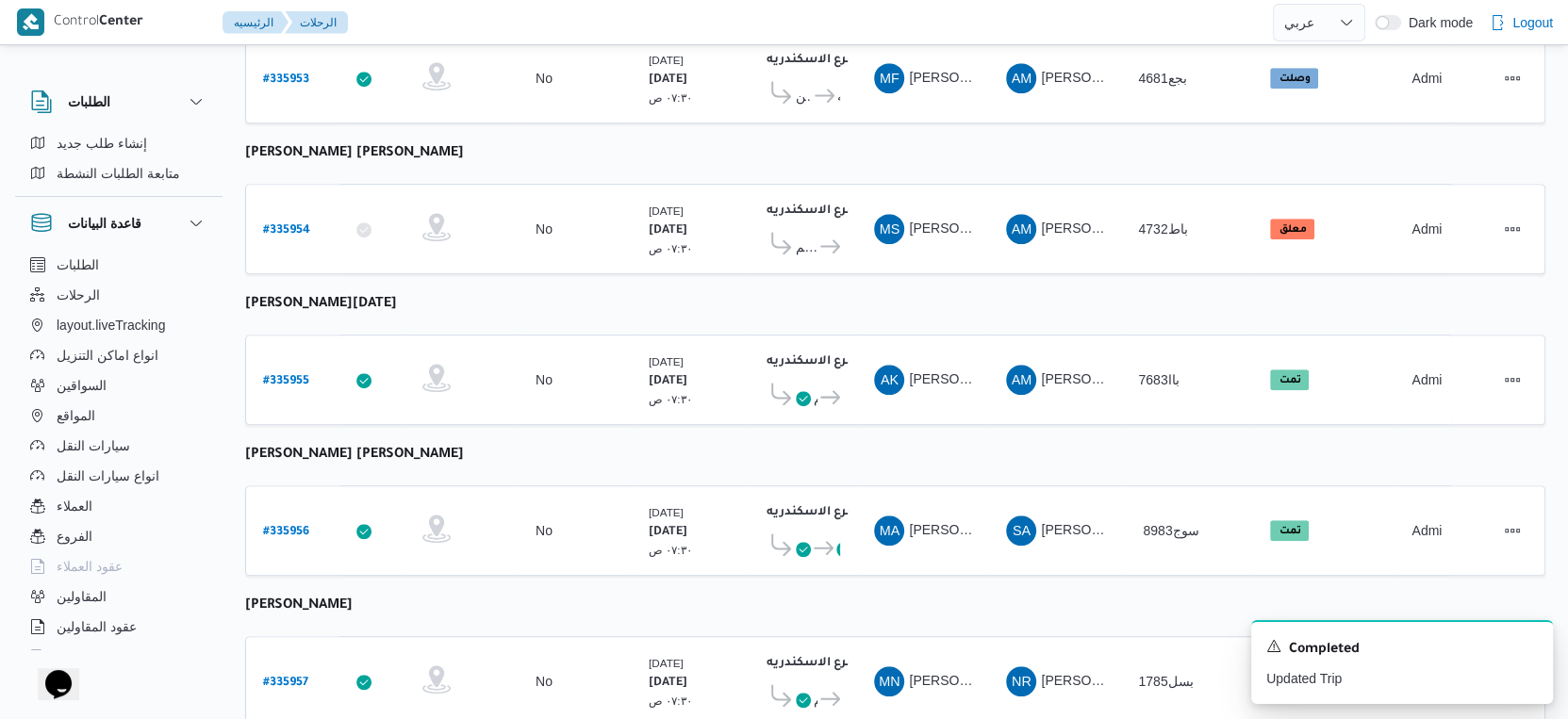
scroll to position [1214, 0]
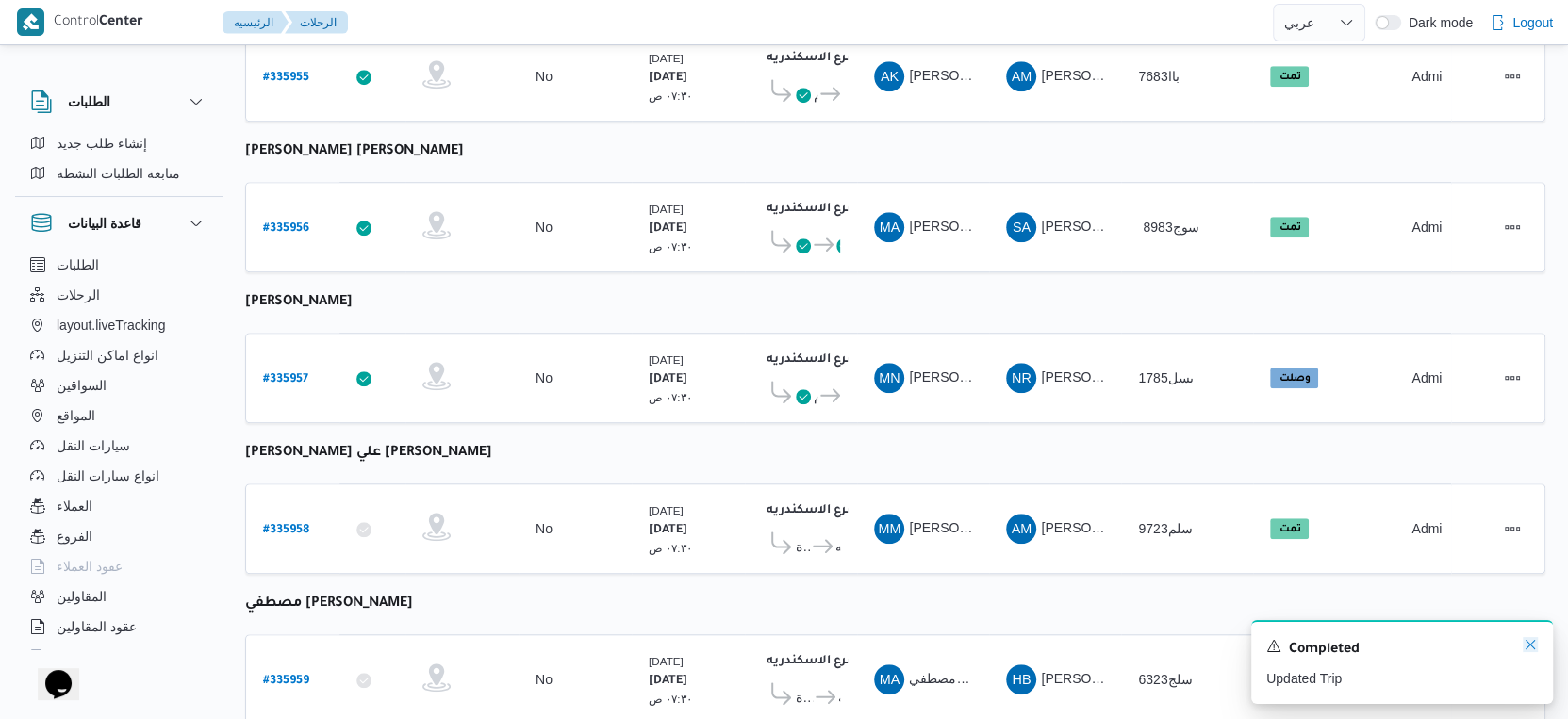
click at [1530, 640] on icon "Dismiss toast" at bounding box center [1530, 645] width 15 height 15
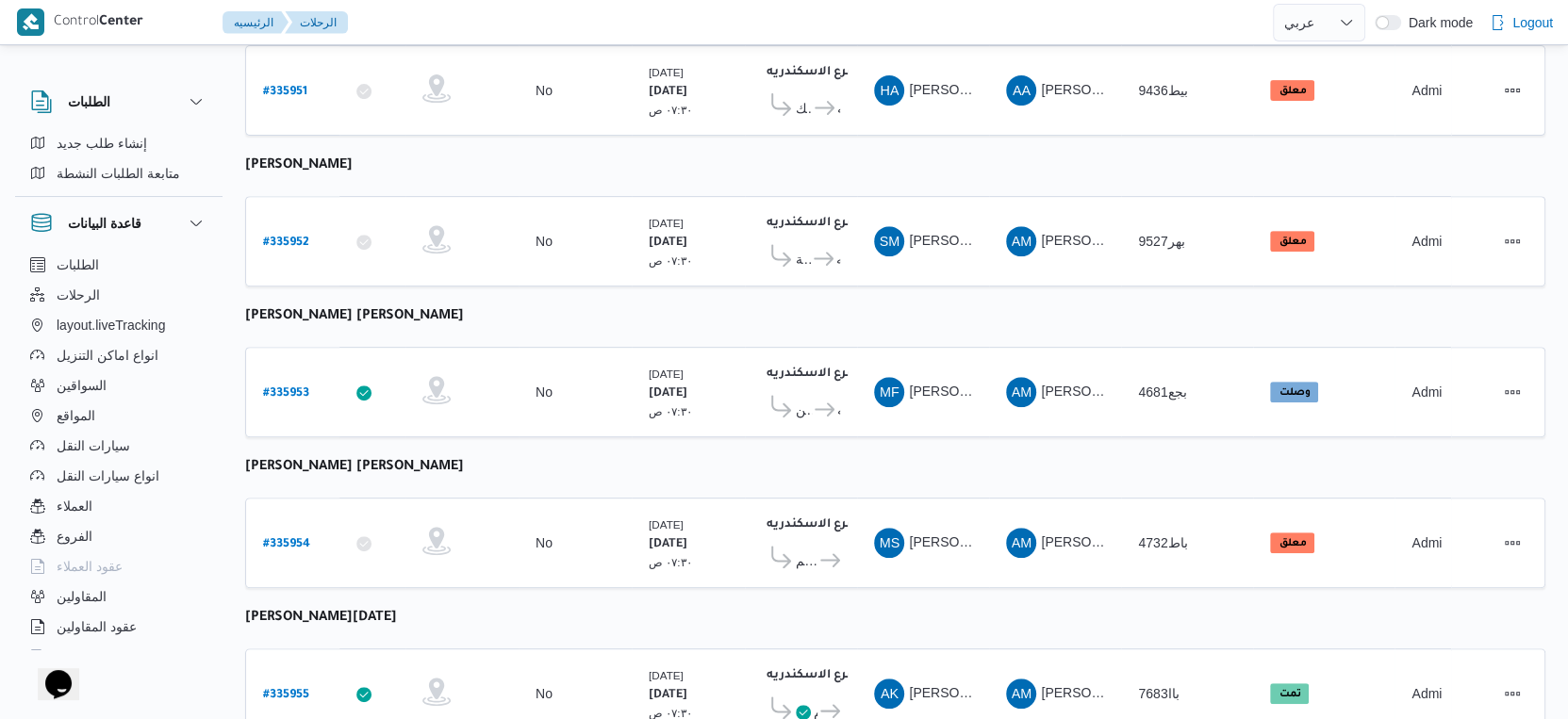
scroll to position [491, 0]
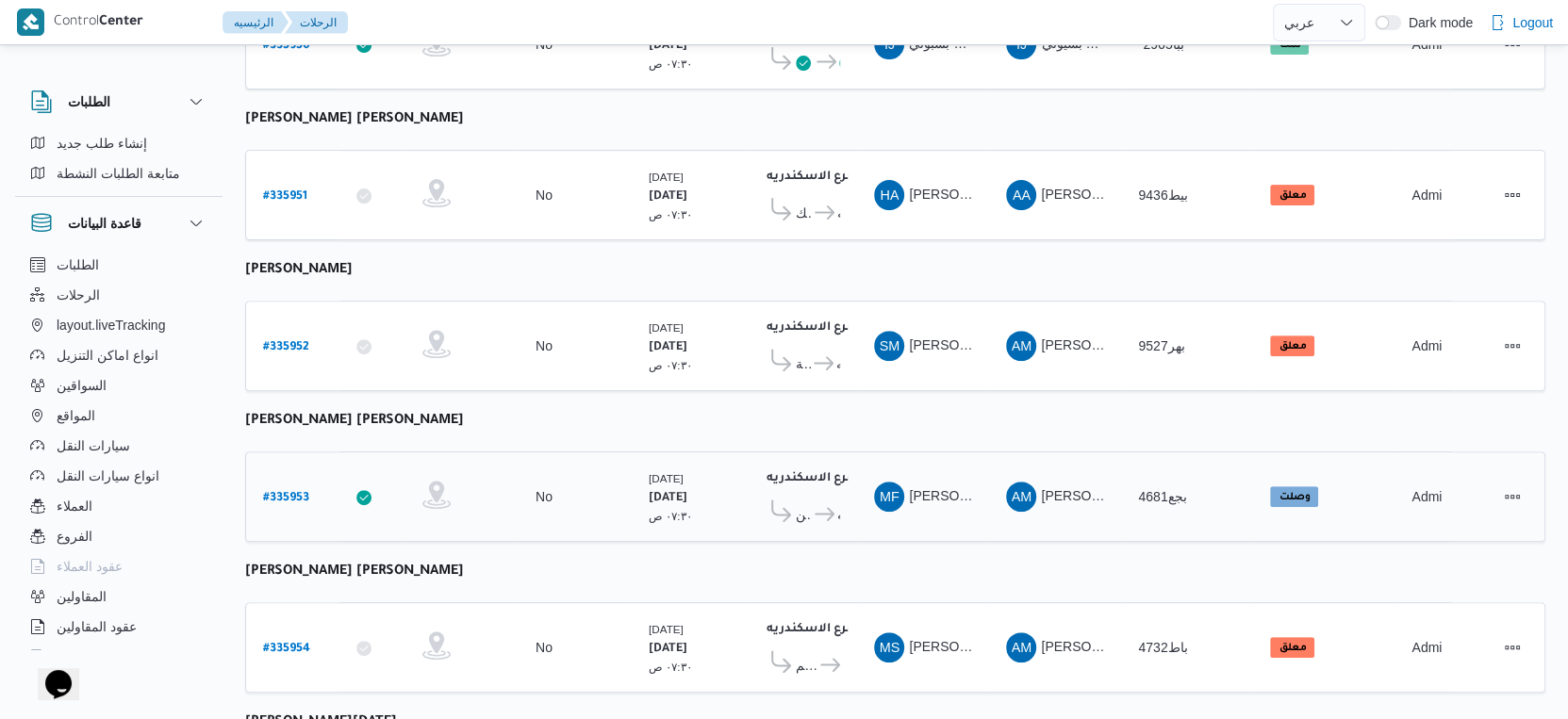
click at [291, 492] on b "# 335953" at bounding box center [286, 498] width 46 height 13
select select "ar"
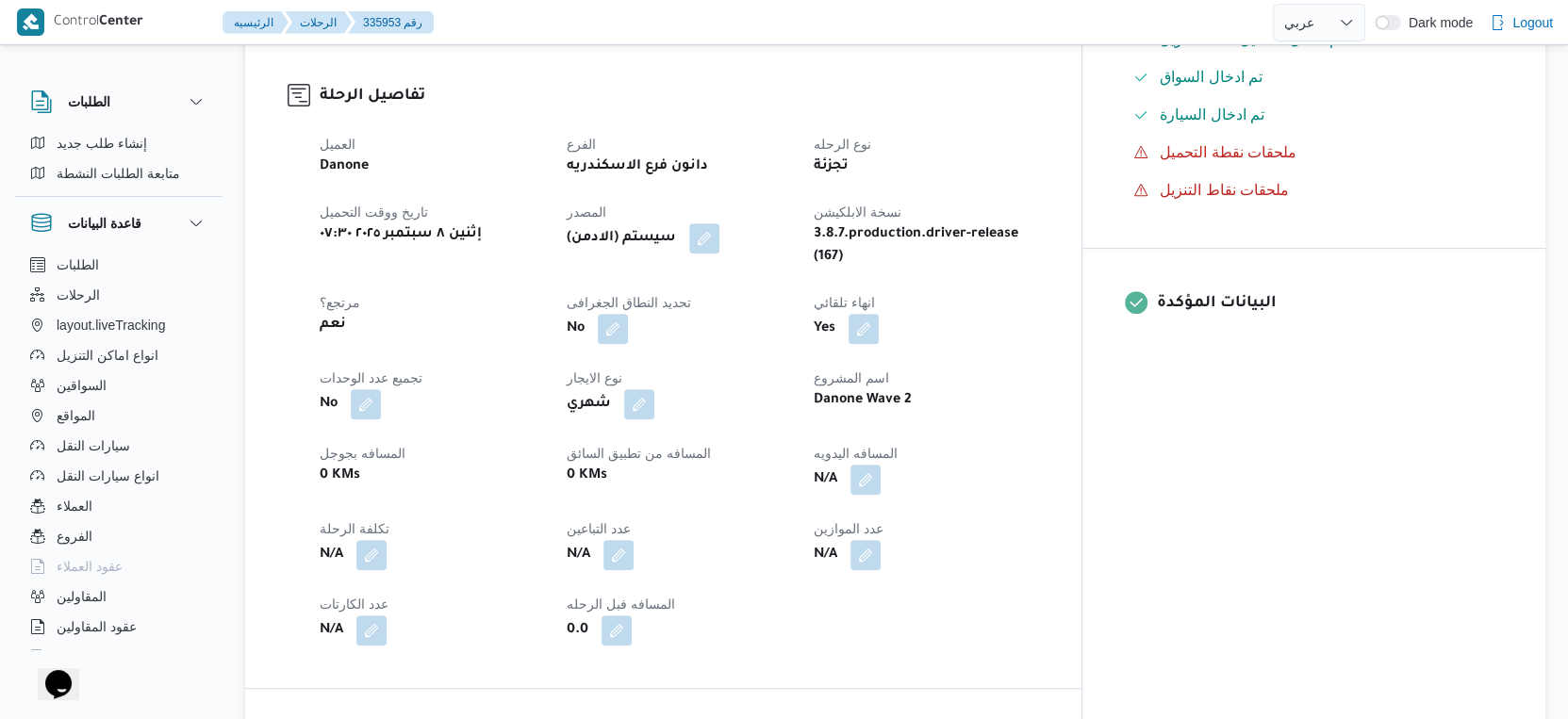
scroll to position [596, 0]
click at [881, 464] on button "button" at bounding box center [865, 479] width 30 height 30
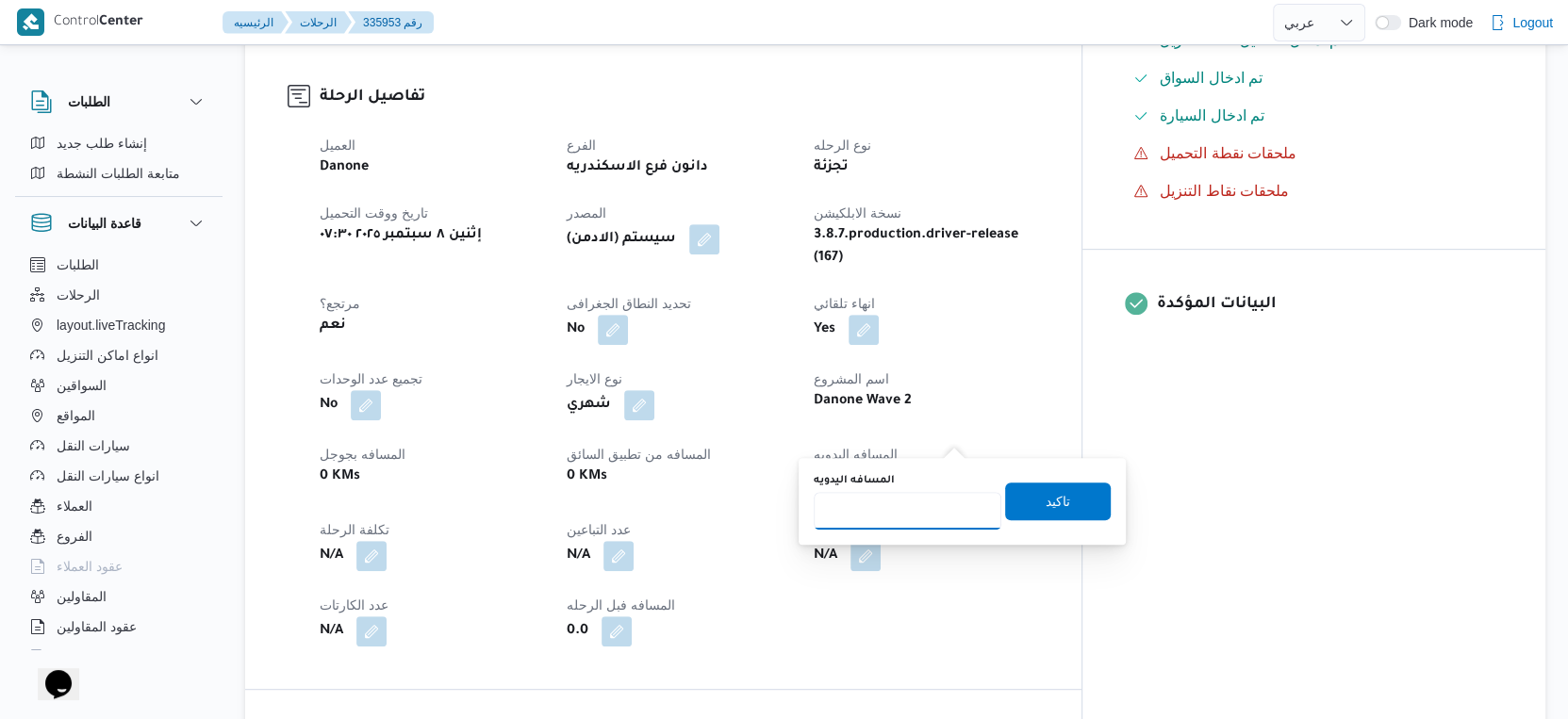
click at [900, 500] on input "المسافه اليدويه" at bounding box center [908, 510] width 188 height 37
type input "30"
click at [1046, 503] on span "تاكيد" at bounding box center [1057, 500] width 24 height 23
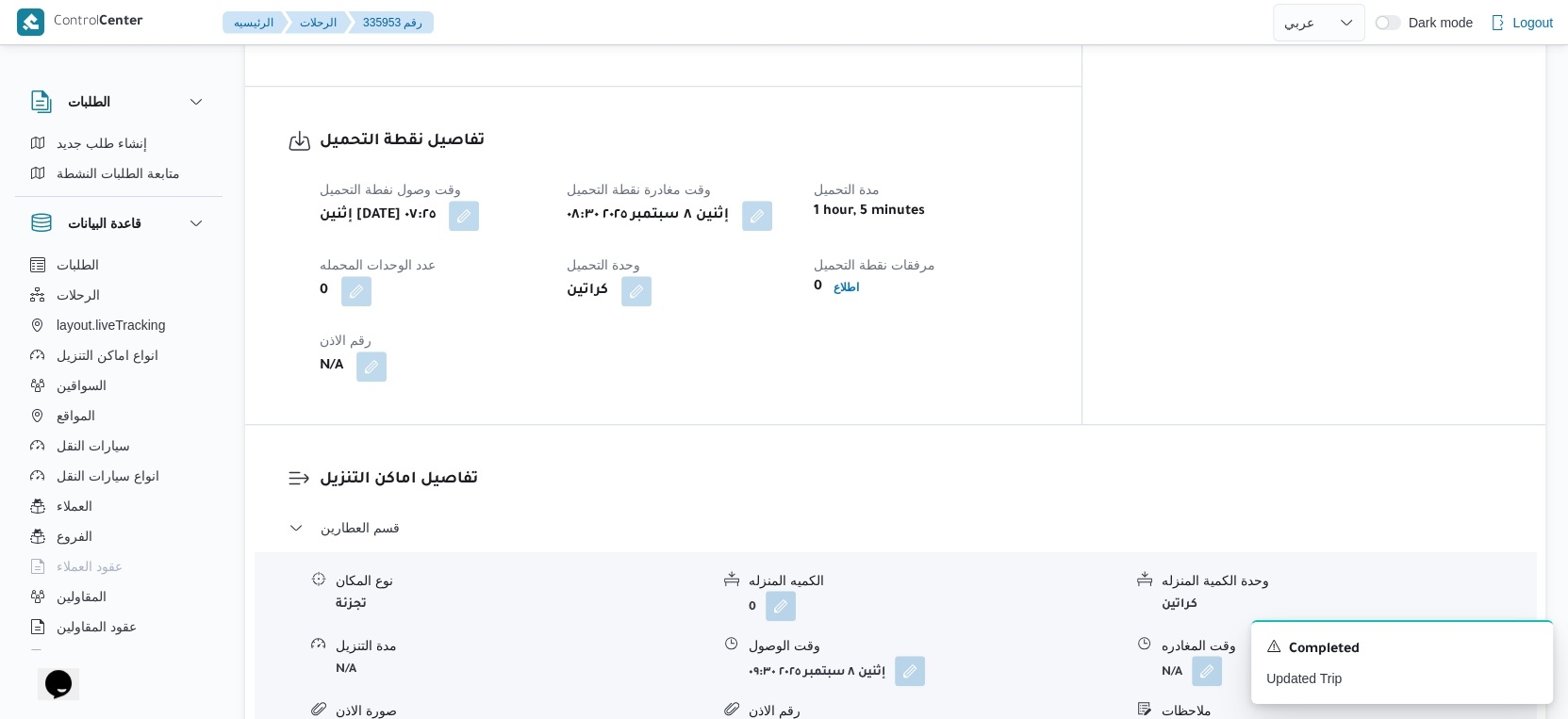
scroll to position [1257, 0]
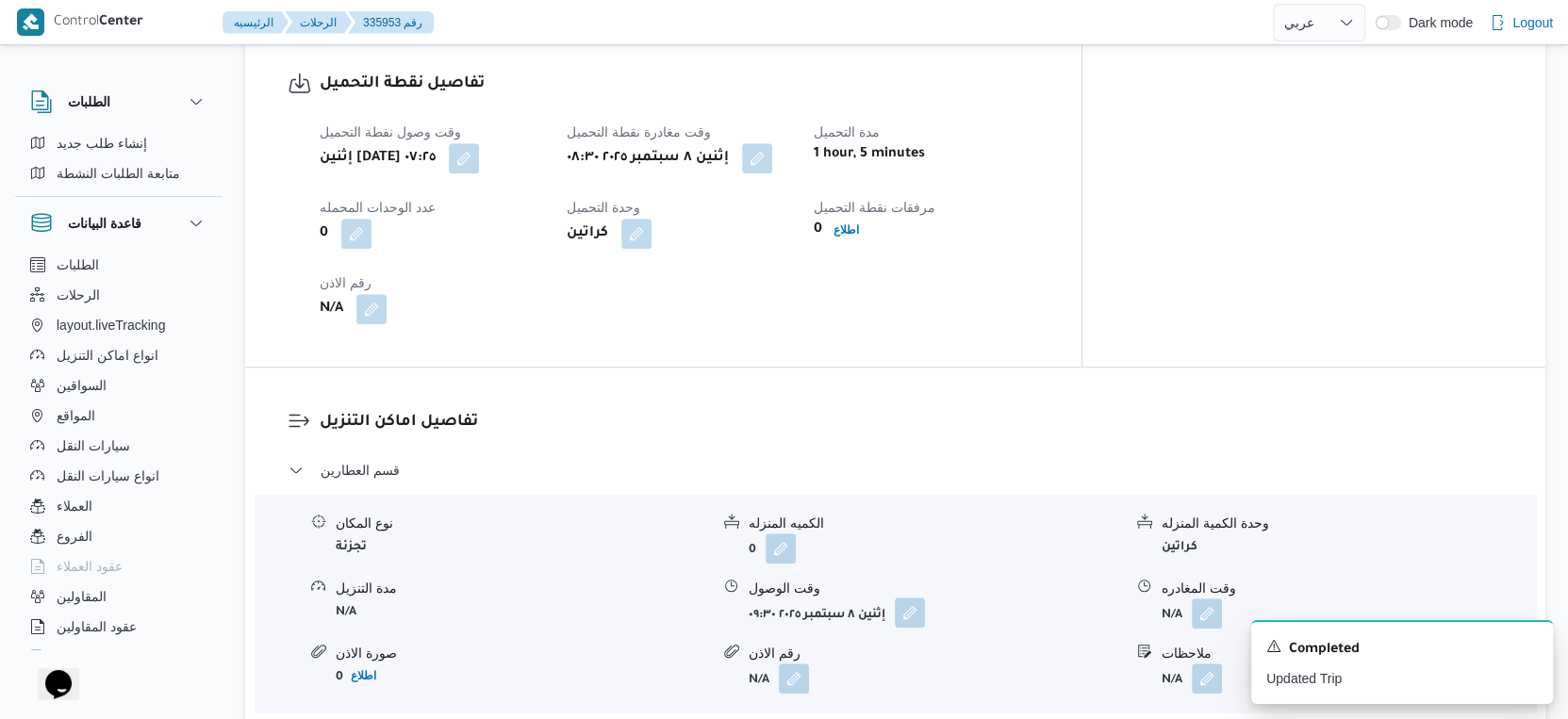
click at [911, 598] on button "button" at bounding box center [909, 612] width 30 height 30
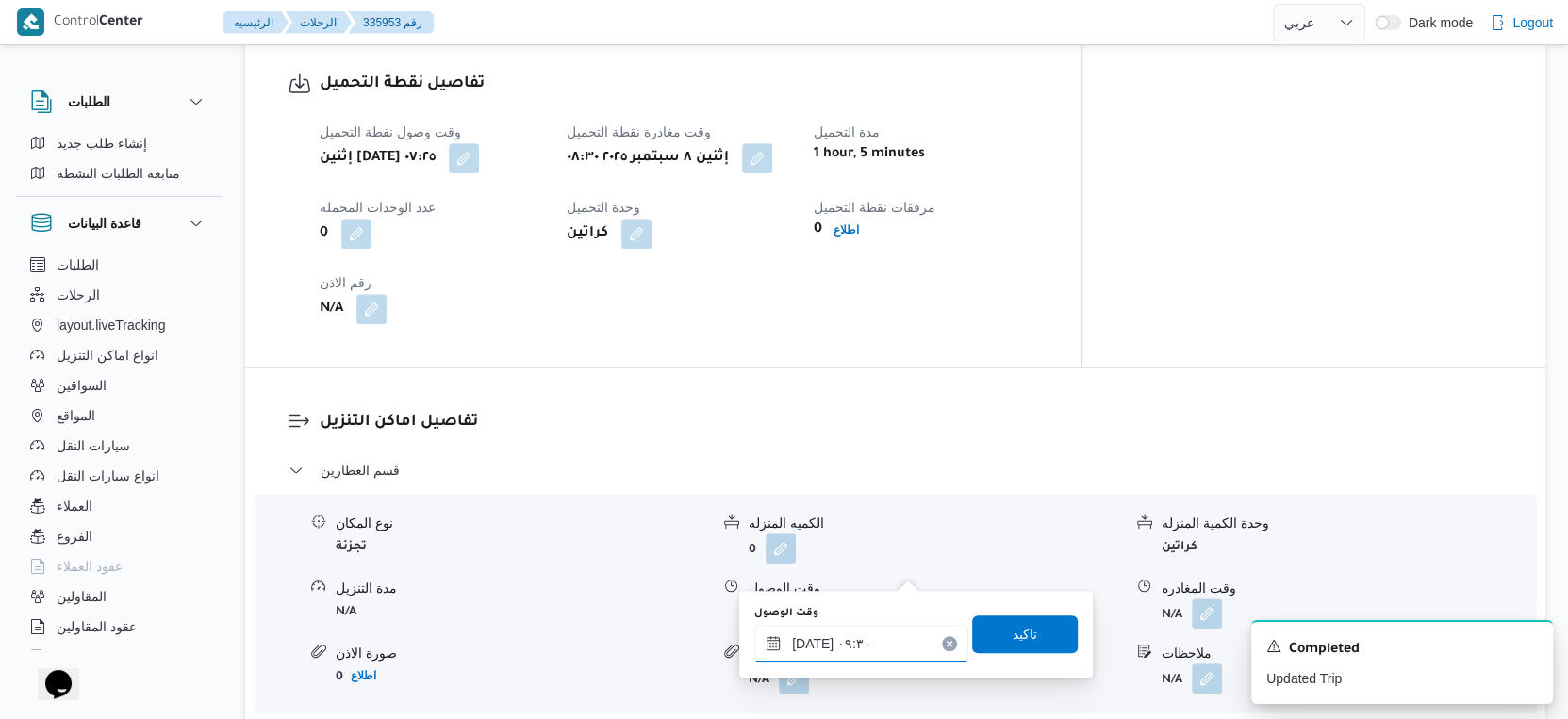
click at [875, 630] on input "[DATE] ٠٩:٣٠" at bounding box center [861, 644] width 214 height 37
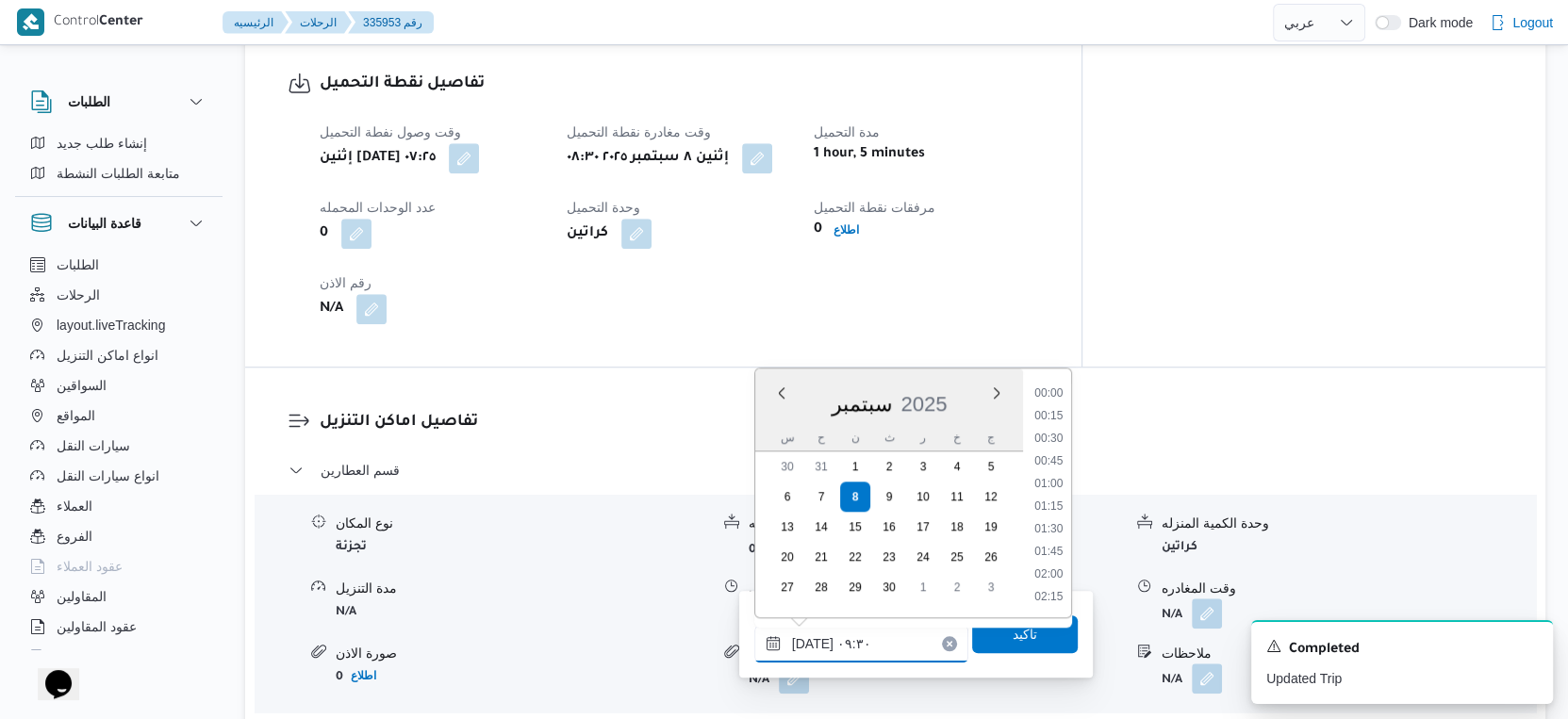
scroll to position [744, 0]
click at [772, 142] on button "button" at bounding box center [757, 157] width 30 height 30
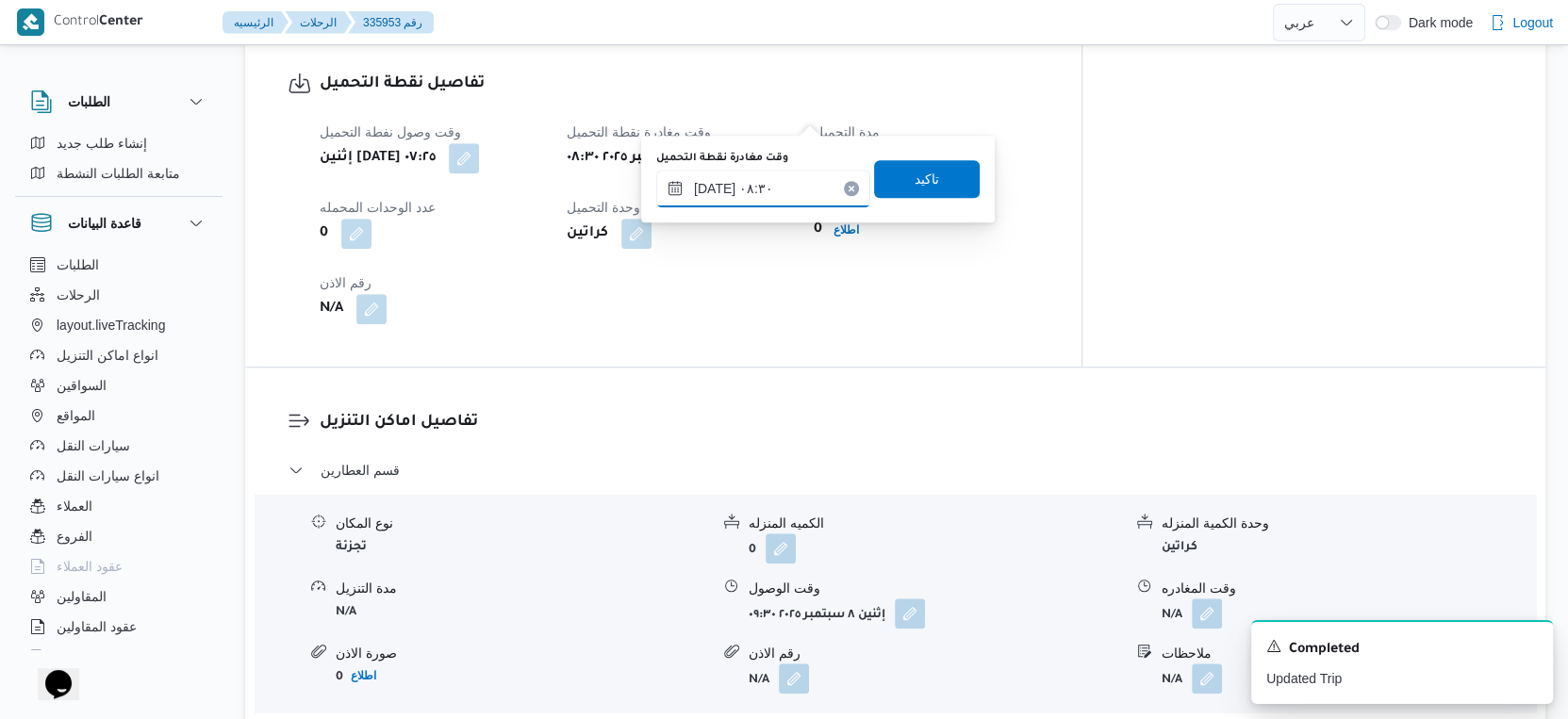
click at [784, 206] on div "[DATE] ٠٨:٣٠" at bounding box center [763, 188] width 214 height 37
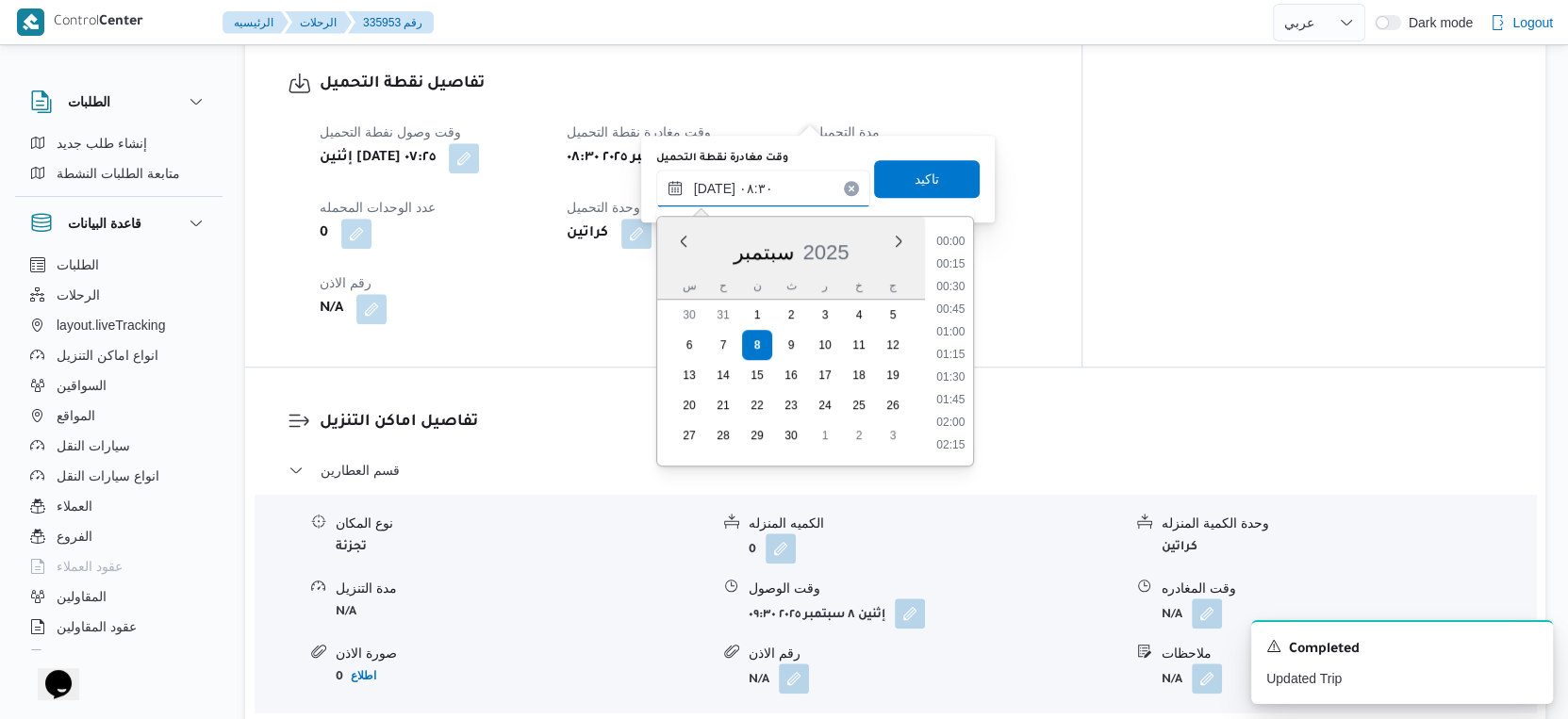
scroll to position [653, 0]
click at [959, 399] on li "09:00" at bounding box center [951, 402] width 43 height 19
type input "[DATE] ٠٩:٠٠"
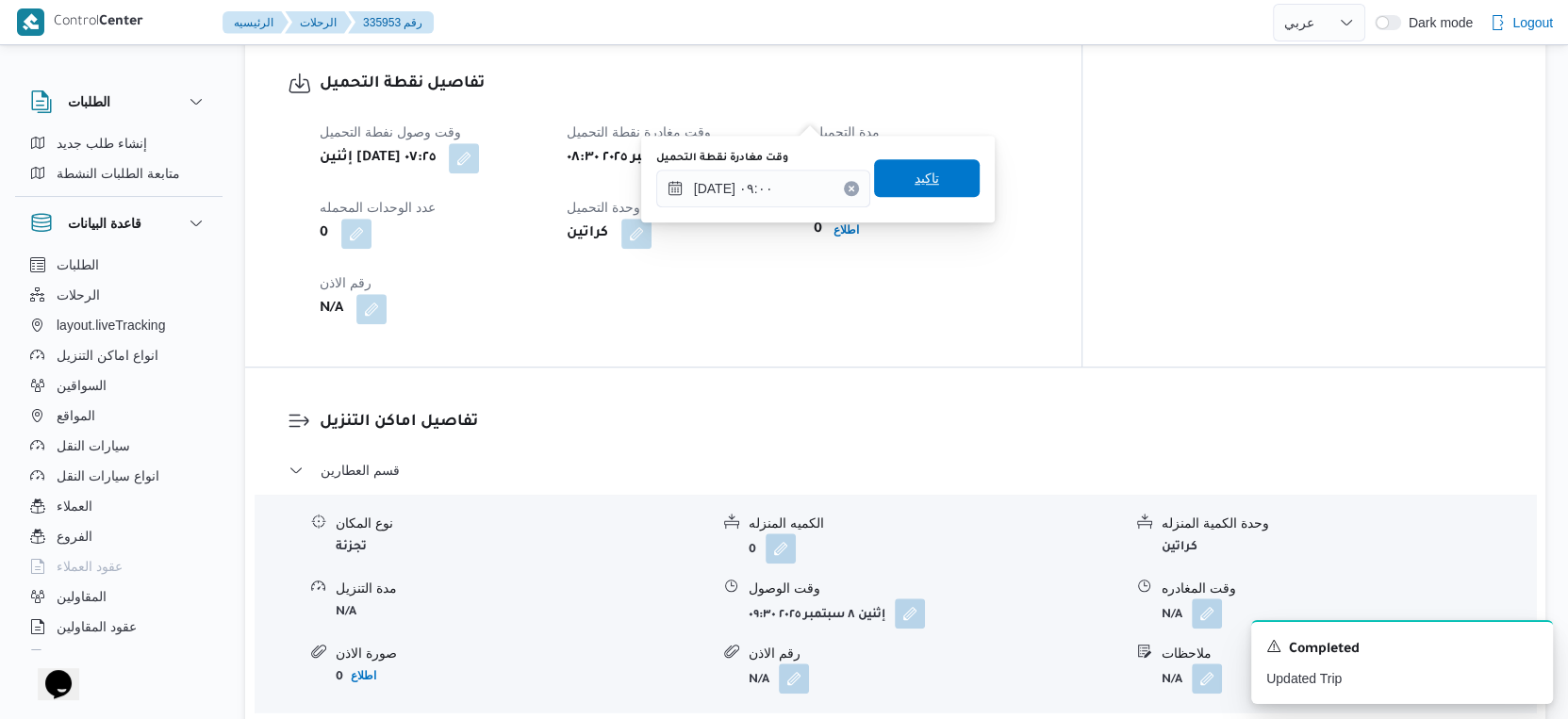
click at [932, 168] on span "تاكيد" at bounding box center [927, 178] width 106 height 37
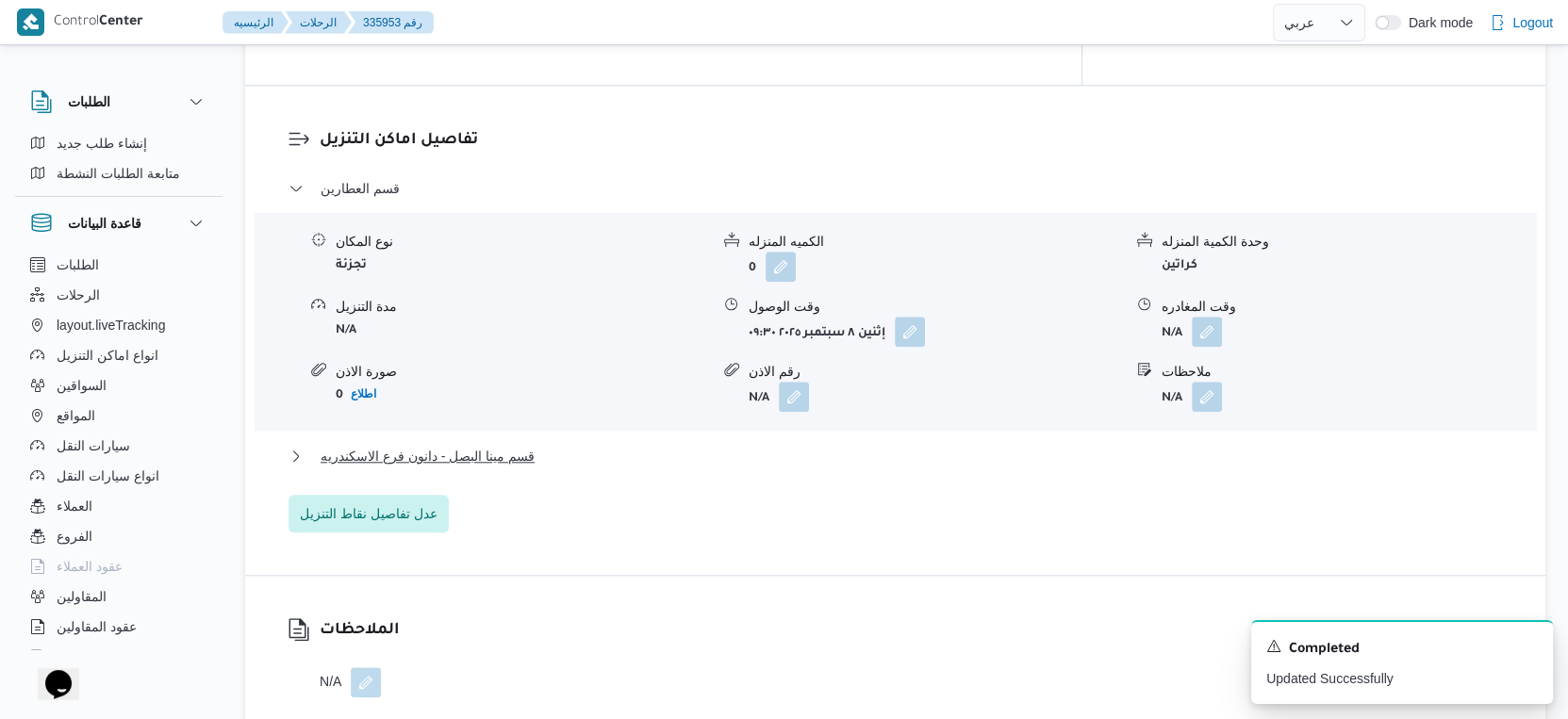
scroll to position [1571, 0]
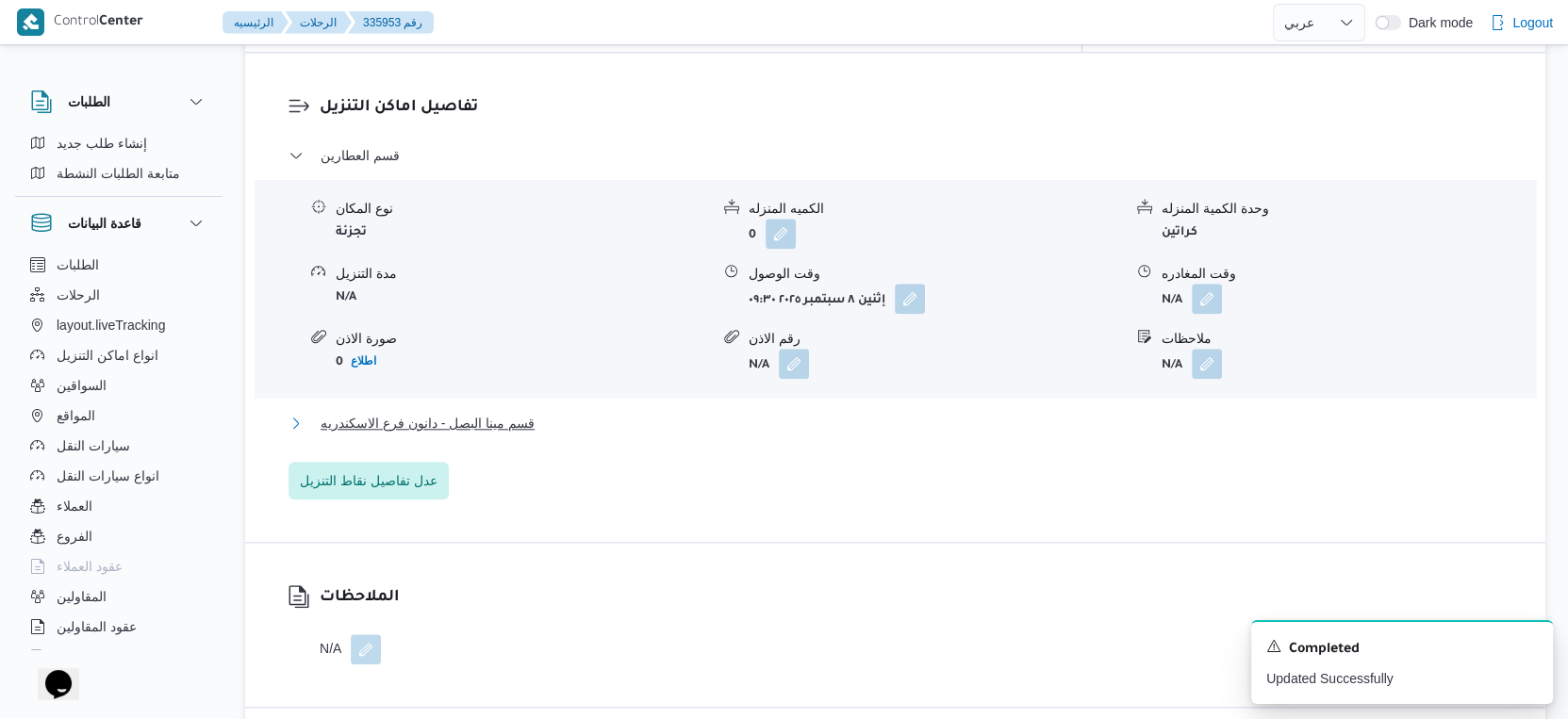
click at [559, 412] on button "قسم مينا البصل - دانون فرع الاسكندريه" at bounding box center [896, 423] width 1215 height 23
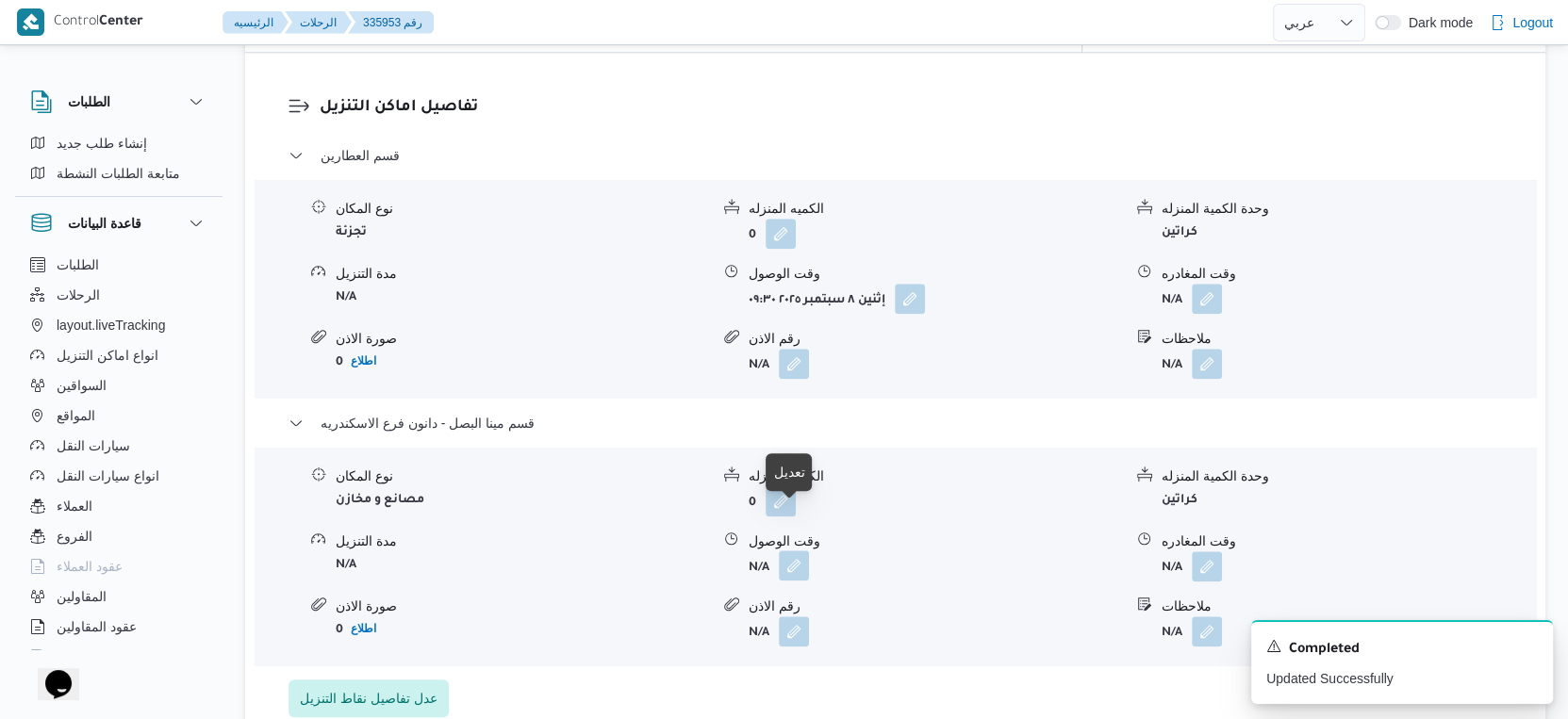
click at [790, 551] on button "button" at bounding box center [794, 565] width 30 height 30
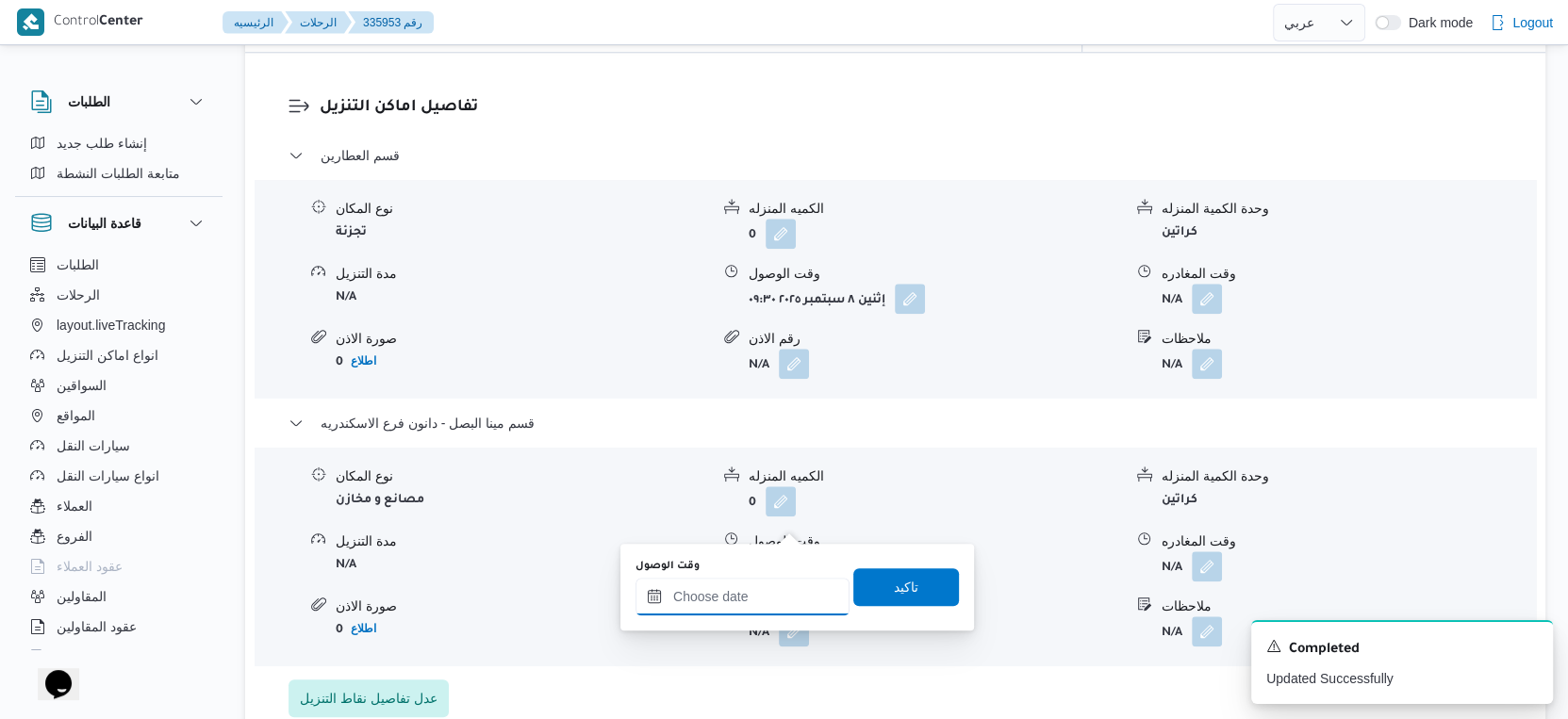
click at [769, 599] on input "وقت الوصول" at bounding box center [743, 597] width 214 height 37
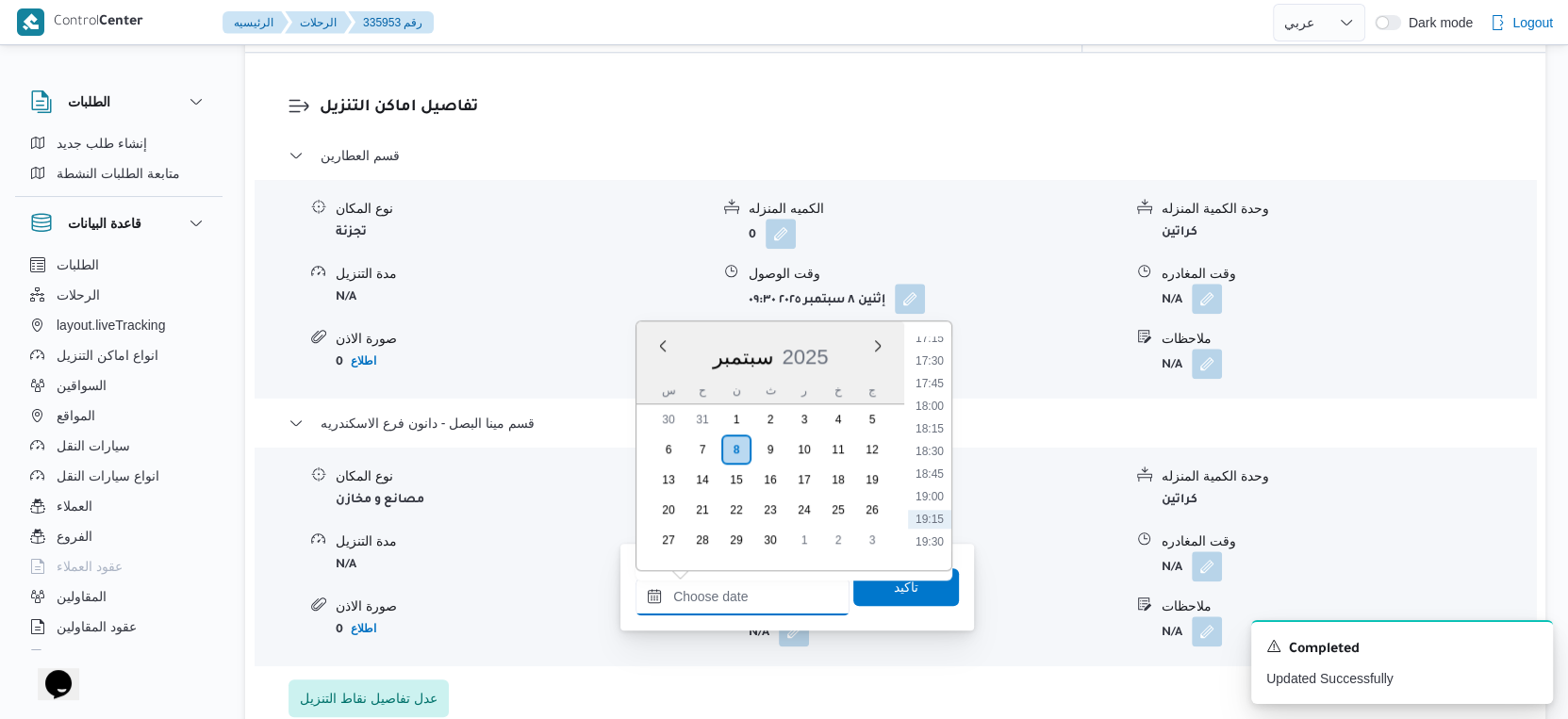
scroll to position [1520, 0]
drag, startPoint x: 940, startPoint y: 408, endPoint x: 933, endPoint y: 417, distance: 11.4
click at [940, 408] on li "17:30" at bounding box center [930, 408] width 43 height 19
type input "[DATE] ١٧:٣٠"
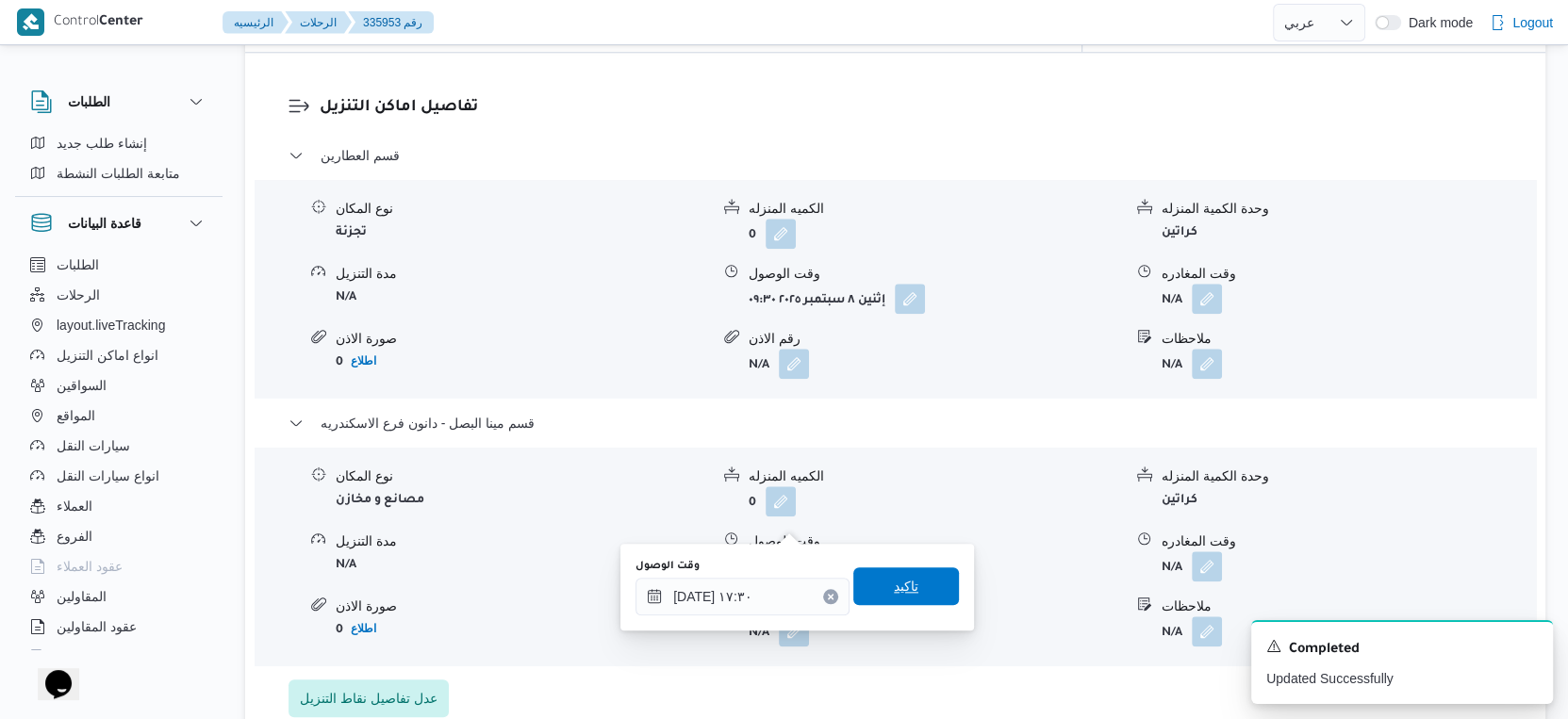
drag, startPoint x: 908, startPoint y: 560, endPoint x: 913, endPoint y: 584, distance: 24.5
click at [908, 560] on div "وقت الوصول [DATE] ١٧:٣٠ تاكيد" at bounding box center [798, 588] width 327 height 61
click at [913, 584] on span "تاكيد" at bounding box center [906, 586] width 106 height 37
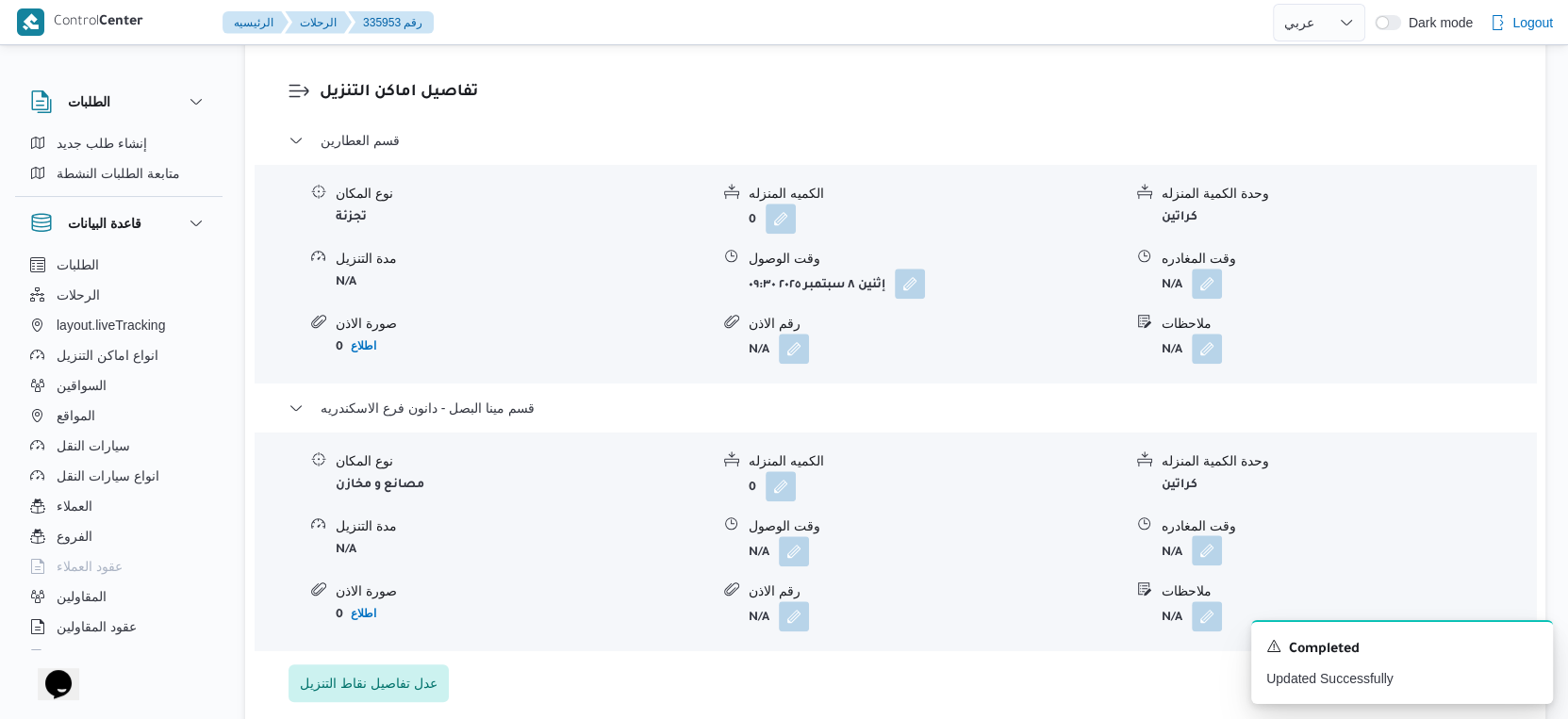
click at [1211, 536] on button "button" at bounding box center [1206, 551] width 30 height 30
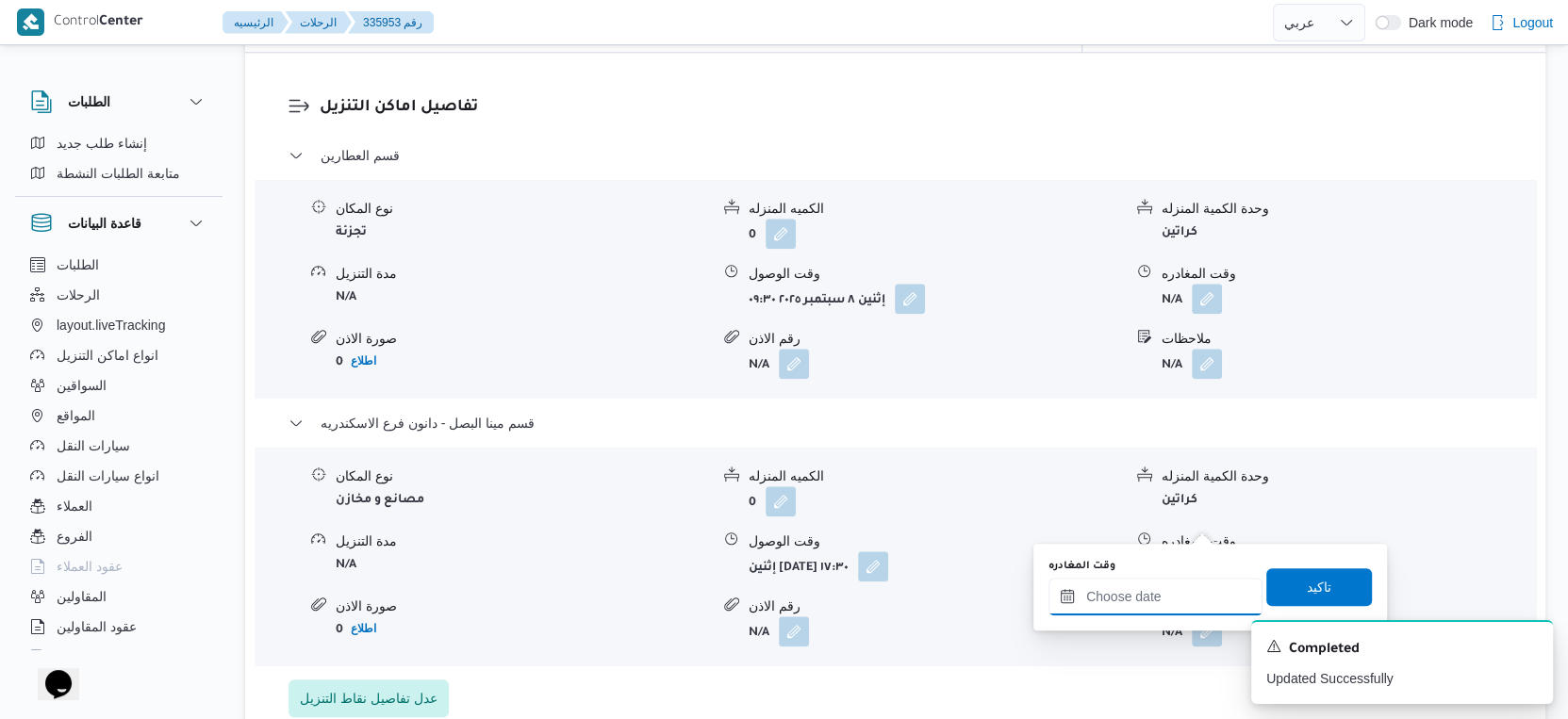
drag, startPoint x: 1188, startPoint y: 592, endPoint x: 1205, endPoint y: 578, distance: 22.0
click at [1188, 592] on input "وقت المغادره" at bounding box center [1155, 597] width 214 height 37
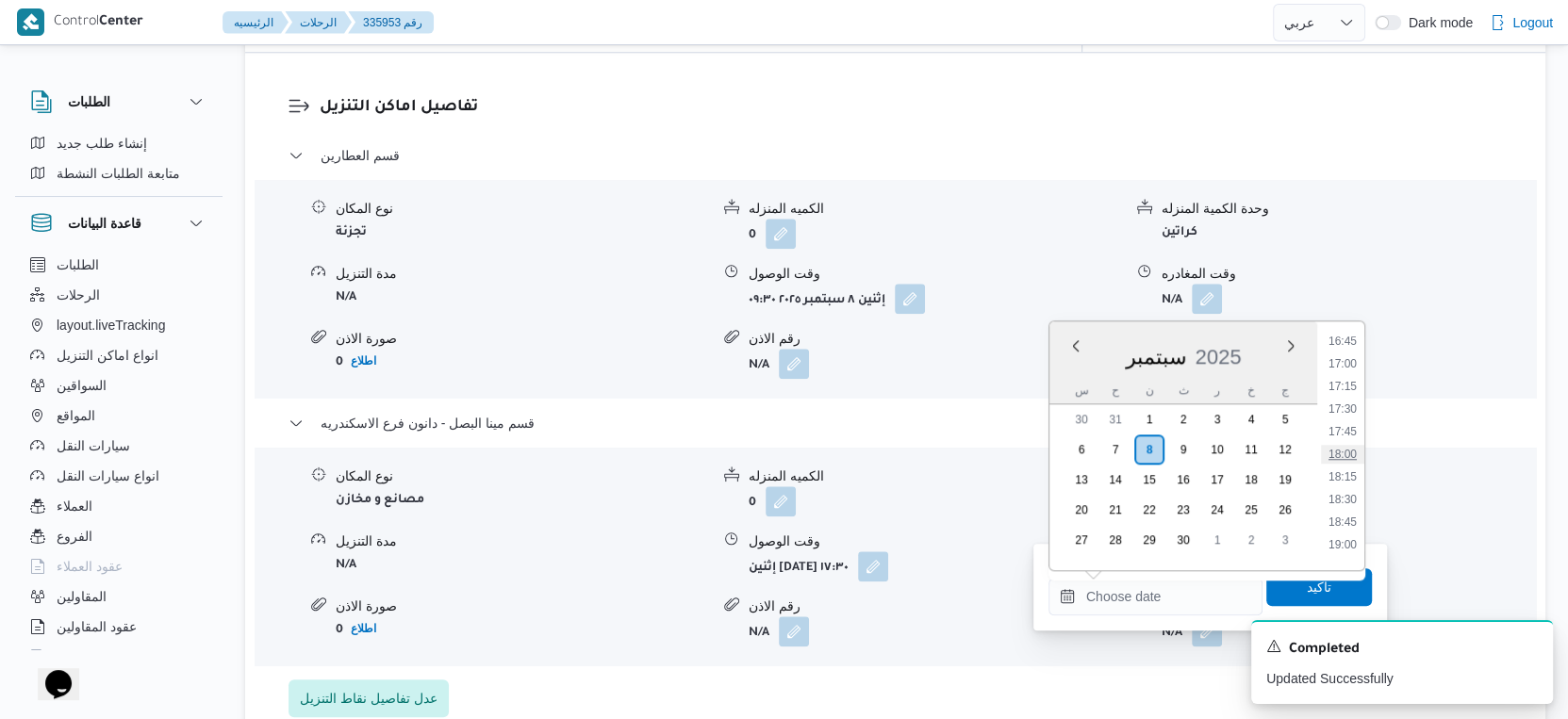
click at [1343, 455] on li "18:00" at bounding box center [1343, 454] width 43 height 19
type input "[DATE] ١٨:٠٠"
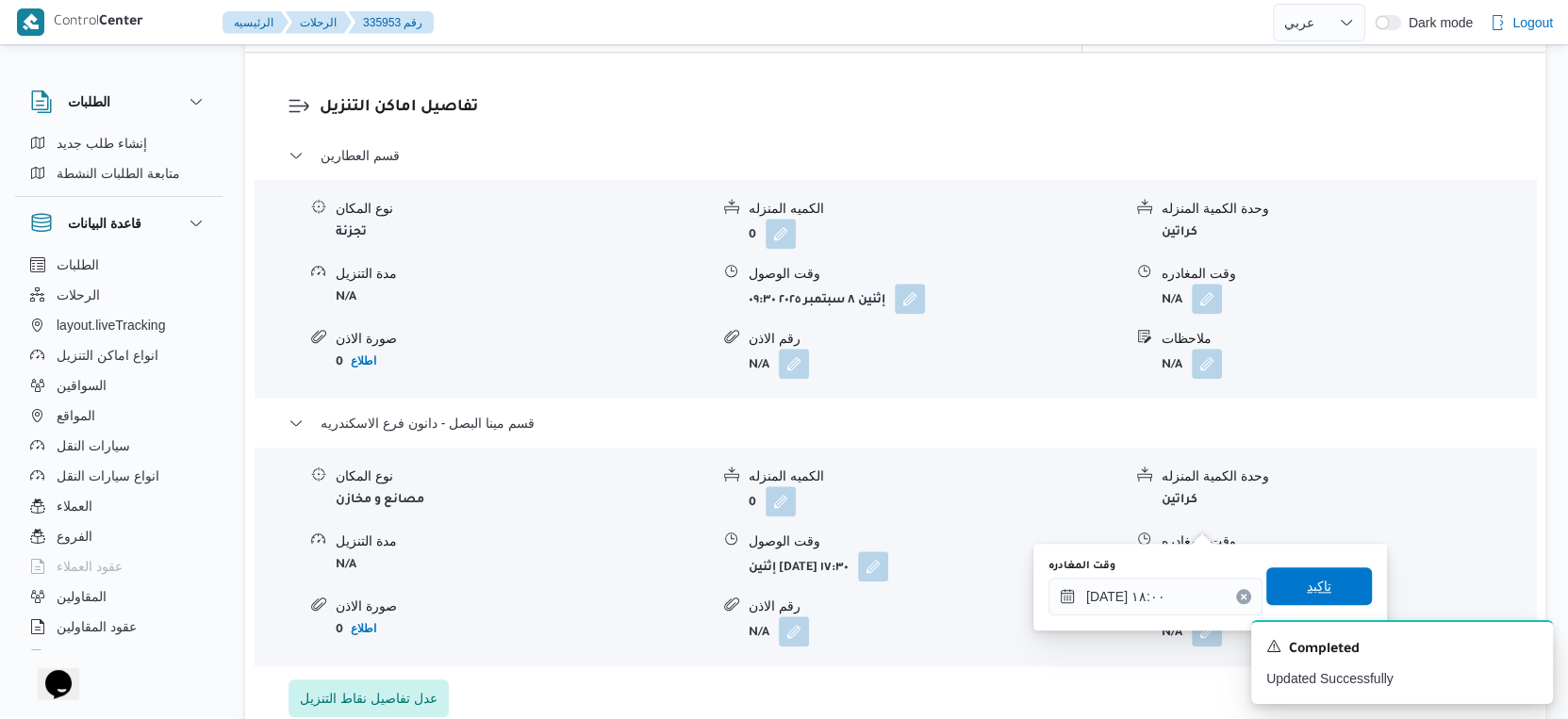
click at [1314, 586] on span "تاكيد" at bounding box center [1319, 586] width 24 height 23
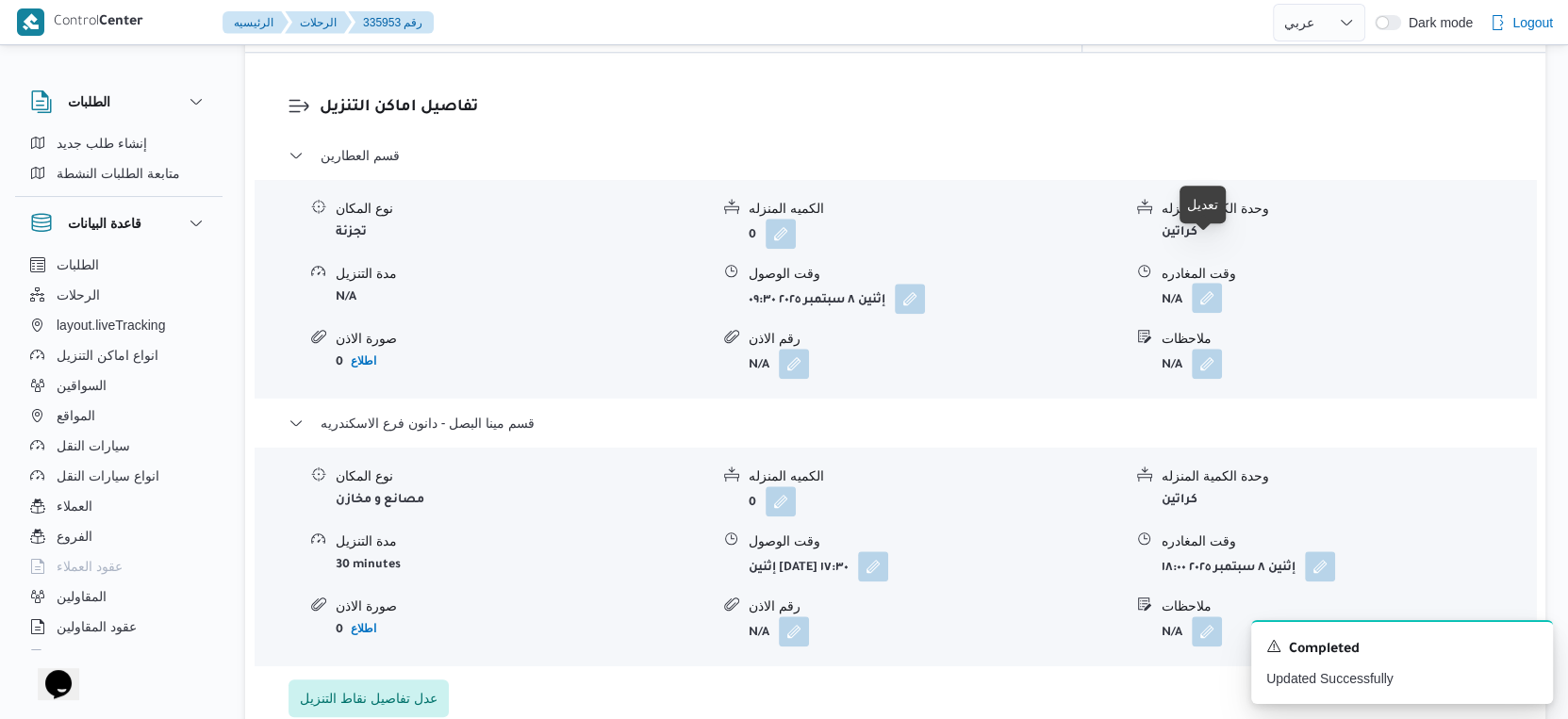
click at [1210, 283] on button "button" at bounding box center [1206, 298] width 30 height 30
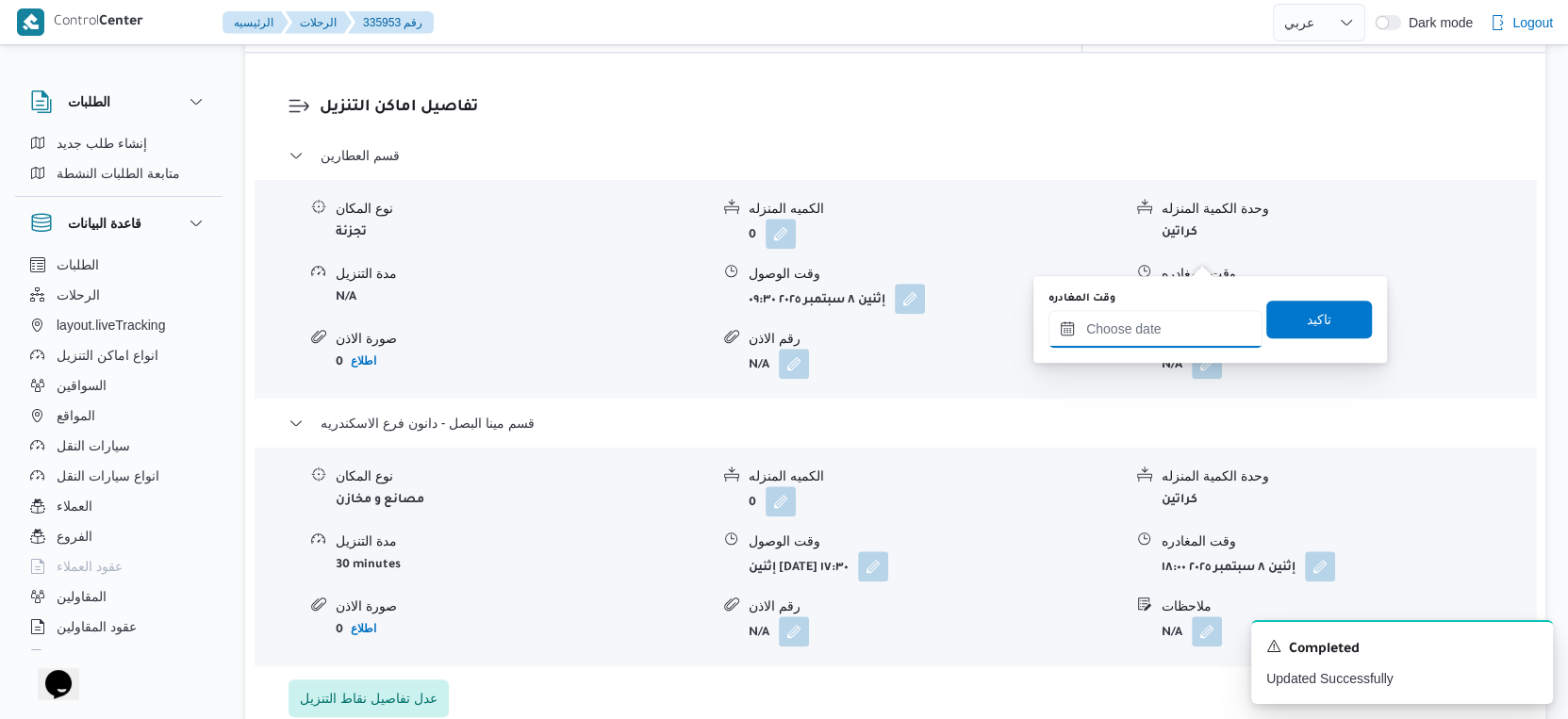
drag, startPoint x: 1208, startPoint y: 262, endPoint x: 1196, endPoint y: 318, distance: 57.3
click at [1191, 313] on input "وقت المغادره" at bounding box center [1155, 329] width 214 height 37
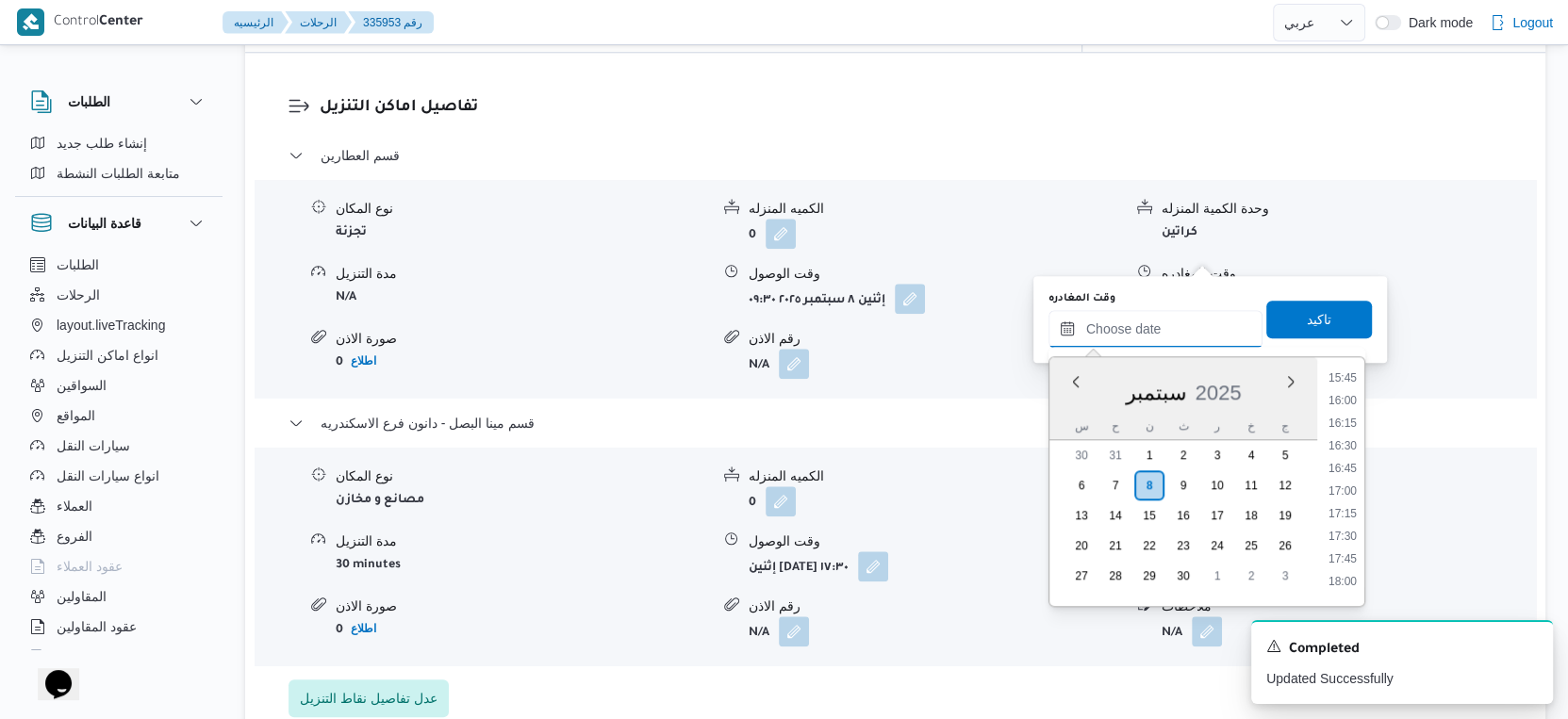
scroll to position [1416, 0]
click at [1348, 504] on li "17:00" at bounding box center [1343, 503] width 43 height 19
type input "[DATE] ١٧:٠٠"
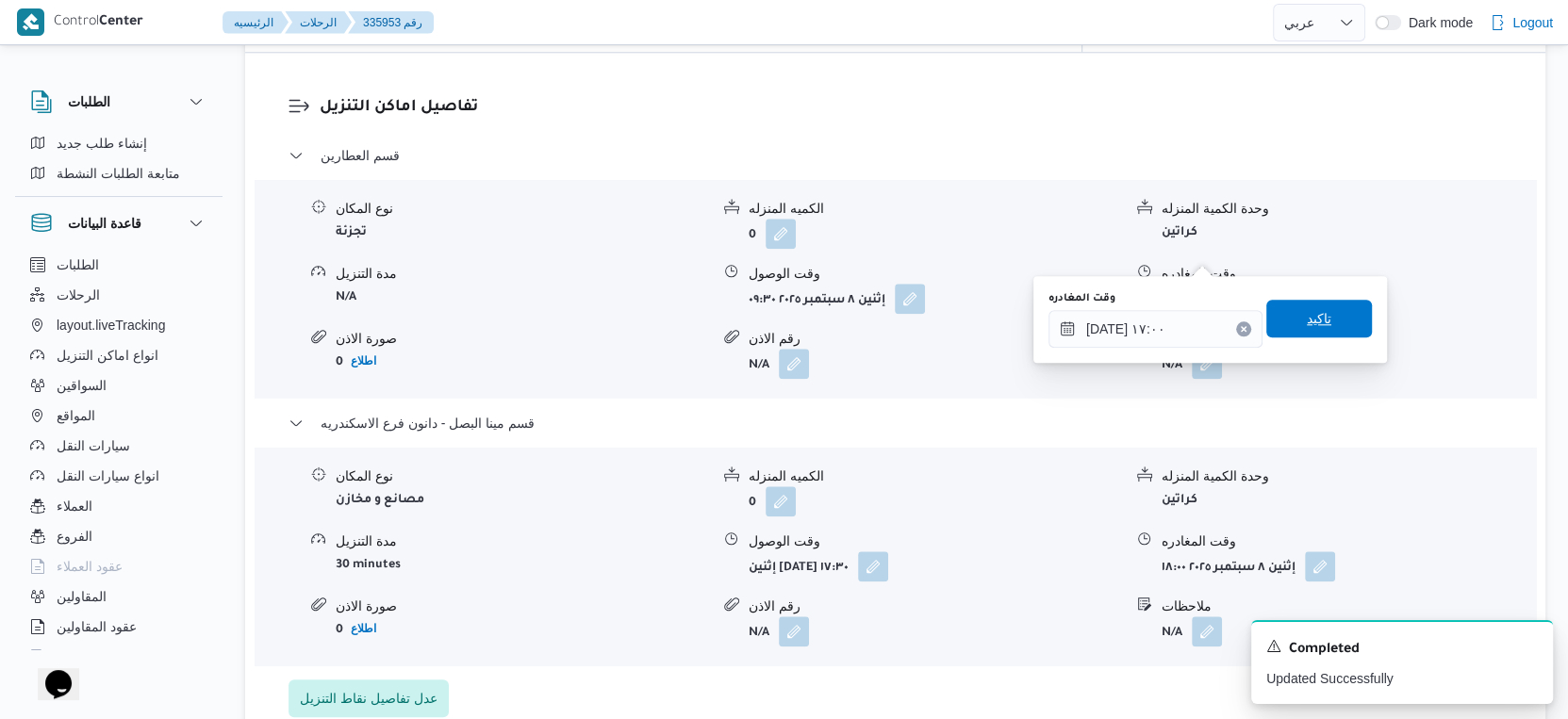
click at [1330, 317] on span "تاكيد" at bounding box center [1320, 318] width 106 height 37
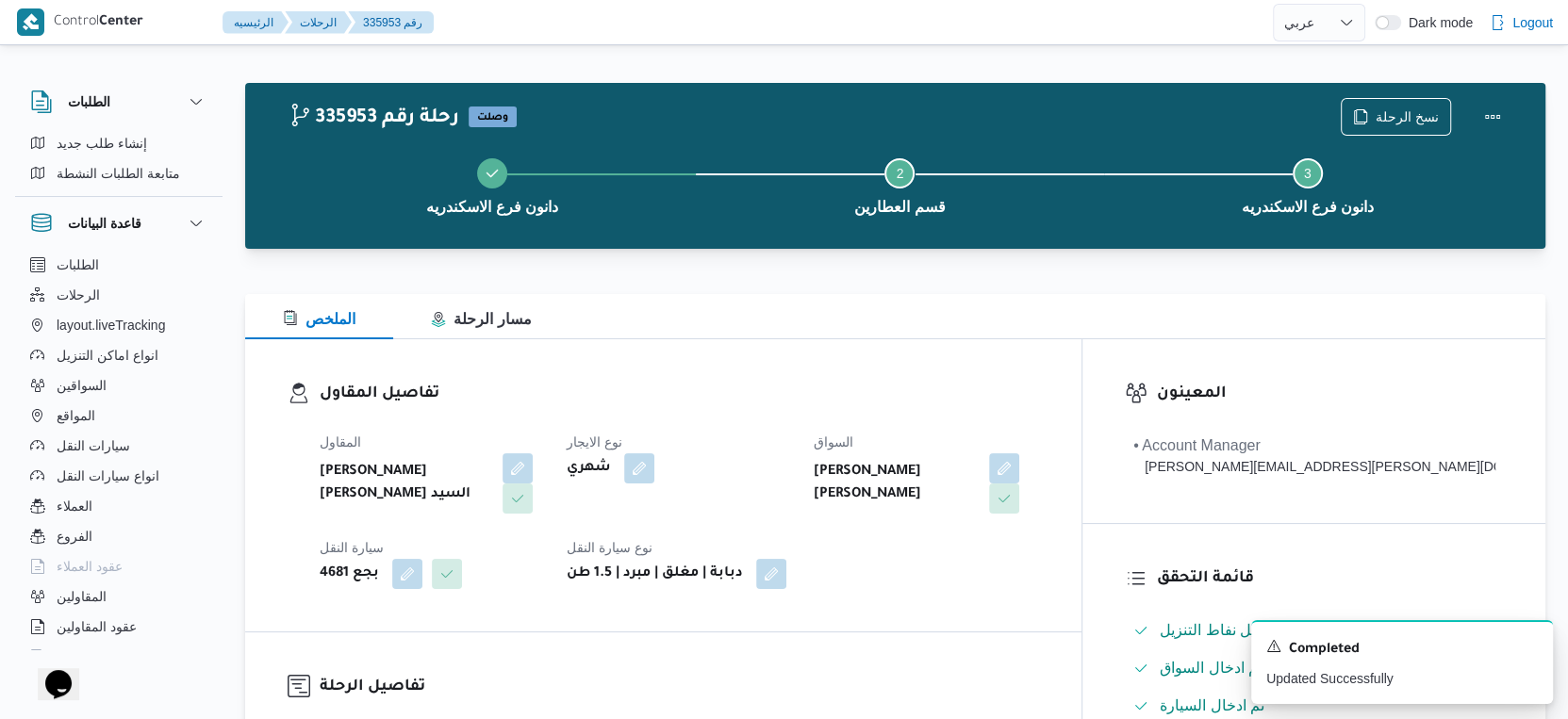
scroll to position [0, 0]
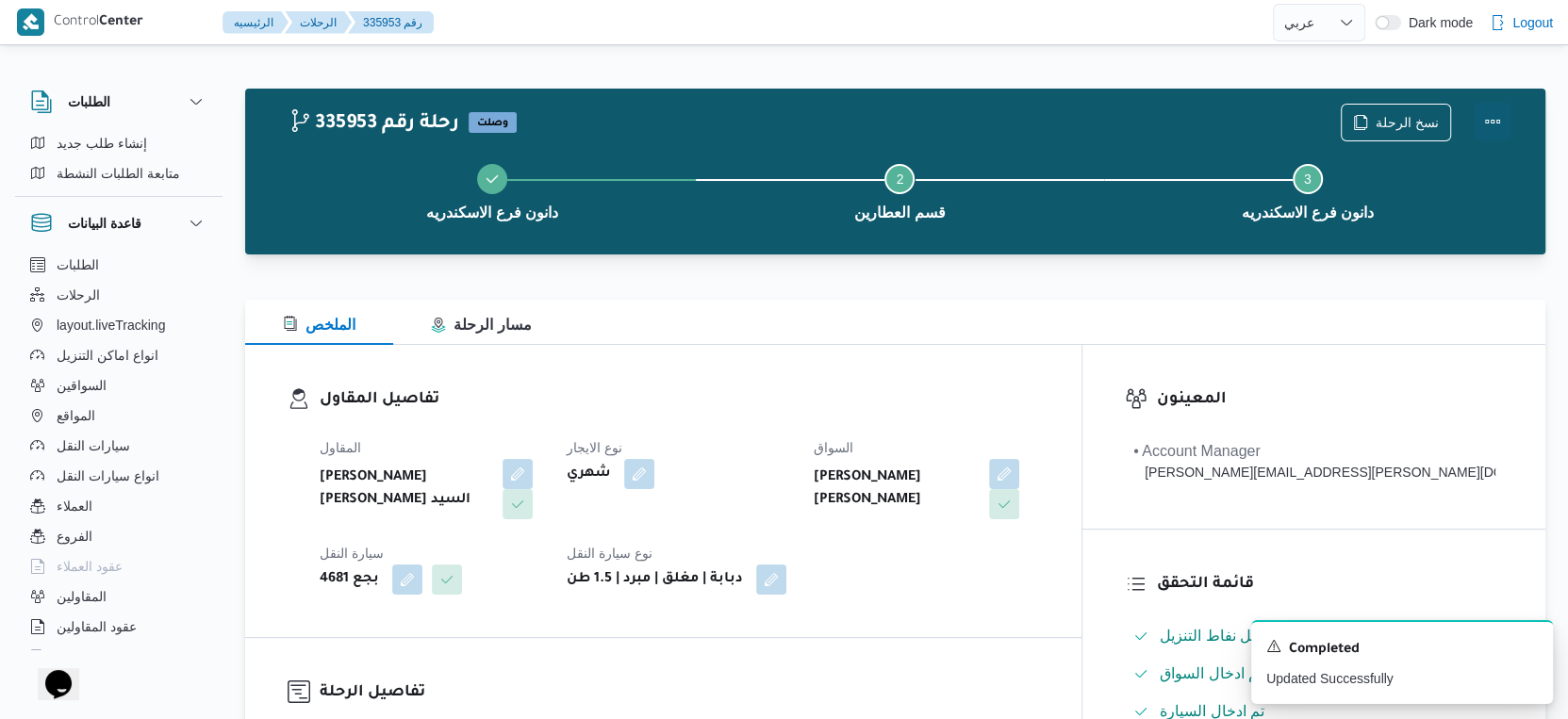
click at [1490, 120] on button "Actions" at bounding box center [1493, 121] width 37 height 37
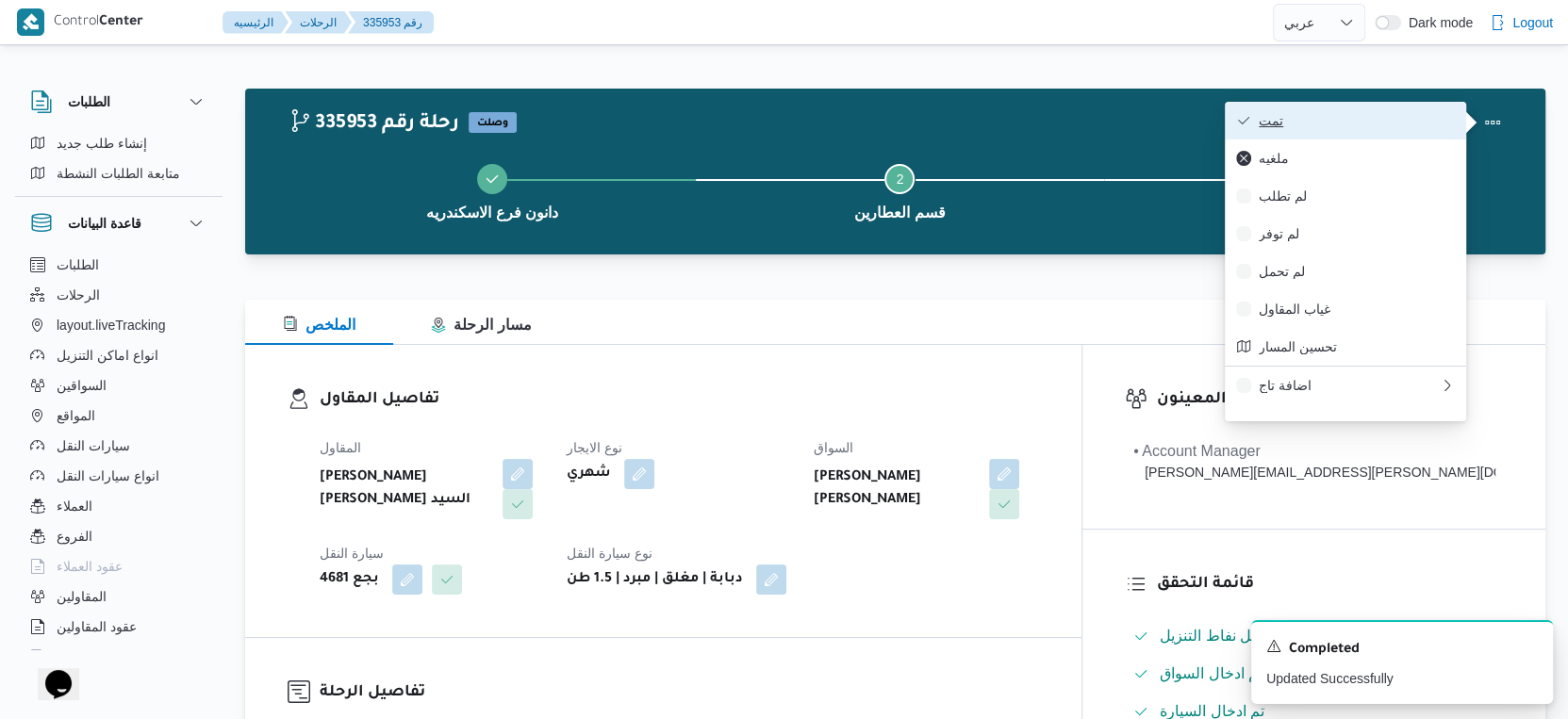
click at [1339, 120] on span "تمت" at bounding box center [1357, 120] width 196 height 15
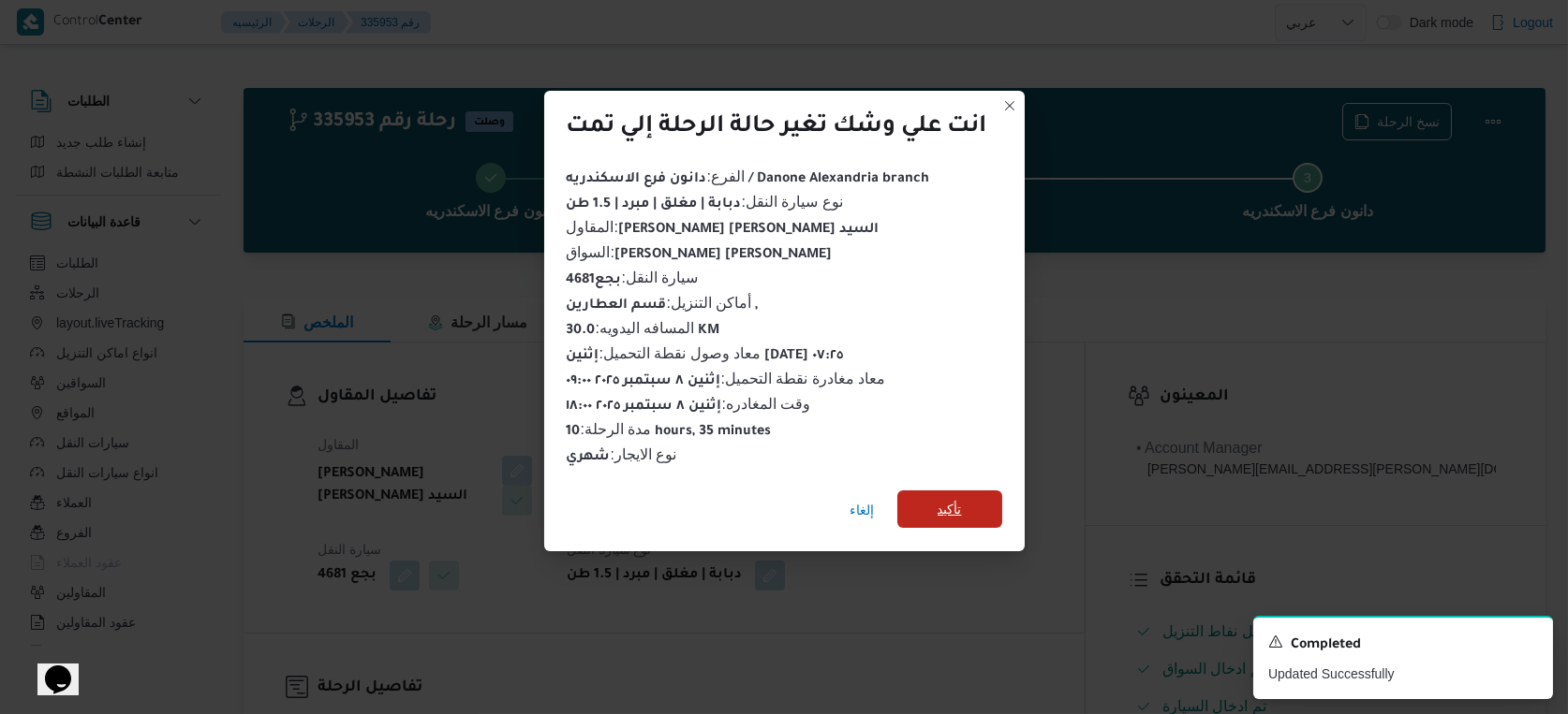
click at [976, 511] on span "تأكيد" at bounding box center [950, 509] width 105 height 37
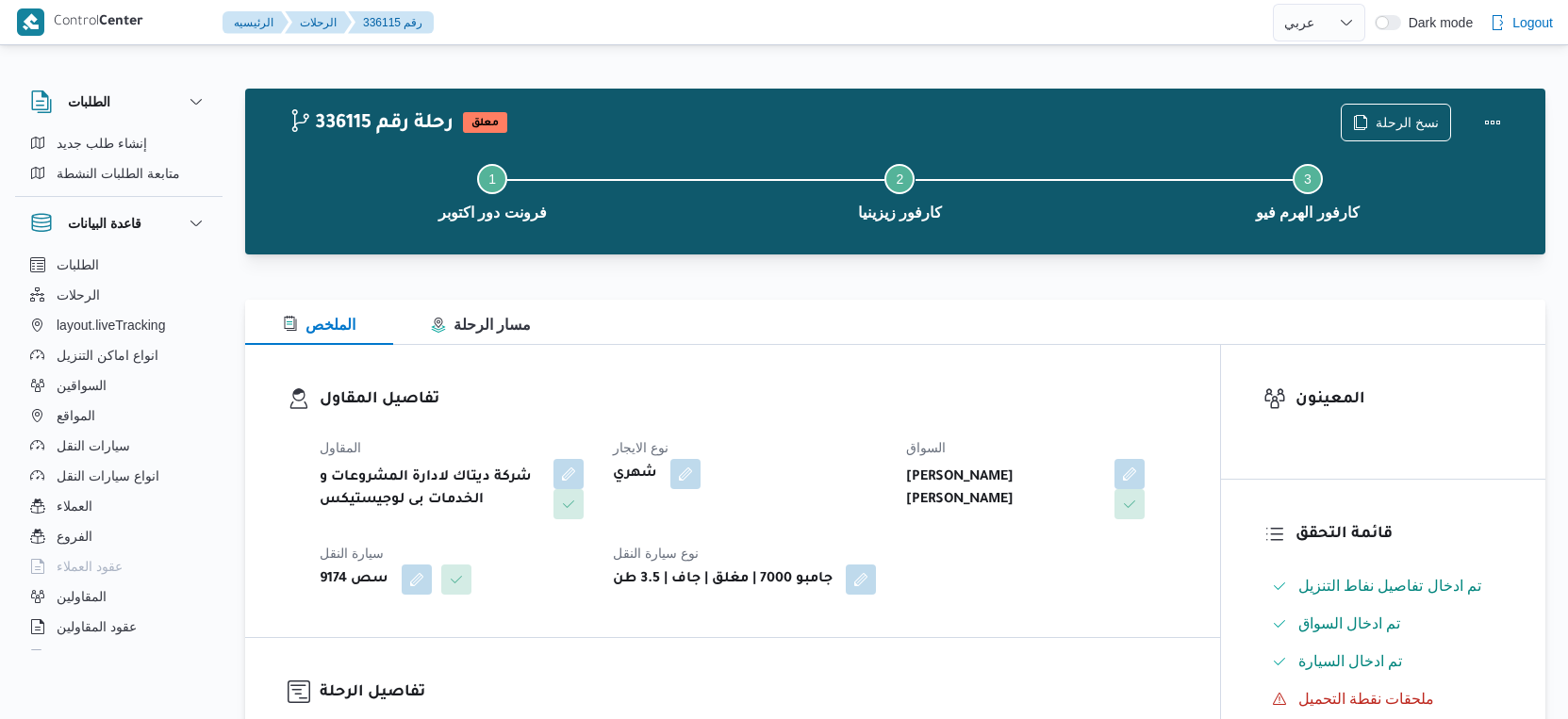
select select "ar"
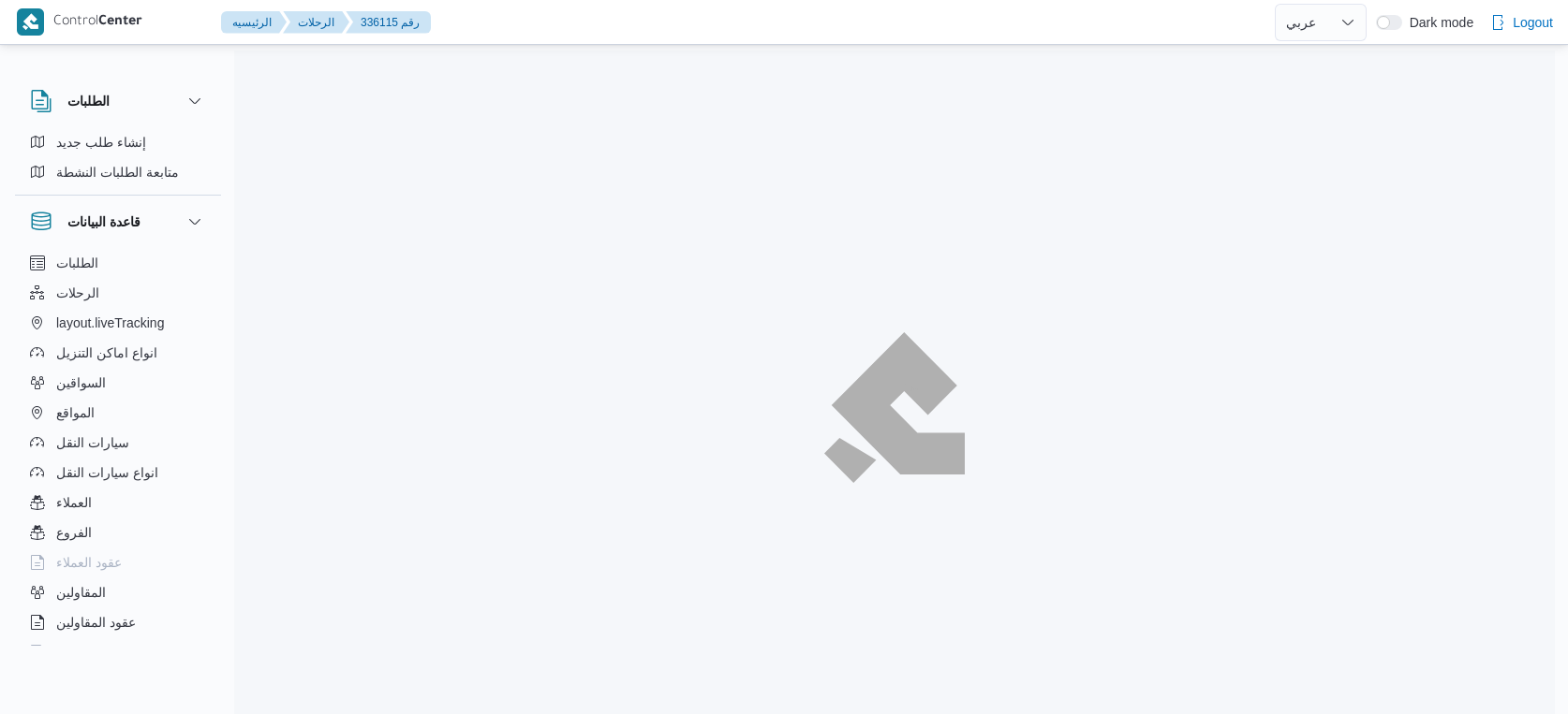
select select "ar"
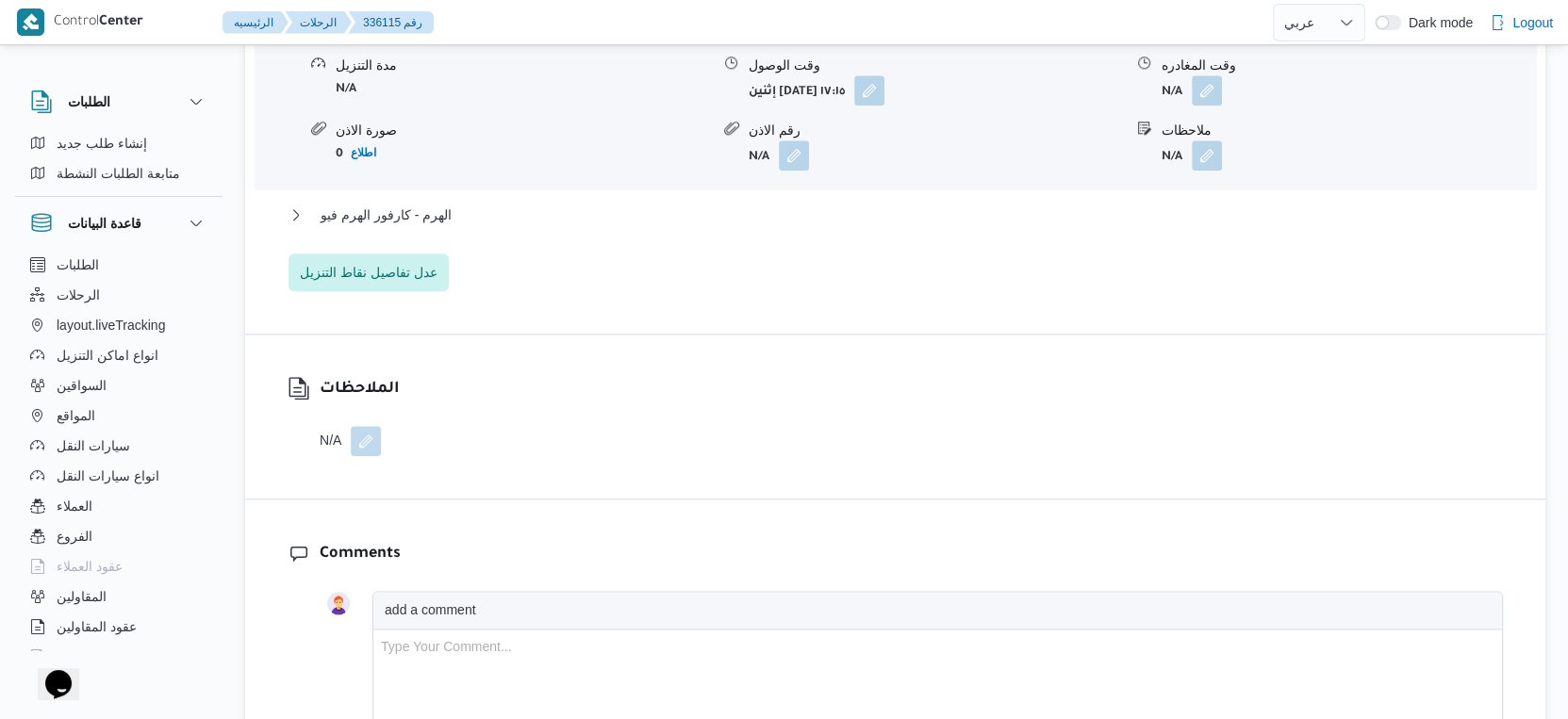
scroll to position [1781, 0]
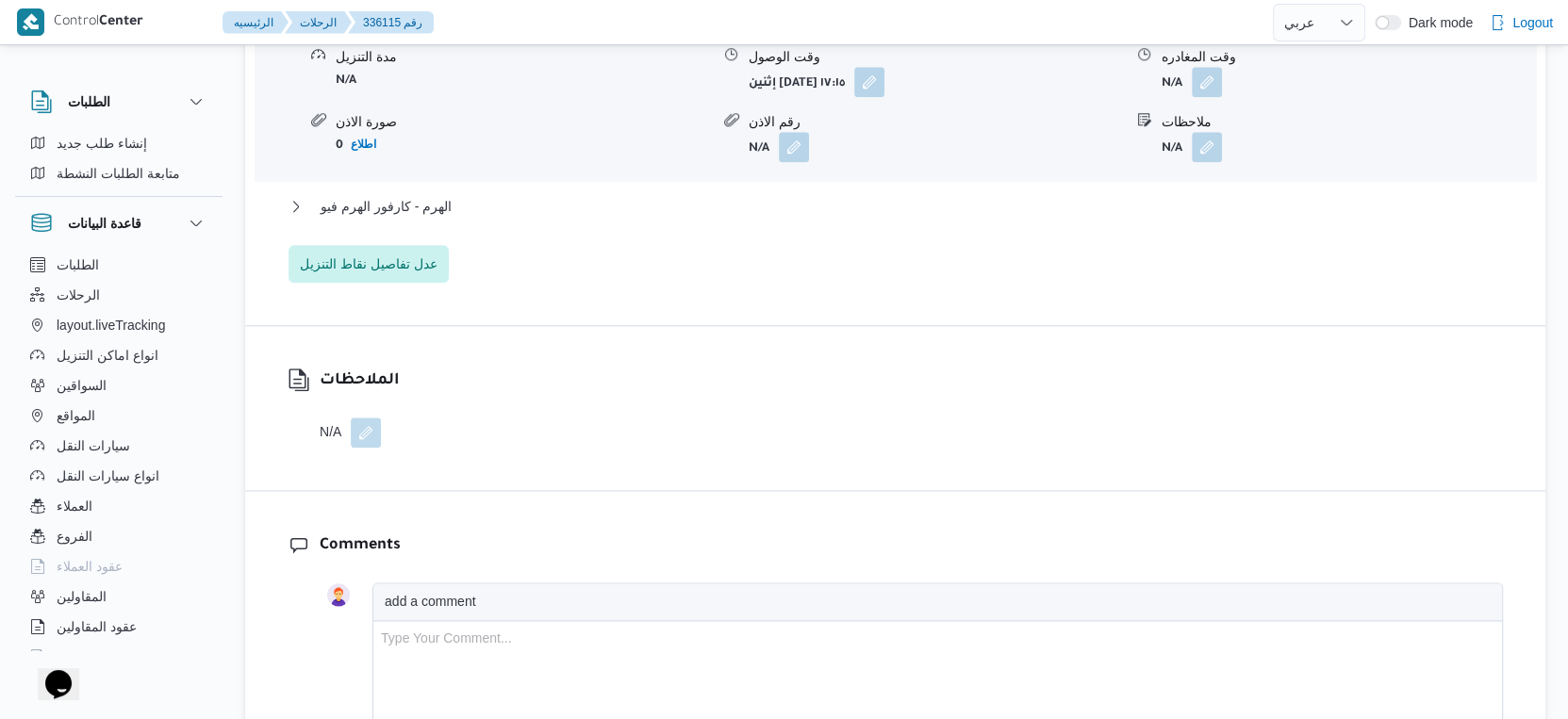
click at [482, 231] on div "الهرم - كارفور الهرم فيو" at bounding box center [896, 213] width 1215 height 36
click at [482, 217] on button "الهرم - كارفور الهرم فيو" at bounding box center [896, 206] width 1215 height 23
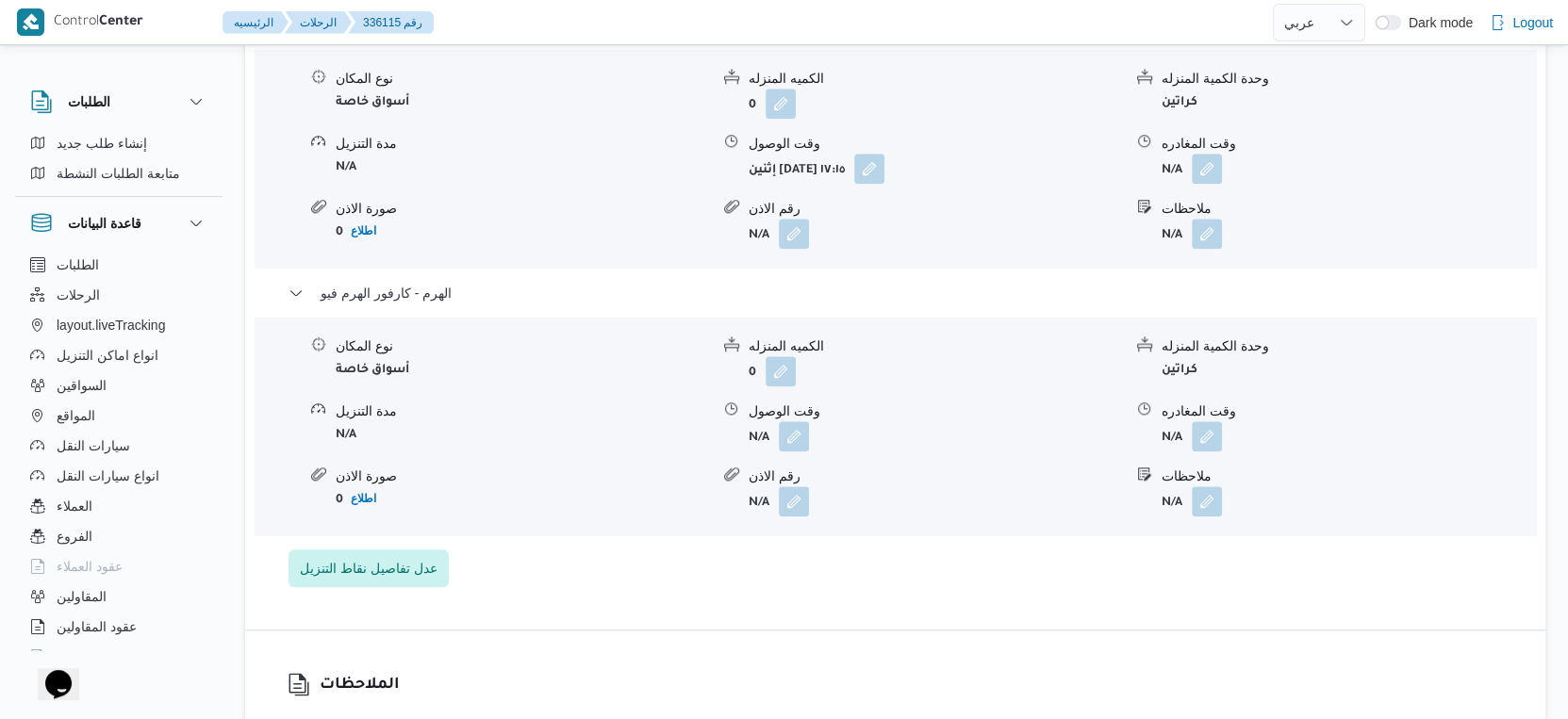
scroll to position [1571, 0]
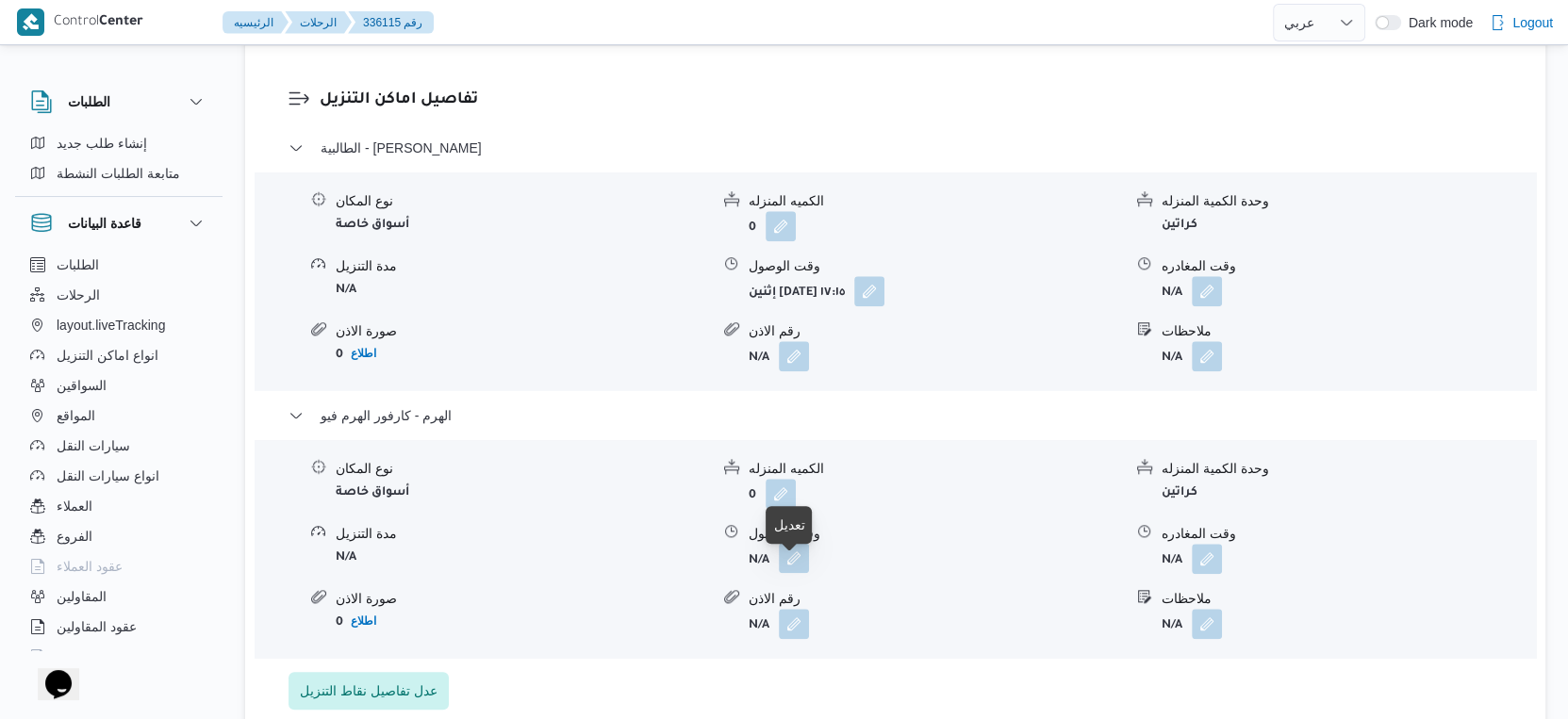
click at [785, 573] on button "button" at bounding box center [794, 557] width 30 height 30
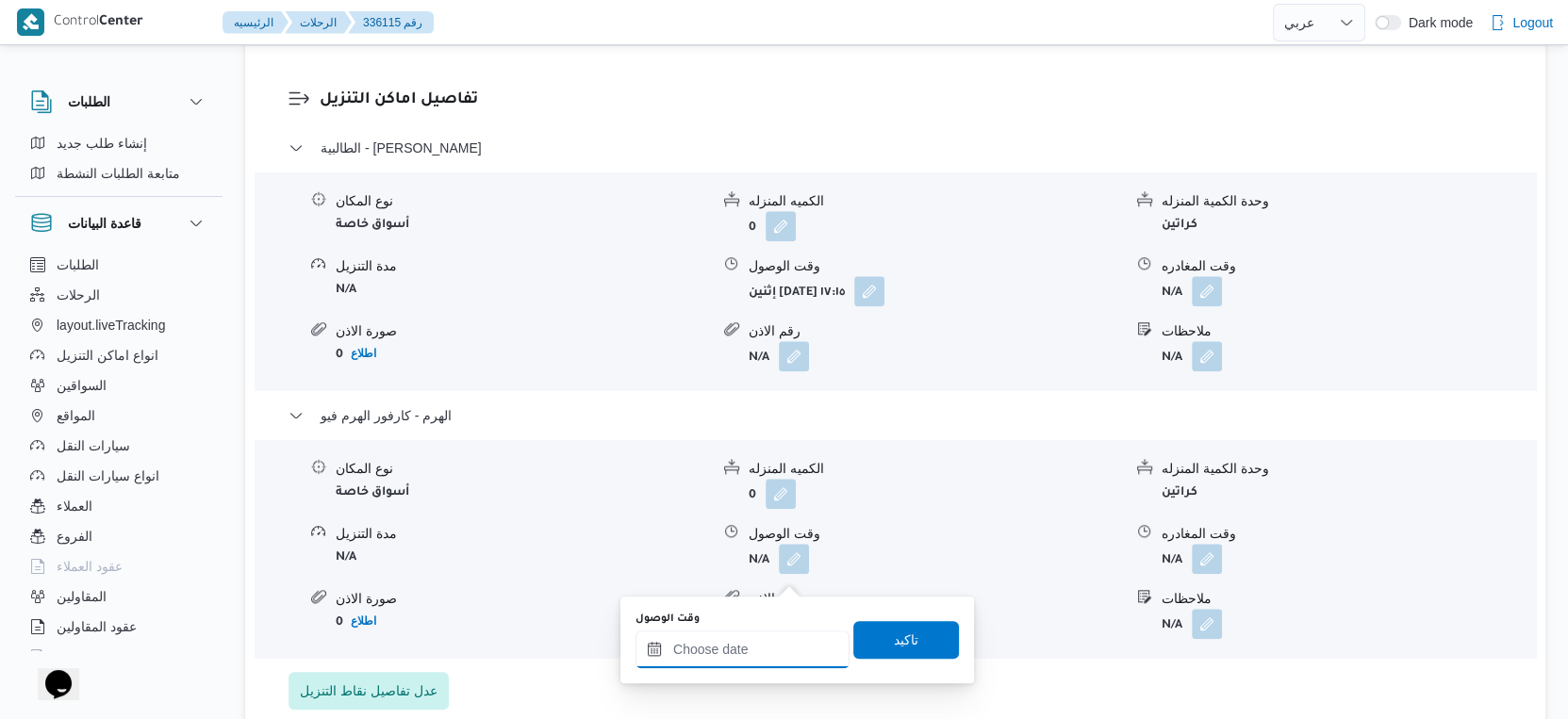
click at [744, 643] on input "وقت الوصول" at bounding box center [743, 649] width 214 height 37
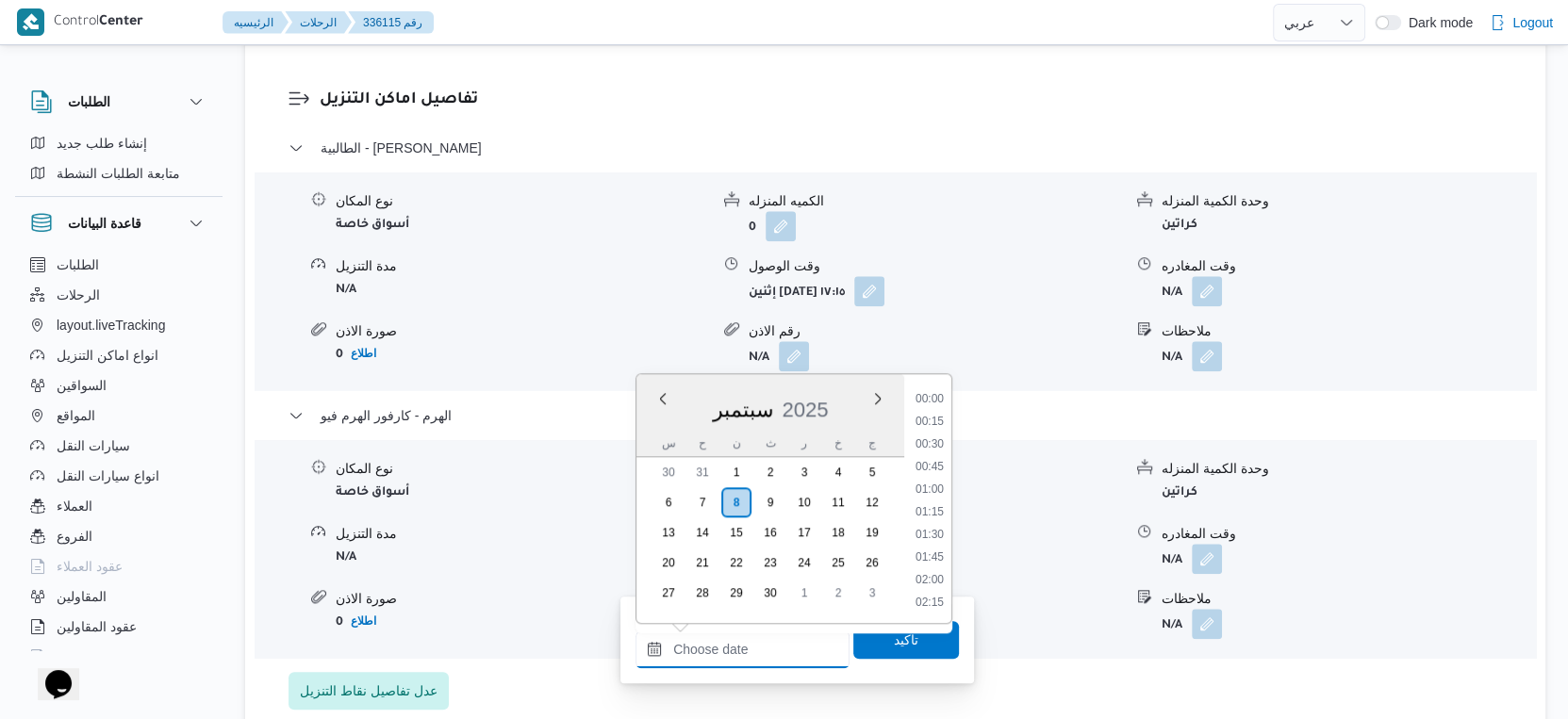
scroll to position [1625, 0]
drag, startPoint x: 939, startPoint y: 449, endPoint x: 926, endPoint y: 483, distance: 36.4
click at [939, 449] on li "18:30" at bounding box center [930, 448] width 43 height 19
type input "٠٨/٠٩/٢٠٢٥ ١٨:٣٠"
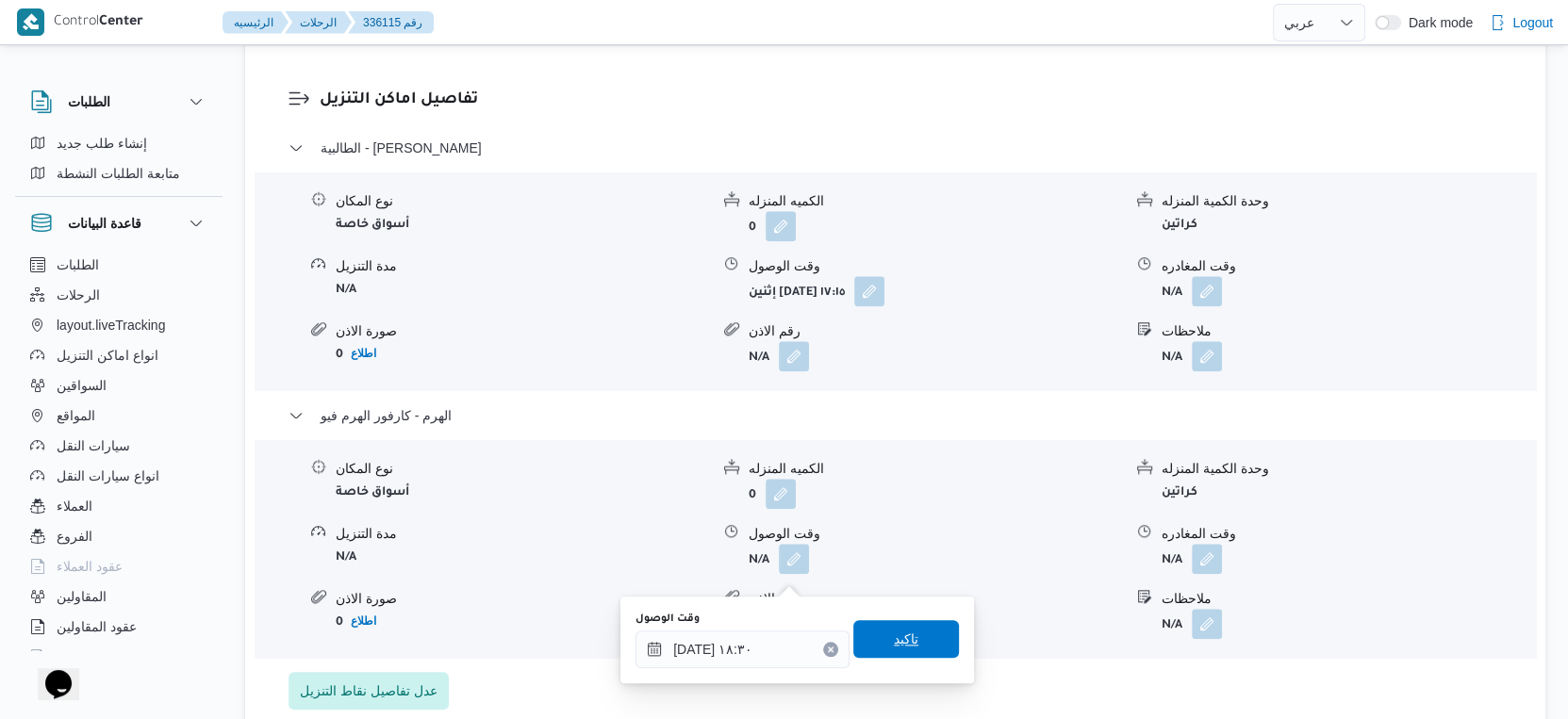
click at [902, 640] on span "تاكيد" at bounding box center [906, 639] width 24 height 23
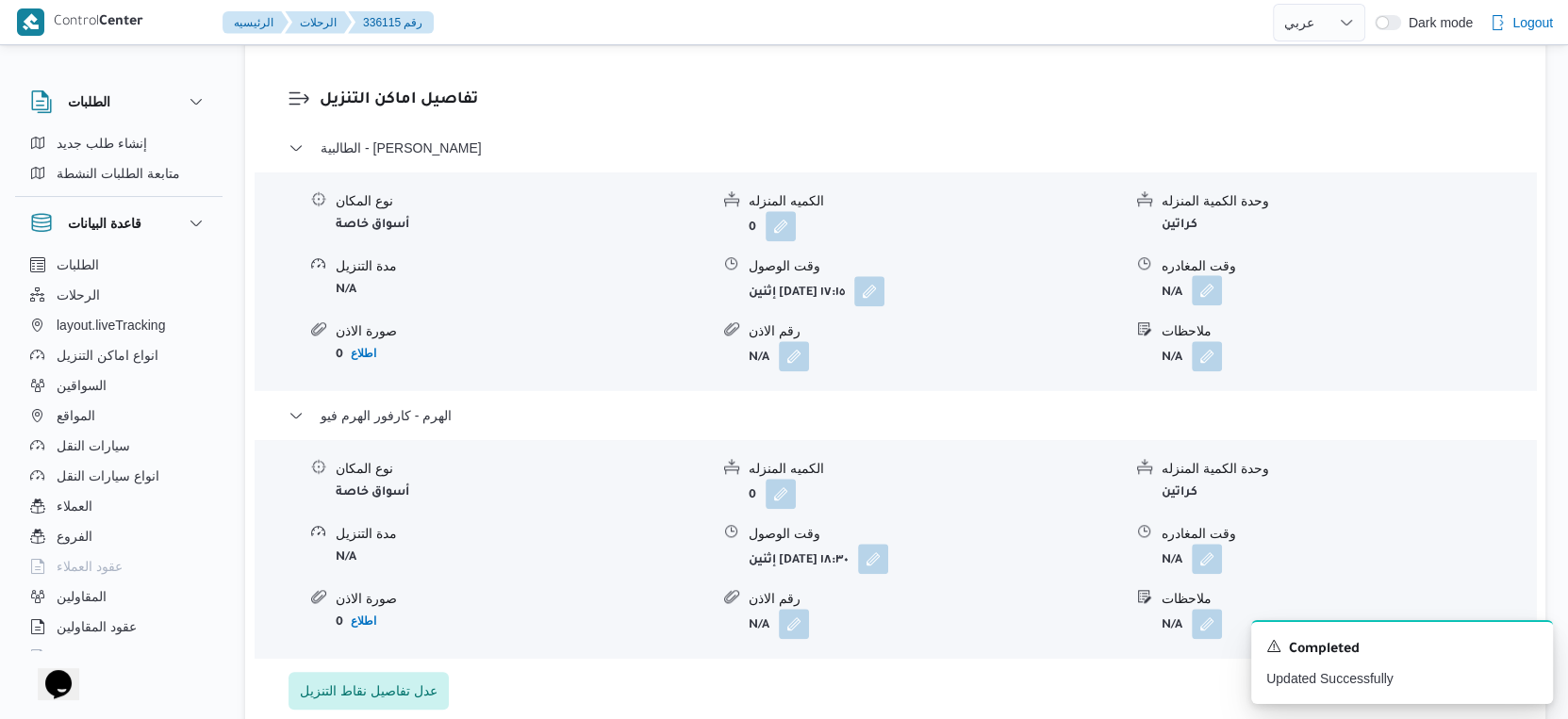
click at [1212, 306] on button "button" at bounding box center [1206, 290] width 30 height 30
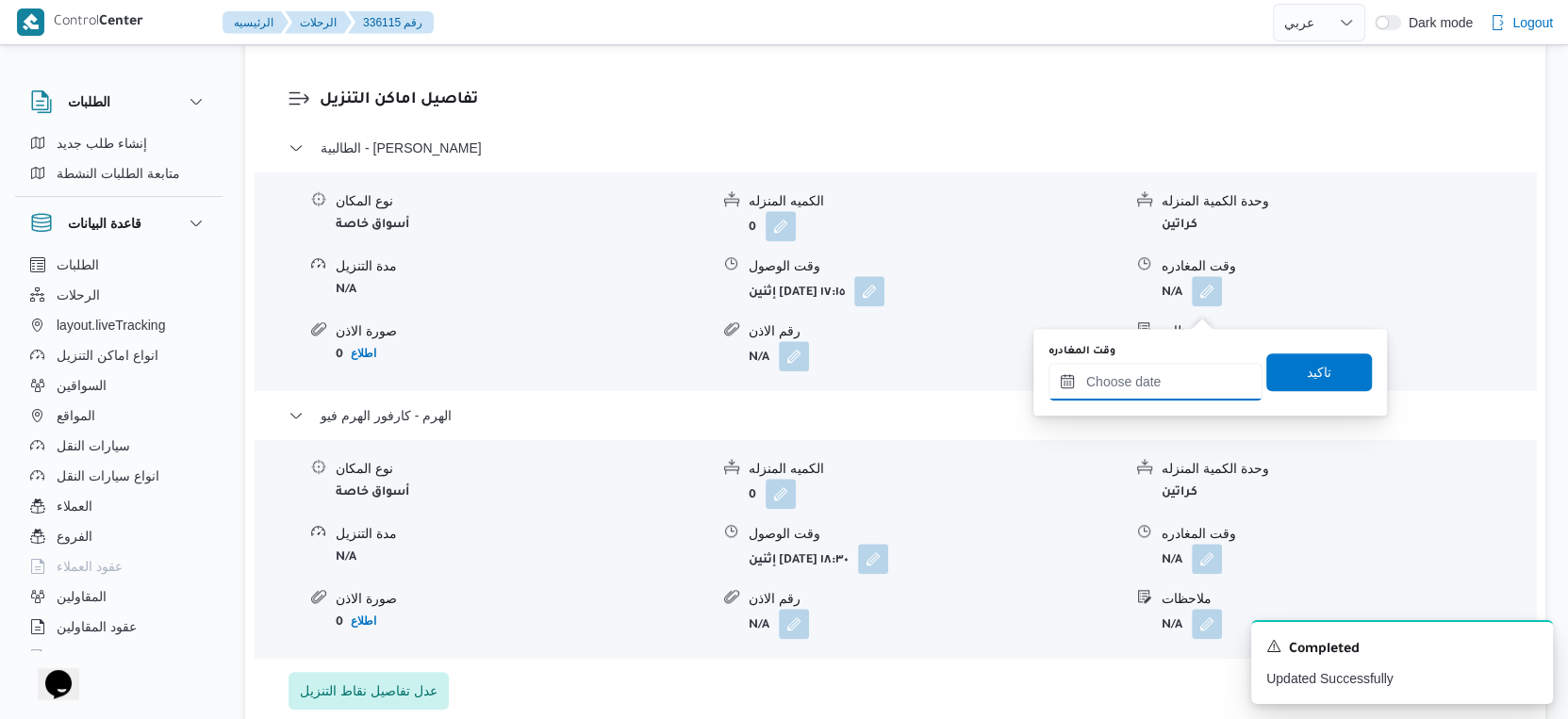
click at [1174, 388] on input "وقت المغادره" at bounding box center [1155, 382] width 214 height 37
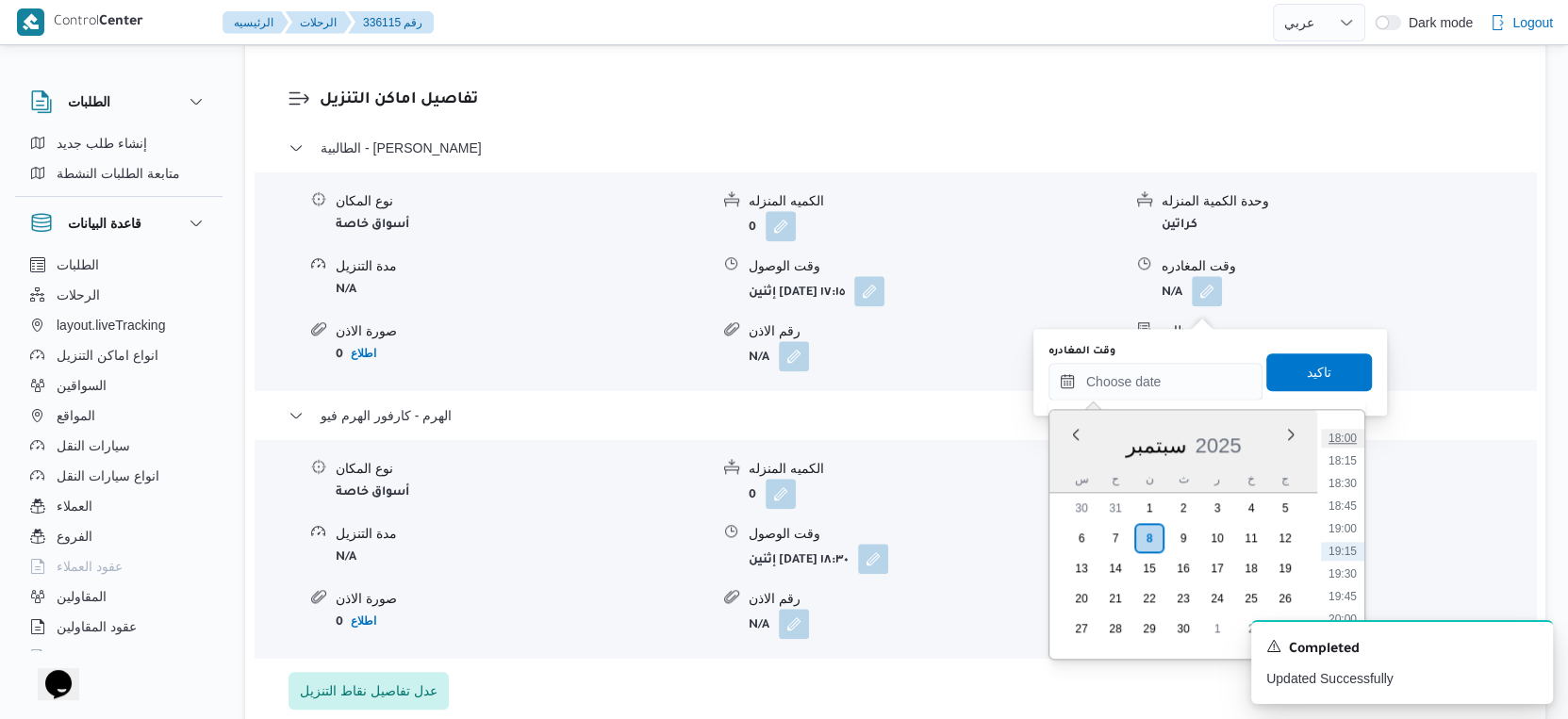
click at [1349, 438] on li "18:00" at bounding box center [1343, 438] width 43 height 19
type input "٠٨/٠٩/٢٠٢٥ ١٨:٠٠"
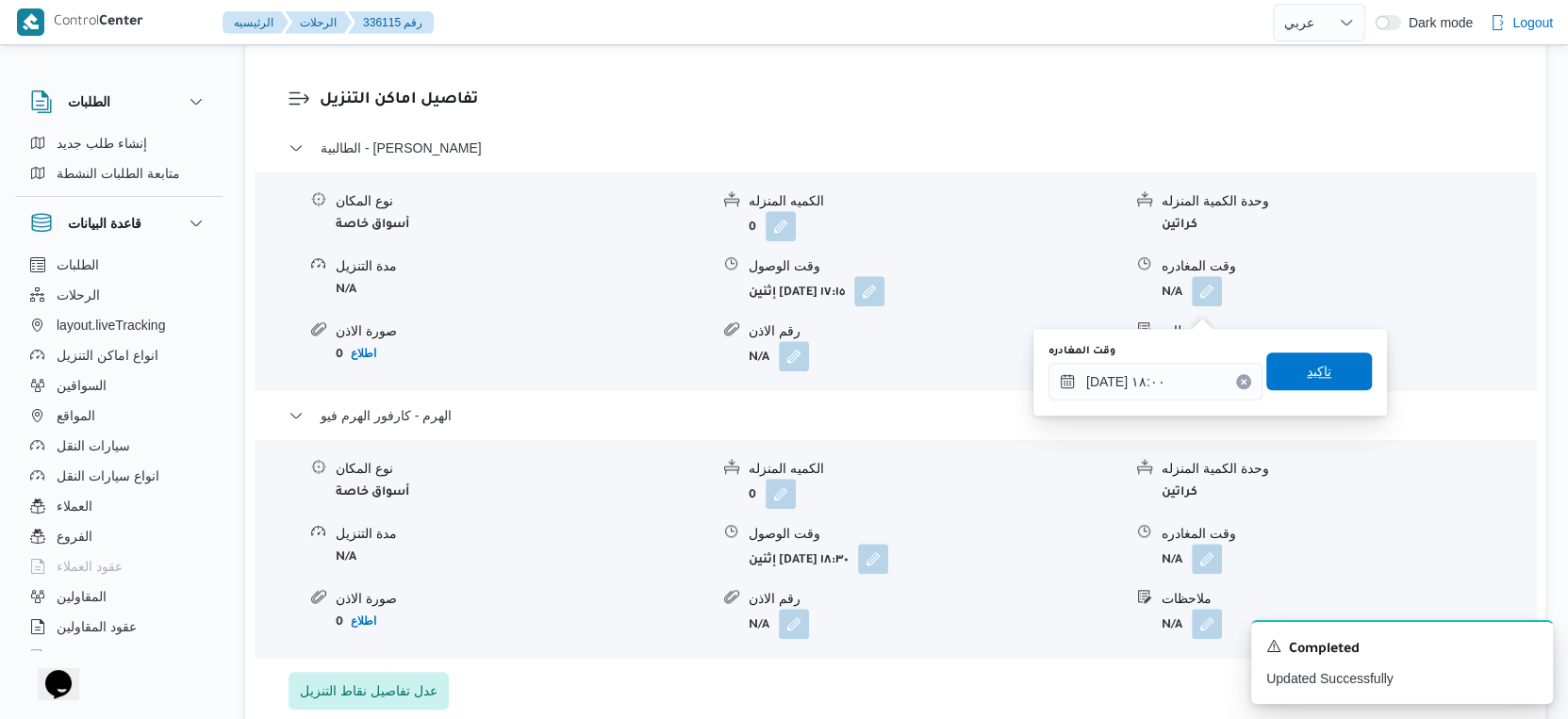
click at [1317, 359] on span "تاكيد" at bounding box center [1320, 371] width 106 height 37
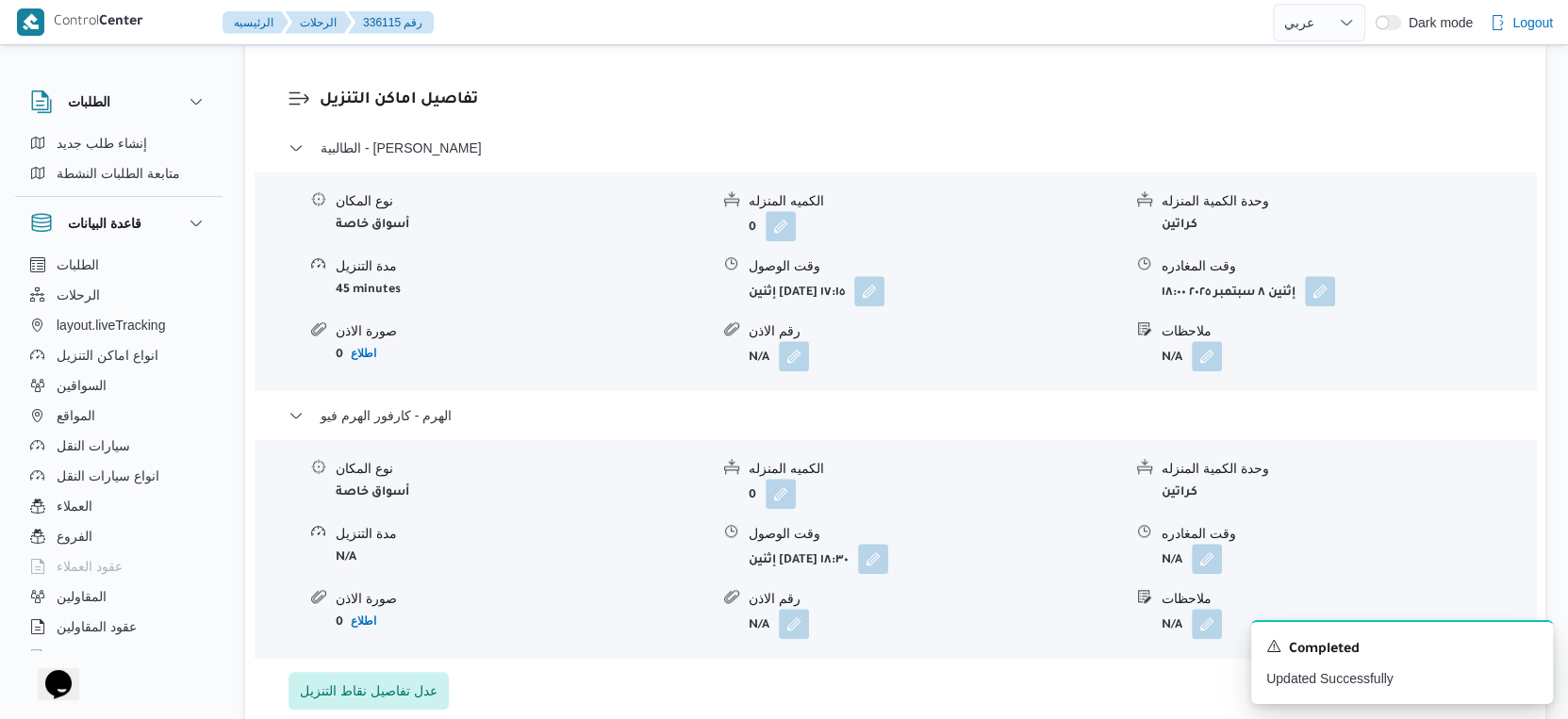
scroll to position [1466, 0]
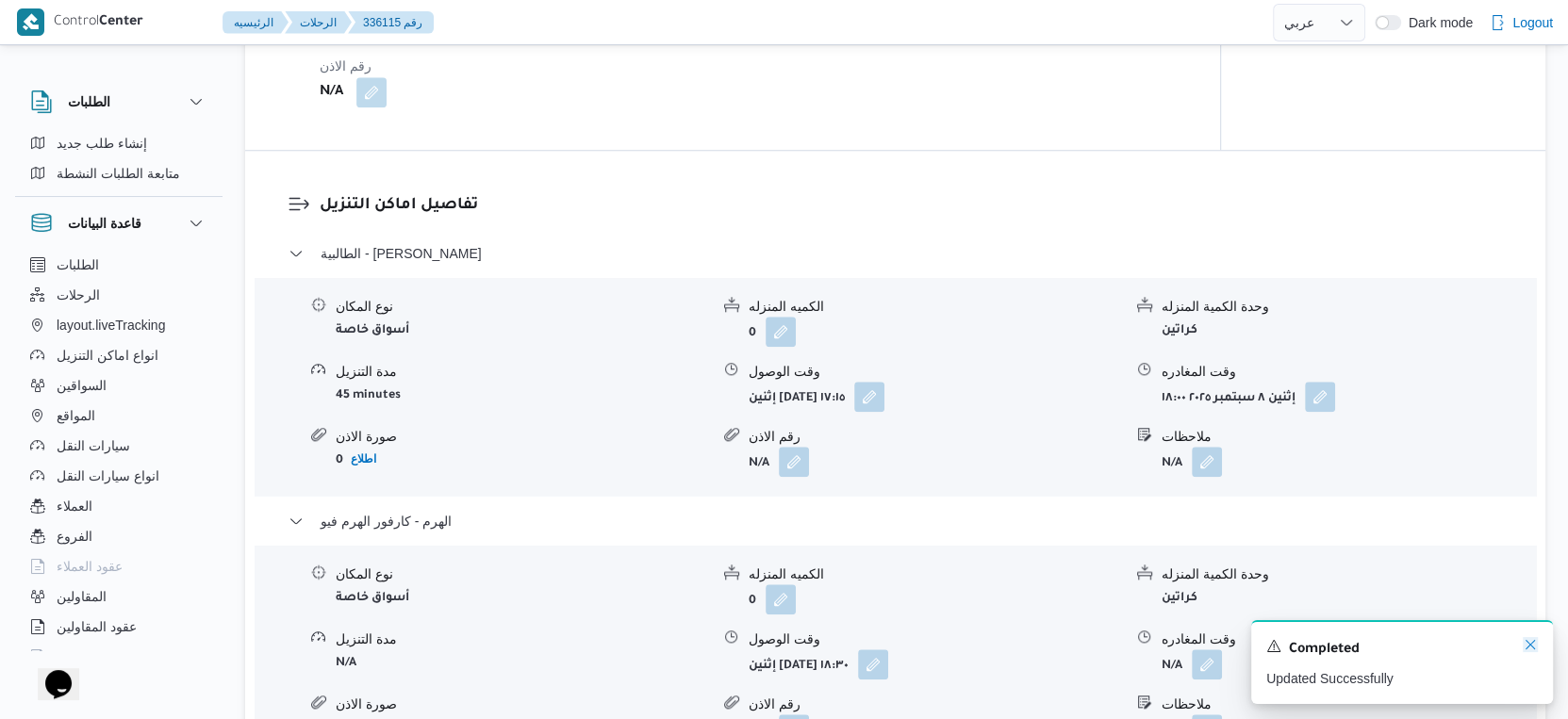
click at [1529, 645] on icon "Dismiss toast" at bounding box center [1530, 645] width 15 height 15
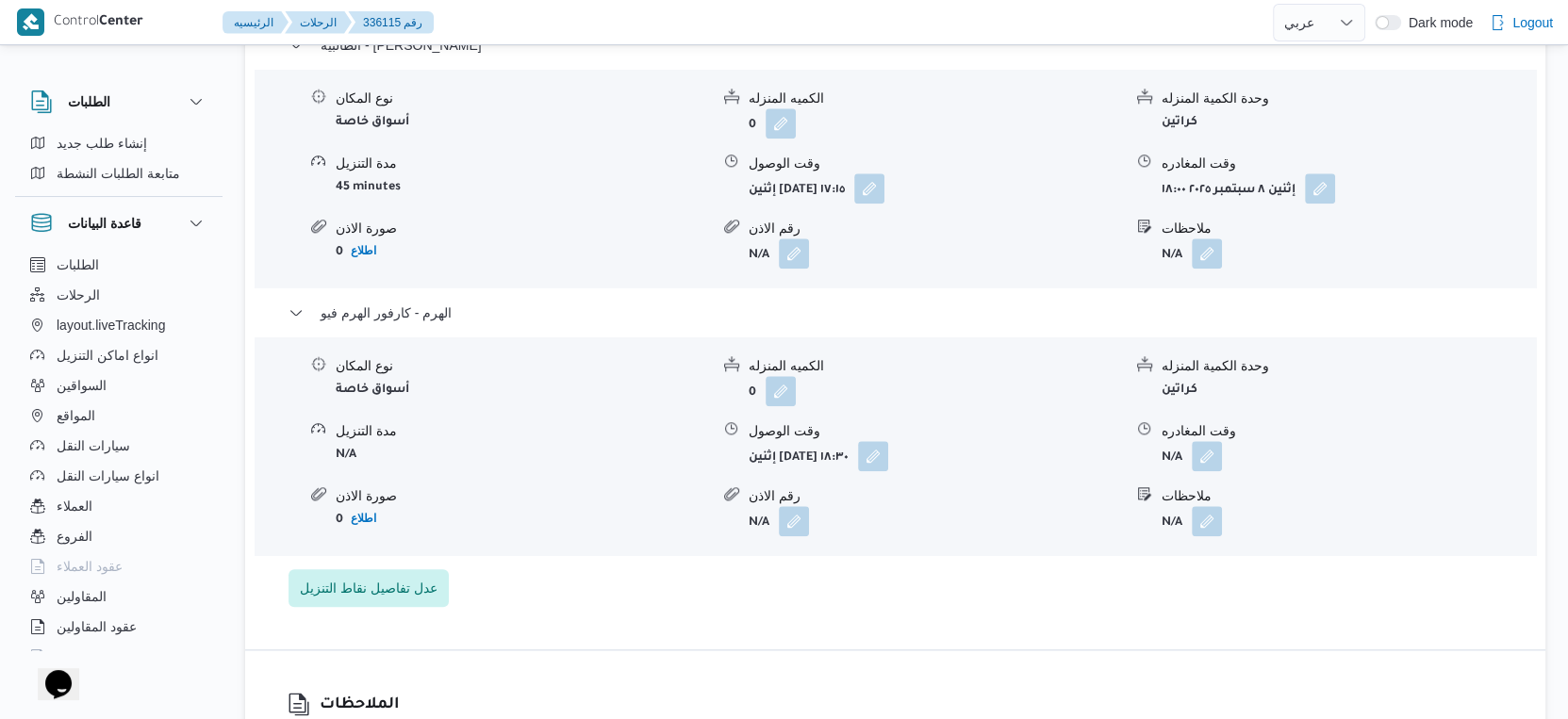
scroll to position [1675, 0]
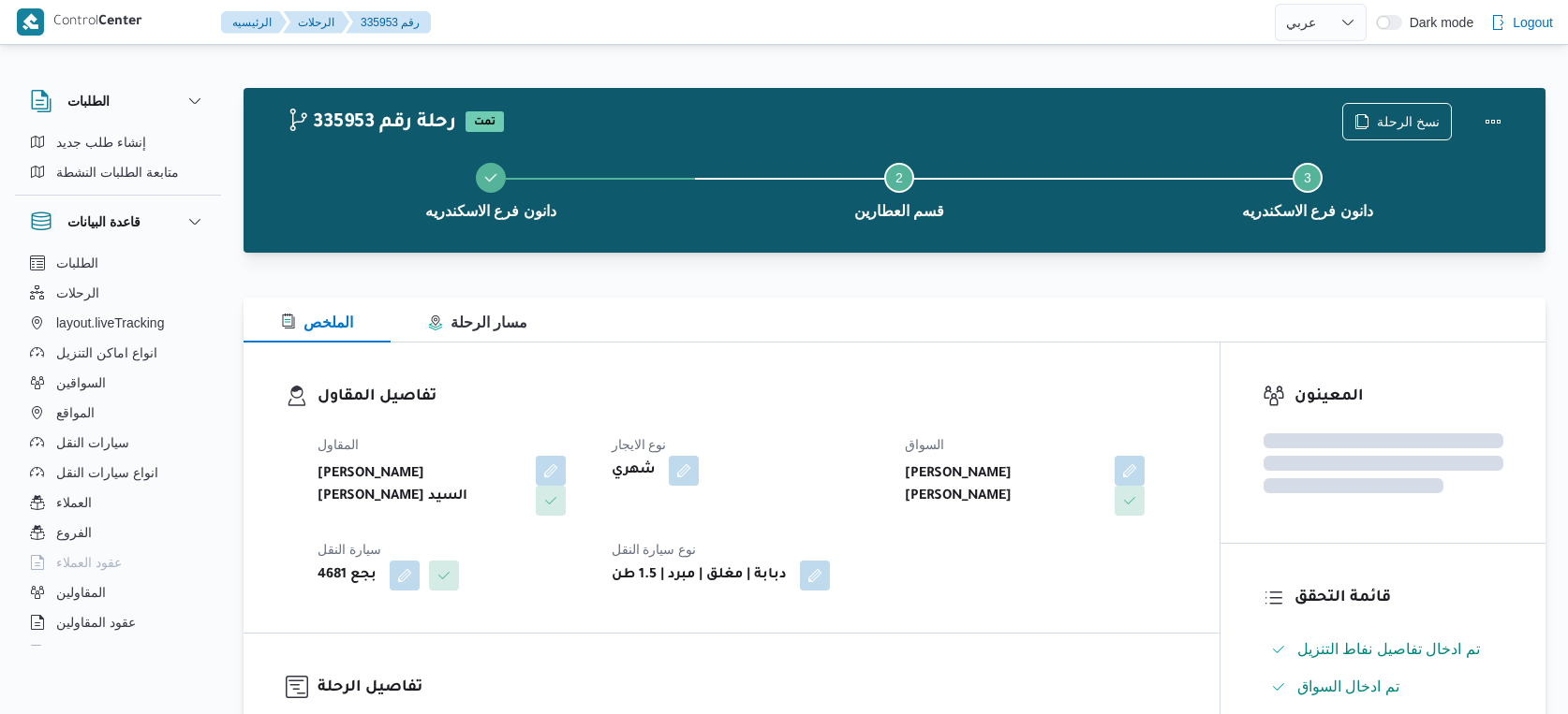
select select "ar"
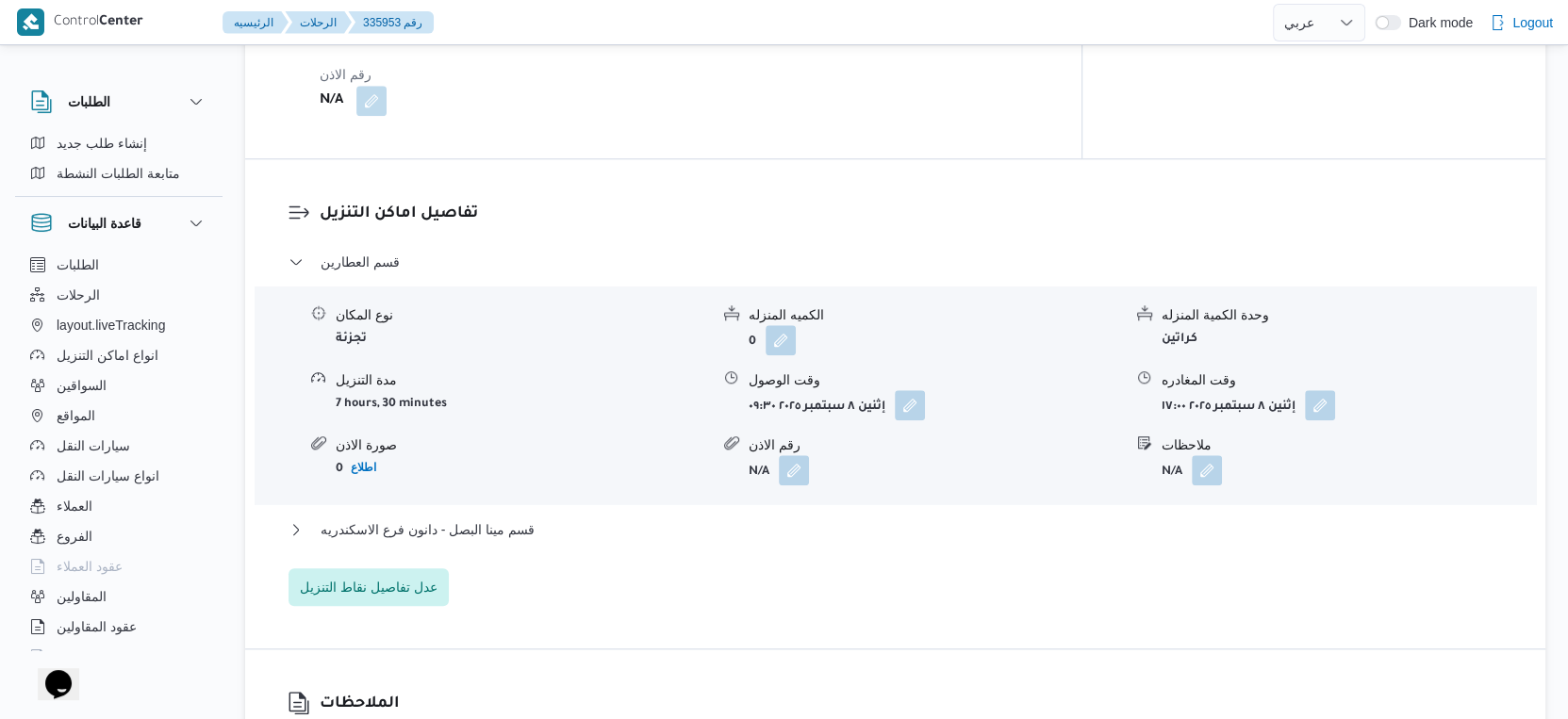
scroll to position [1466, 0]
click at [564, 517] on button "قسم مينا البصل - دانون فرع الاسكندريه" at bounding box center [896, 528] width 1215 height 23
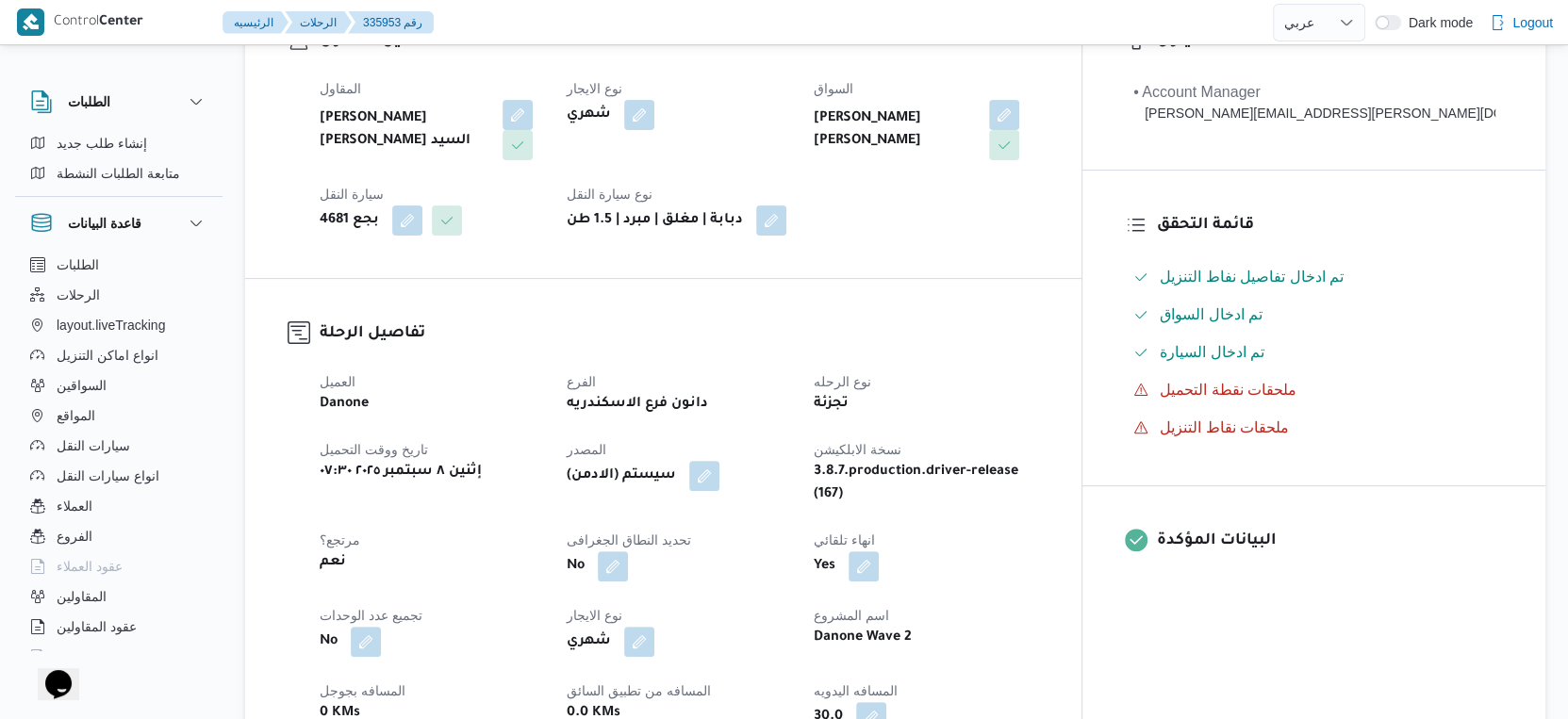
scroll to position [628, 0]
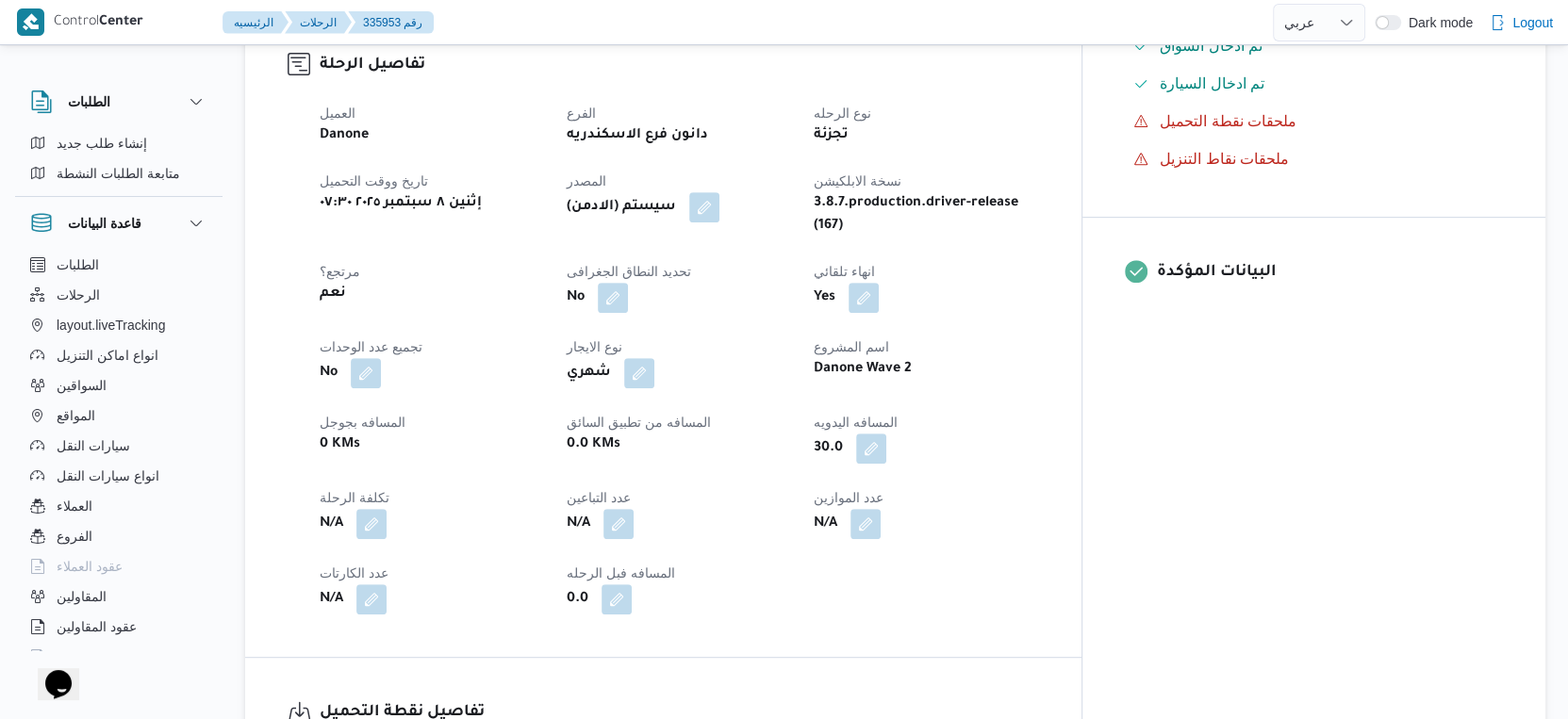
select select "ar"
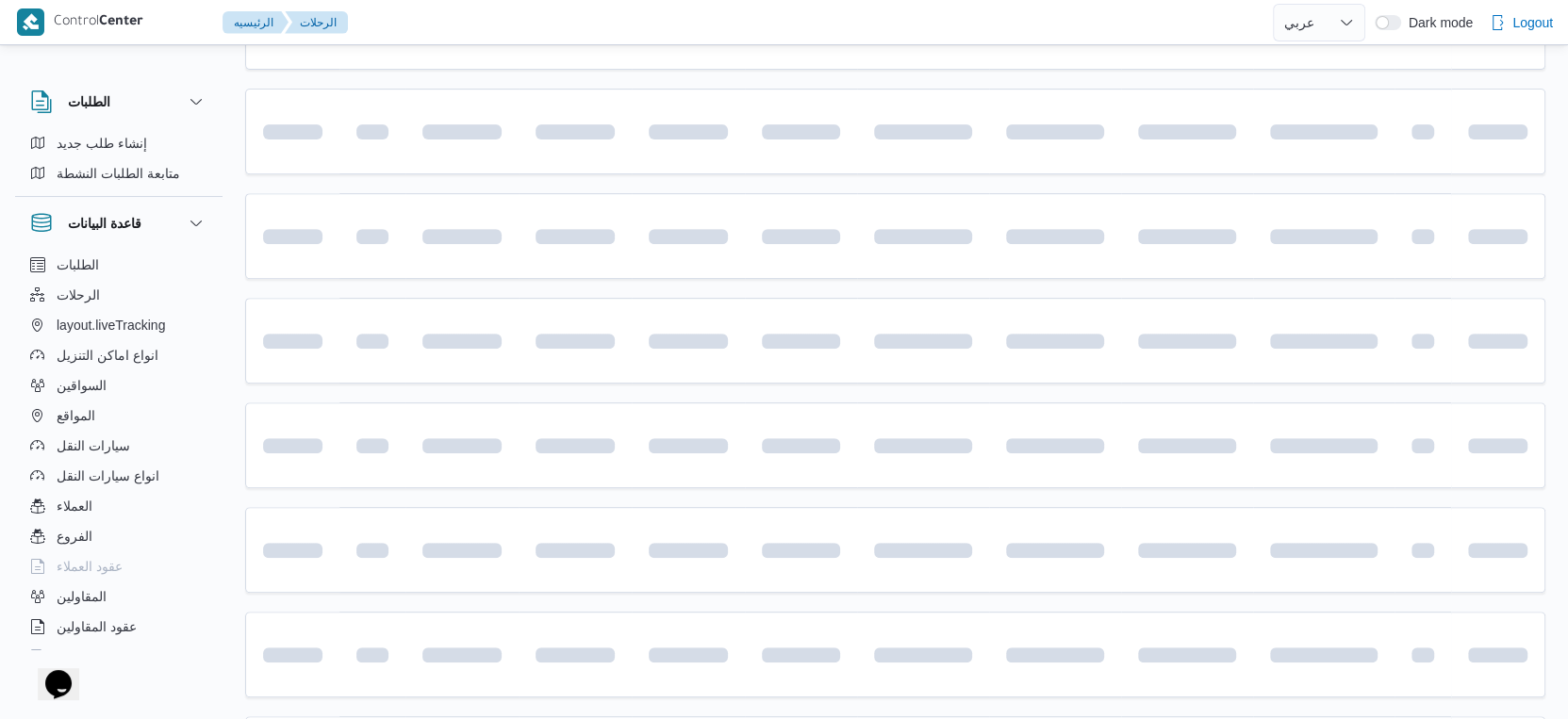
scroll to position [491, 0]
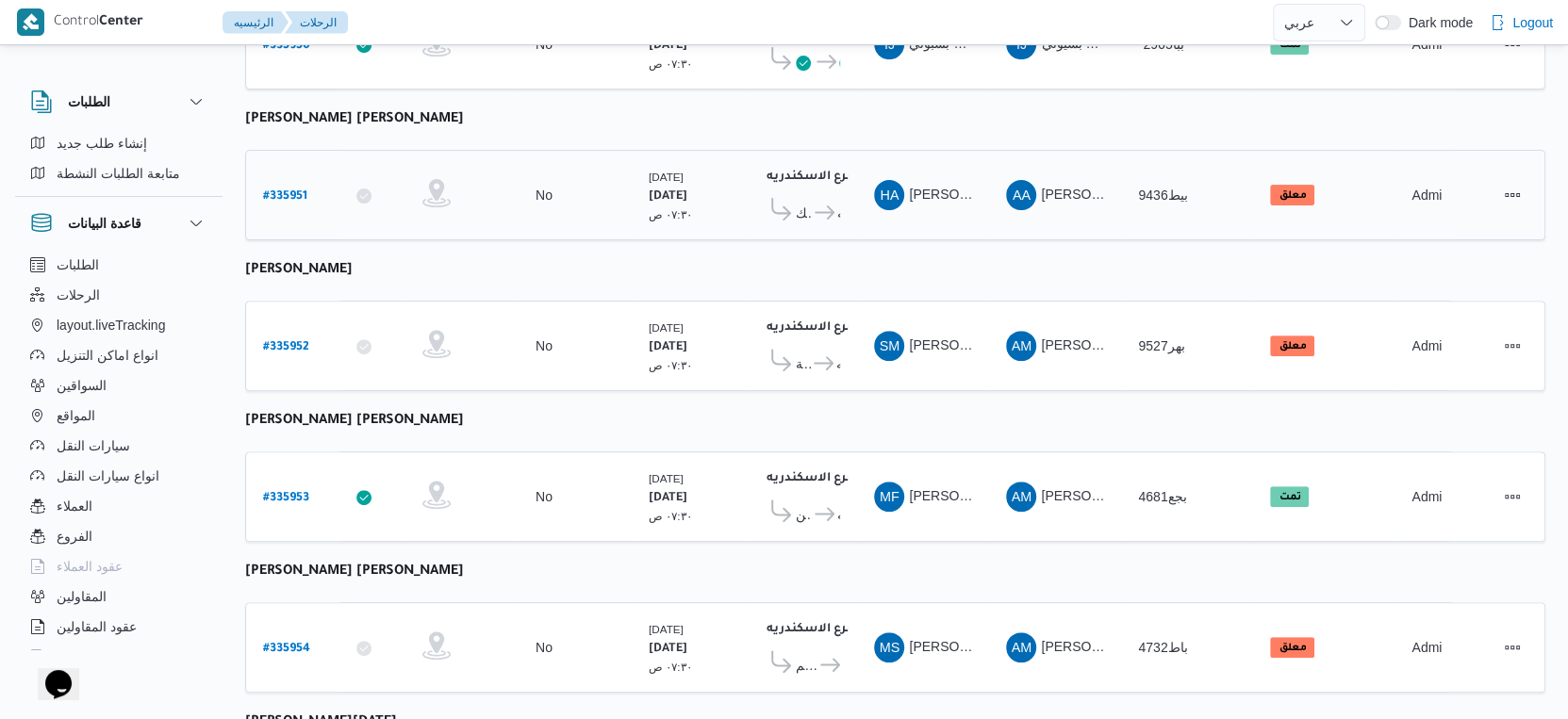
click at [286, 190] on b "# 335951" at bounding box center [285, 196] width 44 height 13
select select "ar"
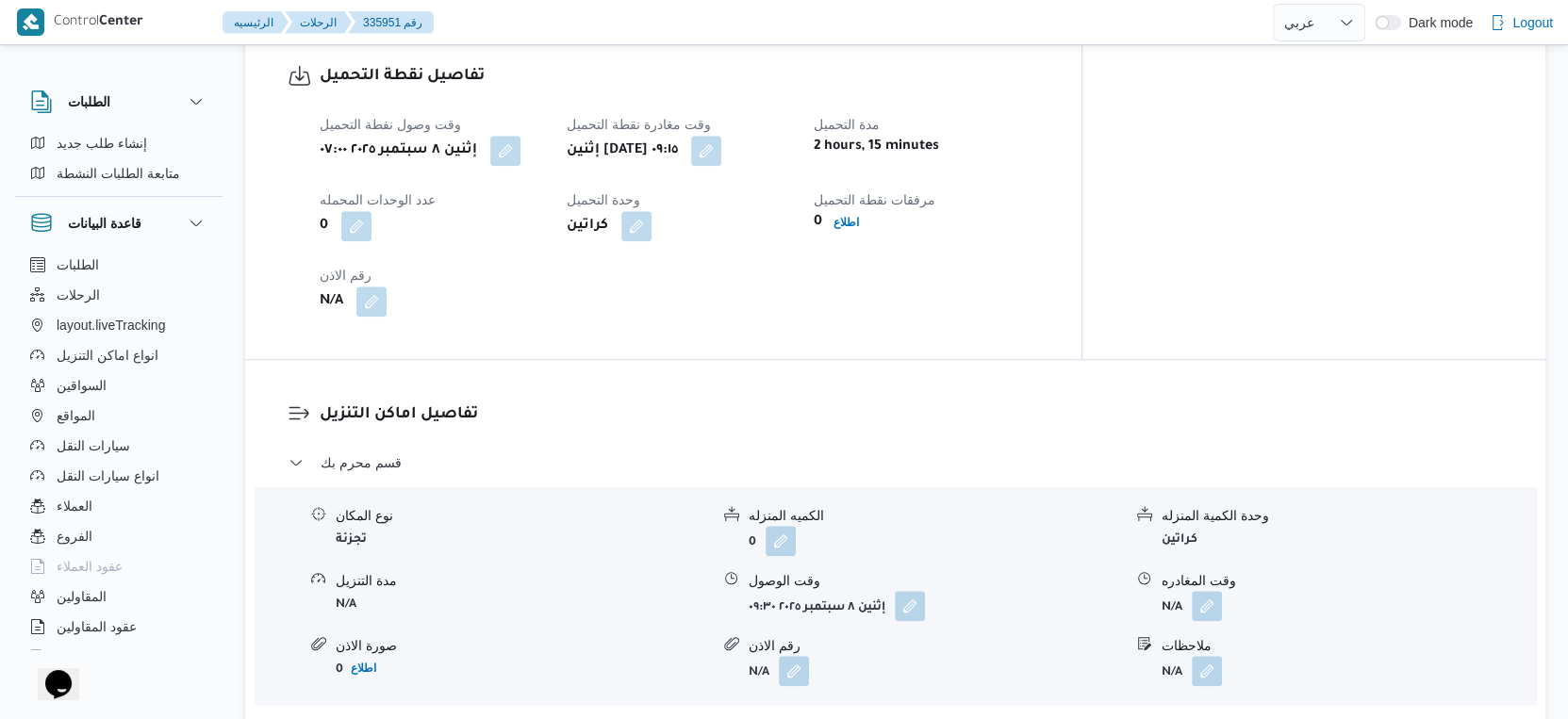
scroll to position [1362, 0]
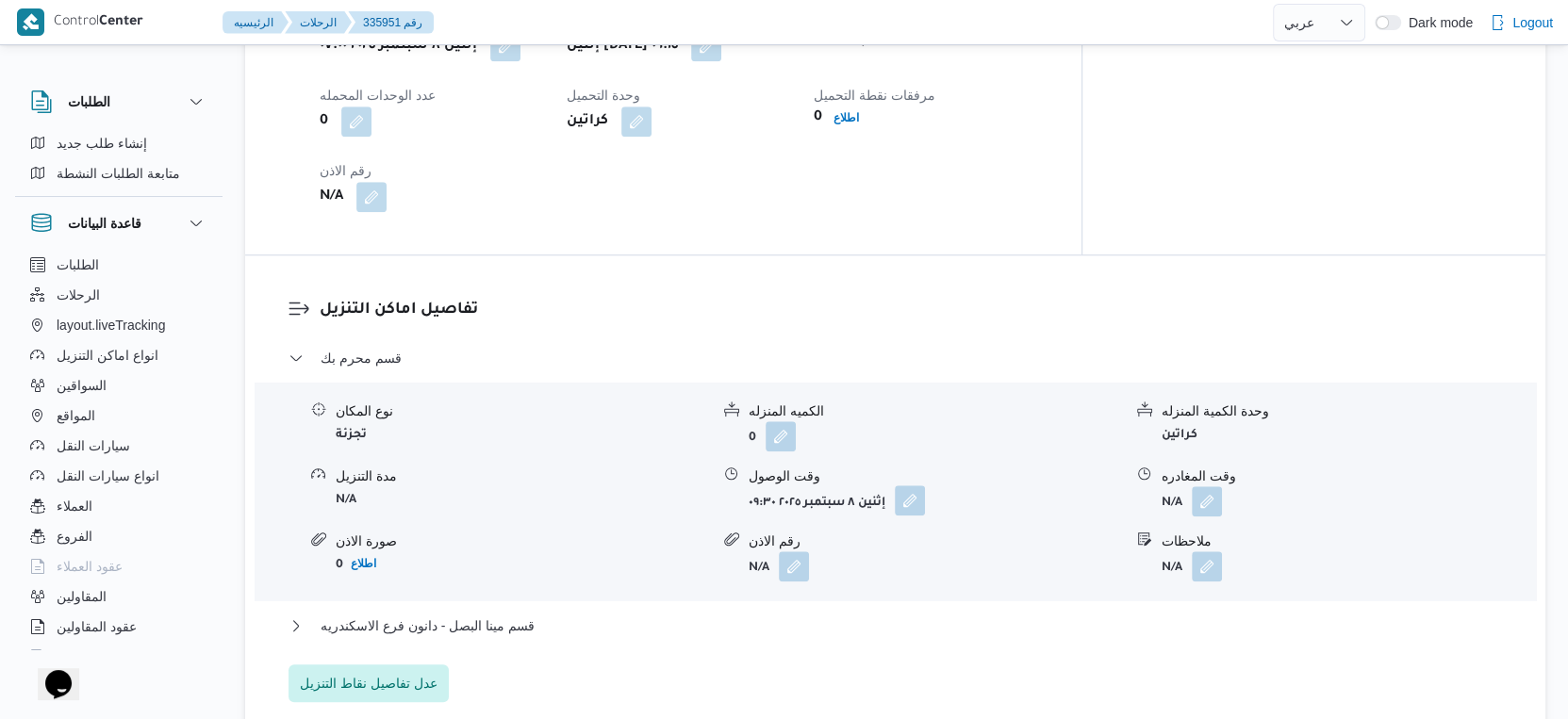
click at [912, 496] on button "button" at bounding box center [909, 501] width 30 height 30
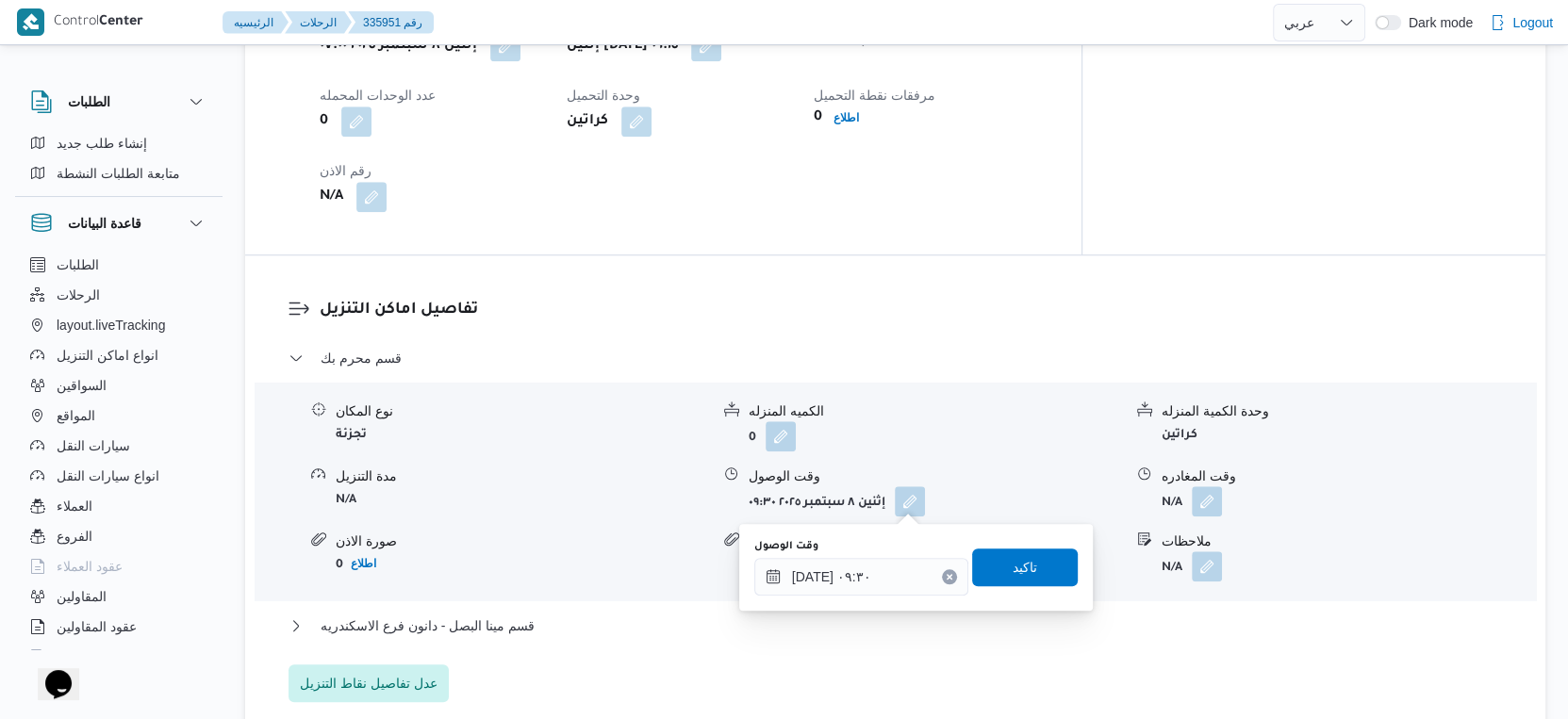
scroll to position [1257, 0]
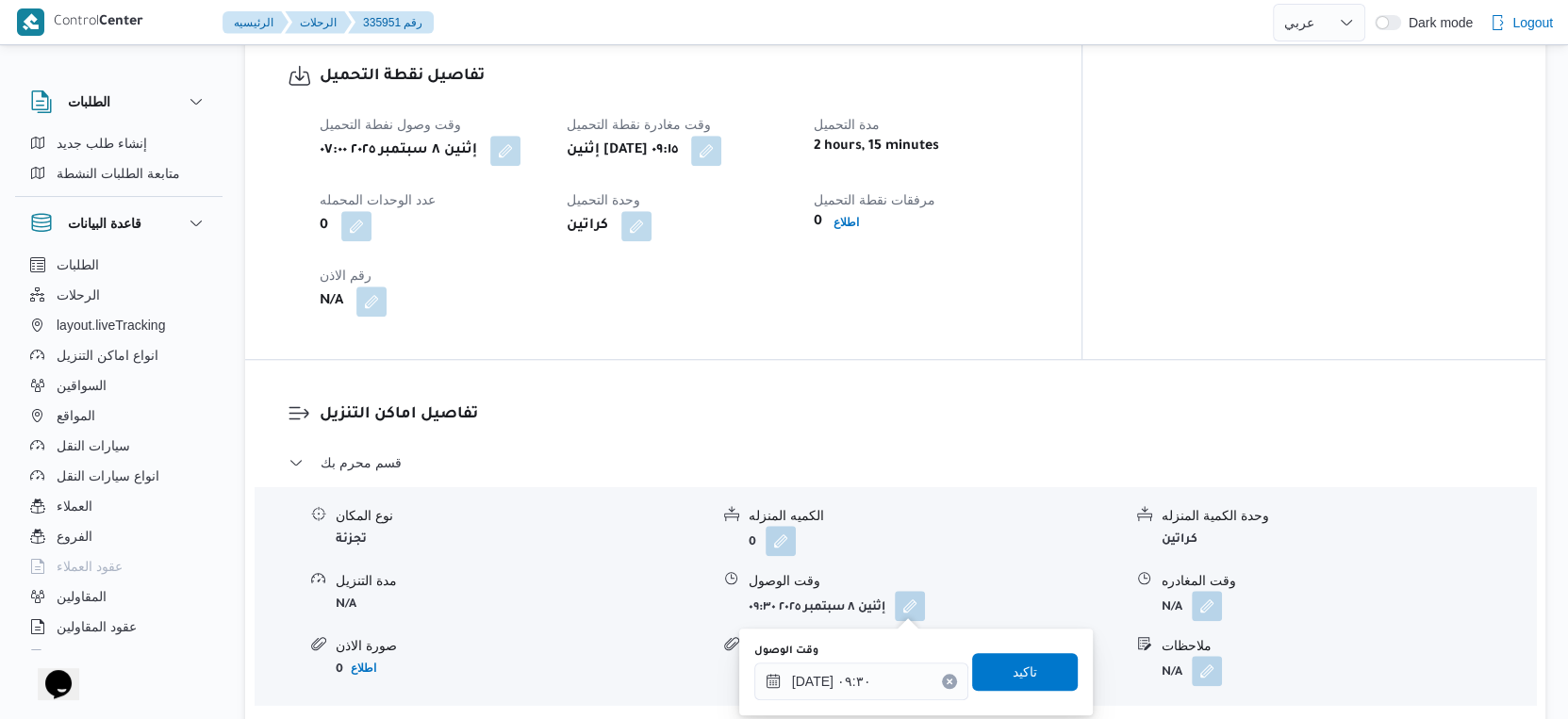
click at [831, 254] on div "وقت وصول نفطة التحميل إثنين [DATE] ٠٧:٠٠ وقت مغادرة نقطة التحميل إثنين [DATE] ٠…" at bounding box center [679, 215] width 742 height 226
click at [721, 147] on button "button" at bounding box center [706, 150] width 30 height 30
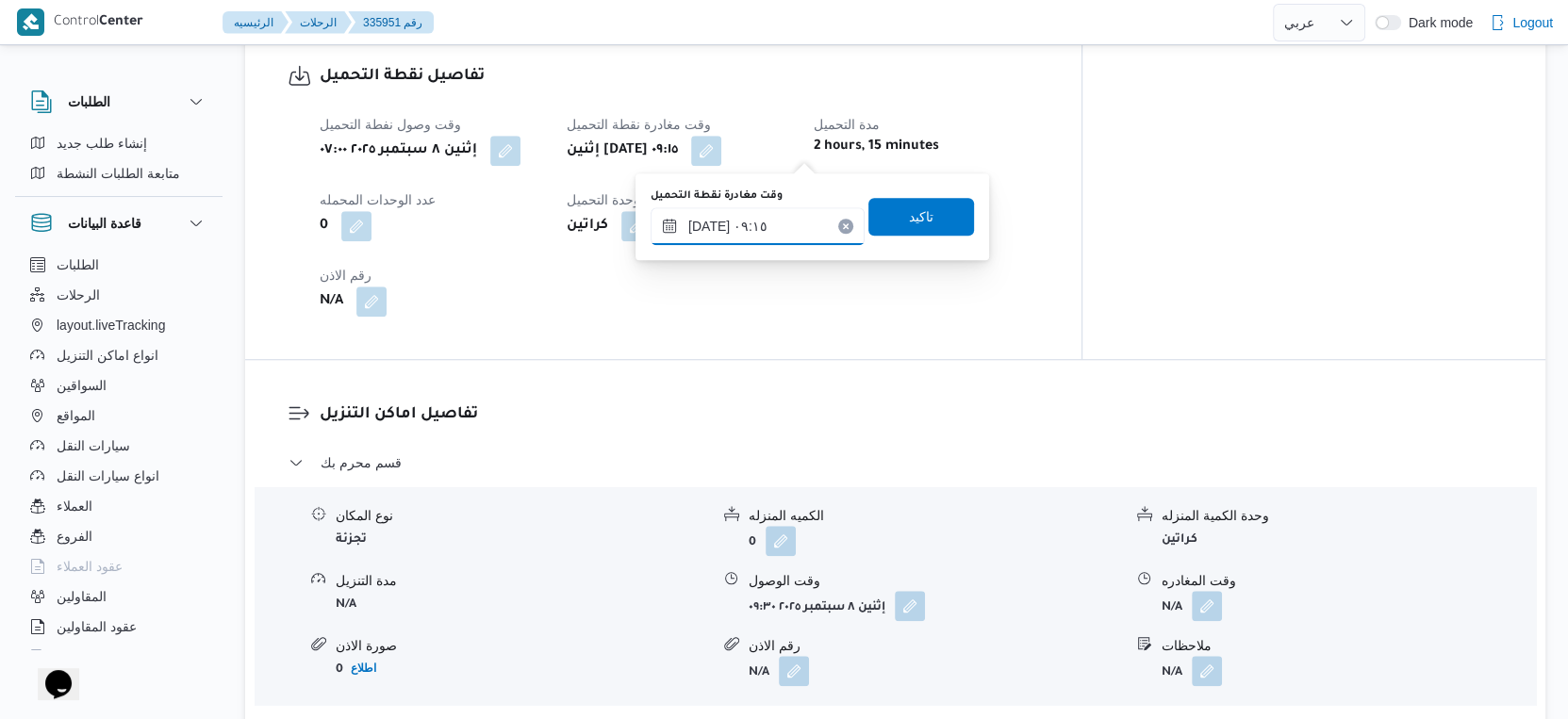
click at [793, 215] on input "[DATE] ٠٩:١٥" at bounding box center [758, 226] width 214 height 37
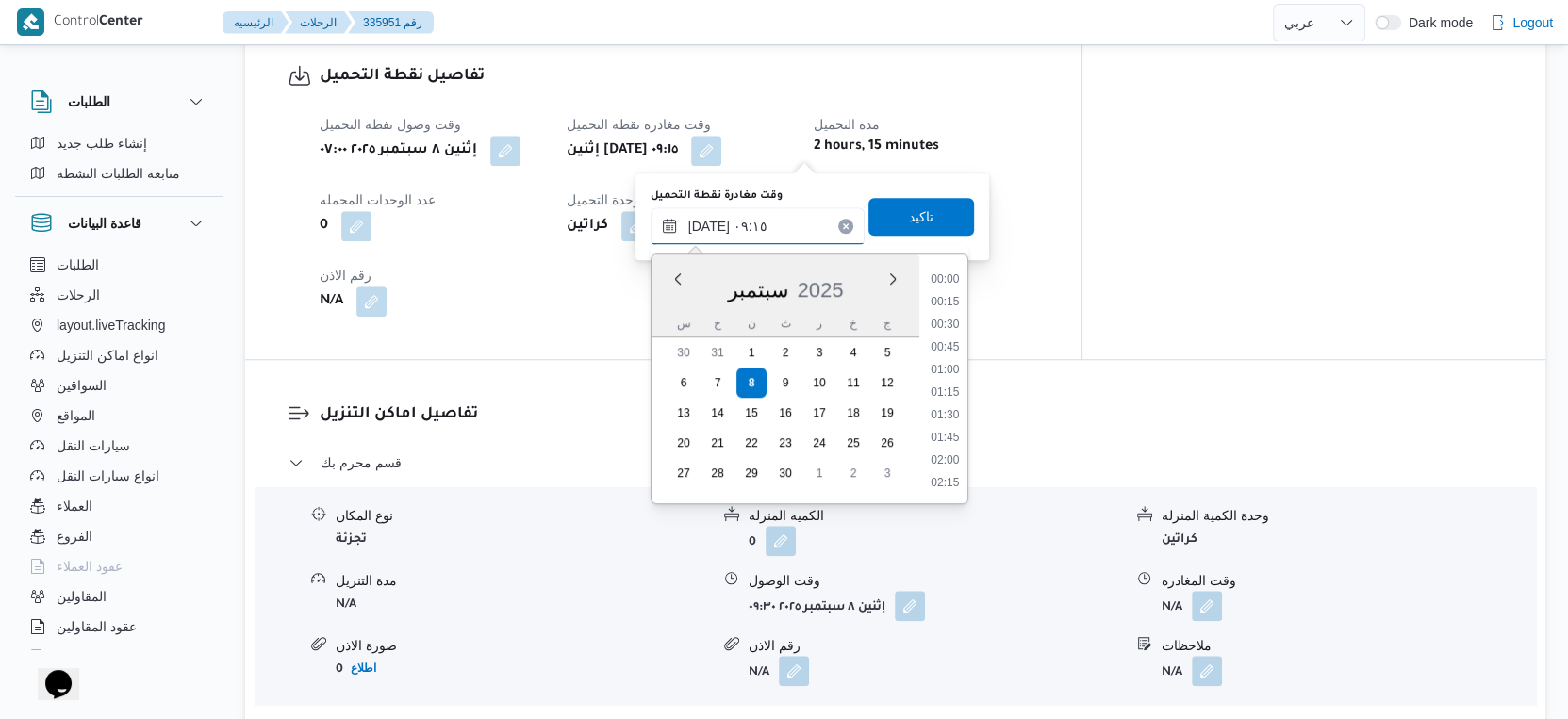
scroll to position [722, 0]
click at [939, 365] on li "09:00" at bounding box center [945, 371] width 43 height 19
type input "[DATE] ٠٩:٠٠"
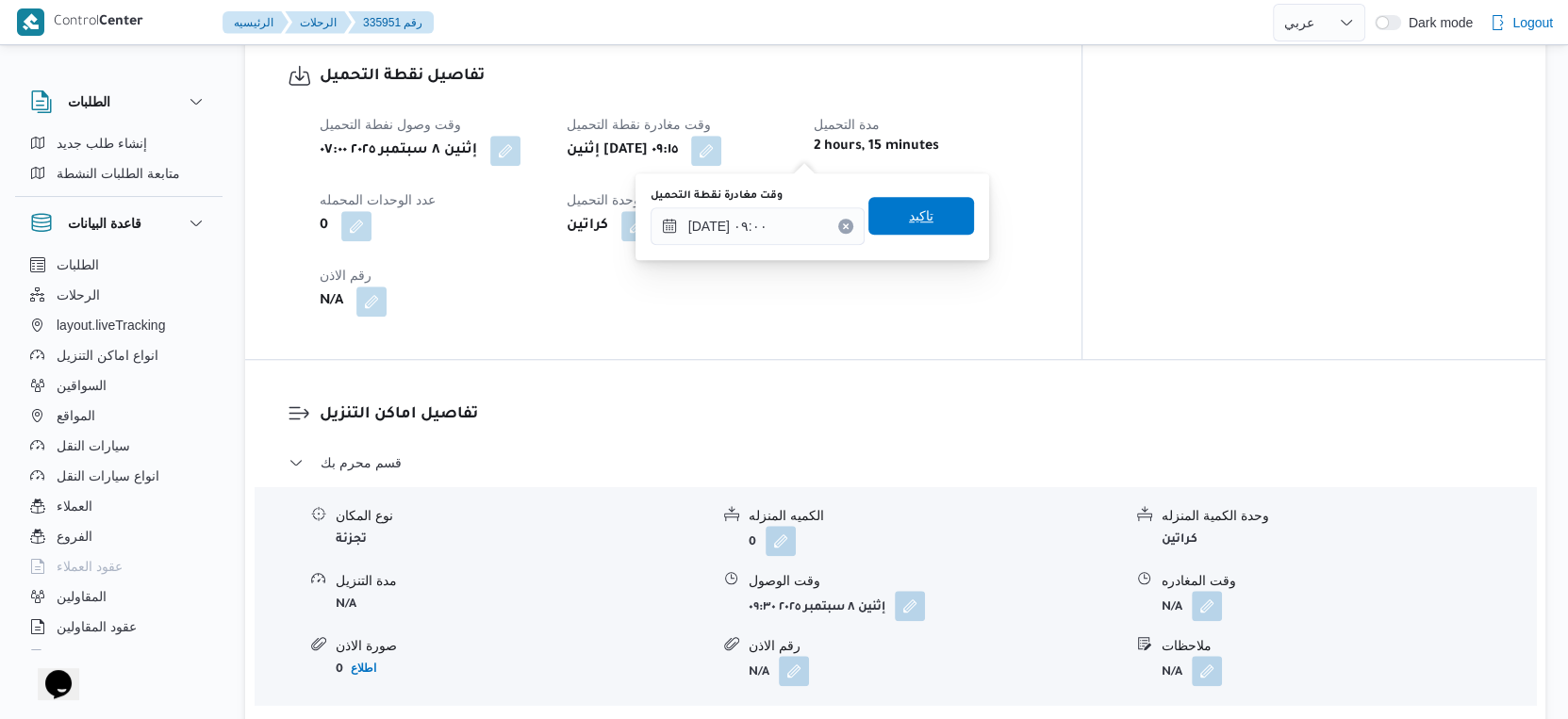
click at [933, 221] on span "تاكيد" at bounding box center [921, 216] width 106 height 37
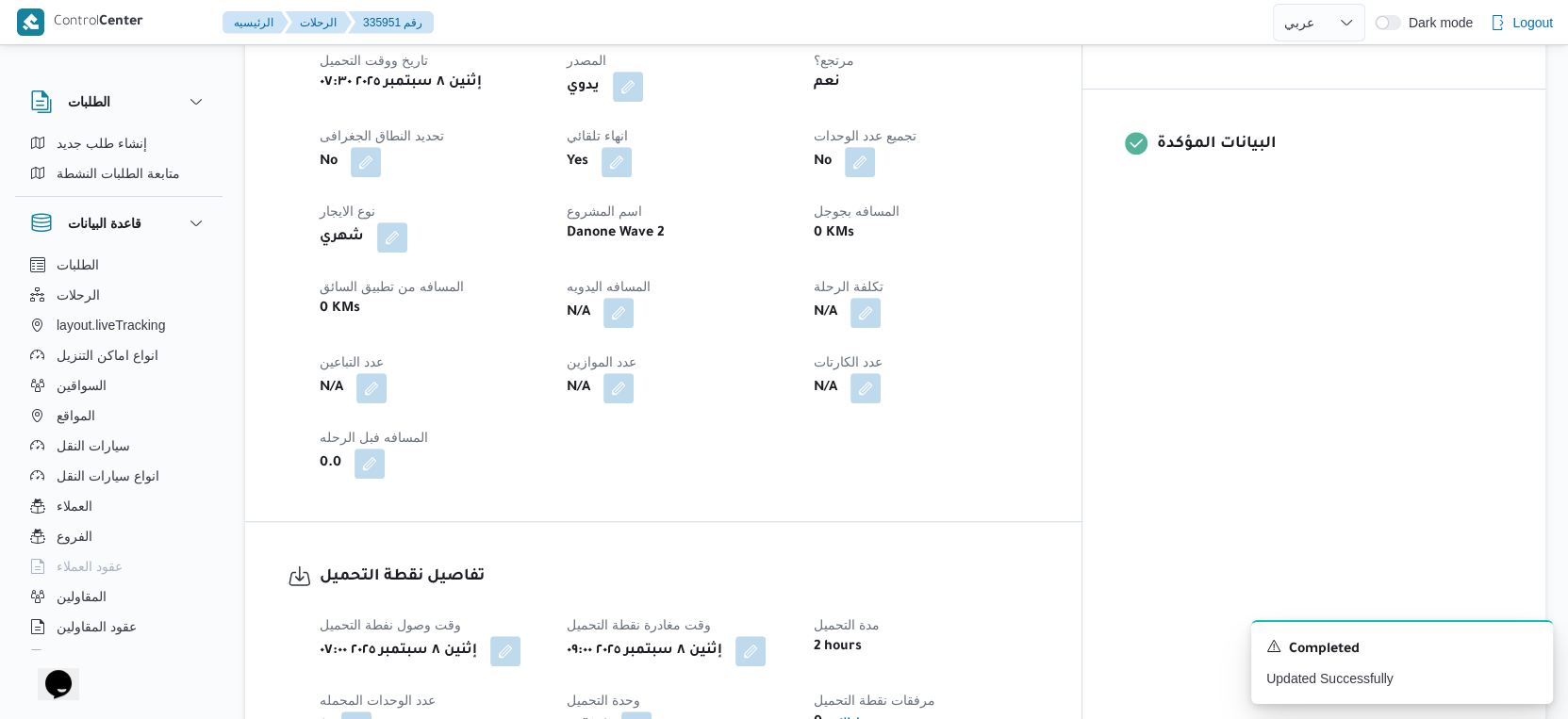
scroll to position [628, 0]
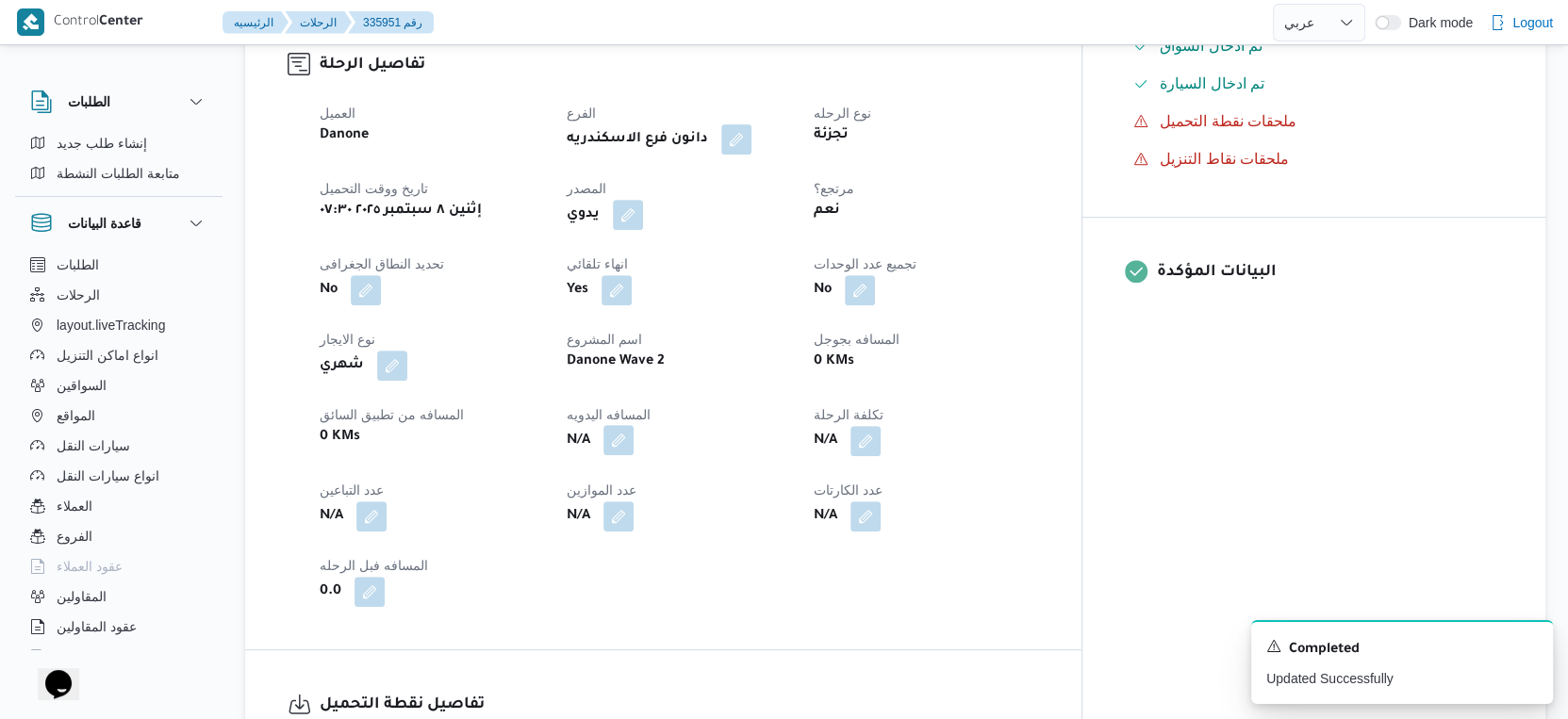
click at [634, 439] on button "button" at bounding box center [618, 440] width 30 height 30
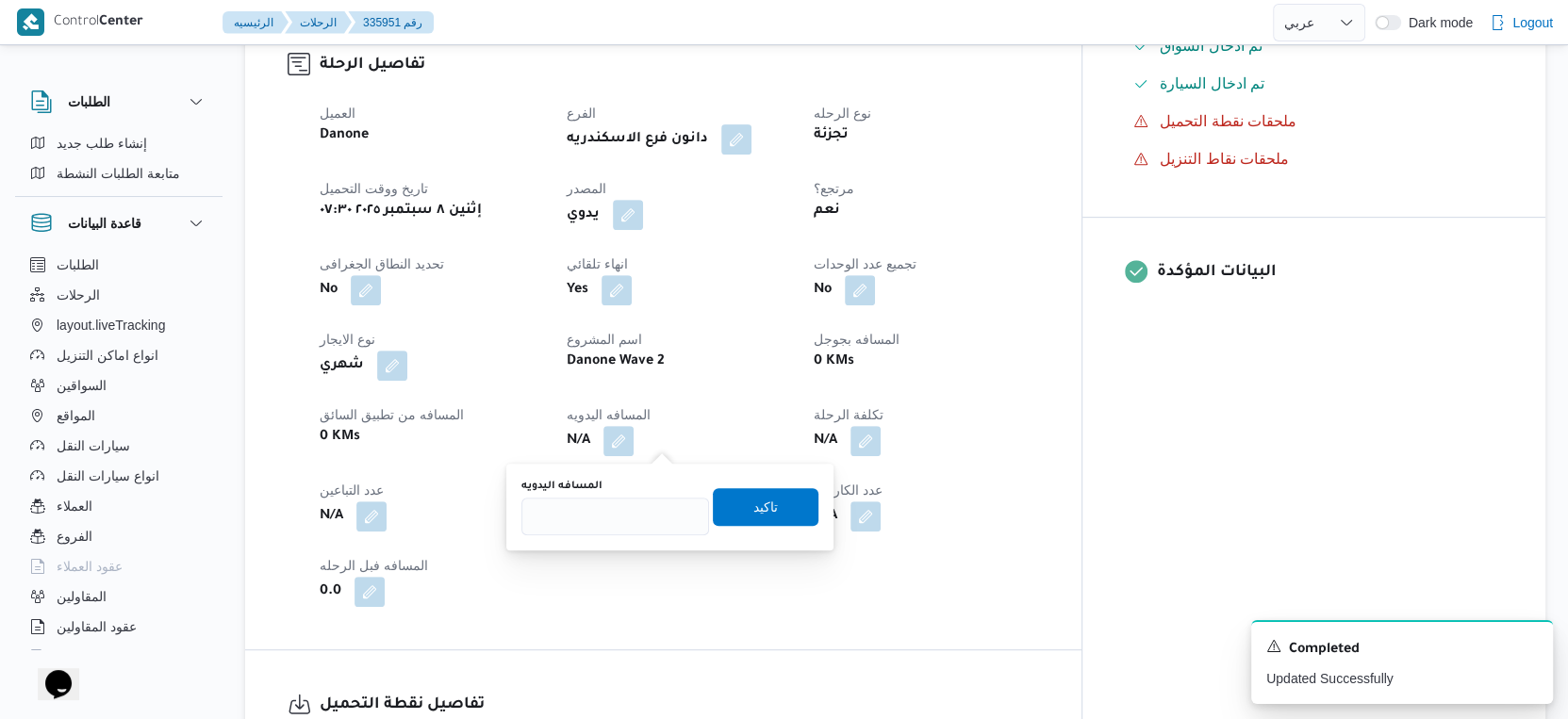
click at [634, 496] on div "المسافه اليدويه" at bounding box center [615, 507] width 188 height 57
click at [634, 509] on input "المسافه اليدويه" at bounding box center [615, 516] width 188 height 37
type input "11"
click at [754, 505] on span "تاكيد" at bounding box center [765, 506] width 24 height 23
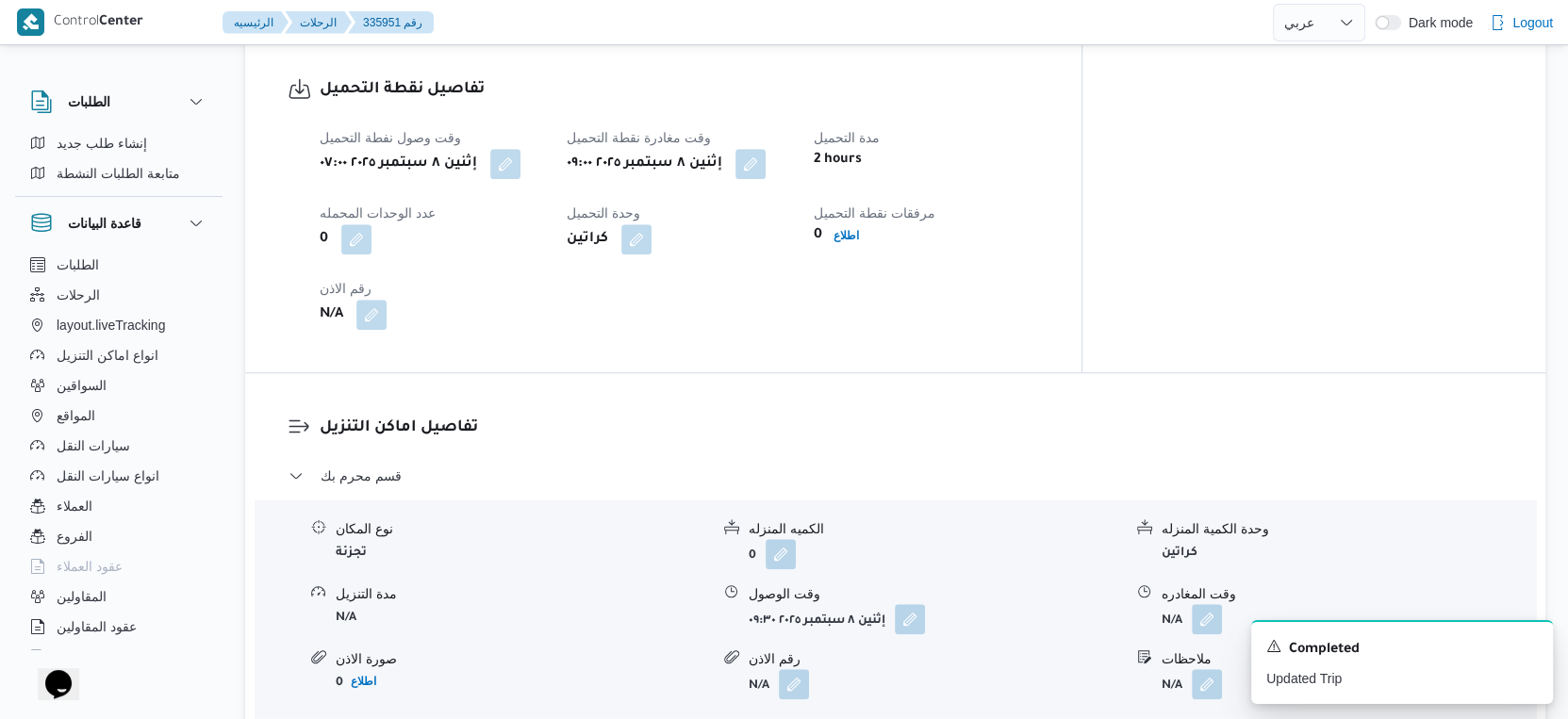
scroll to position [1362, 0]
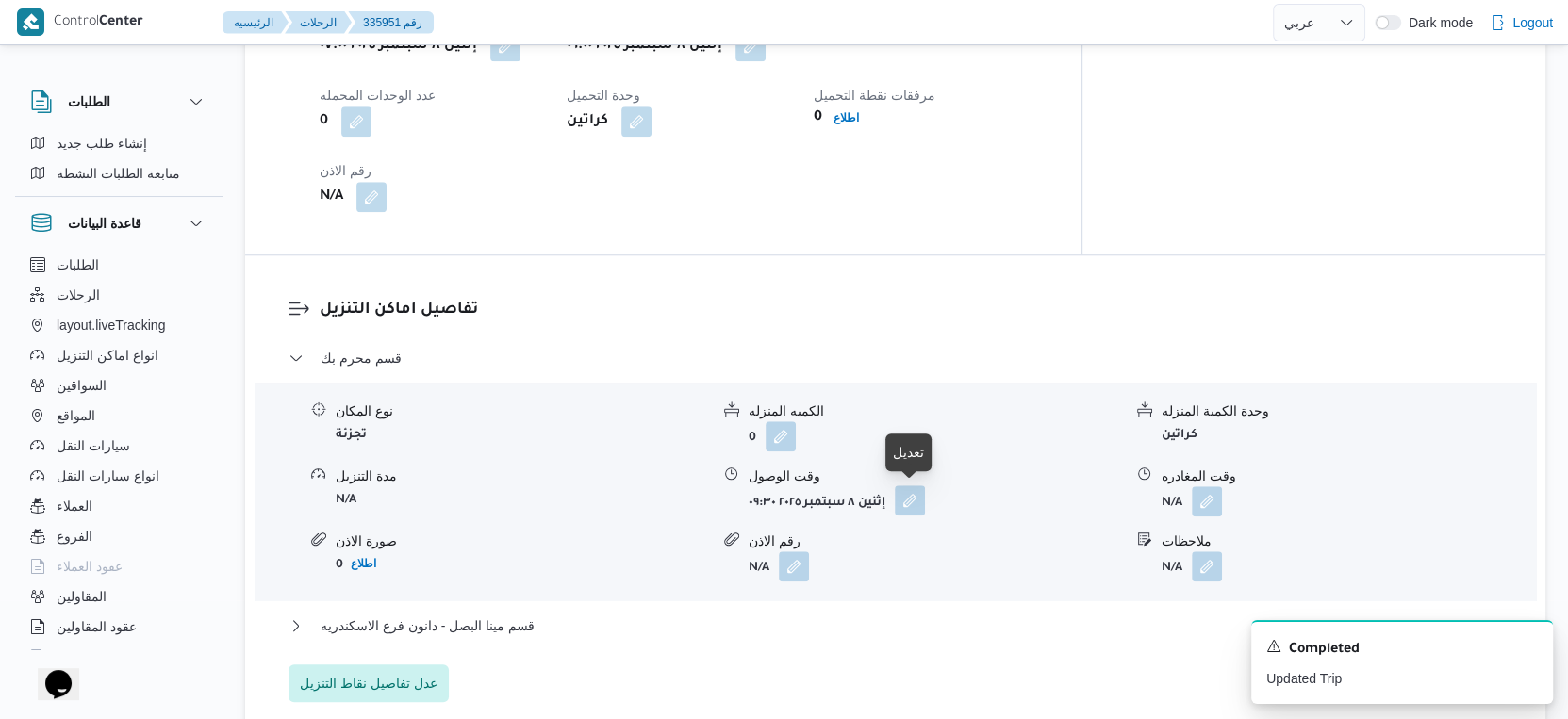
click at [912, 498] on button "button" at bounding box center [909, 501] width 30 height 30
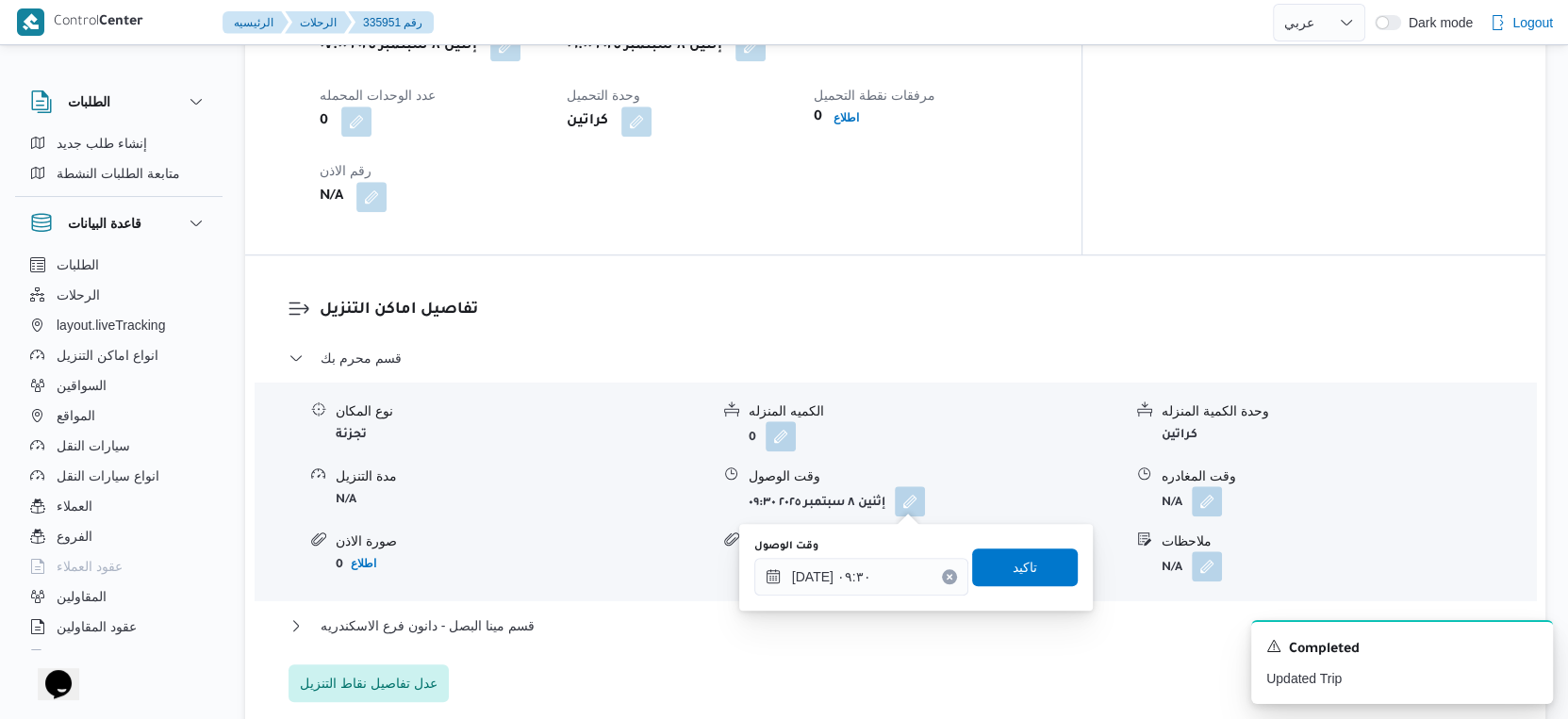
click at [877, 603] on div "You are in a dialog. To close this dialog, hit escape. وقت الوصول [DATE] ٠٩:٣٠ …" at bounding box center [916, 567] width 354 height 87
click at [890, 577] on input "[DATE] ٠٩:٣٠" at bounding box center [861, 577] width 214 height 37
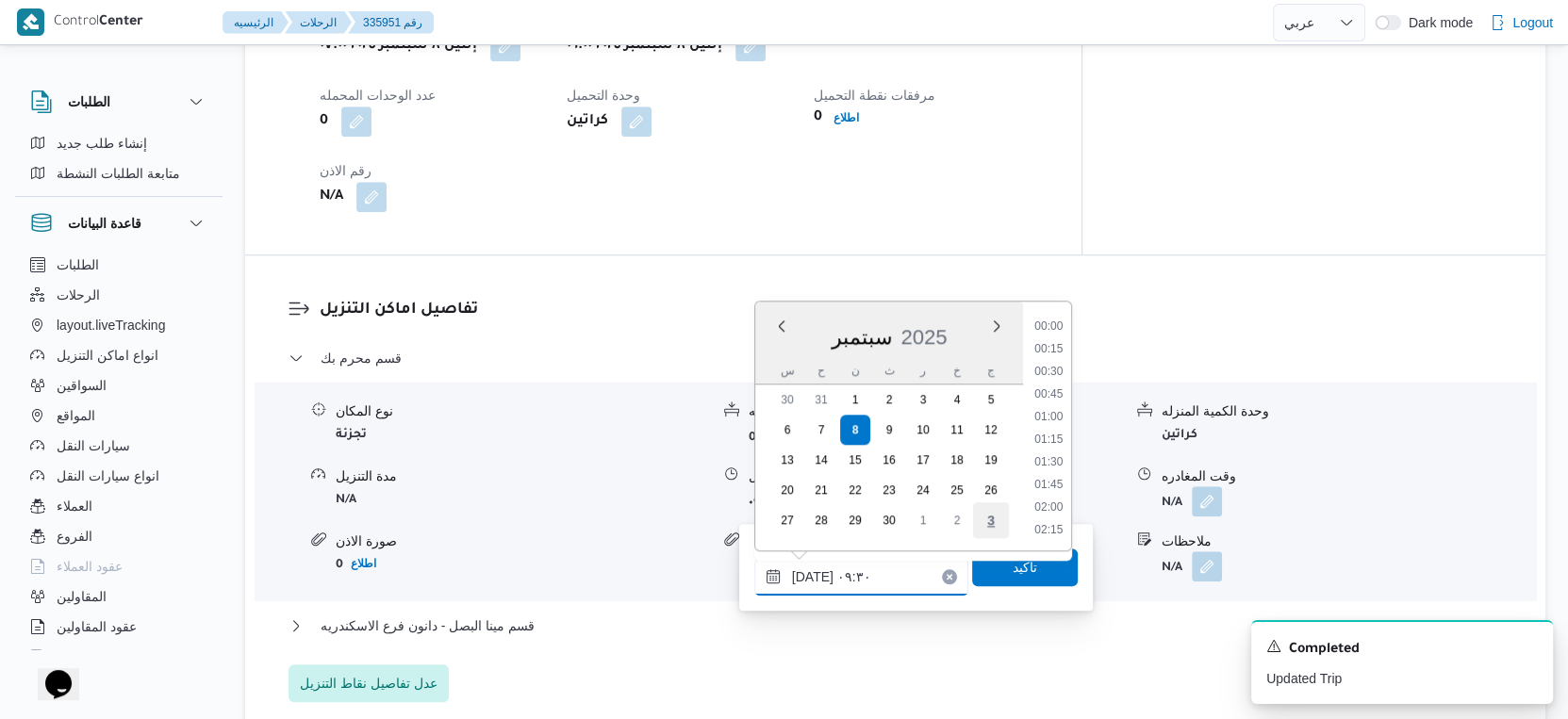
scroll to position [744, 0]
click at [1054, 413] on li "09:15" at bounding box center [1049, 418] width 43 height 19
type input "[DATE] ٠٩:١٥"
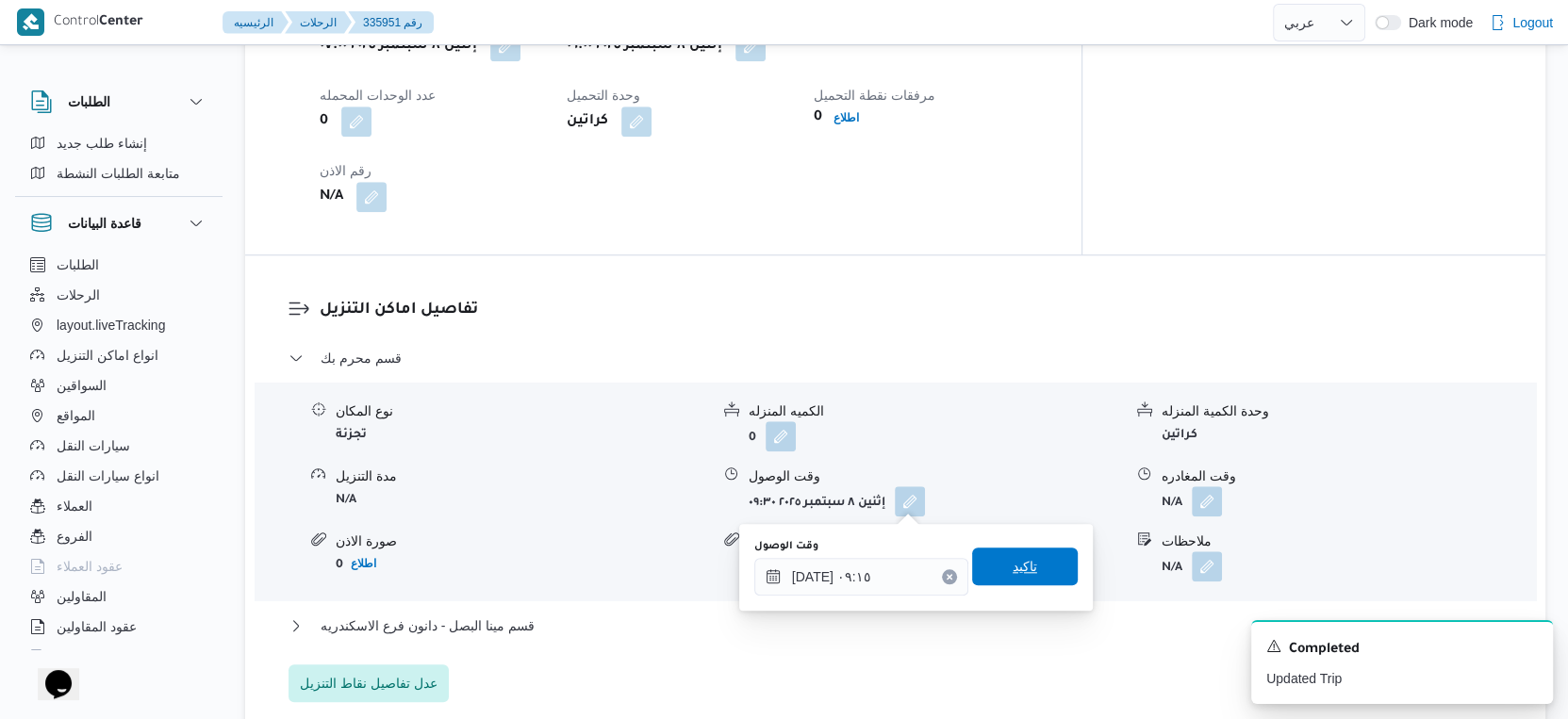
click at [1013, 570] on span "تاكيد" at bounding box center [1025, 566] width 24 height 23
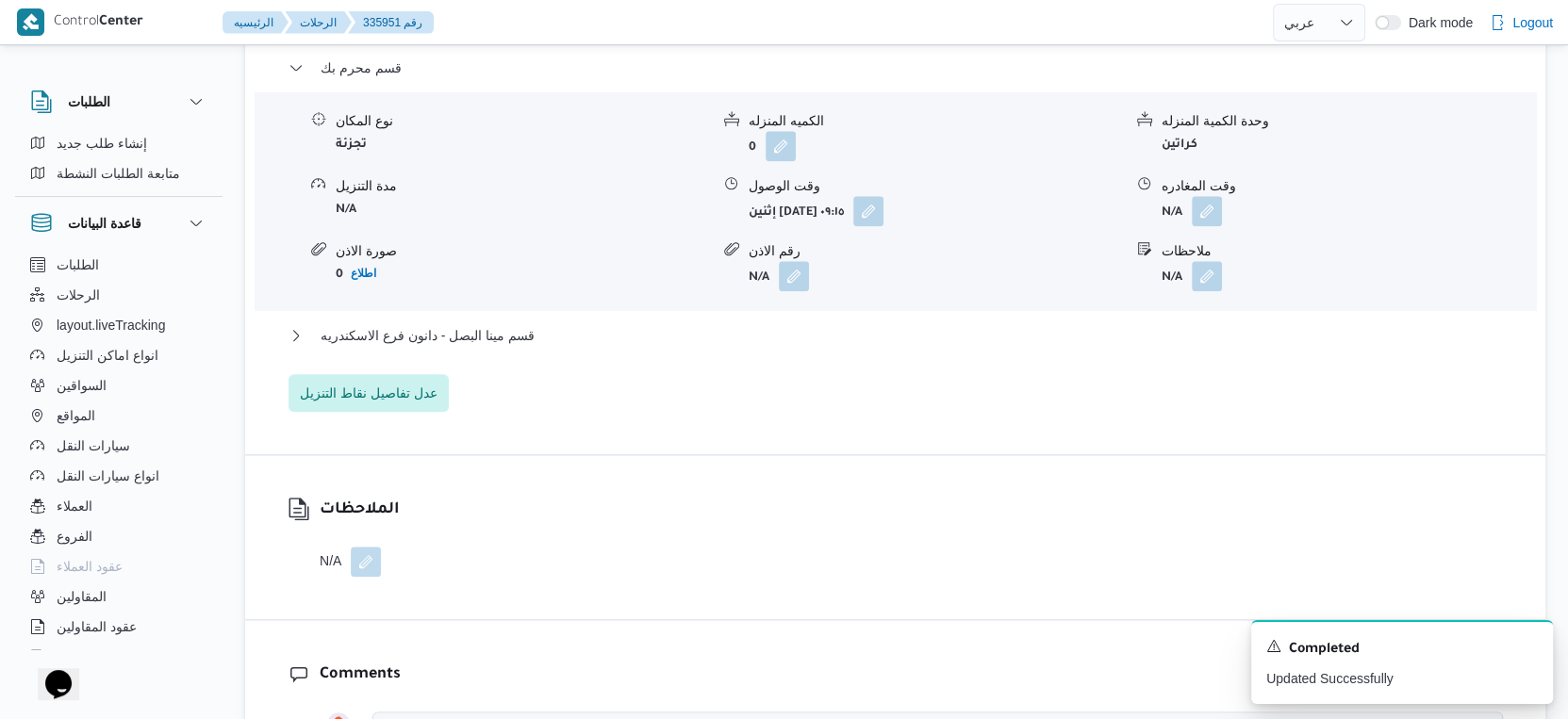
scroll to position [1675, 0]
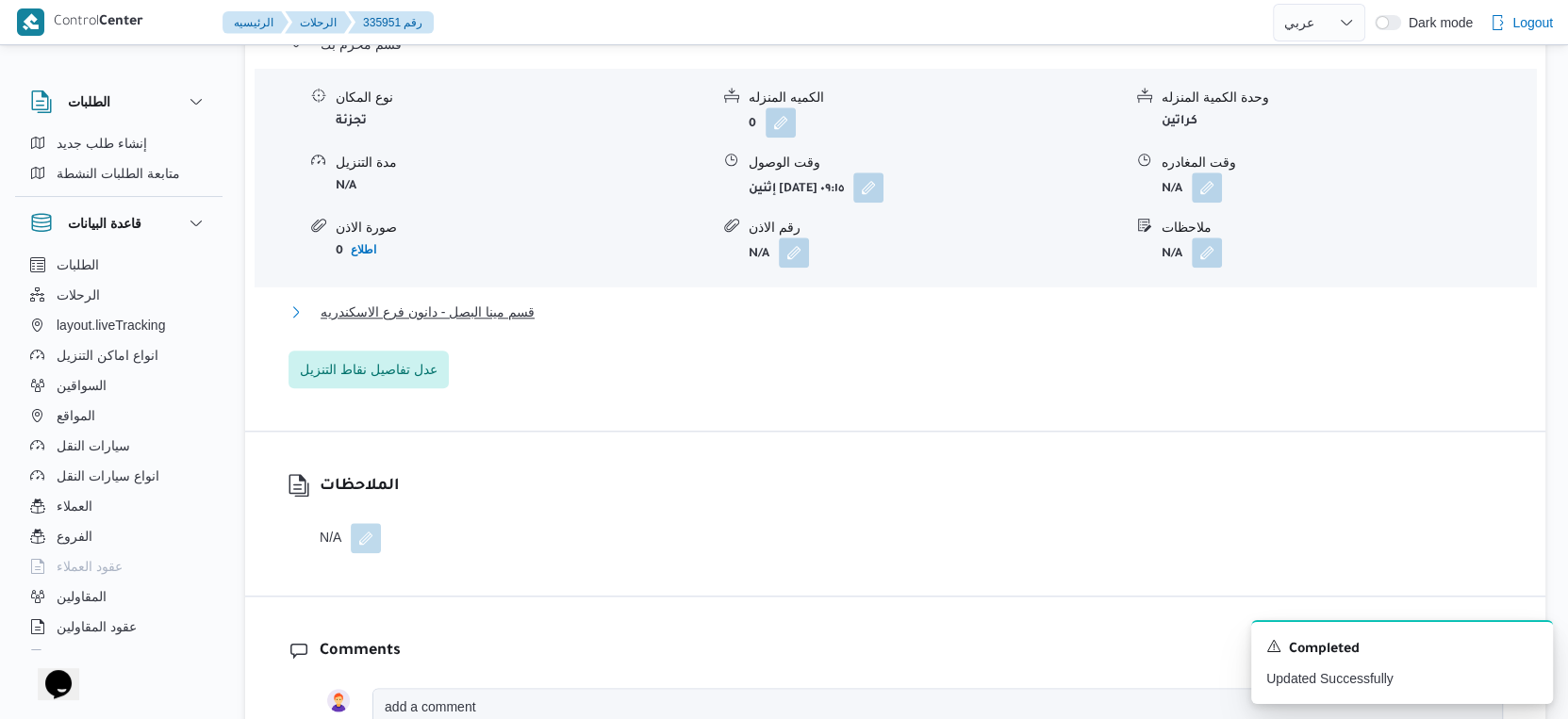
click at [537, 314] on button "قسم مينا البصل - دانون فرع الاسكندريه" at bounding box center [896, 312] width 1215 height 23
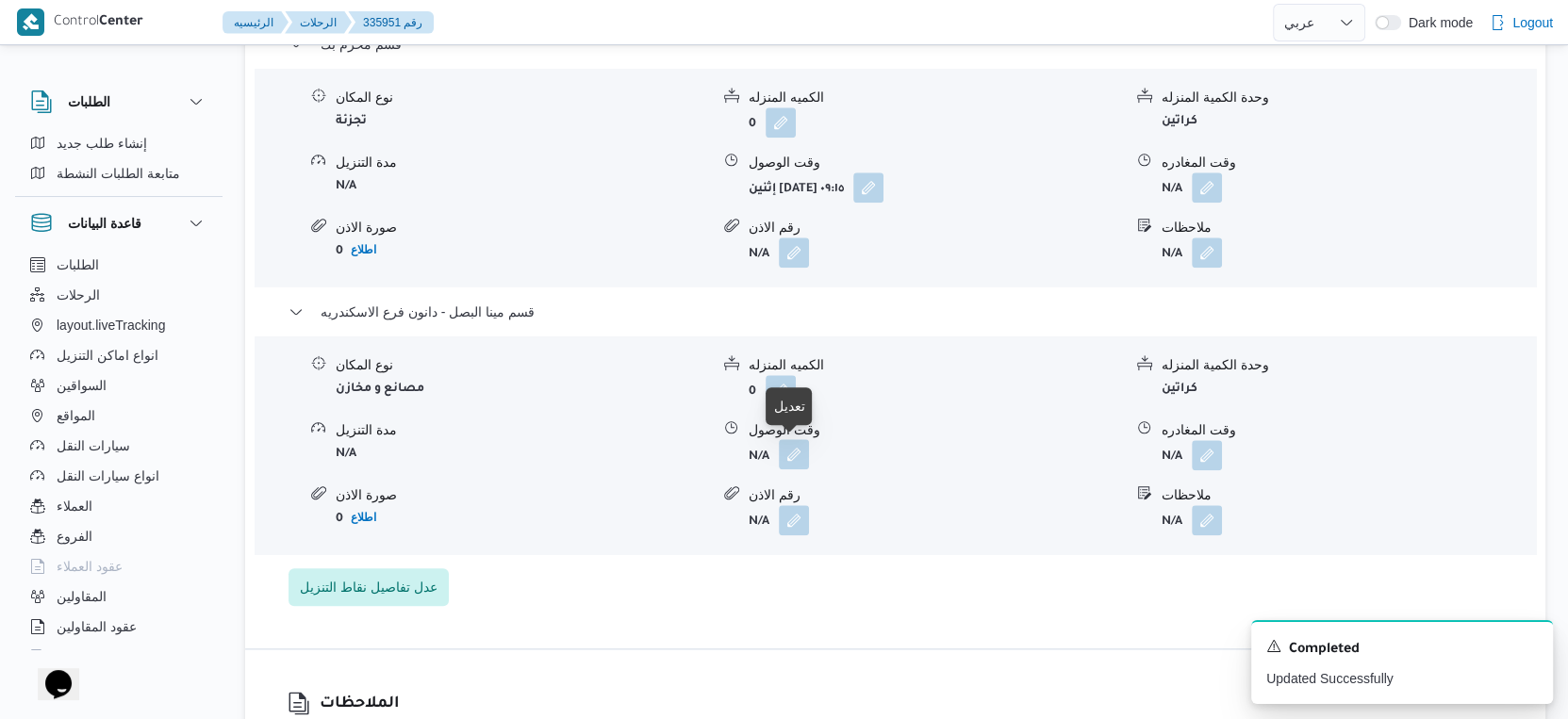
click at [788, 458] on button "button" at bounding box center [794, 454] width 30 height 30
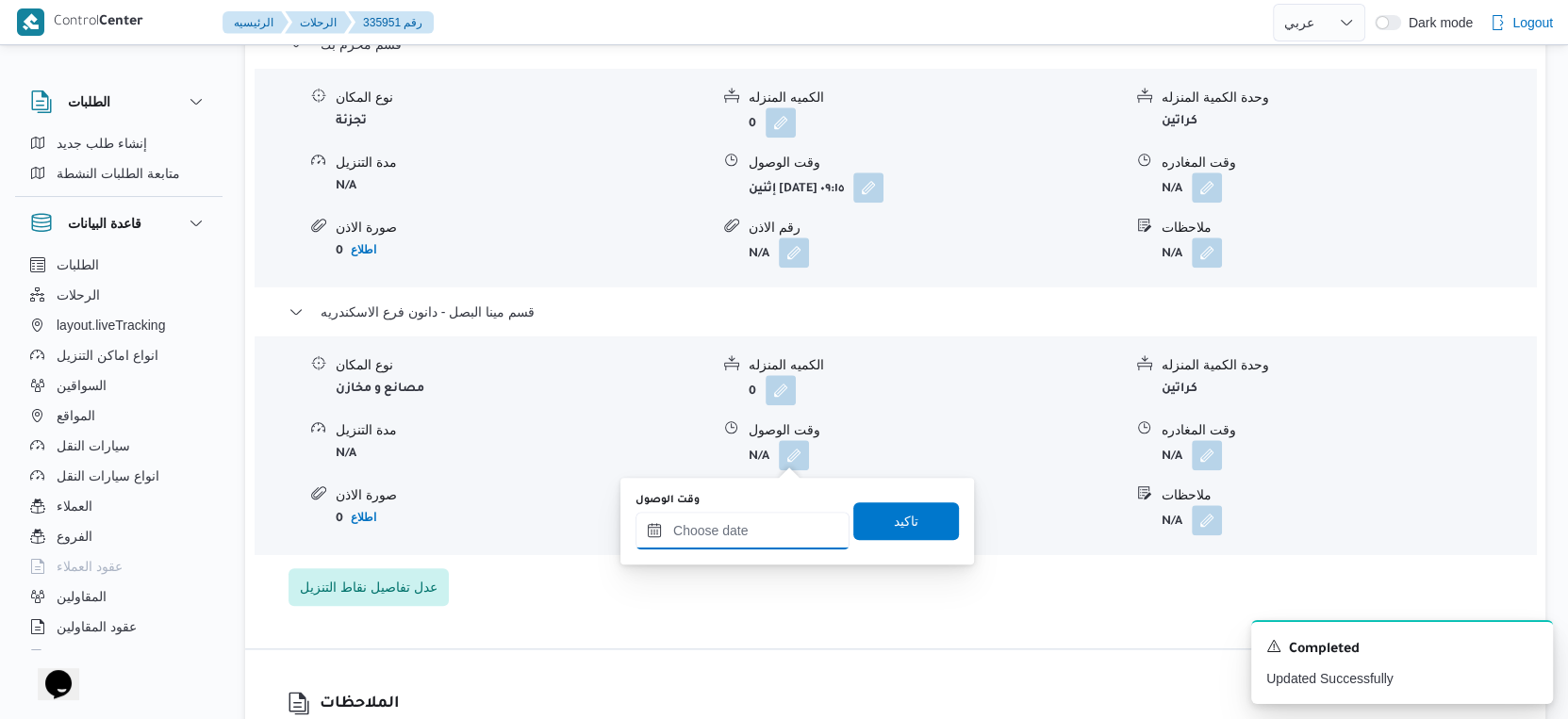
drag, startPoint x: 789, startPoint y: 464, endPoint x: 797, endPoint y: 515, distance: 51.6
click at [750, 539] on input "وقت الوصول" at bounding box center [743, 531] width 214 height 37
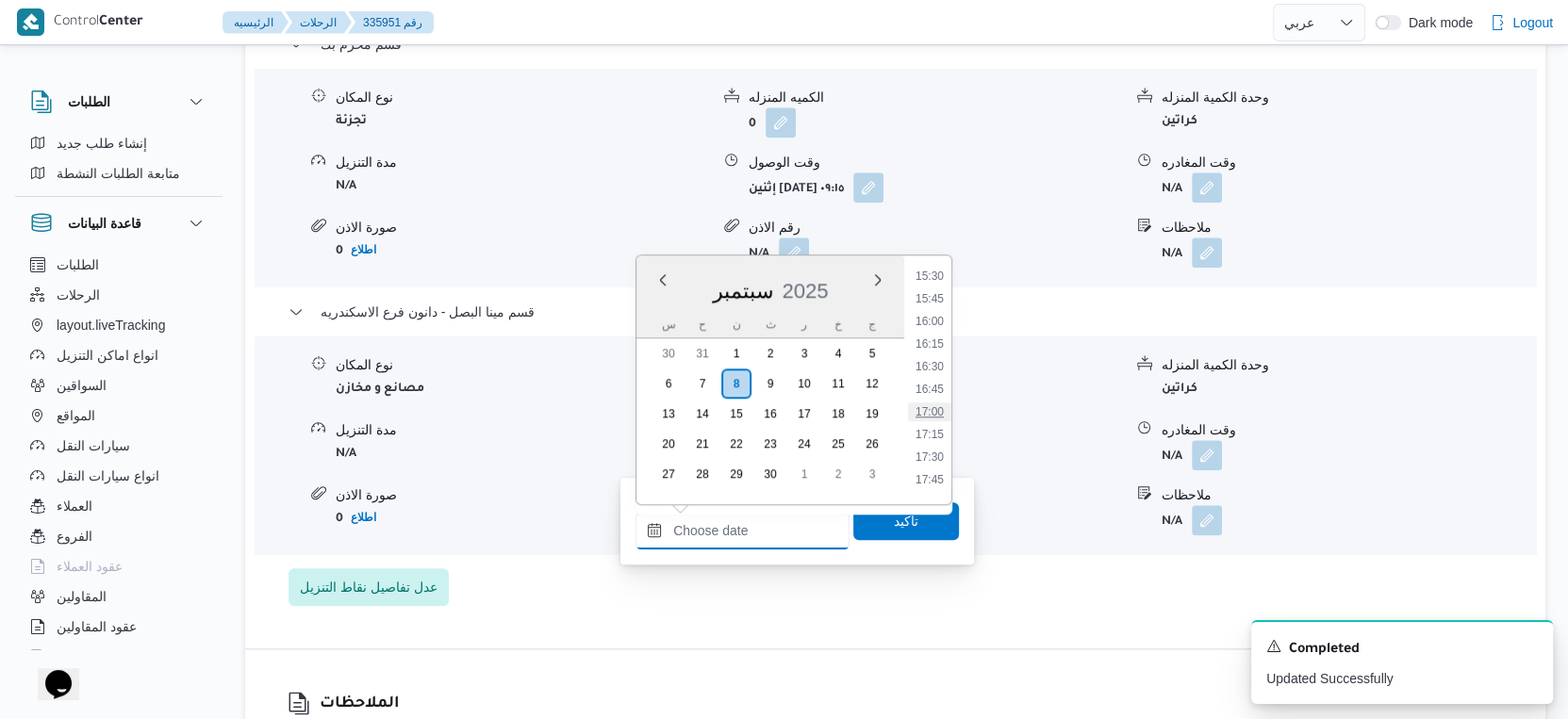
scroll to position [1416, 0]
click at [935, 327] on li "16:15" at bounding box center [930, 334] width 43 height 19
type input "[DATE] ١٦:١٥"
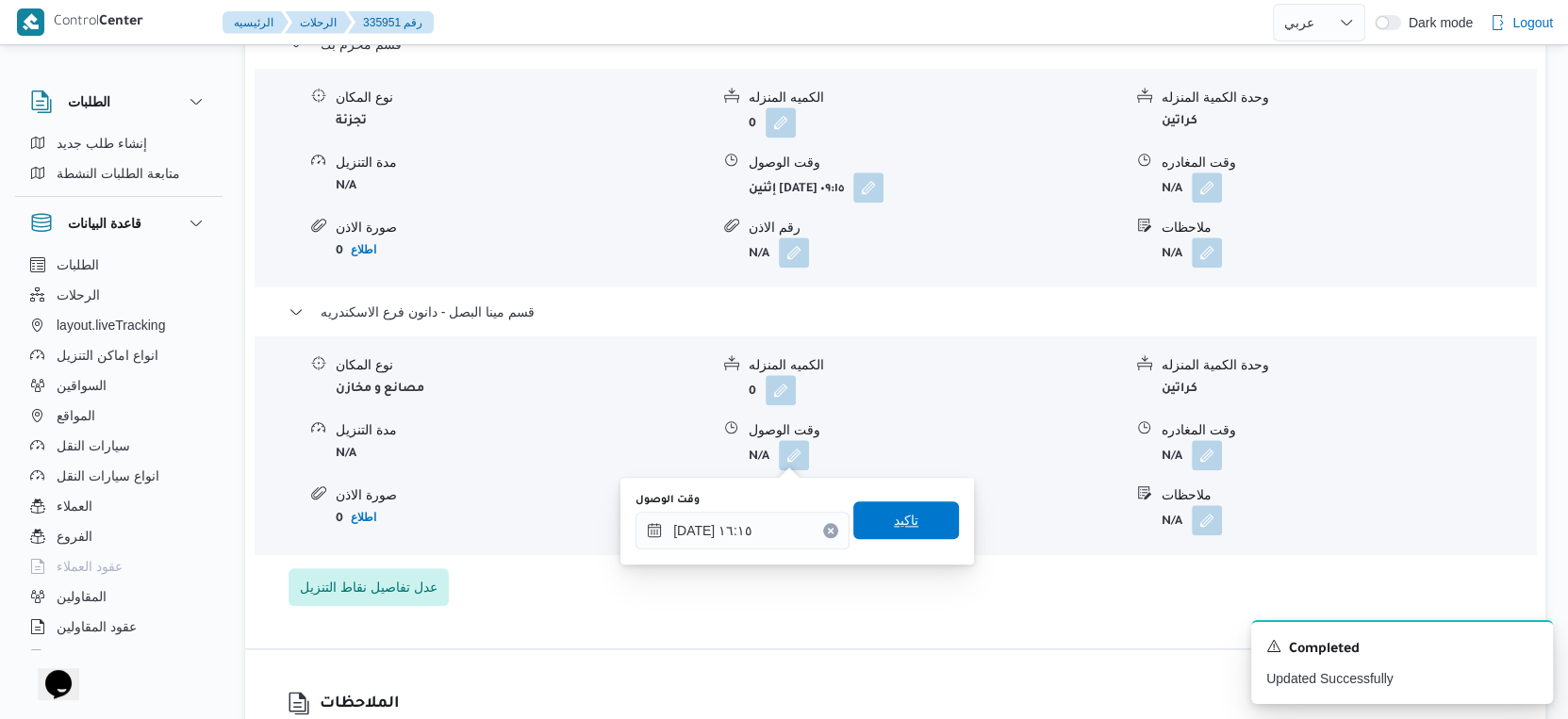
click at [932, 520] on span "تاكيد" at bounding box center [906, 520] width 106 height 37
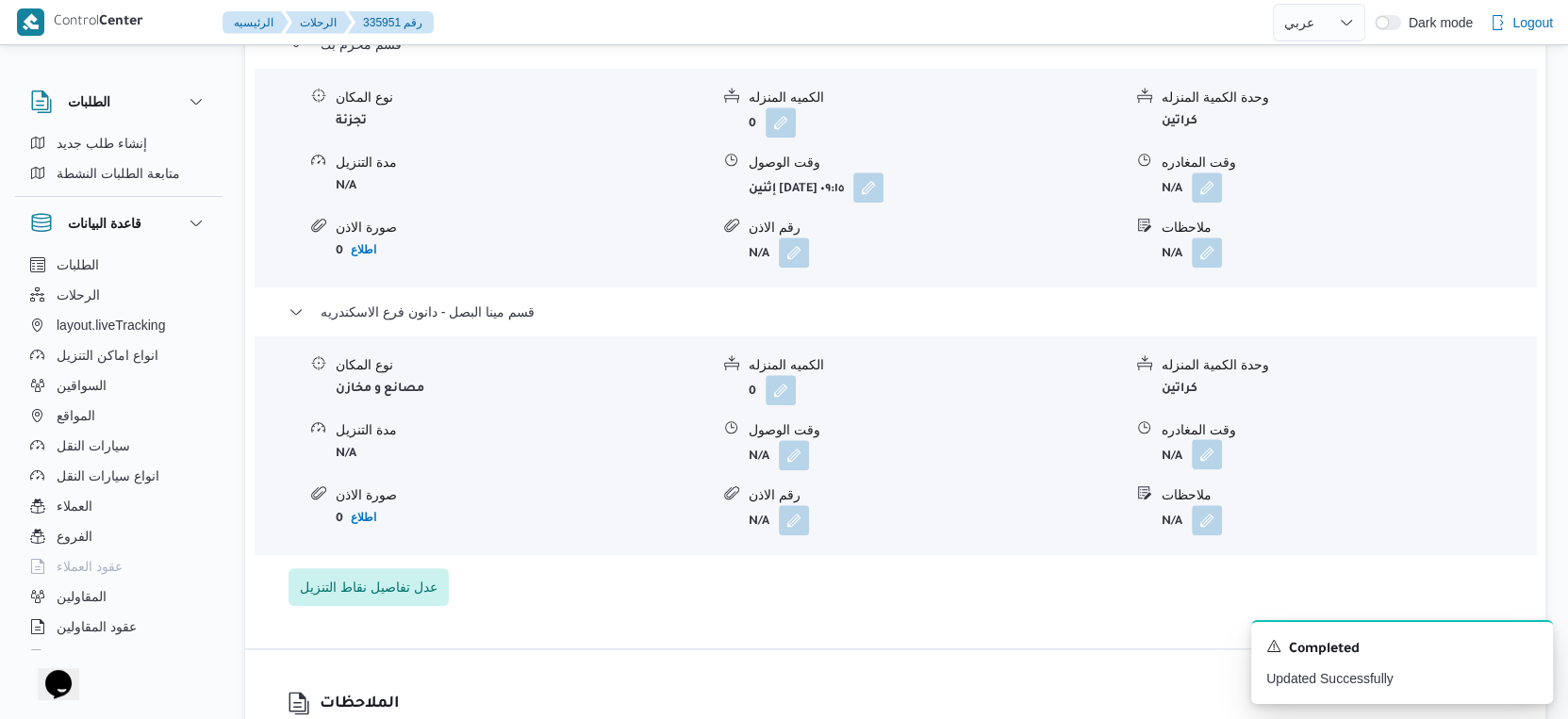
click at [1203, 458] on button "button" at bounding box center [1206, 454] width 30 height 30
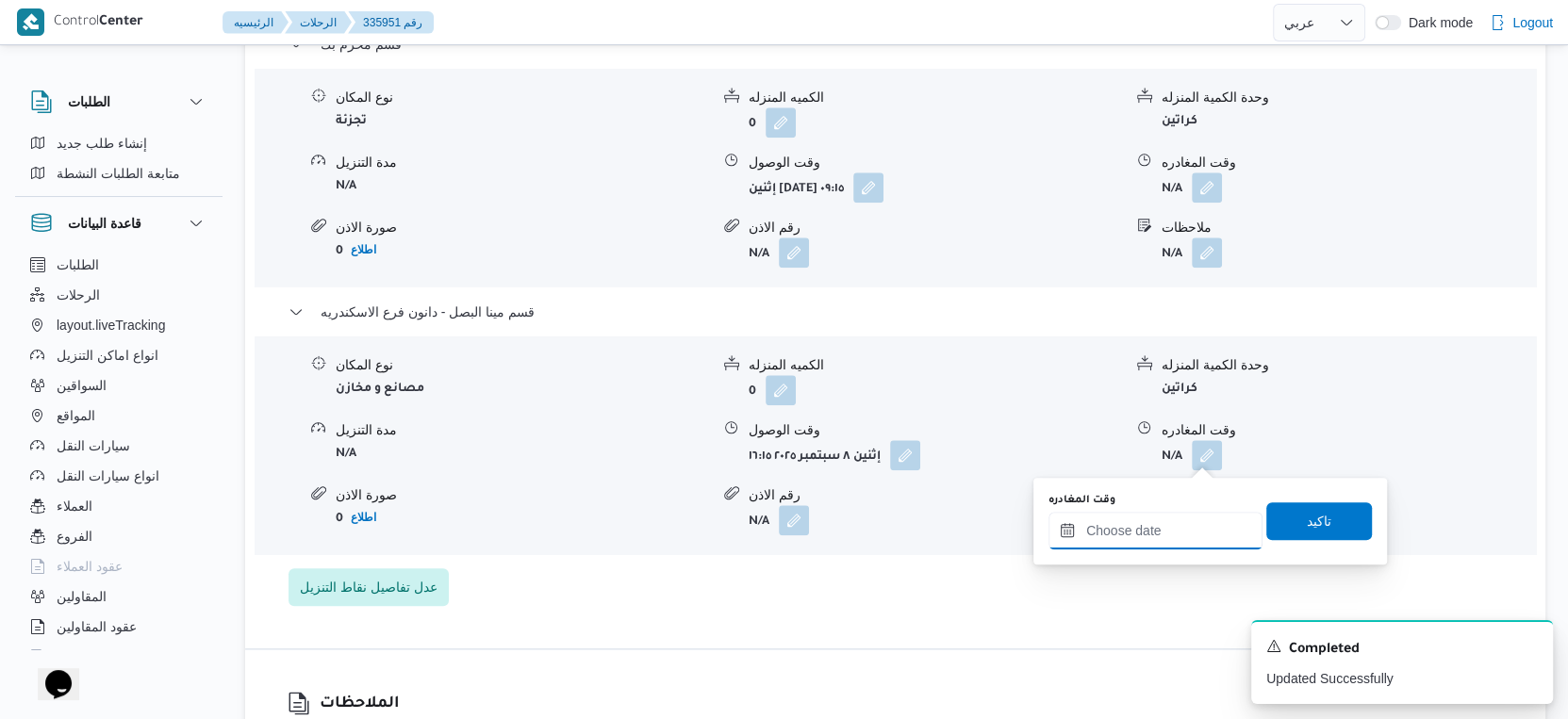
drag, startPoint x: 1198, startPoint y: 467, endPoint x: 1217, endPoint y: 512, distance: 48.8
click at [1176, 527] on input "وقت المغادره" at bounding box center [1155, 531] width 214 height 37
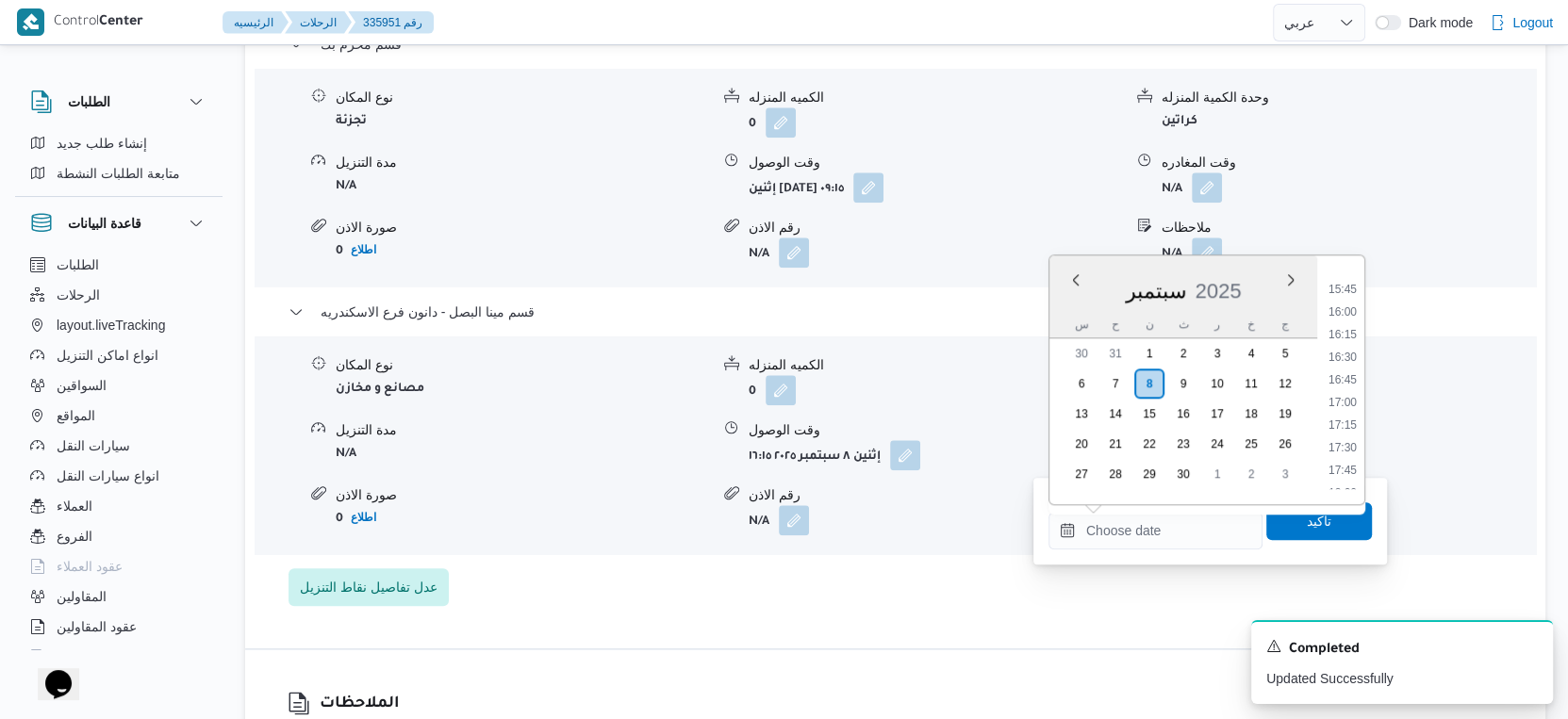
drag, startPoint x: 1330, startPoint y: 391, endPoint x: 1305, endPoint y: 478, distance: 90.5
click at [1330, 393] on li "17:00" at bounding box center [1343, 402] width 43 height 19
type input "[DATE] ١٧:٠٠"
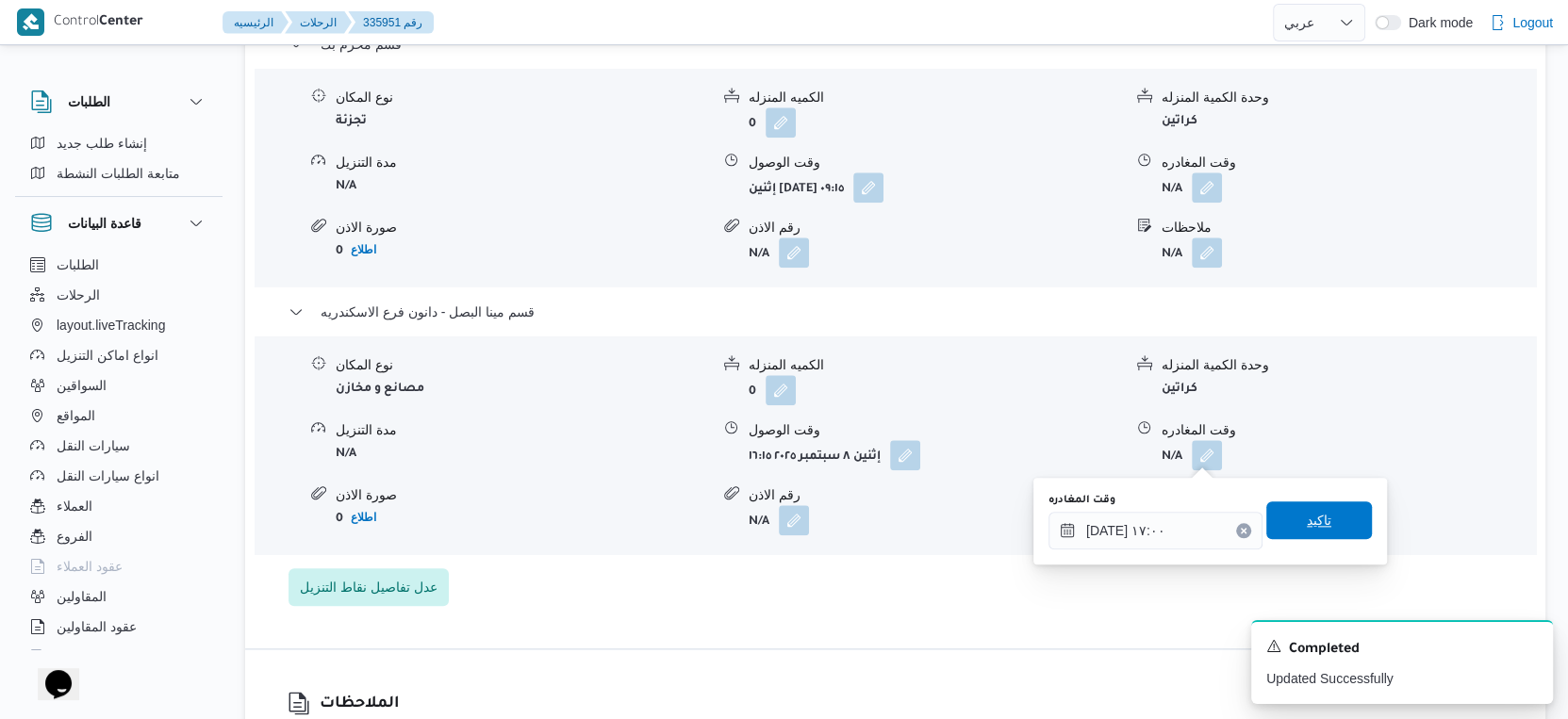
click at [1307, 526] on span "تاكيد" at bounding box center [1319, 520] width 24 height 23
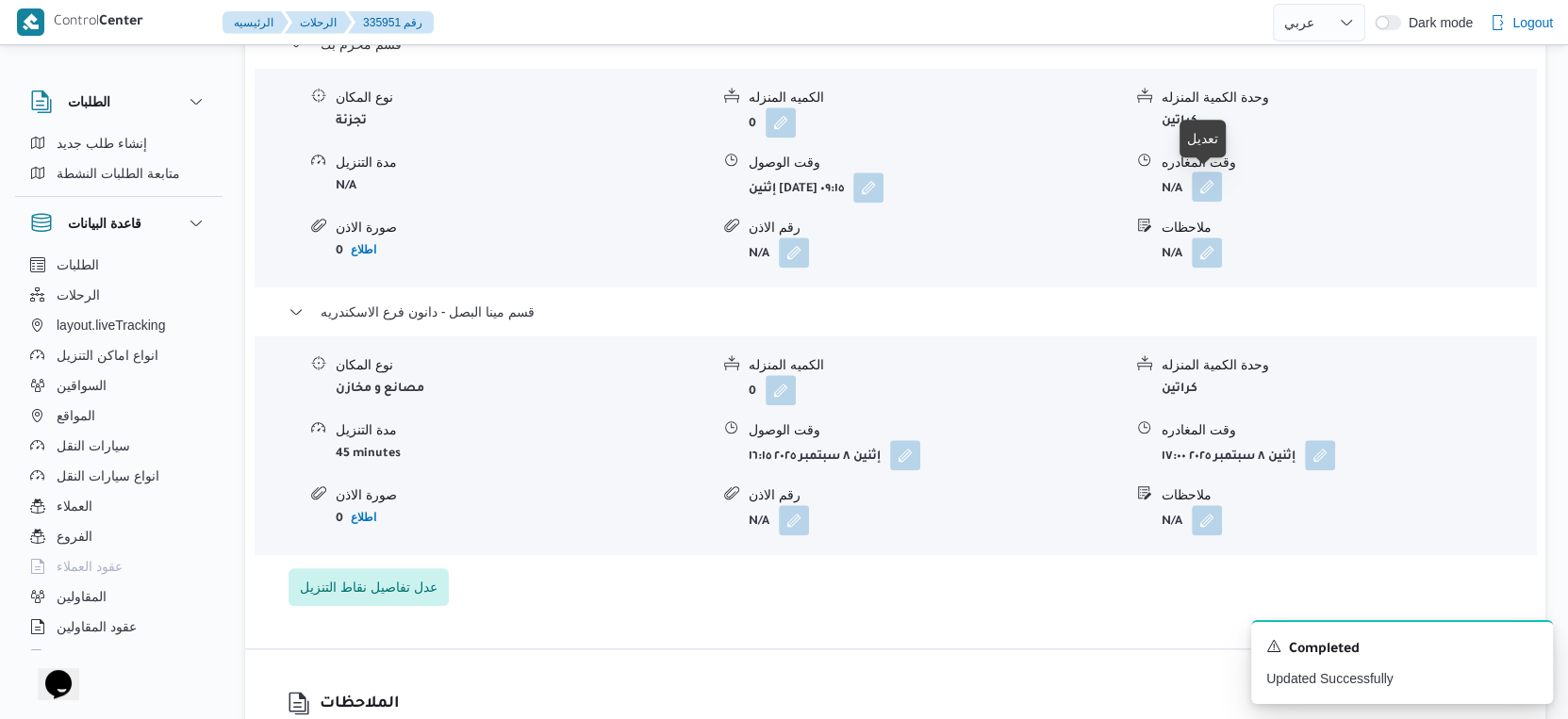
click at [1199, 182] on button "button" at bounding box center [1206, 186] width 30 height 30
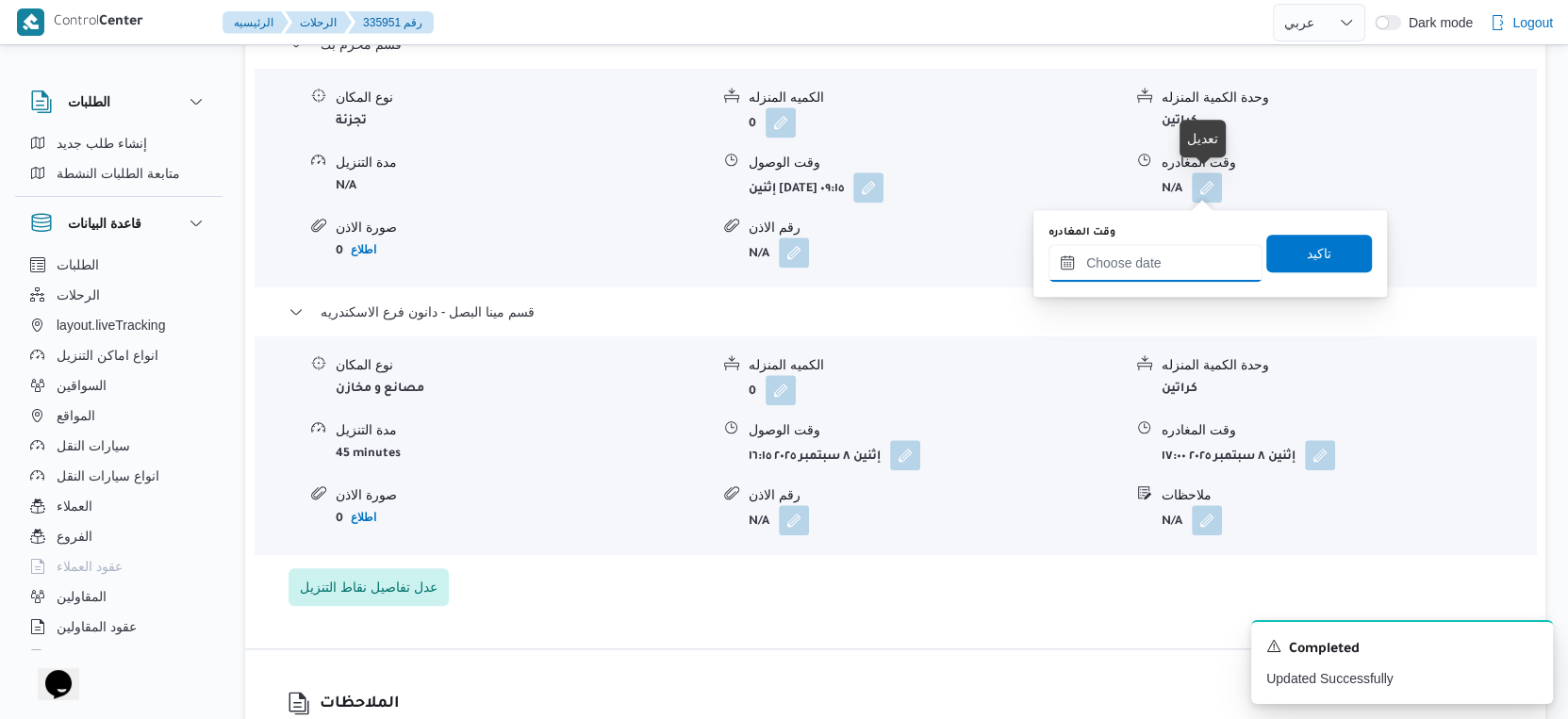
click at [1174, 259] on input "وقت المغادره" at bounding box center [1155, 263] width 214 height 37
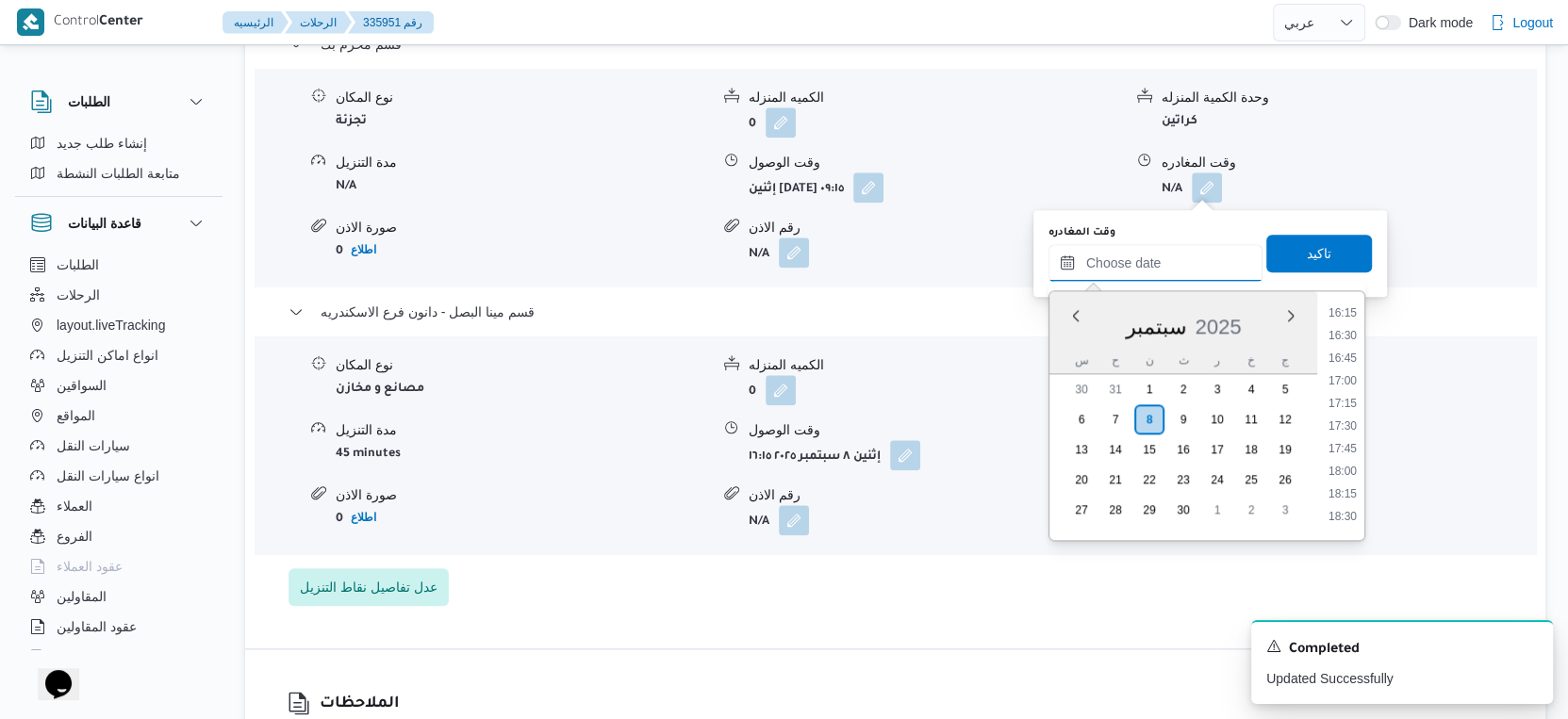
scroll to position [1312, 0]
click at [1346, 443] on li "16:00" at bounding box center [1343, 452] width 43 height 19
type input "[DATE] ١٦:٠٠"
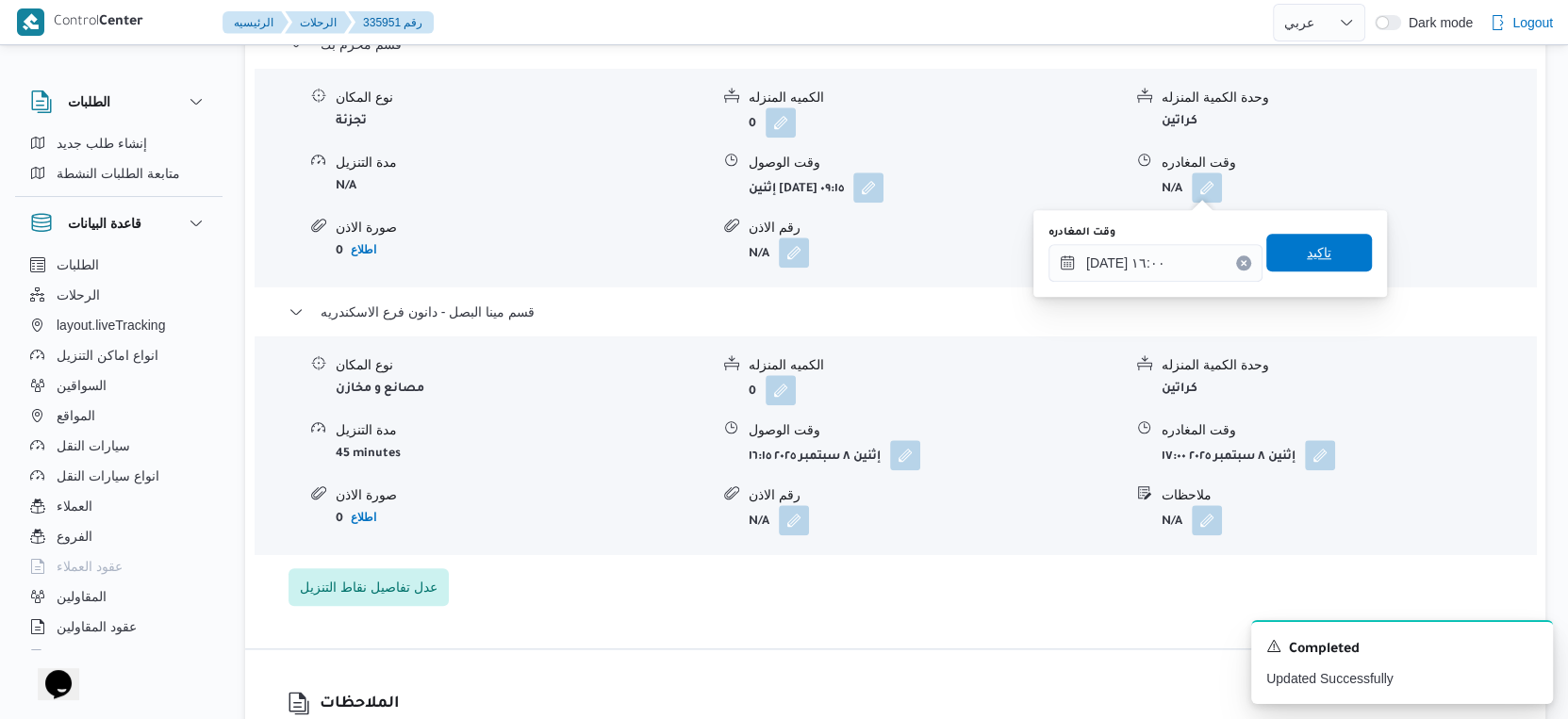
click at [1315, 246] on span "تاكيد" at bounding box center [1319, 252] width 24 height 23
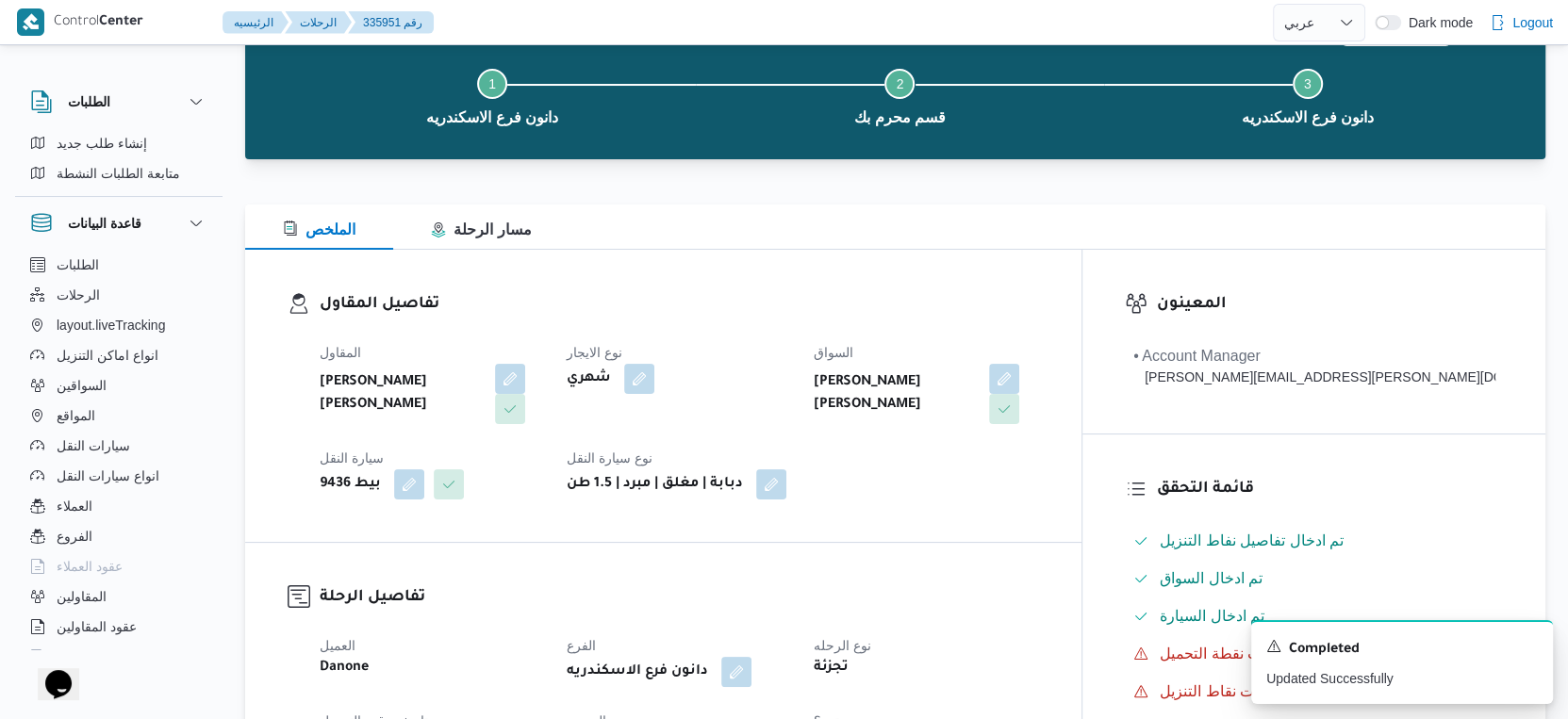
scroll to position [0, 0]
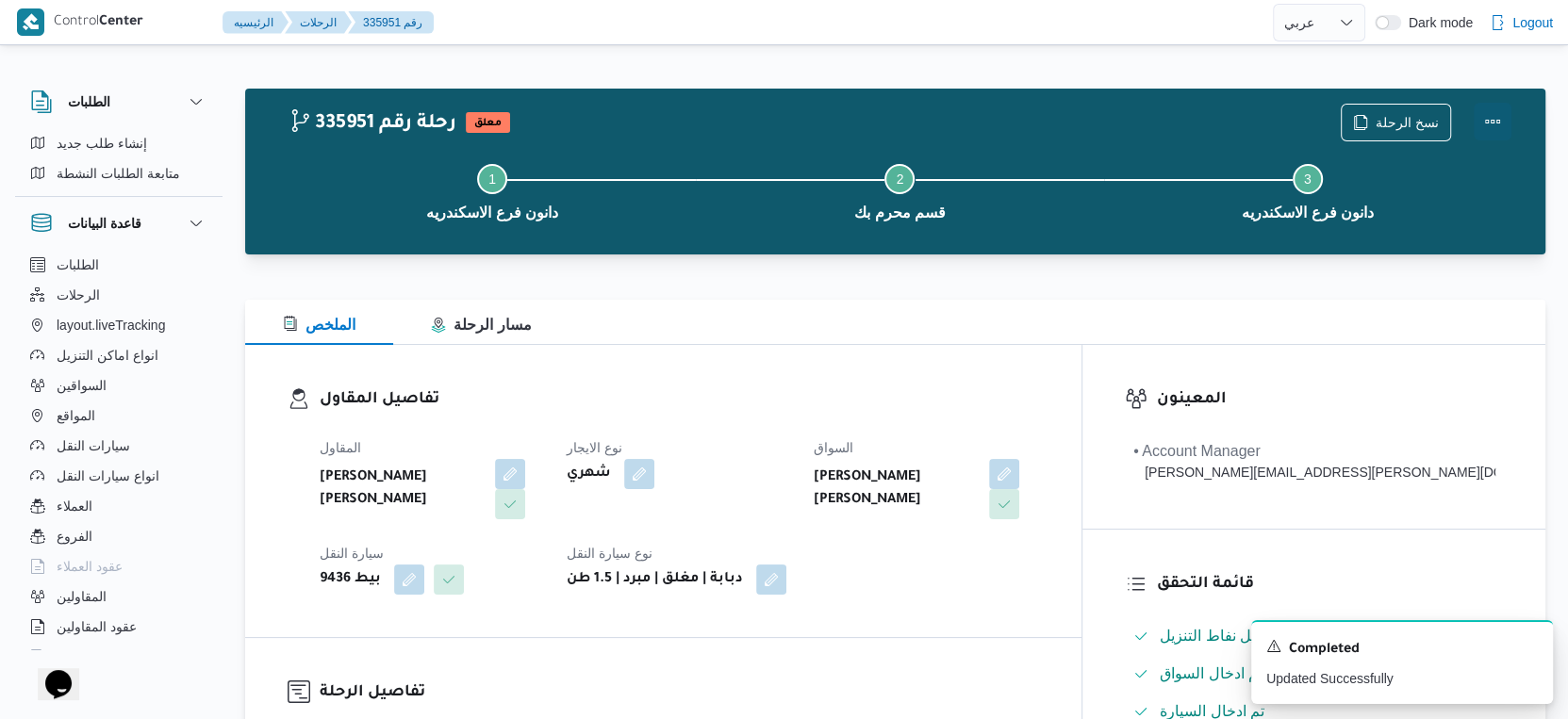
click at [1492, 117] on button "Actions" at bounding box center [1493, 121] width 37 height 37
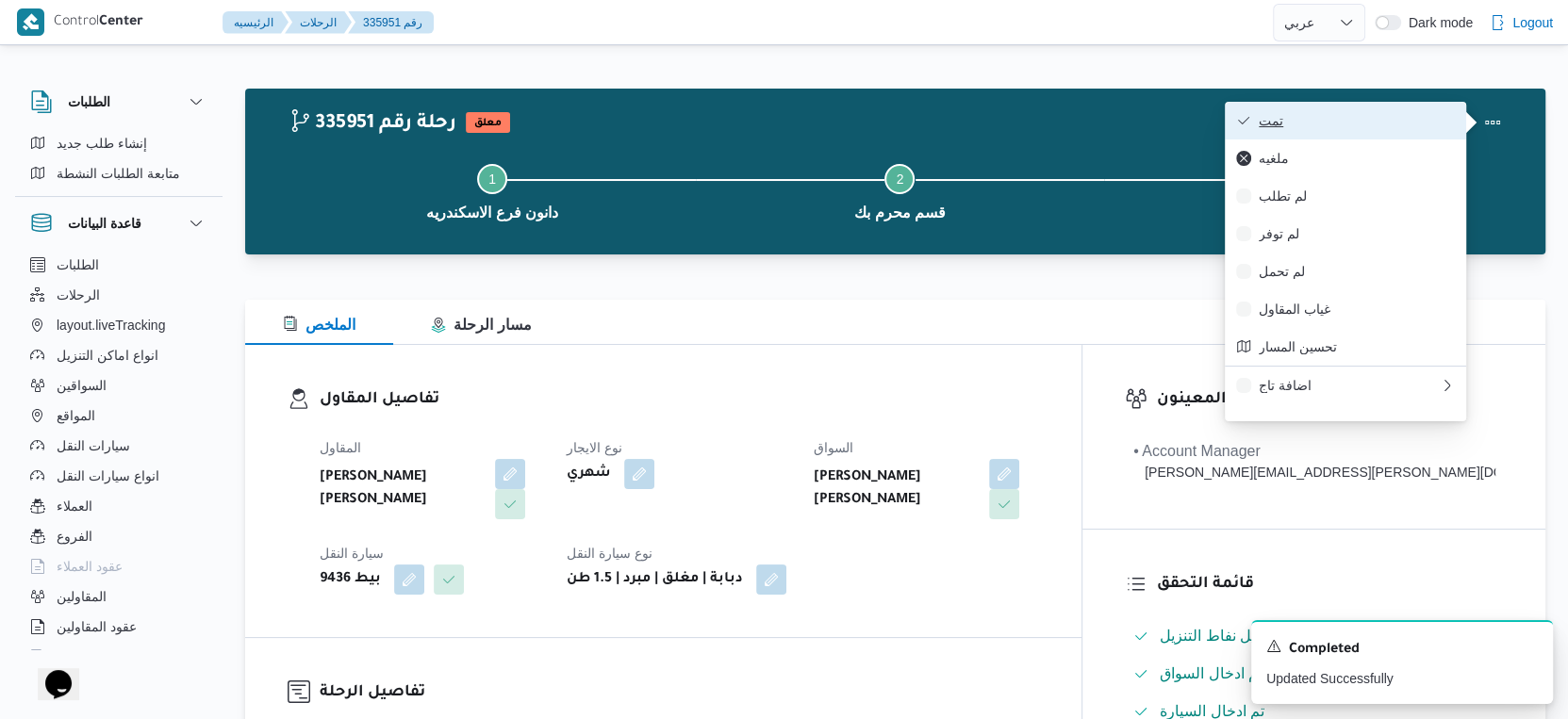
click at [1349, 121] on span "تمت" at bounding box center [1357, 120] width 196 height 15
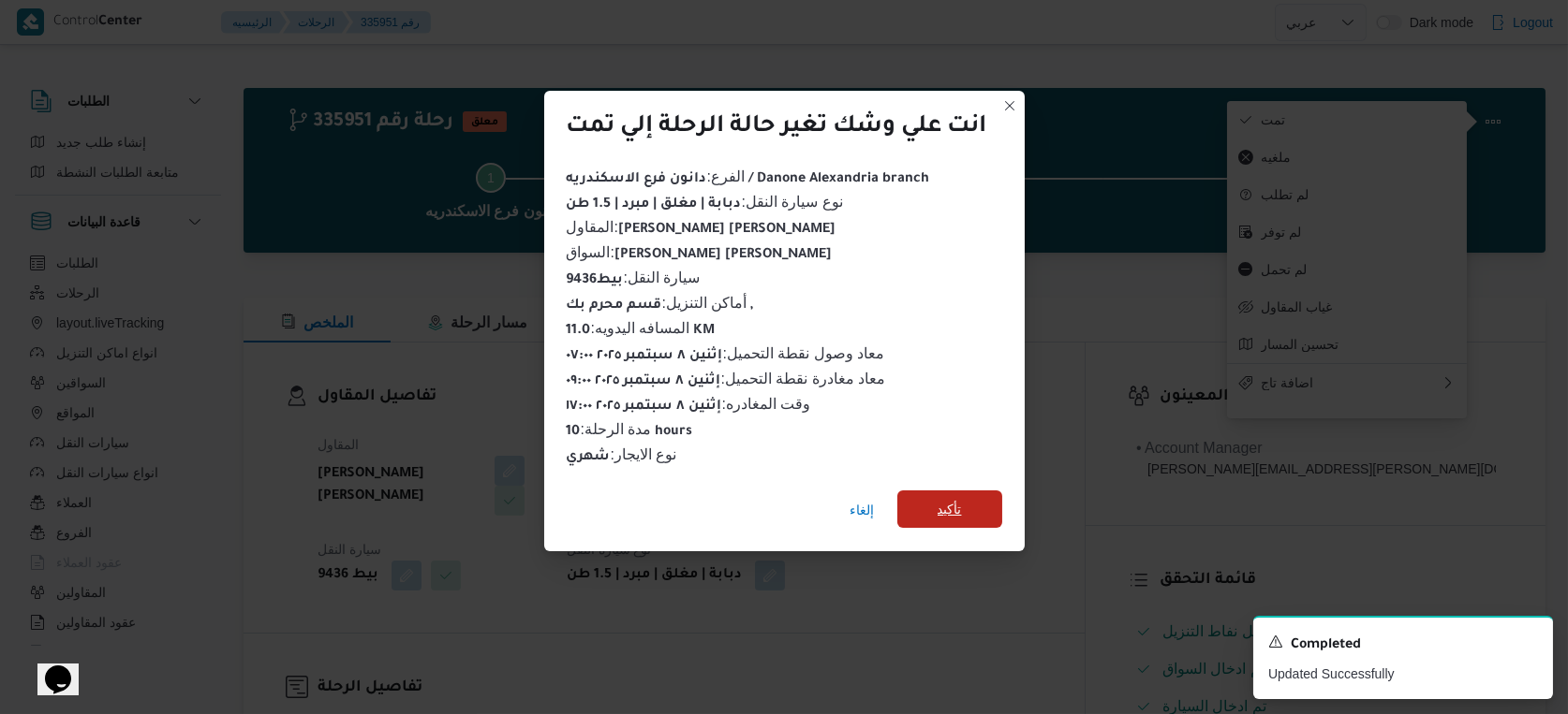
click at [994, 493] on span "تأكيد" at bounding box center [950, 509] width 105 height 37
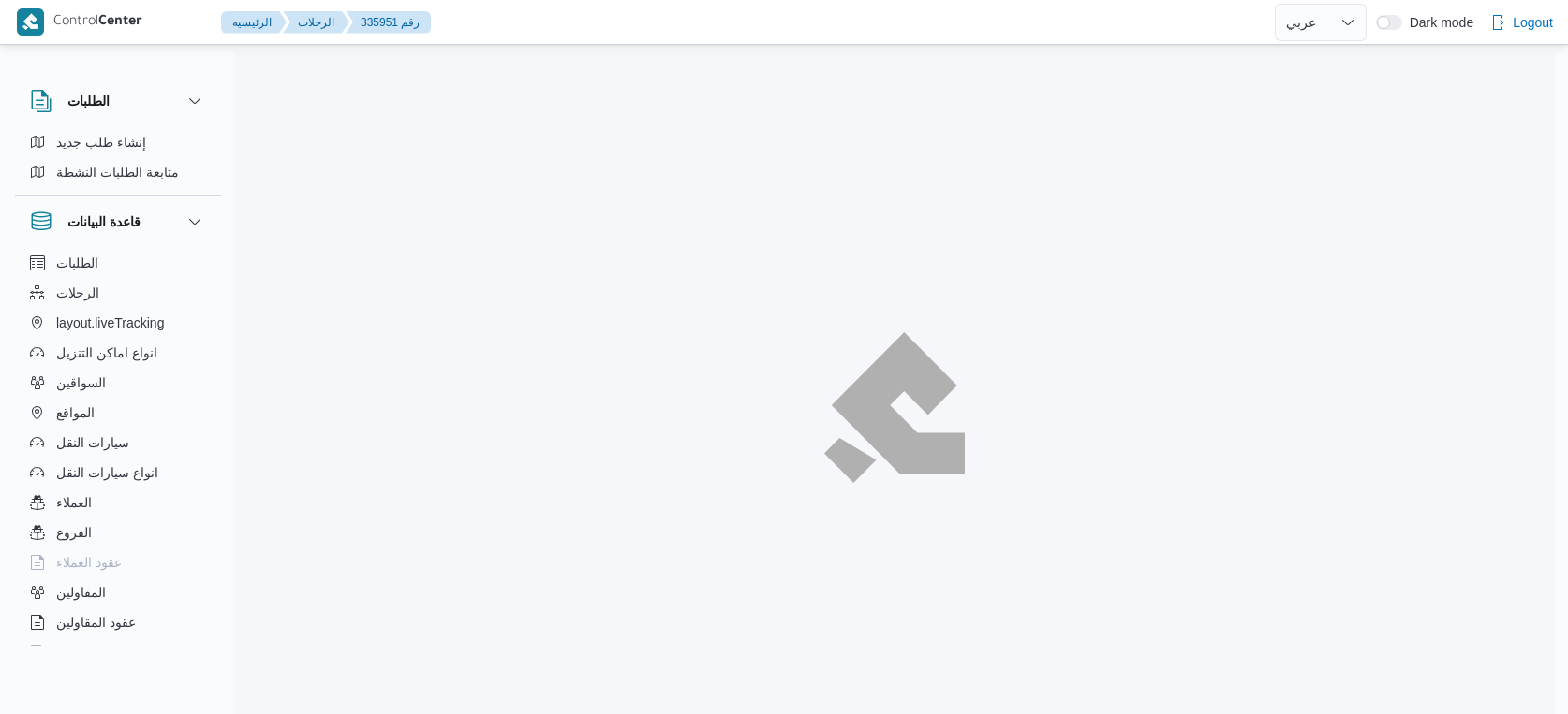
select select "ar"
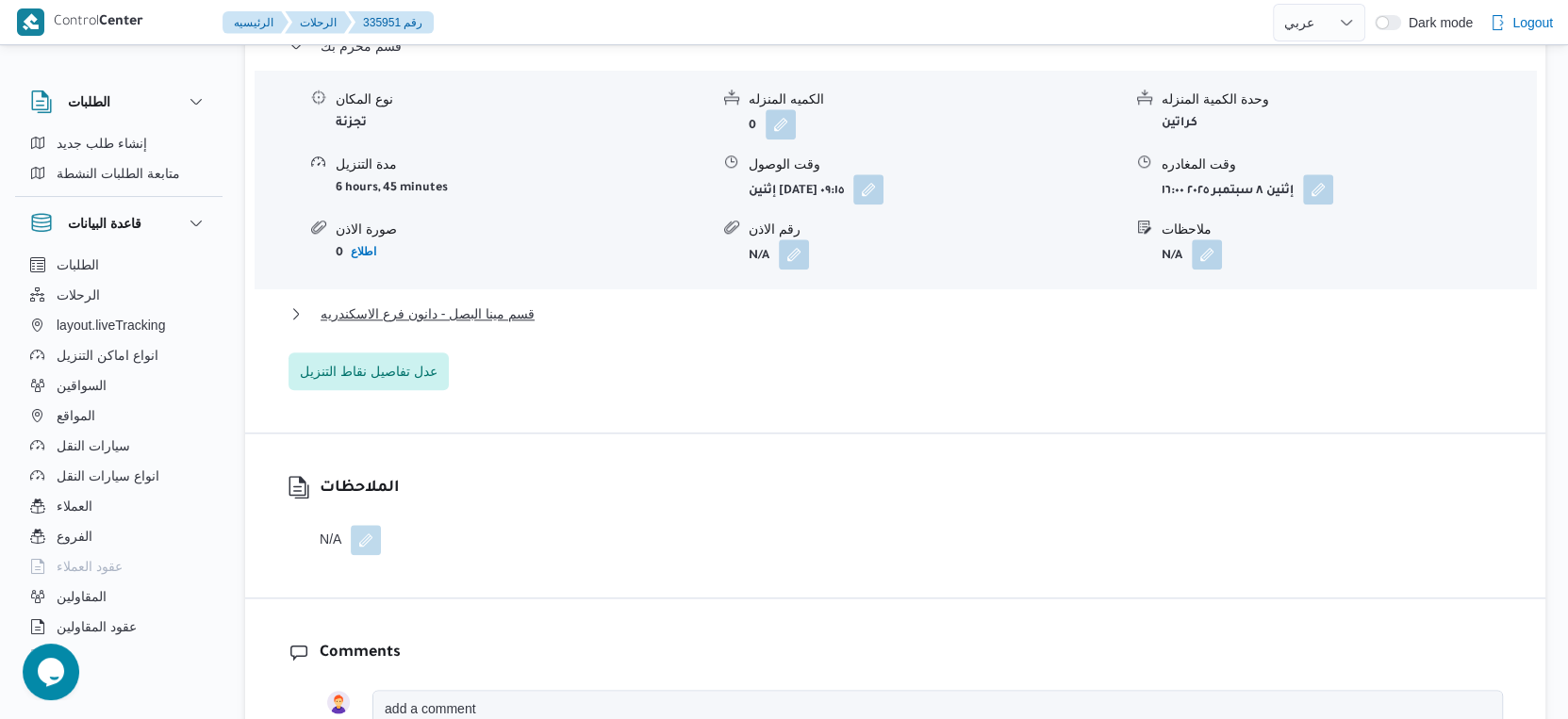
scroll to position [1675, 0]
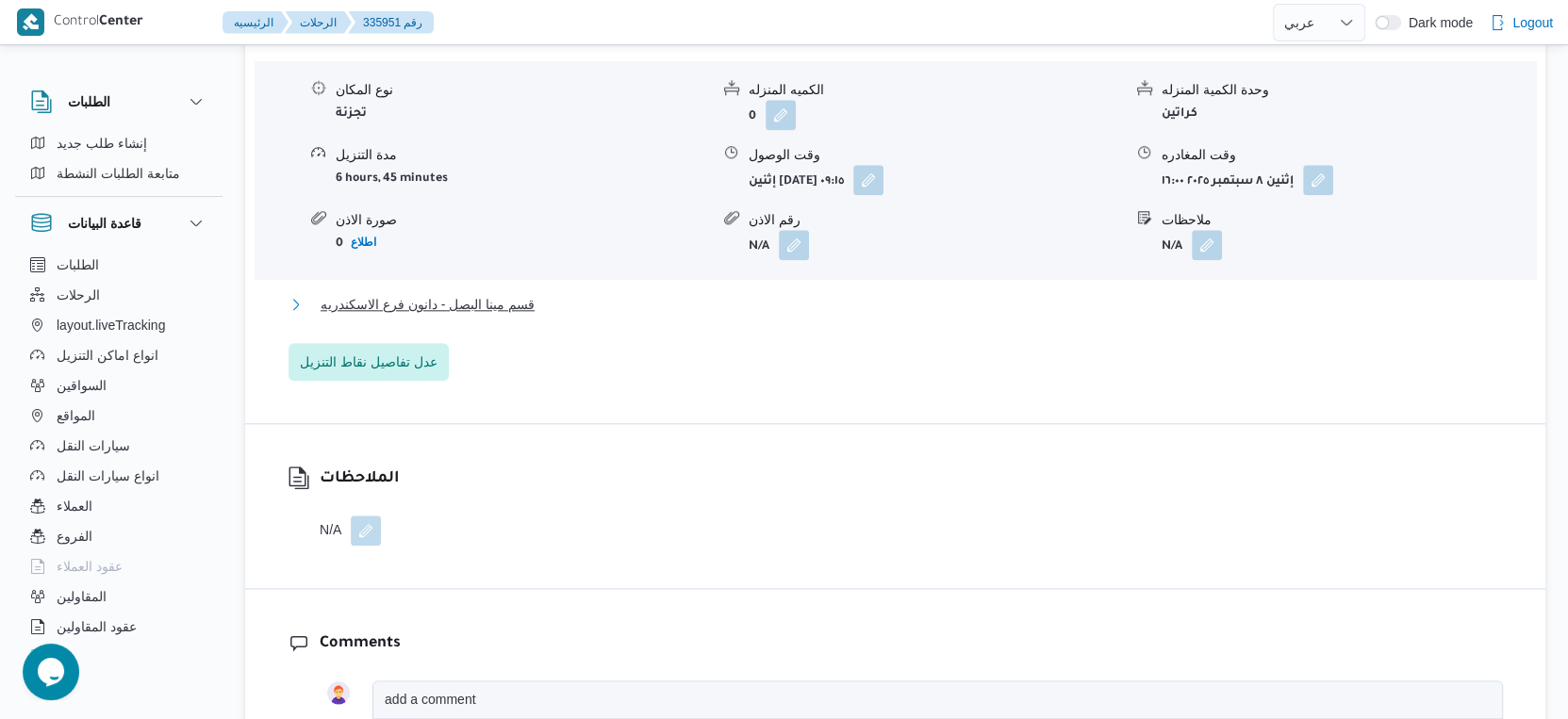
click at [557, 311] on button "قسم مينا البصل - دانون فرع الاسكندريه" at bounding box center [896, 304] width 1215 height 23
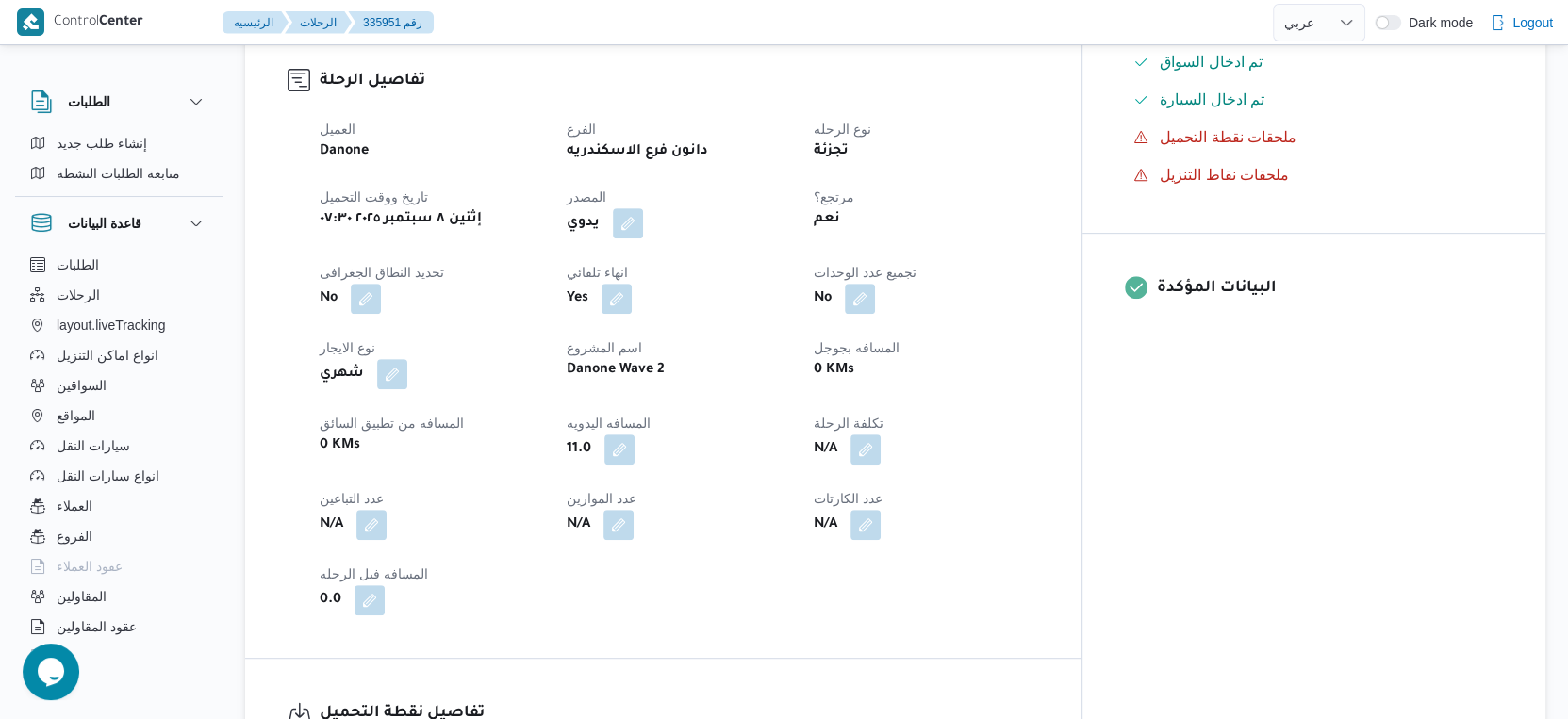
scroll to position [734, 0]
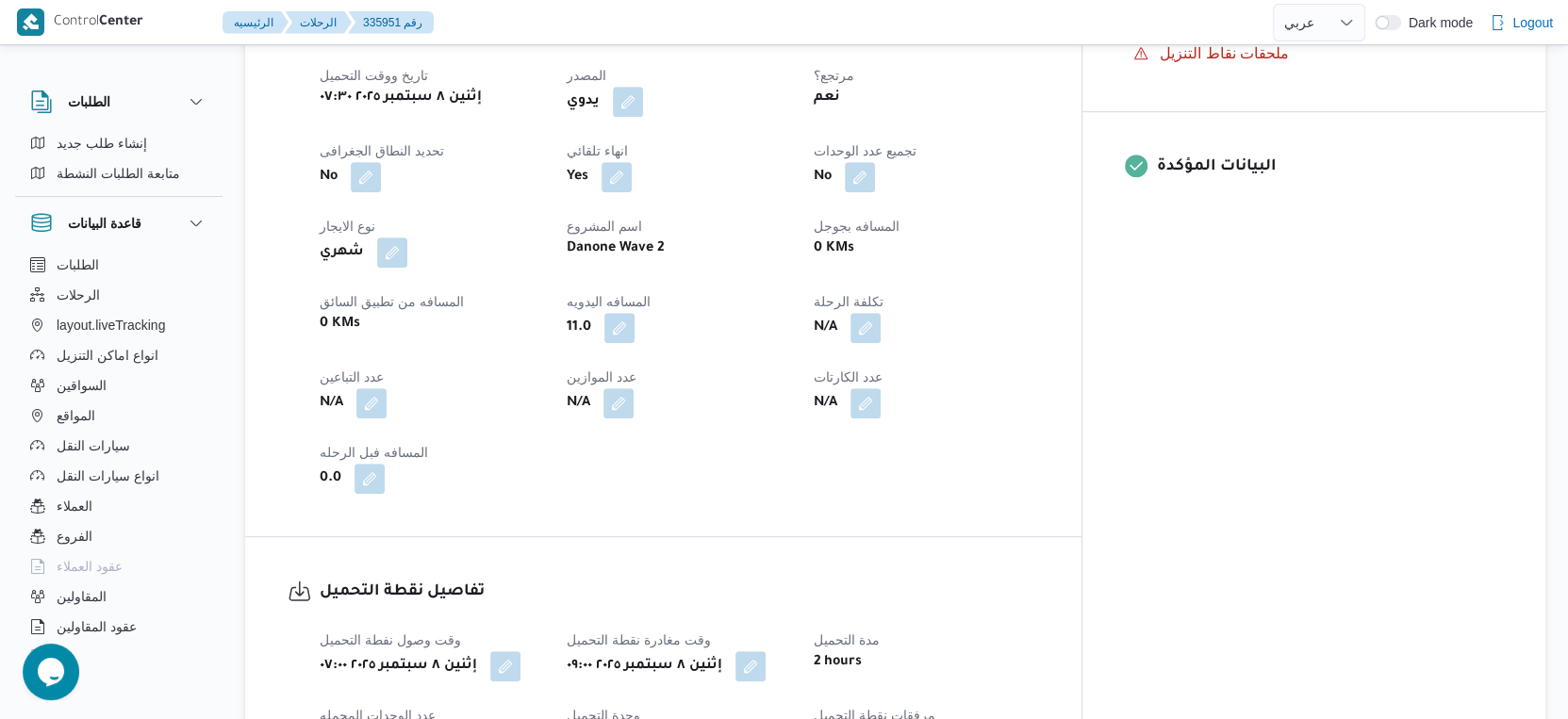
select select "ar"
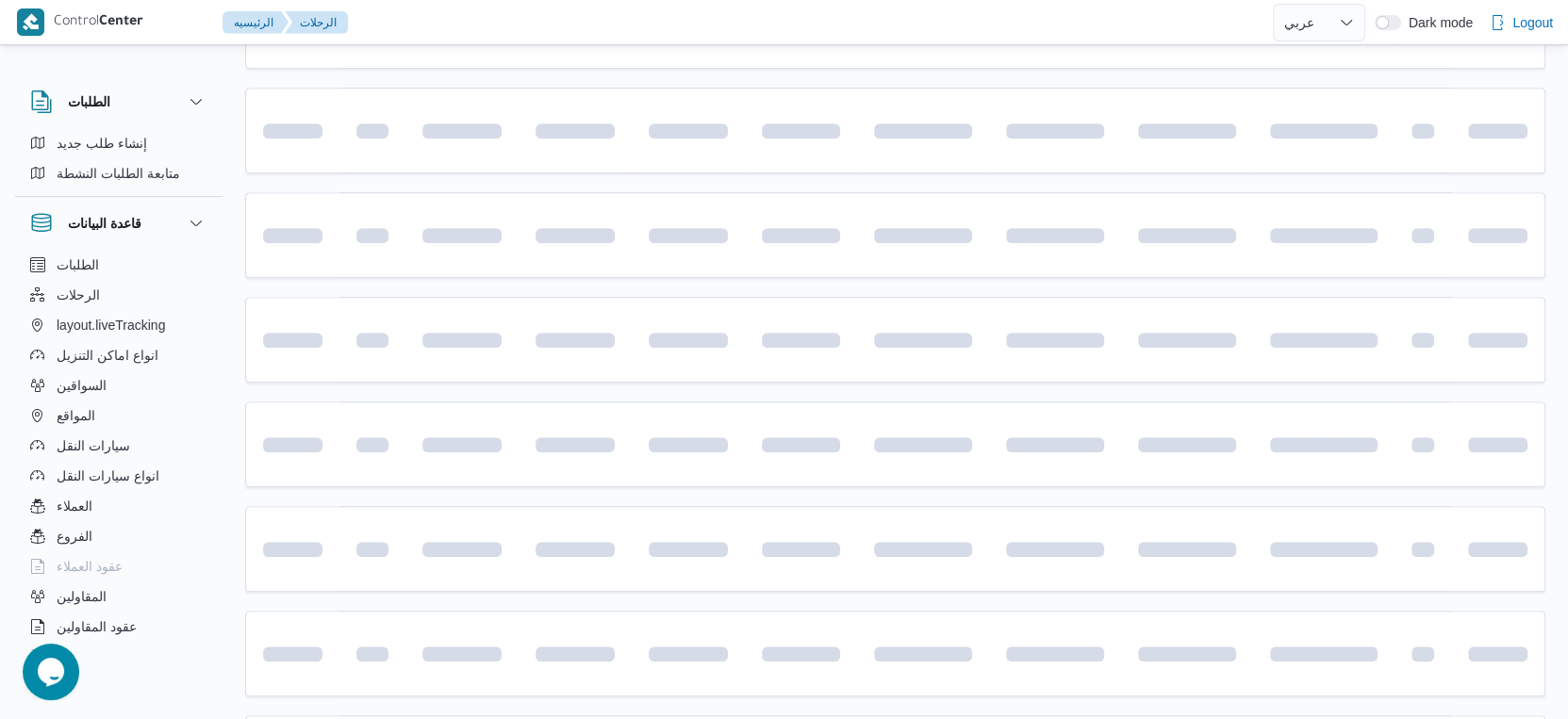
scroll to position [491, 0]
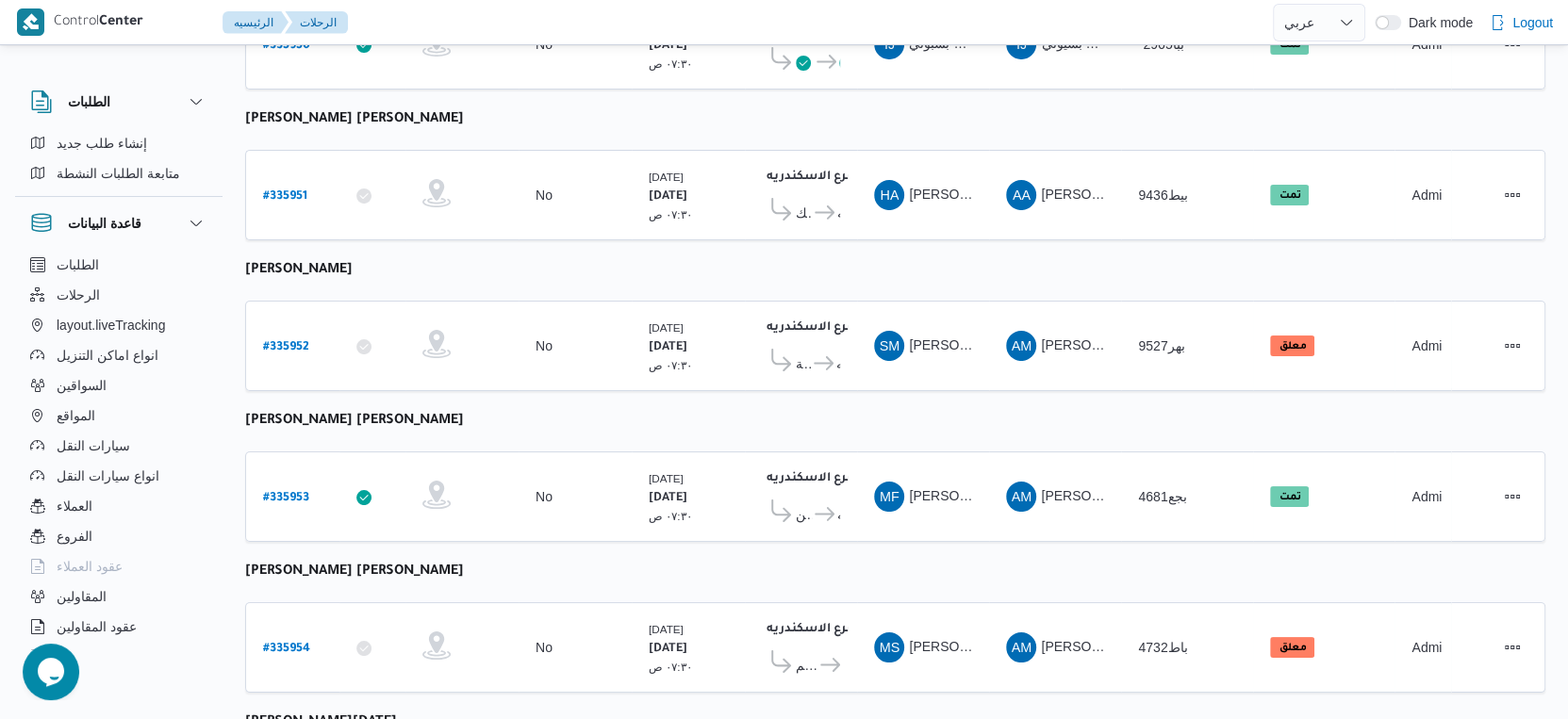
select select "ar"
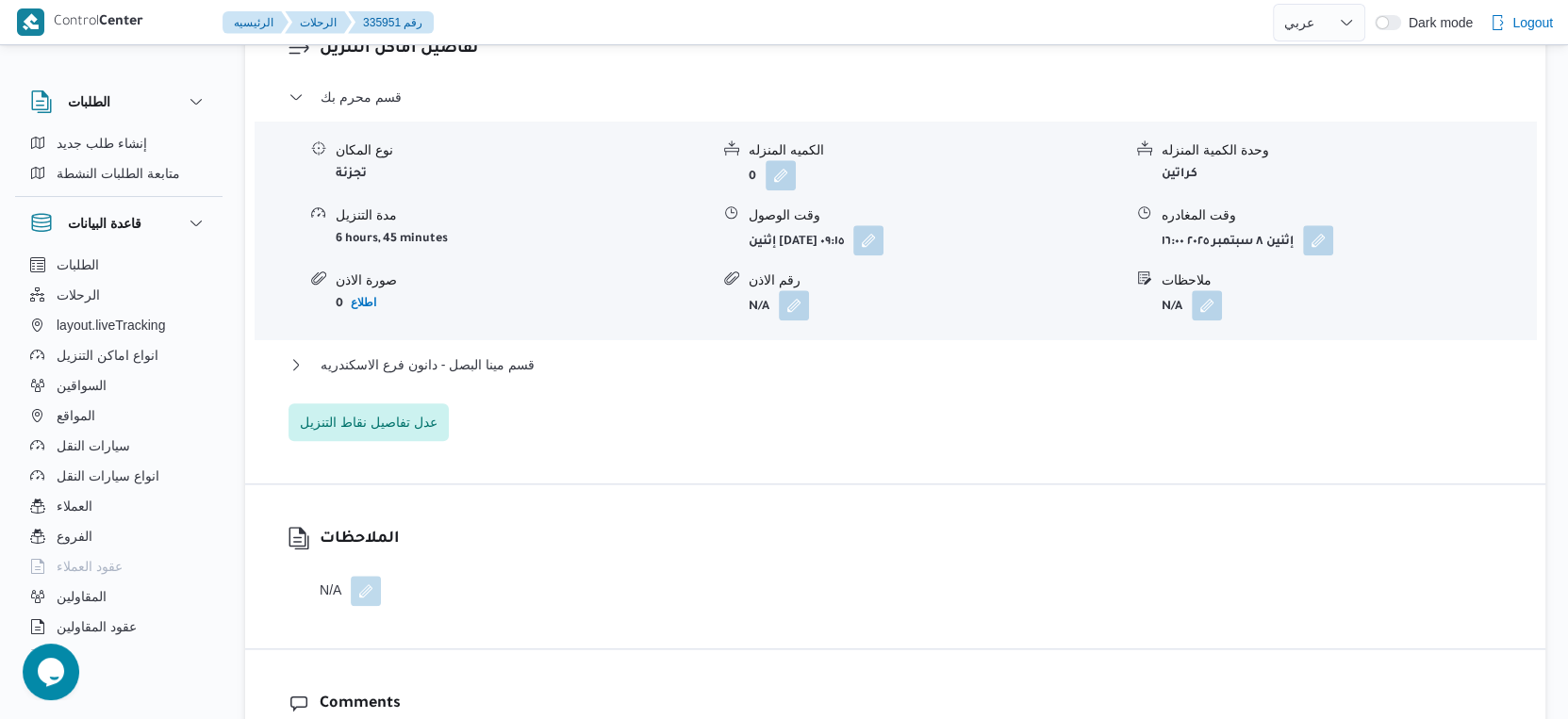
scroll to position [1643, 0]
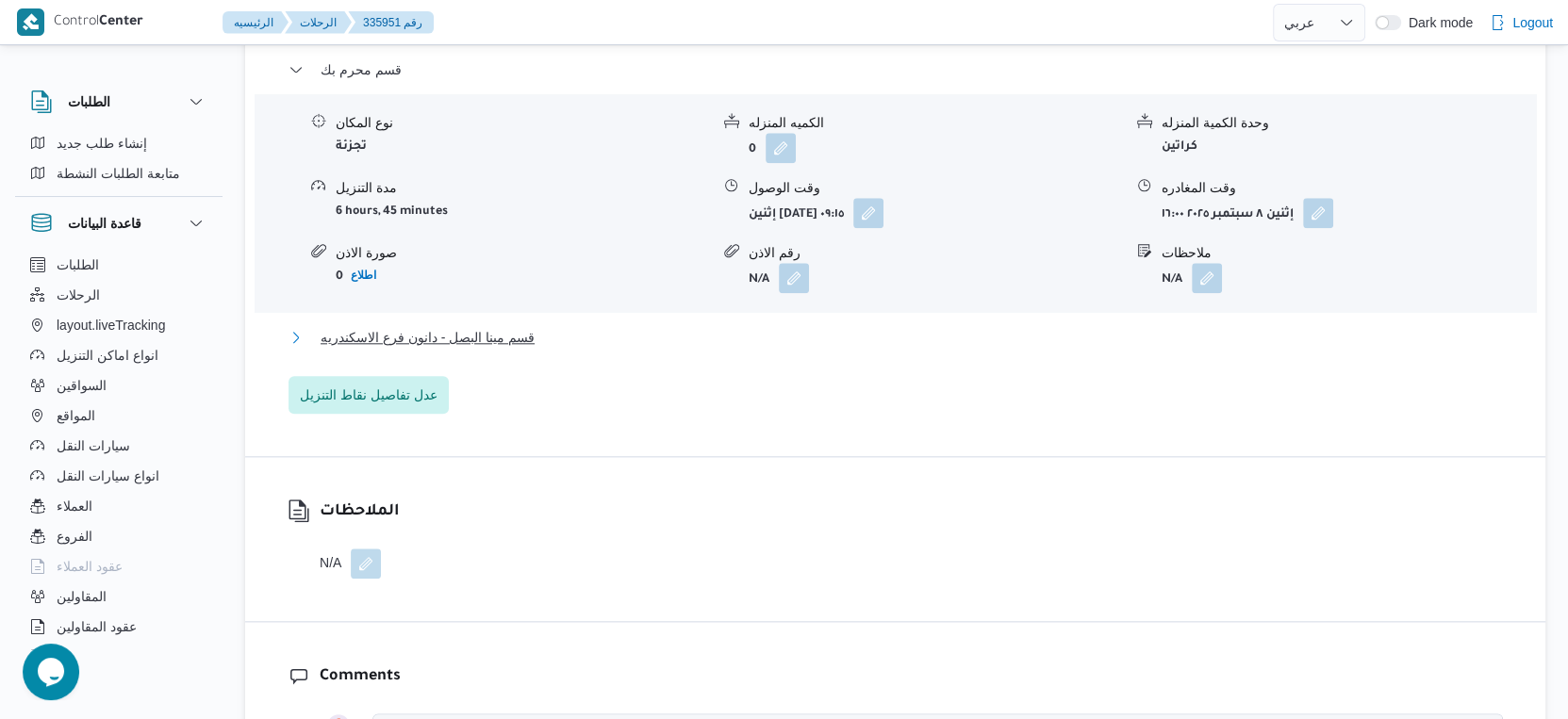
click at [559, 332] on button "قسم مينا البصل - دانون فرع الاسكندريه" at bounding box center [896, 337] width 1215 height 23
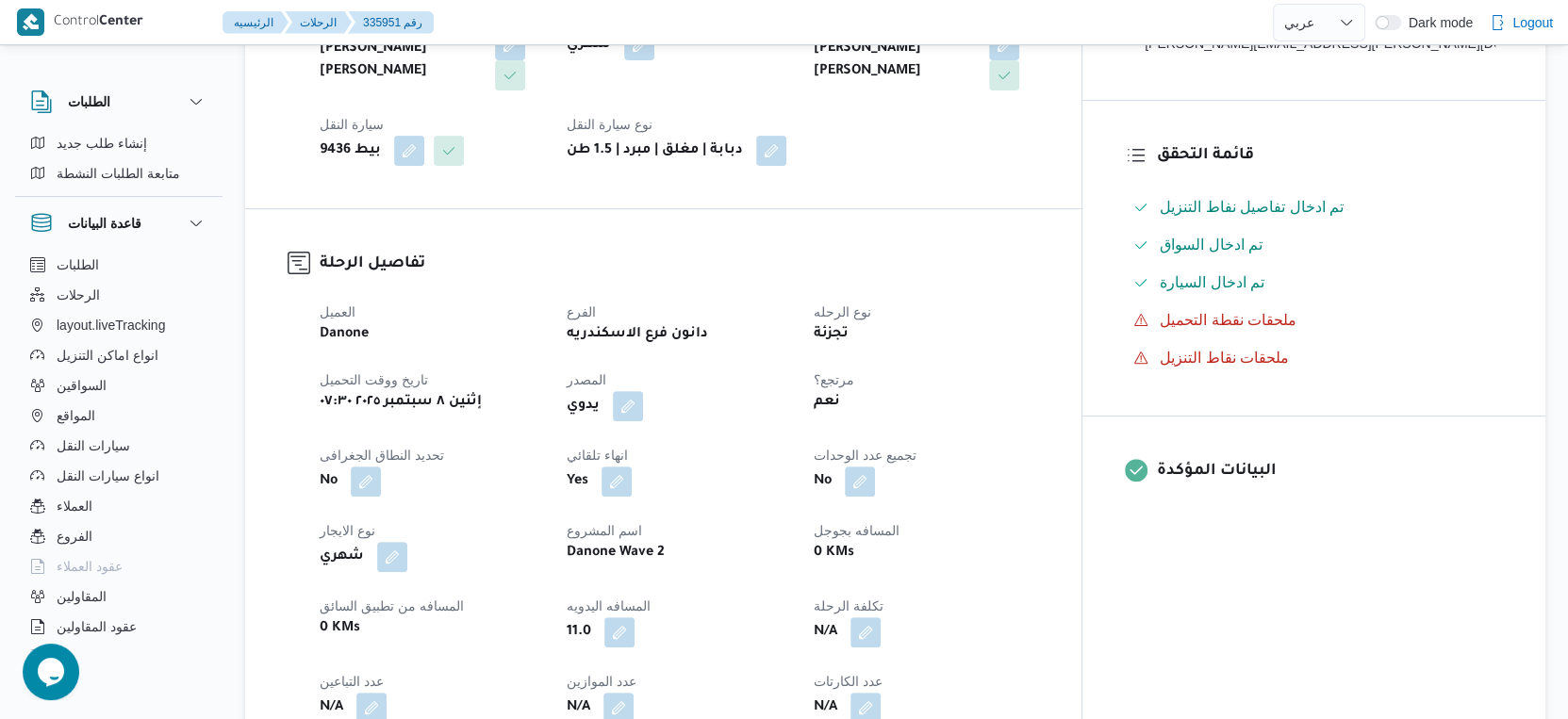
scroll to position [628, 0]
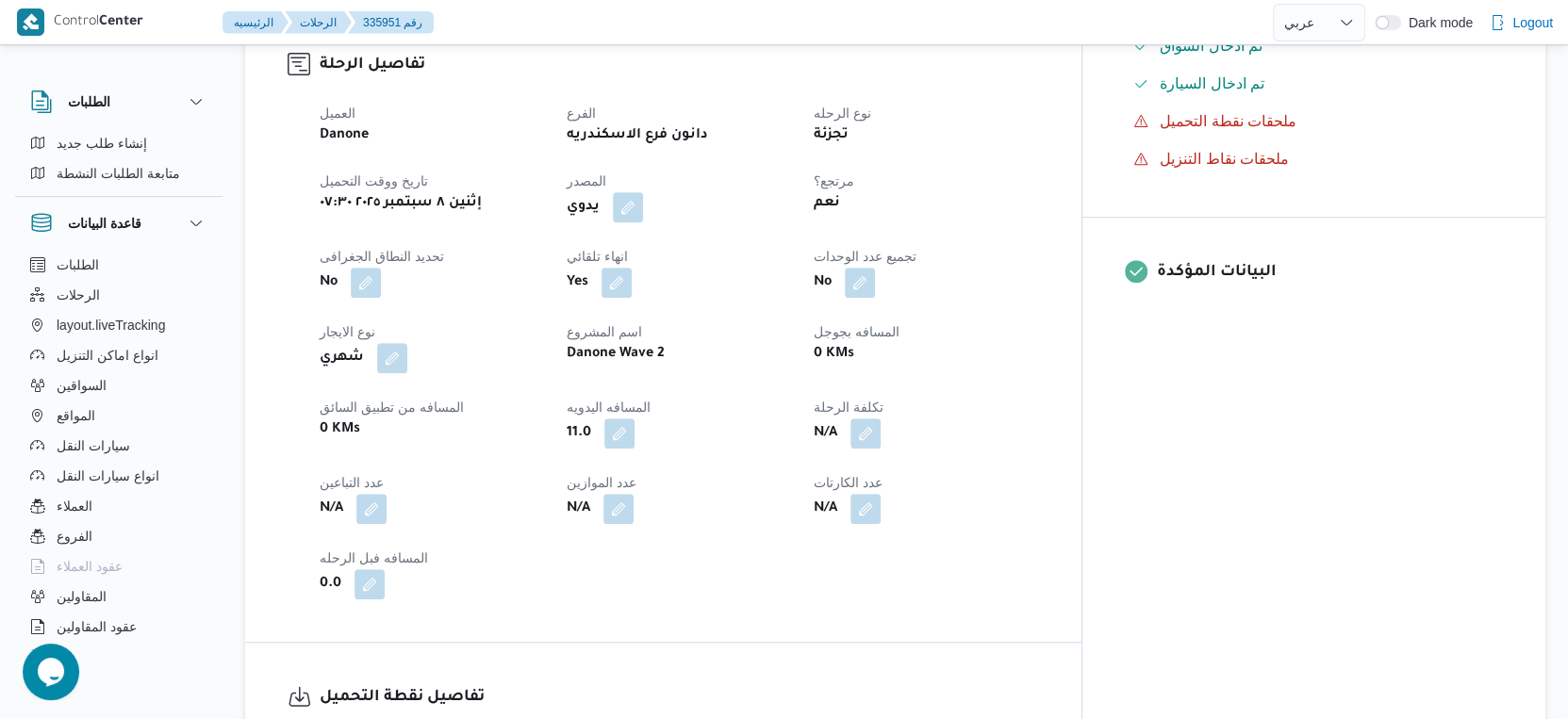
scroll to position [491, 0]
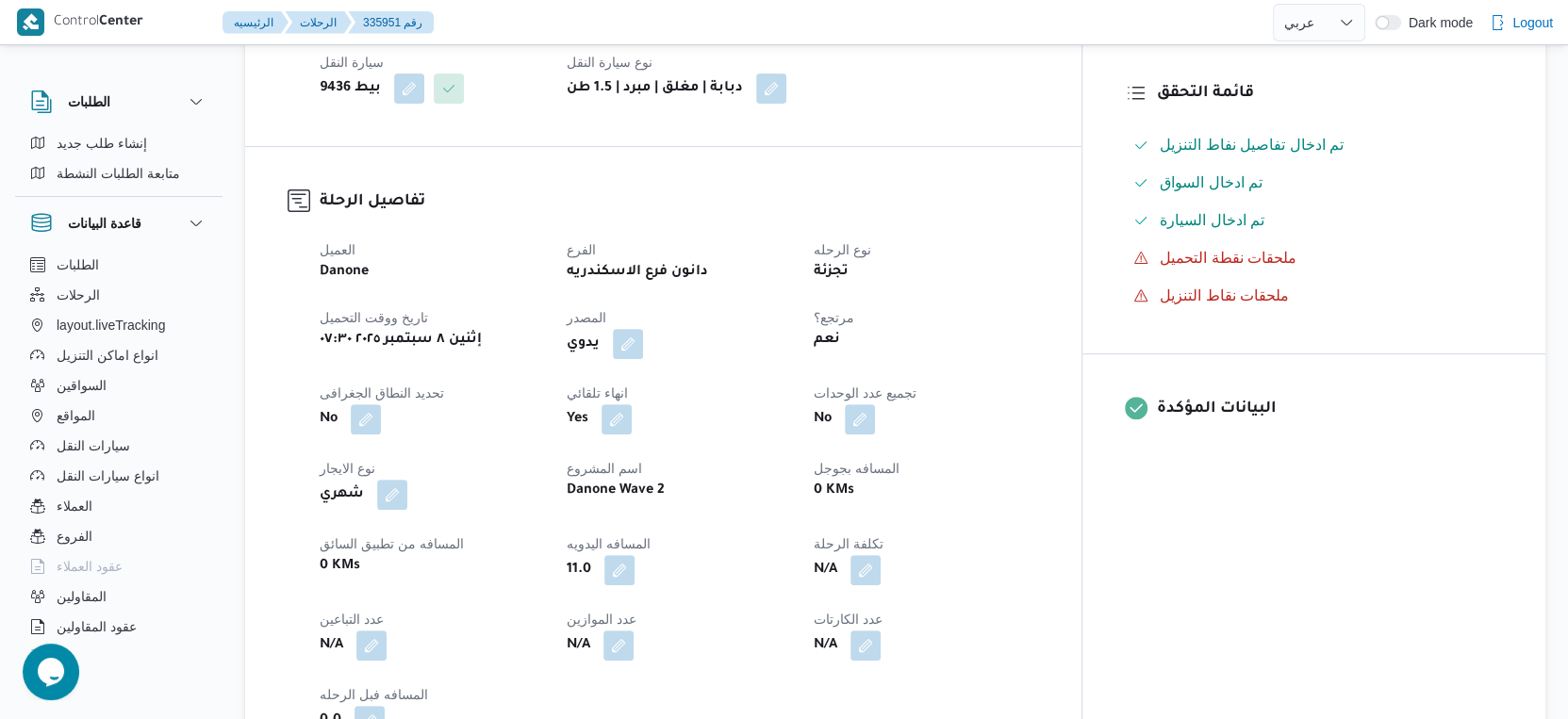
select select "ar"
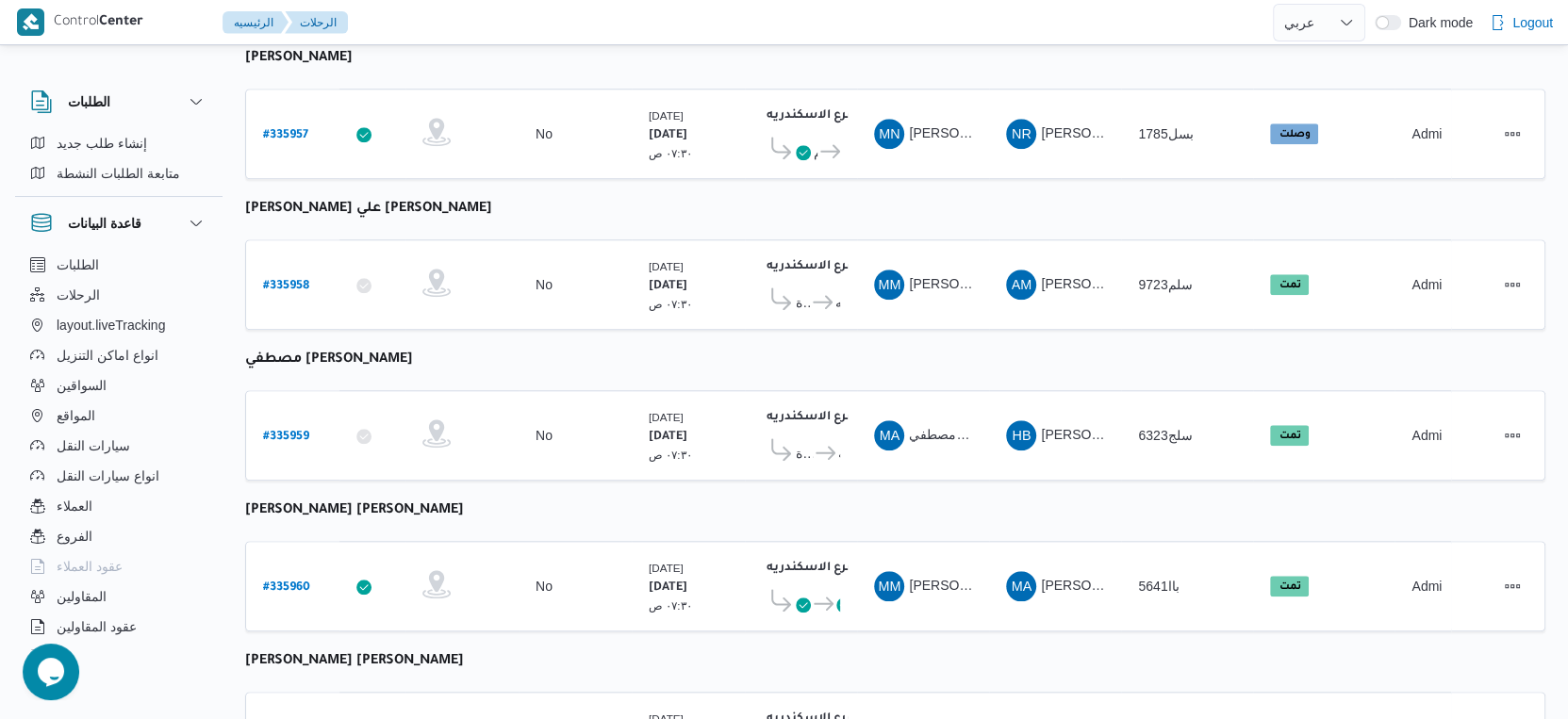
scroll to position [1539, 0]
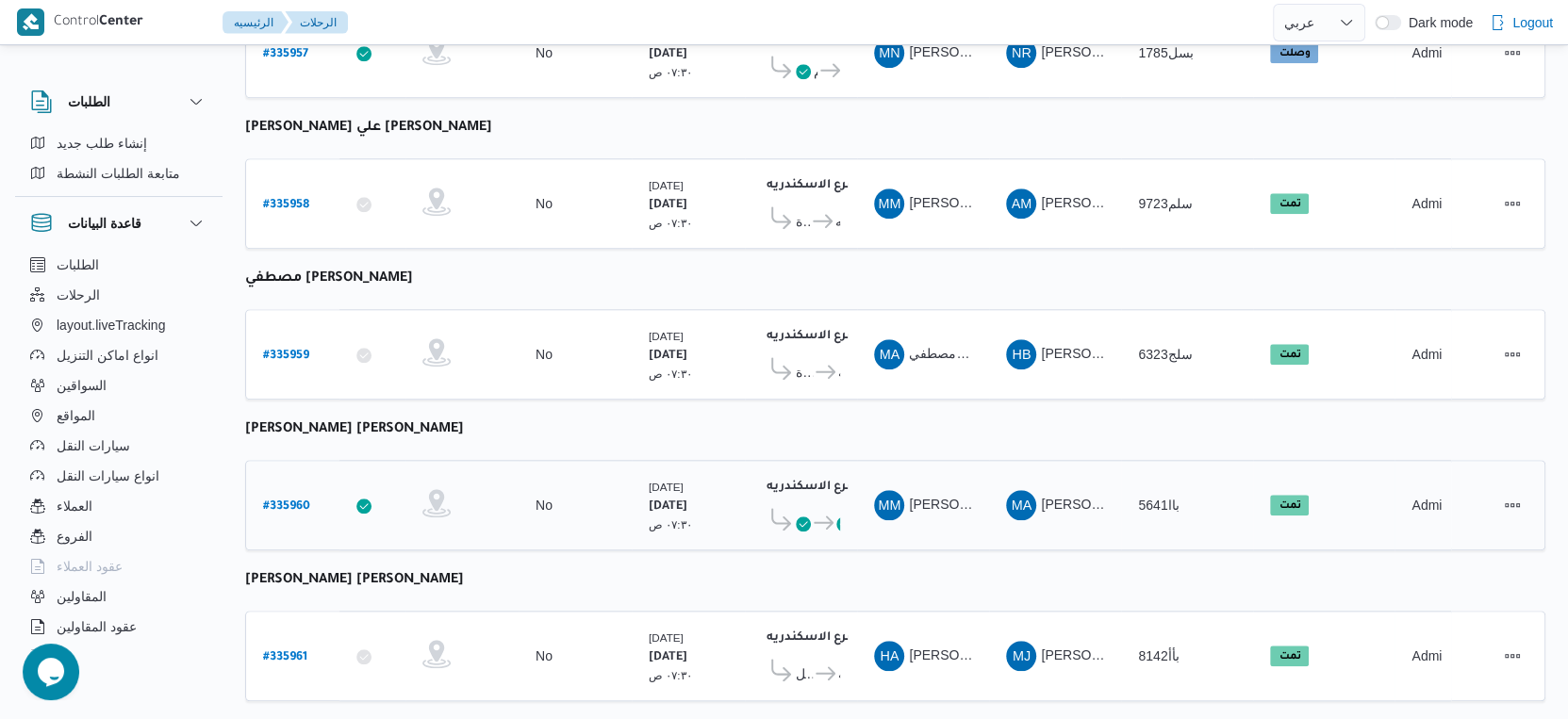
click at [288, 501] on b "# 335960" at bounding box center [287, 506] width 47 height 13
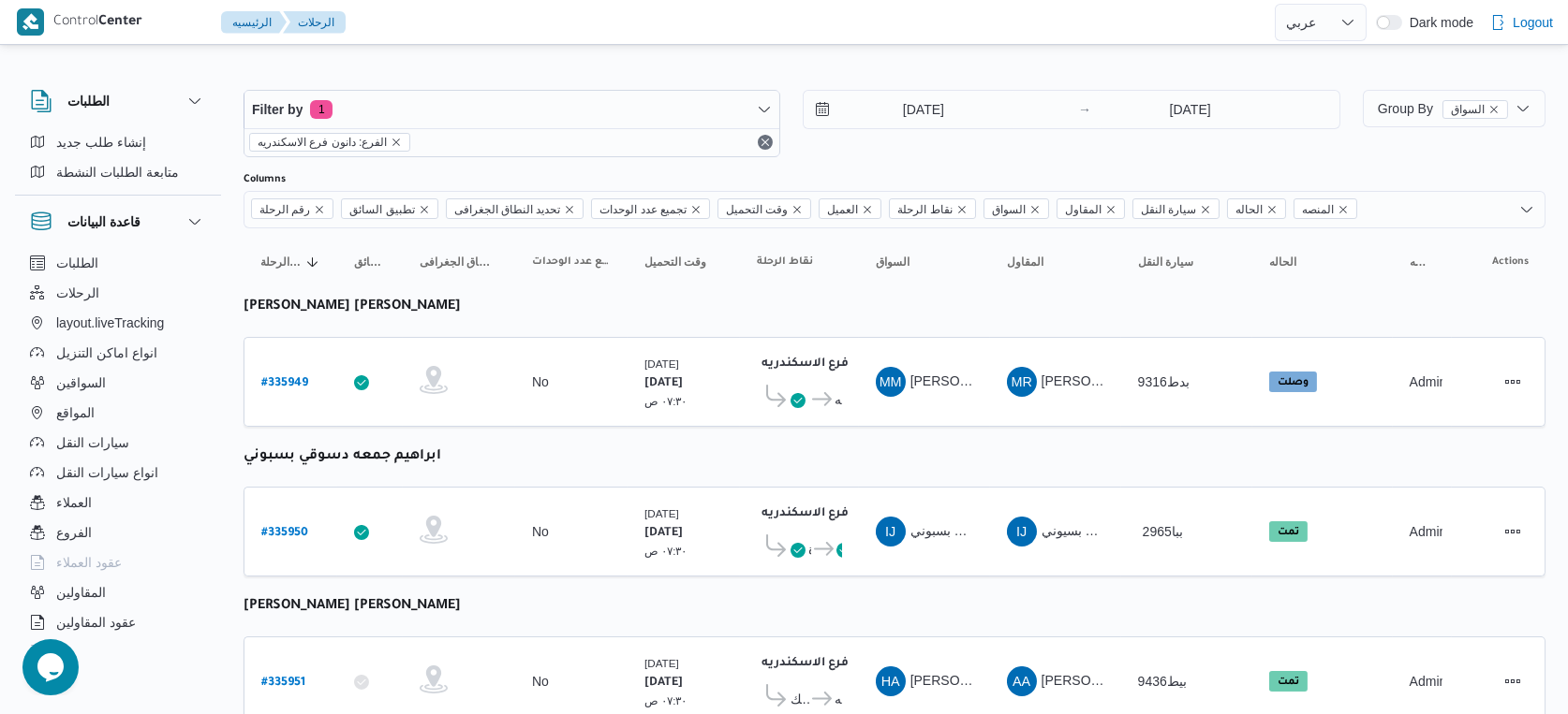
select select "ar"
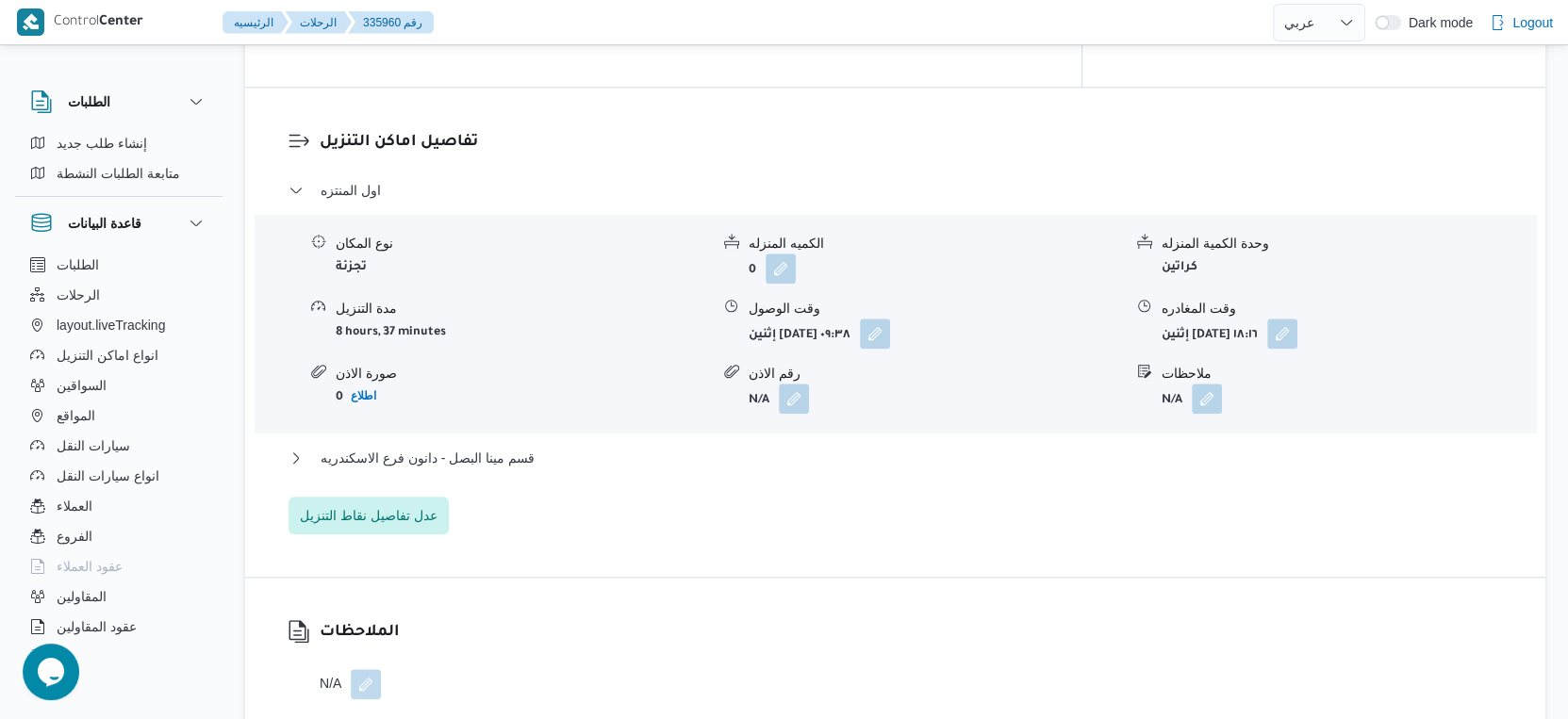
scroll to position [1571, 0]
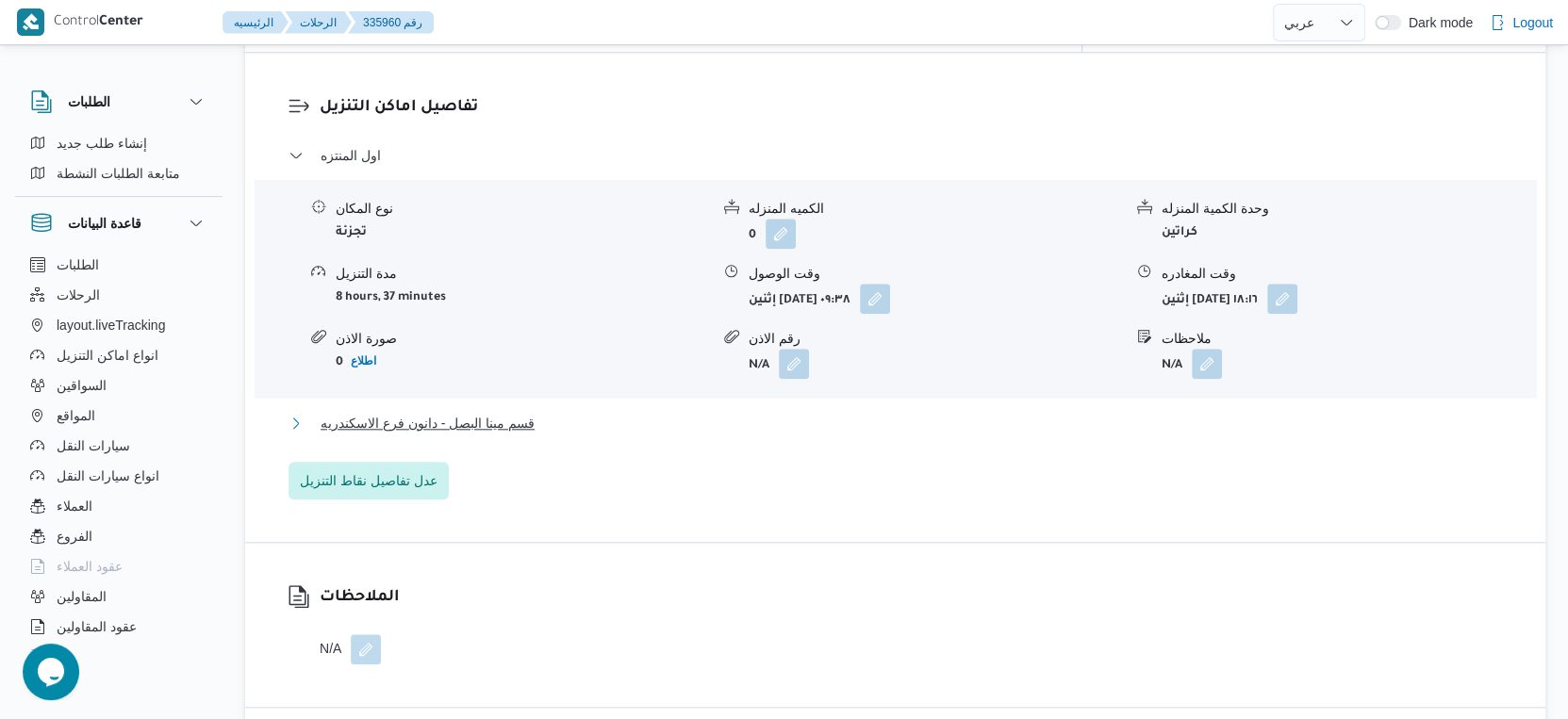
click at [554, 412] on button "قسم مينا البصل - دانون فرع الاسكندريه" at bounding box center [896, 423] width 1215 height 23
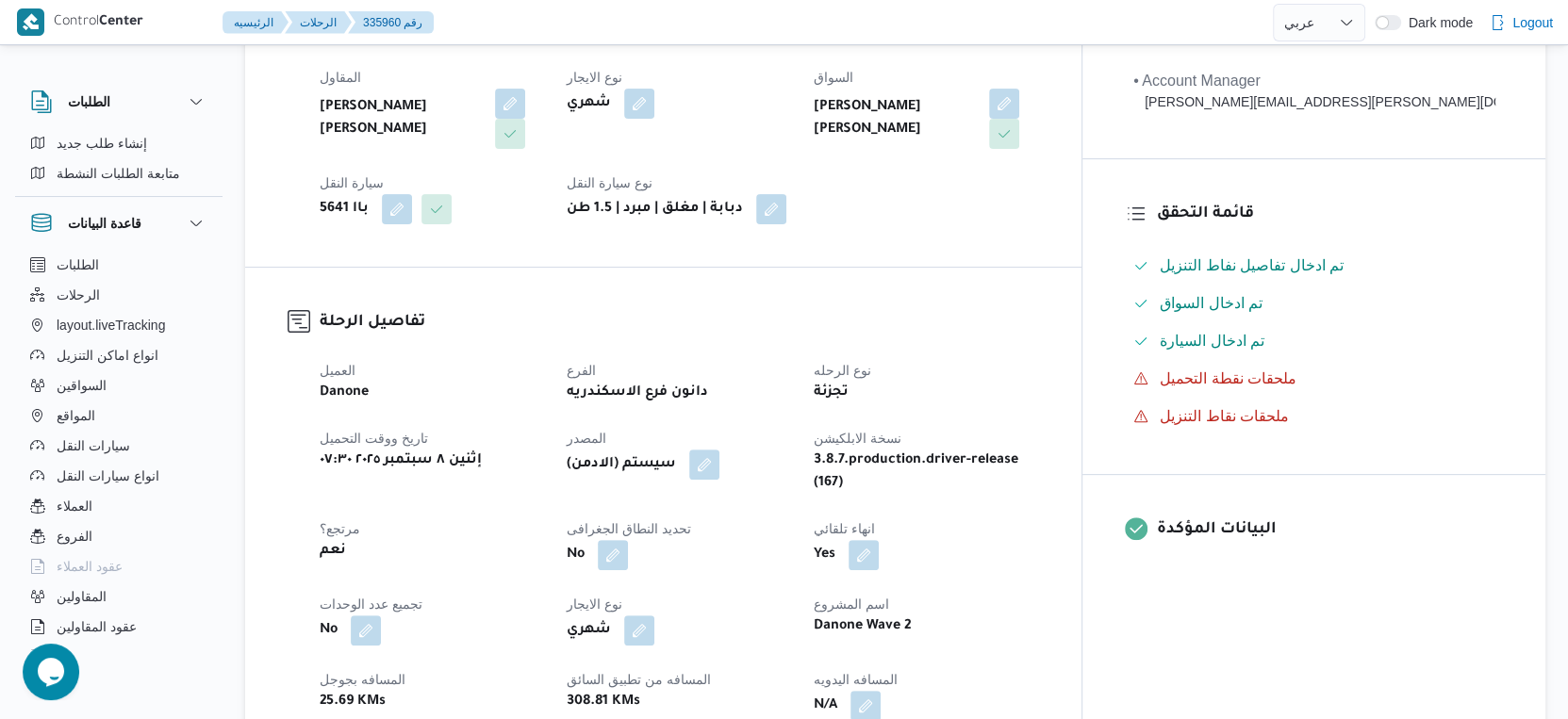
scroll to position [734, 0]
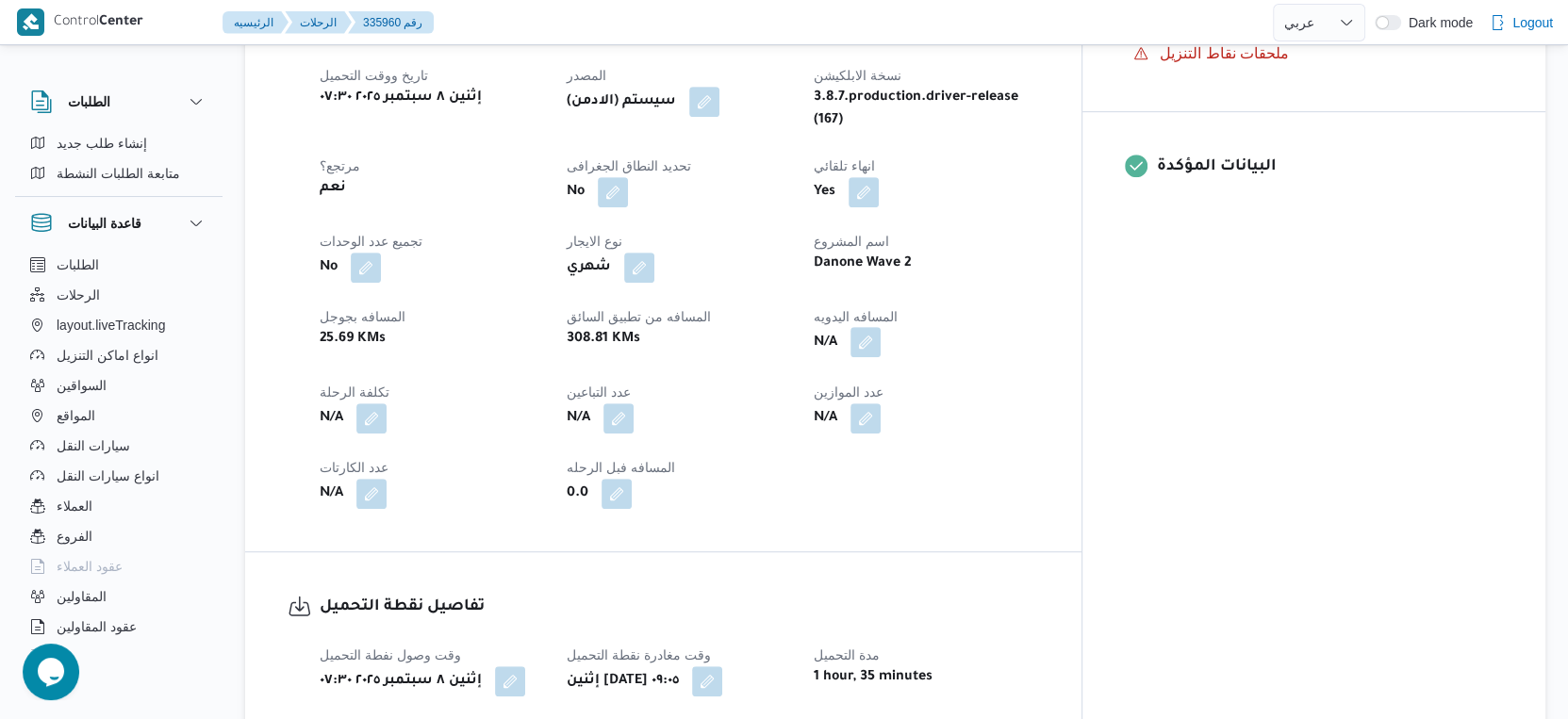
click at [881, 331] on button "button" at bounding box center [865, 342] width 30 height 30
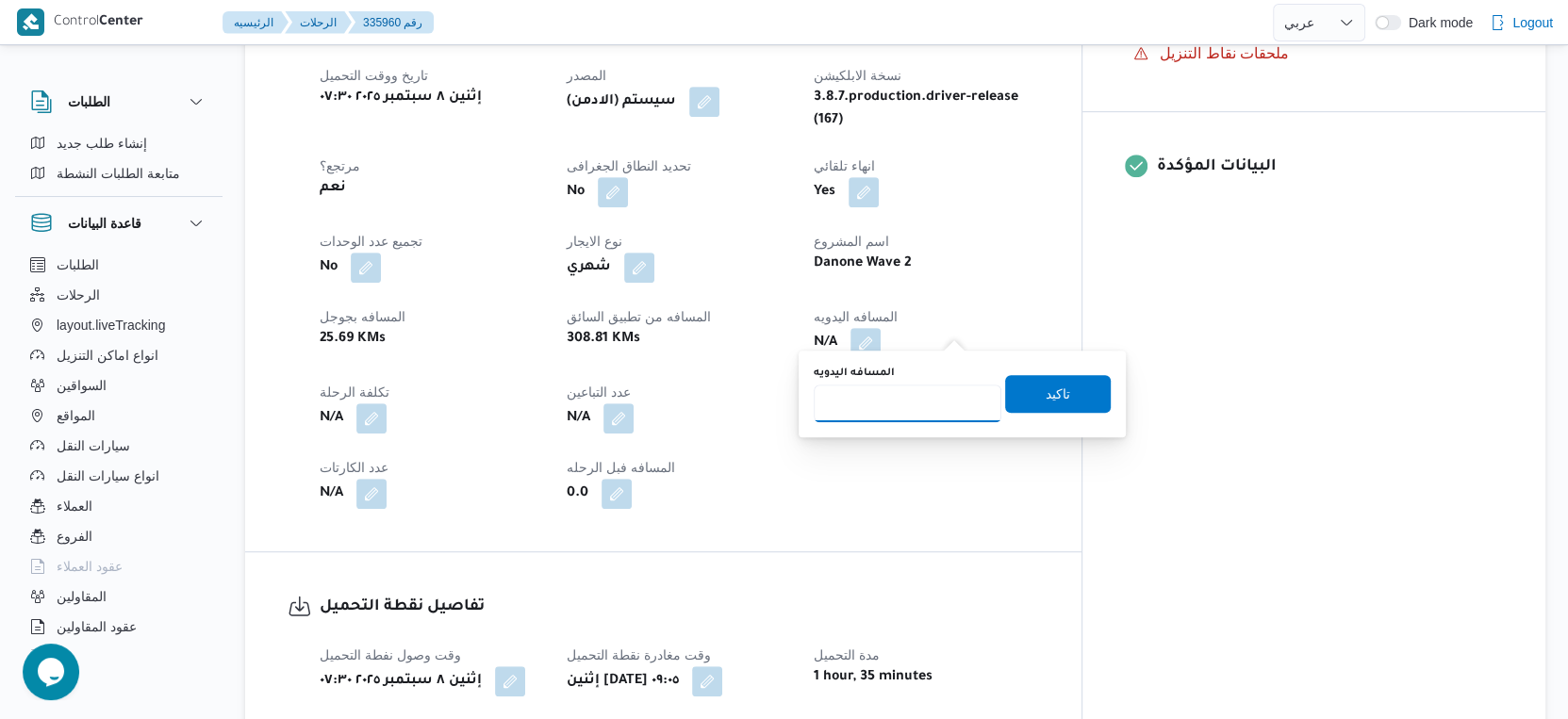
click at [914, 394] on input "المسافه اليدويه" at bounding box center [908, 404] width 188 height 37
type input "66"
click at [1047, 388] on span "تاكيد" at bounding box center [1057, 393] width 24 height 23
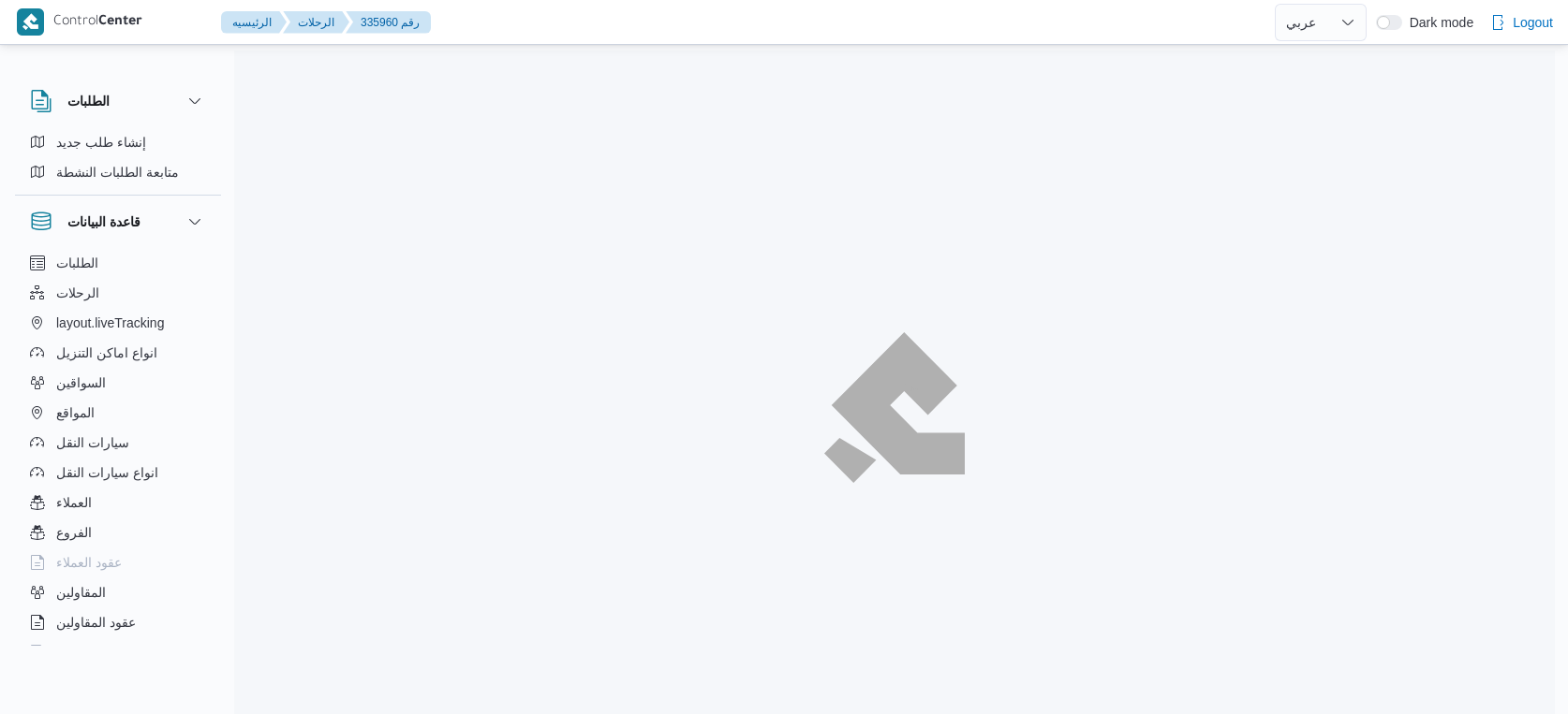
select select "ar"
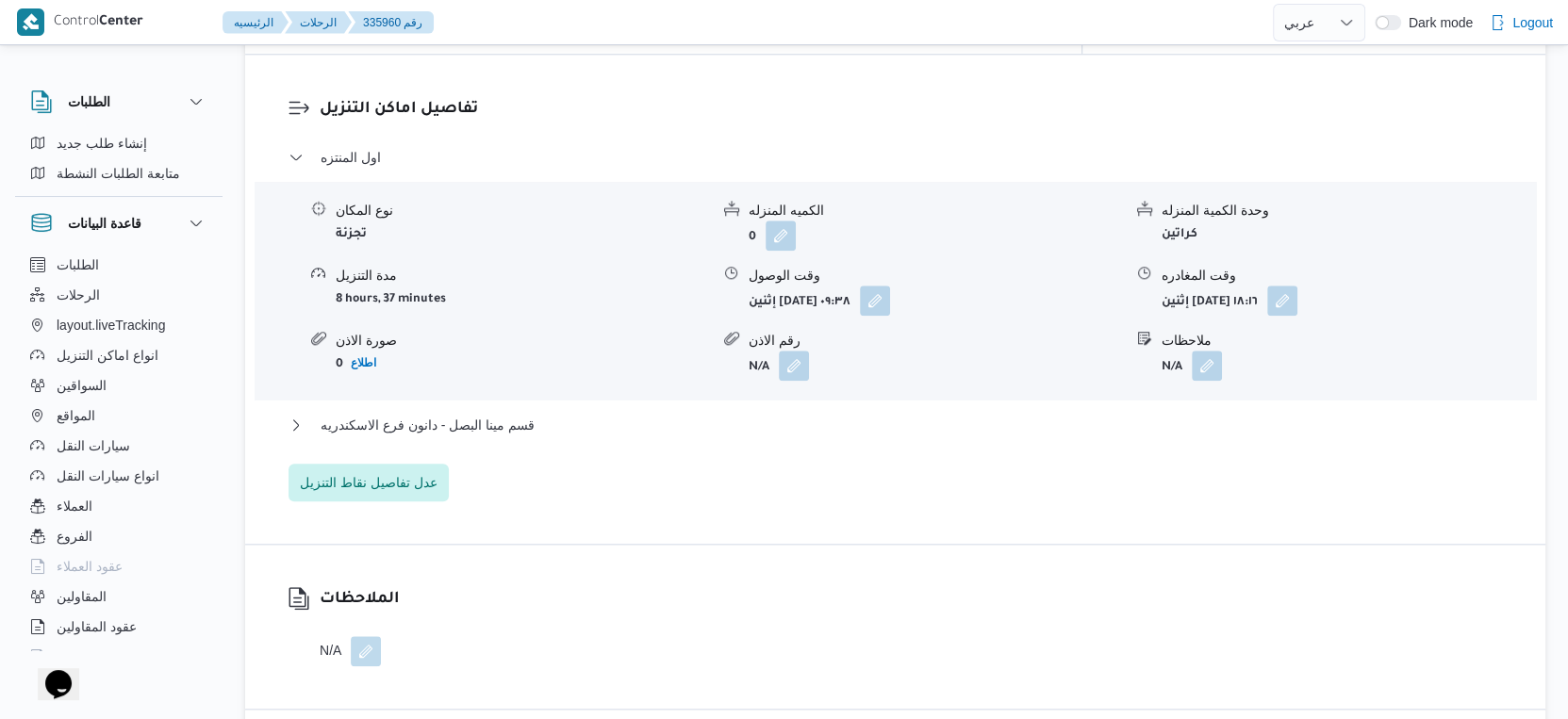
scroll to position [1571, 0]
click at [555, 412] on button "قسم مينا البصل - دانون فرع الاسكندريه" at bounding box center [896, 423] width 1215 height 23
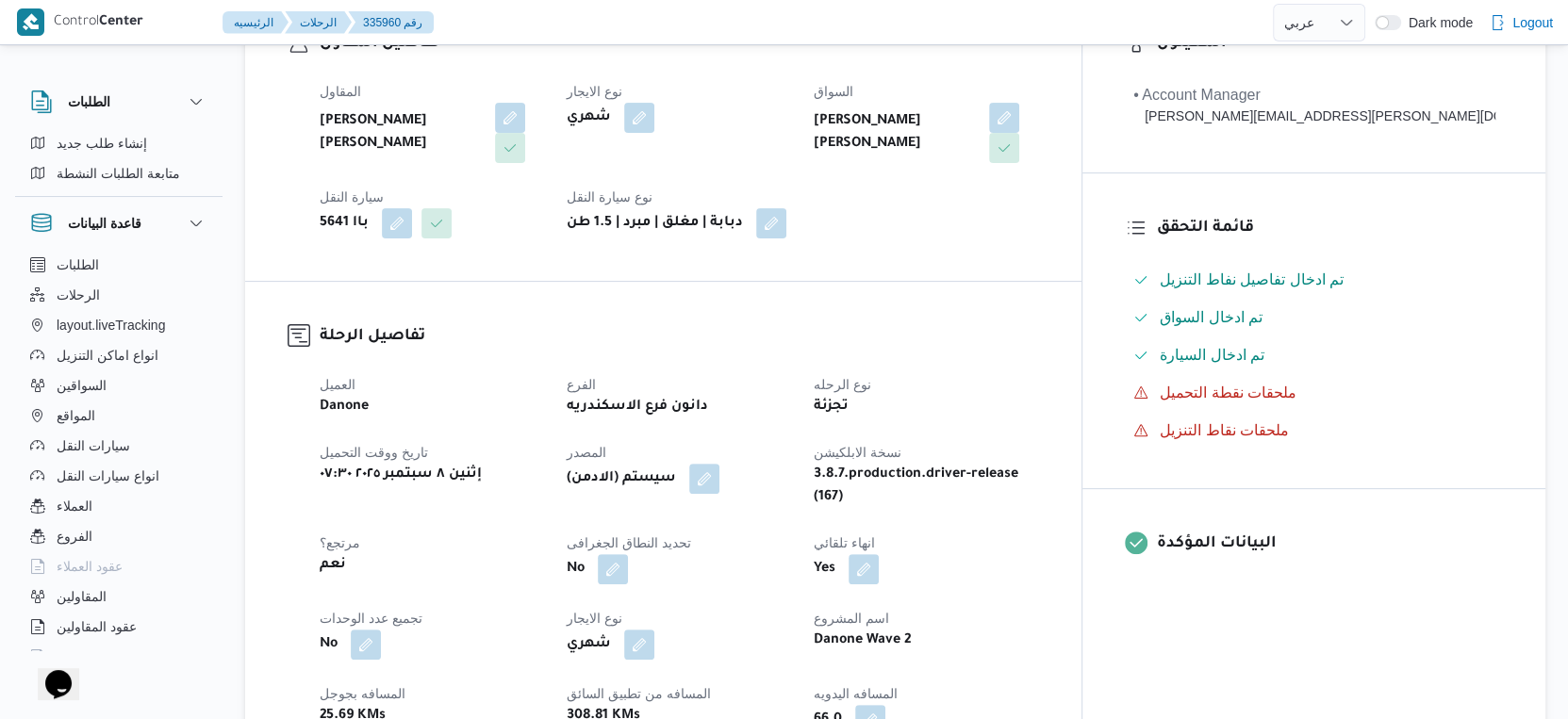
scroll to position [628, 0]
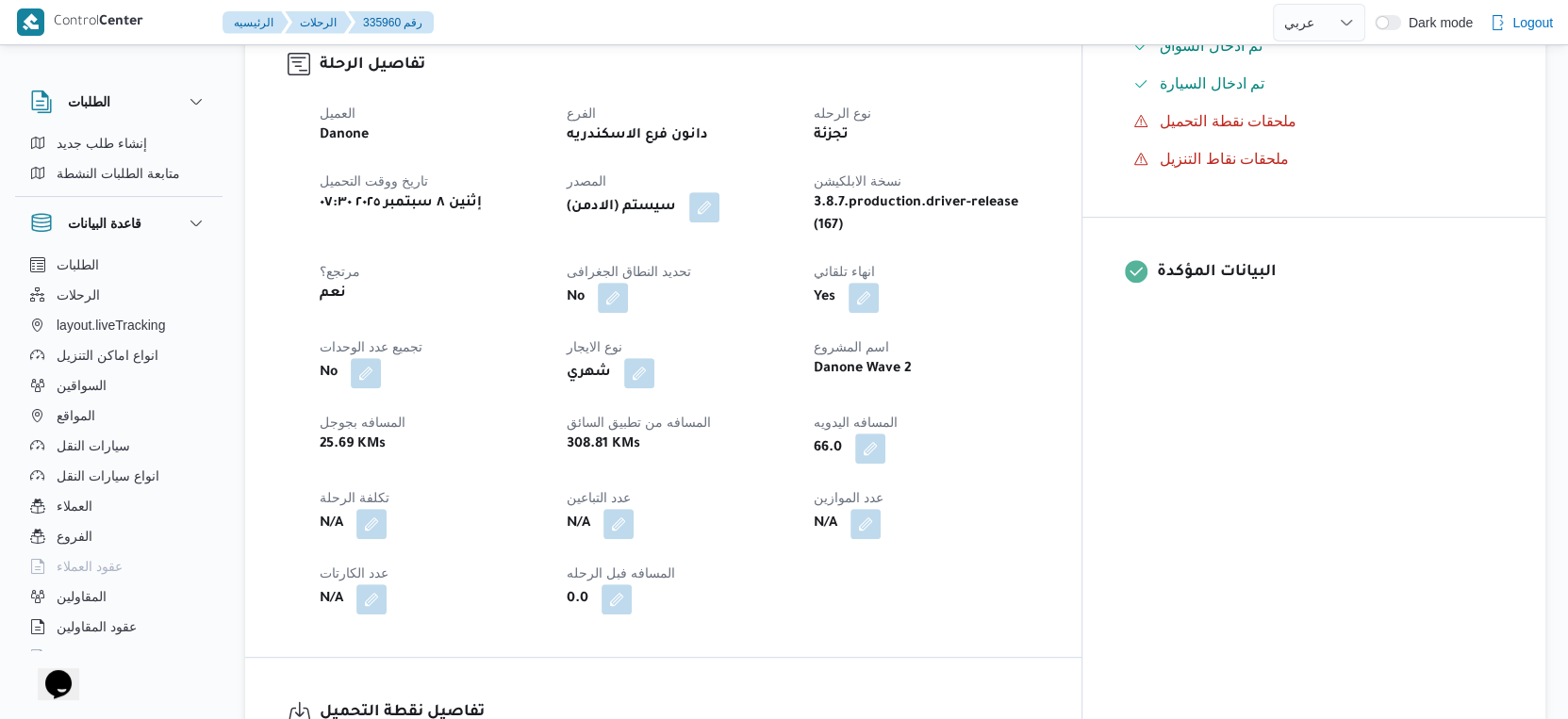
select select "ar"
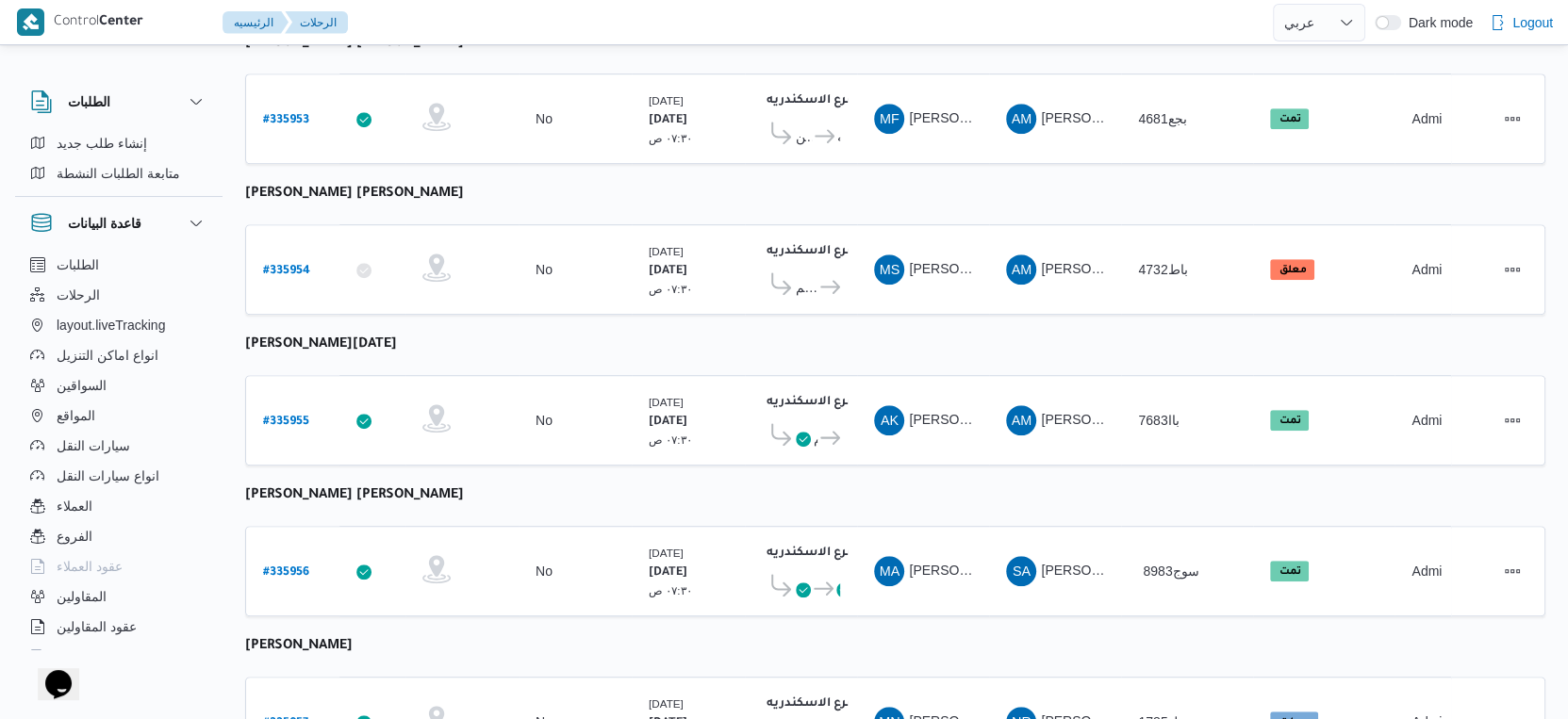
scroll to position [805, 0]
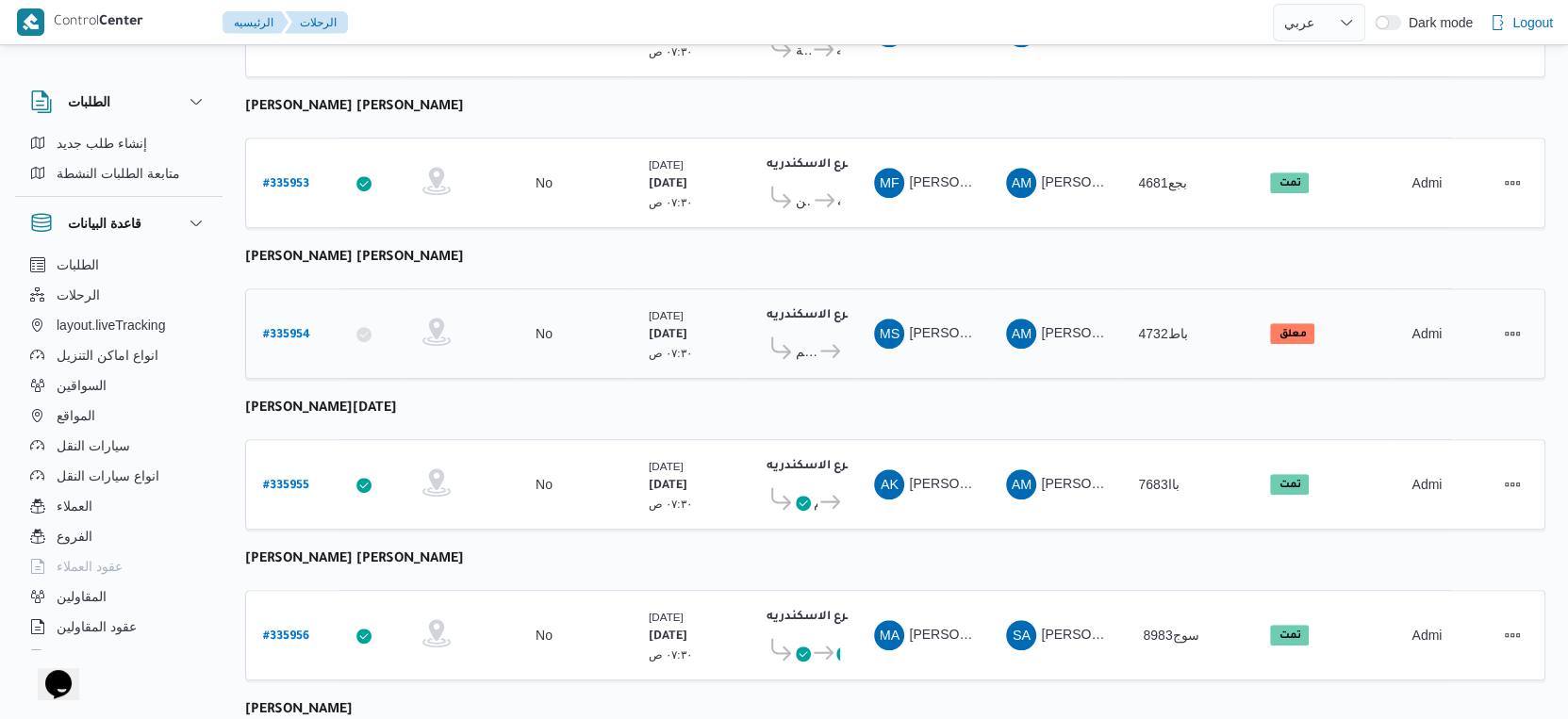
click at [292, 329] on b "# 335954" at bounding box center [287, 335] width 47 height 13
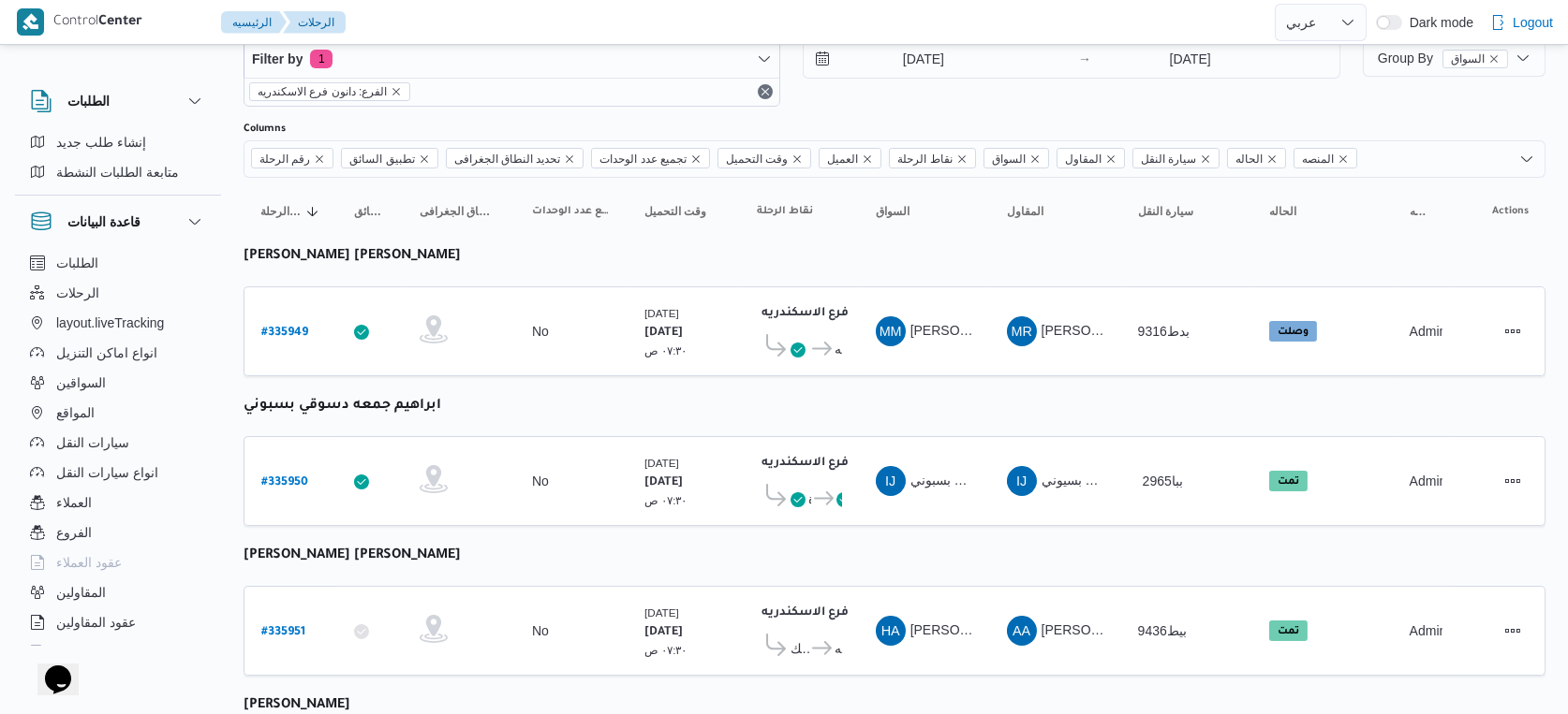
select select "ar"
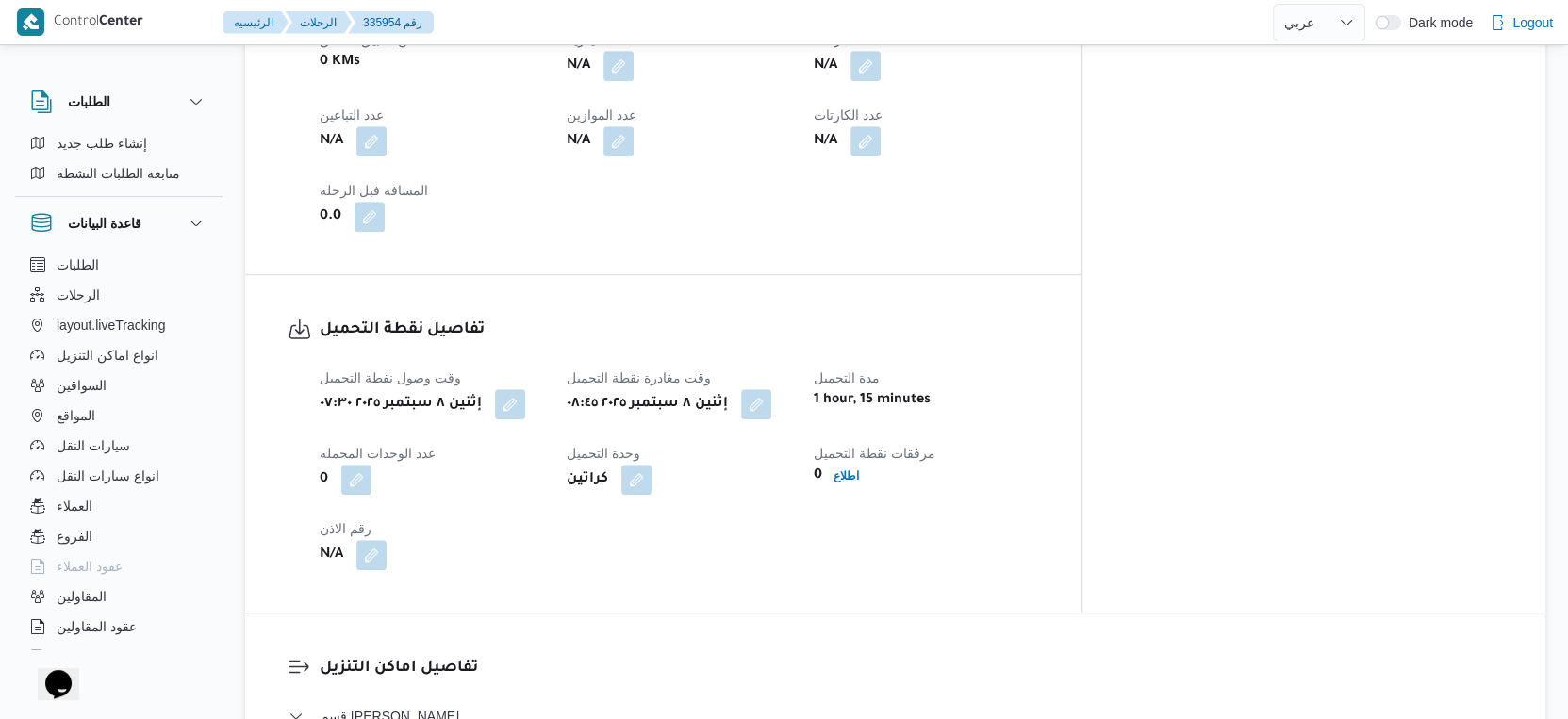
scroll to position [1152, 0]
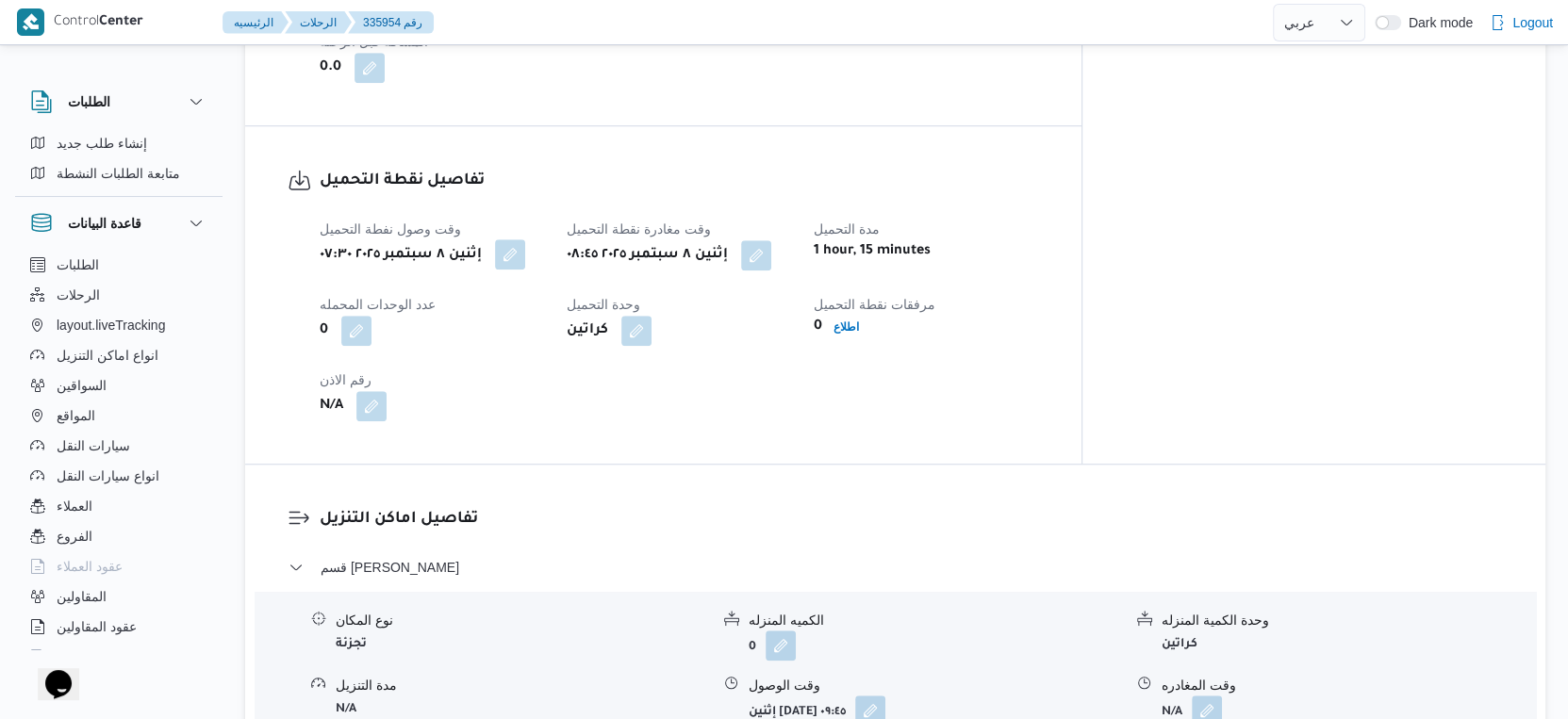
click at [518, 261] on button "button" at bounding box center [510, 254] width 30 height 30
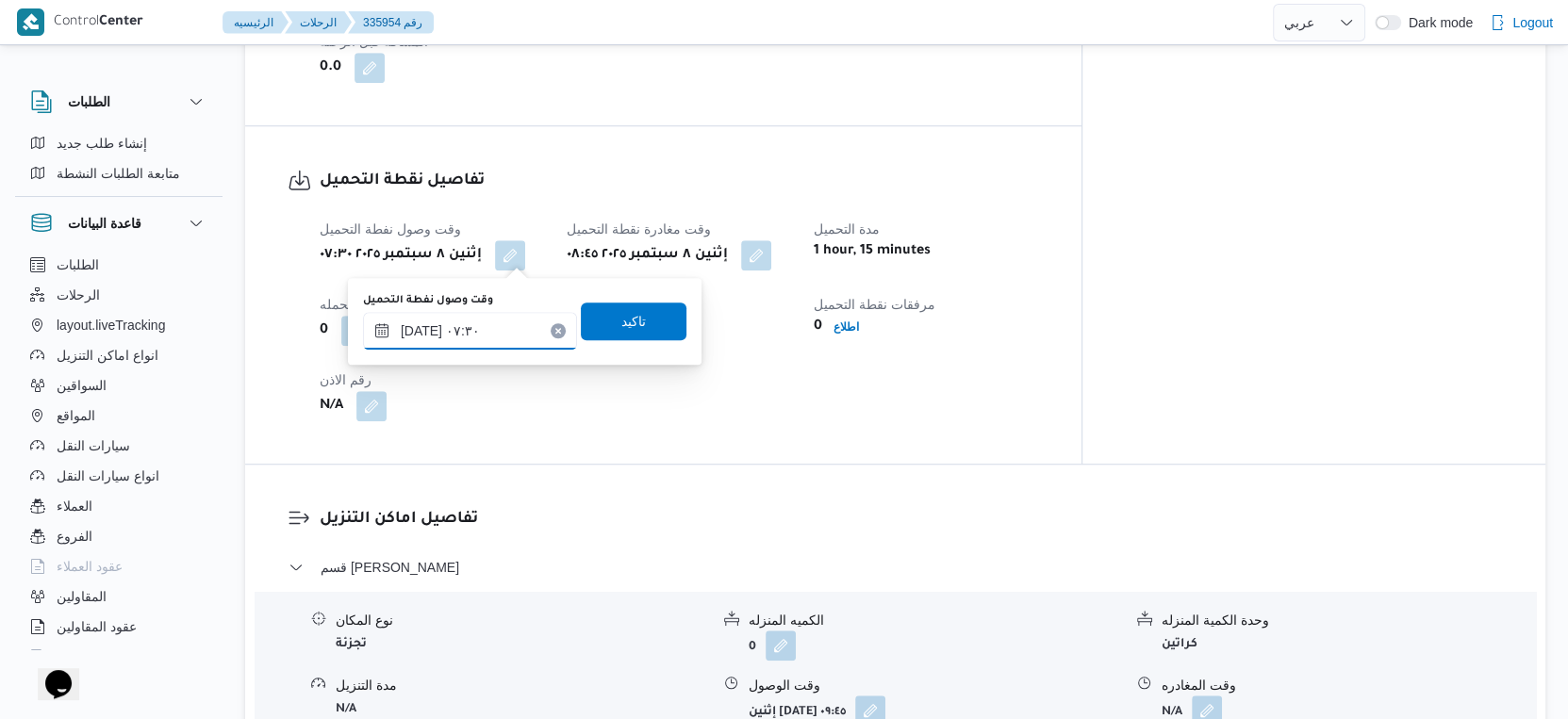
click at [422, 325] on input "[DATE] ٠٧:٣٠" at bounding box center [470, 331] width 214 height 37
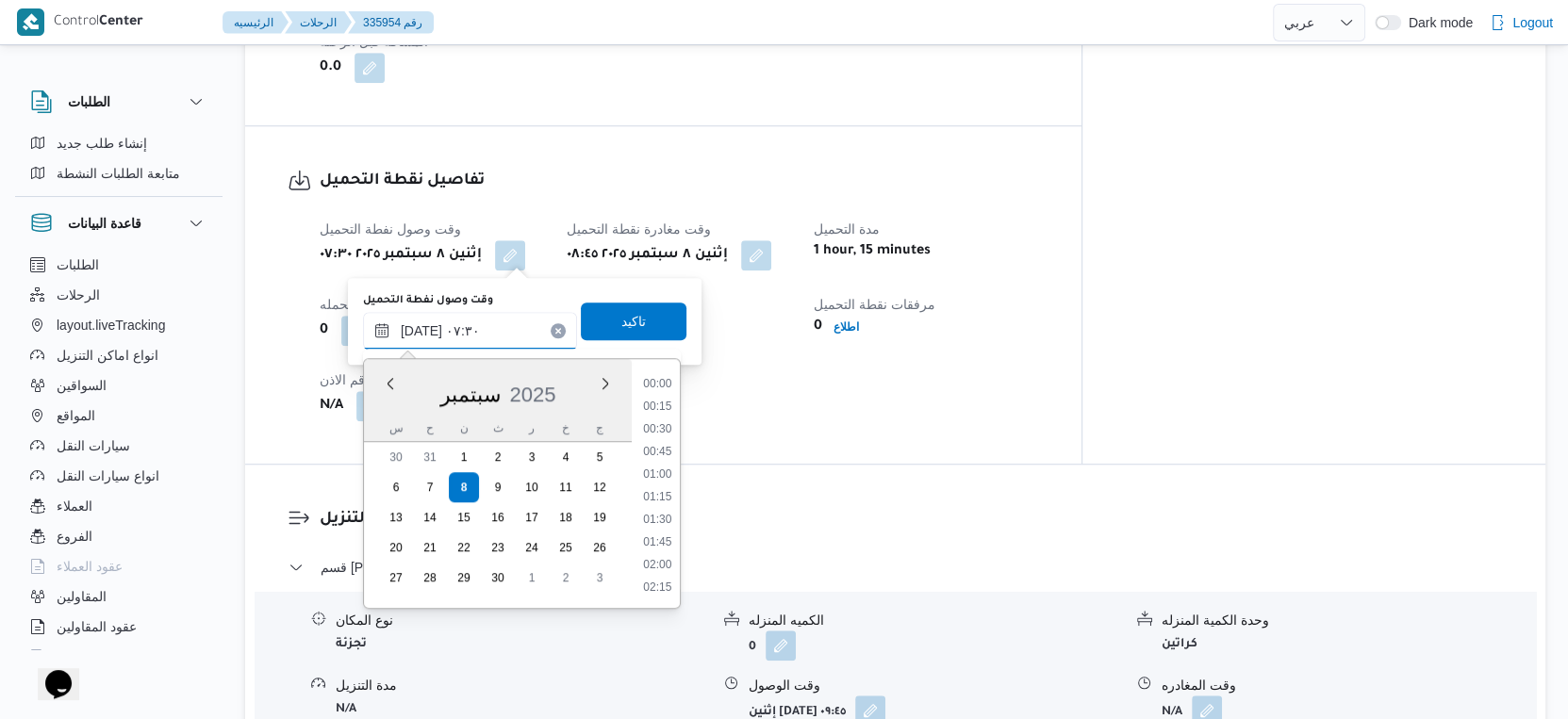
click at [422, 325] on input "[DATE] ٠٧:٣٠" at bounding box center [470, 331] width 214 height 37
type input "[DATE] ٠٧:٣٥"
click at [633, 319] on span "تاكيد" at bounding box center [634, 320] width 106 height 37
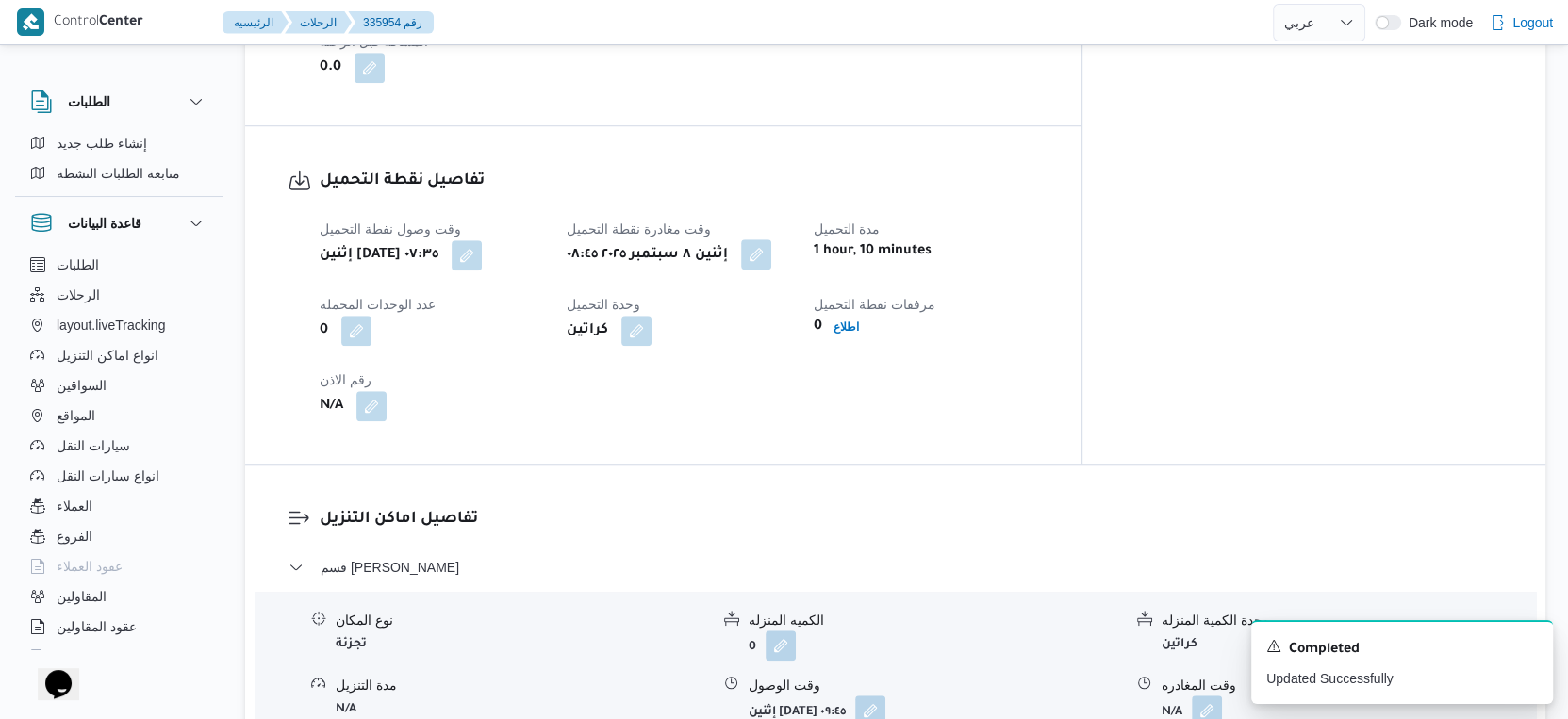
click at [771, 246] on button "button" at bounding box center [756, 254] width 30 height 30
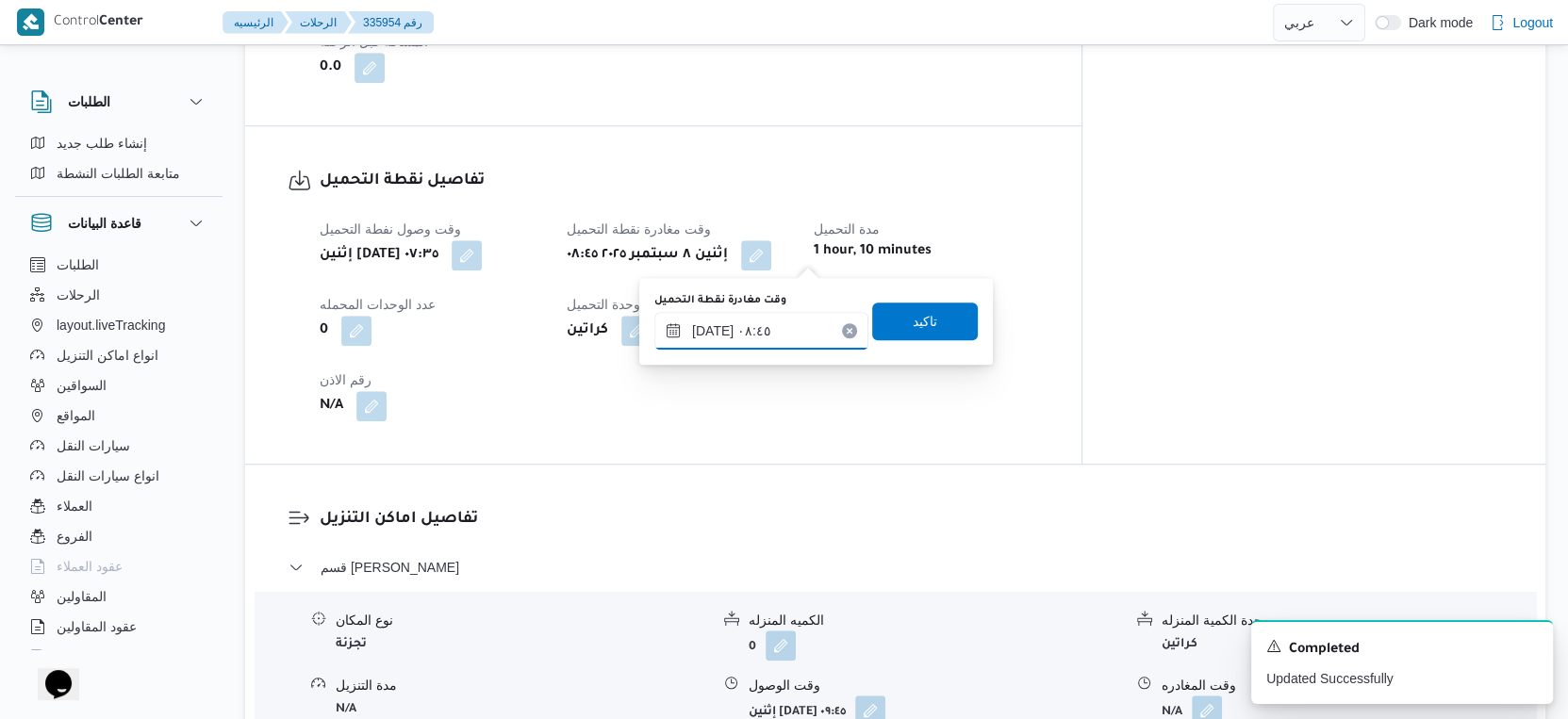
click at [786, 317] on input "[DATE] ٠٨:٤٥" at bounding box center [761, 331] width 214 height 37
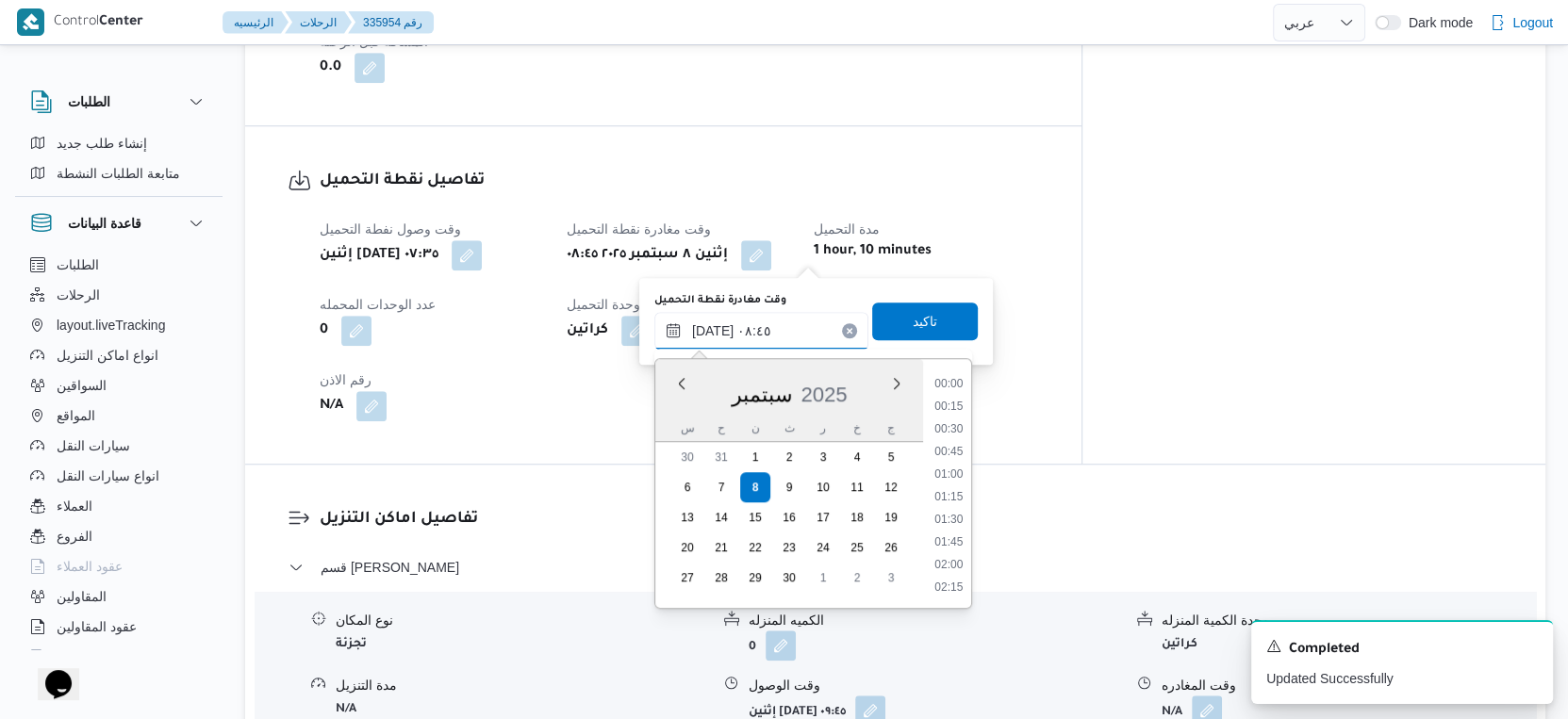
scroll to position [677, 0]
click at [953, 545] on li "09:15" at bounding box center [949, 544] width 43 height 19
type input "٠٨/٠٩/٢٠٢٥ ٠٩:١٥"
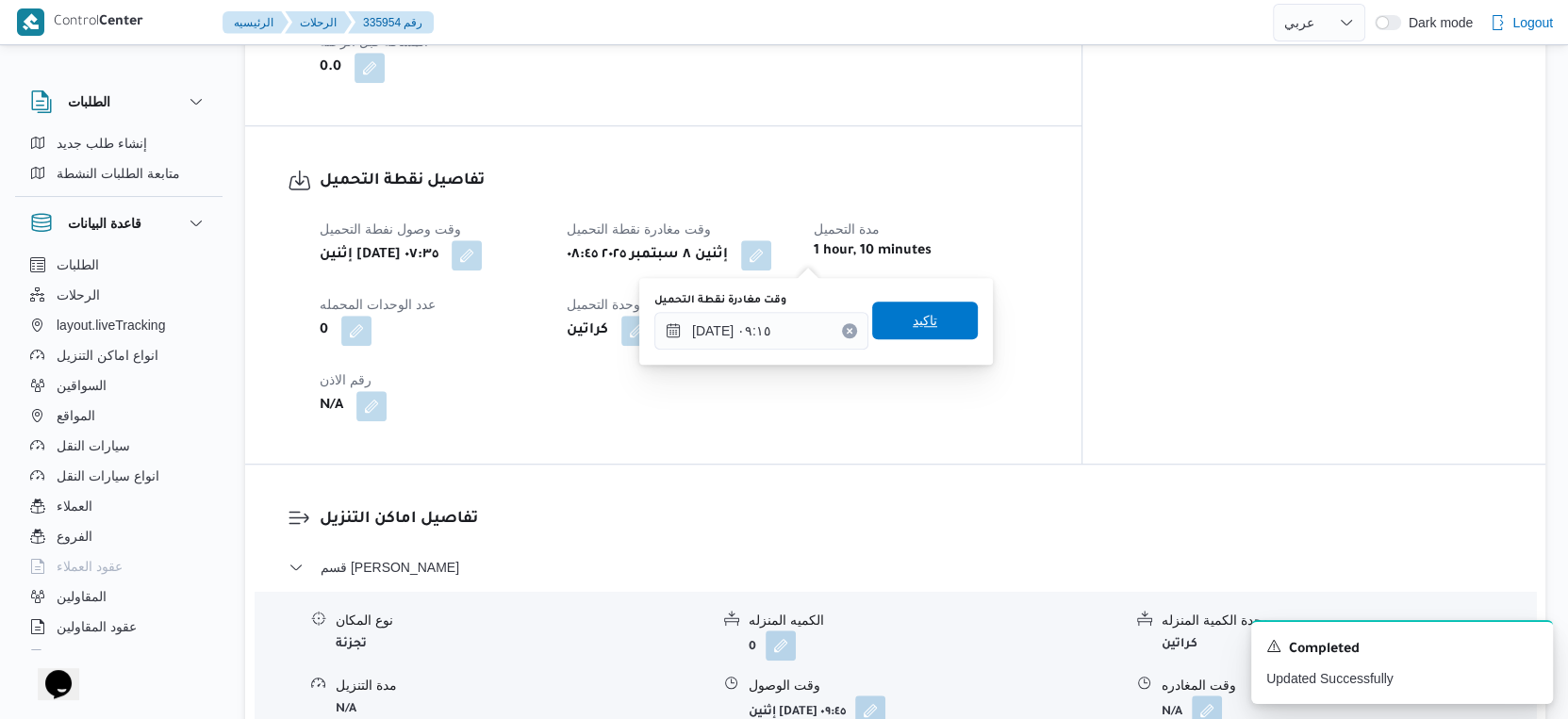
click at [927, 315] on span "تاكيد" at bounding box center [925, 320] width 106 height 37
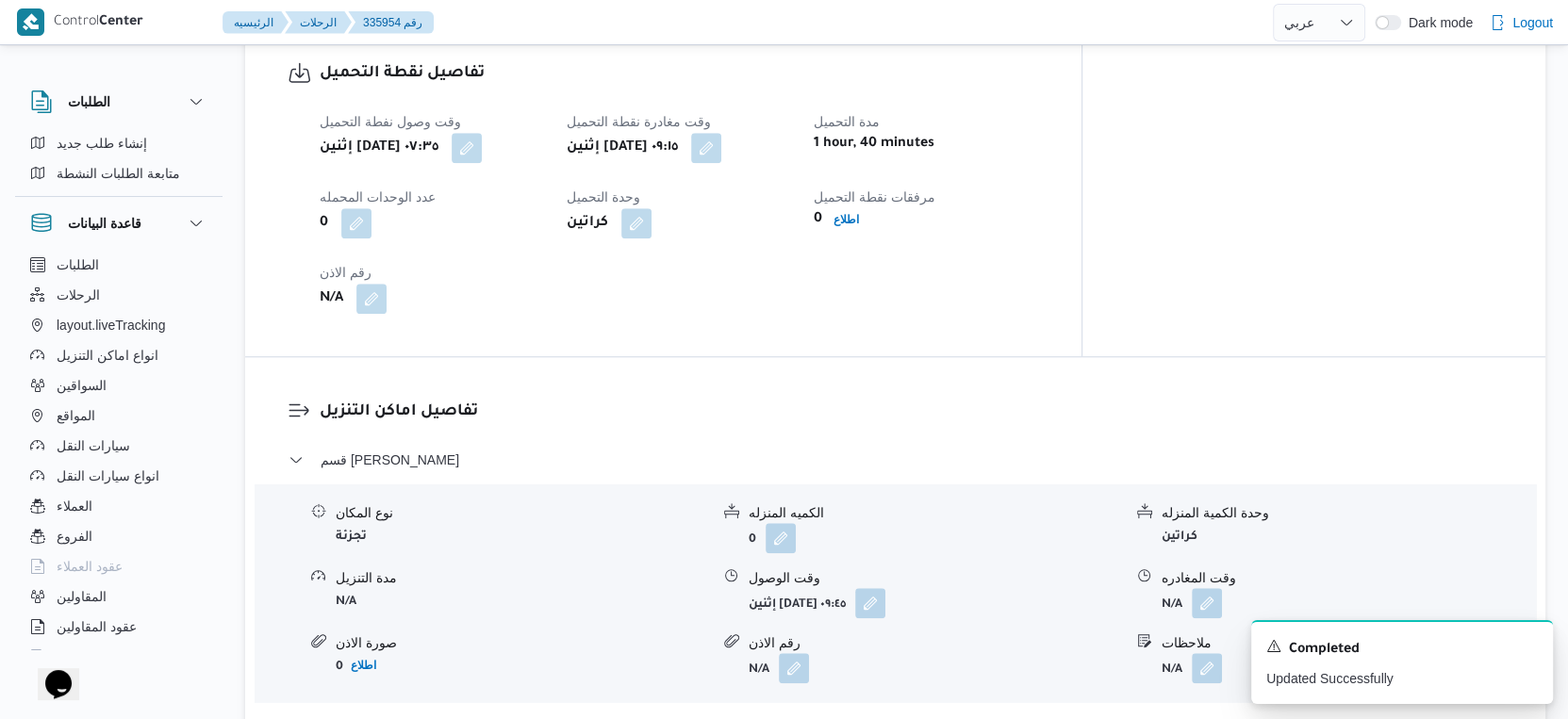
scroll to position [1466, 0]
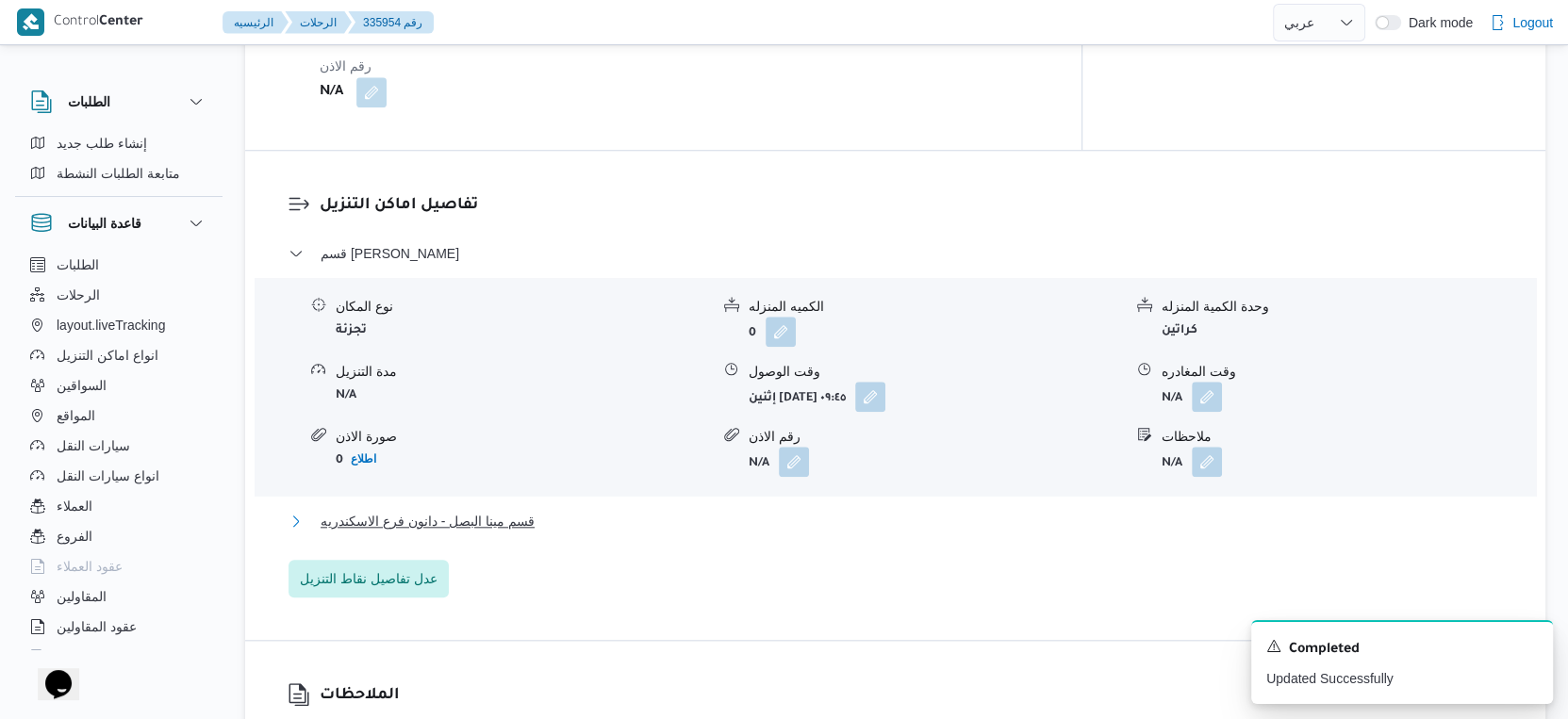
click at [607, 515] on button "قسم مينا البصل - دانون فرع الاسكندريه" at bounding box center [896, 521] width 1215 height 23
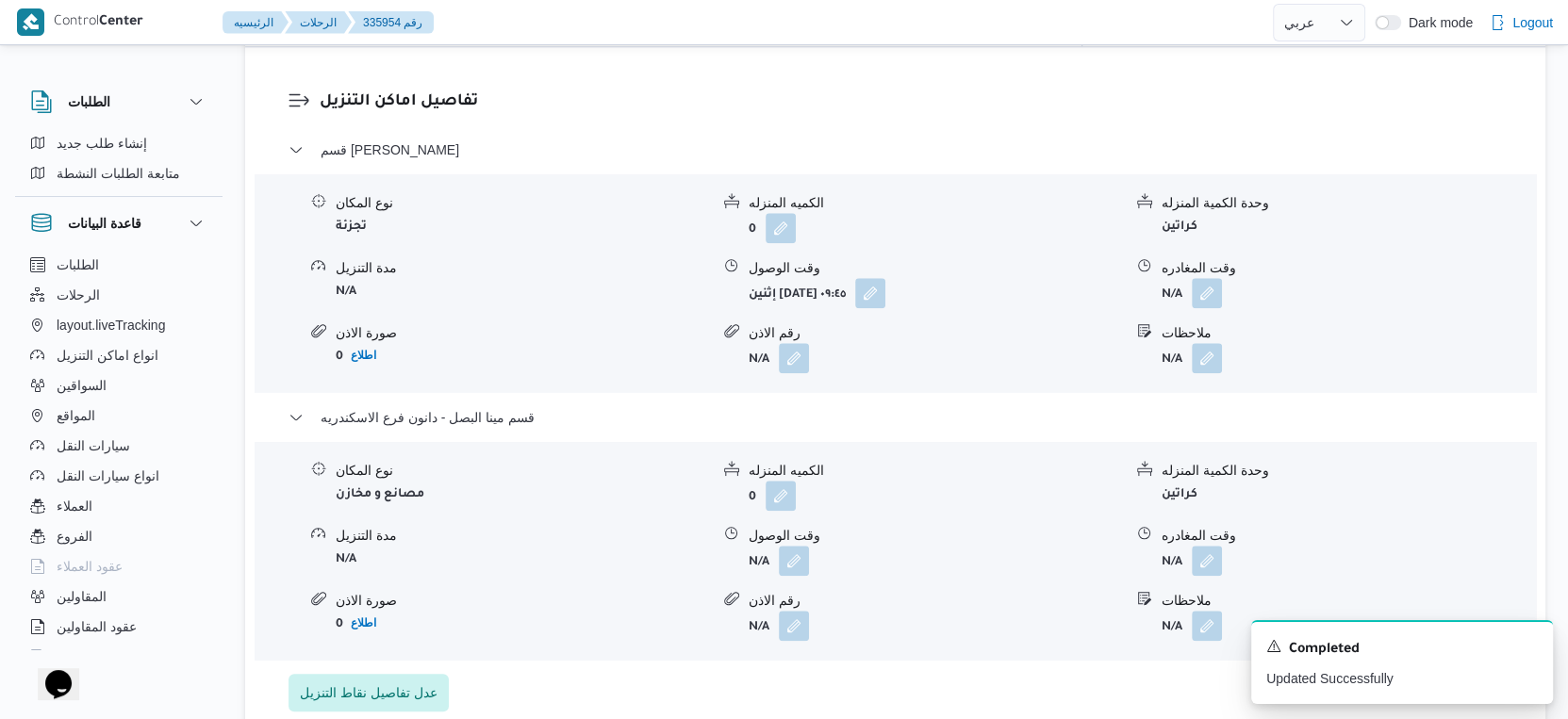
scroll to position [1571, 0]
click at [789, 568] on button "button" at bounding box center [794, 557] width 30 height 30
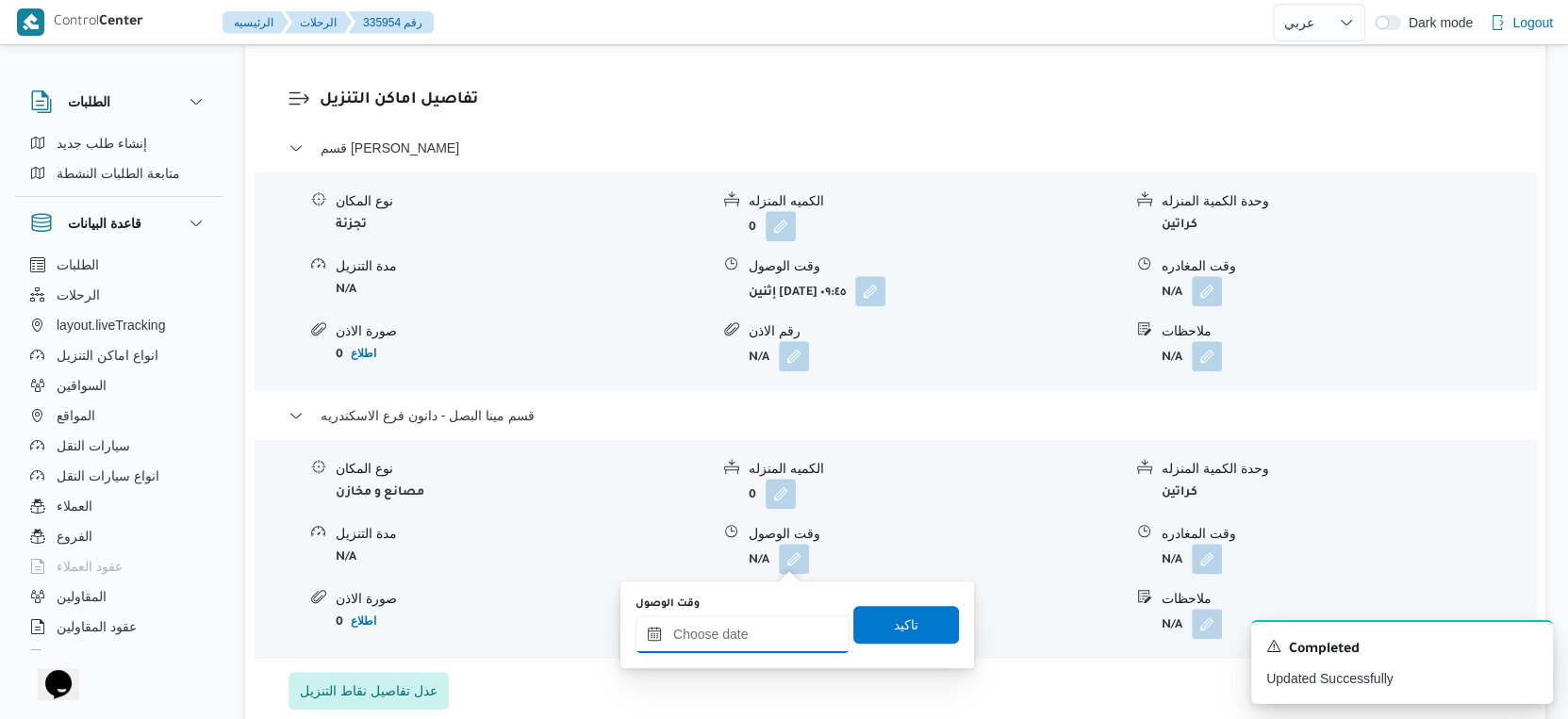
click at [759, 618] on input "وقت الوصول" at bounding box center [743, 634] width 214 height 37
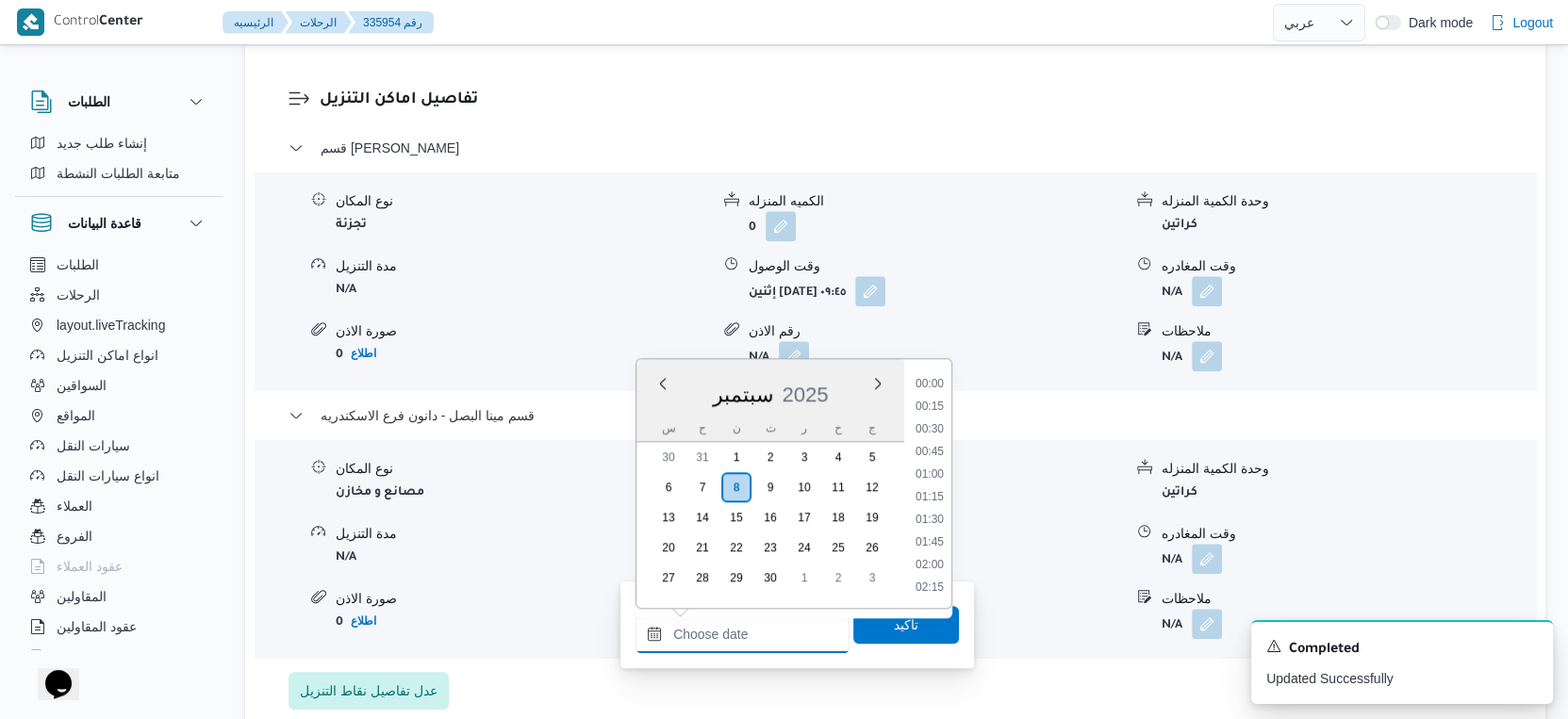
scroll to position [1648, 0]
click at [926, 426] on li "18:45" at bounding box center [930, 432] width 43 height 19
type input "٠٨/٠٩/٢٠٢٥ ١٨:٤٥"
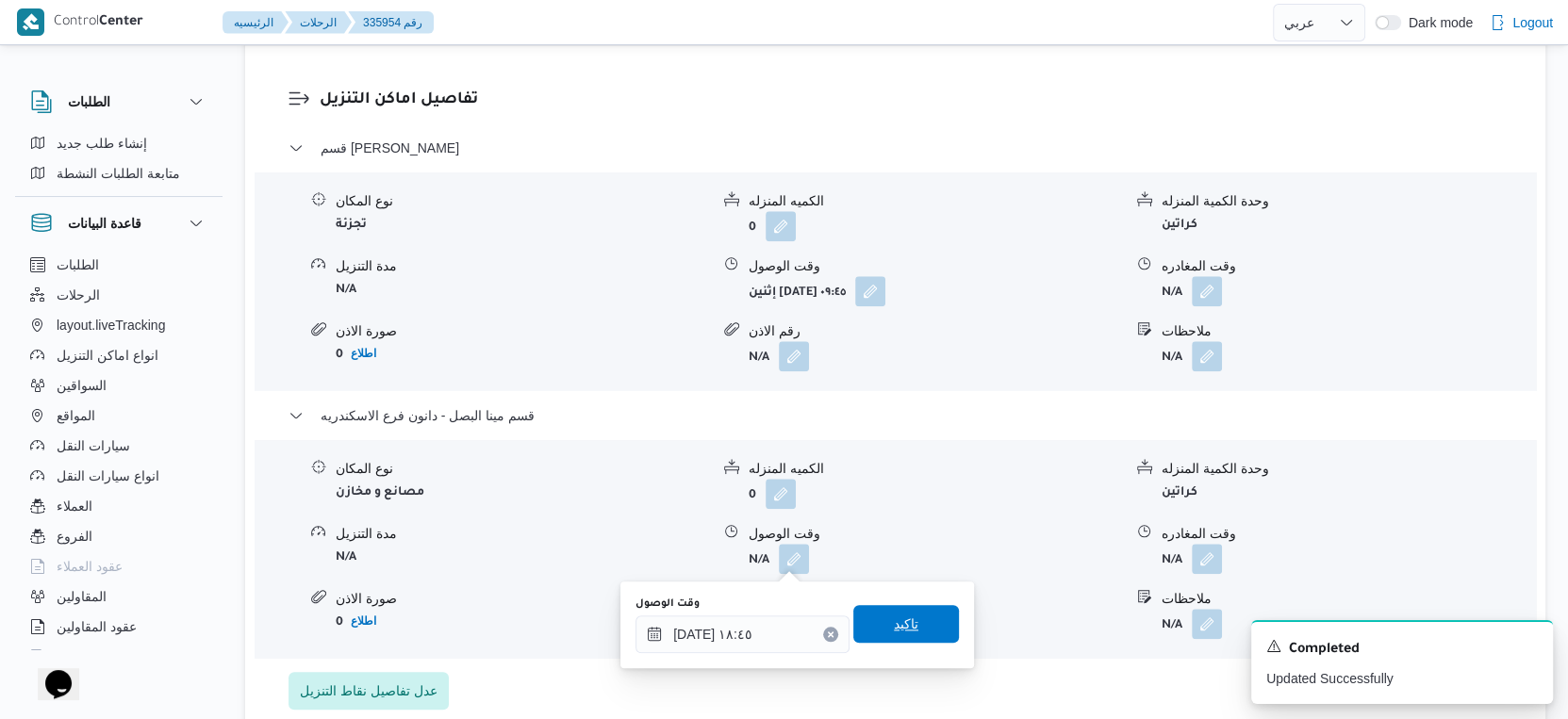
click at [902, 632] on span "تاكيد" at bounding box center [906, 624] width 24 height 23
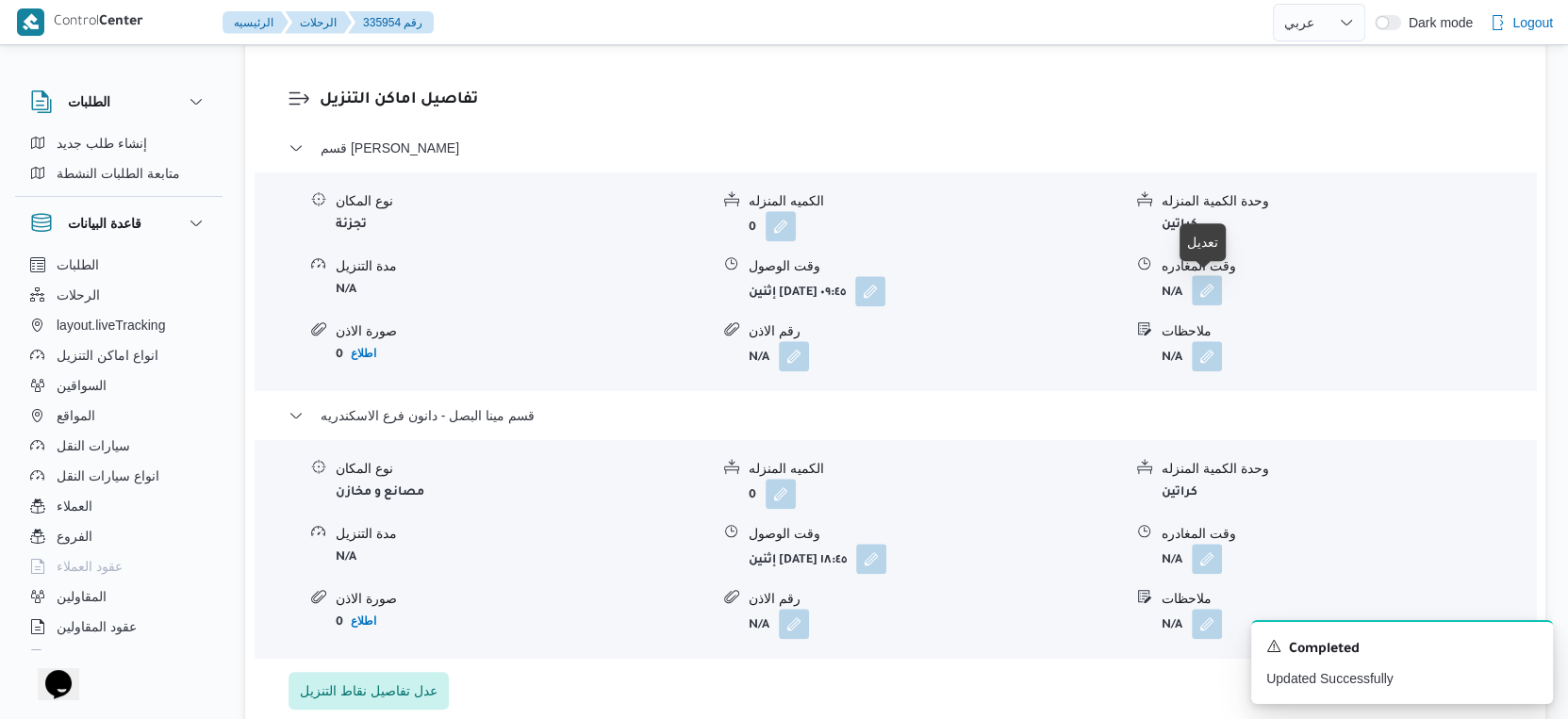
click at [1208, 288] on button "button" at bounding box center [1206, 290] width 30 height 30
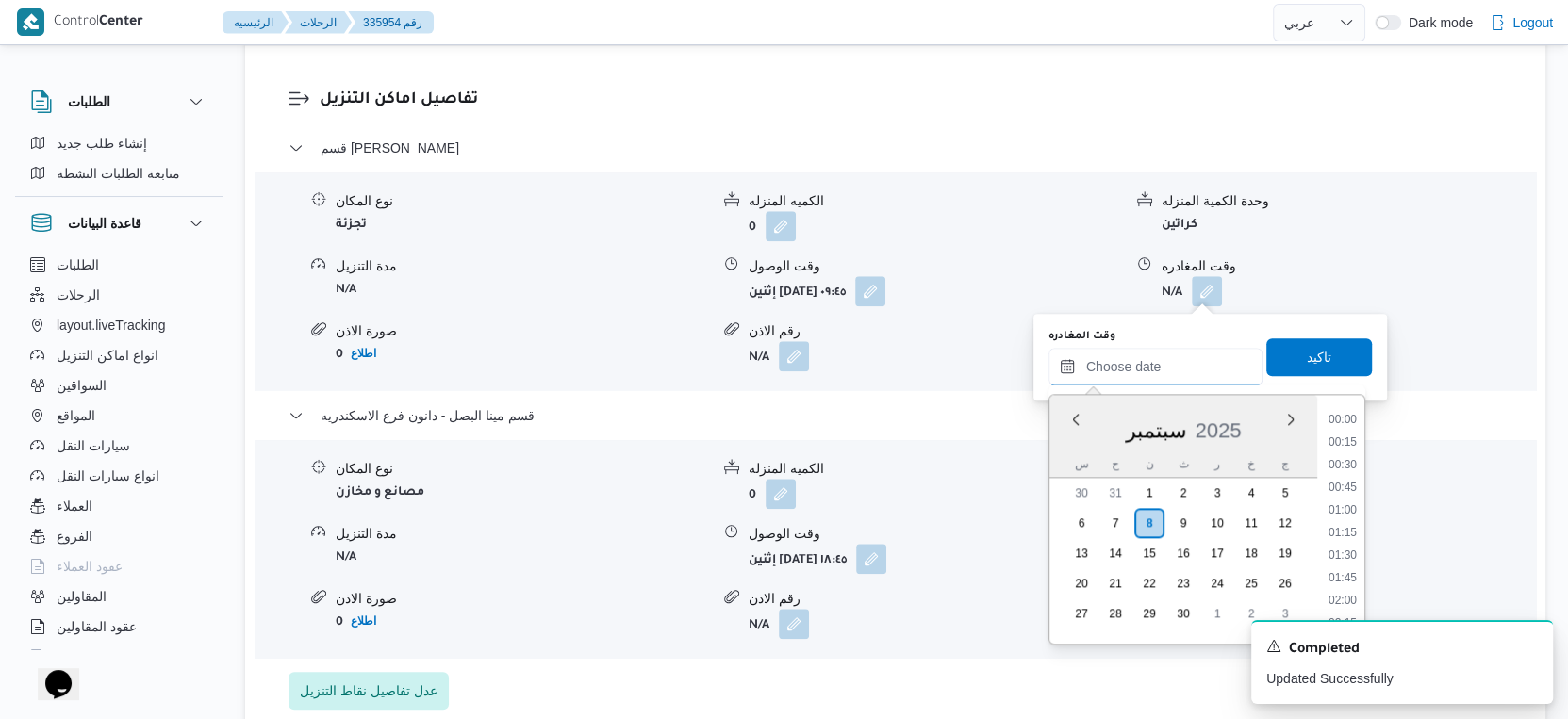
click at [1178, 351] on input "وقت المغادره" at bounding box center [1155, 366] width 214 height 37
drag, startPoint x: 1346, startPoint y: 415, endPoint x: 1336, endPoint y: 393, distance: 24.2
click at [1345, 414] on ul "00:00 00:15 00:30 00:45 01:00 01:15 01:30 01:45 02:00 02:15 02:30 02:45 03:00 0…" at bounding box center [1343, 519] width 43 height 218
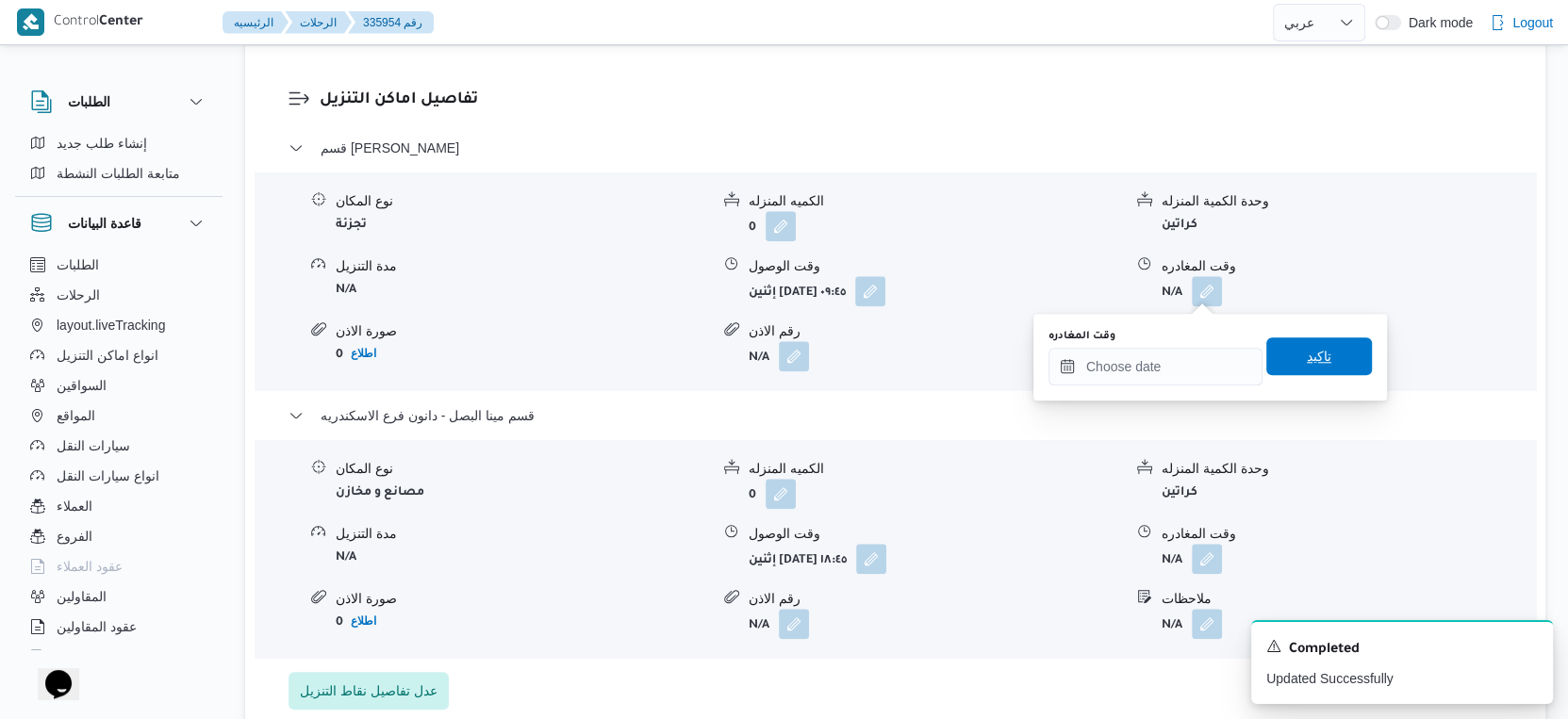
click at [1327, 360] on span "تاكيد" at bounding box center [1320, 357] width 106 height 37
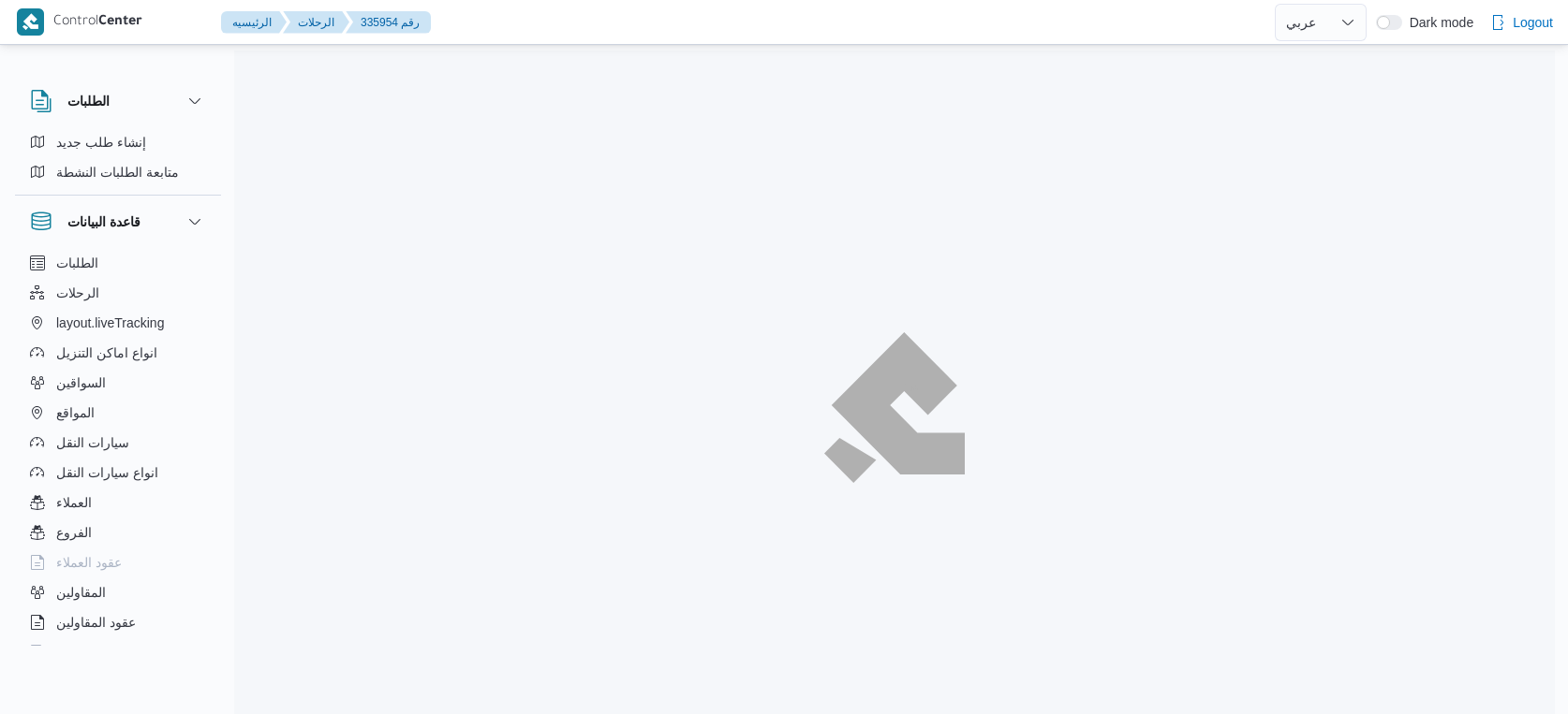
select select "ar"
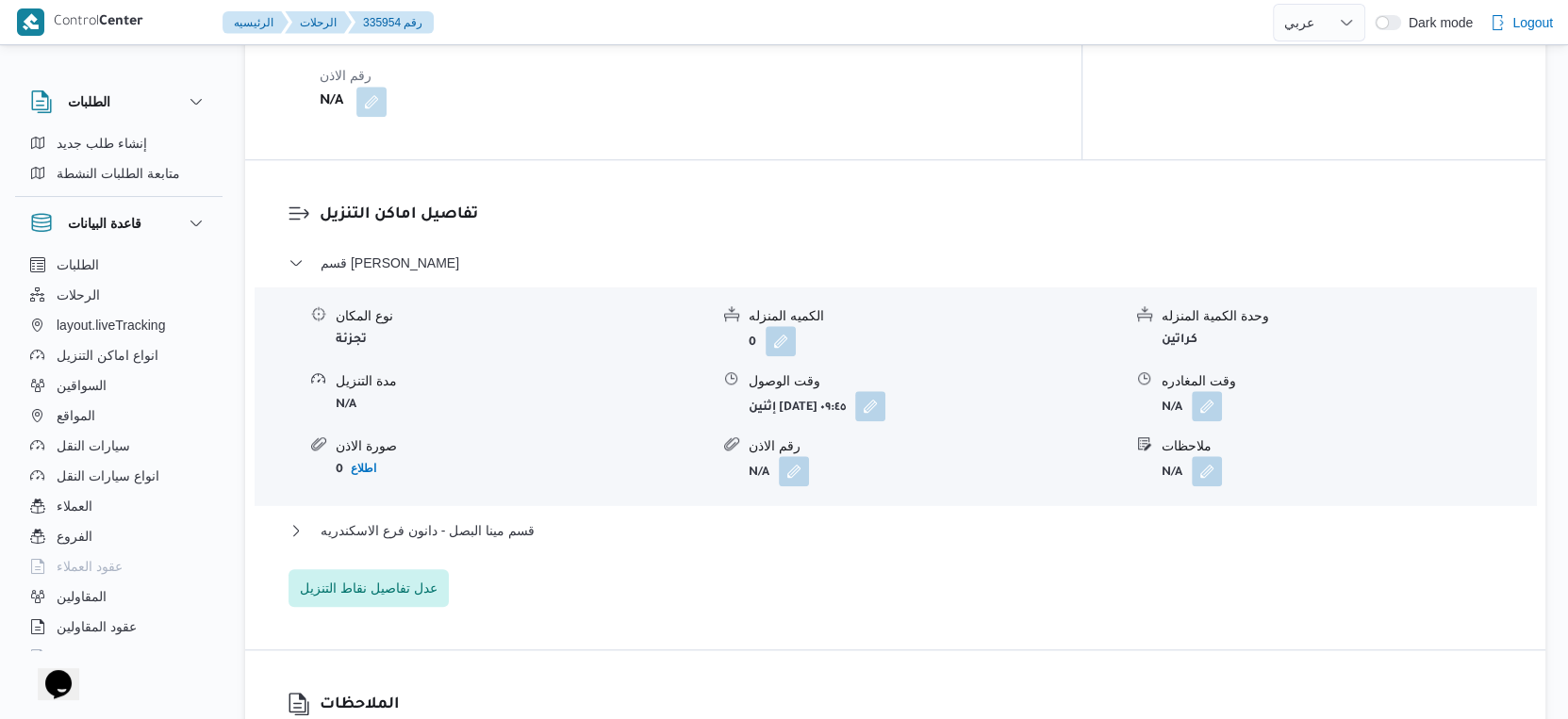
scroll to position [1517, 0]
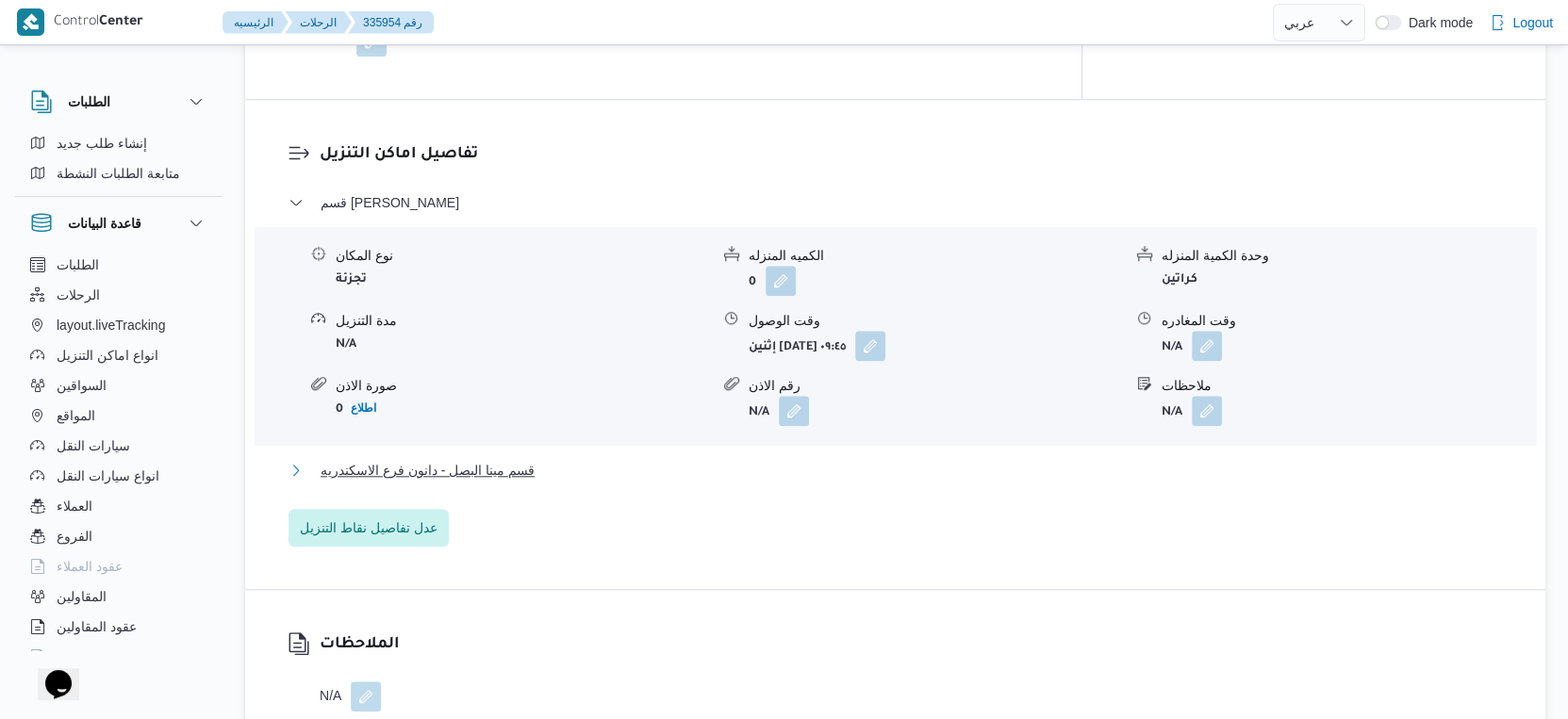
click at [585, 464] on button "قسم مينا البصل - دانون فرع الاسكندريه" at bounding box center [896, 470] width 1215 height 23
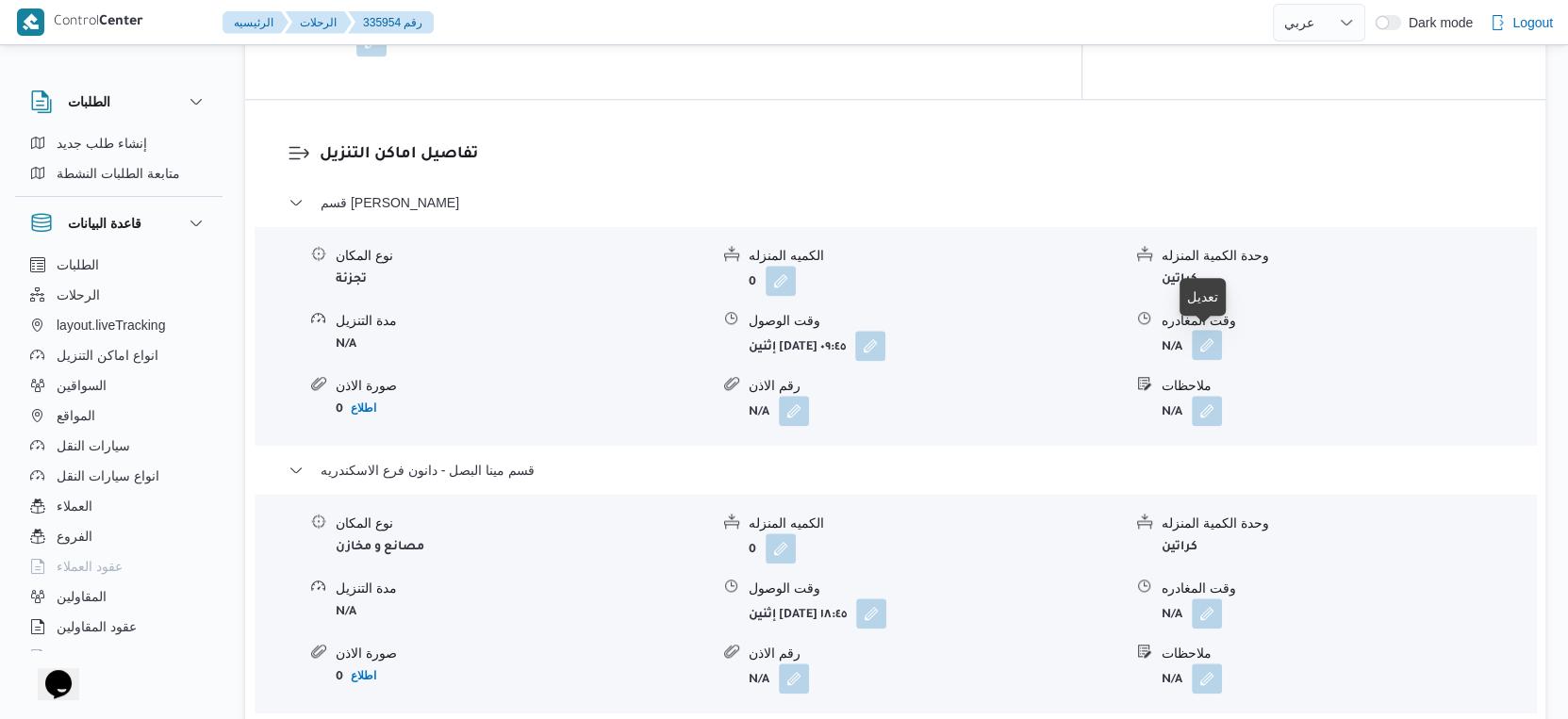
click at [1201, 344] on button "button" at bounding box center [1206, 345] width 30 height 30
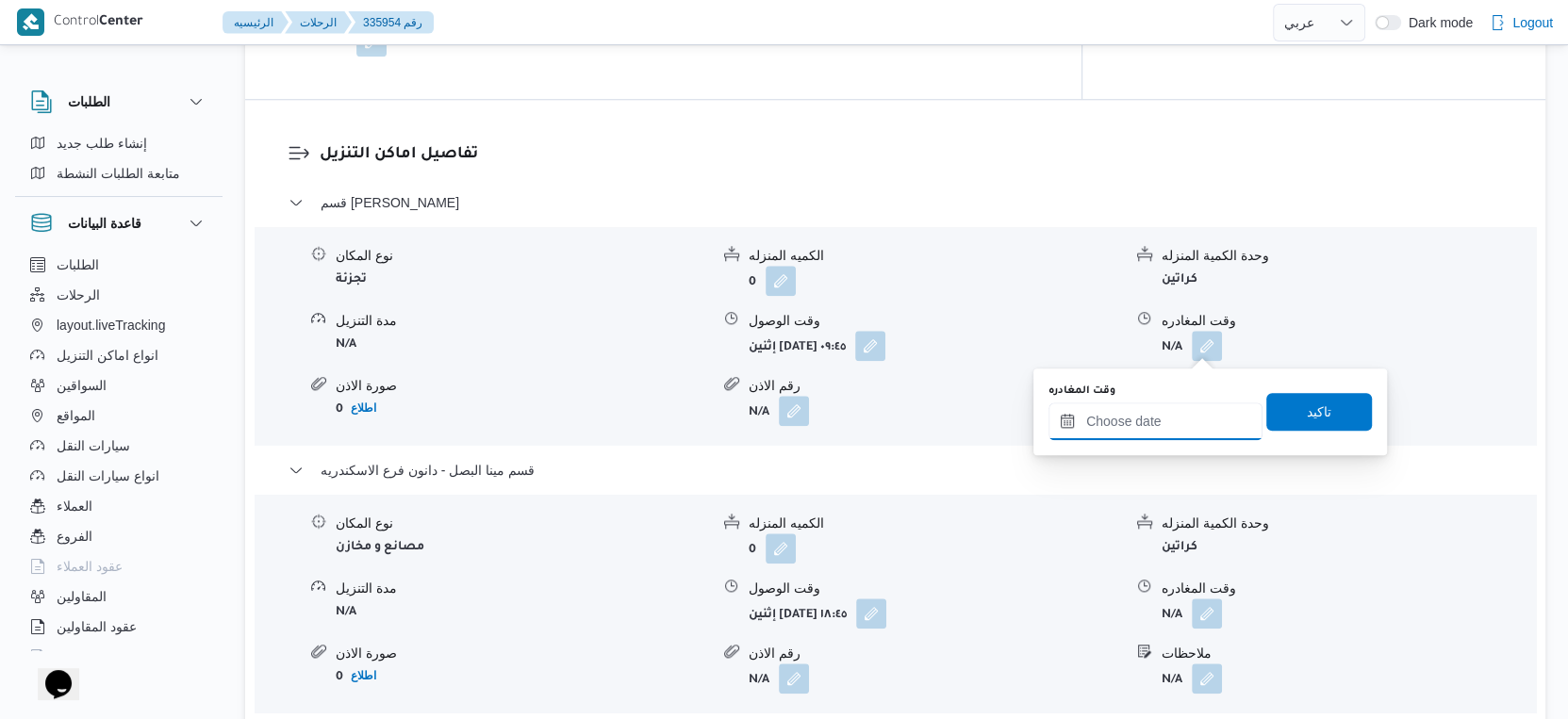
click at [1144, 427] on input "وقت المغادره" at bounding box center [1155, 421] width 214 height 37
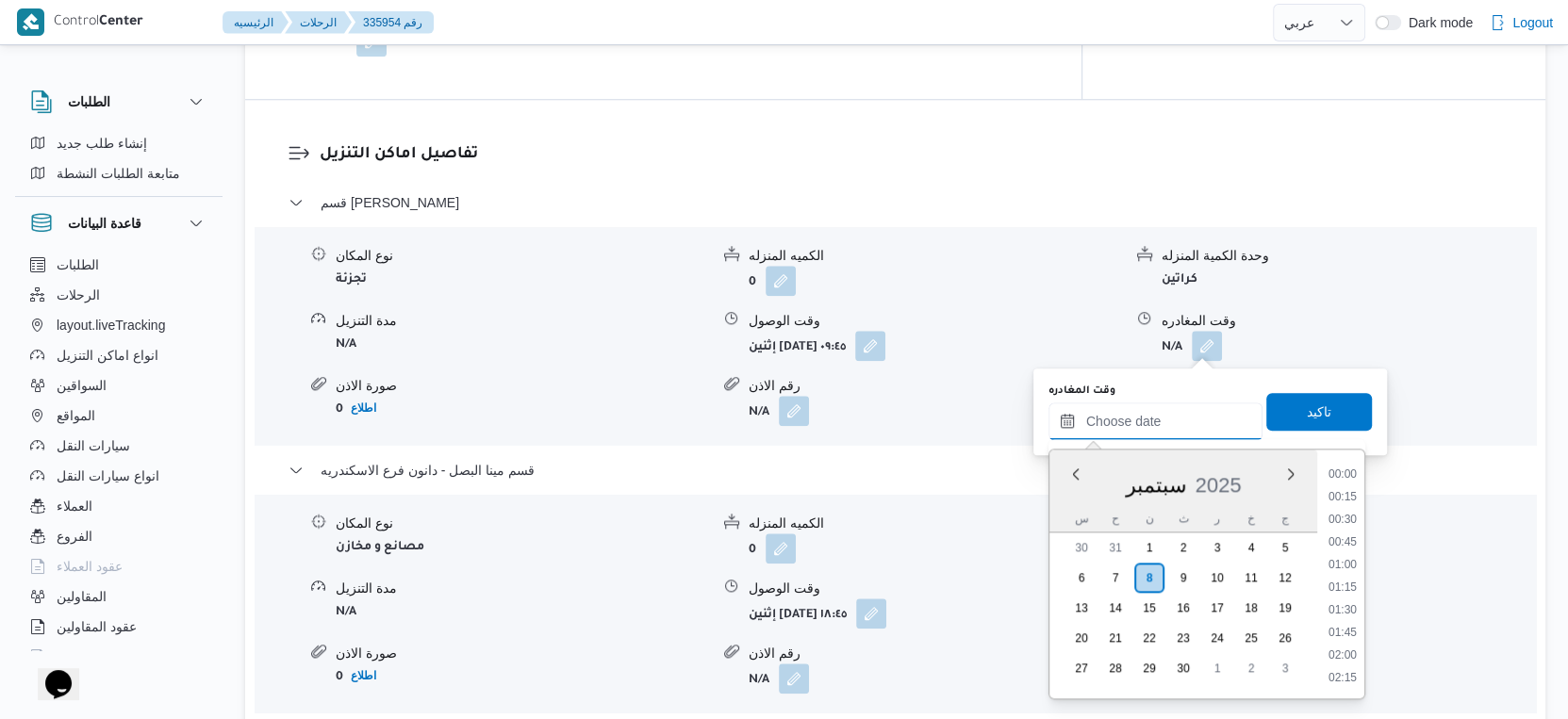
scroll to position [1648, 0]
drag, startPoint x: 1346, startPoint y: 474, endPoint x: 1342, endPoint y: 460, distance: 14.6
click at [1346, 474] on li "18:15" at bounding box center [1343, 477] width 43 height 19
type input "[DATE] ١٨:١٥"
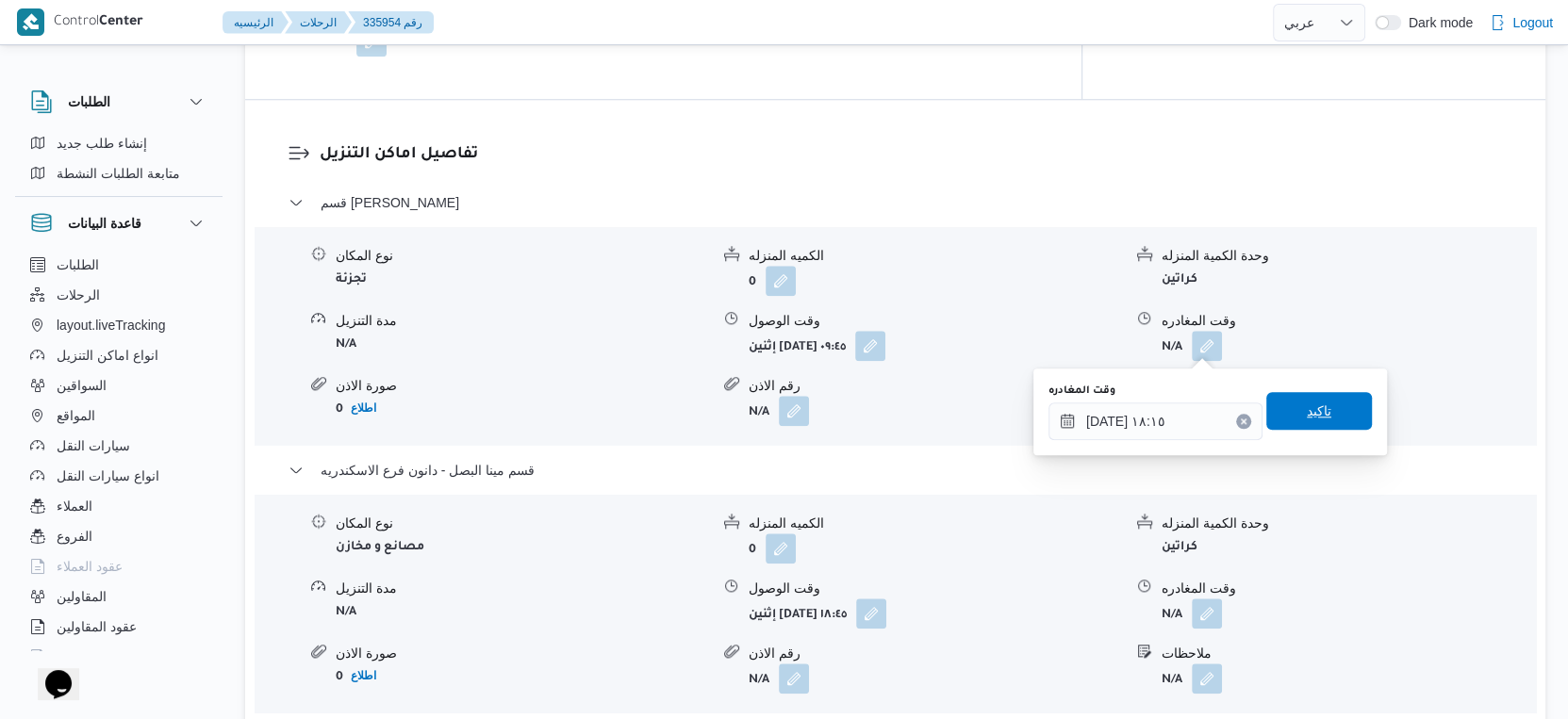
click at [1328, 419] on span "تاكيد" at bounding box center [1320, 410] width 106 height 37
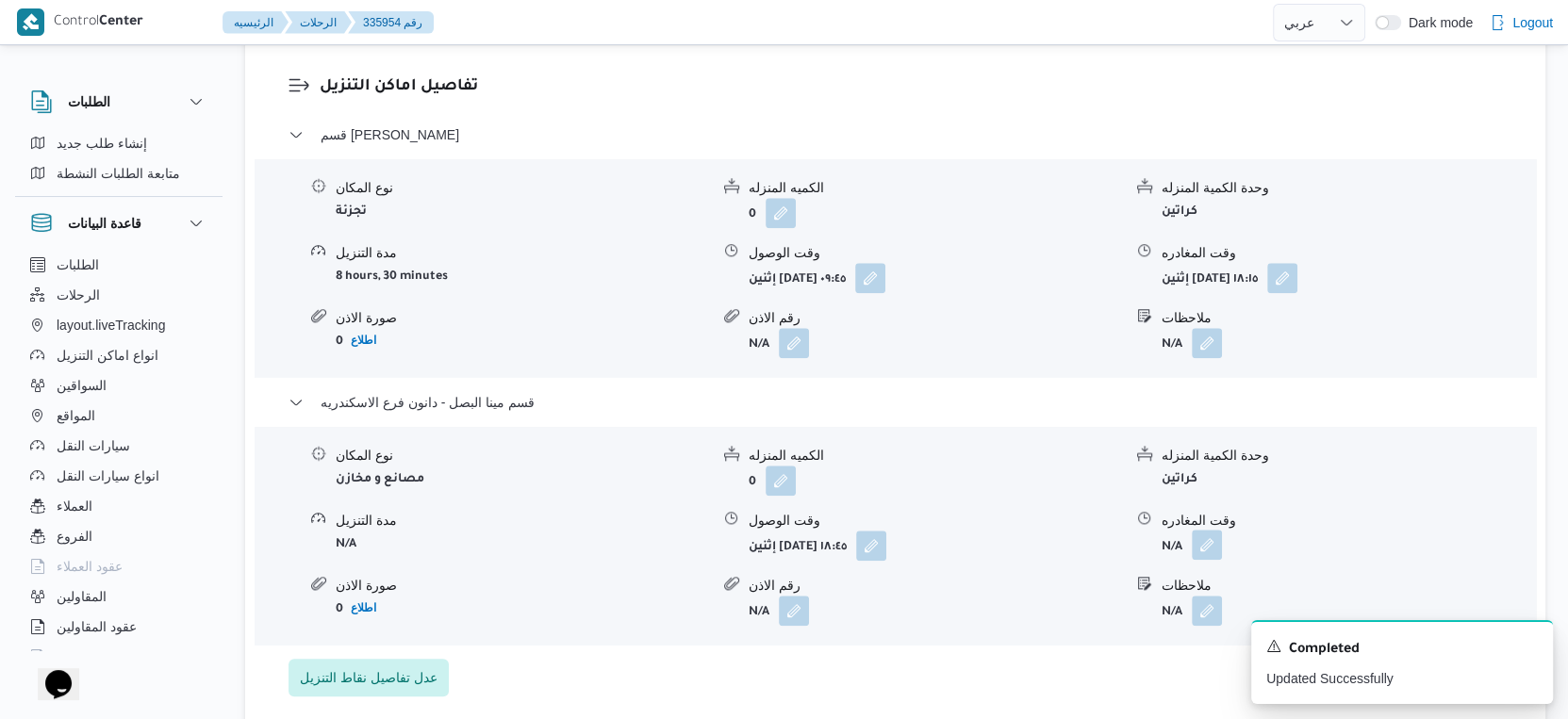
scroll to position [1622, 0]
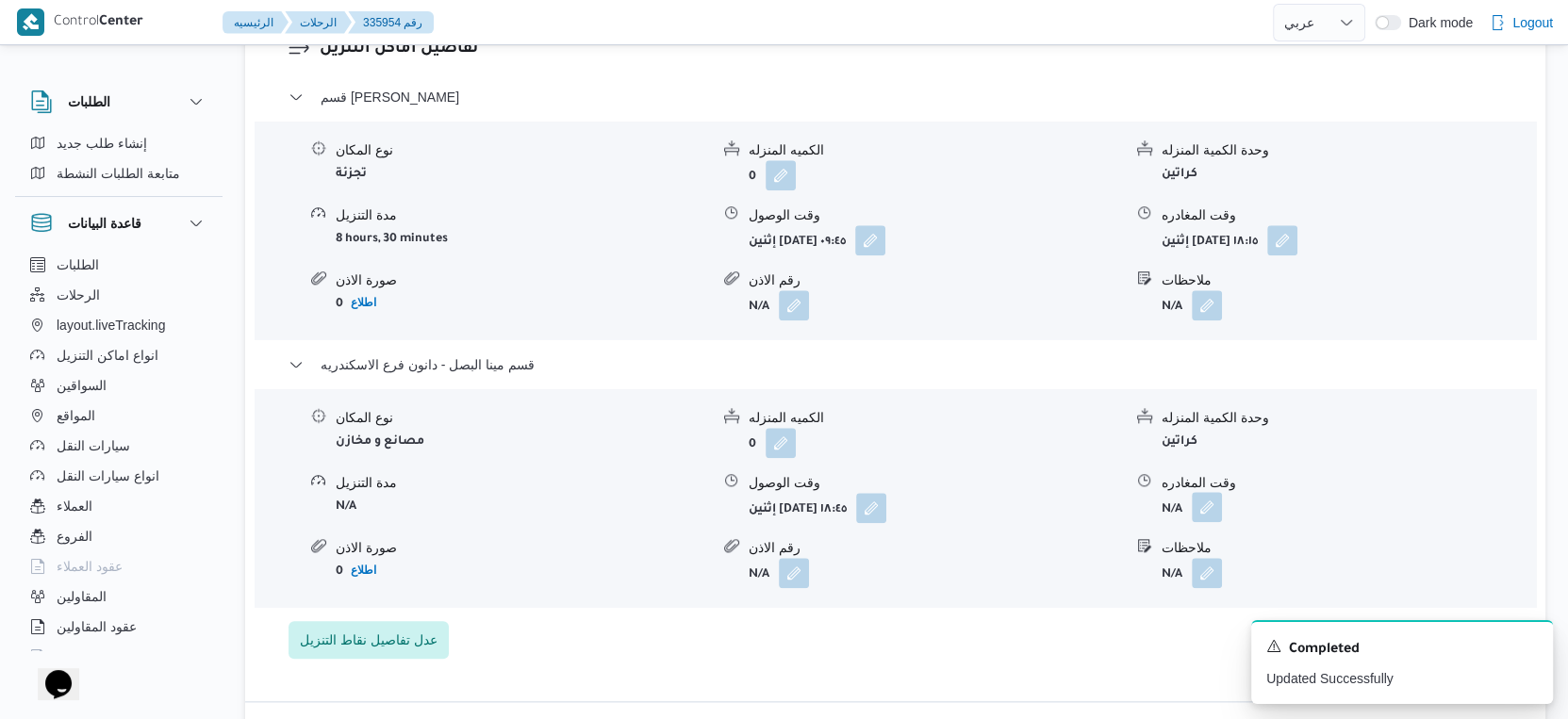
click at [1215, 511] on button "button" at bounding box center [1206, 506] width 30 height 30
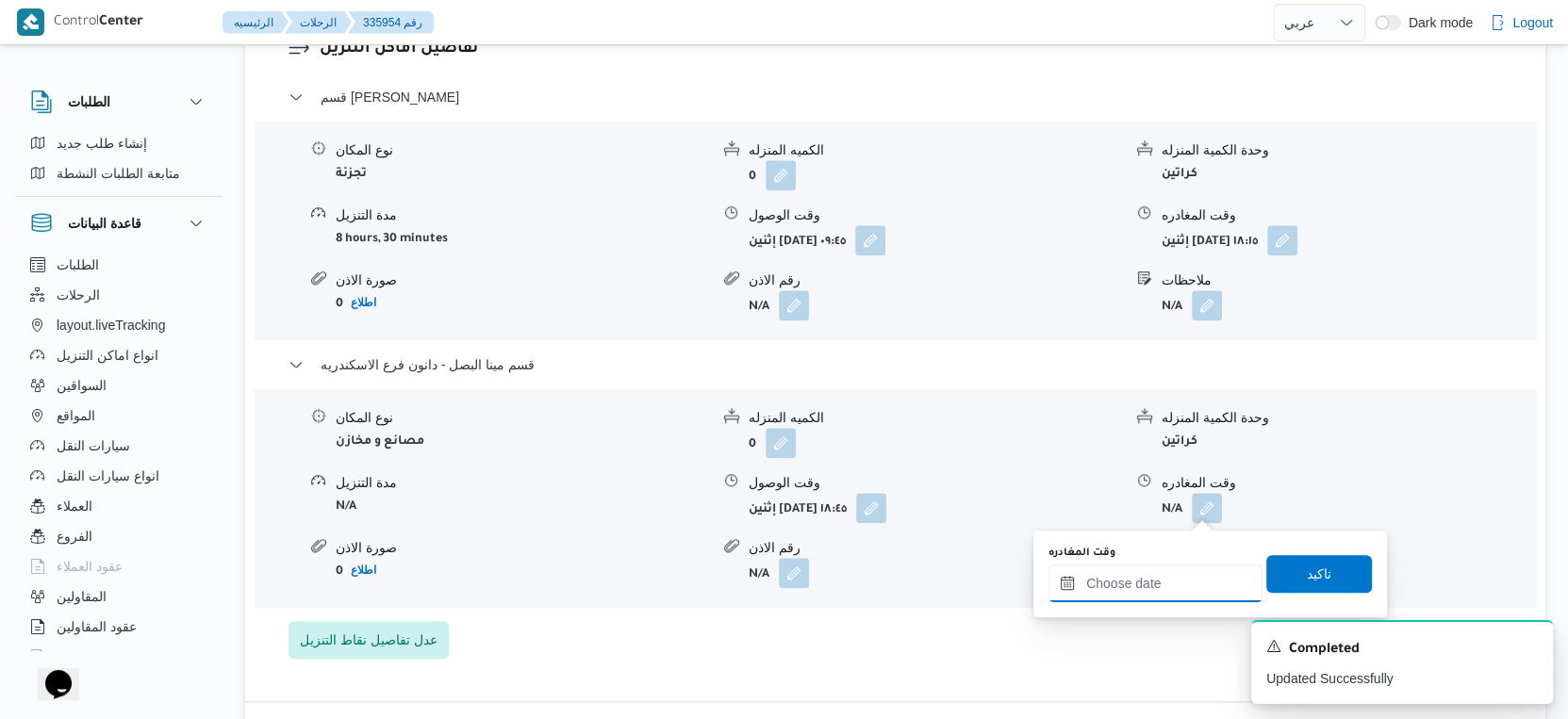
click at [1186, 599] on input "وقت المغادره" at bounding box center [1155, 583] width 214 height 37
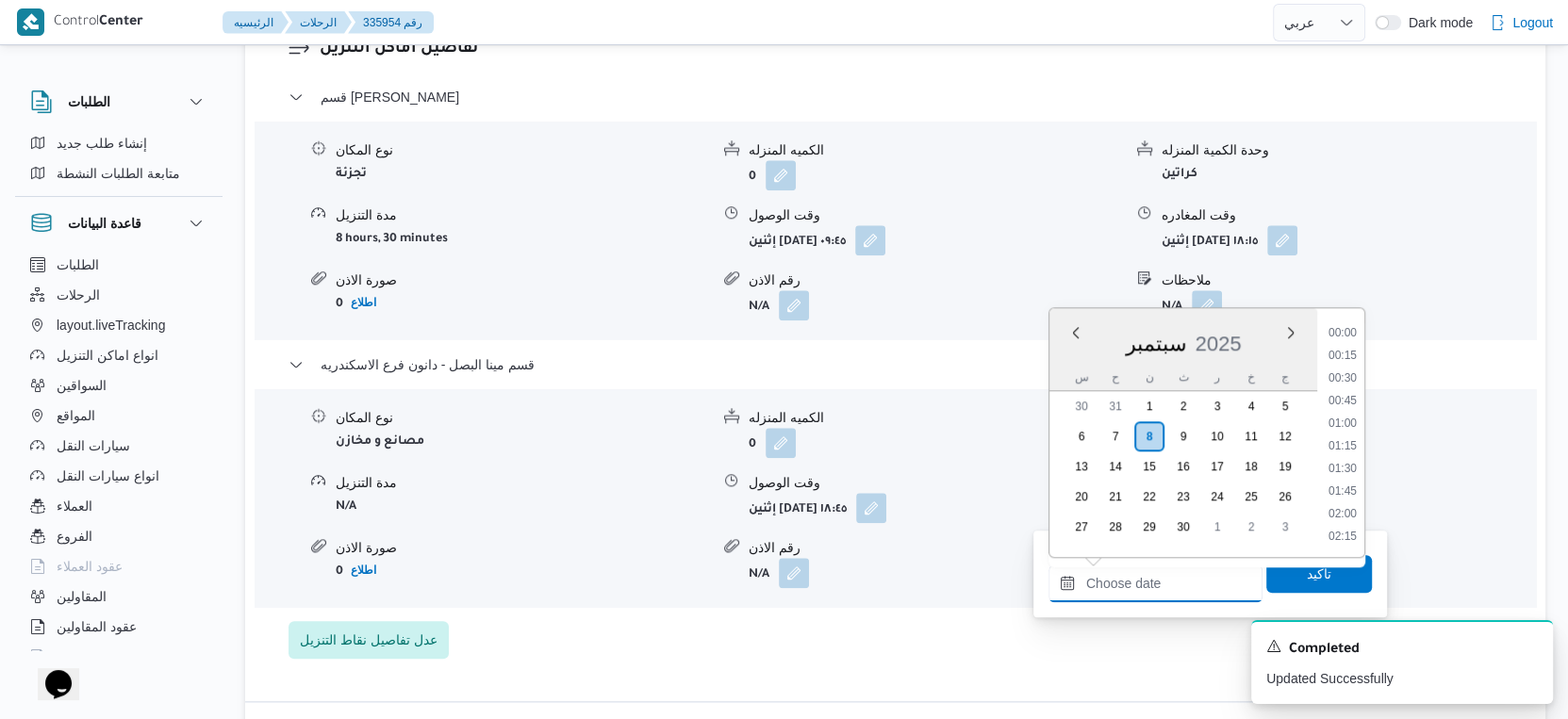
scroll to position [1648, 0]
click at [1347, 424] on li "19:15" at bounding box center [1343, 426] width 43 height 19
type input "٠٨/٠٩/٢٠٢٥ ١٩:١٥"
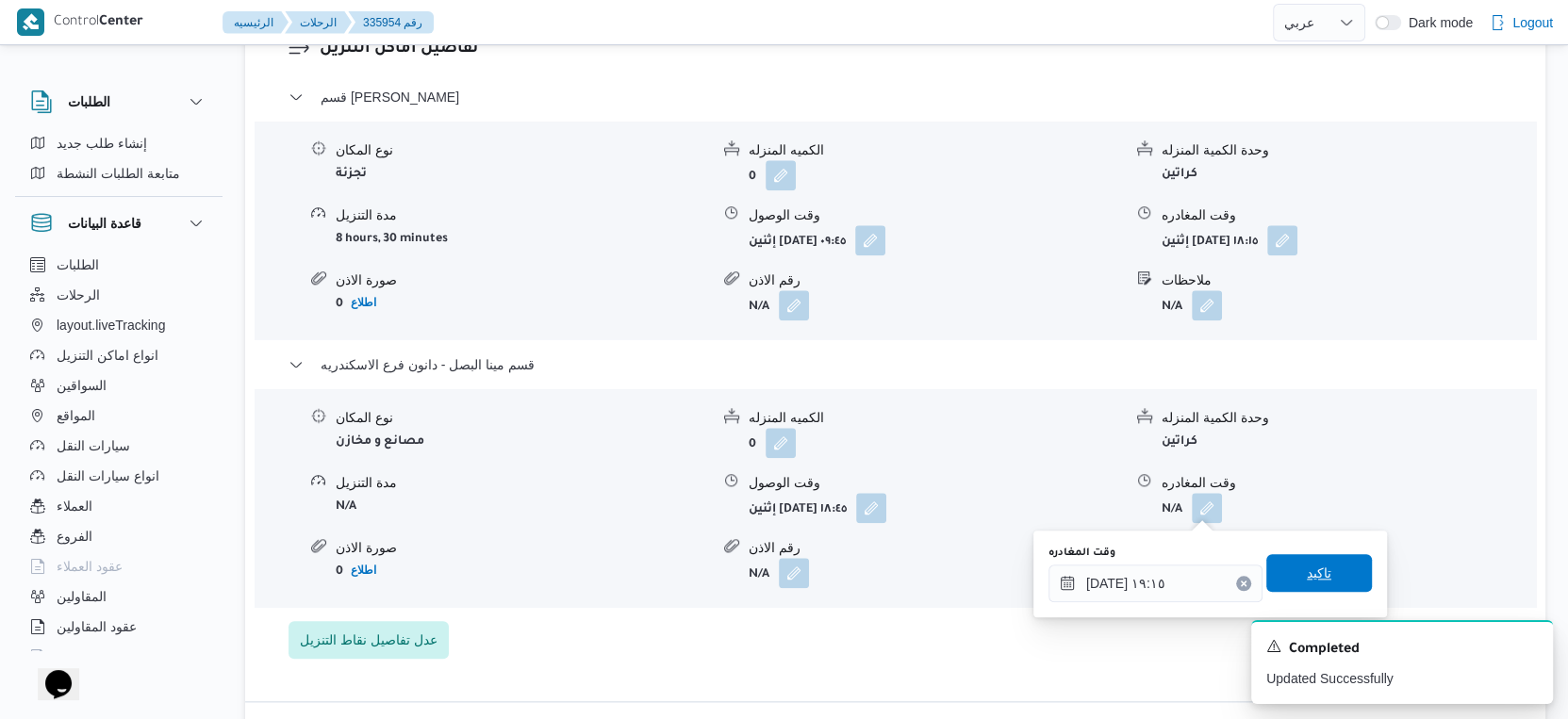
click at [1307, 570] on span "تاكيد" at bounding box center [1319, 573] width 24 height 23
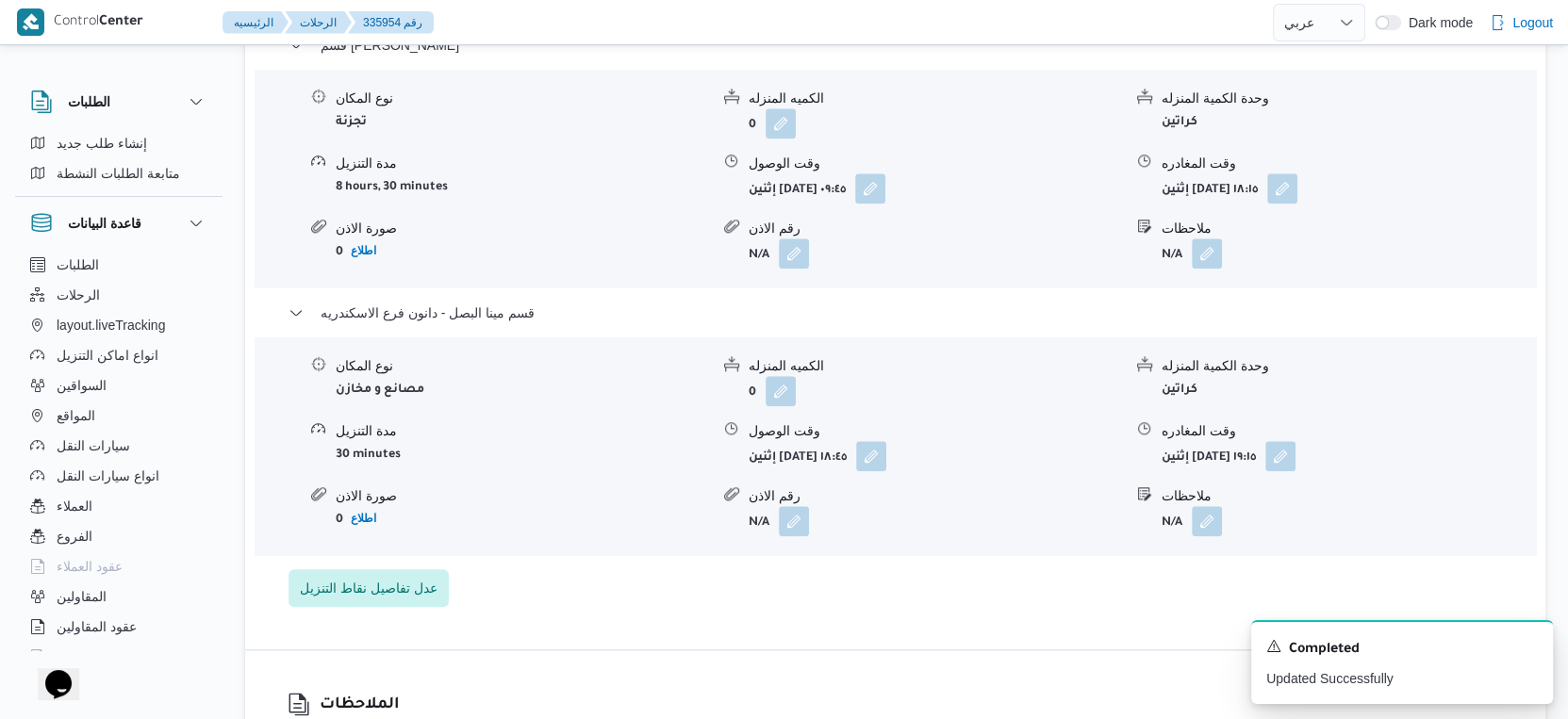
scroll to position [1675, 0]
select select "ar"
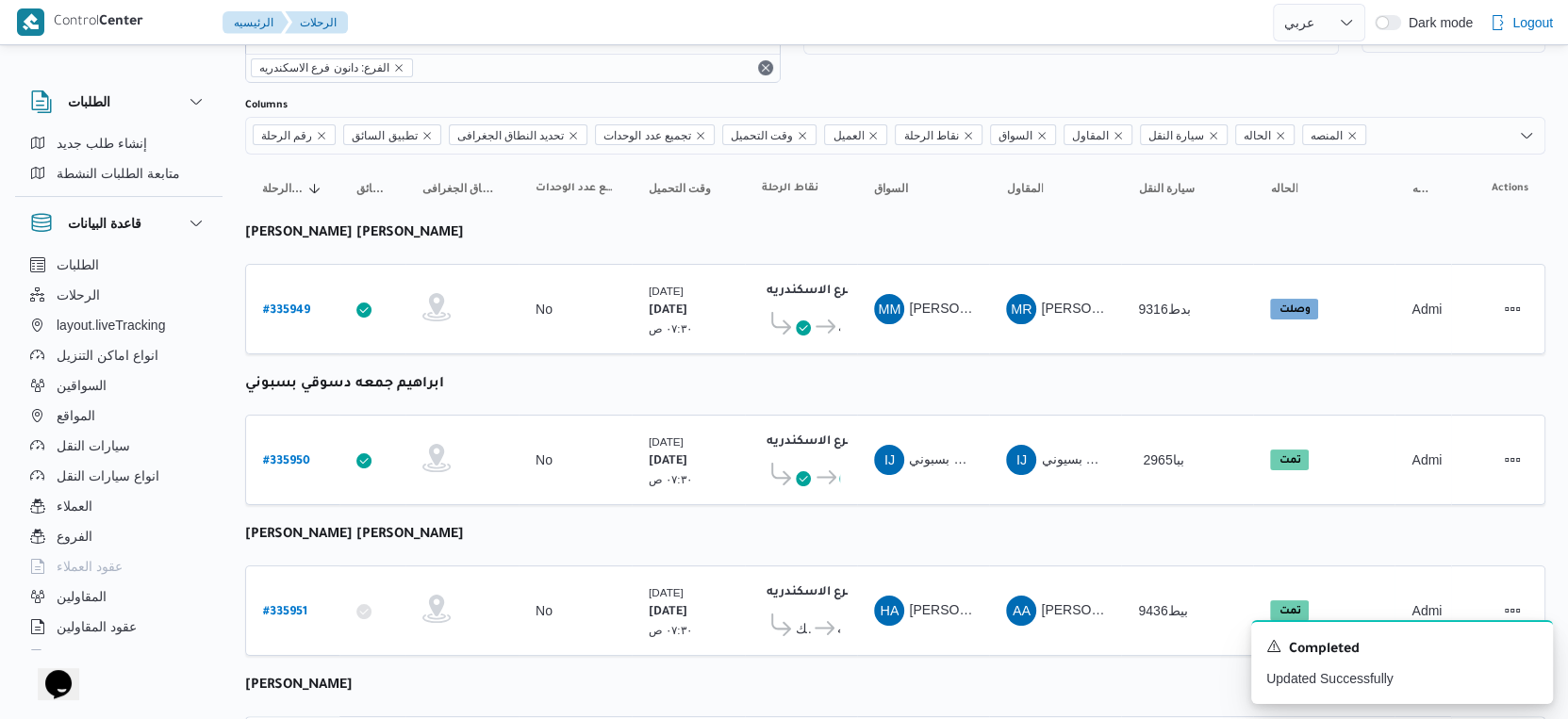
scroll to position [72, 0]
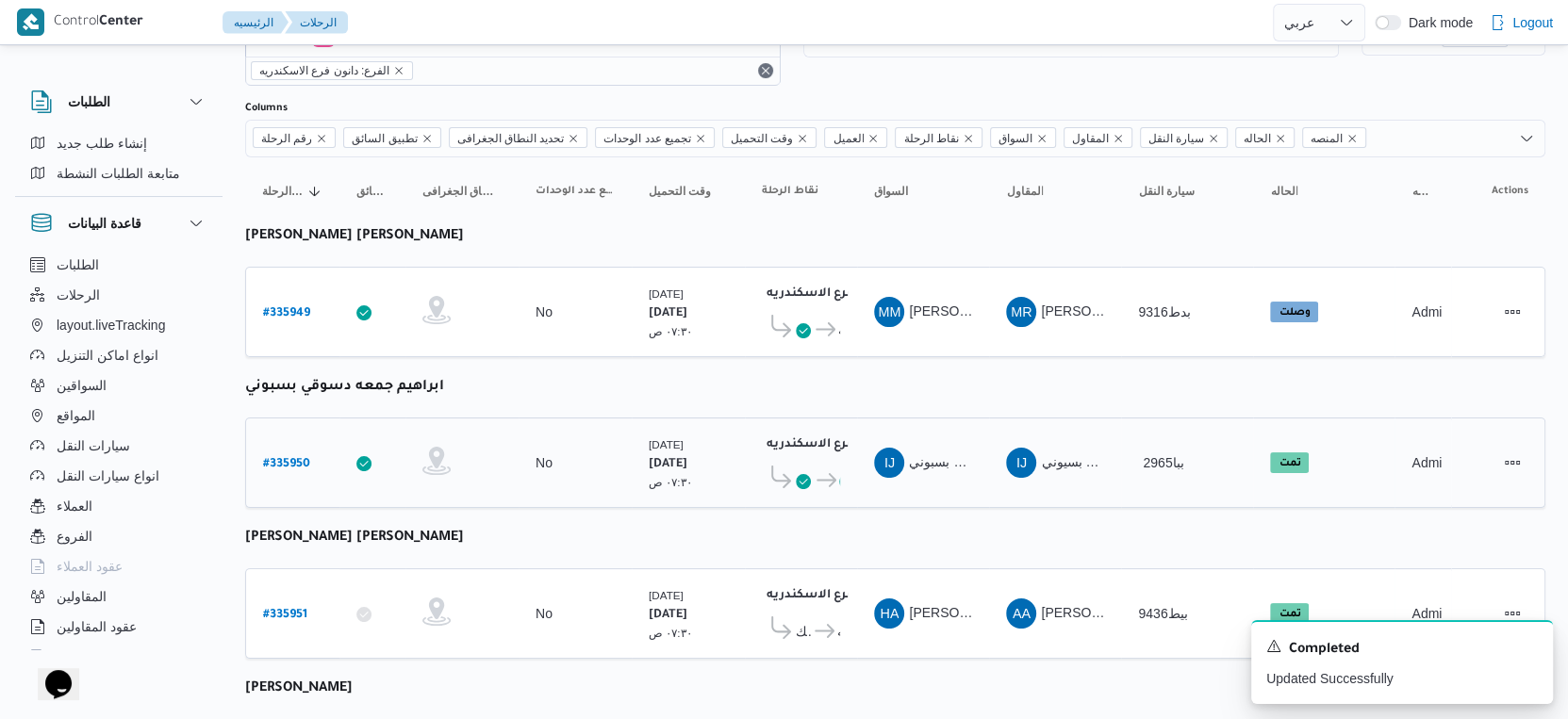
click at [287, 458] on b "# 335950" at bounding box center [287, 464] width 47 height 13
select select "ar"
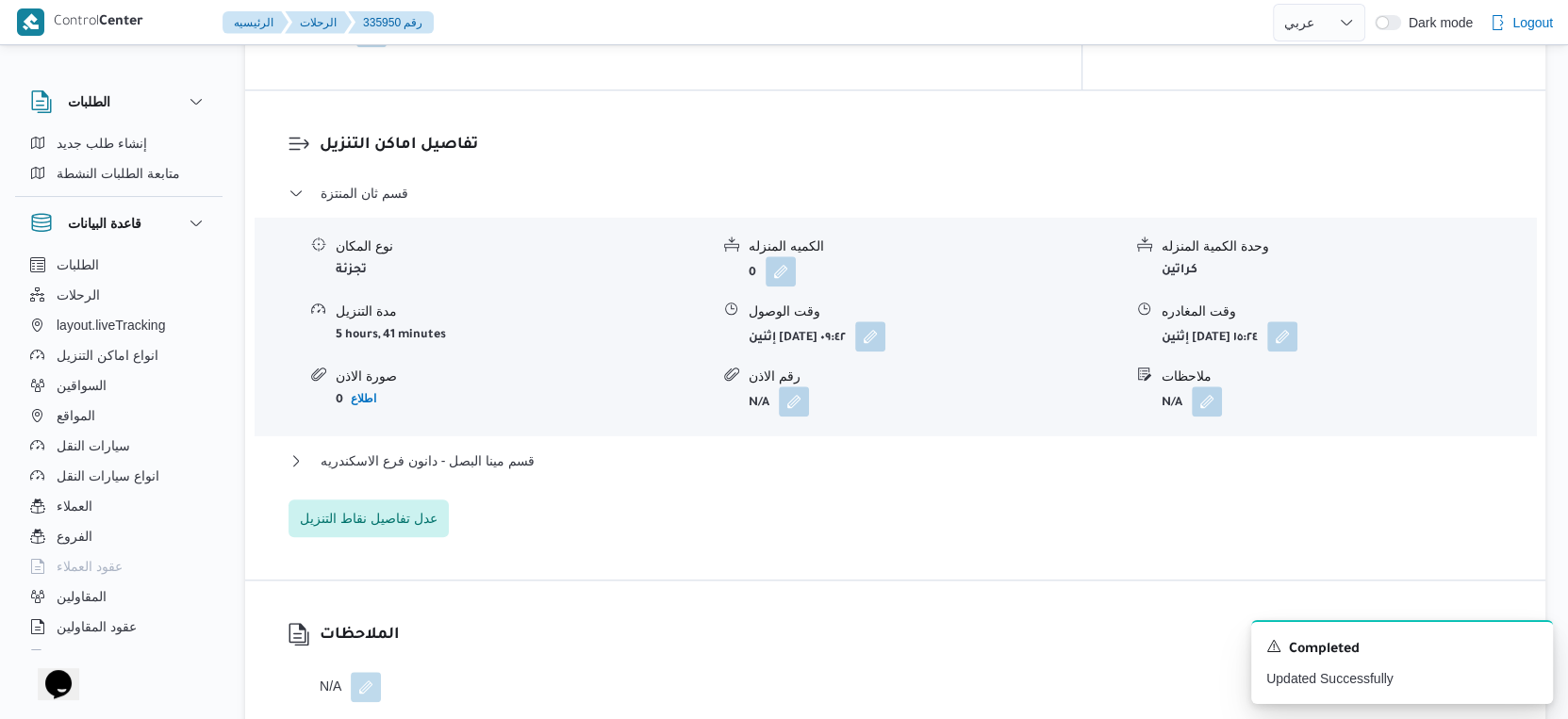
scroll to position [1571, 0]
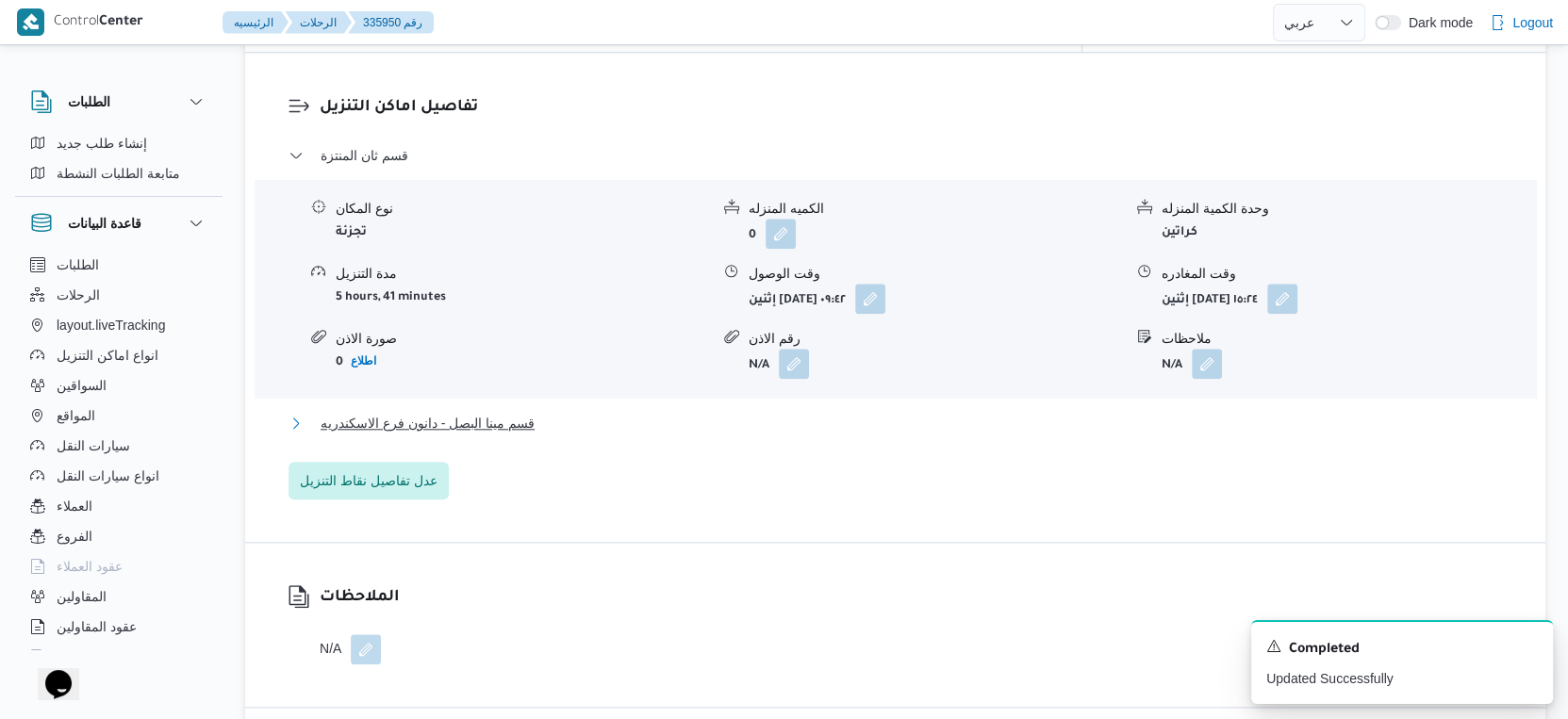
click at [554, 413] on button "قسم مينا البصل - دانون فرع الاسكندريه" at bounding box center [896, 423] width 1215 height 23
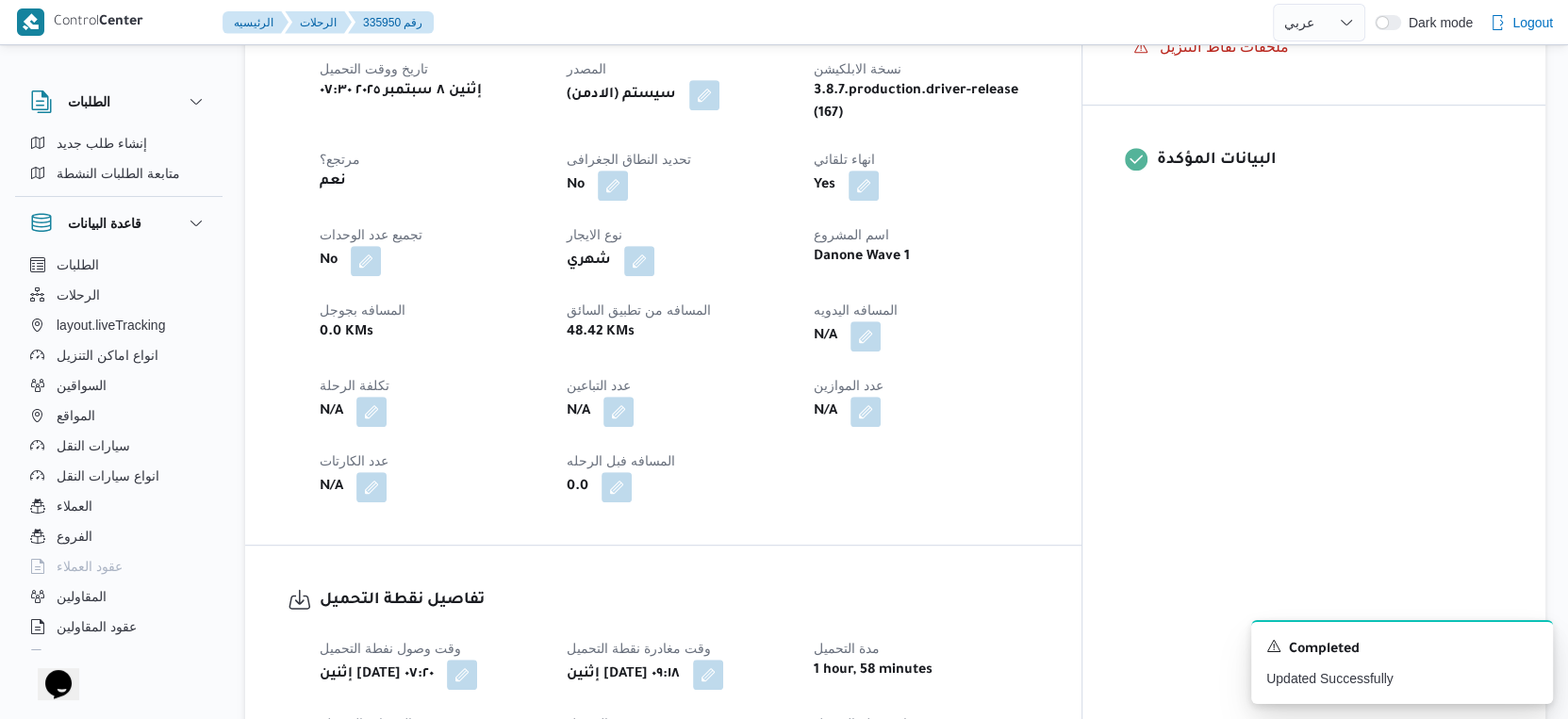
scroll to position [734, 0]
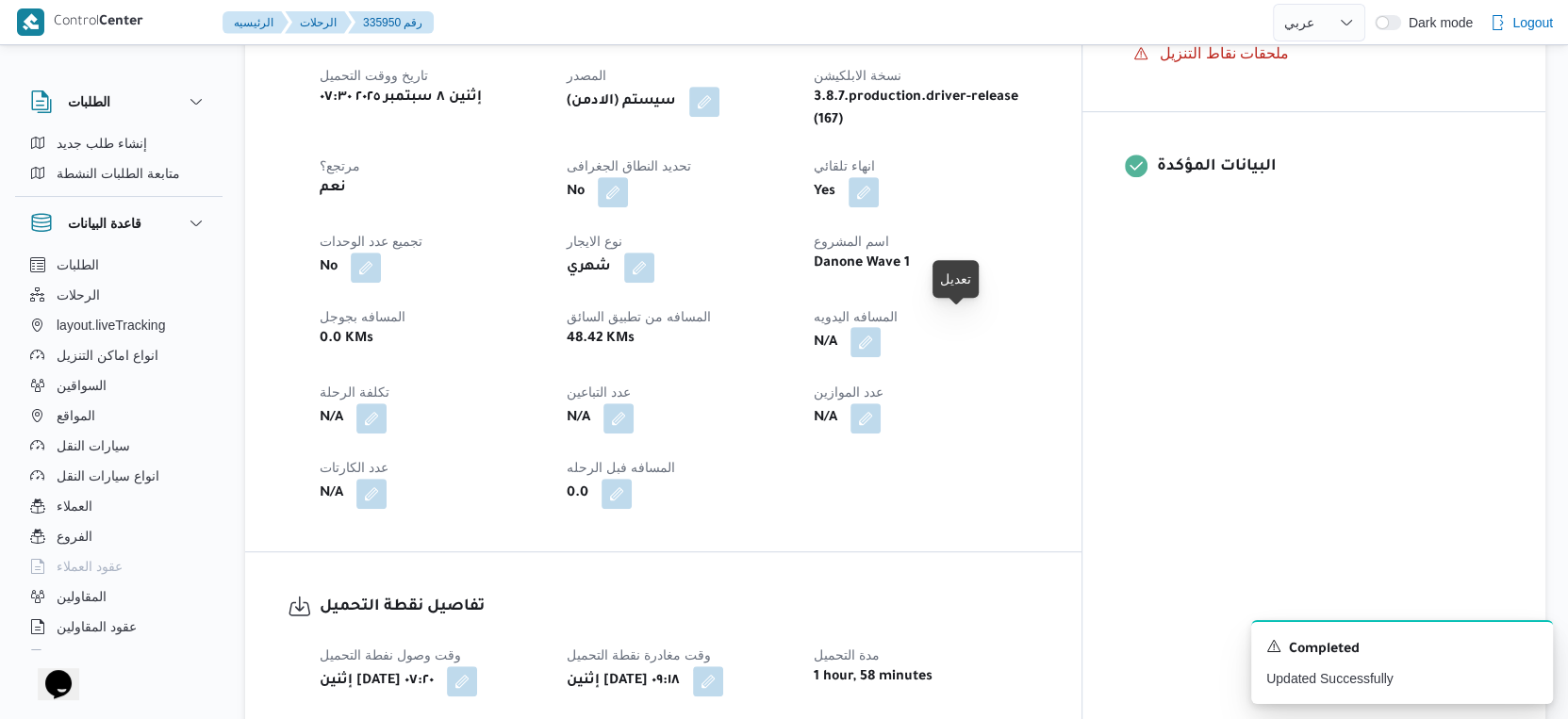
click at [881, 331] on button "button" at bounding box center [865, 342] width 30 height 30
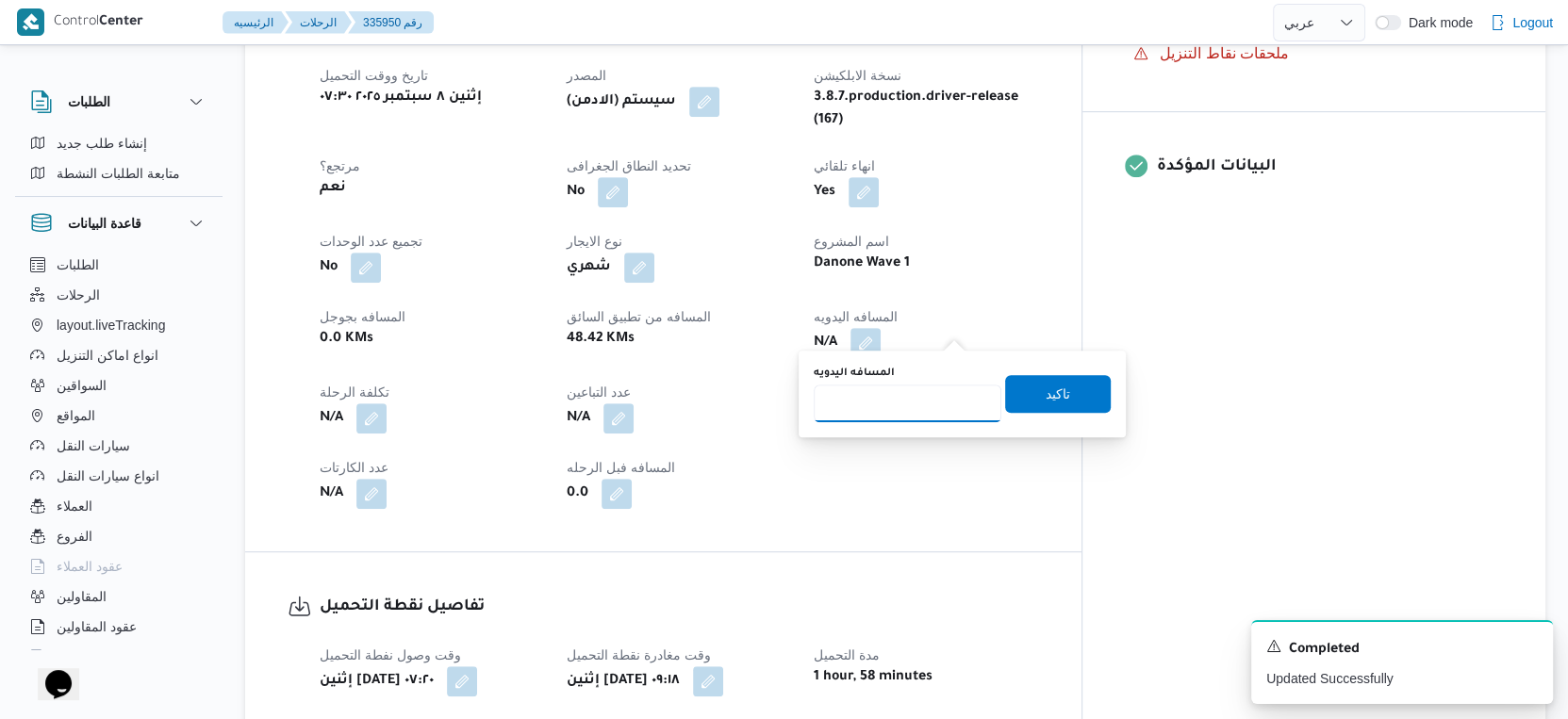
click at [882, 401] on input "المسافه اليدويه" at bounding box center [908, 404] width 188 height 37
type input "43"
click at [1046, 397] on span "تاكيد" at bounding box center [1057, 393] width 24 height 23
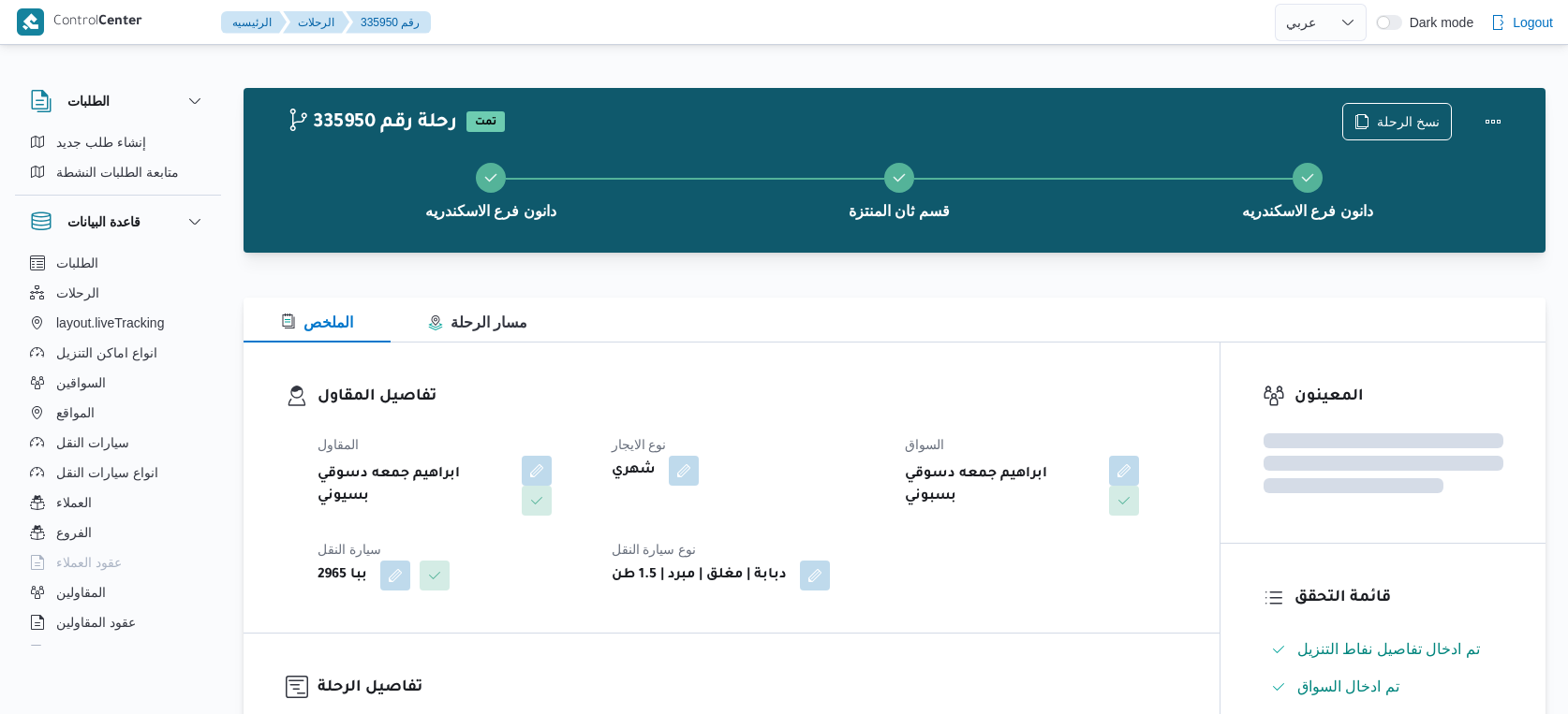
select select "ar"
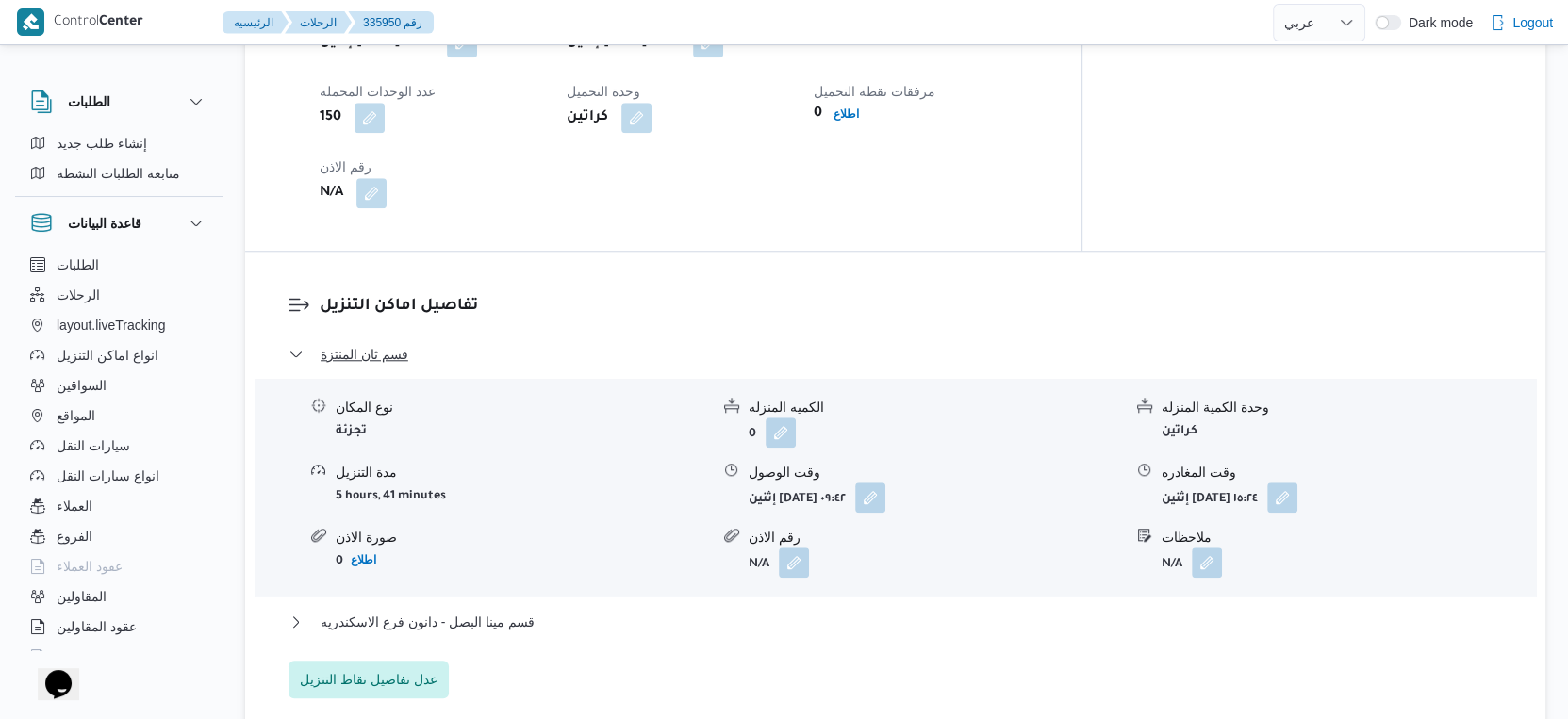
scroll to position [1571, 0]
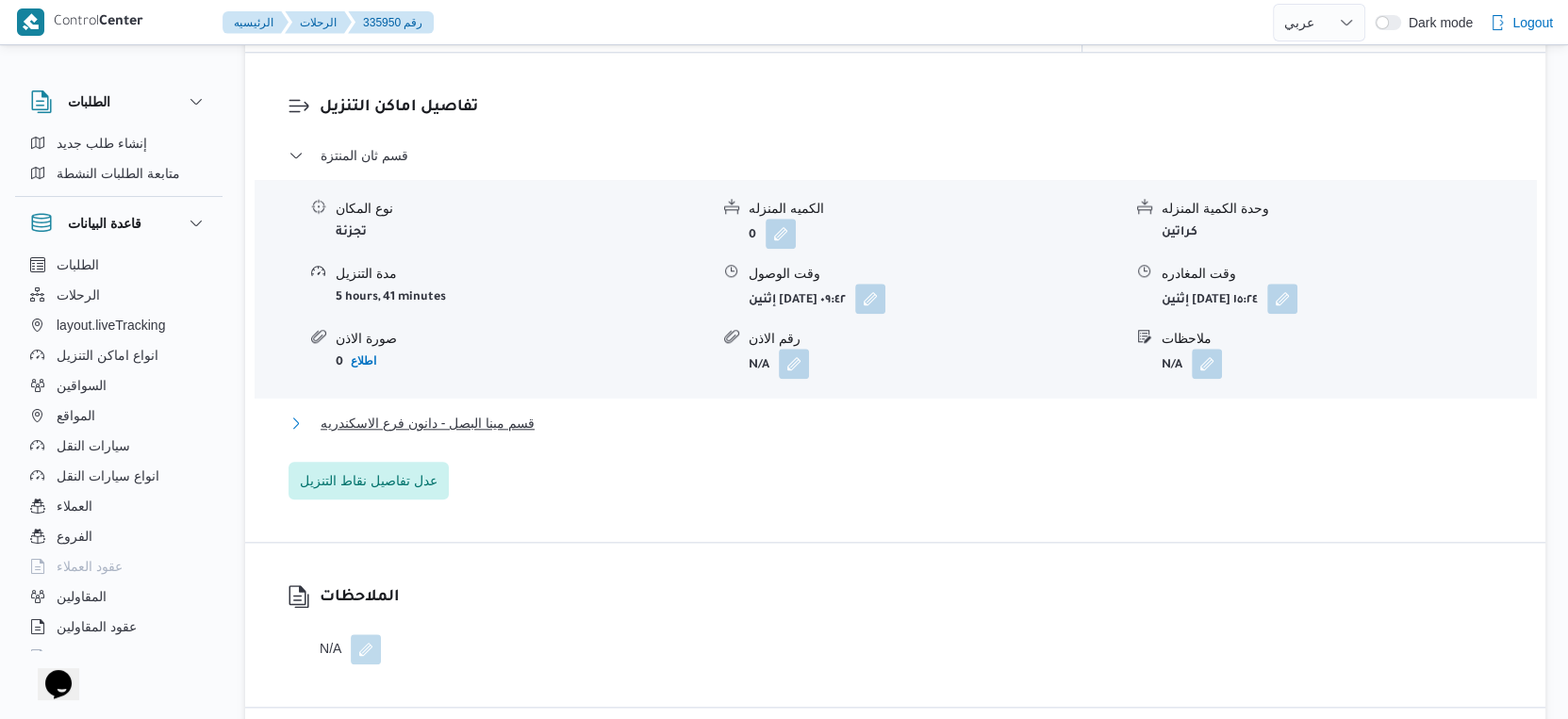
click at [525, 412] on span "قسم مينا البصل - دانون فرع الاسكندريه" at bounding box center [427, 423] width 214 height 23
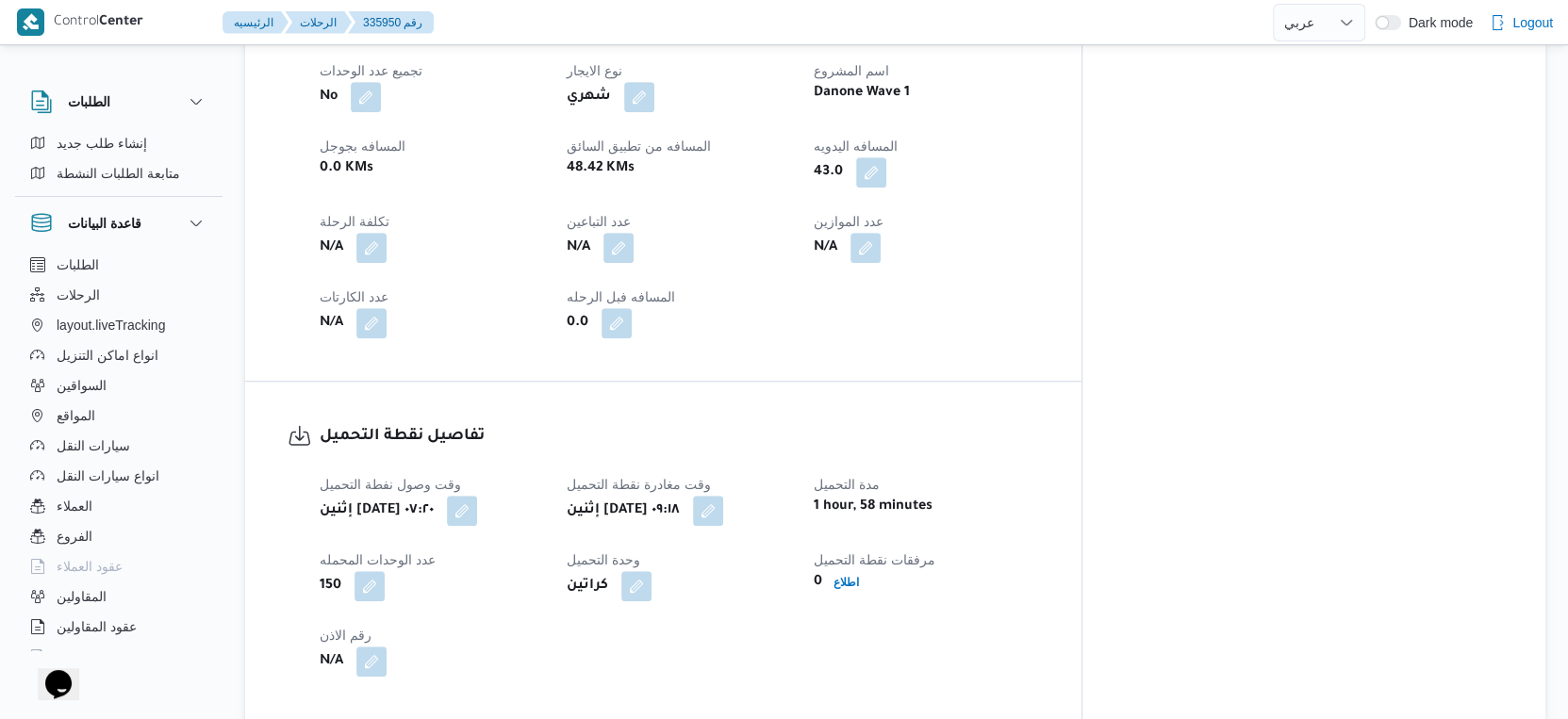
scroll to position [942, 0]
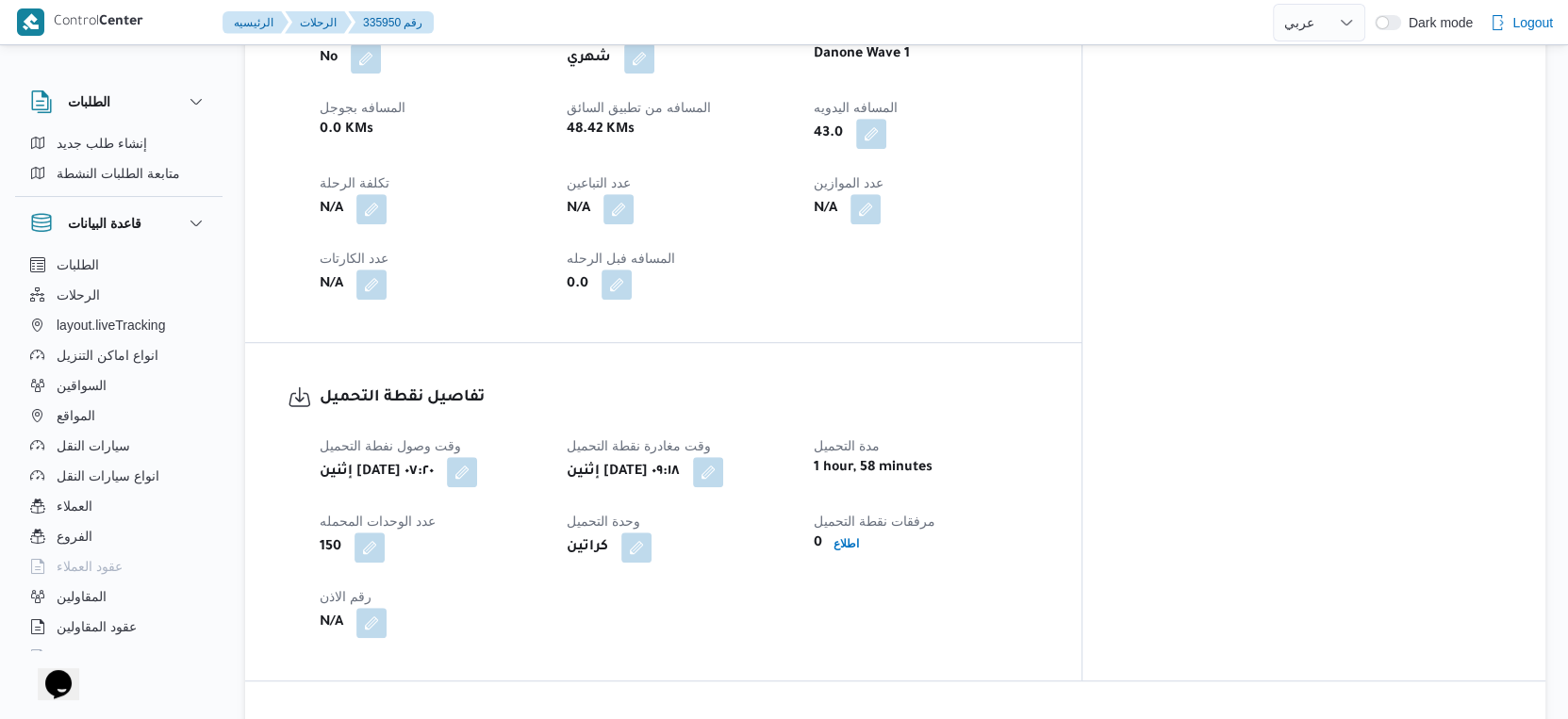
select select "ar"
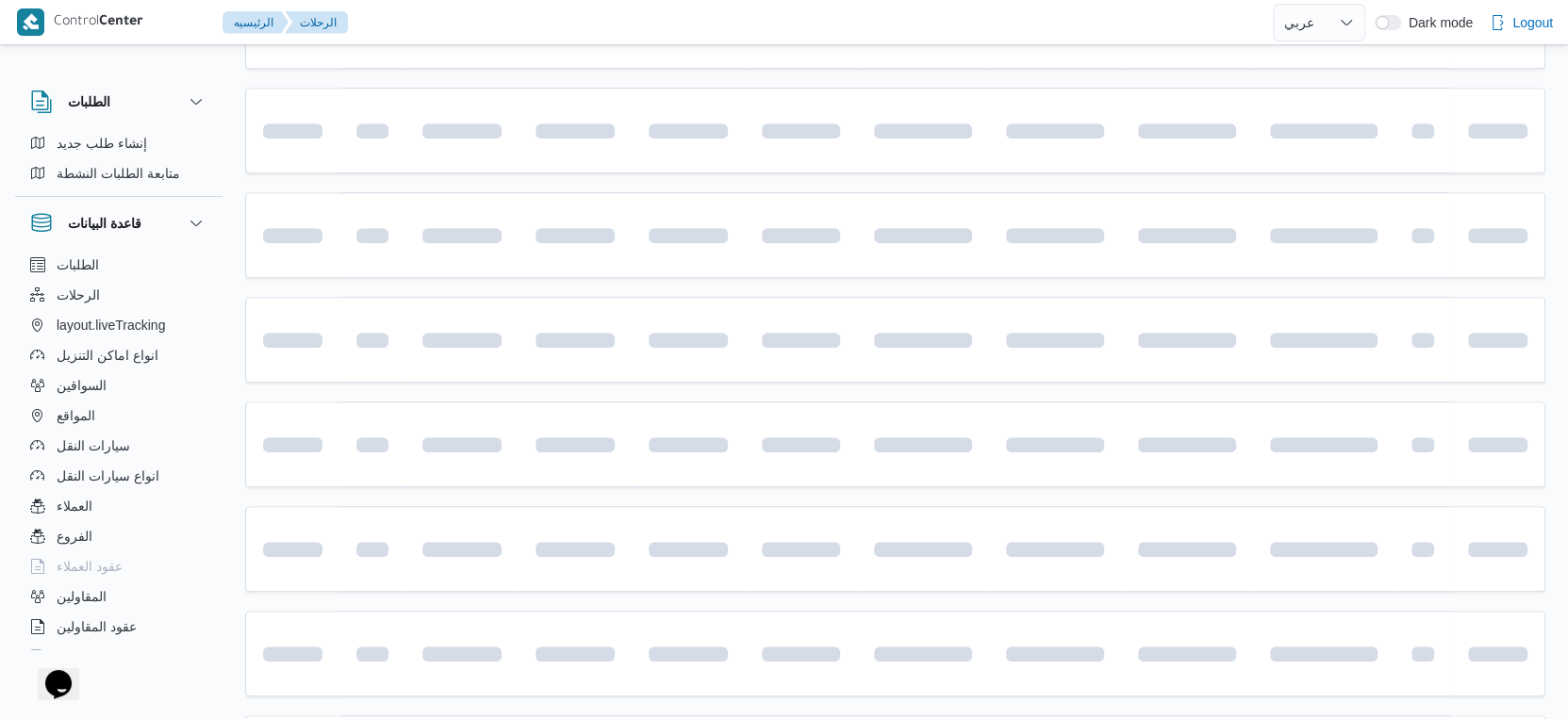
scroll to position [72, 0]
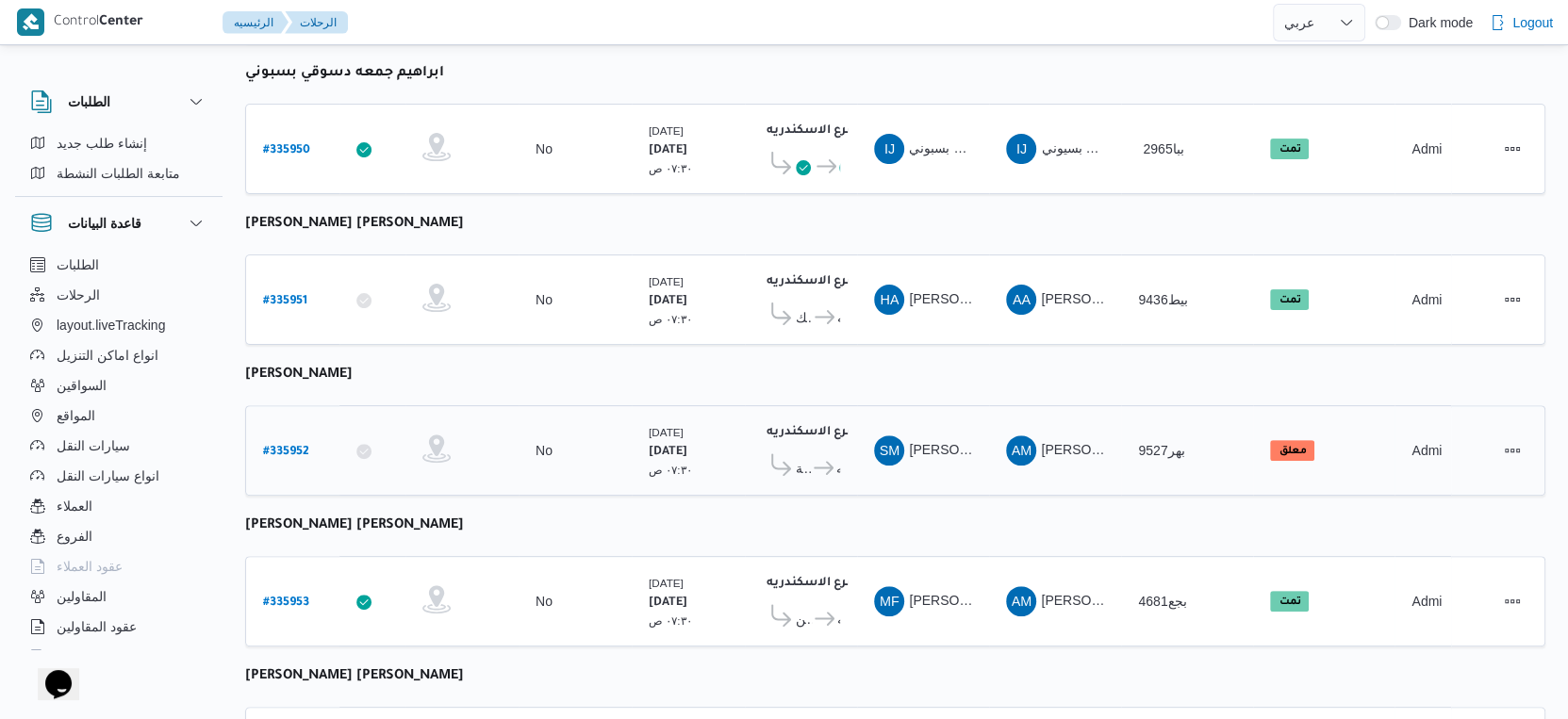
click at [296, 446] on b "# 335952" at bounding box center [286, 452] width 46 height 13
select select "ar"
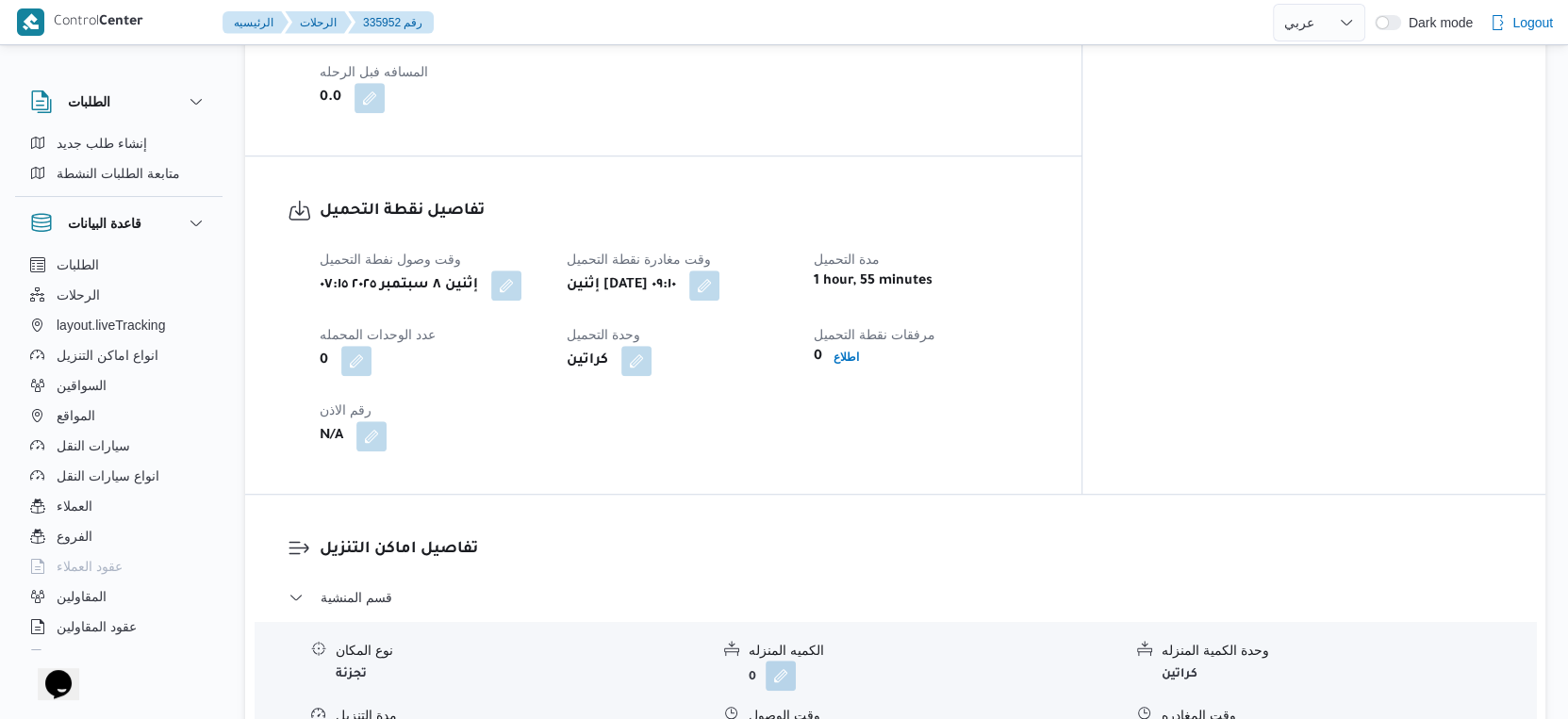
scroll to position [1329, 0]
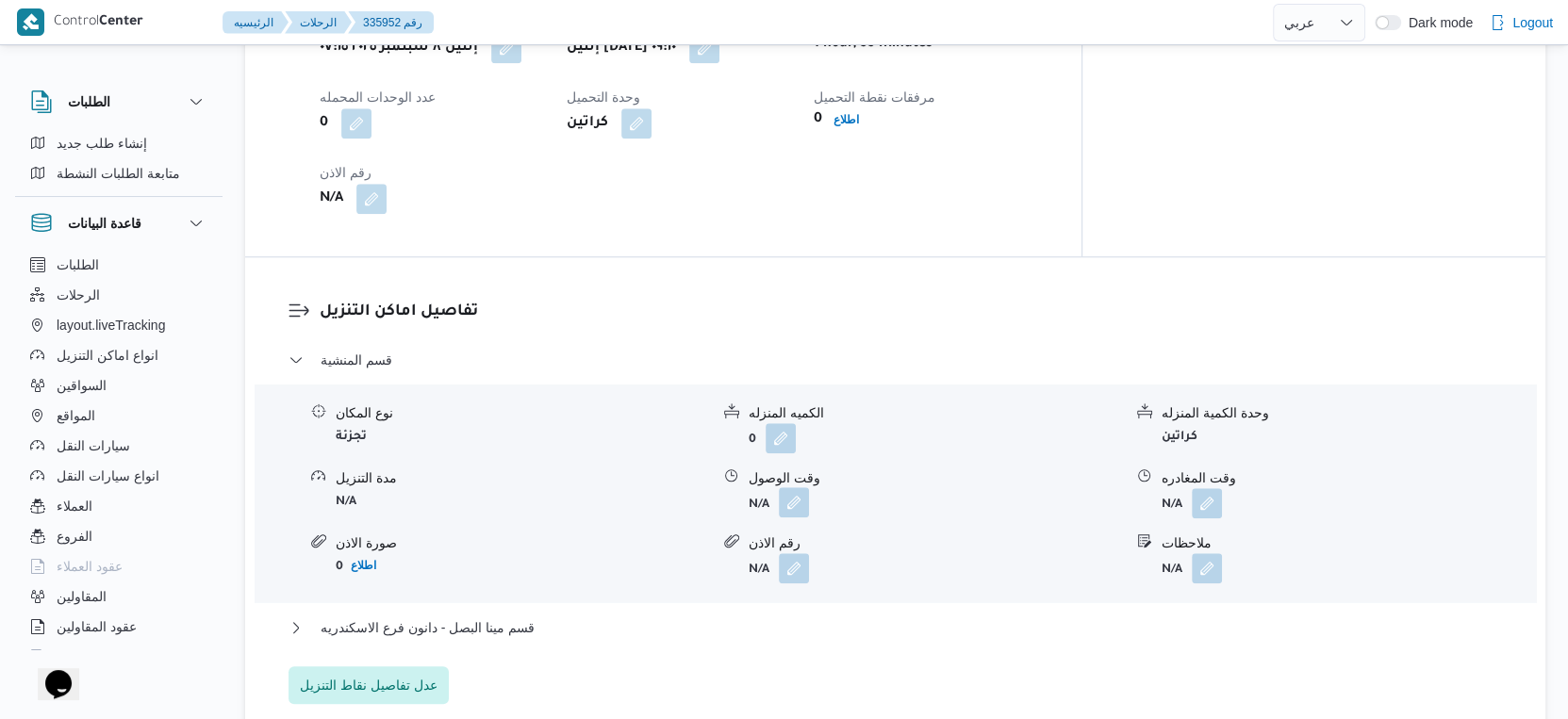
click at [796, 517] on button "button" at bounding box center [794, 503] width 30 height 30
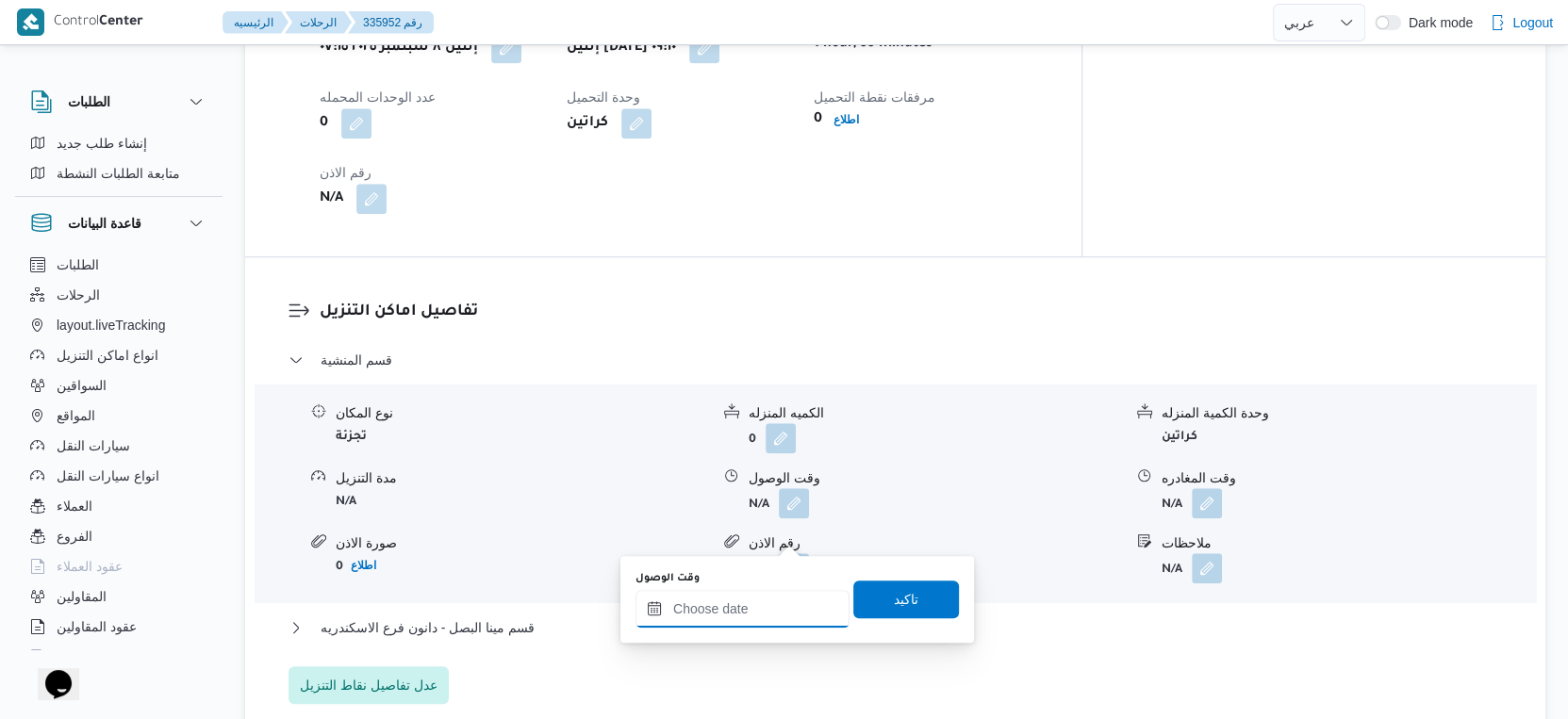
click at [771, 595] on input "وقت الوصول" at bounding box center [743, 608] width 214 height 37
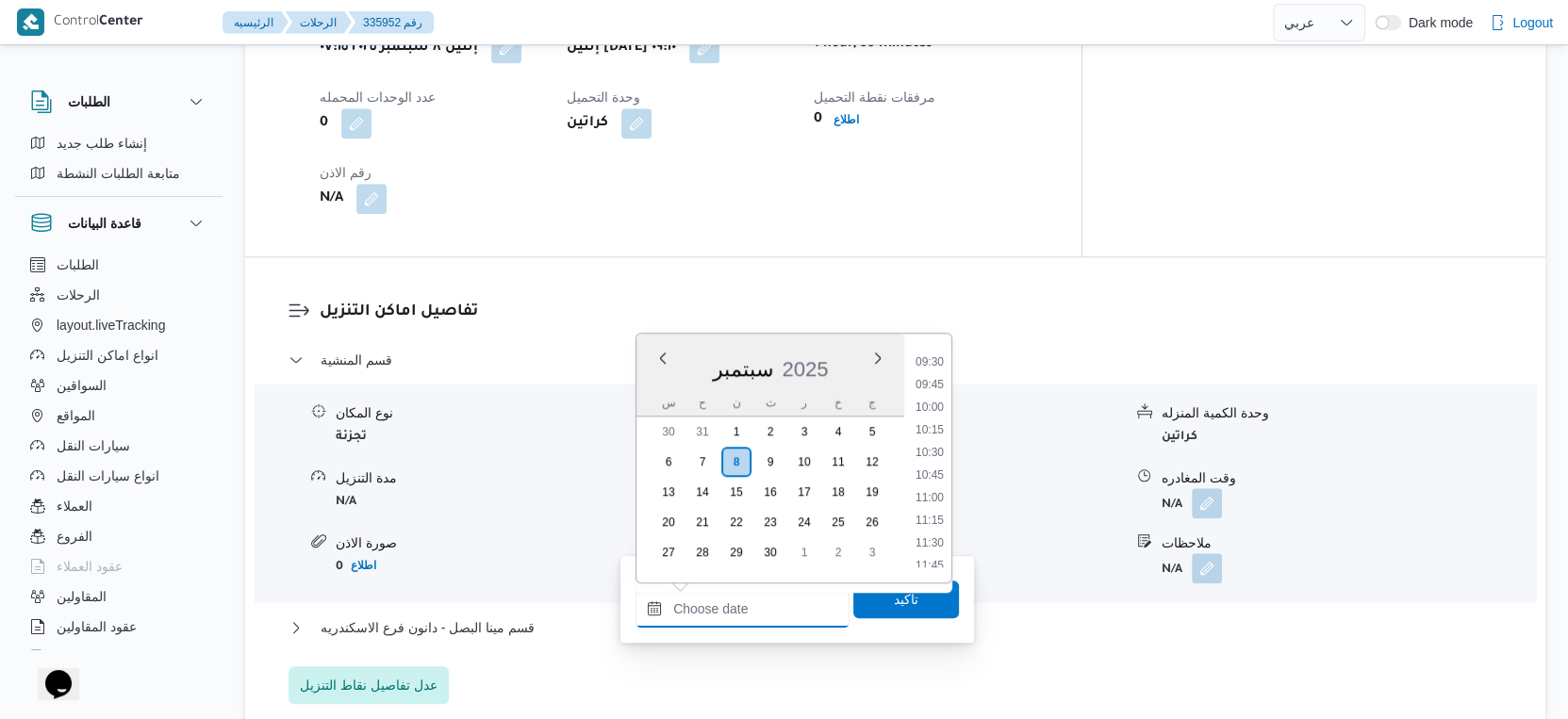
scroll to position [810, 0]
drag, startPoint x: 939, startPoint y: 430, endPoint x: 917, endPoint y: 528, distance: 100.4
click at [939, 430] on li "09:45" at bounding box center [930, 430] width 43 height 19
type input "٠٨/٠٩/٢٠٢٥ ٠٩:٤٥"
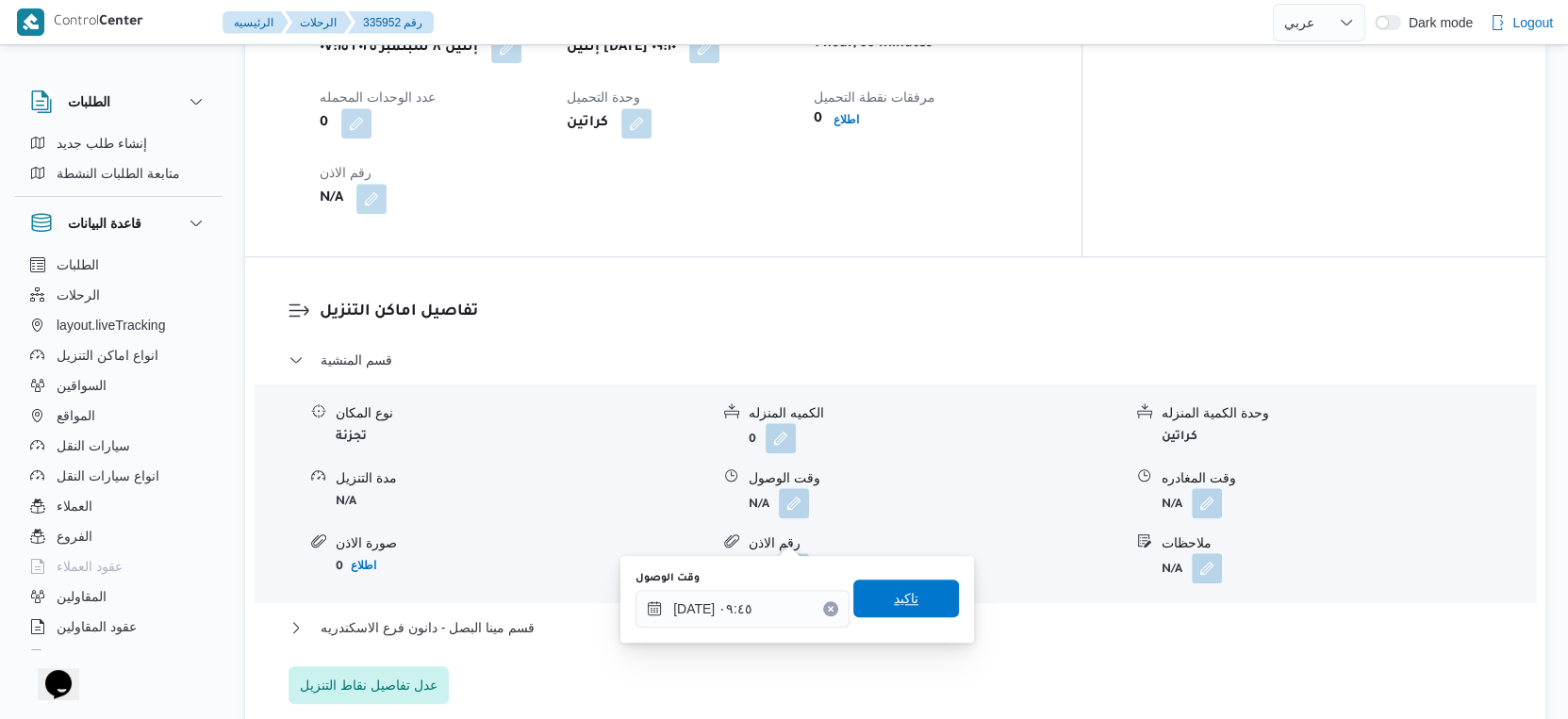
click at [906, 602] on span "تاكيد" at bounding box center [906, 599] width 106 height 37
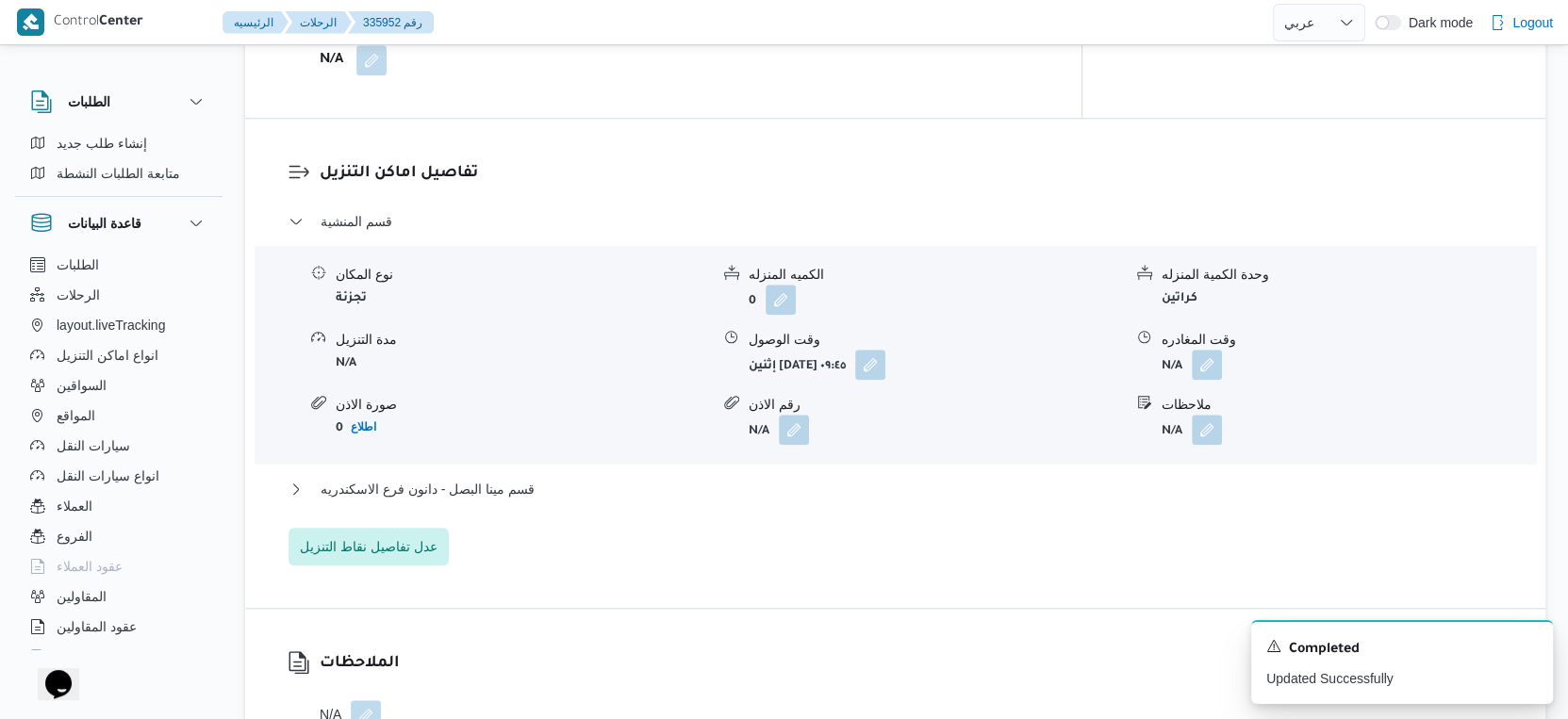
scroll to position [1643, 0]
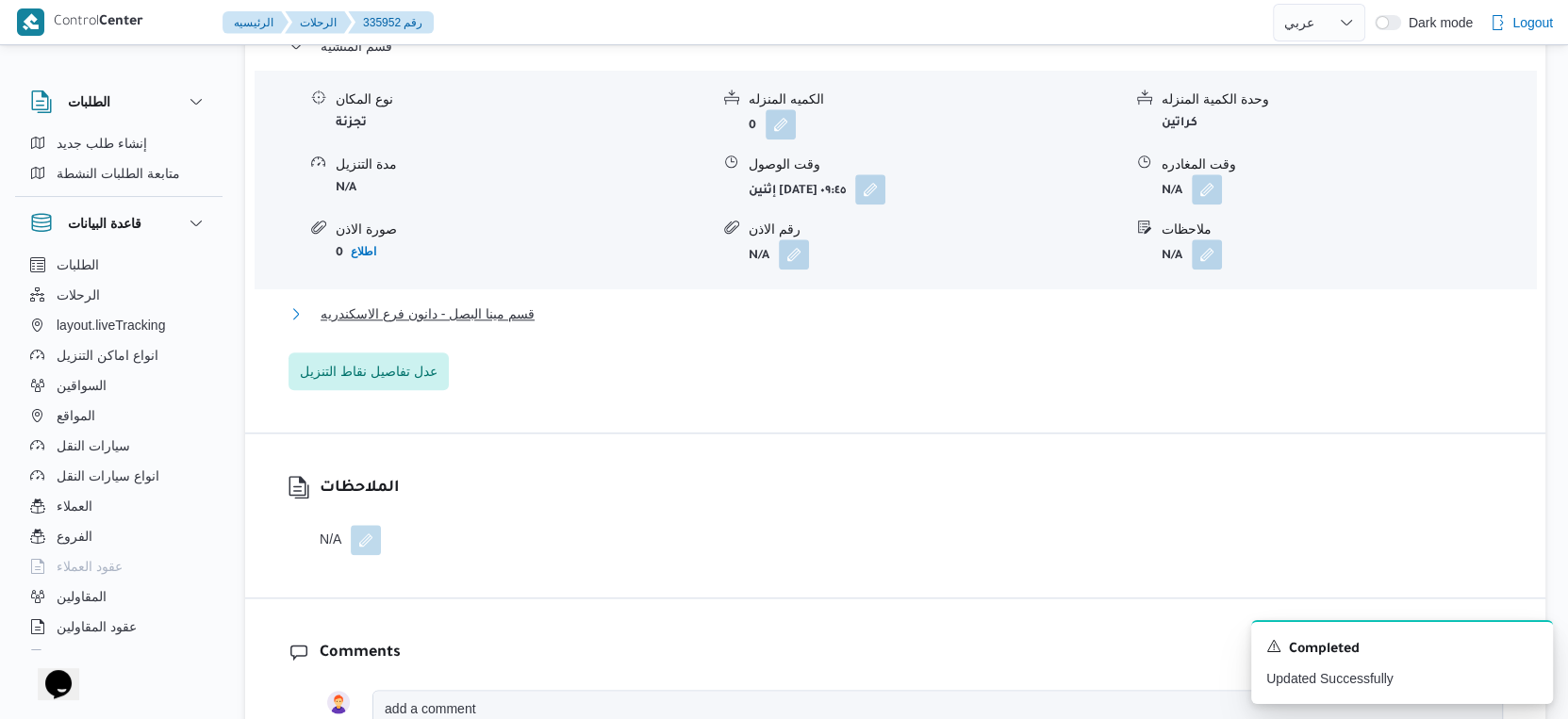
click at [540, 325] on button "قسم مينا البصل - دانون فرع الاسكندريه" at bounding box center [896, 313] width 1215 height 23
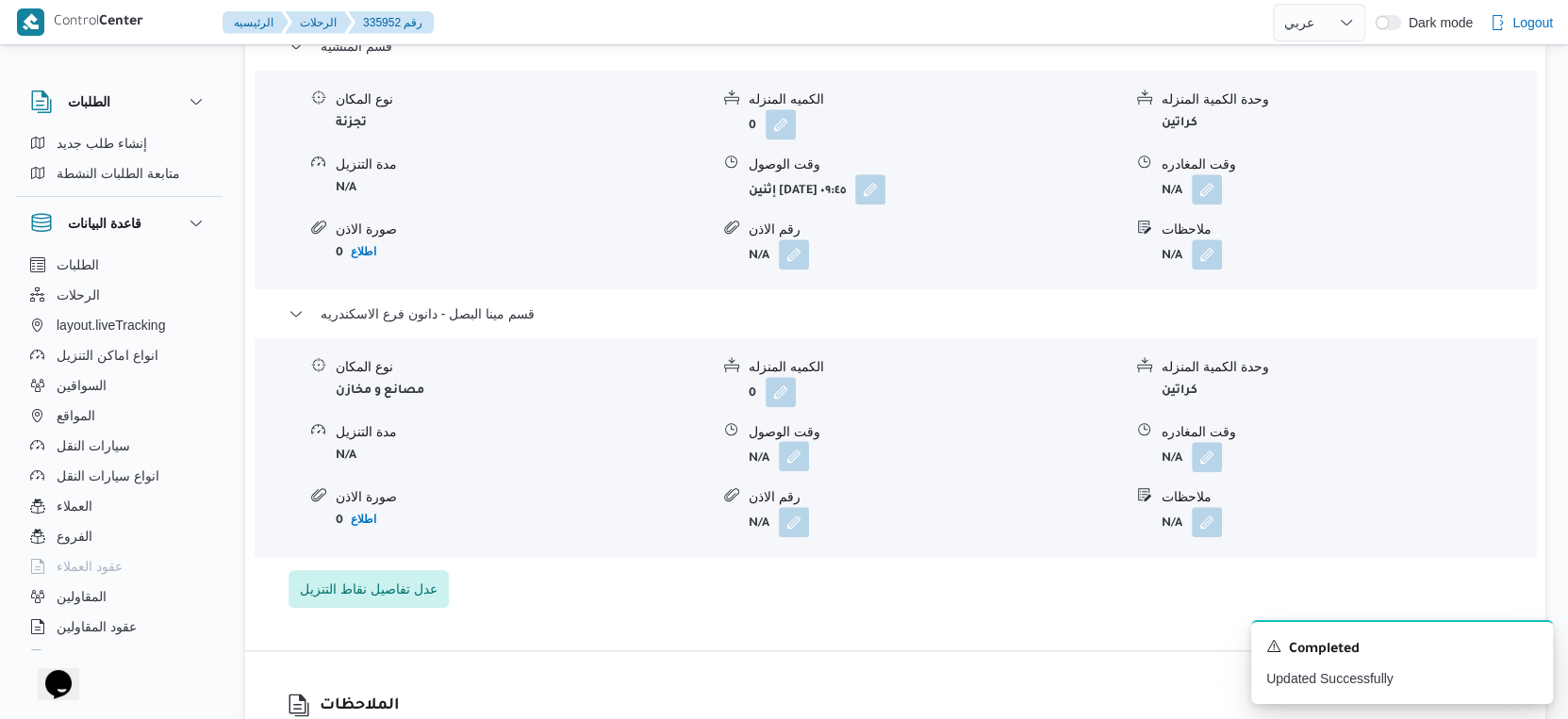
click at [790, 471] on button "button" at bounding box center [794, 455] width 30 height 30
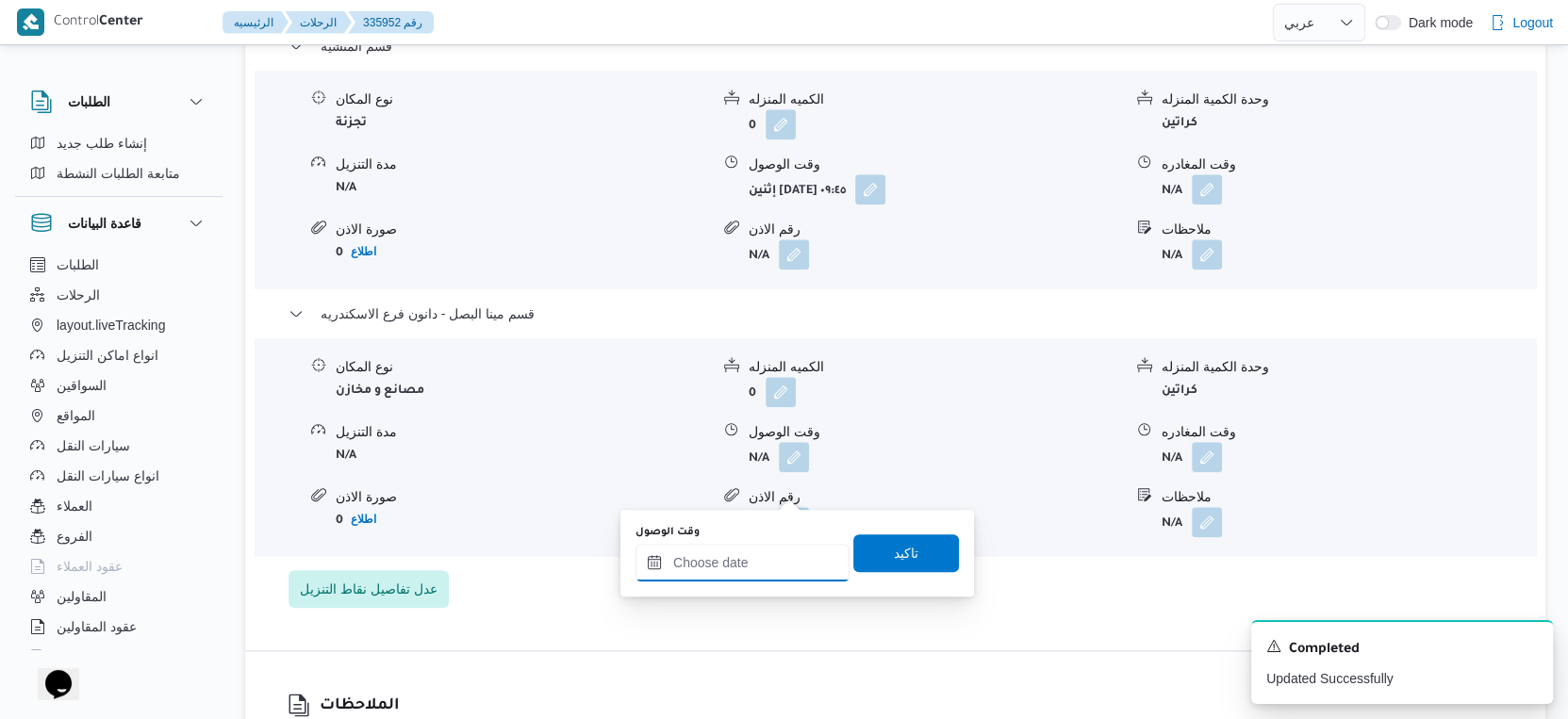
click at [755, 560] on input "وقت الوصول" at bounding box center [743, 562] width 214 height 37
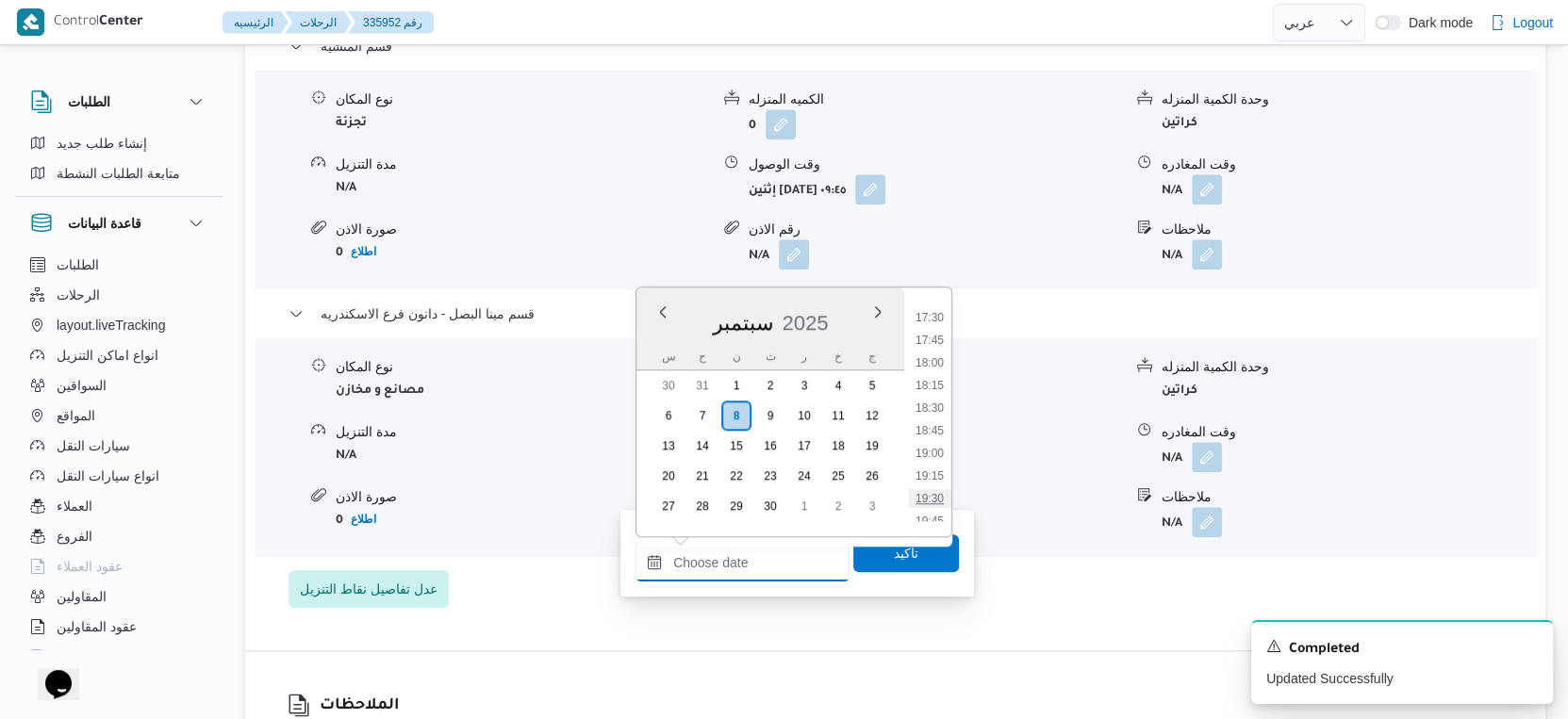
scroll to position [1543, 0]
click at [935, 389] on li "18:00" at bounding box center [930, 398] width 43 height 19
type input "٠٨/٠٩/٢٠٢٥ ١٨:٠٠"
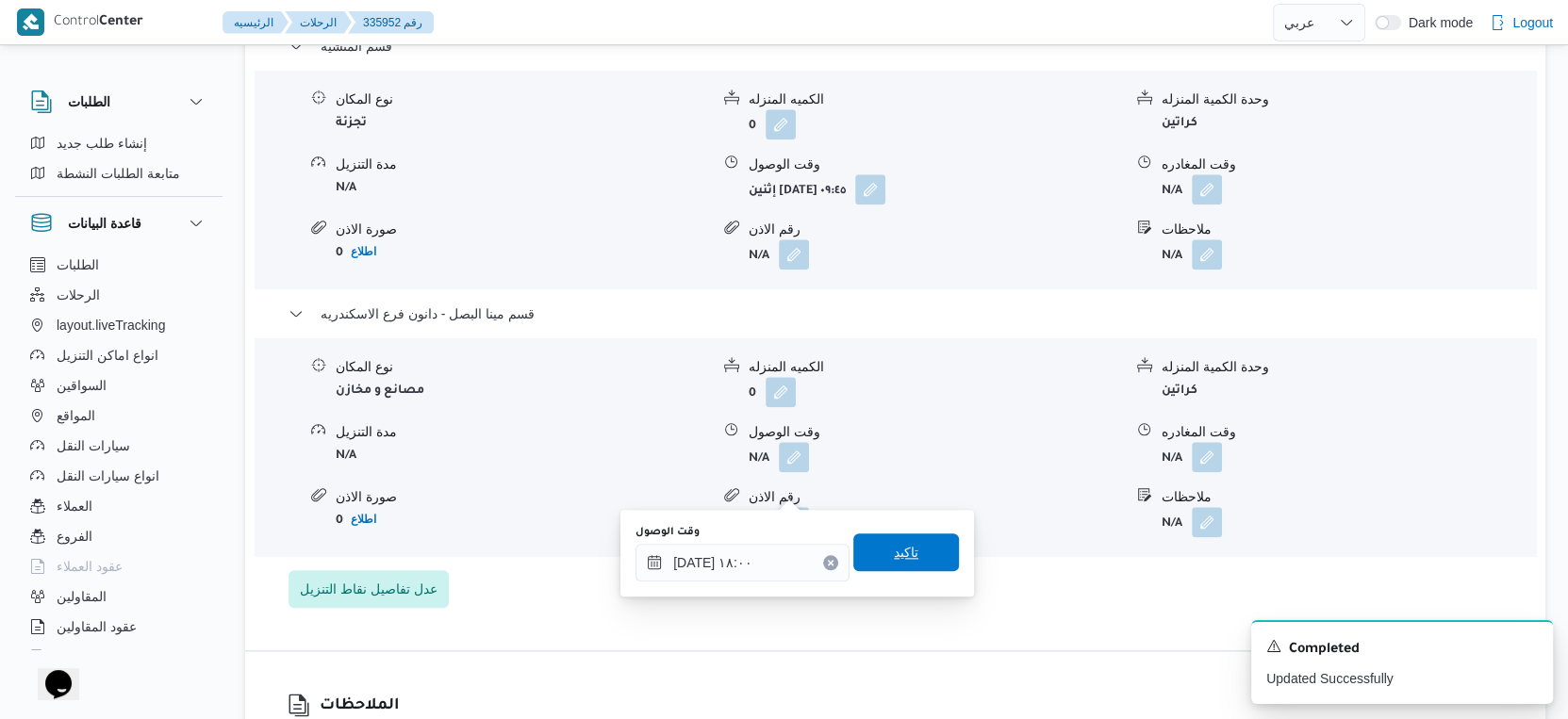
click at [898, 539] on span "تاكيد" at bounding box center [906, 552] width 106 height 37
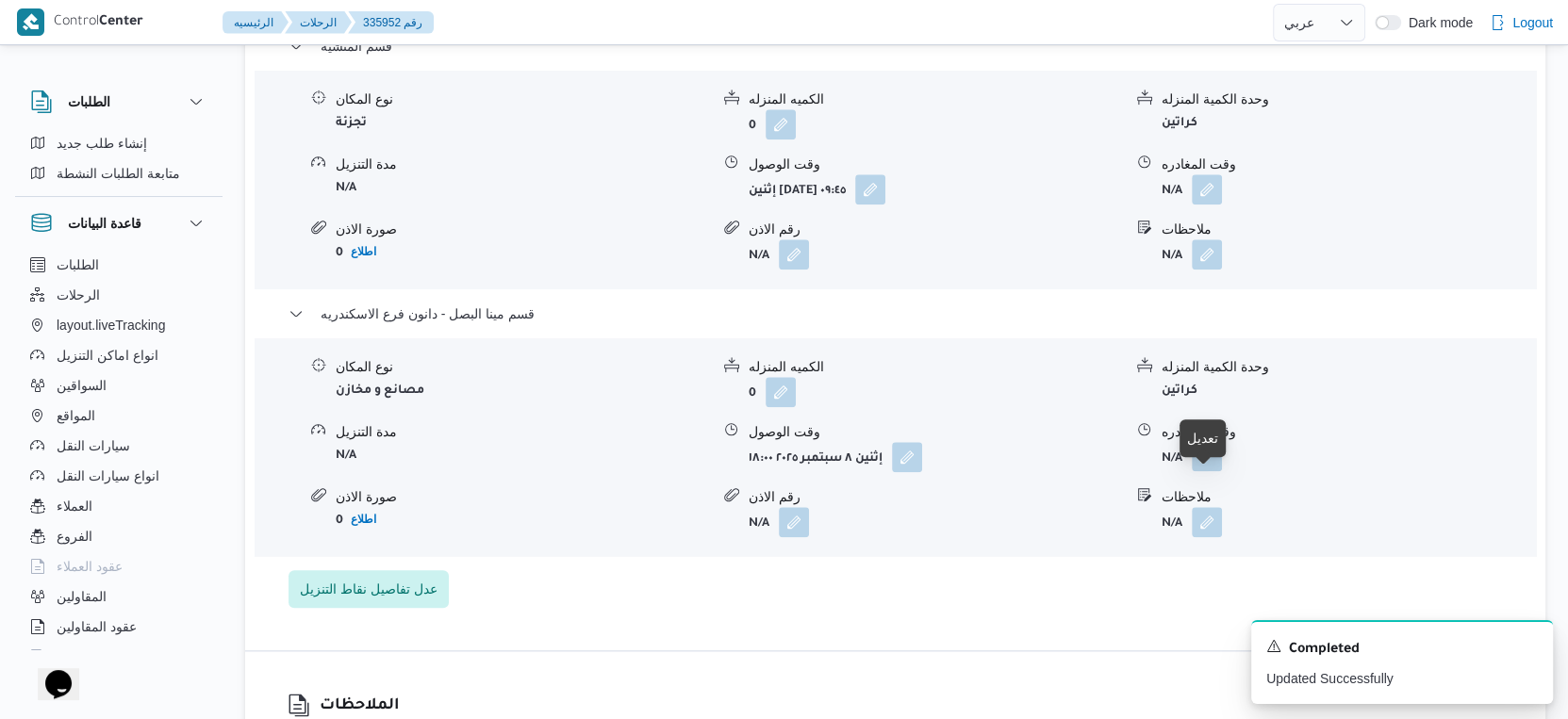
click at [1208, 471] on button "button" at bounding box center [1206, 455] width 30 height 30
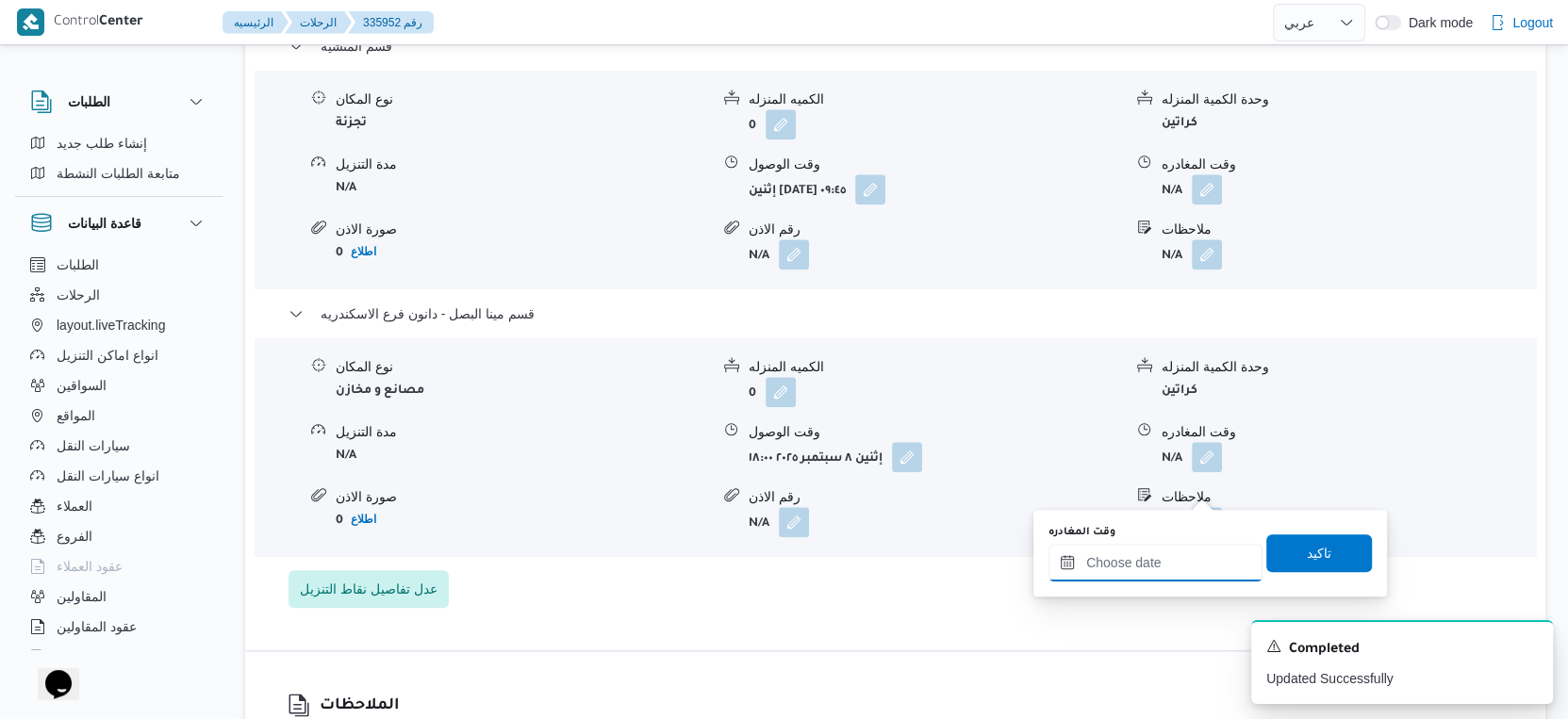
click at [1187, 568] on input "وقت المغادره" at bounding box center [1155, 562] width 214 height 37
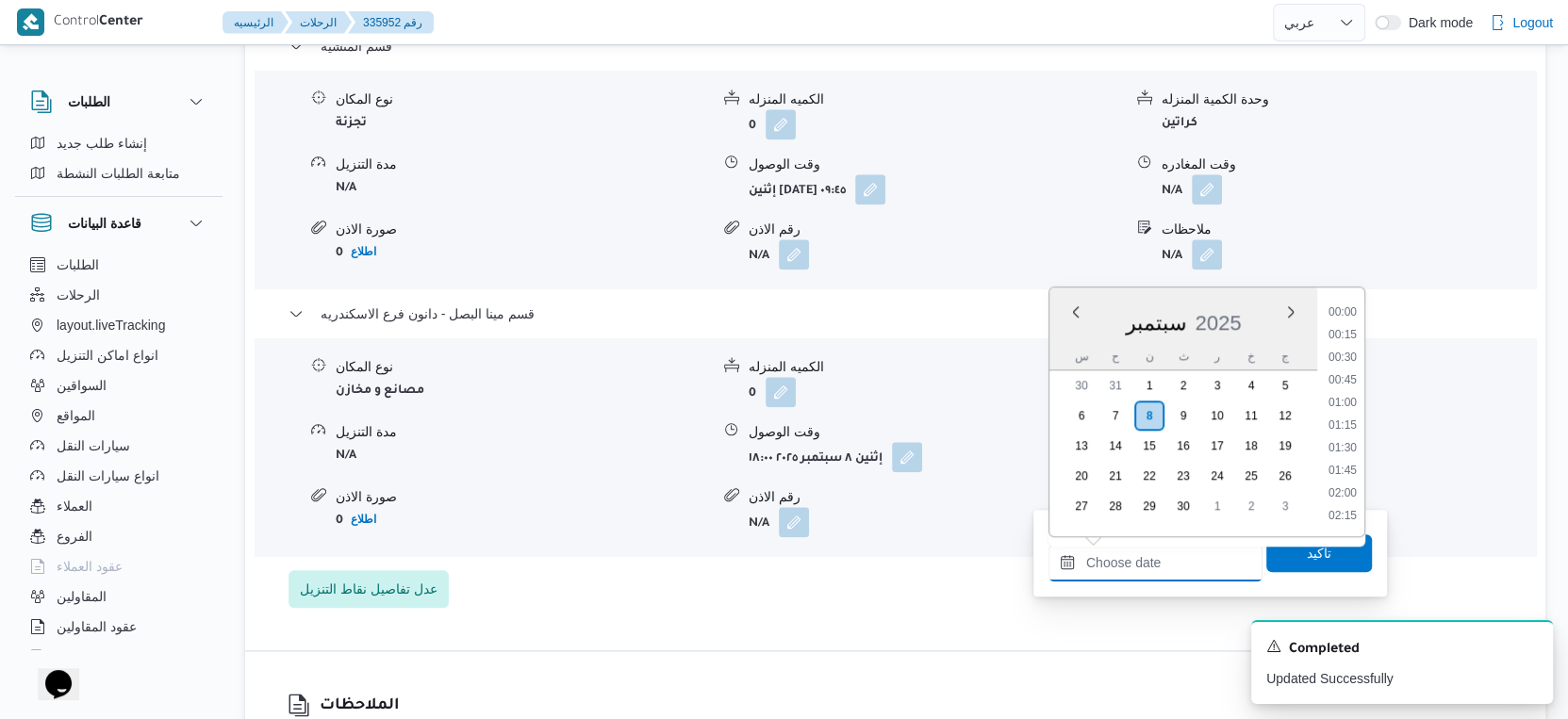
scroll to position [1648, 0]
drag, startPoint x: 1348, startPoint y: 338, endPoint x: 1323, endPoint y: 409, distance: 75.3
click at [1348, 337] on li "18:30" at bounding box center [1343, 338] width 43 height 19
type input "٠٨/٠٩/٢٠٢٥ ١٨:٣٠"
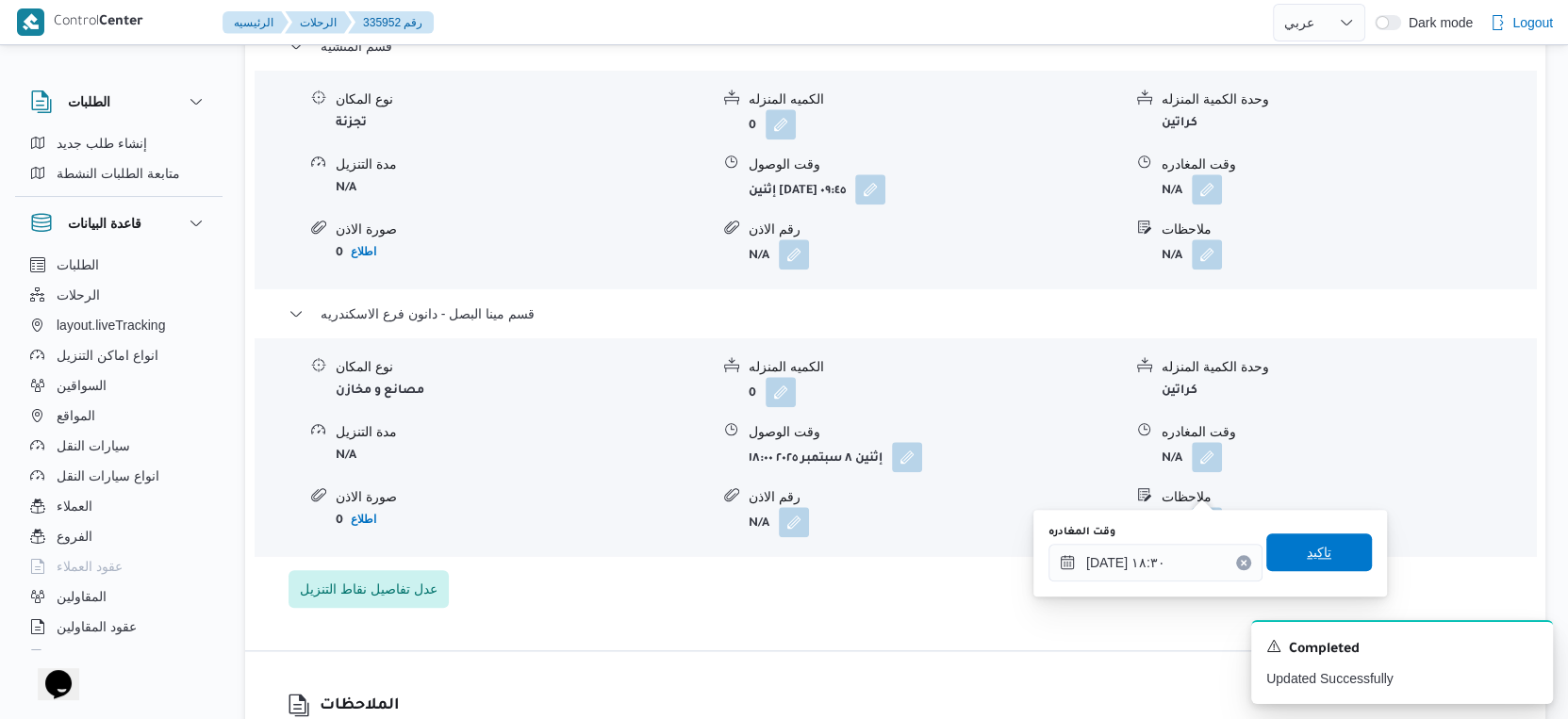
click at [1307, 548] on span "تاكيد" at bounding box center [1319, 551] width 24 height 23
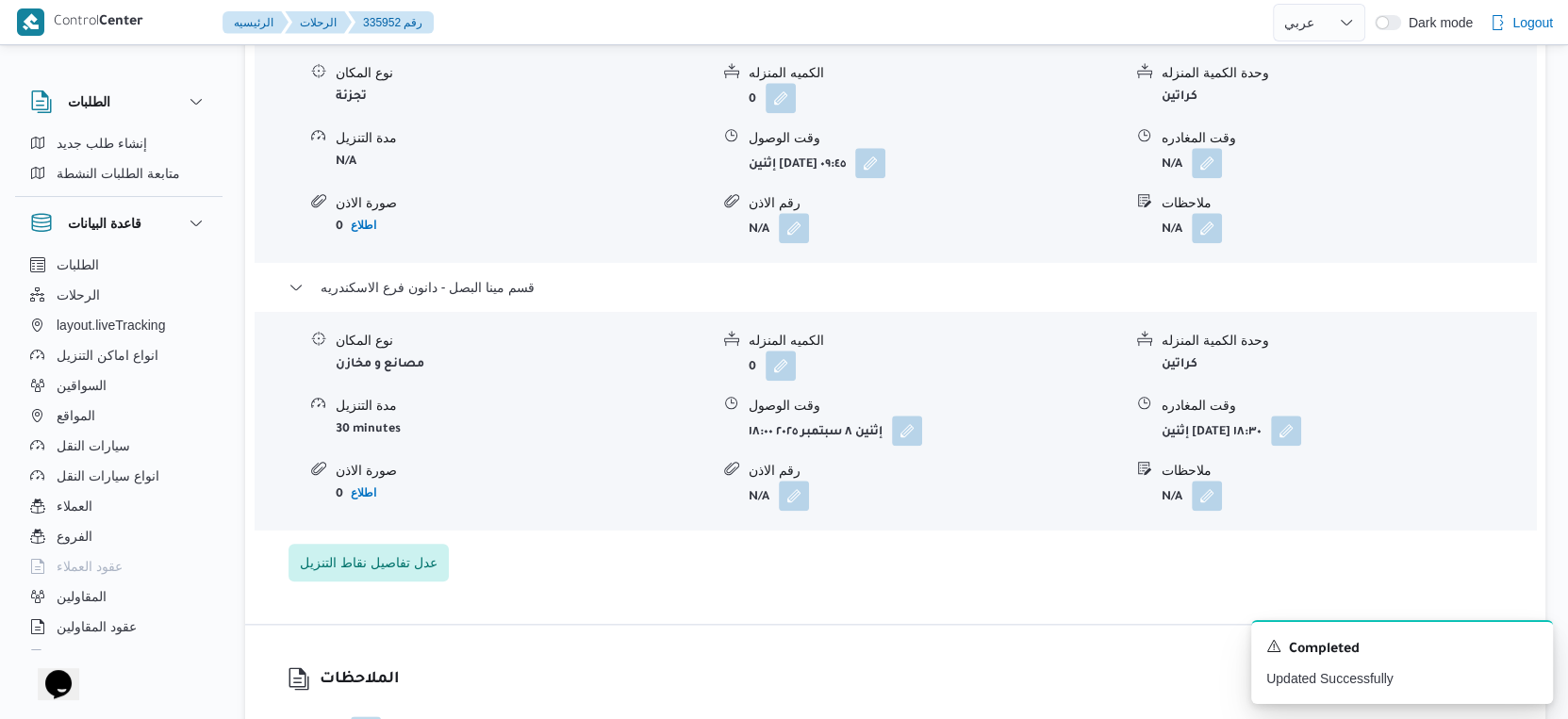
scroll to position [1675, 0]
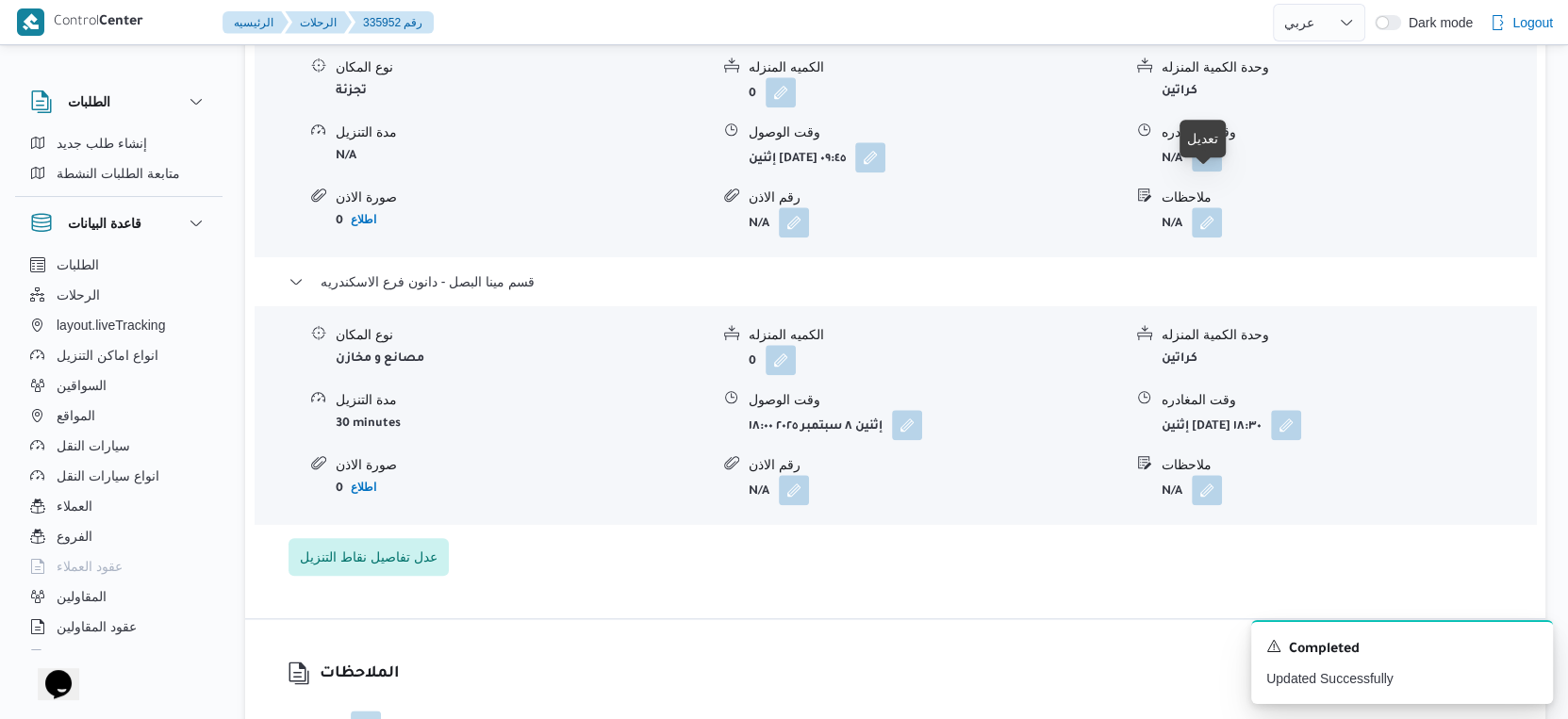
click at [1203, 171] on button "button" at bounding box center [1206, 156] width 30 height 30
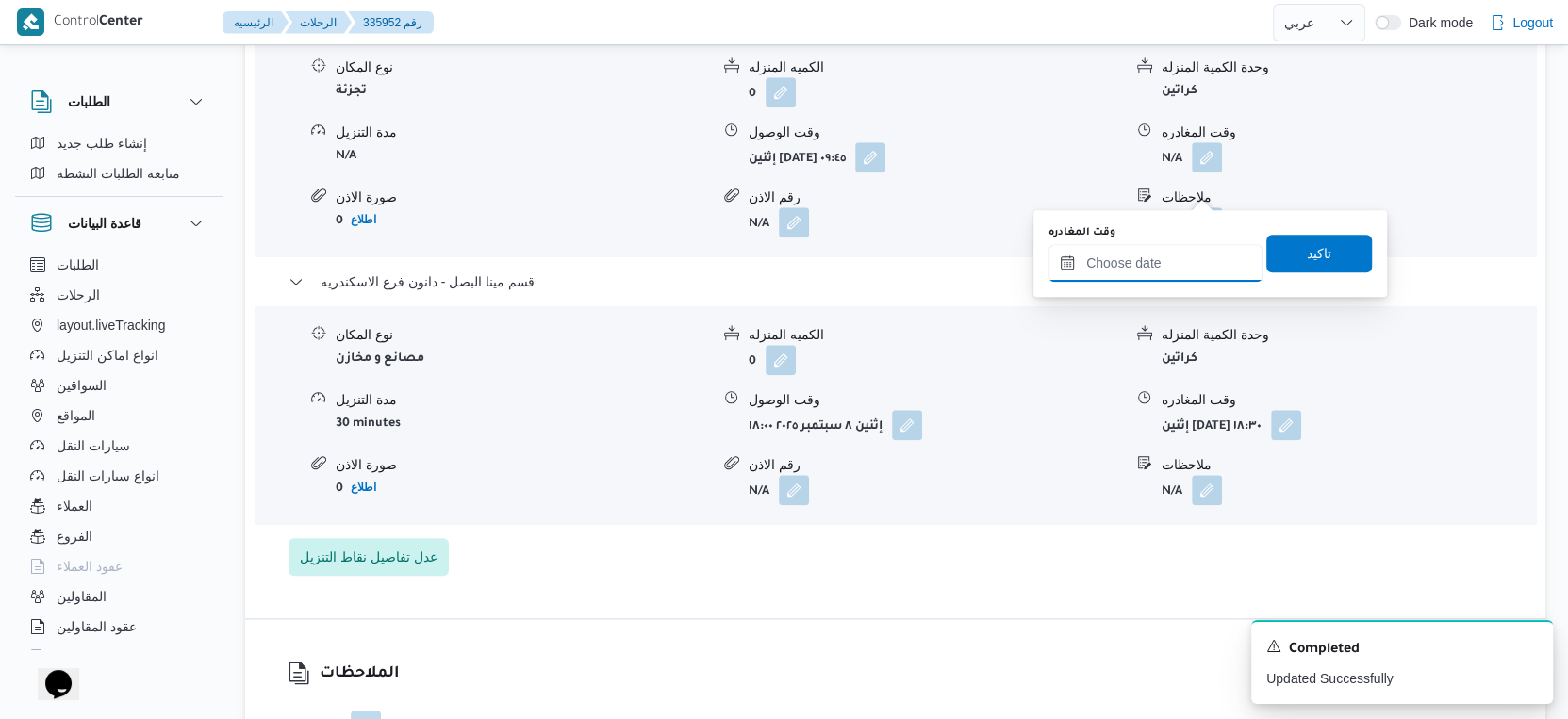
click at [1168, 270] on input "وقت المغادره" at bounding box center [1155, 263] width 214 height 37
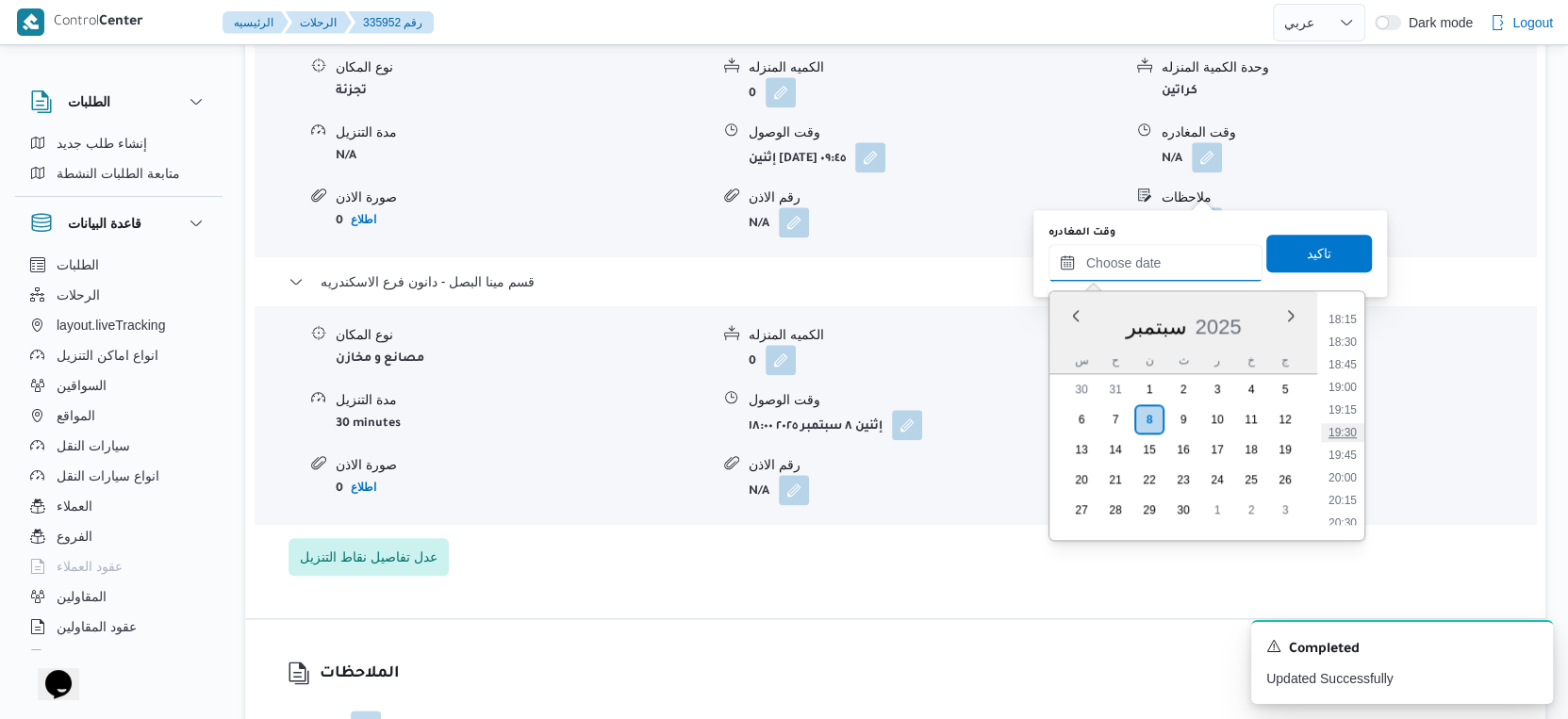
scroll to position [1543, 0]
click at [1348, 355] on li "17:30" at bounding box center [1343, 356] width 43 height 19
type input "[DATE] ١٧:٣٠"
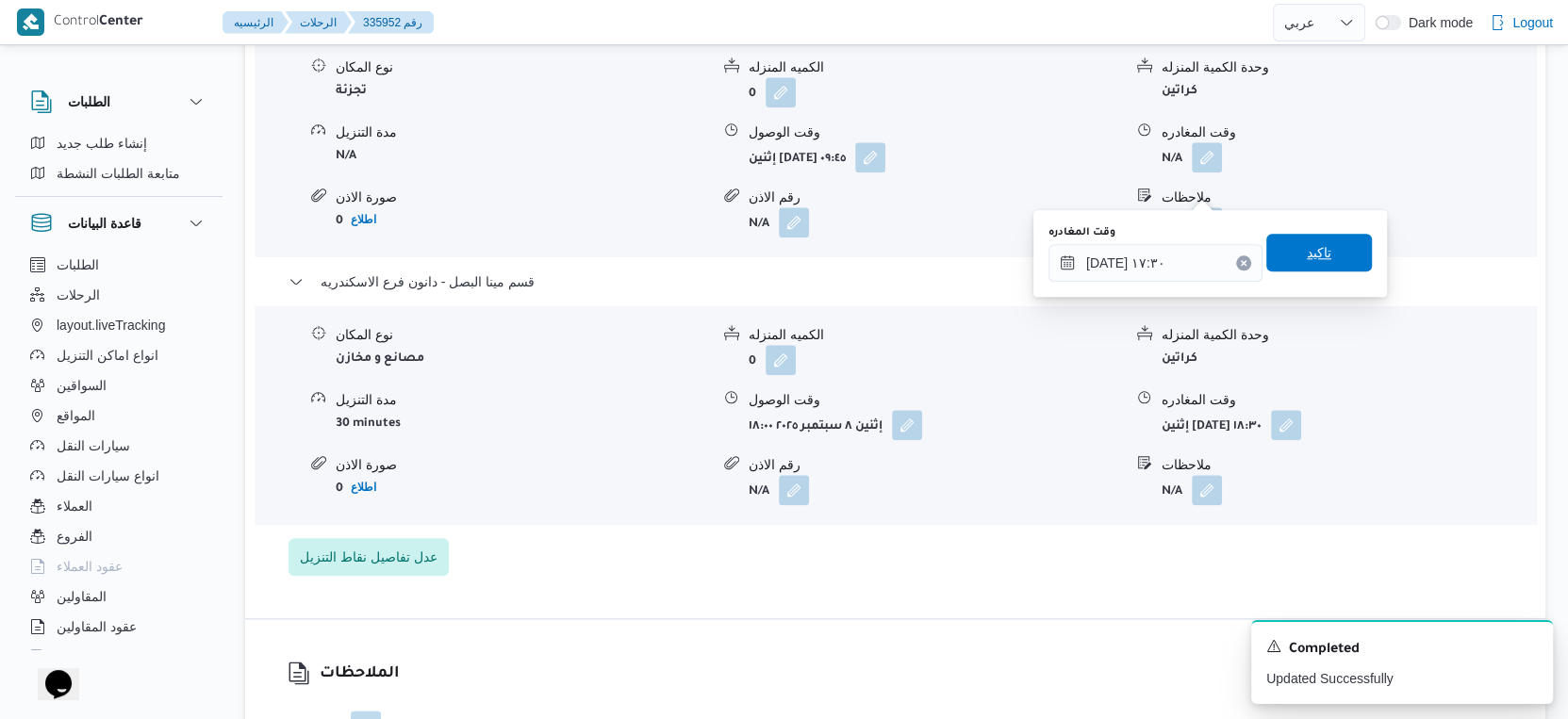
click at [1322, 249] on span "تاكيد" at bounding box center [1320, 253] width 106 height 37
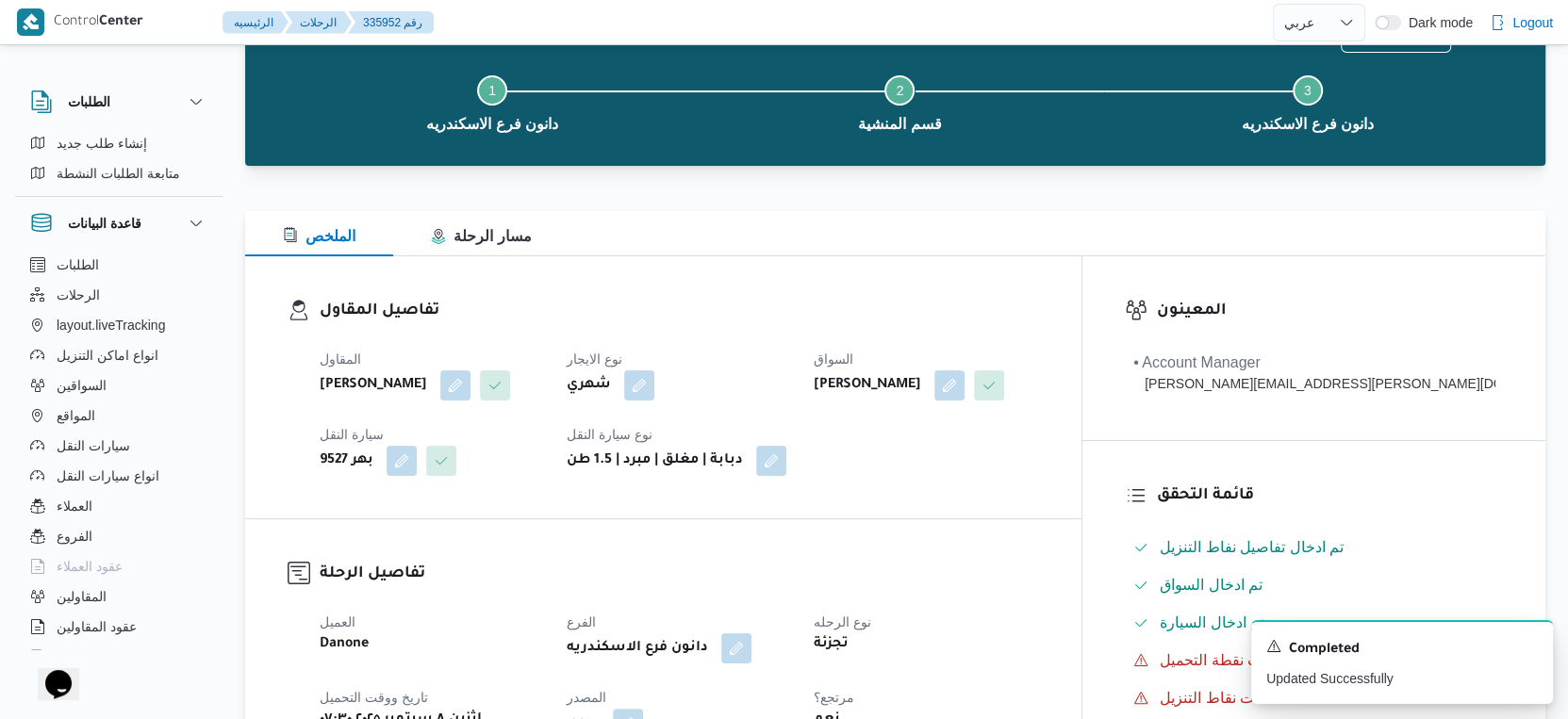
scroll to position [0, 0]
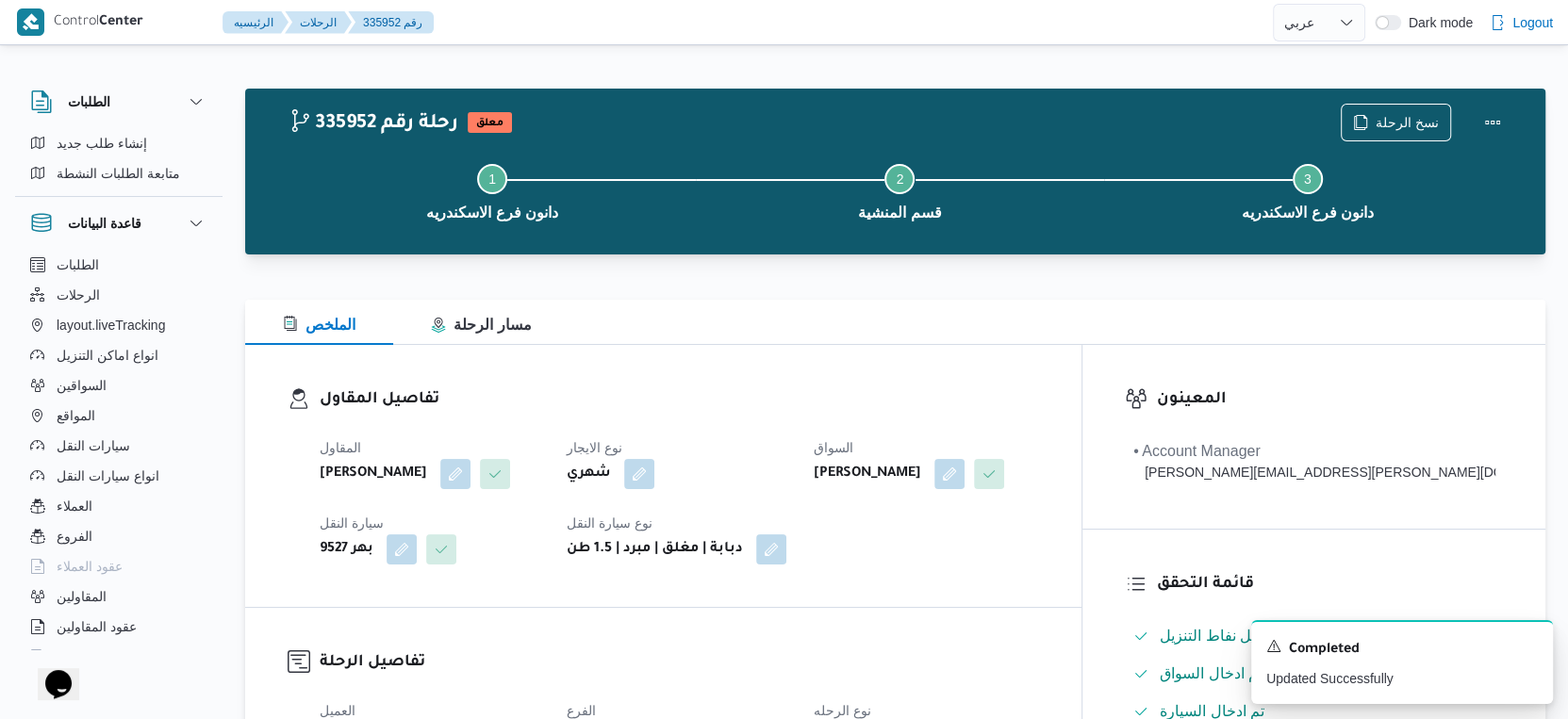
select select "ar"
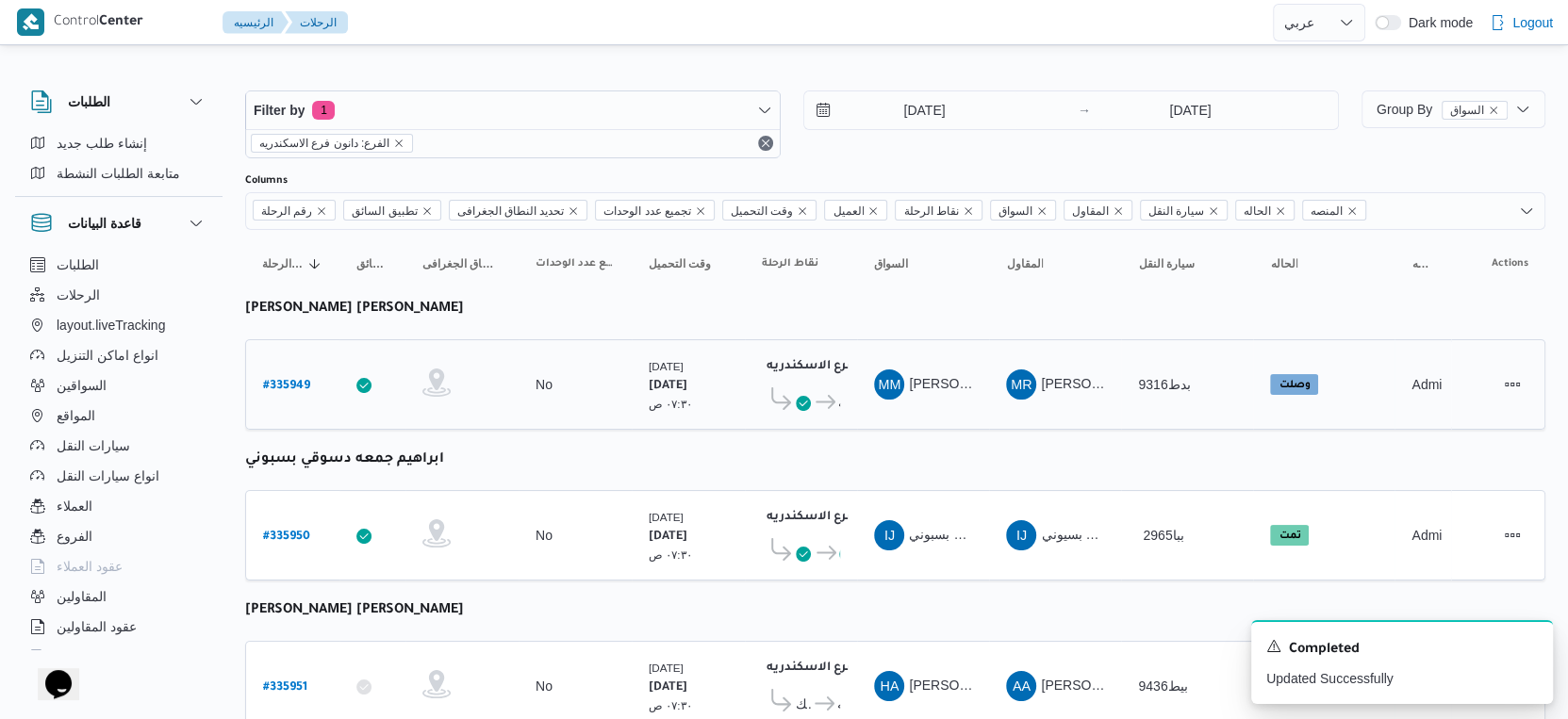
click at [305, 380] on b "# 335949" at bounding box center [287, 386] width 47 height 13
select select "ar"
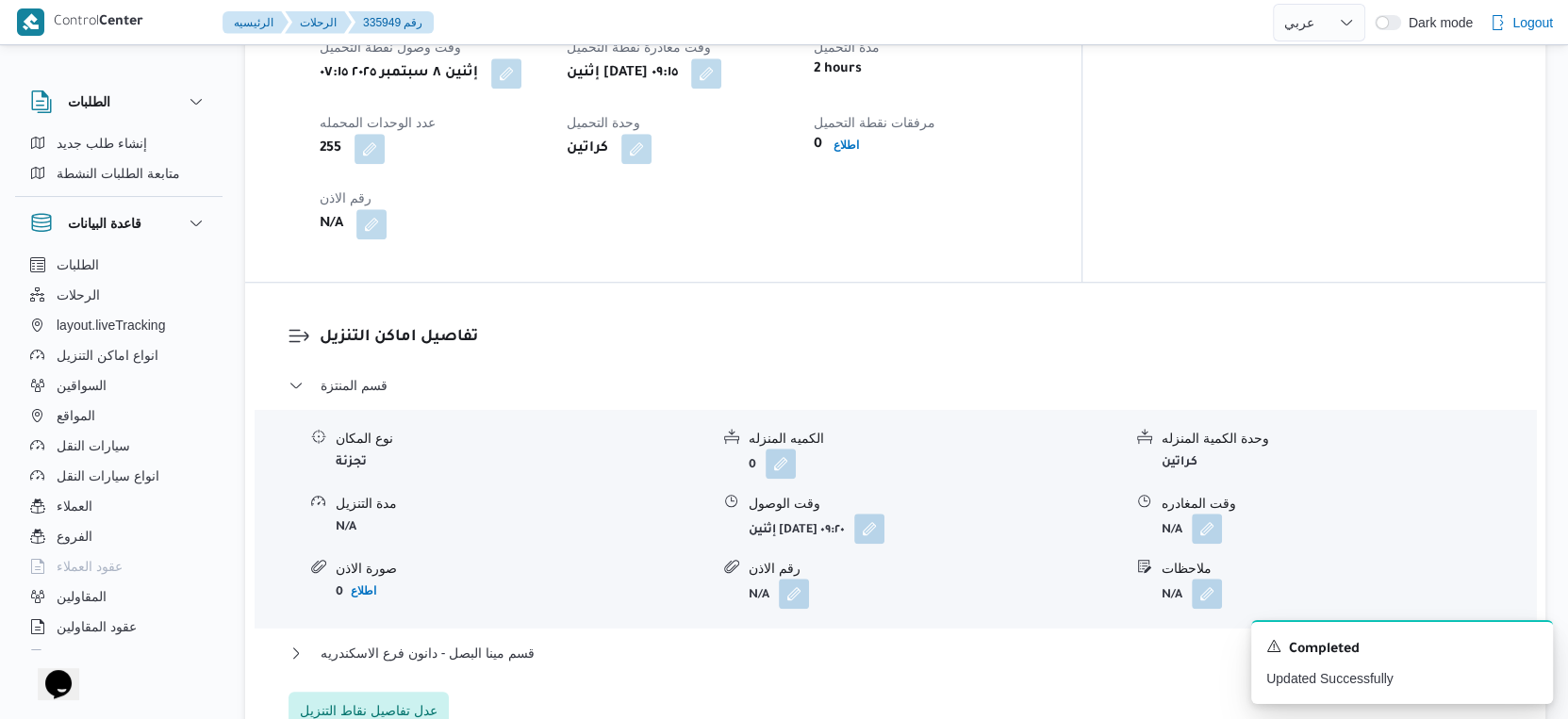
scroll to position [1466, 0]
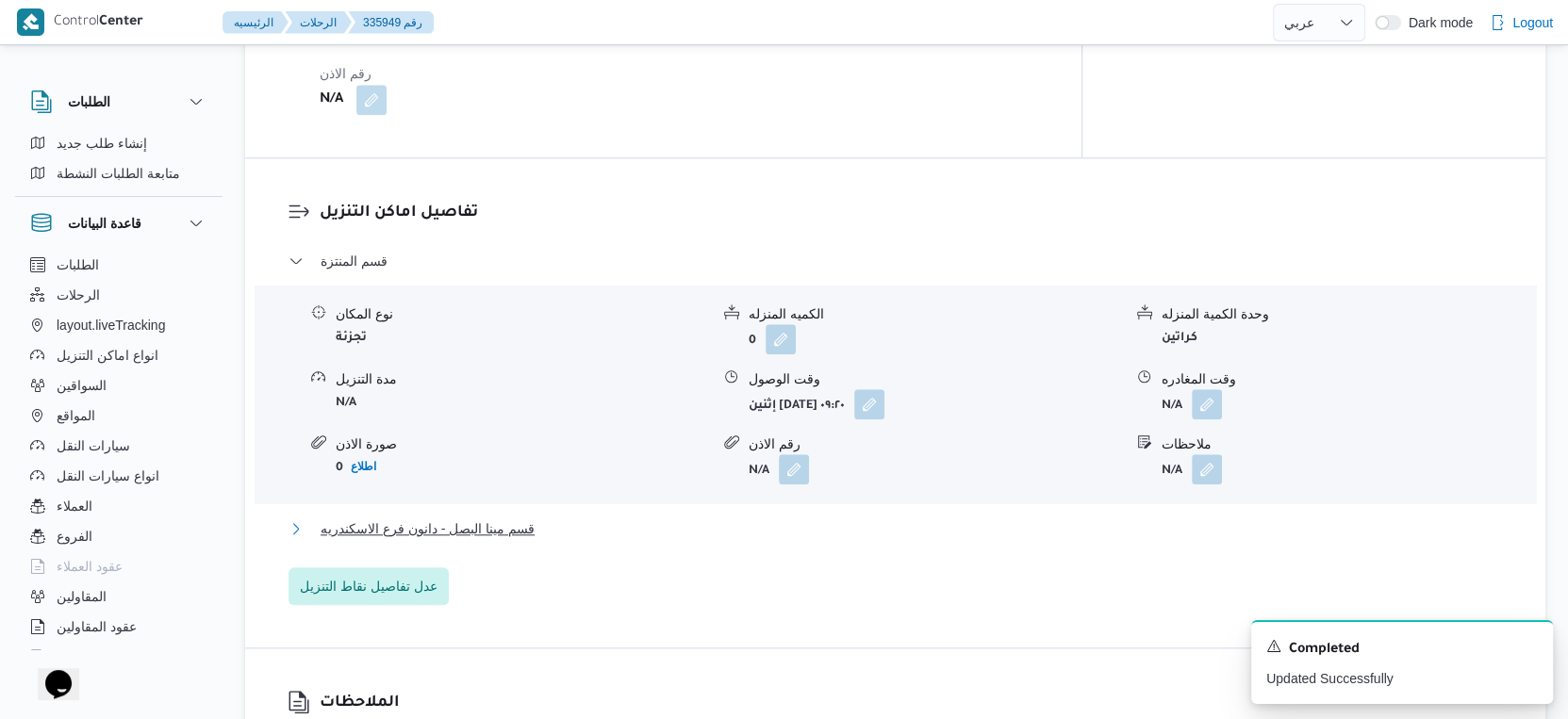
click at [536, 517] on button "قسم مينا البصل - دانون فرع الاسكندريه" at bounding box center [896, 528] width 1215 height 23
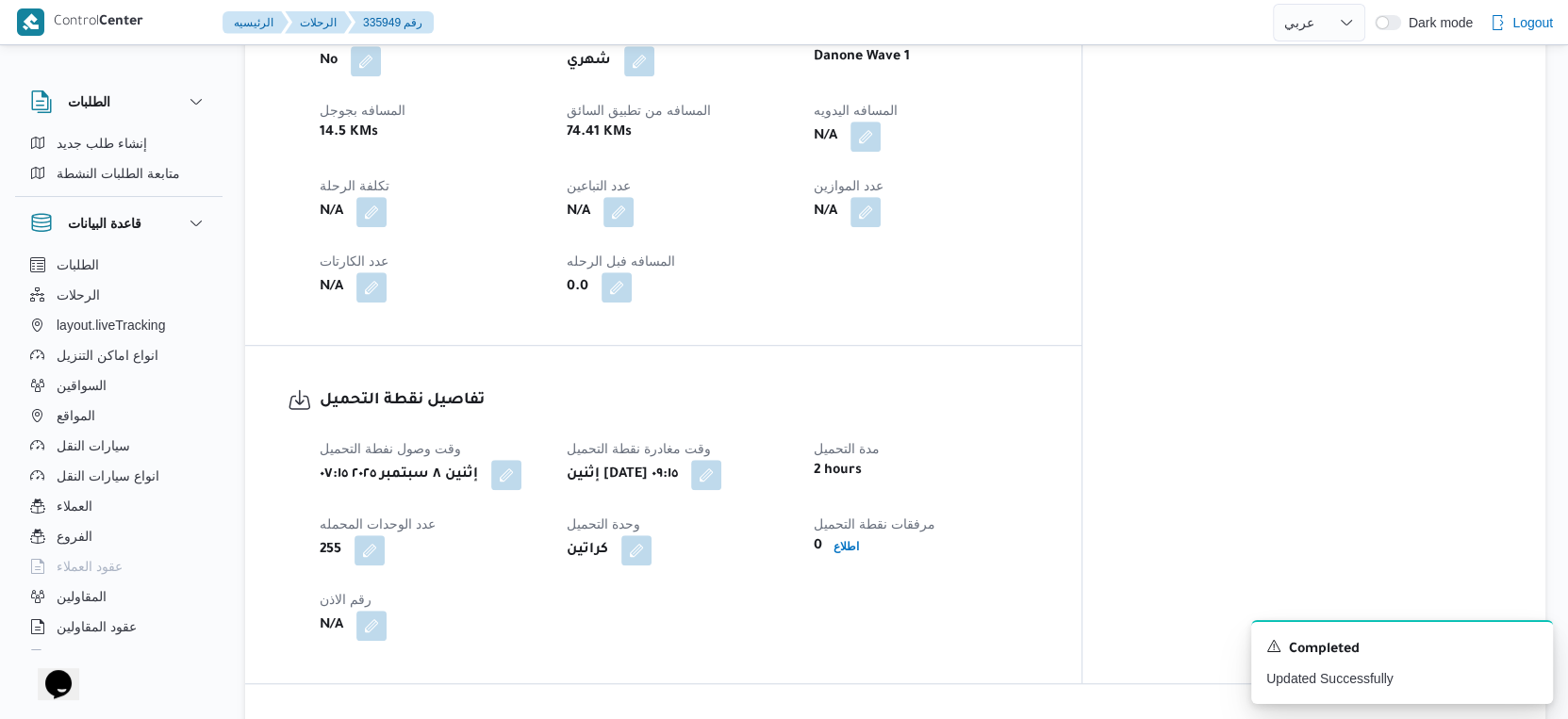
scroll to position [734, 0]
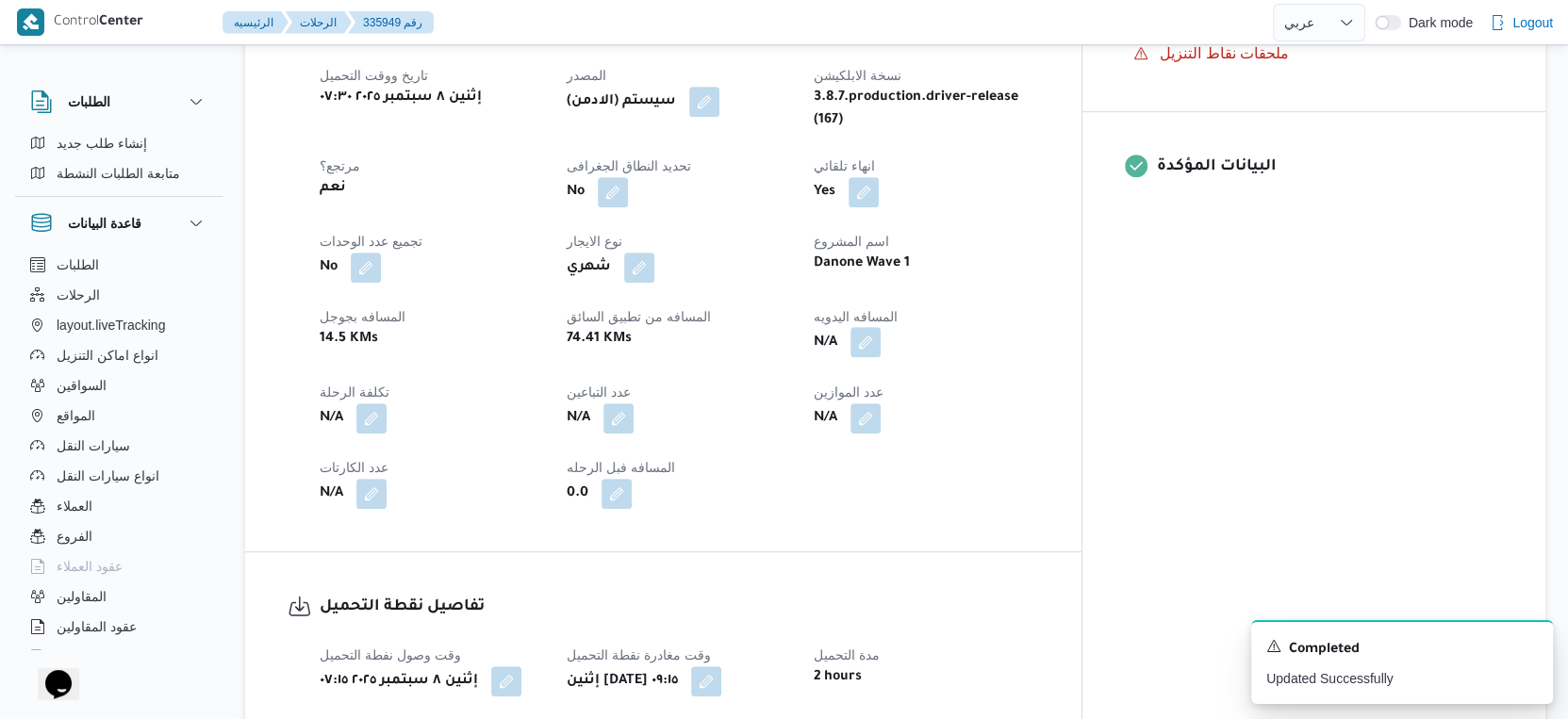
click at [881, 327] on button "button" at bounding box center [865, 342] width 30 height 30
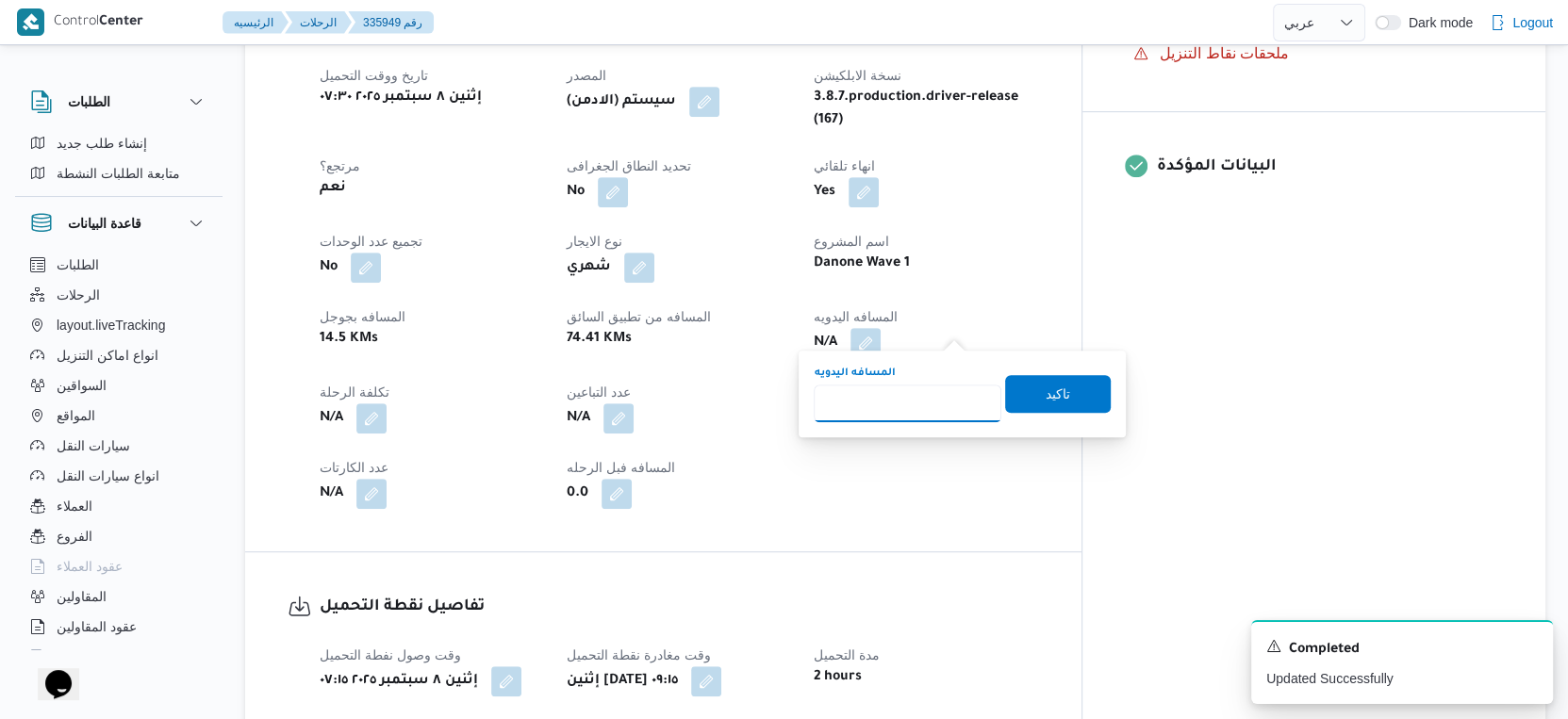
click at [908, 395] on input "المسافه اليدويه" at bounding box center [908, 404] width 188 height 37
type input "43"
click at [1062, 392] on span "تاكيد" at bounding box center [1058, 393] width 106 height 37
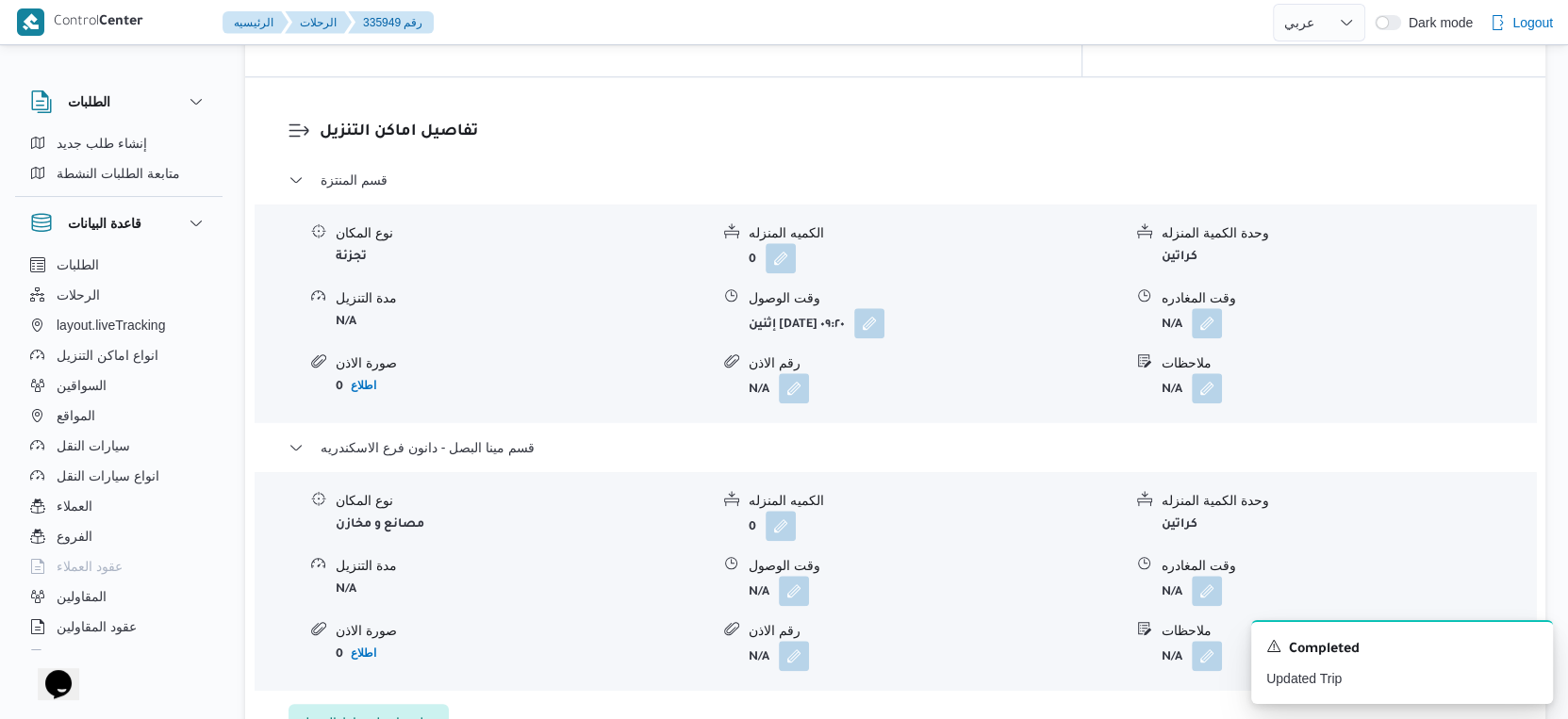
scroll to position [1571, 0]
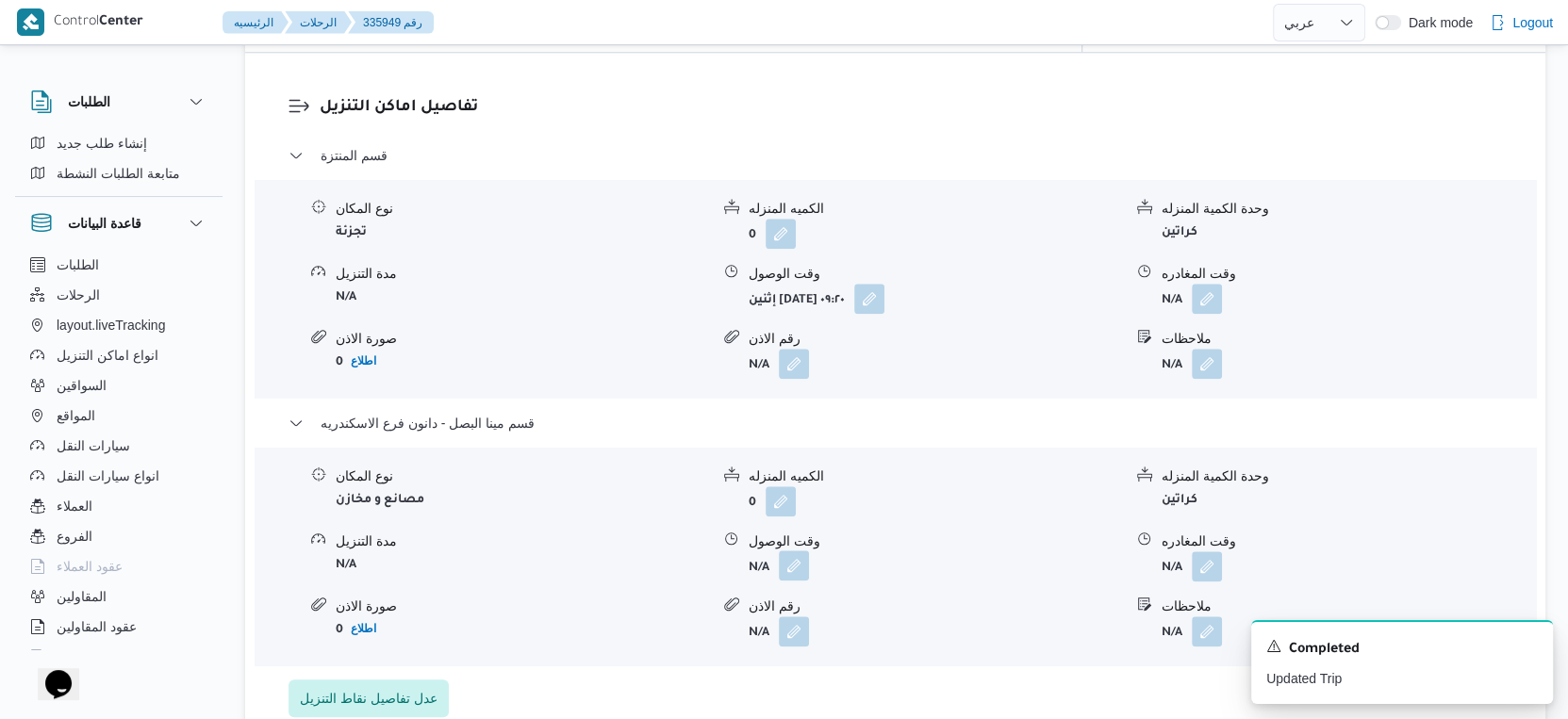
click at [798, 557] on button "button" at bounding box center [794, 565] width 30 height 30
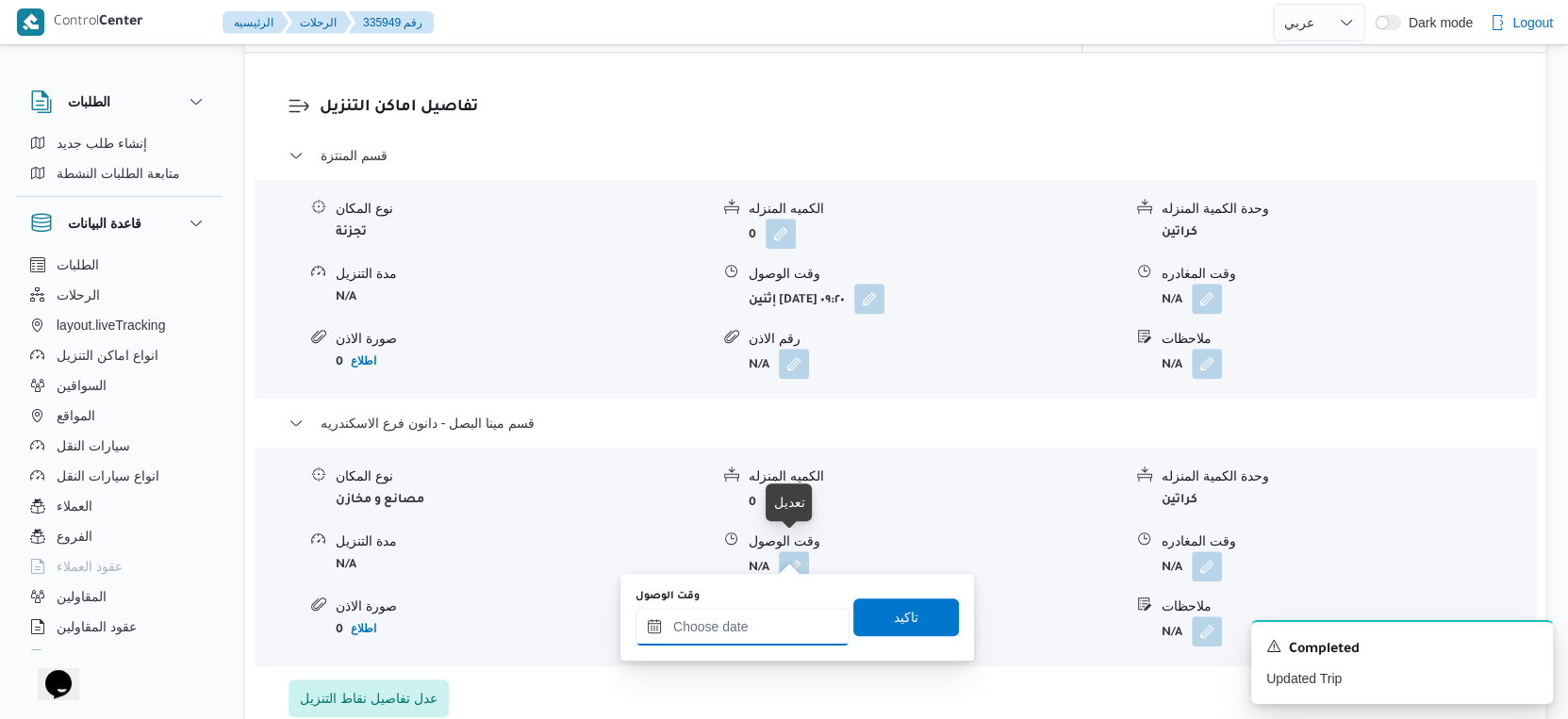
click at [762, 615] on input "وقت الوصول" at bounding box center [743, 627] width 214 height 37
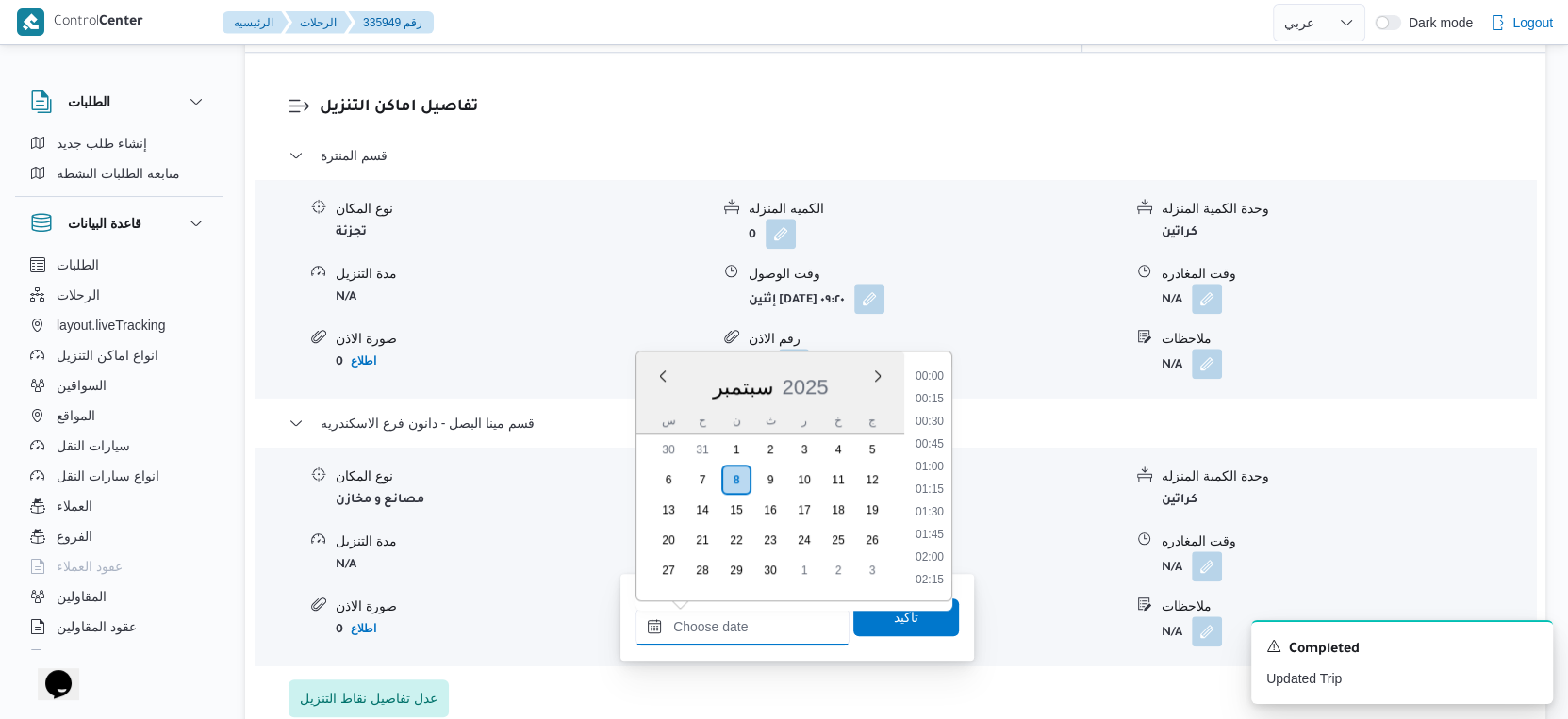
scroll to position [1648, 0]
drag, startPoint x: 933, startPoint y: 400, endPoint x: 930, endPoint y: 430, distance: 30.1
click at [933, 400] on li "18:30" at bounding box center [930, 402] width 43 height 19
type input "٠٨/٠٩/٢٠٢٥ ١٨:٣٠"
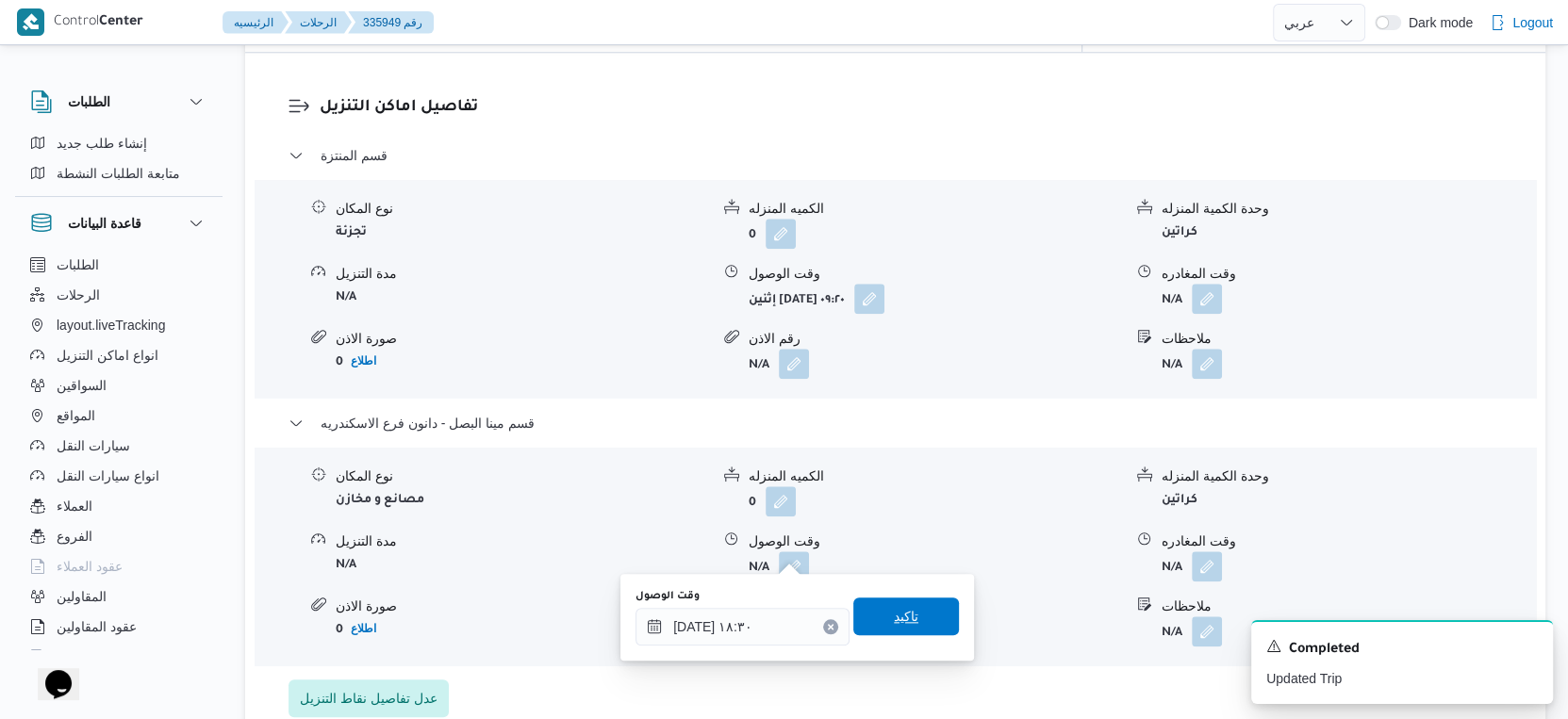
click at [903, 614] on span "تاكيد" at bounding box center [906, 616] width 24 height 23
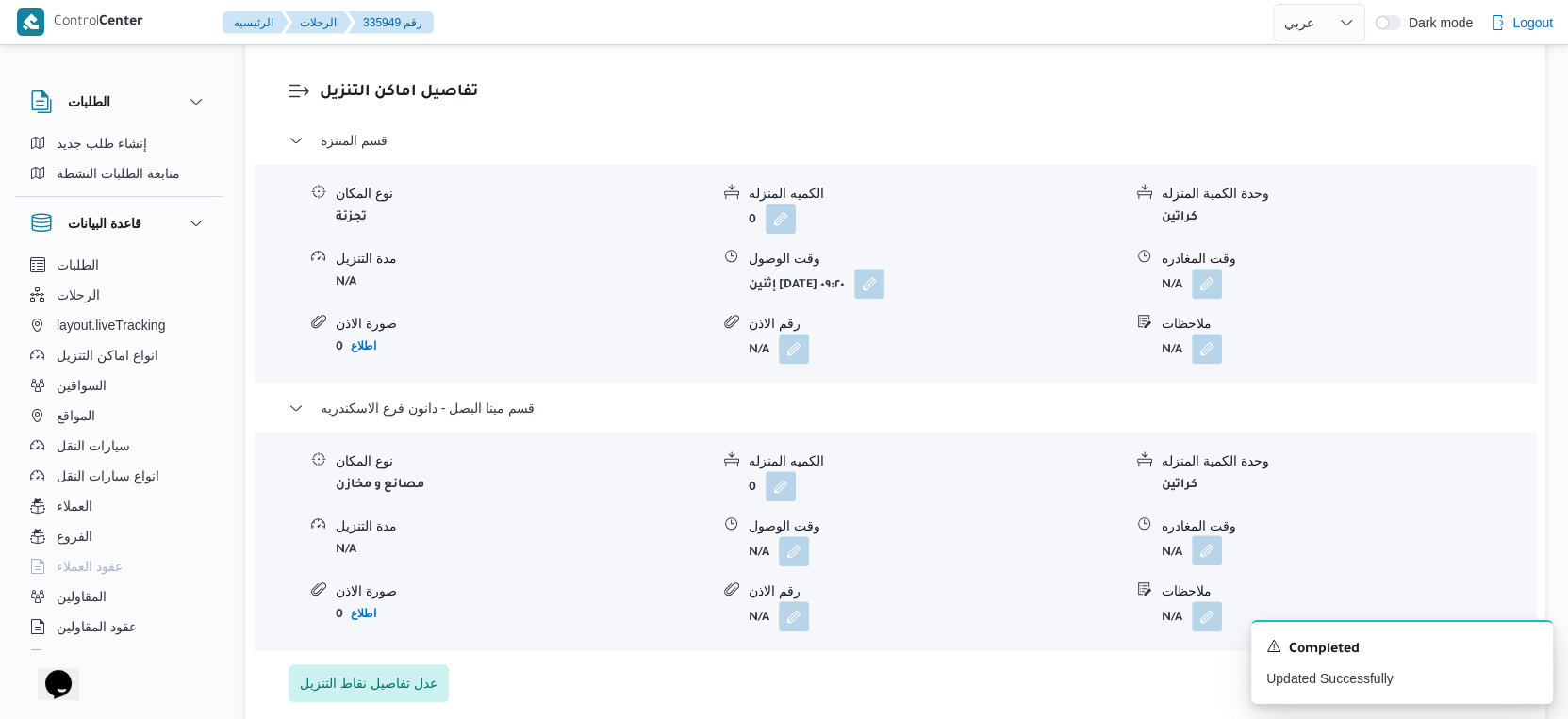
click at [1217, 551] on button "button" at bounding box center [1206, 551] width 30 height 30
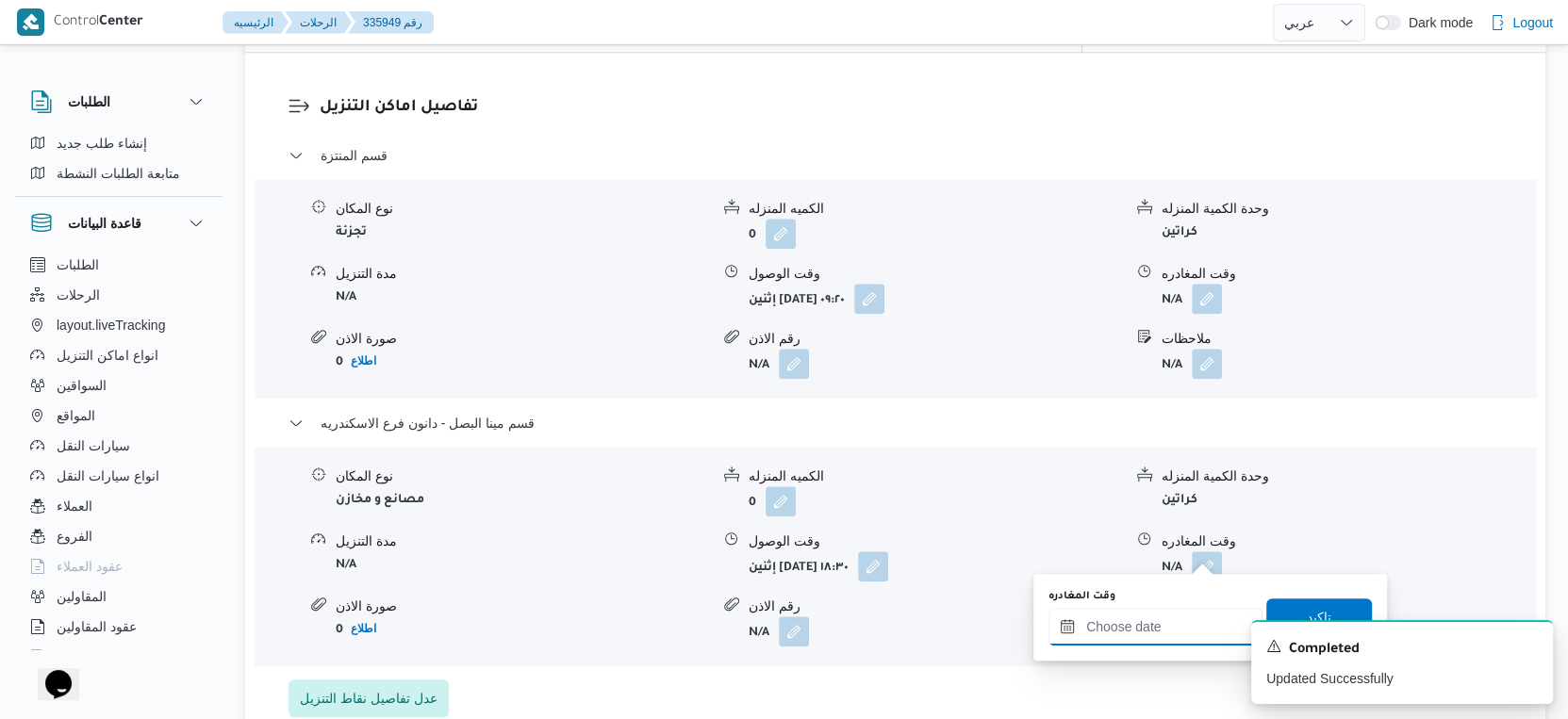
drag, startPoint x: 1176, startPoint y: 637, endPoint x: 1210, endPoint y: 613, distance: 41.6
click at [1176, 637] on input "وقت المغادره" at bounding box center [1155, 627] width 214 height 37
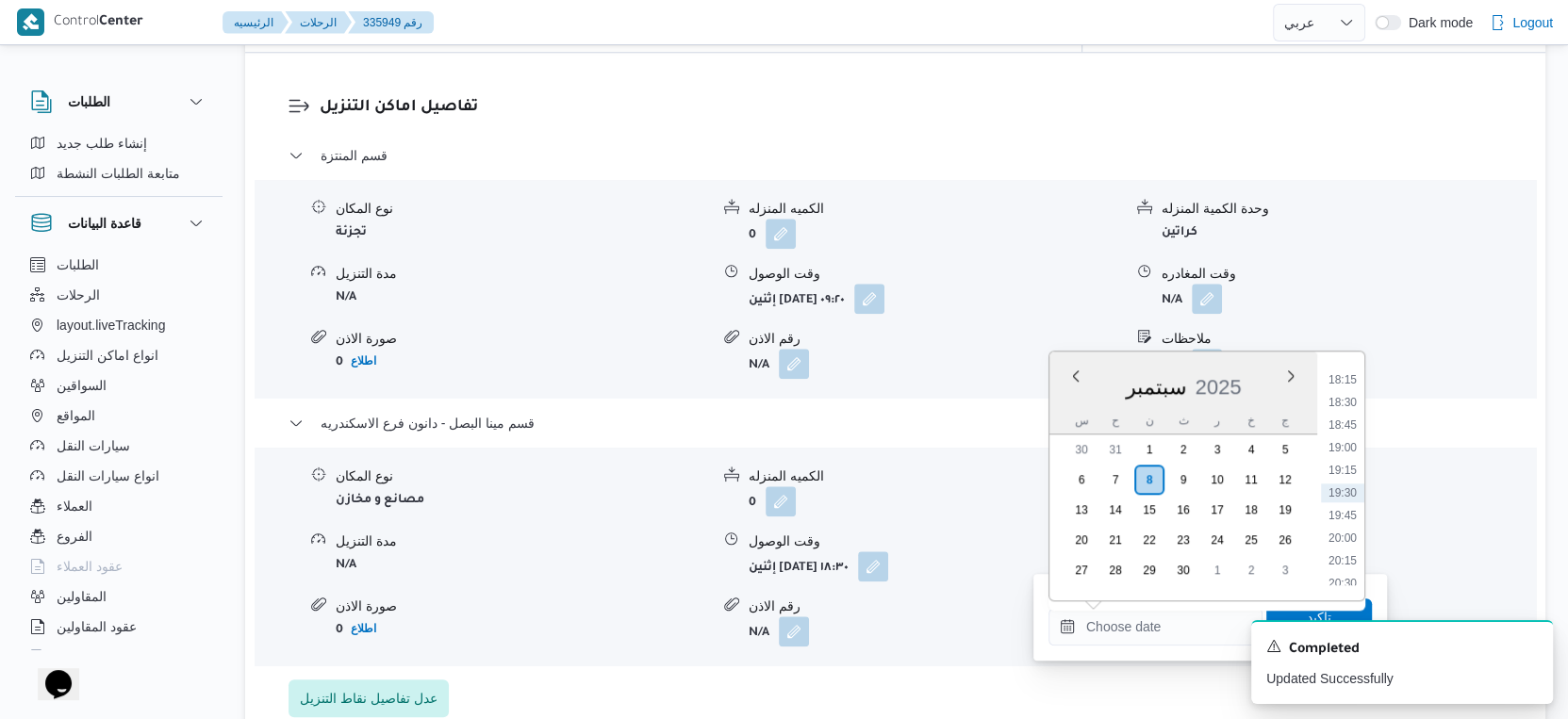
click at [1348, 445] on li "19:00" at bounding box center [1343, 448] width 43 height 19
type input "٠٨/٠٩/٢٠٢٥ ١٩:٠٠"
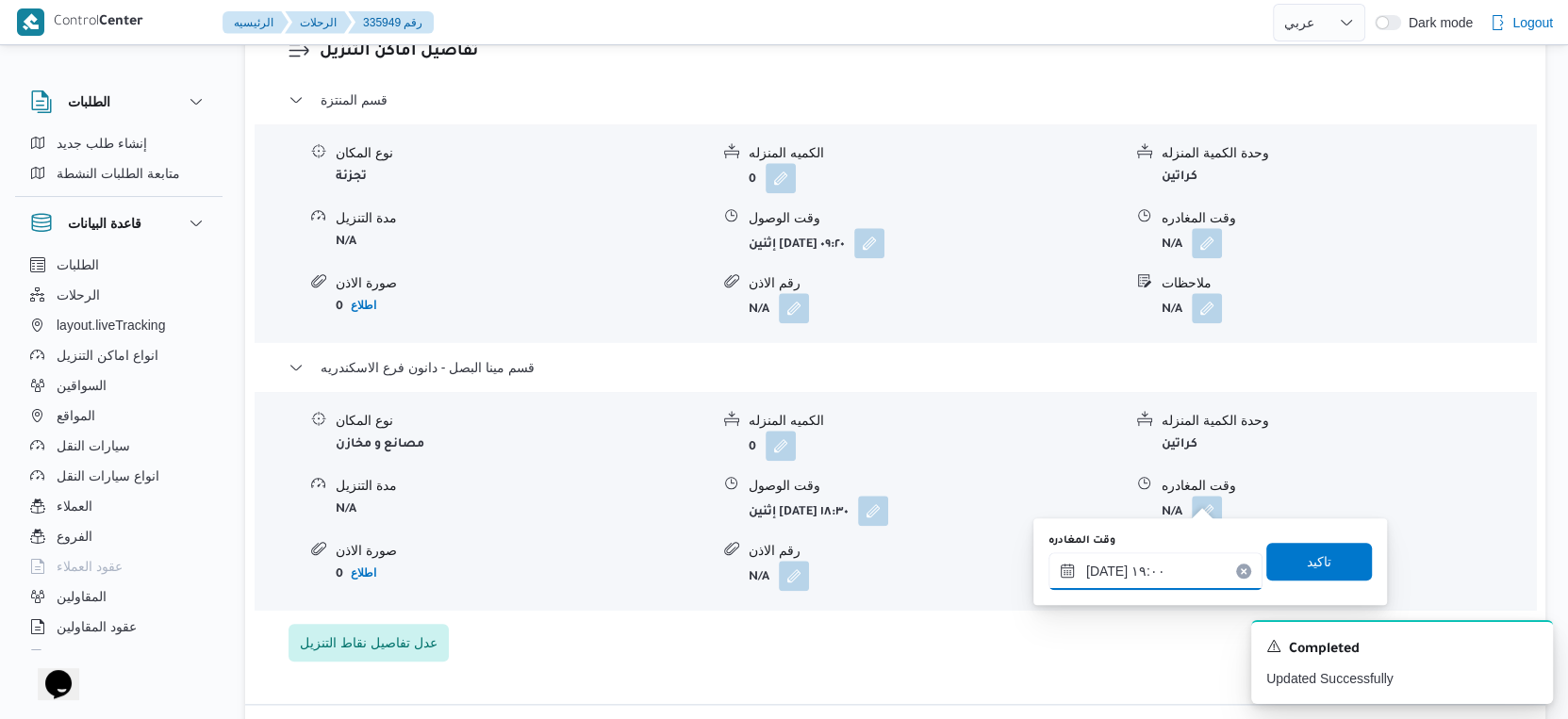
scroll to position [1675, 0]
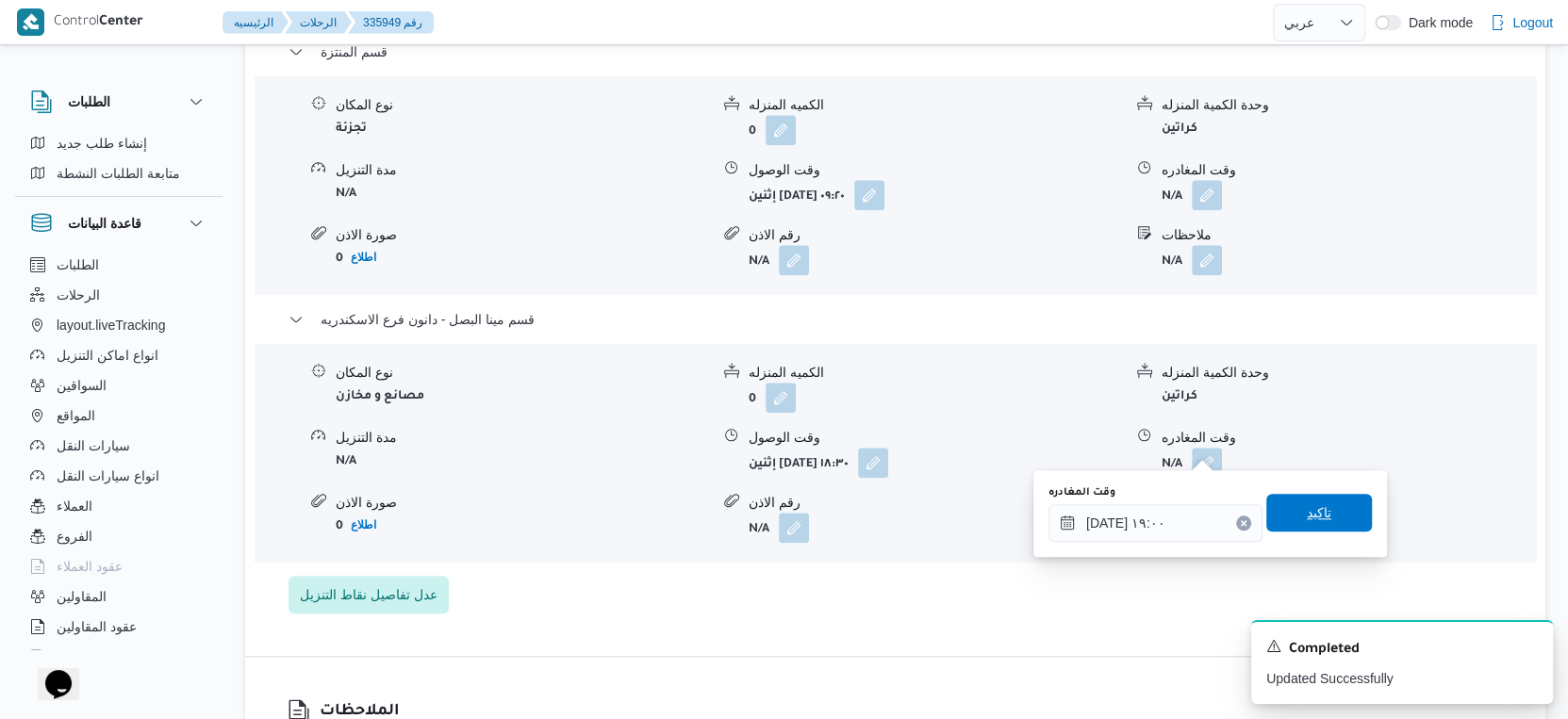
click at [1331, 514] on span "تاكيد" at bounding box center [1320, 512] width 106 height 37
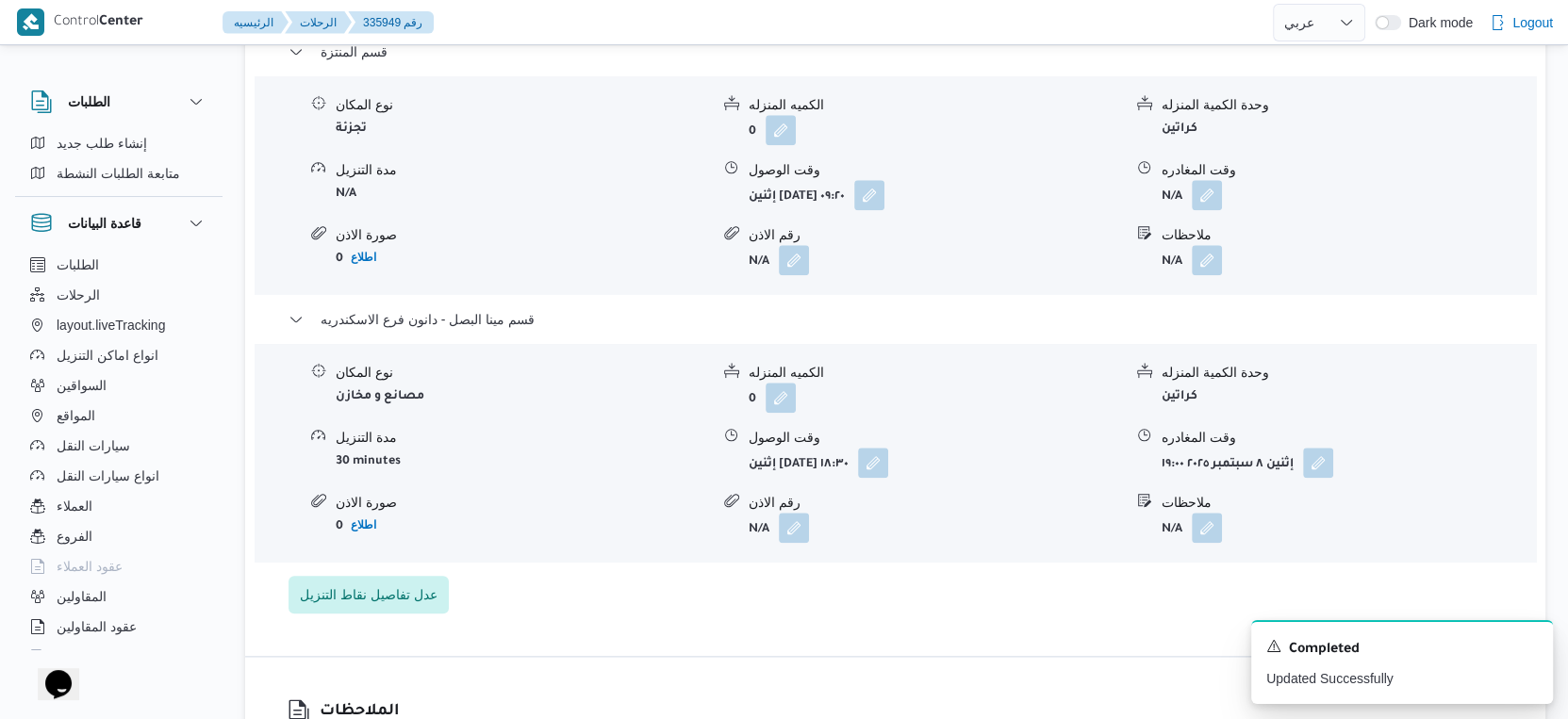
scroll to position [1571, 0]
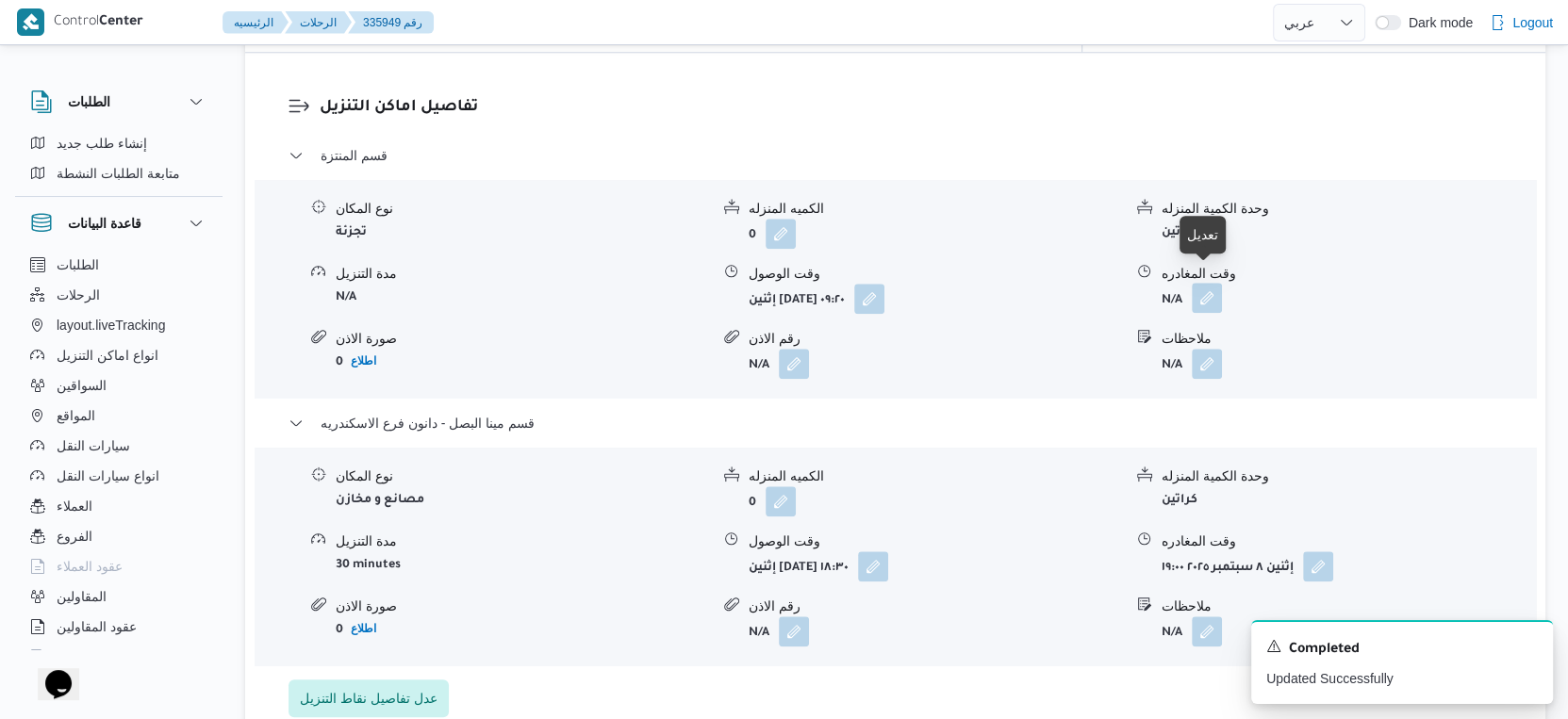
click at [1215, 286] on button "button" at bounding box center [1206, 298] width 30 height 30
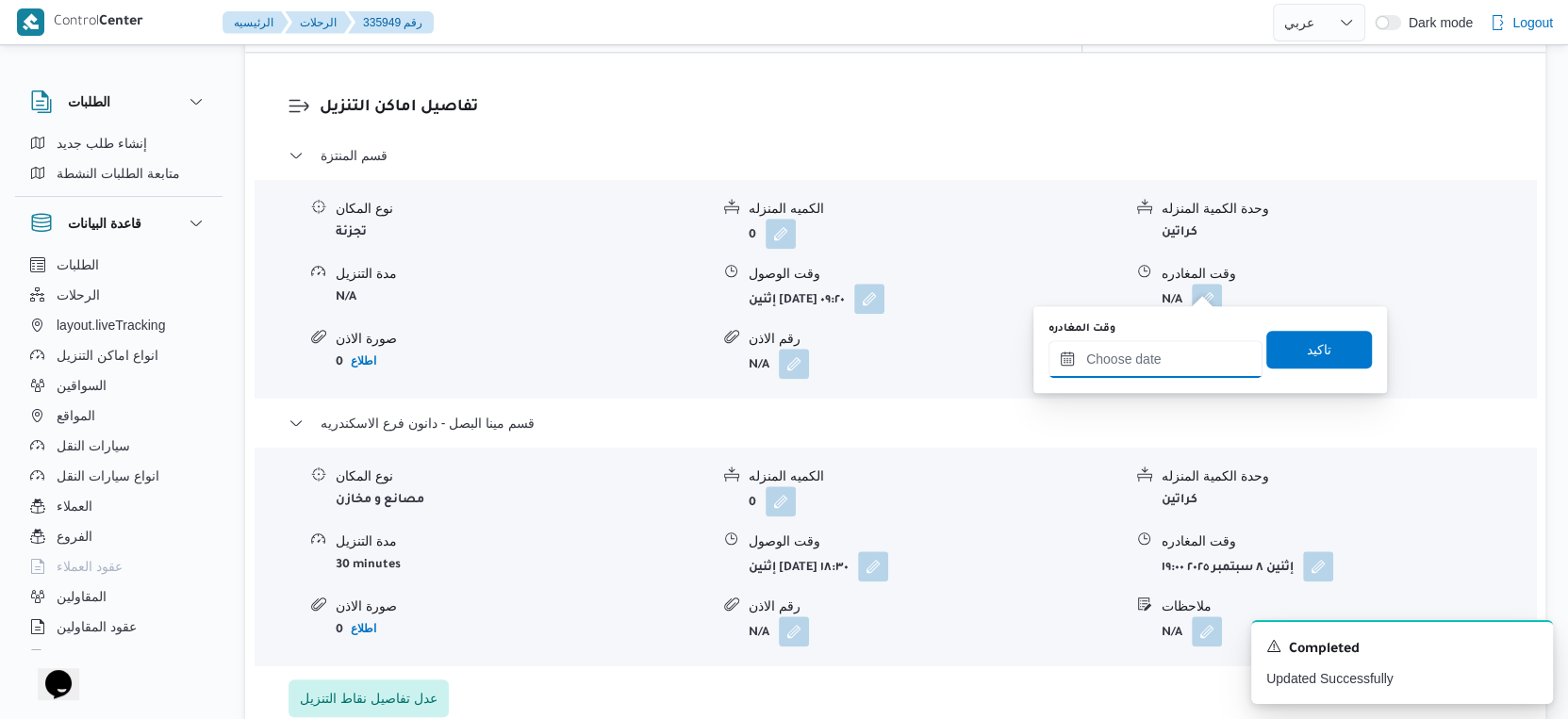
click at [1151, 350] on input "وقت المغادره" at bounding box center [1155, 359] width 214 height 37
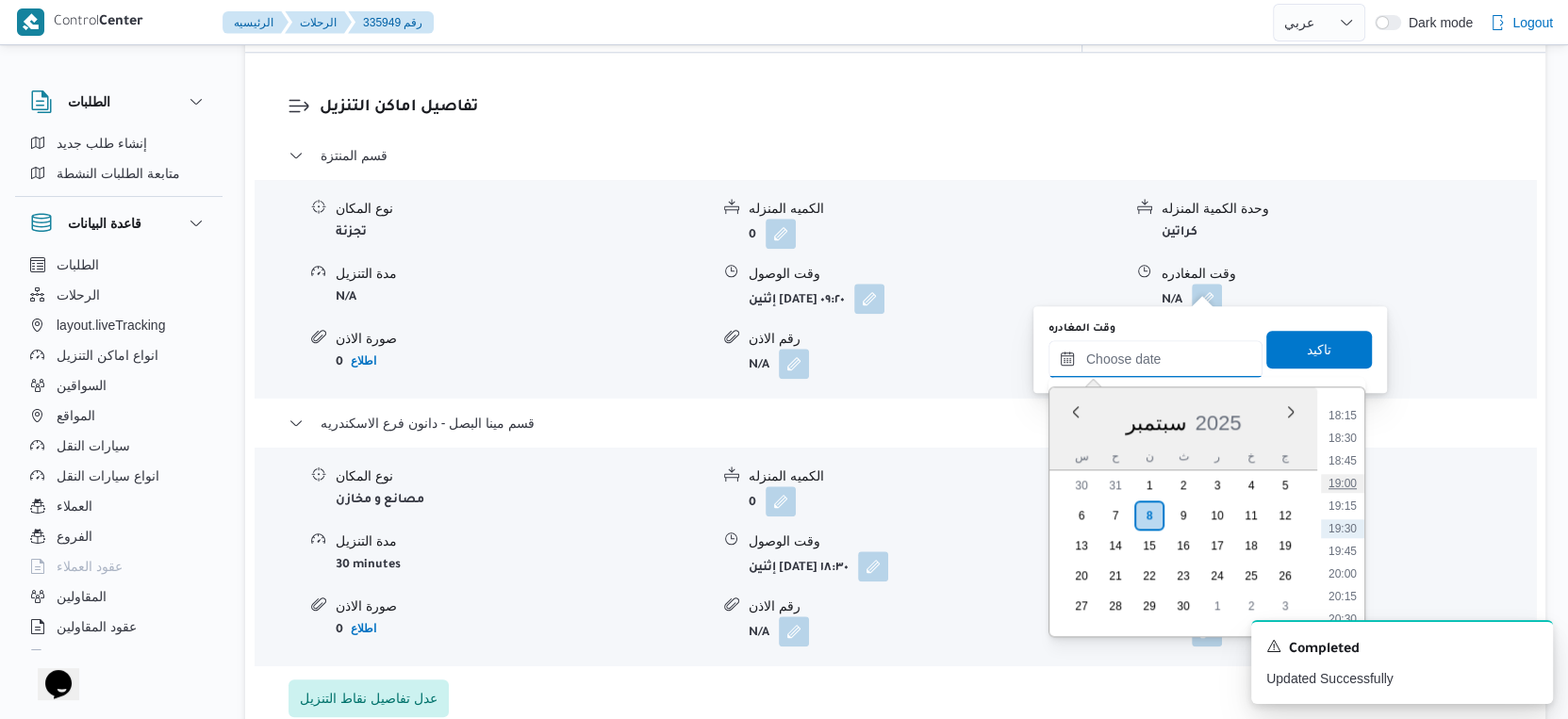
scroll to position [1543, 0]
click at [1353, 496] on li "18:00" at bounding box center [1343, 498] width 43 height 19
type input "٠٨/٠٩/٢٠٢٥ ١٨:٠٠"
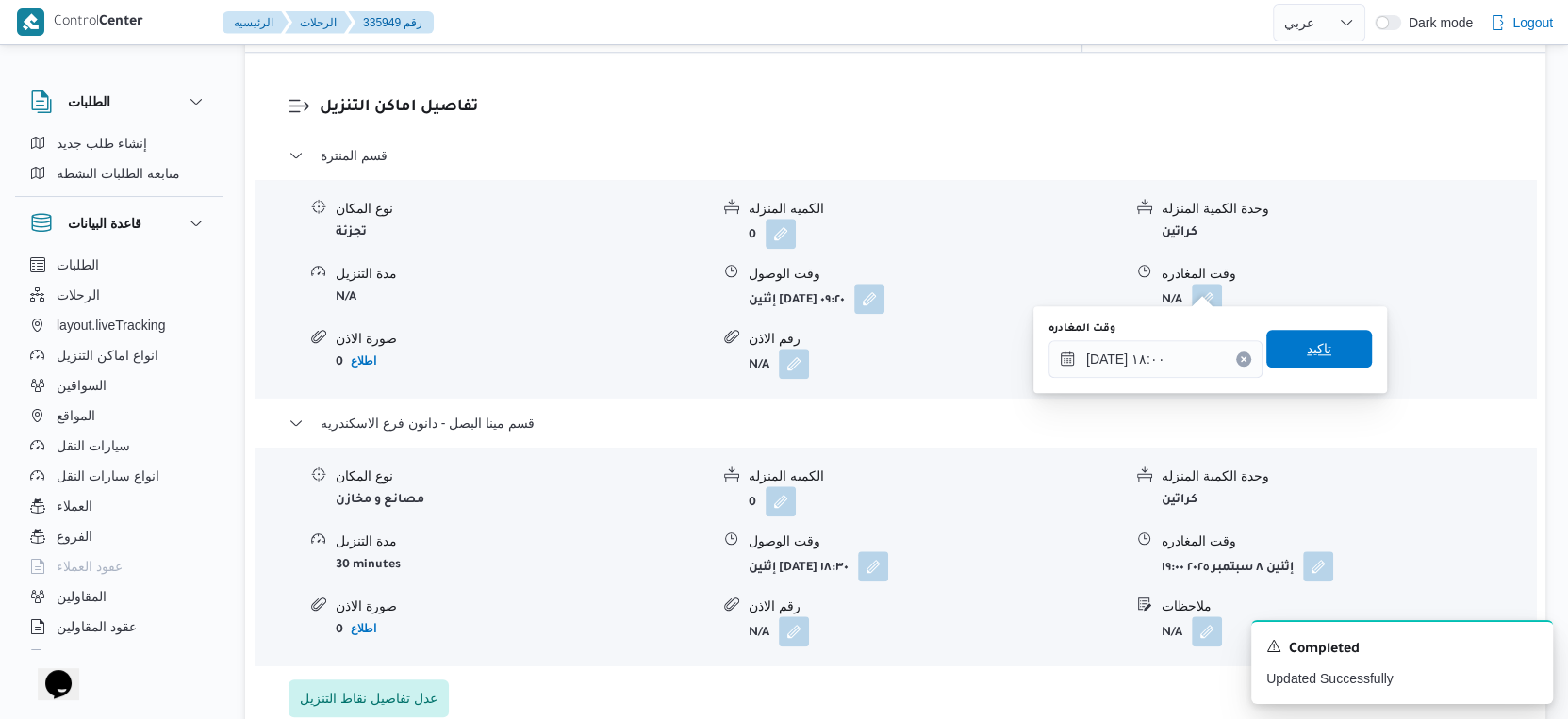
click at [1336, 358] on span "تاكيد" at bounding box center [1320, 349] width 106 height 37
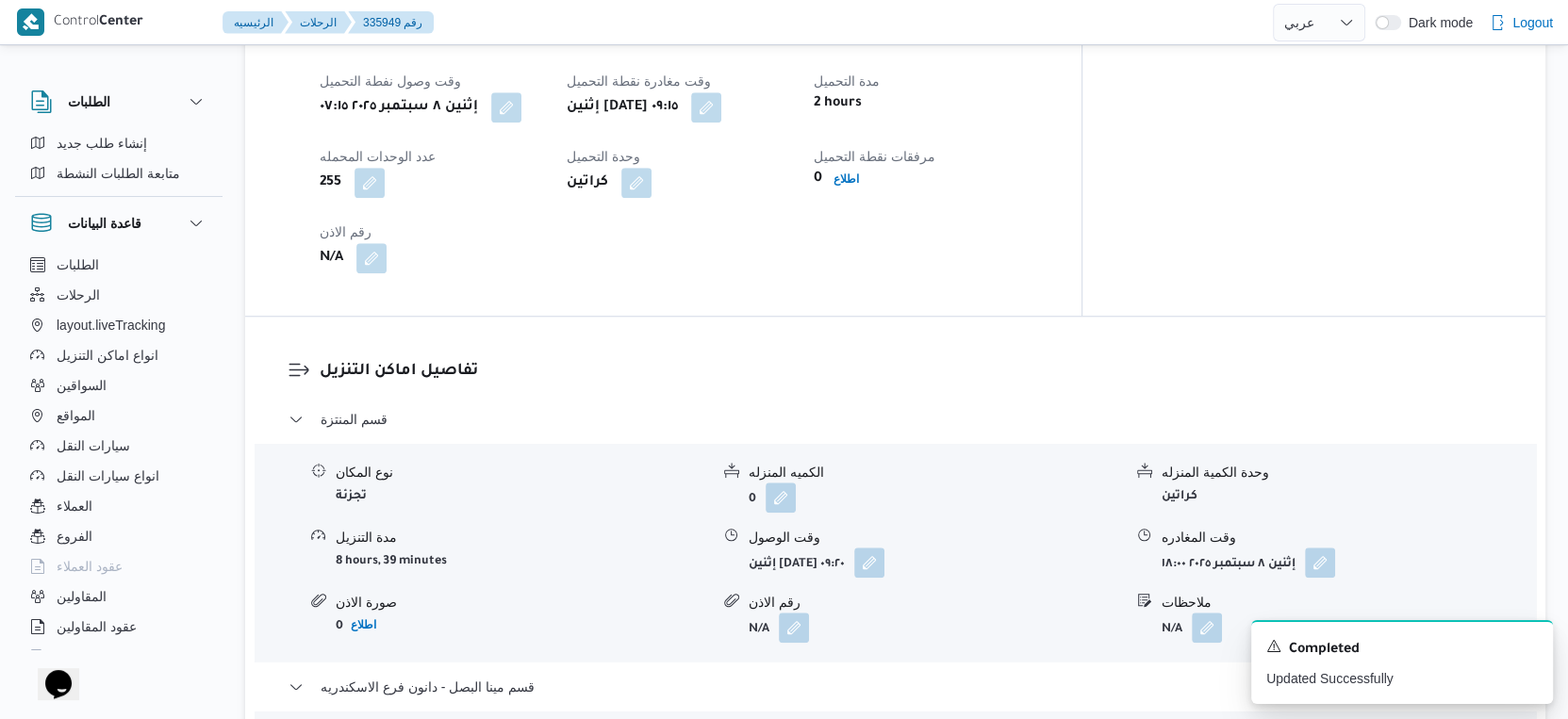
scroll to position [1257, 0]
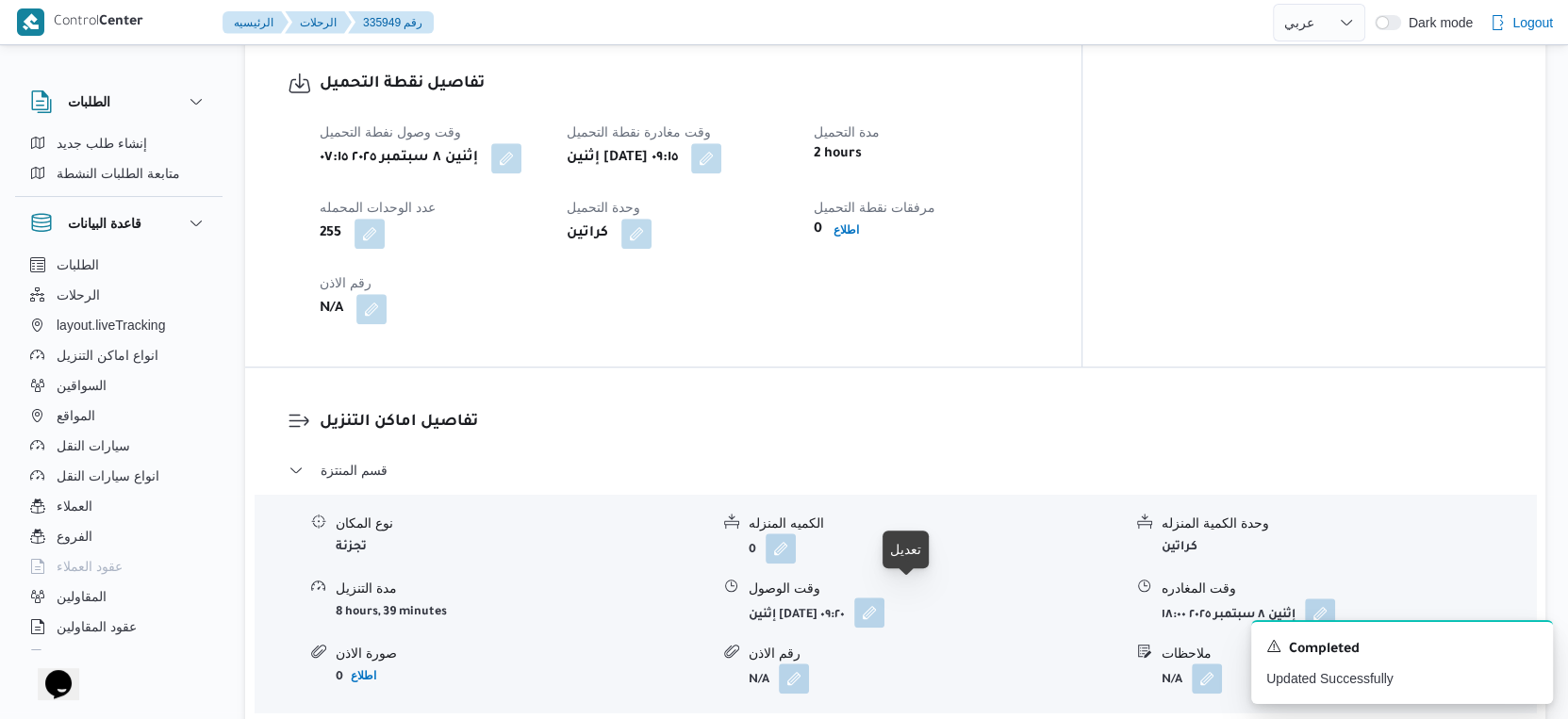
click at [885, 598] on button "button" at bounding box center [869, 612] width 30 height 30
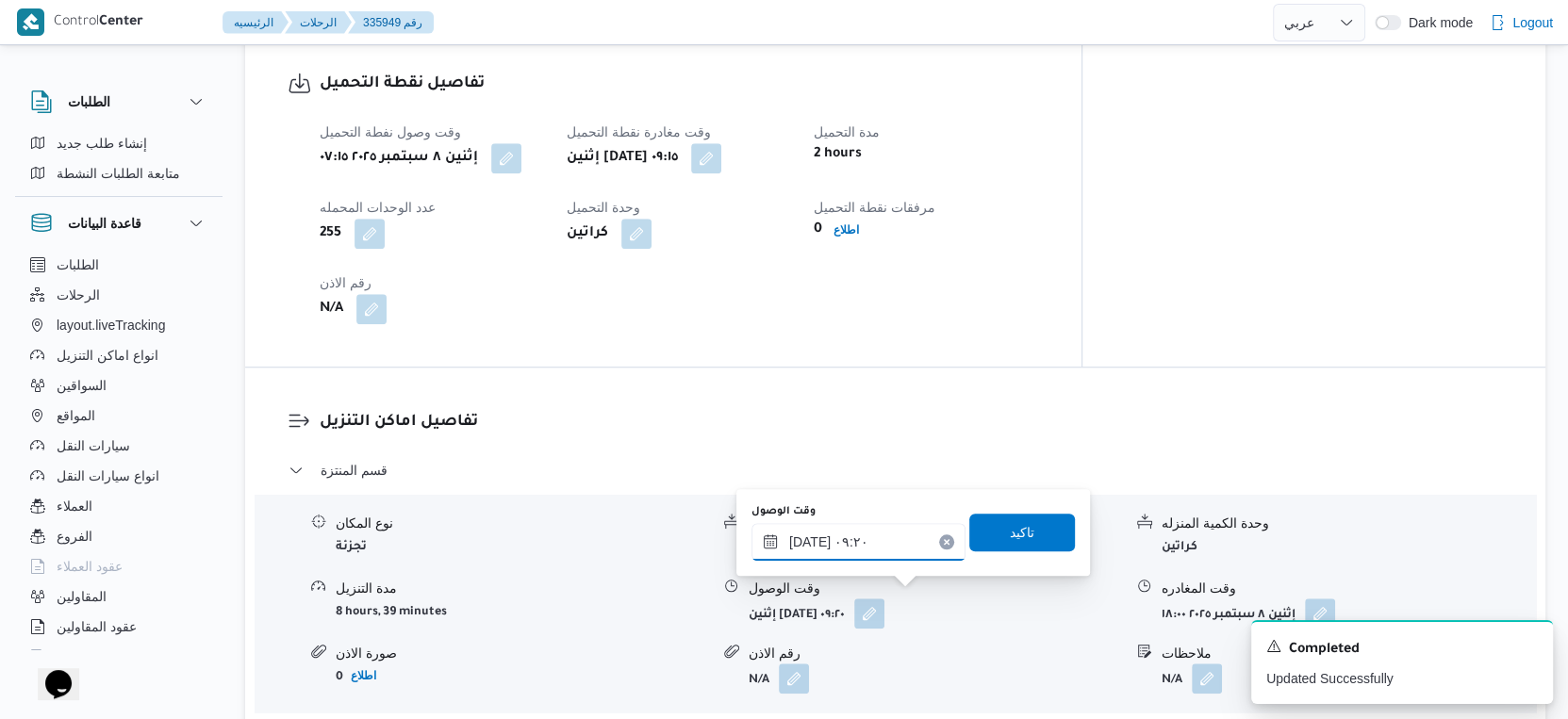
click at [870, 545] on input "٠٨/٠٩/٢٠٢٥ ٠٩:٢٠" at bounding box center [858, 542] width 214 height 37
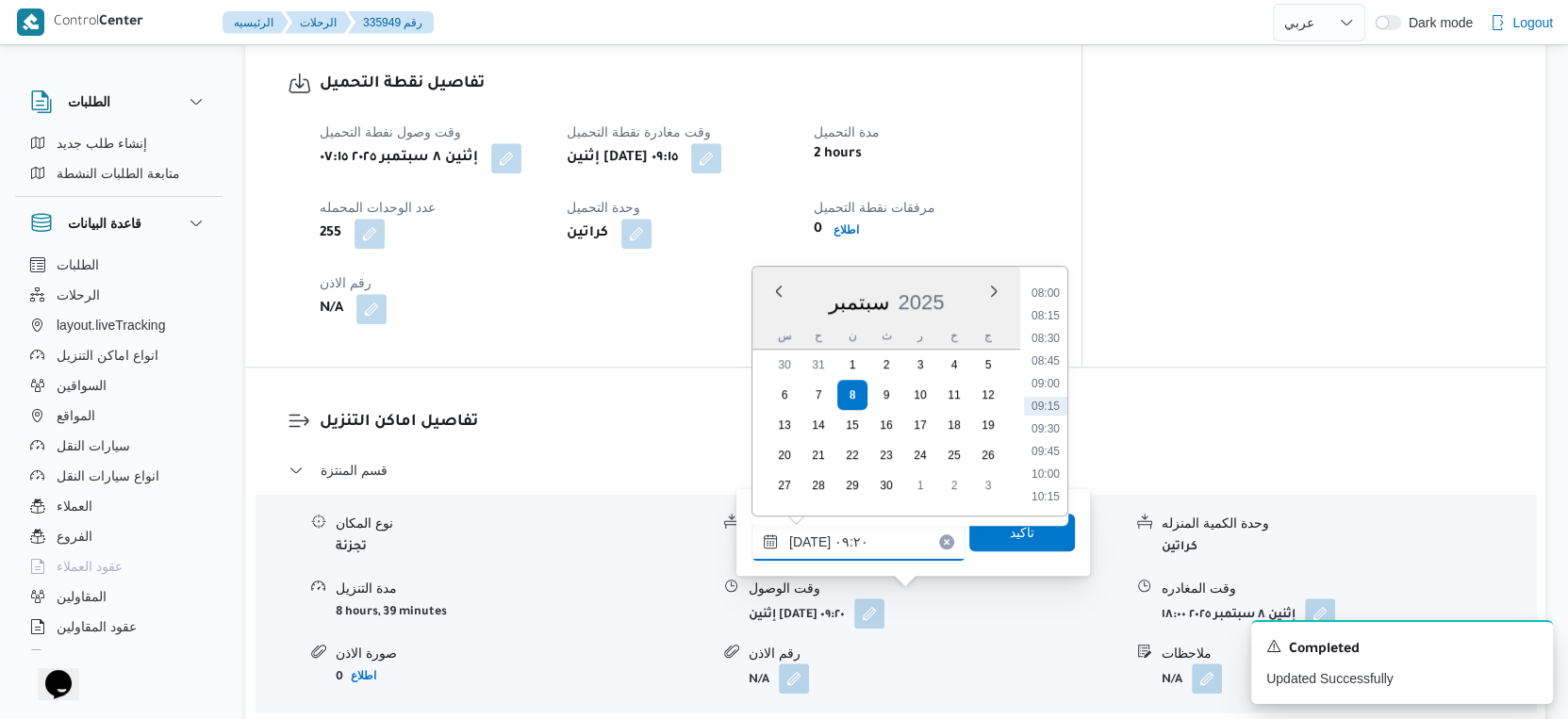
scroll to position [827, 0]
click at [1058, 368] on li "10:00" at bounding box center [1046, 369] width 43 height 19
type input "٠٨/٠٩/٢٠٢٥ ١٠:٠٠"
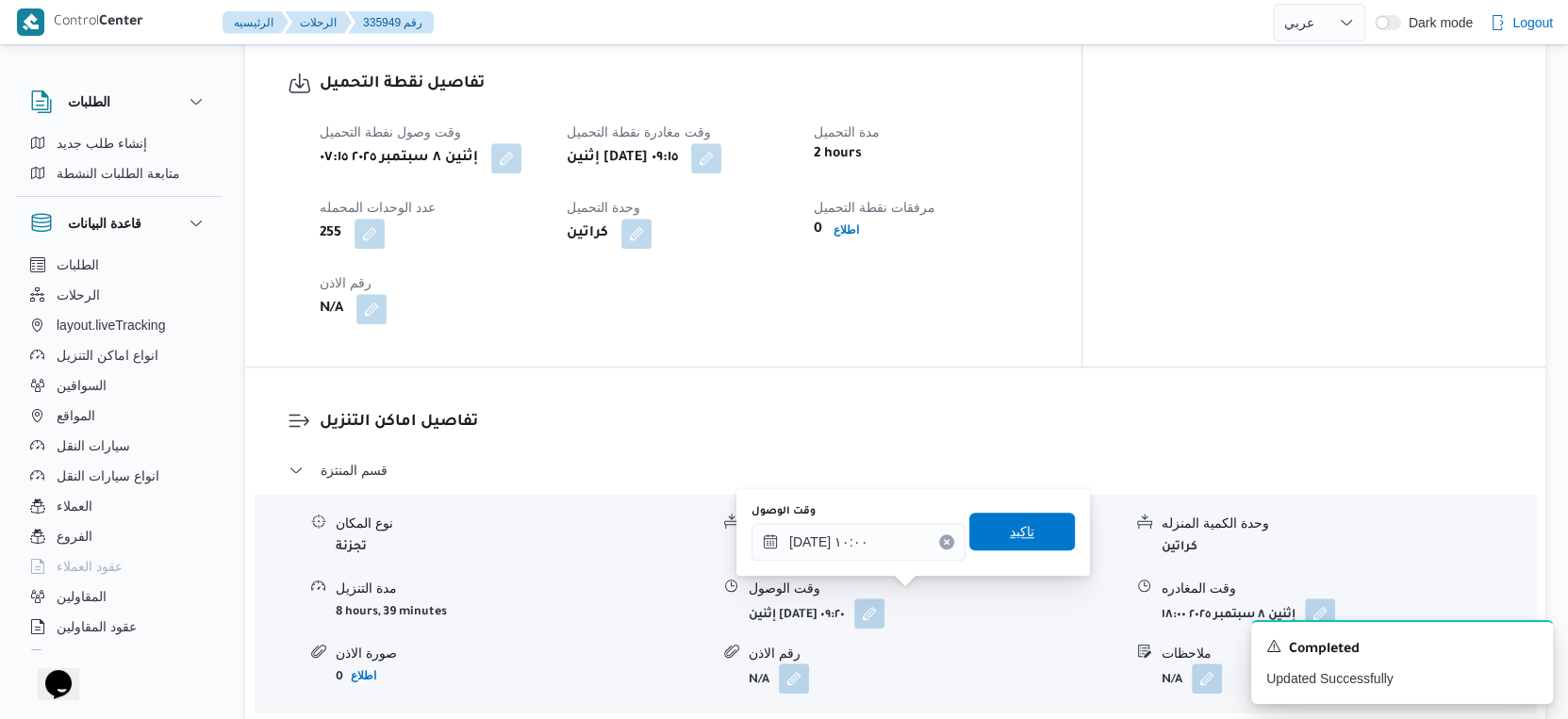
click at [1021, 524] on span "تاكيد" at bounding box center [1022, 532] width 106 height 37
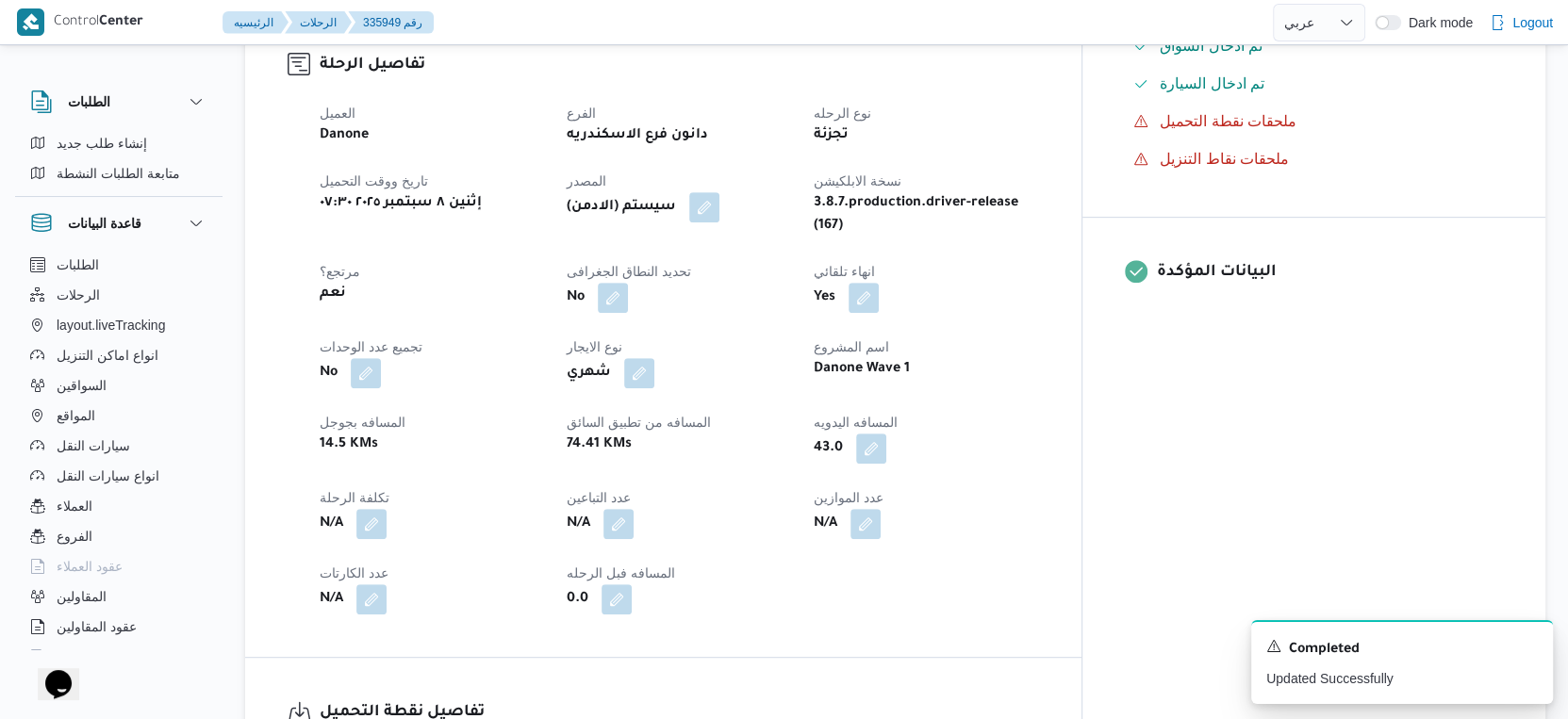
scroll to position [0, 0]
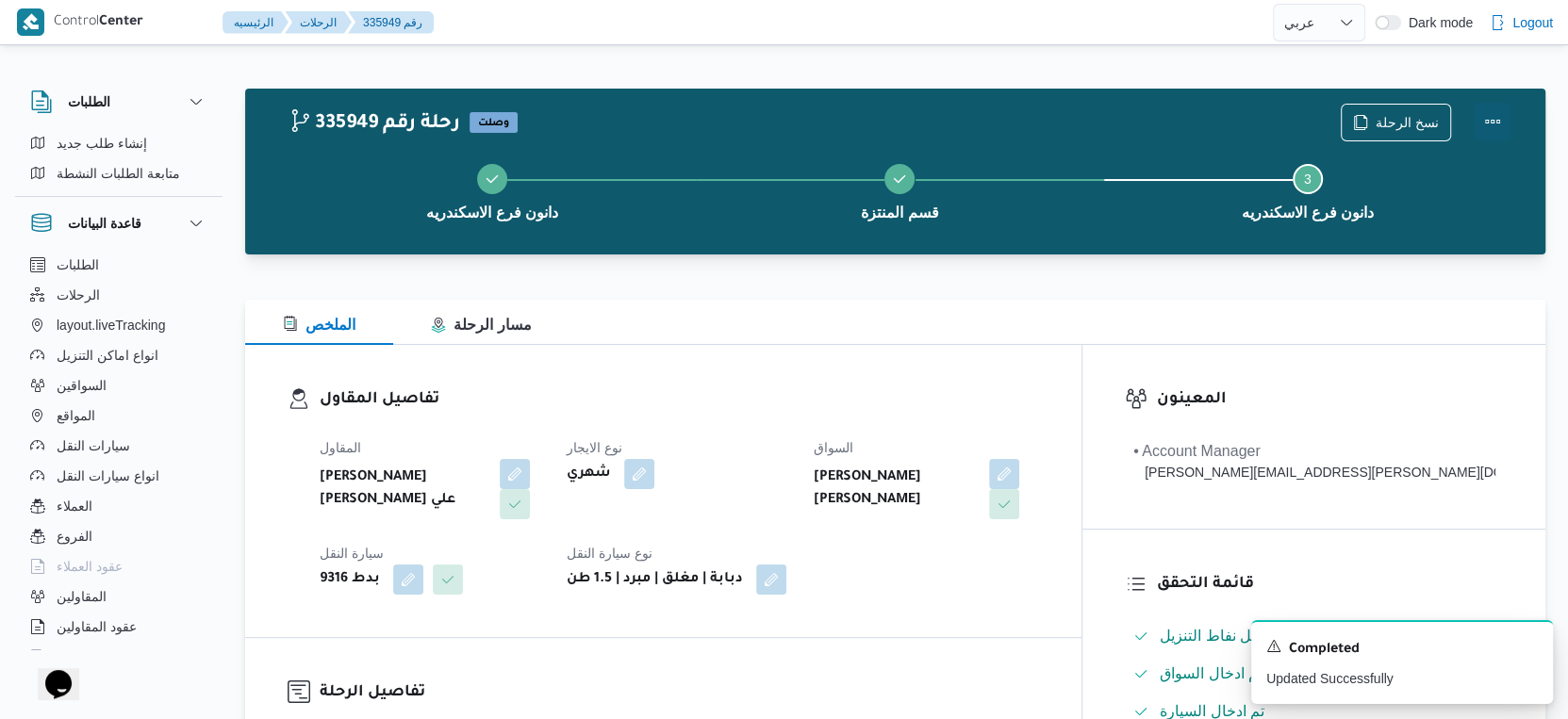
click at [1494, 115] on button "Actions" at bounding box center [1493, 121] width 37 height 37
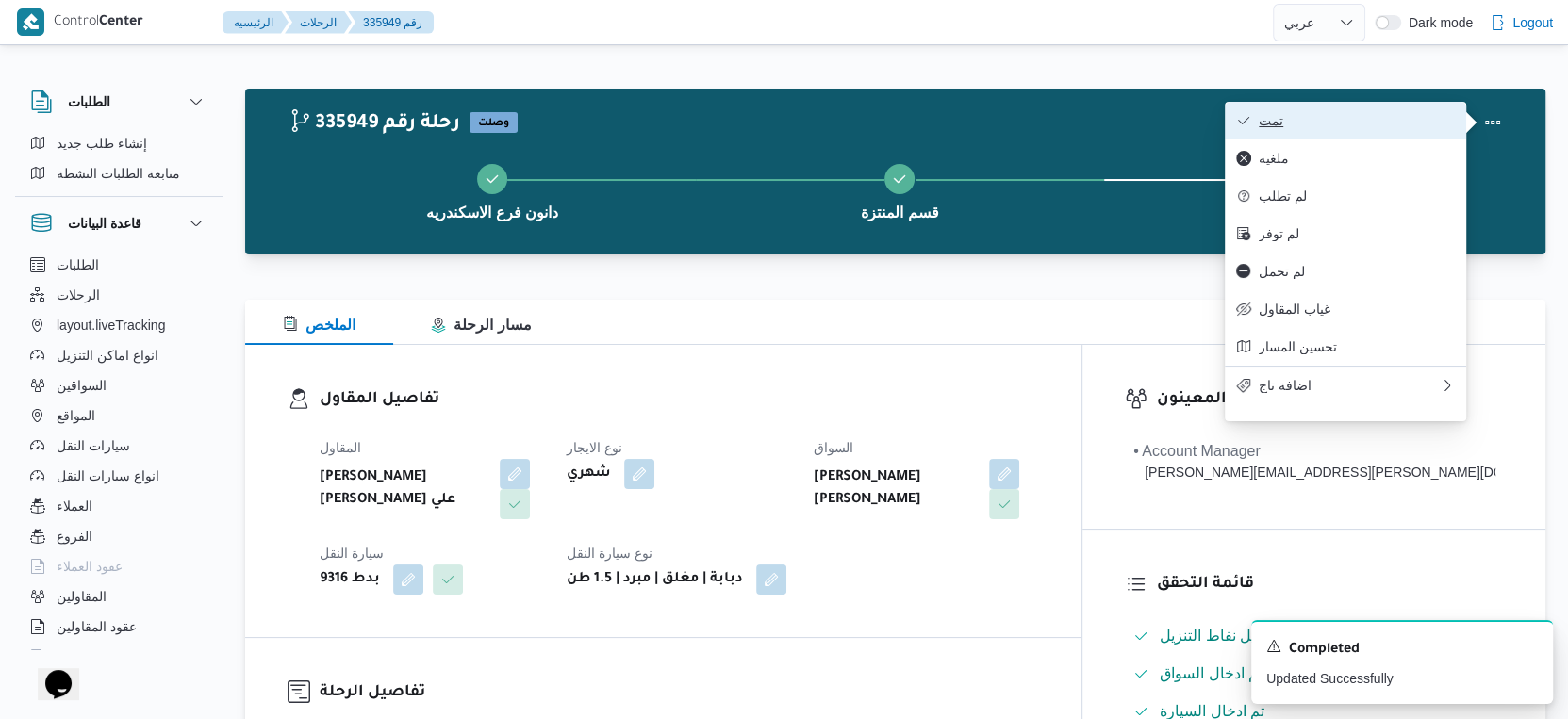
click at [1362, 124] on span "تمت" at bounding box center [1357, 120] width 196 height 15
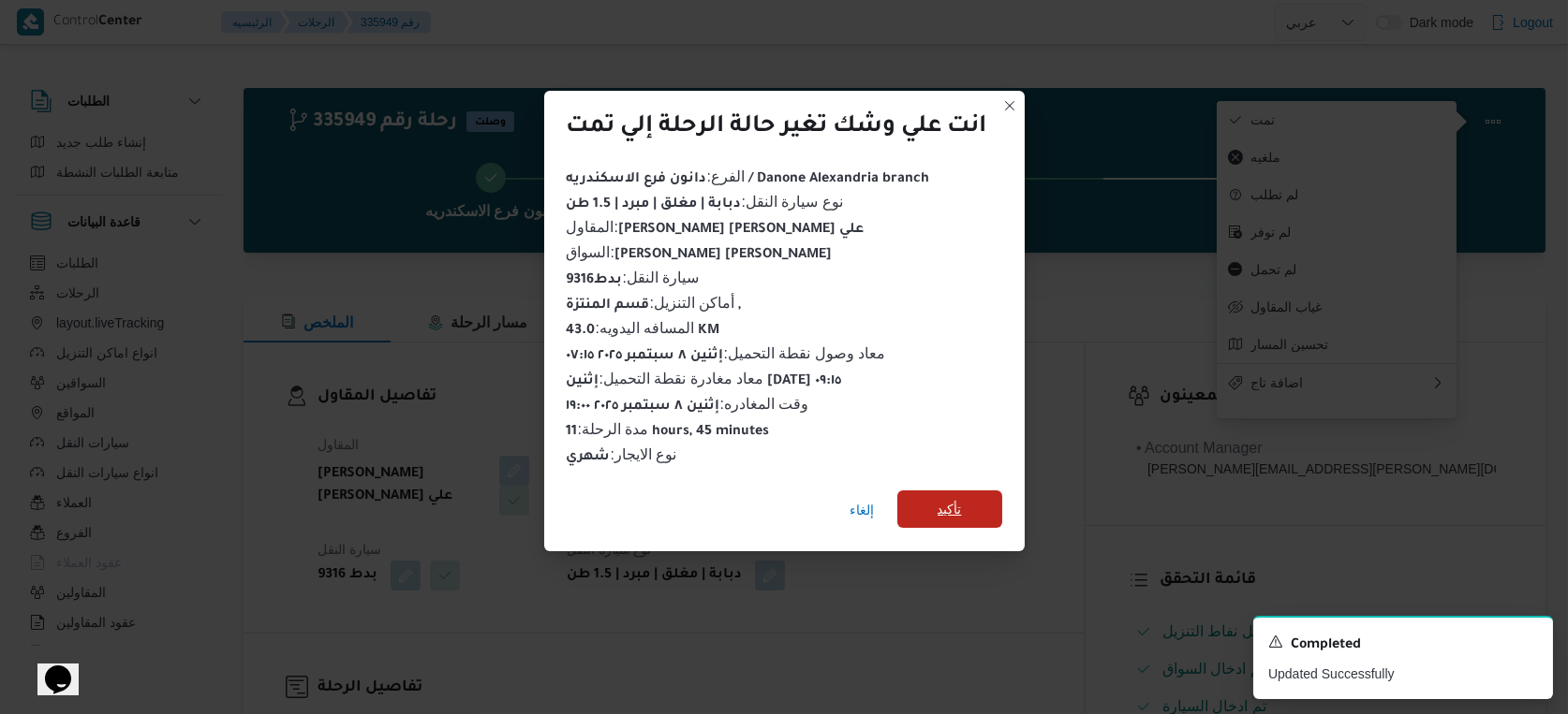
click at [970, 490] on span "تأكيد" at bounding box center [950, 509] width 105 height 37
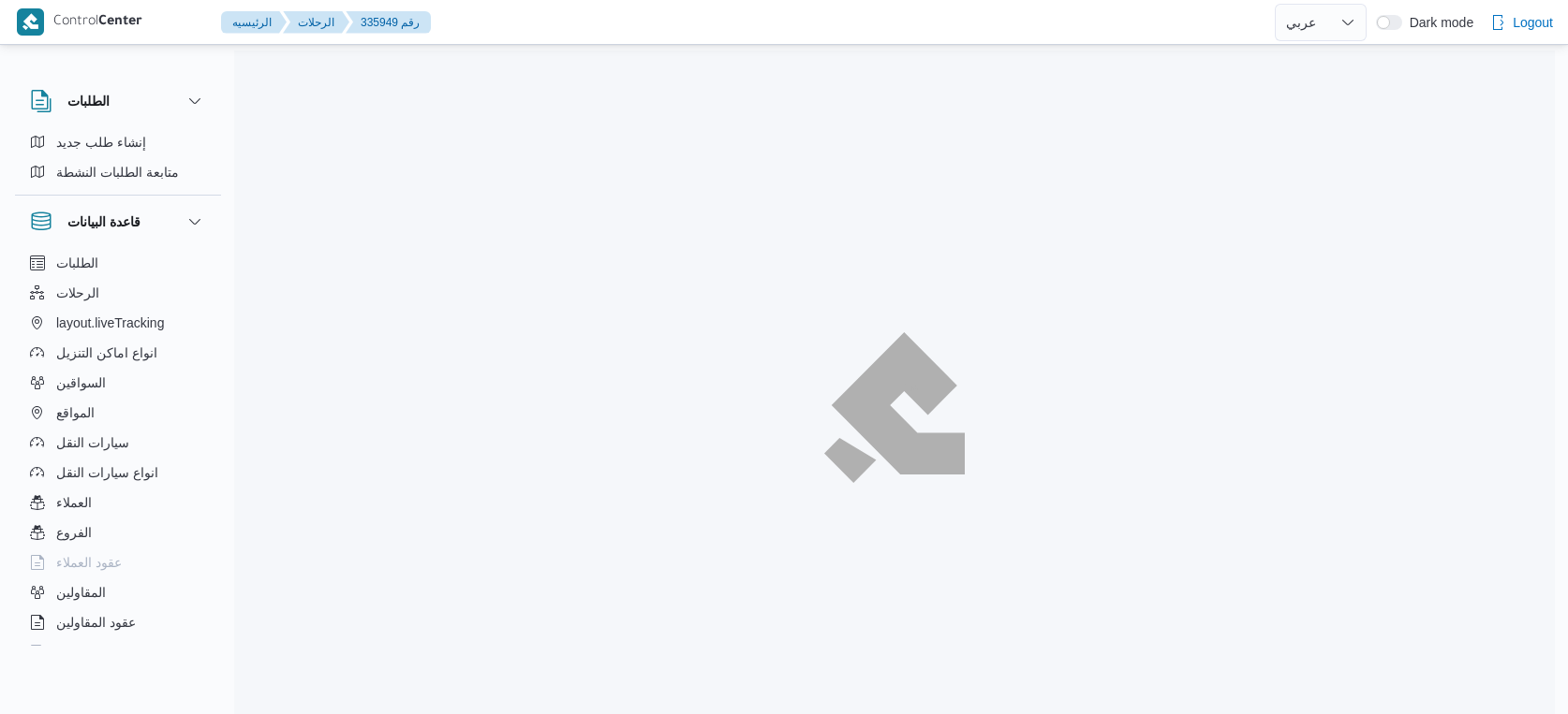
select select "ar"
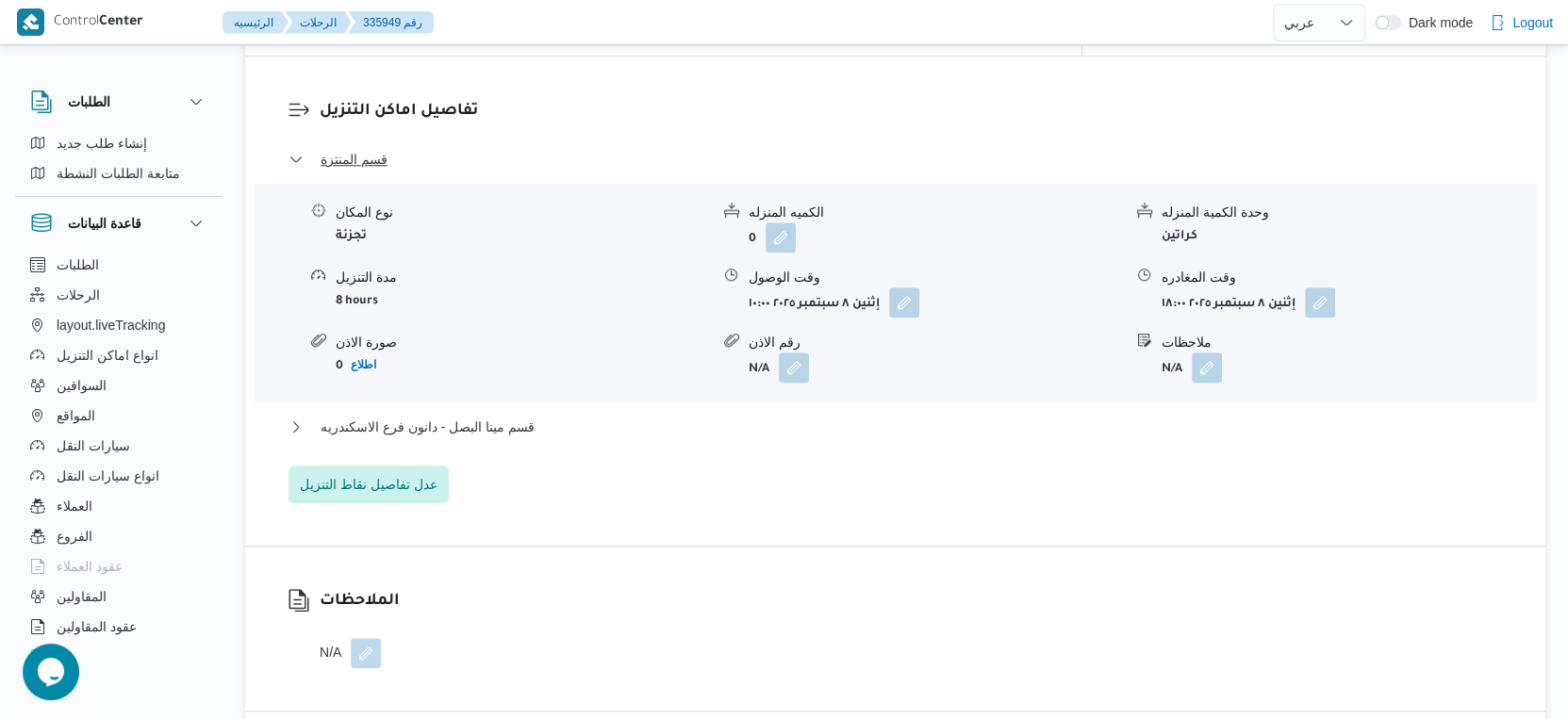
scroll to position [1571, 0]
click at [564, 412] on button "قسم مينا البصل - دانون فرع الاسكندريه" at bounding box center [896, 423] width 1215 height 23
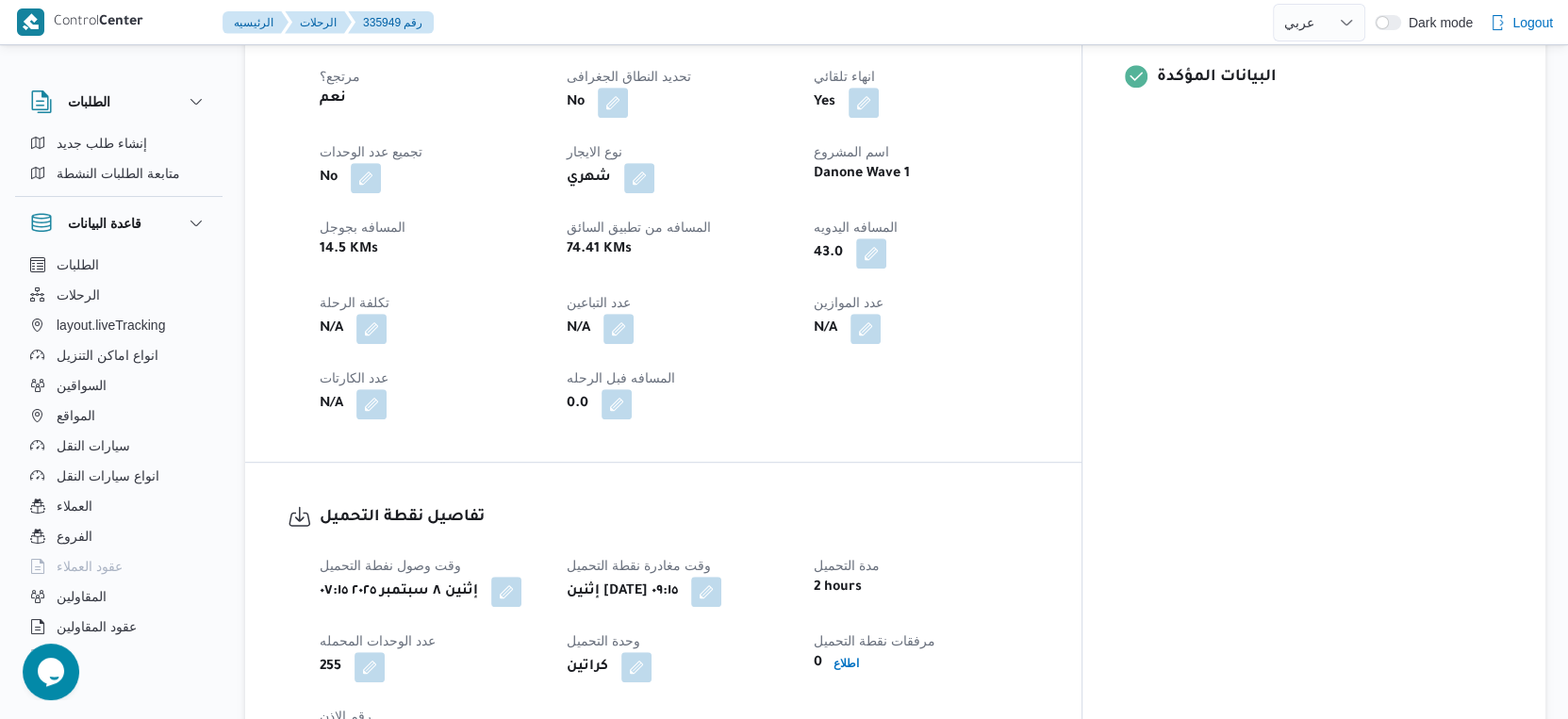
scroll to position [838, 0]
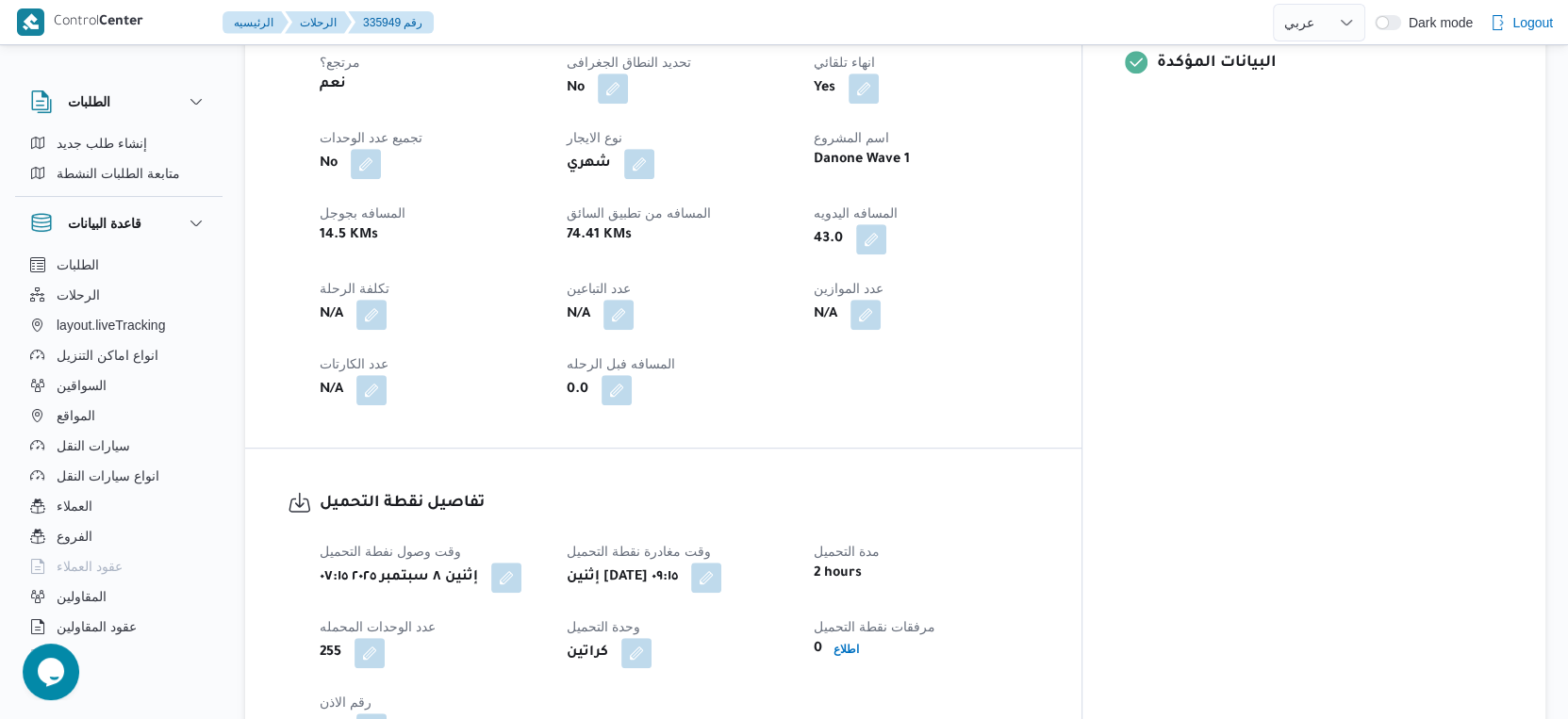
select select "ar"
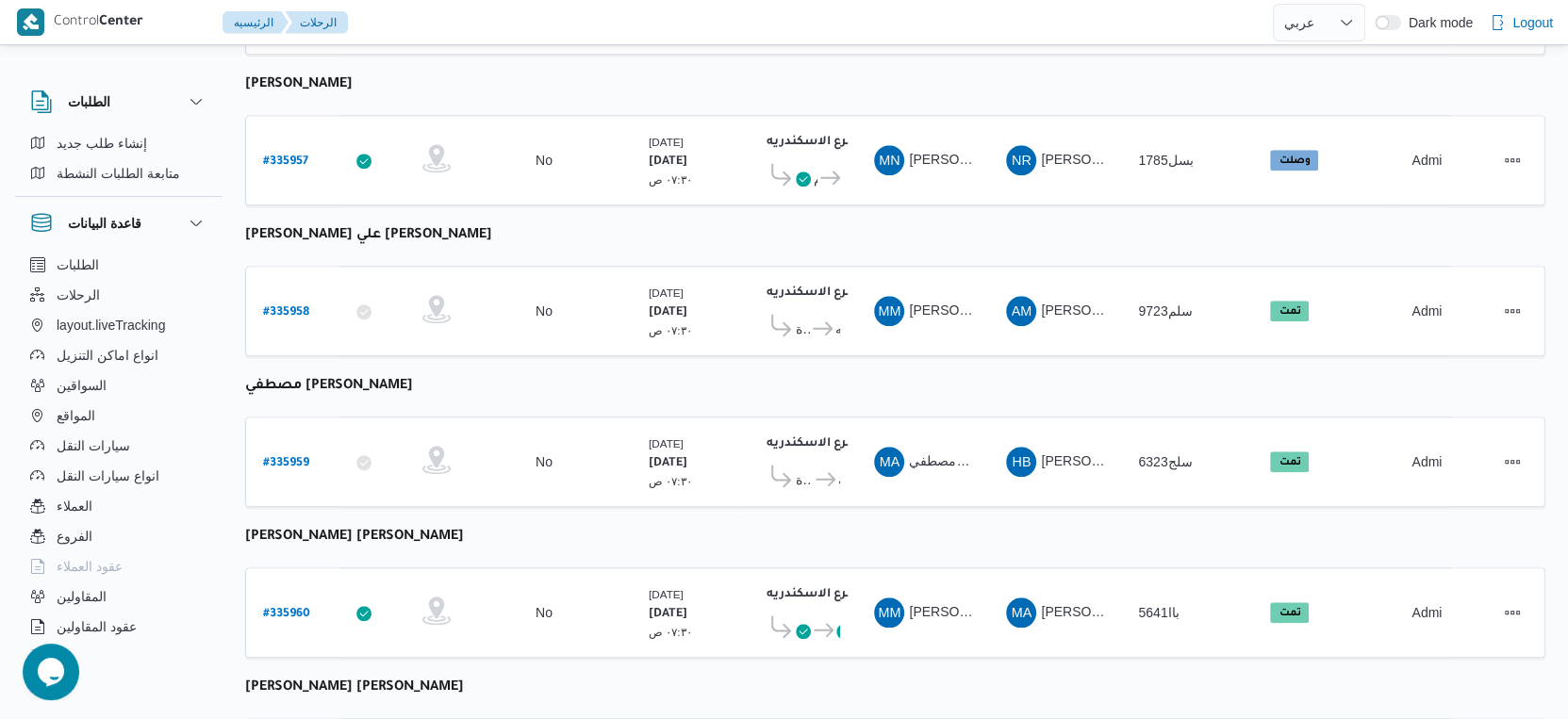
scroll to position [1224, 0]
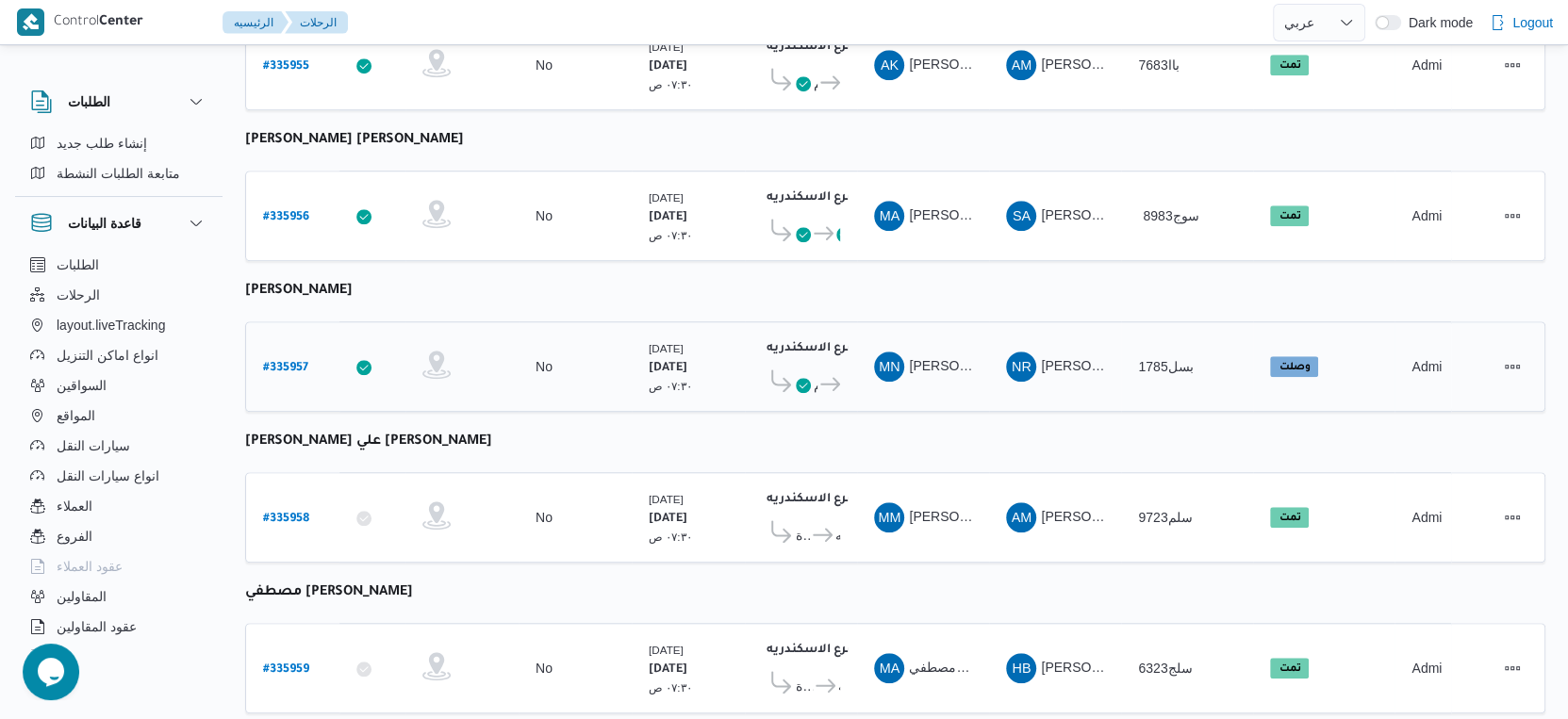
click at [279, 362] on b "# 335957" at bounding box center [286, 368] width 45 height 13
select select "ar"
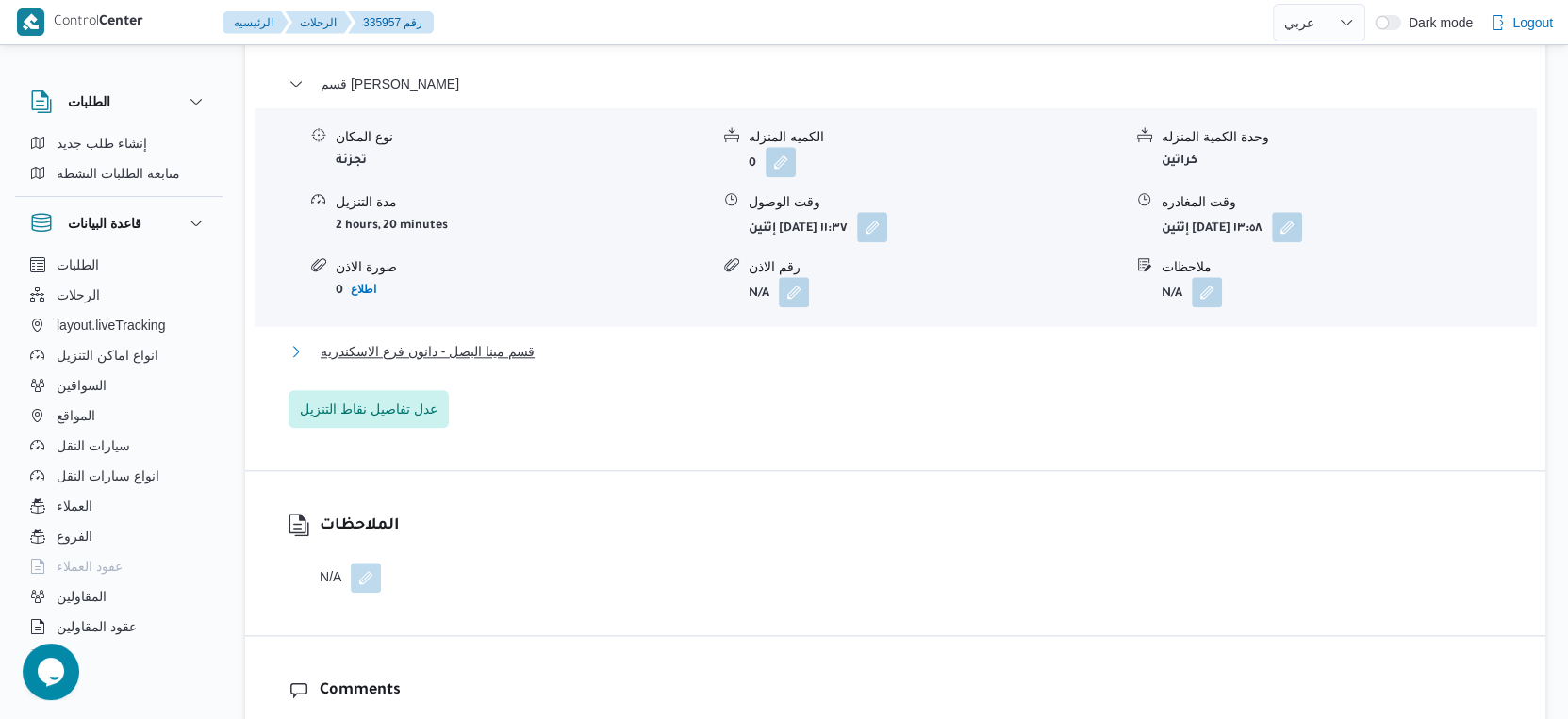
click at [517, 340] on span "قسم مينا البصل - دانون فرع الاسكندريه" at bounding box center [427, 351] width 214 height 23
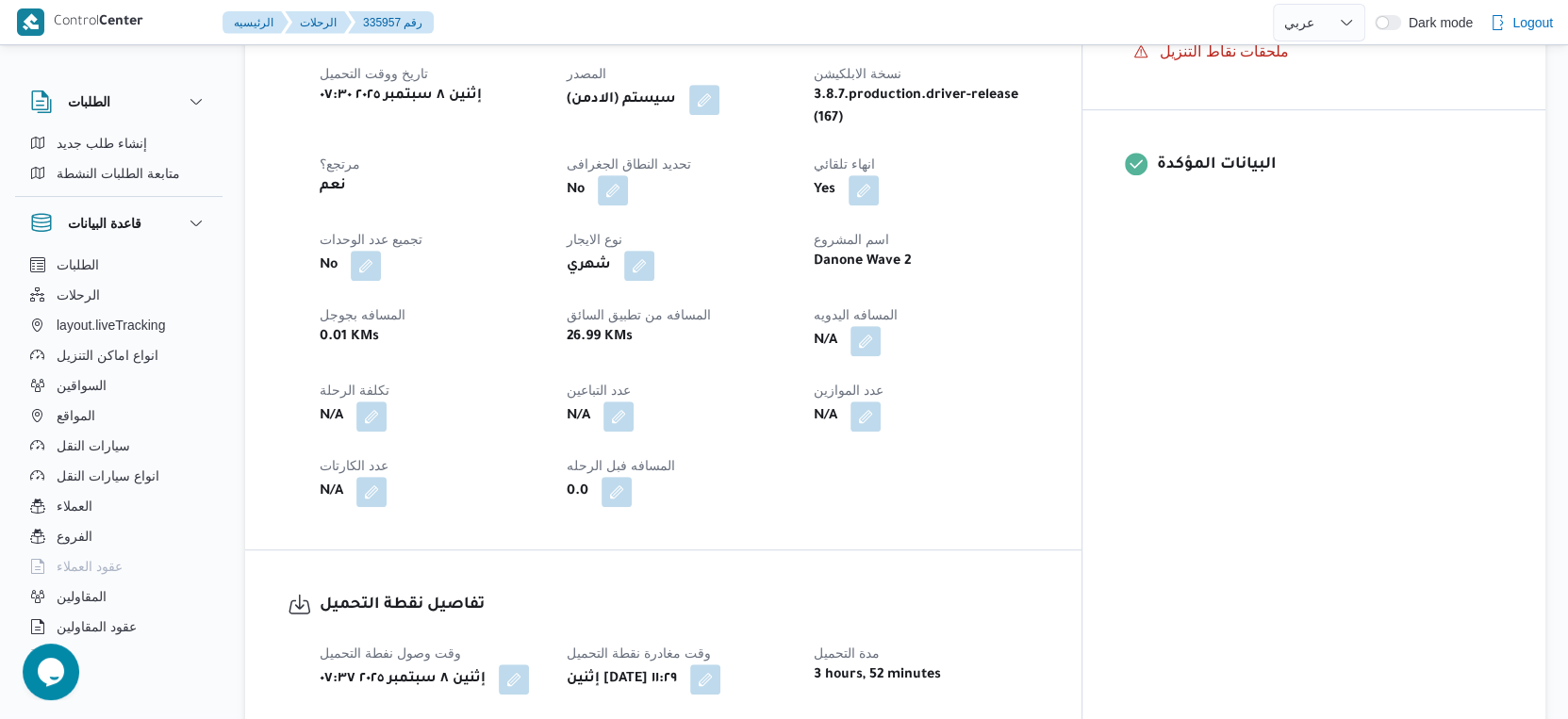
scroll to position [700, 0]
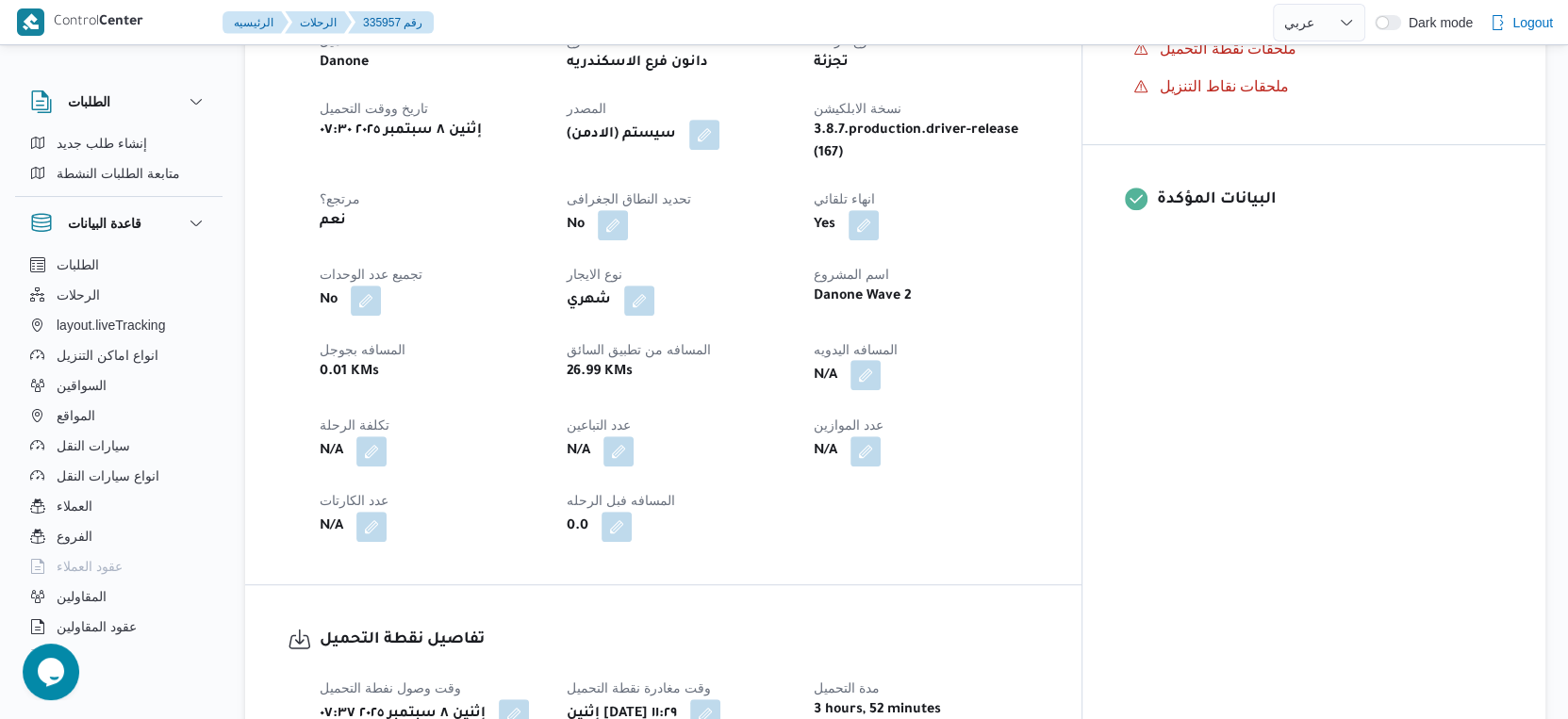
click at [881, 360] on button "button" at bounding box center [865, 375] width 30 height 30
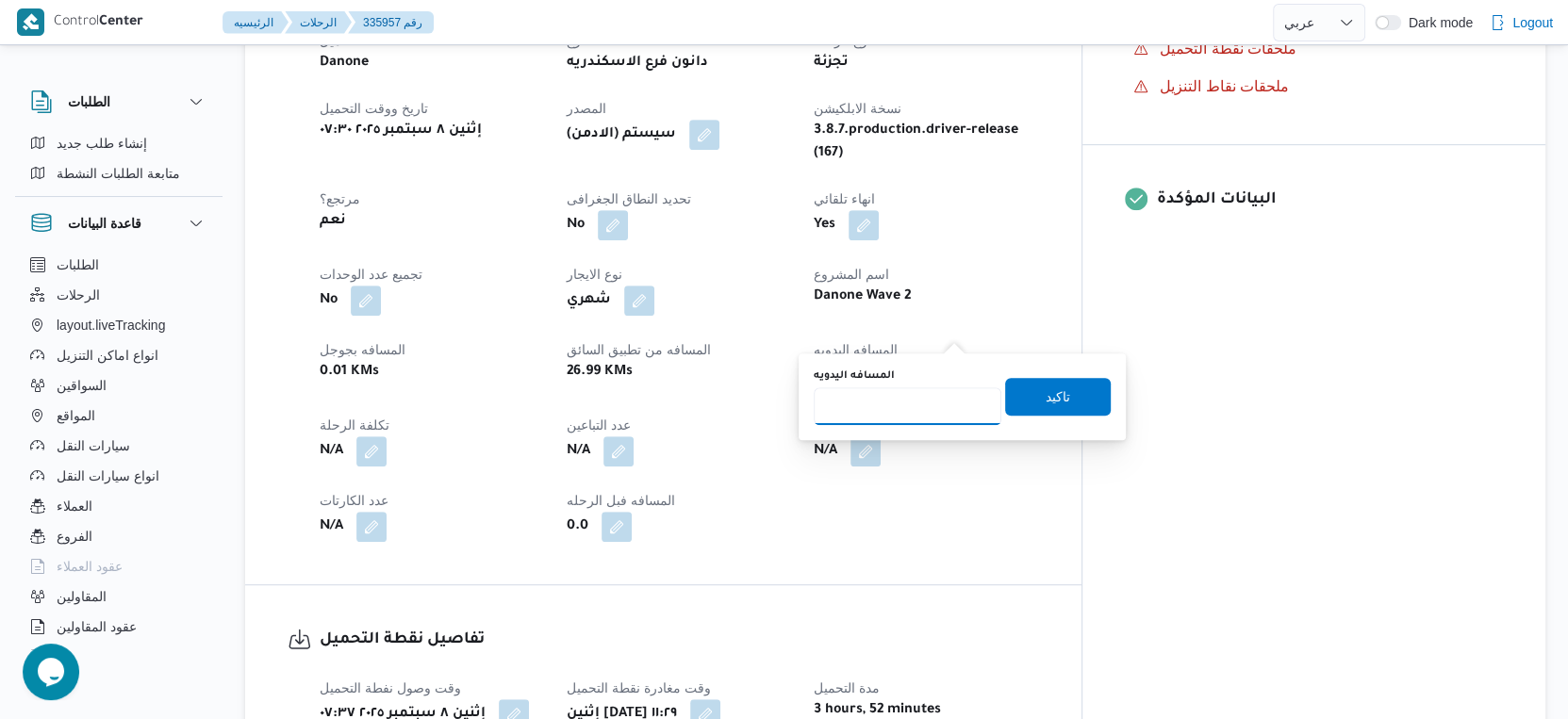
click at [883, 407] on input "المسافه اليدويه" at bounding box center [908, 407] width 188 height 37
type input "28"
click at [1046, 394] on span "تاكيد" at bounding box center [1057, 396] width 24 height 23
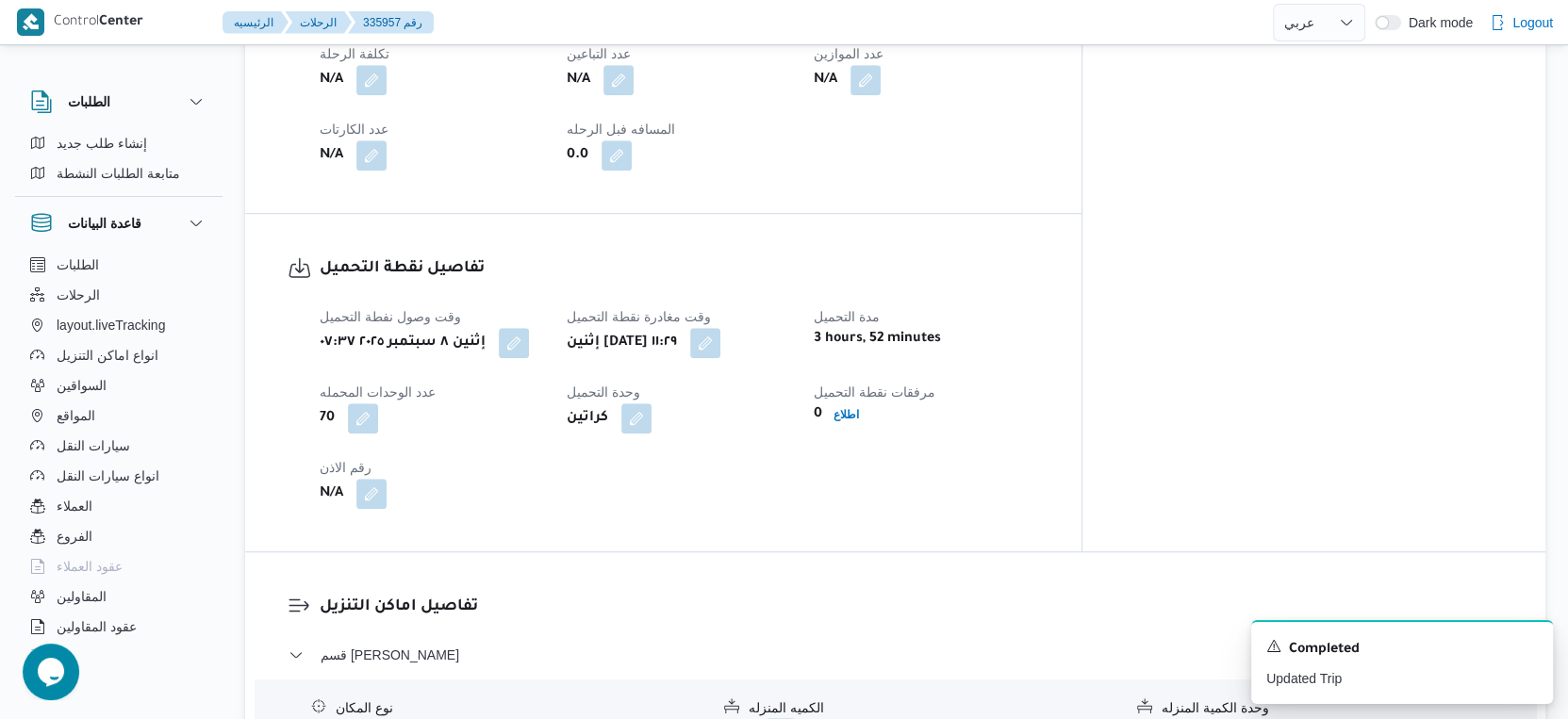
scroll to position [1257, 0]
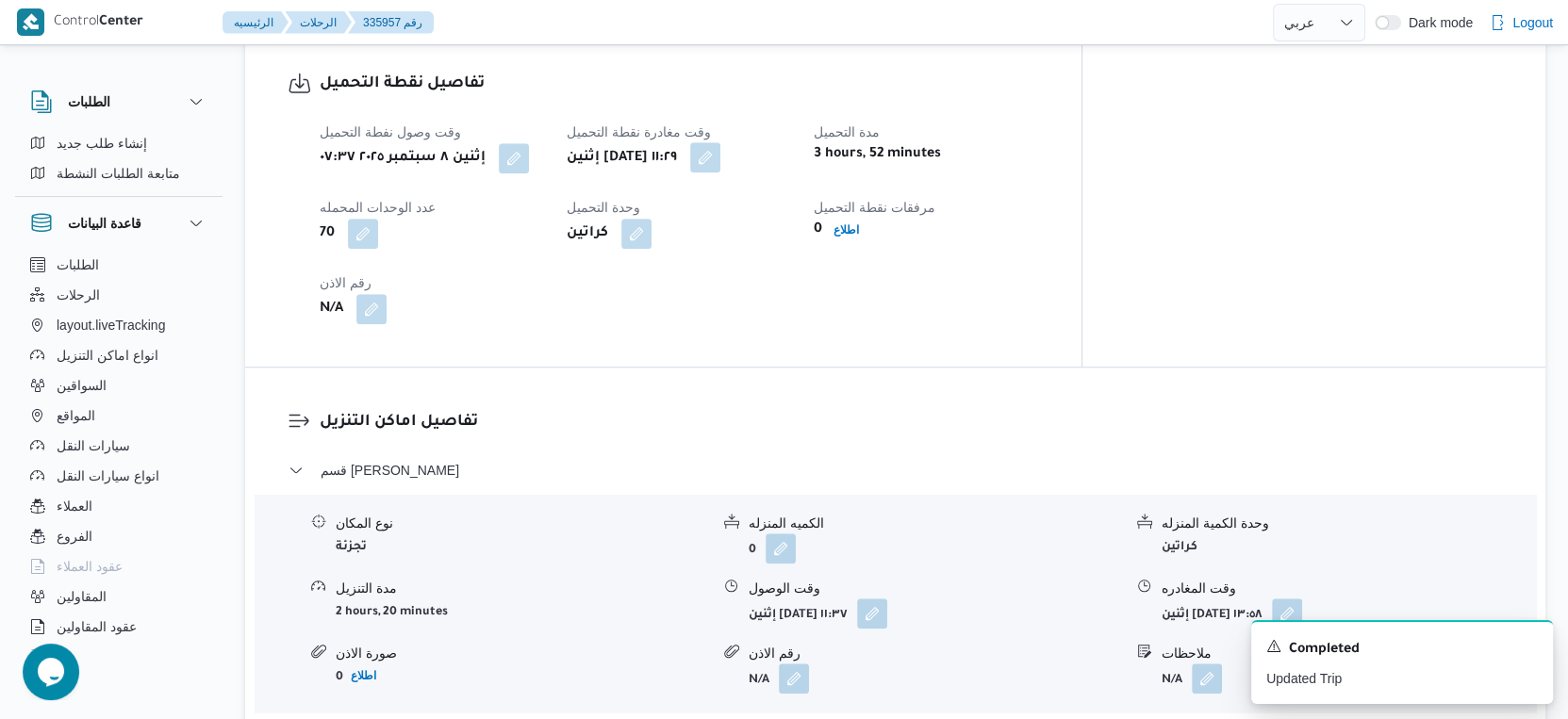
click at [720, 142] on button "button" at bounding box center [705, 157] width 30 height 30
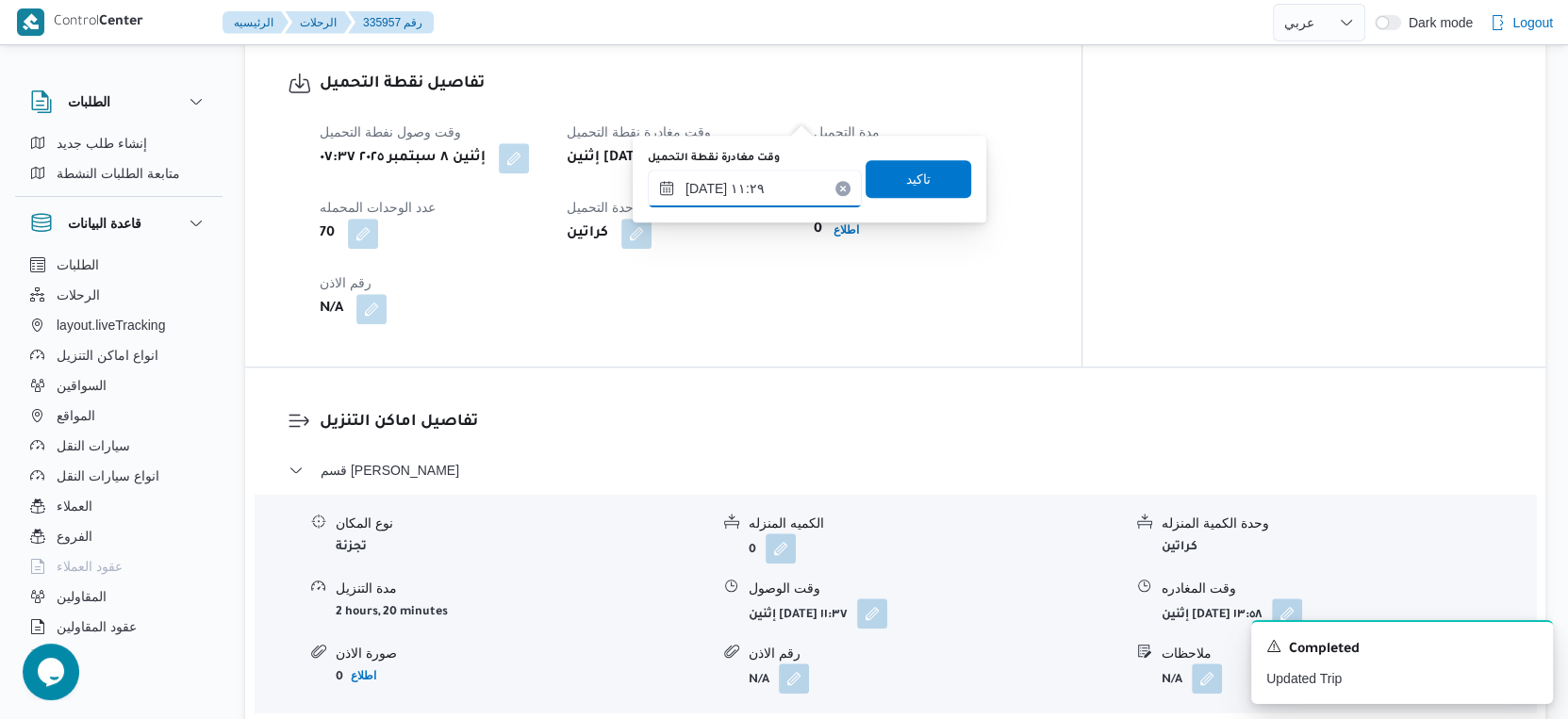
click at [773, 177] on input "٠٨/٠٩/٢٠٢٥ ١١:٢٩" at bounding box center [755, 188] width 214 height 37
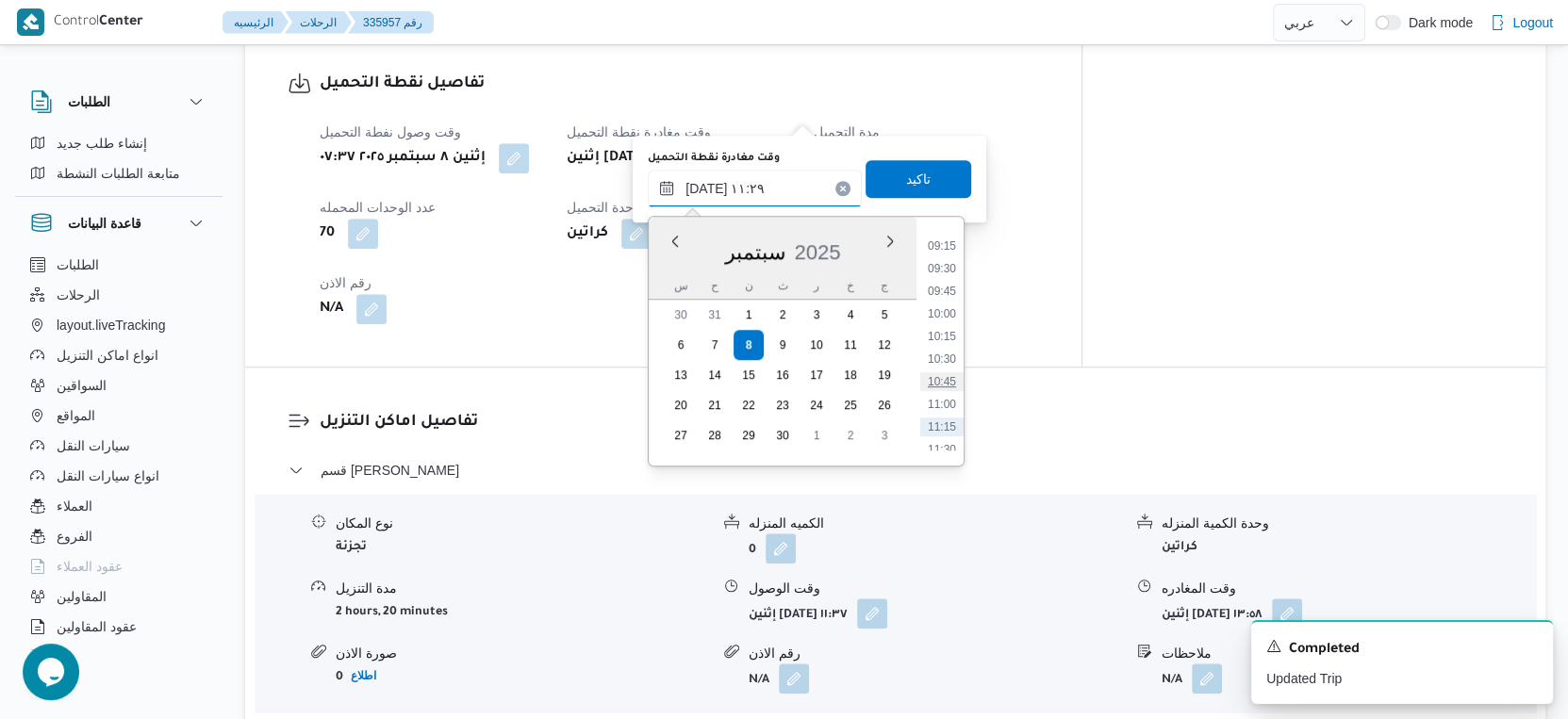
scroll to position [797, 0]
click at [946, 260] on li "09:00" at bounding box center [942, 258] width 43 height 19
type input "٠٨/٠٩/٢٠٢٥ ٠٩:٠٠"
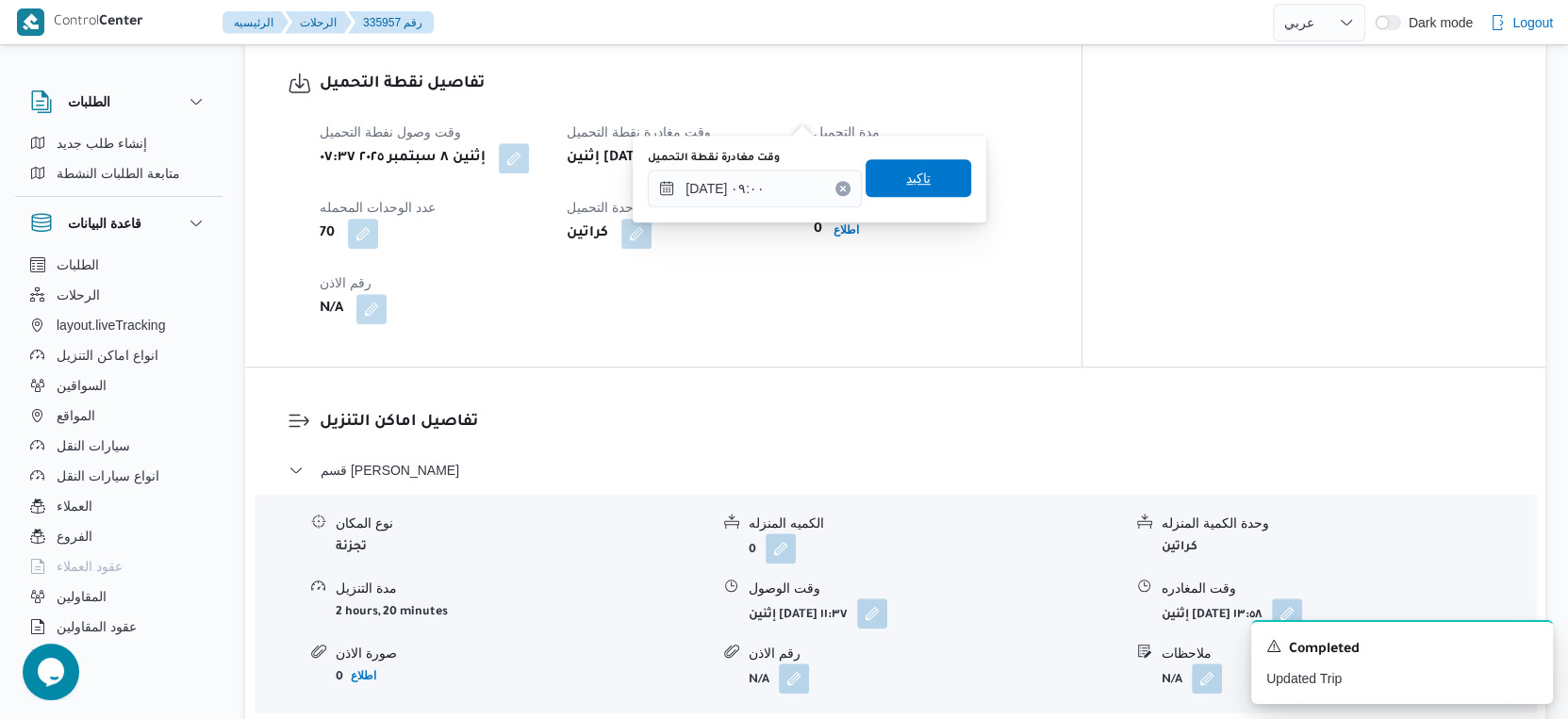
click at [941, 175] on span "تاكيد" at bounding box center [918, 178] width 106 height 37
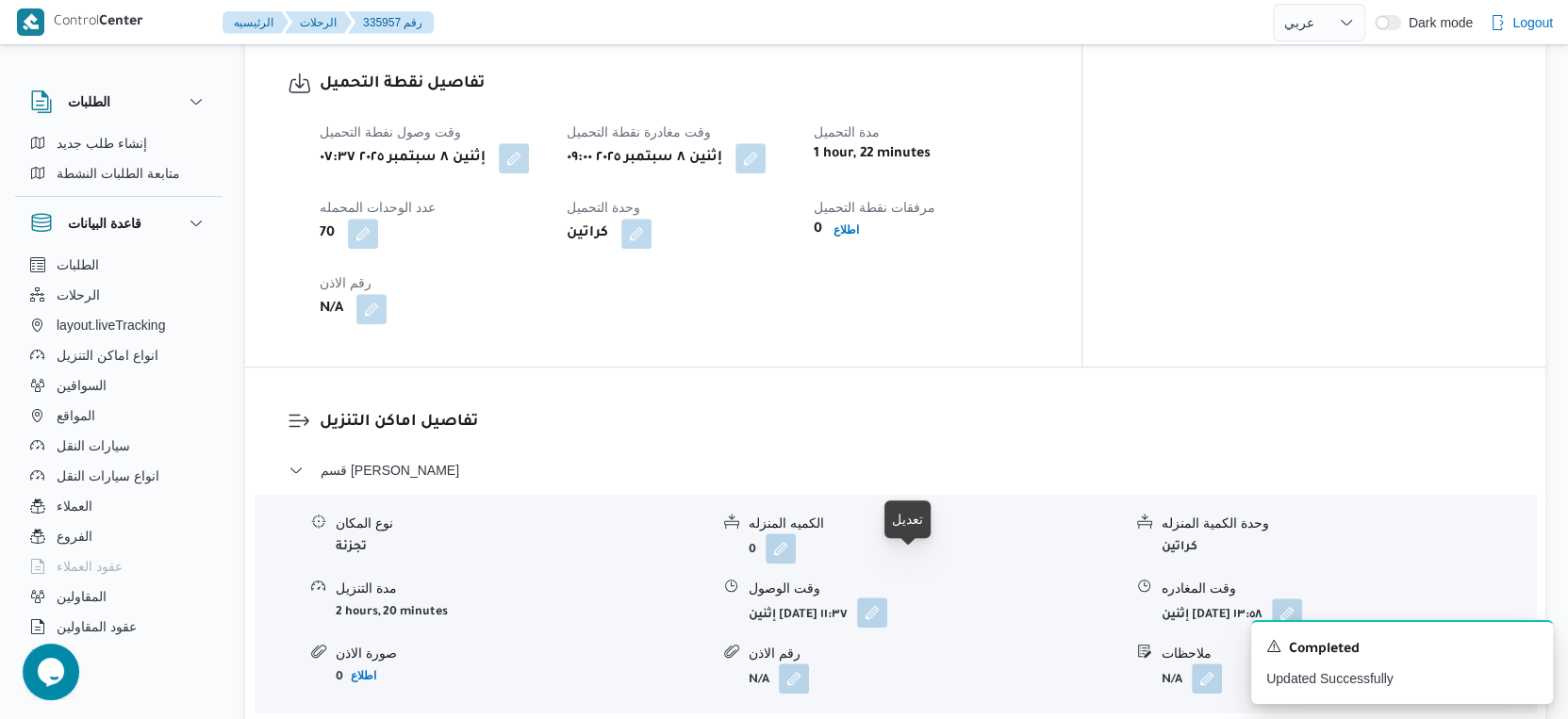
click at [888, 598] on button "button" at bounding box center [872, 612] width 30 height 30
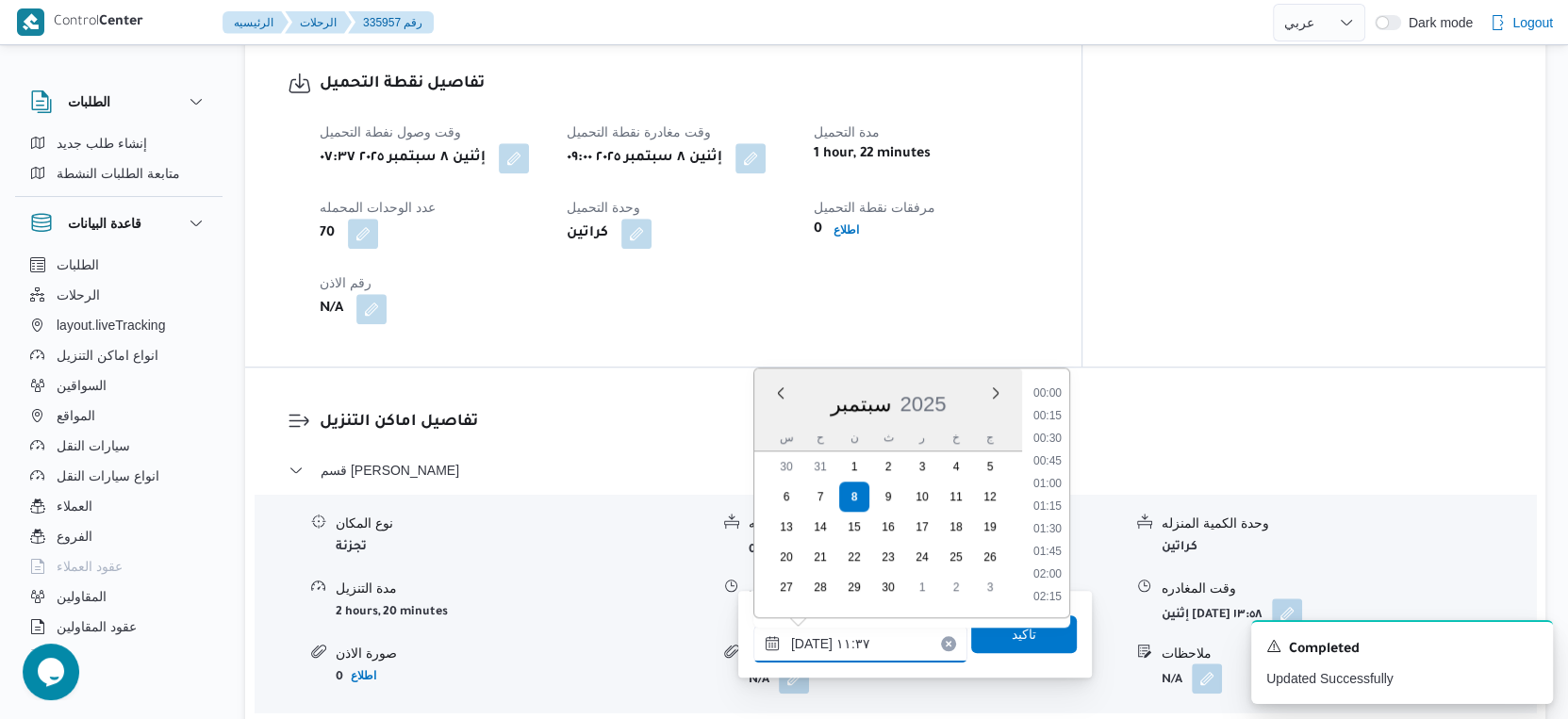
click at [875, 646] on input "٠٨/٠٩/٢٠٢٥ ١١:٣٧" at bounding box center [860, 644] width 214 height 37
click at [1047, 542] on li "09:30" at bounding box center [1048, 537] width 43 height 19
type input "[DATE] ٠٩:٣٠"
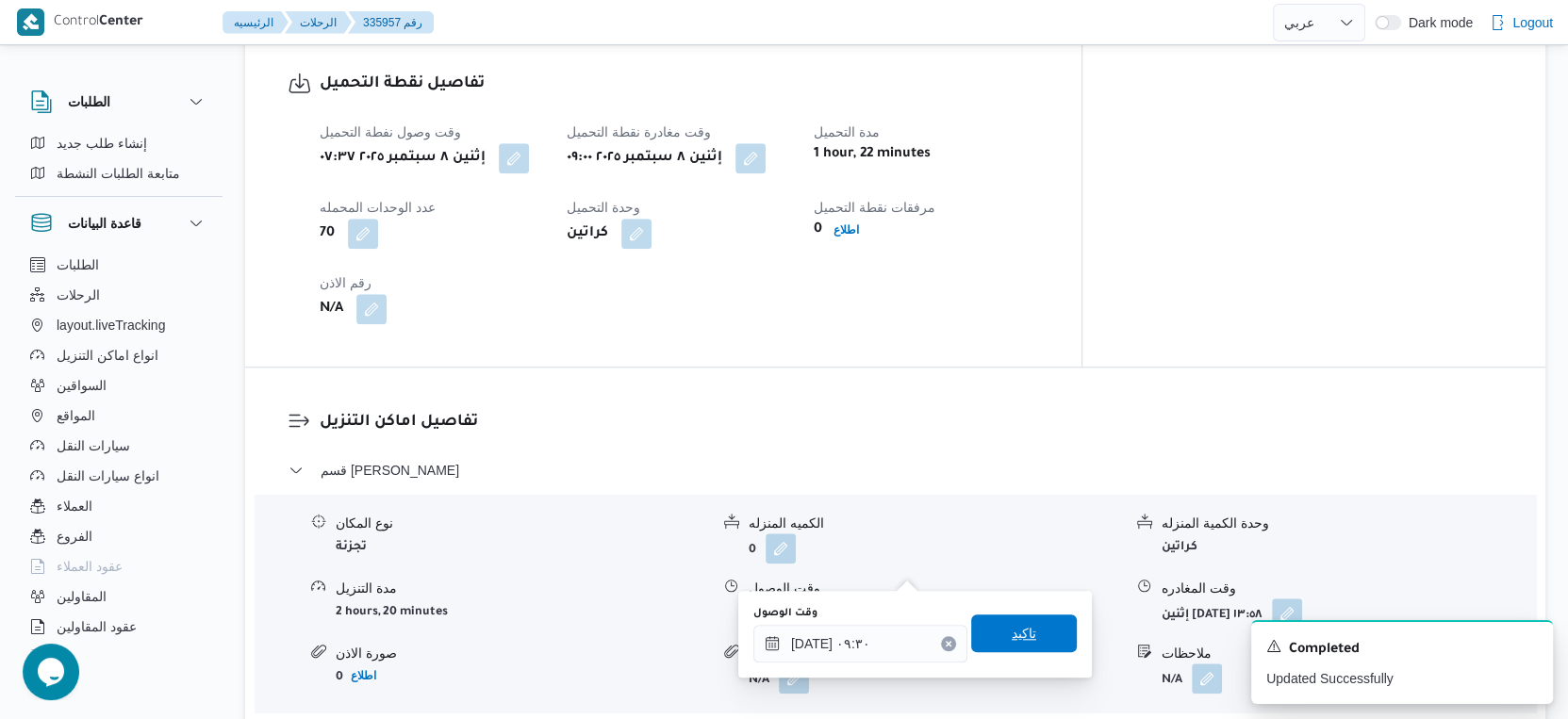
click at [1043, 634] on span "تاكيد" at bounding box center [1024, 633] width 106 height 37
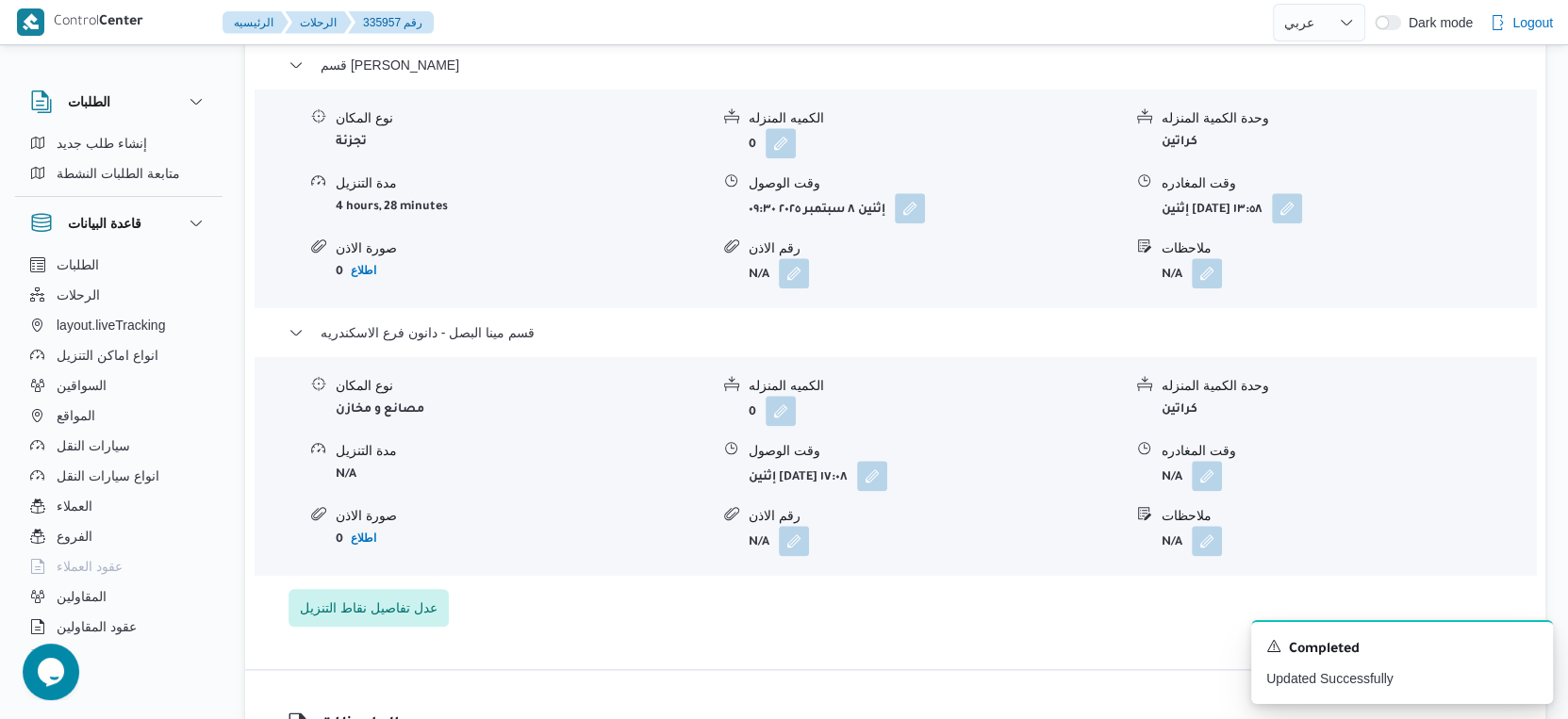
scroll to position [1675, 0]
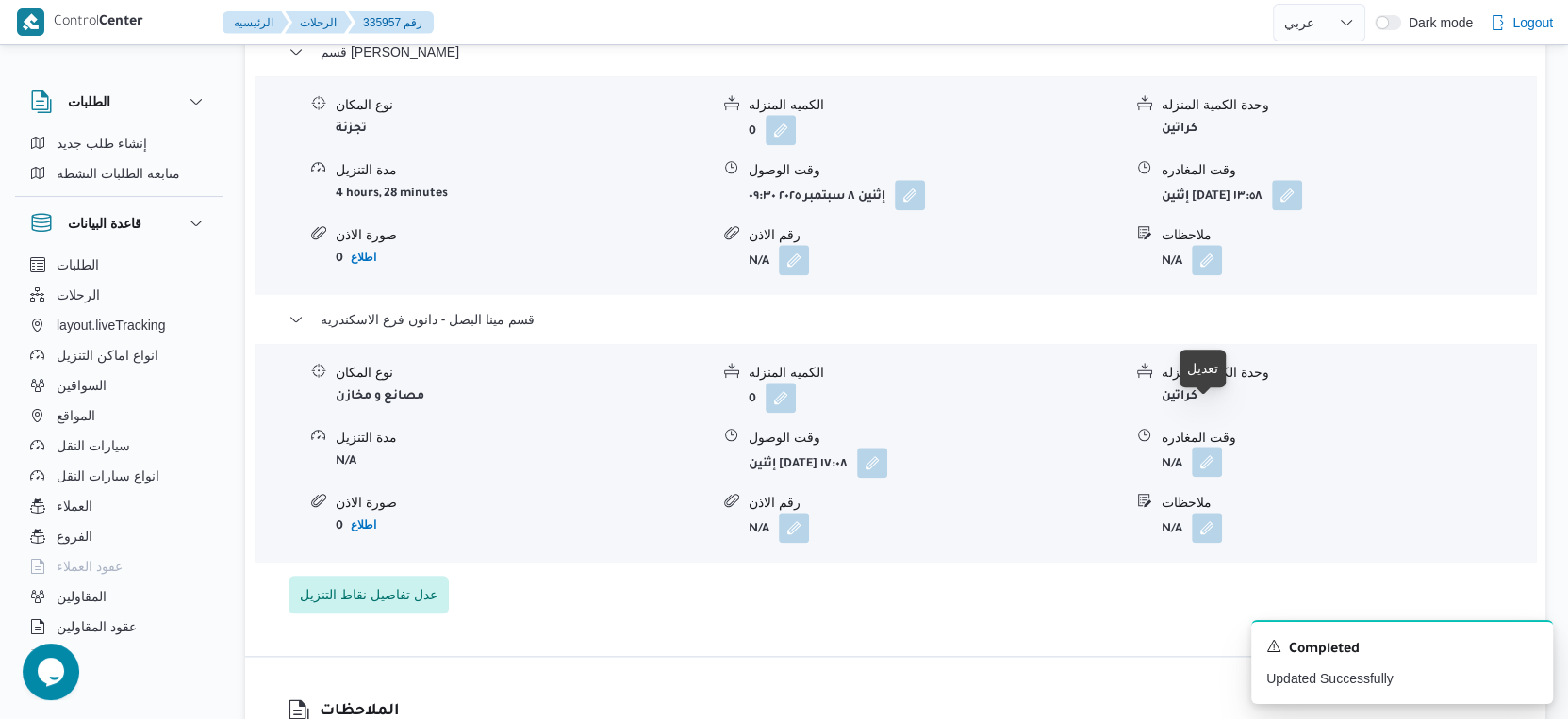
click at [1212, 447] on button "button" at bounding box center [1206, 461] width 30 height 30
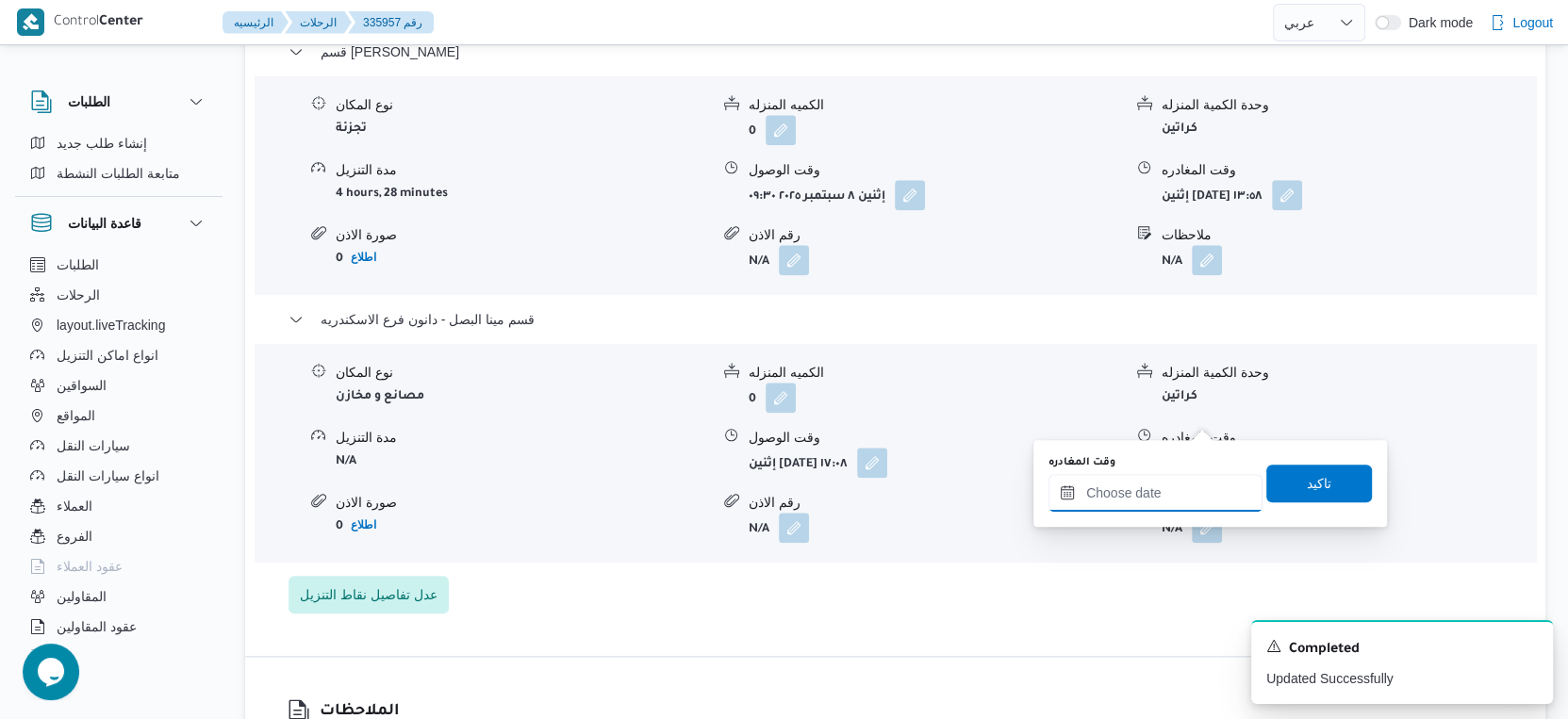
drag, startPoint x: 1210, startPoint y: 420, endPoint x: 1203, endPoint y: 478, distance: 58.4
click at [1185, 481] on input "وقت المغادره" at bounding box center [1155, 493] width 214 height 37
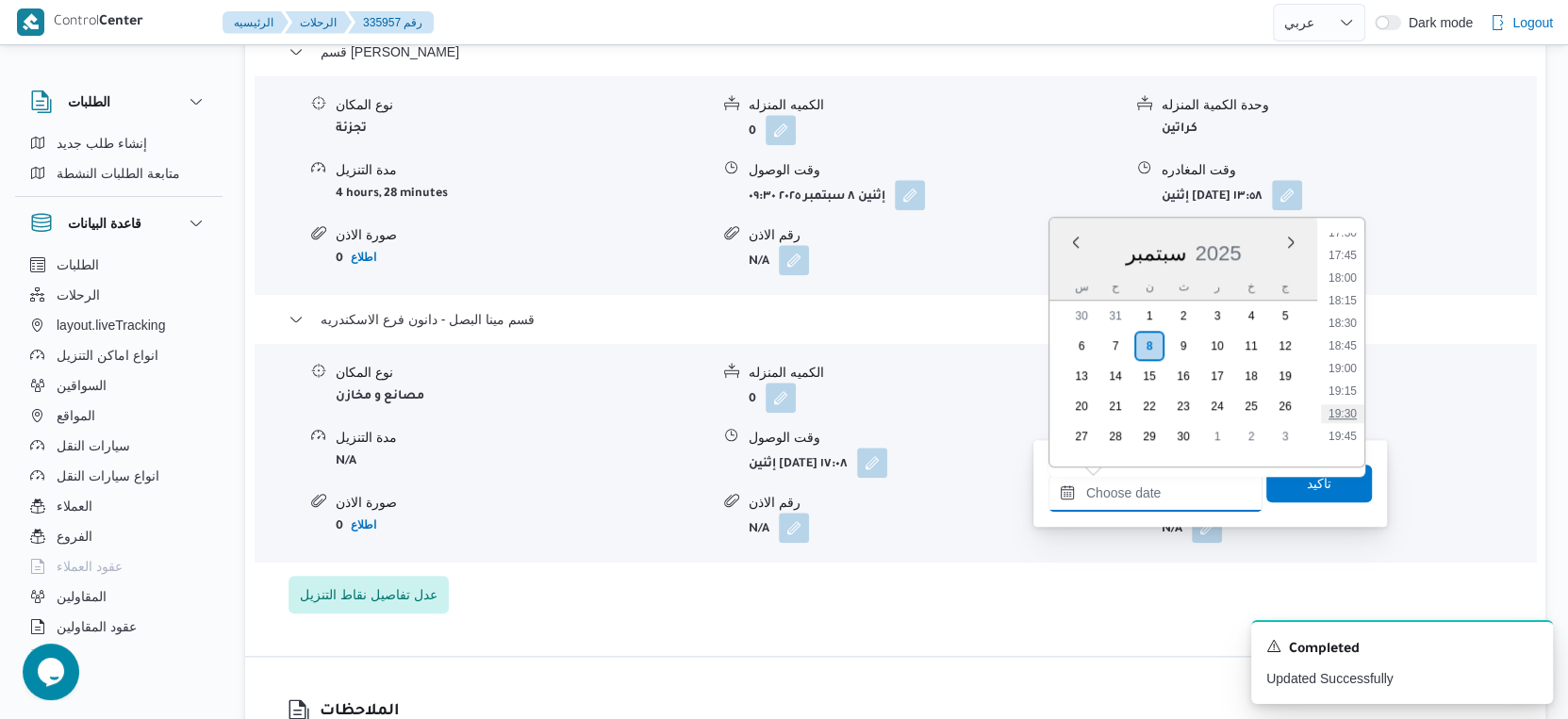
scroll to position [1543, 0]
click at [1351, 278] on li "17:30" at bounding box center [1343, 282] width 43 height 19
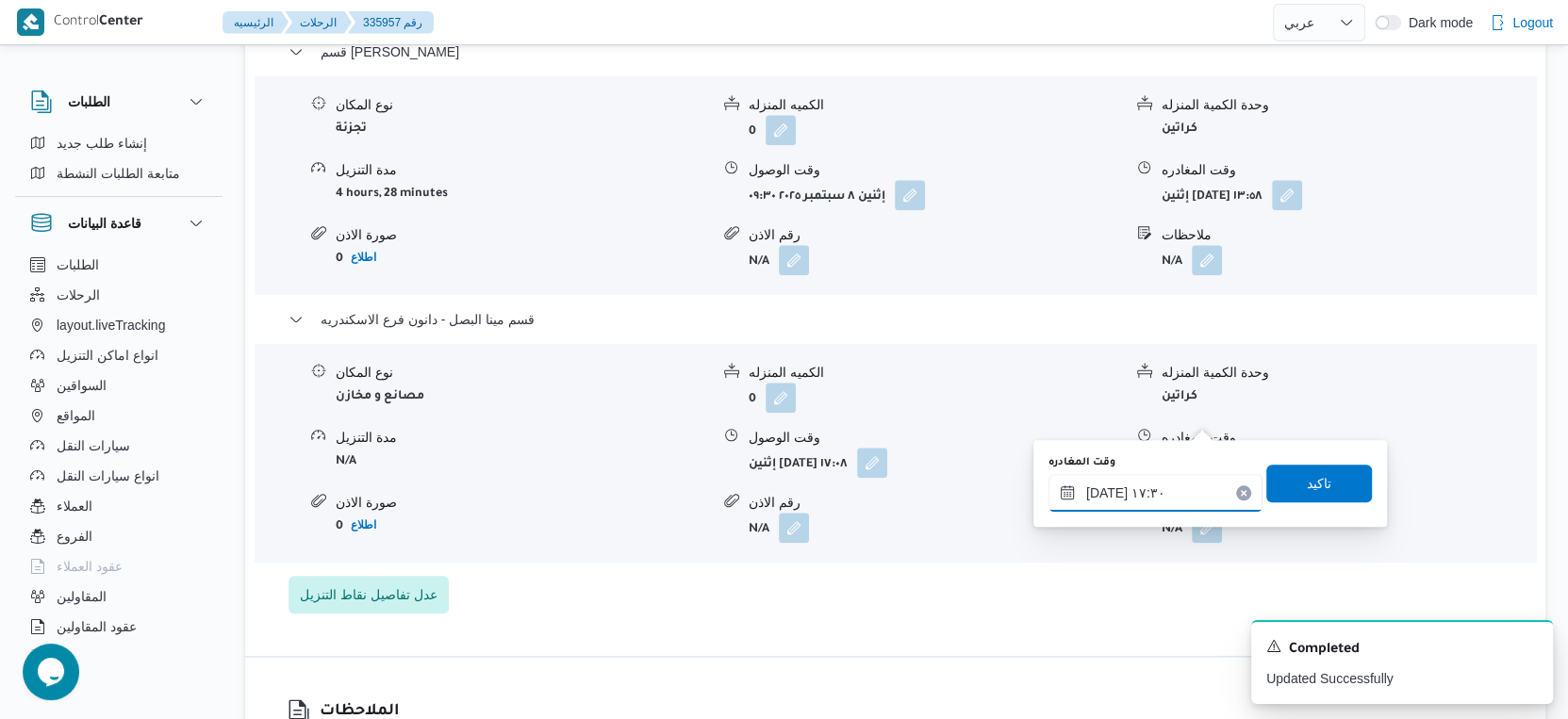
click at [1104, 490] on input "٠٨/٠٩/٢٠٢٥ ١٧:٣٠" at bounding box center [1155, 493] width 214 height 37
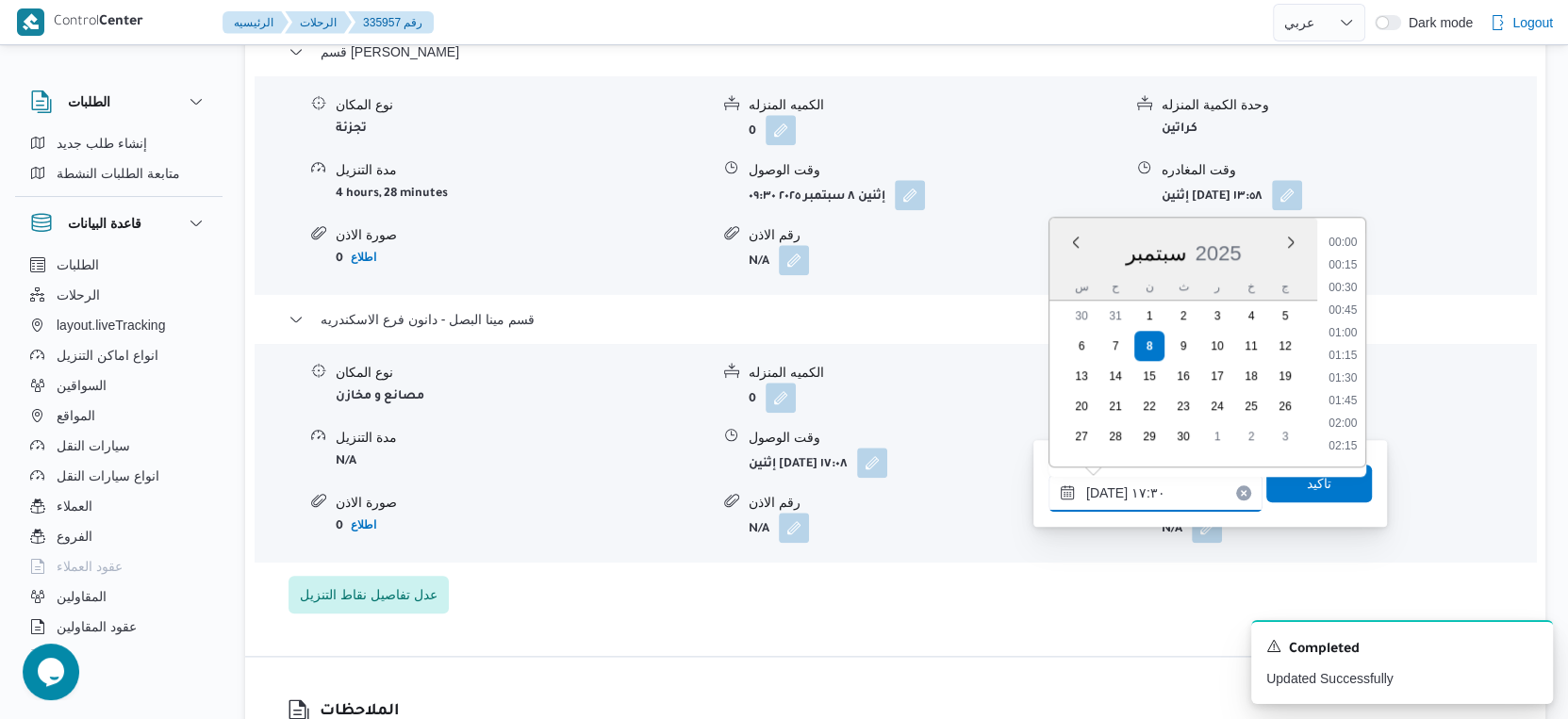
scroll to position [1467, 0]
type input "٠٨/٠٩/٢٠٢٥ ١٧:٢٠"
click at [1307, 492] on span "تاكيد" at bounding box center [1319, 482] width 24 height 23
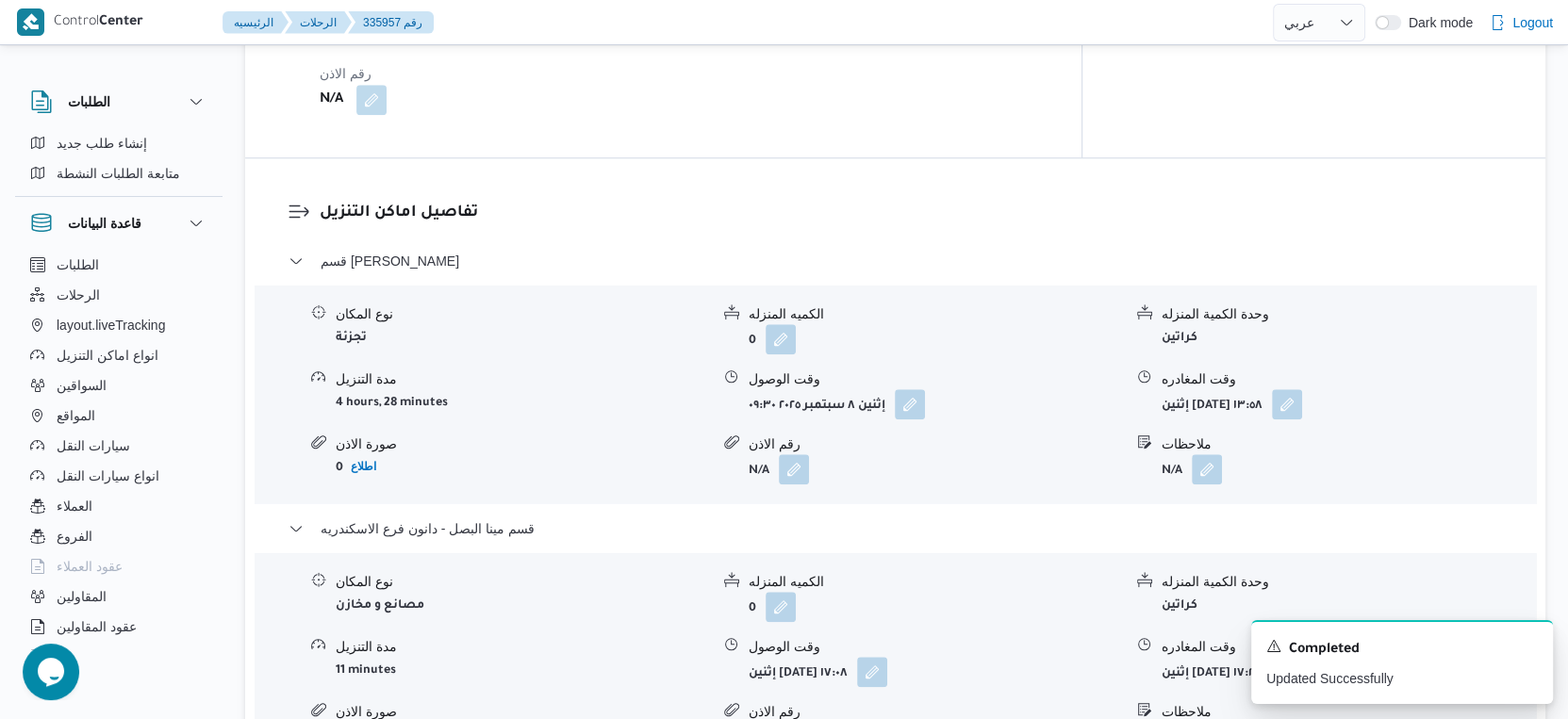
scroll to position [1571, 0]
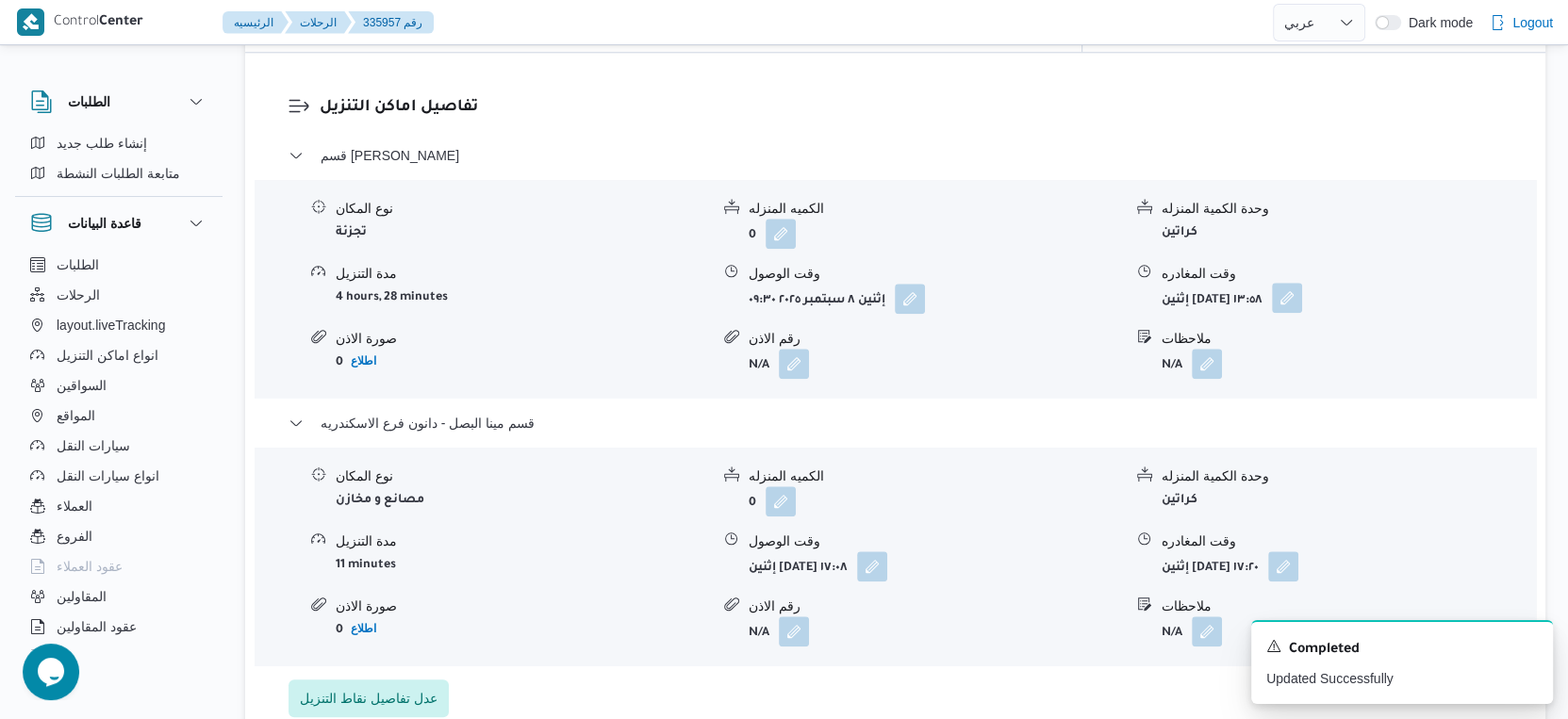
click at [1302, 283] on button "button" at bounding box center [1287, 298] width 30 height 30
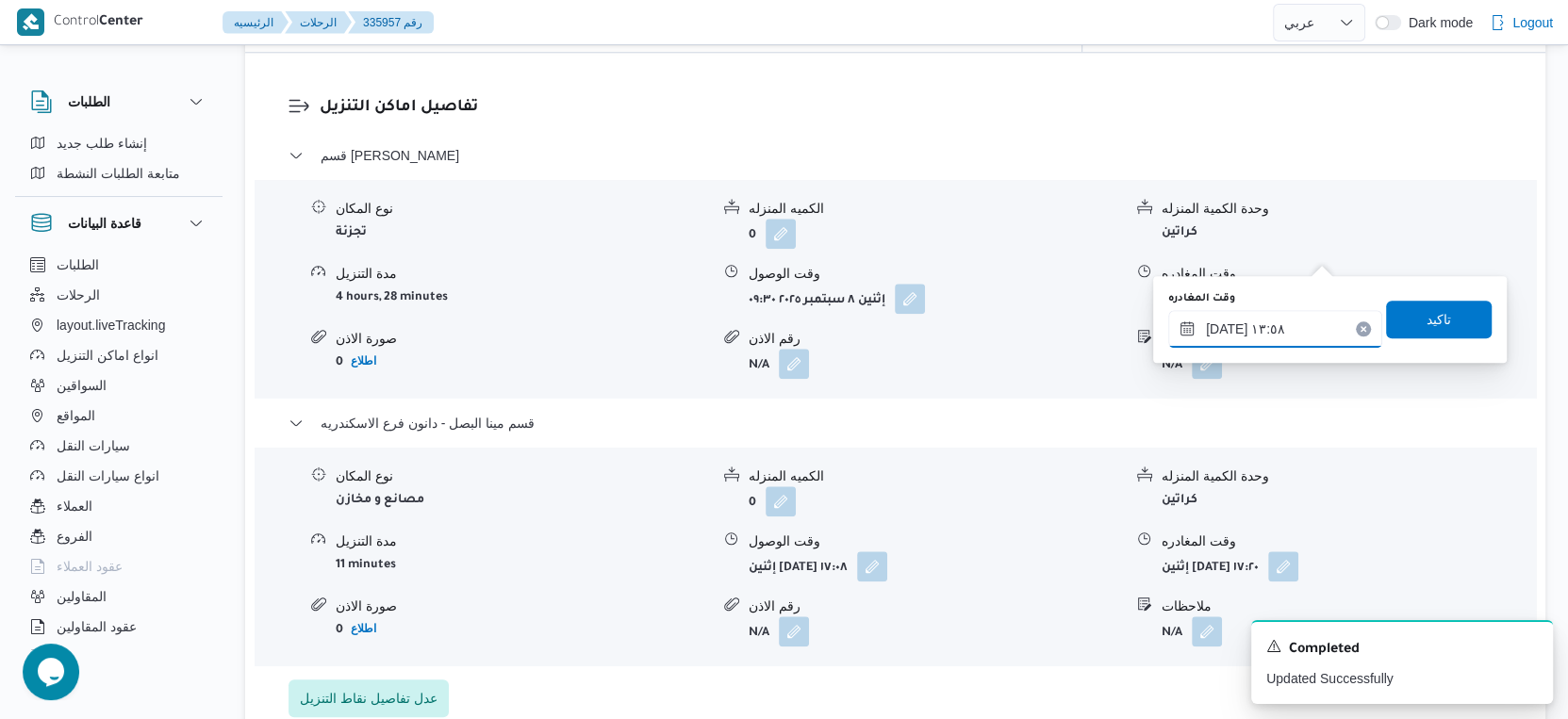
click at [1274, 327] on input "٠٨/٠٩/٢٠٢٥ ١٣:٥٨" at bounding box center [1275, 329] width 214 height 37
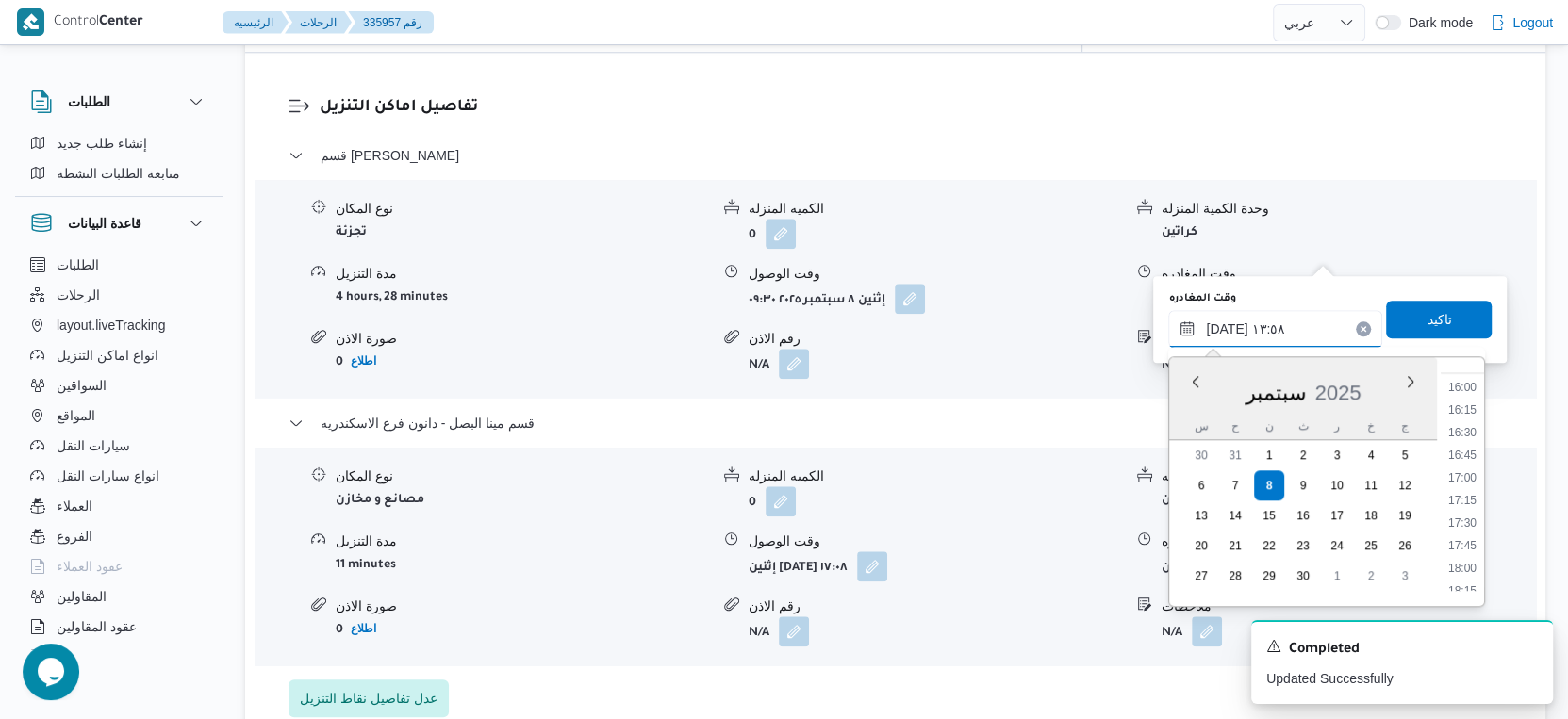
scroll to position [1443, 0]
click at [1474, 422] on li "16:30" at bounding box center [1463, 431] width 43 height 19
type input "٠٨/٠٩/٢٠٢٥ ١٦:٣٠"
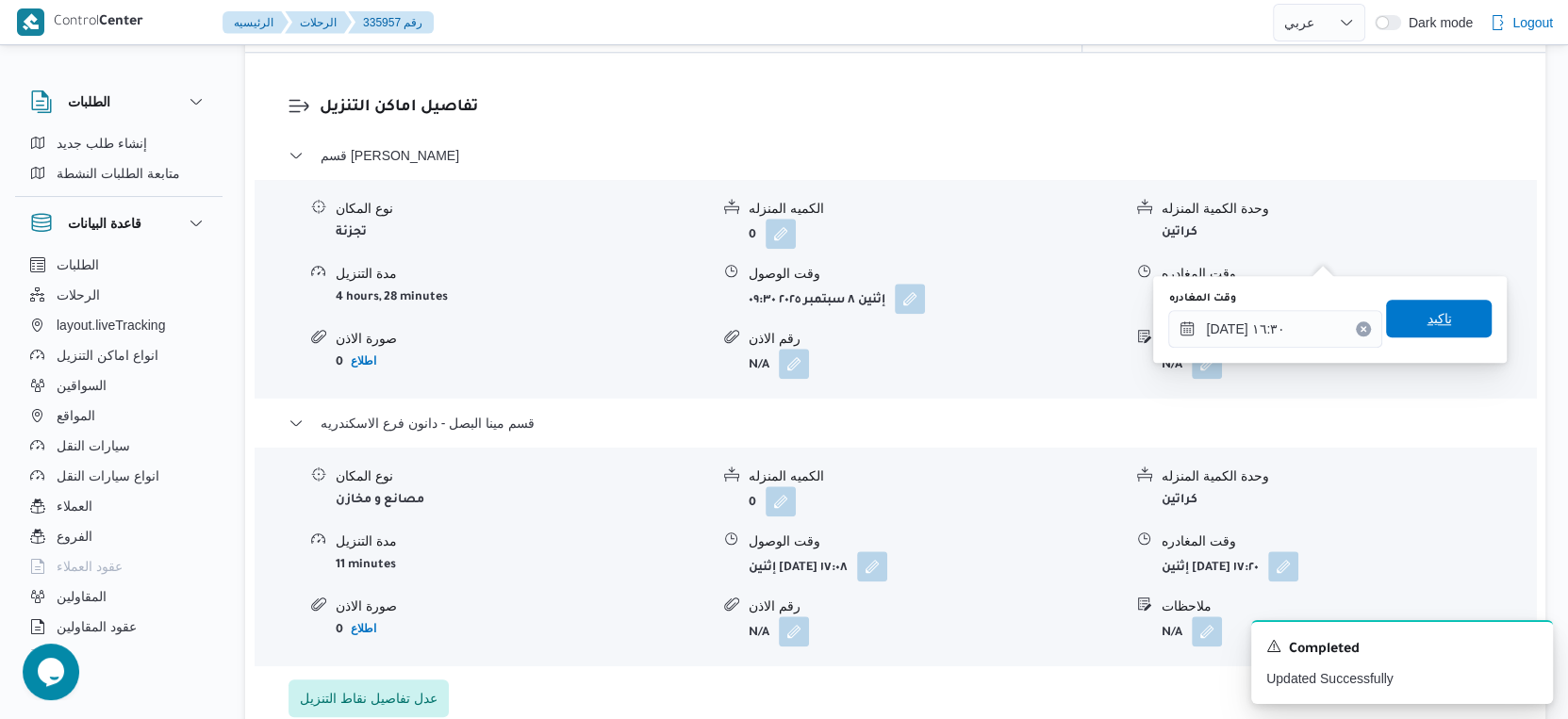
click at [1461, 316] on span "تاكيد" at bounding box center [1440, 318] width 106 height 37
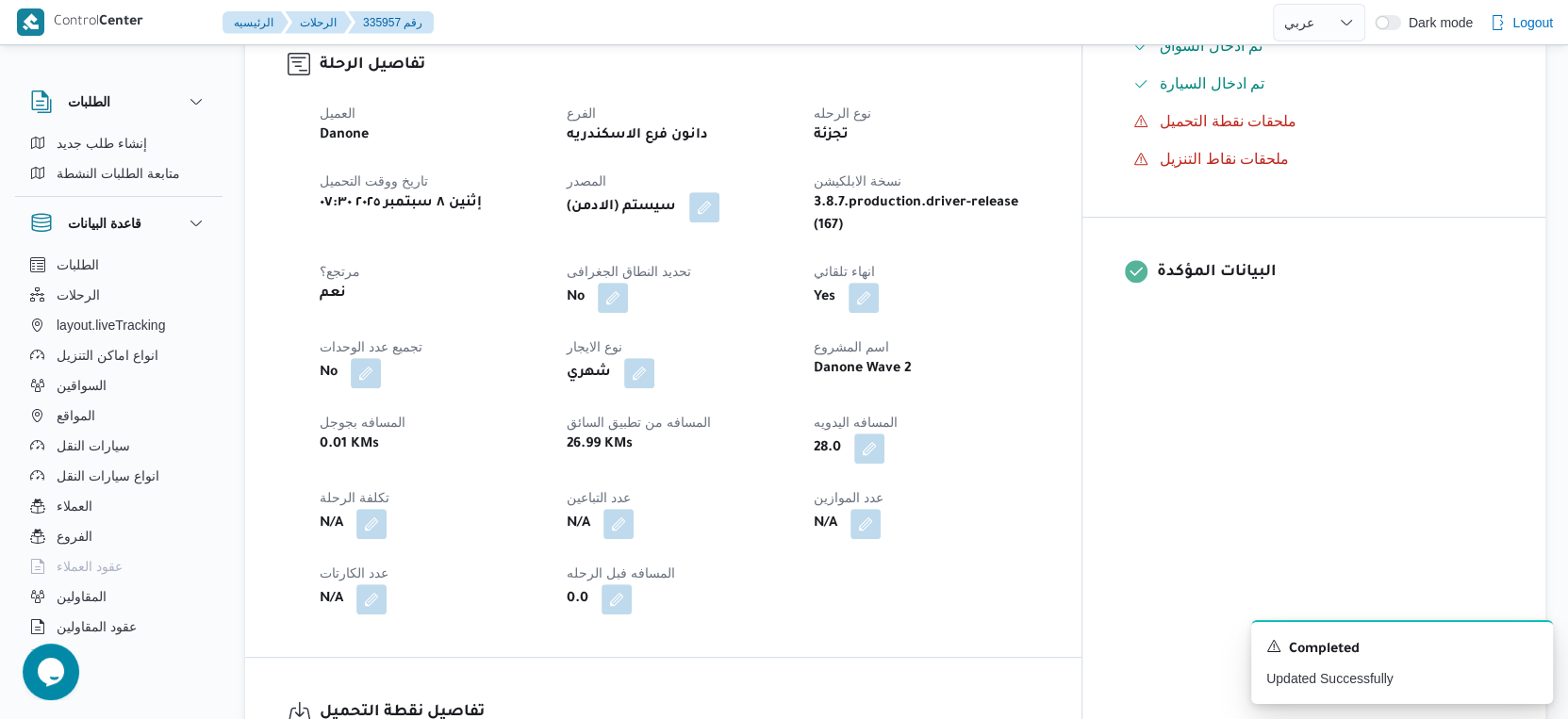
scroll to position [0, 0]
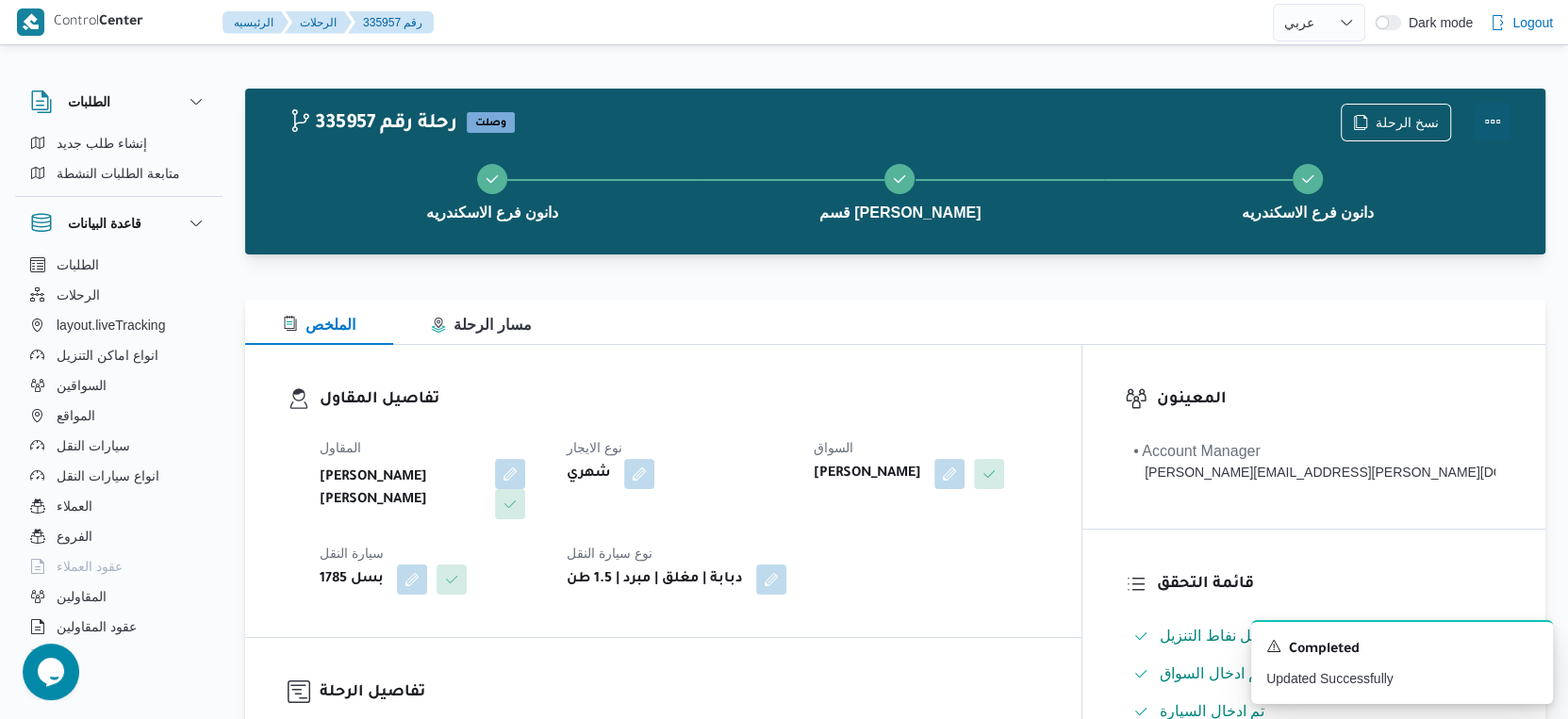
click at [1482, 122] on button "Actions" at bounding box center [1493, 121] width 37 height 37
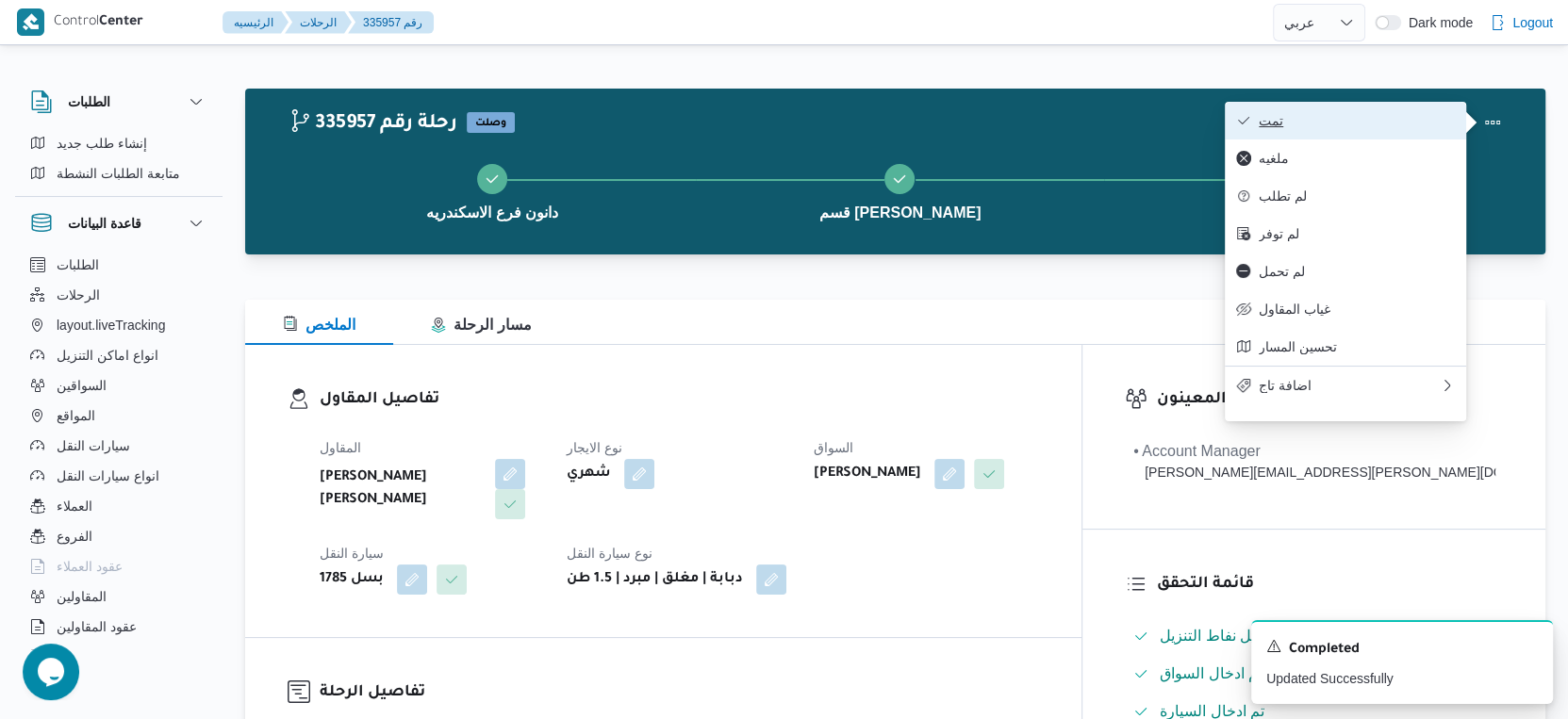
click at [1404, 121] on span "تمت" at bounding box center [1357, 120] width 196 height 15
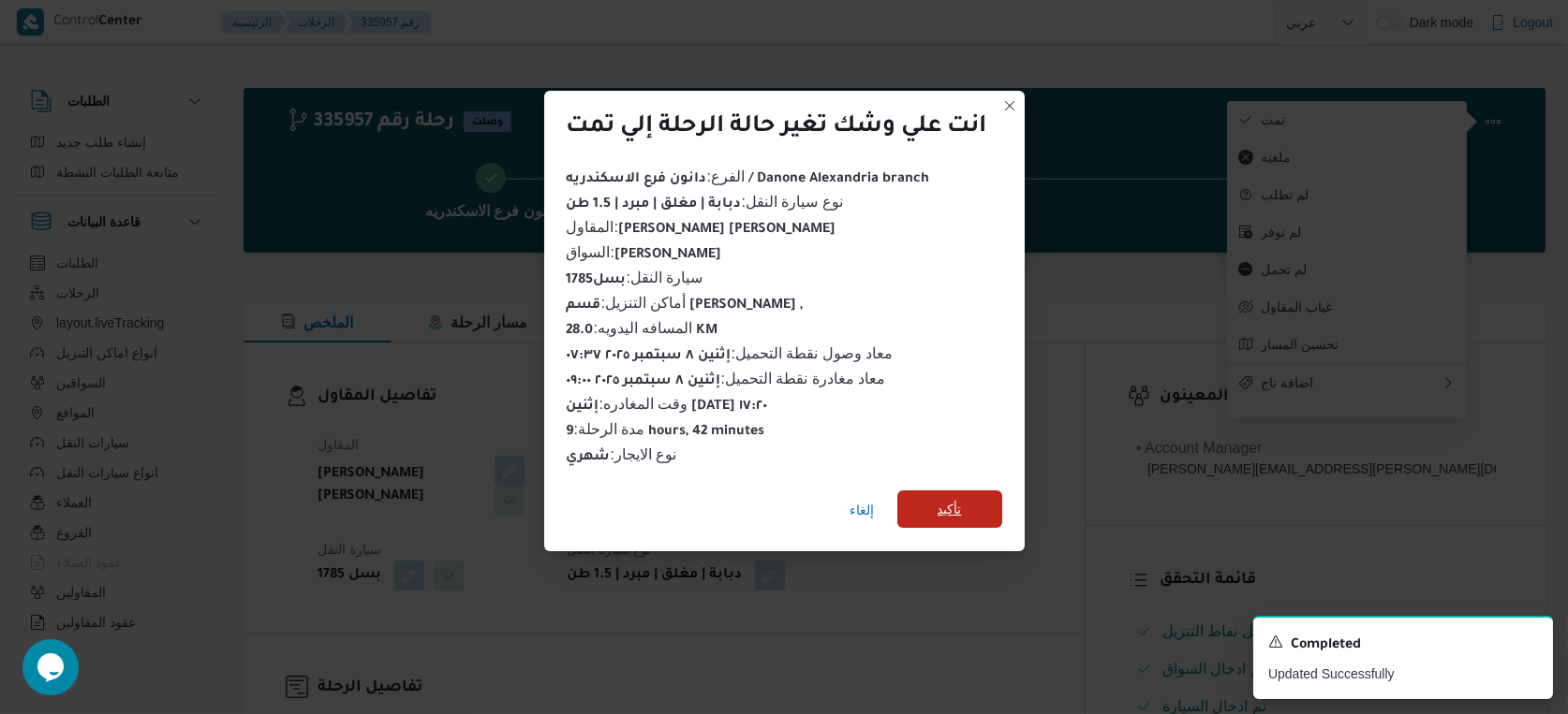
click at [965, 490] on span "تأكيد" at bounding box center [950, 509] width 105 height 37
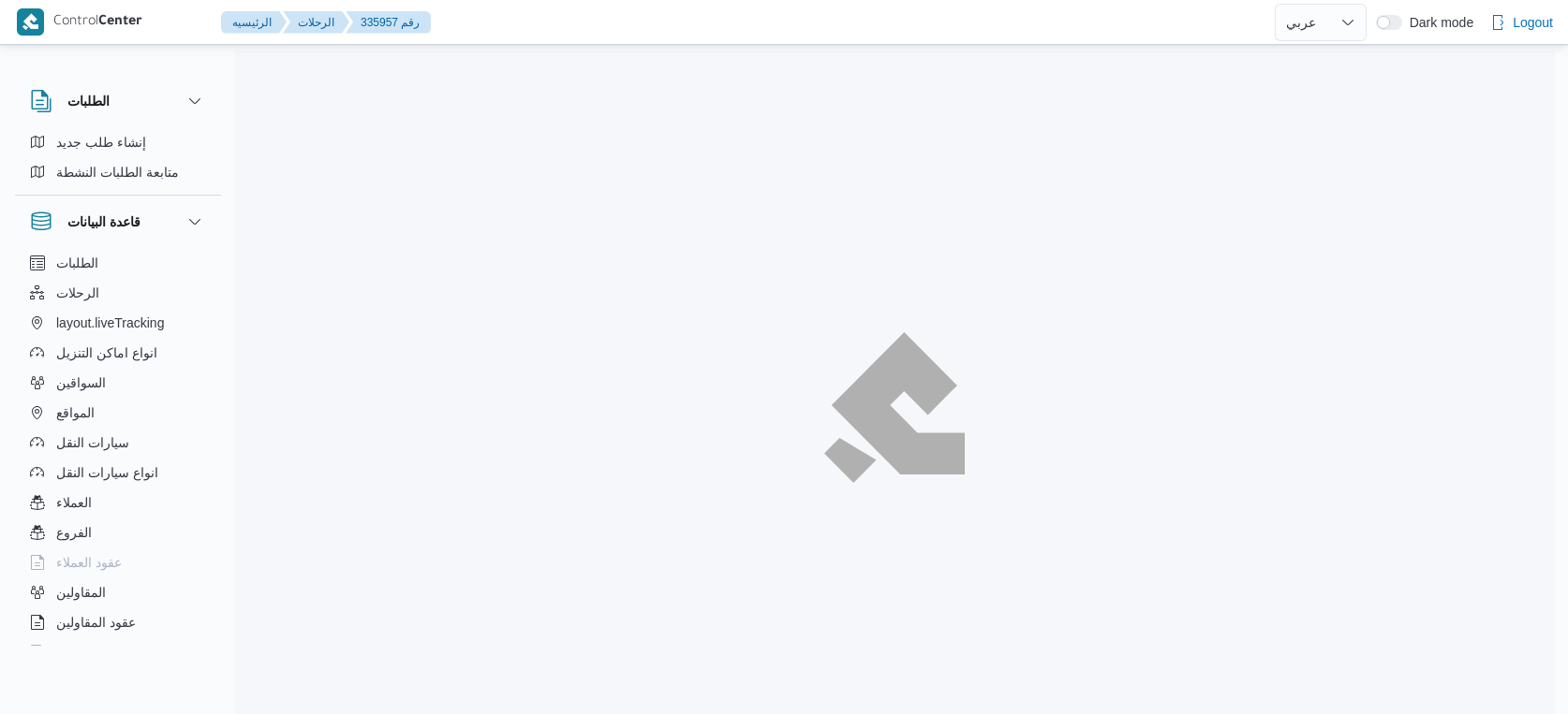
select select "ar"
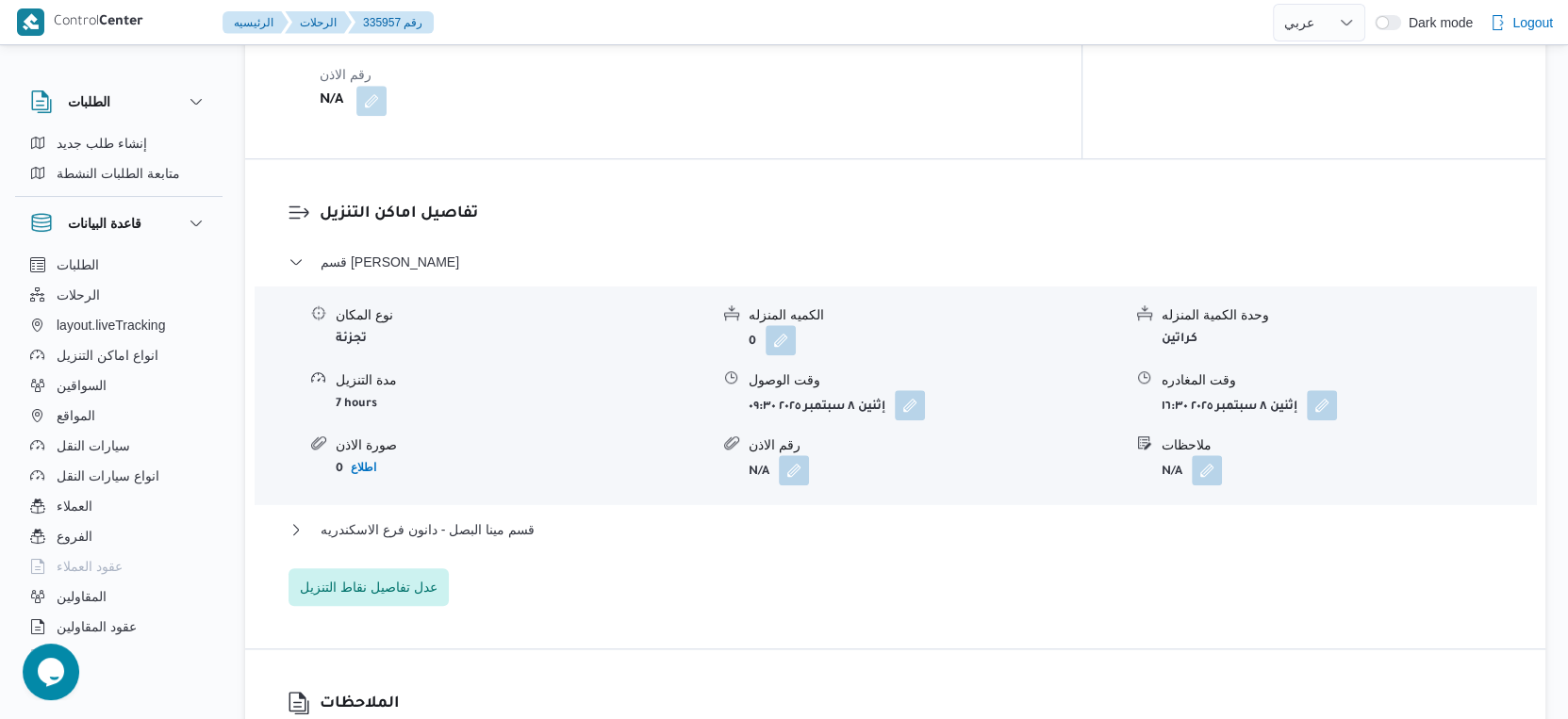
scroll to position [1466, 0]
click at [539, 517] on button "قسم مينا البصل - دانون فرع الاسكندريه" at bounding box center [896, 528] width 1215 height 23
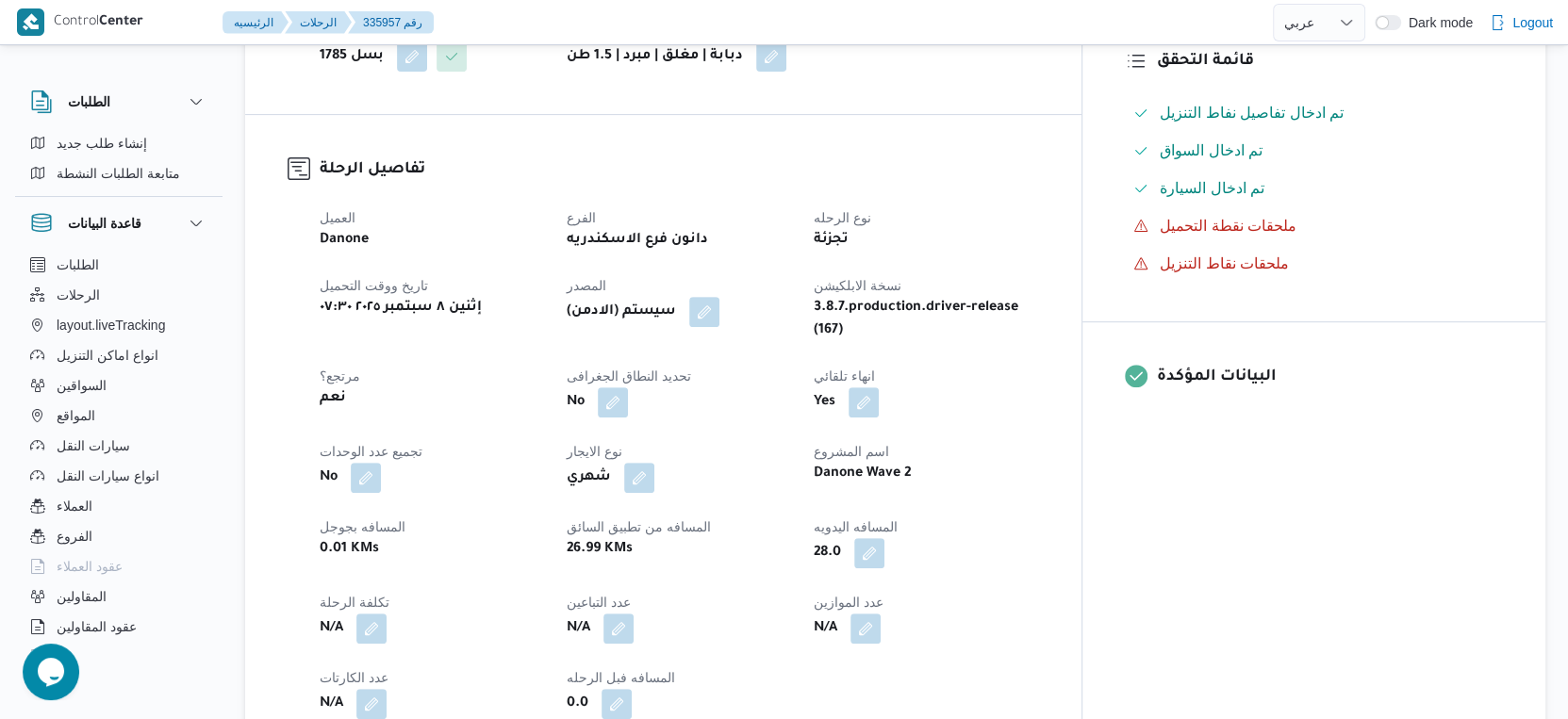
scroll to position [734, 0]
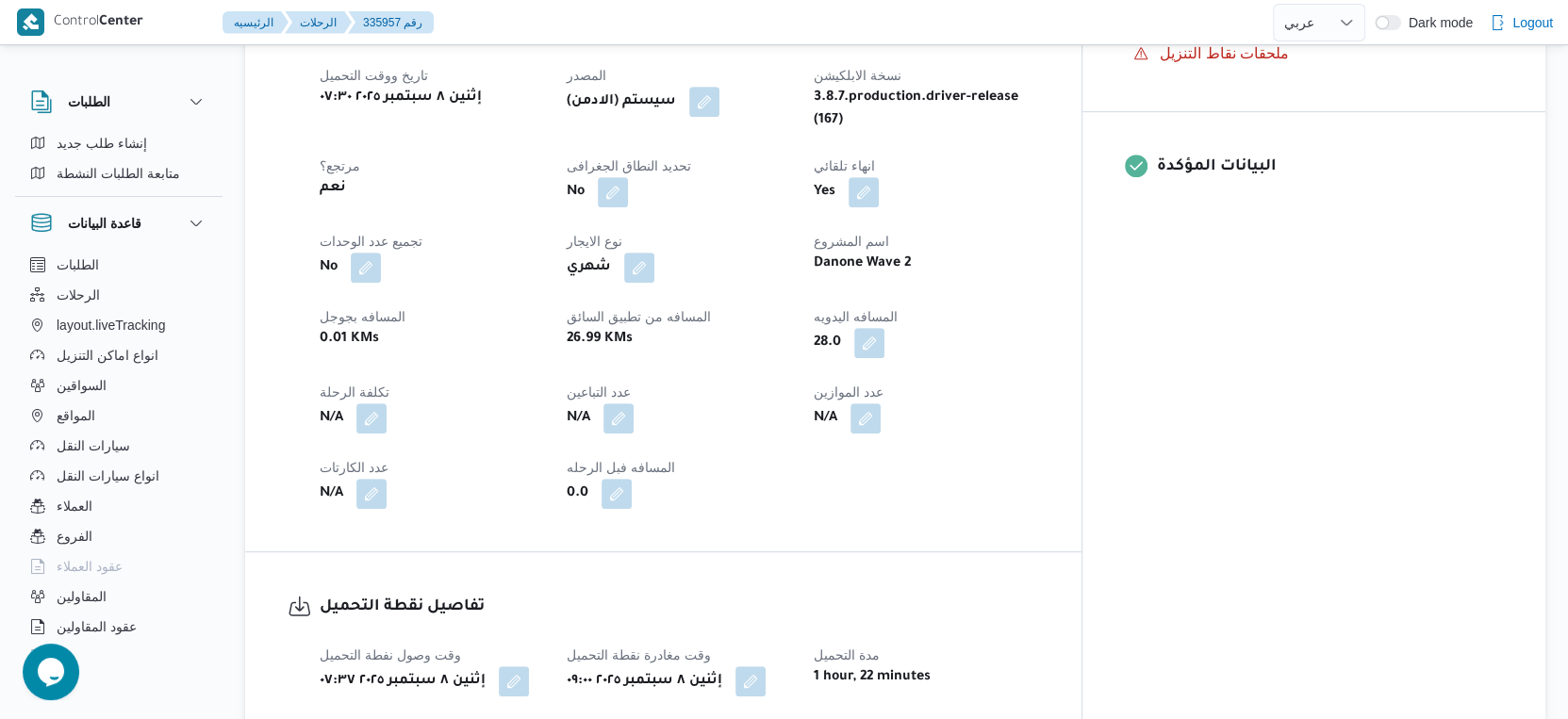
select select "ar"
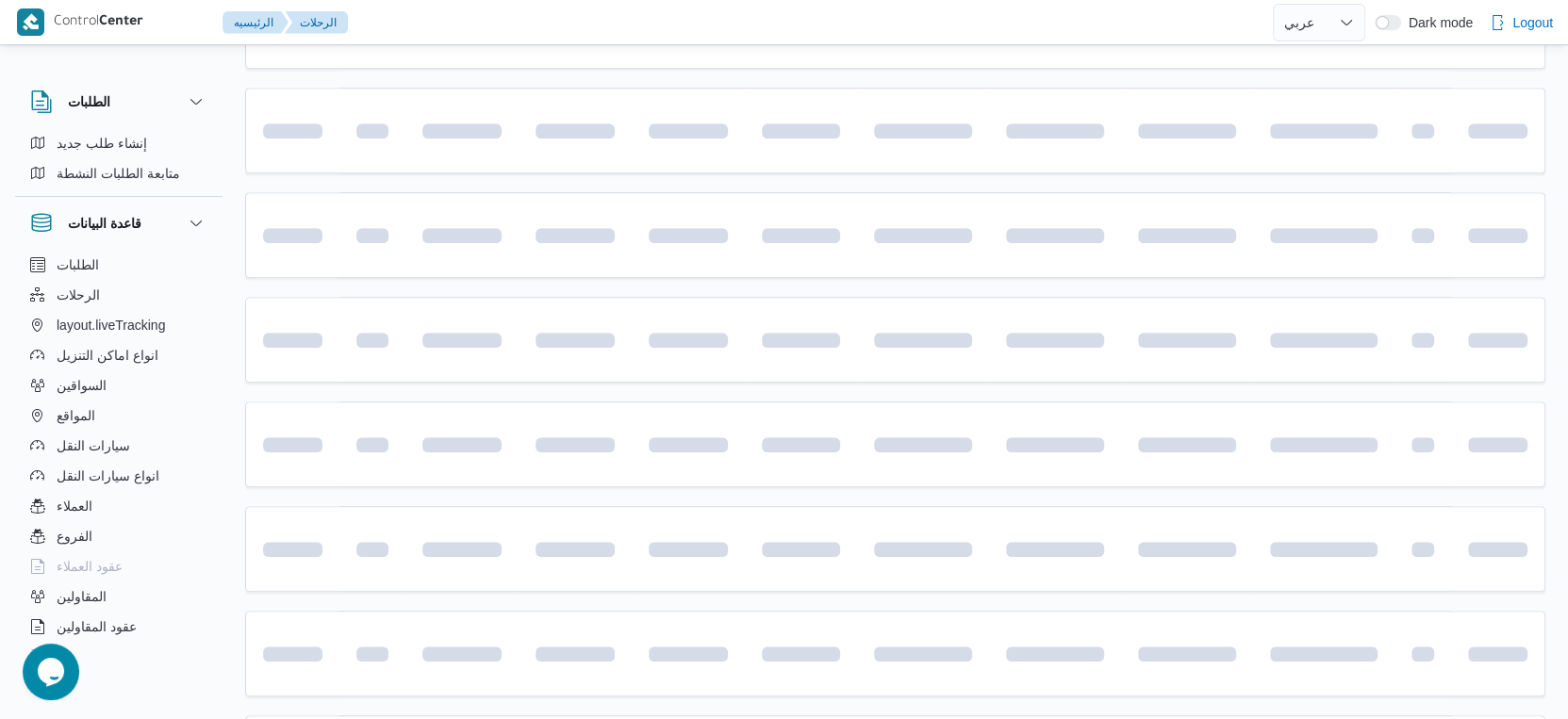
scroll to position [1224, 0]
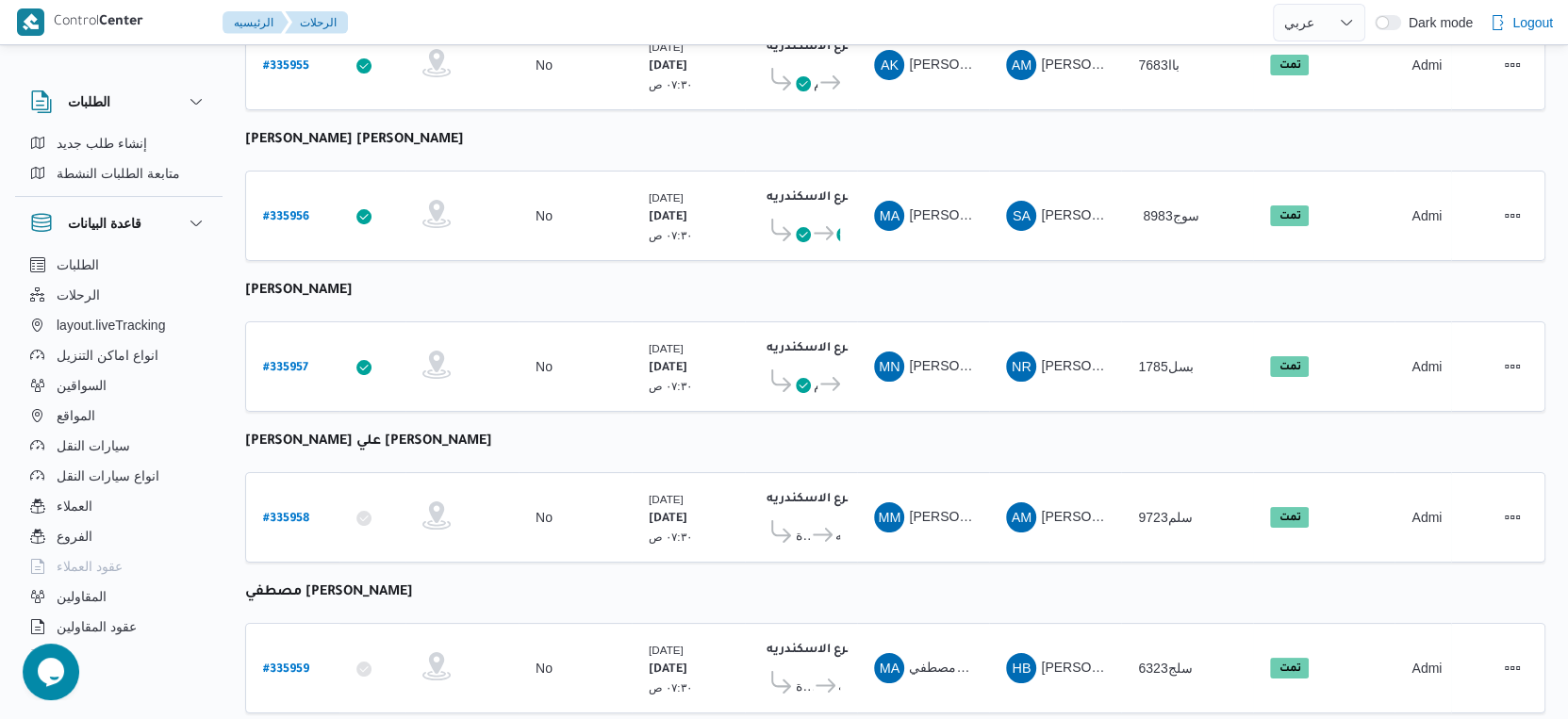
select select "ar"
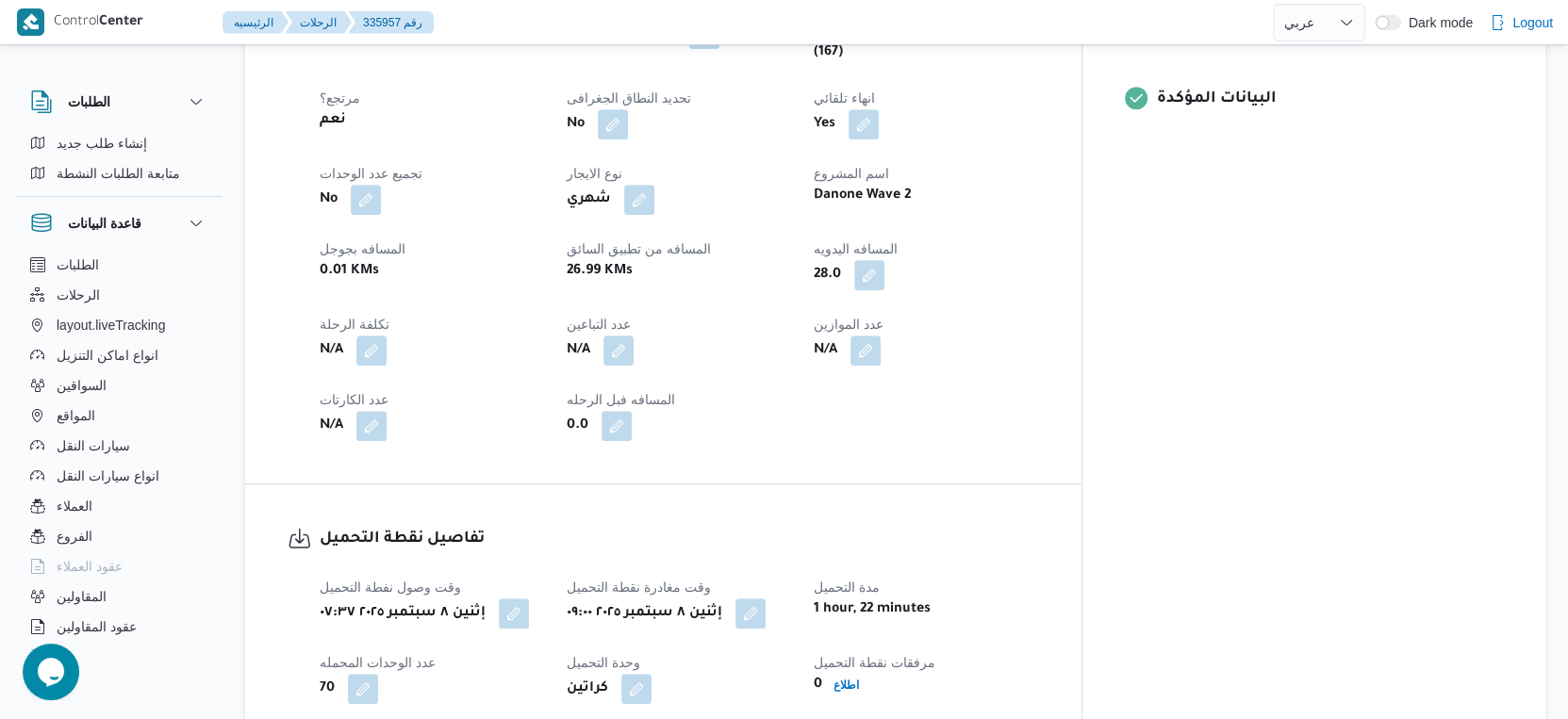
scroll to position [838, 0]
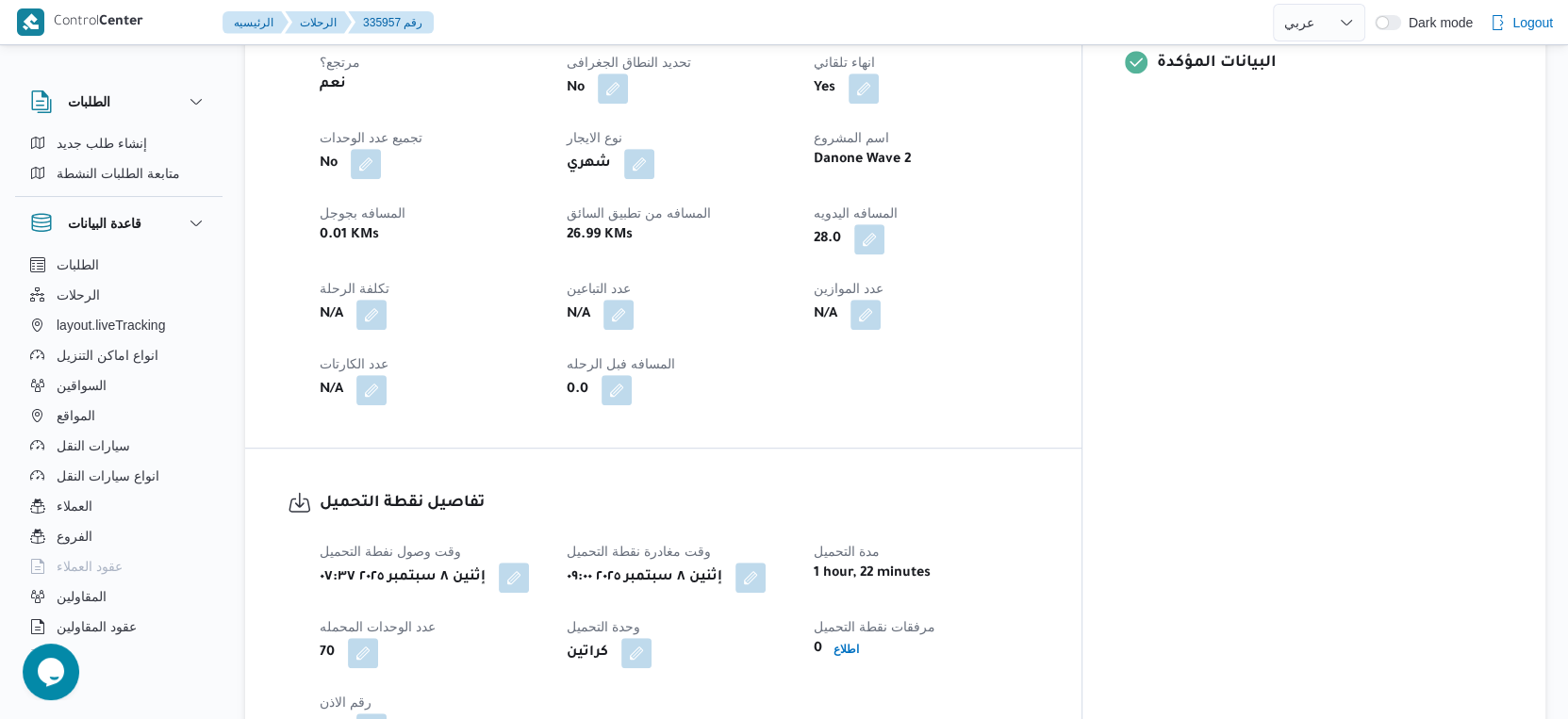
select select "ar"
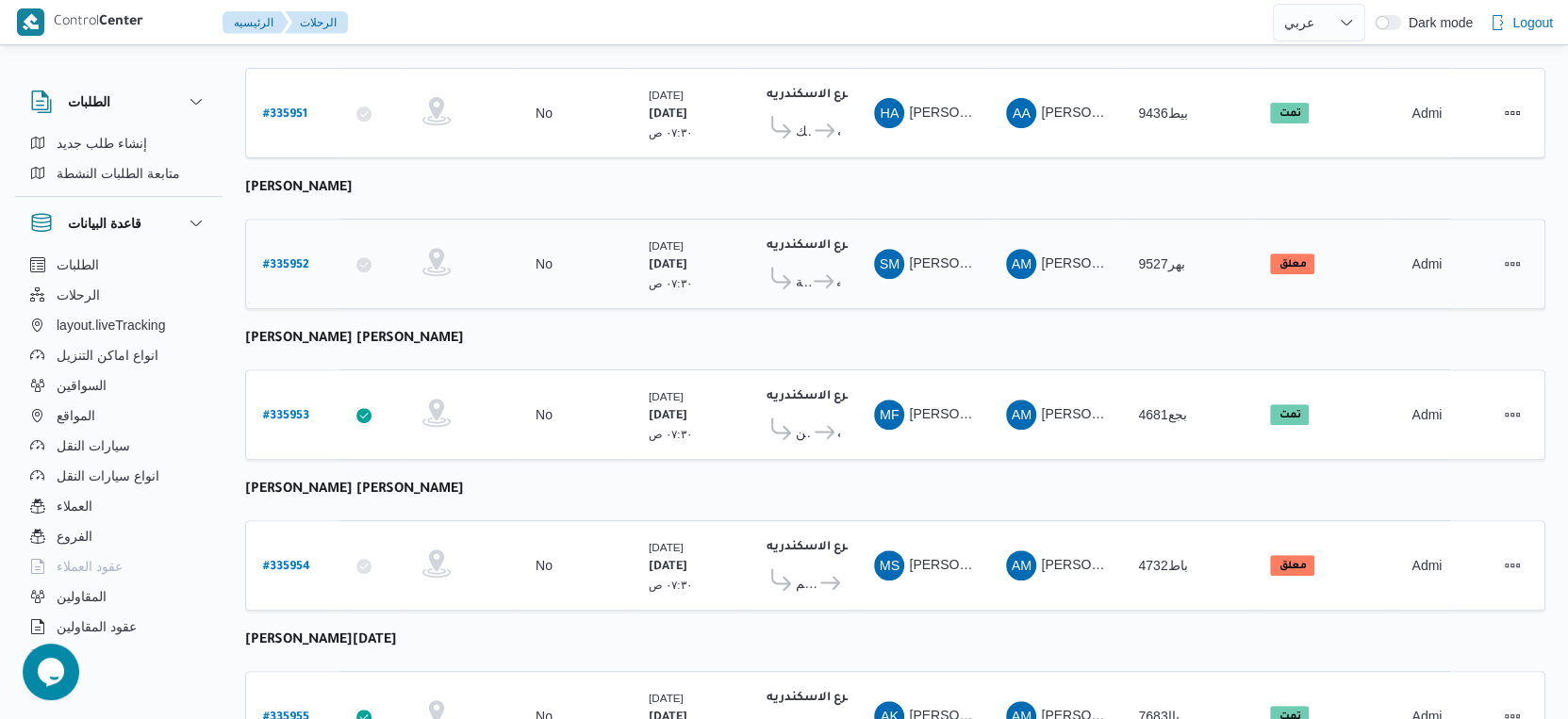
scroll to position [838, 0]
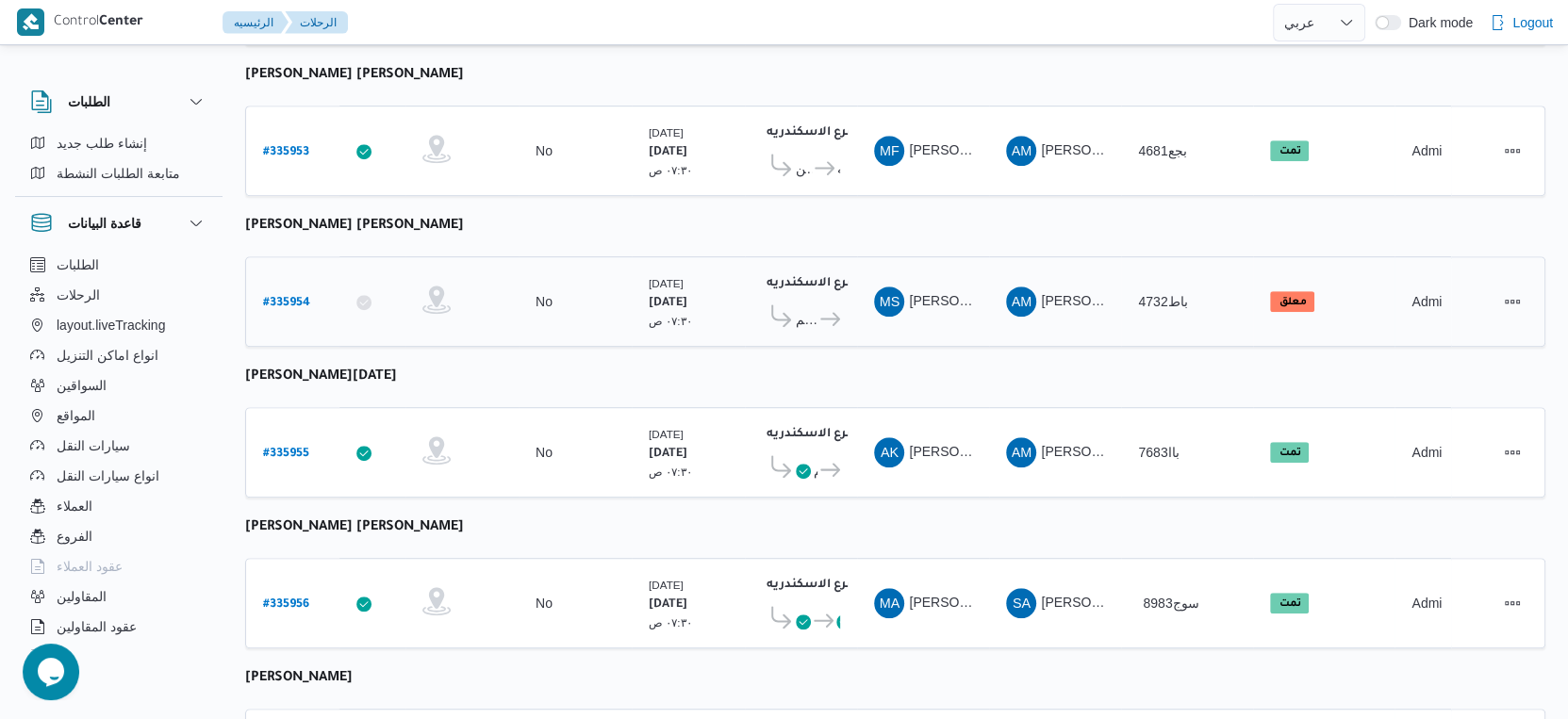
click at [296, 297] on b "# 335954" at bounding box center [287, 303] width 47 height 13
select select "ar"
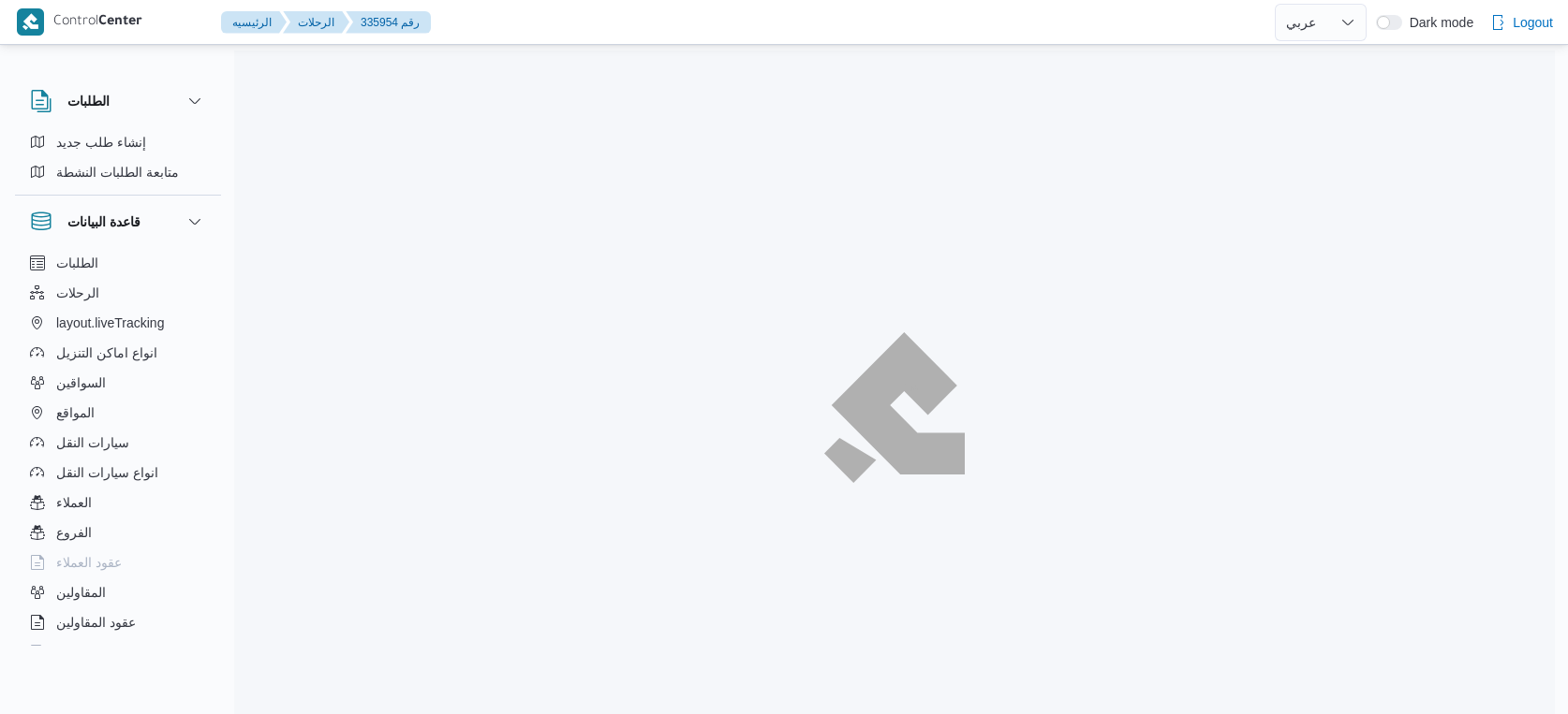
select select "ar"
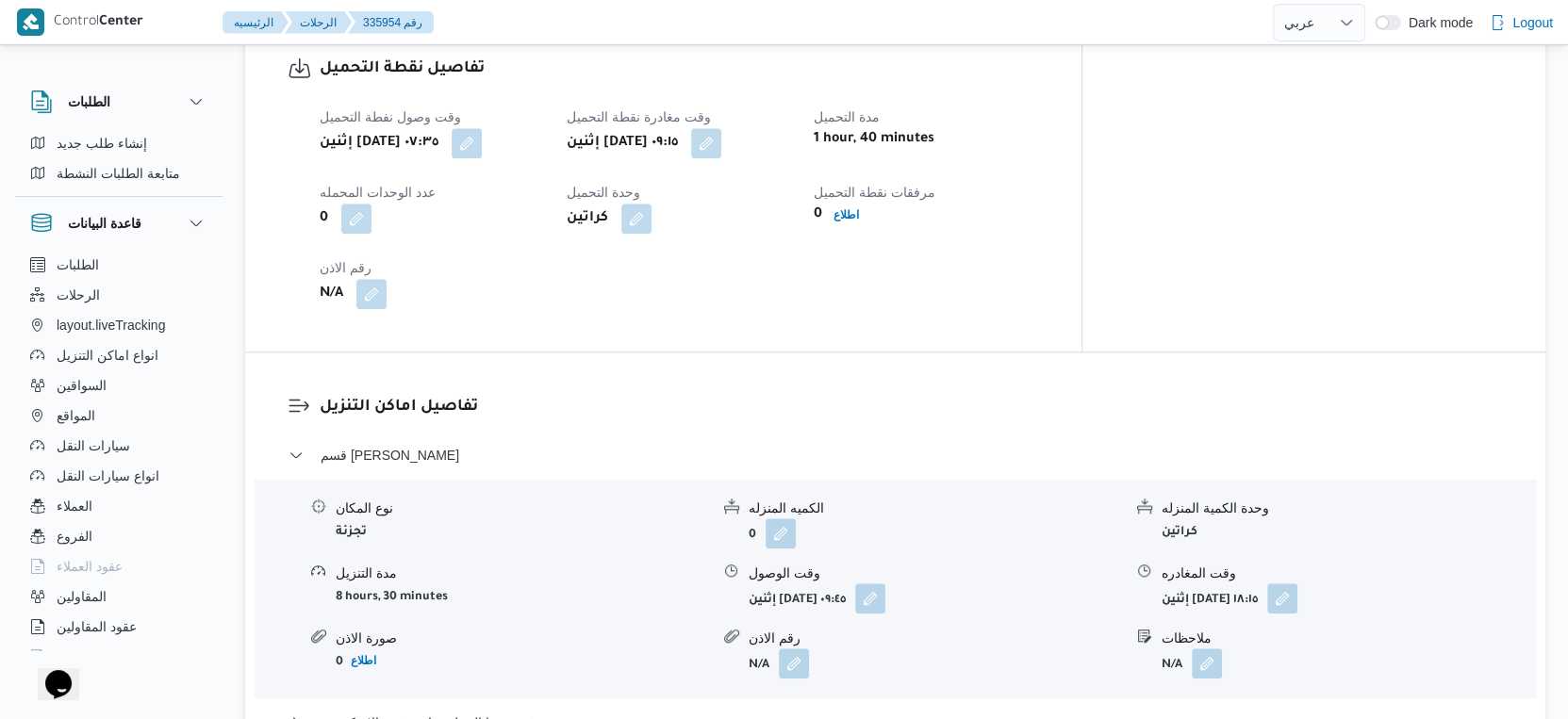
scroll to position [1571, 0]
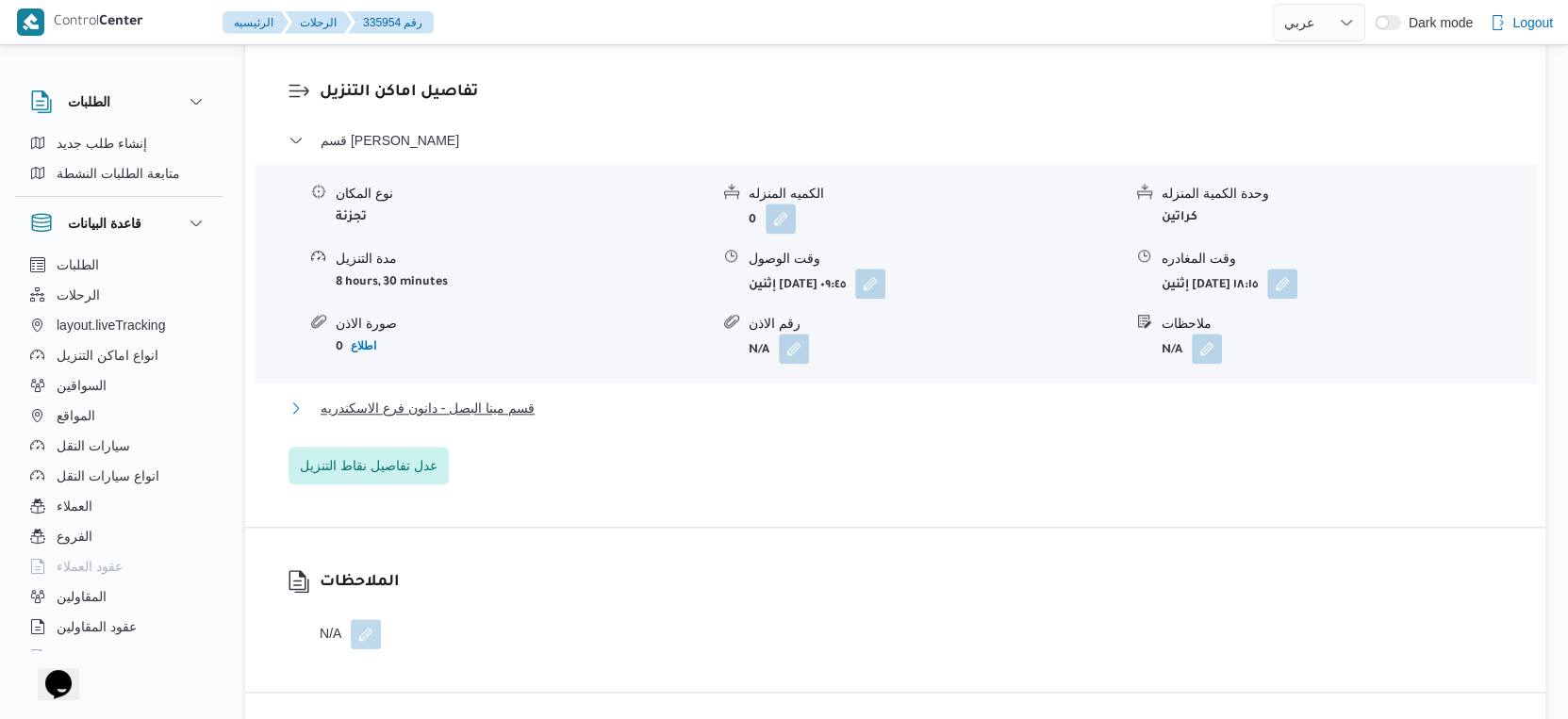
click at [467, 402] on span "قسم مينا البصل - دانون فرع الاسكندريه" at bounding box center [427, 407] width 214 height 23
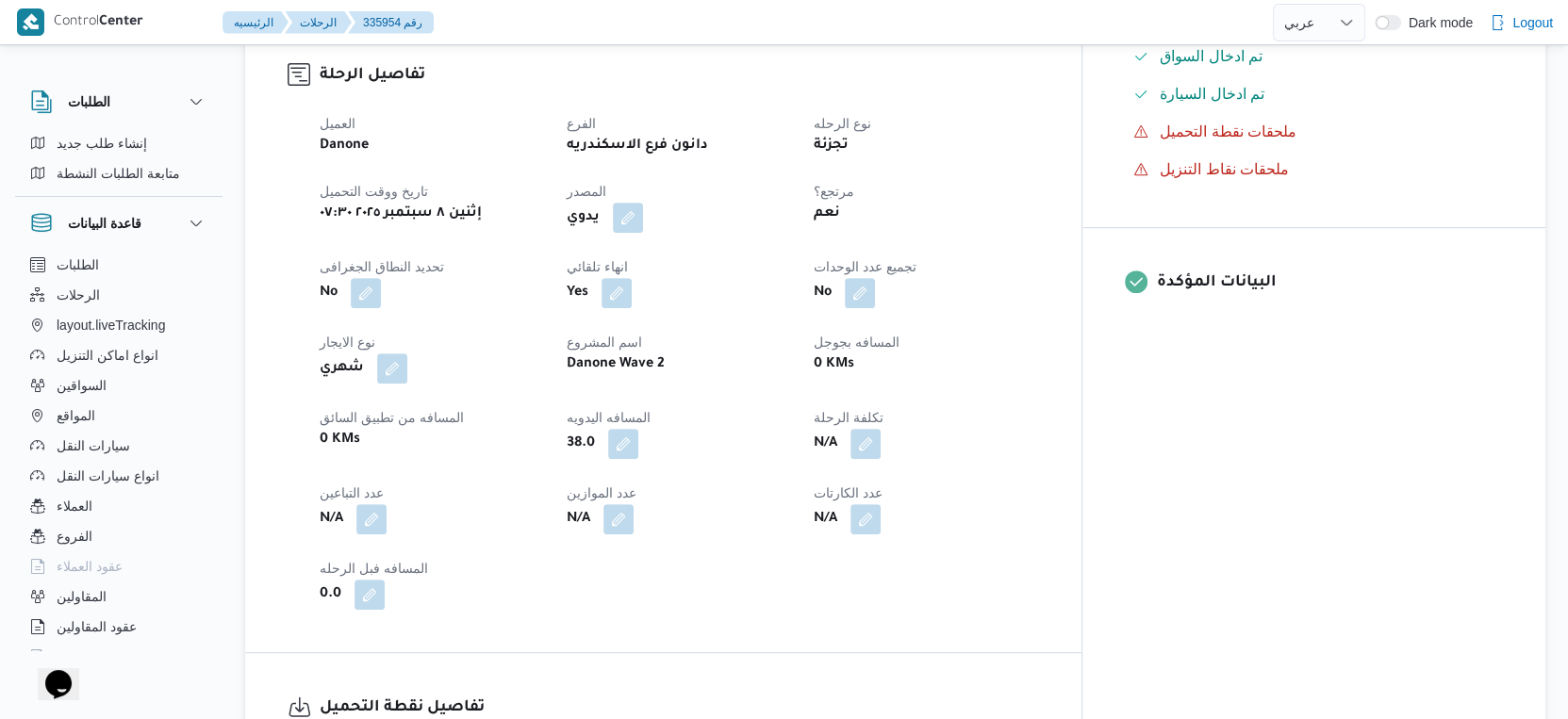
scroll to position [628, 0]
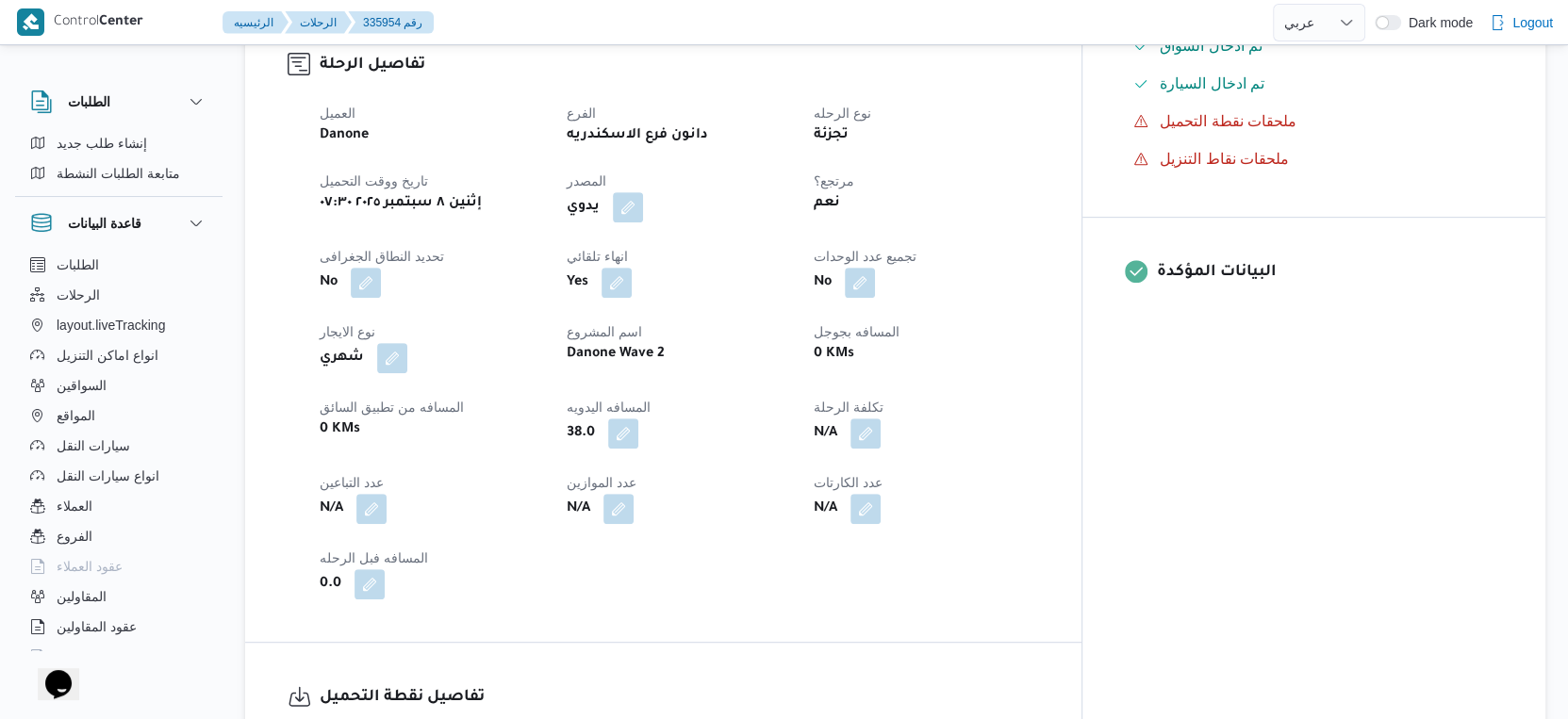
select select "ar"
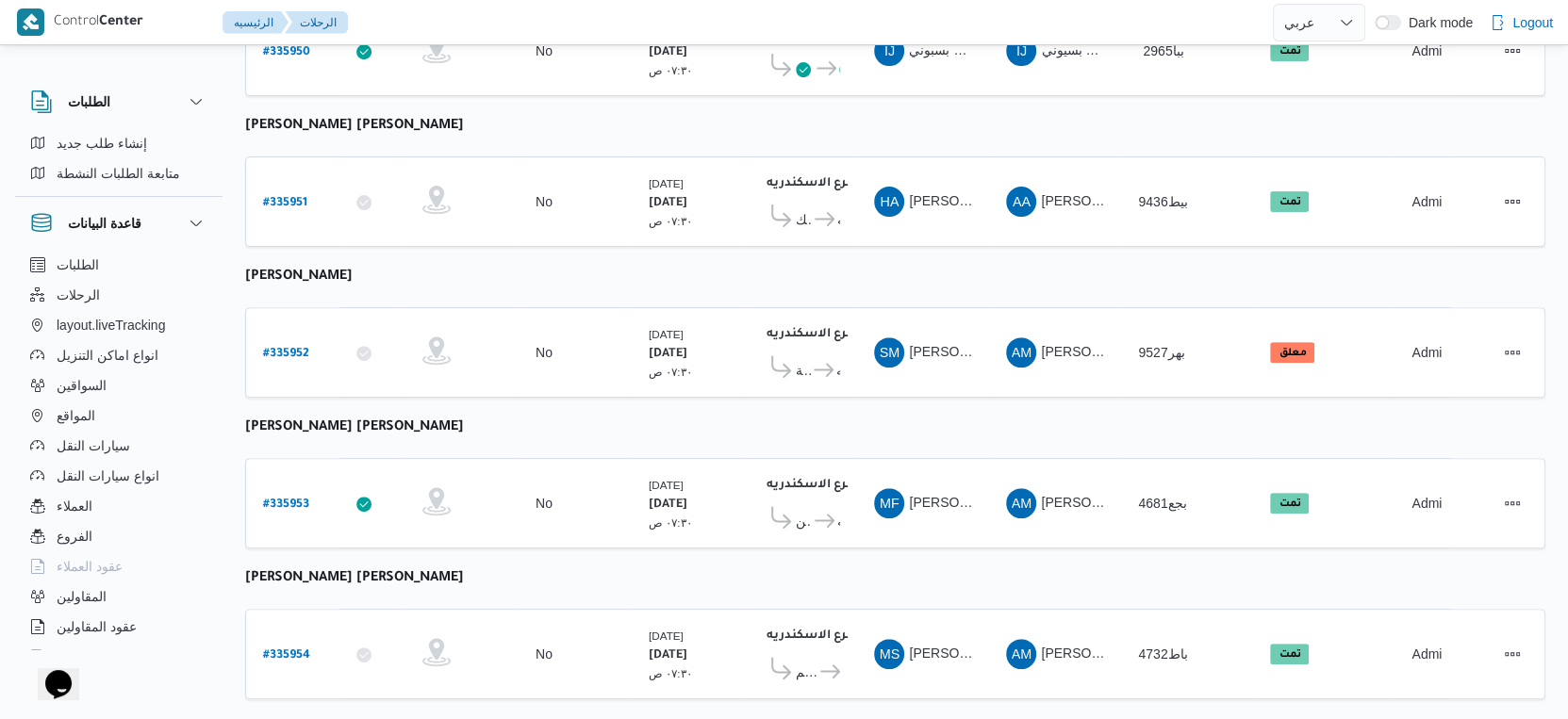
scroll to position [387, 0]
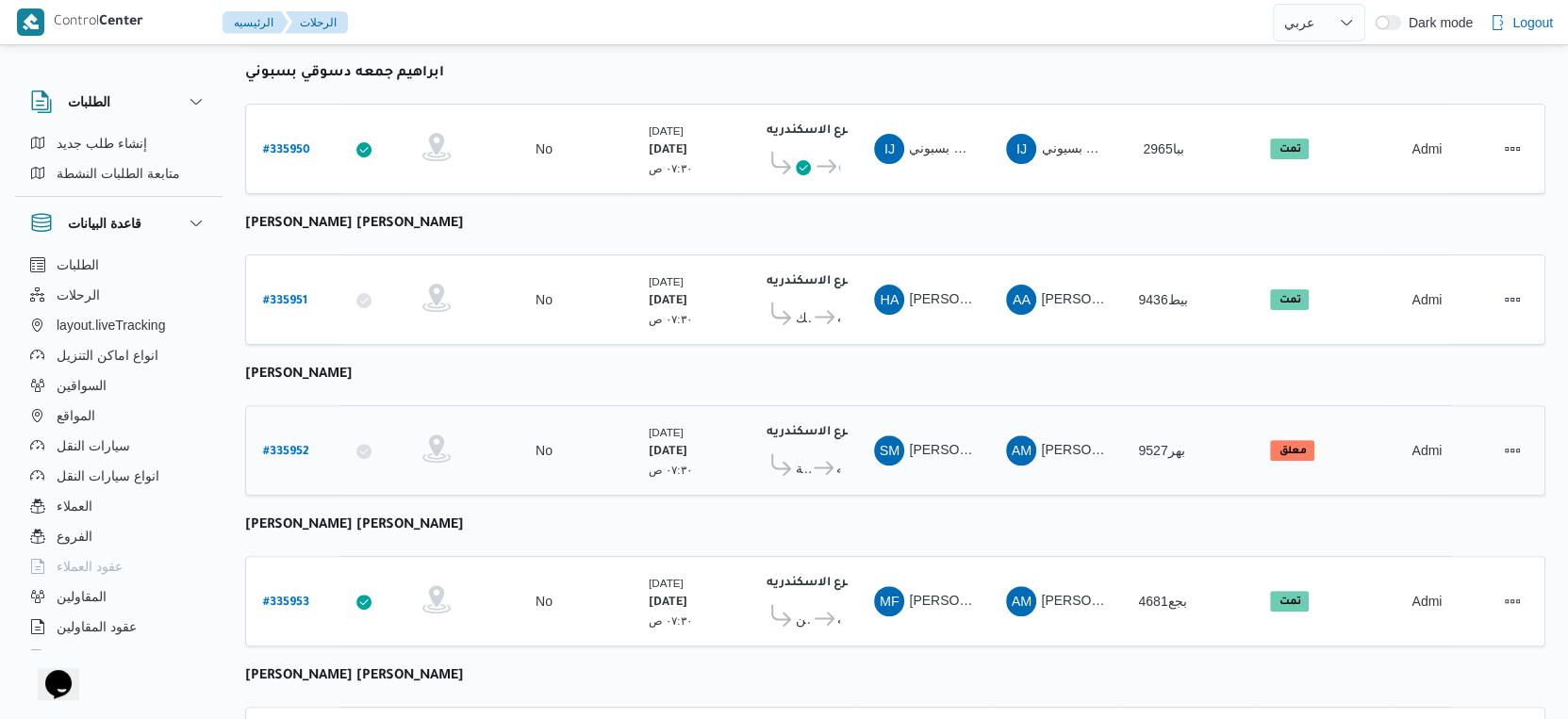
click at [296, 446] on b "# 335952" at bounding box center [286, 452] width 46 height 13
select select "ar"
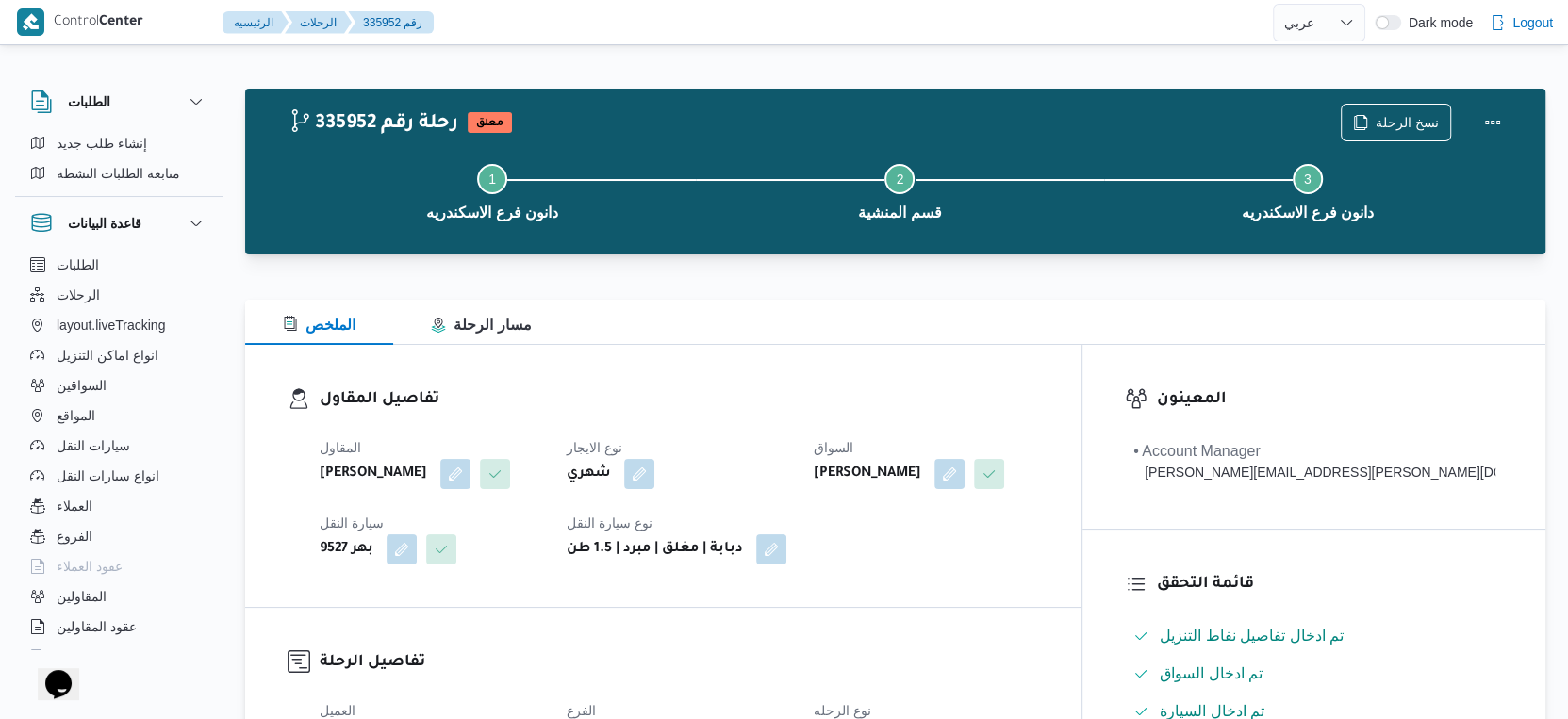
scroll to position [734, 0]
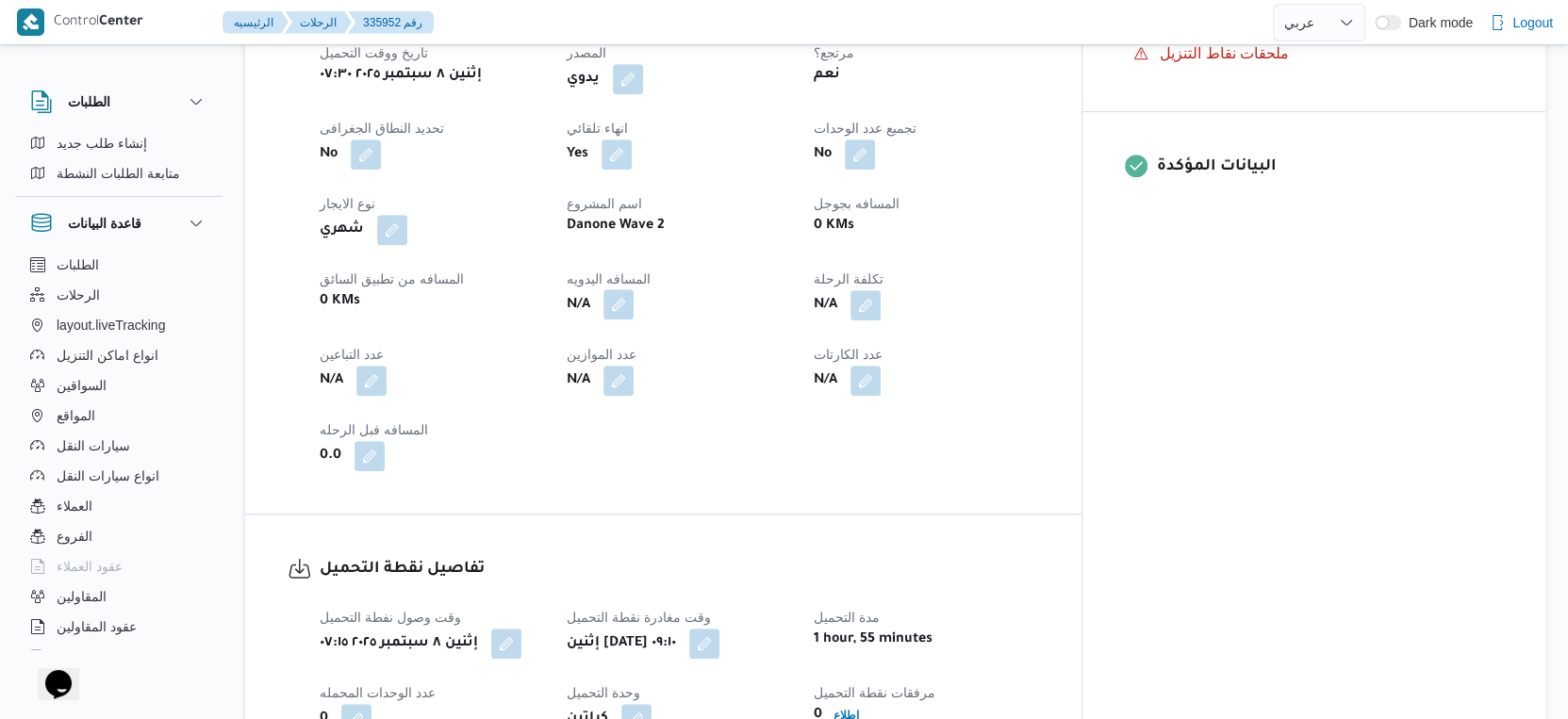
click at [634, 319] on button "button" at bounding box center [618, 304] width 30 height 30
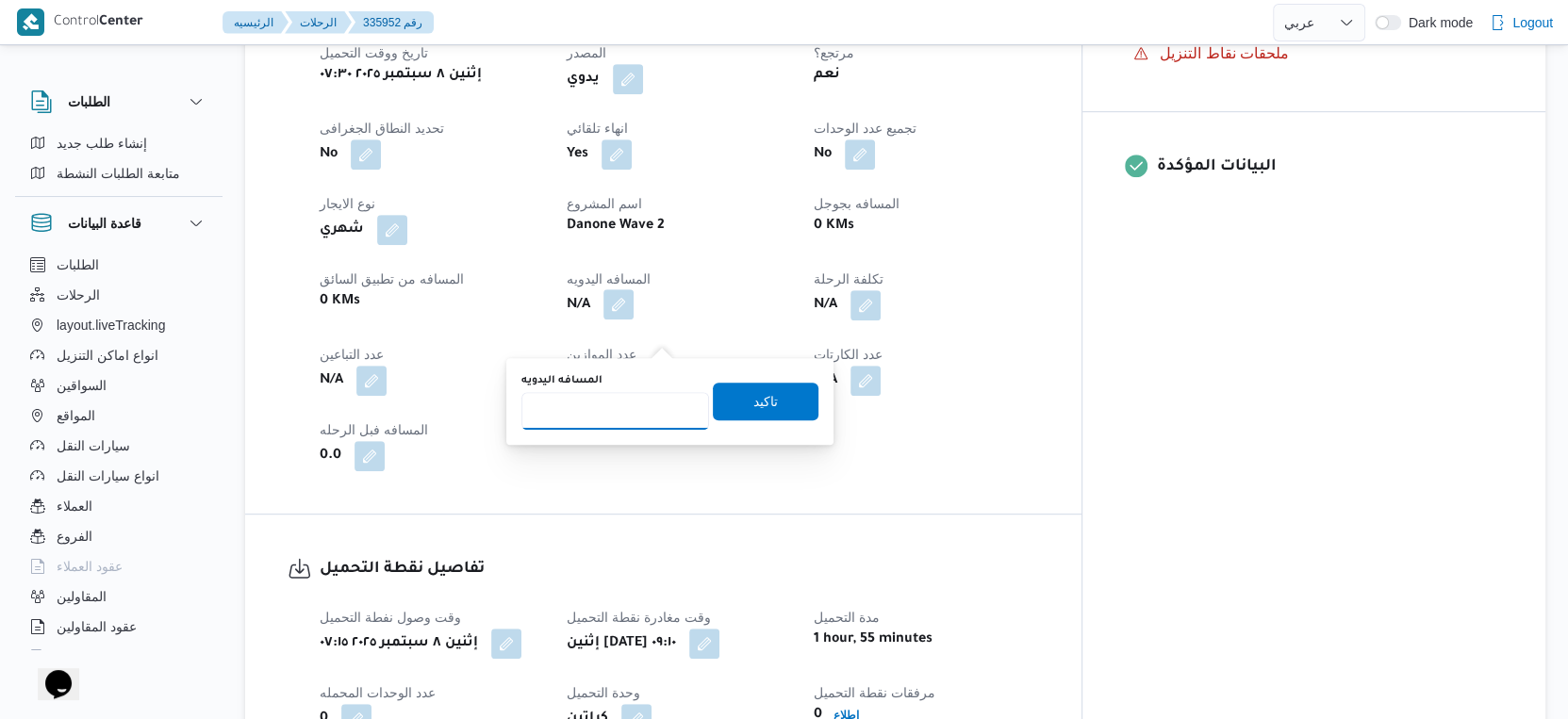
click at [596, 410] on input "المسافه اليدويه" at bounding box center [615, 410] width 188 height 37
type input "17"
click at [761, 406] on span "تاكيد" at bounding box center [765, 400] width 24 height 23
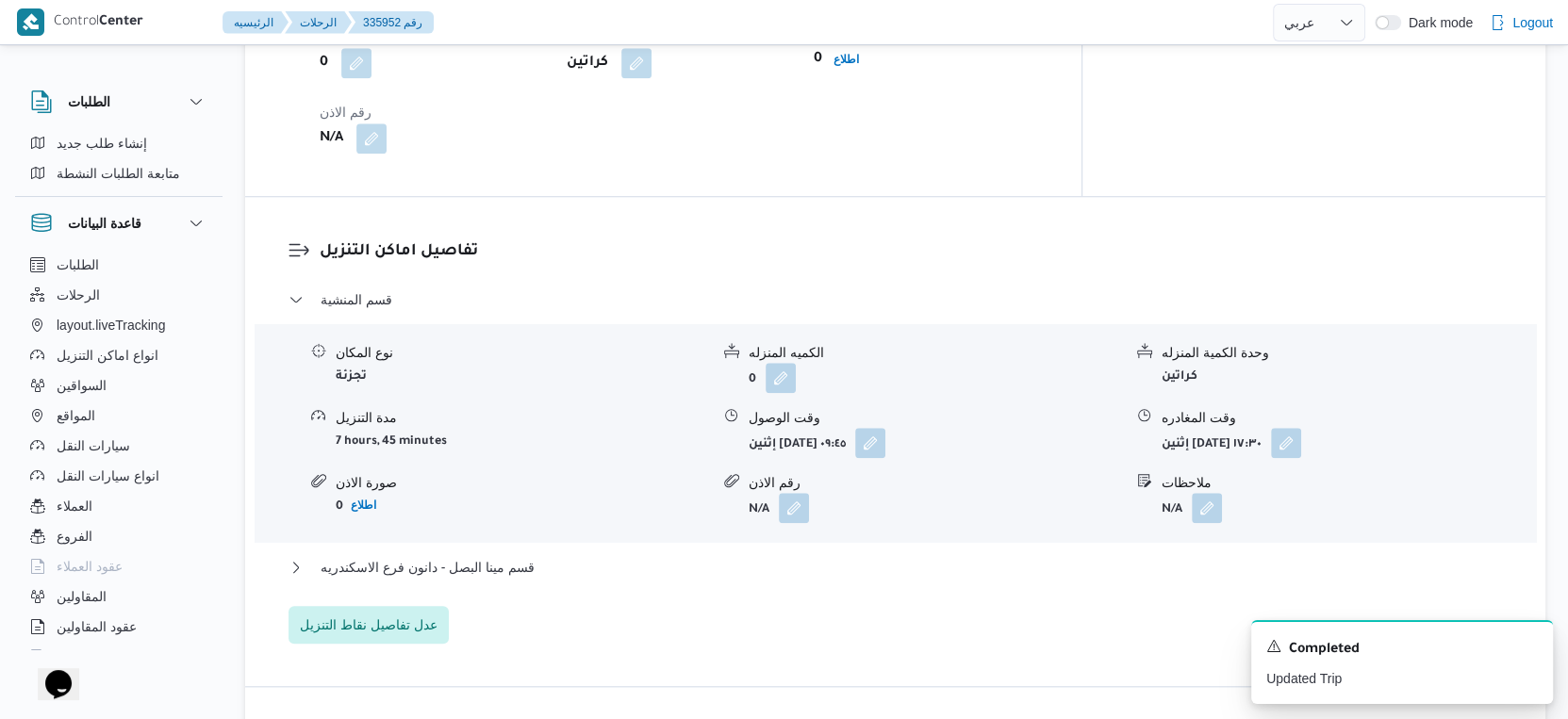
scroll to position [1571, 0]
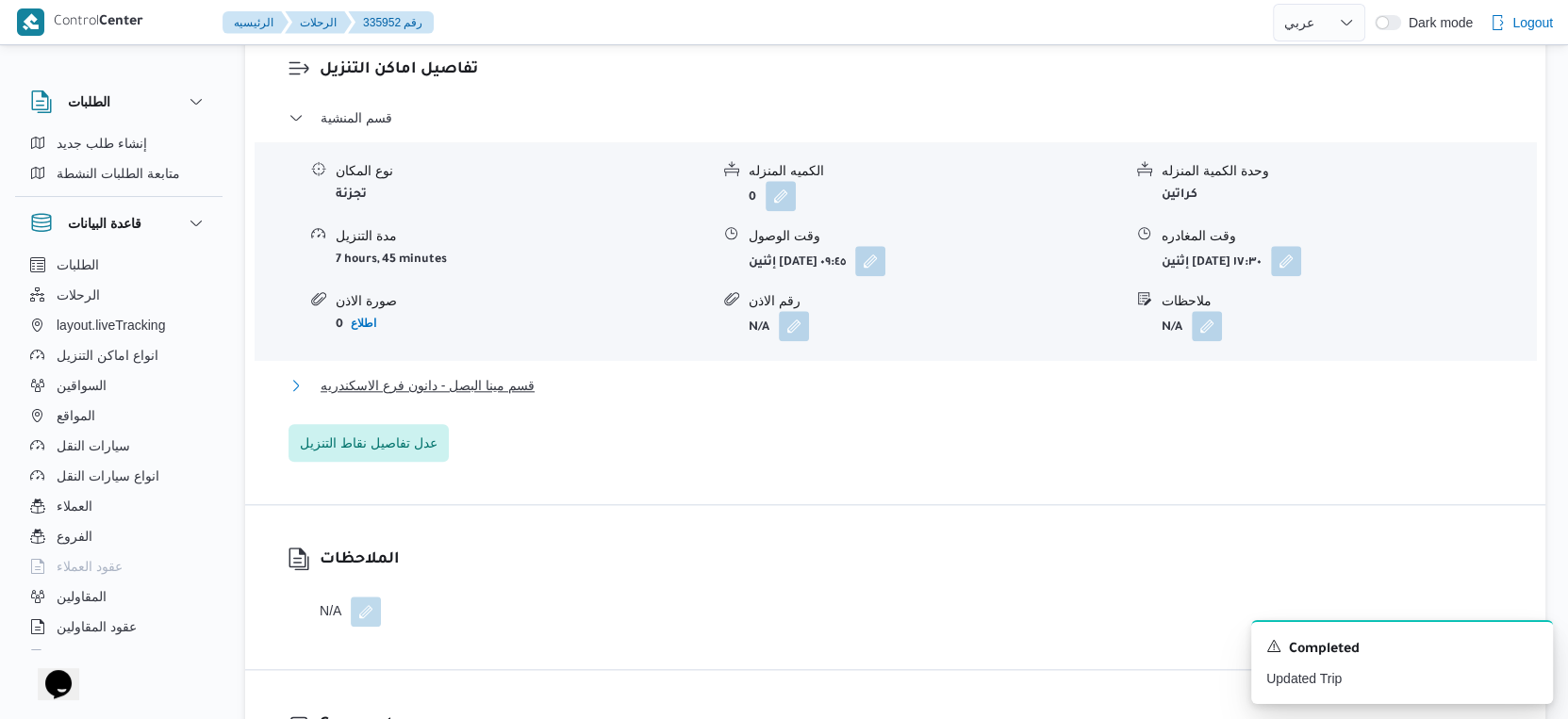
click at [556, 397] on button "قسم مينا البصل - دانون فرع الاسكندريه" at bounding box center [896, 385] width 1215 height 23
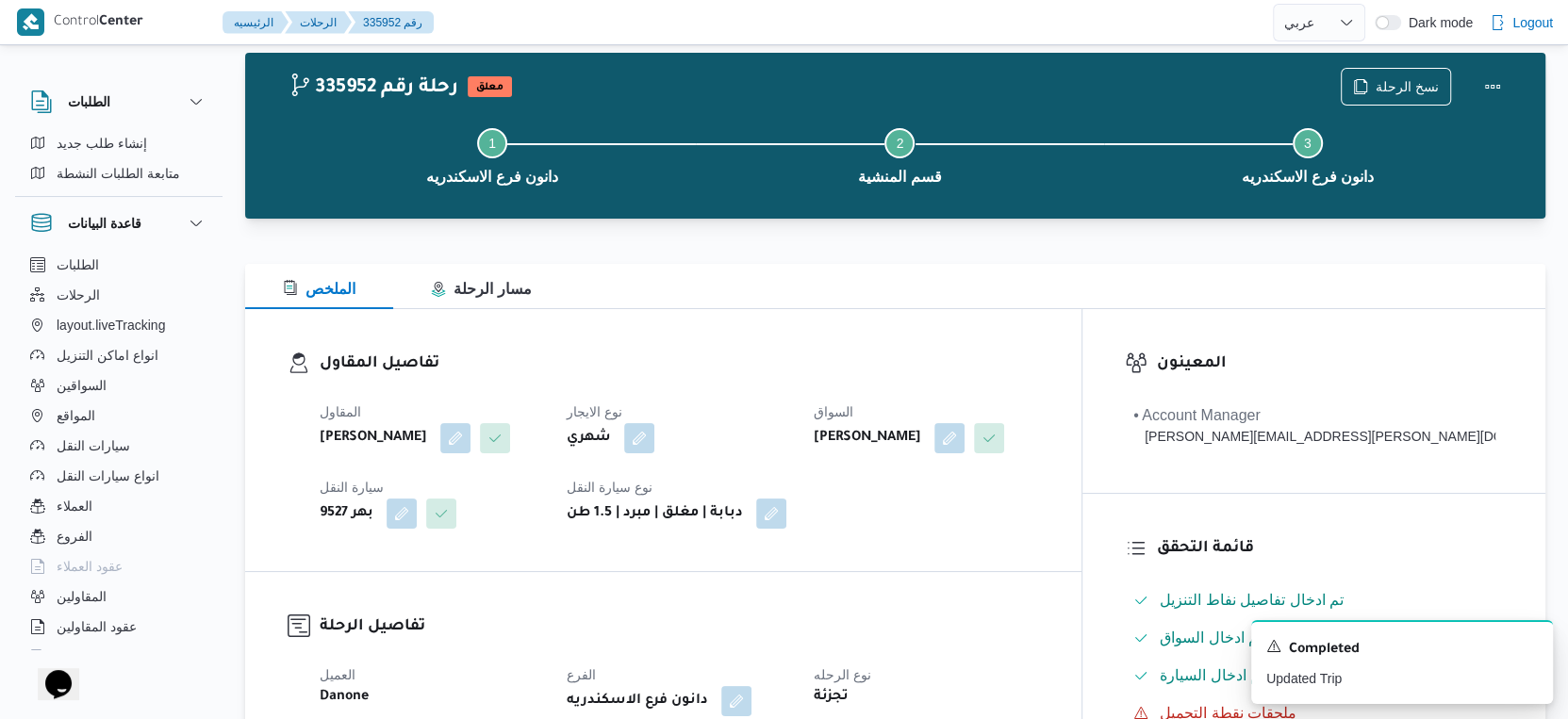
scroll to position [0, 0]
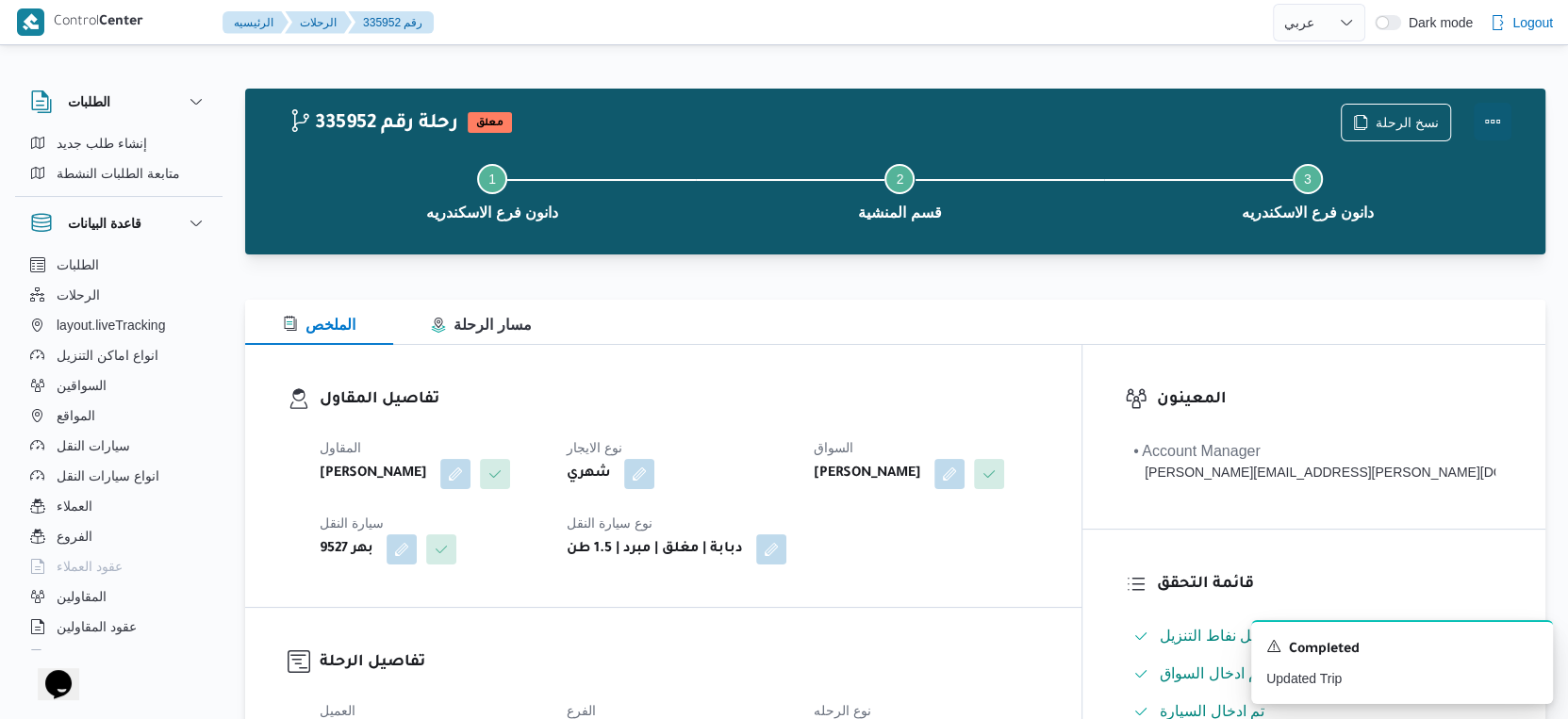
click at [1492, 119] on button "Actions" at bounding box center [1493, 121] width 37 height 37
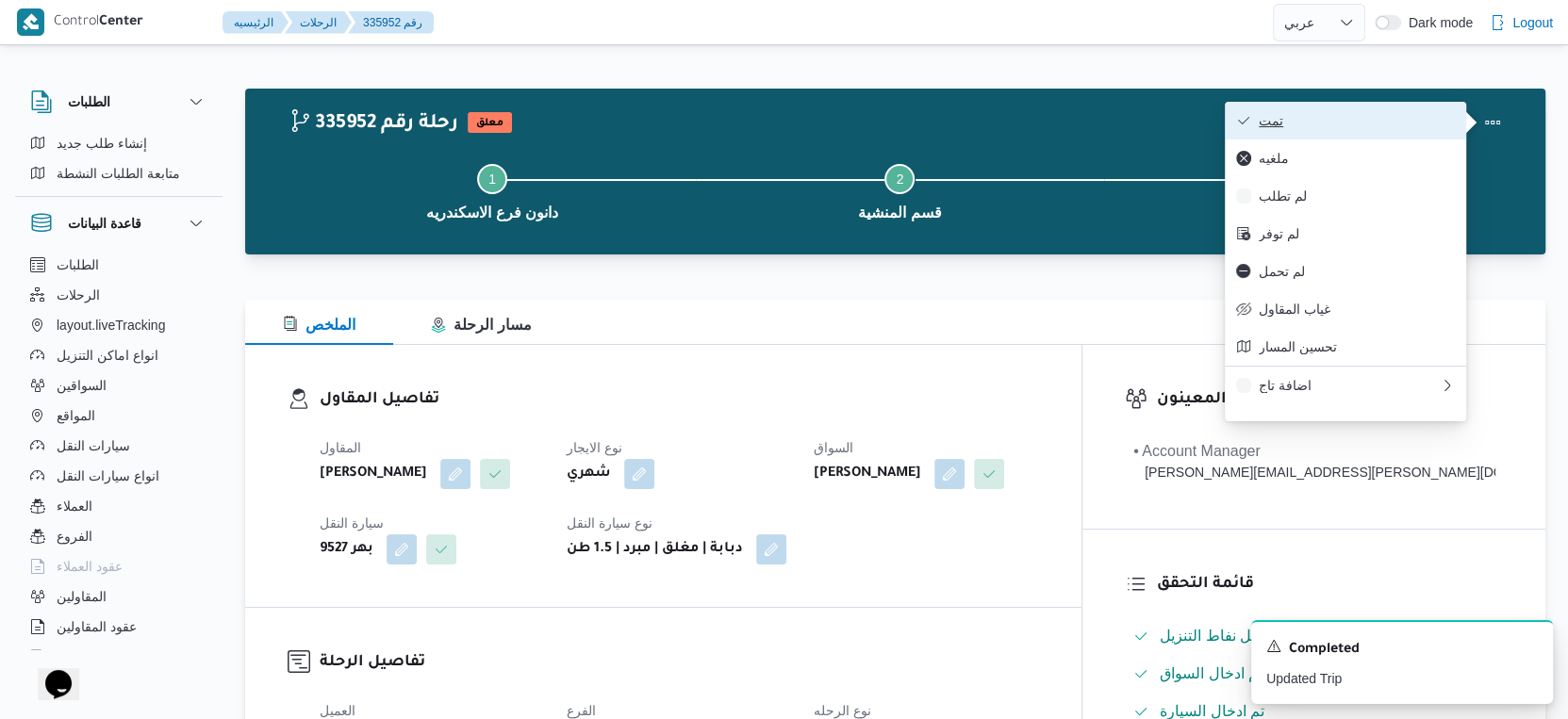
click at [1323, 124] on span "تمت" at bounding box center [1357, 120] width 196 height 15
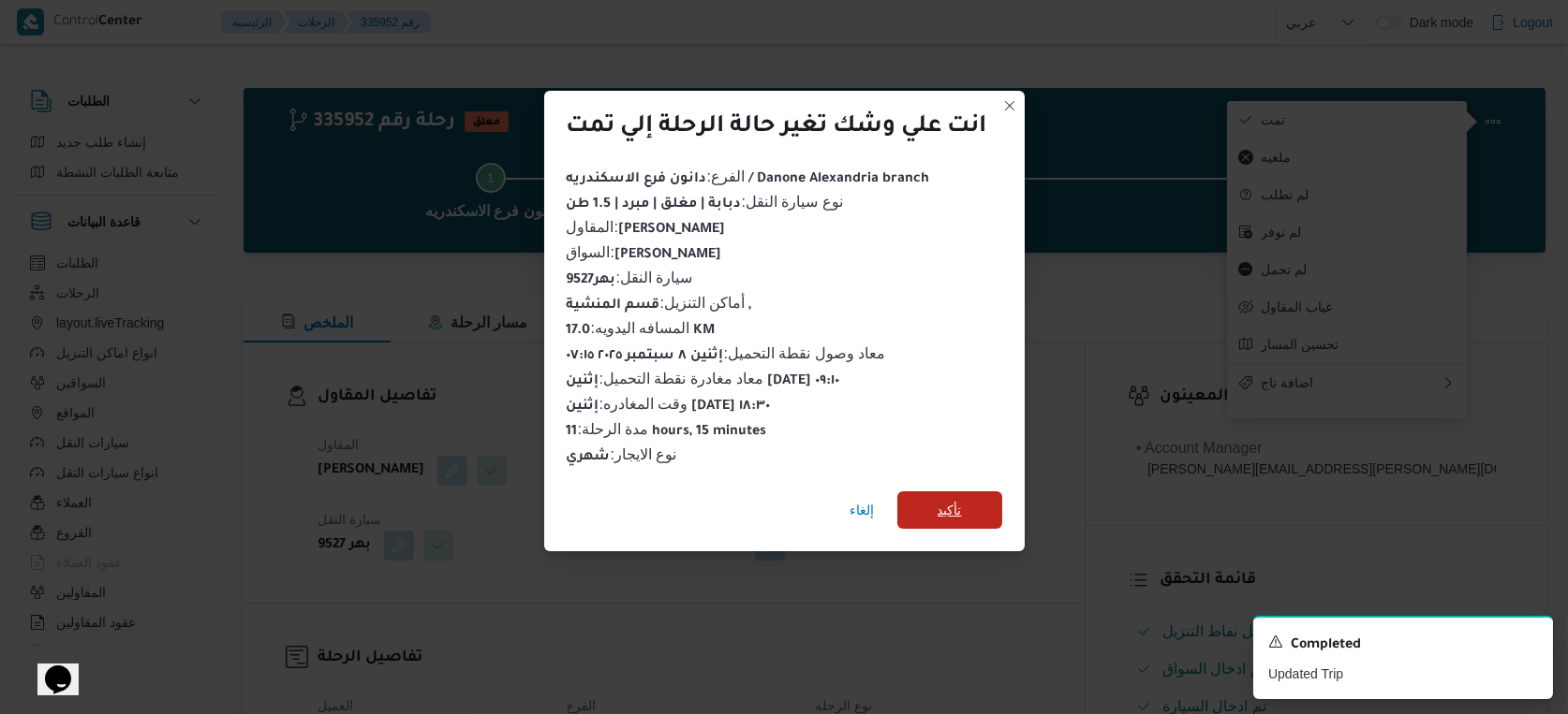
click at [959, 511] on span "تأكيد" at bounding box center [949, 510] width 24 height 22
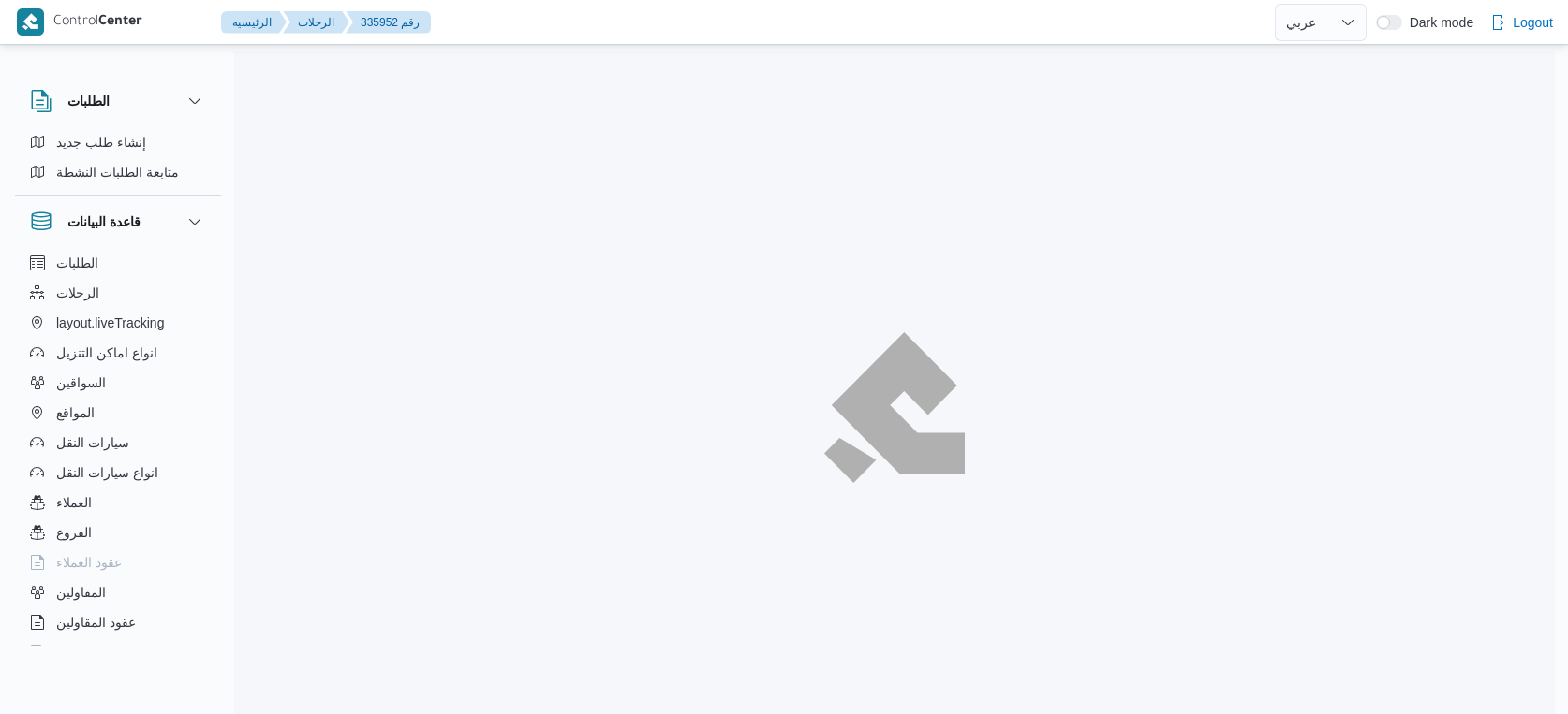
select select "ar"
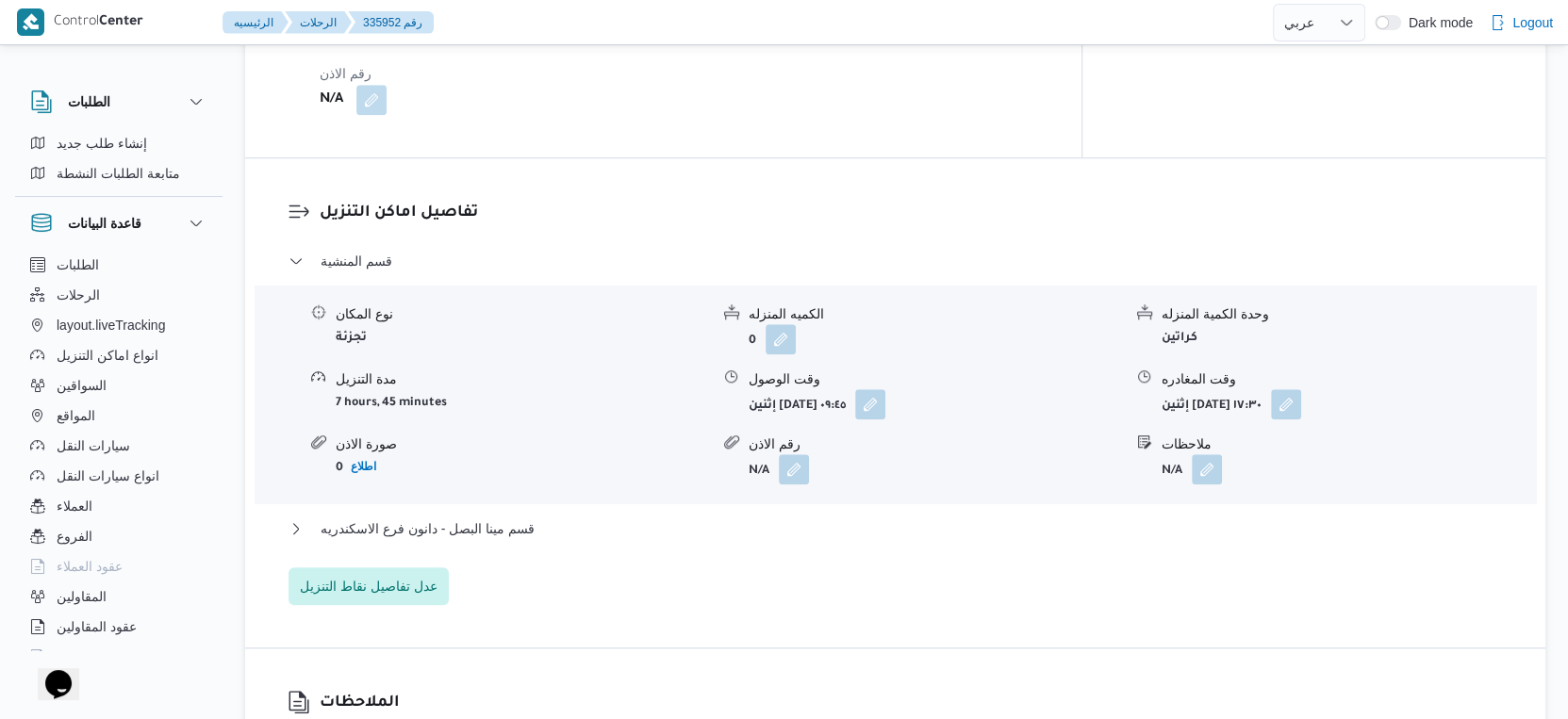
scroll to position [1466, 0]
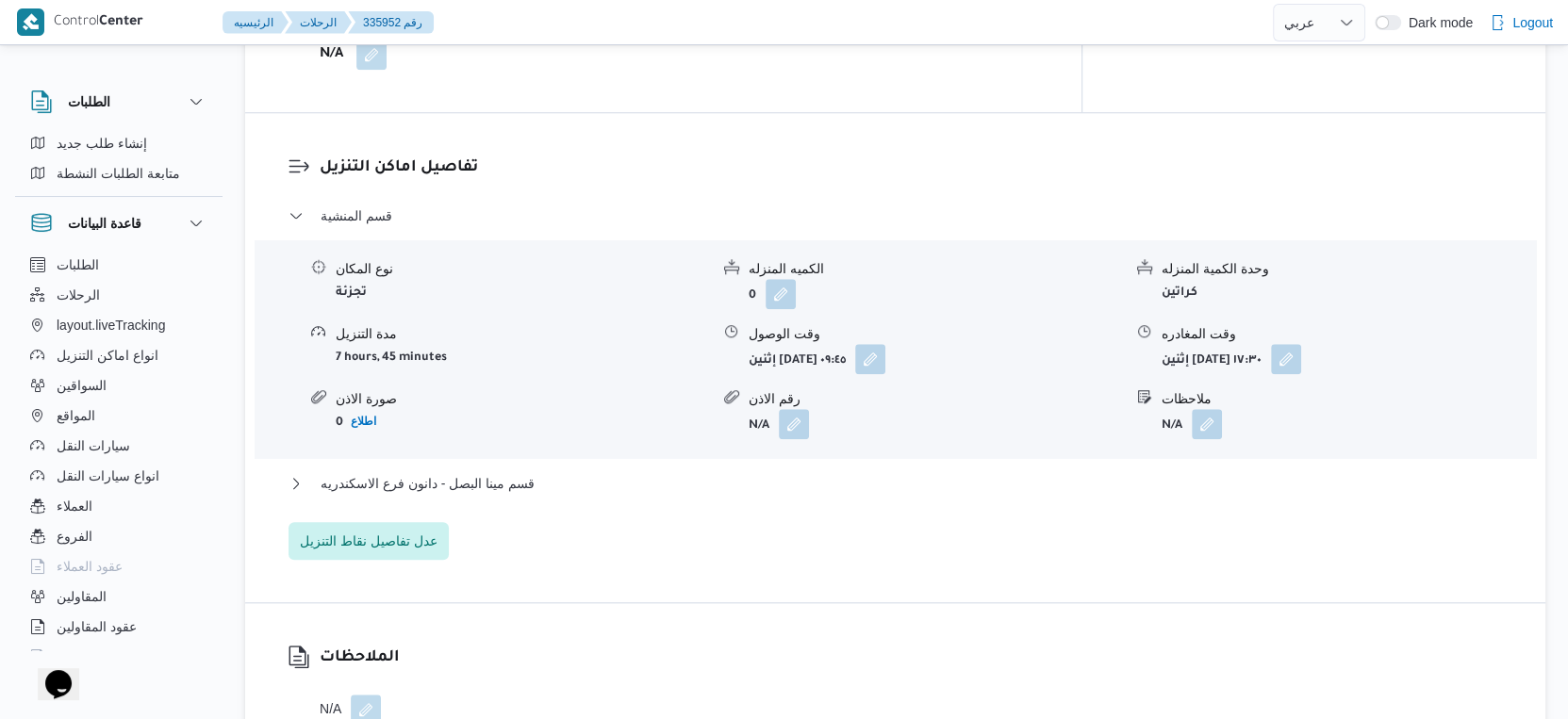
click at [507, 508] on div "قسم مينا البصل - دانون فرع الاسكندريه" at bounding box center [896, 490] width 1215 height 36
click at [506, 495] on span "قسم مينا البصل - دانون فرع الاسكندريه" at bounding box center [427, 483] width 214 height 23
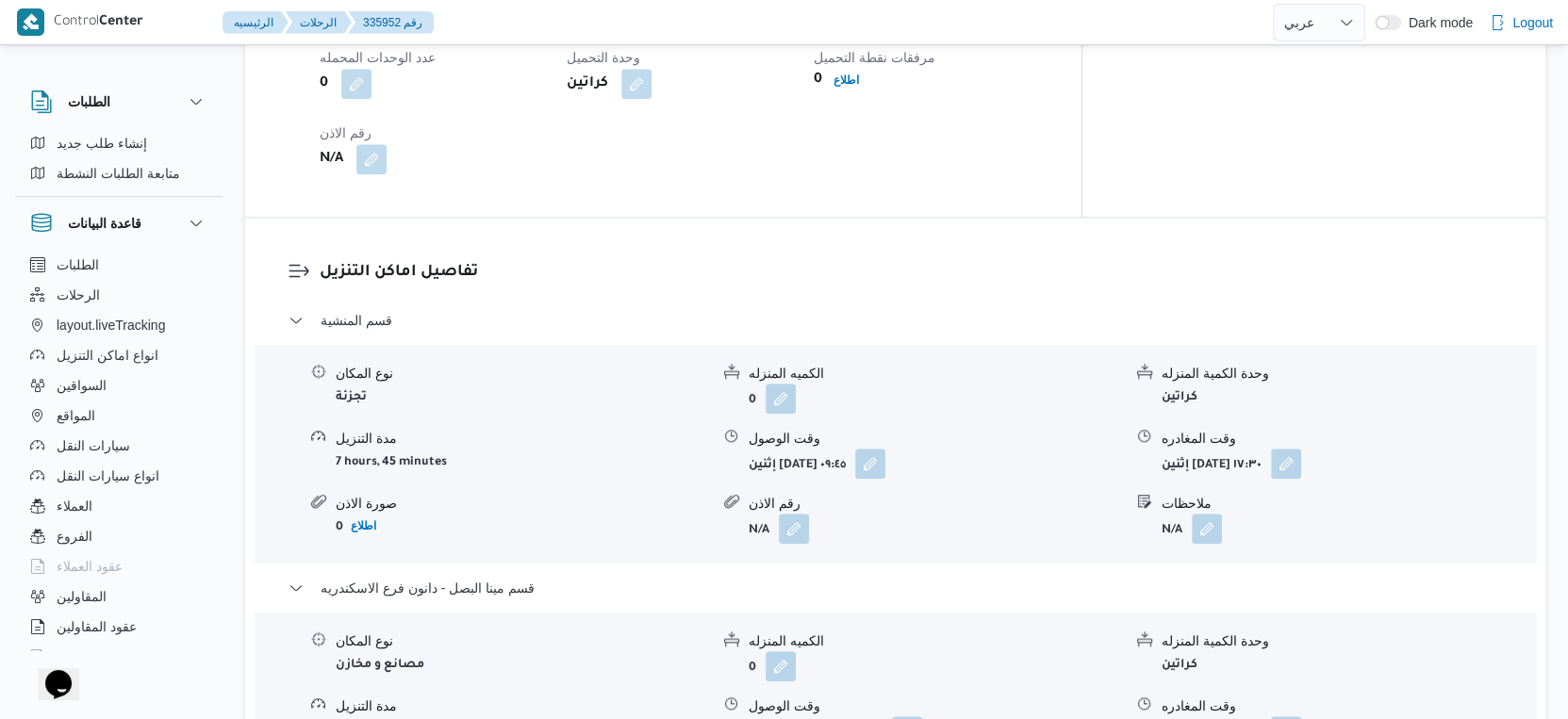
scroll to position [1362, 0]
click at [886, 478] on button "button" at bounding box center [870, 462] width 30 height 30
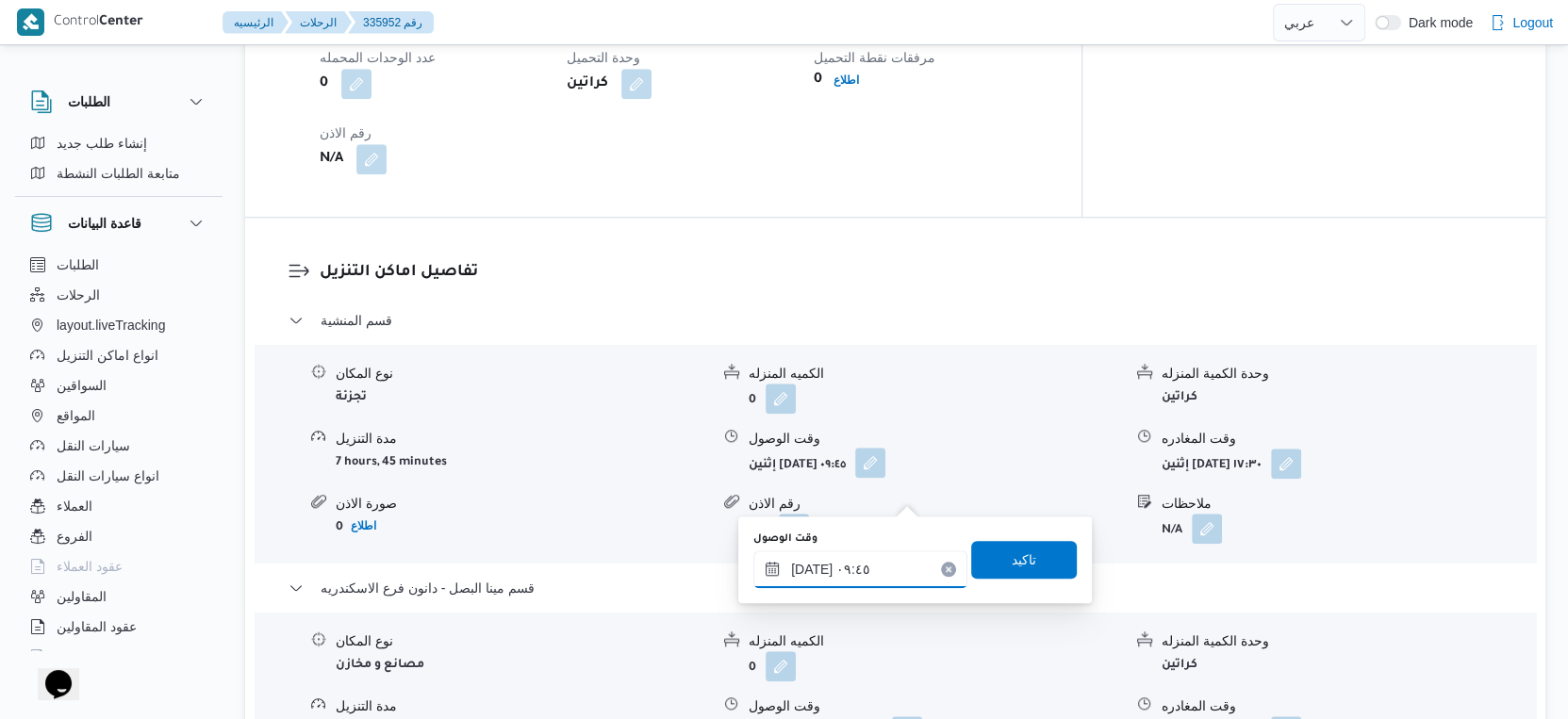
click at [863, 566] on input "[DATE] ٠٩:٤٥" at bounding box center [860, 569] width 214 height 37
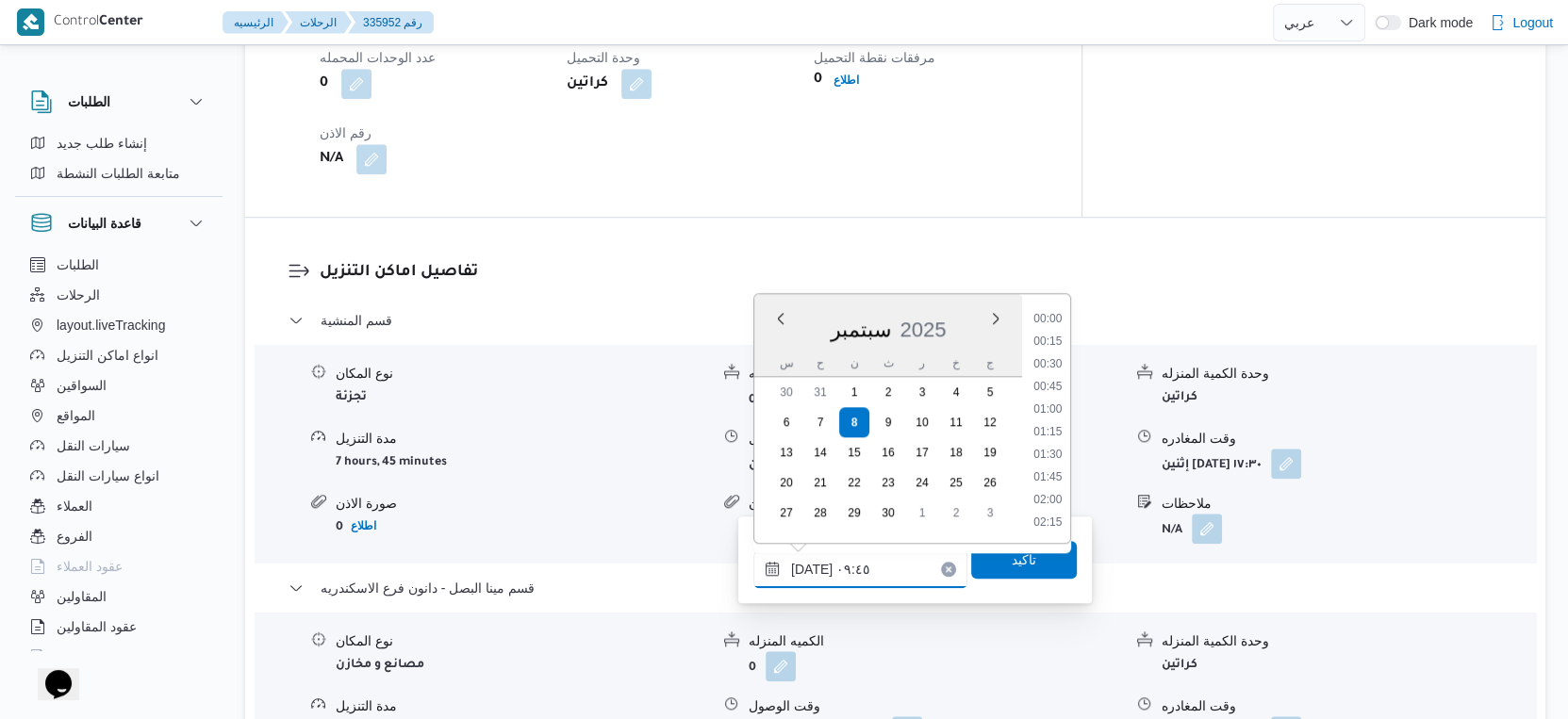
scroll to position [766, 0]
click at [1049, 405] on li "09:30" at bounding box center [1048, 411] width 43 height 19
type input "[DATE] ٠٩:٣٠"
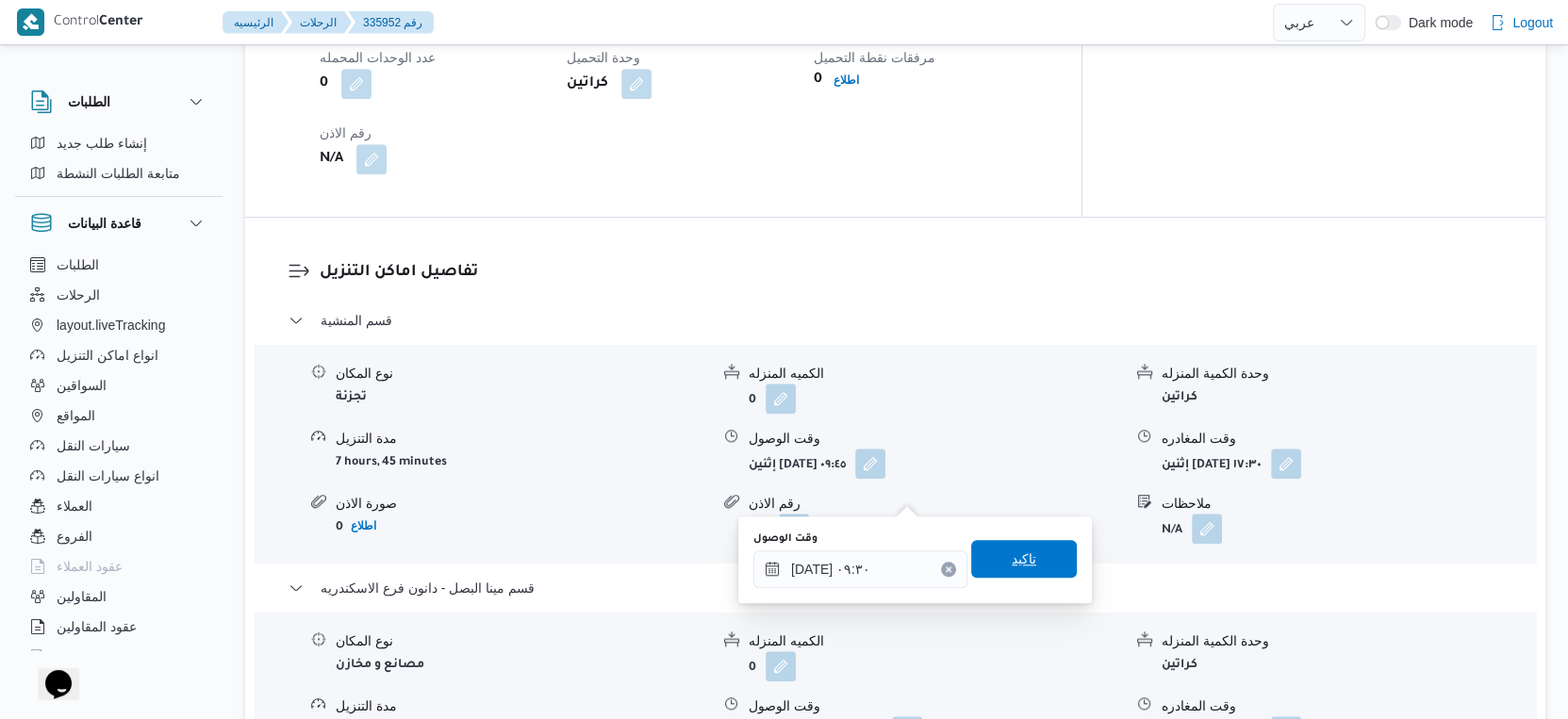
click at [1024, 557] on span "تاكيد" at bounding box center [1024, 558] width 106 height 37
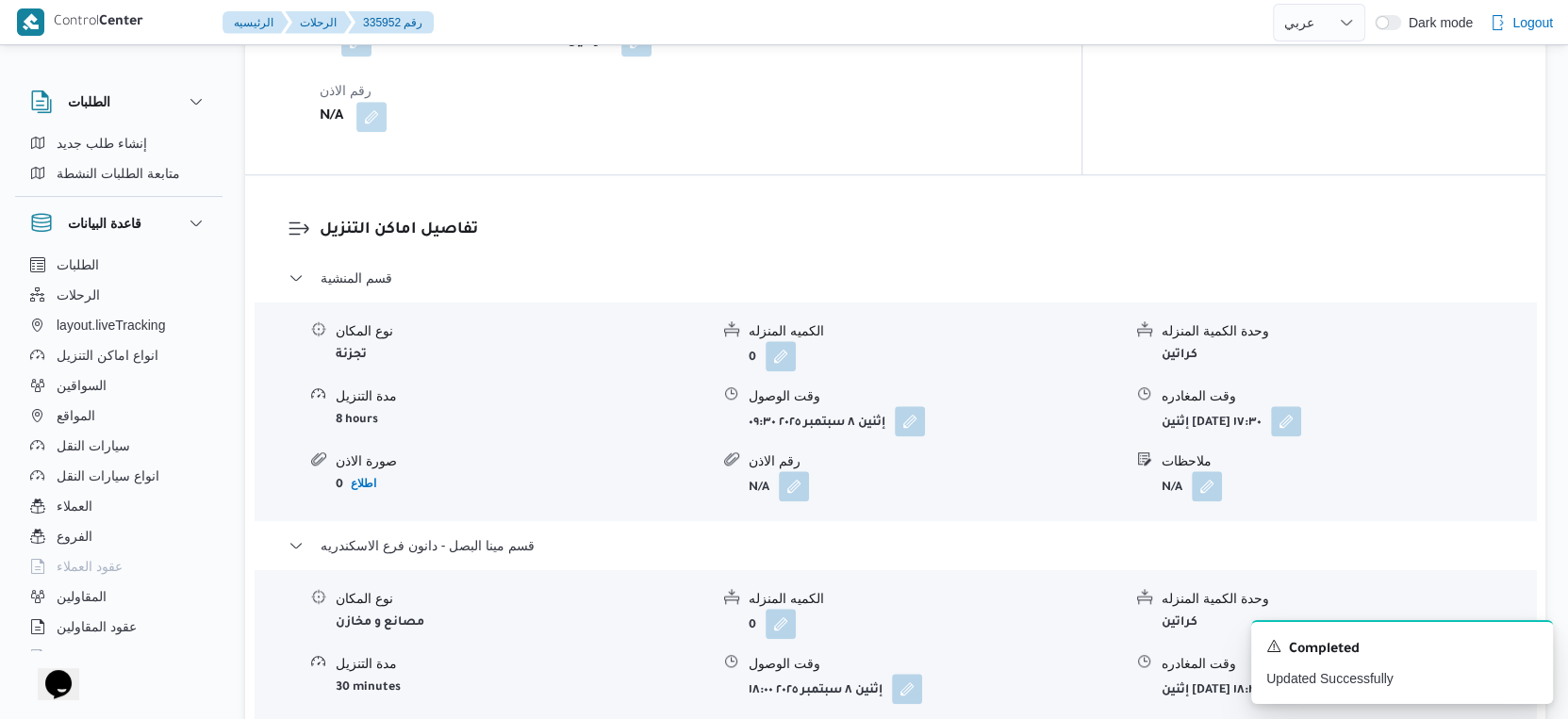
scroll to position [1571, 0]
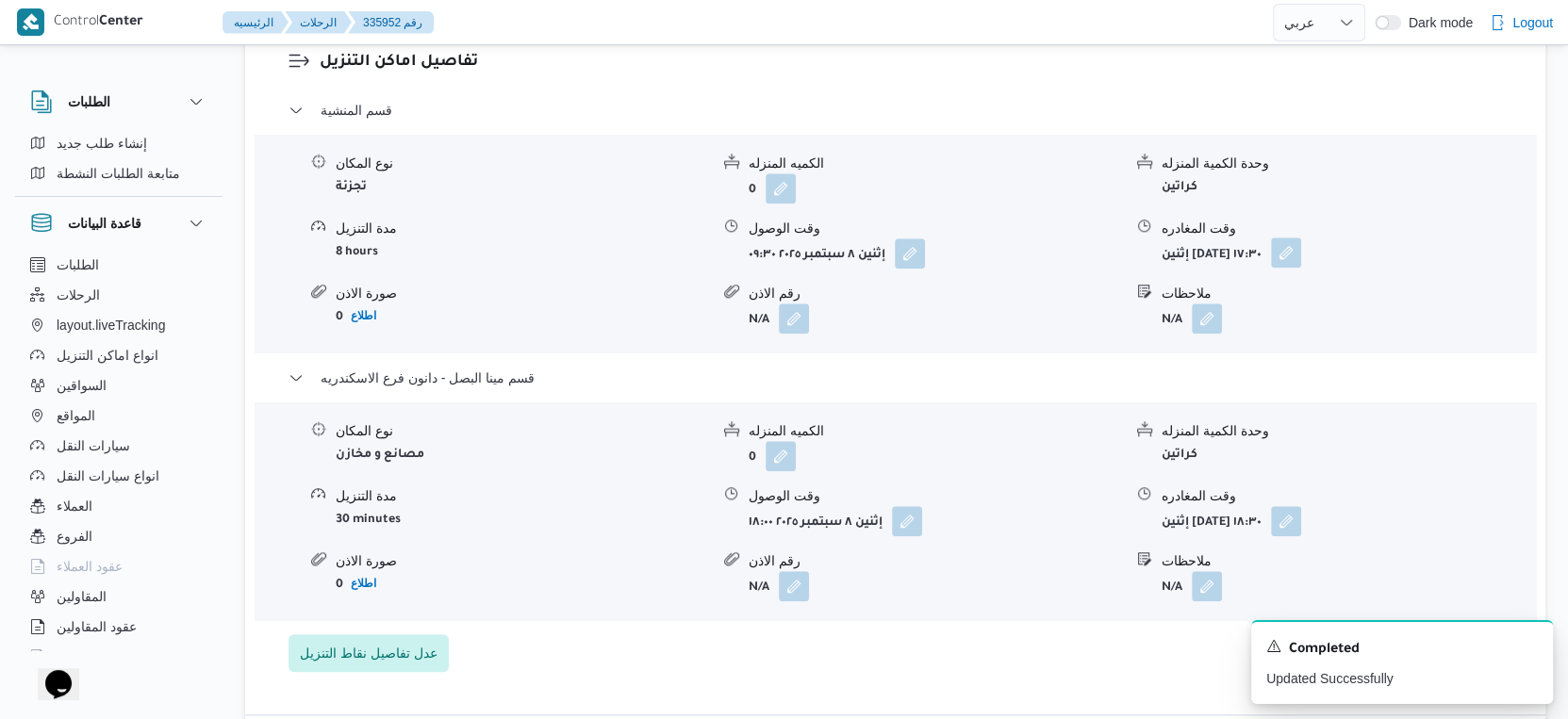
click at [1301, 267] on button "button" at bounding box center [1286, 253] width 30 height 30
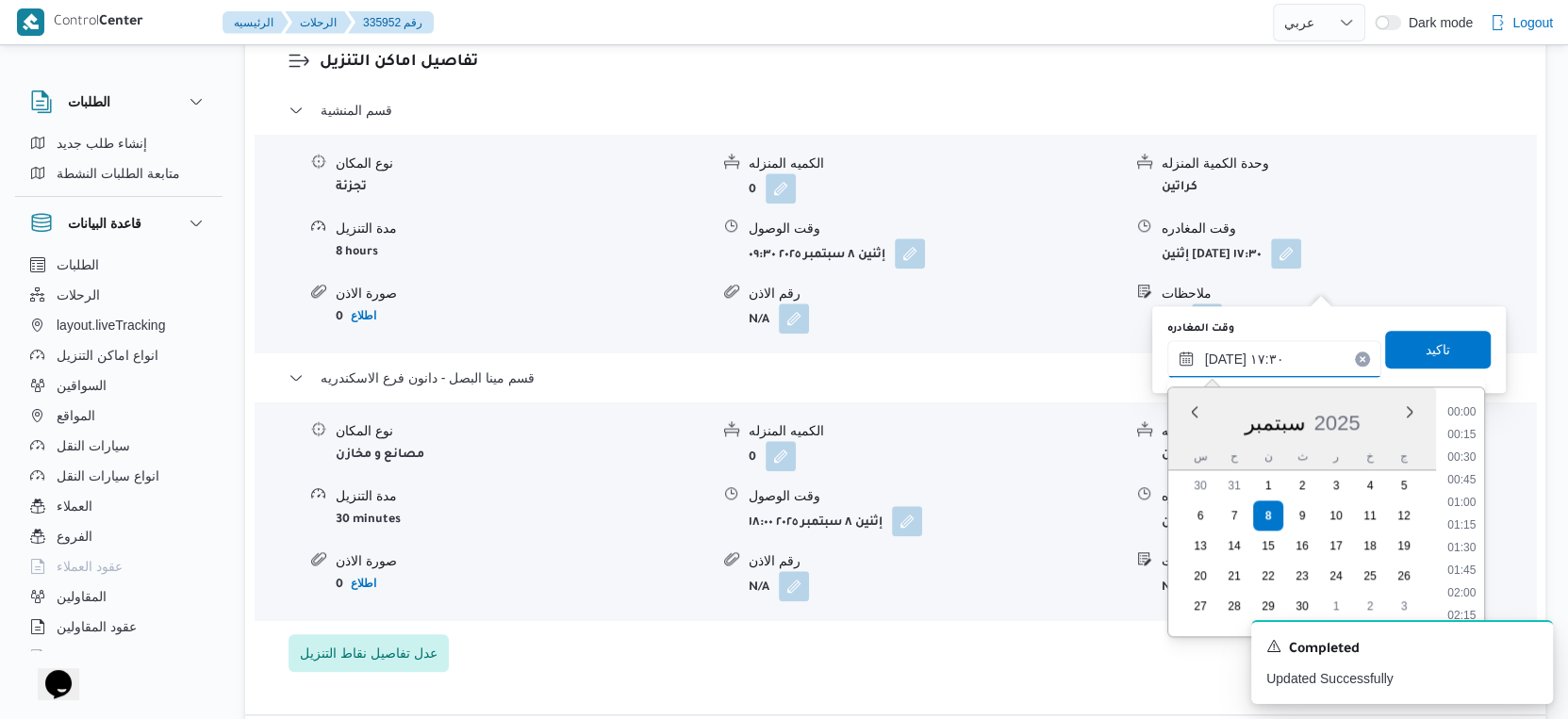
click at [1269, 362] on input "[DATE] ١٧:٣٠" at bounding box center [1274, 359] width 214 height 37
click at [1465, 544] on li "17:45" at bounding box center [1462, 550] width 43 height 19
type input "[DATE] ١٧:٤٥"
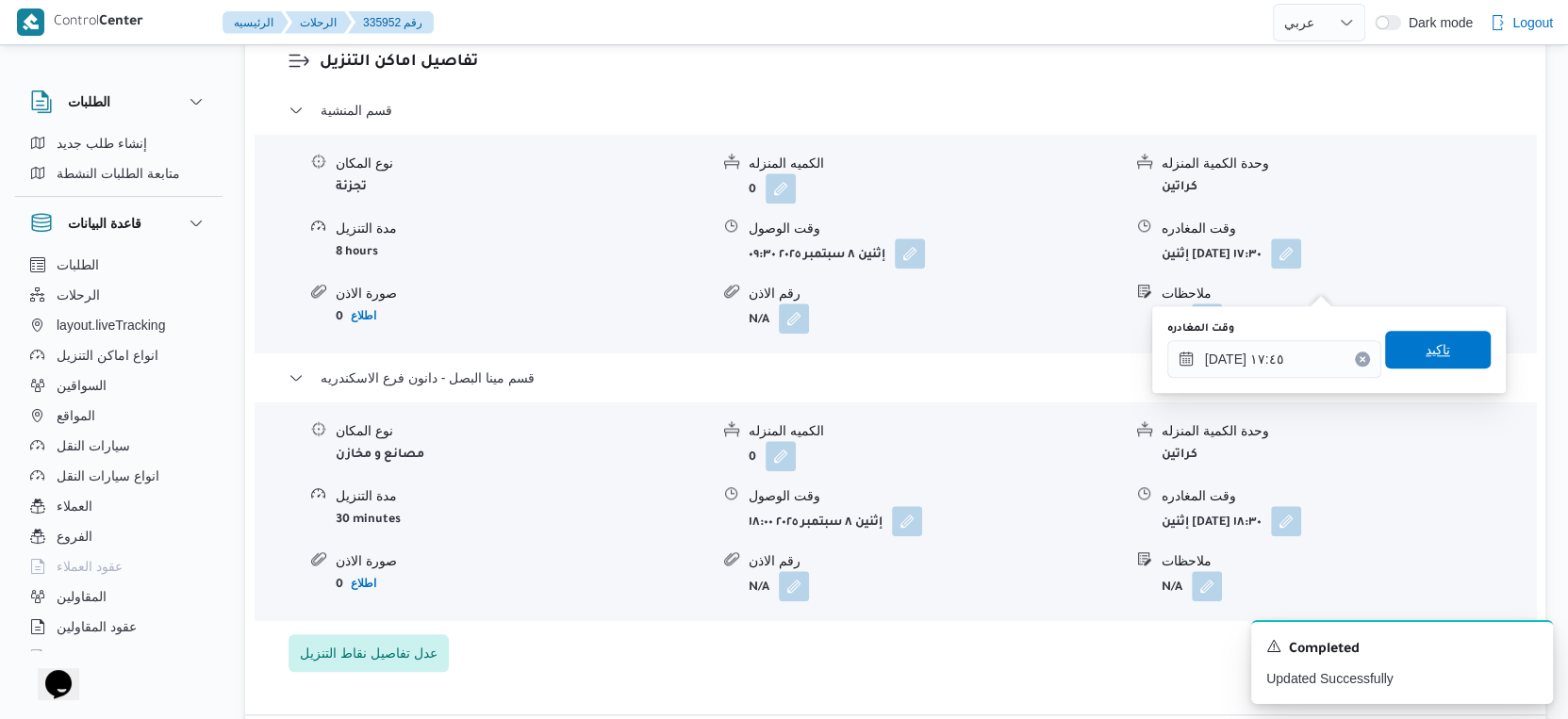
click at [1446, 362] on span "تاكيد" at bounding box center [1439, 350] width 106 height 37
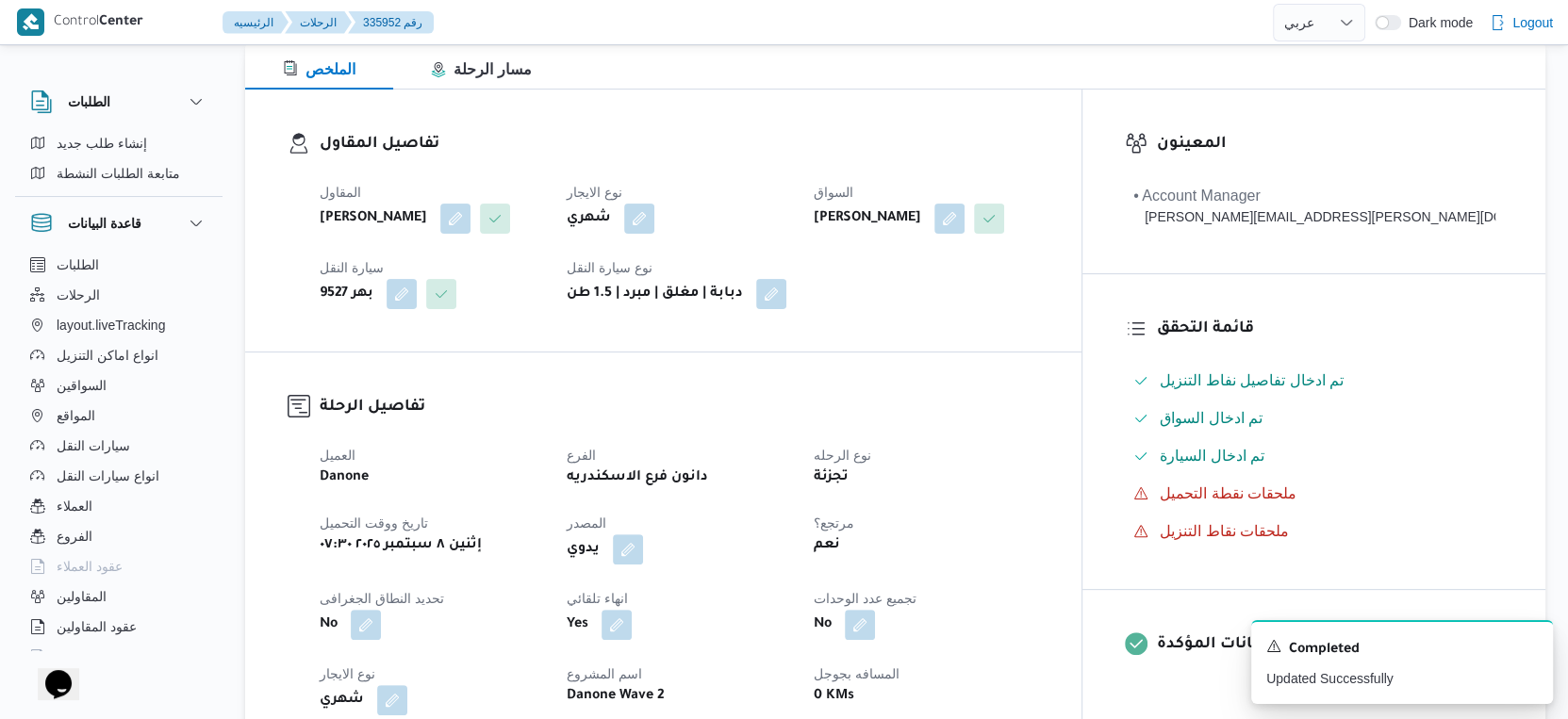
scroll to position [523, 0]
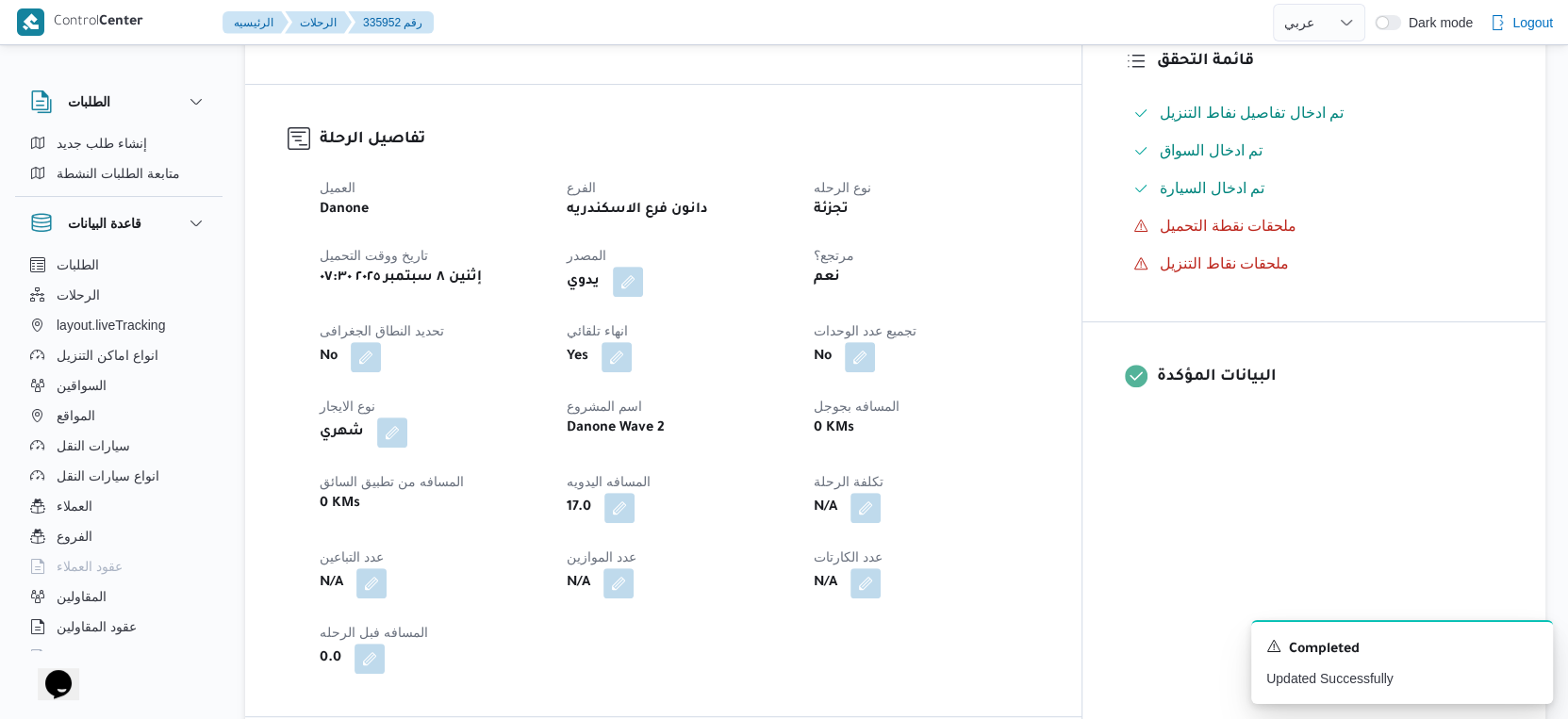
select select "ar"
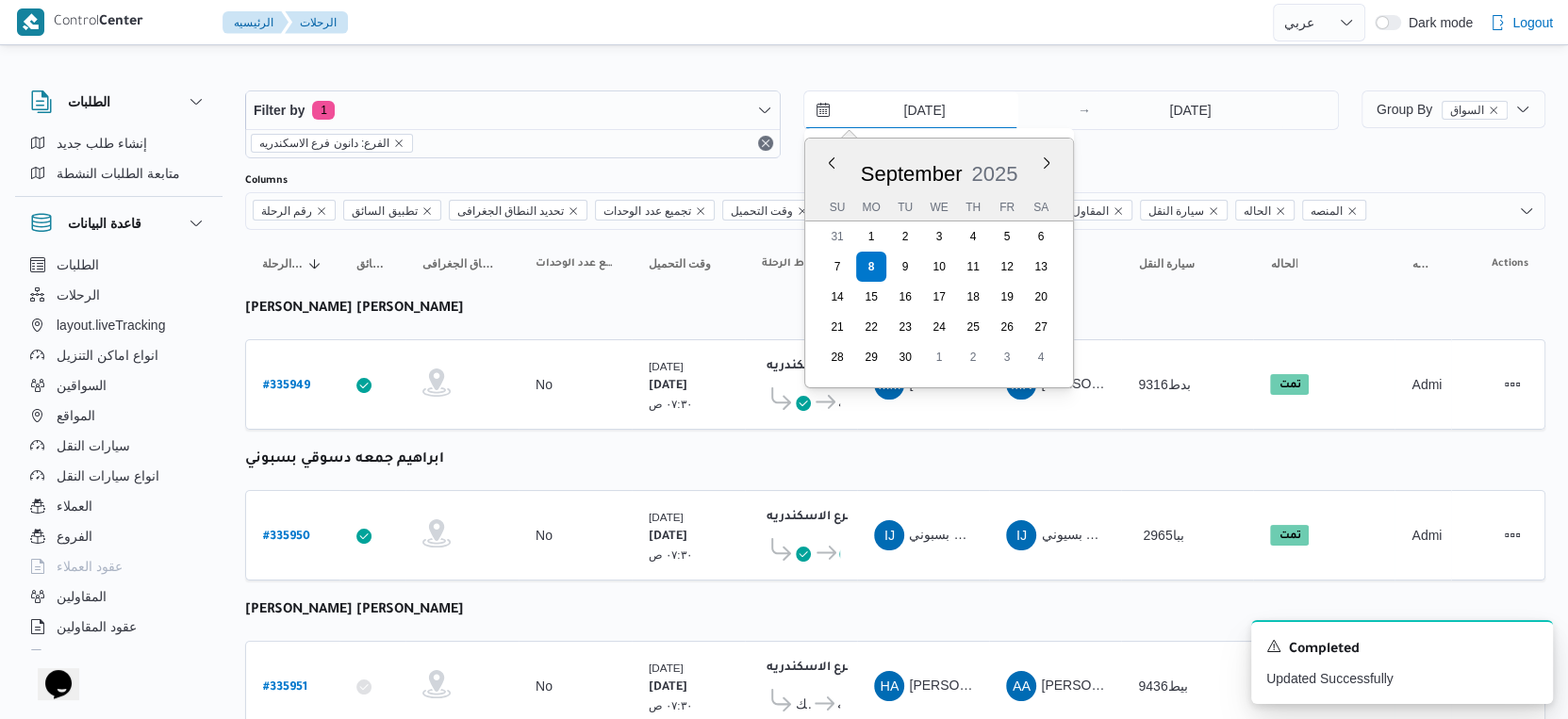
click at [959, 101] on input "[DATE]" at bounding box center [911, 110] width 214 height 37
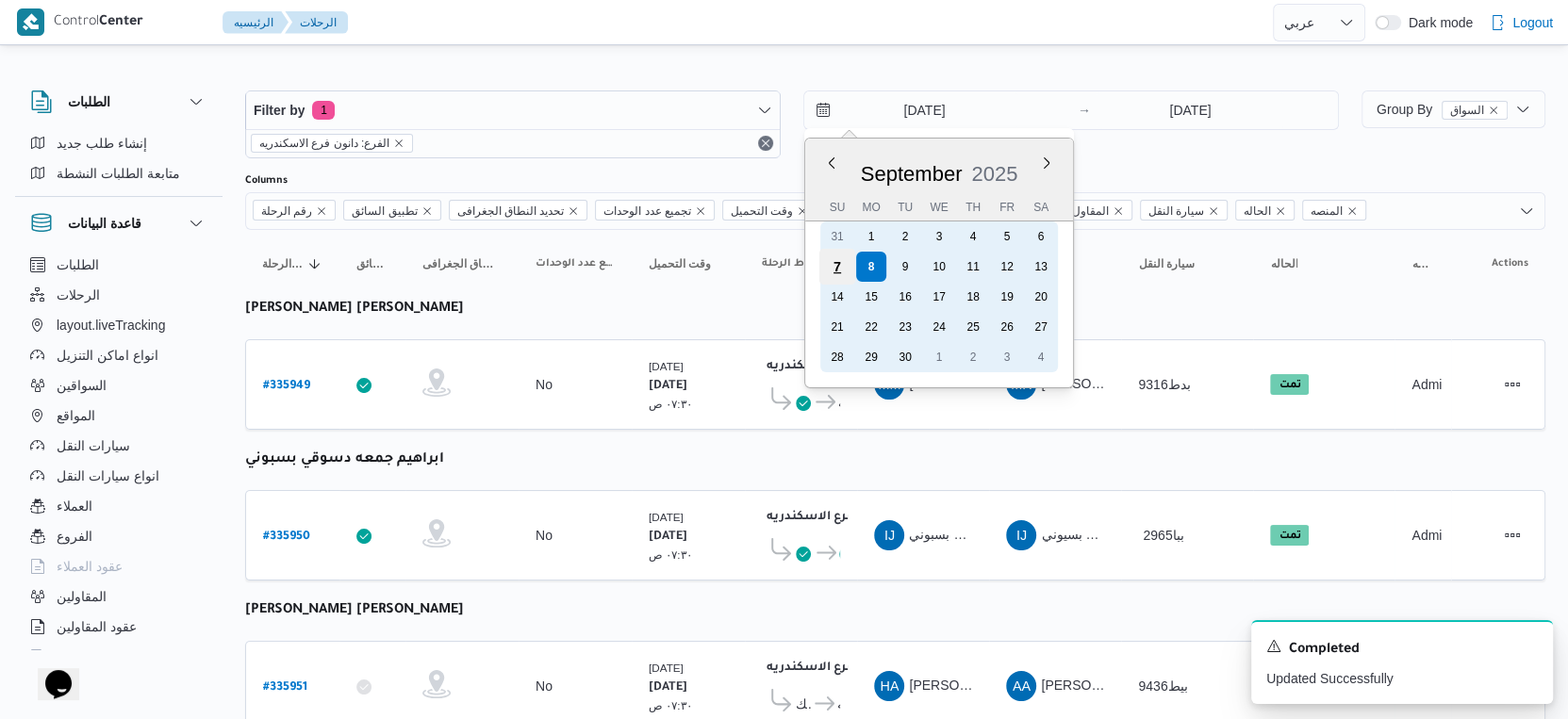
click at [846, 265] on div "7" at bounding box center [837, 266] width 36 height 36
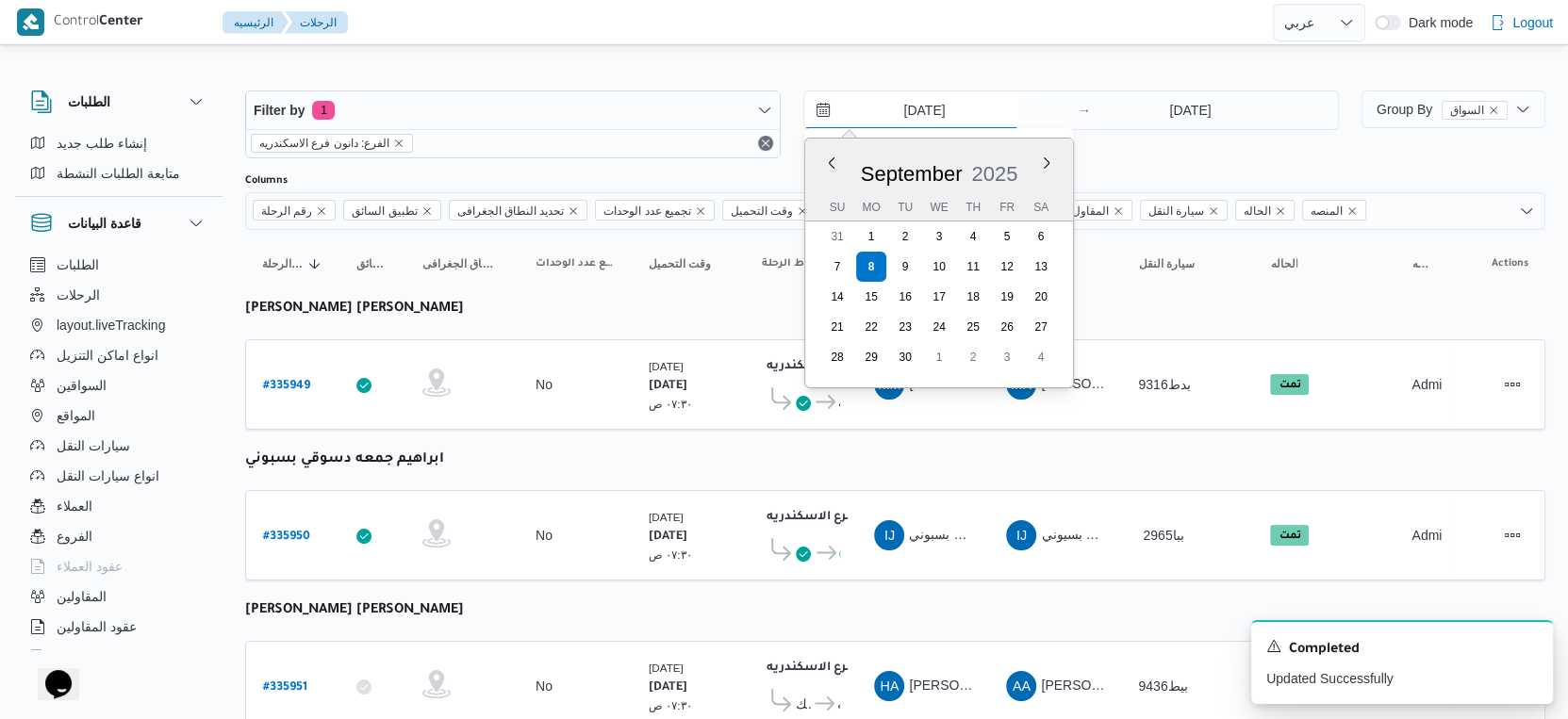
type input "[DATE]"
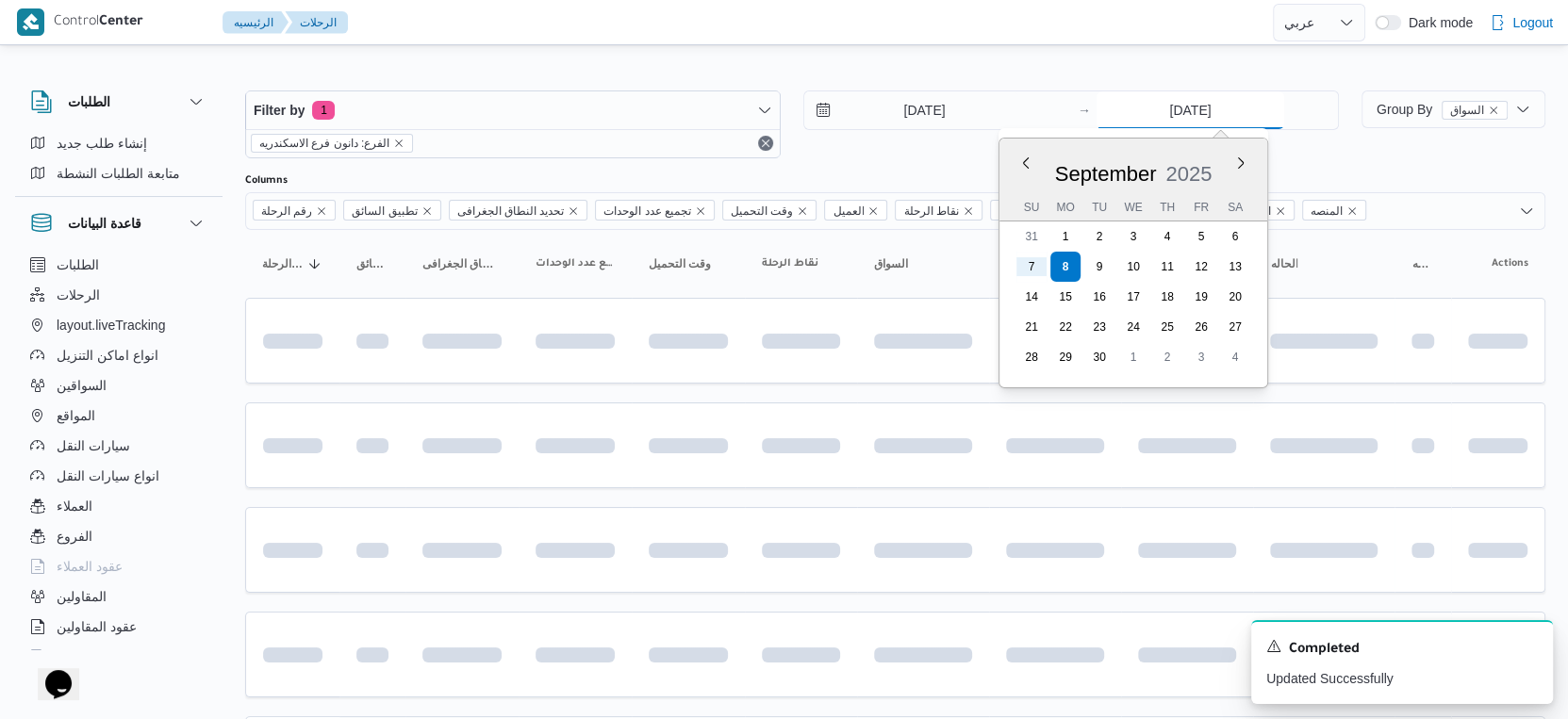
click at [1244, 109] on input "[DATE]" at bounding box center [1191, 110] width 188 height 37
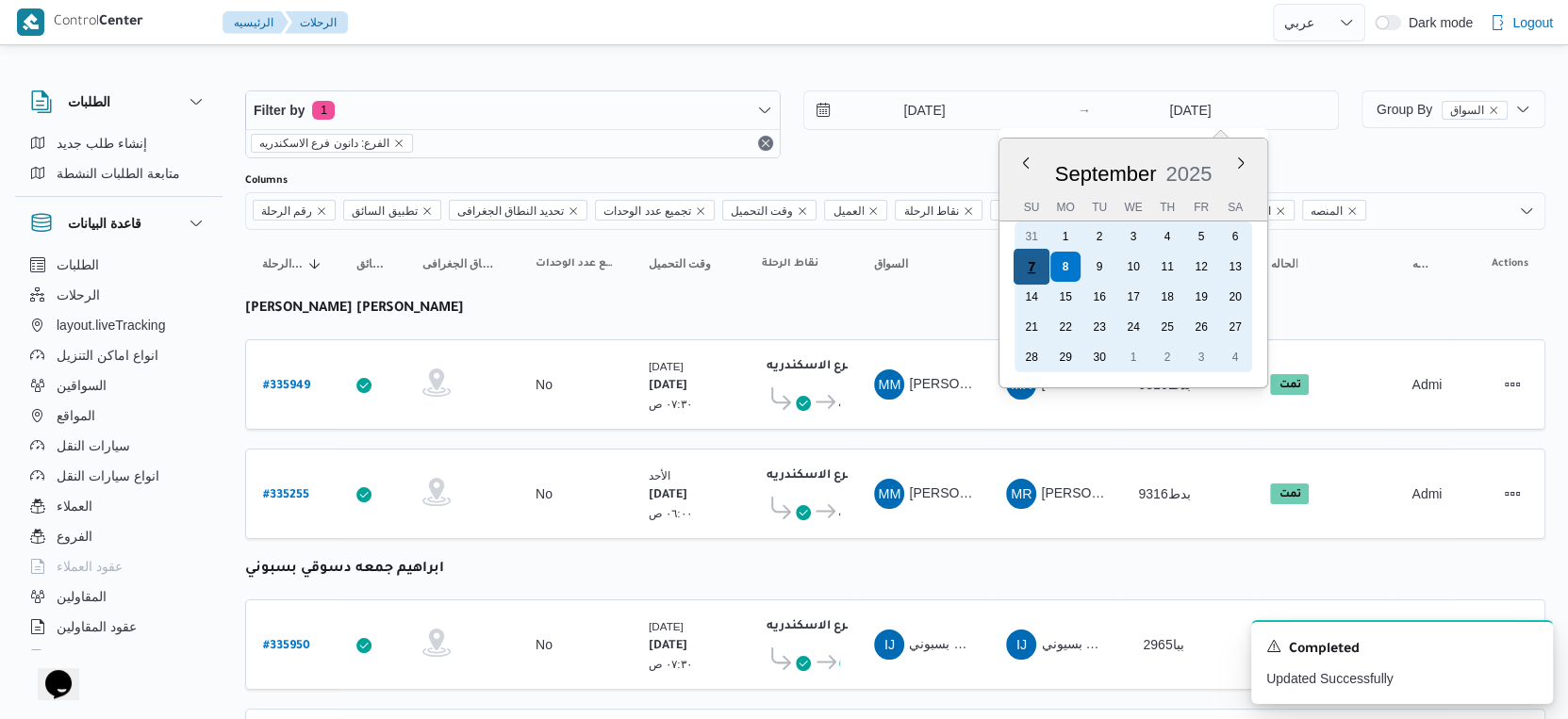
click at [1032, 265] on div "7" at bounding box center [1032, 266] width 36 height 36
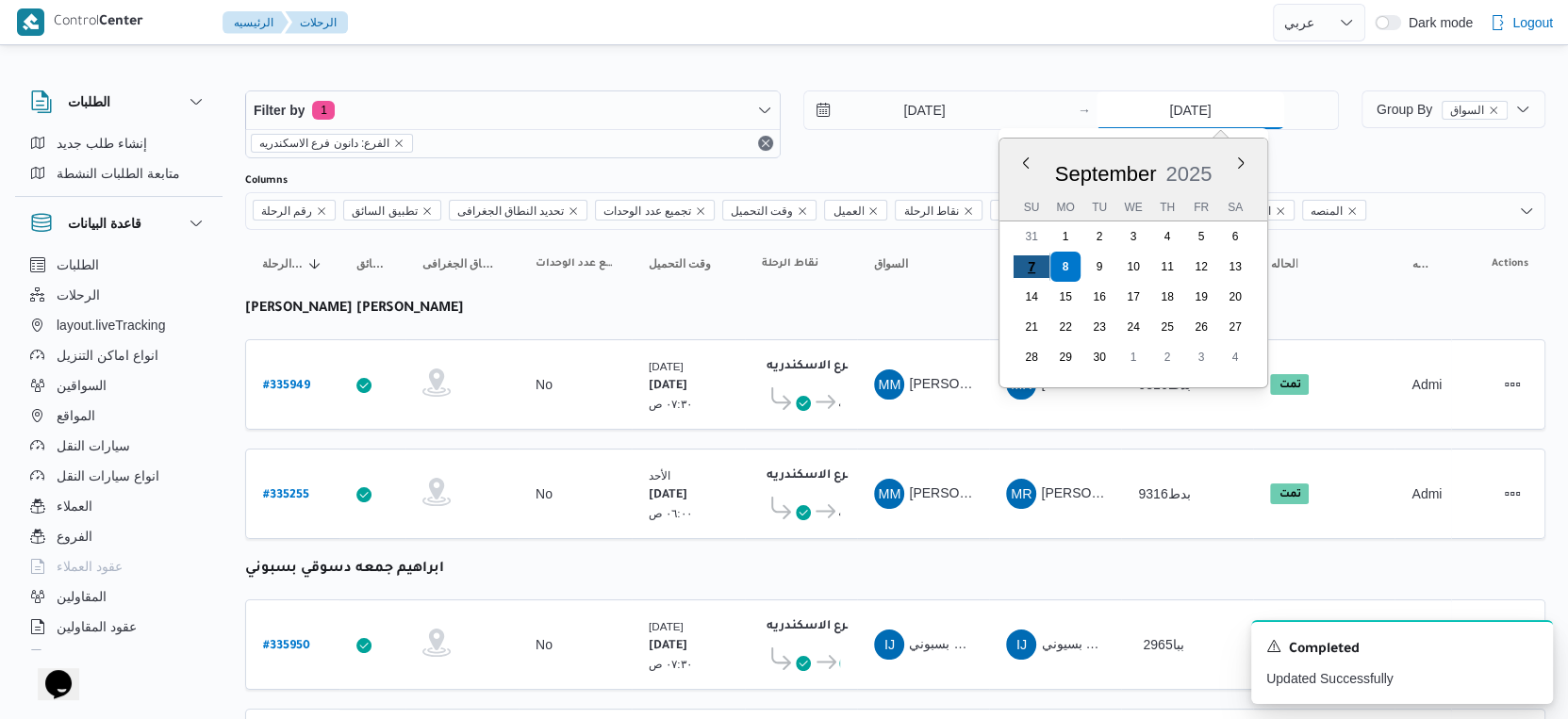
type input "[DATE]"
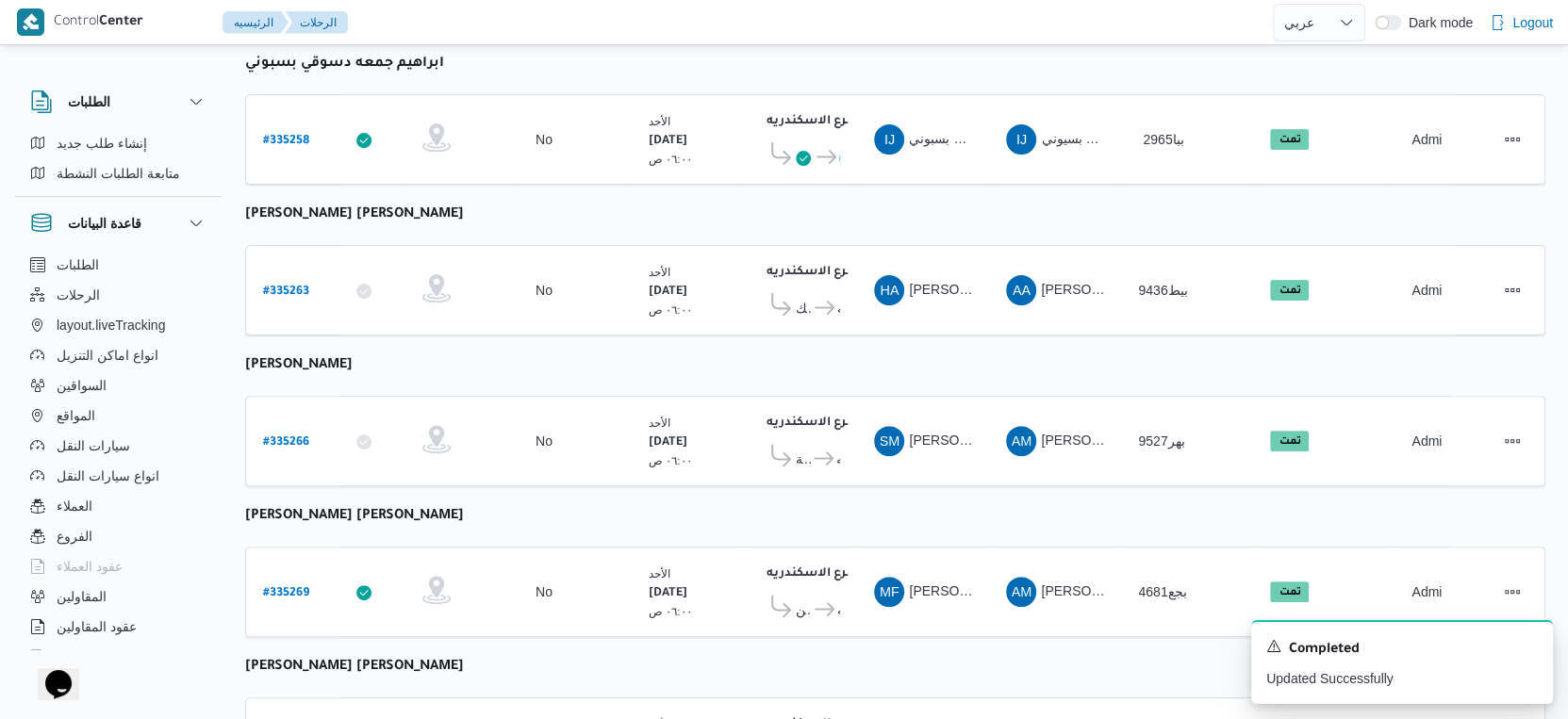
scroll to position [387, 0]
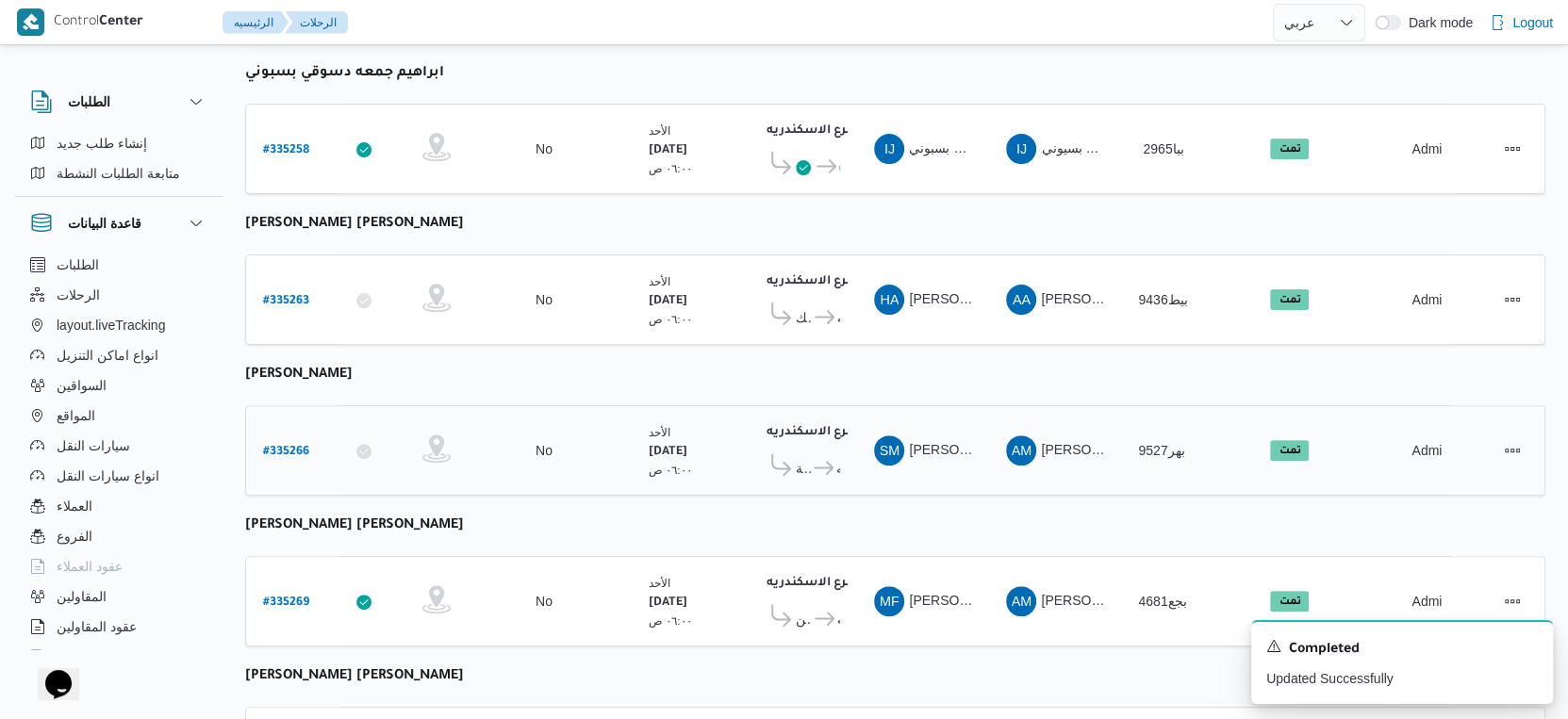
click at [290, 446] on b "# 335266" at bounding box center [286, 452] width 46 height 13
select select "ar"
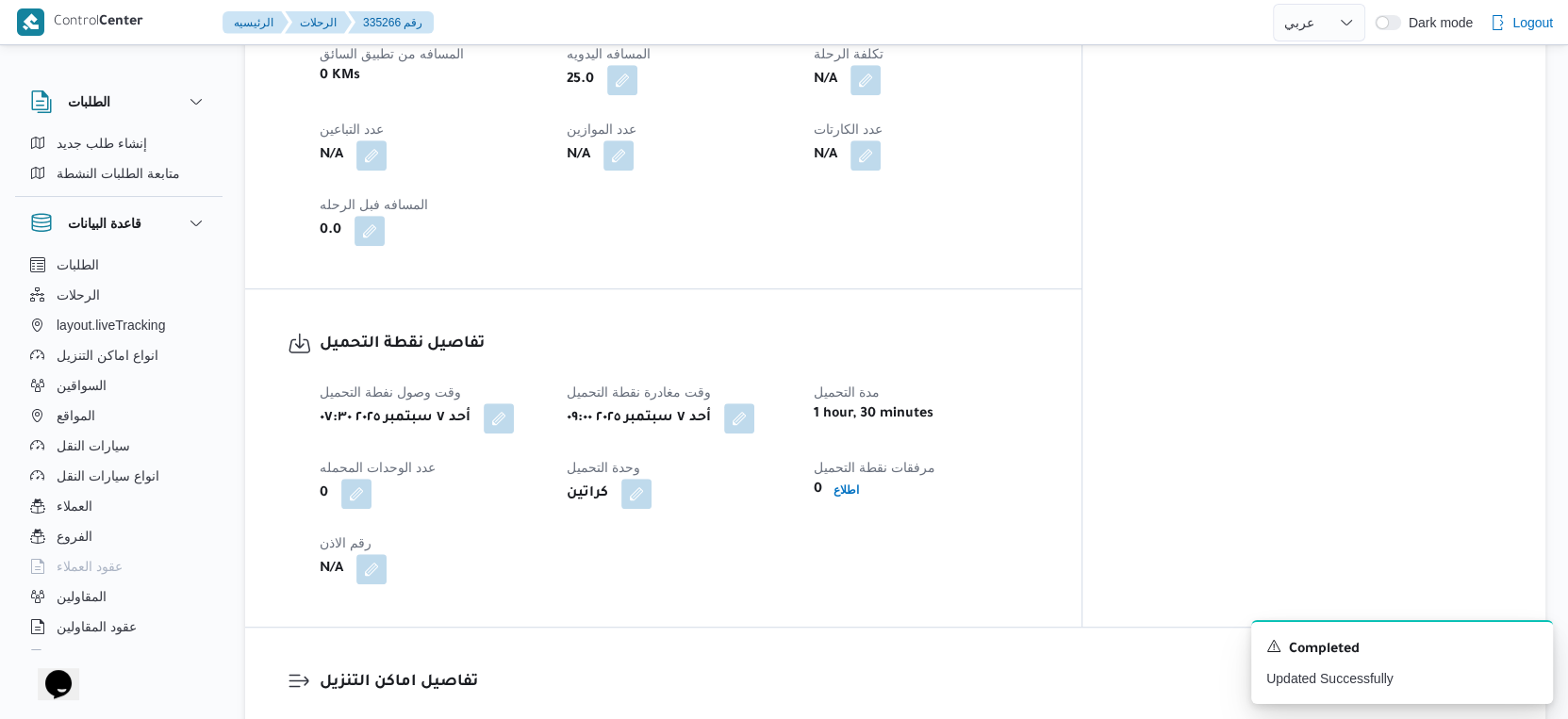
scroll to position [1224, 0]
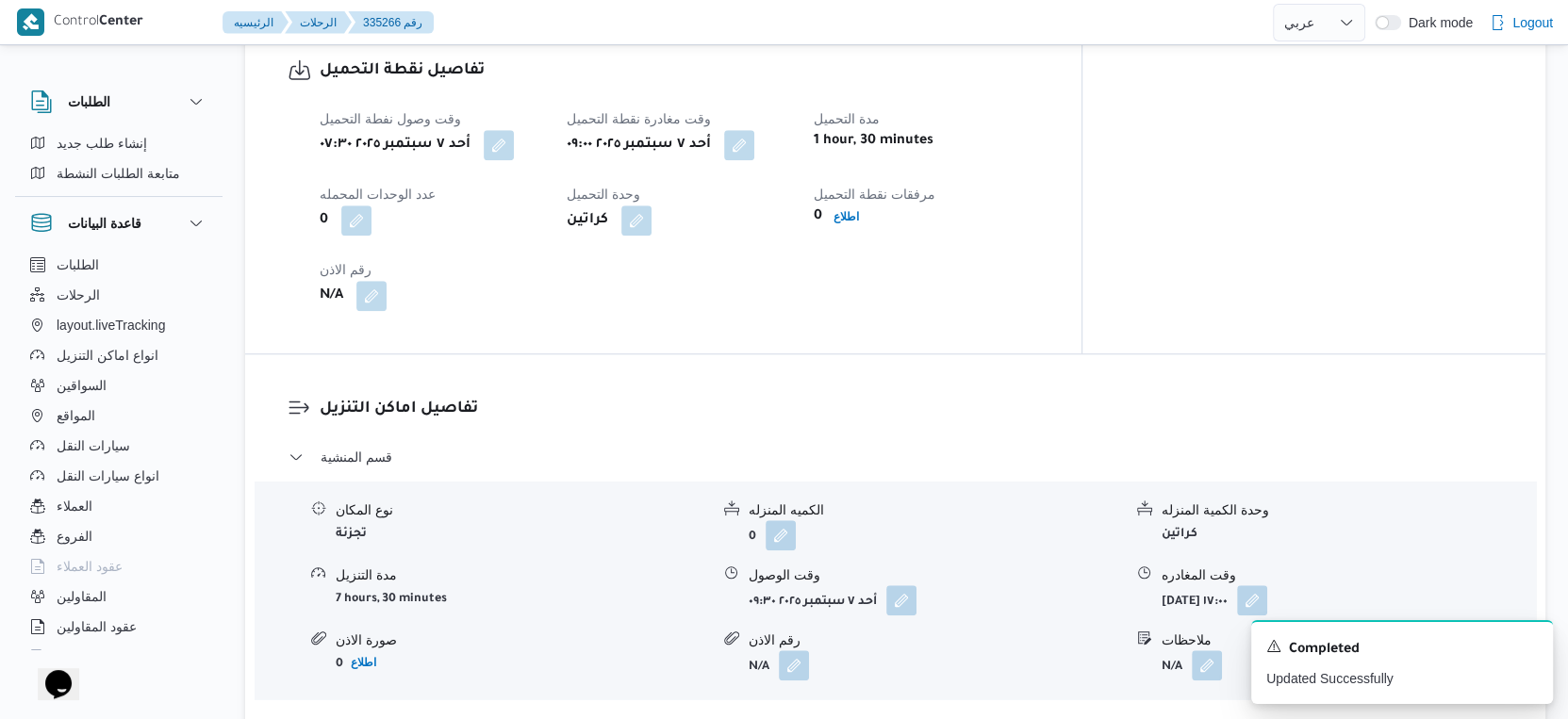
select select "ar"
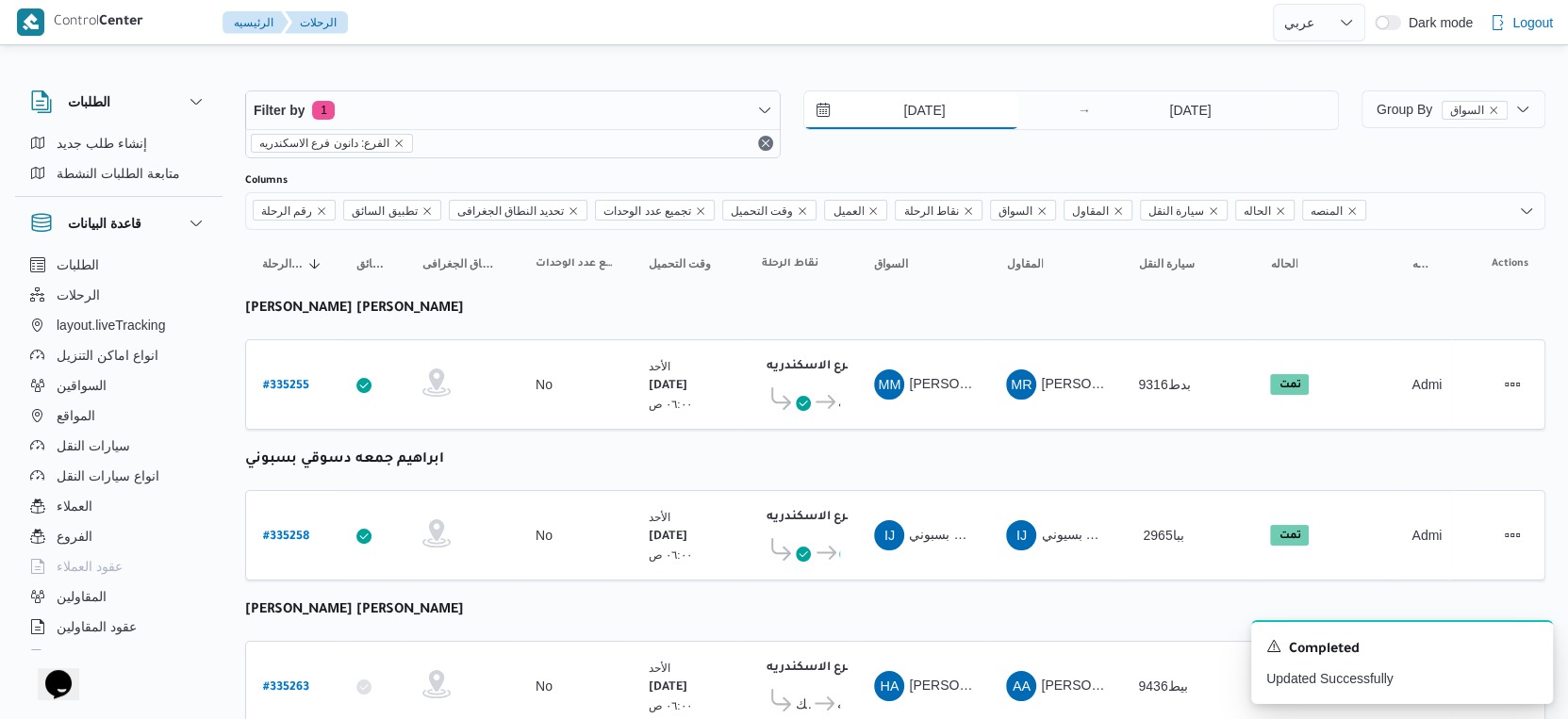
click at [947, 113] on input "[DATE]" at bounding box center [911, 110] width 214 height 37
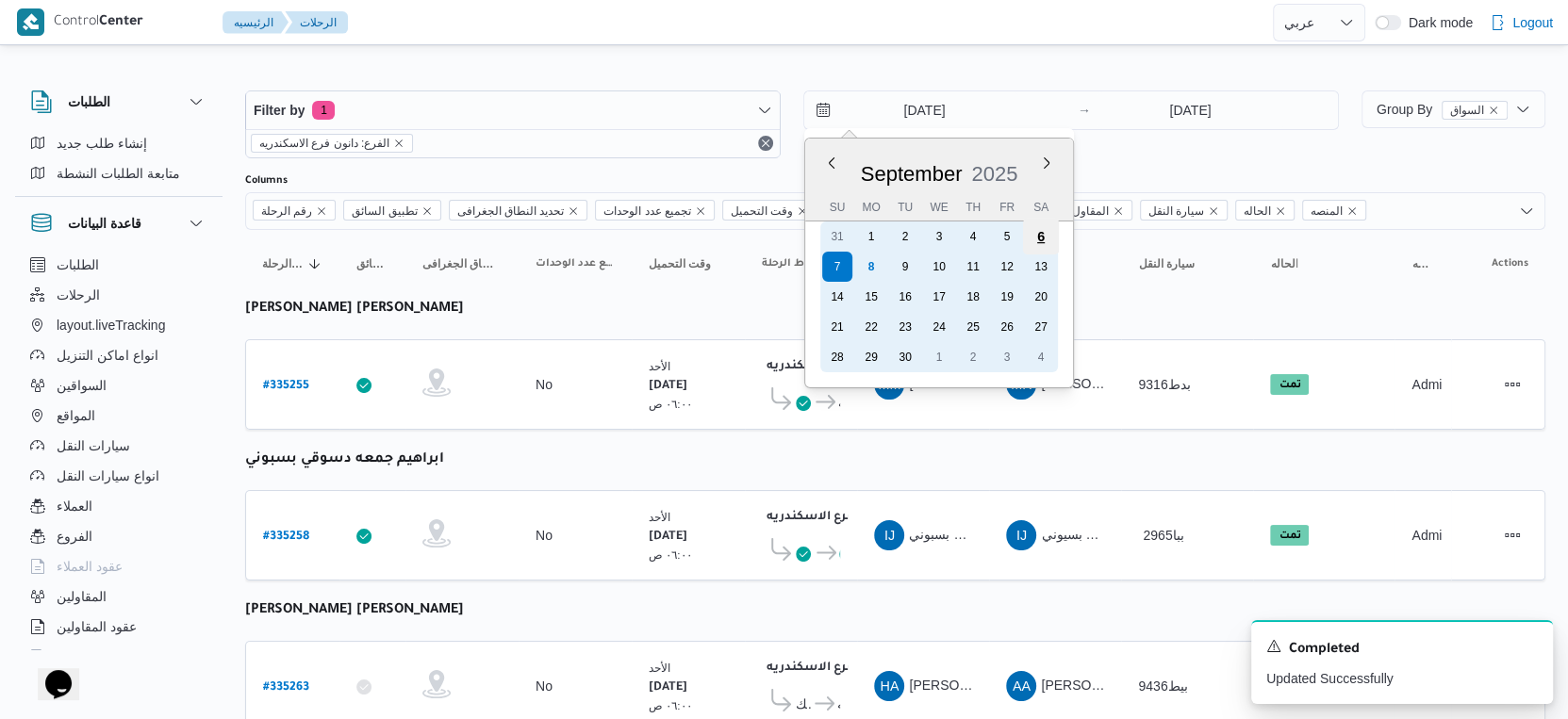
click at [1043, 238] on div "6" at bounding box center [1041, 236] width 36 height 36
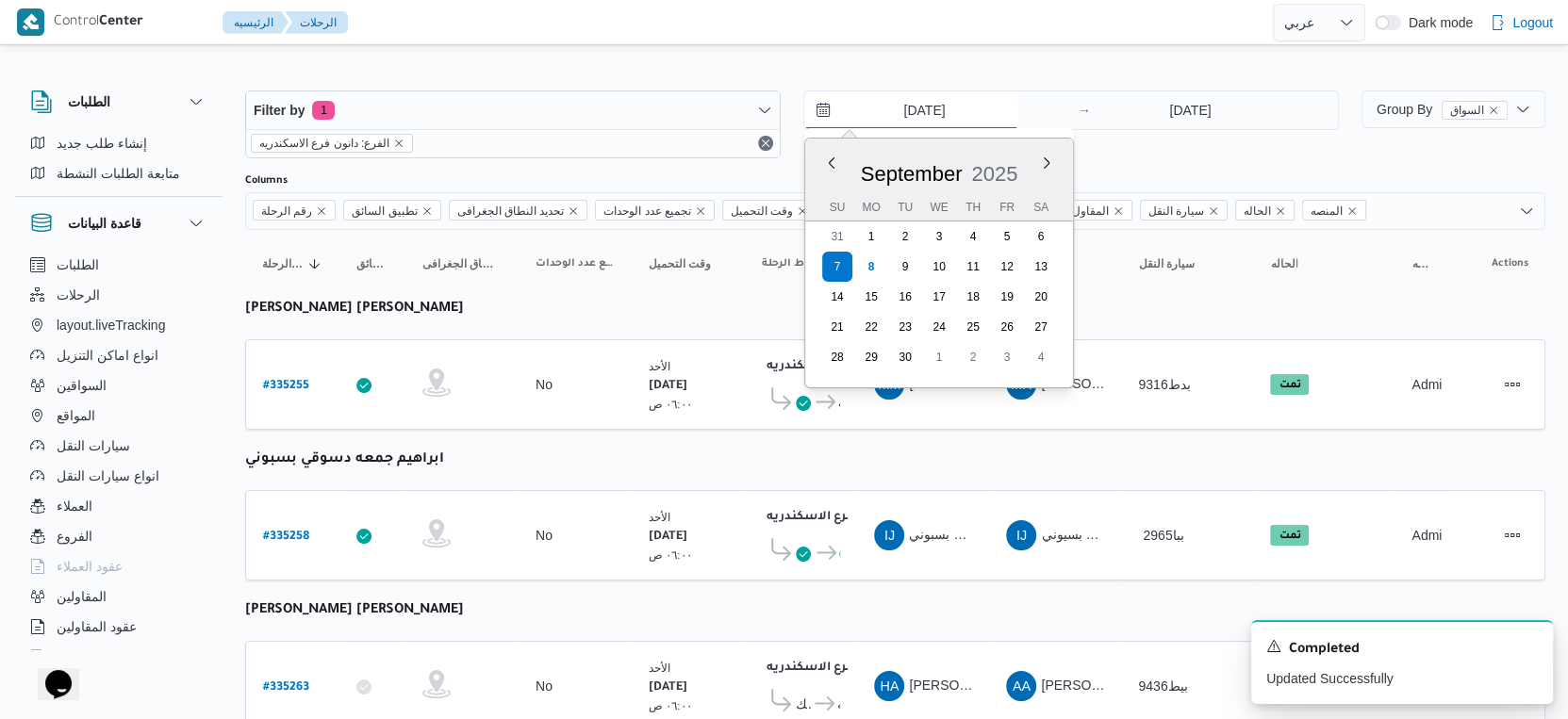
type input "[DATE]"
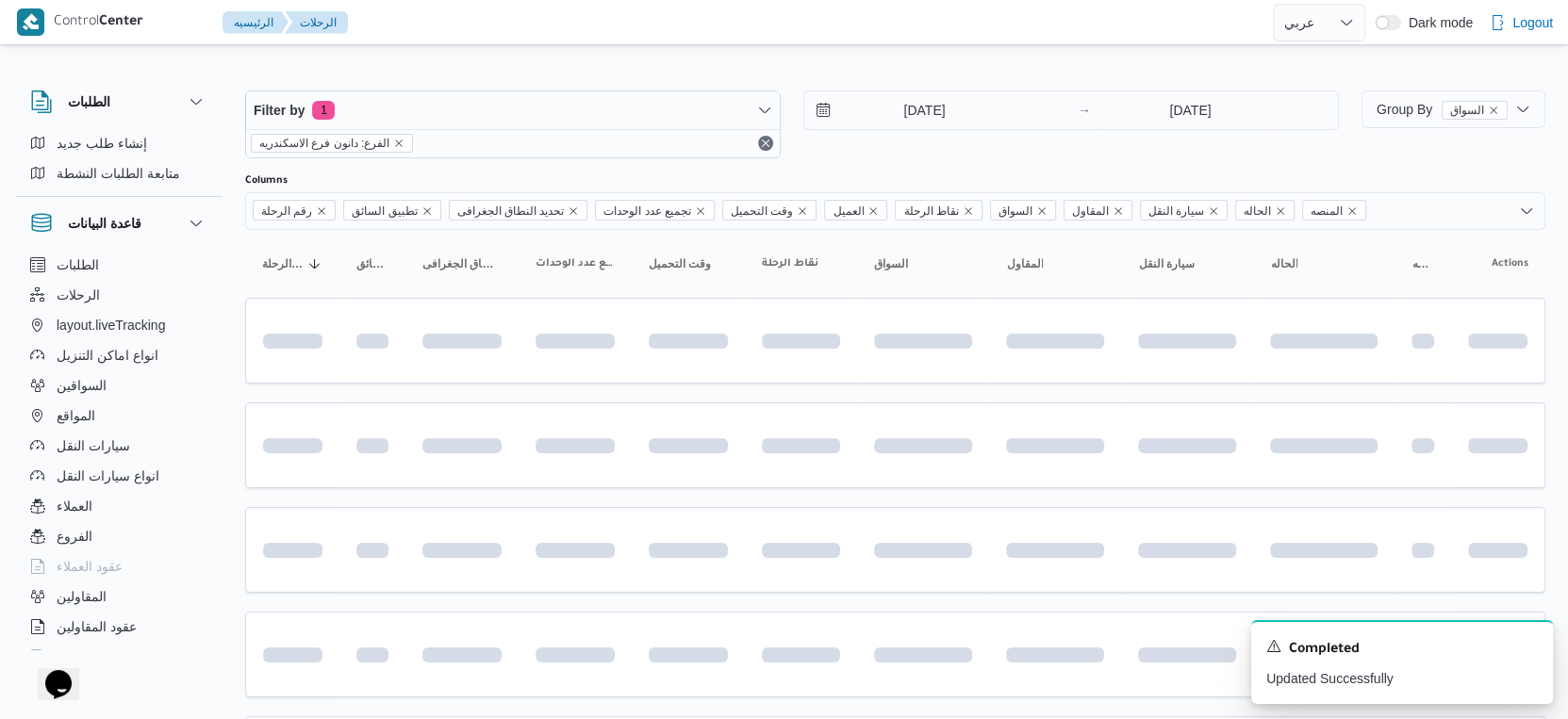
click at [1190, 85] on div "Filter by 1 الفرع: دانون فرع الاسكندريه [DATE] → [DATE]" at bounding box center [792, 124] width 1116 height 90
click at [1190, 107] on input "[DATE]" at bounding box center [1191, 110] width 188 height 37
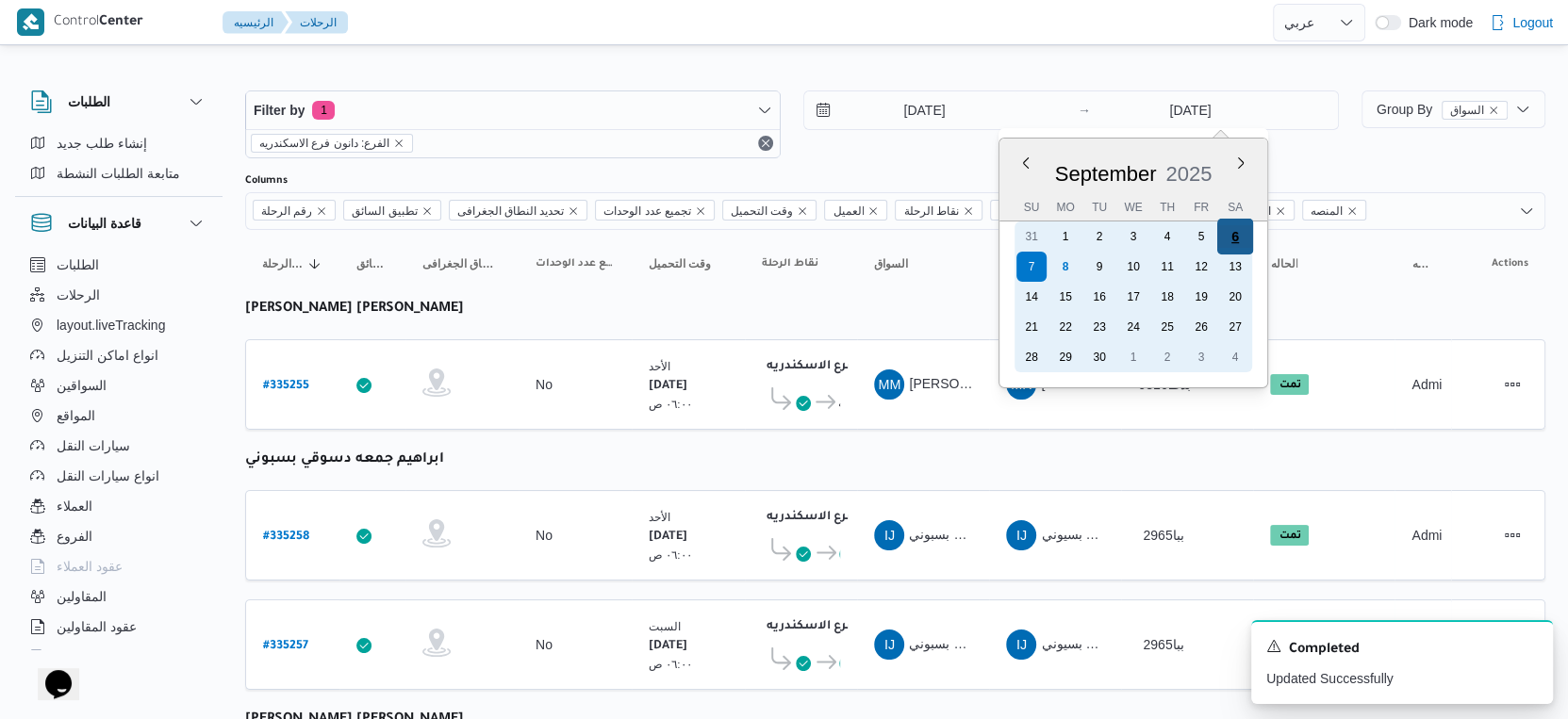
click at [1242, 234] on div "6" at bounding box center [1235, 236] width 36 height 36
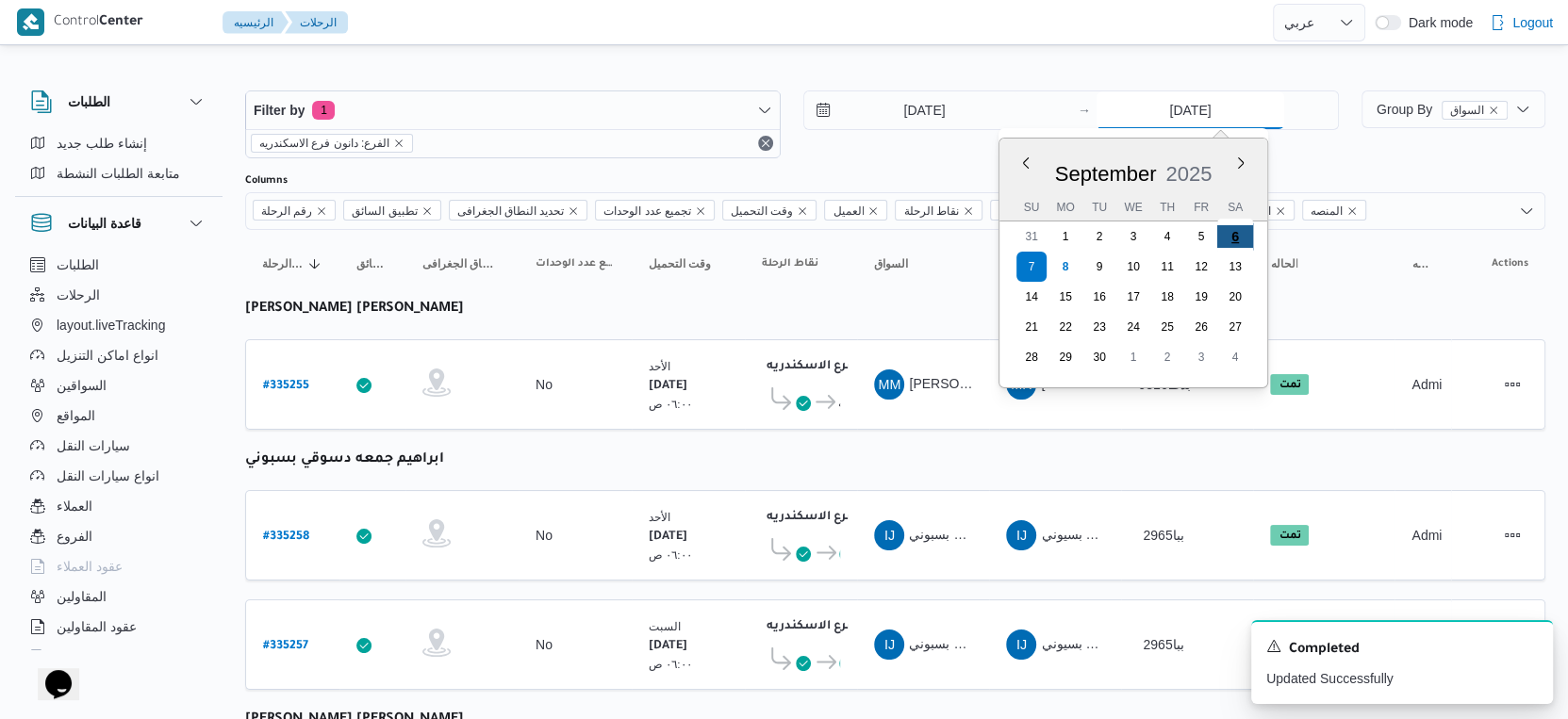
type input "[DATE]"
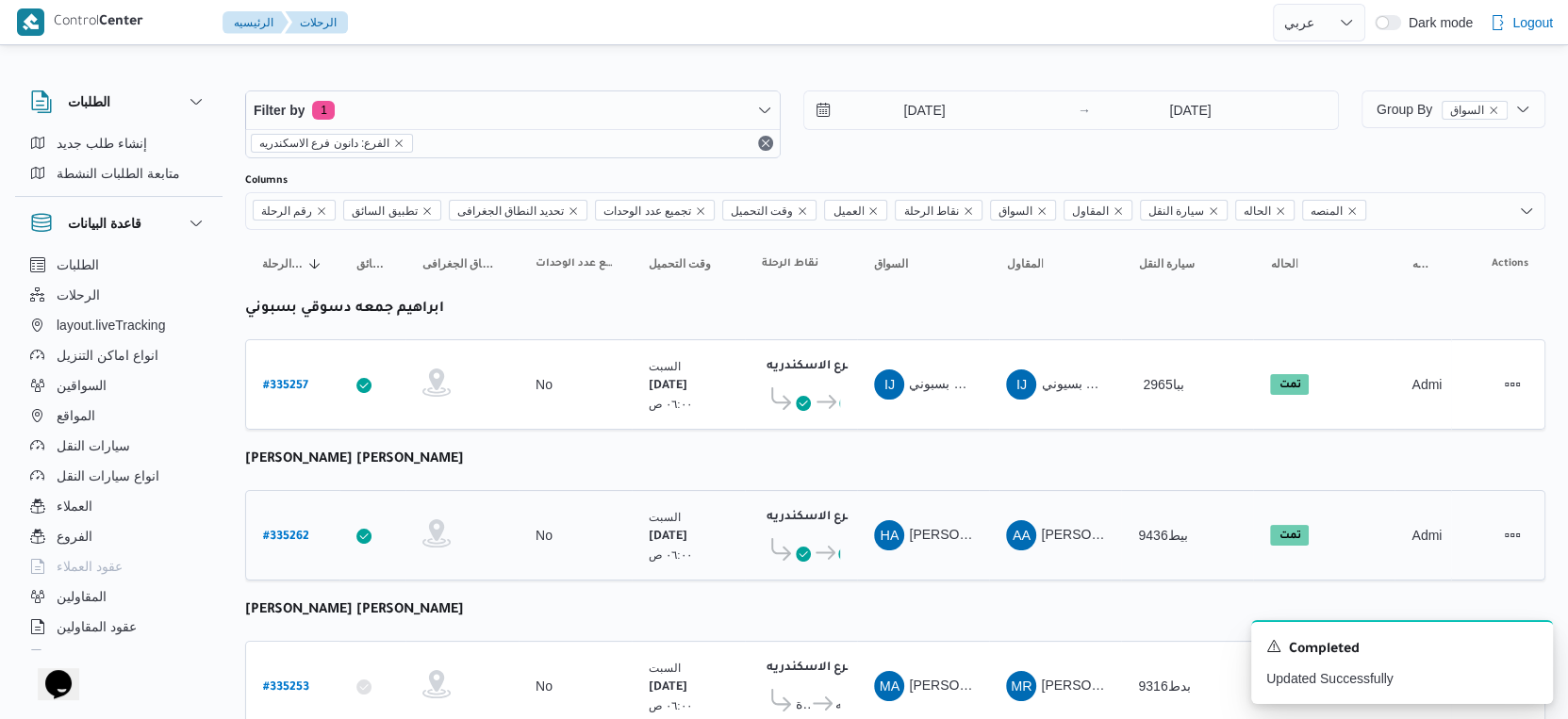
click at [652, 501] on div "[DATE] ٠٦:٠٠ ص" at bounding box center [688, 536] width 94 height 71
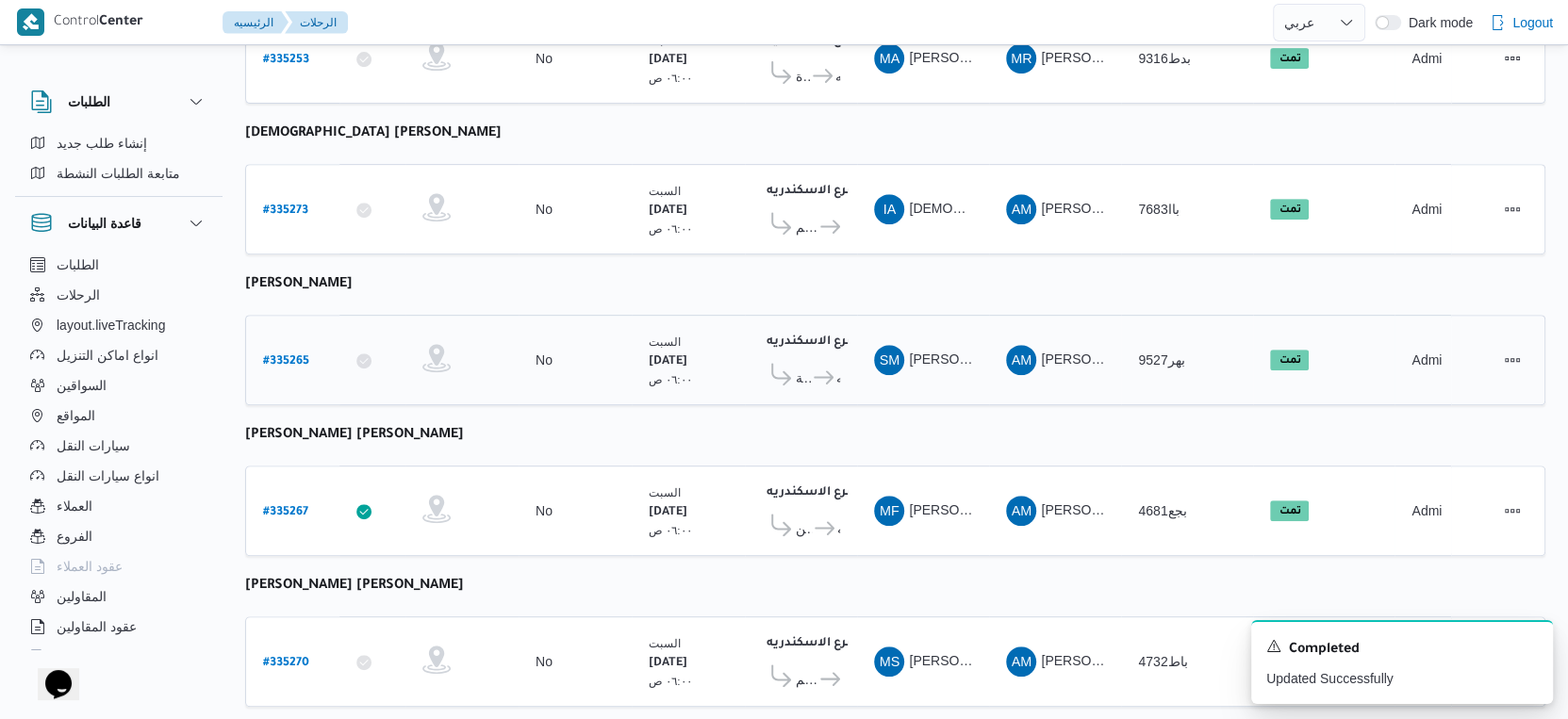
click at [297, 356] on b "# 335265" at bounding box center [286, 361] width 46 height 13
select select "ar"
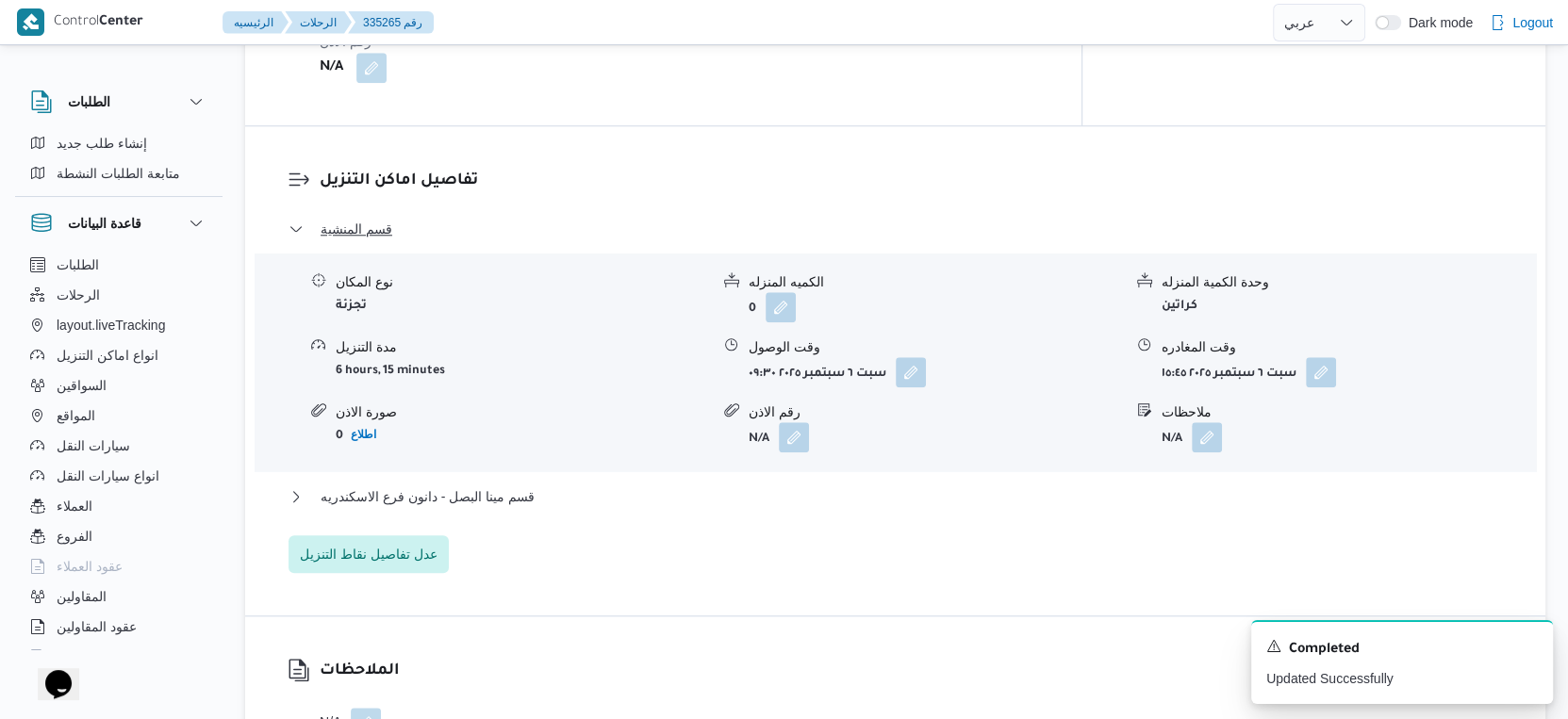
scroll to position [1466, 0]
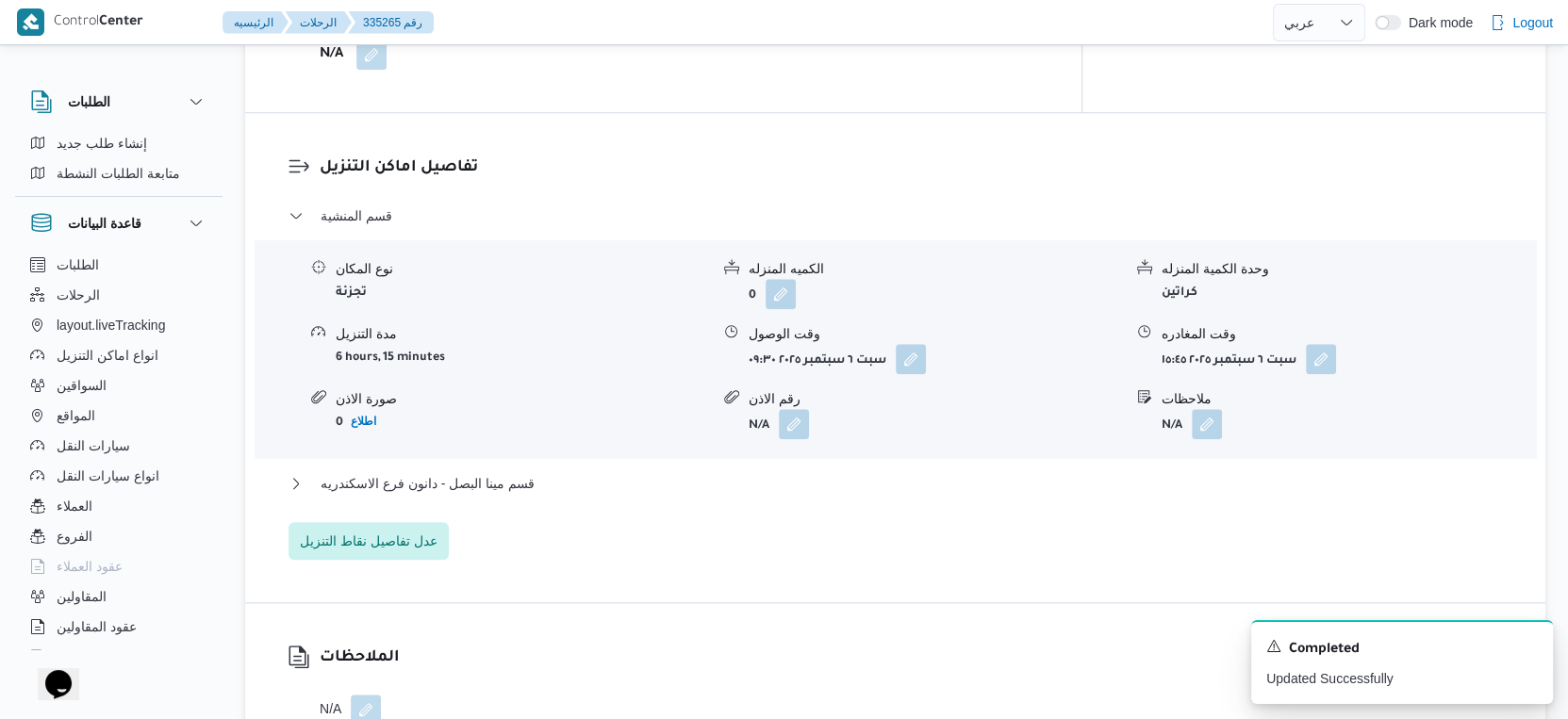
select select "ar"
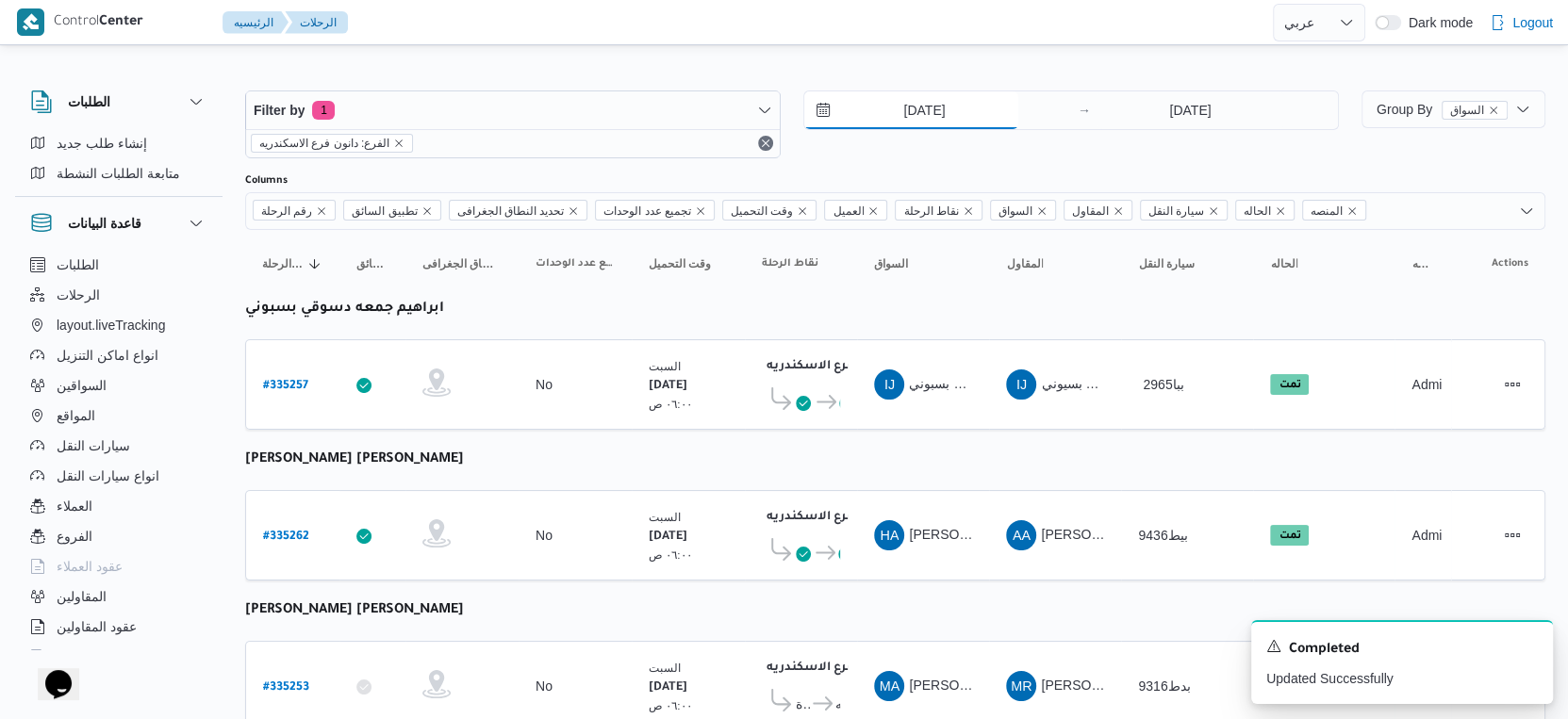
click at [939, 104] on input "[DATE]" at bounding box center [911, 110] width 214 height 37
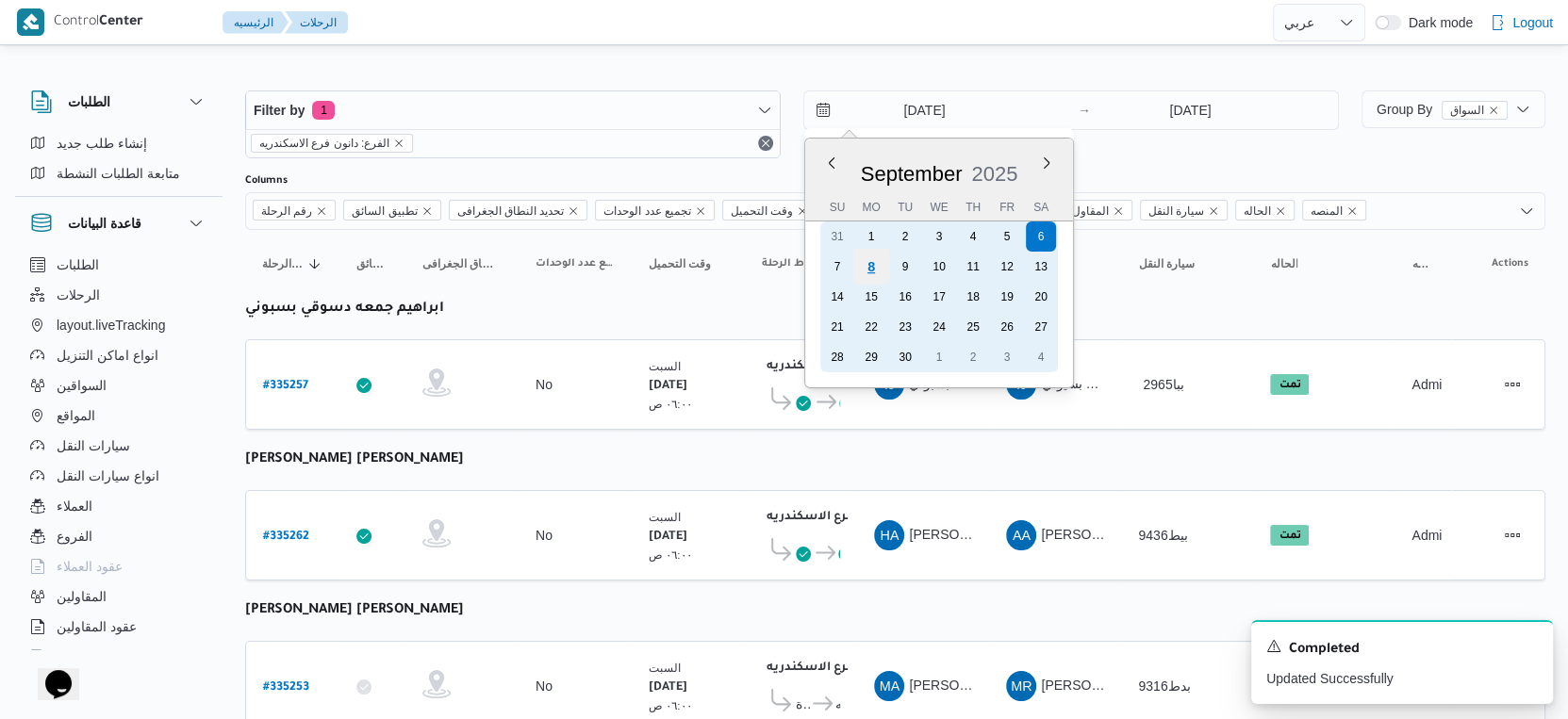
click at [867, 271] on div "8" at bounding box center [871, 266] width 36 height 36
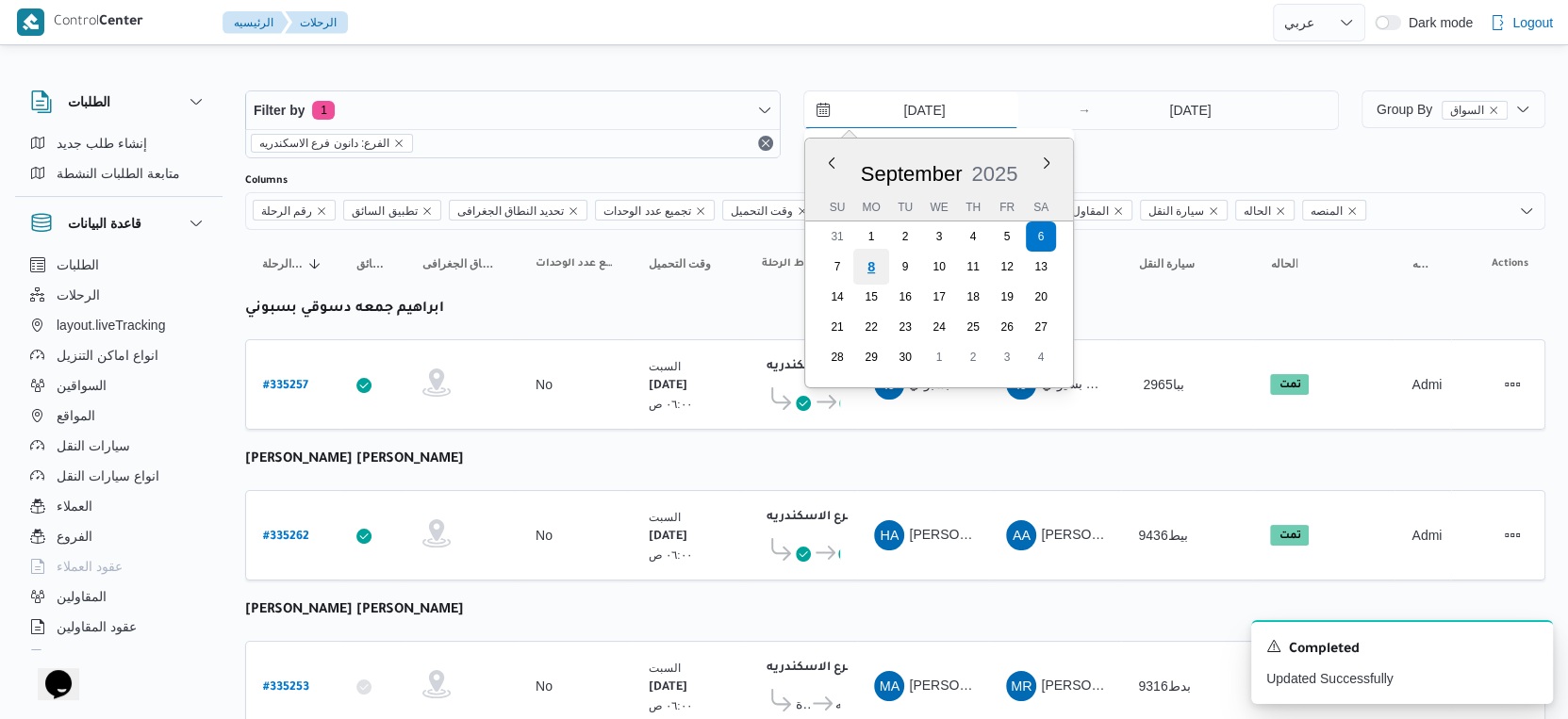
type input "[DATE]"
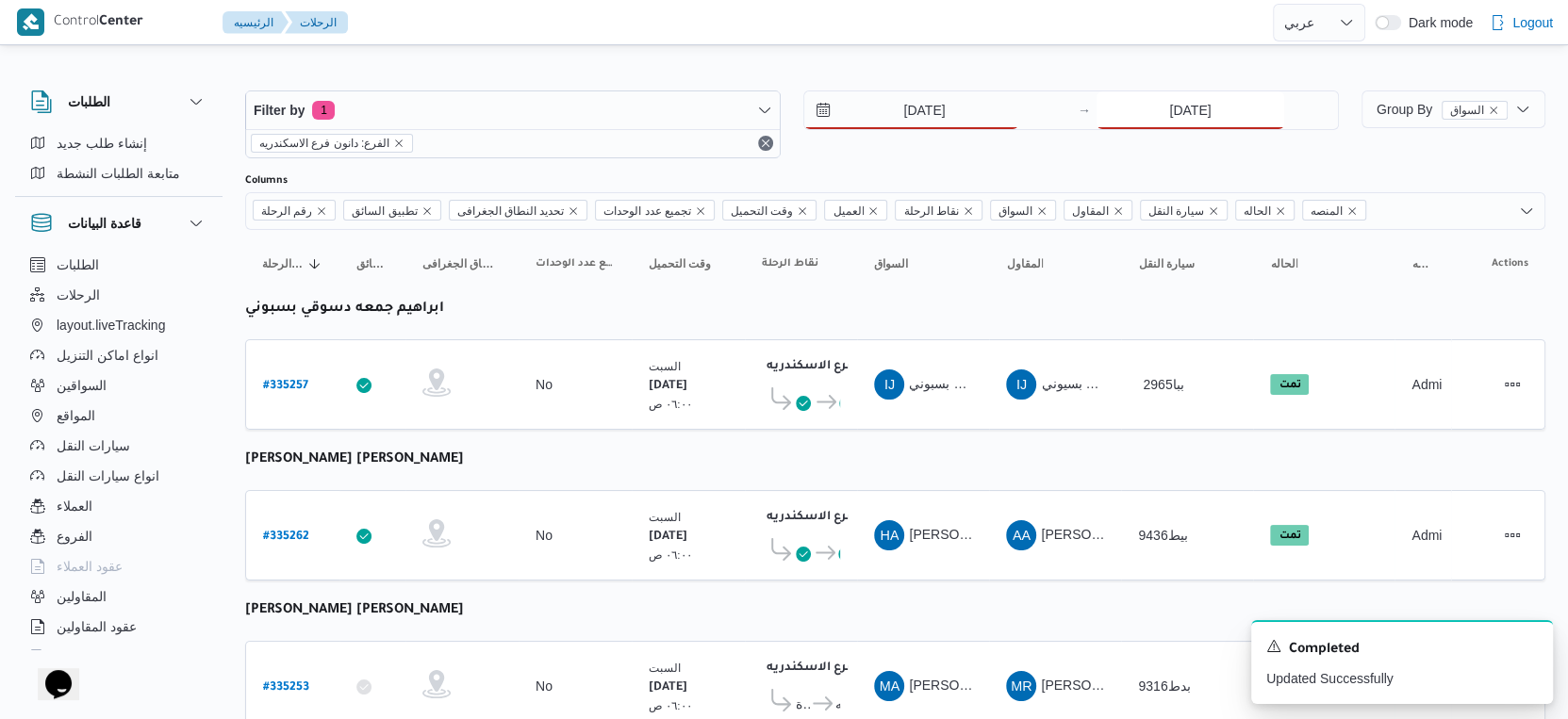
click at [1215, 120] on input "[DATE]" at bounding box center [1191, 110] width 188 height 37
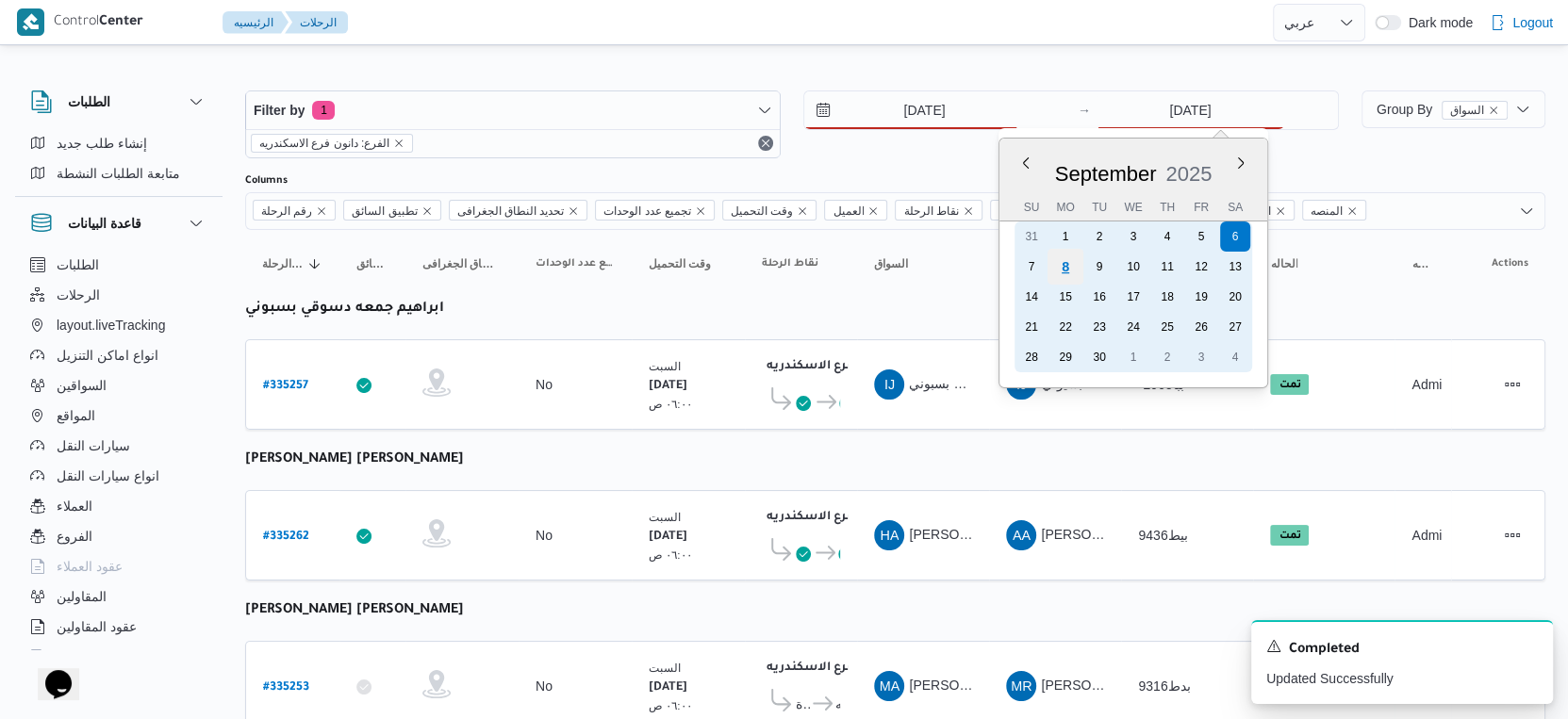
click at [1058, 265] on div "8" at bounding box center [1065, 266] width 36 height 36
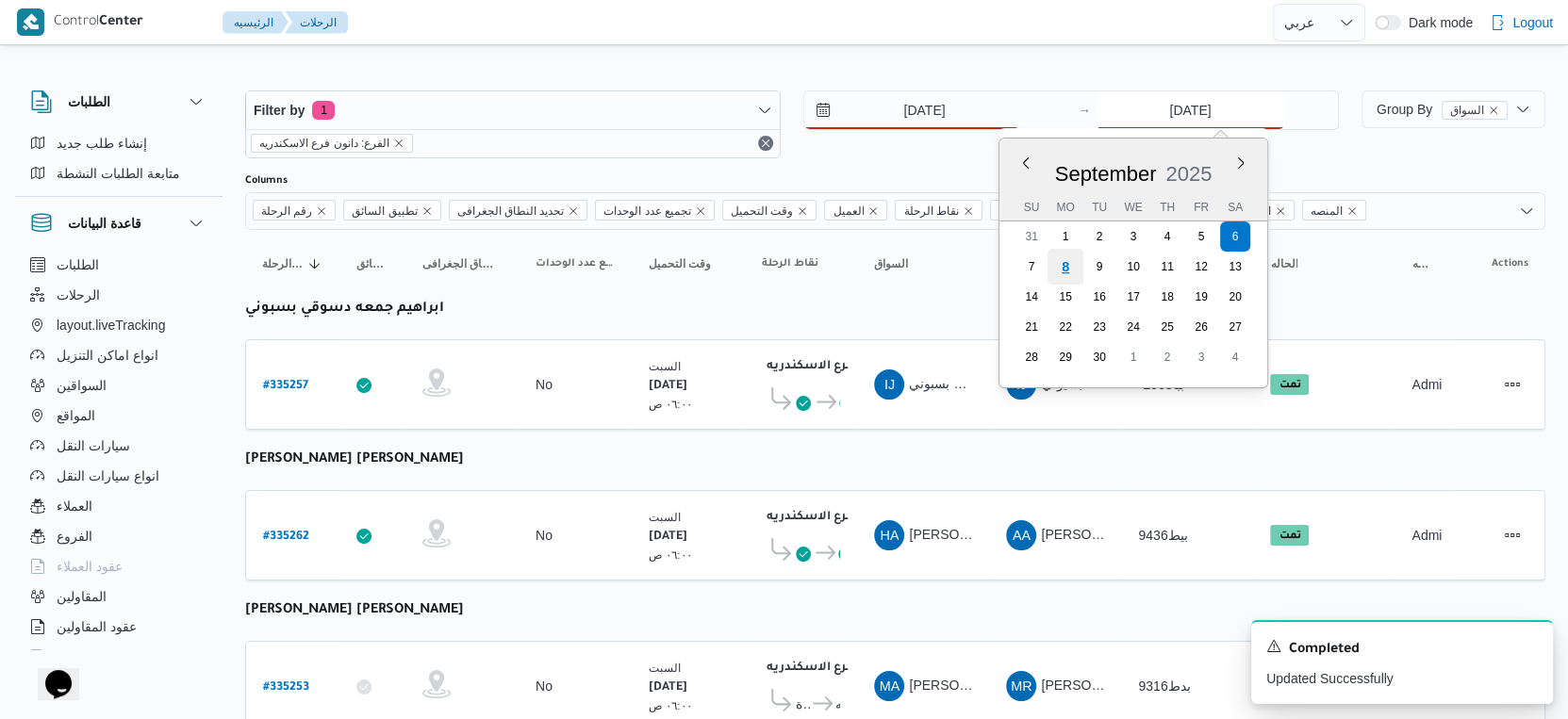
type input "[DATE]"
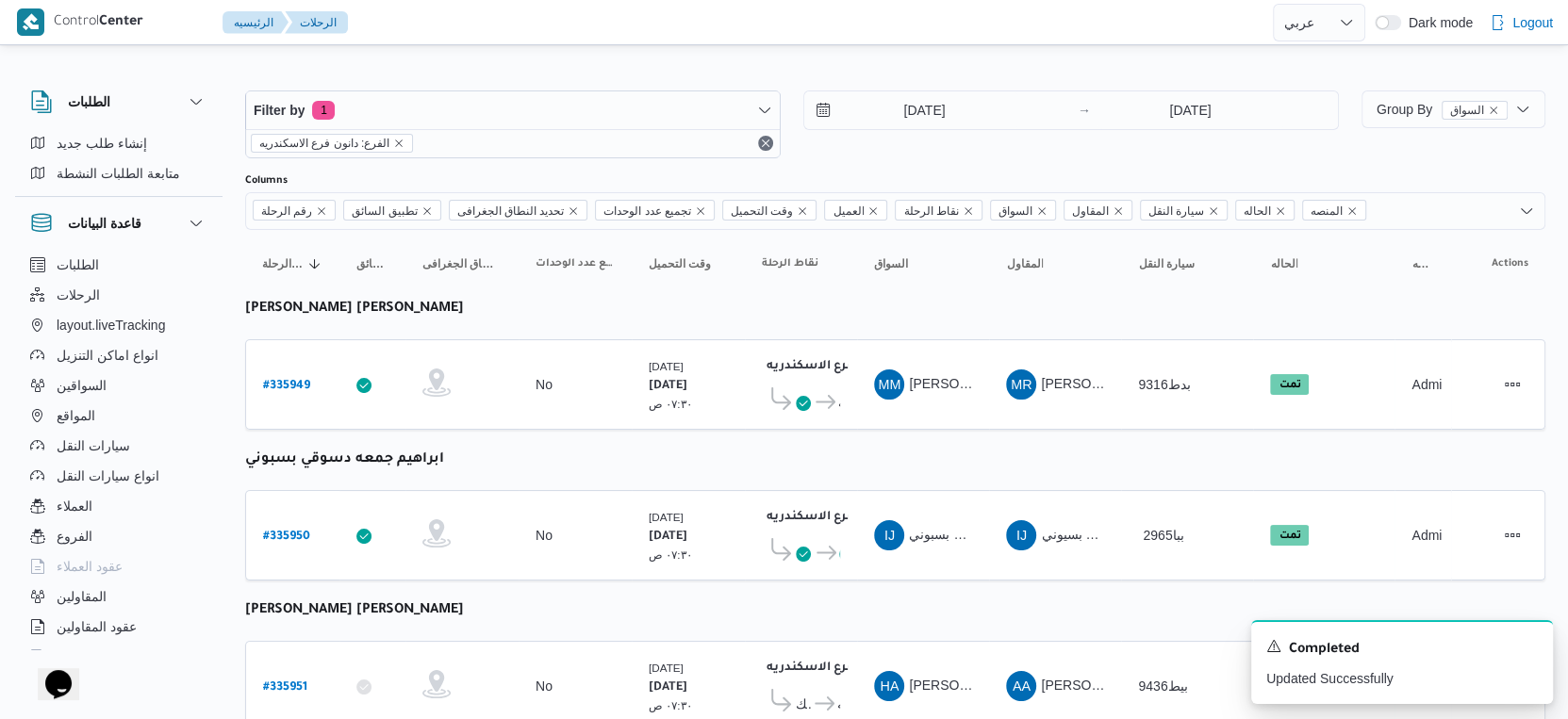
click at [1528, 643] on icon "Dismiss toast" at bounding box center [1530, 645] width 15 height 15
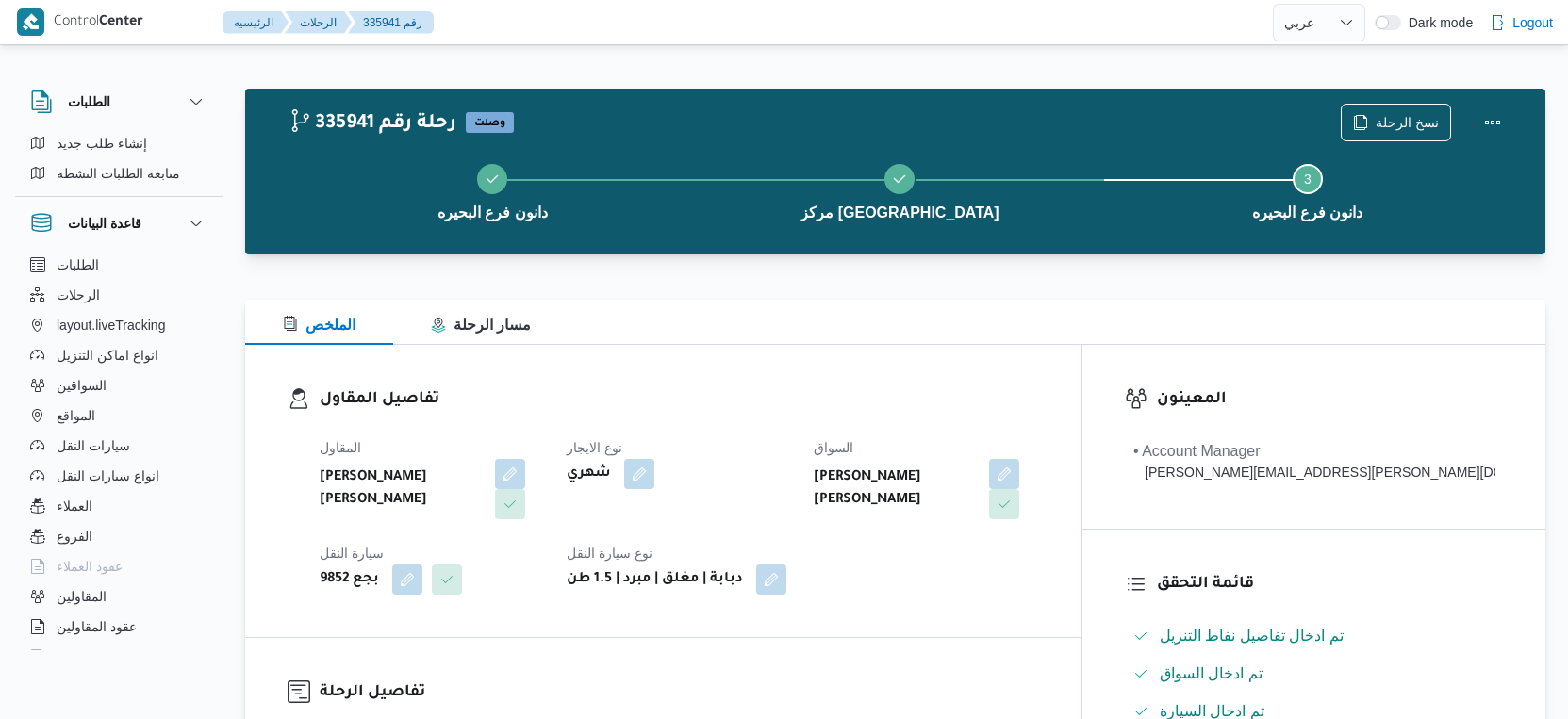
select select "ar"
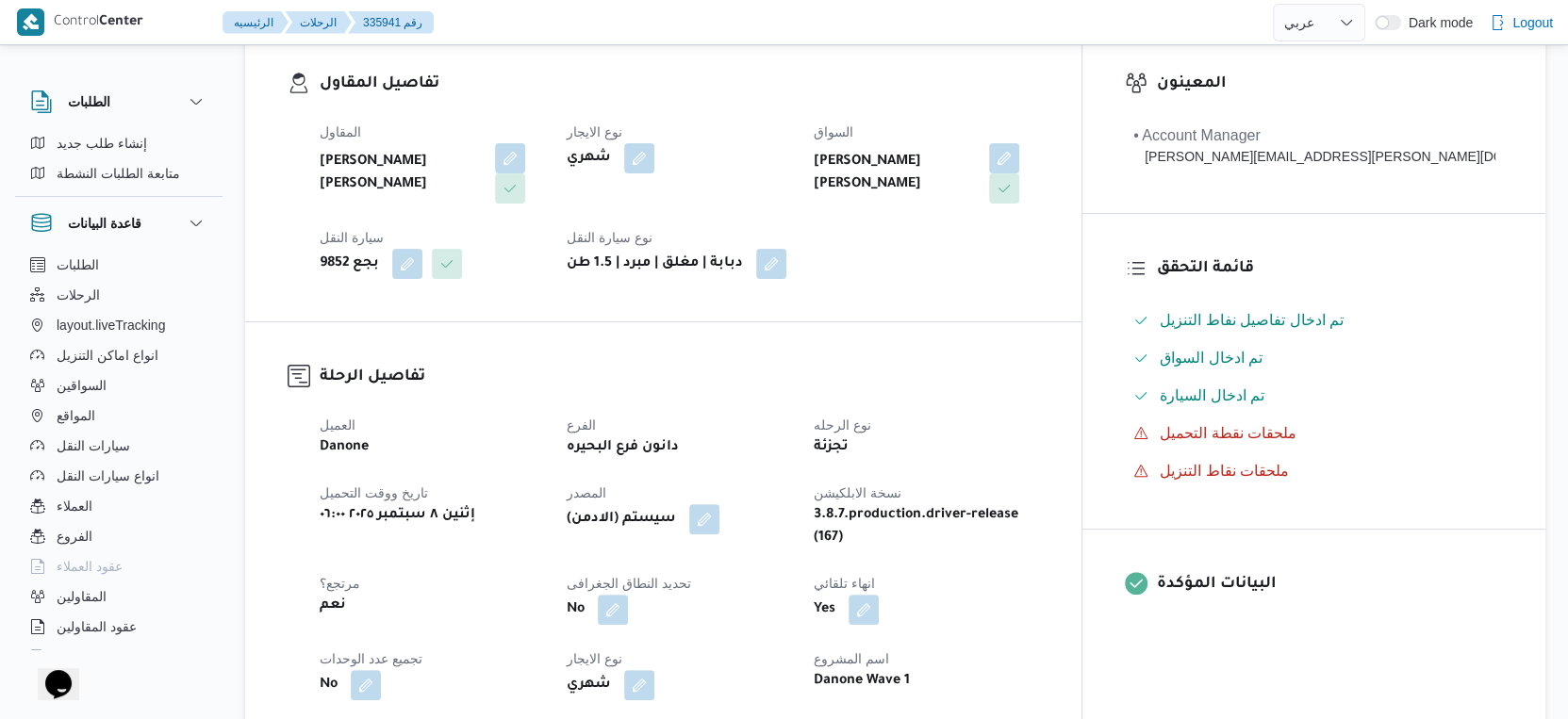
scroll to position [628, 0]
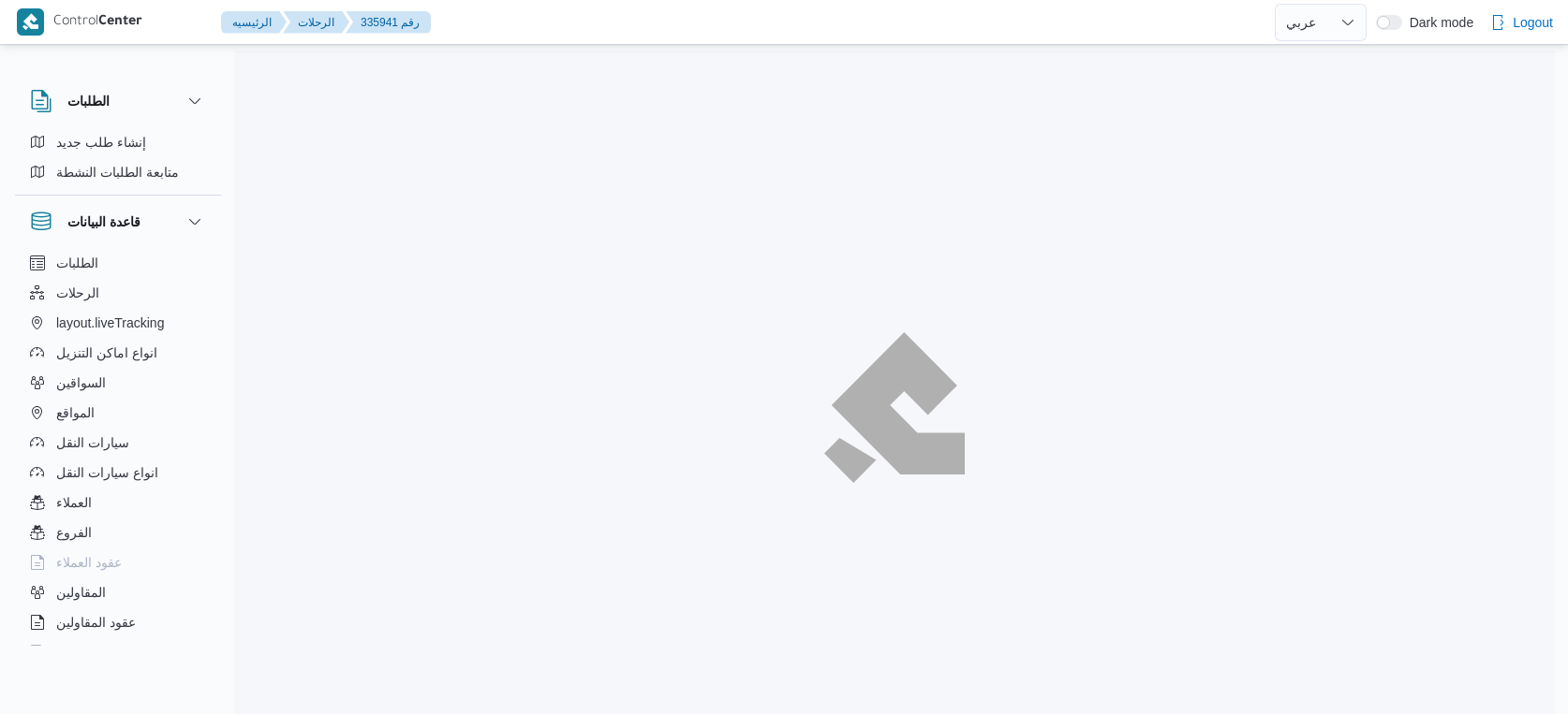
select select "ar"
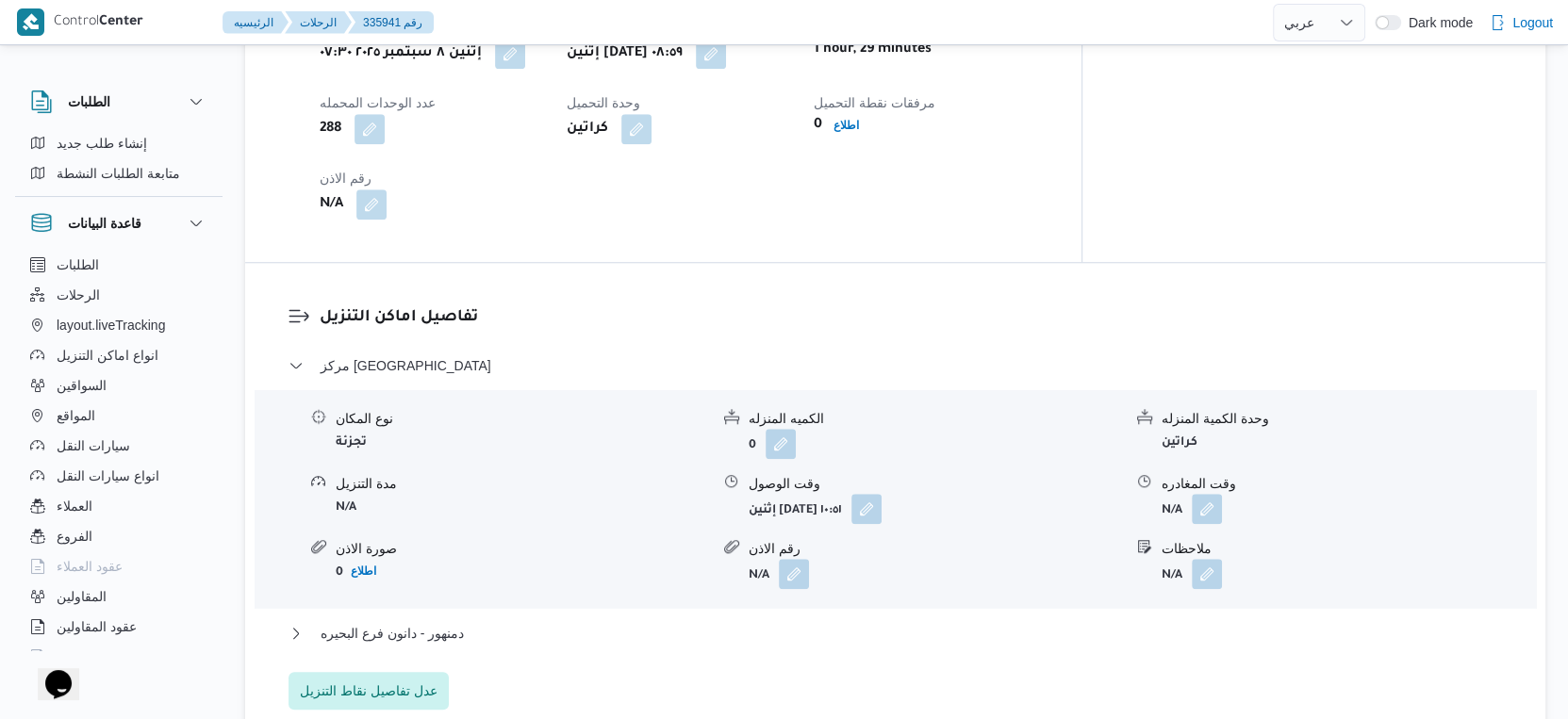
scroll to position [1257, 0]
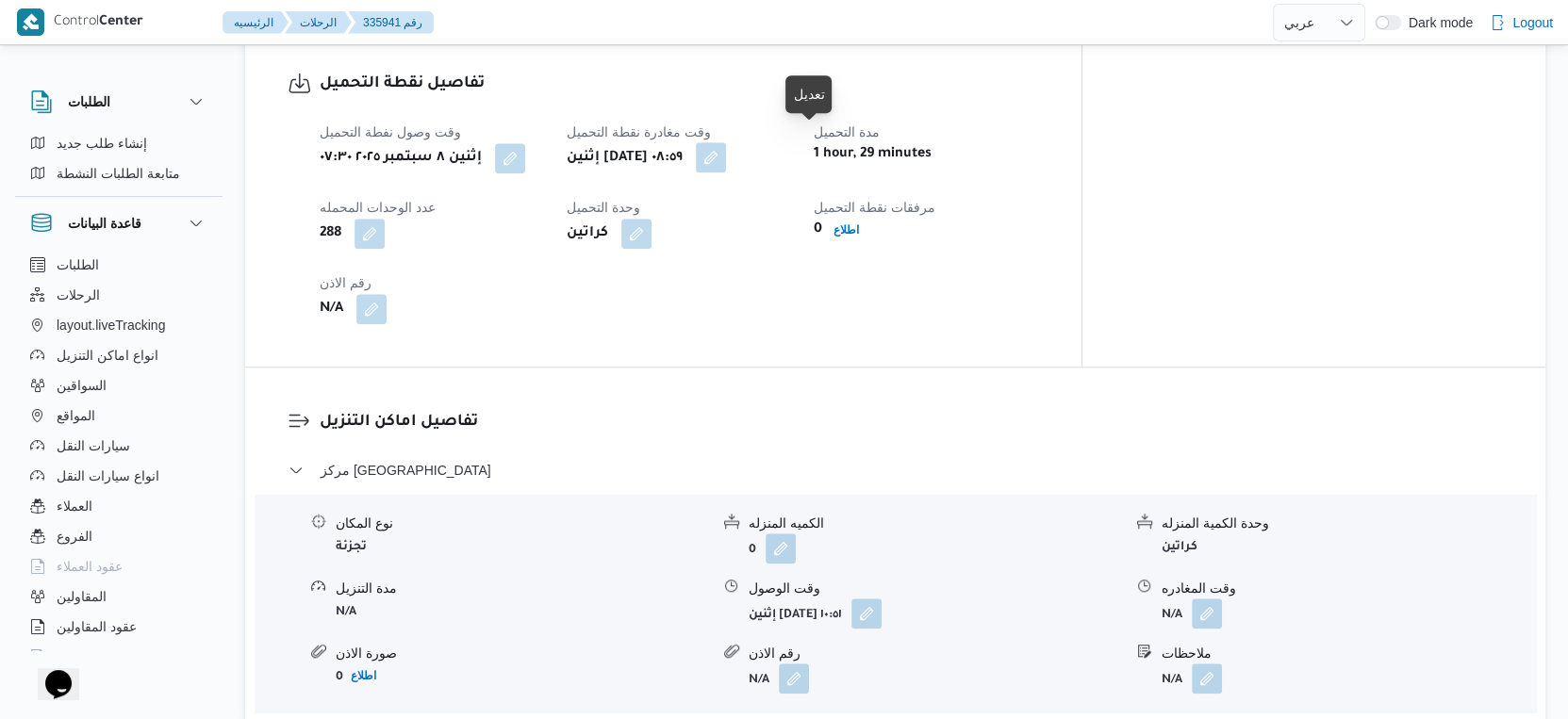
click at [726, 142] on button "button" at bounding box center [710, 157] width 30 height 30
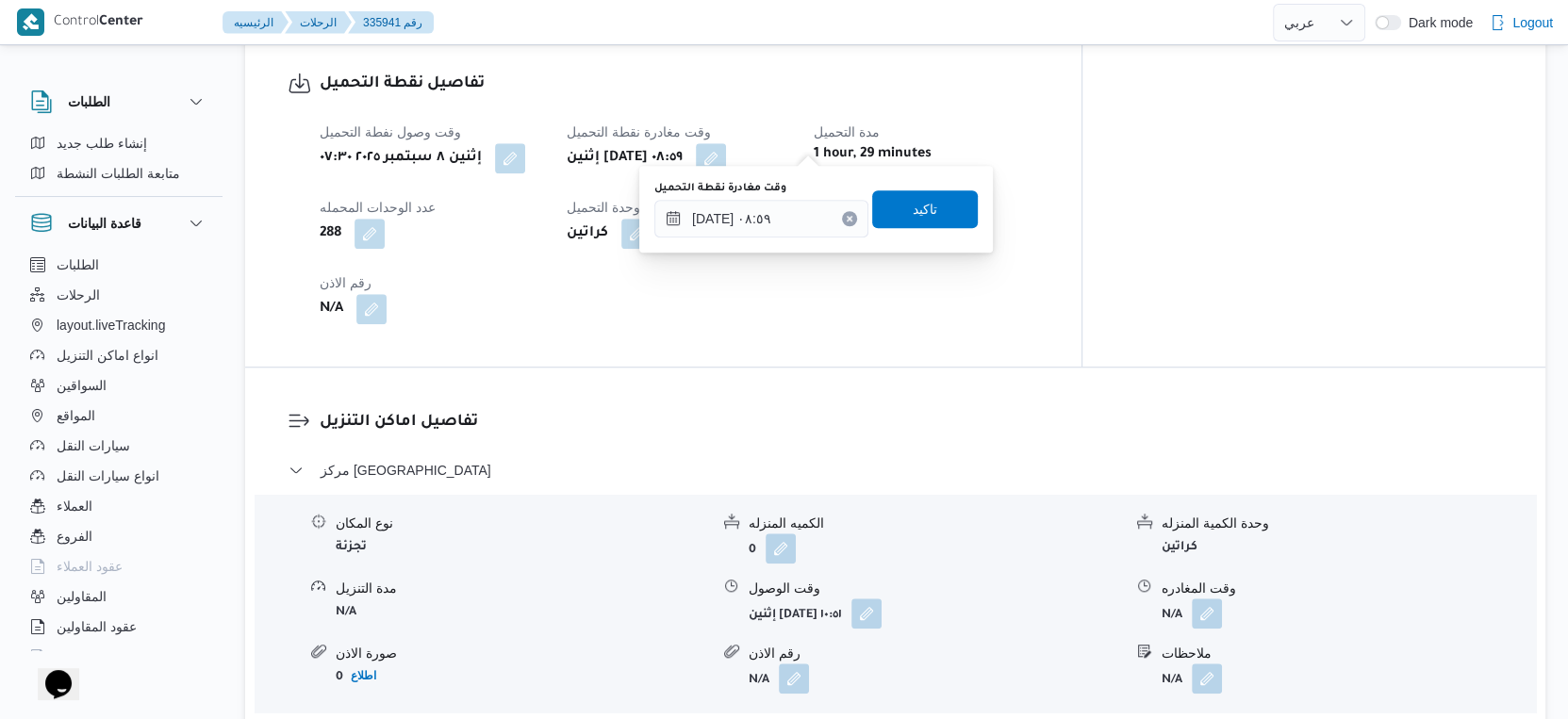
click at [783, 196] on div "وقت مغادرة نقطة التحميل ٠٨/٠٩/٢٠٢٥ ٠٨:٥٩" at bounding box center [761, 210] width 214 height 57
click at [768, 214] on input "٠٨/٠٩/٢٠٢٥ ٠٨:٥٩" at bounding box center [761, 218] width 214 height 37
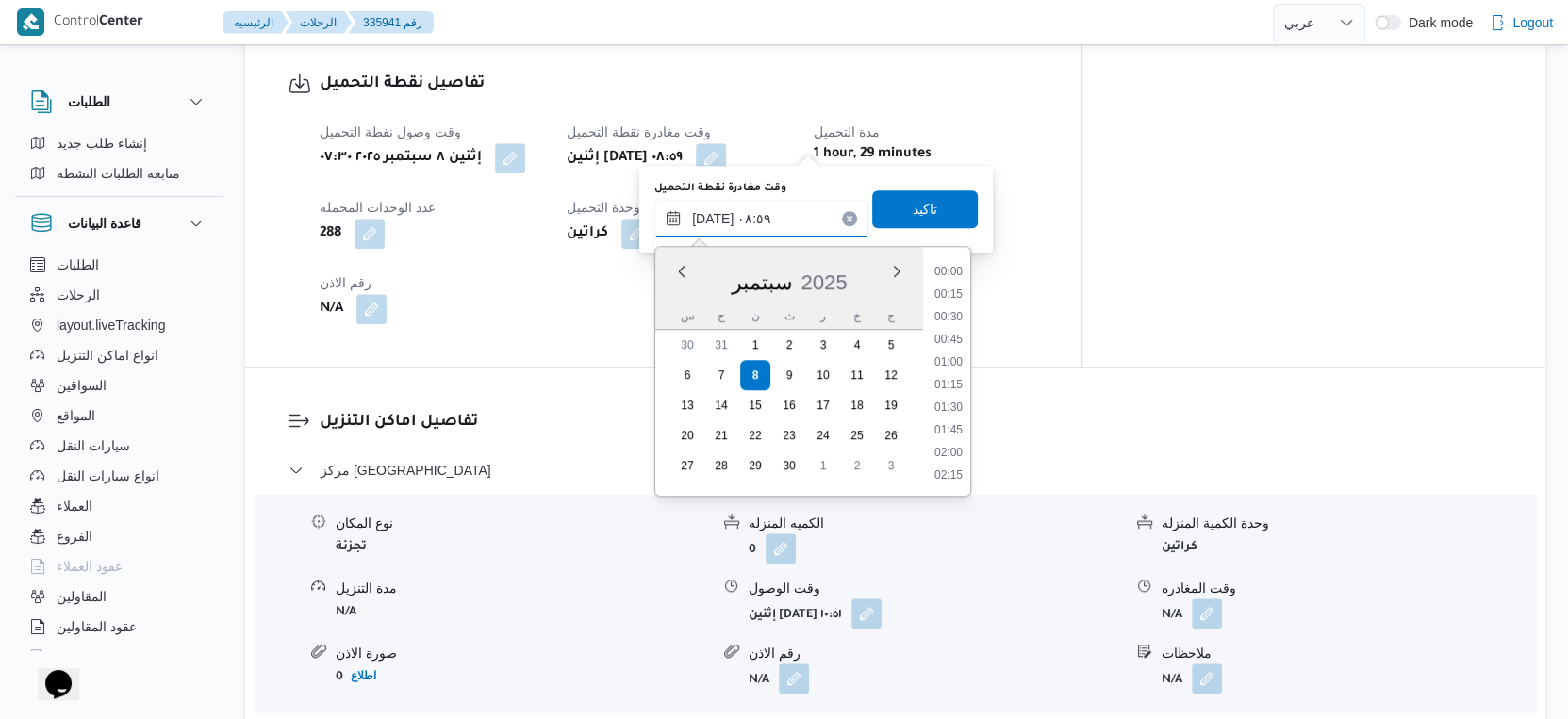
scroll to position [677, 0]
click at [957, 337] on li "08:15" at bounding box center [949, 341] width 43 height 19
type input "٠٨/٠٩/٢٠٢٥ ٠٨:١٥"
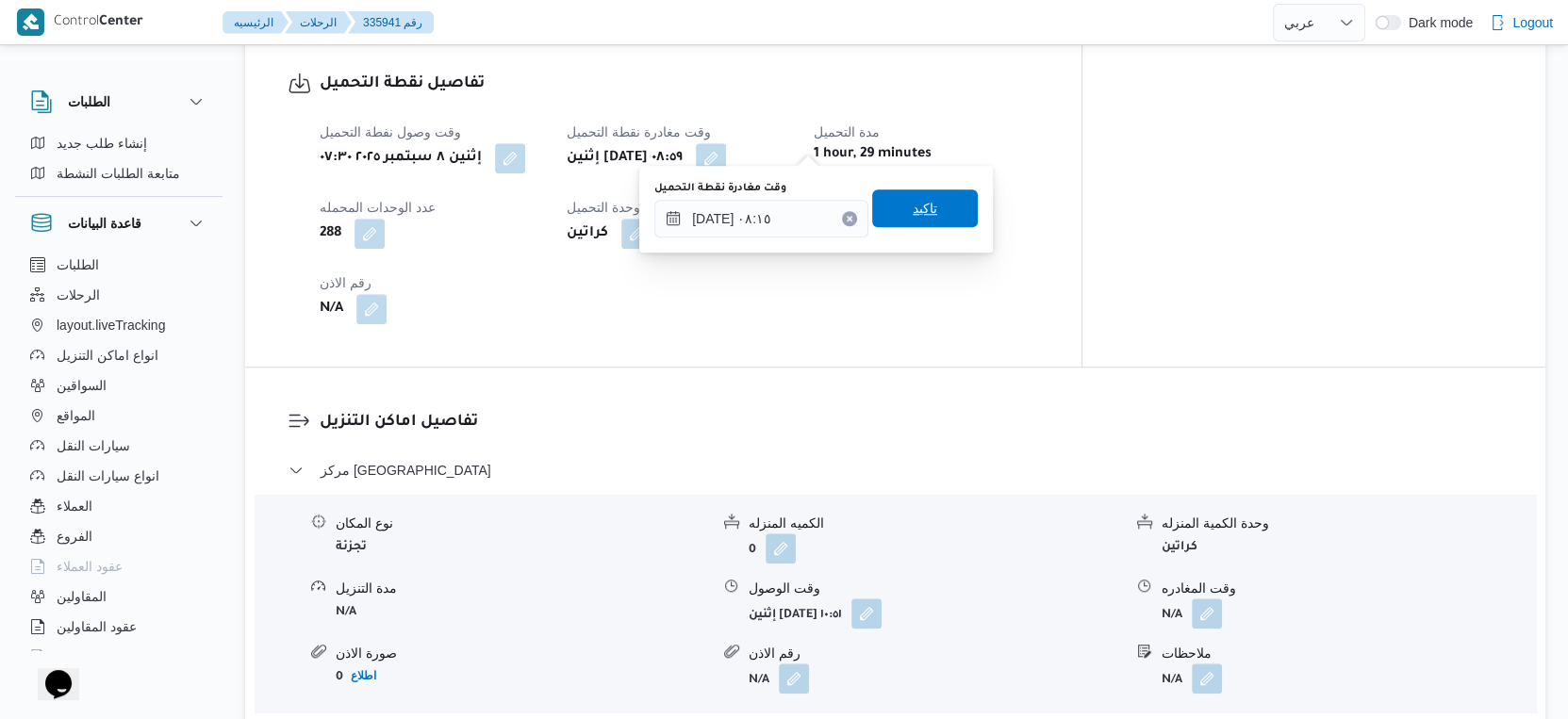
click at [924, 202] on span "تاكيد" at bounding box center [925, 208] width 106 height 37
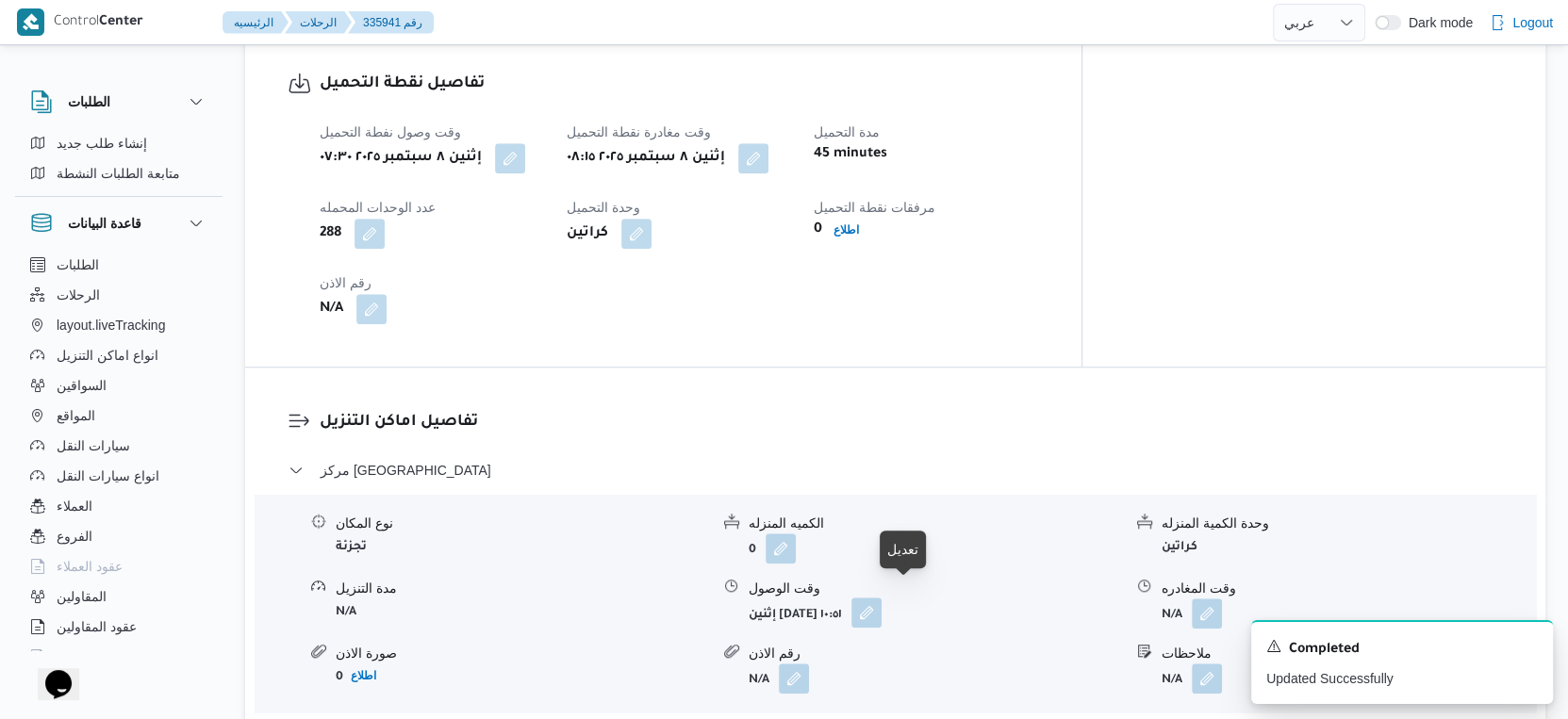
click at [882, 598] on button "button" at bounding box center [866, 612] width 30 height 30
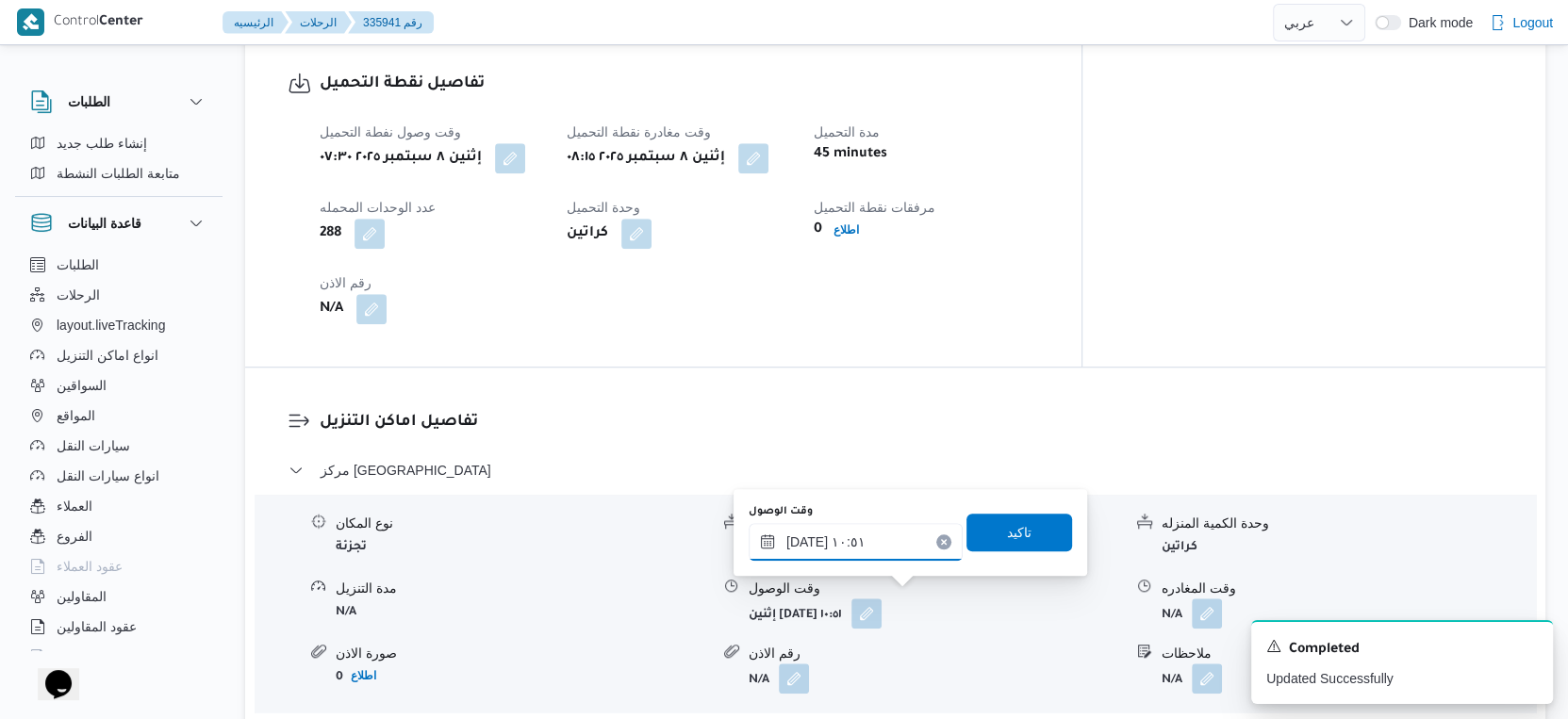
click at [852, 548] on input "٠٨/٠٩/٢٠٢٥ ١٠:٥١" at bounding box center [856, 542] width 214 height 37
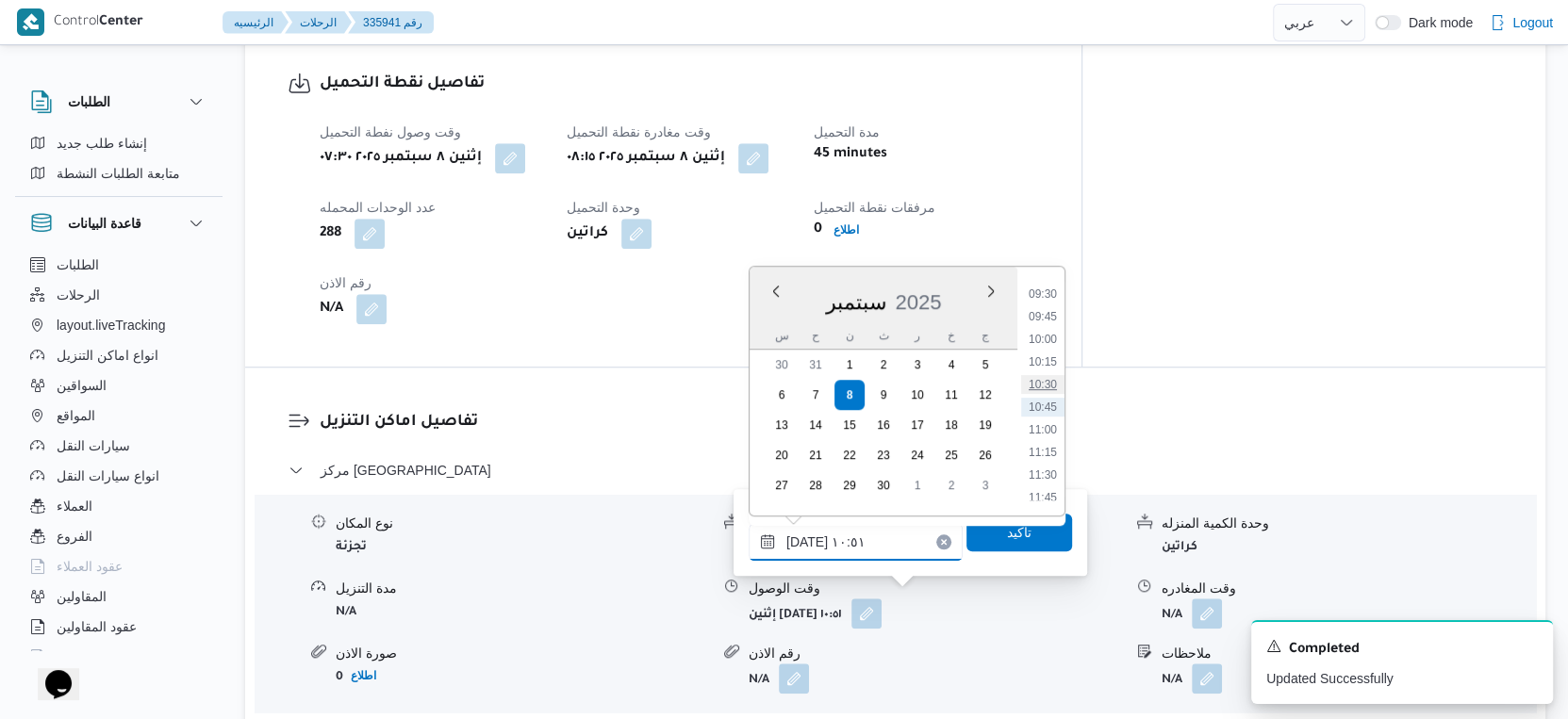
scroll to position [753, 0]
click at [1051, 328] on li "08:45" at bounding box center [1043, 329] width 43 height 19
type input "٠٨/٠٩/٢٠٢٥ ٠٨:٤٥"
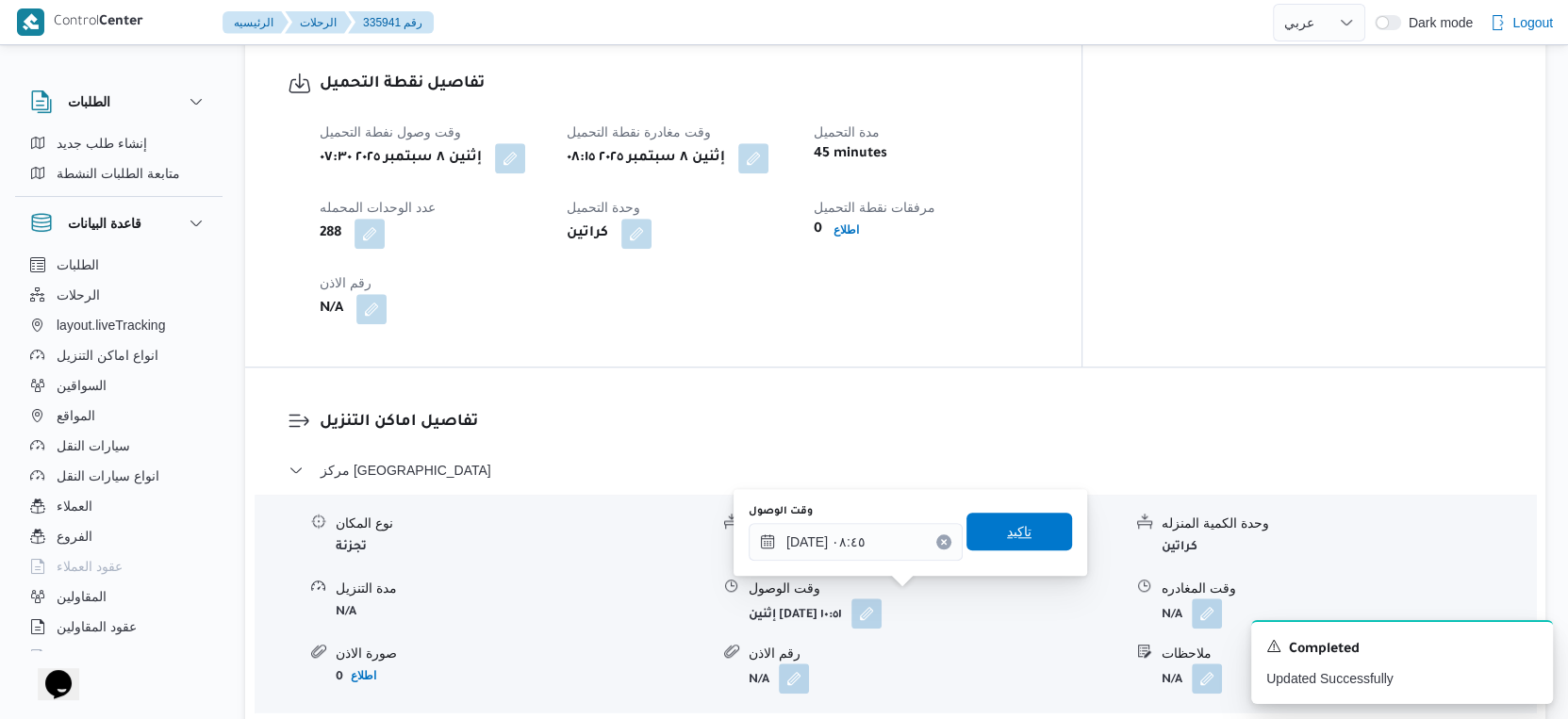
click at [1019, 526] on span "تاكيد" at bounding box center [1019, 532] width 106 height 37
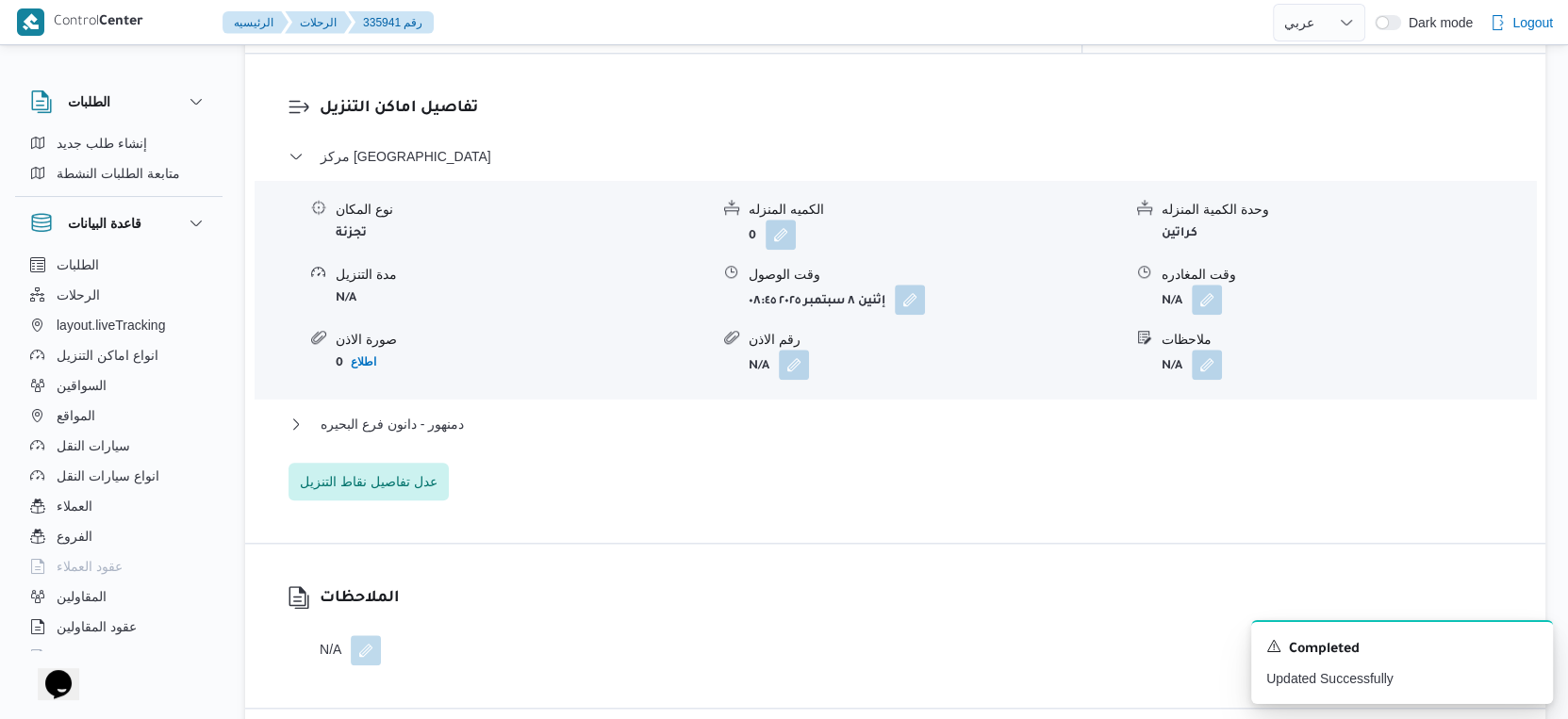
scroll to position [1571, 0]
click at [526, 416] on button "دمنهور - دانون فرع البحيره" at bounding box center [896, 423] width 1215 height 23
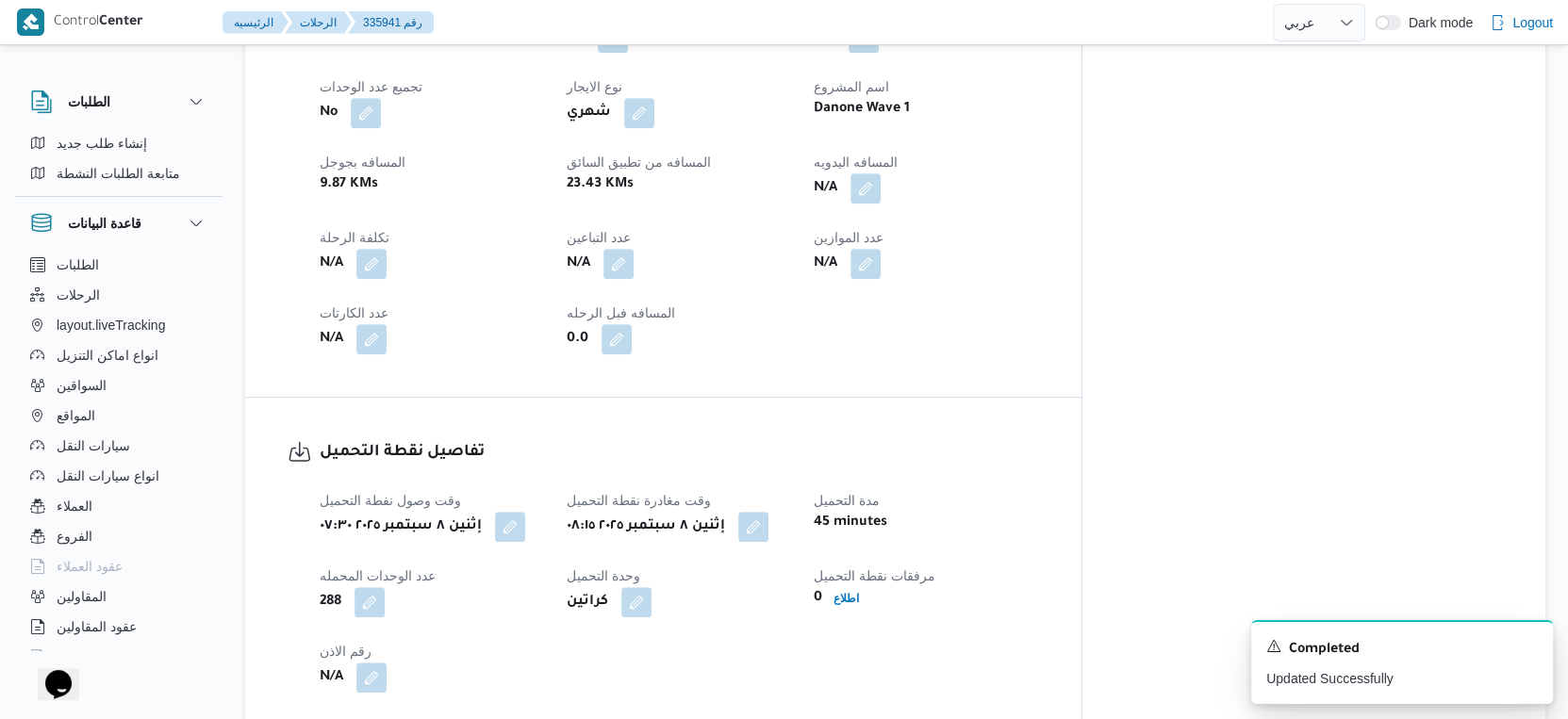
scroll to position [838, 0]
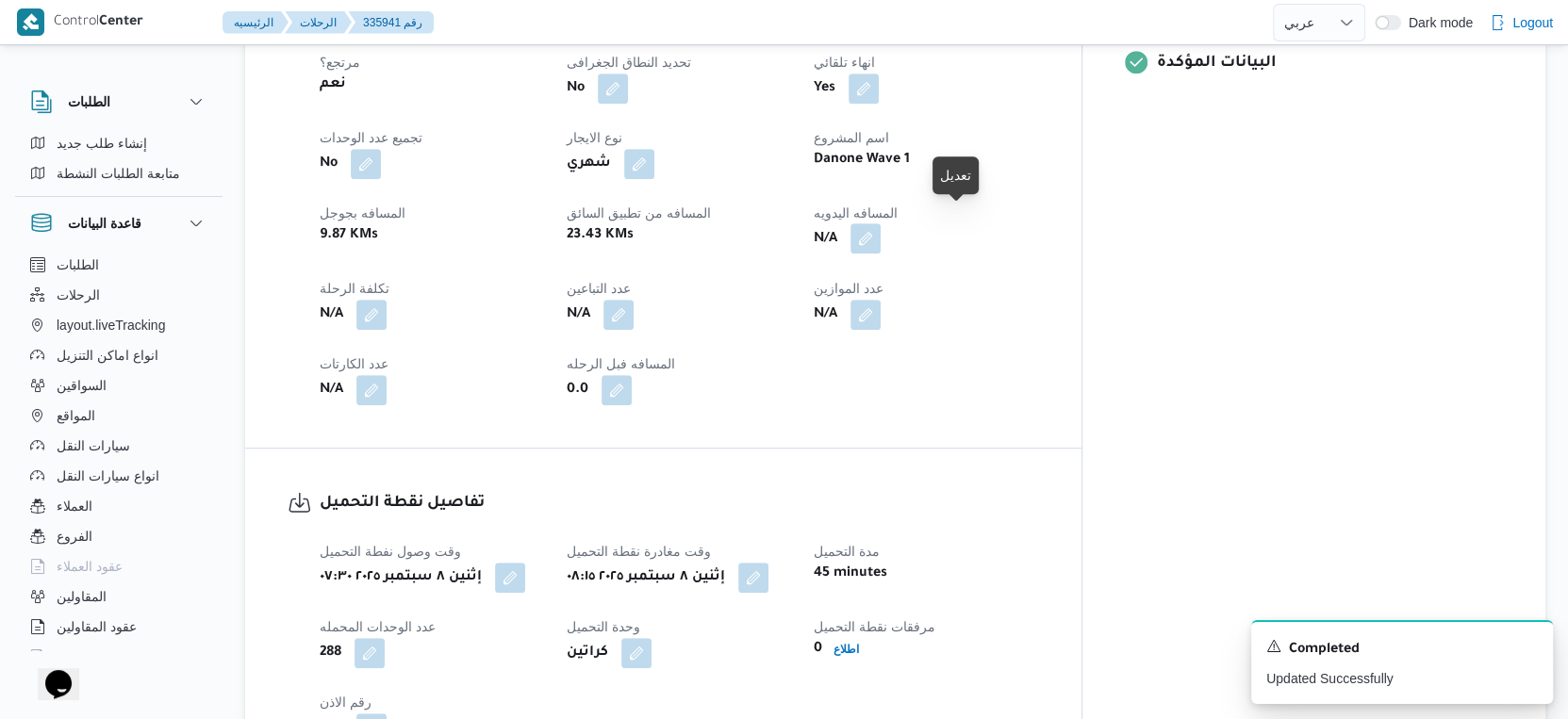
click at [881, 223] on button "button" at bounding box center [865, 238] width 30 height 30
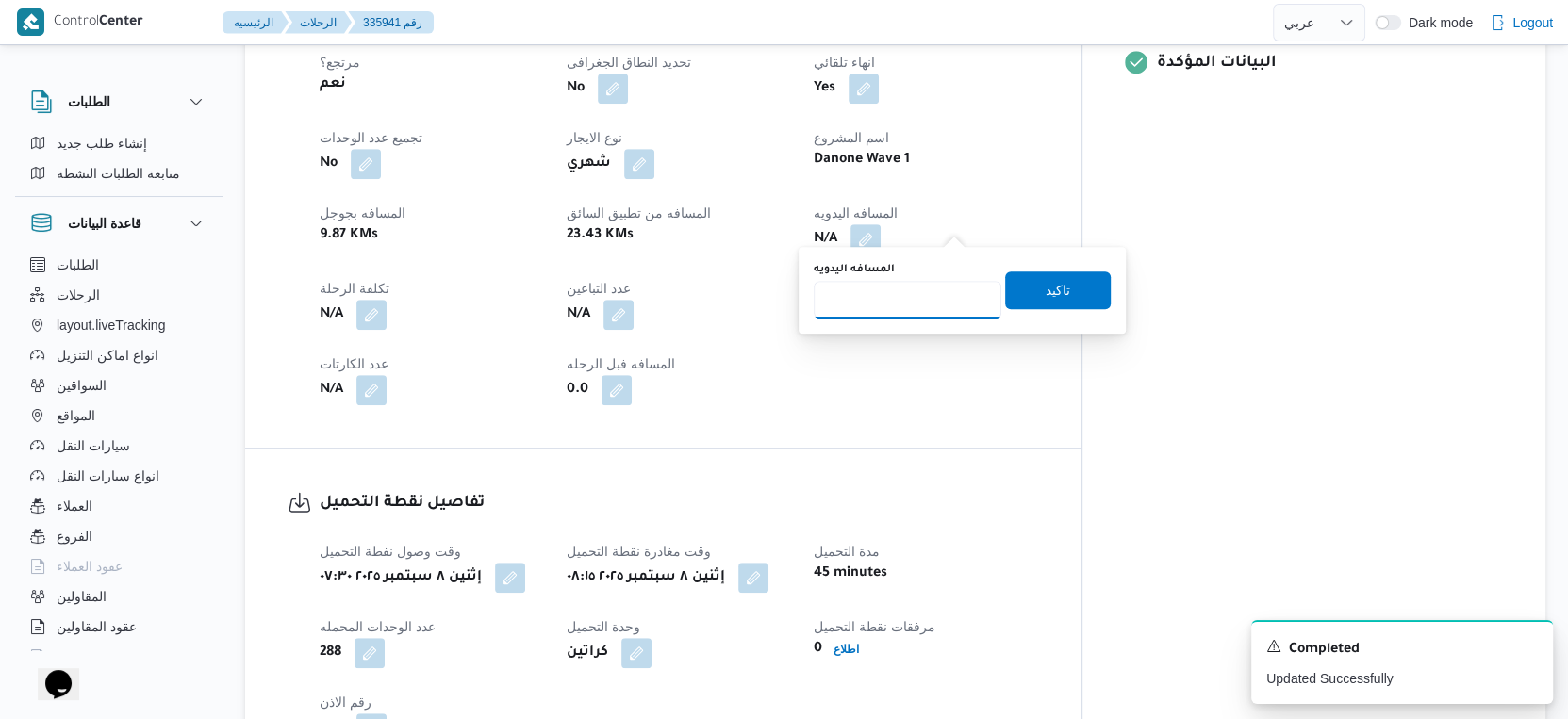
click at [917, 305] on input "المسافه اليدويه" at bounding box center [908, 300] width 188 height 37
type input "38"
click at [1061, 286] on span "تاكيد" at bounding box center [1058, 289] width 106 height 37
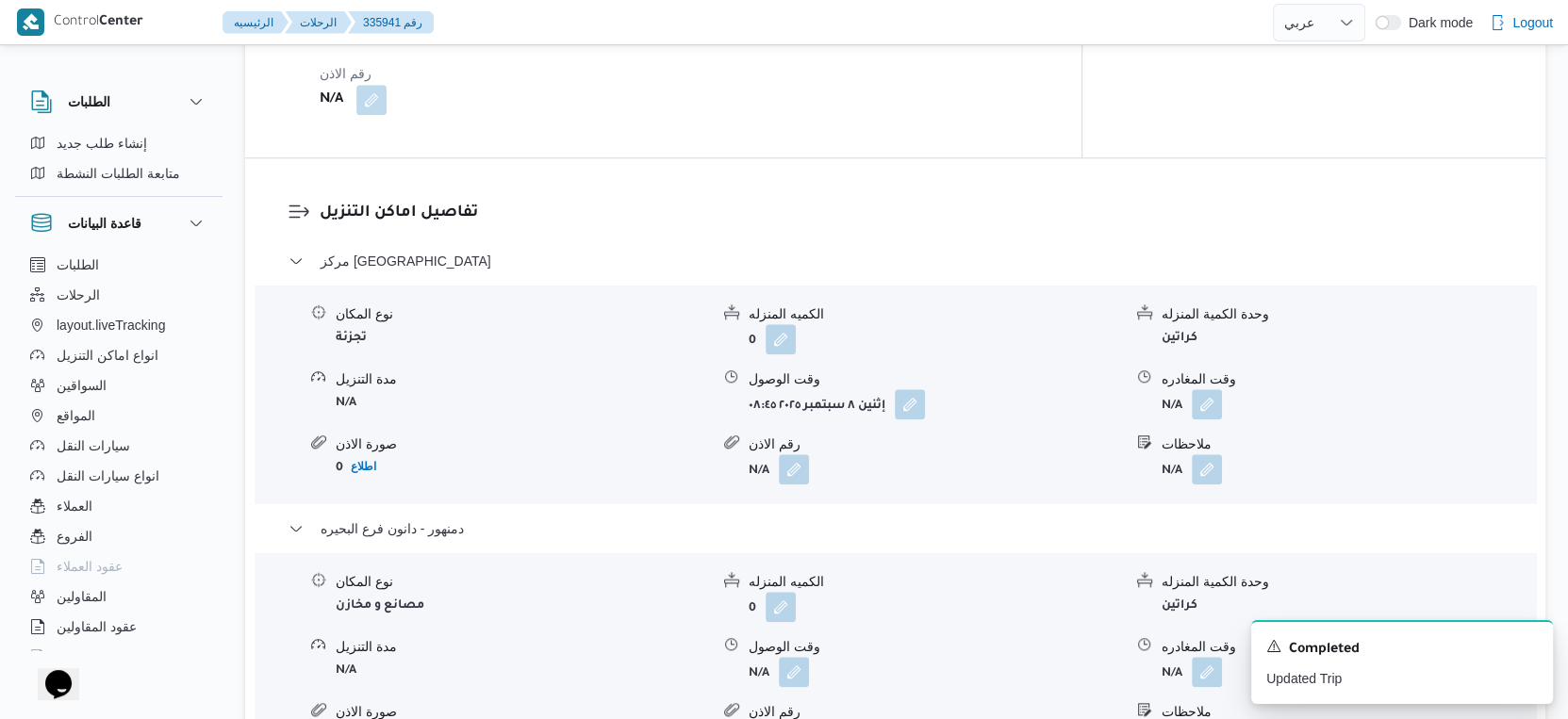
scroll to position [1675, 0]
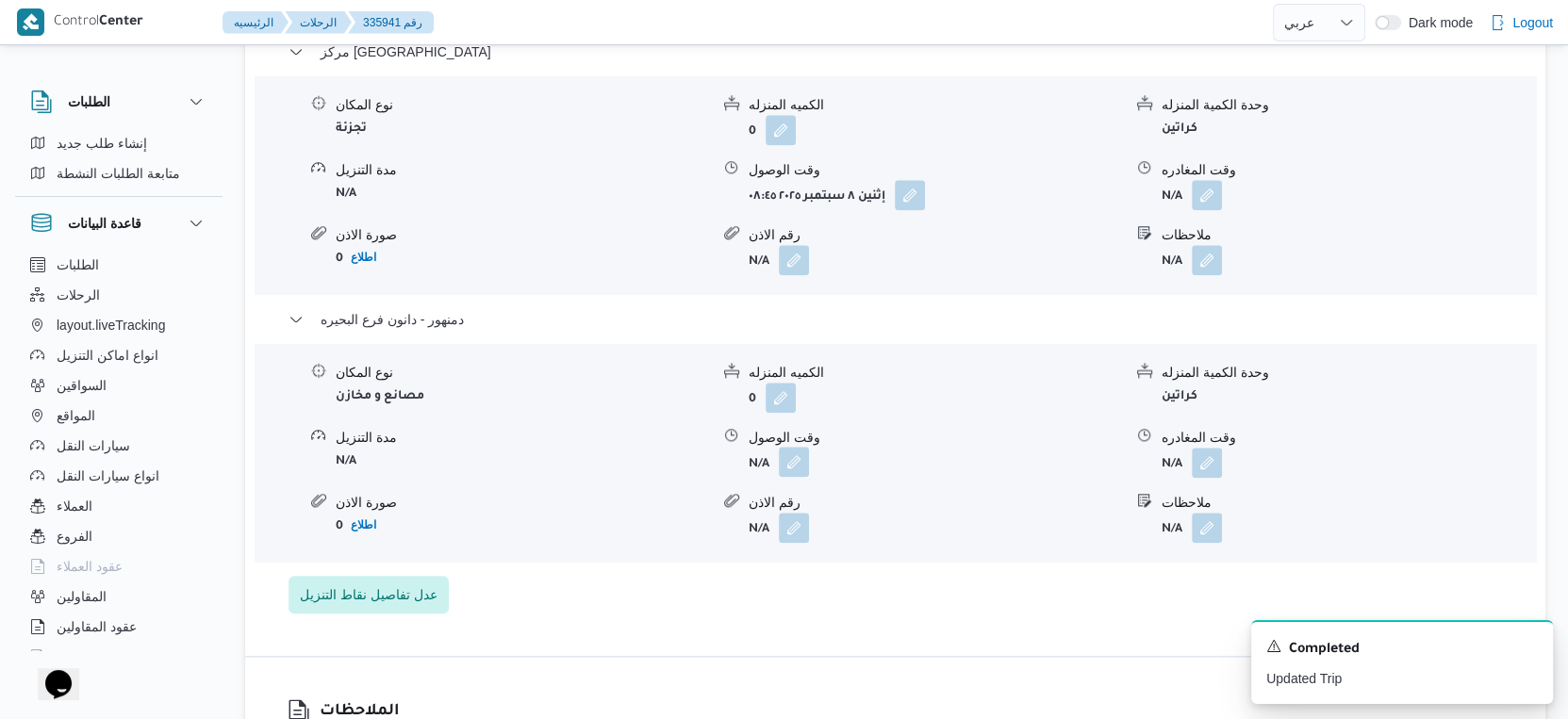
click at [800, 447] on button "button" at bounding box center [794, 461] width 30 height 30
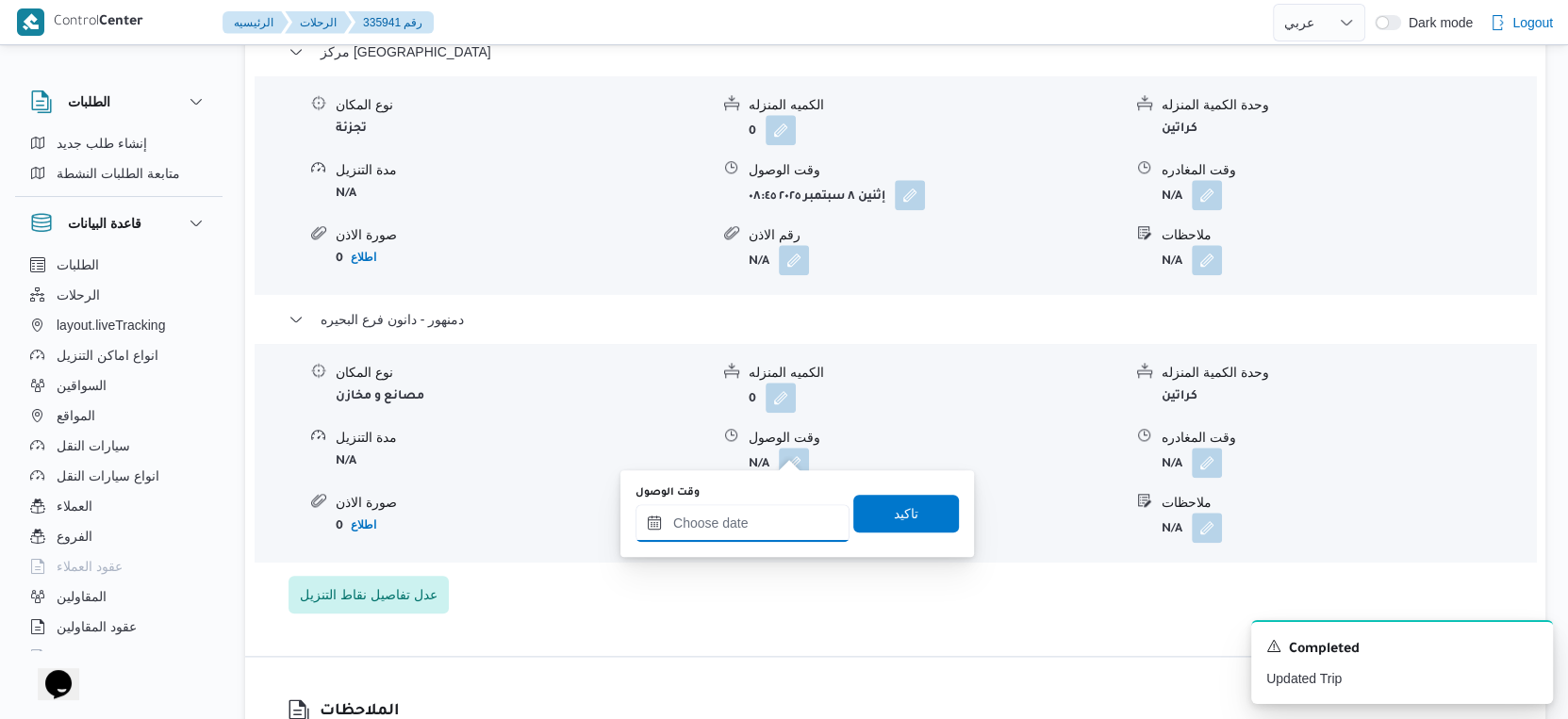
click at [763, 511] on input "وقت الوصول" at bounding box center [743, 523] width 214 height 37
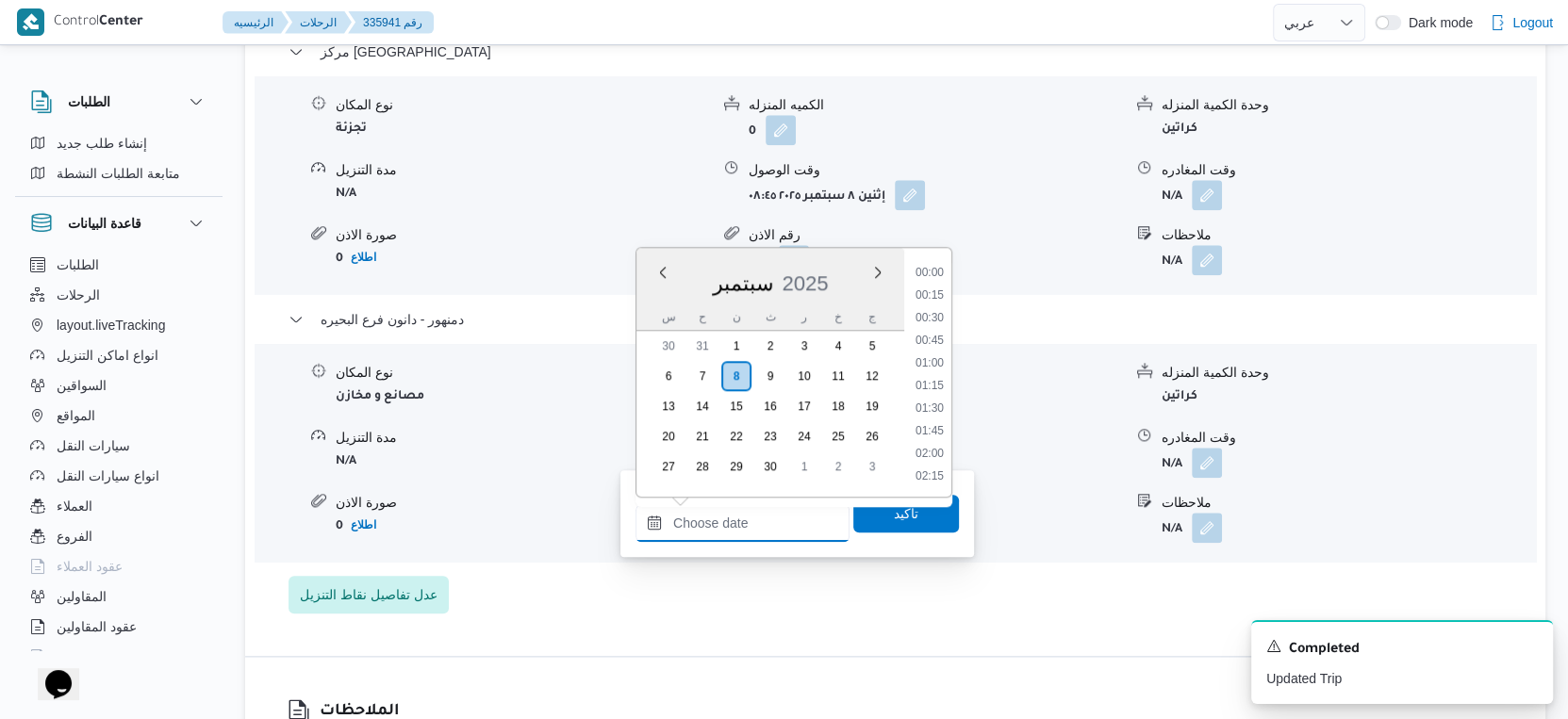
scroll to position [1670, 0]
drag, startPoint x: 945, startPoint y: 316, endPoint x: 920, endPoint y: 428, distance: 114.8
click at [945, 316] on li "19:00" at bounding box center [930, 321] width 43 height 19
type input "٠٨/٠٩/٢٠٢٥ ١٩:٠٠"
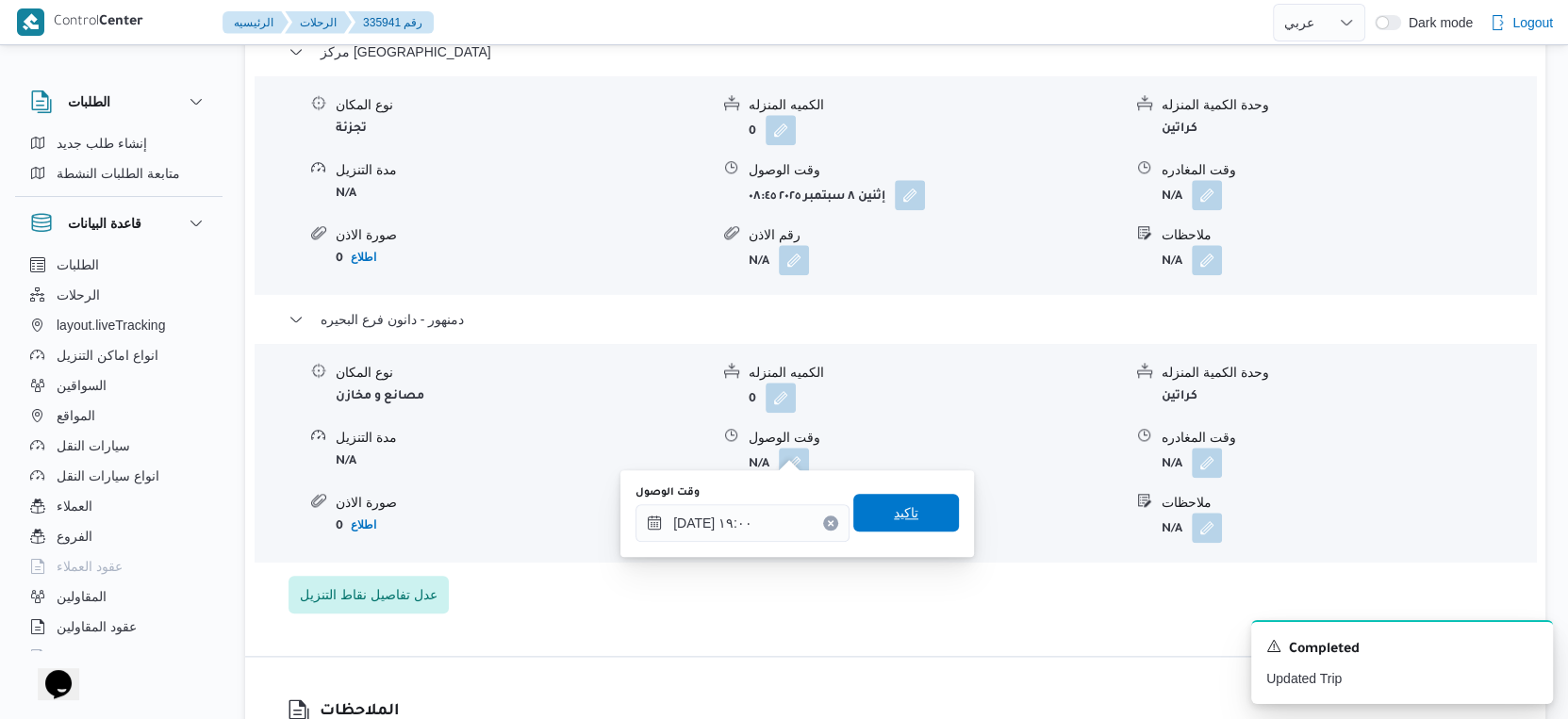
click at [905, 507] on span "تاكيد" at bounding box center [906, 512] width 106 height 37
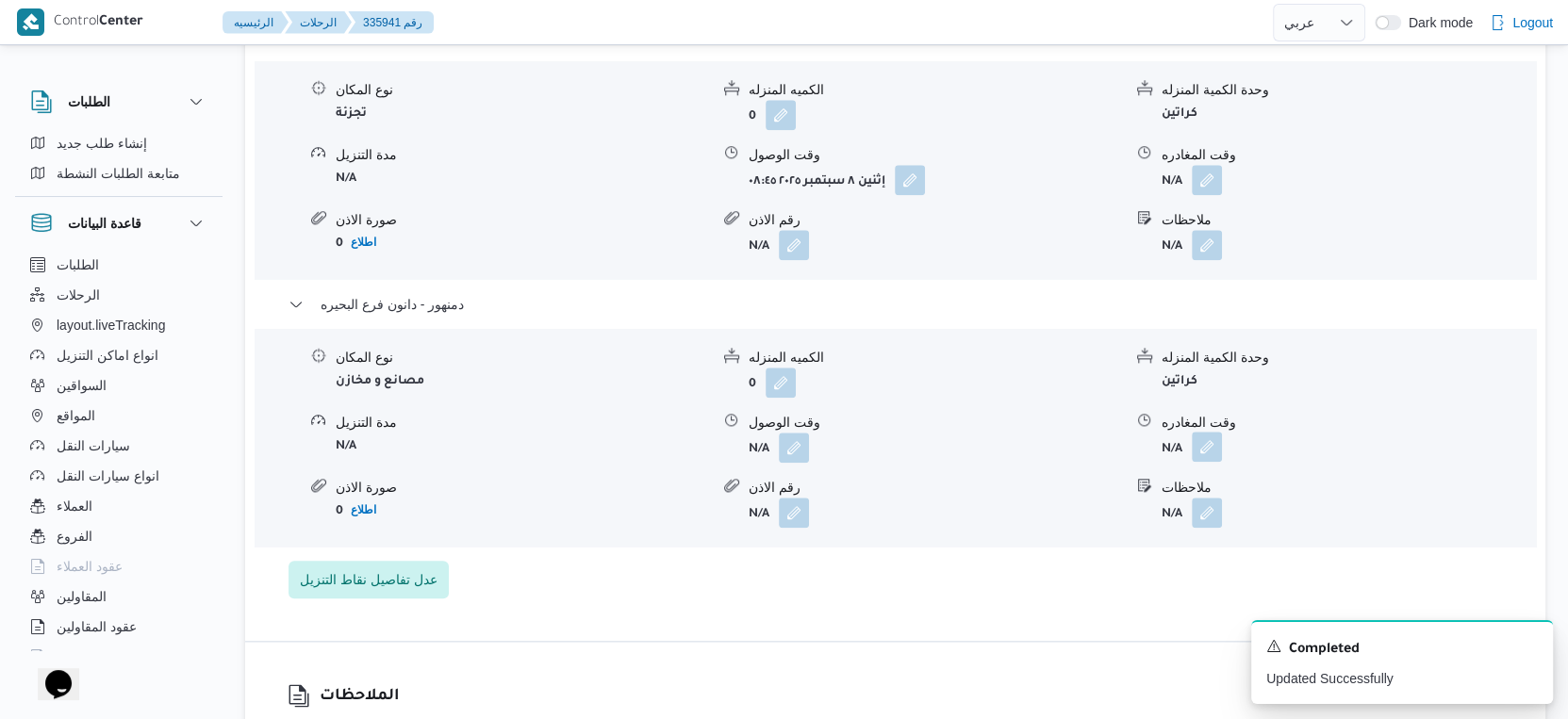
click at [1210, 446] on button "button" at bounding box center [1206, 447] width 30 height 30
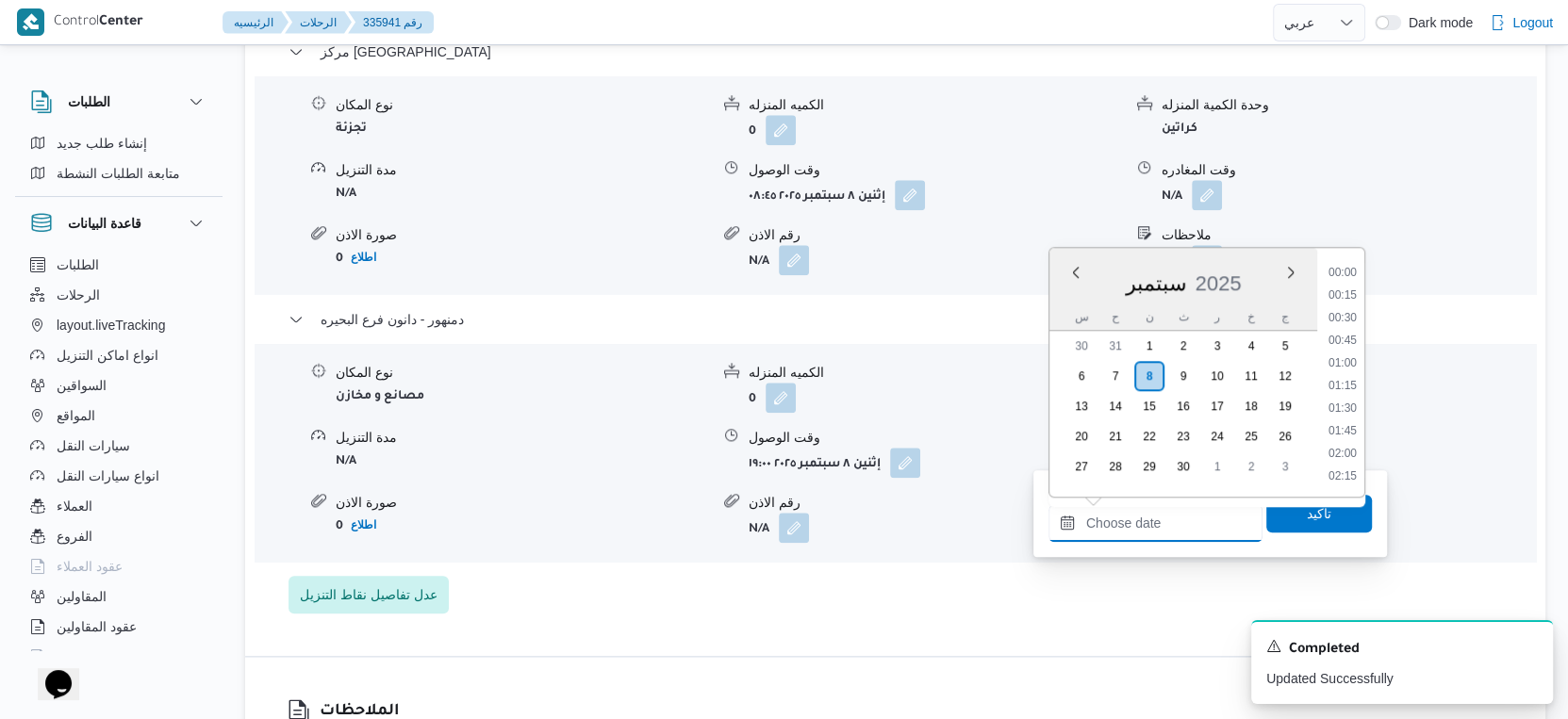
click at [1178, 518] on input "وقت المغادره" at bounding box center [1155, 523] width 214 height 37
drag, startPoint x: 1353, startPoint y: 314, endPoint x: 1310, endPoint y: 371, distance: 71.4
click at [1353, 313] on li "19:00" at bounding box center [1343, 321] width 43 height 19
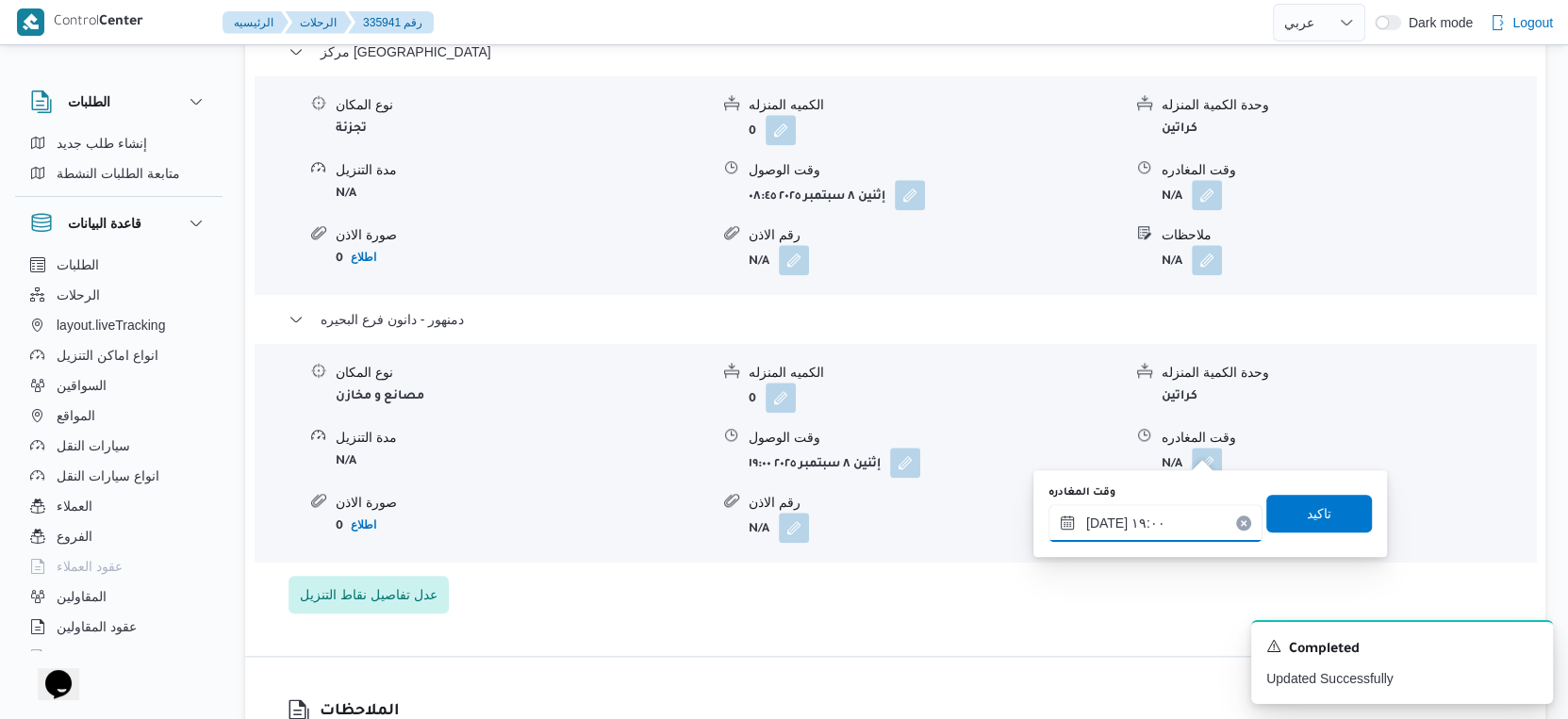
click at [1102, 519] on input "٠٨/٠٩/٢٠٢٥ ١٩:٠٠" at bounding box center [1155, 523] width 214 height 37
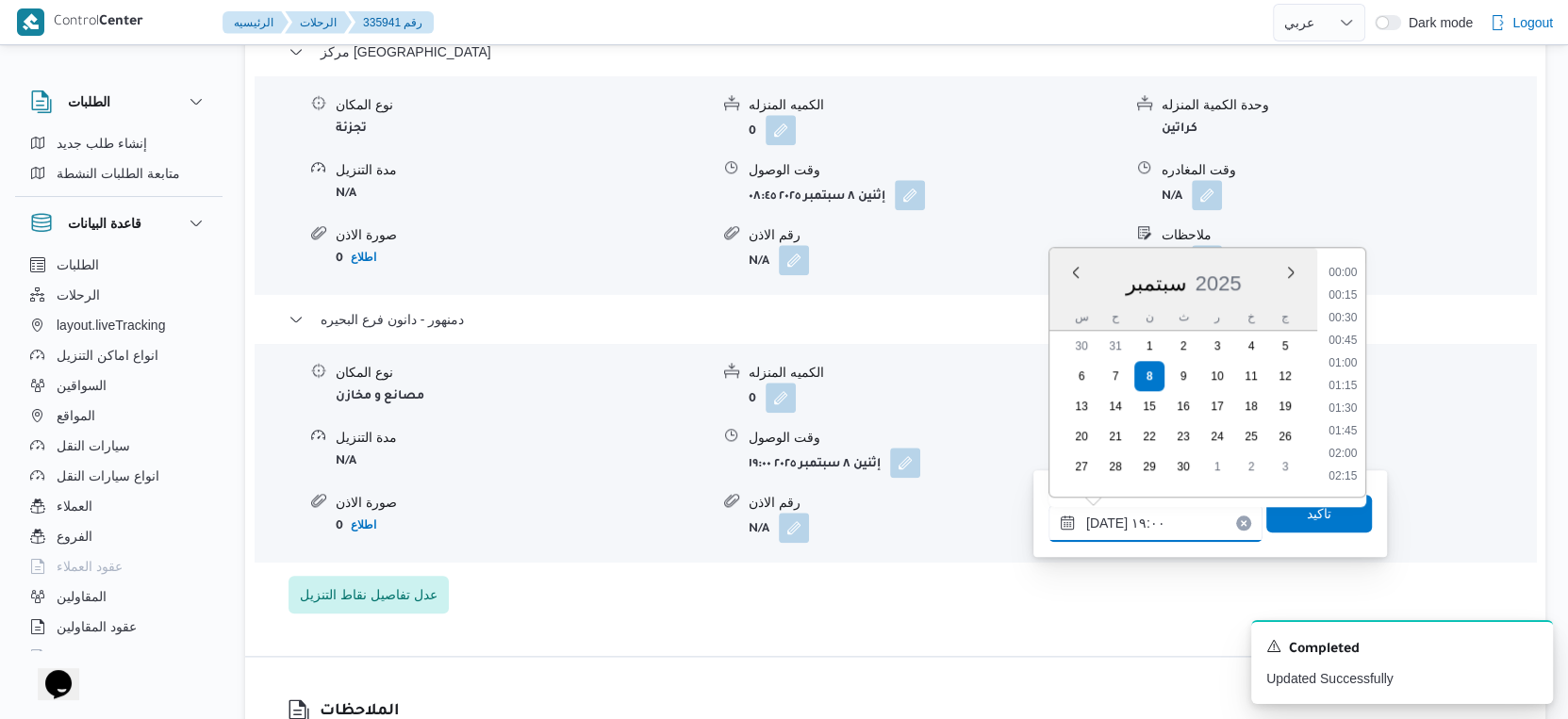
click at [1102, 519] on input "٠٨/٠٩/٢٠٢٥ ١٩:٠٠" at bounding box center [1155, 523] width 214 height 37
type input "٠٨/٠٩/٢٠٢٥ ١٩:١٤"
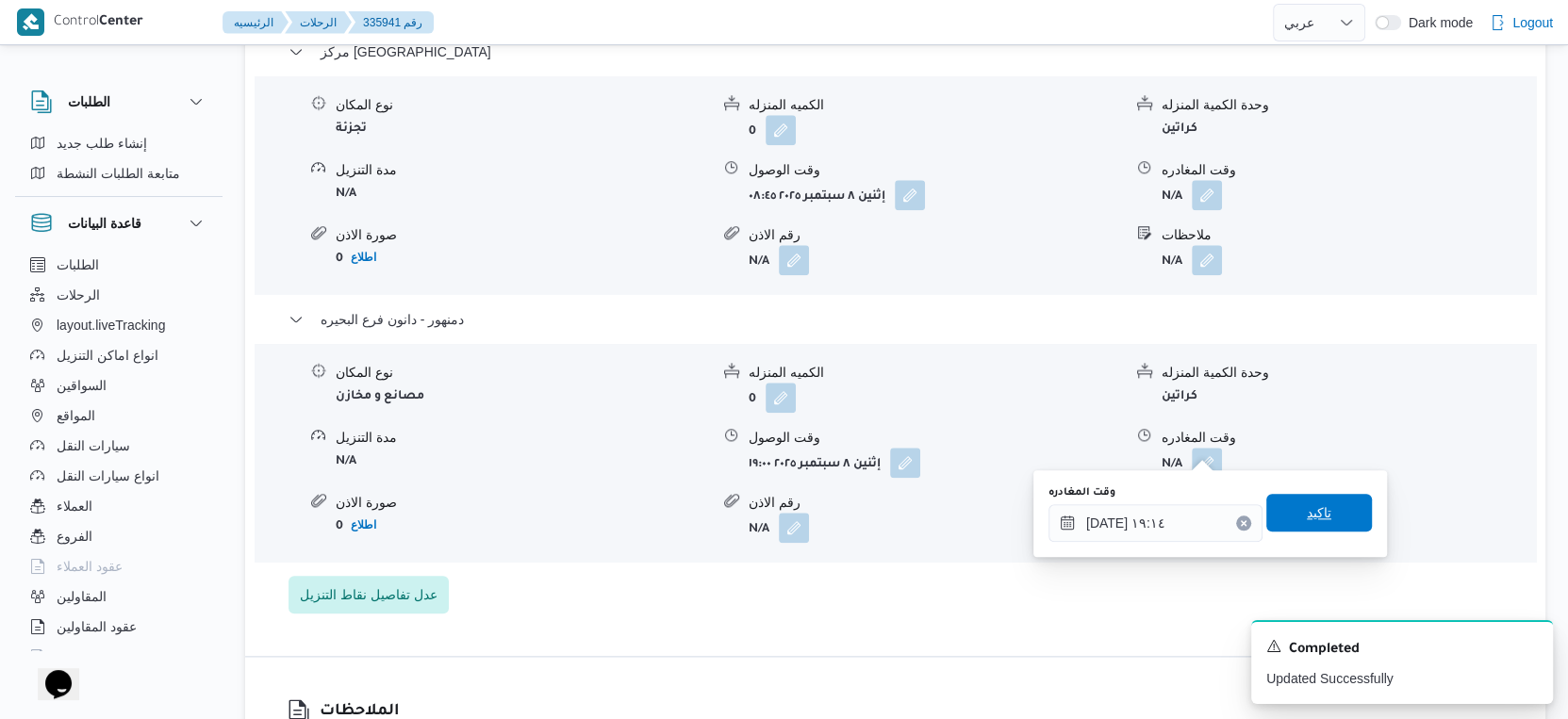
click at [1346, 502] on span "تاكيد" at bounding box center [1320, 512] width 106 height 37
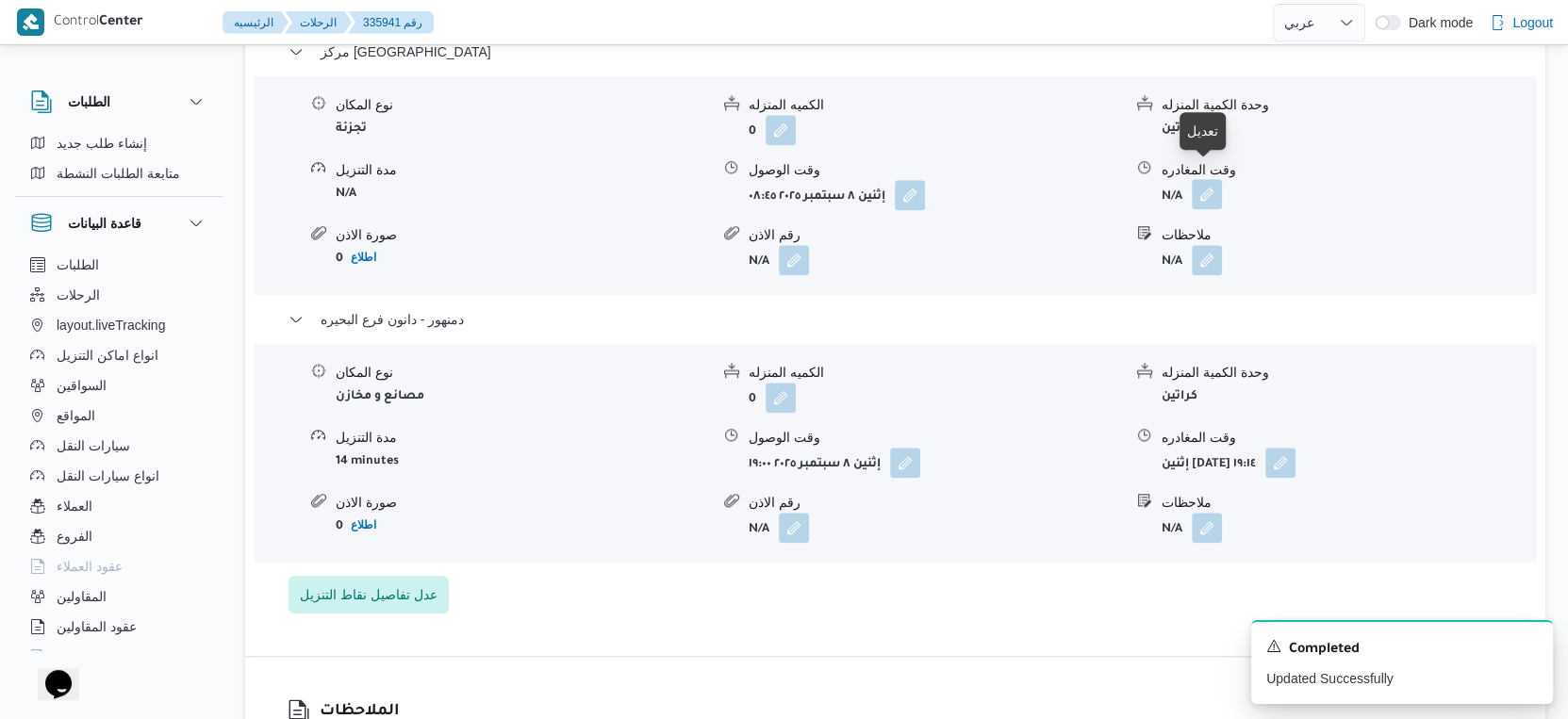
click at [1211, 179] on button "button" at bounding box center [1206, 194] width 30 height 30
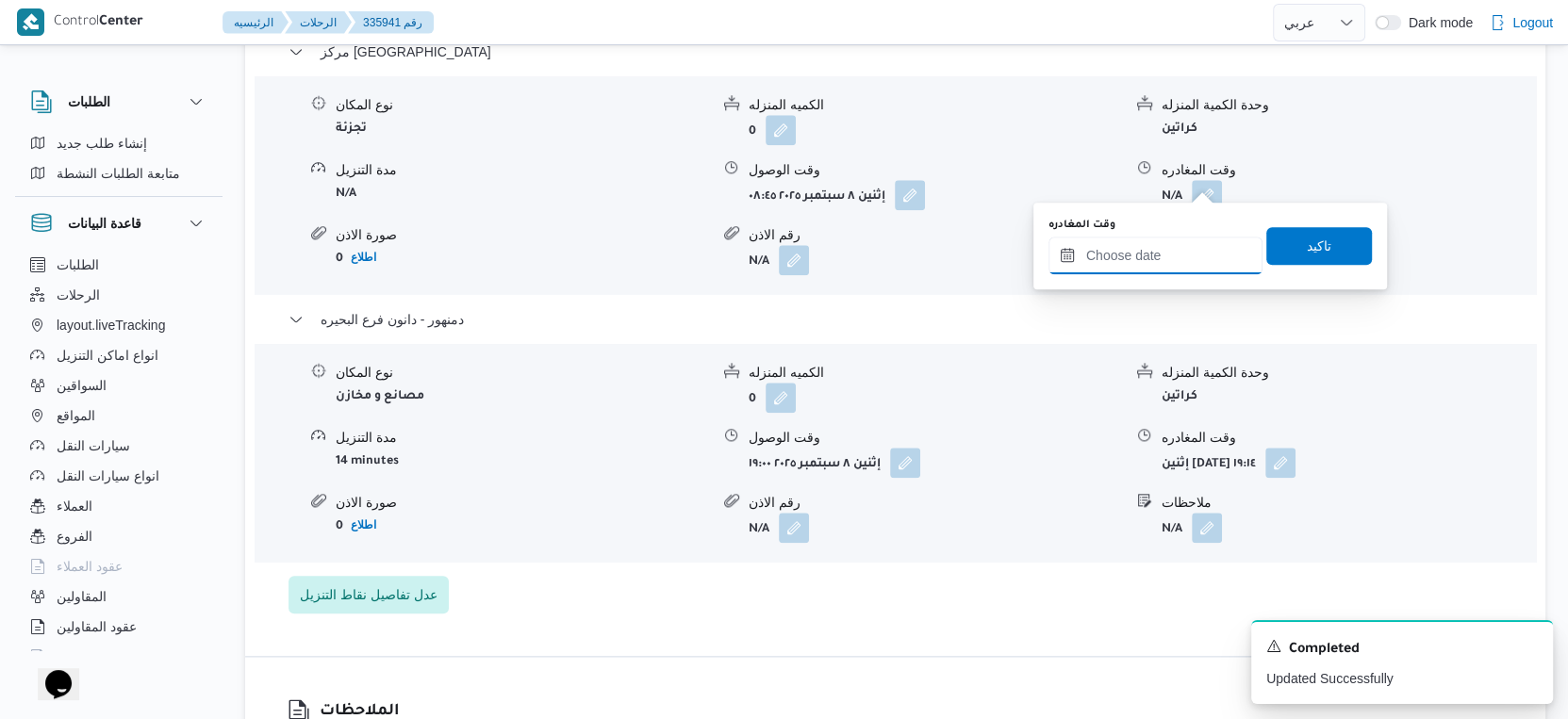
click at [1161, 248] on input "وقت المغادره" at bounding box center [1155, 256] width 214 height 37
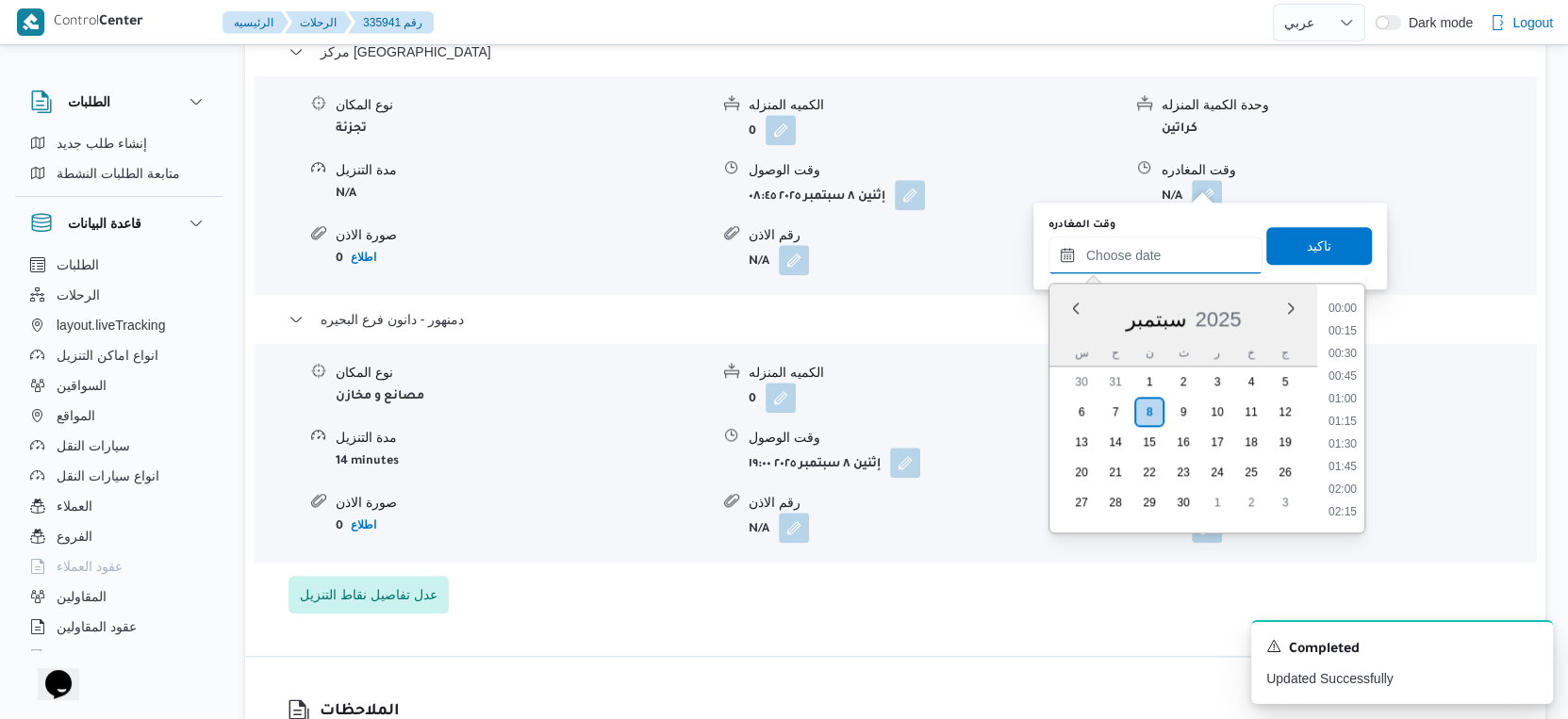
scroll to position [1670, 0]
drag, startPoint x: 1345, startPoint y: 331, endPoint x: 1336, endPoint y: 271, distance: 60.7
click at [1345, 331] on li "18:45" at bounding box center [1343, 334] width 43 height 19
type input "٠٨/٠٩/٢٠٢٥ ١٨:٤٥"
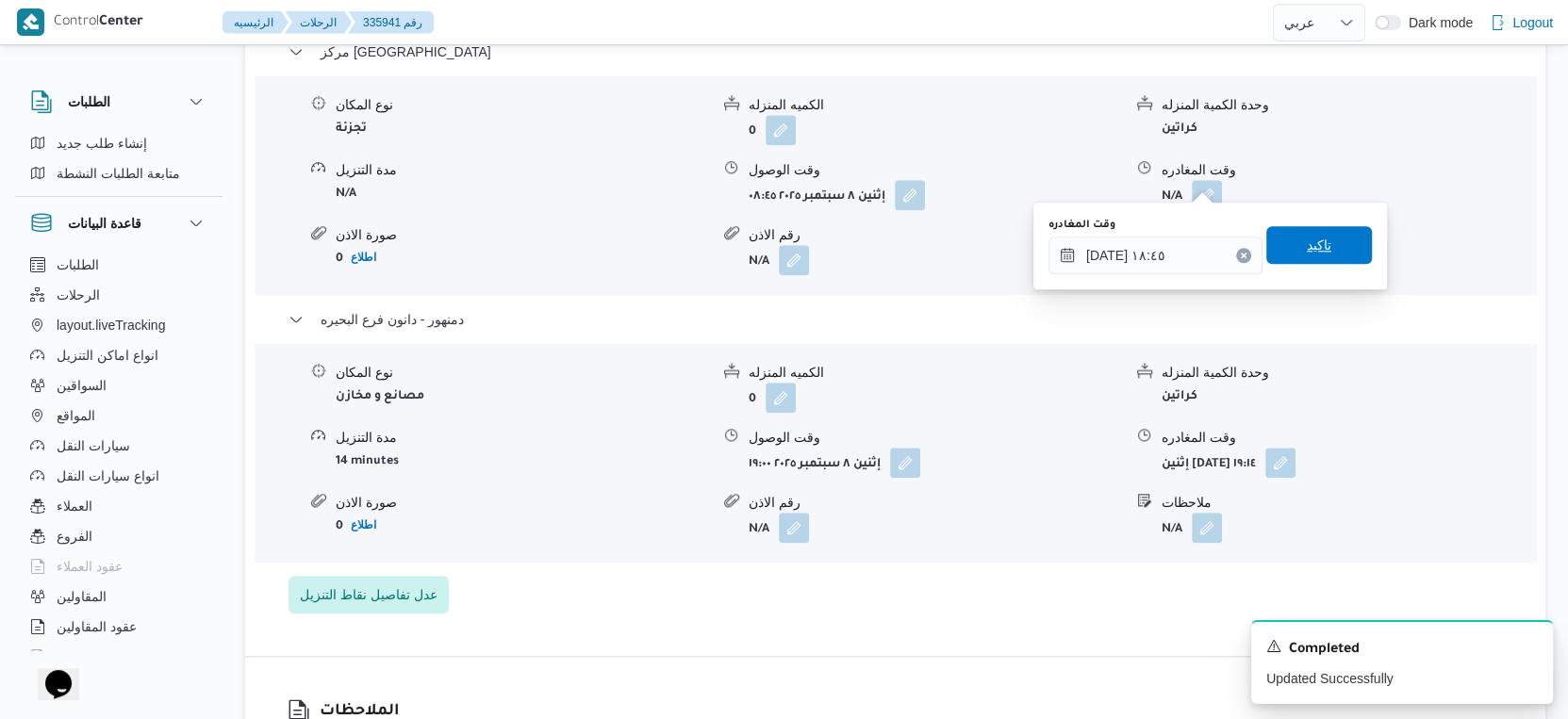
click at [1329, 246] on span "تاكيد" at bounding box center [1320, 245] width 106 height 37
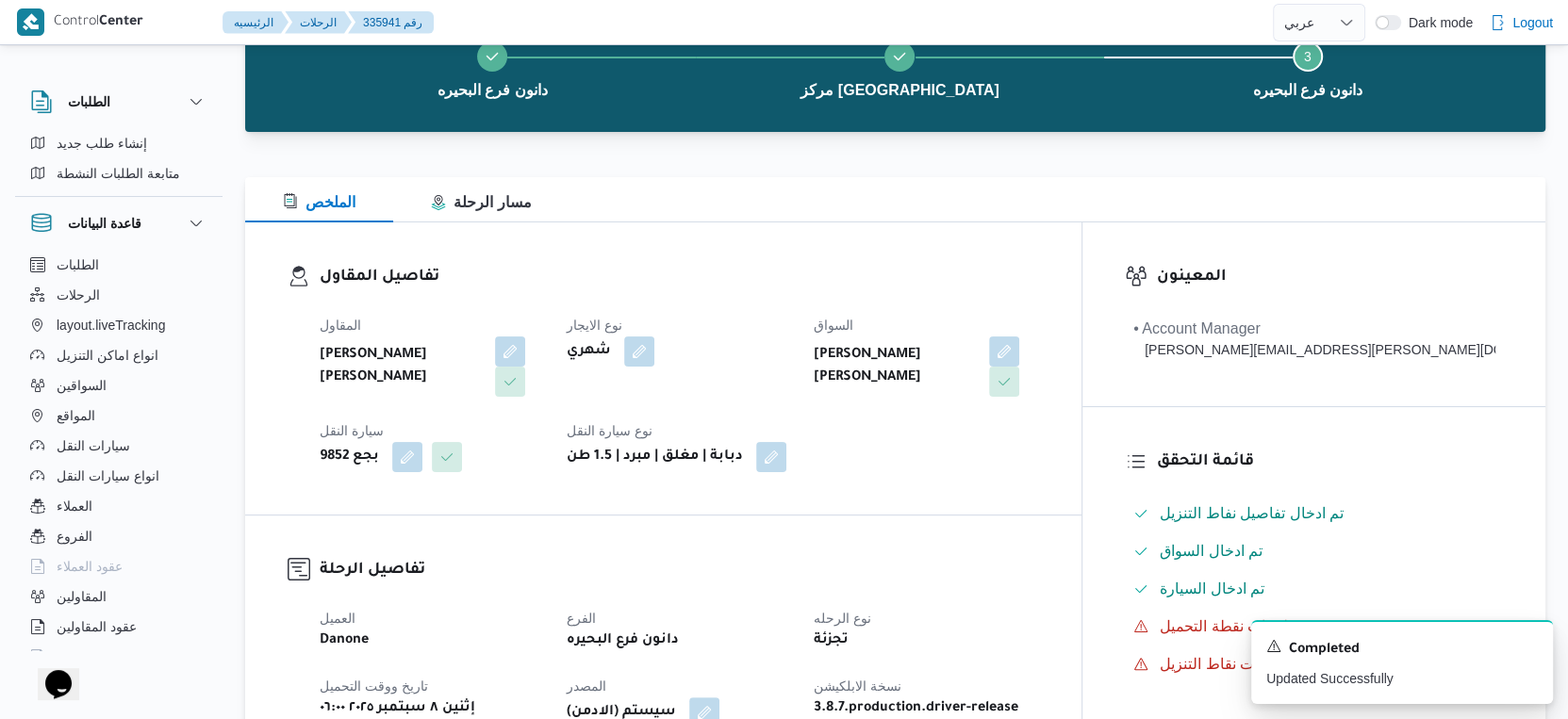
scroll to position [0, 0]
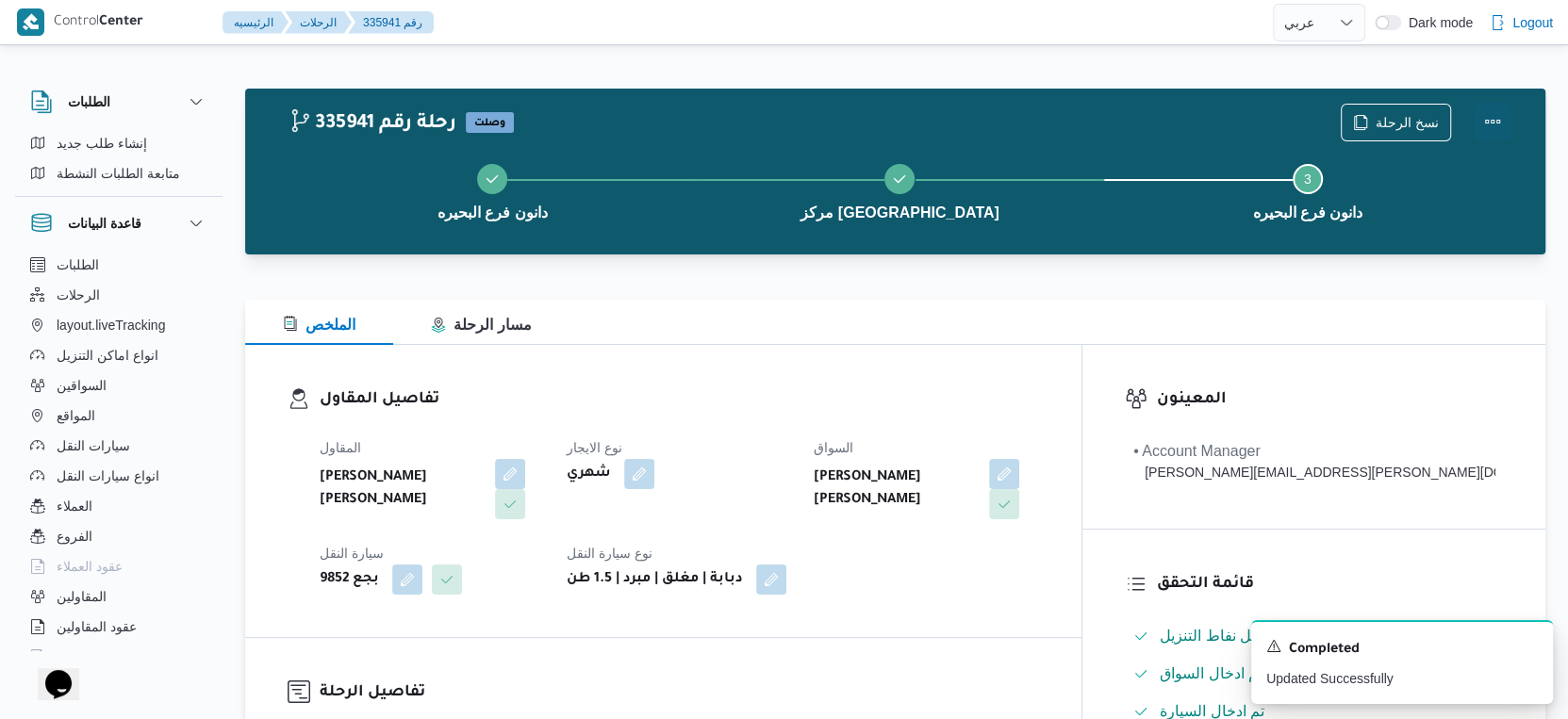
click at [1494, 124] on button "Actions" at bounding box center [1493, 121] width 37 height 37
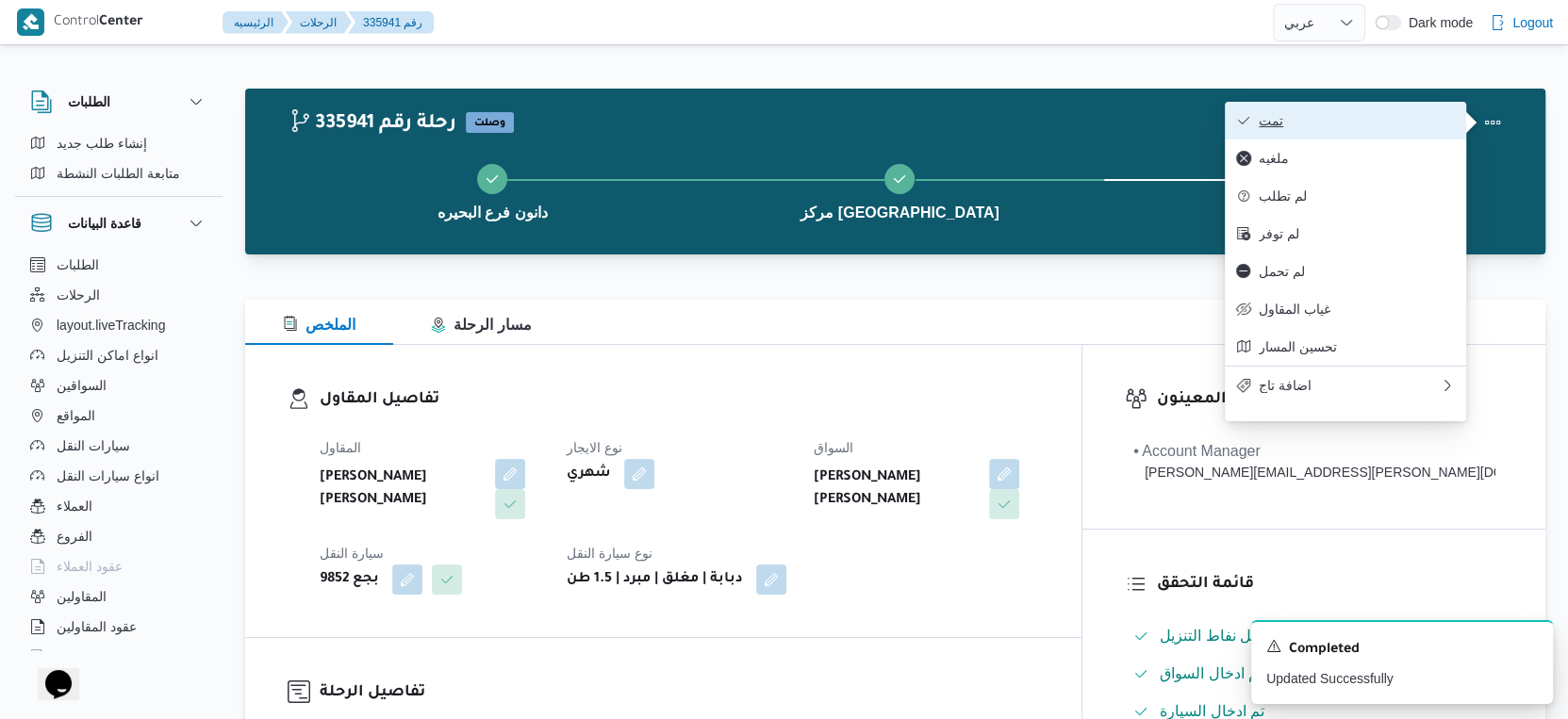
click at [1362, 121] on span "تمت" at bounding box center [1357, 120] width 196 height 15
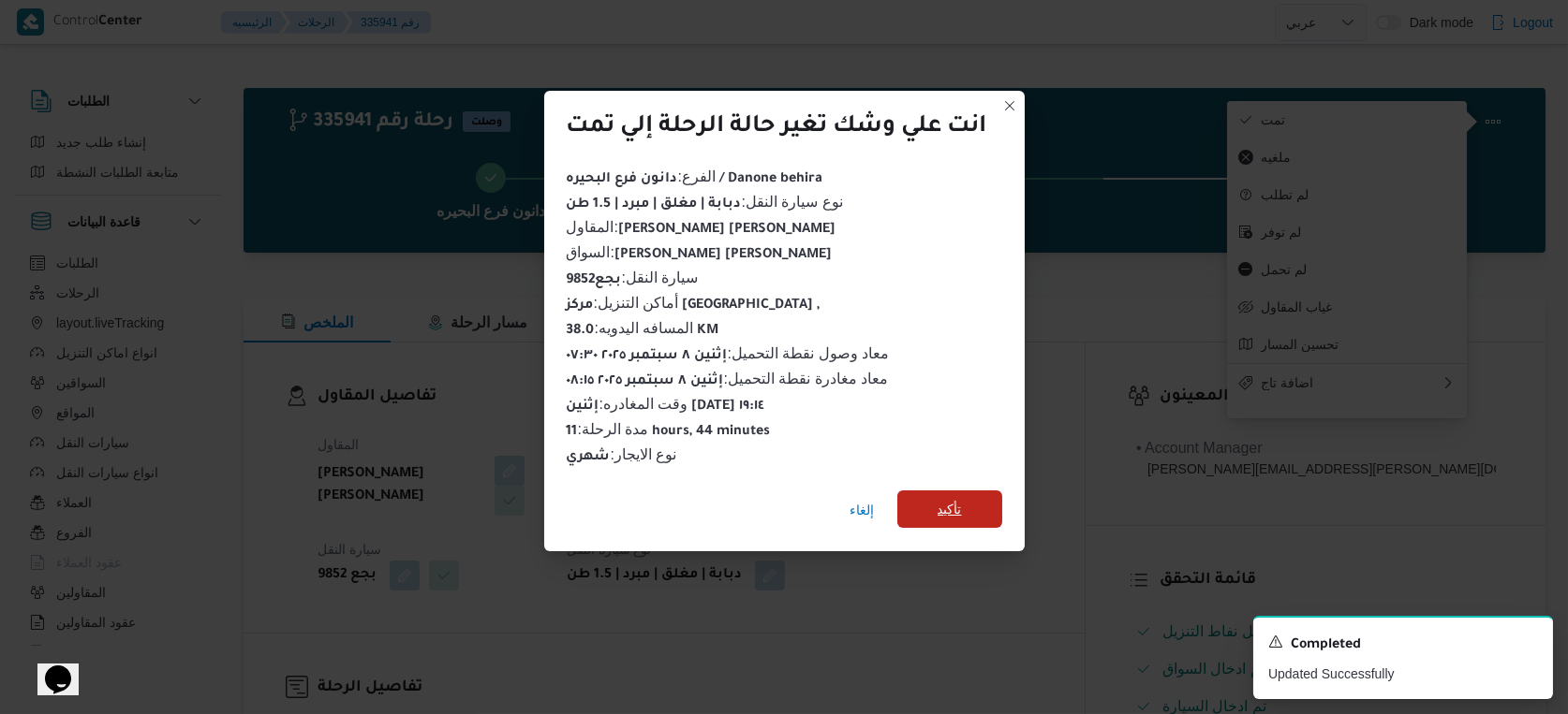
click at [972, 512] on span "تأكيد" at bounding box center [950, 509] width 105 height 37
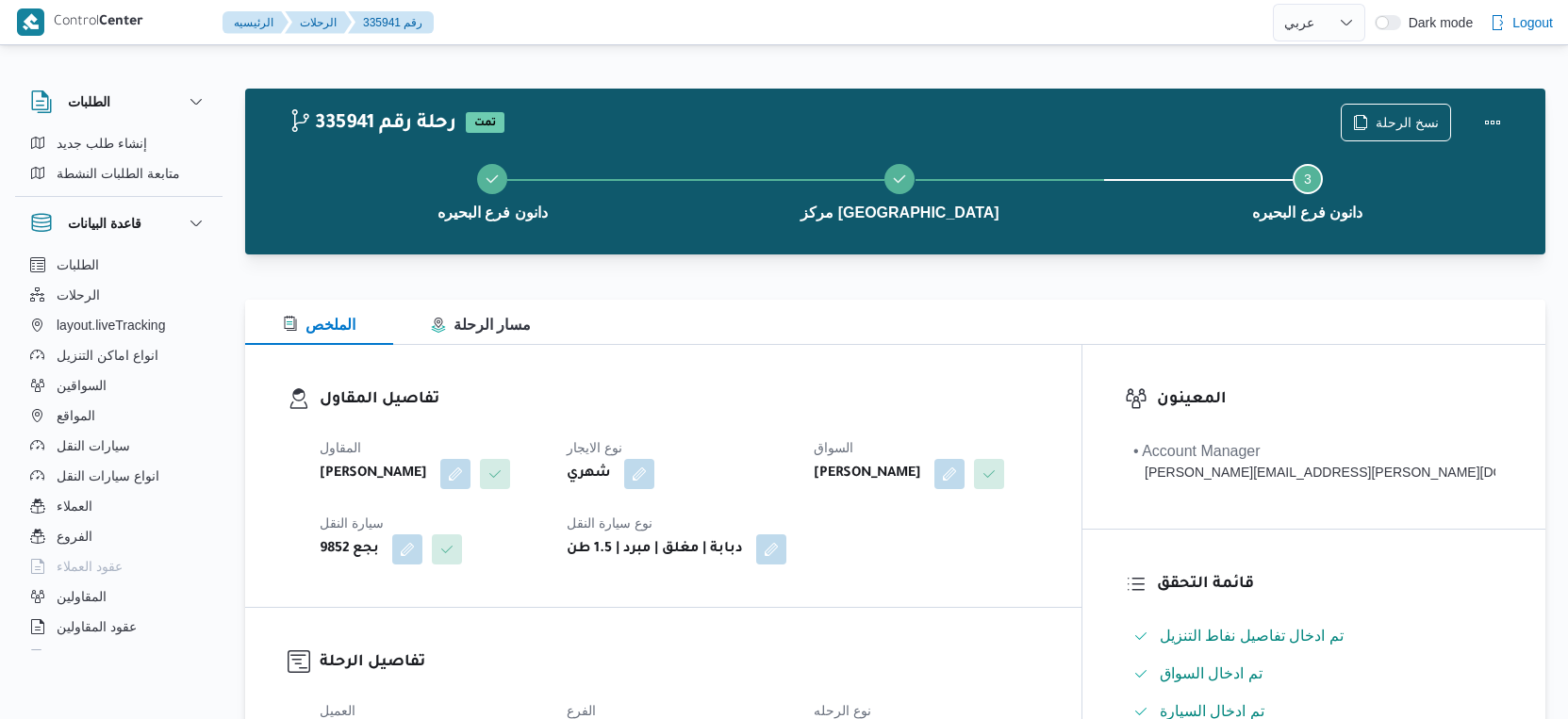
select select "ar"
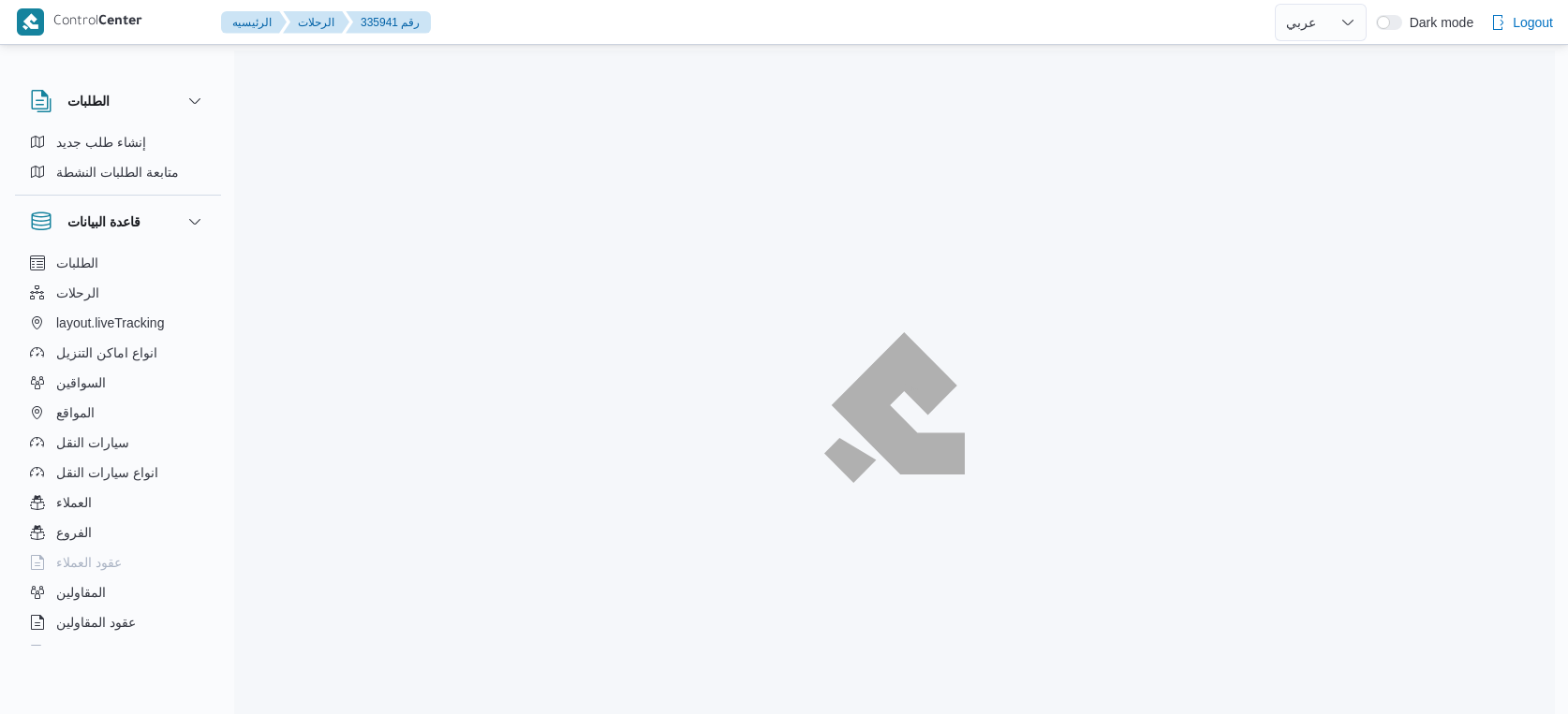
select select "ar"
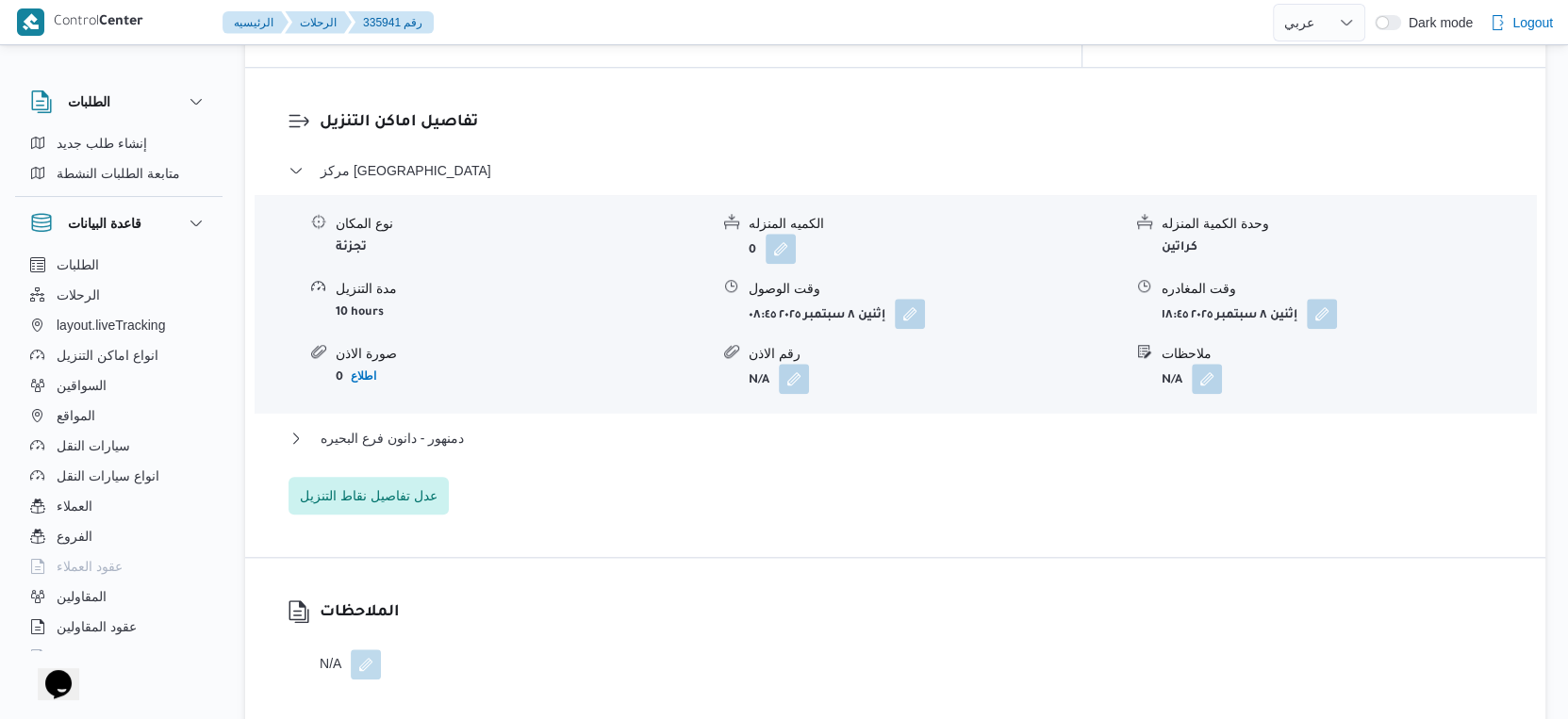
scroll to position [1571, 0]
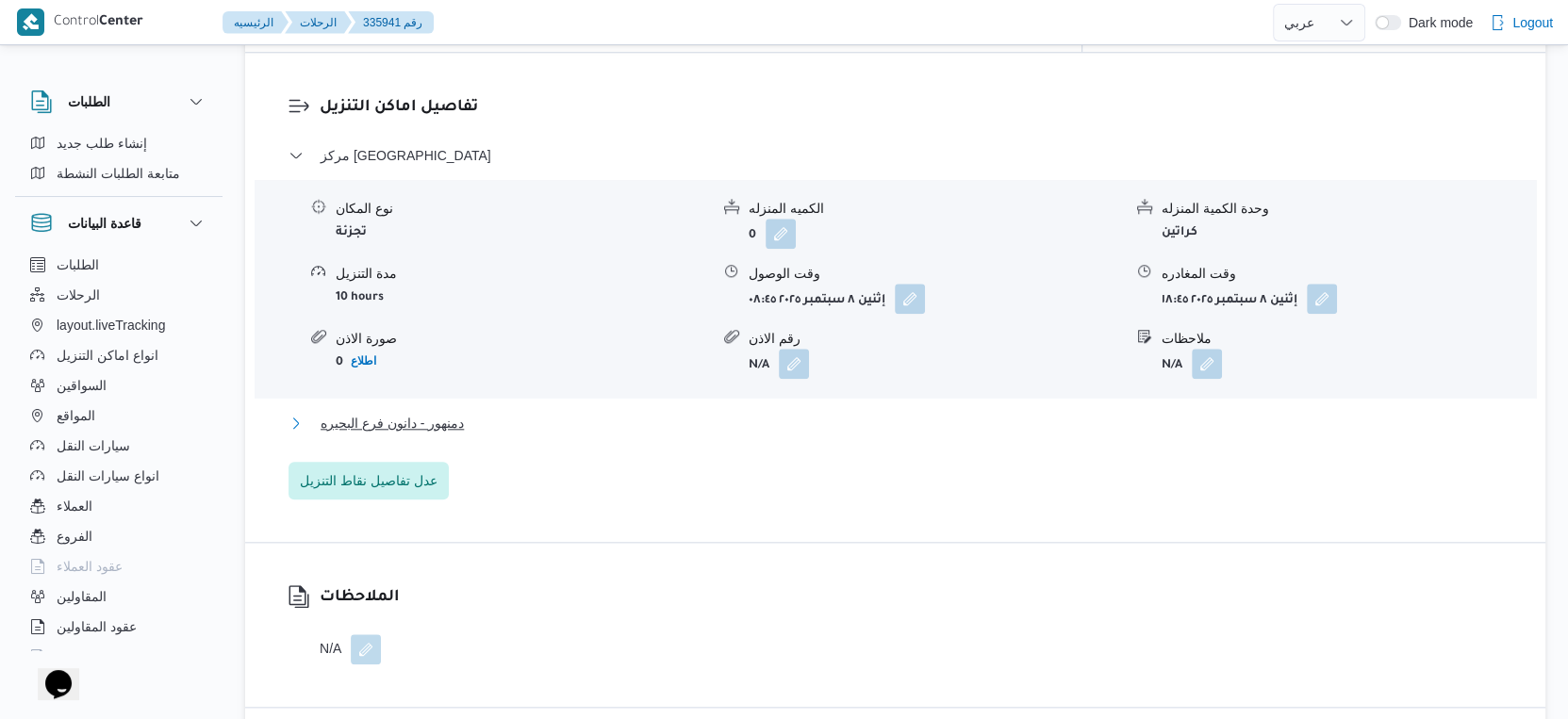
click at [479, 413] on button "دمنهور - دانون فرع البحيره" at bounding box center [896, 423] width 1215 height 23
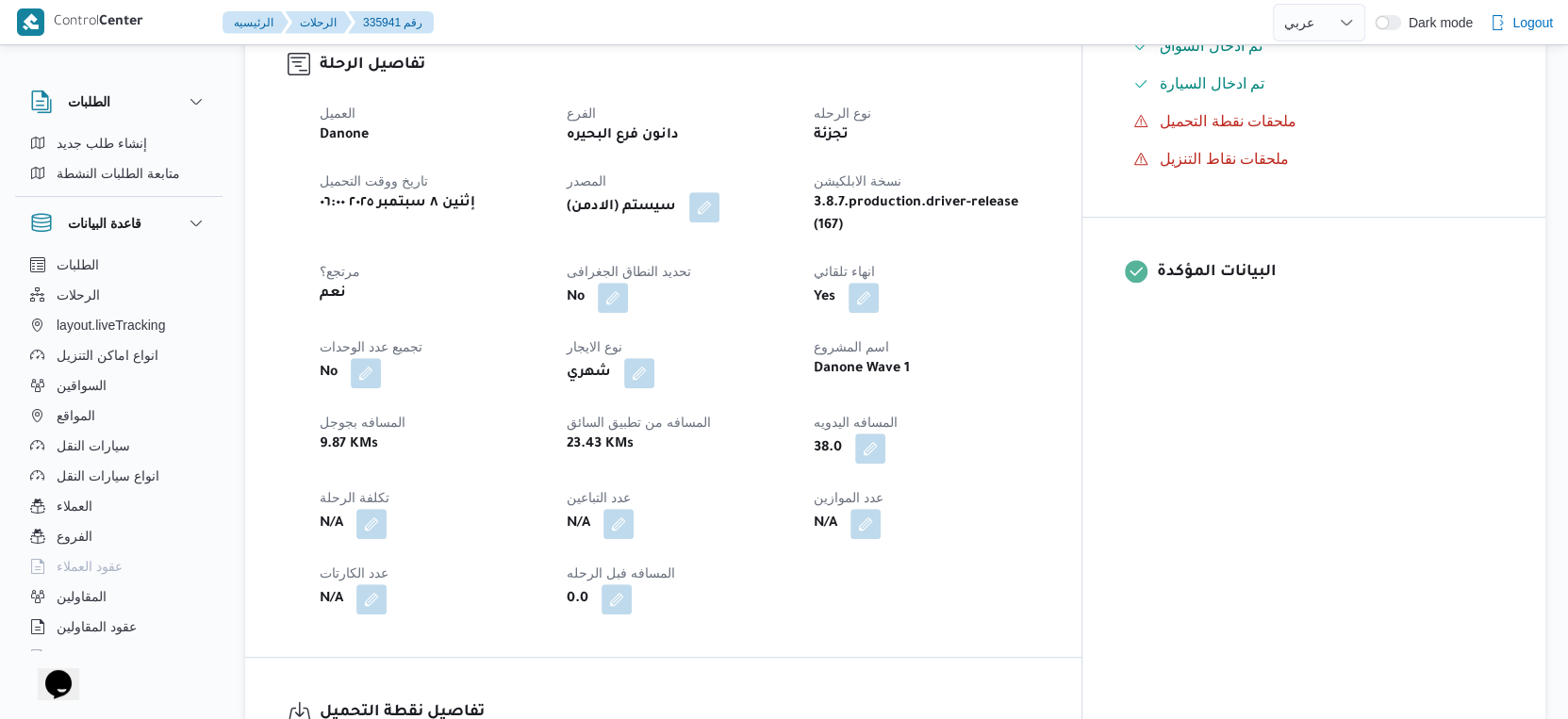
scroll to position [0, 0]
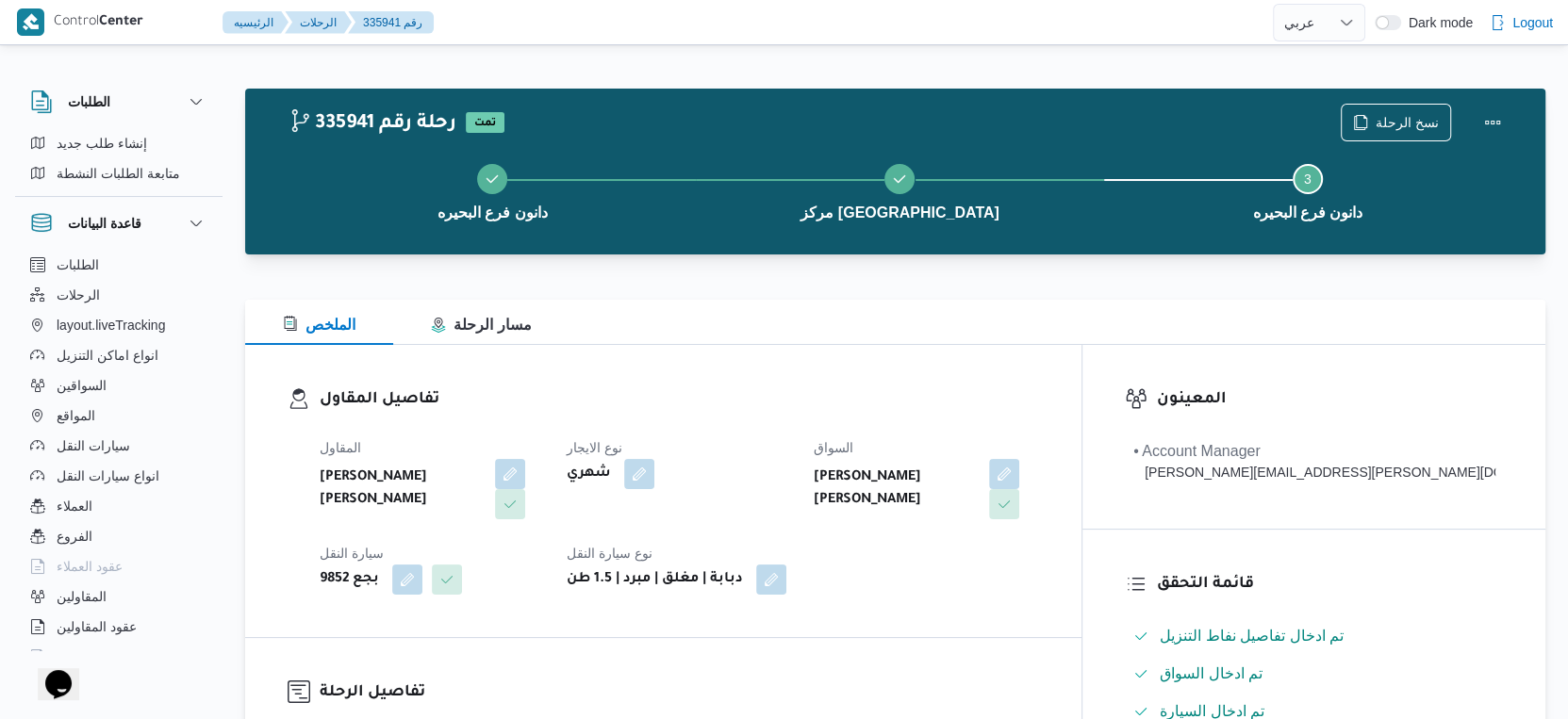
select select "ar"
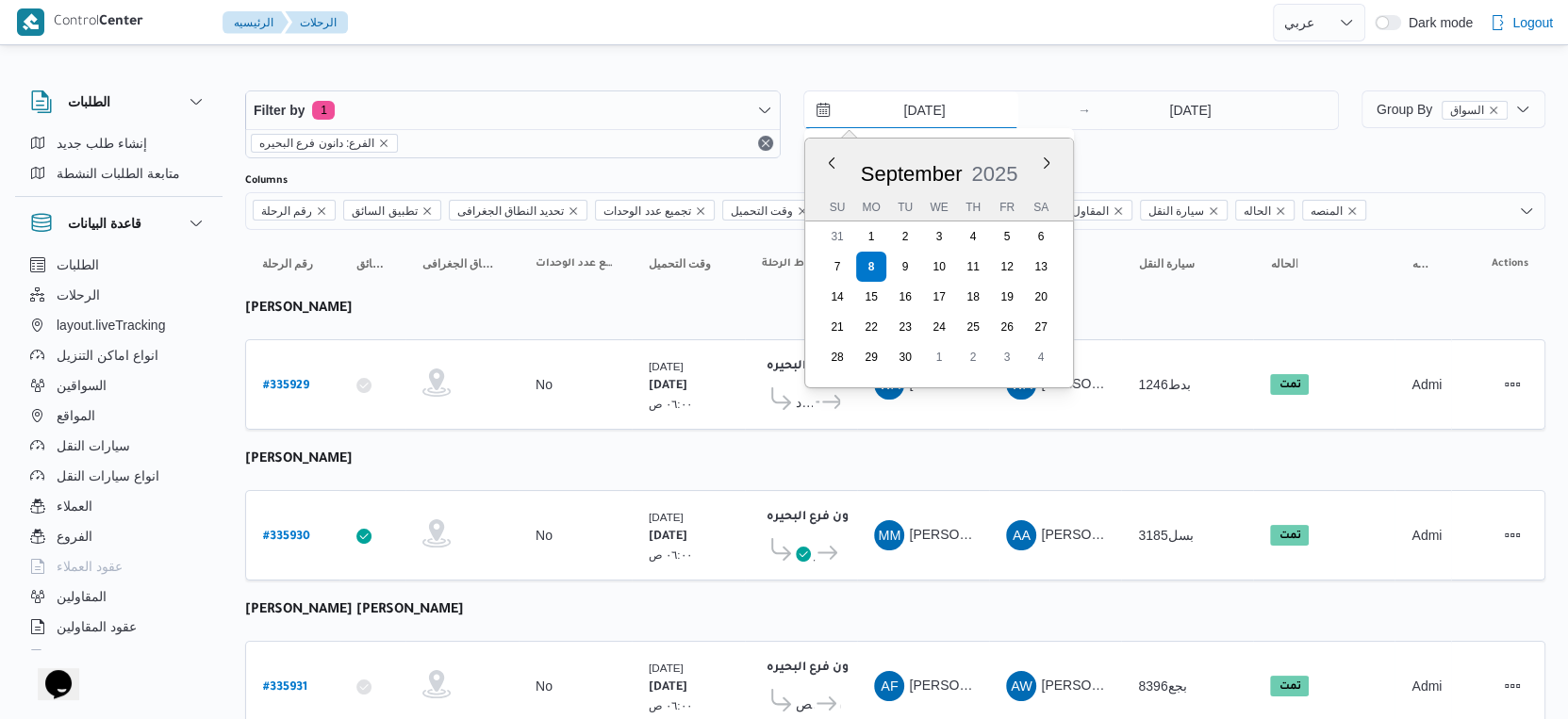
click at [918, 113] on input "[DATE]" at bounding box center [911, 110] width 214 height 37
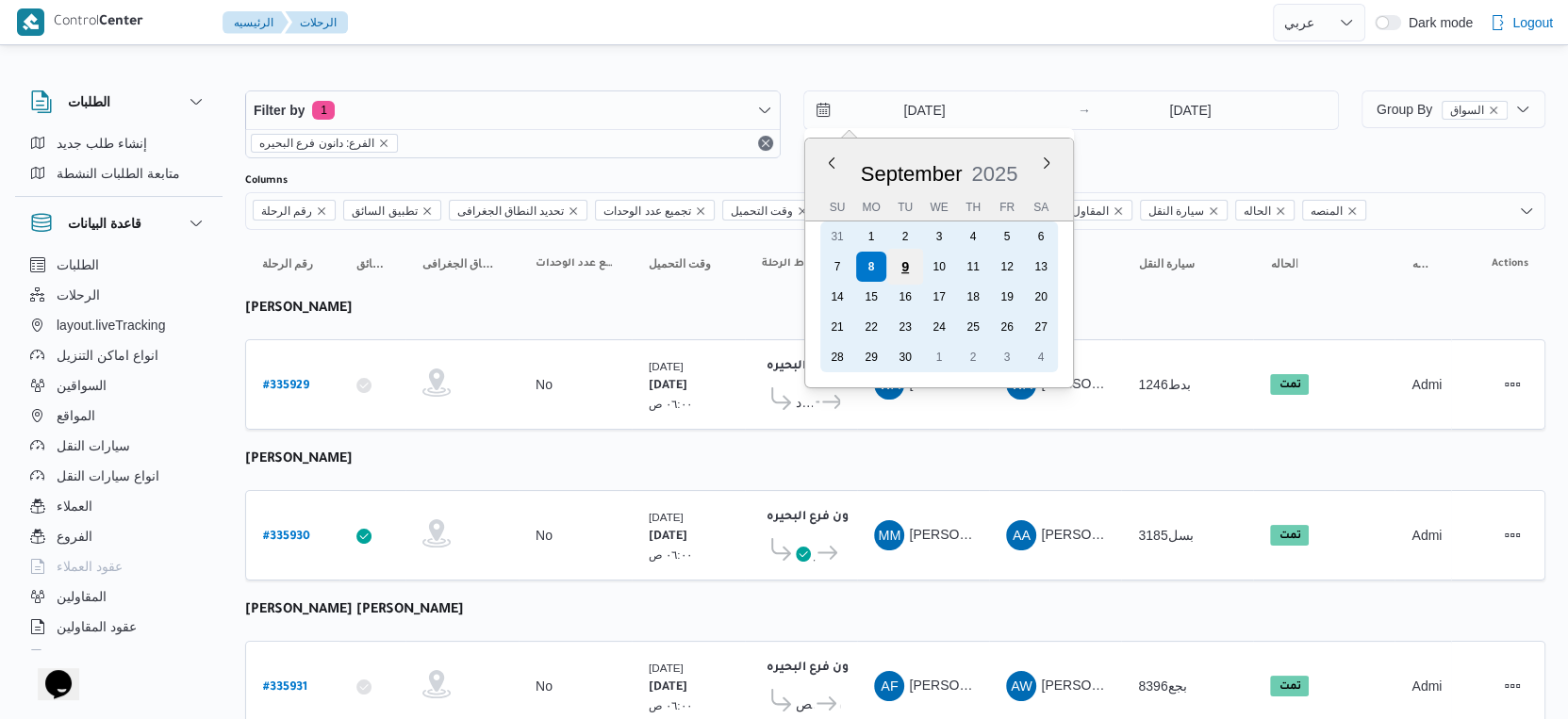
click at [906, 266] on div "9" at bounding box center [906, 266] width 36 height 36
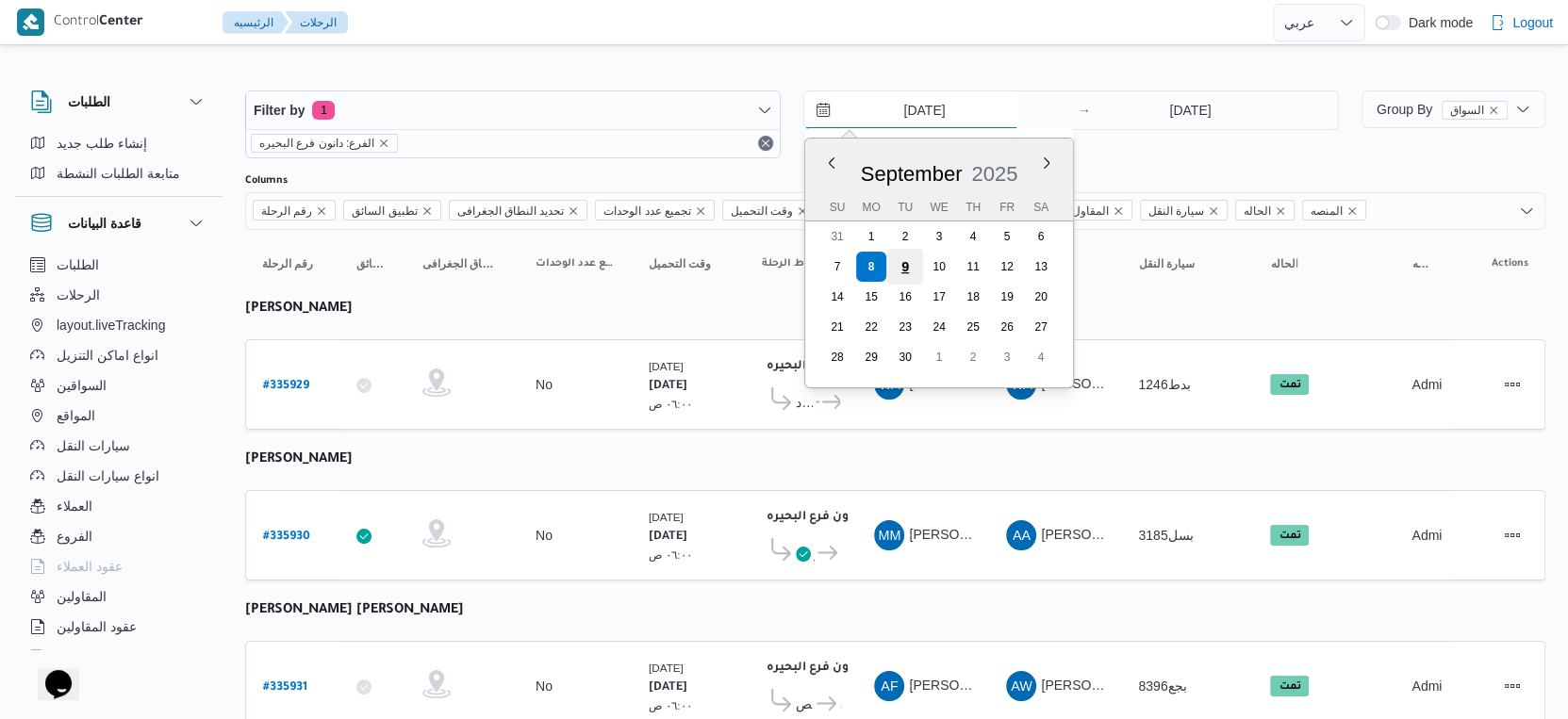
type input "[DATE]"
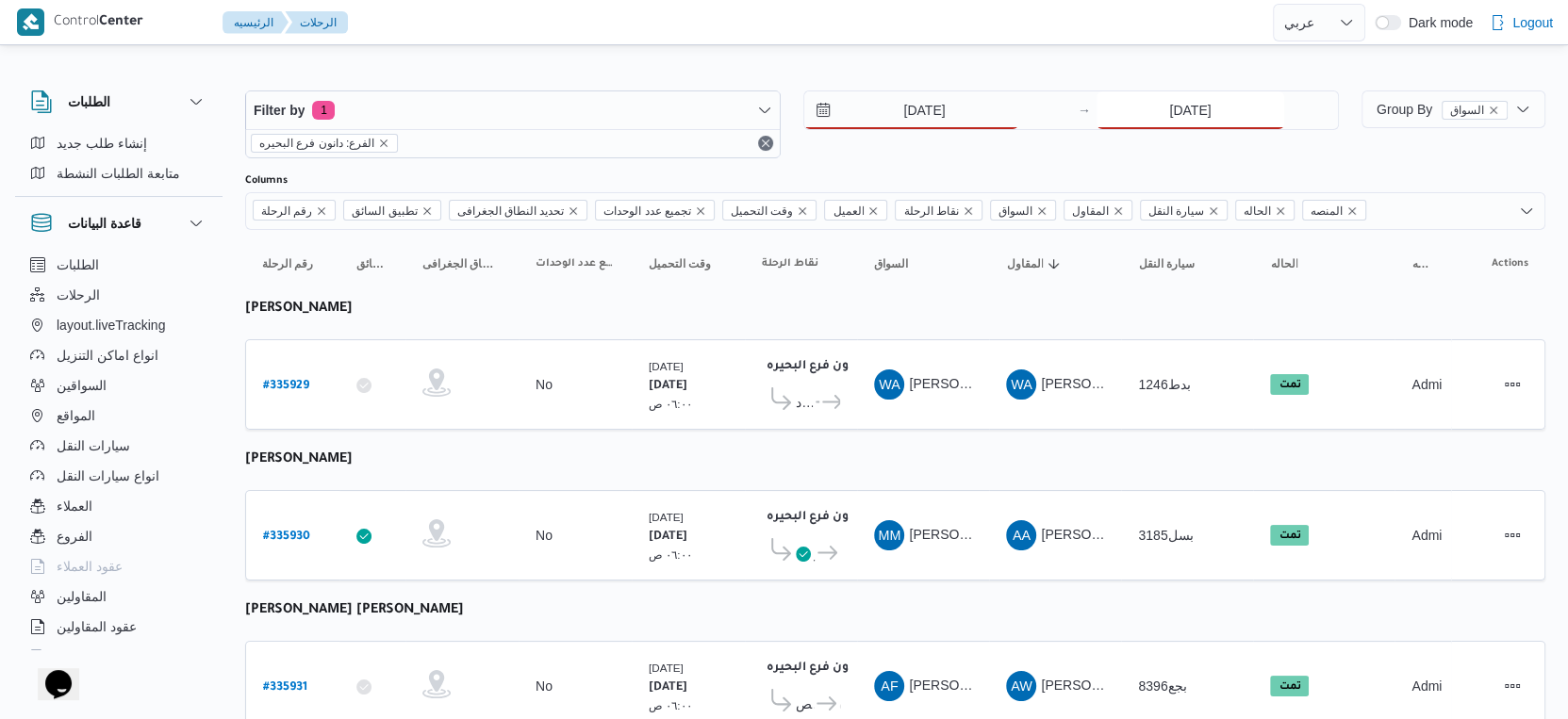
click at [1209, 104] on input "[DATE]" at bounding box center [1191, 110] width 188 height 37
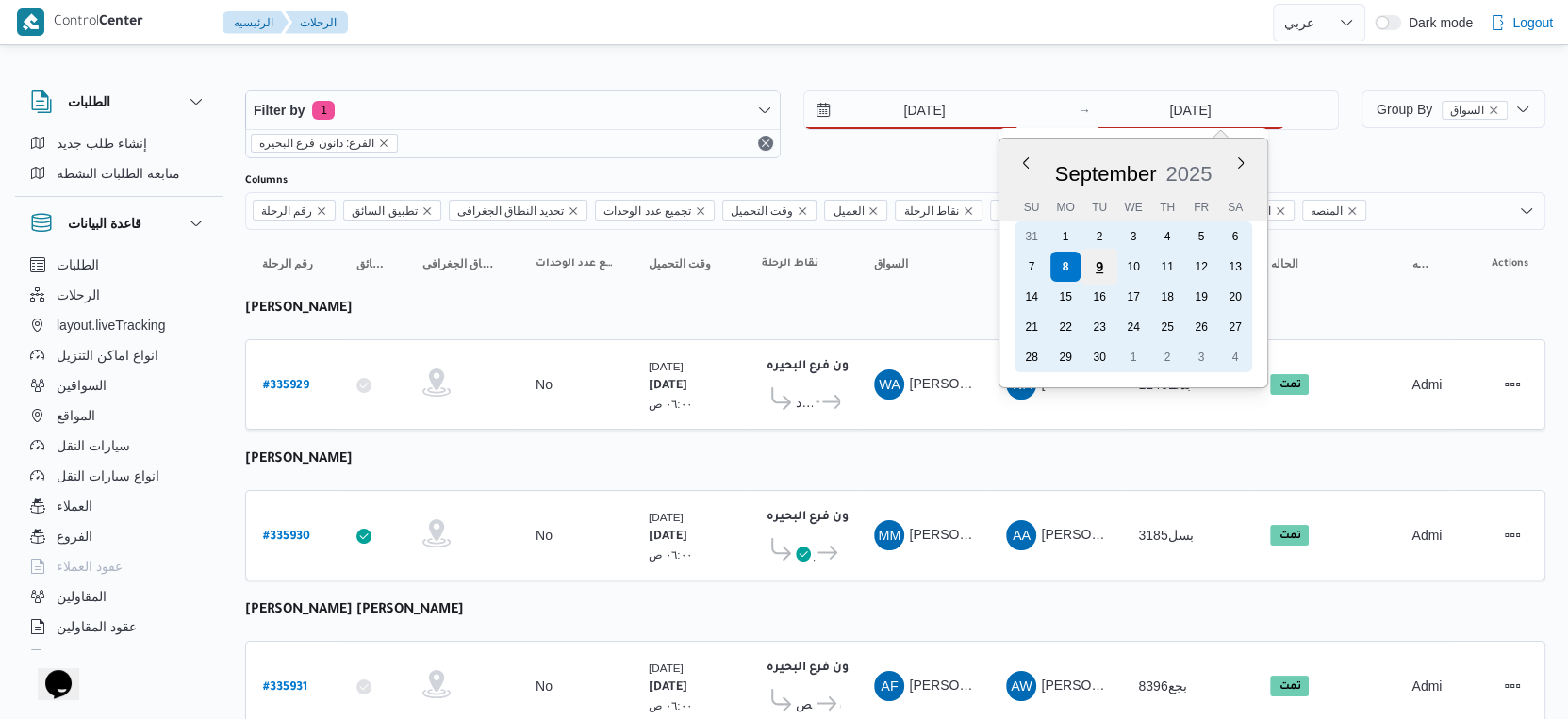
click at [1100, 264] on div "9" at bounding box center [1100, 266] width 36 height 36
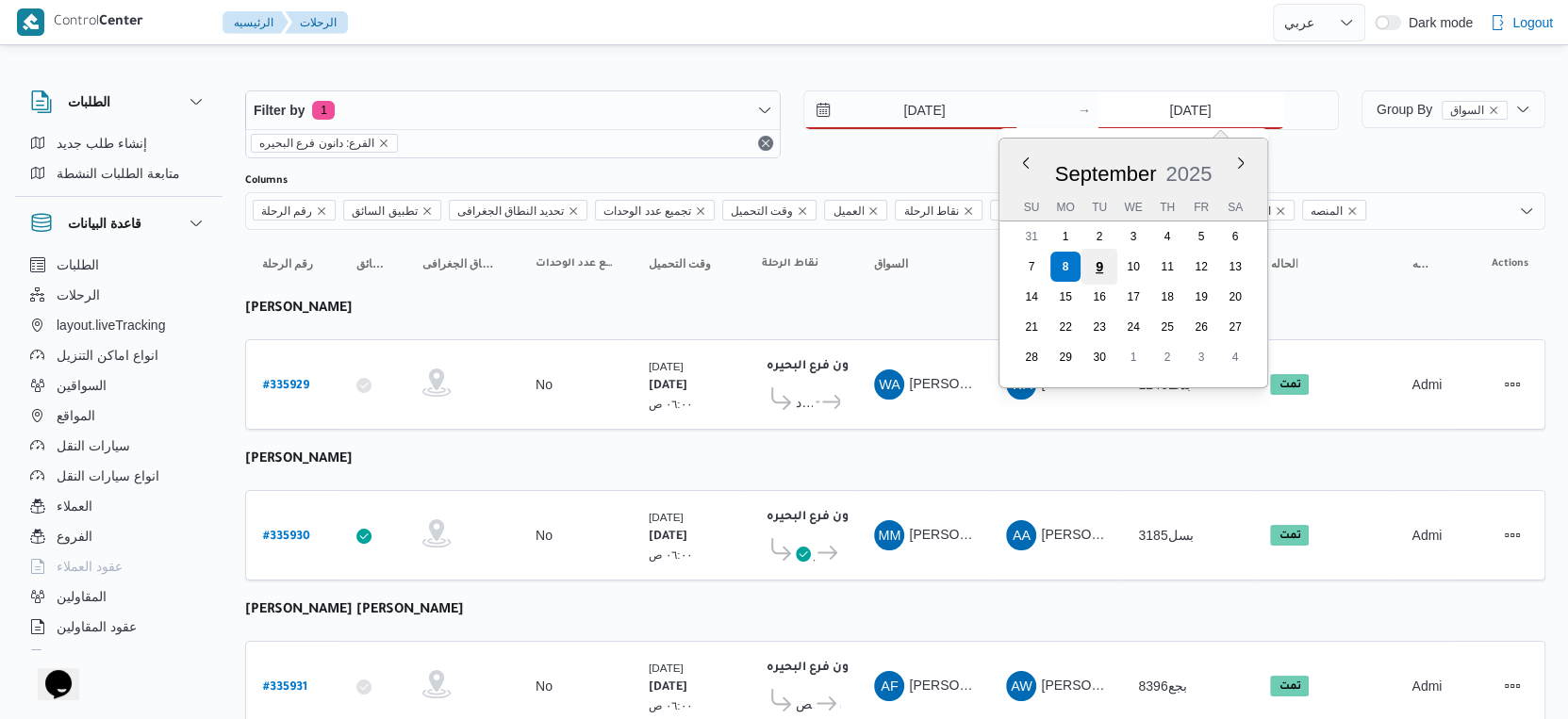
type input "[DATE]"
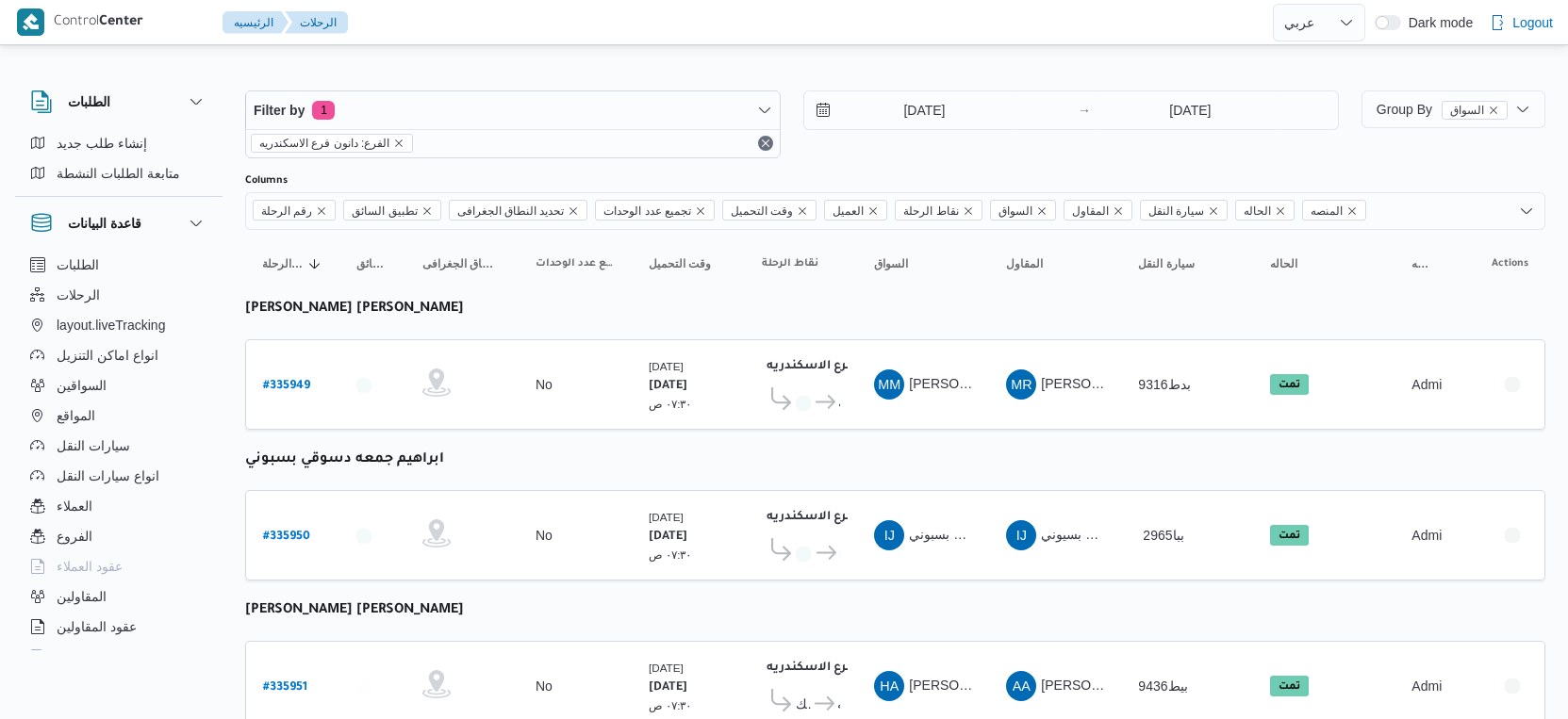
select select "ar"
click at [941, 105] on input "8/9/2025" at bounding box center [911, 110] width 214 height 37
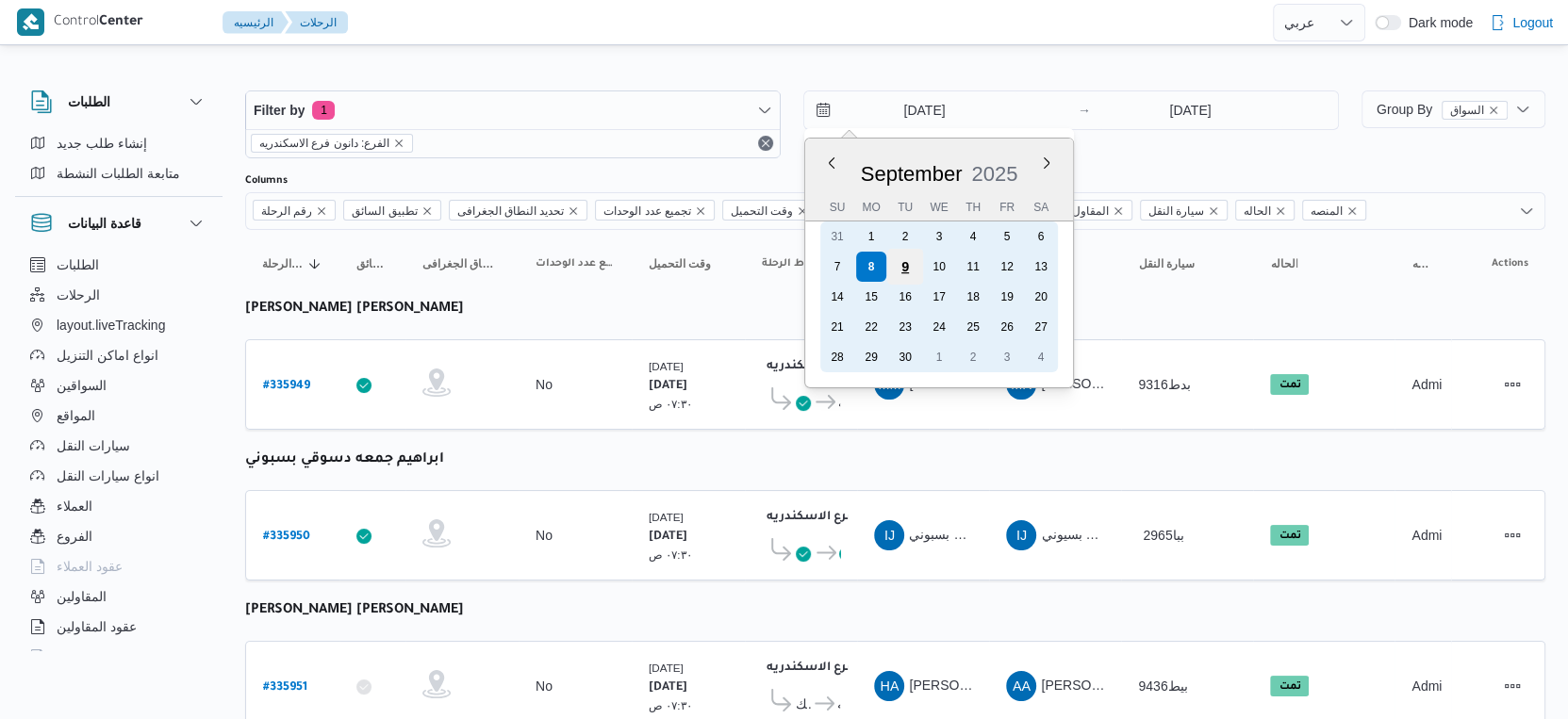
click at [903, 265] on div "9" at bounding box center [906, 266] width 36 height 36
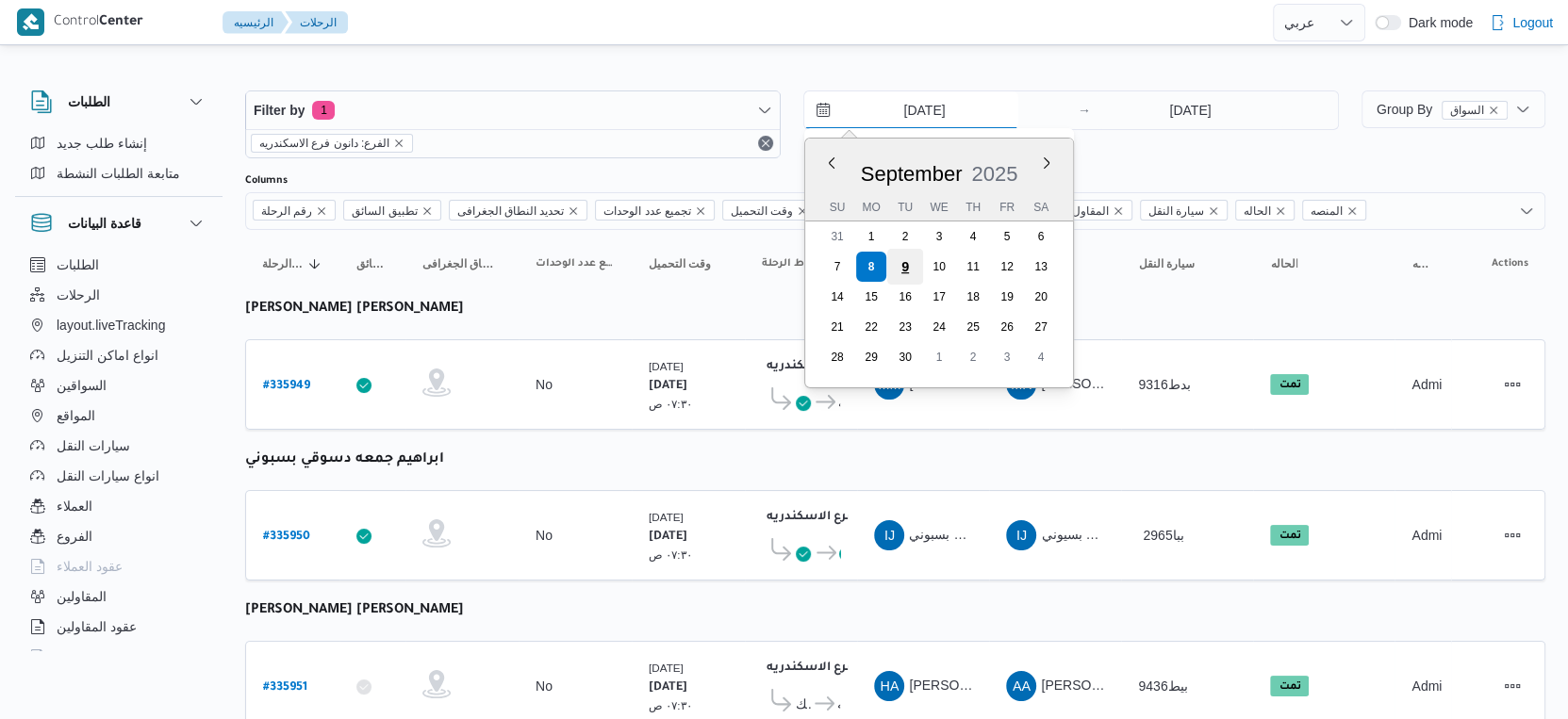
type input "9/9/2025"
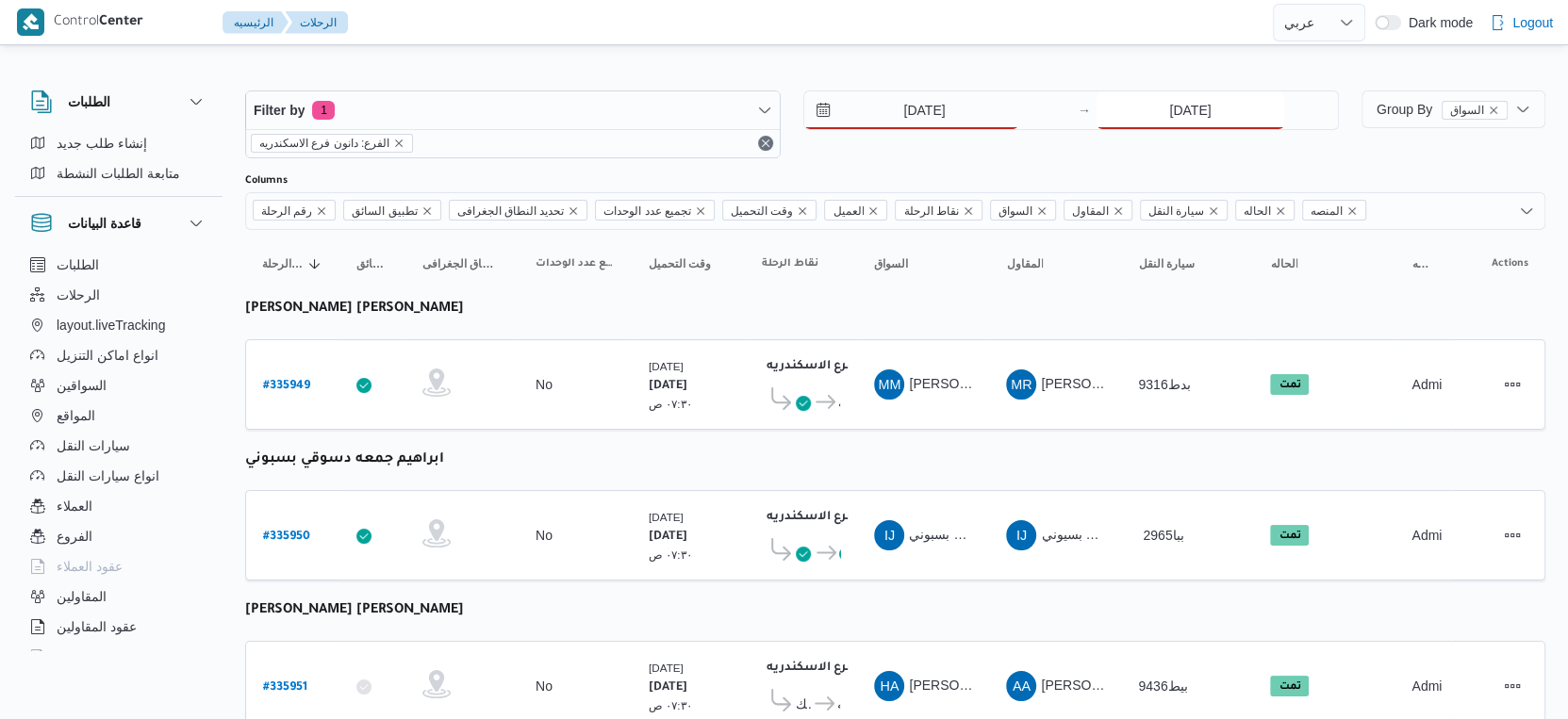
click at [1169, 101] on input "8/9/2025" at bounding box center [1191, 110] width 188 height 37
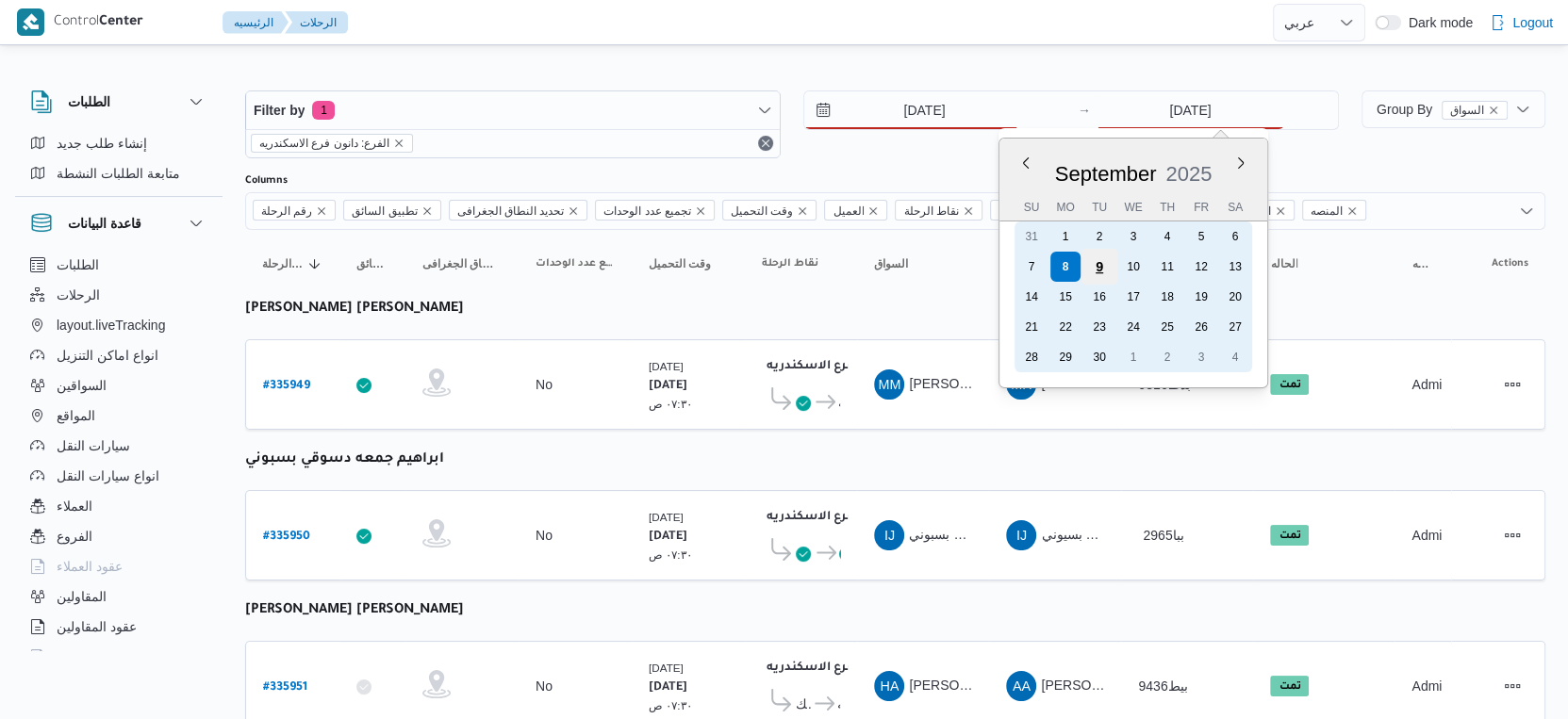
click at [1102, 264] on div "9" at bounding box center [1100, 266] width 36 height 36
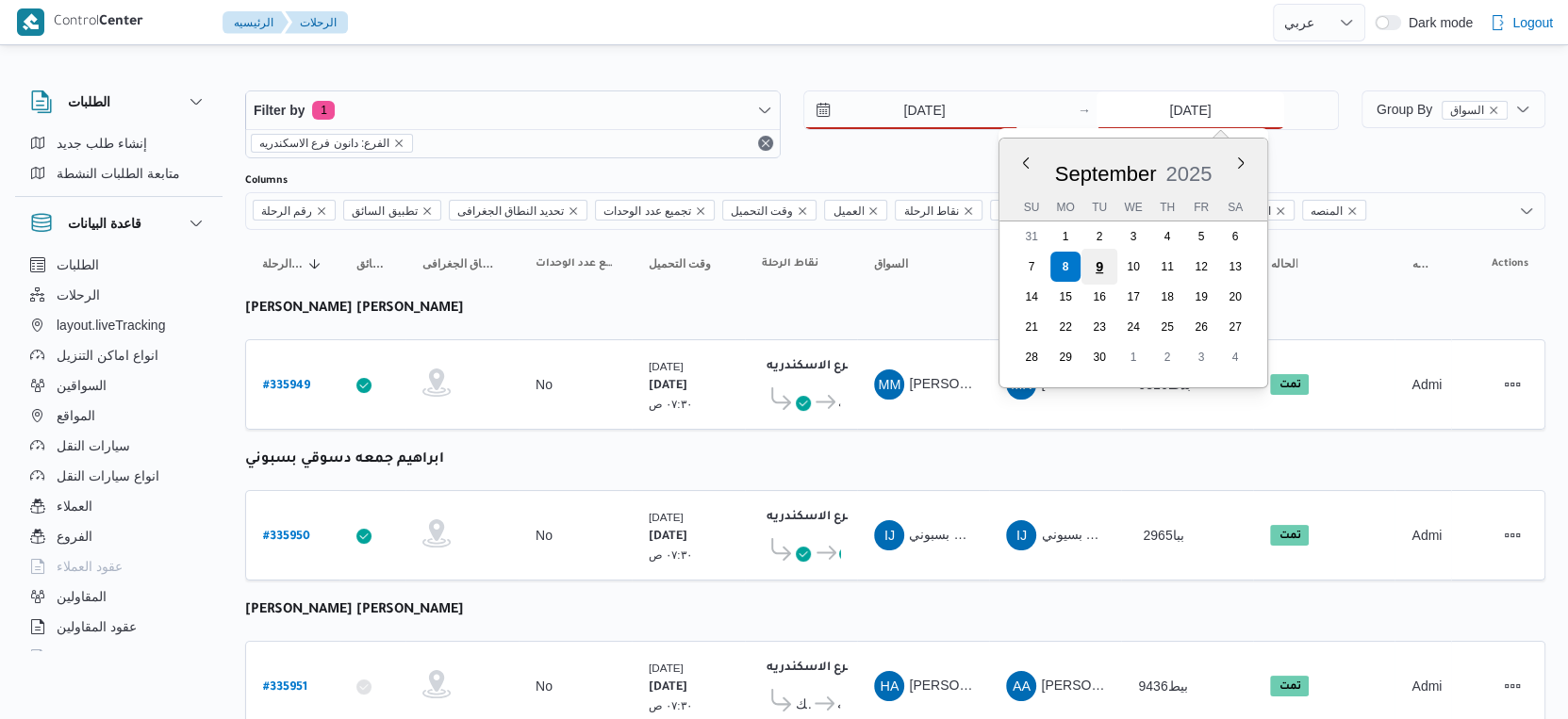
type input "[DATE]"
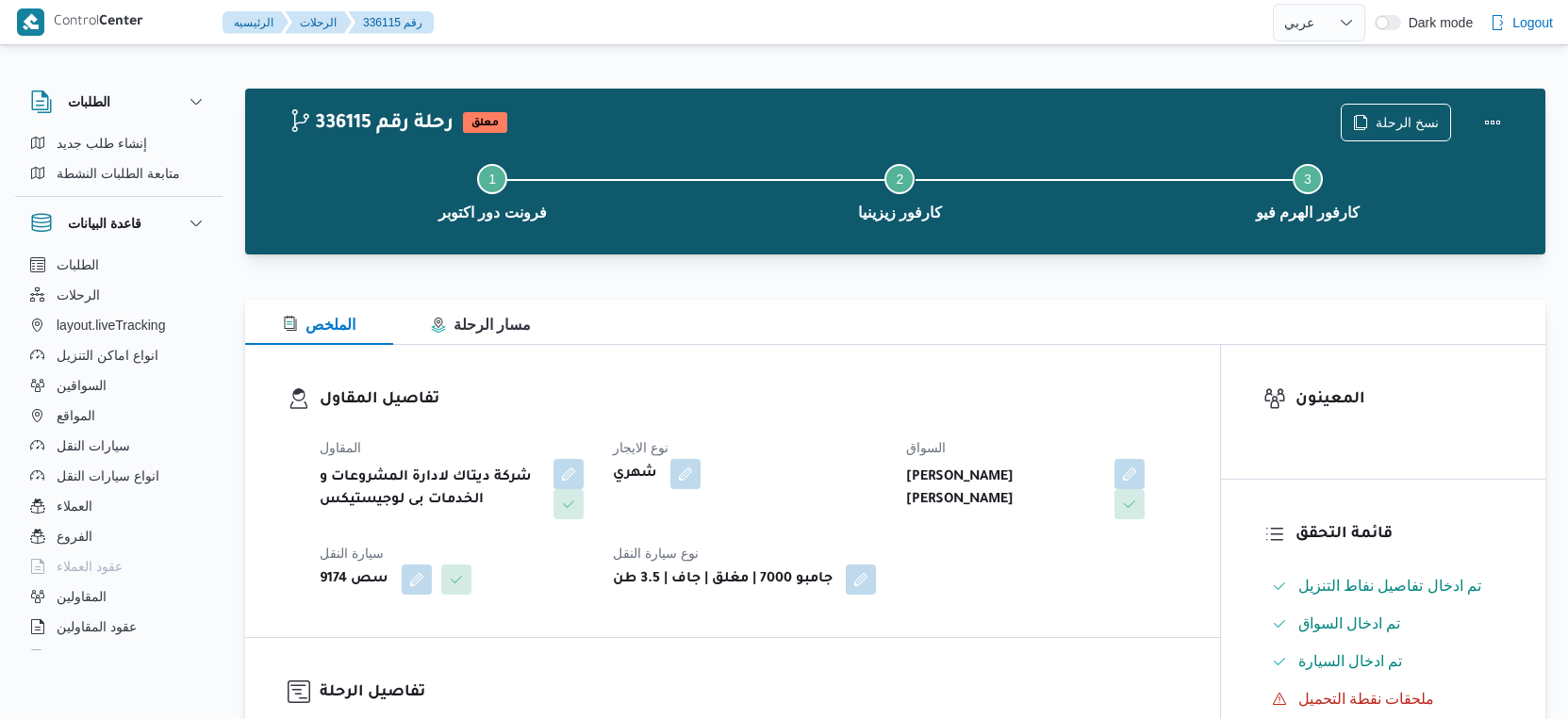
select select "ar"
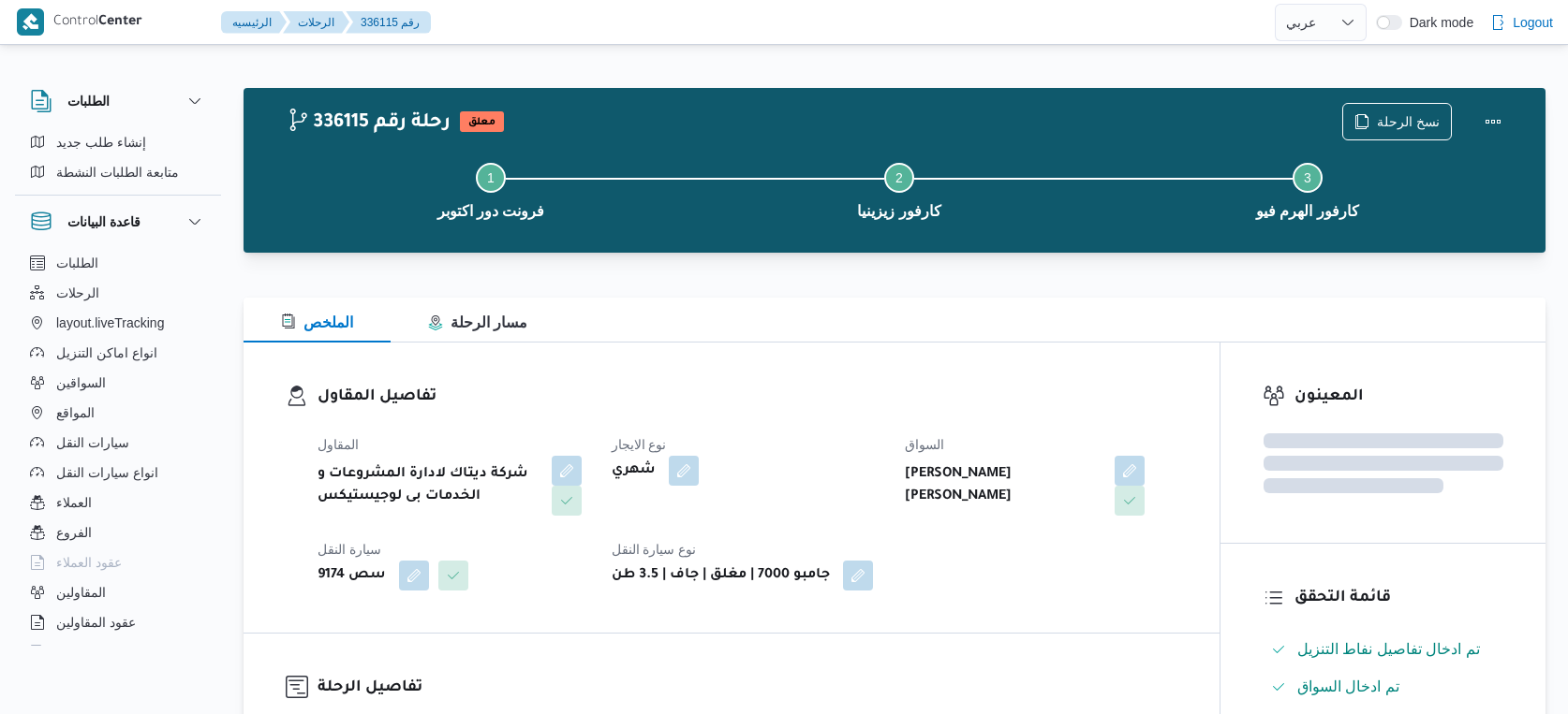
select select "ar"
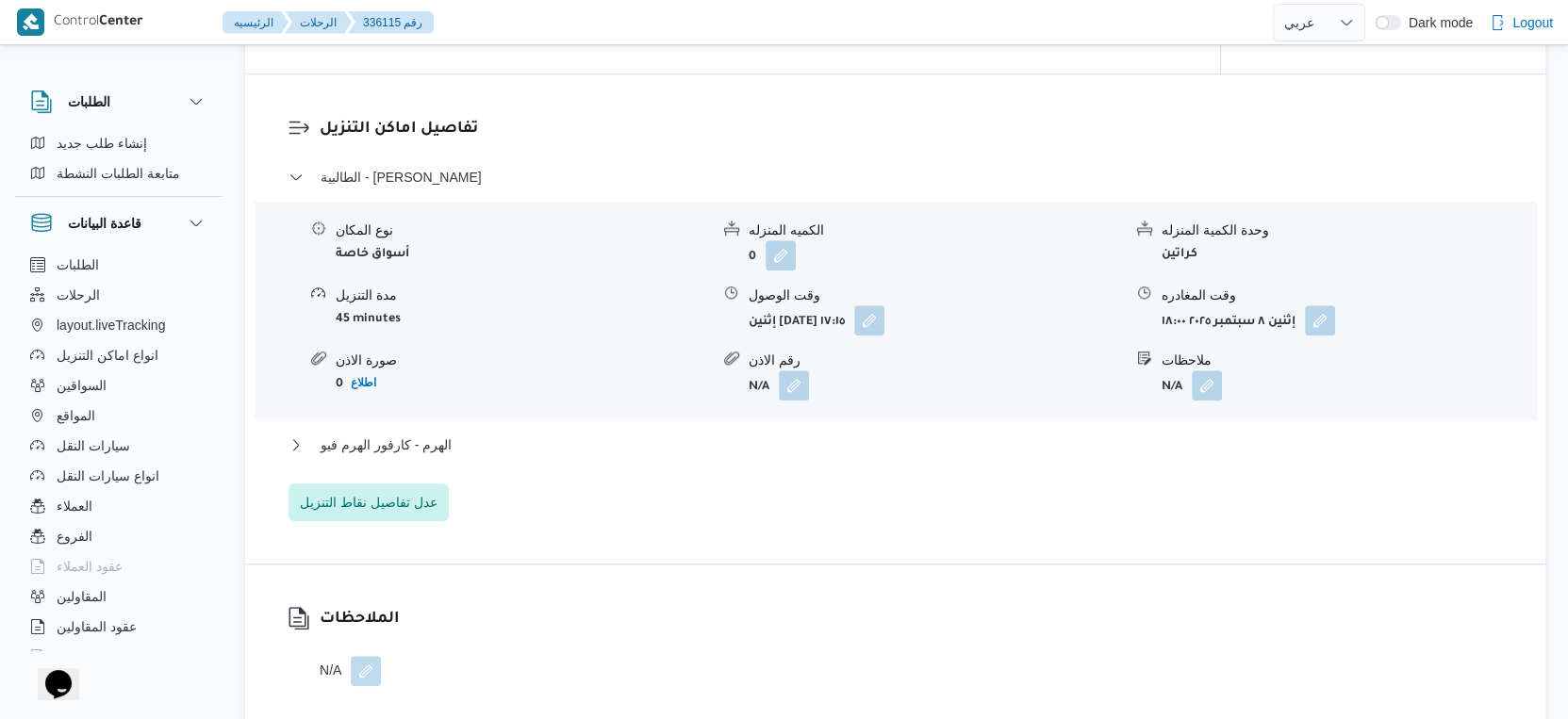
scroll to position [1571, 0]
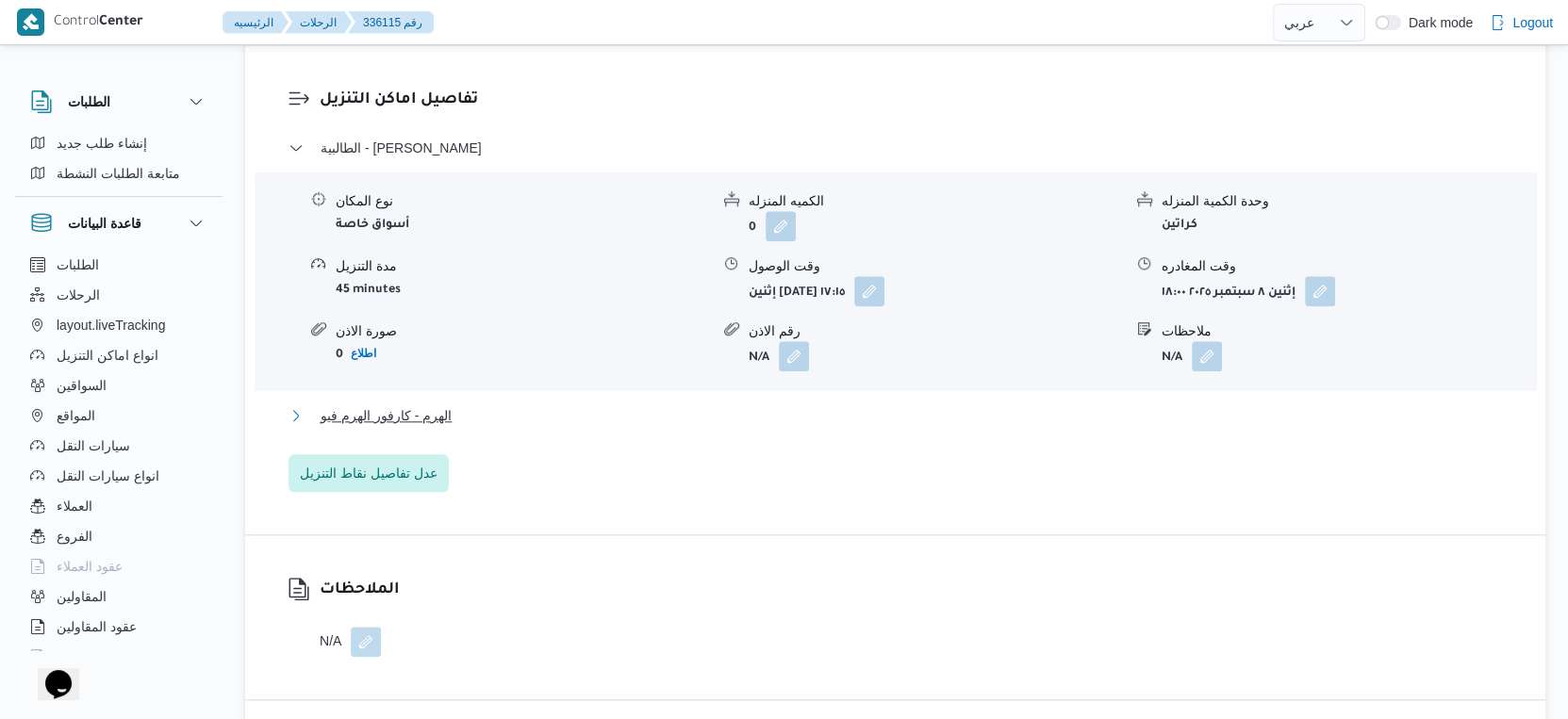
click at [515, 420] on button "الهرم - كارفور الهرم فيو" at bounding box center [896, 415] width 1215 height 23
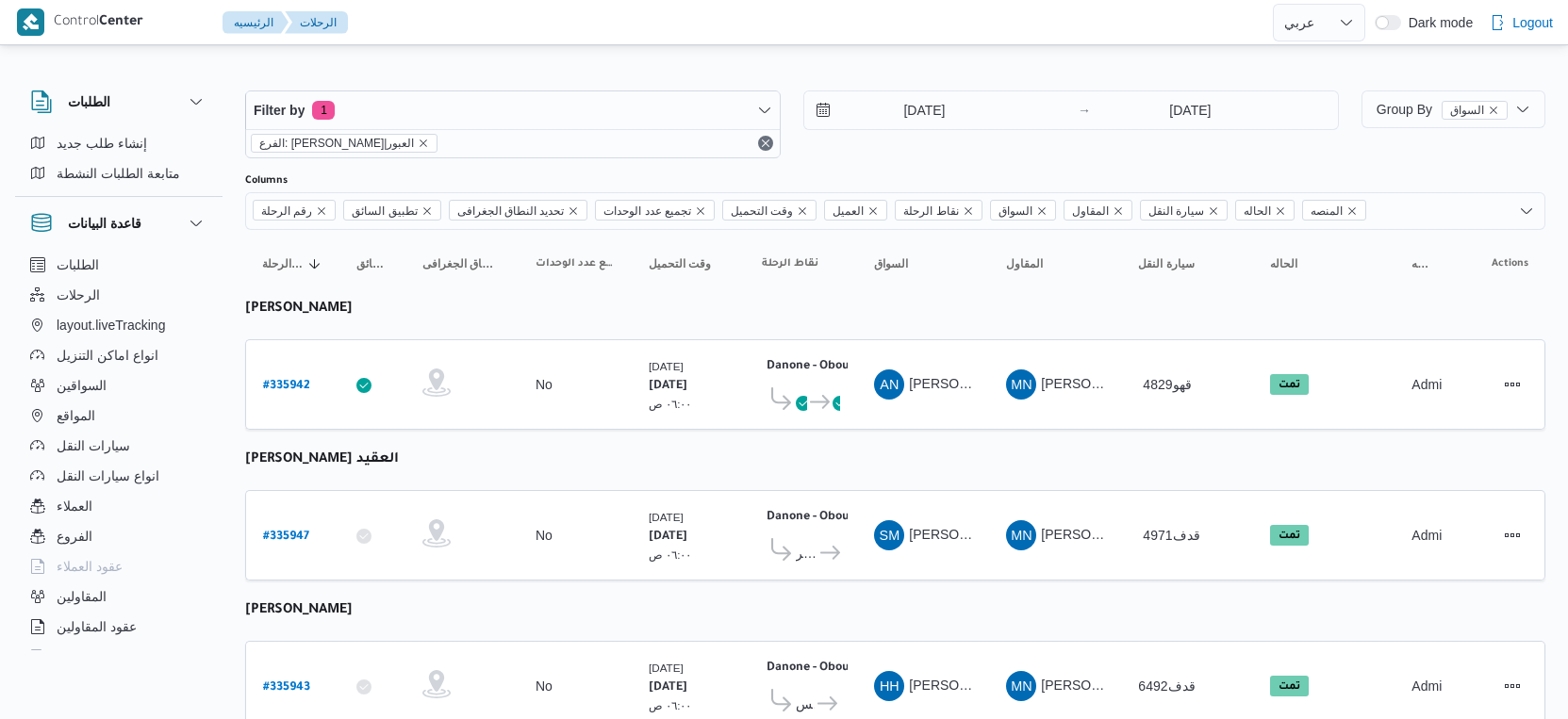
select select "ar"
click at [304, 531] on b "# 335947" at bounding box center [286, 537] width 46 height 13
select select "ar"
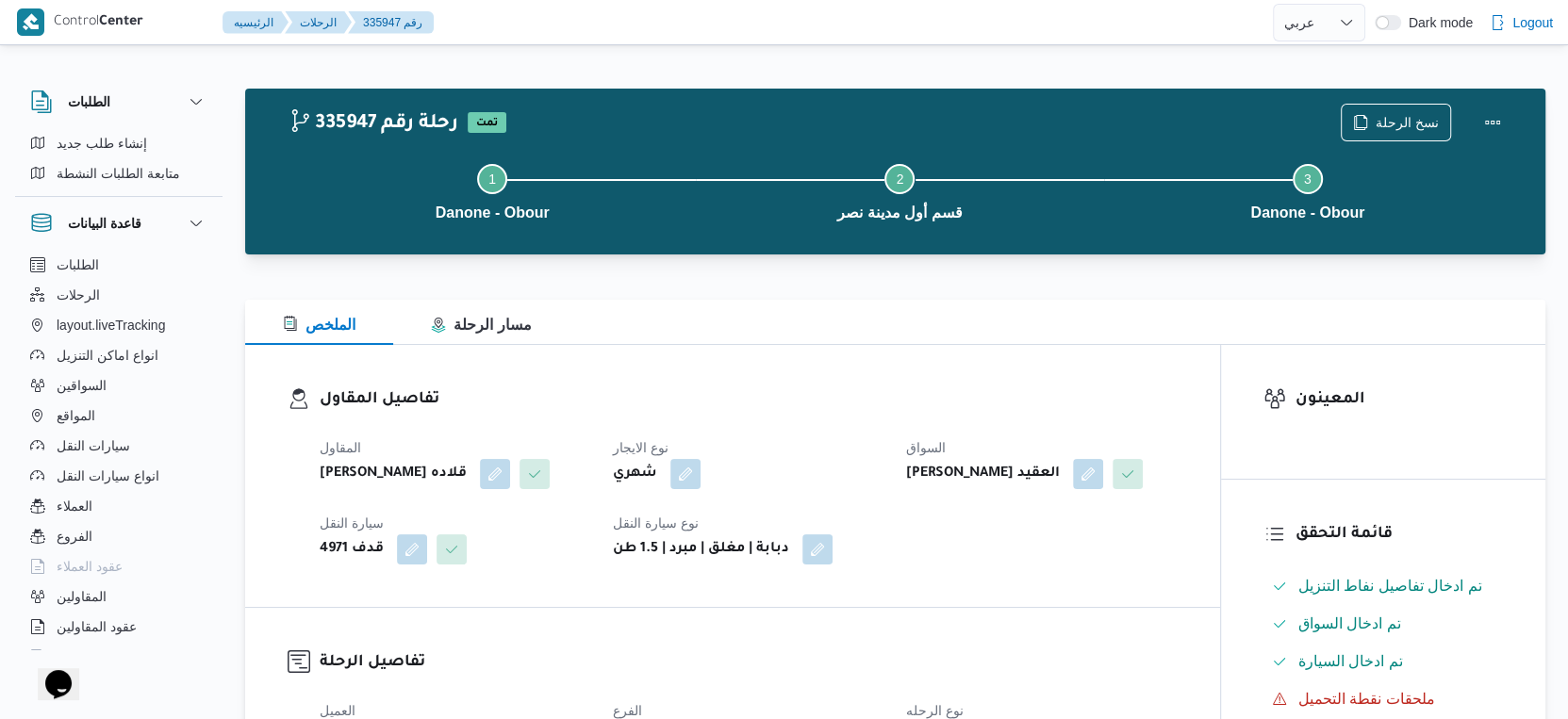
scroll to position [628, 0]
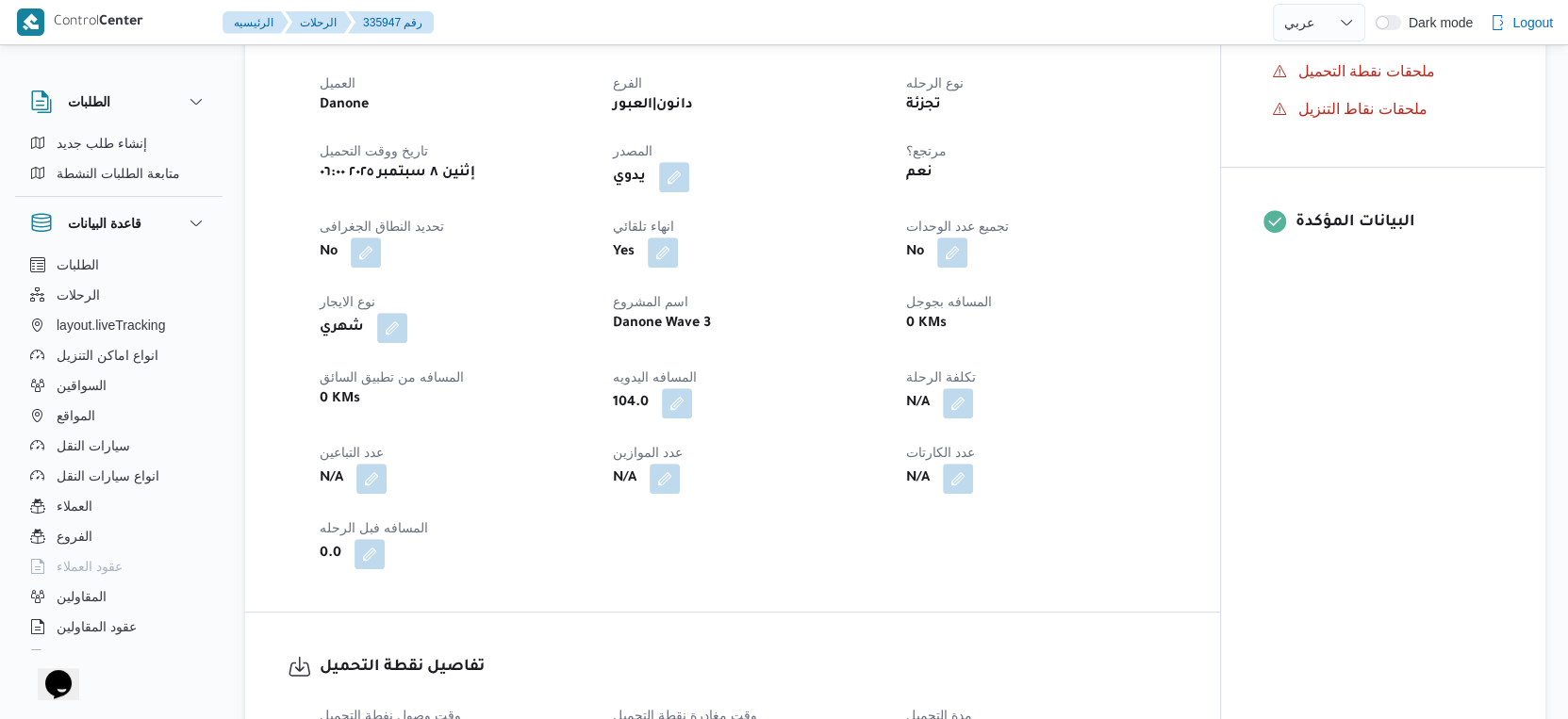
select select "ar"
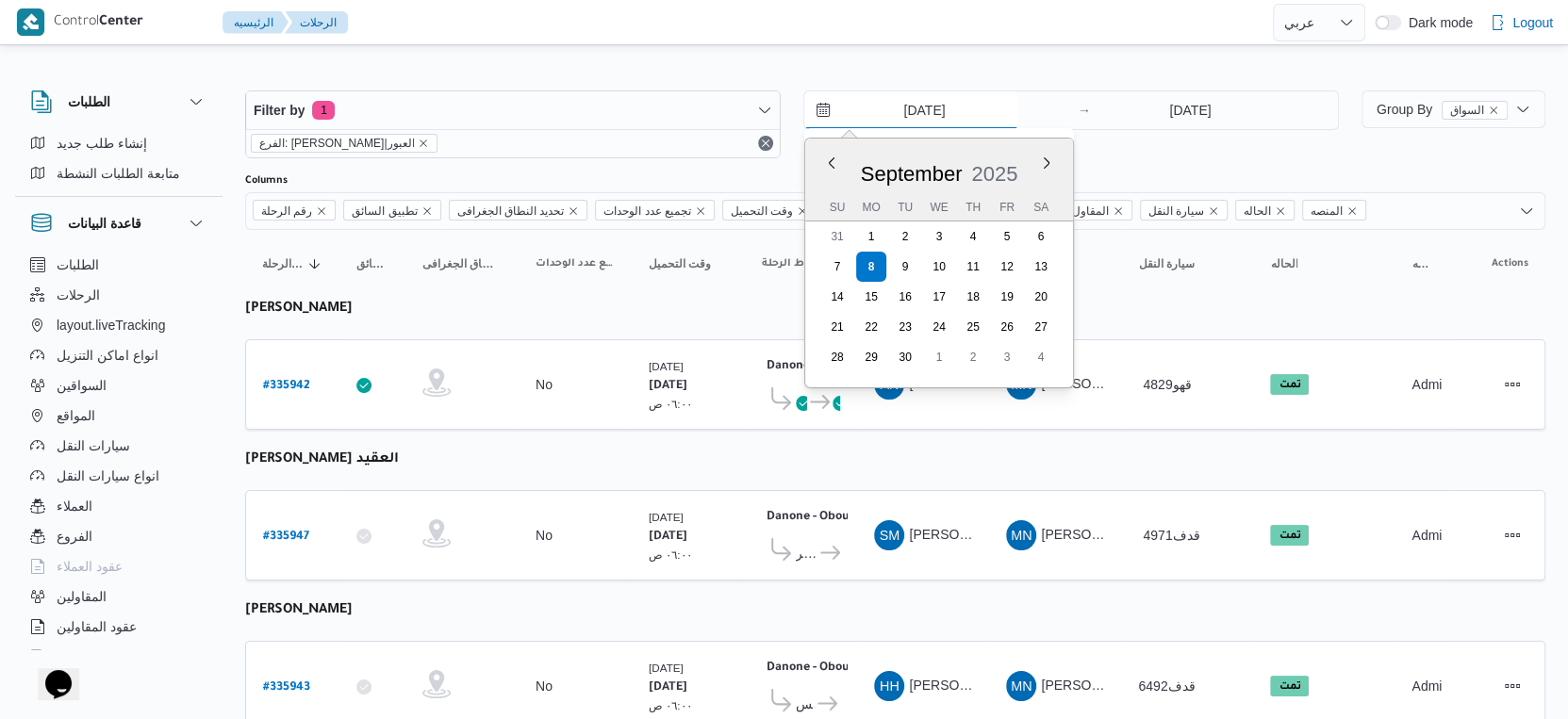
click at [953, 110] on input "[DATE]" at bounding box center [911, 110] width 214 height 37
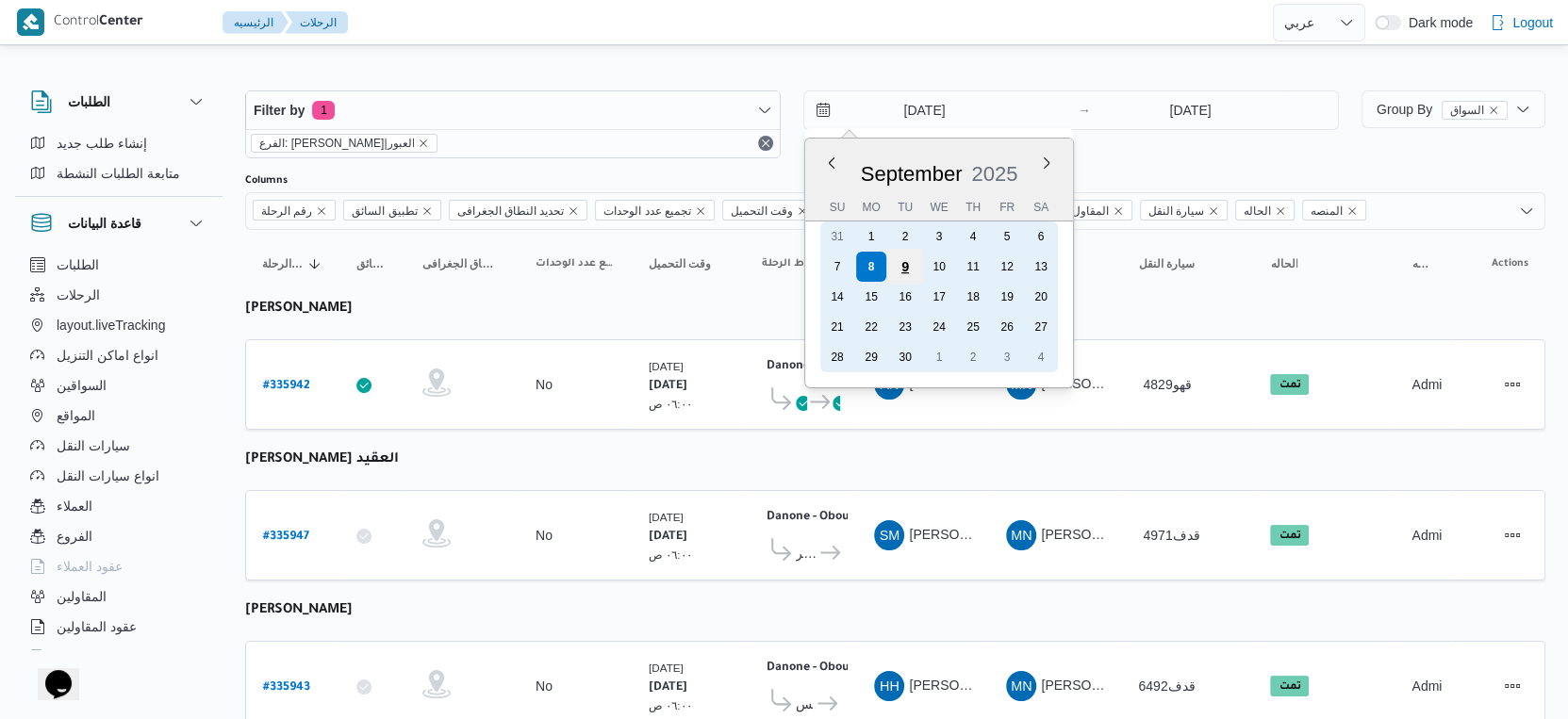
click at [894, 266] on div "9" at bounding box center [906, 266] width 36 height 36
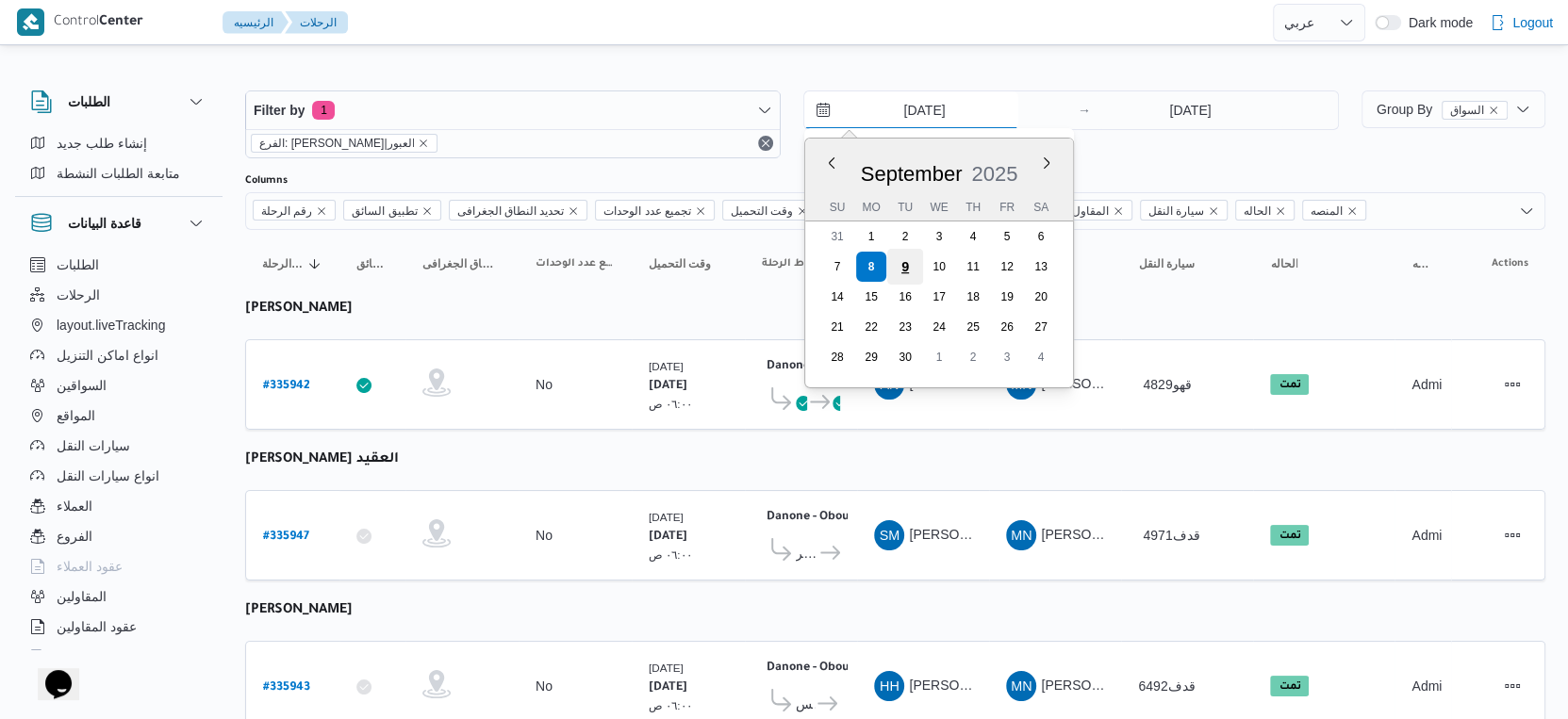
type input "[DATE]"
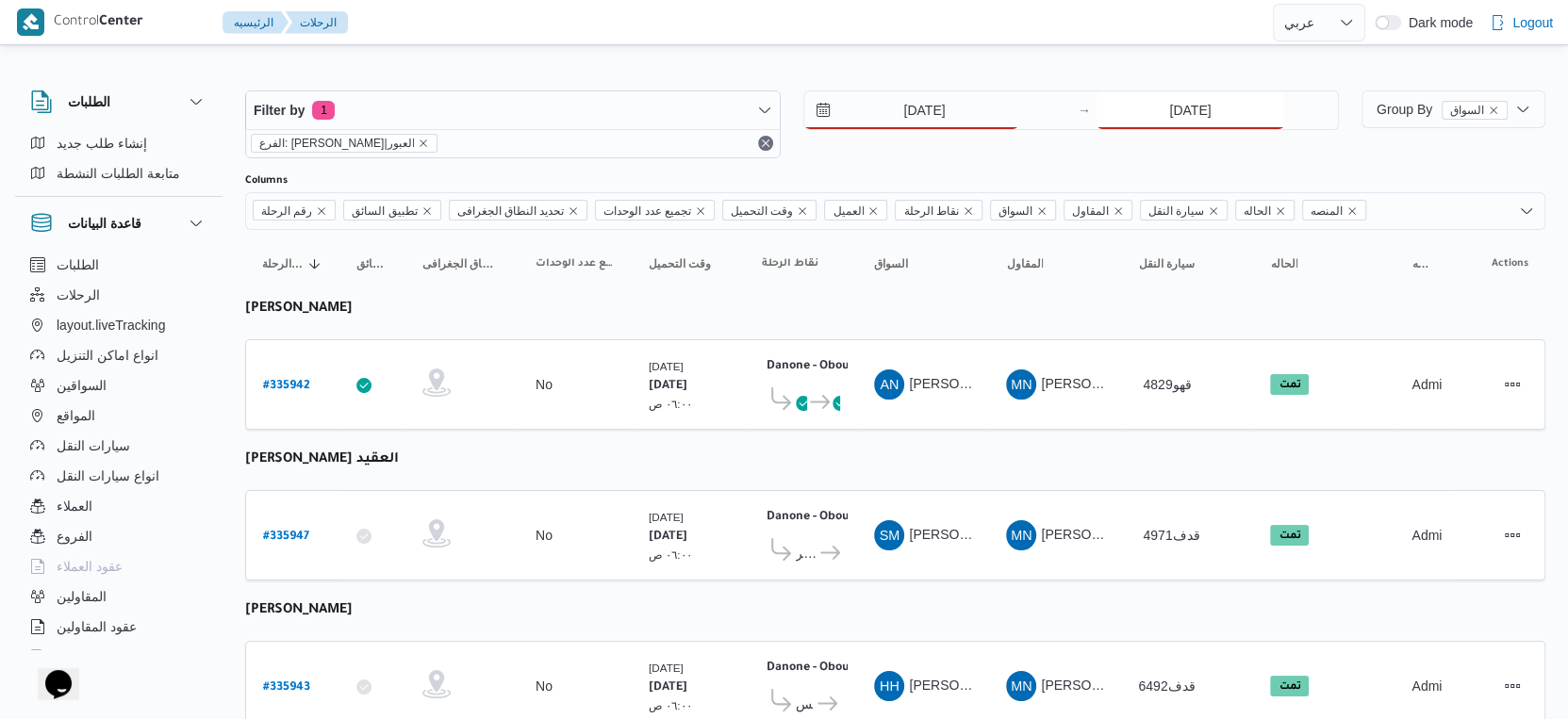
click at [1220, 120] on input "[DATE]" at bounding box center [1191, 110] width 188 height 37
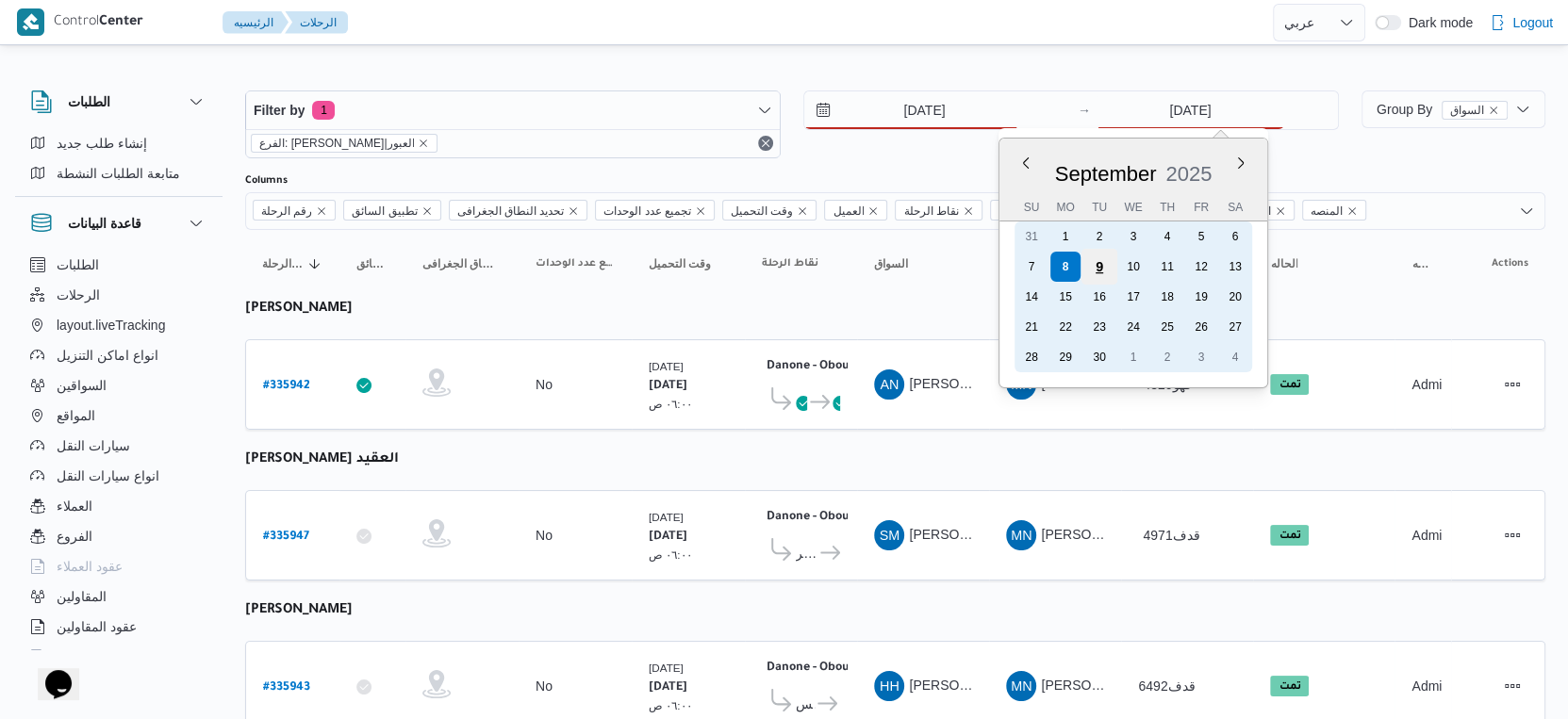
click at [1083, 264] on div "9" at bounding box center [1100, 266] width 36 height 36
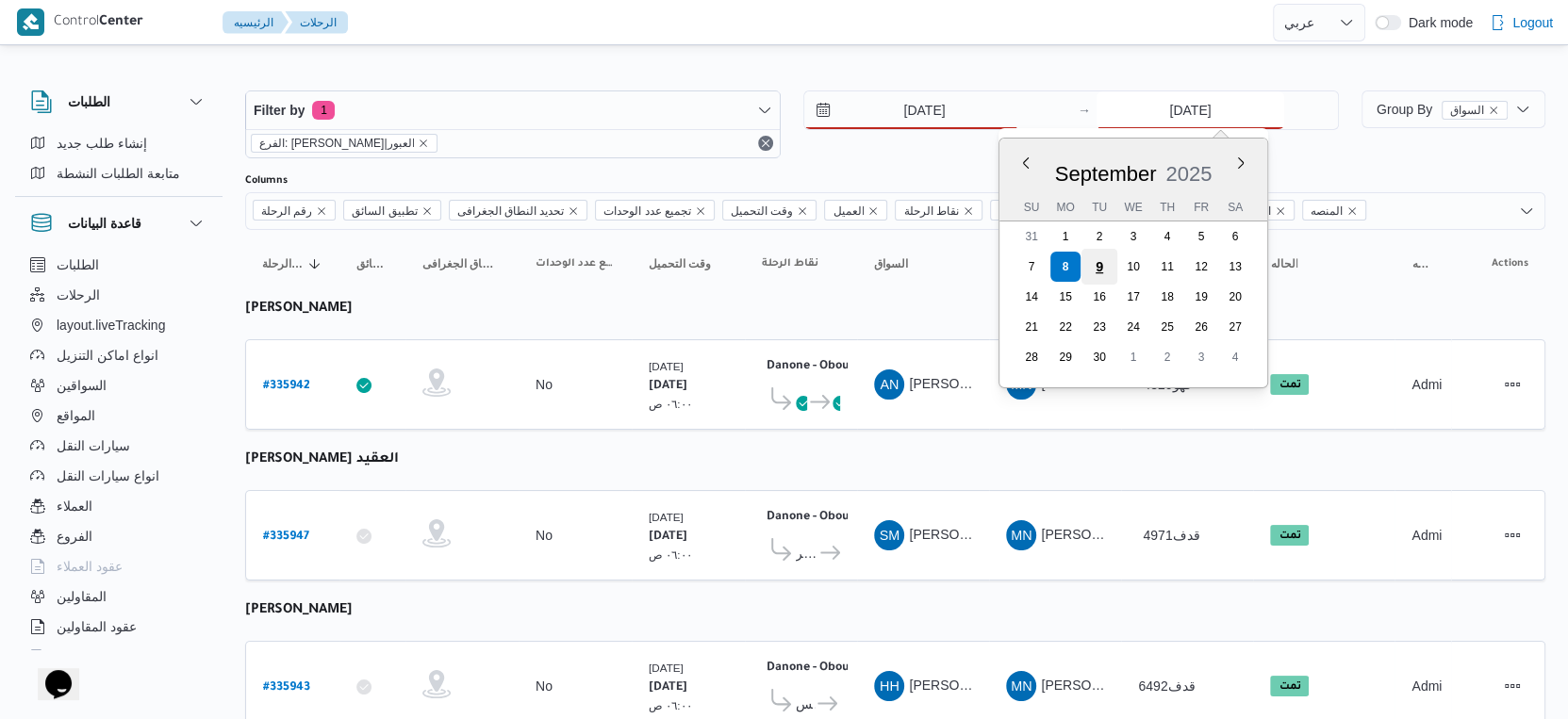
type input "[DATE]"
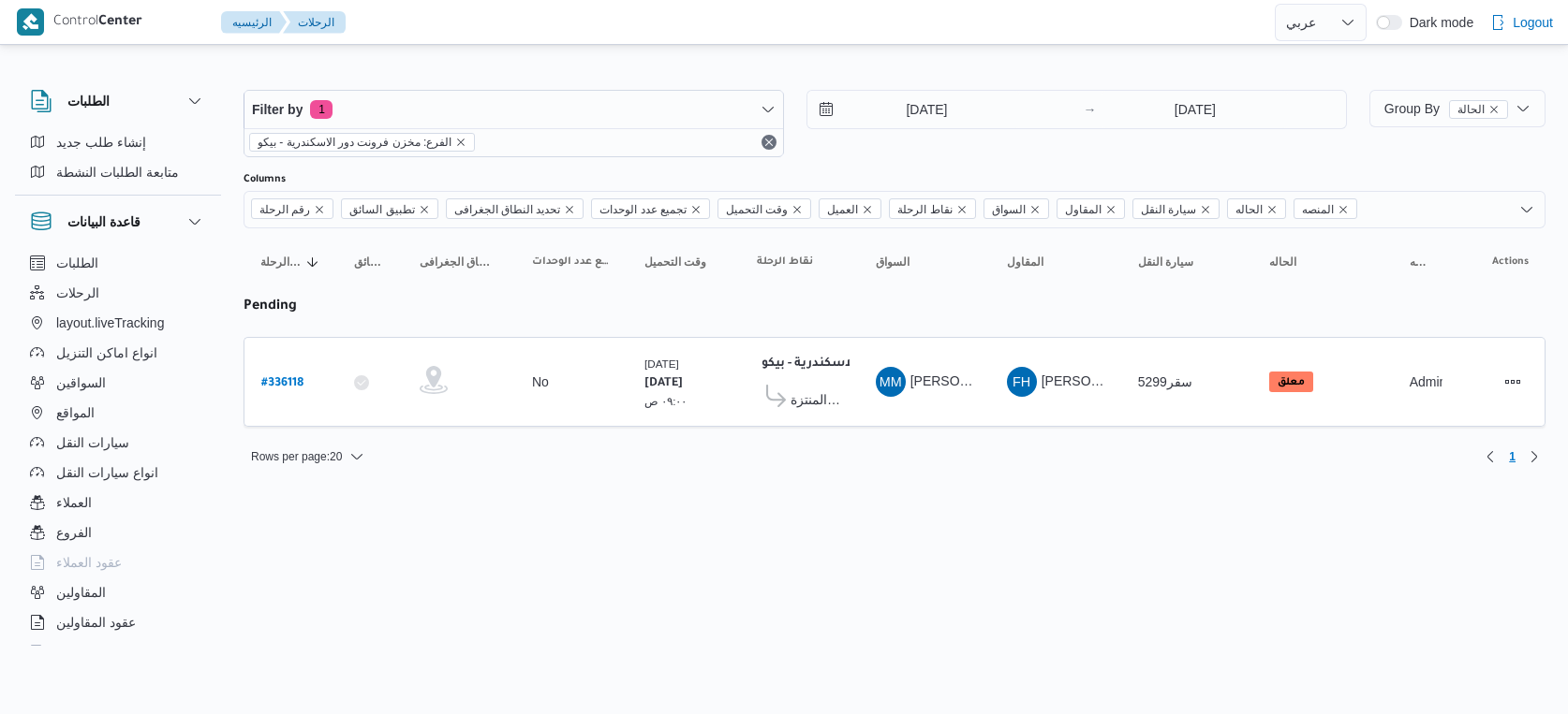
select select "ar"
click at [967, 107] on input "[DATE]" at bounding box center [914, 109] width 212 height 37
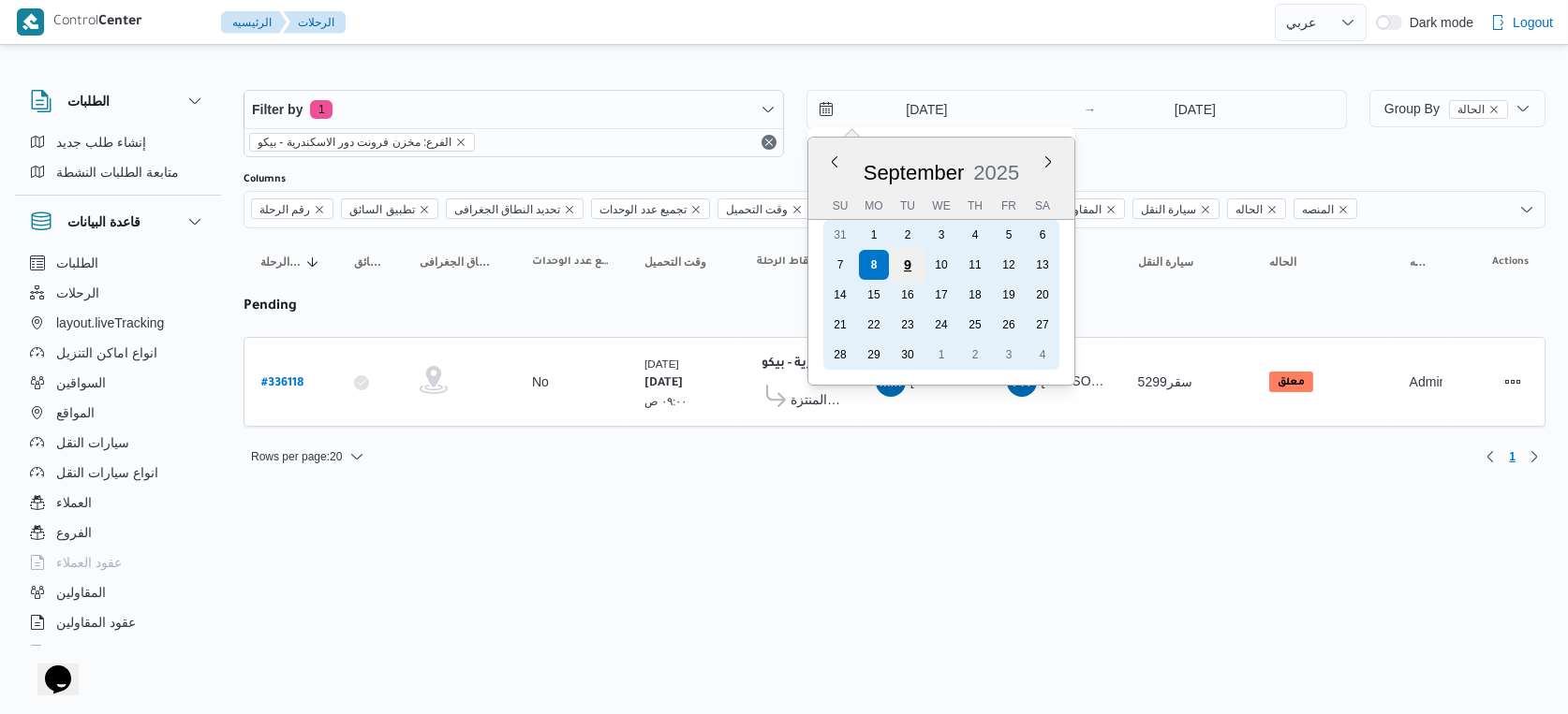
click at [909, 265] on div "9" at bounding box center [907, 265] width 36 height 36
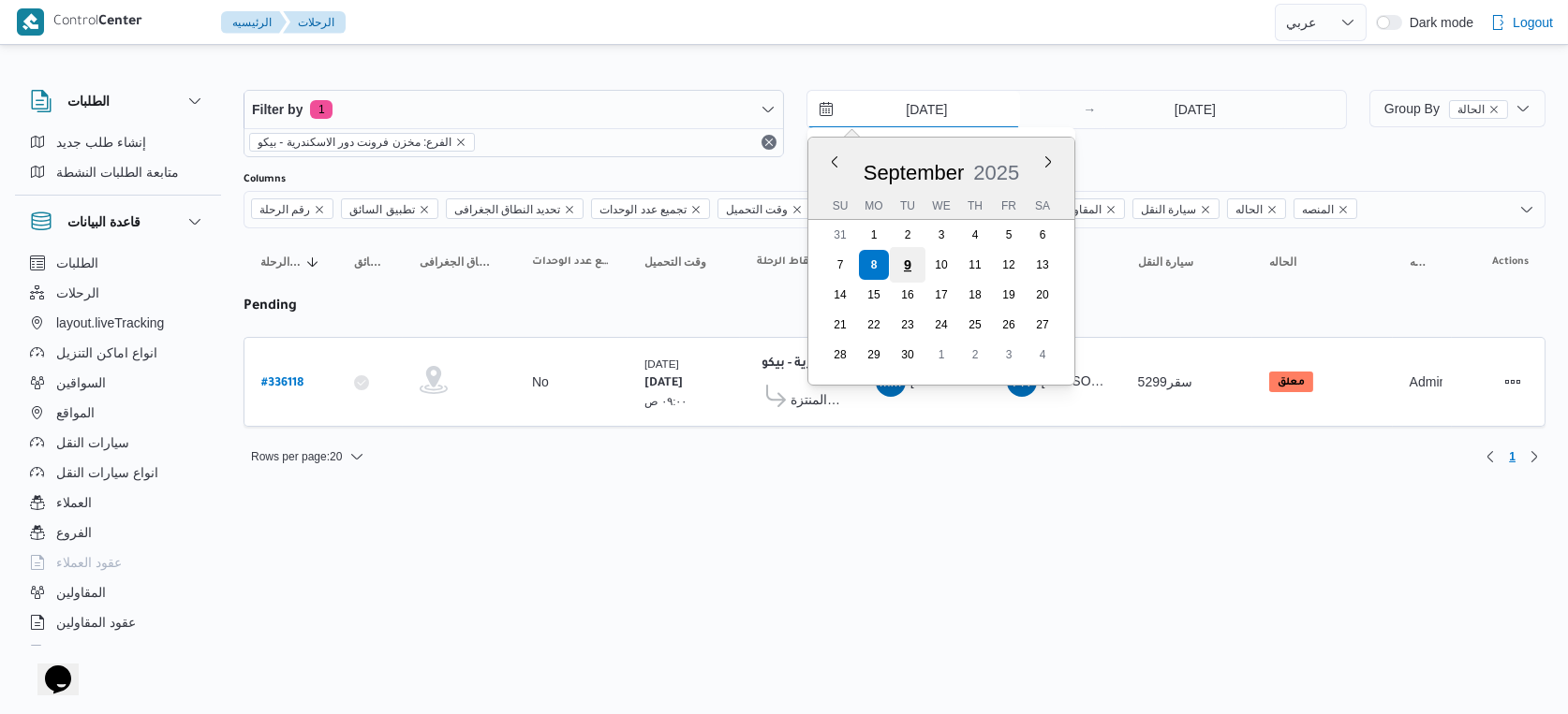
type input "[DATE]"
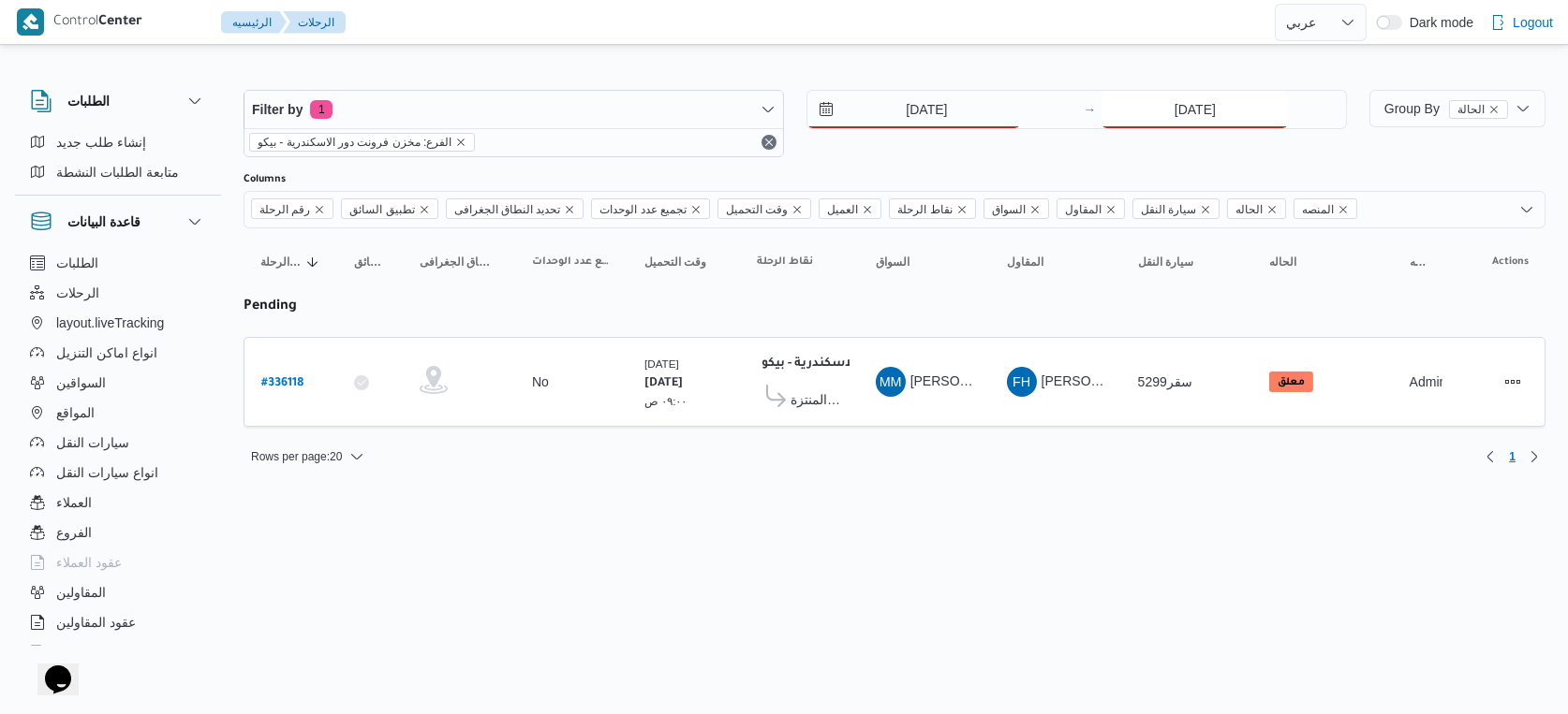
click at [1214, 97] on input "[DATE]" at bounding box center [1195, 109] width 187 height 37
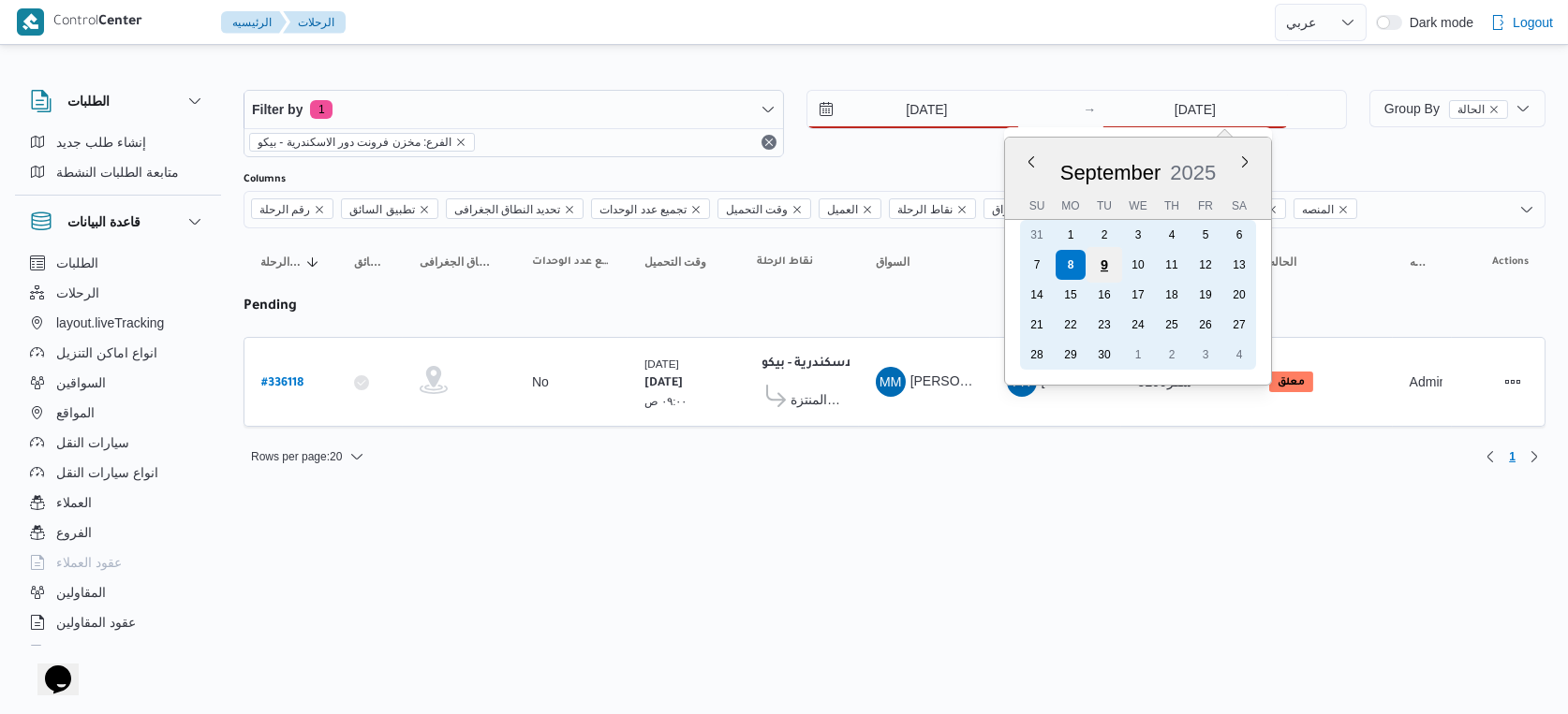
click at [1110, 256] on div "9" at bounding box center [1104, 265] width 36 height 36
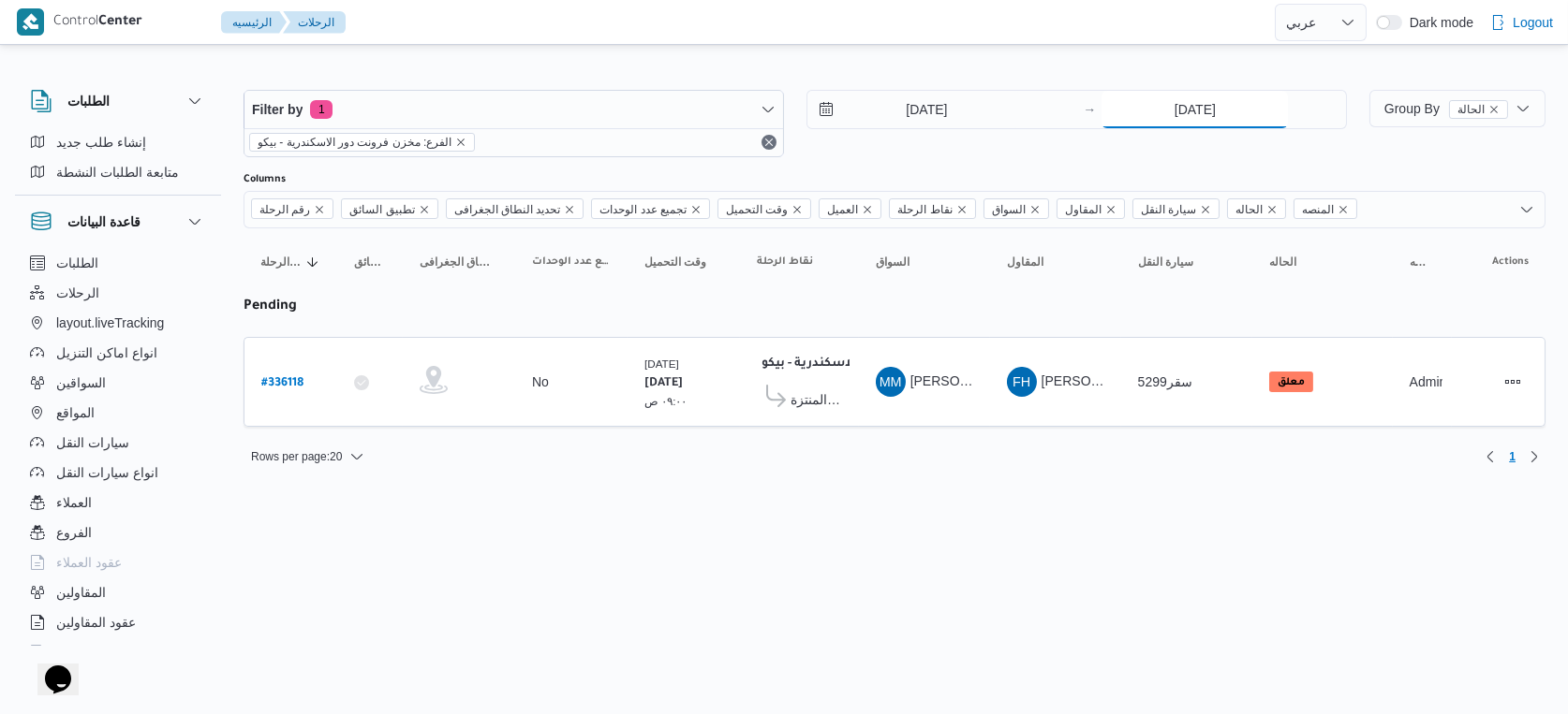
type input "[DATE]"
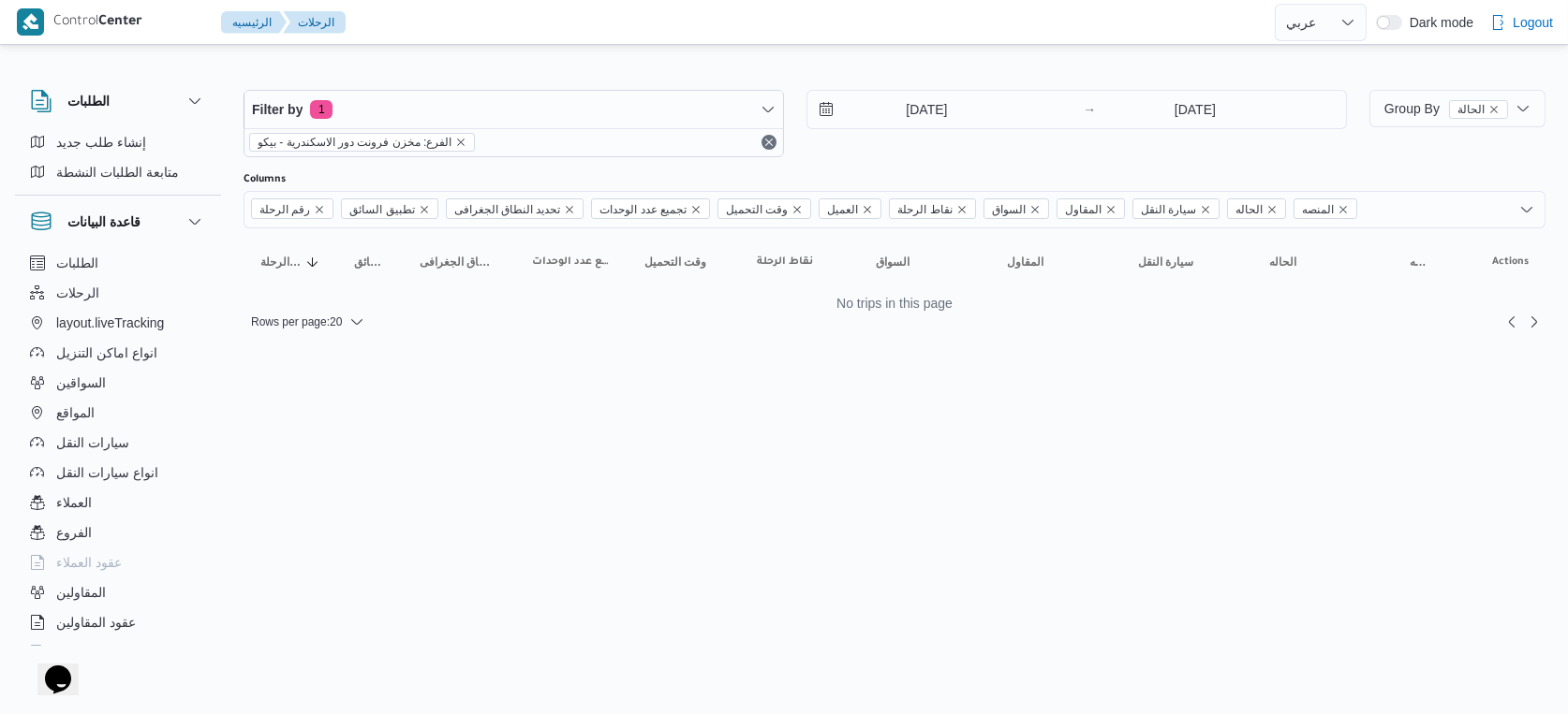
click at [825, 445] on html "Control Center الرئيسيه الرحلات English عربي Dark mode Logout الطلبات إنشاء طلب…" at bounding box center [784, 357] width 1568 height 714
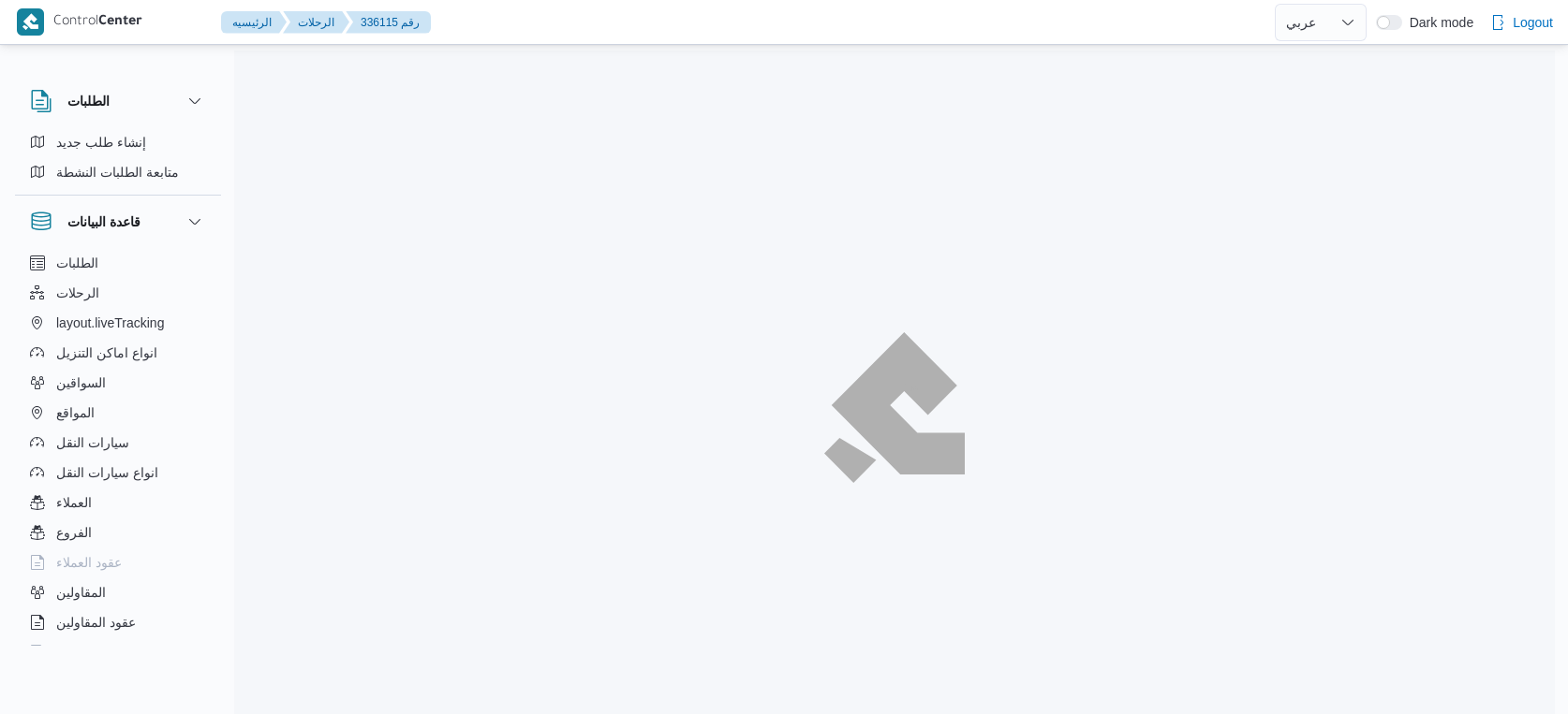
select select "ar"
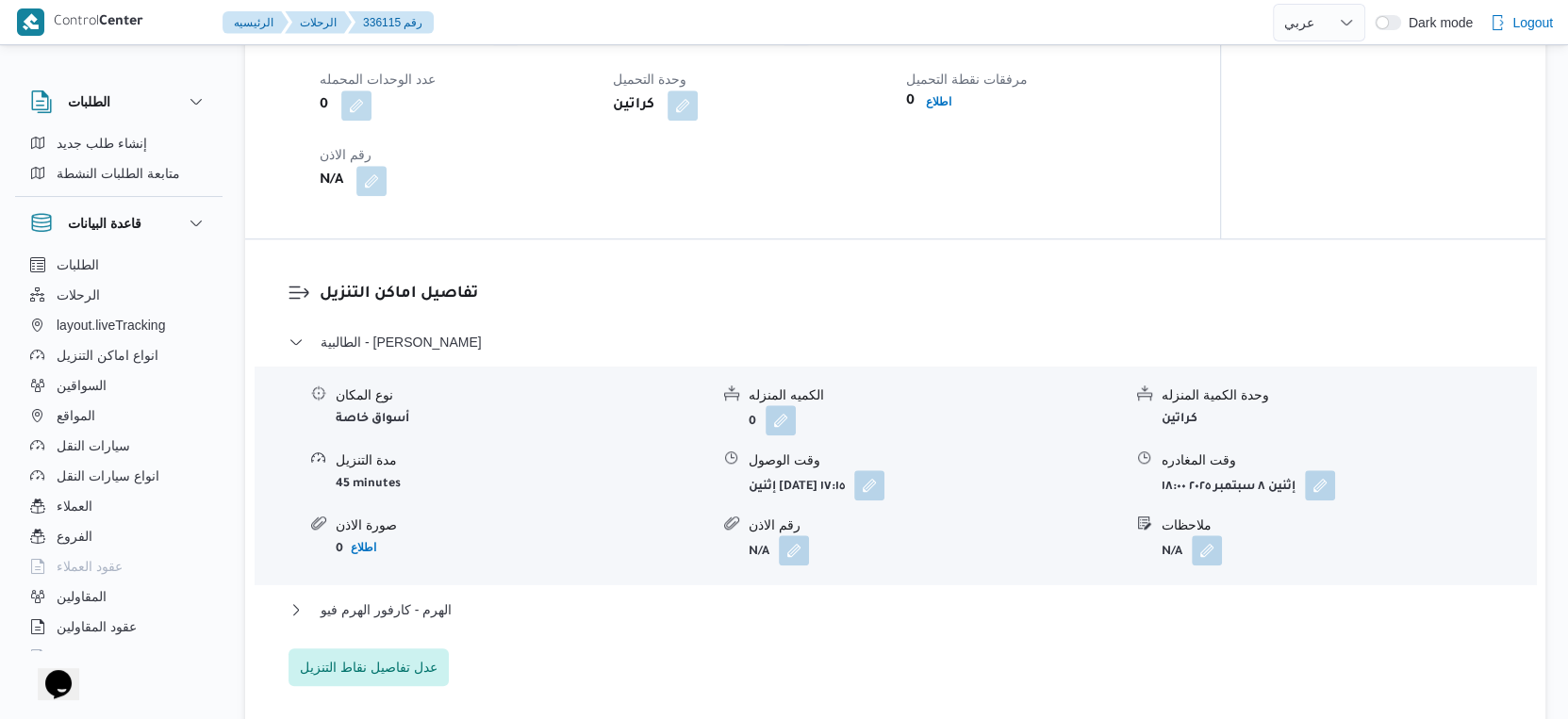
scroll to position [1413, 0]
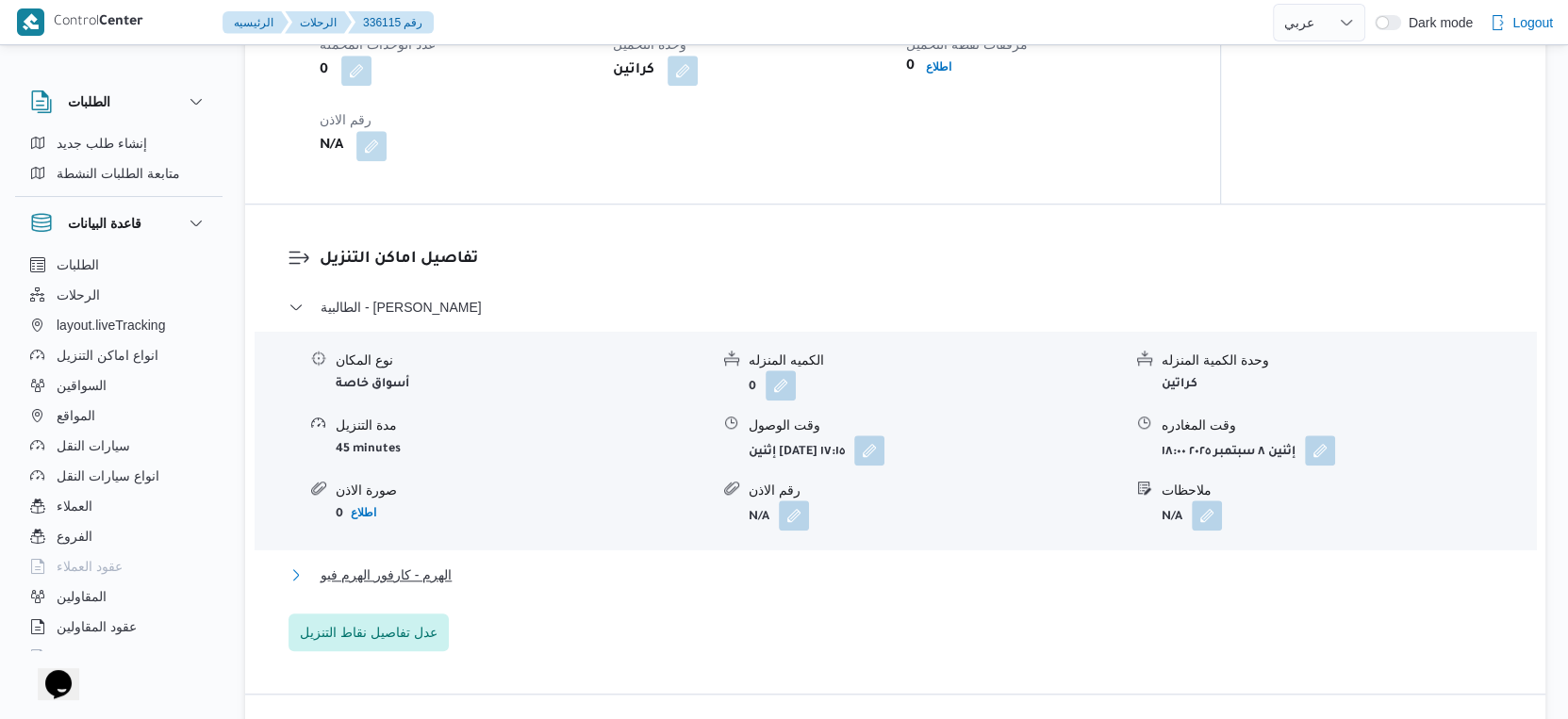
click at [426, 587] on span "الهرم - كارفور الهرم فيو" at bounding box center [386, 575] width 131 height 23
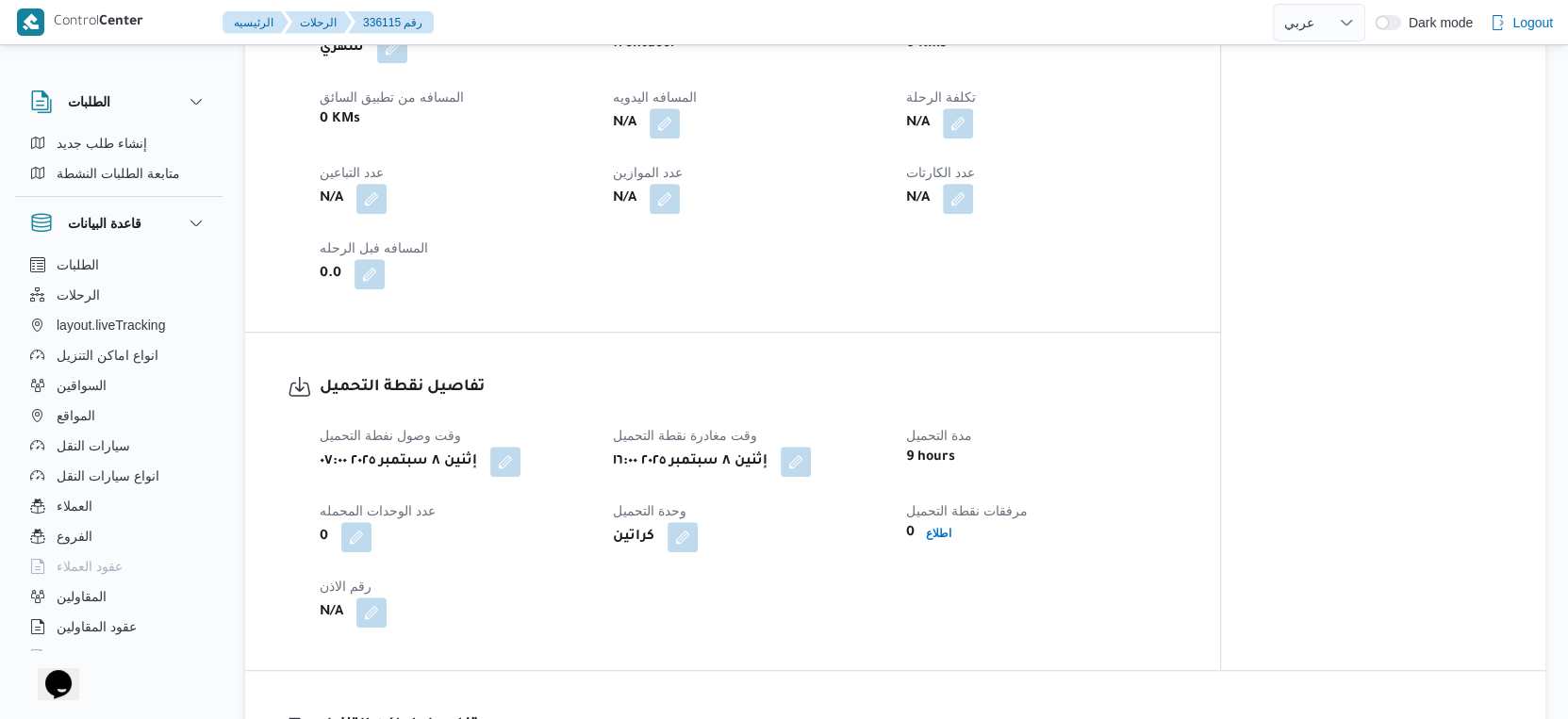
scroll to position [679, 0]
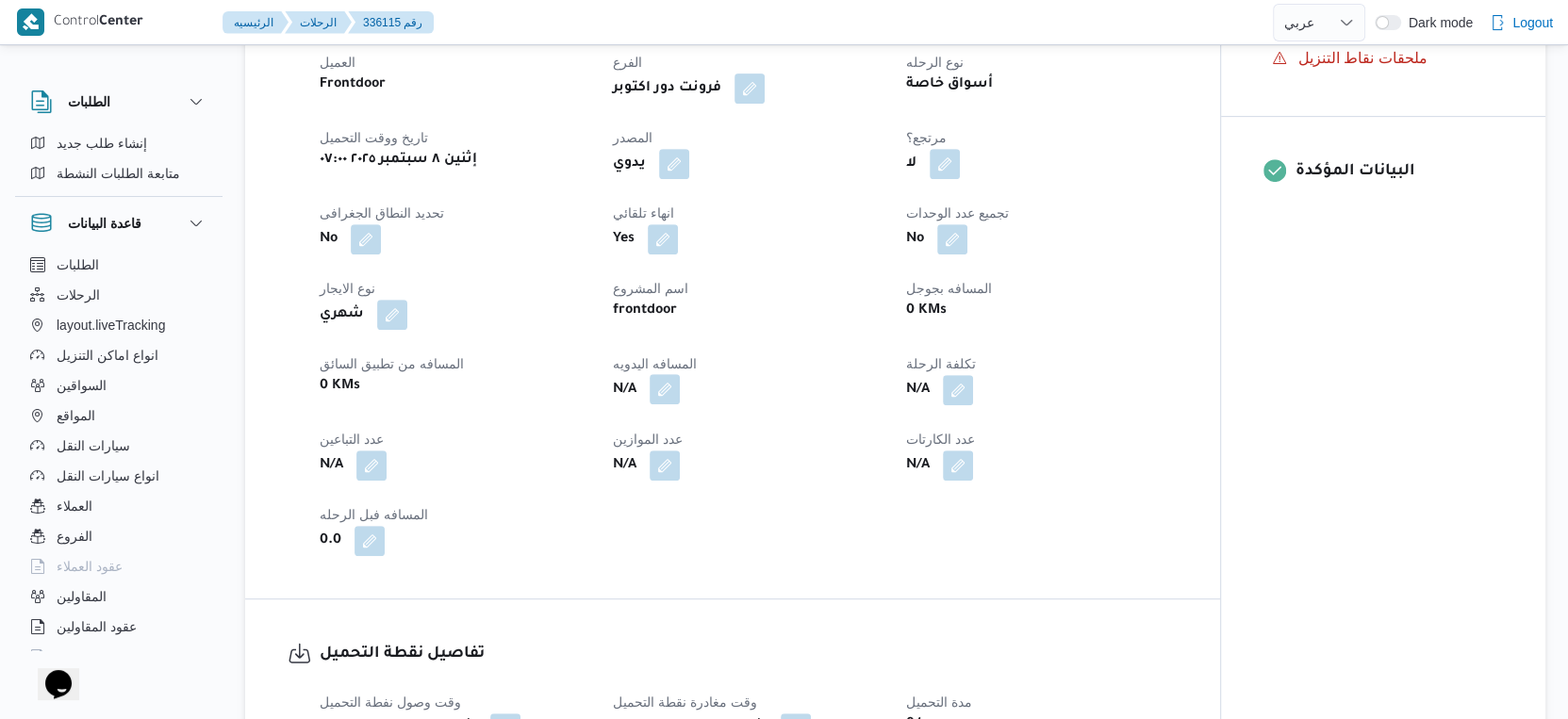
click at [666, 405] on button "button" at bounding box center [664, 389] width 30 height 30
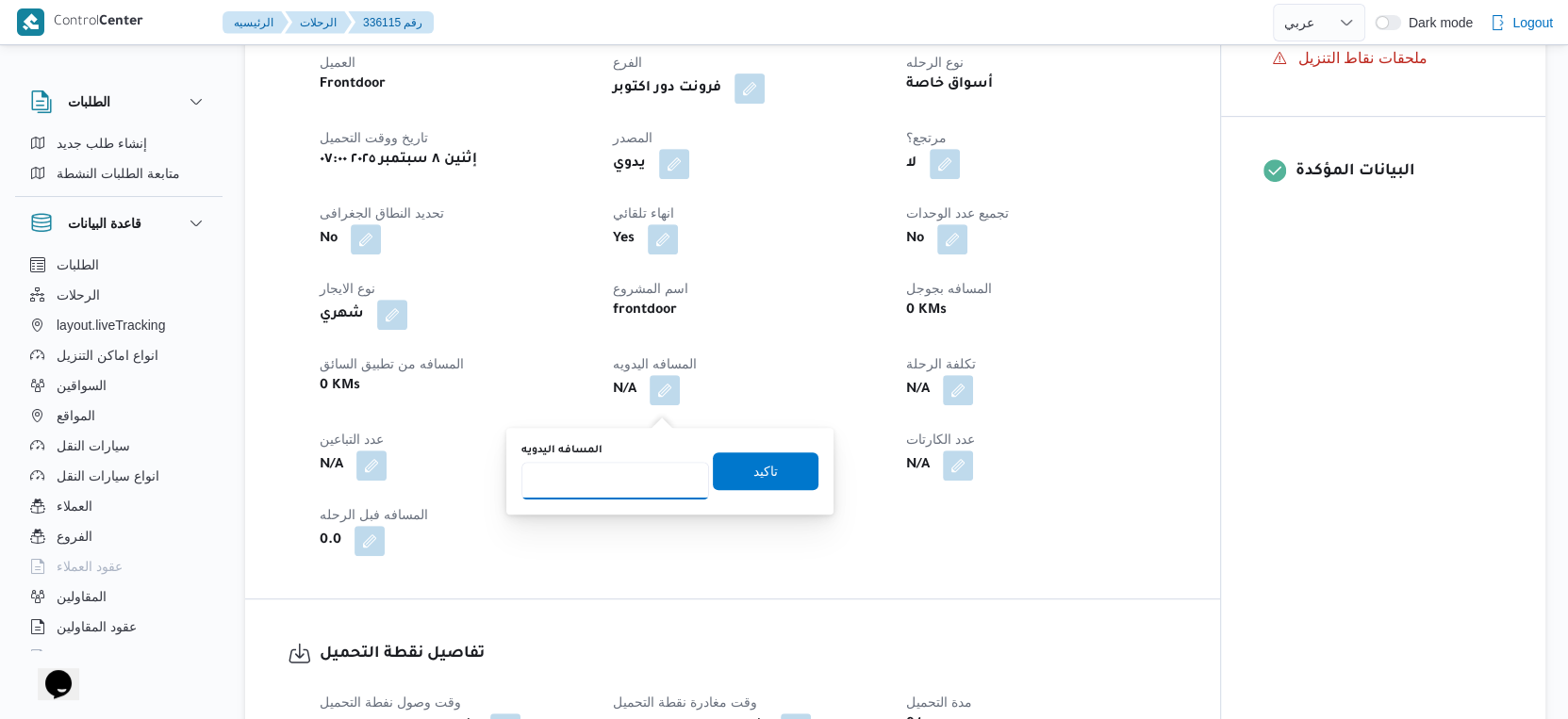
click at [600, 472] on input "المسافه اليدويه" at bounding box center [615, 481] width 188 height 37
type input "96"
click at [773, 464] on span "تاكيد" at bounding box center [766, 470] width 106 height 37
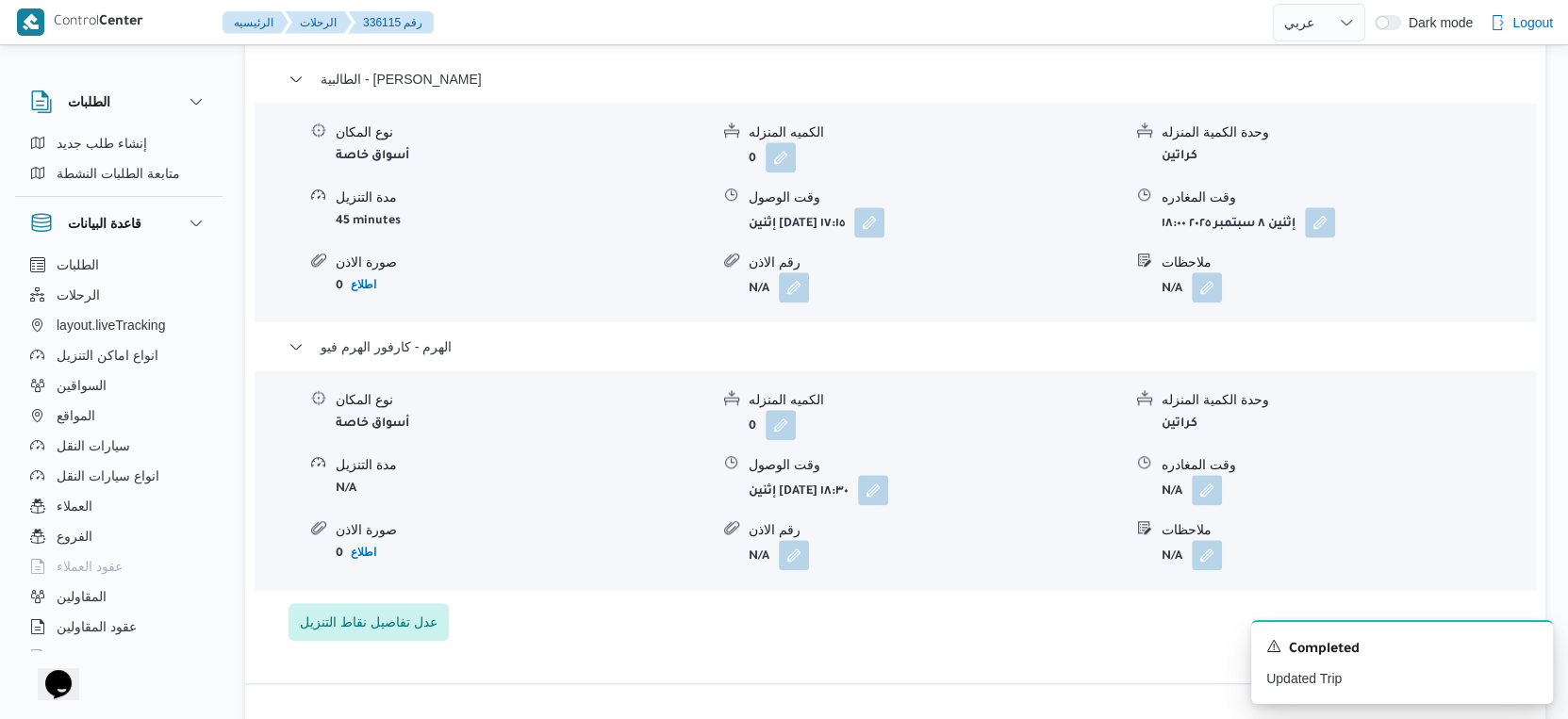
scroll to position [1675, 0]
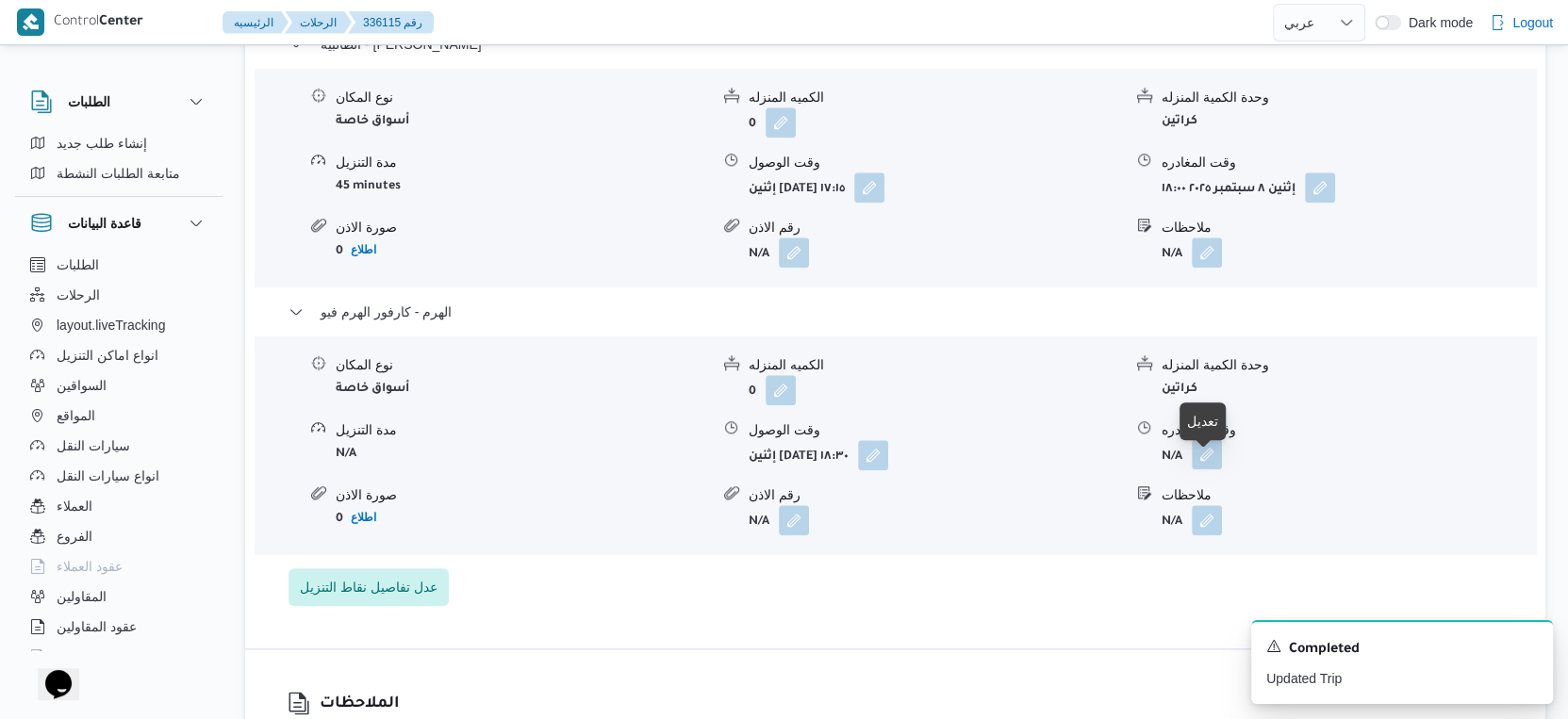
click at [1208, 469] on button "button" at bounding box center [1206, 454] width 30 height 30
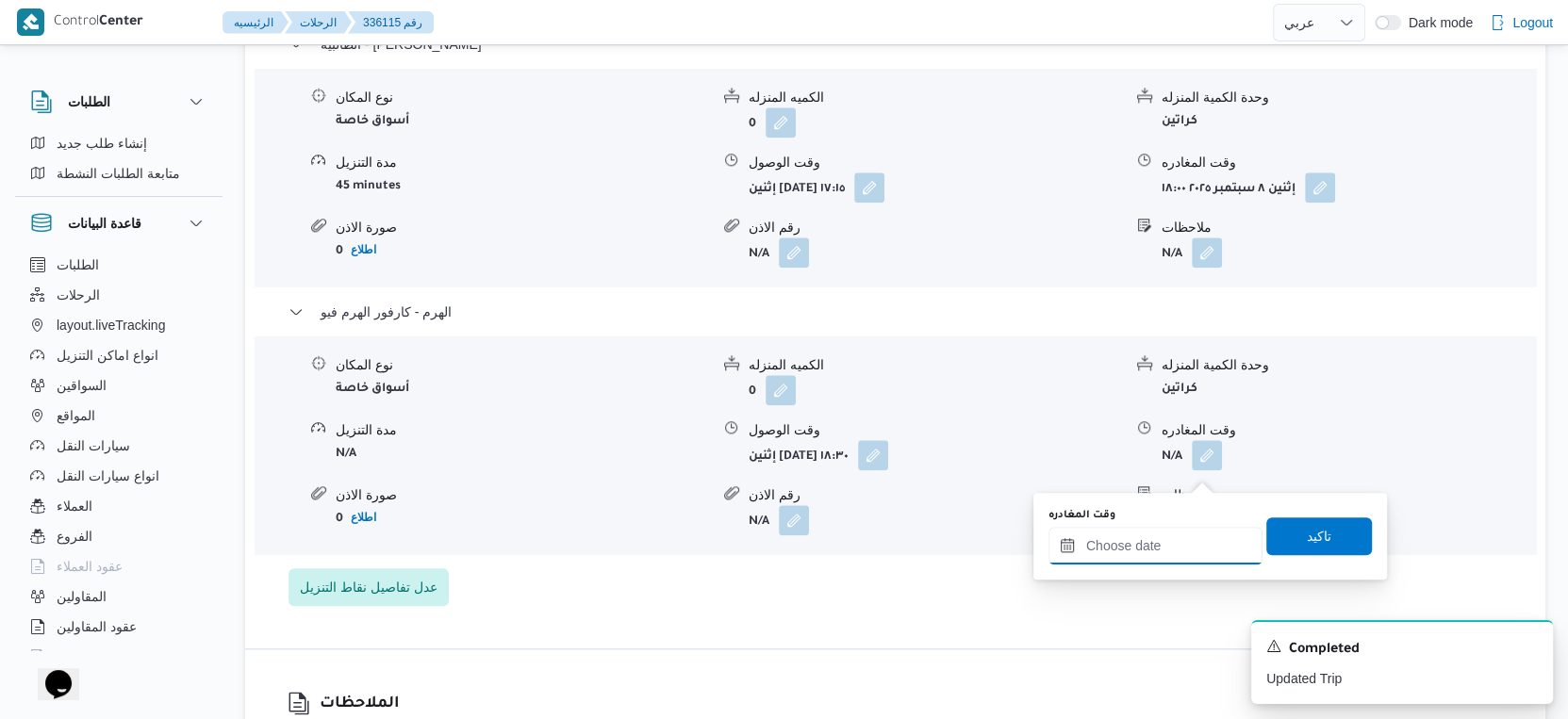
click at [1179, 539] on input "وقت المغادره" at bounding box center [1155, 546] width 214 height 37
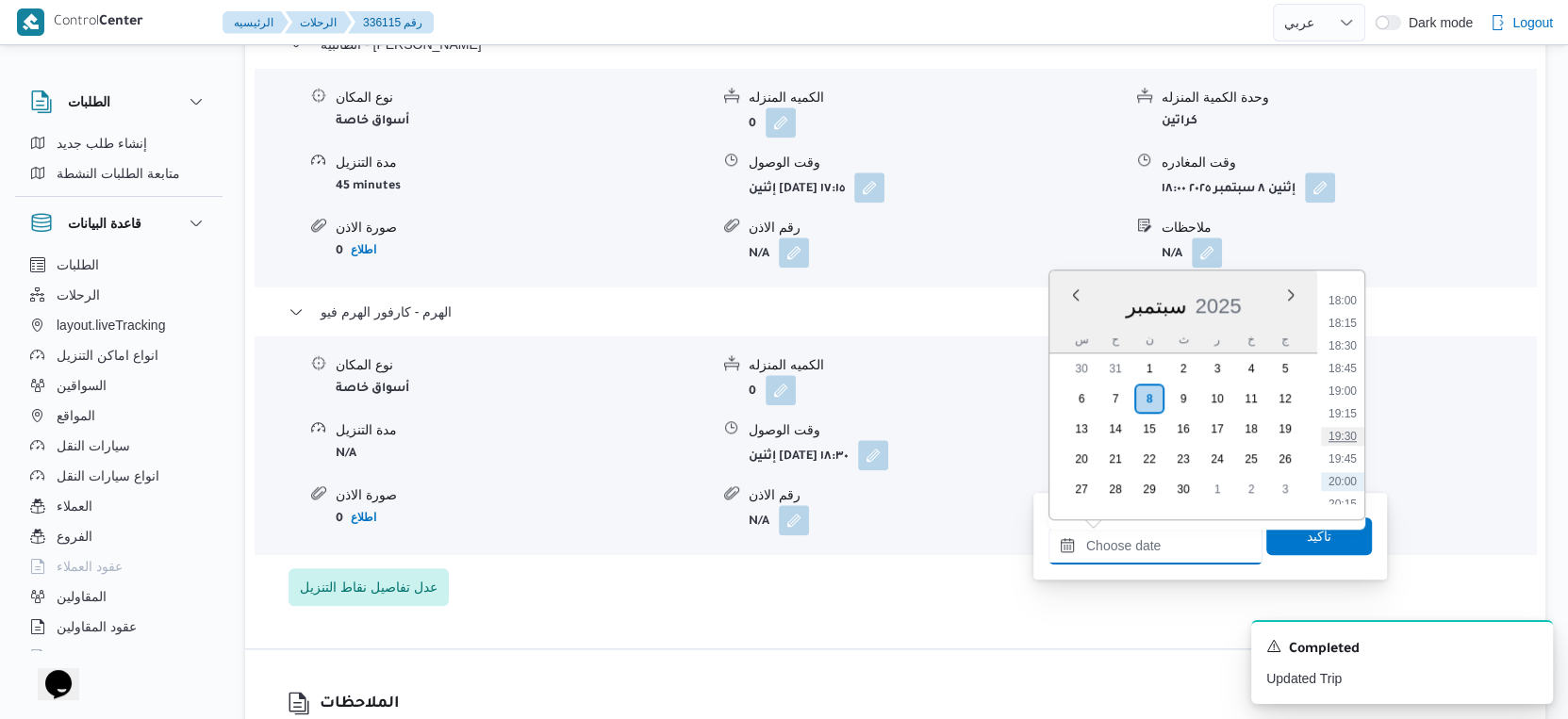
scroll to position [1589, 0]
click at [1349, 468] on li "19:30" at bounding box center [1343, 471] width 43 height 19
type input "[DATE] ١٩:٣٠"
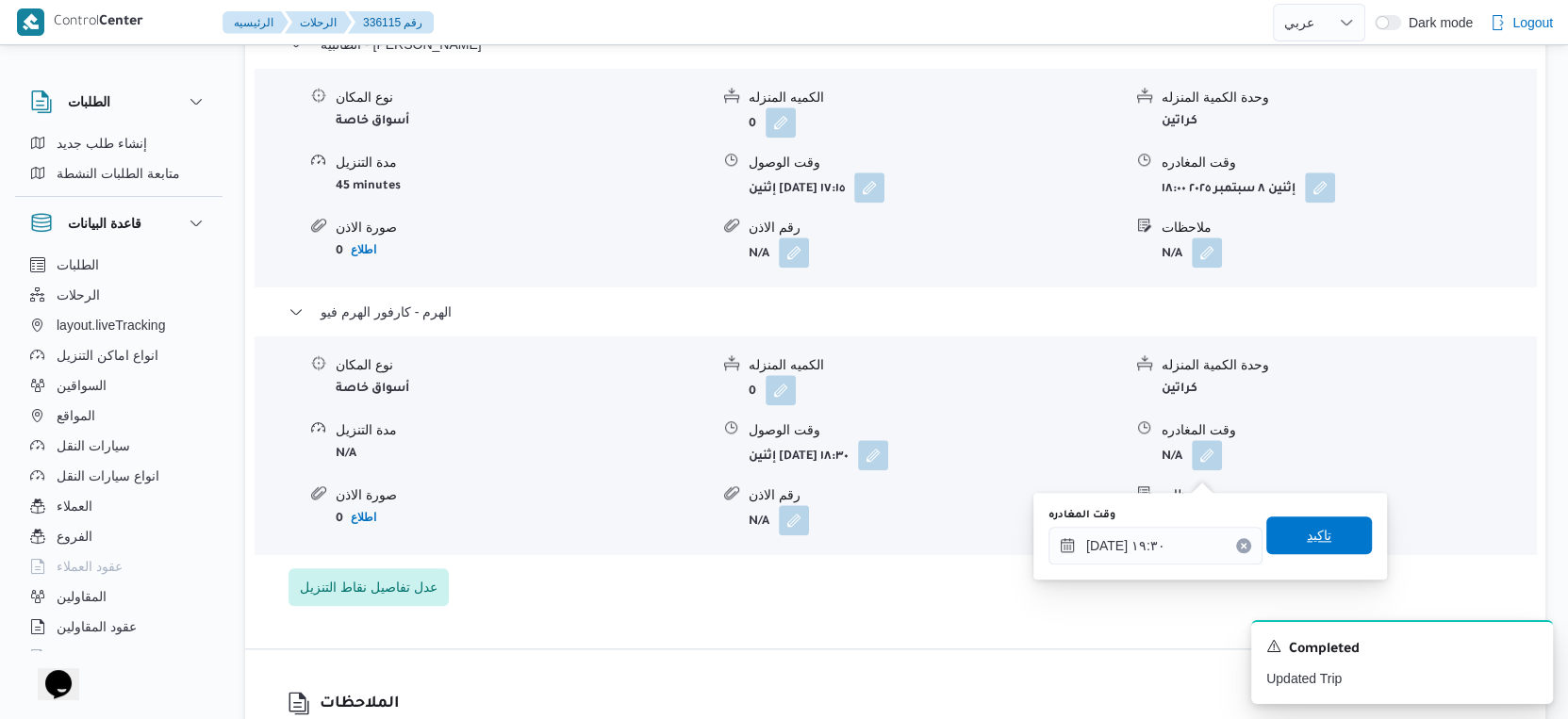
click at [1314, 534] on span "تاكيد" at bounding box center [1319, 535] width 24 height 23
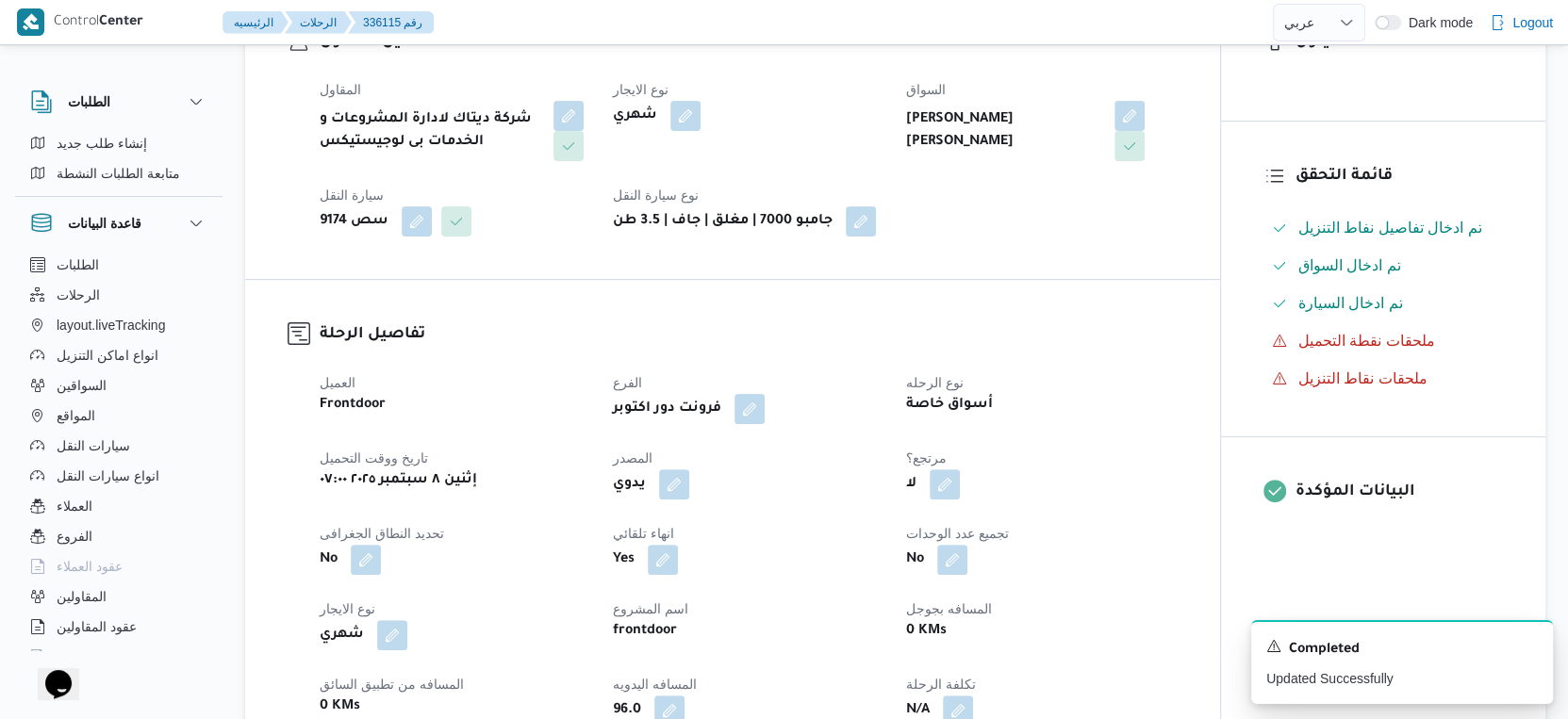
scroll to position [0, 0]
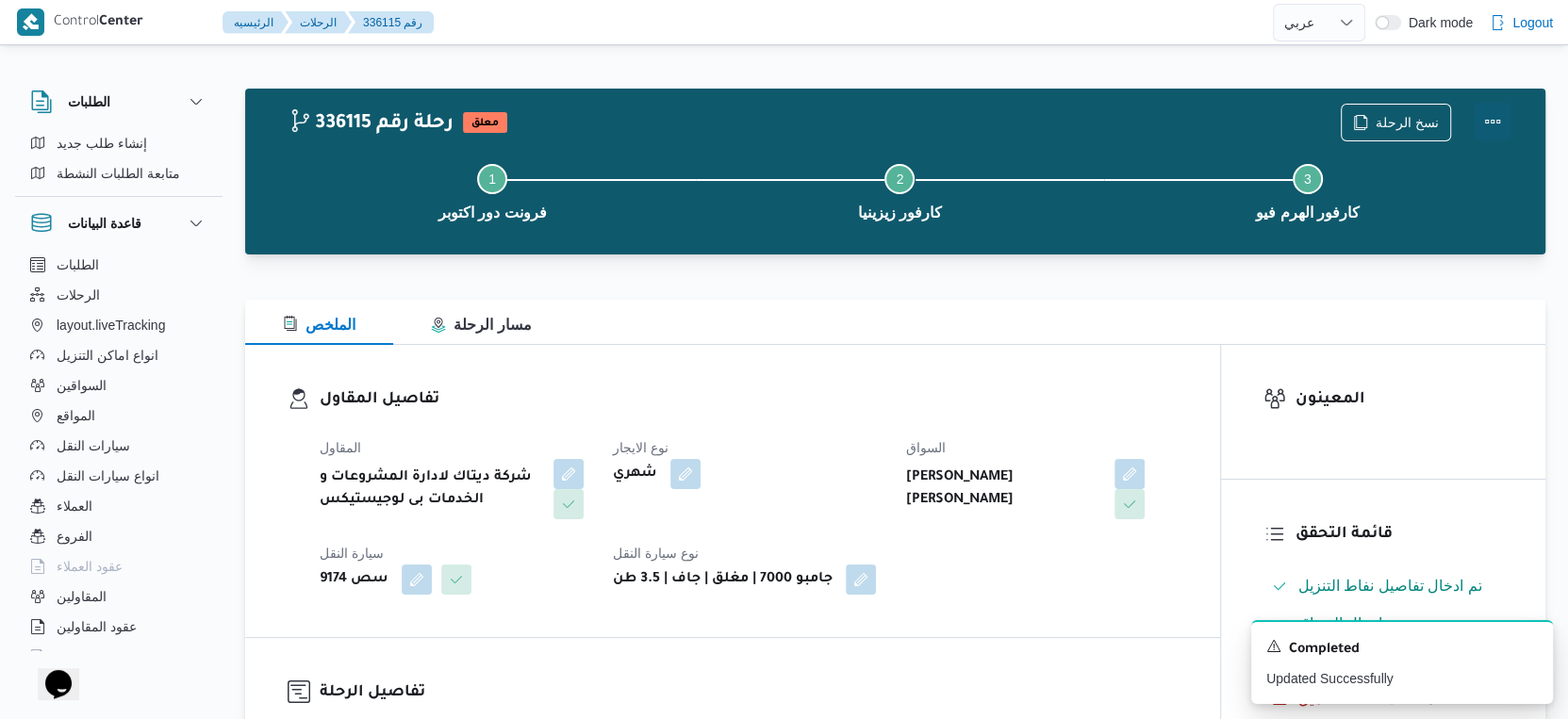
click at [1491, 119] on button "Actions" at bounding box center [1493, 121] width 37 height 37
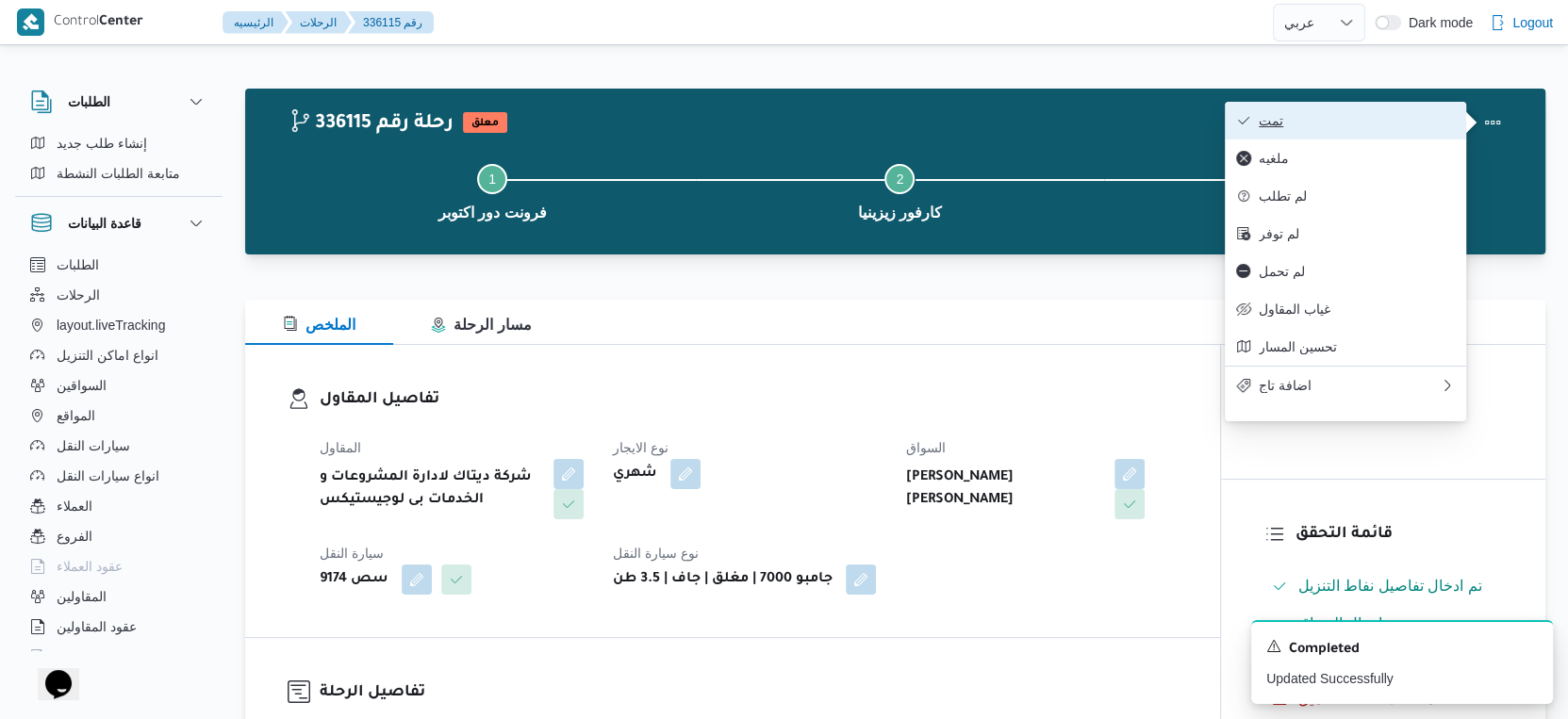
click at [1361, 119] on span "تمت" at bounding box center [1357, 120] width 196 height 15
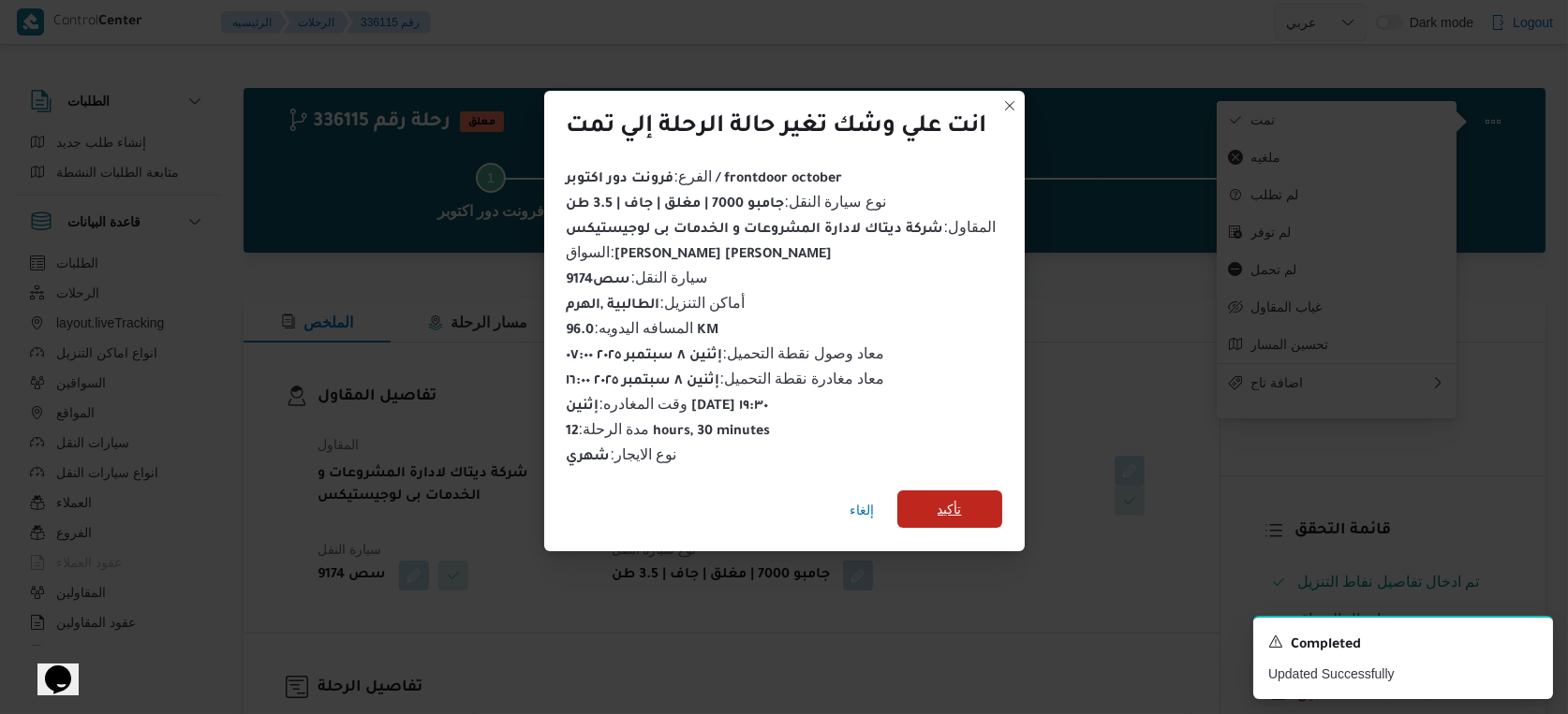
click at [946, 502] on span "تأكيد" at bounding box center [949, 509] width 24 height 22
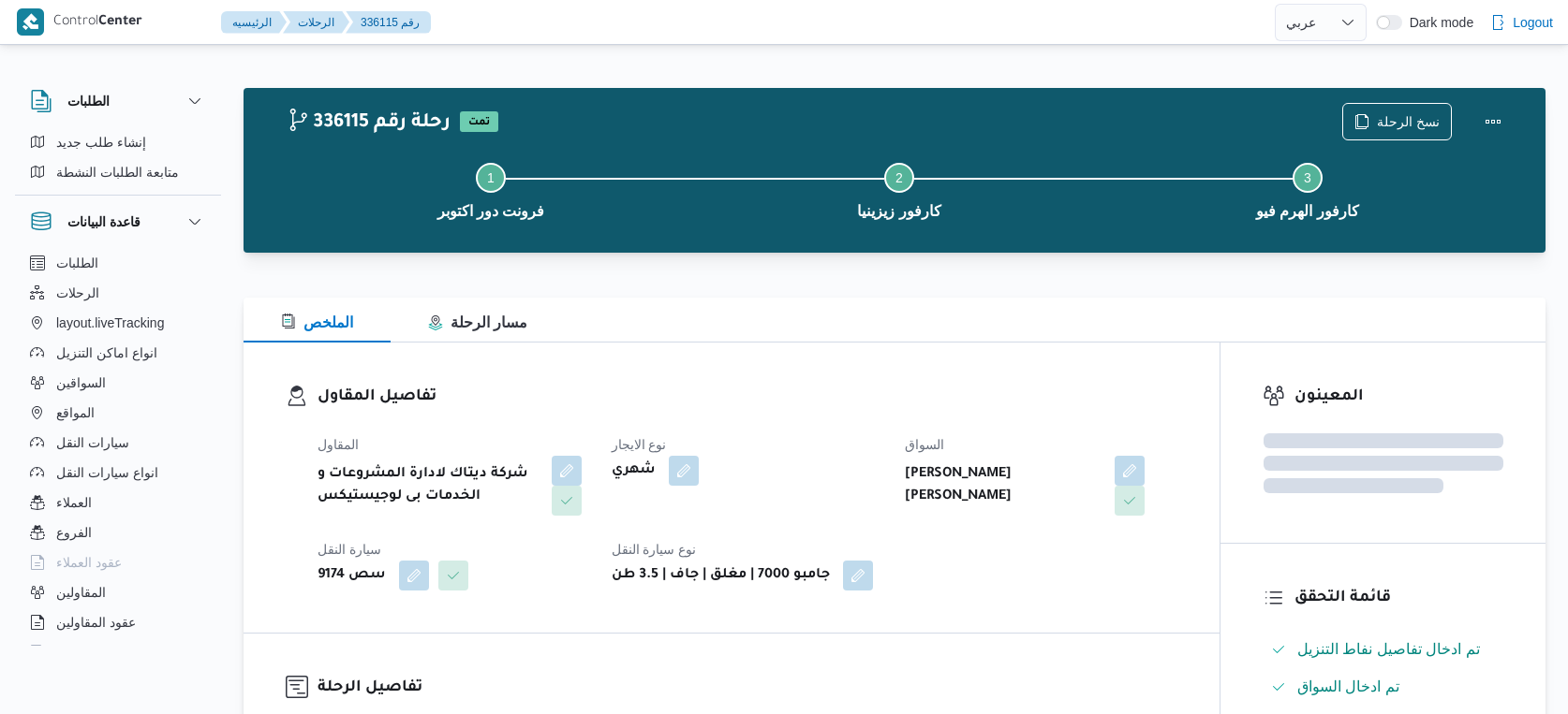
select select "ar"
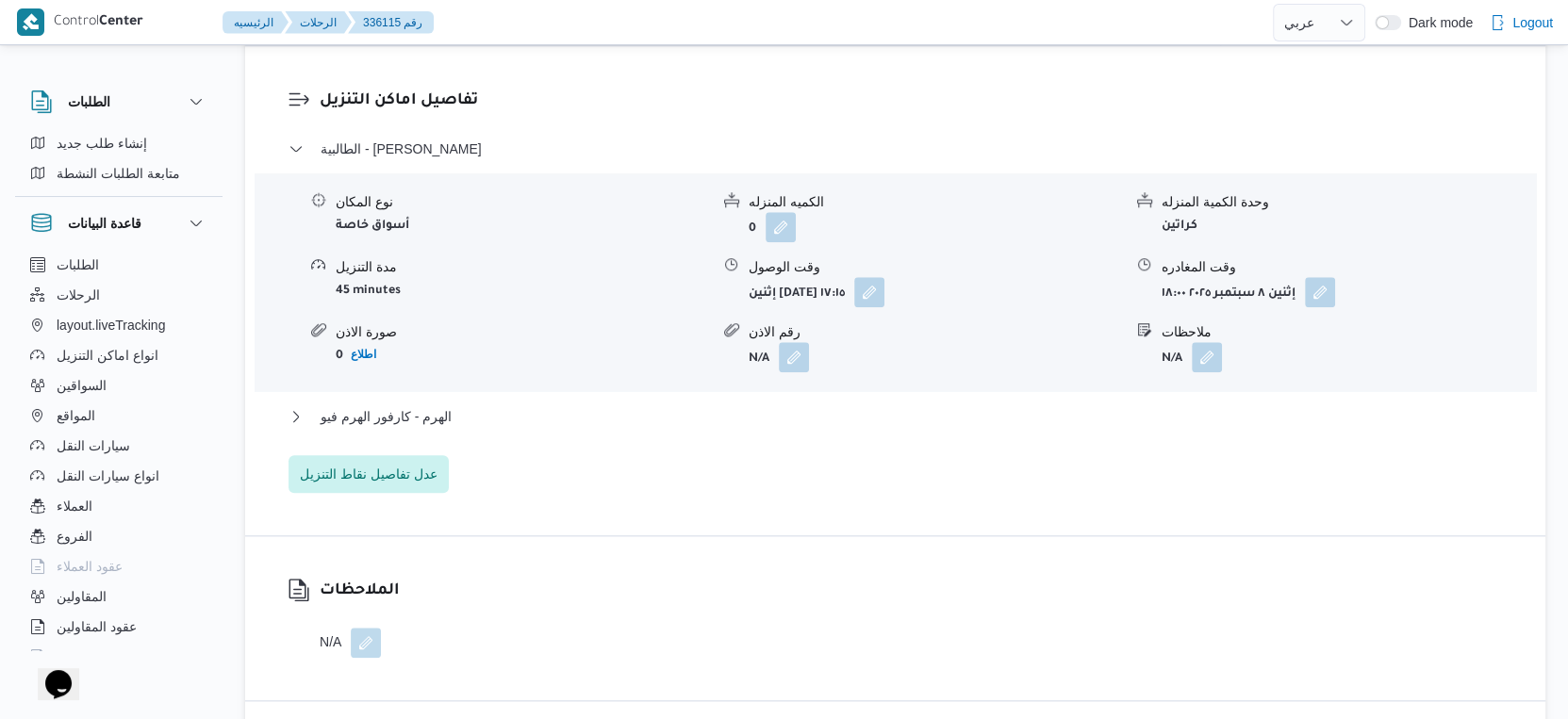
scroll to position [1571, 0]
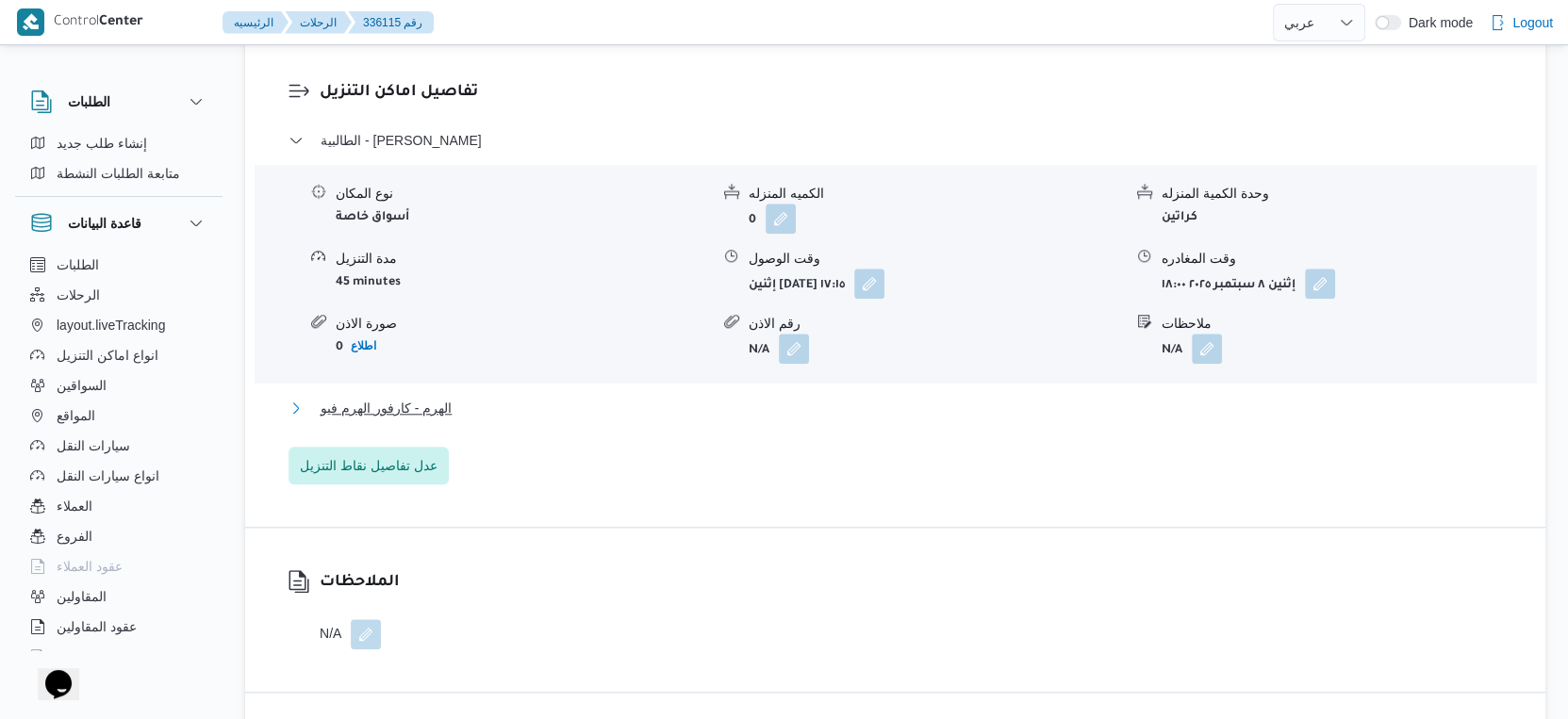
click at [483, 419] on button "الهرم - كارفور الهرم فيو" at bounding box center [896, 407] width 1215 height 23
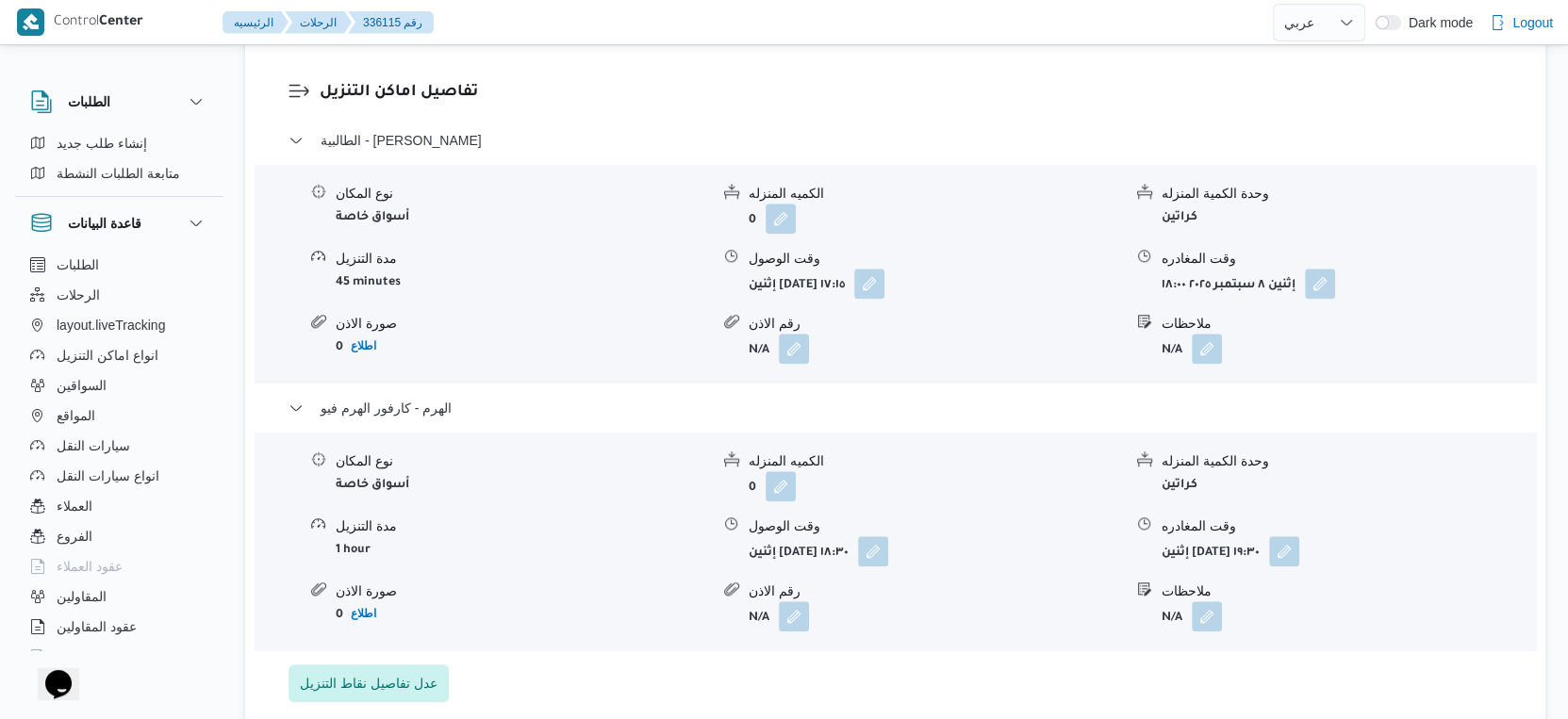
select select "ar"
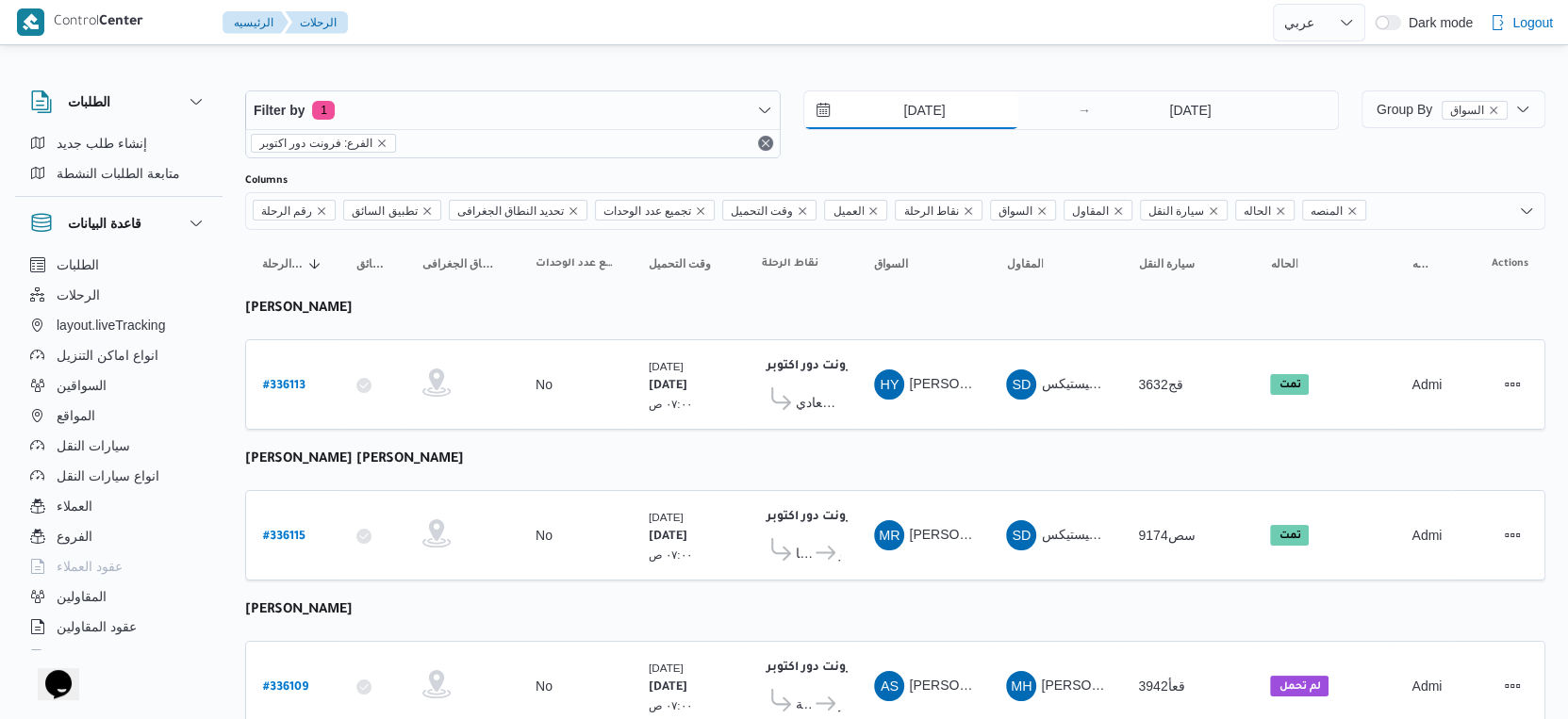
click at [951, 113] on input "[DATE]" at bounding box center [911, 110] width 214 height 37
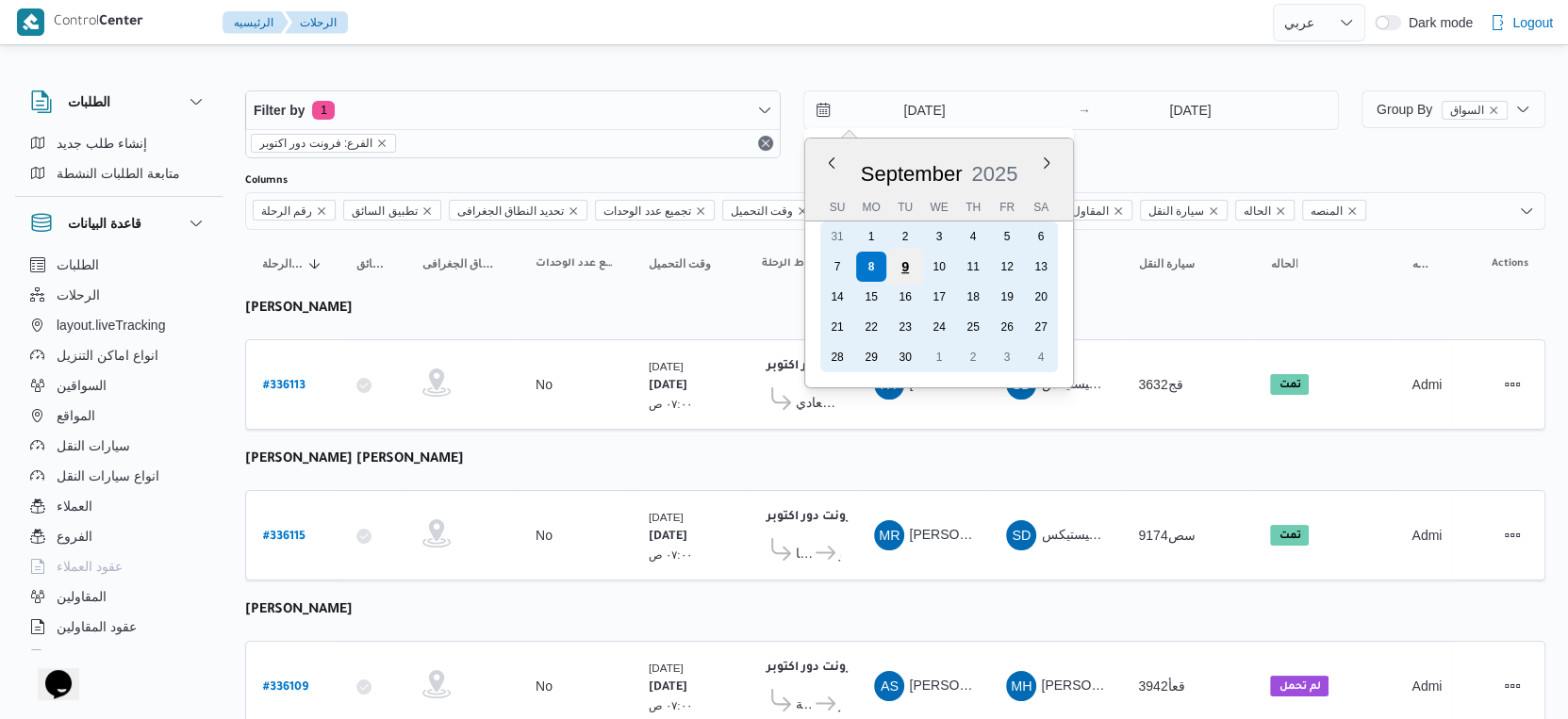
click at [901, 270] on div "9" at bounding box center [906, 266] width 36 height 36
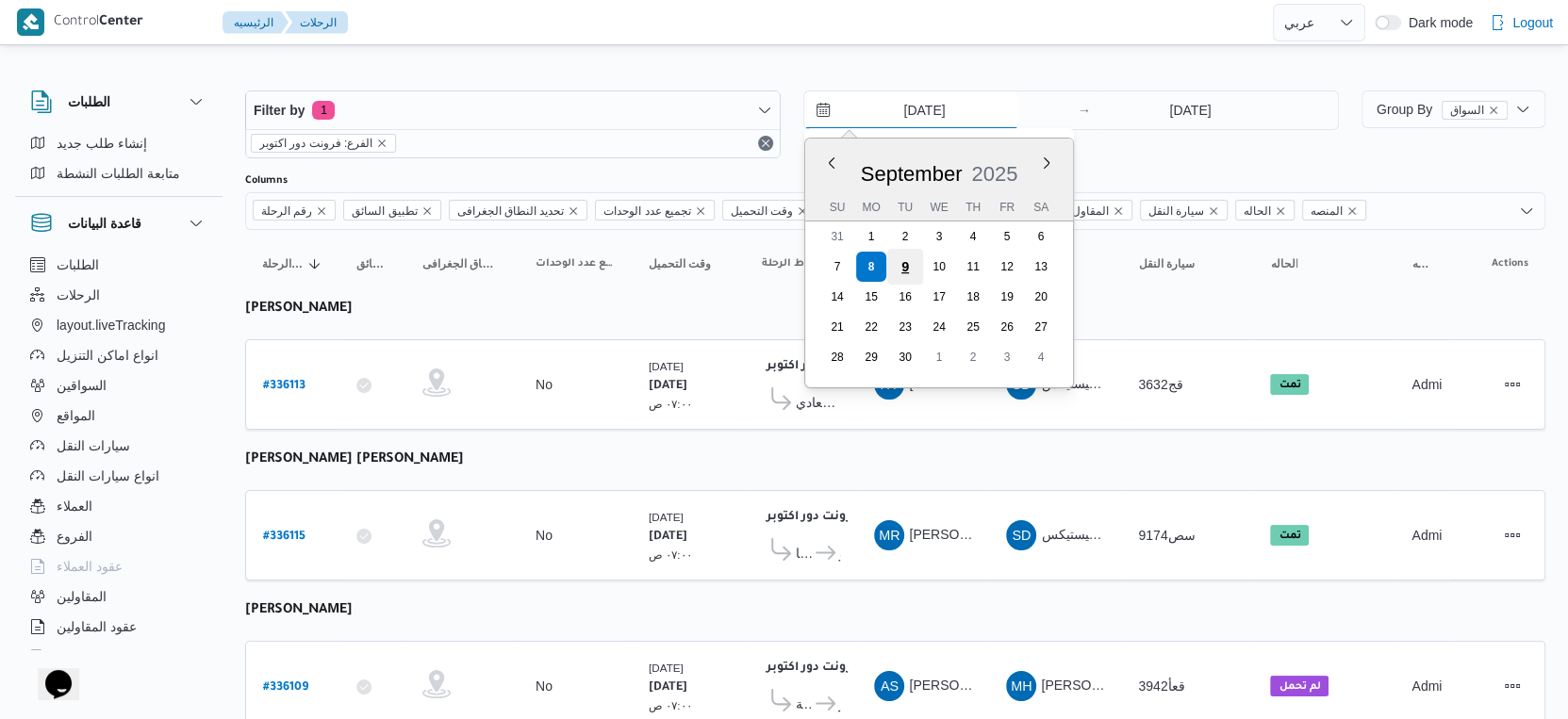
type input "[DATE]"
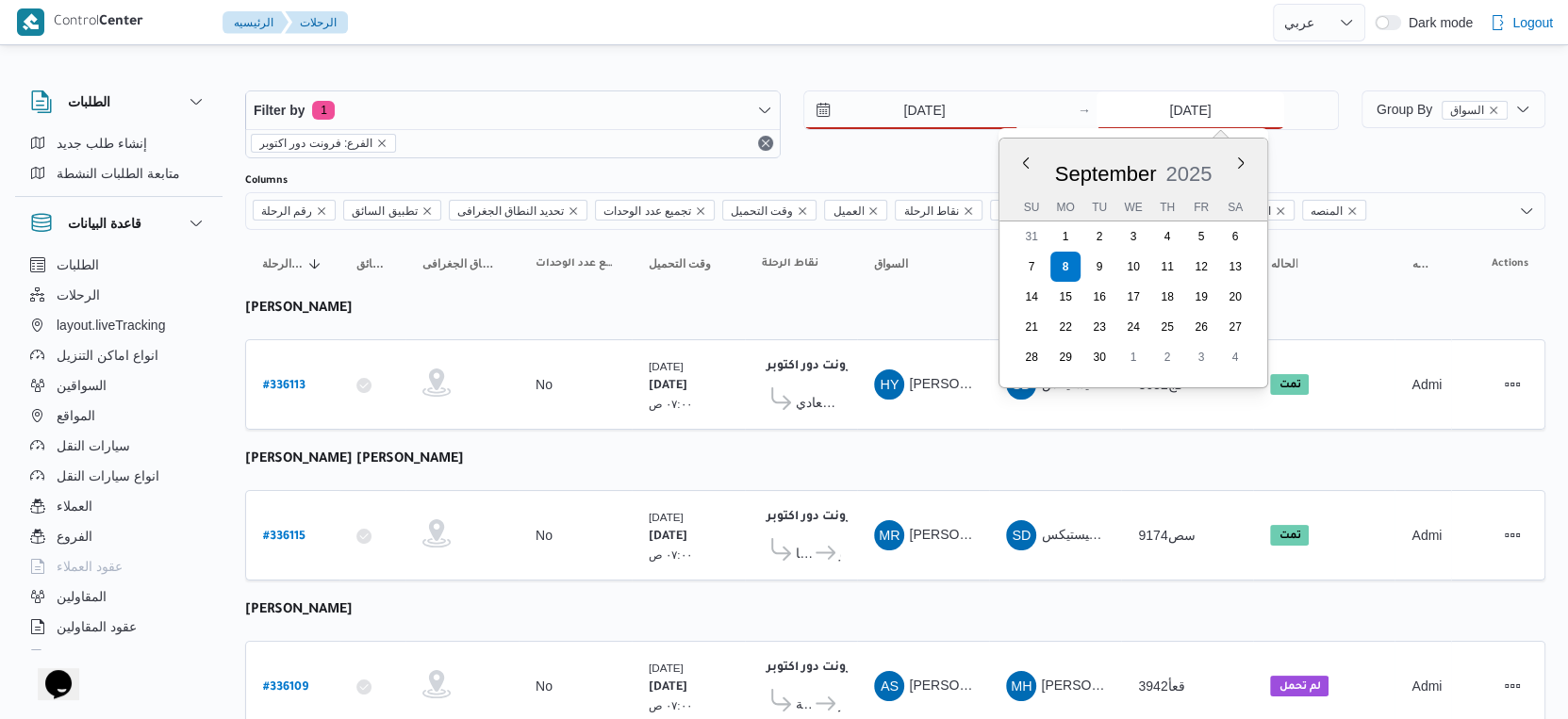
click at [1220, 119] on input "[DATE]" at bounding box center [1191, 110] width 188 height 37
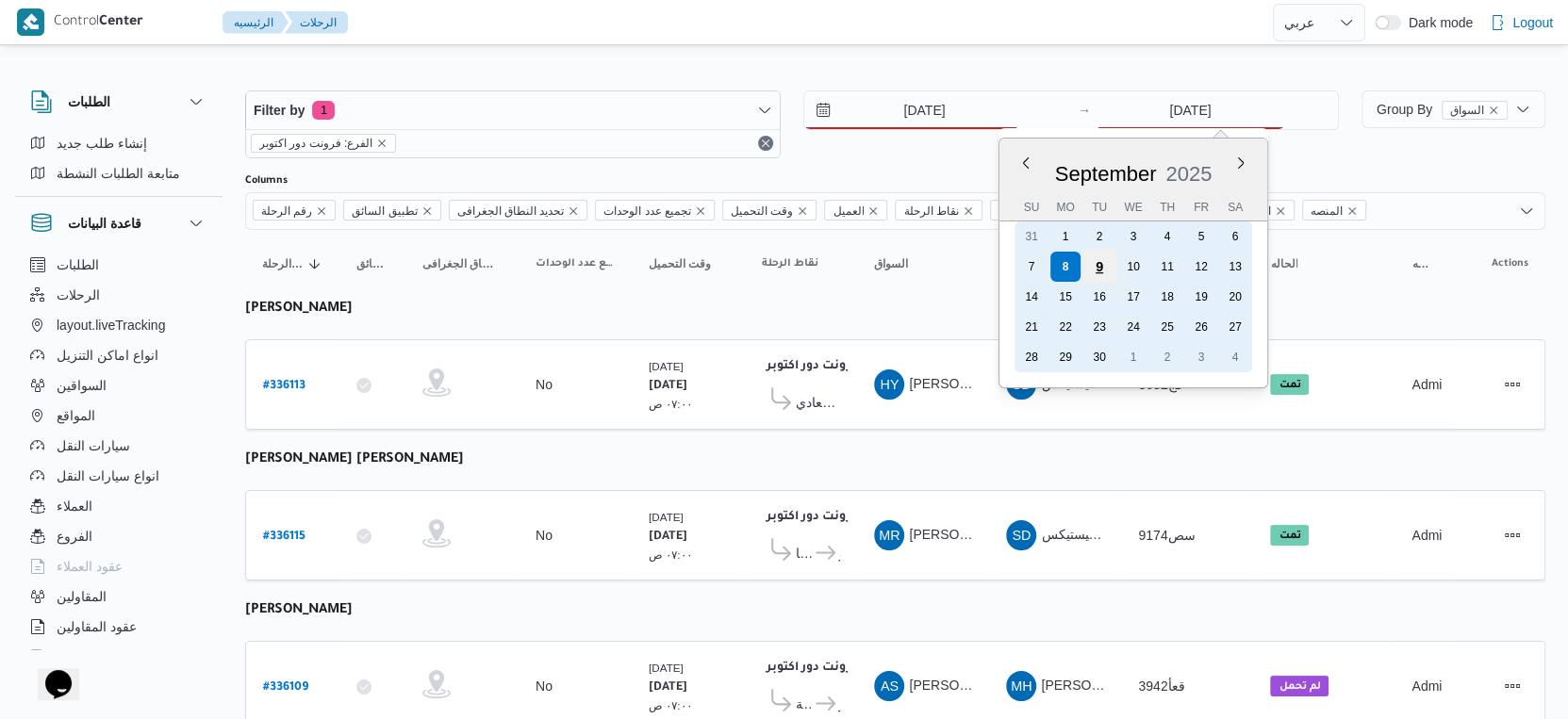
click at [1102, 264] on div "9" at bounding box center [1100, 266] width 36 height 36
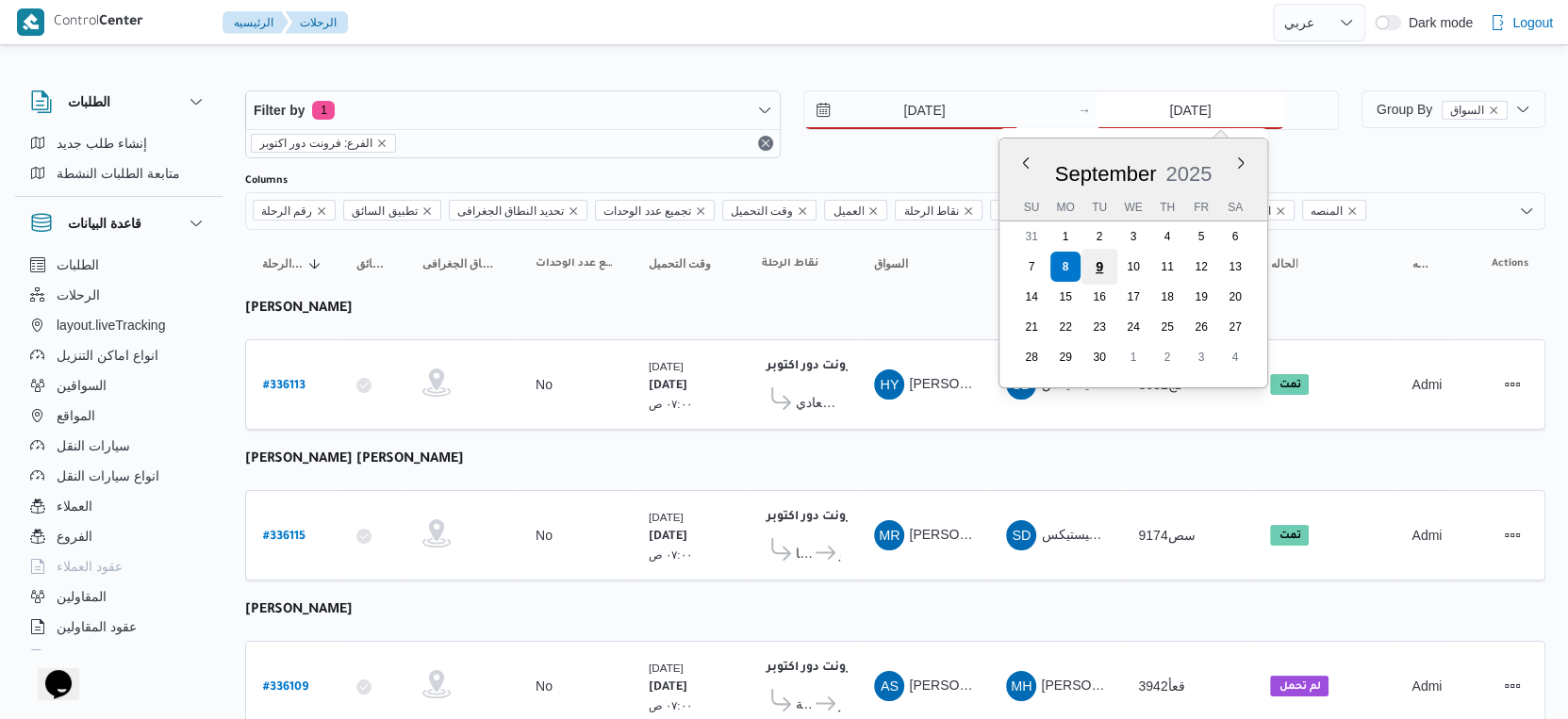
type input "[DATE]"
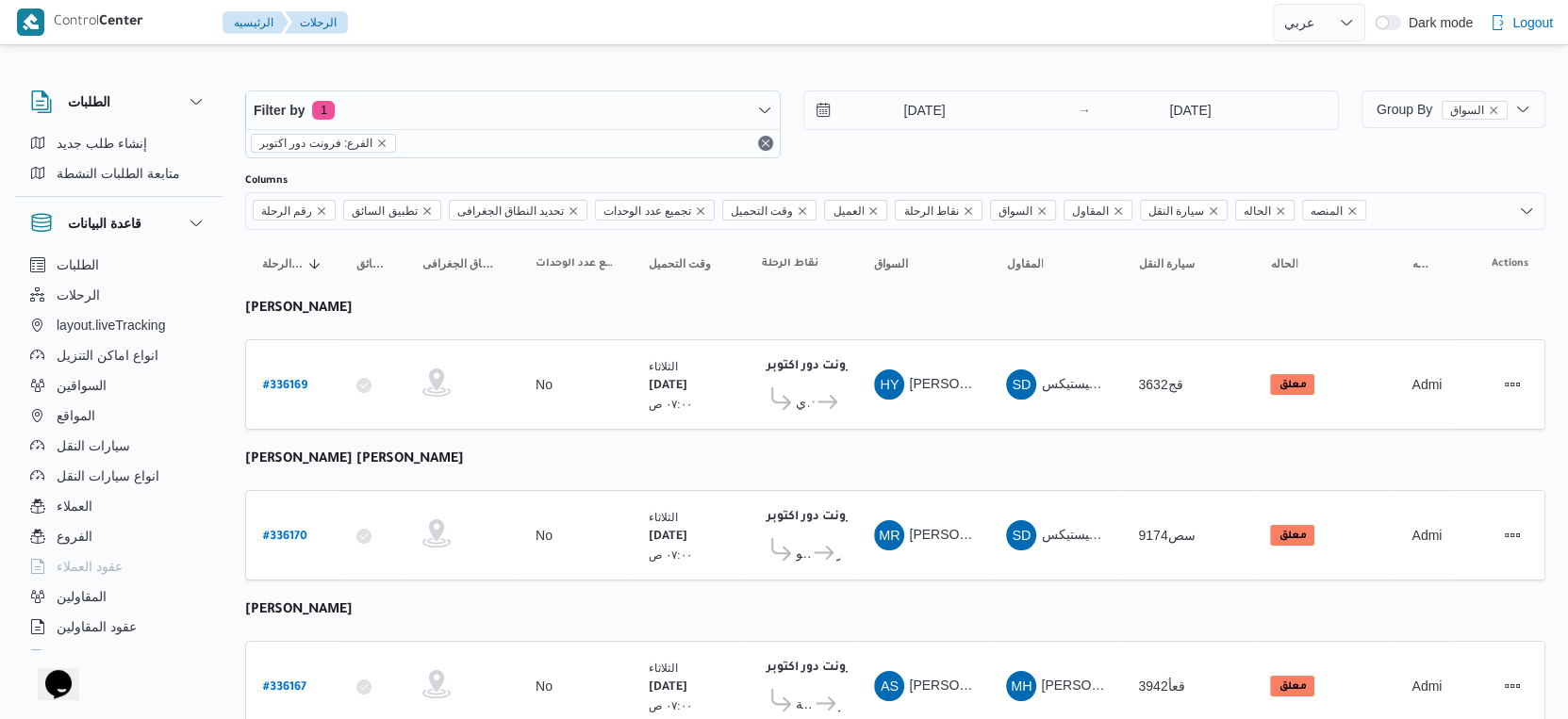
click at [991, 413] on td "المقاول SD شركة ديتاك لادارة المشروعات و الخدمات بى لوجيستيكس" at bounding box center [1055, 384] width 132 height 90
